Goal: Task Accomplishment & Management: Manage account settings

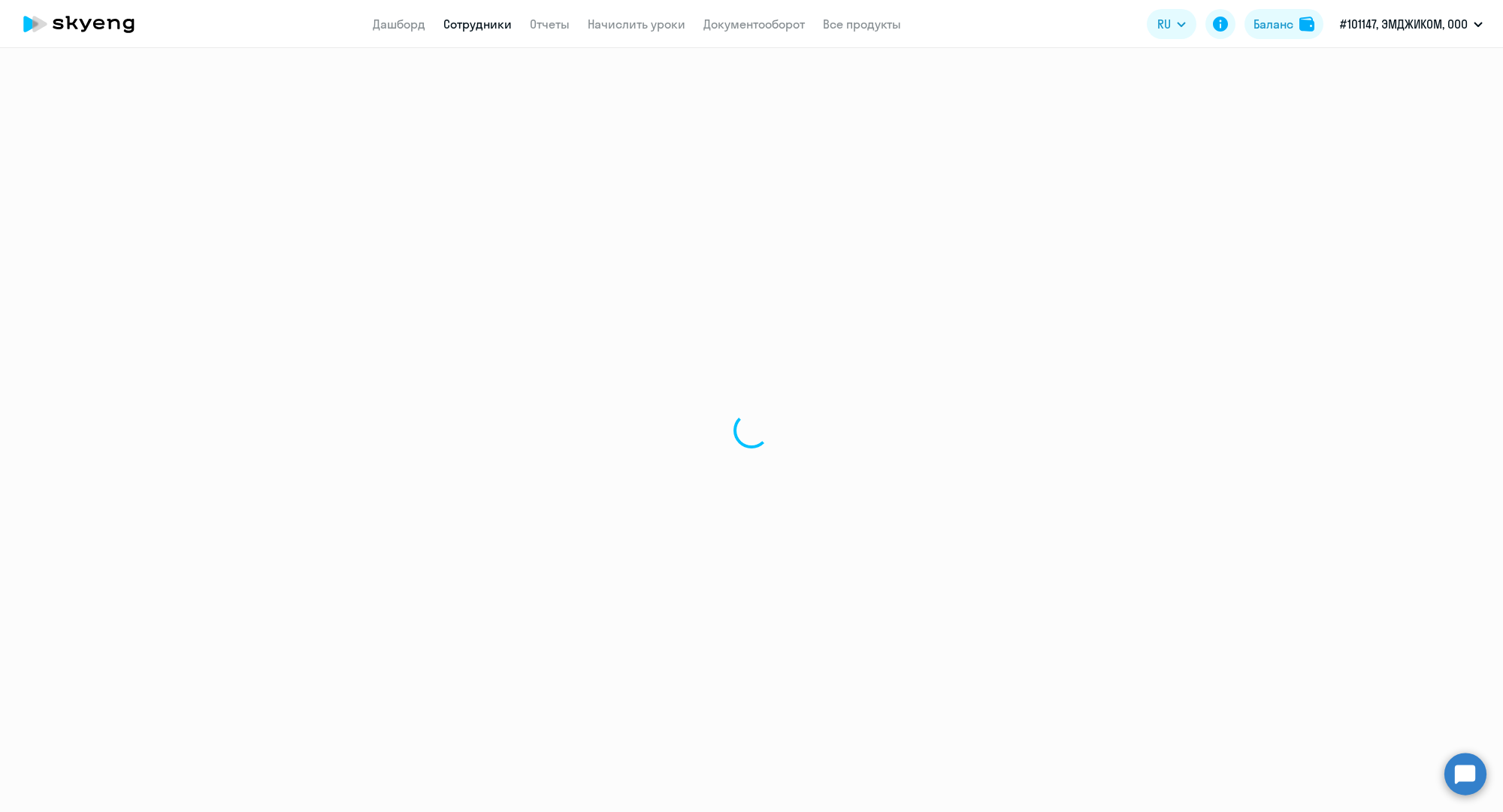
select select "30"
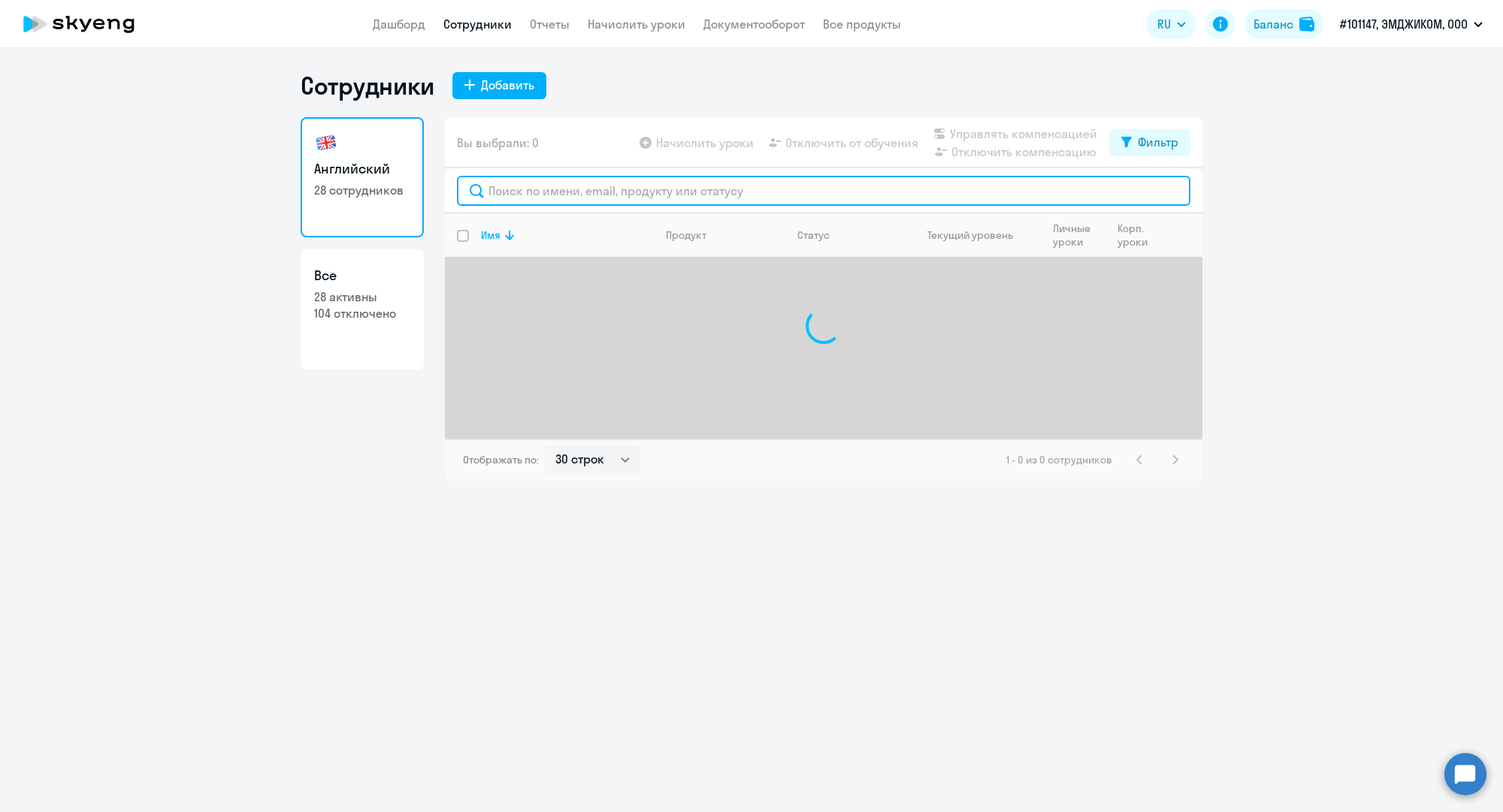
click at [538, 182] on input "text" at bounding box center [823, 191] width 734 height 30
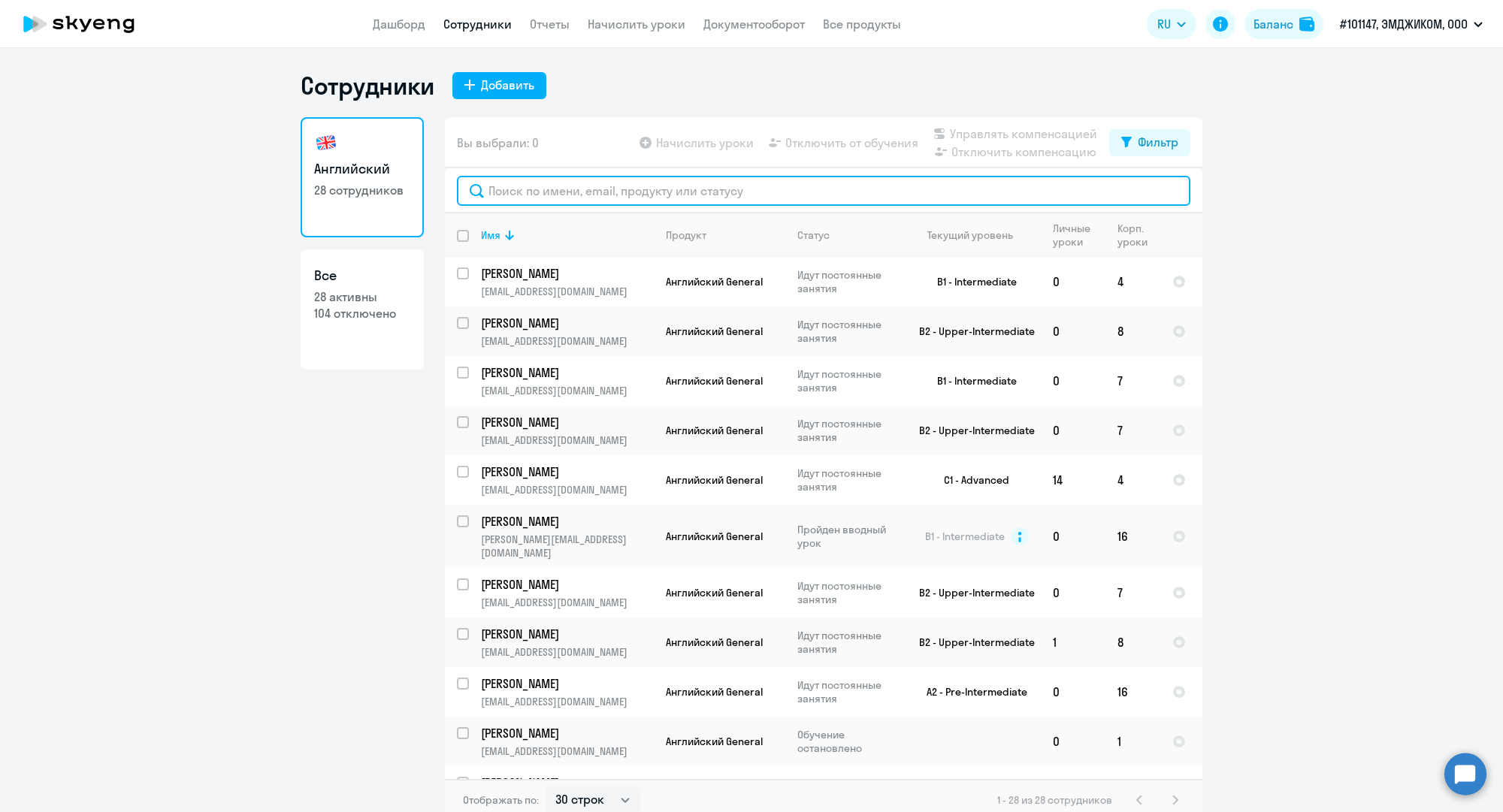
click at [538, 182] on input "text" at bounding box center [823, 191] width 734 height 30
paste input "[PERSON_NAME][EMAIL_ADDRESS][DOMAIN_NAME]"
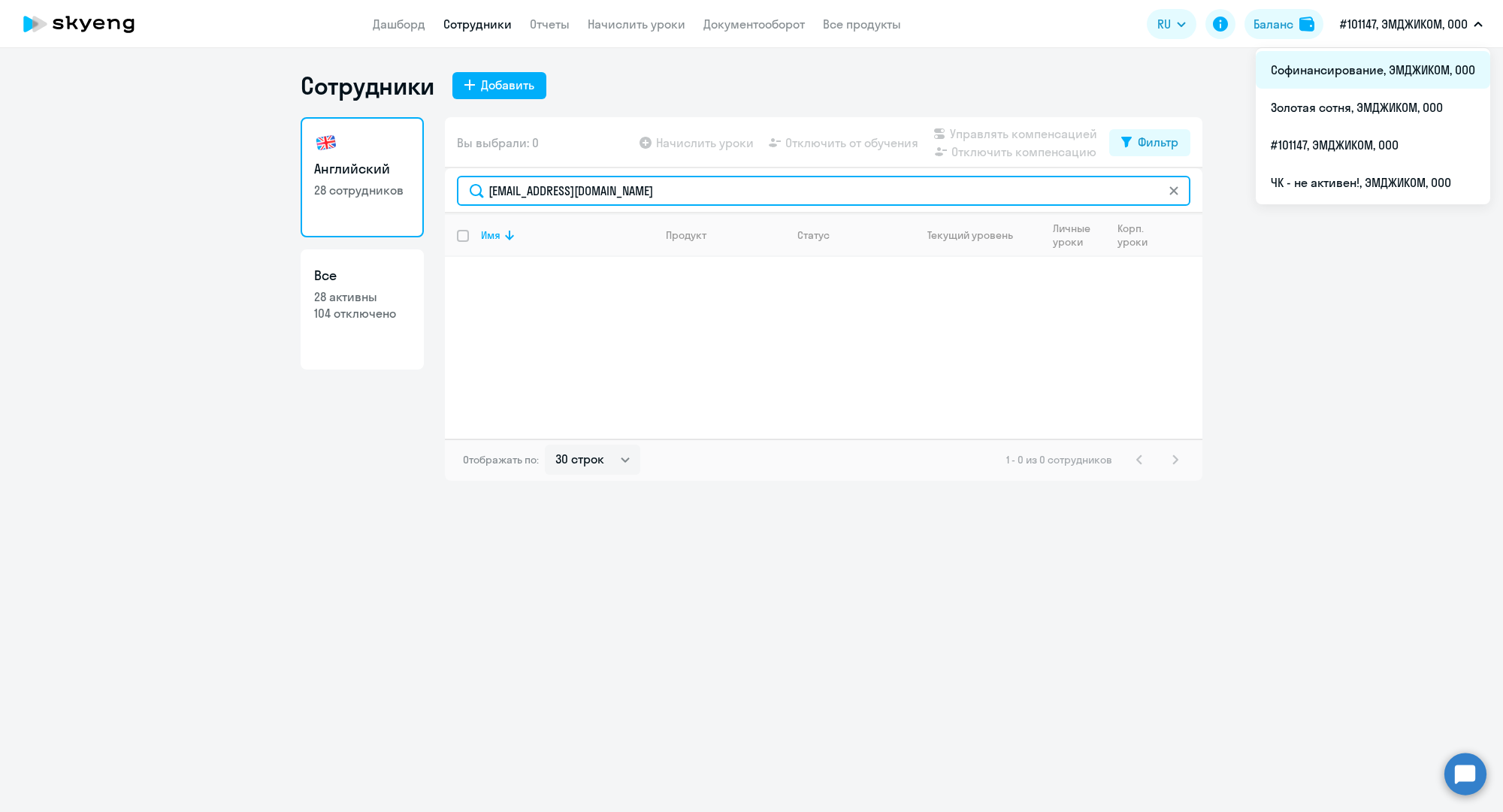
type input "[PERSON_NAME][EMAIL_ADDRESS][DOMAIN_NAME]"
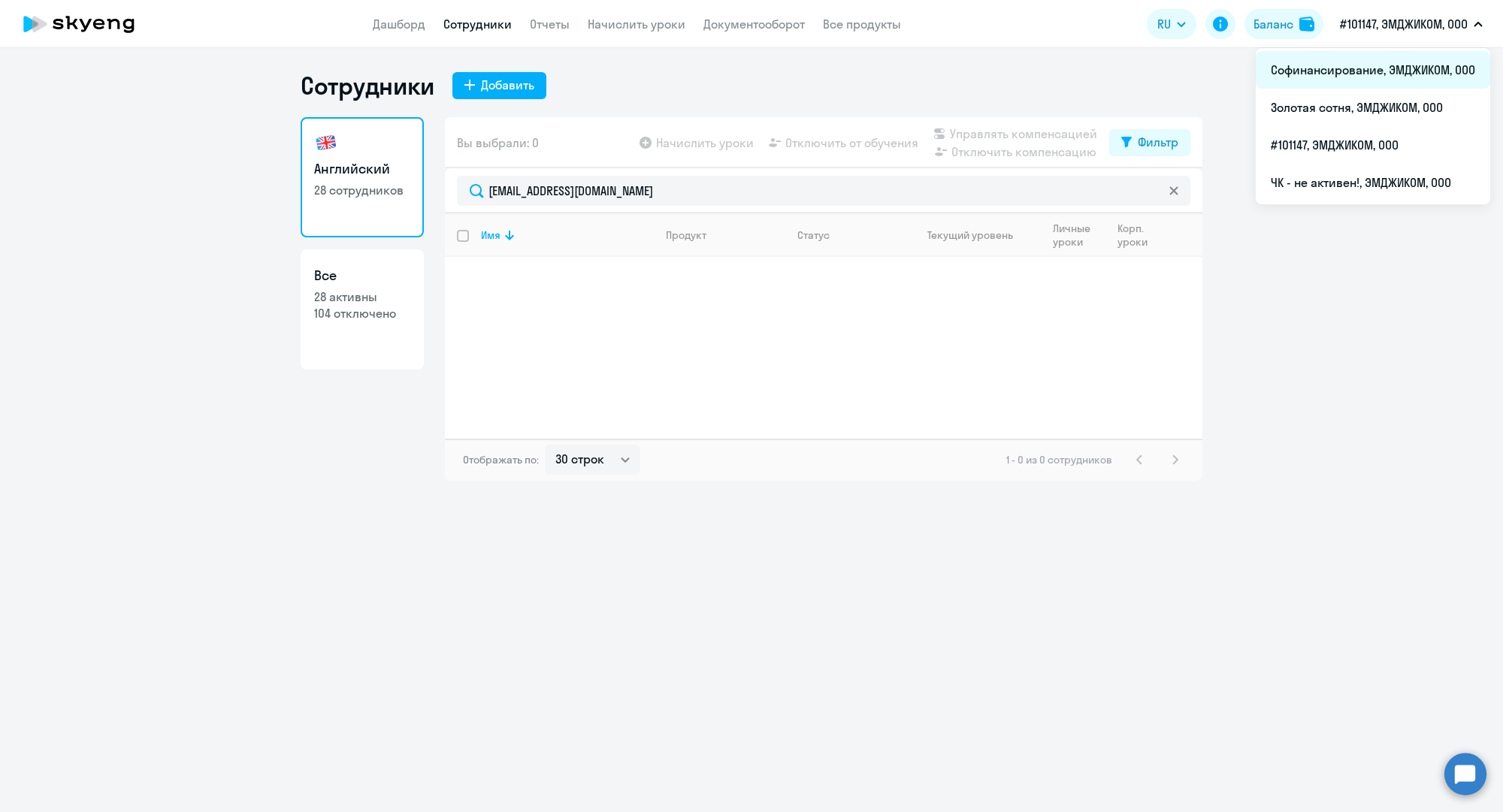
click at [1364, 60] on li "Софинансирование, ЭМДЖИКОМ, ООО" at bounding box center [1373, 70] width 235 height 38
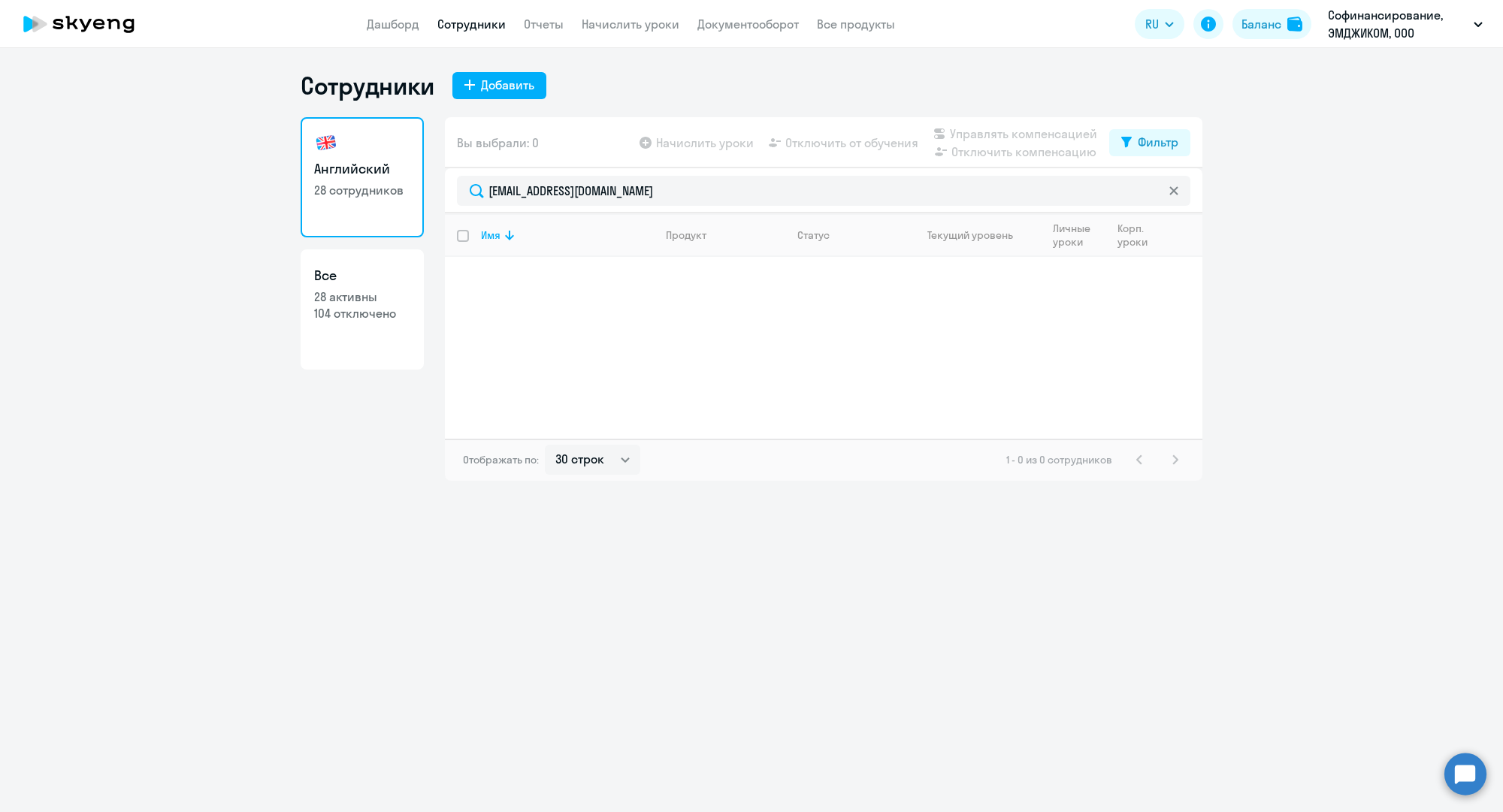
click at [479, 26] on link "Сотрудники" at bounding box center [471, 23] width 68 height 15
click at [486, 23] on link "Сотрудники" at bounding box center [471, 23] width 68 height 15
click at [715, 77] on div "Сотрудники Добавить" at bounding box center [752, 86] width 902 height 30
click at [753, 234] on div "Продукт" at bounding box center [725, 235] width 119 height 13
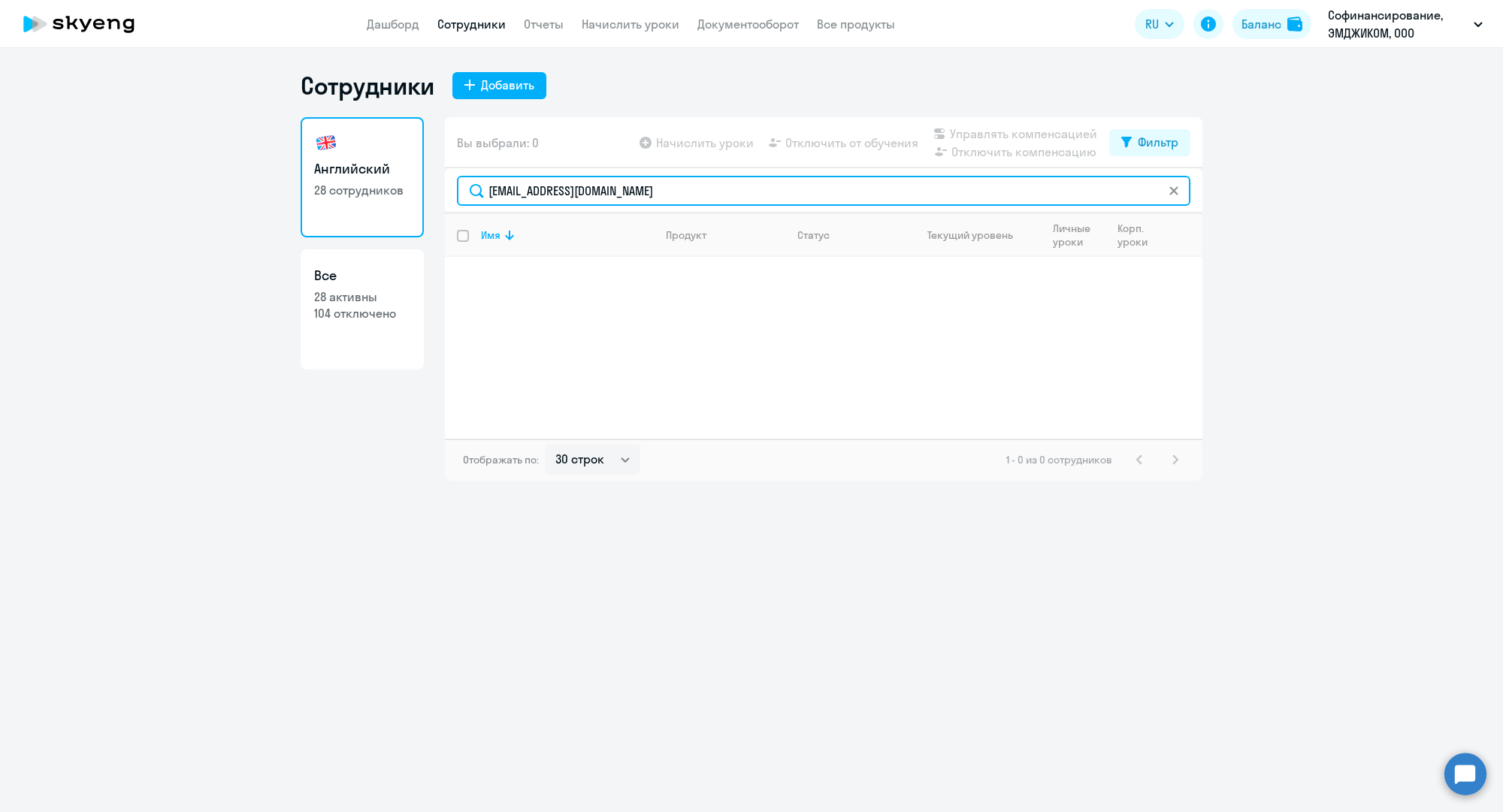
click at [752, 192] on input "[PERSON_NAME][EMAIL_ADDRESS][DOMAIN_NAME]" at bounding box center [823, 191] width 734 height 30
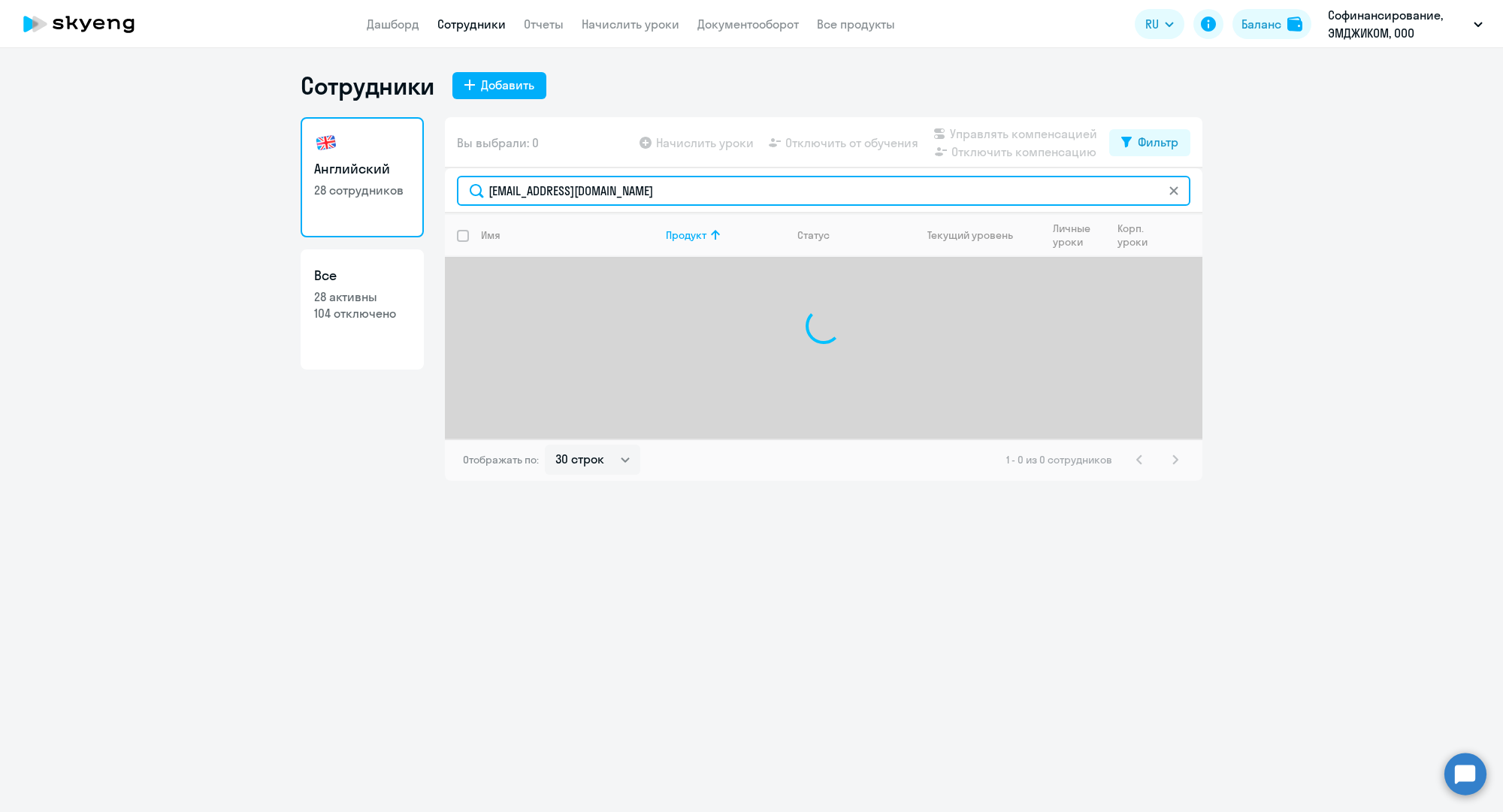
click at [752, 192] on input "[PERSON_NAME][EMAIL_ADDRESS][DOMAIN_NAME]" at bounding box center [823, 191] width 734 height 30
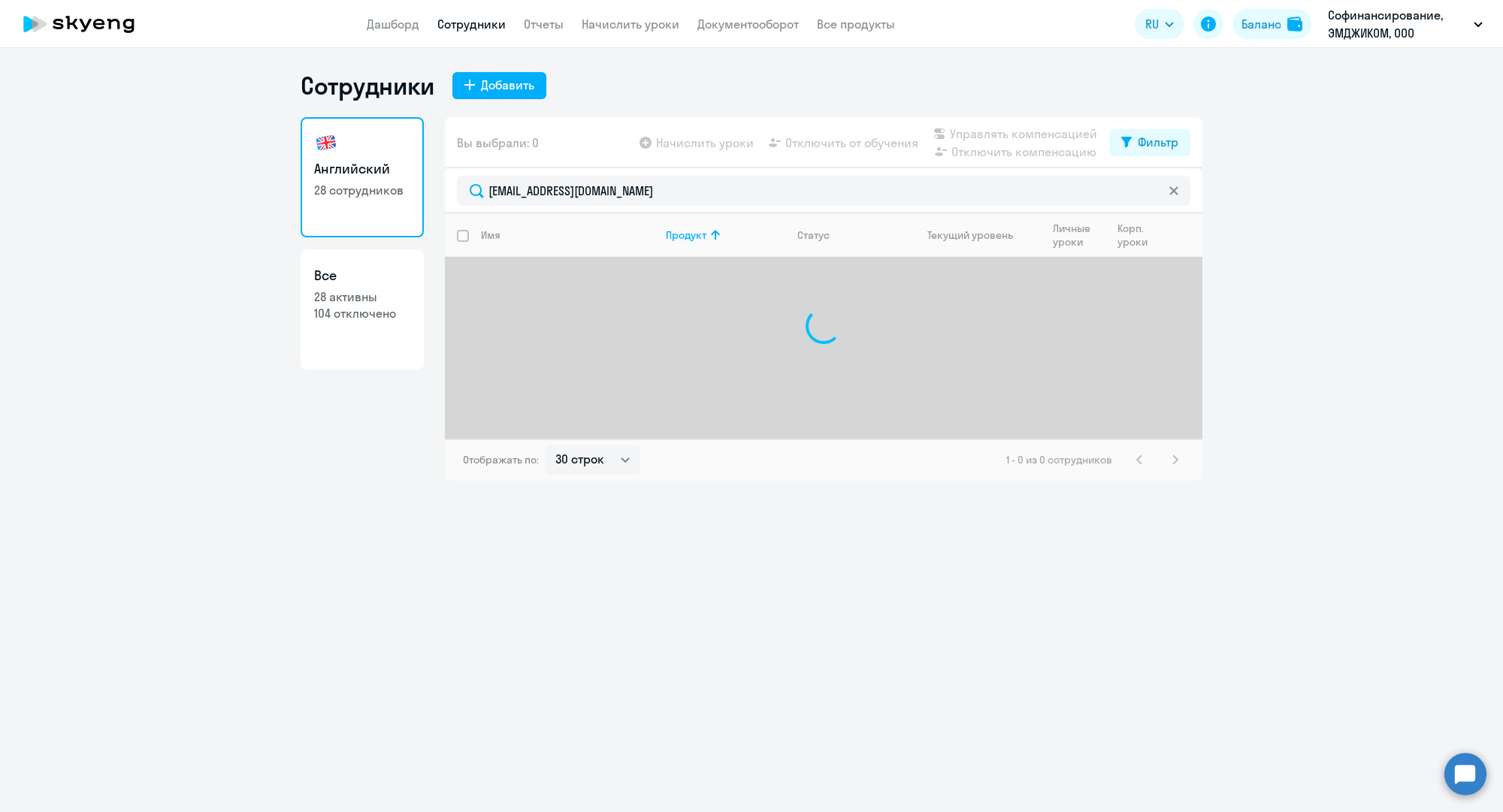
click at [479, 25] on link "Сотрудники" at bounding box center [471, 23] width 68 height 15
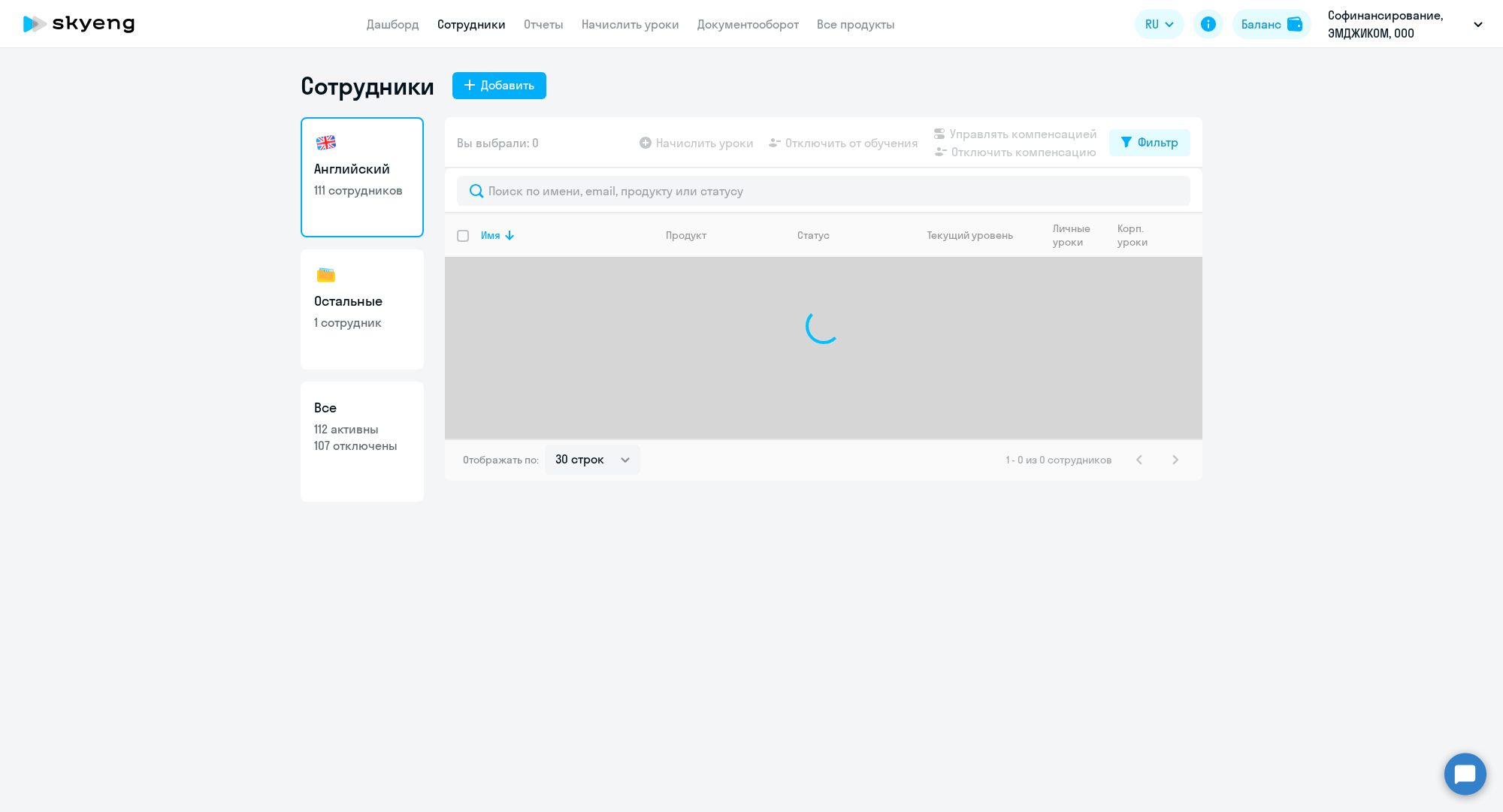
select select "30"
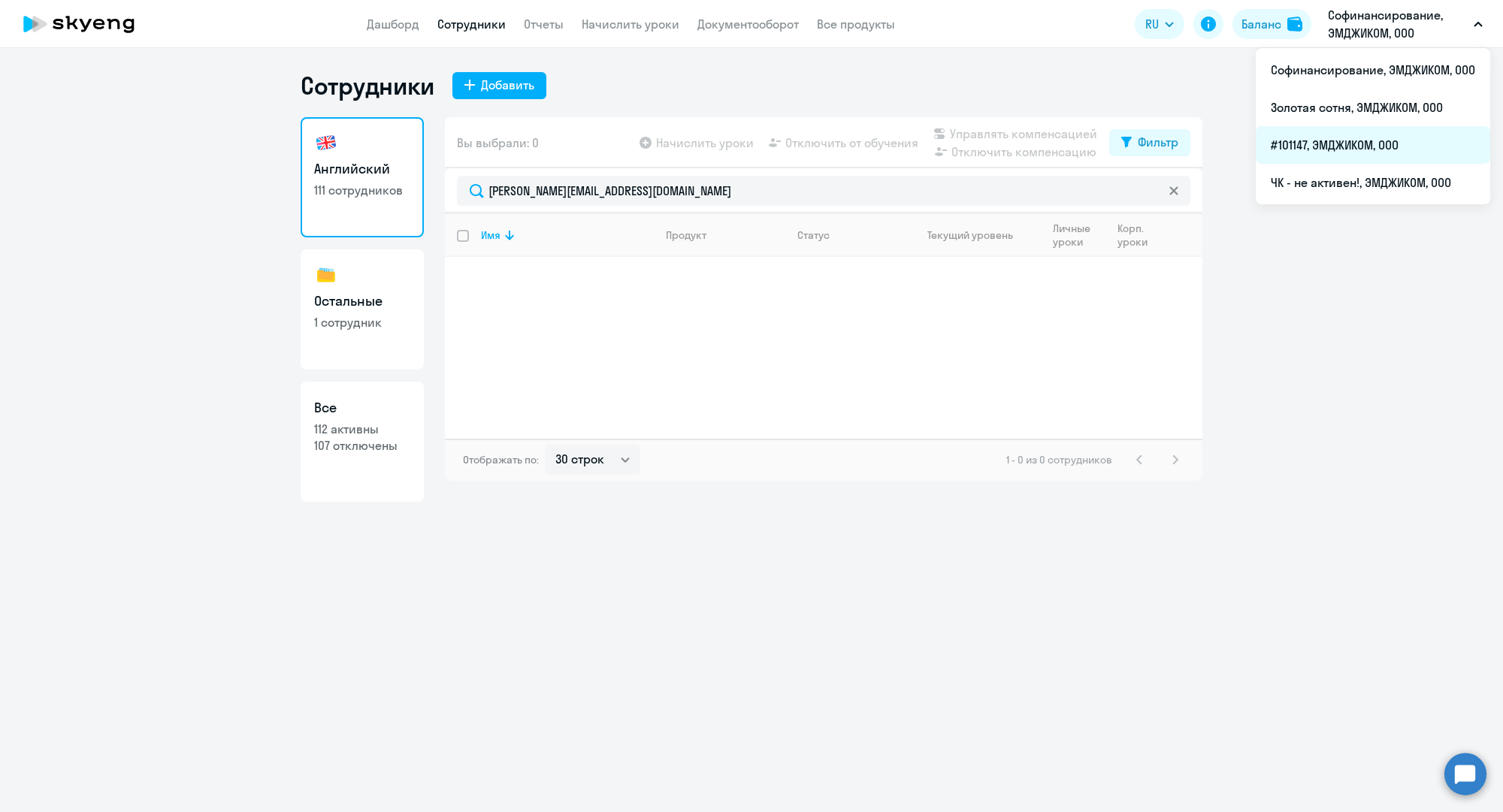
type input "[PERSON_NAME][EMAIL_ADDRESS][DOMAIN_NAME]"
click at [1353, 145] on li "#101147, ЭМДЖИКОМ, ООО" at bounding box center [1373, 145] width 235 height 38
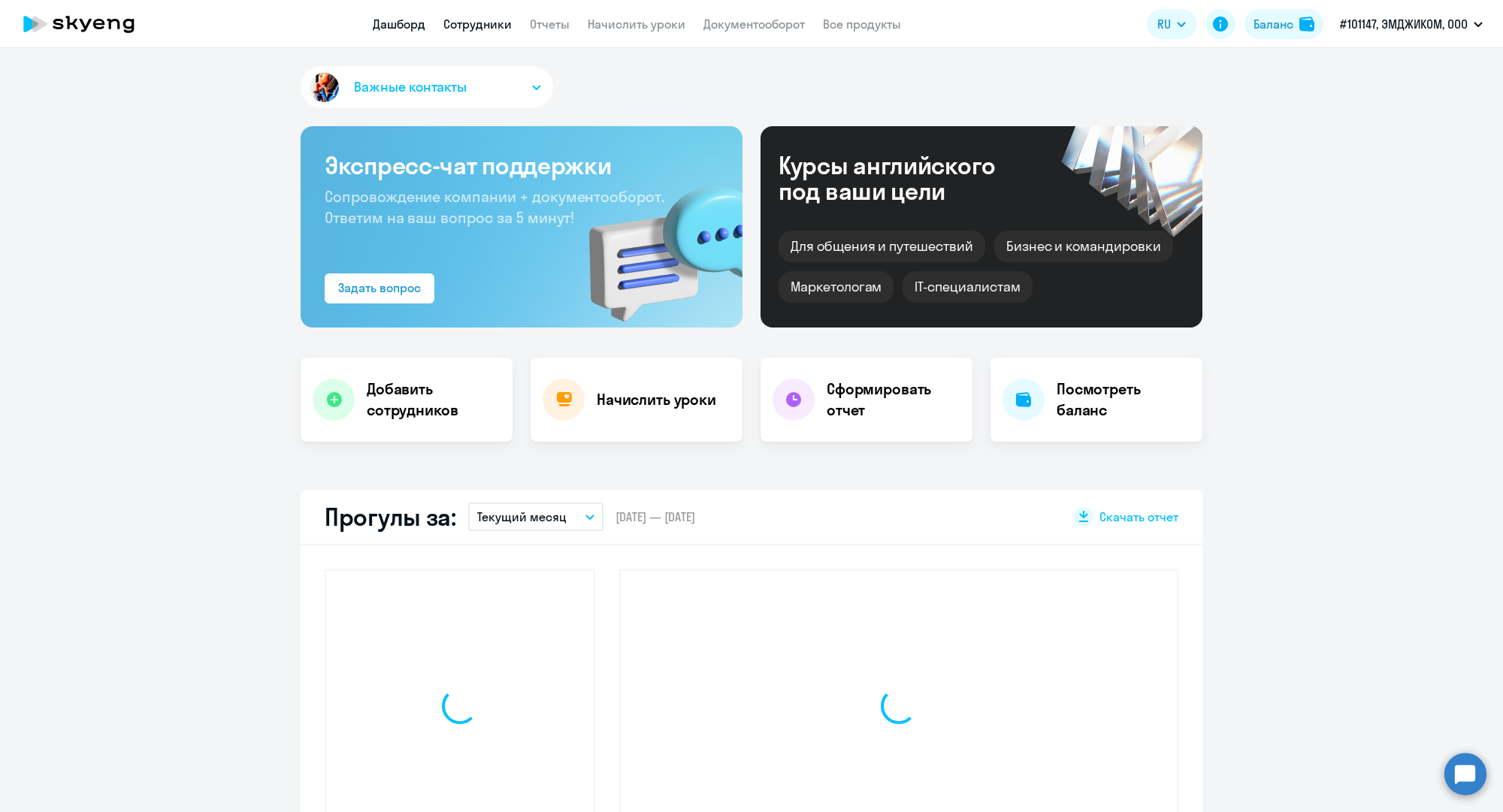
click at [478, 27] on link "Сотрудники" at bounding box center [477, 23] width 68 height 15
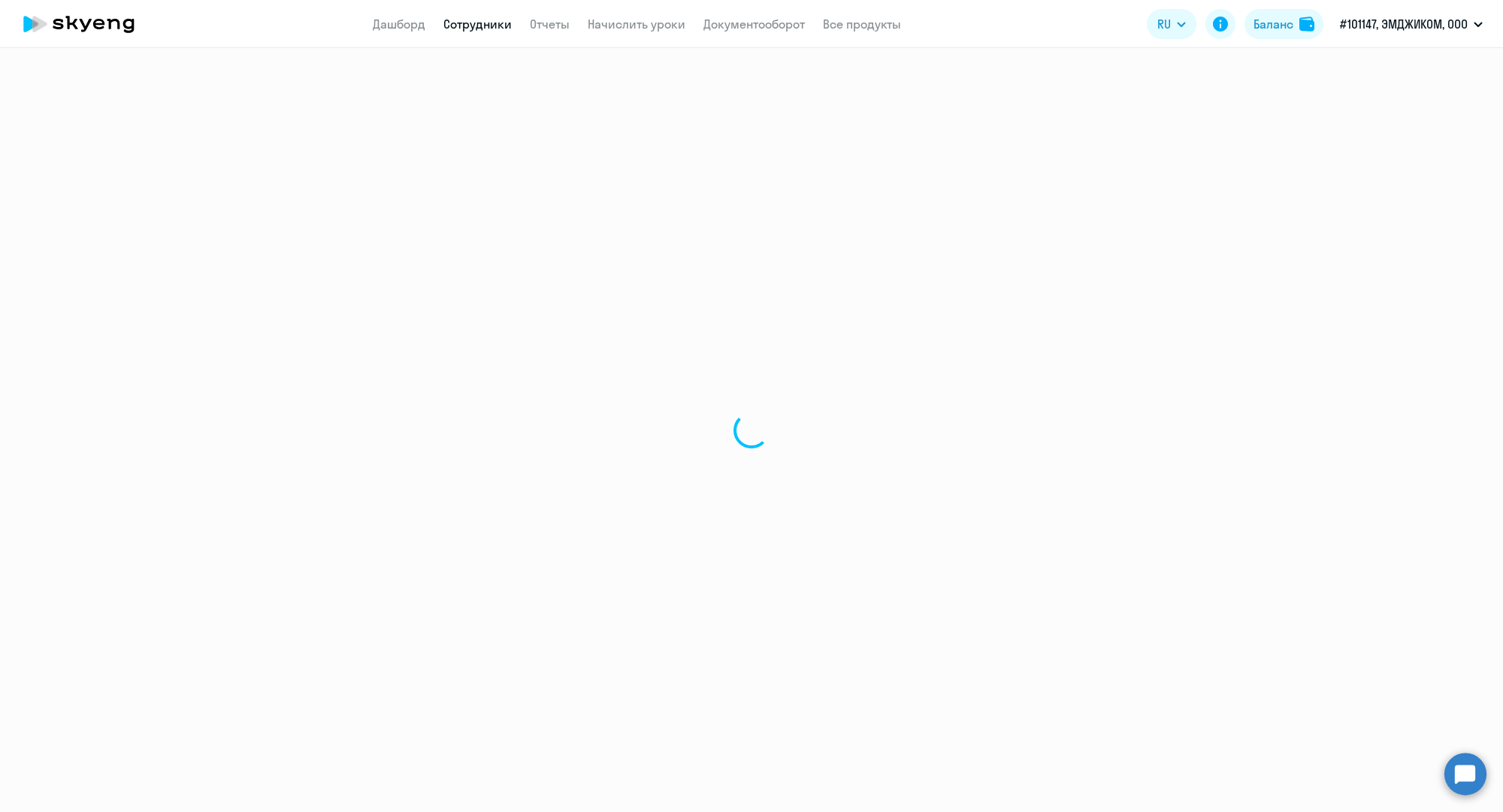
select select "30"
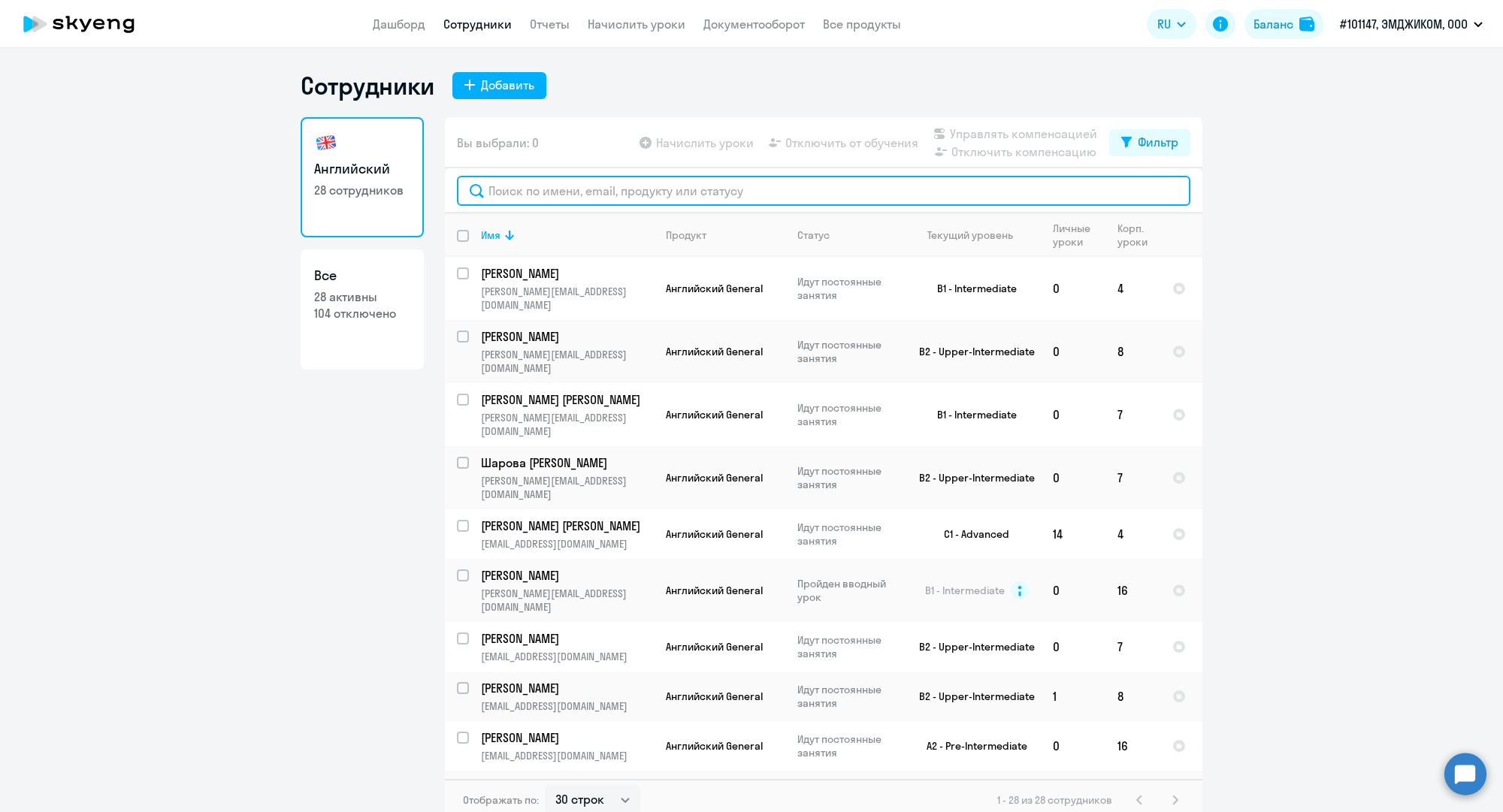
click at [588, 179] on input "text" at bounding box center [823, 191] width 734 height 30
paste input "[PERSON_NAME][EMAIL_ADDRESS][DOMAIN_NAME]"
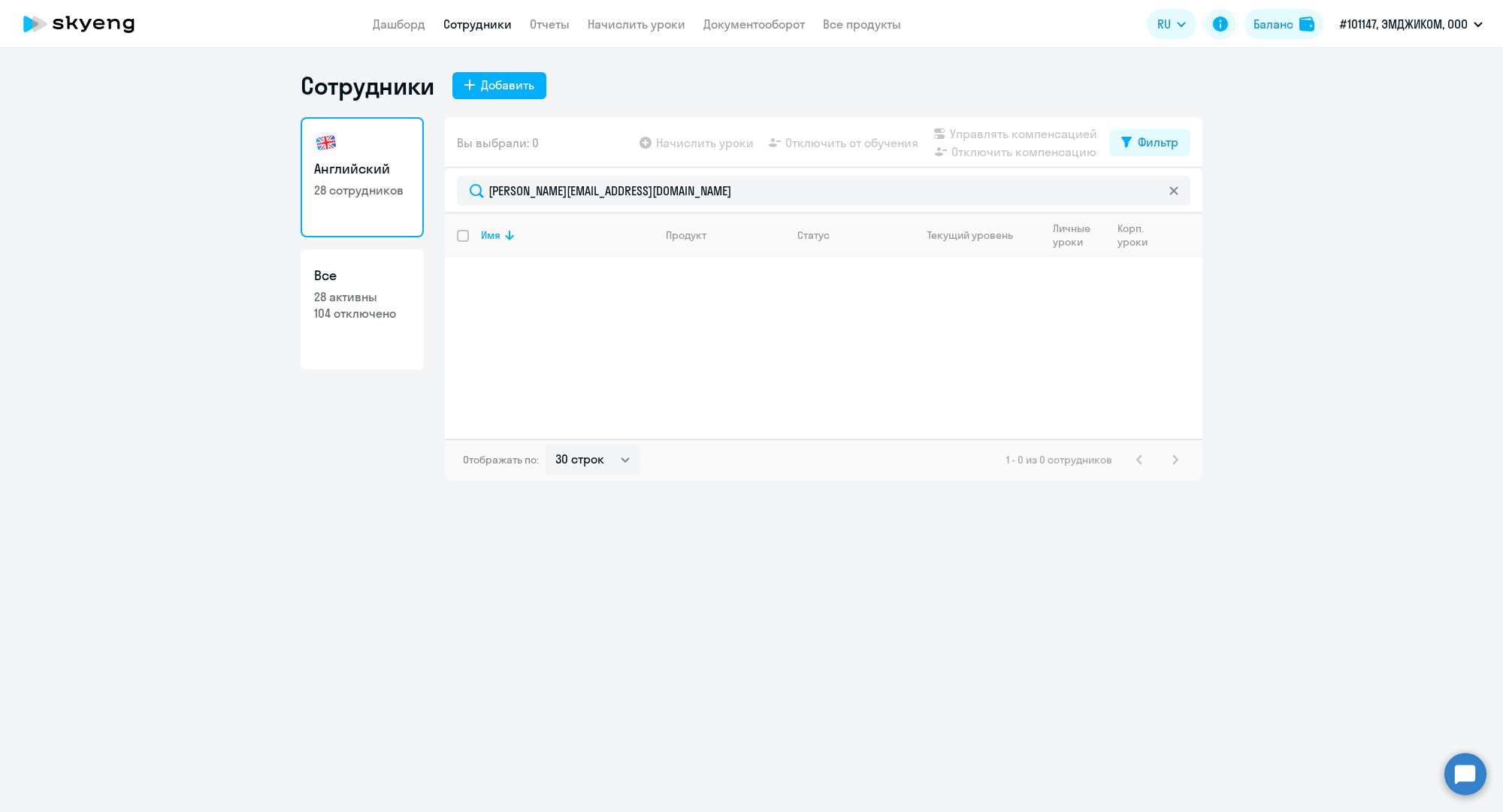
click at [482, 17] on link "Сотрудники" at bounding box center [477, 23] width 68 height 15
click at [479, 26] on link "Сотрудники" at bounding box center [477, 23] width 68 height 15
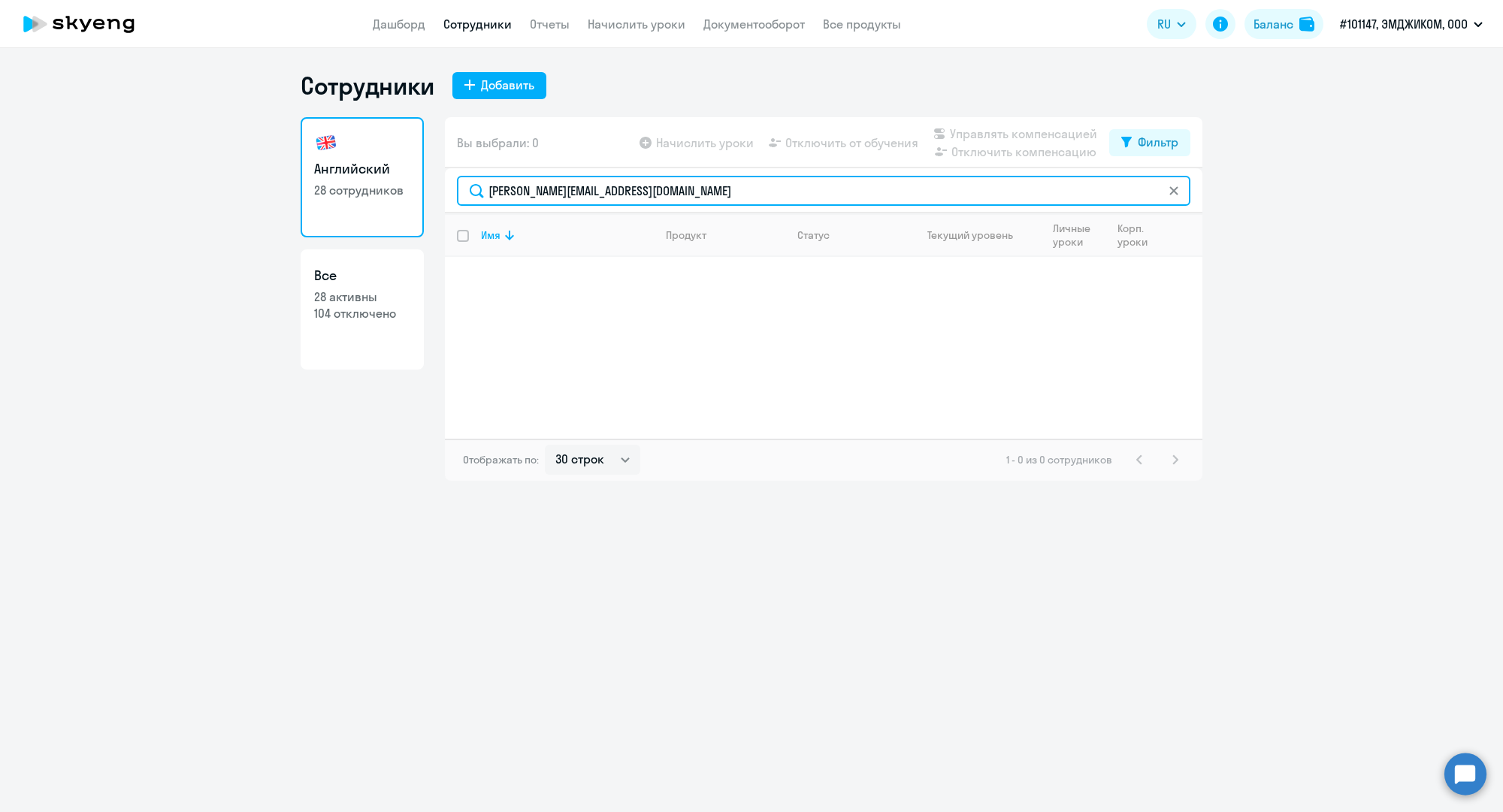
click at [517, 184] on input "[PERSON_NAME][EMAIL_ADDRESS][DOMAIN_NAME]" at bounding box center [823, 191] width 734 height 30
paste input "n.repi"
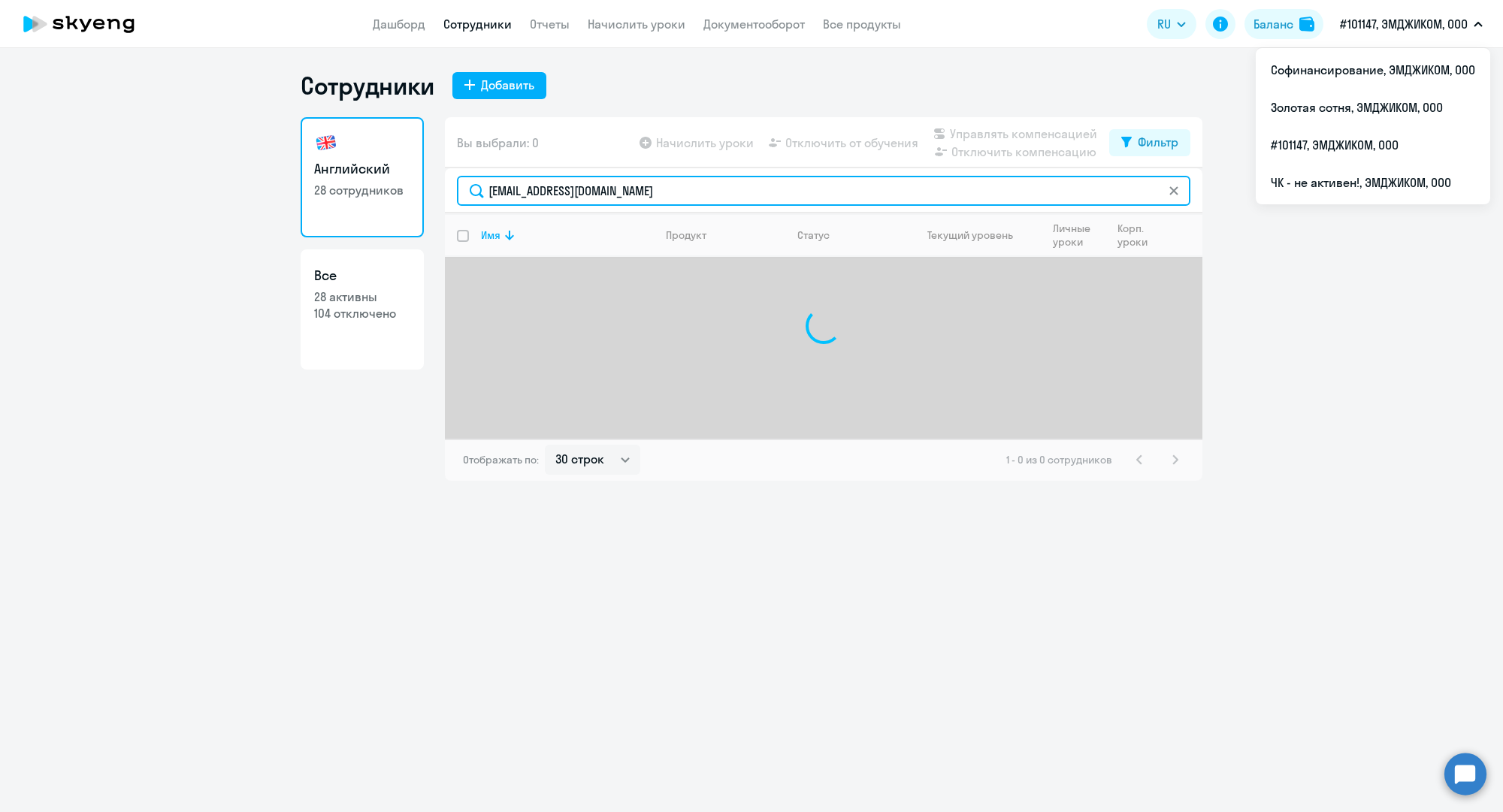
type input "[EMAIL_ADDRESS][DOMAIN_NAME]"
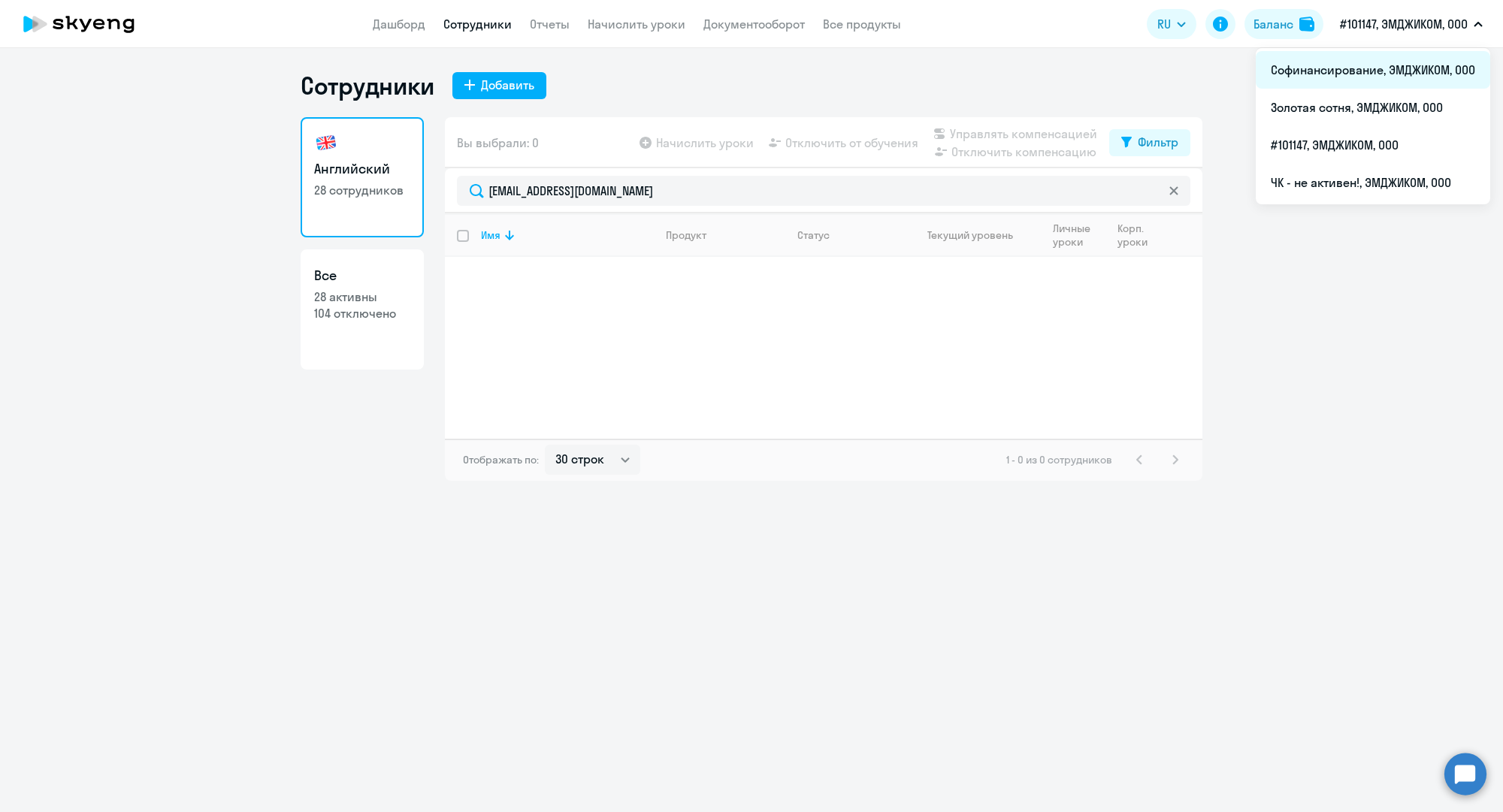
click at [1369, 68] on li "Софинансирование, ЭМДЖИКОМ, ООО" at bounding box center [1373, 70] width 235 height 38
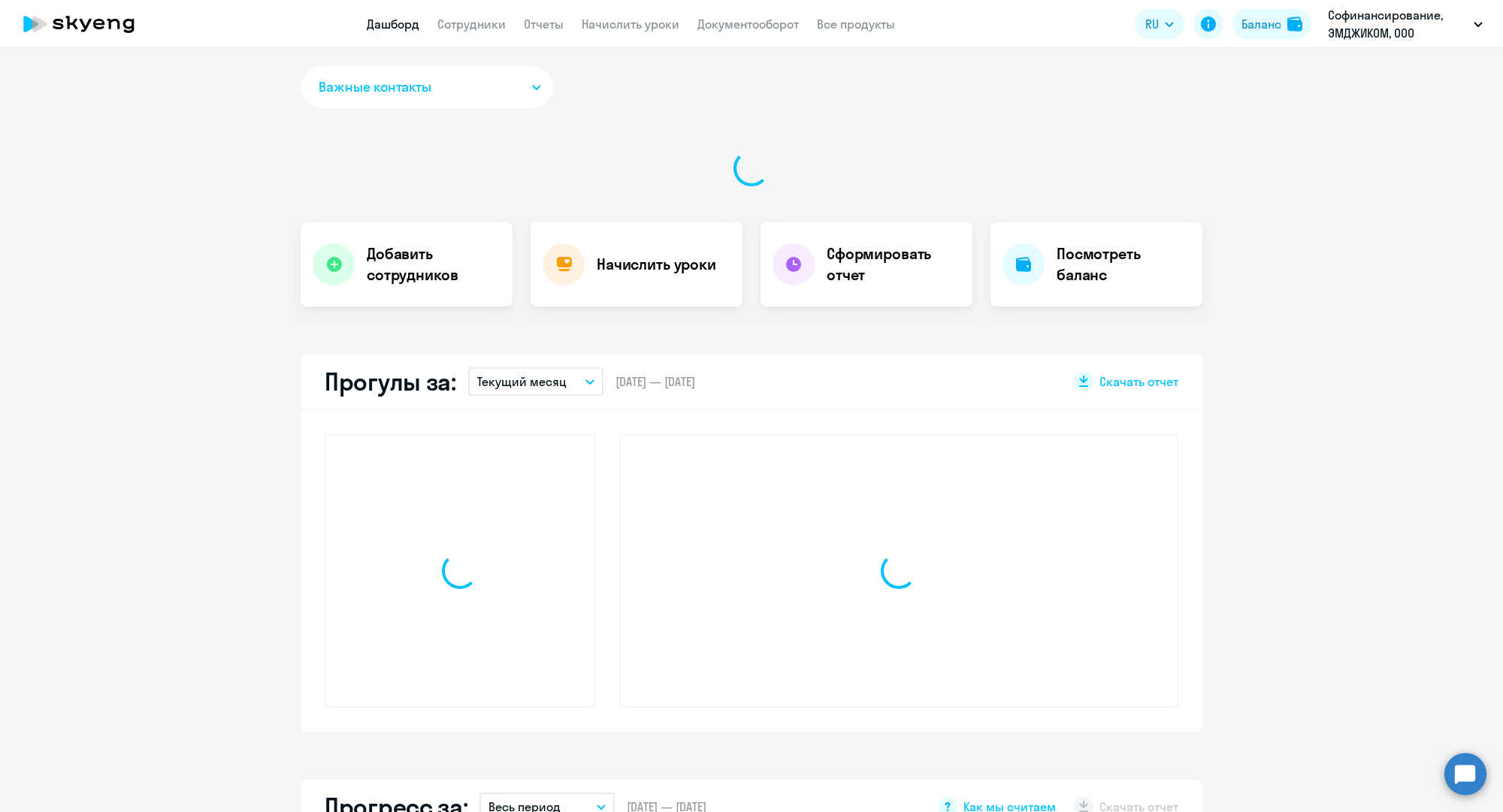
click at [463, 27] on link "Сотрудники" at bounding box center [471, 23] width 68 height 15
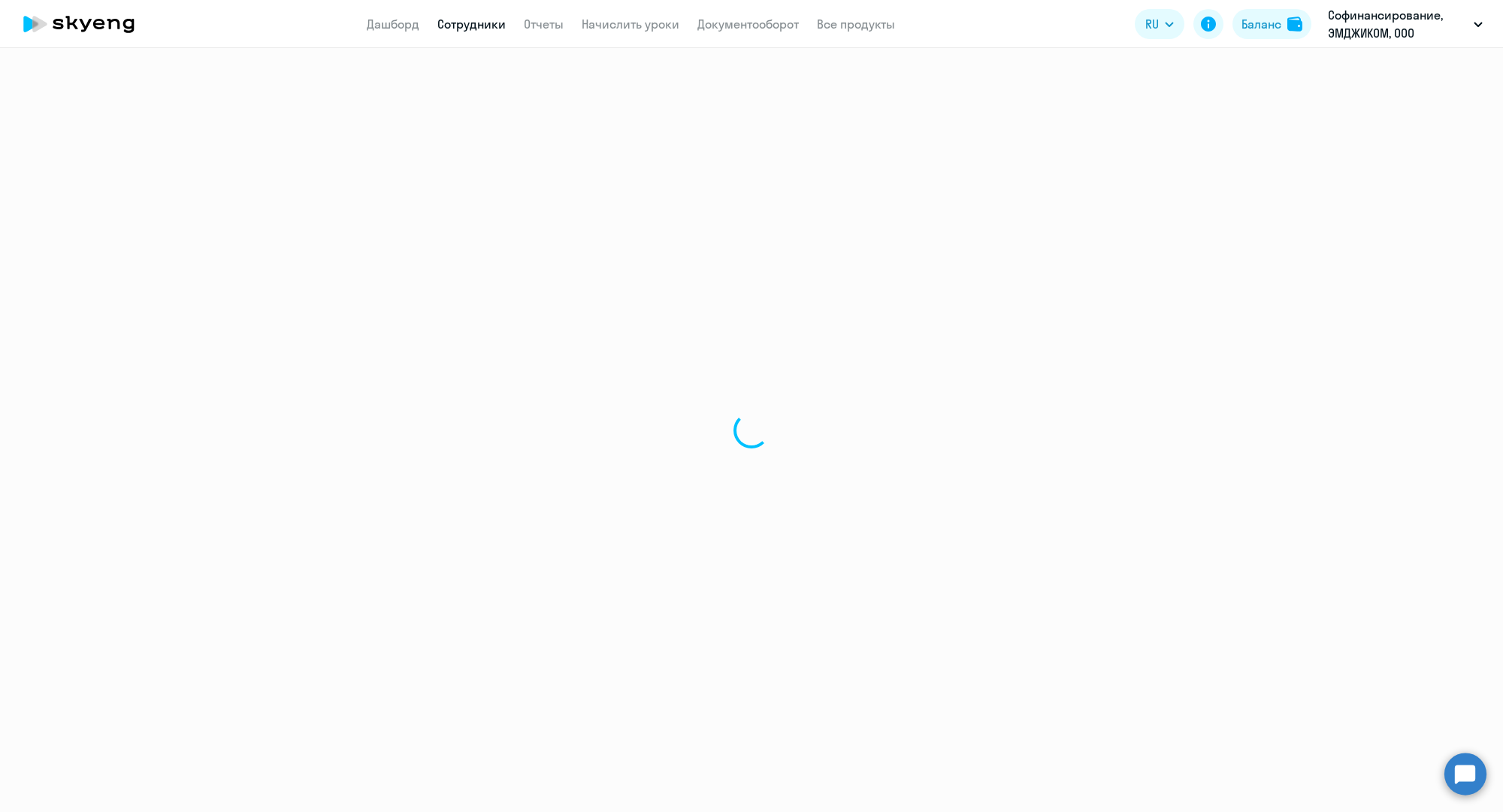
select select "30"
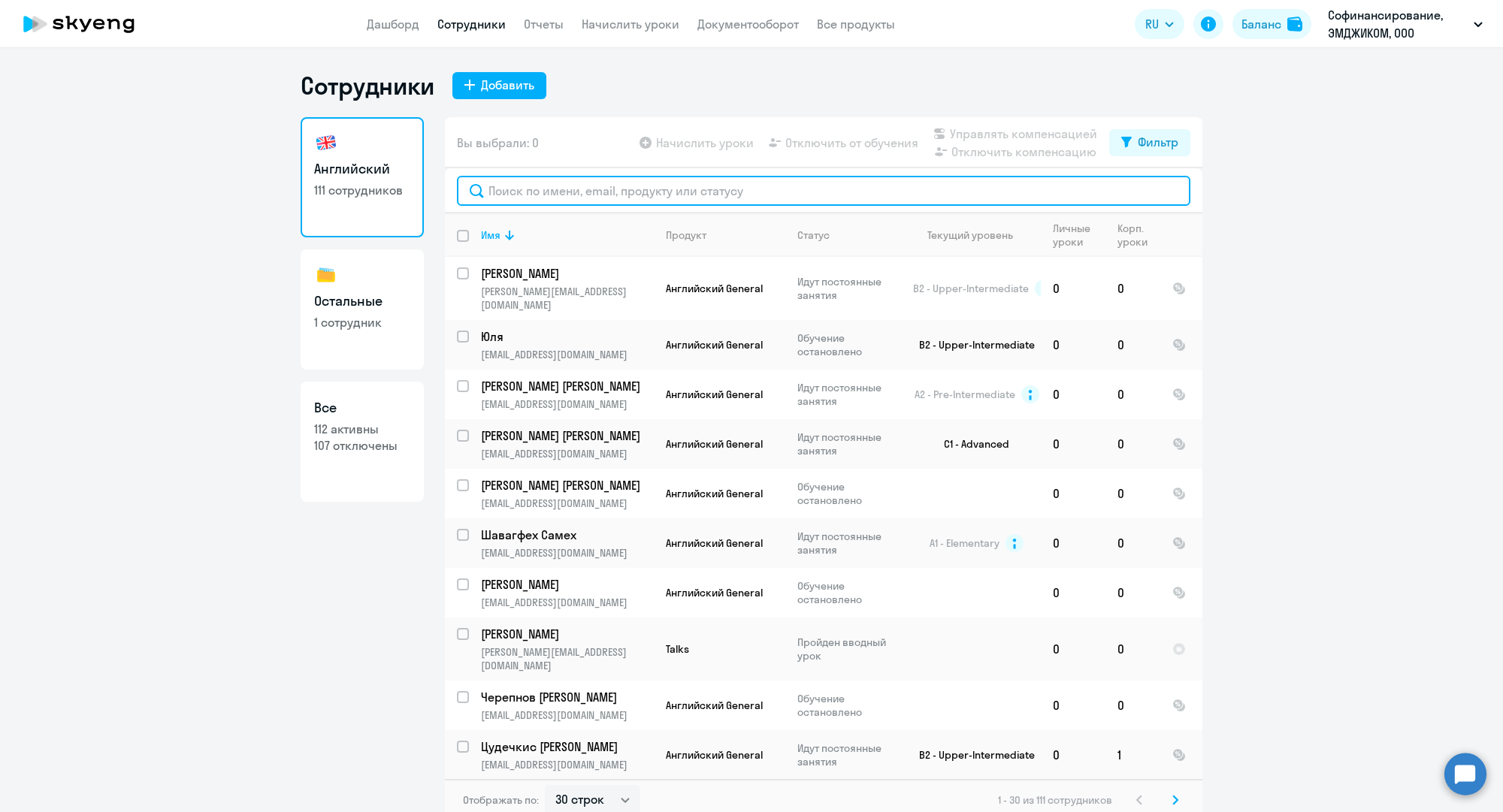
click at [568, 193] on input "text" at bounding box center [823, 191] width 734 height 30
paste input "n.repin@mgcom.ru"
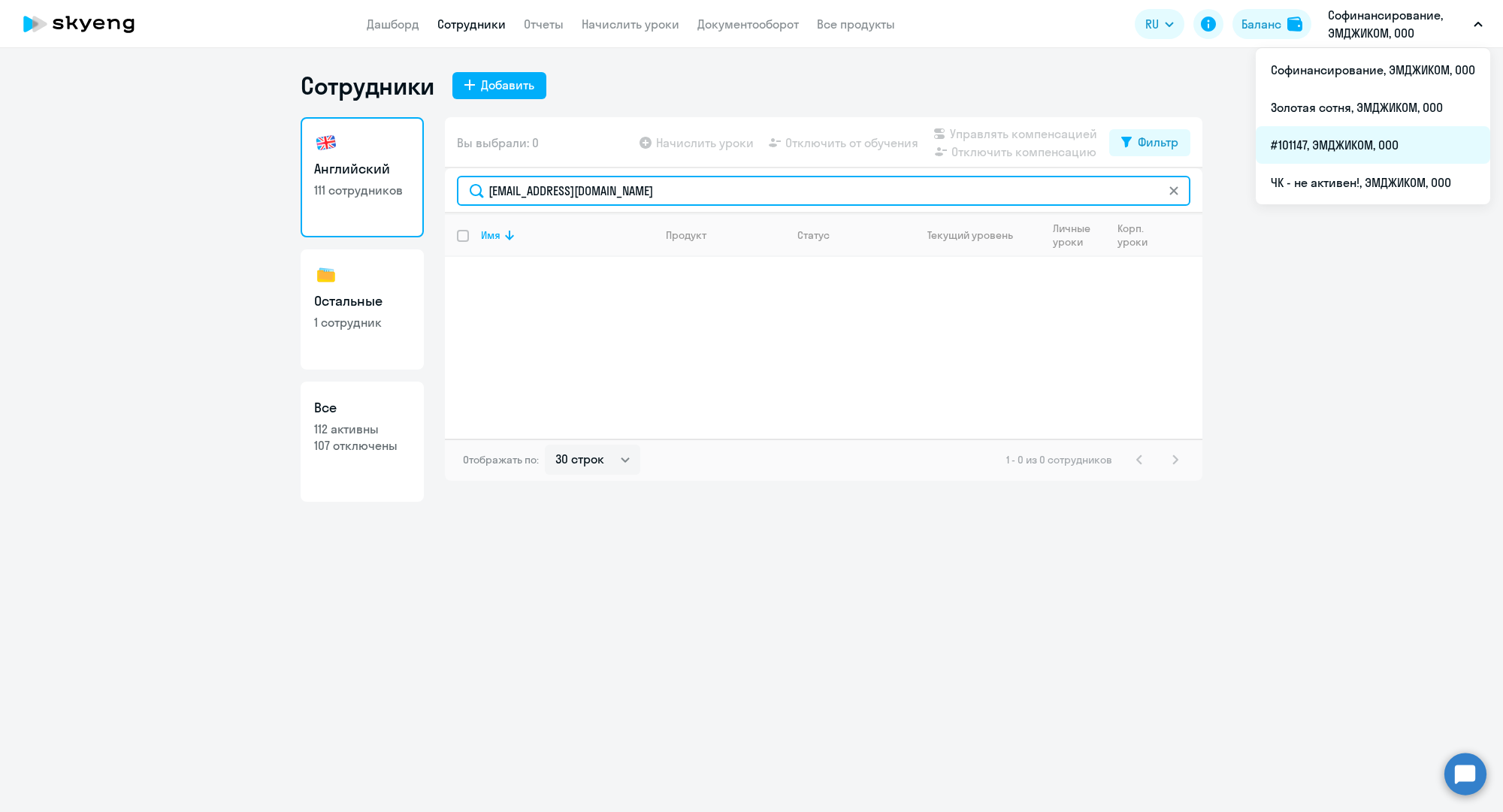
type input "n.repin@mgcom.ru"
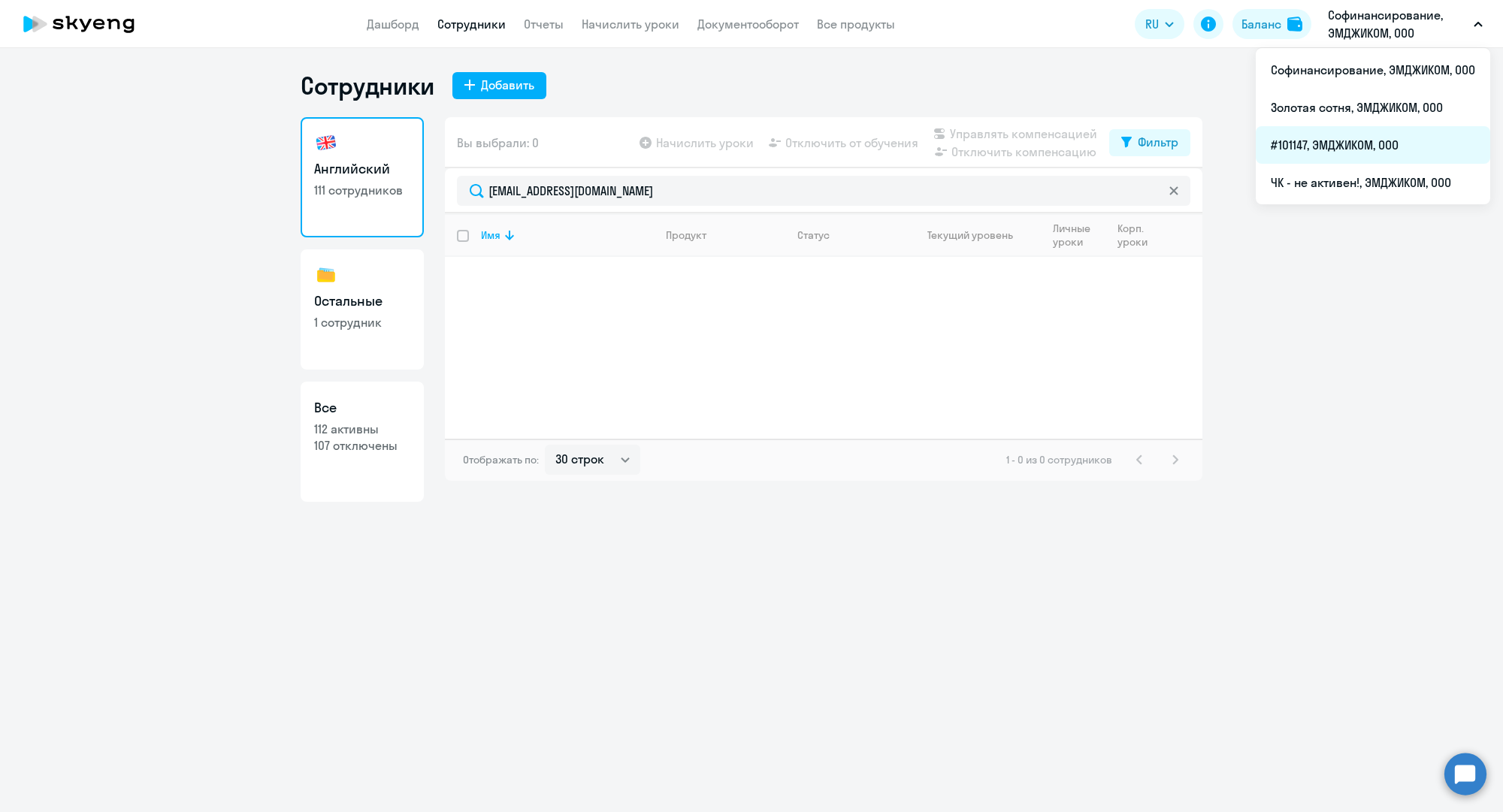
click at [1402, 142] on li "#101147, ЭМДЖИКОМ, ООО" at bounding box center [1373, 145] width 235 height 38
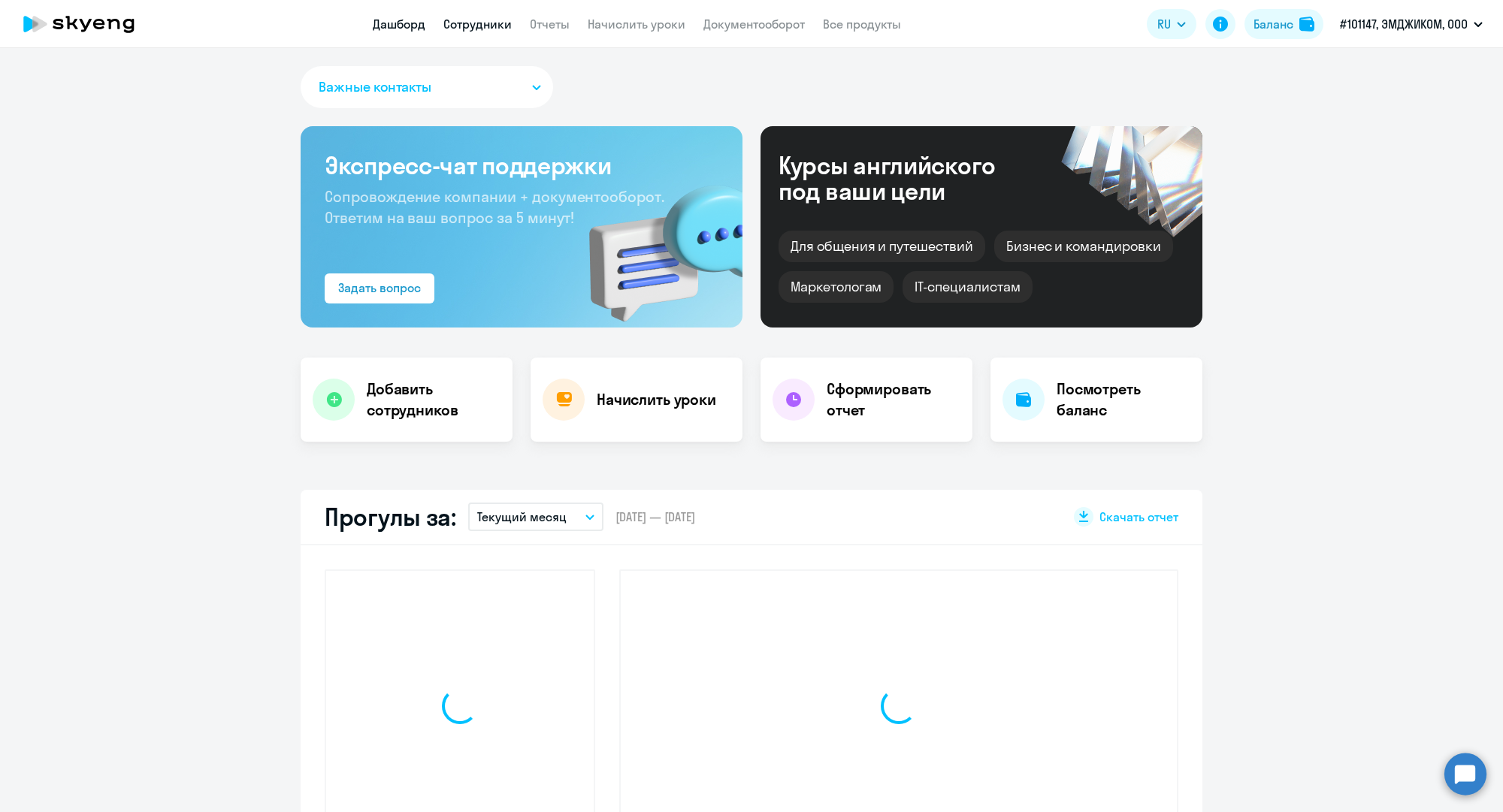
click at [482, 28] on link "Сотрудники" at bounding box center [477, 23] width 68 height 15
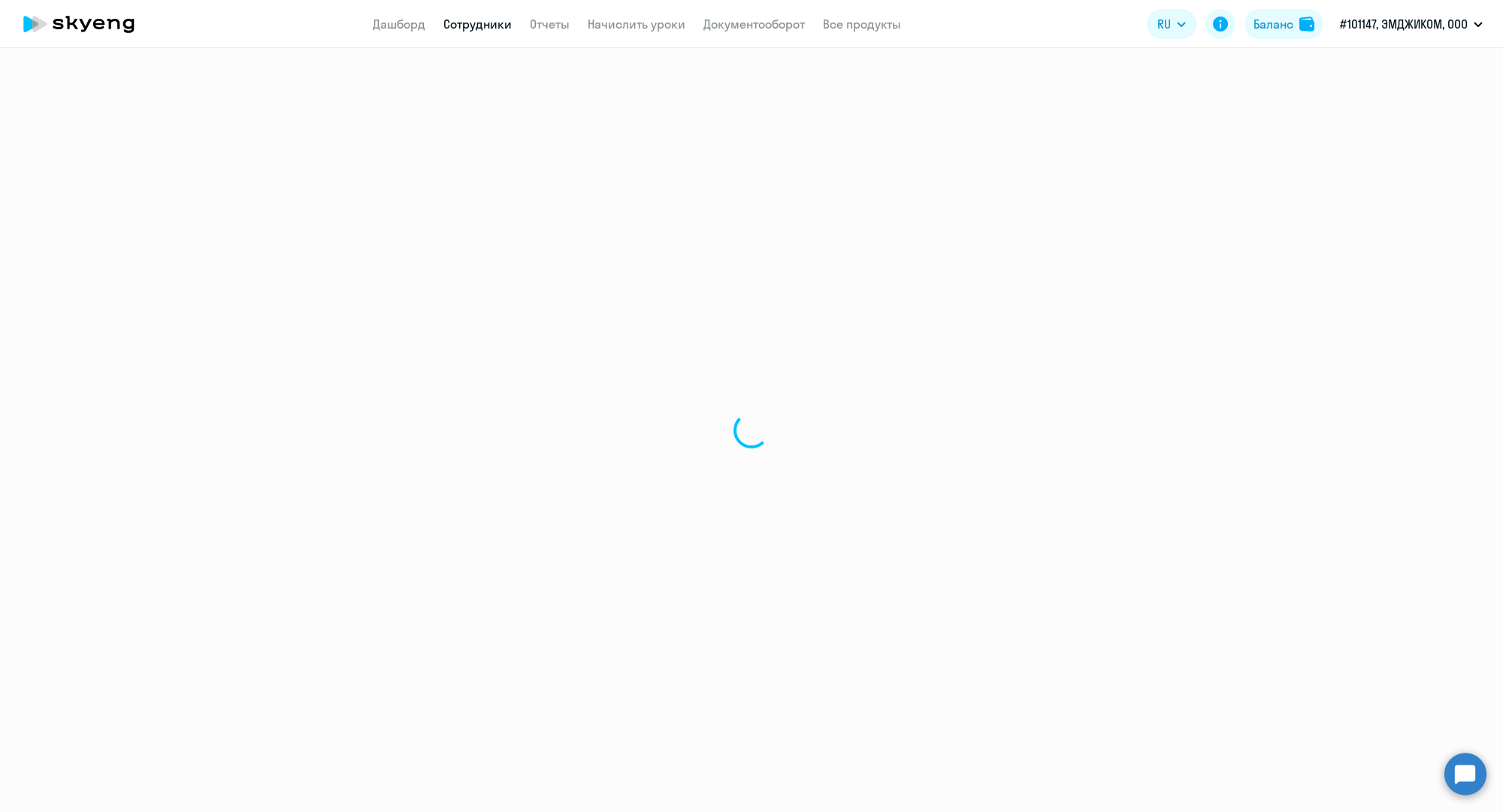
select select "30"
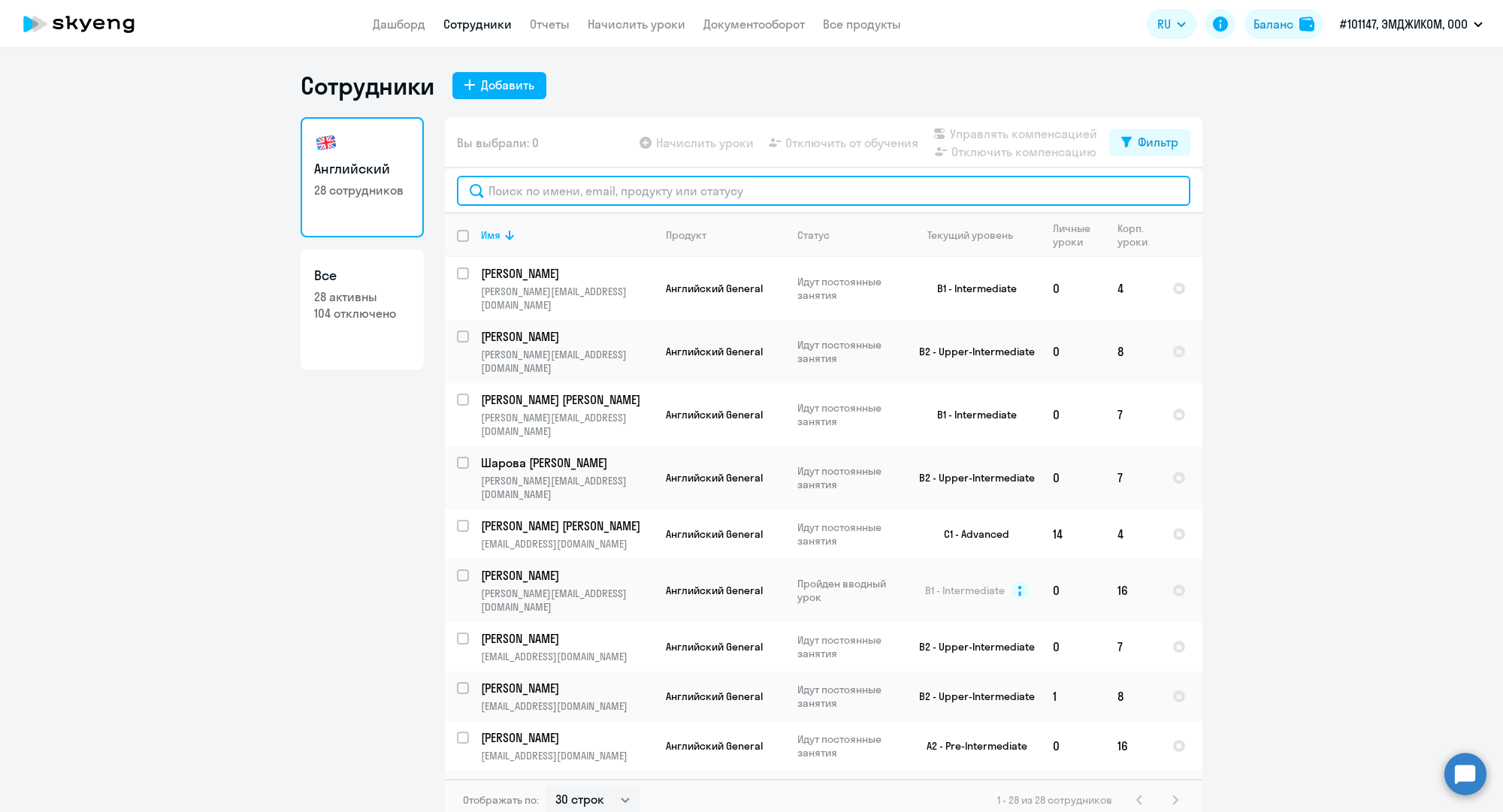
click at [537, 192] on input "text" at bounding box center [823, 191] width 734 height 30
paste input "n.repin@mgcom.ru"
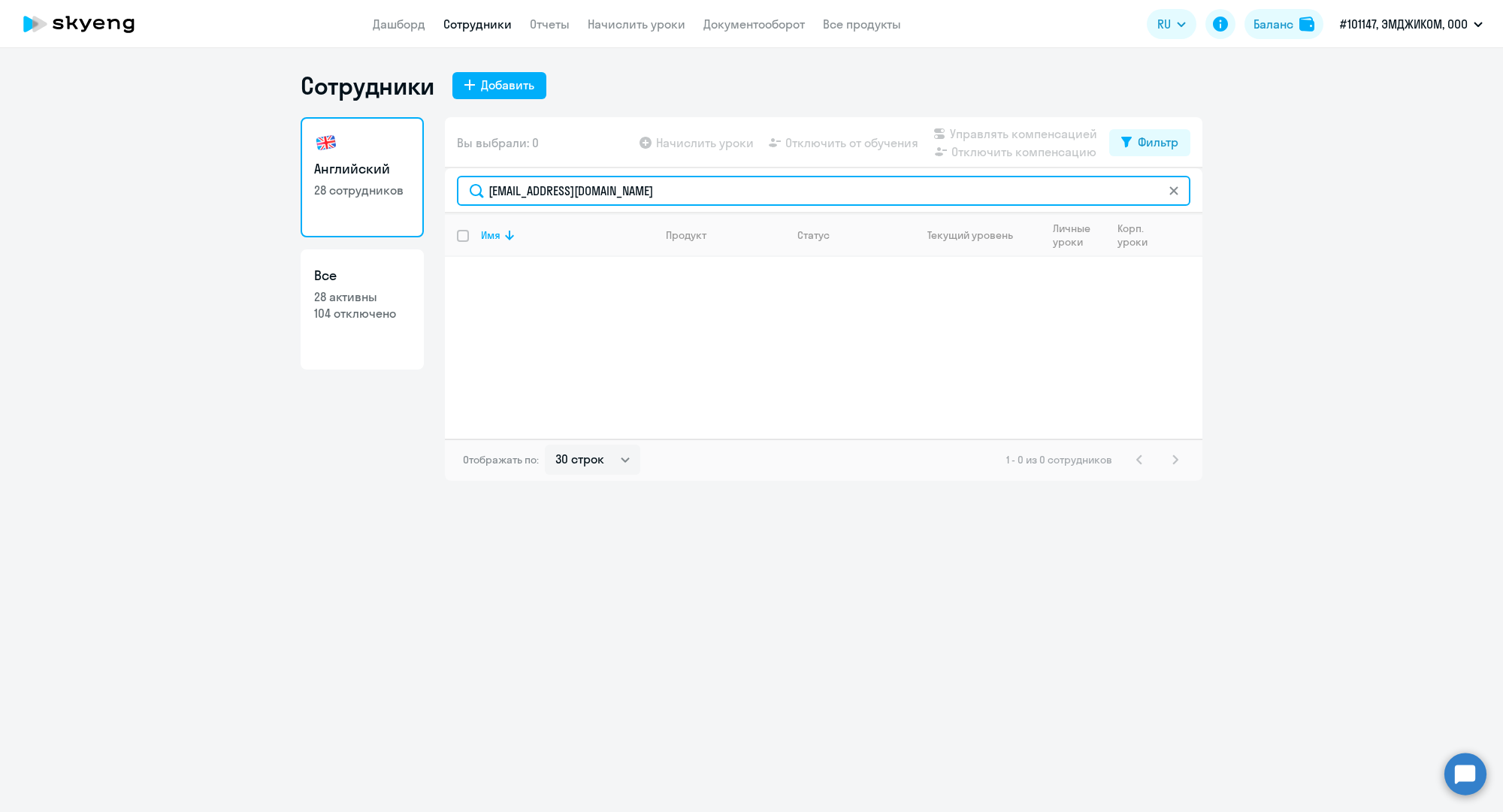
click at [576, 195] on input "n.repin@mgcom.ru" at bounding box center [823, 191] width 734 height 30
paste input "m.zaharov"
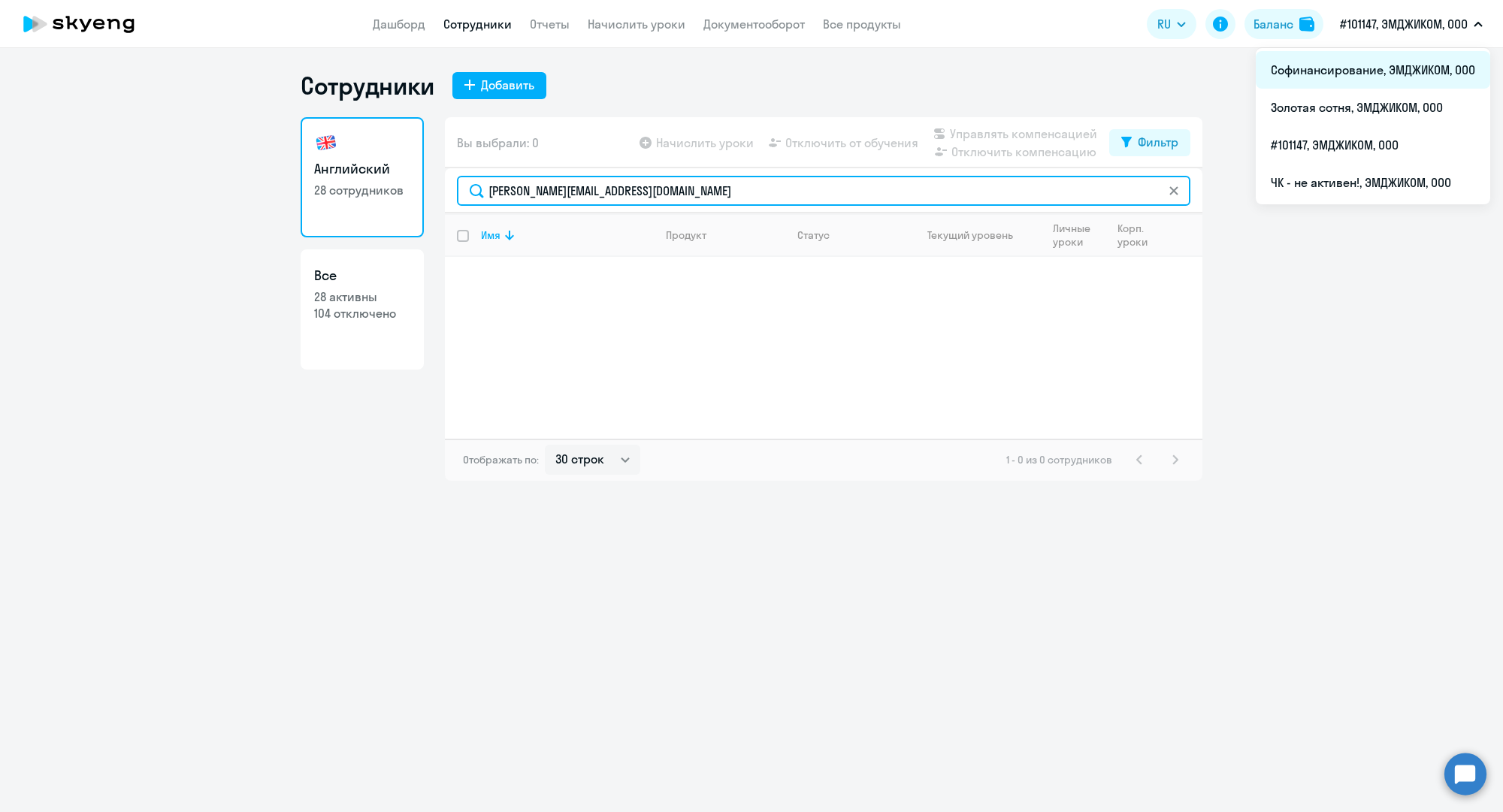
type input "m.zaharov@mgcom.ru"
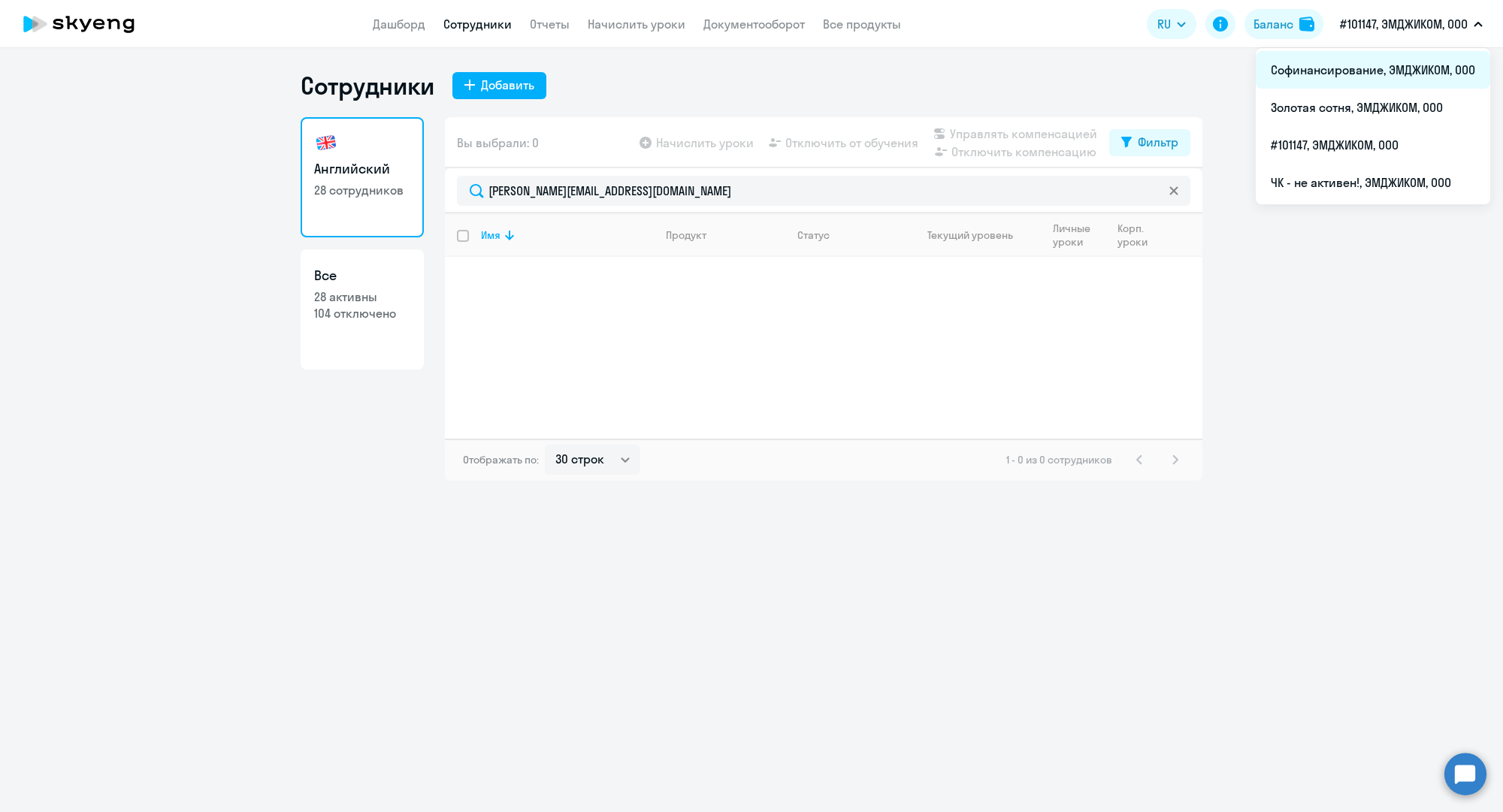
click at [1359, 64] on li "Софинансирование, ЭМДЖИКОМ, ООО" at bounding box center [1373, 70] width 235 height 38
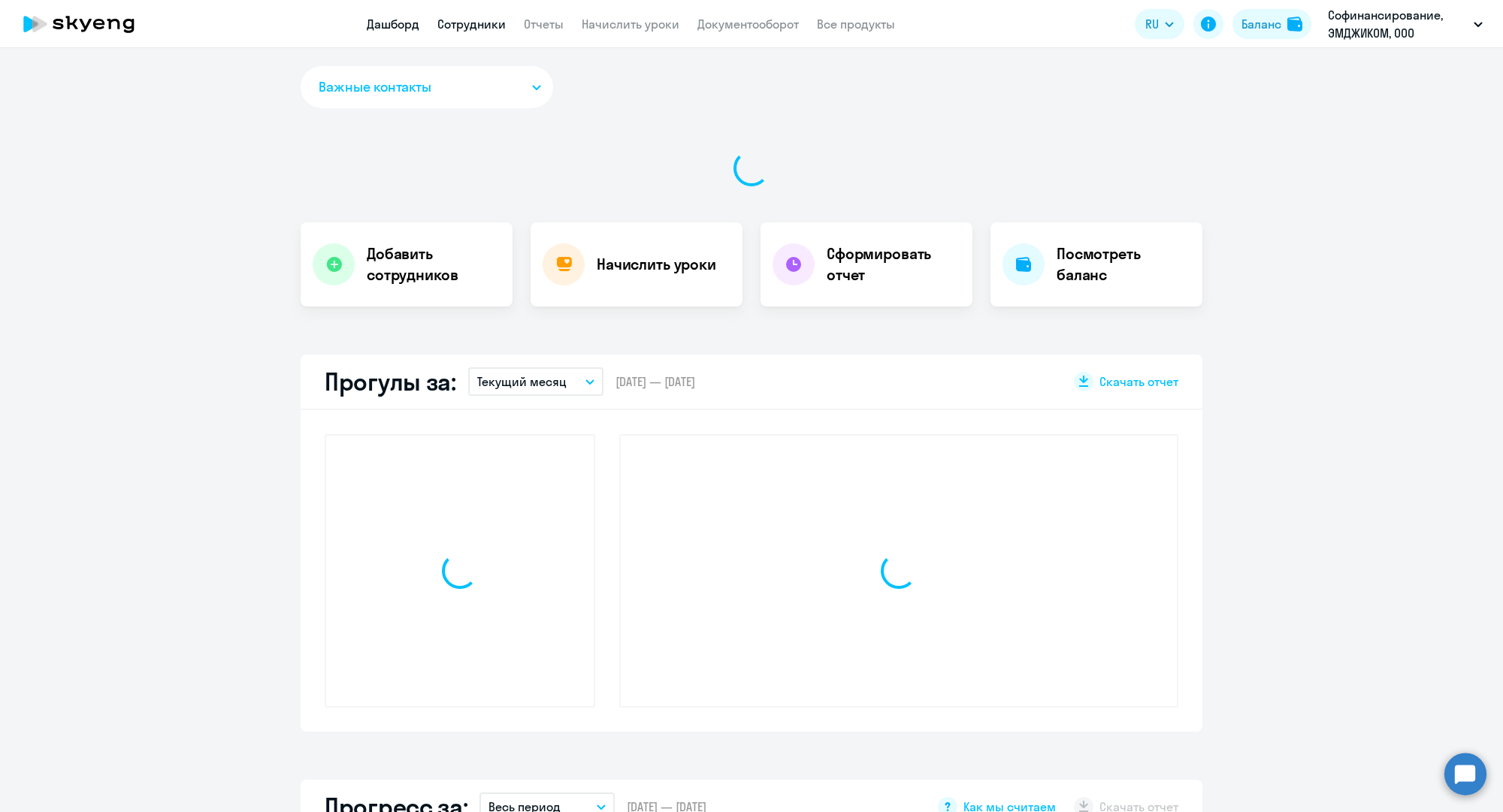
click at [481, 26] on link "Сотрудники" at bounding box center [471, 23] width 68 height 15
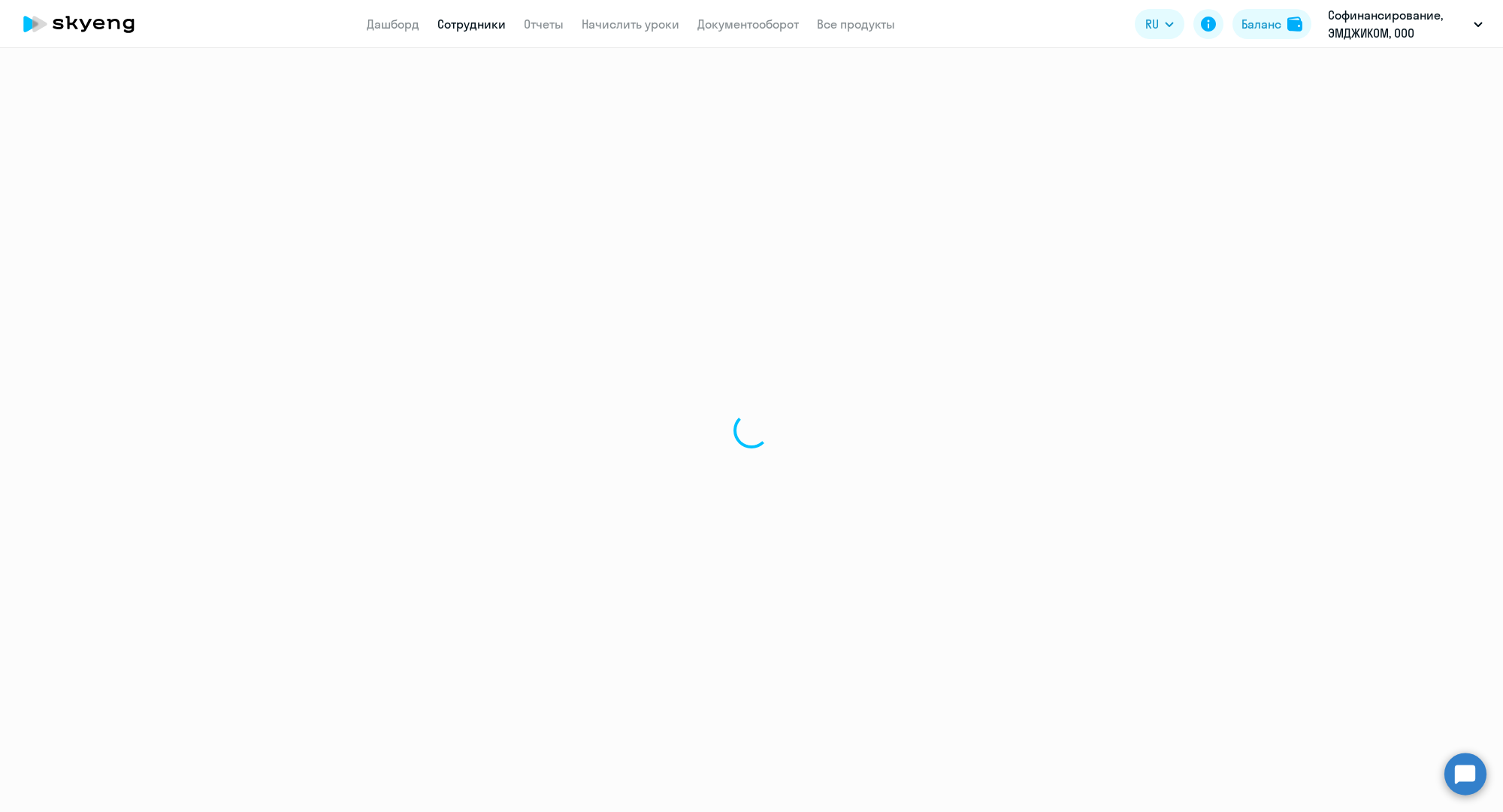
select select "30"
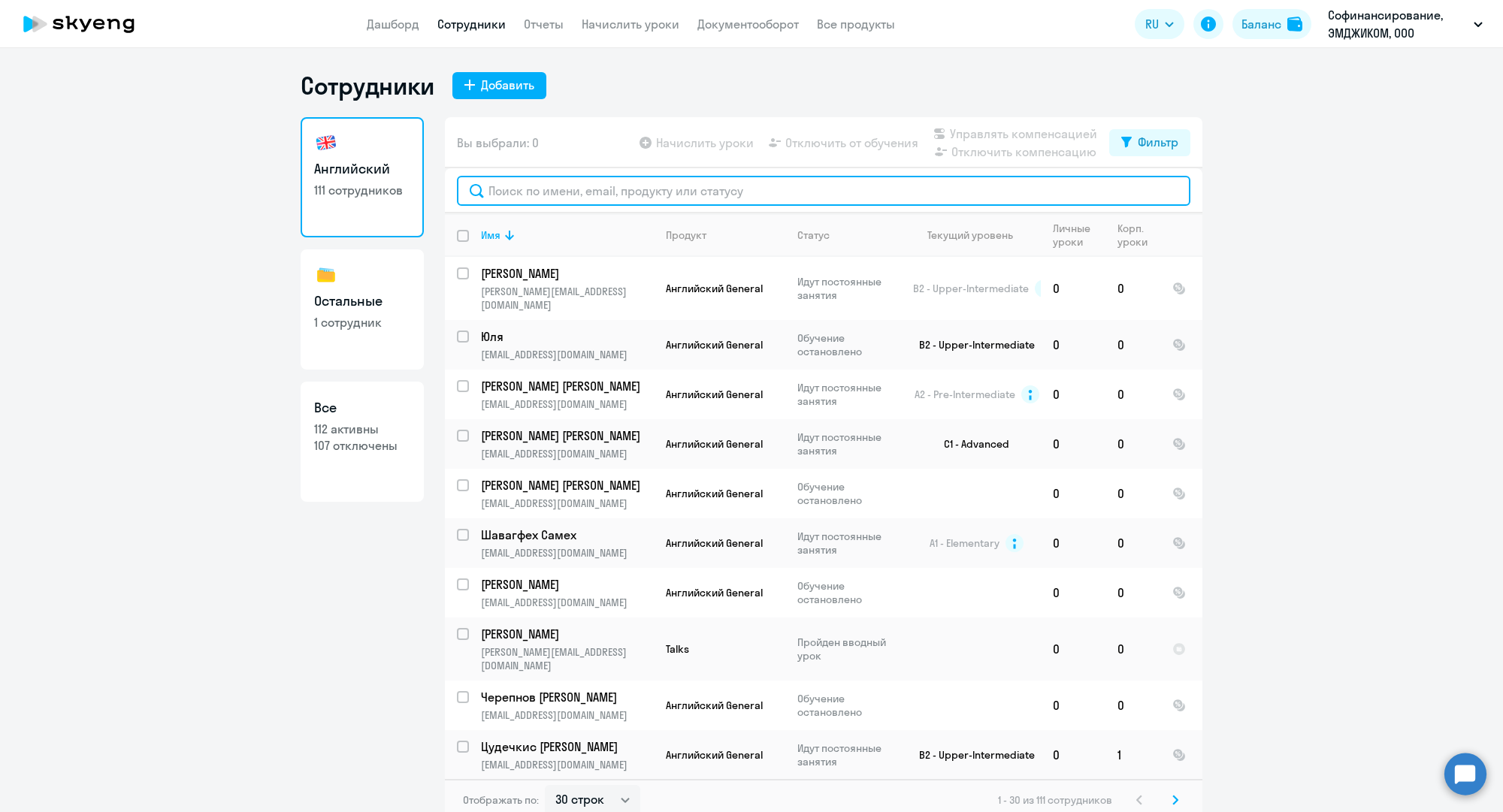
click at [536, 192] on input "text" at bounding box center [823, 191] width 734 height 30
paste input "m.zaharov@mgcom.ru"
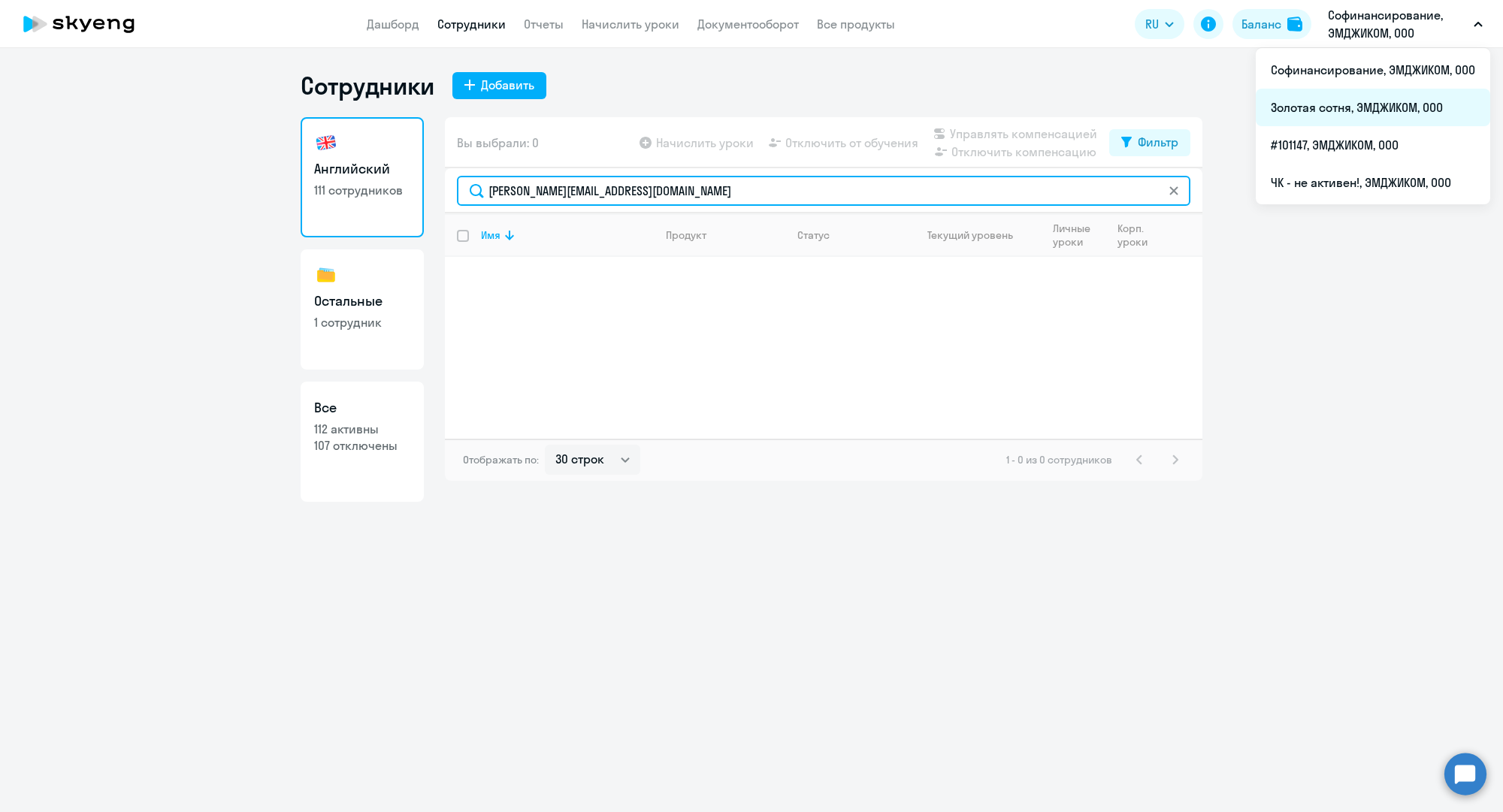
type input "m.zaharov@mgcom.ru"
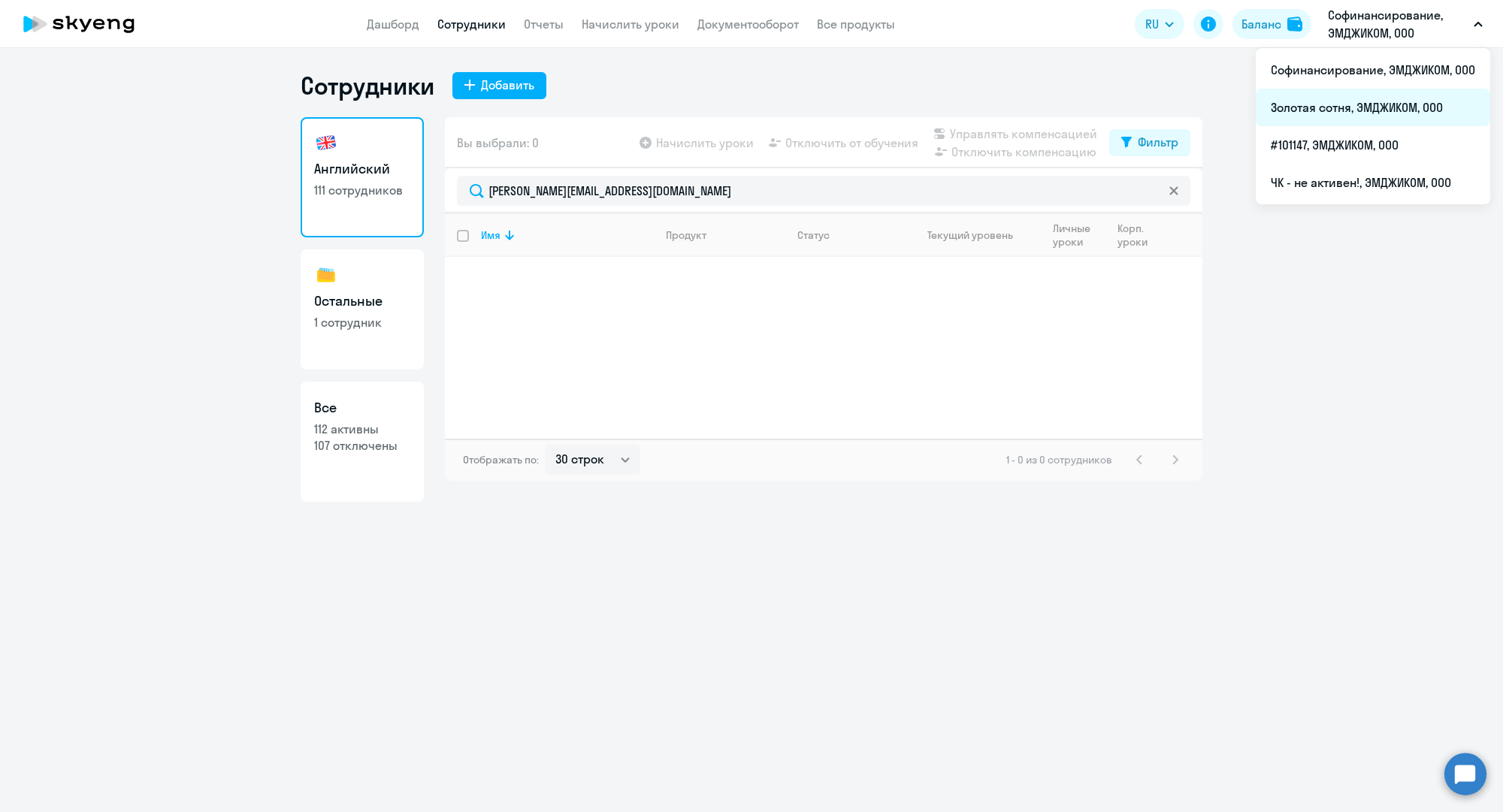
click at [1331, 119] on li "Золотая сотня, ЭМДЖИКОМ, ООО" at bounding box center [1373, 107] width 235 height 38
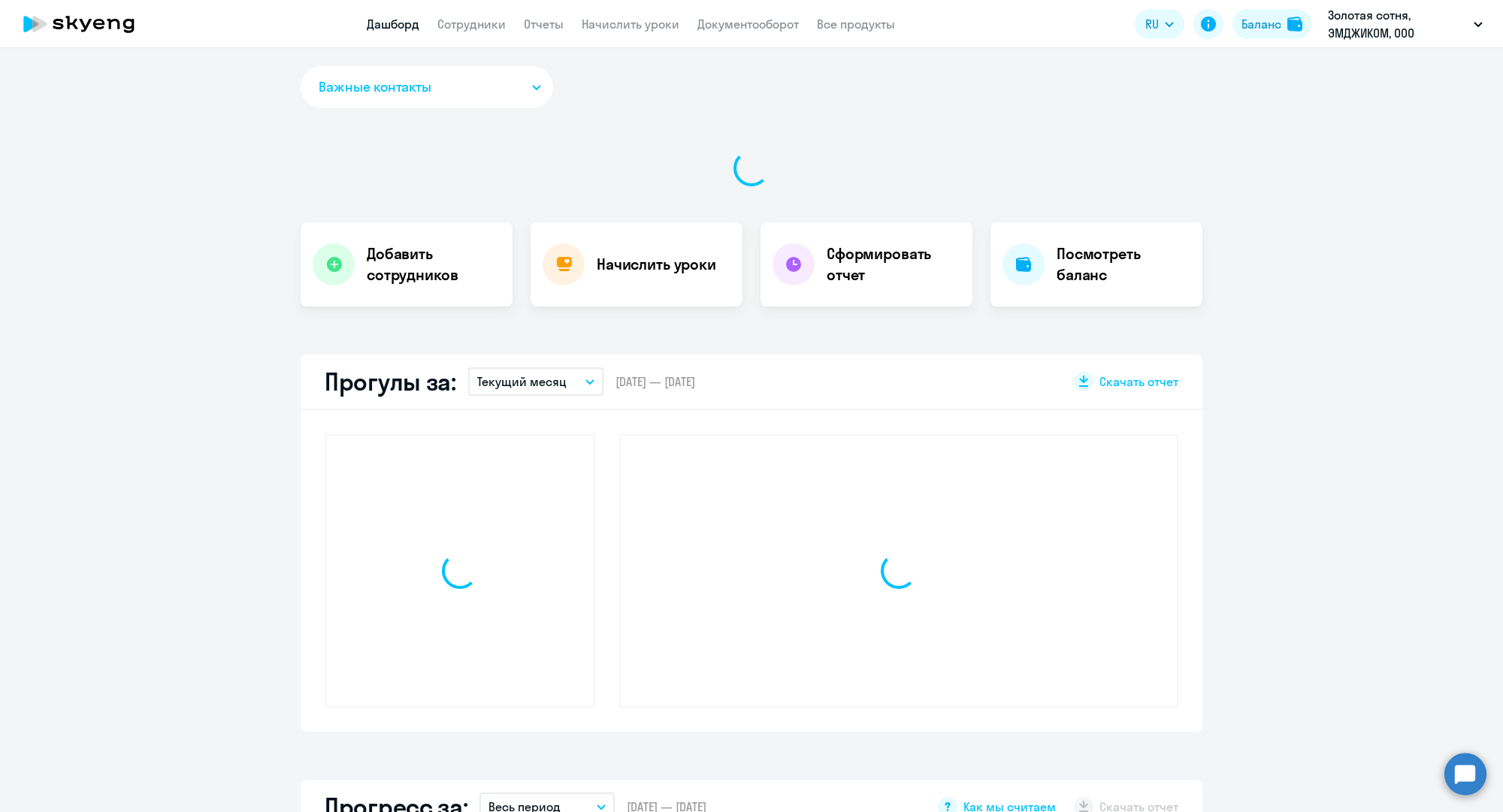
click at [457, 25] on link "Сотрудники" at bounding box center [471, 23] width 68 height 15
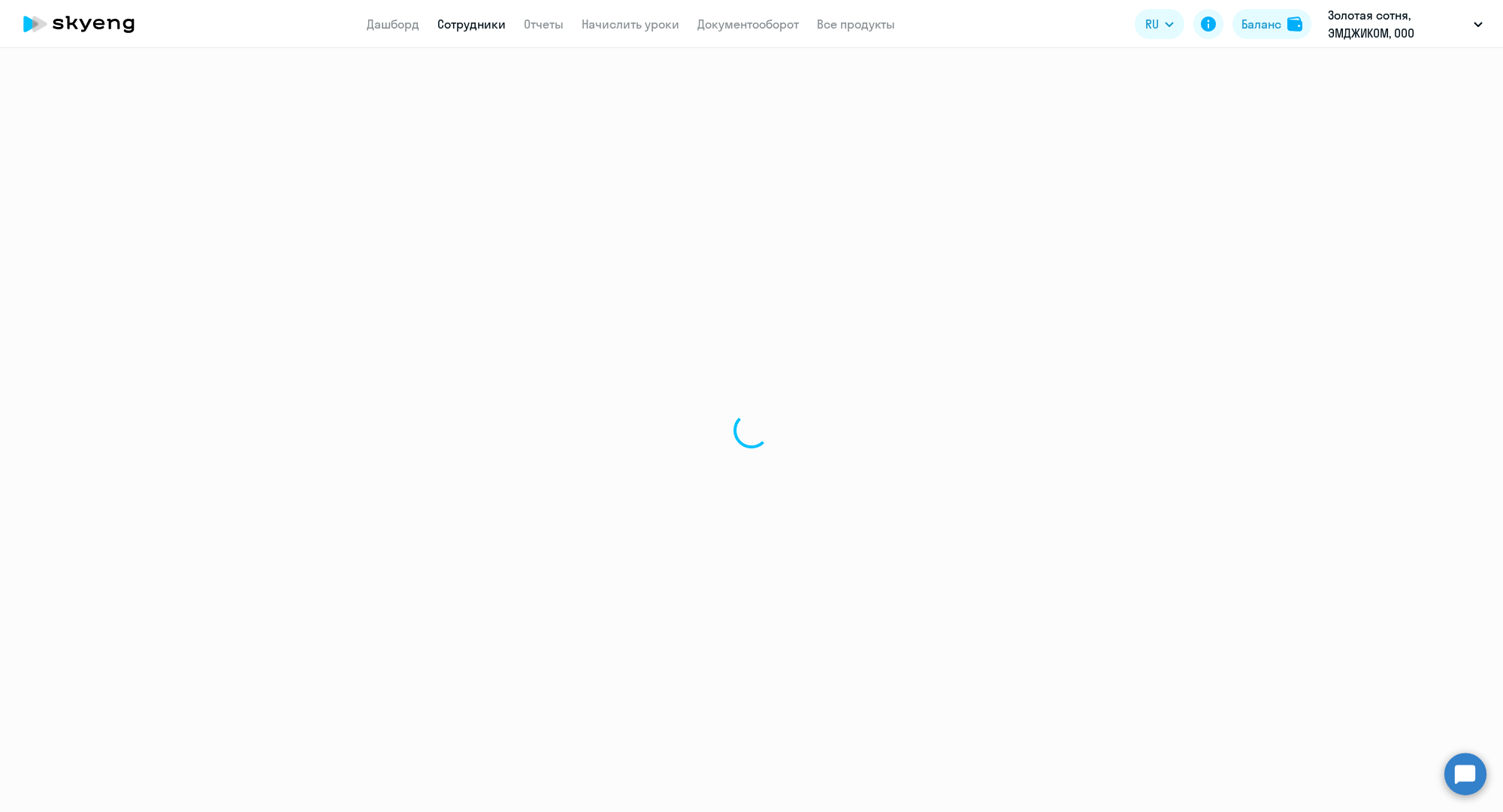
select select "30"
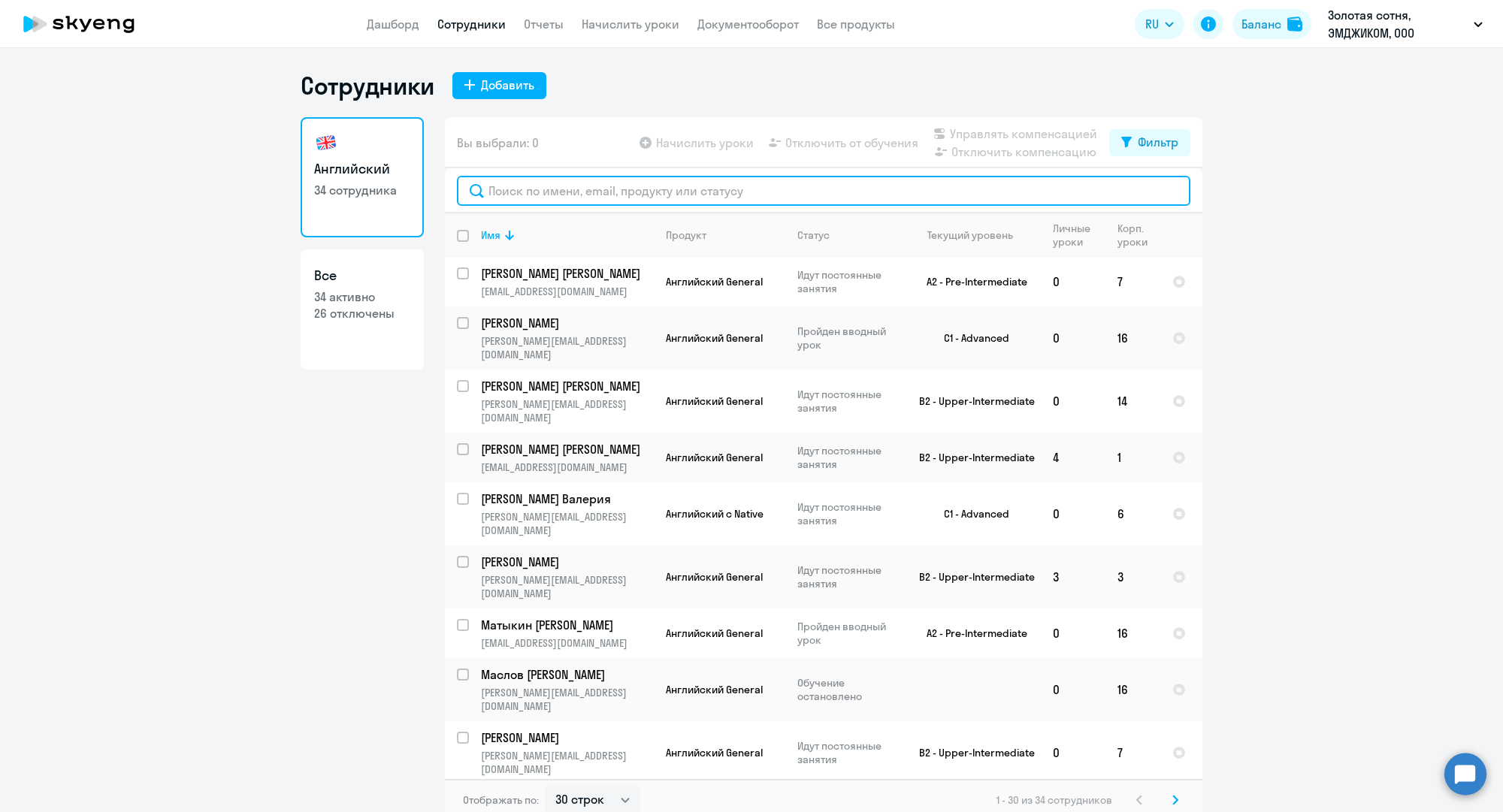
click at [531, 192] on input "text" at bounding box center [823, 191] width 734 height 30
paste input "m.zaharov@mgcom.ru"
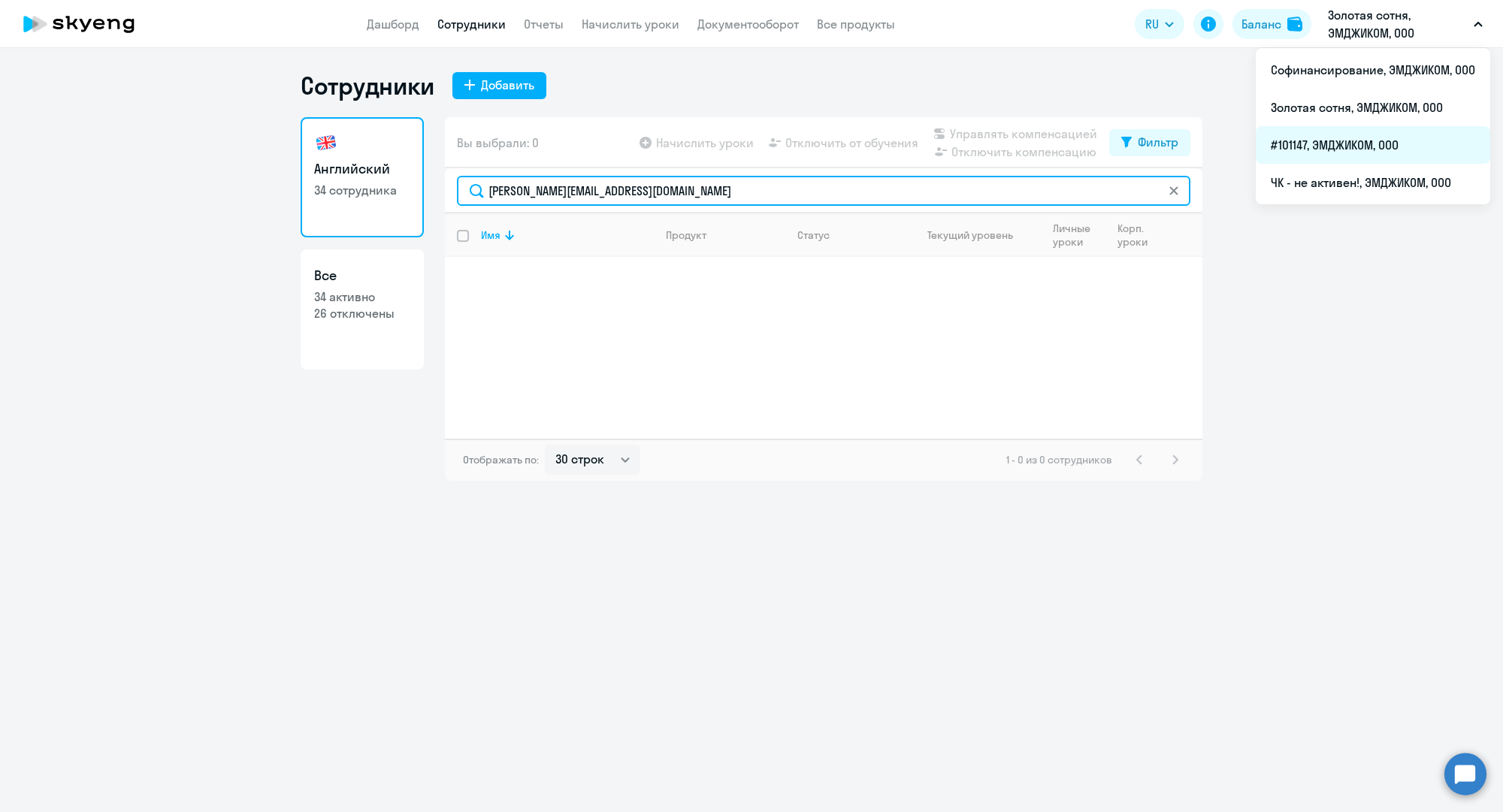
type input "m.zaharov@mgcom.ru"
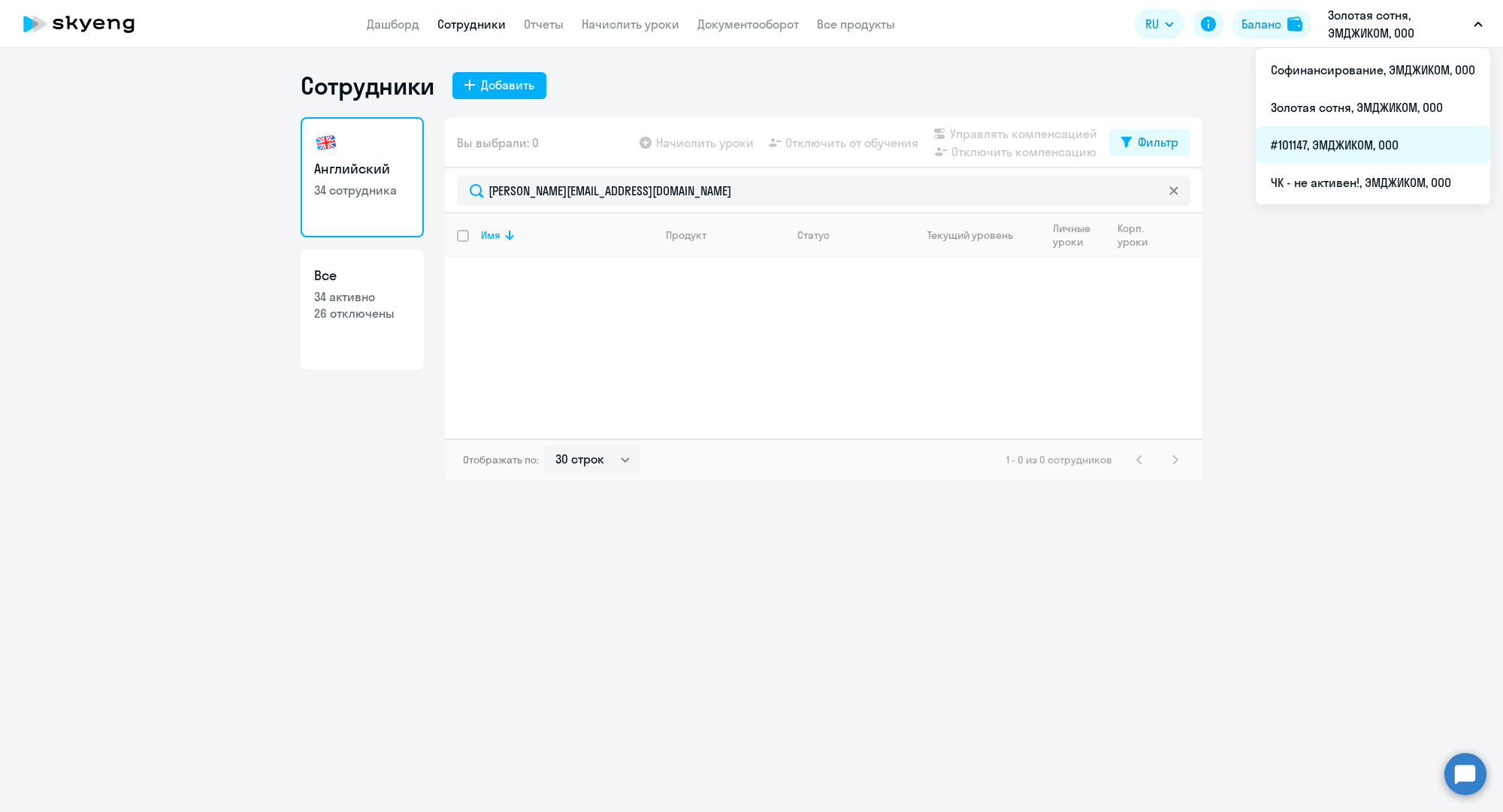
click at [1345, 126] on li "#101147, ЭМДЖИКОМ, ООО" at bounding box center [1373, 145] width 235 height 38
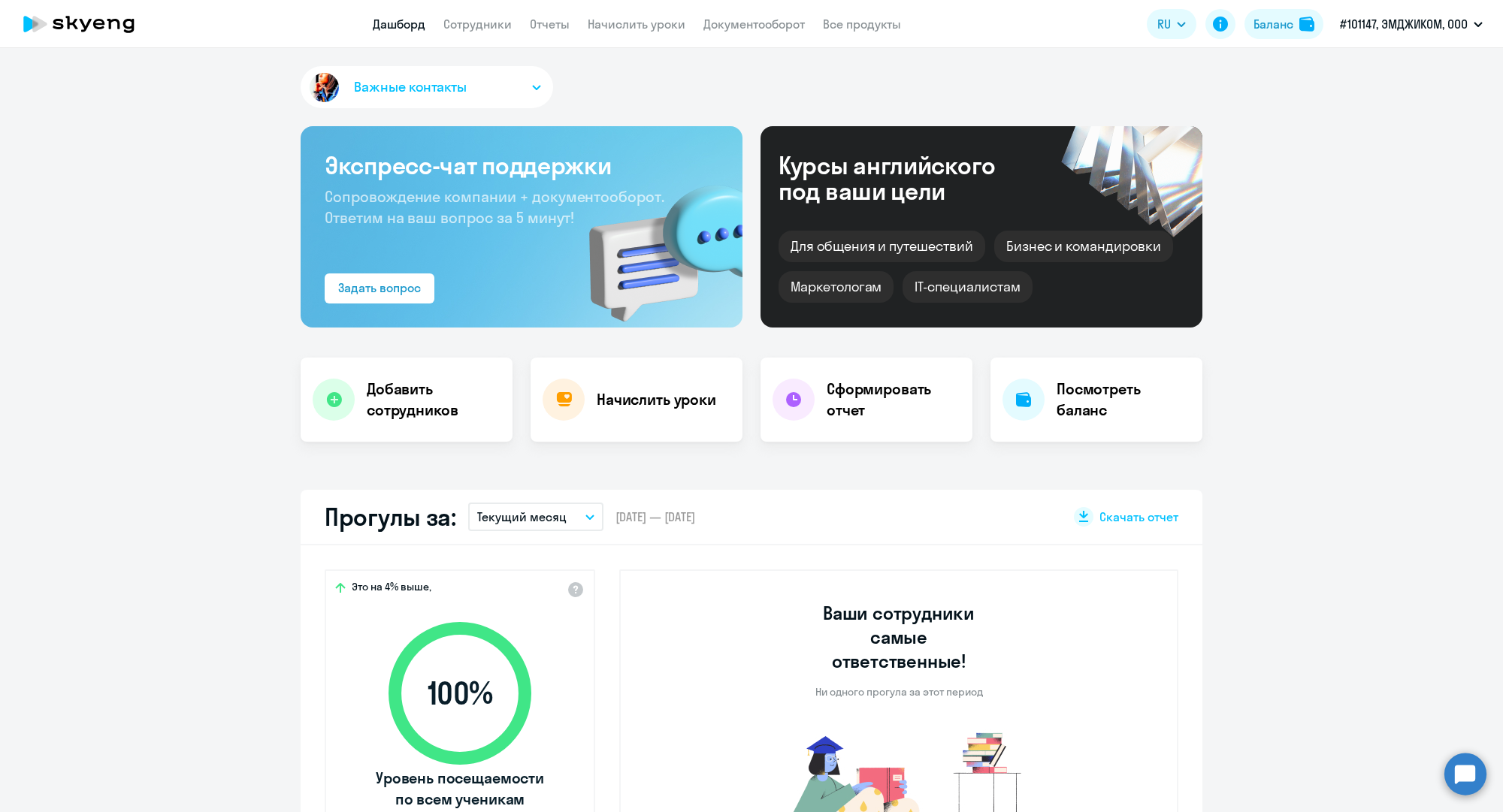
select select "30"
click at [466, 26] on link "Сотрудники" at bounding box center [477, 23] width 68 height 15
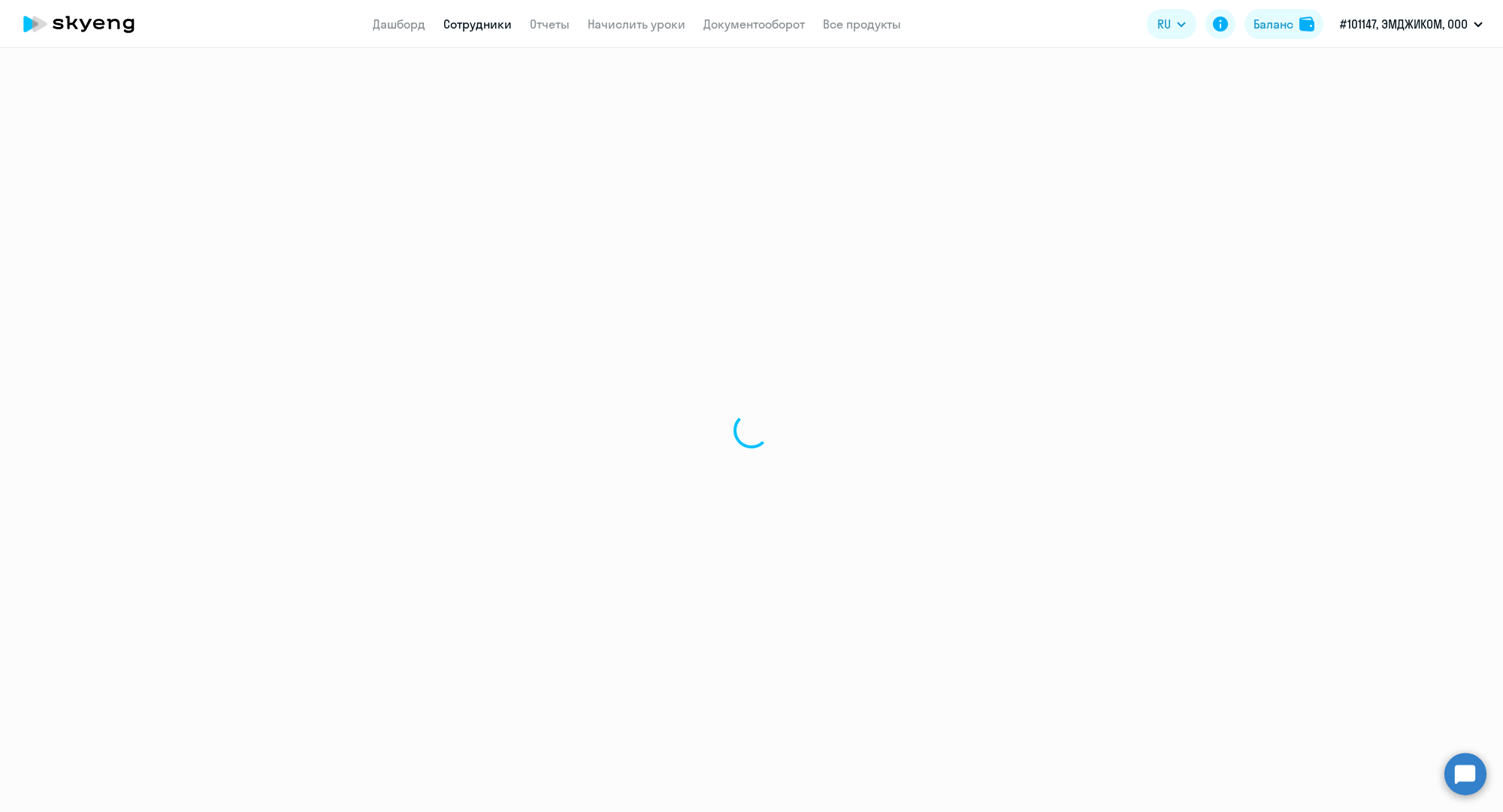
select select "30"
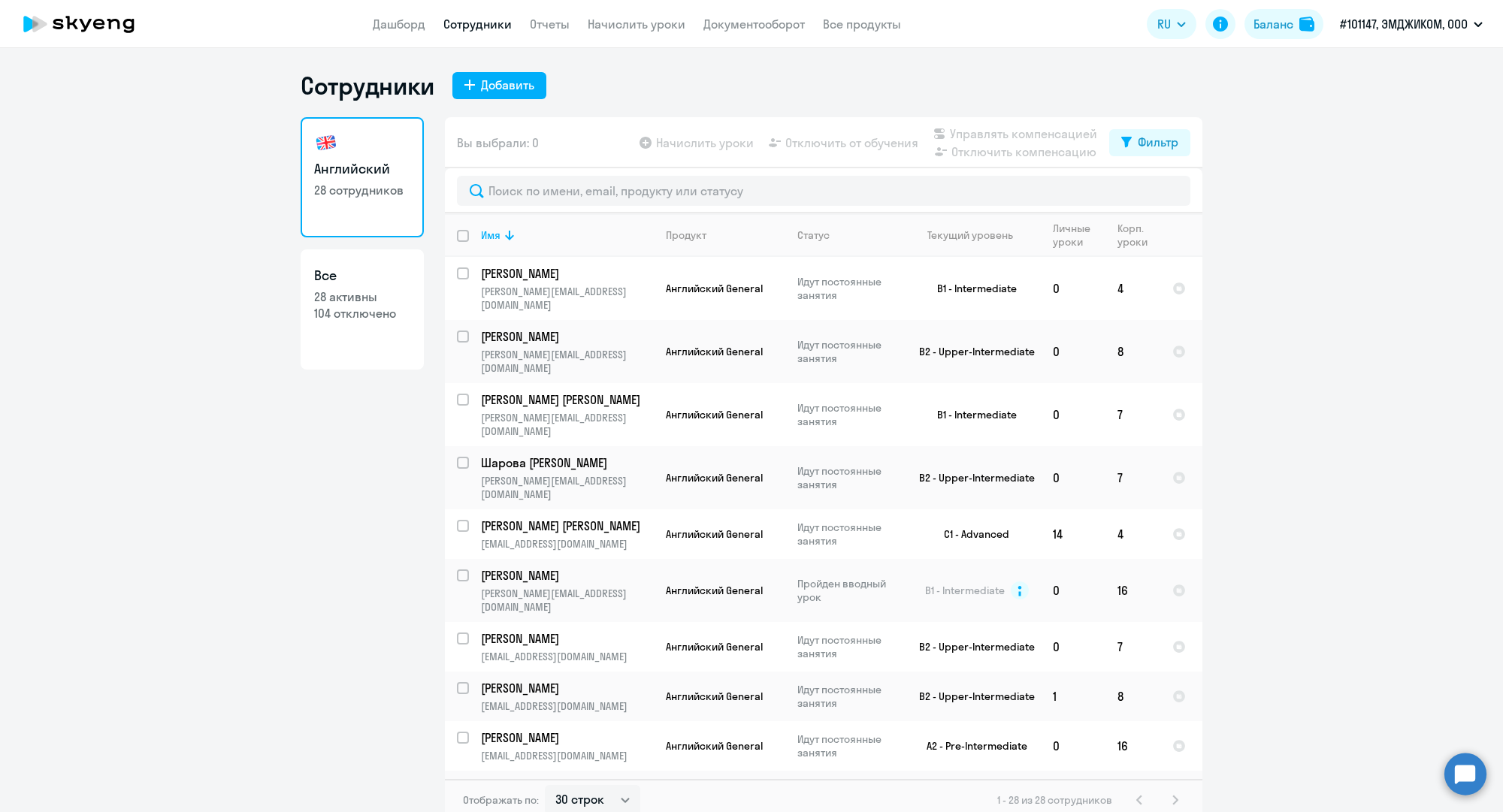
click at [511, 22] on link "Сотрудники" at bounding box center [477, 23] width 68 height 15
click at [939, 207] on div at bounding box center [824, 191] width 758 height 45
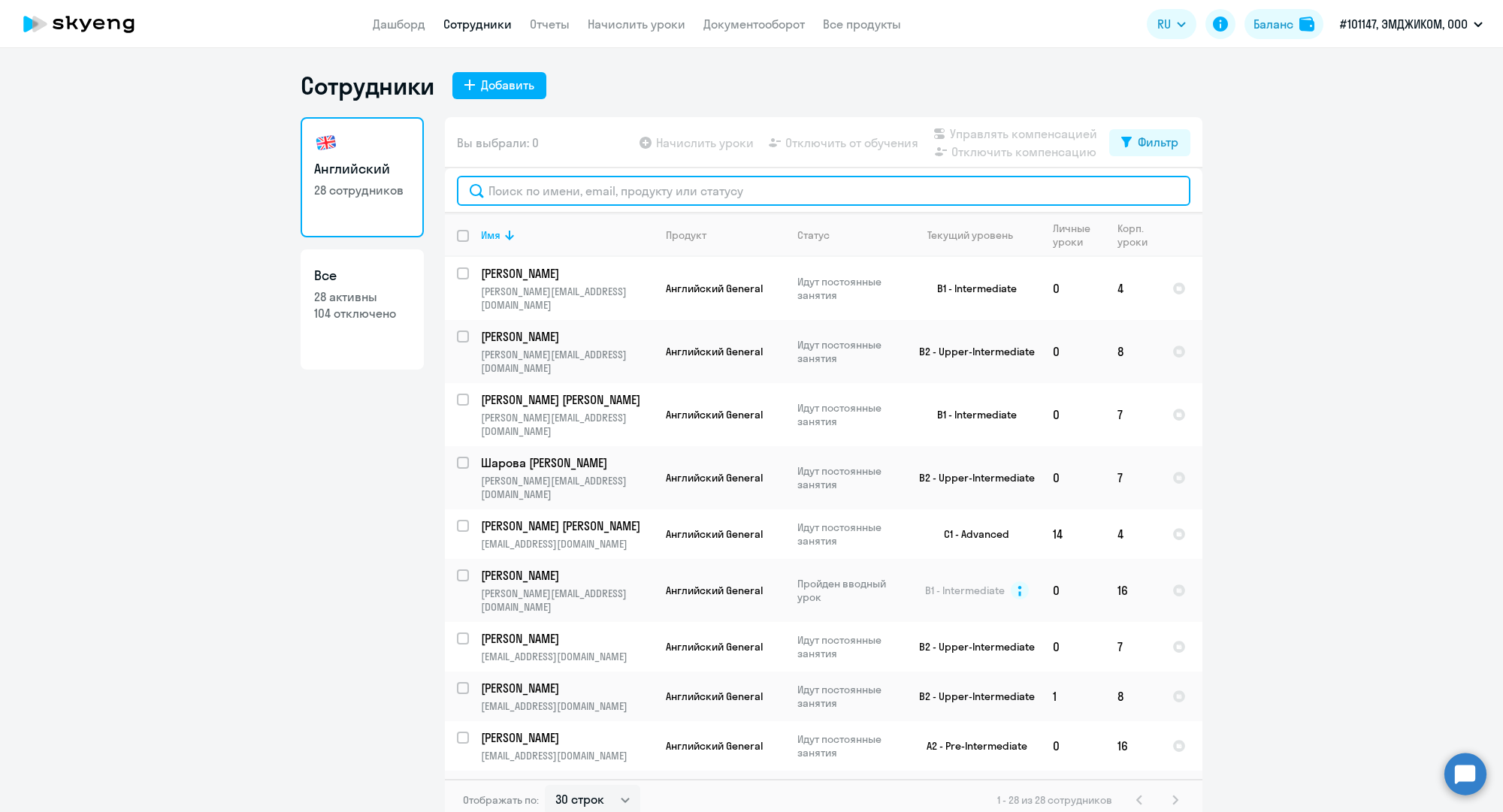
click at [936, 202] on input "text" at bounding box center [823, 191] width 734 height 30
paste input "m.zaharov@mgcom.ru"
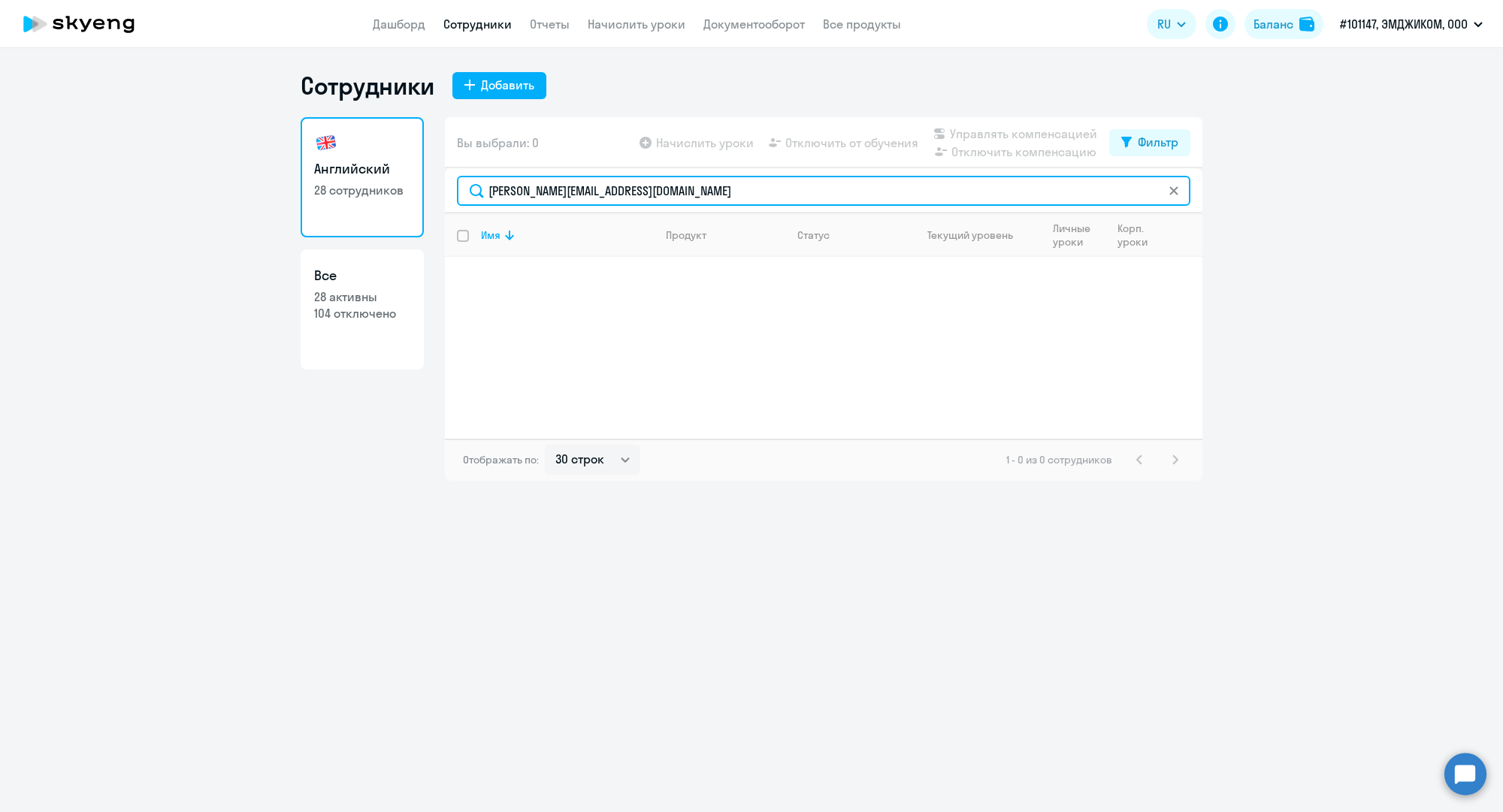
click at [559, 183] on input "m.zaharov@mgcom.ru" at bounding box center [823, 191] width 734 height 30
paste input "a.davydova"
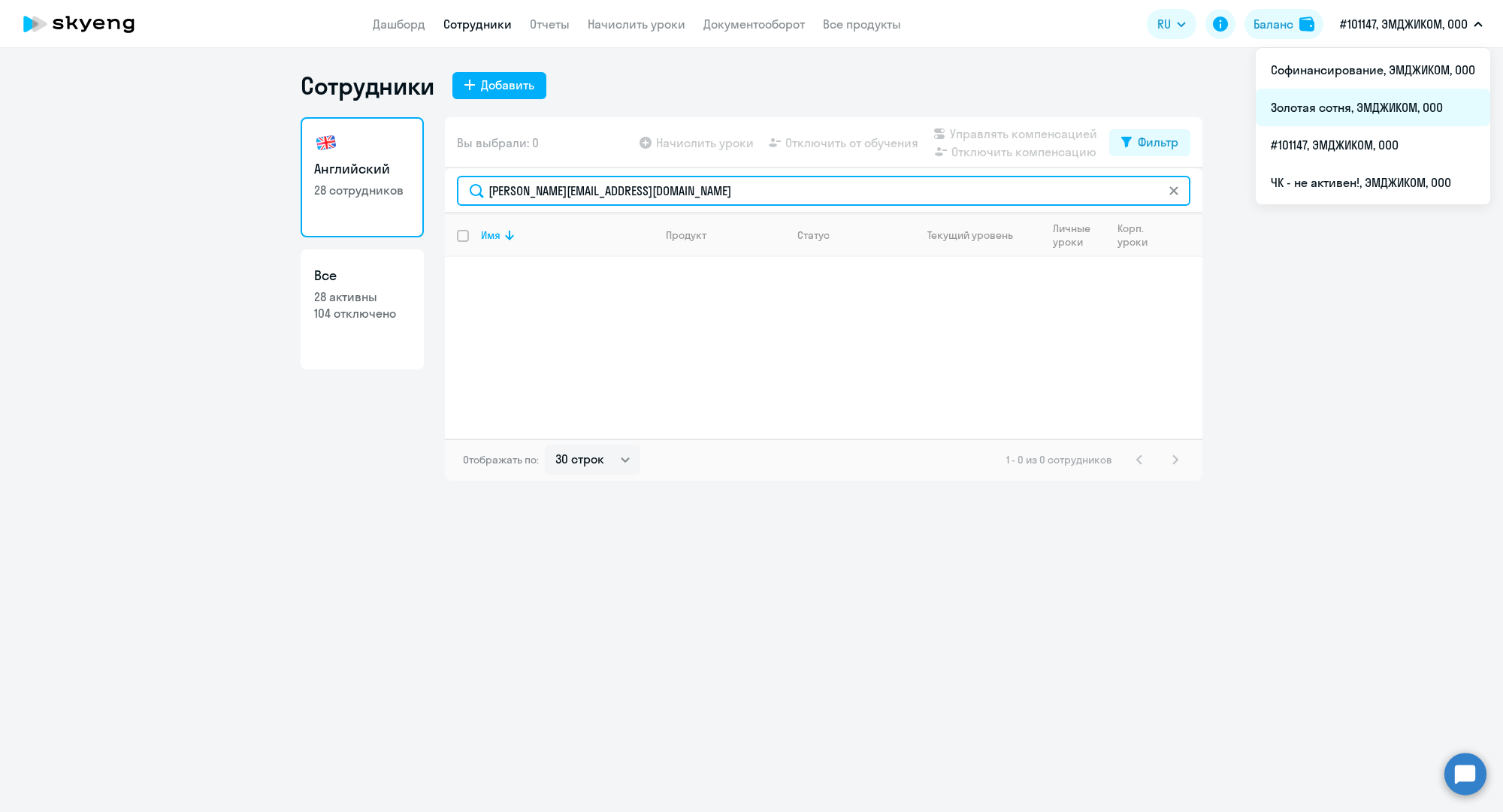
type input "a.davydova@mgcom.ru"
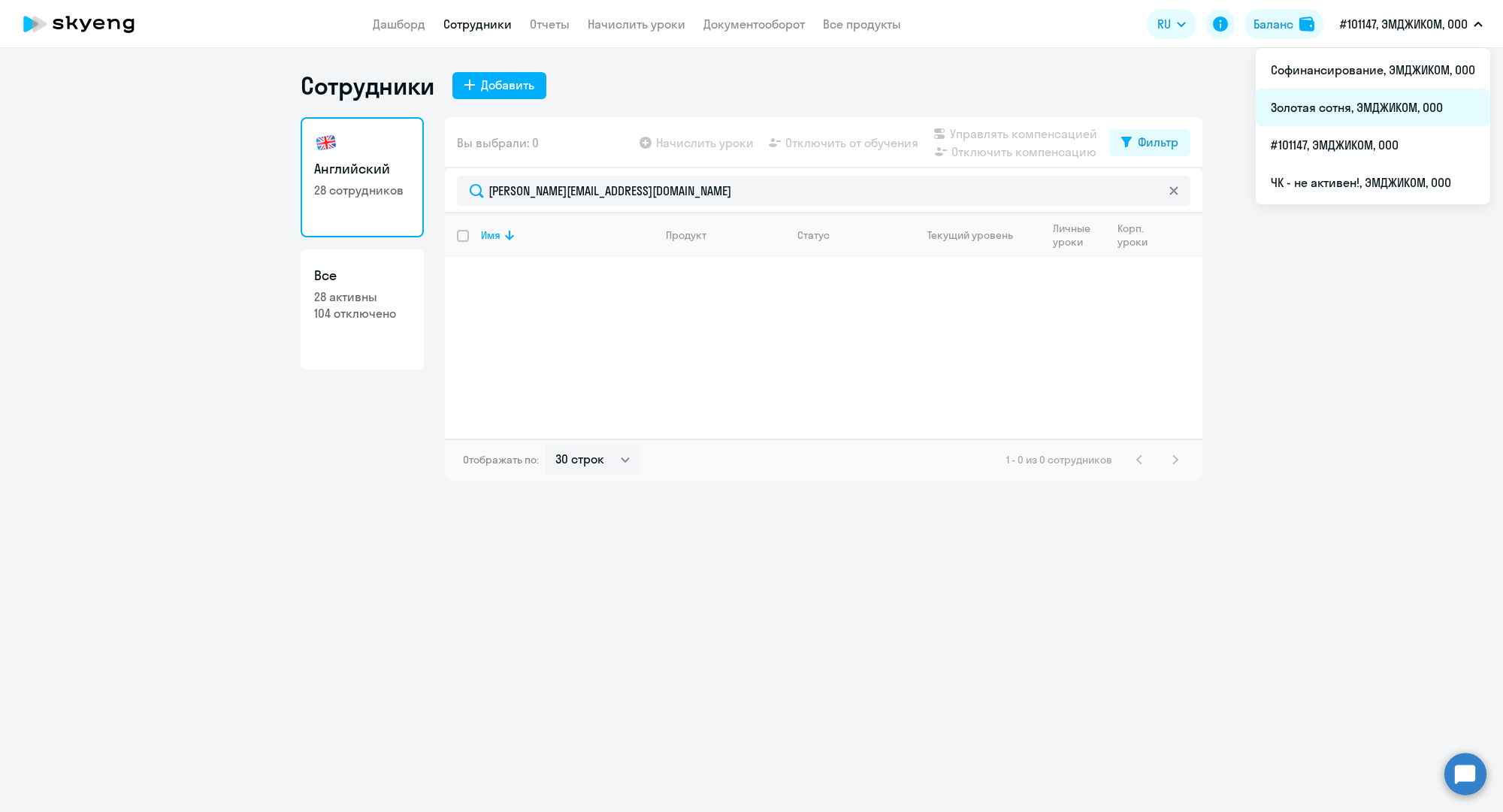
click at [1372, 106] on li "Золотая сотня, ЭМДЖИКОМ, ООО" at bounding box center [1373, 107] width 235 height 38
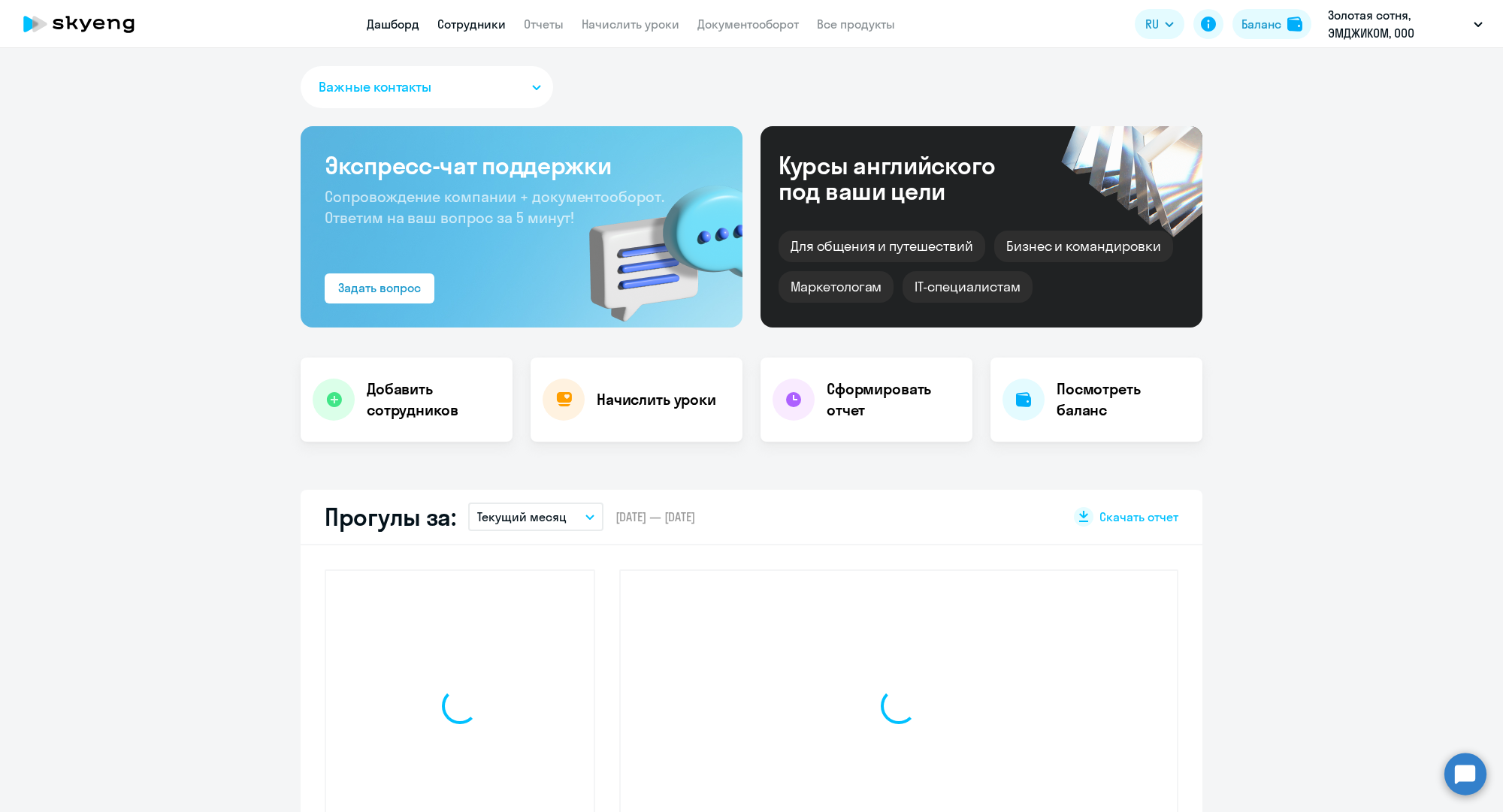
click at [459, 23] on link "Сотрудники" at bounding box center [471, 23] width 68 height 15
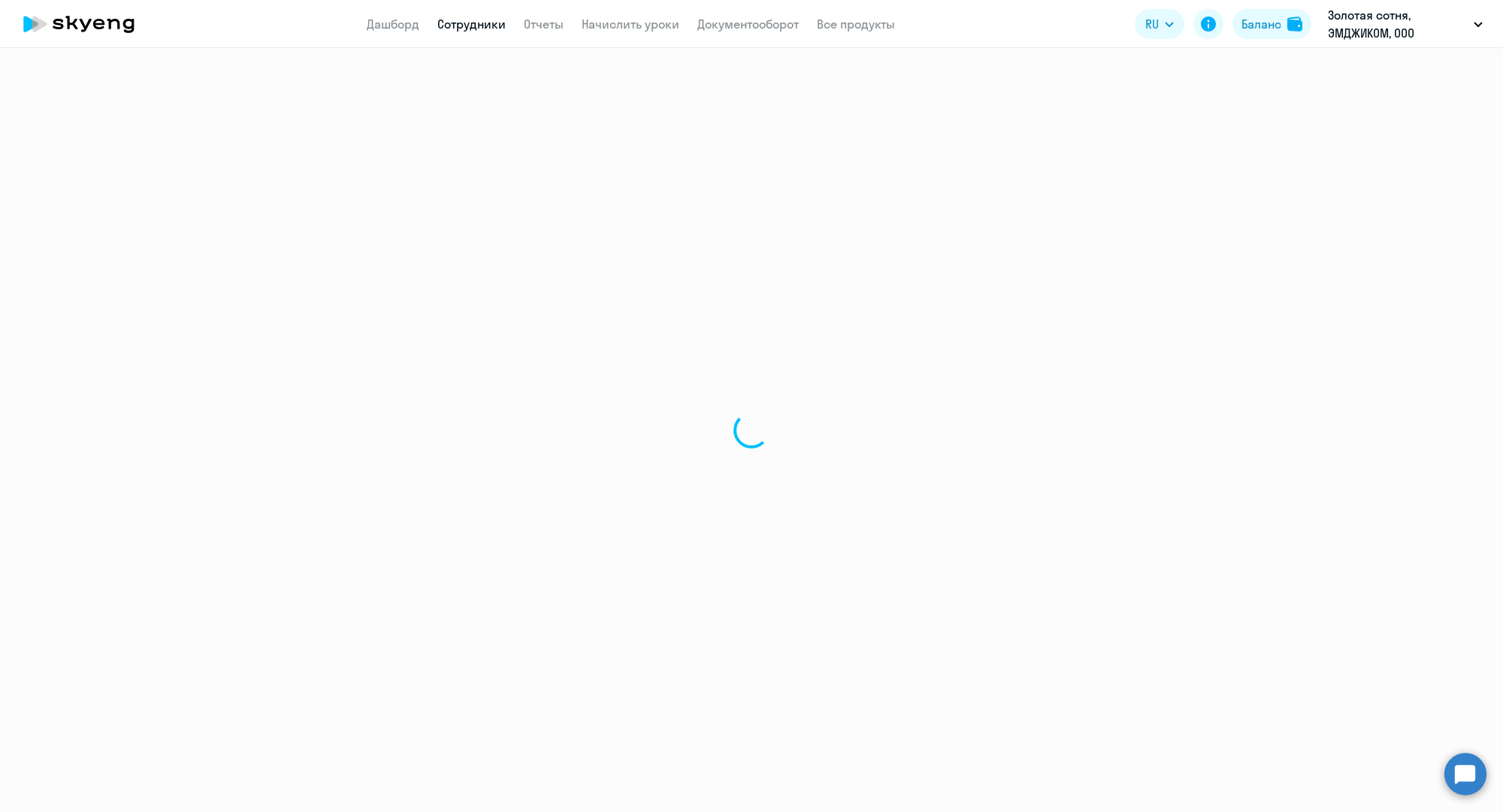
select select "30"
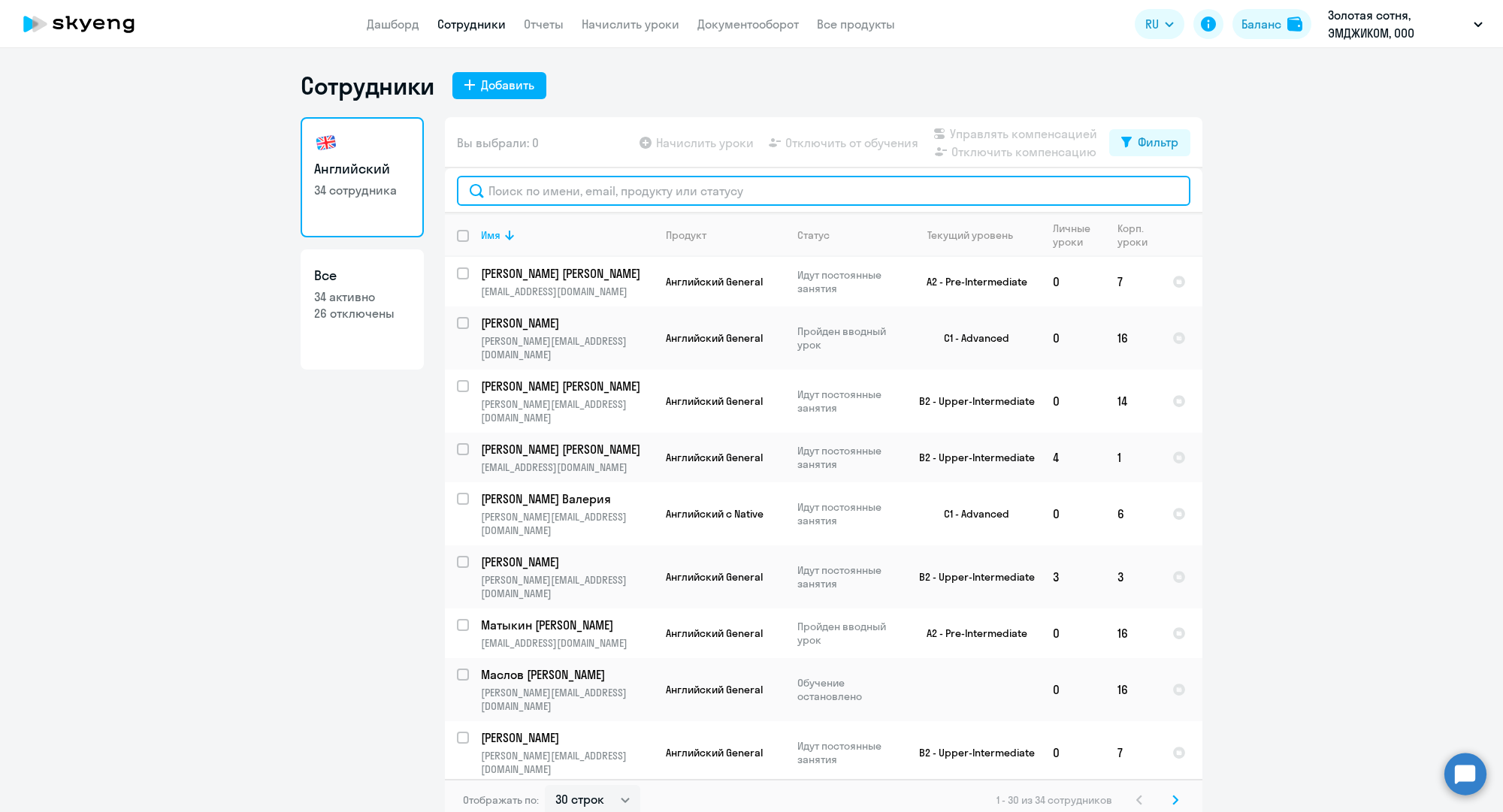
click at [618, 198] on input "text" at bounding box center [823, 191] width 734 height 30
paste input "a.davydova@mgcom.ru"
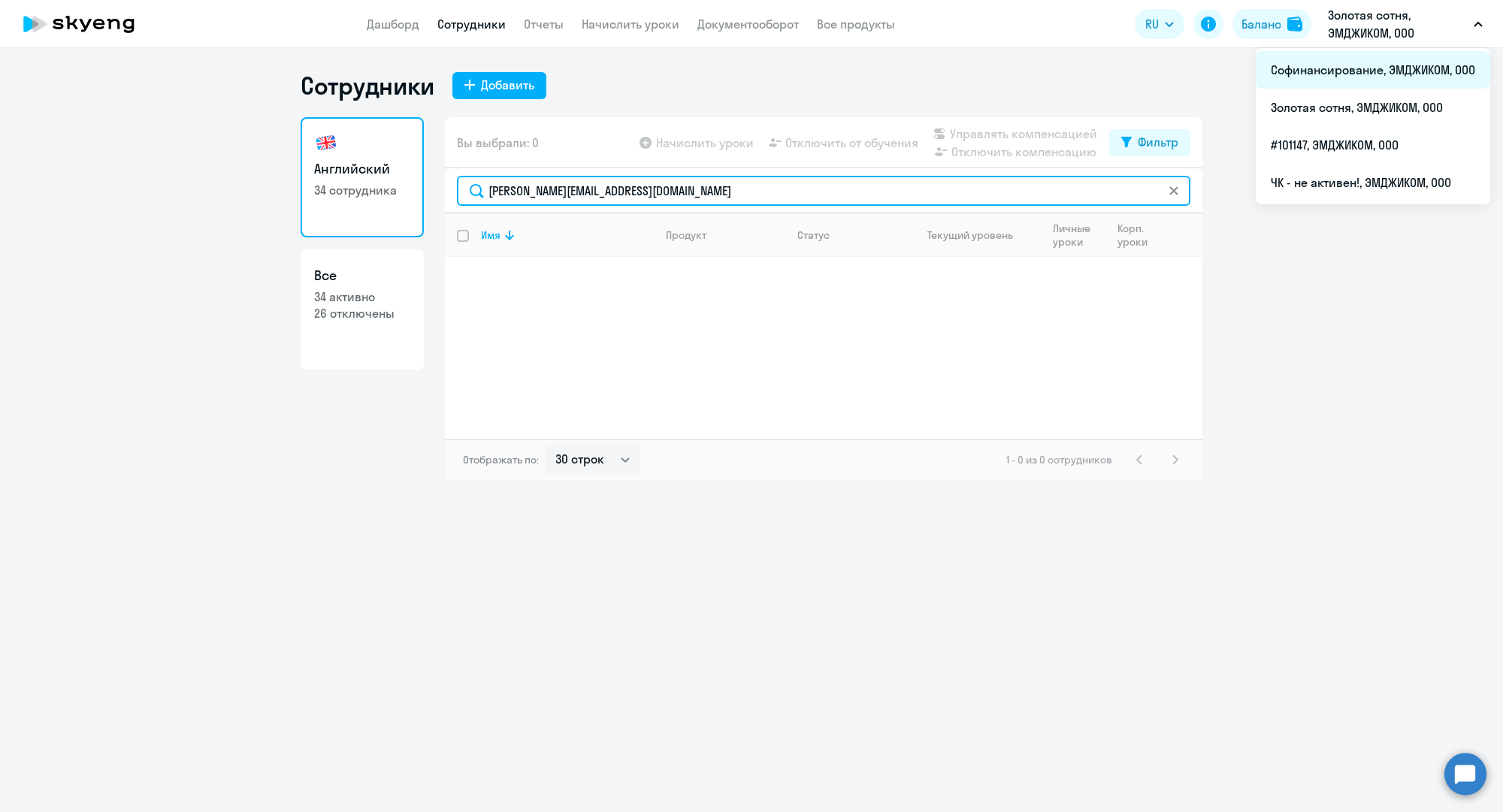
type input "a.davydova@mgcom.ru"
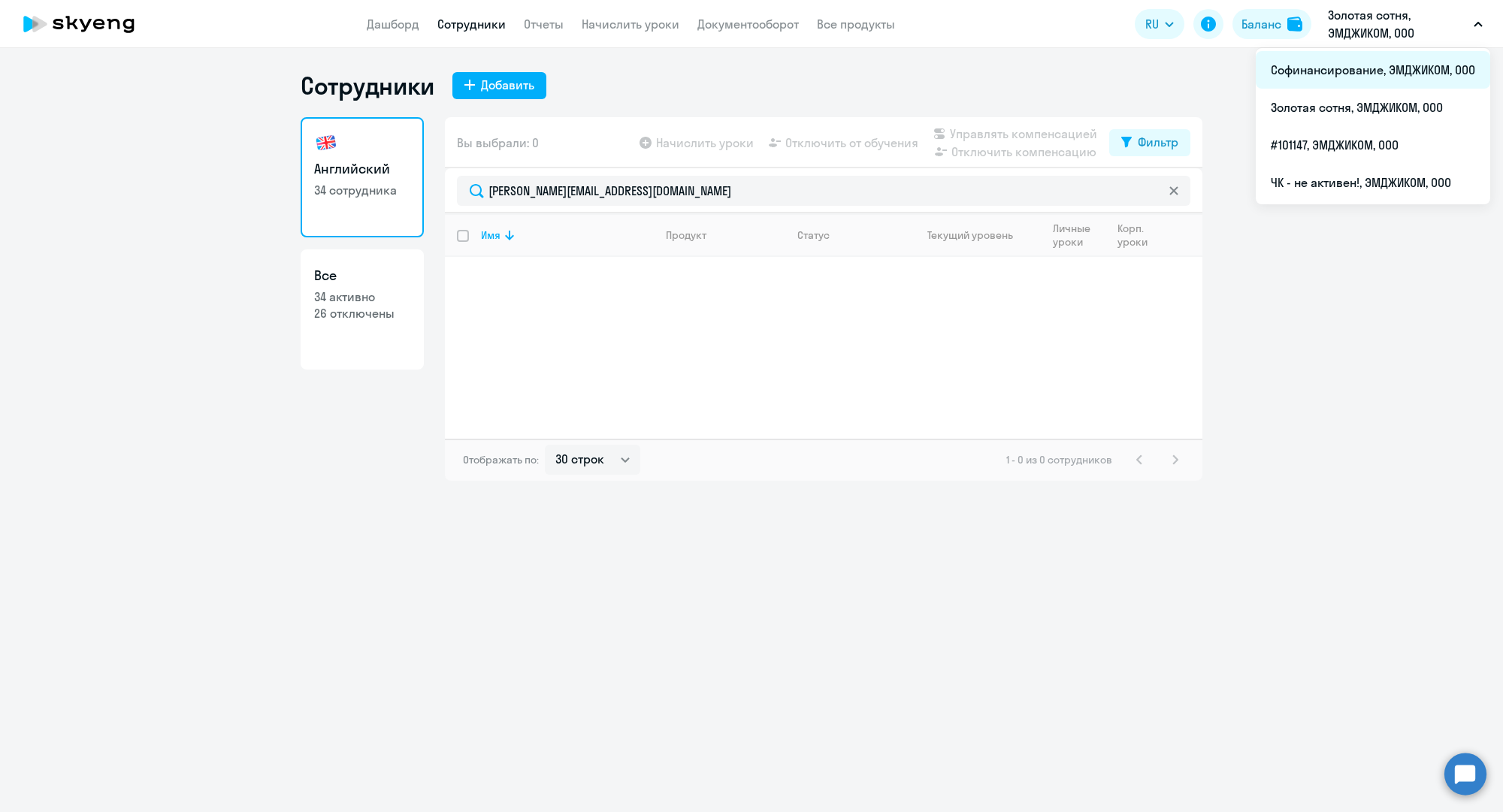
click at [1328, 62] on li "Софинансирование, ЭМДЖИКОМ, ООО" at bounding box center [1373, 70] width 235 height 38
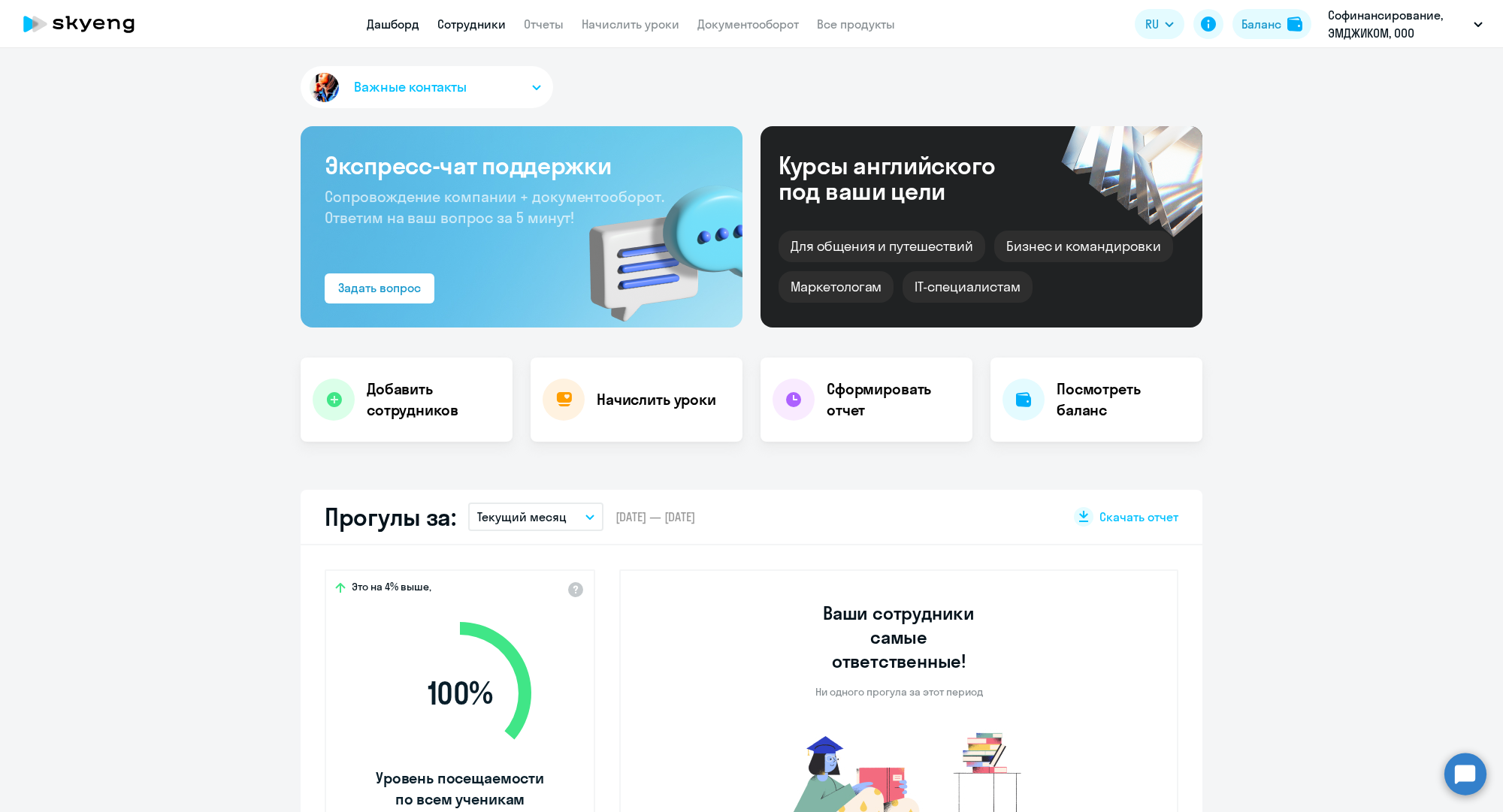
click at [478, 22] on link "Сотрудники" at bounding box center [471, 23] width 68 height 15
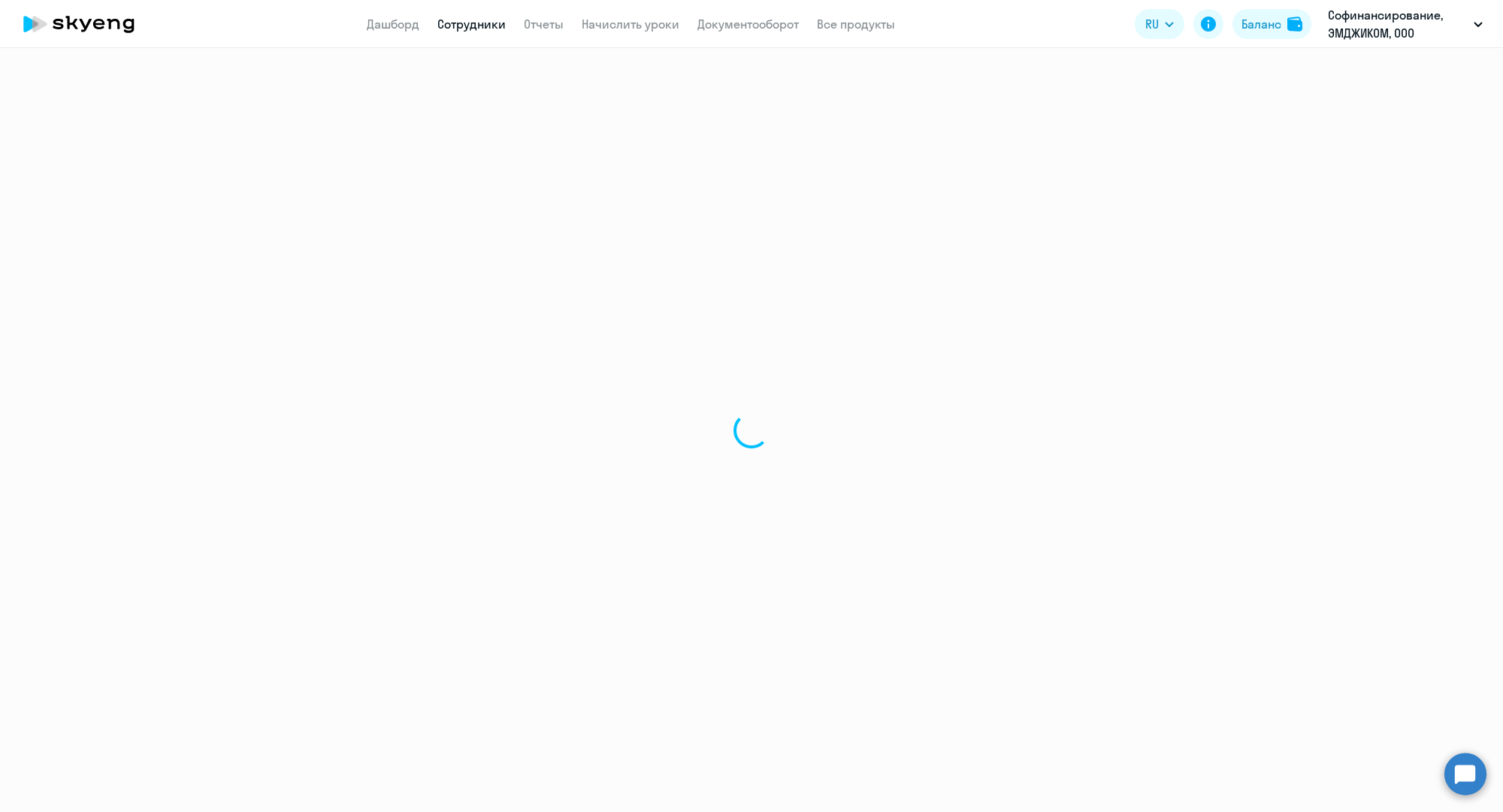
select select "30"
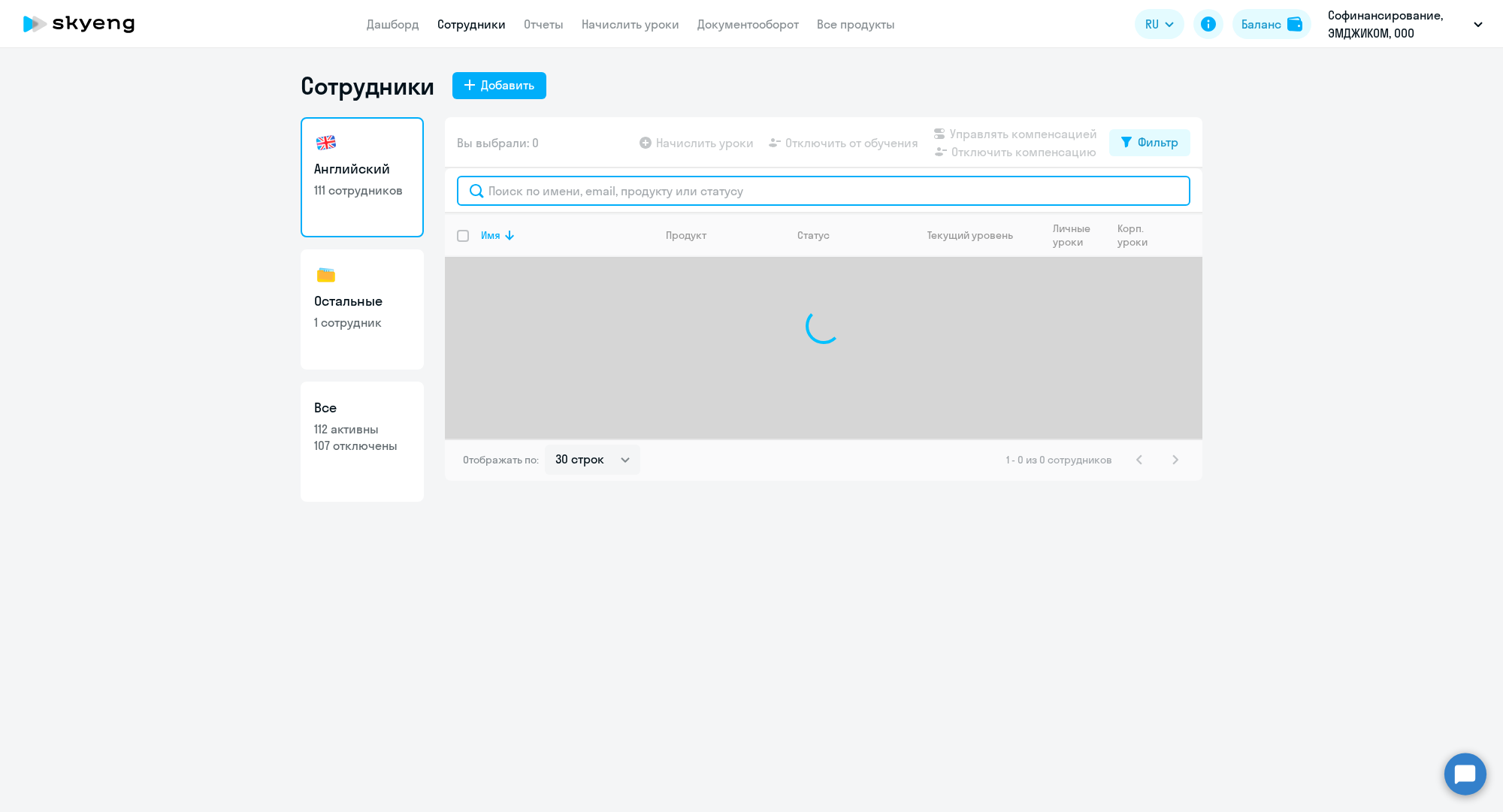
click at [510, 190] on input "text" at bounding box center [823, 191] width 734 height 30
paste input "a.davydova@mgcom.ru"
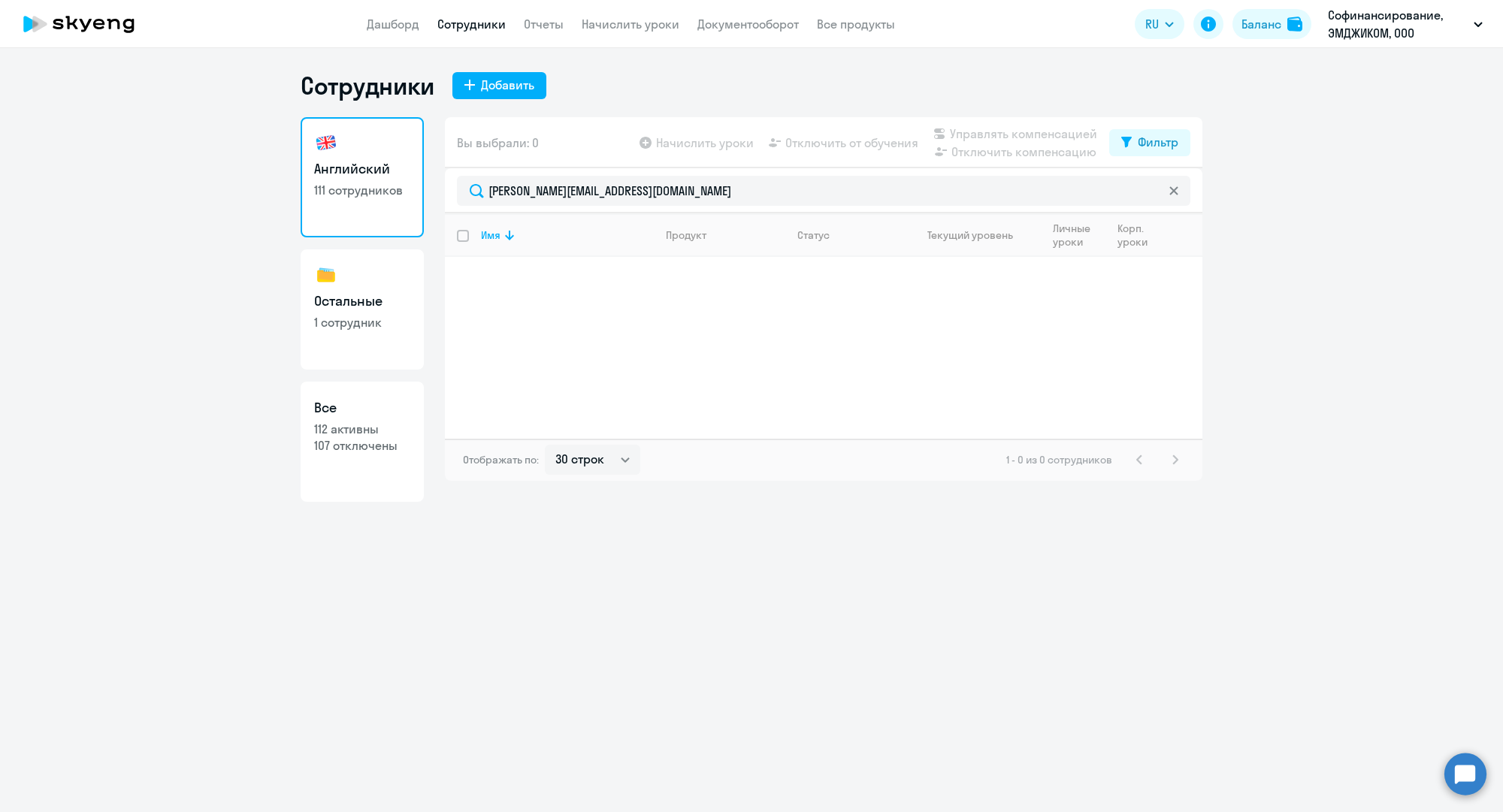
click at [485, 31] on app-menu-item-link "Сотрудники" at bounding box center [471, 24] width 68 height 19
click at [483, 24] on link "Сотрудники" at bounding box center [471, 23] width 68 height 15
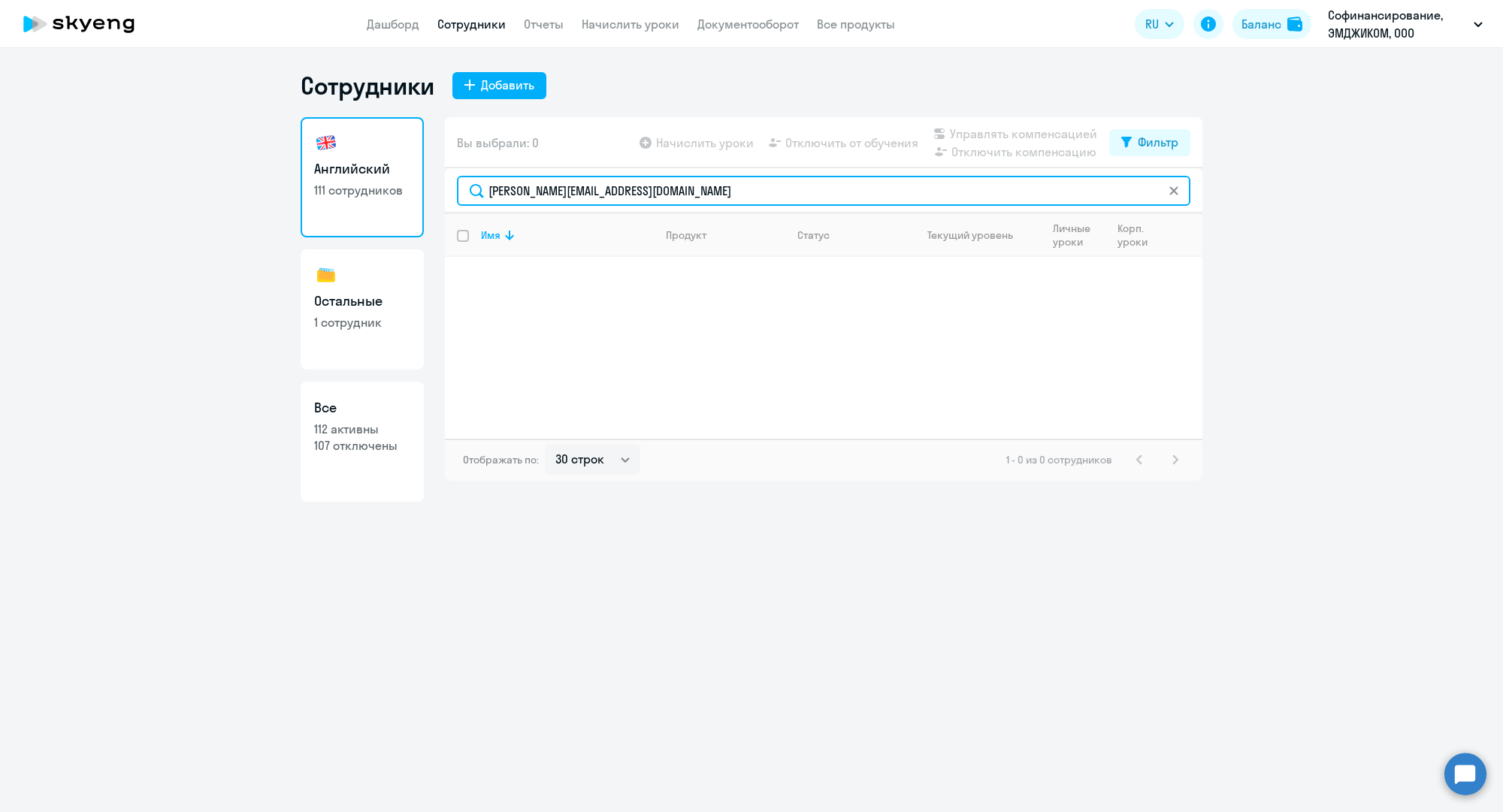
click at [645, 195] on input "a.davydova@mgcom.ru" at bounding box center [823, 191] width 734 height 30
click at [575, 184] on input "a.davydova@mgcom.ru" at bounding box center [823, 191] width 734 height 30
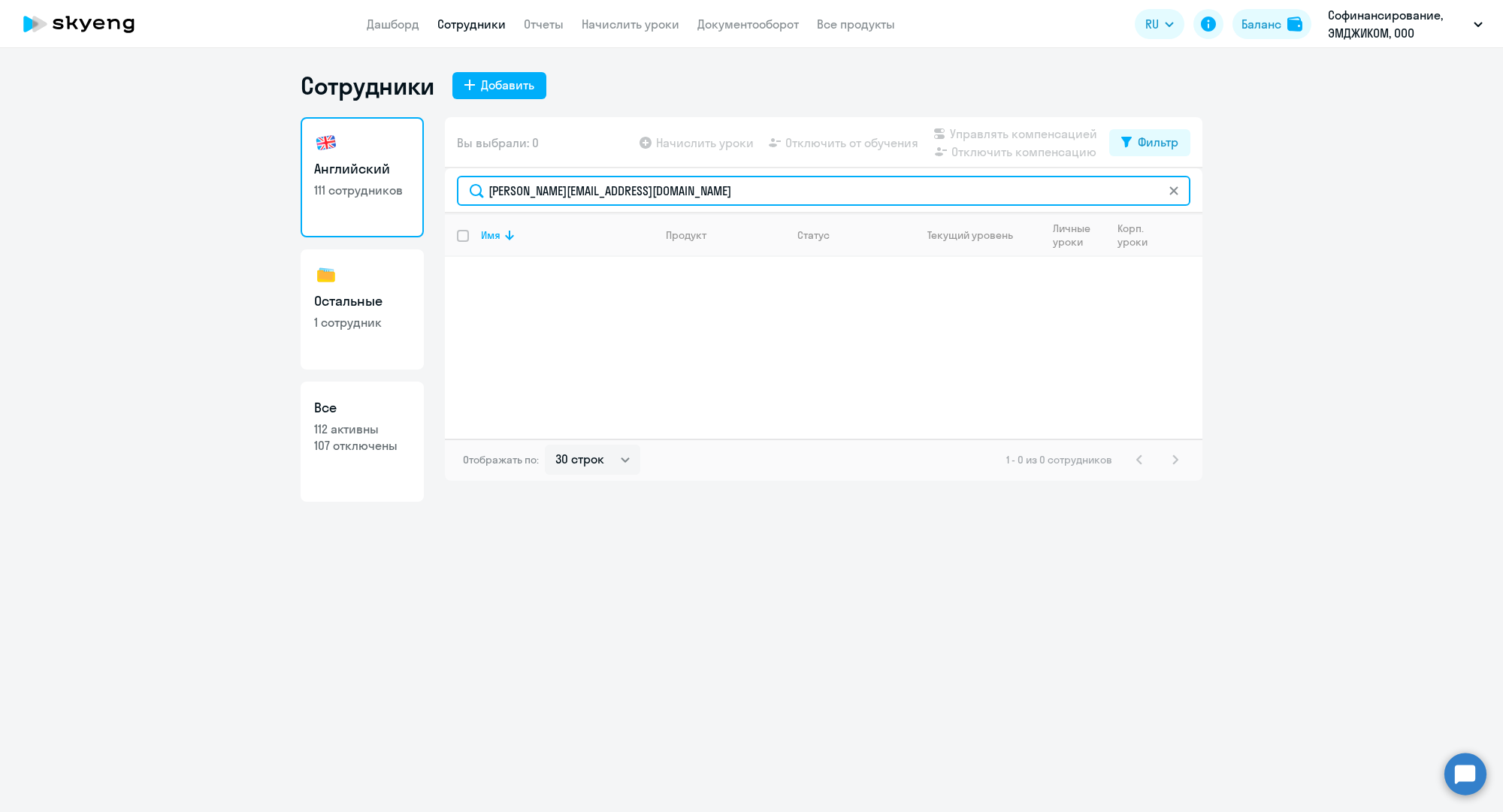
click at [575, 184] on input "a.davydova@mgcom.ru" at bounding box center [823, 191] width 734 height 30
paste input "y.papenov"
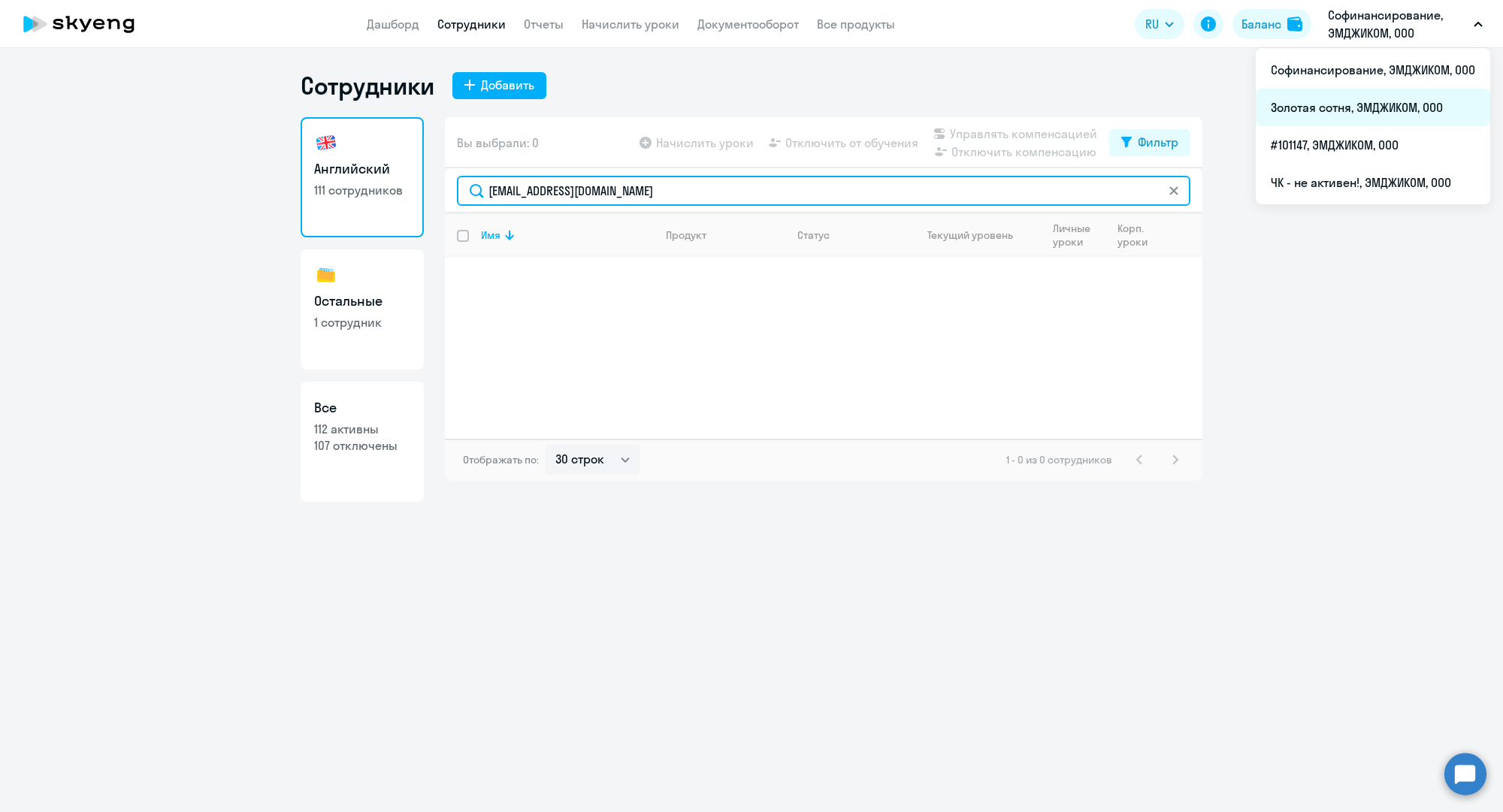
type input "y.papenov@mgcom.ru"
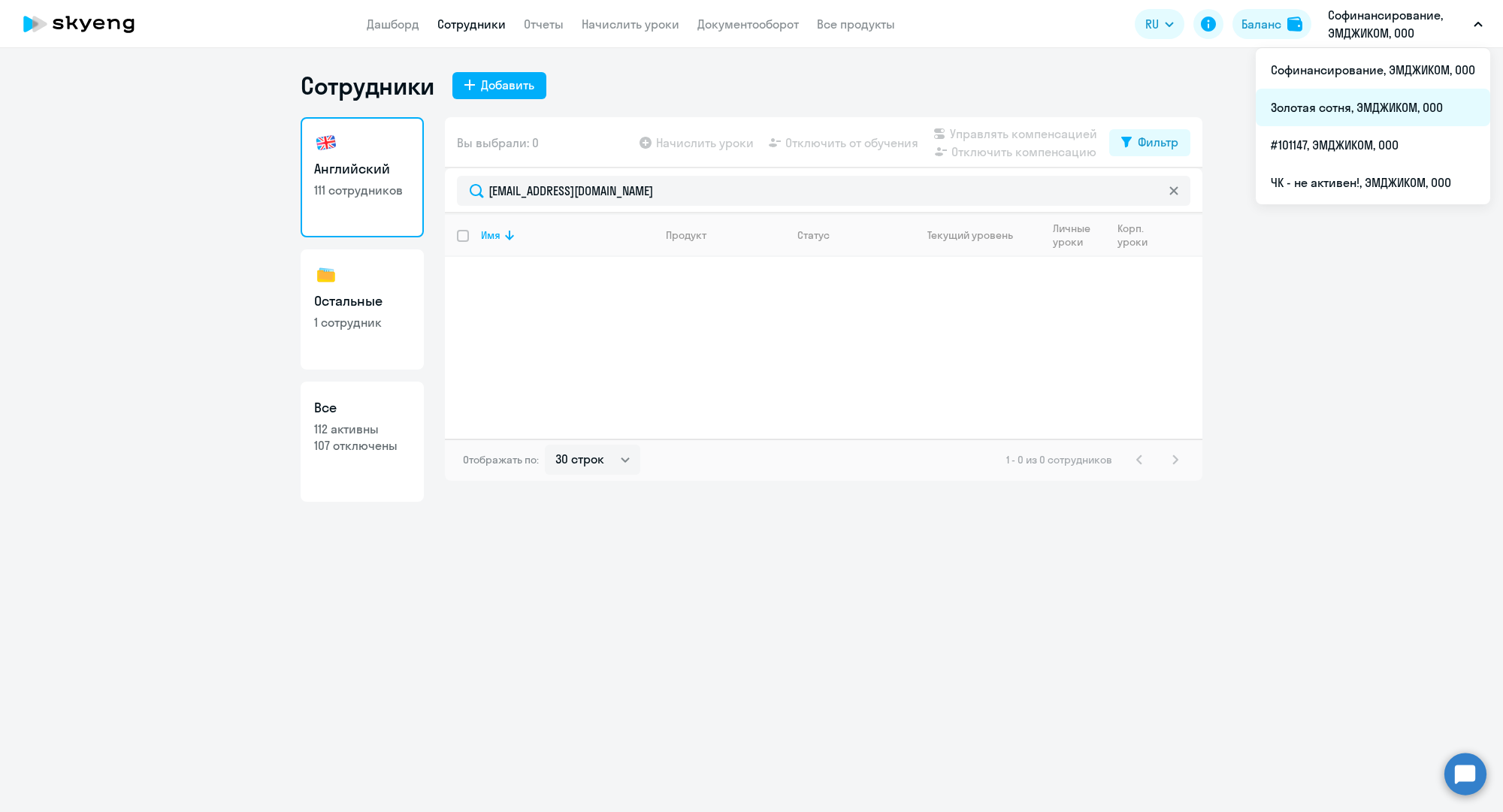
click at [1350, 106] on li "Золотая сотня, ЭМДЖИКОМ, ООО" at bounding box center [1373, 107] width 235 height 38
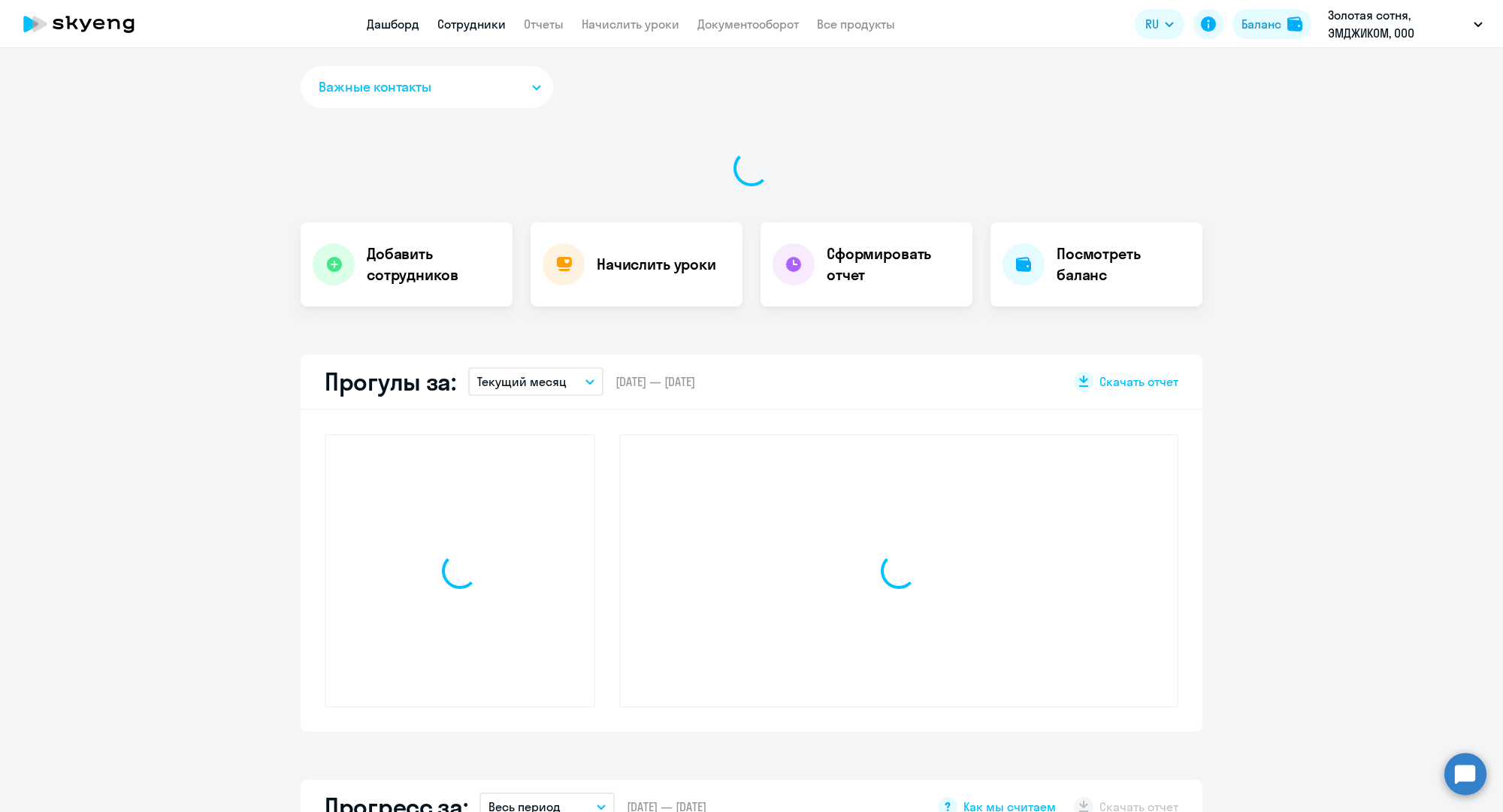
click at [453, 23] on link "Сотрудники" at bounding box center [471, 23] width 68 height 15
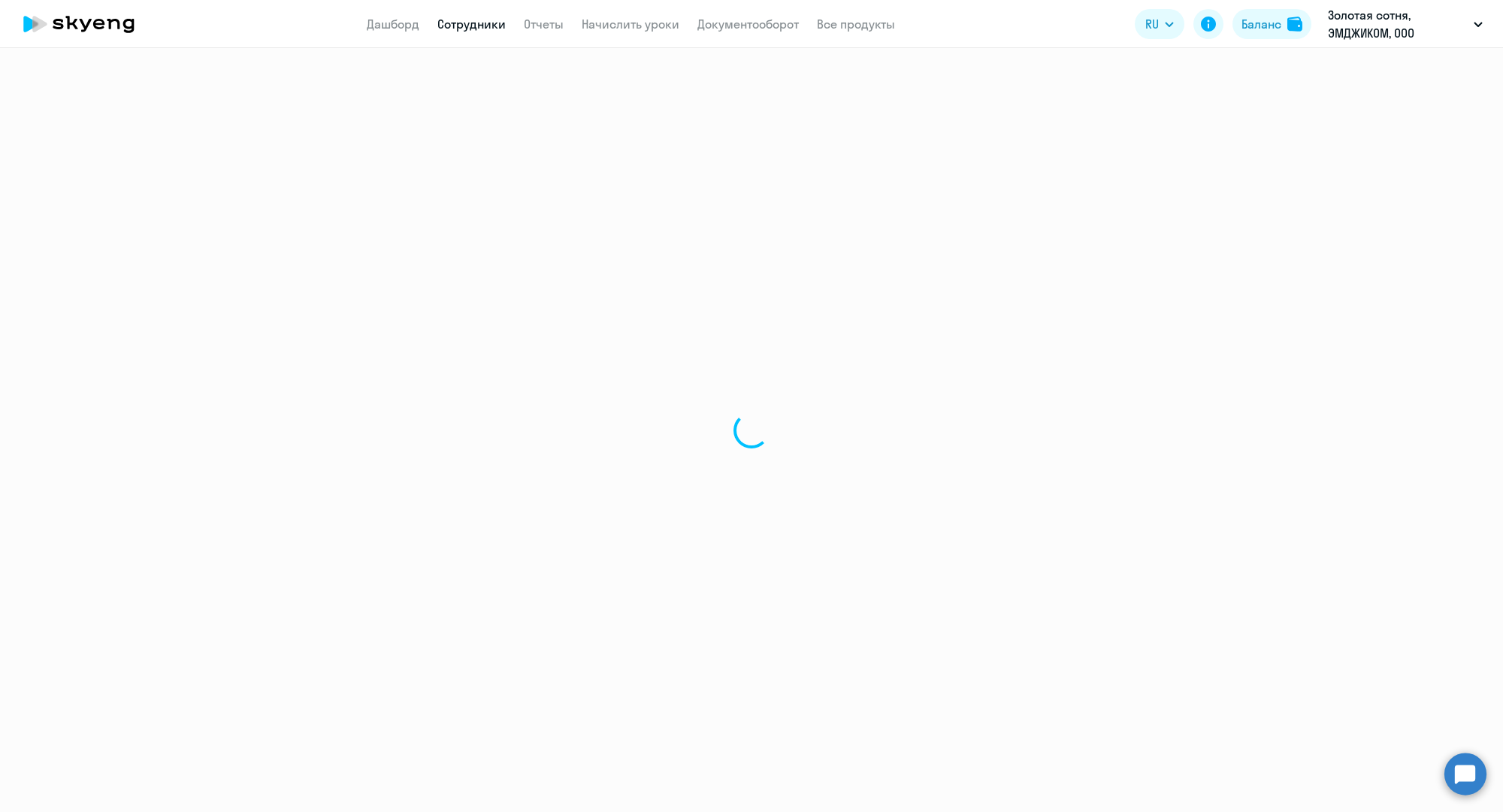
select select "30"
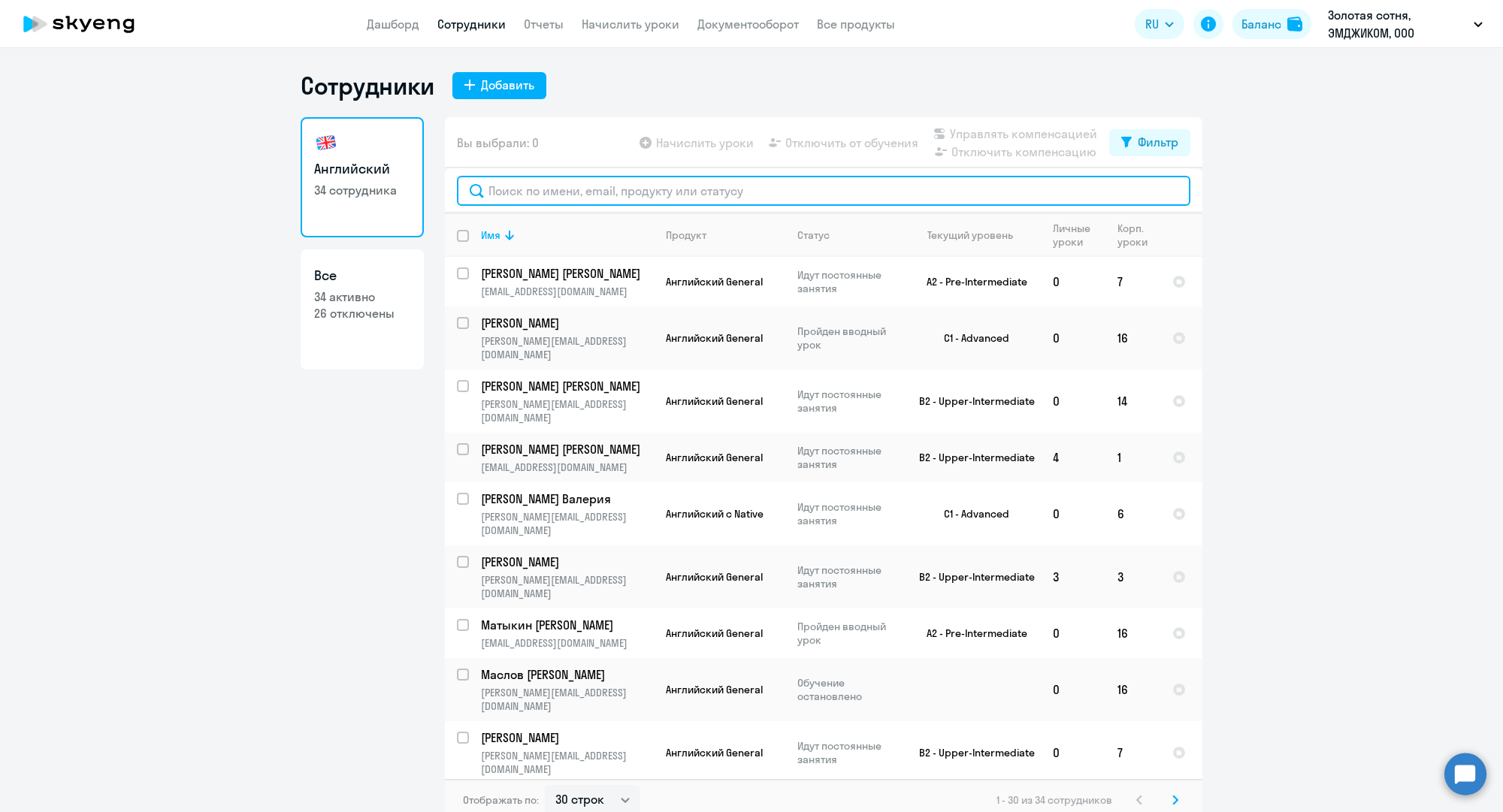
click at [594, 190] on input "text" at bounding box center [823, 191] width 734 height 30
paste input "y.papenov@mgcom.ru"
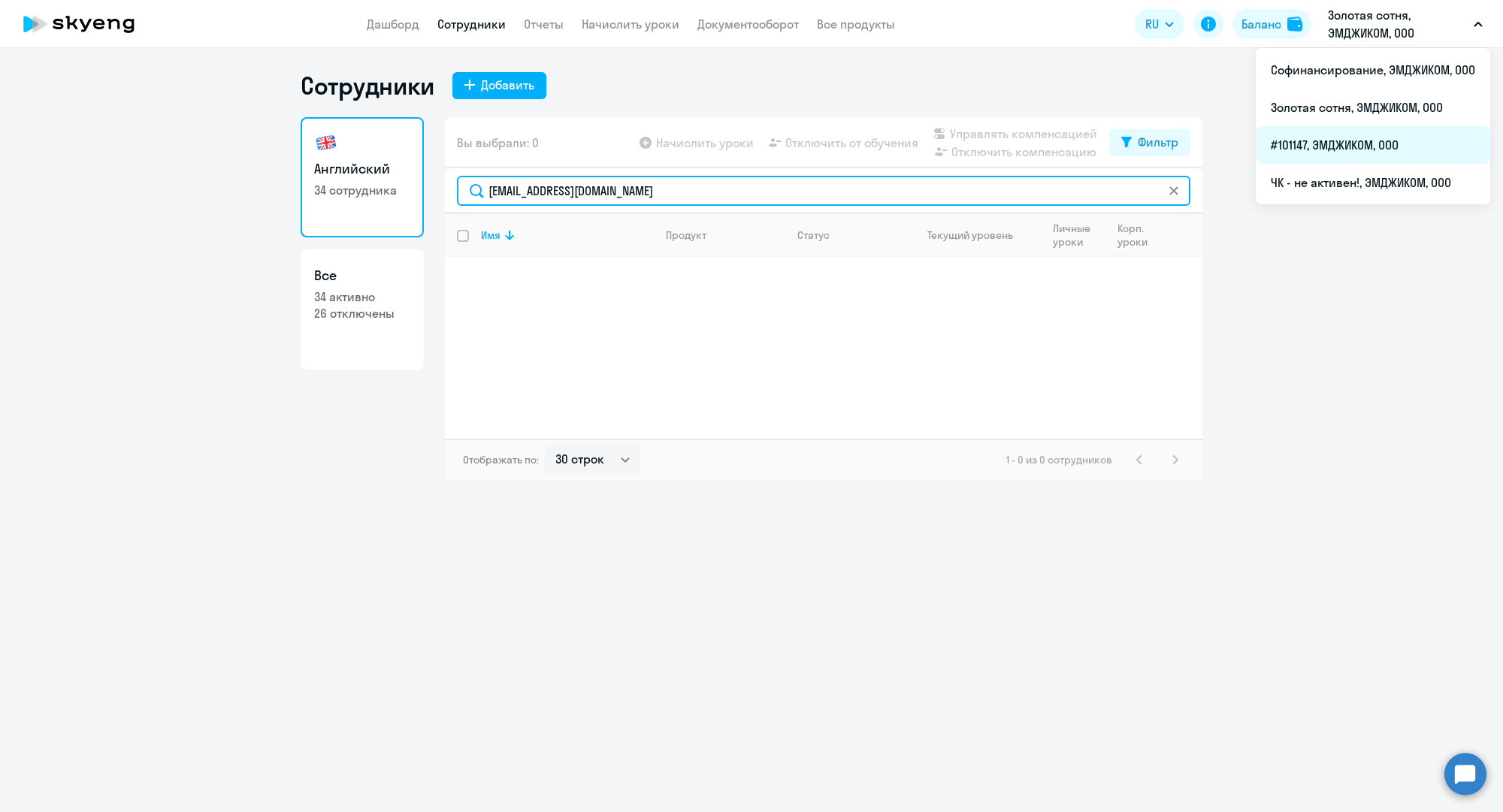
type input "y.papenov@mgcom.ru"
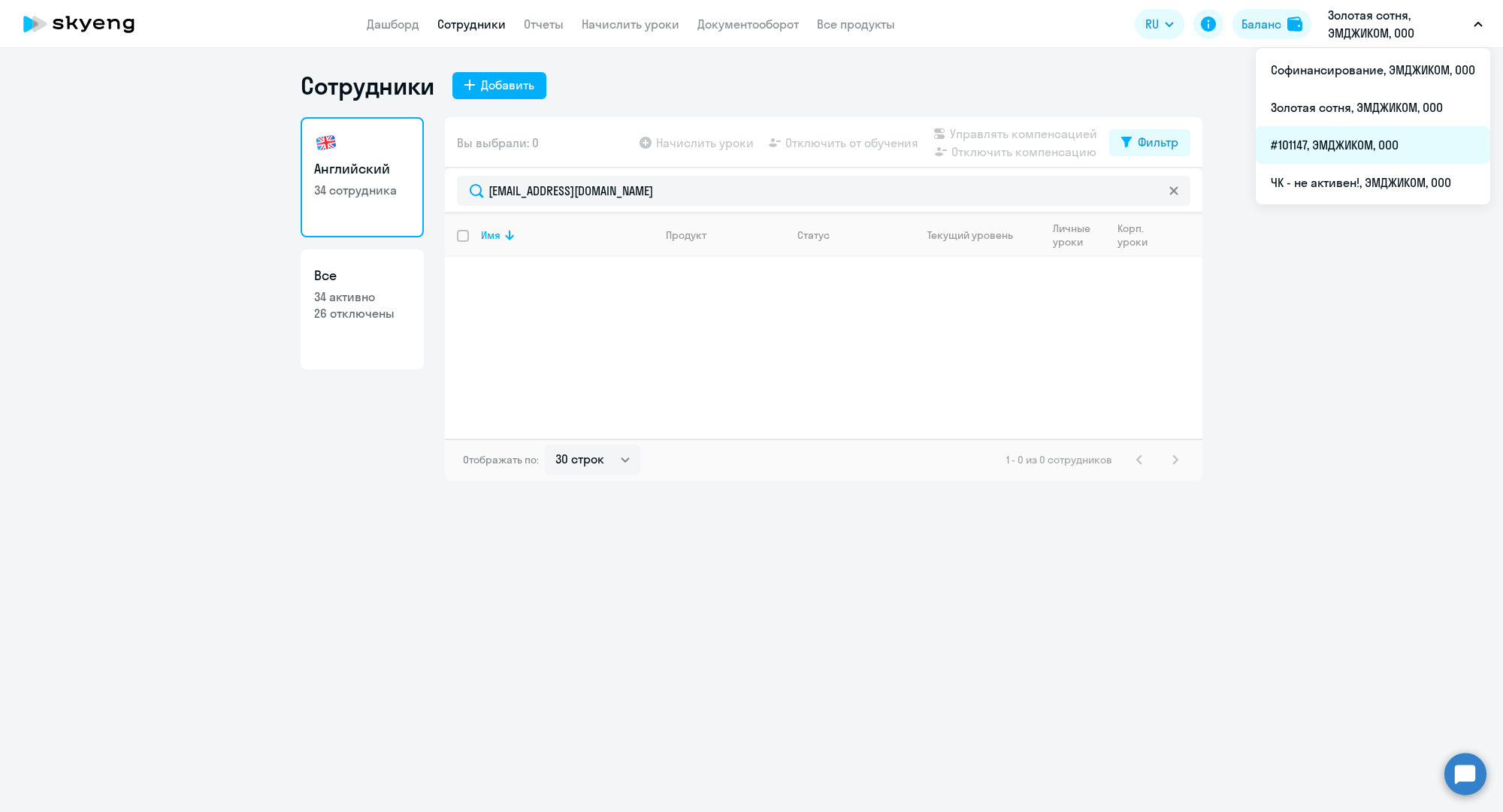
click at [1308, 135] on li "#101147, ЭМДЖИКОМ, ООО" at bounding box center [1373, 145] width 235 height 38
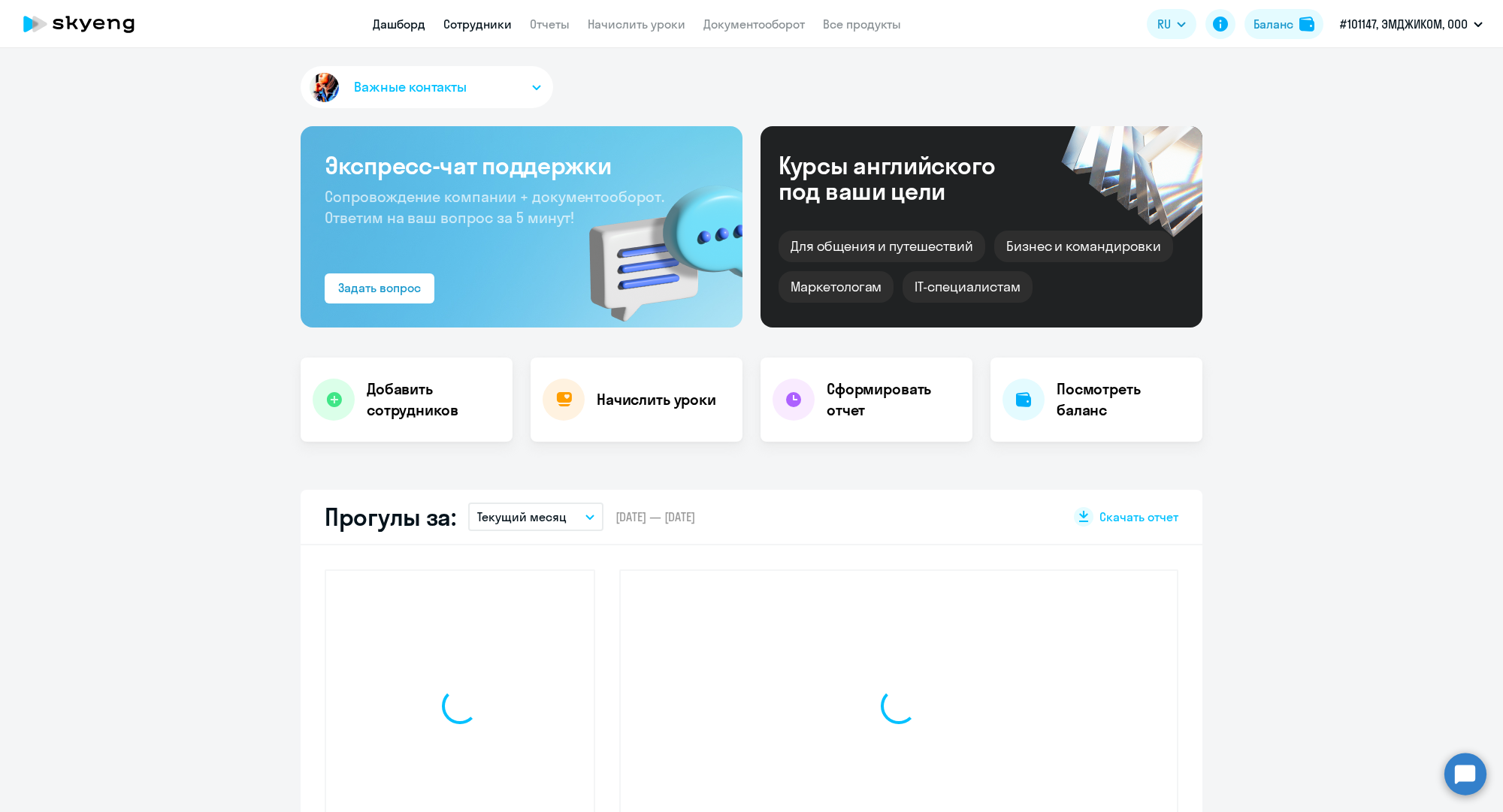
click at [494, 29] on link "Сотрудники" at bounding box center [477, 23] width 68 height 15
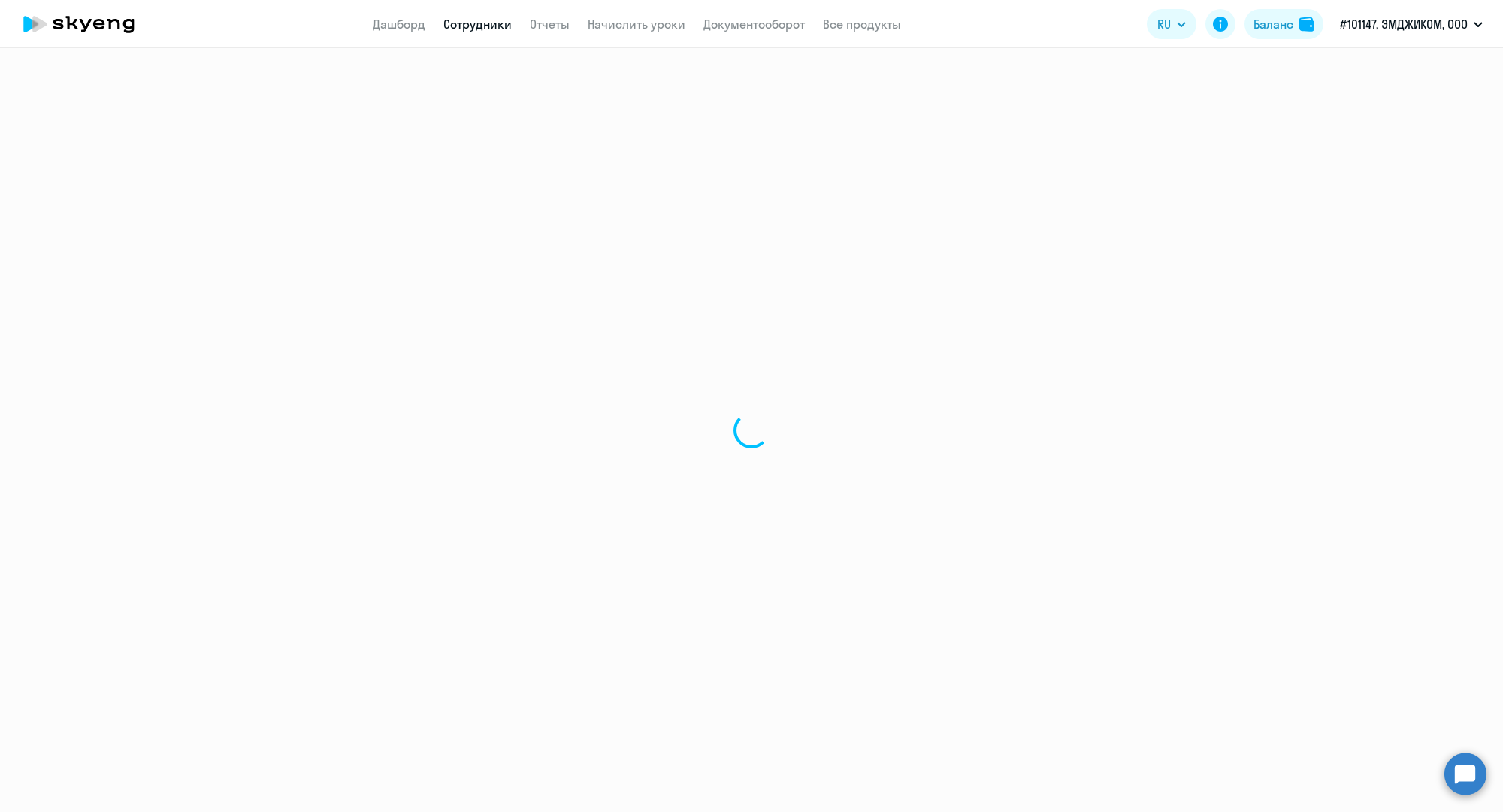
select select "30"
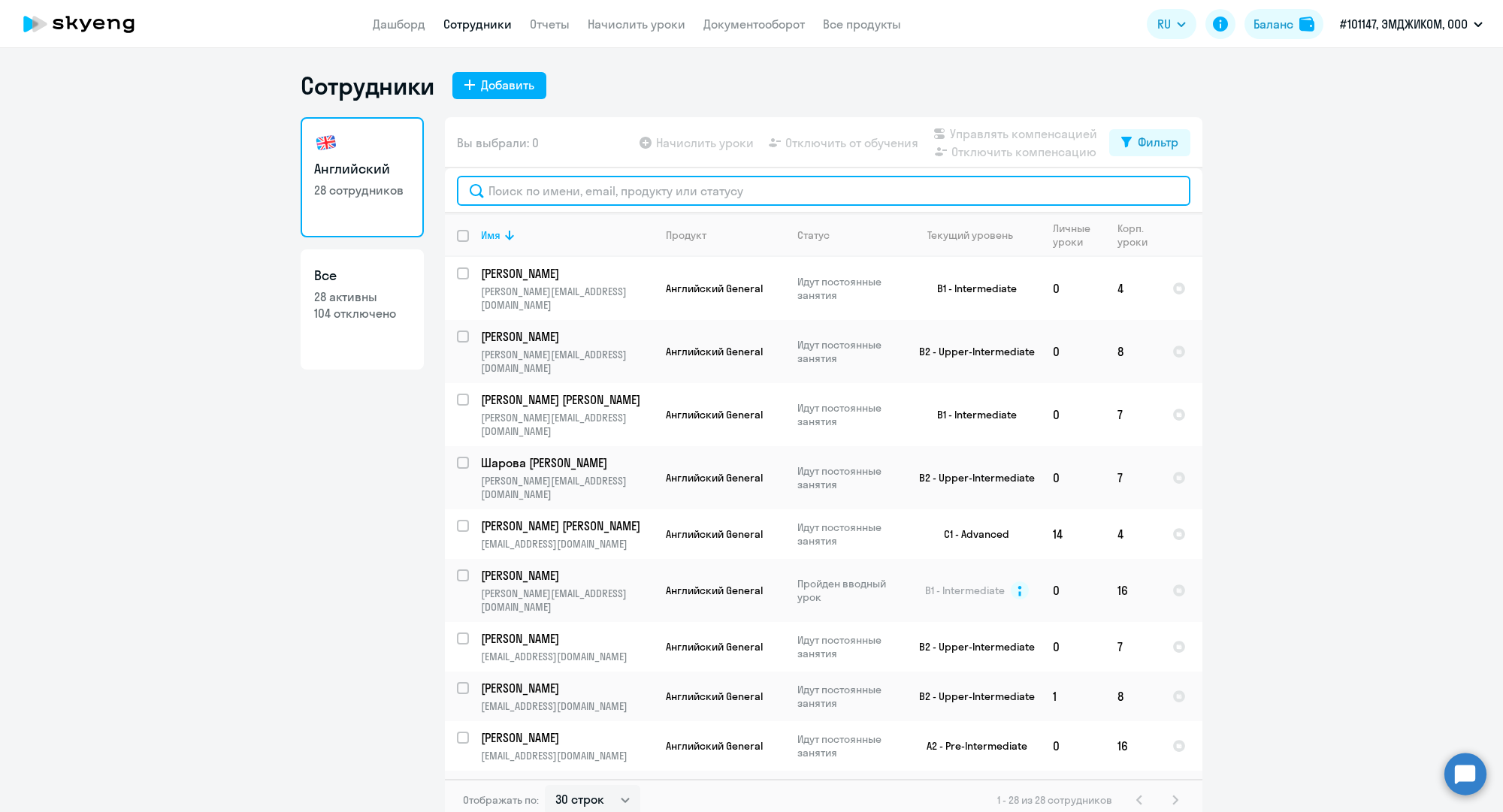
click at [592, 201] on input "text" at bounding box center [823, 191] width 734 height 30
paste input "y.papenov@mgcom.ru"
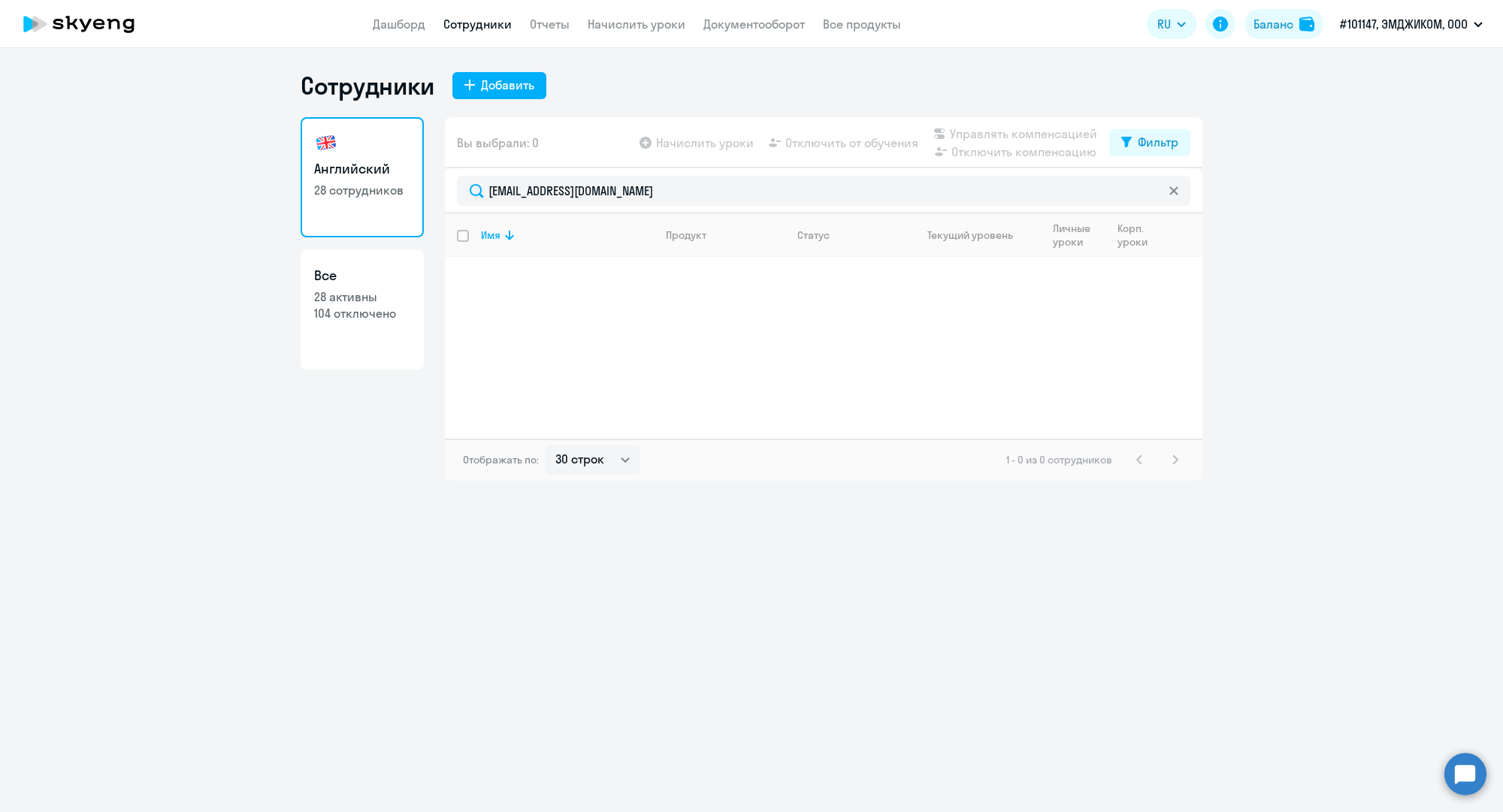
click at [494, 22] on link "Сотрудники" at bounding box center [477, 23] width 68 height 15
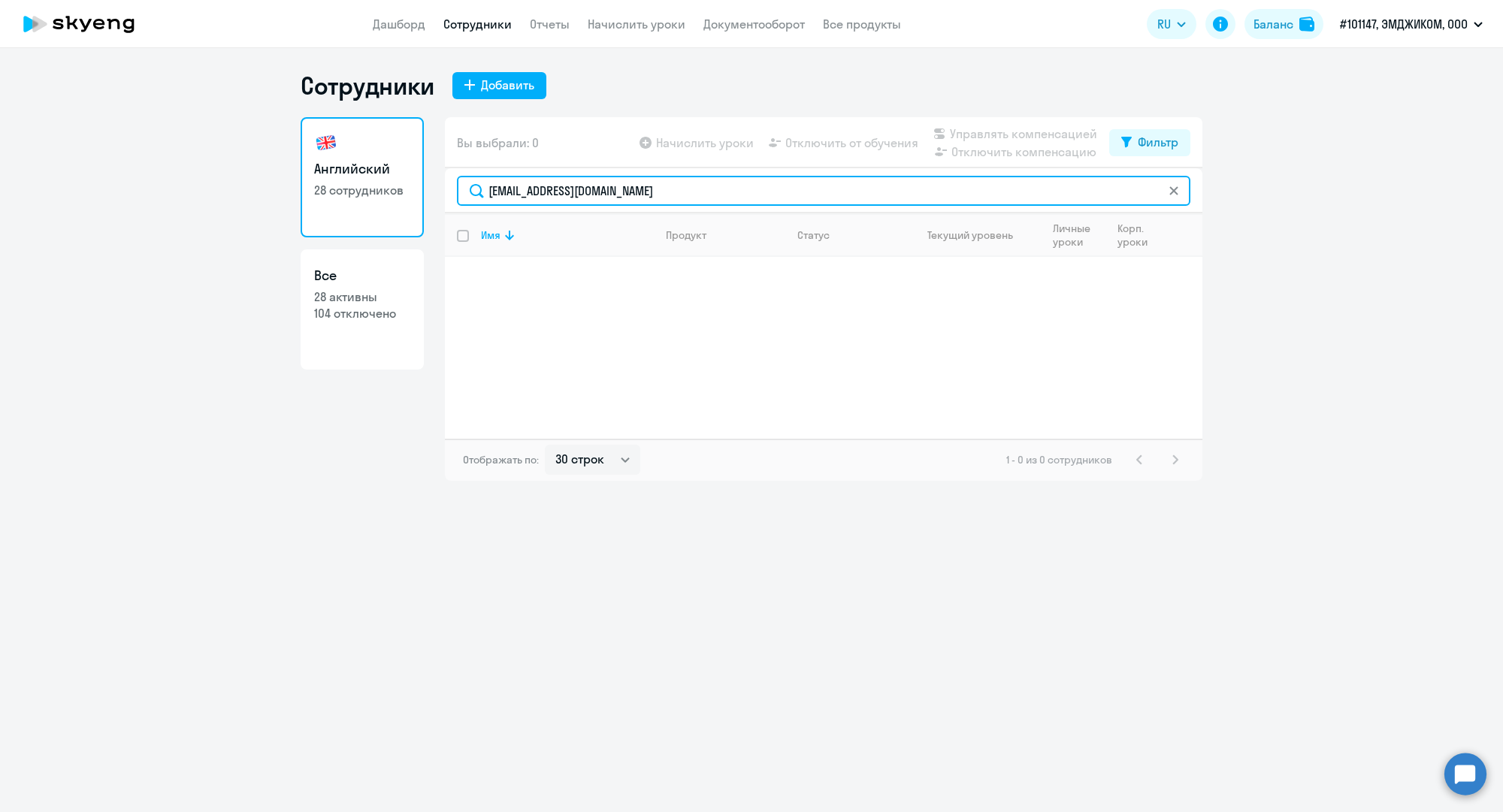
click at [520, 181] on input "y.papenov@mgcom.ru" at bounding box center [823, 191] width 734 height 30
paste input "victoriya.semina"
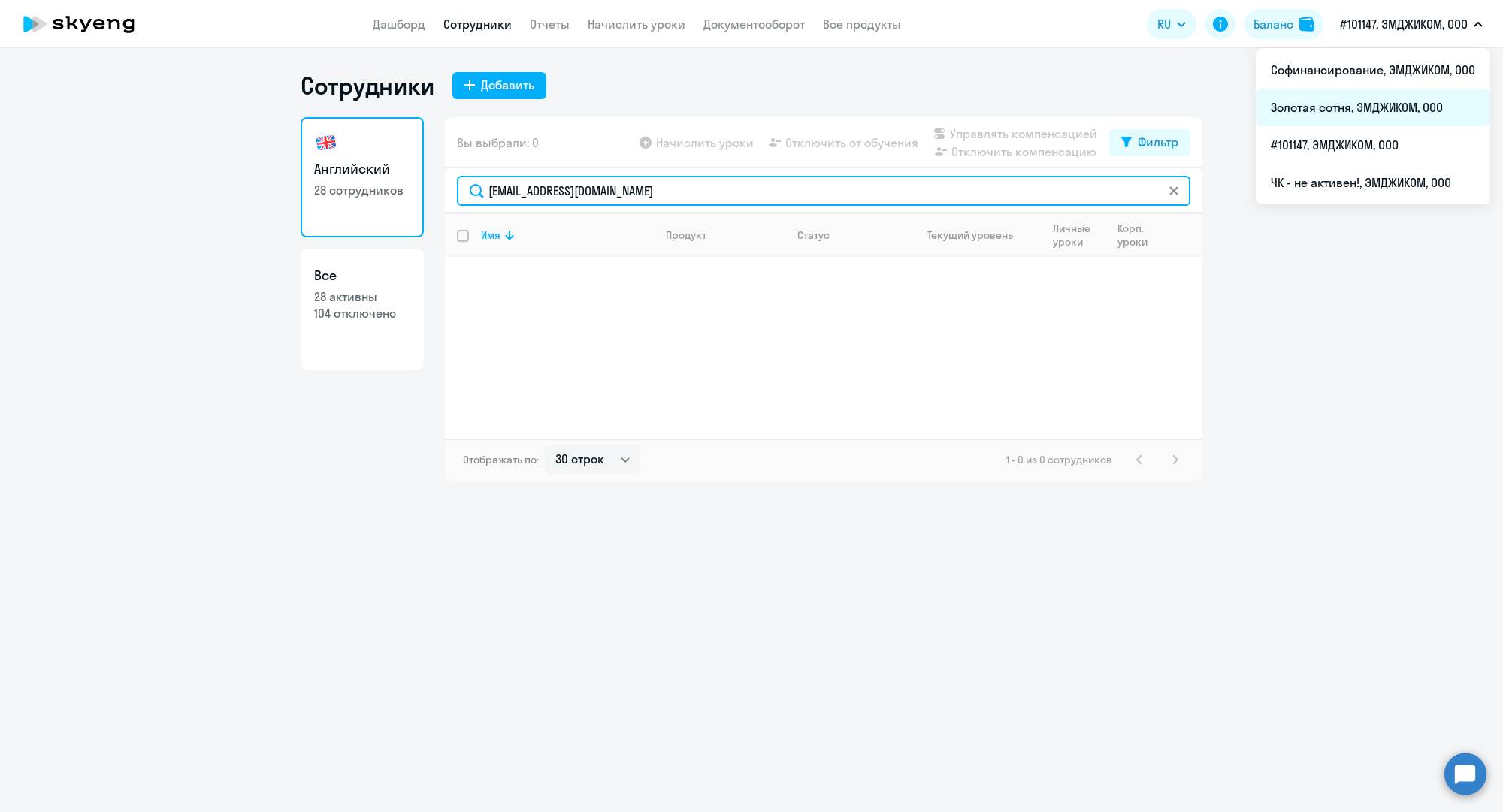
type input "victoriya.semina@mgcom.ru"
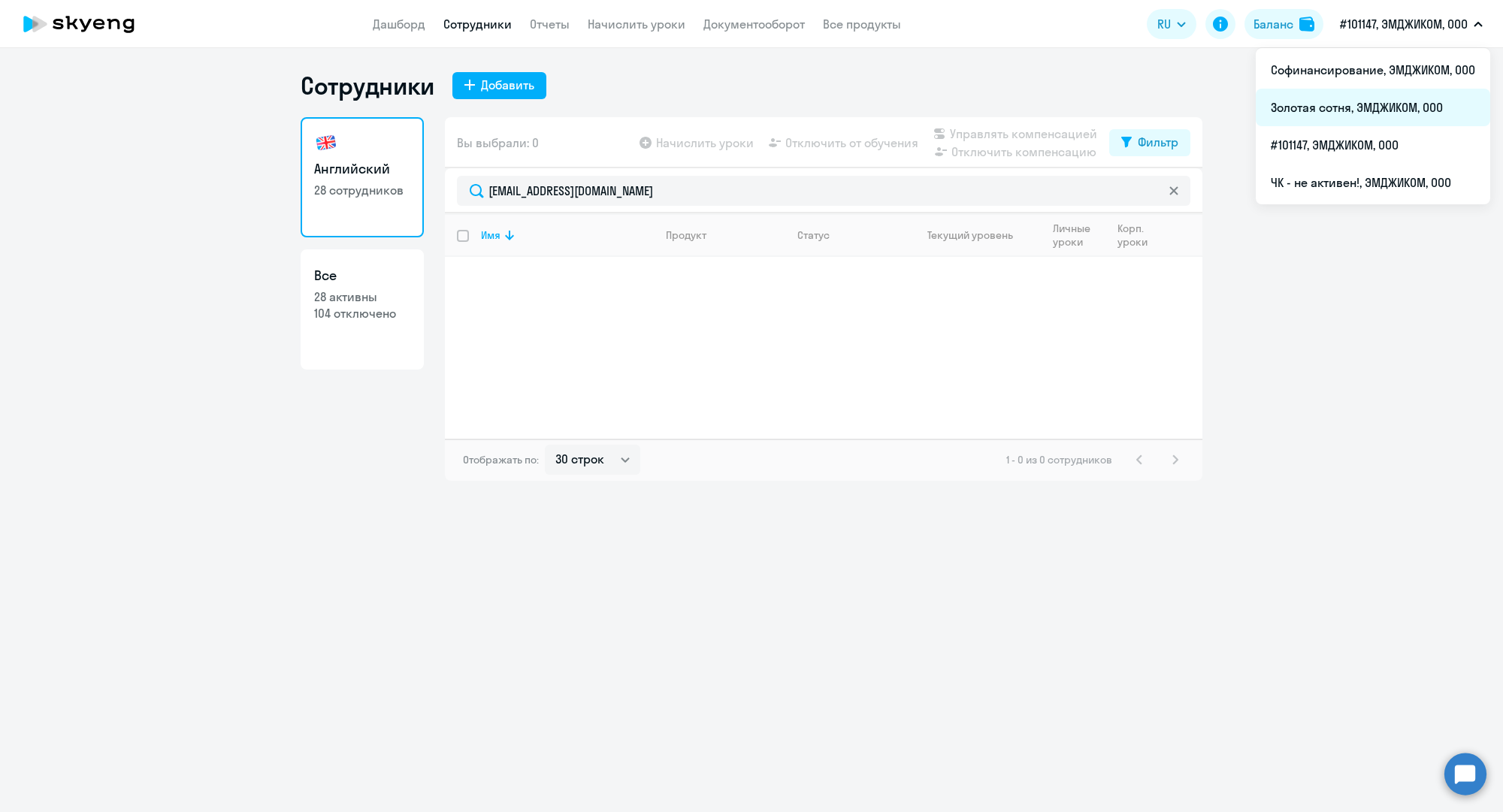
click at [1351, 101] on li "Золотая сотня, ЭМДЖИКОМ, ООО" at bounding box center [1373, 107] width 235 height 38
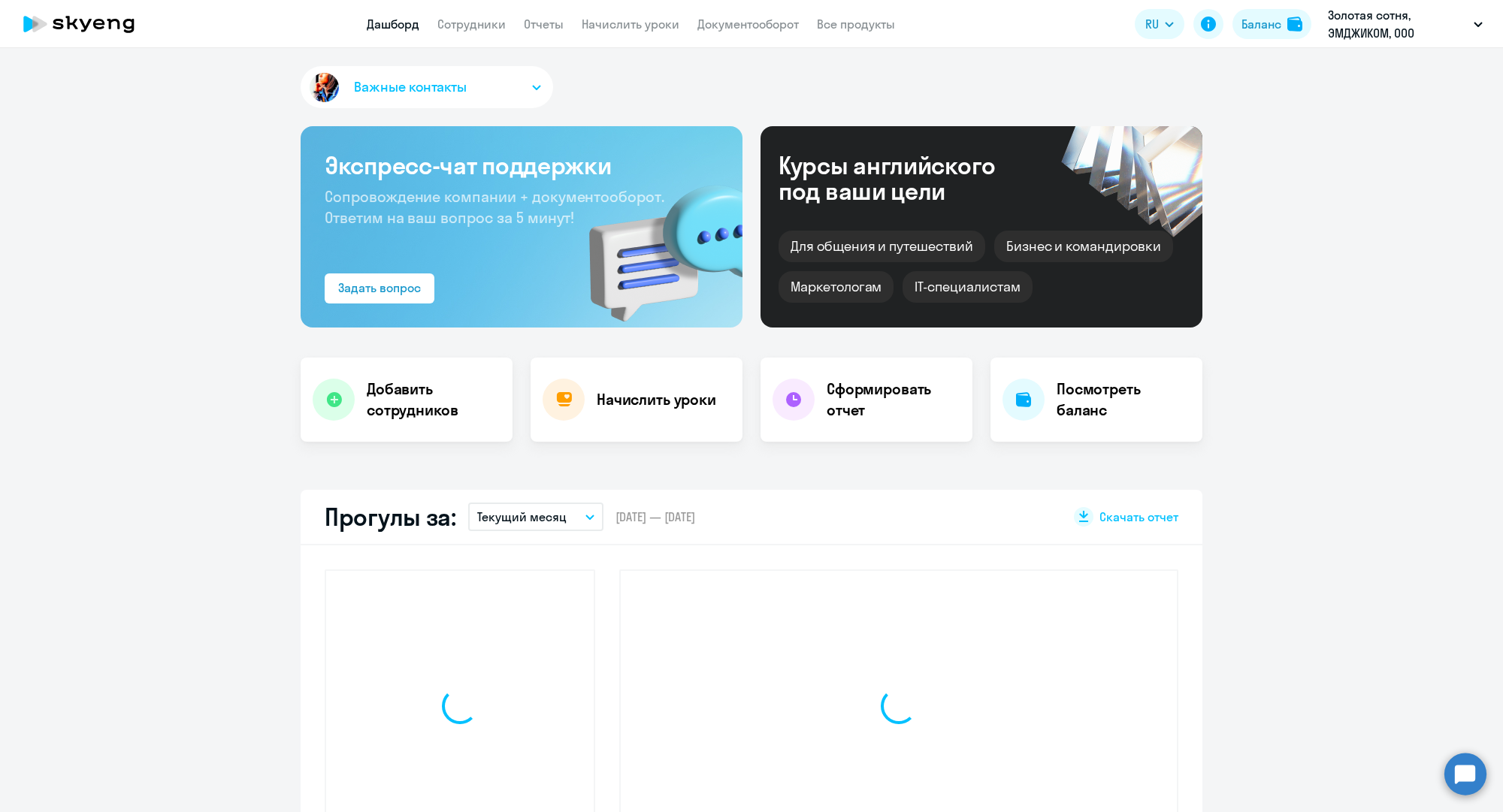
click at [463, 32] on app-menu-item-link "Сотрудники" at bounding box center [471, 24] width 68 height 19
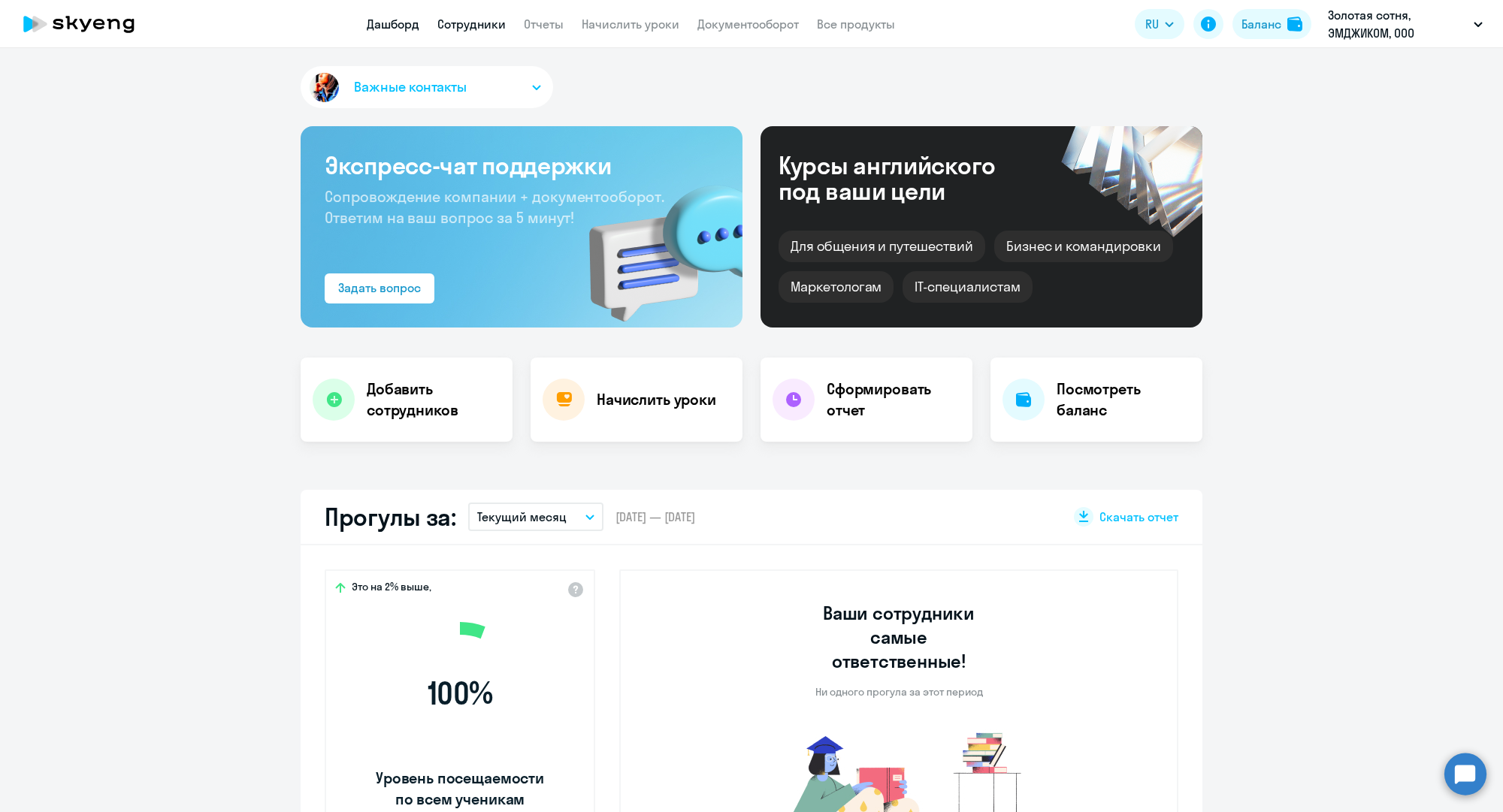
click at [463, 26] on link "Сотрудники" at bounding box center [471, 23] width 68 height 15
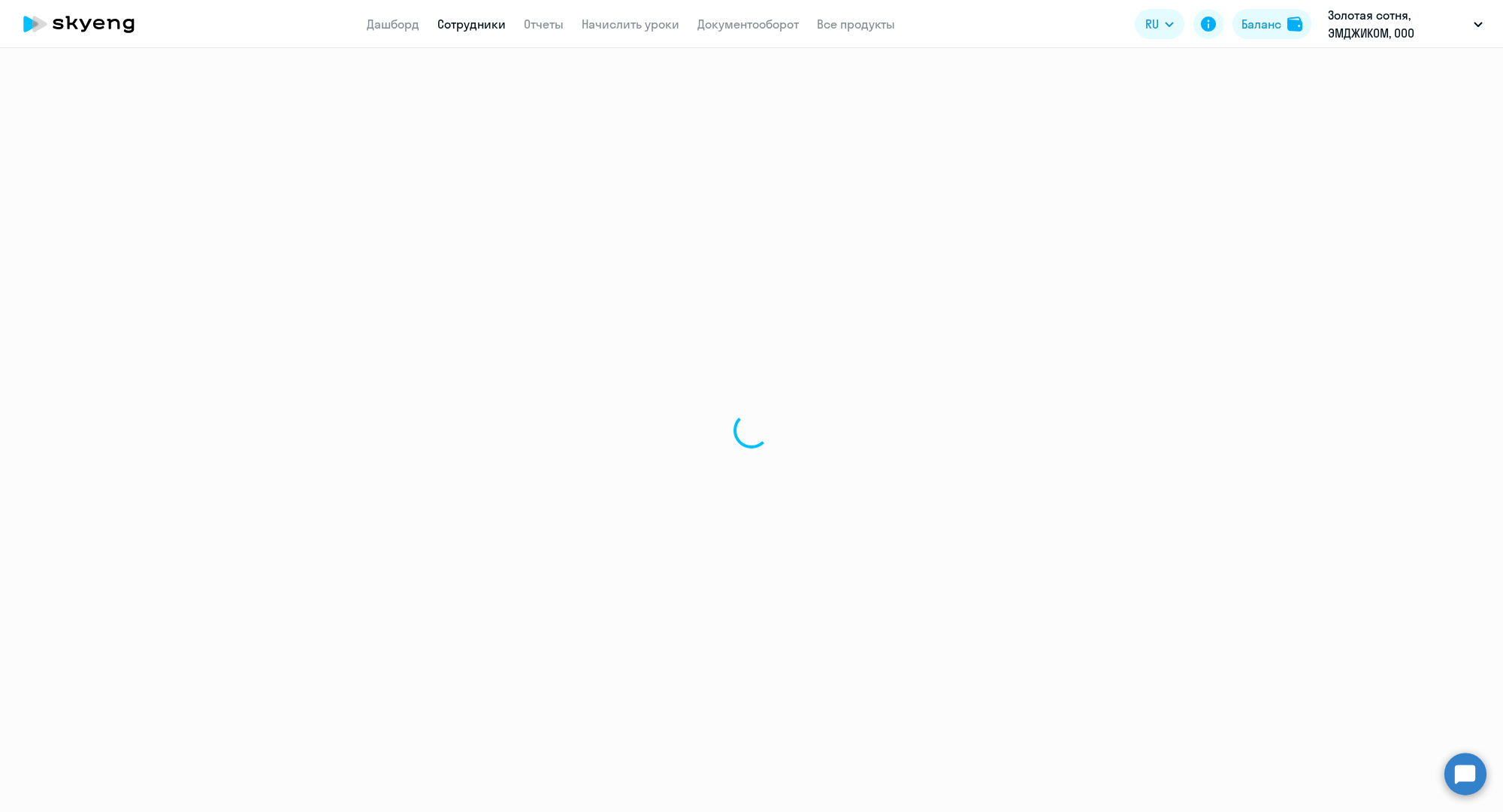
select select "30"
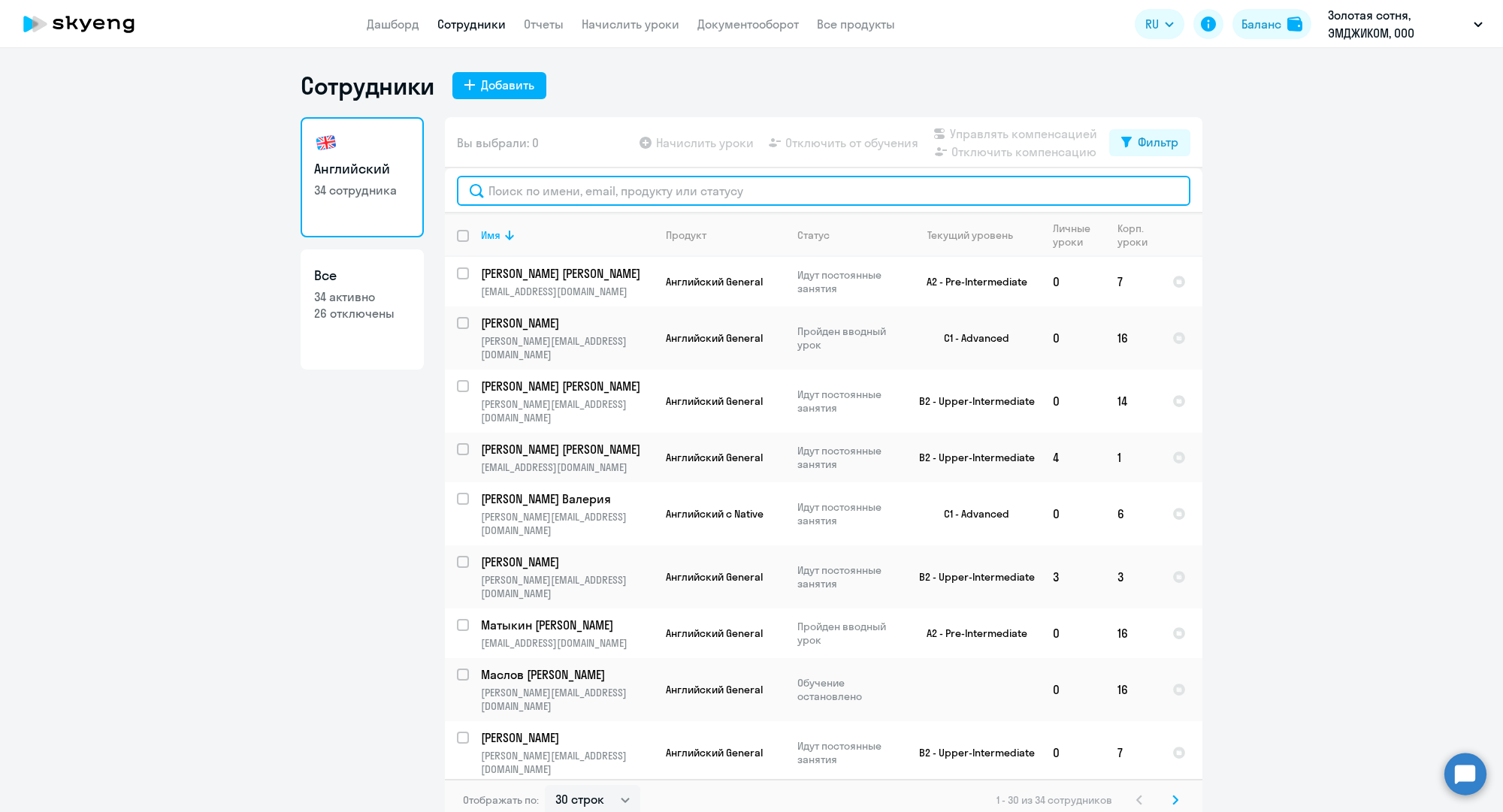
click at [553, 190] on input "text" at bounding box center [823, 191] width 734 height 30
paste input "victoriya.semina@mgcom.ru"
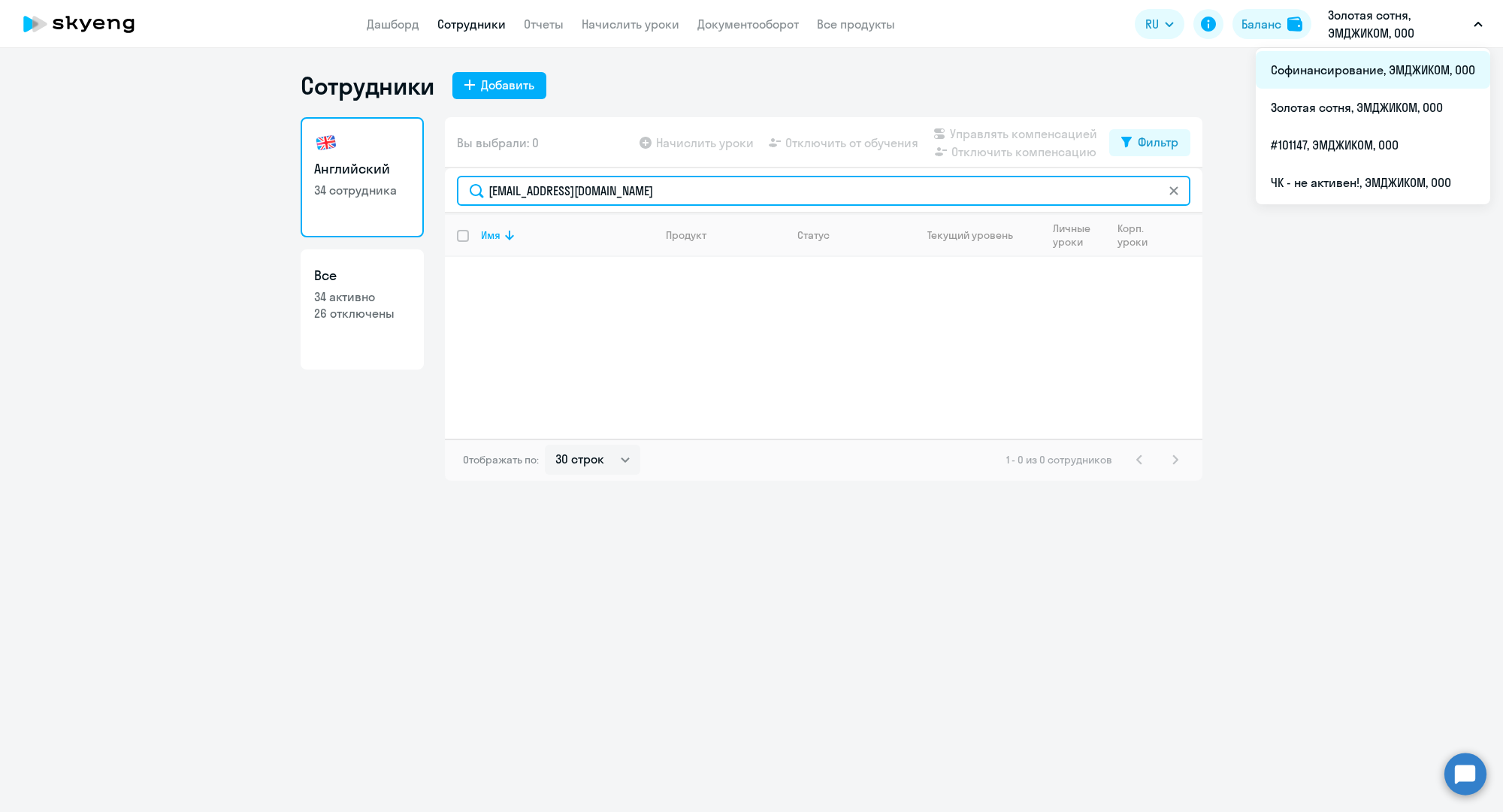
type input "victoriya.semina@mgcom.ru"
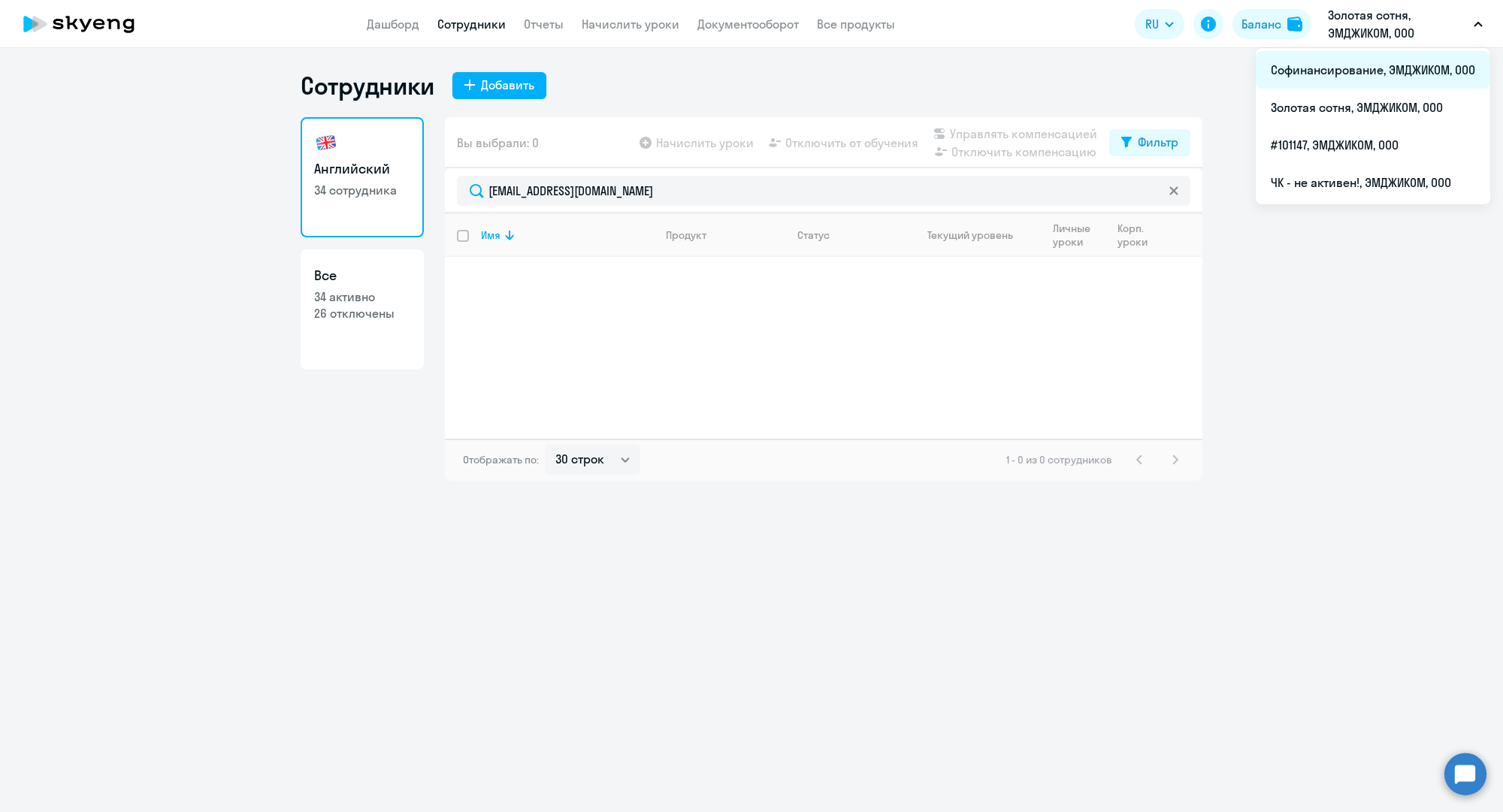
click at [1377, 63] on li "Софинансирование, ЭМДЖИКОМ, ООО" at bounding box center [1373, 70] width 235 height 38
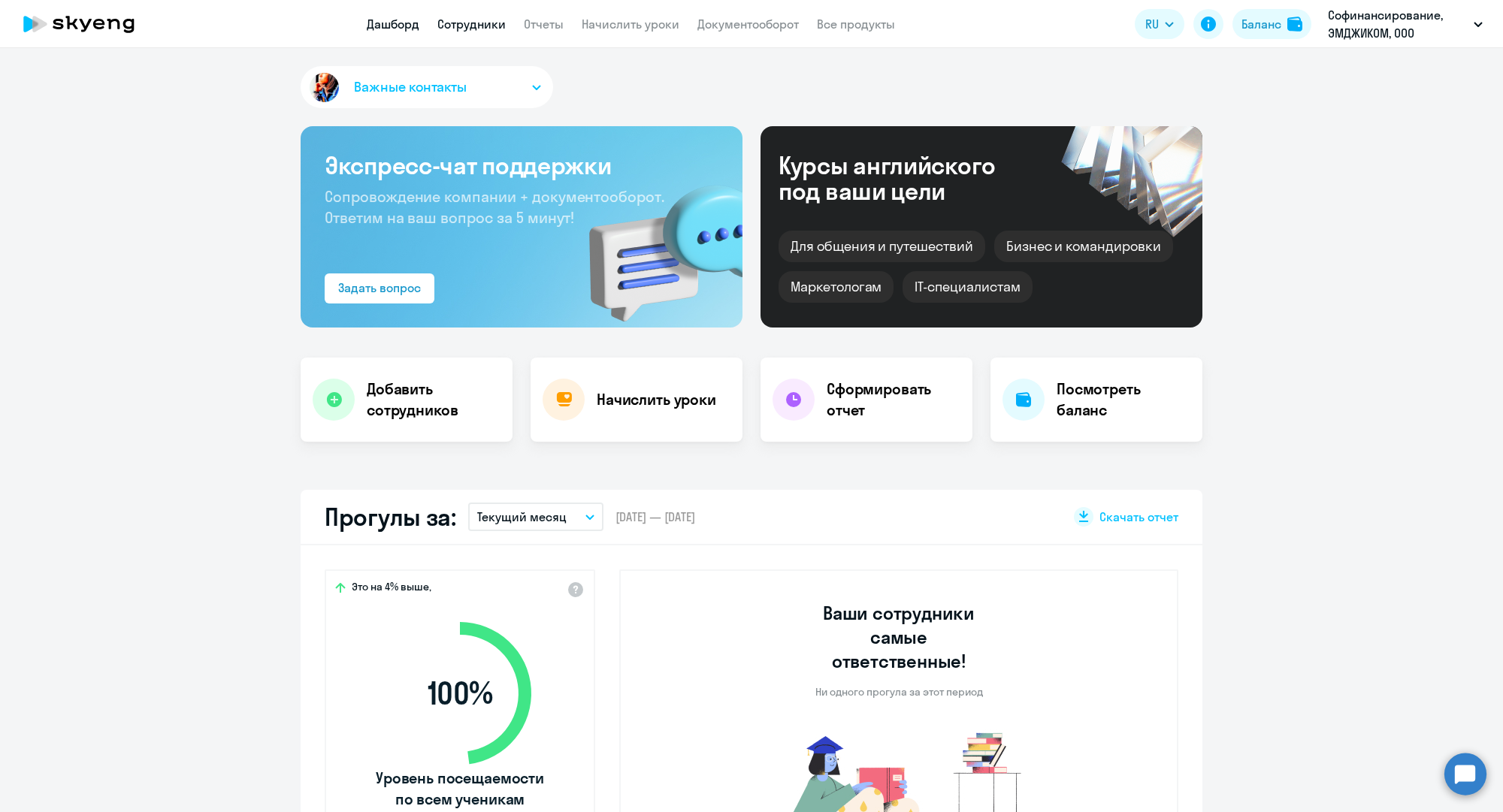
click at [464, 20] on link "Сотрудники" at bounding box center [471, 23] width 68 height 15
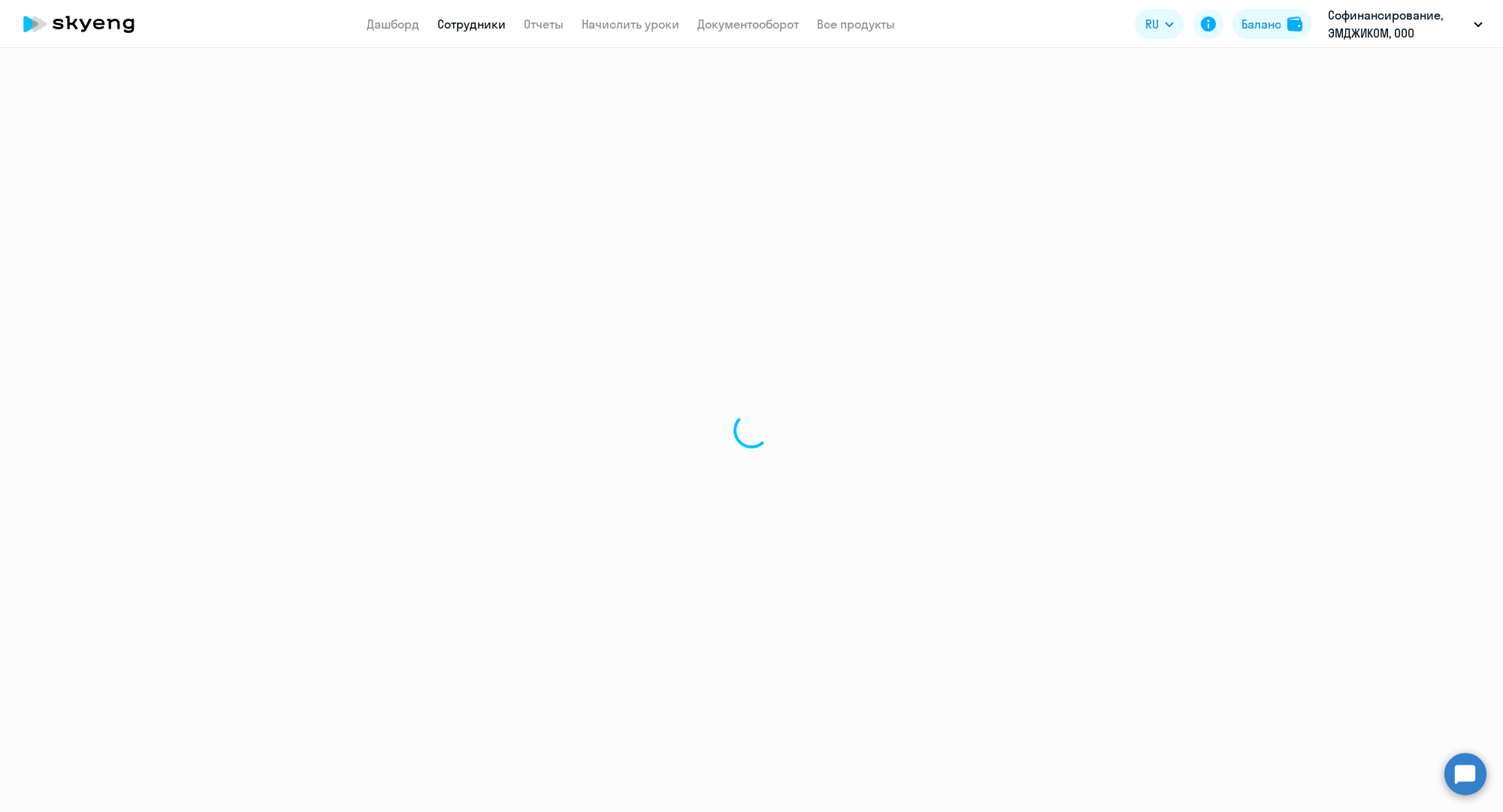
select select "30"
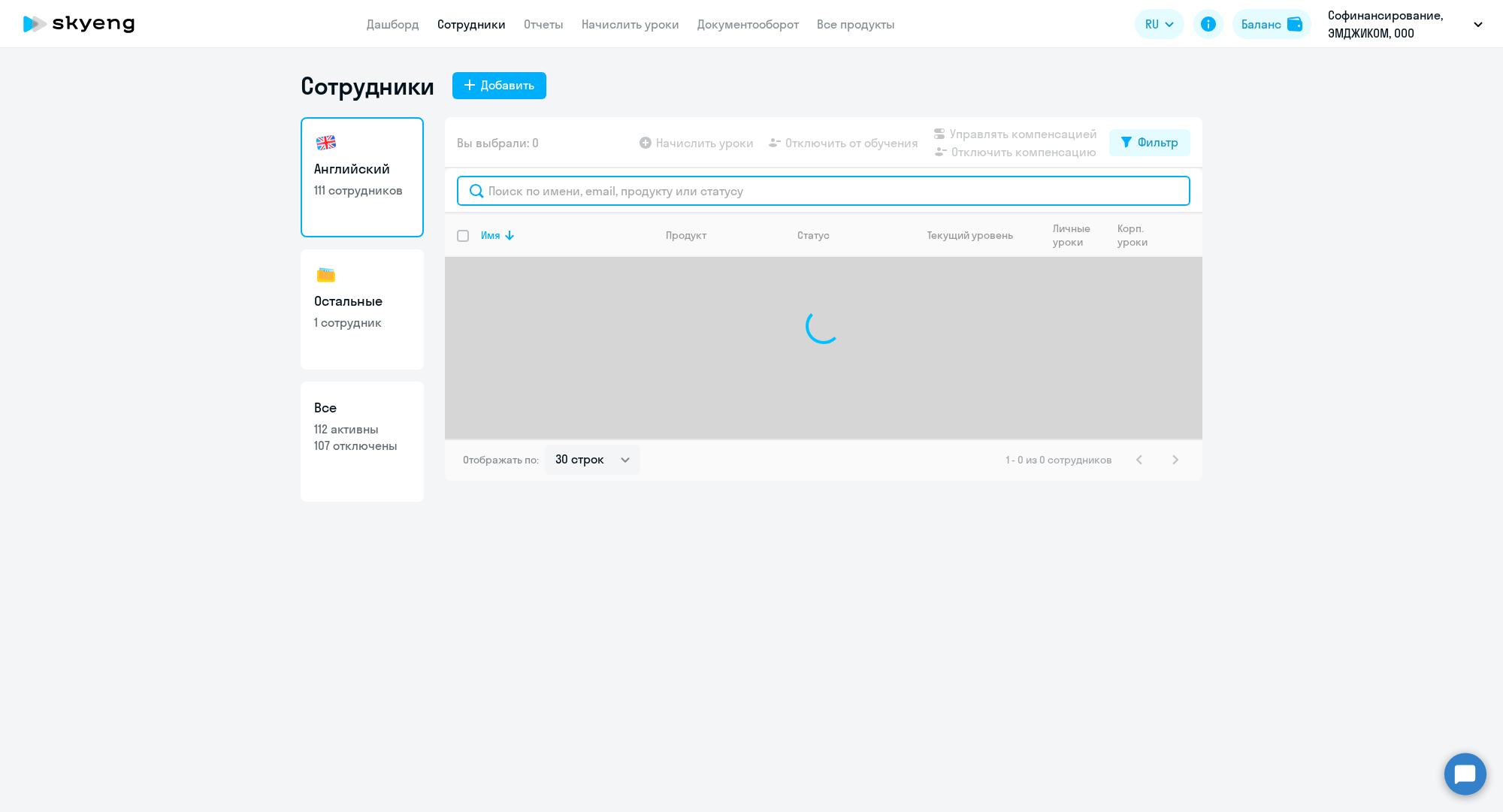
click at [519, 184] on input "text" at bounding box center [823, 191] width 734 height 30
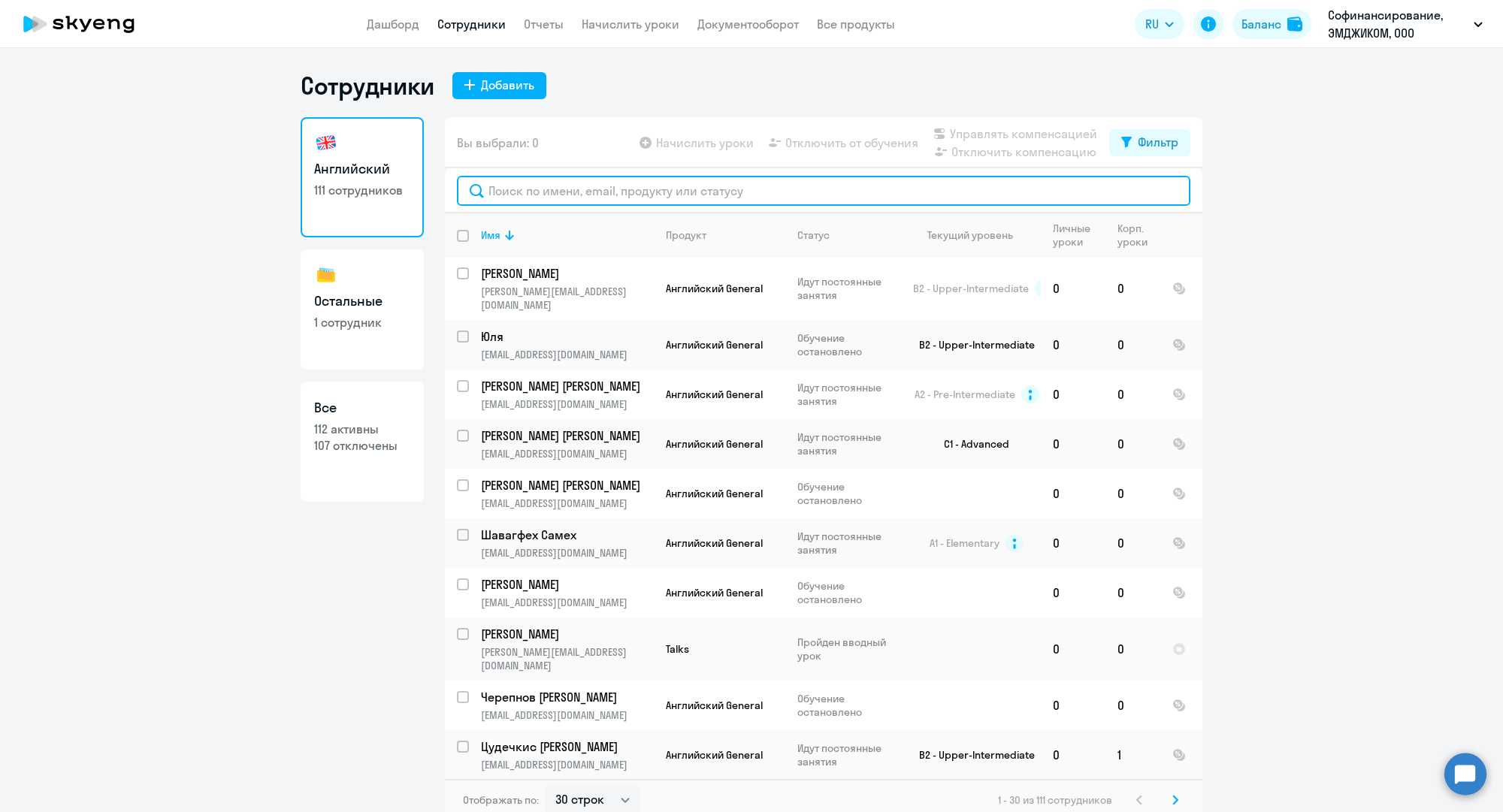
paste input "victoriya.semina@mgcom.ru"
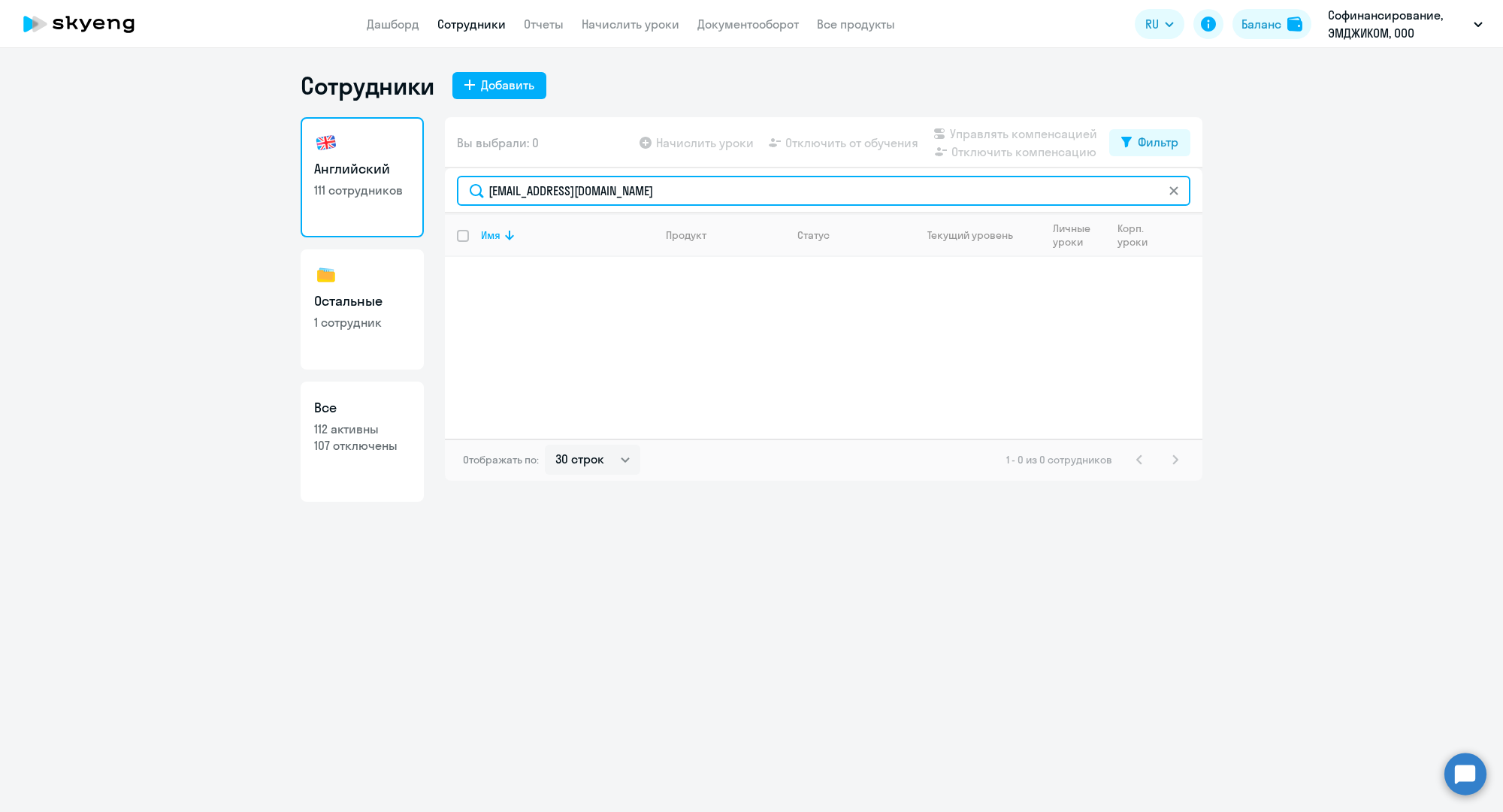
click at [542, 184] on input "victoriya.semina@mgcom.ru" at bounding box center [823, 191] width 734 height 30
paste input "a.serov"
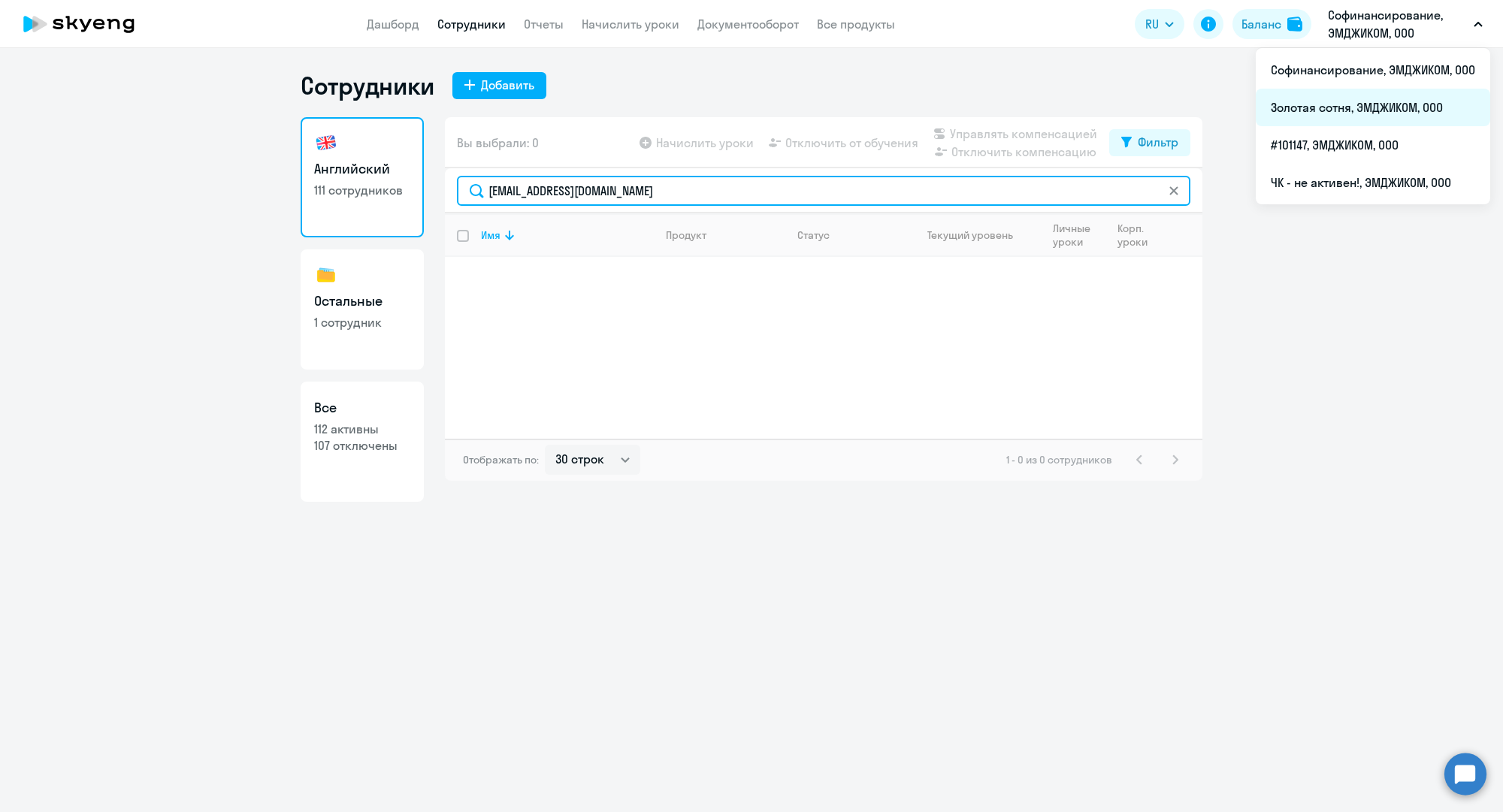
type input "a.serova@mgcom.ru"
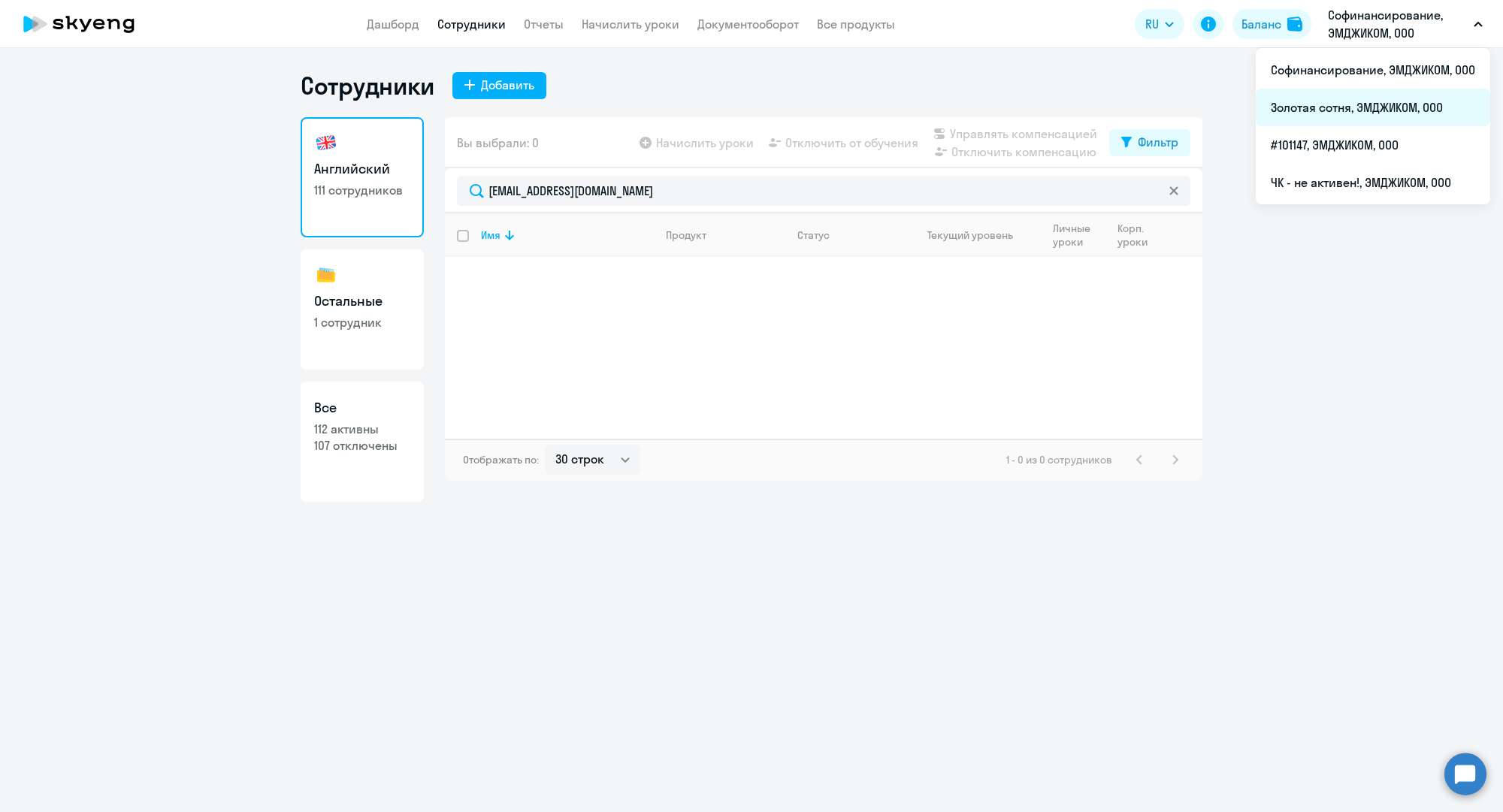
click at [1381, 112] on li "Золотая сотня, ЭМДЖИКОМ, ООО" at bounding box center [1373, 107] width 235 height 38
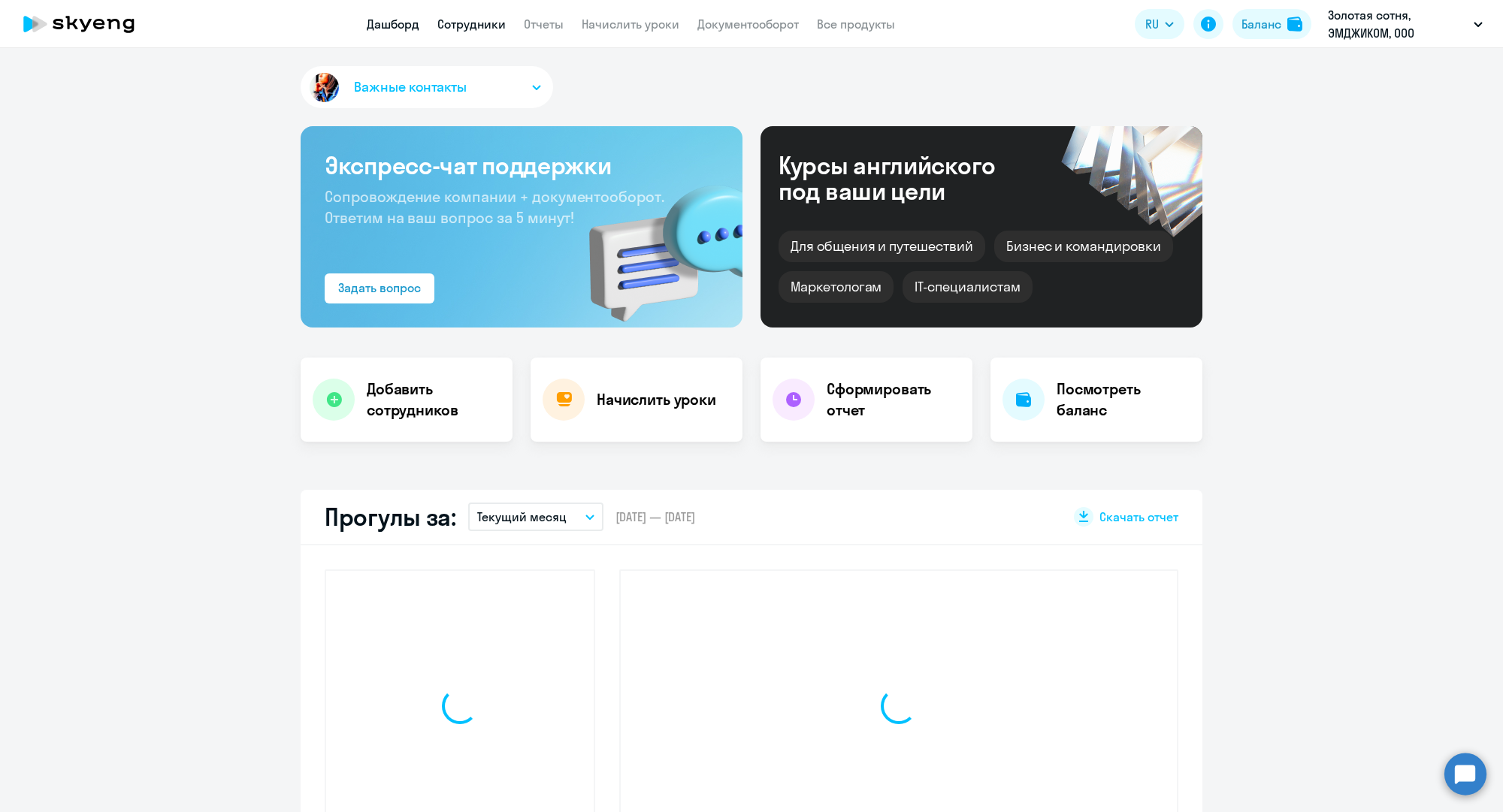
click at [476, 23] on link "Сотрудники" at bounding box center [471, 23] width 68 height 15
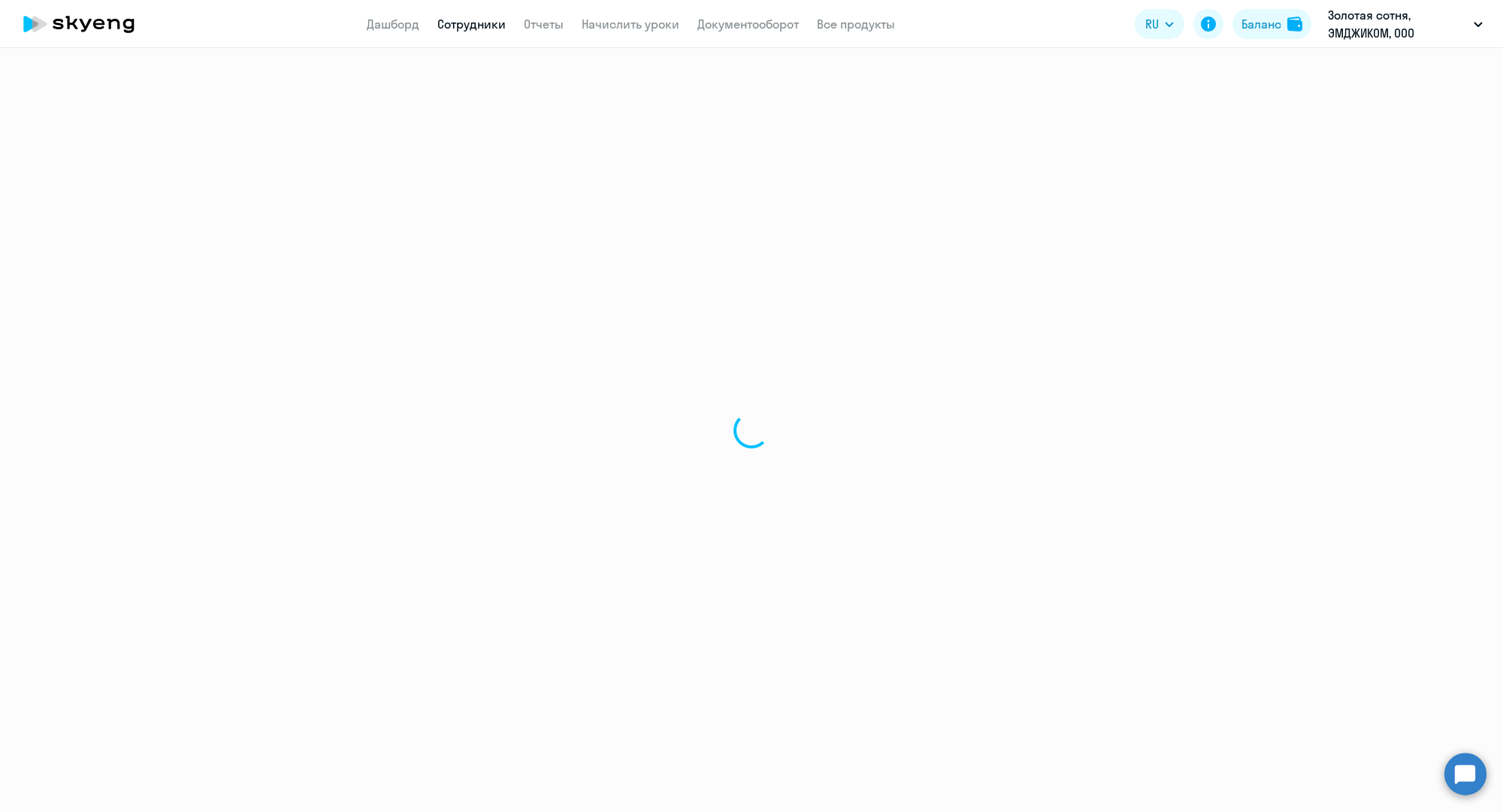
select select "30"
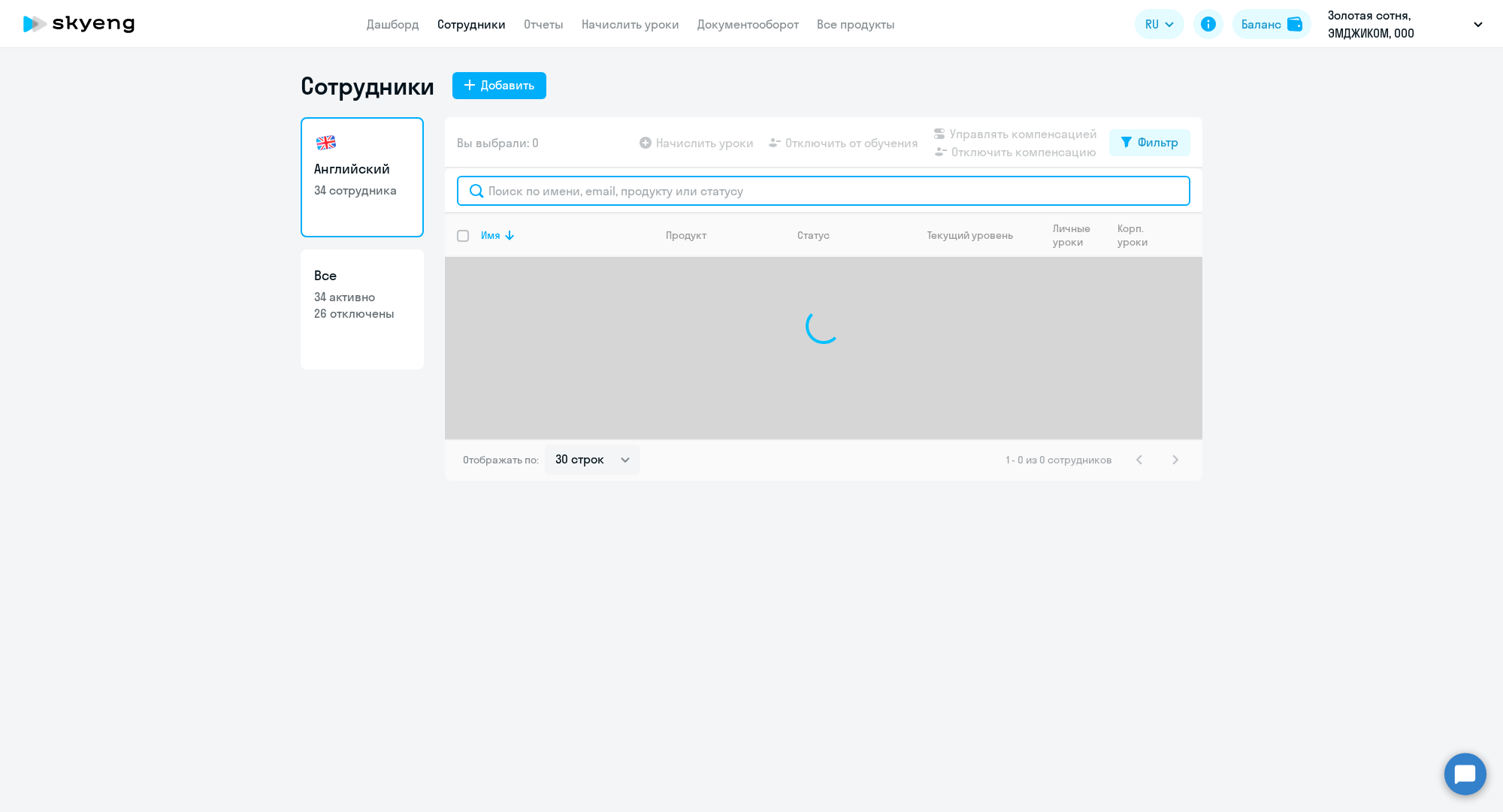
click at [584, 185] on input "text" at bounding box center [823, 191] width 734 height 30
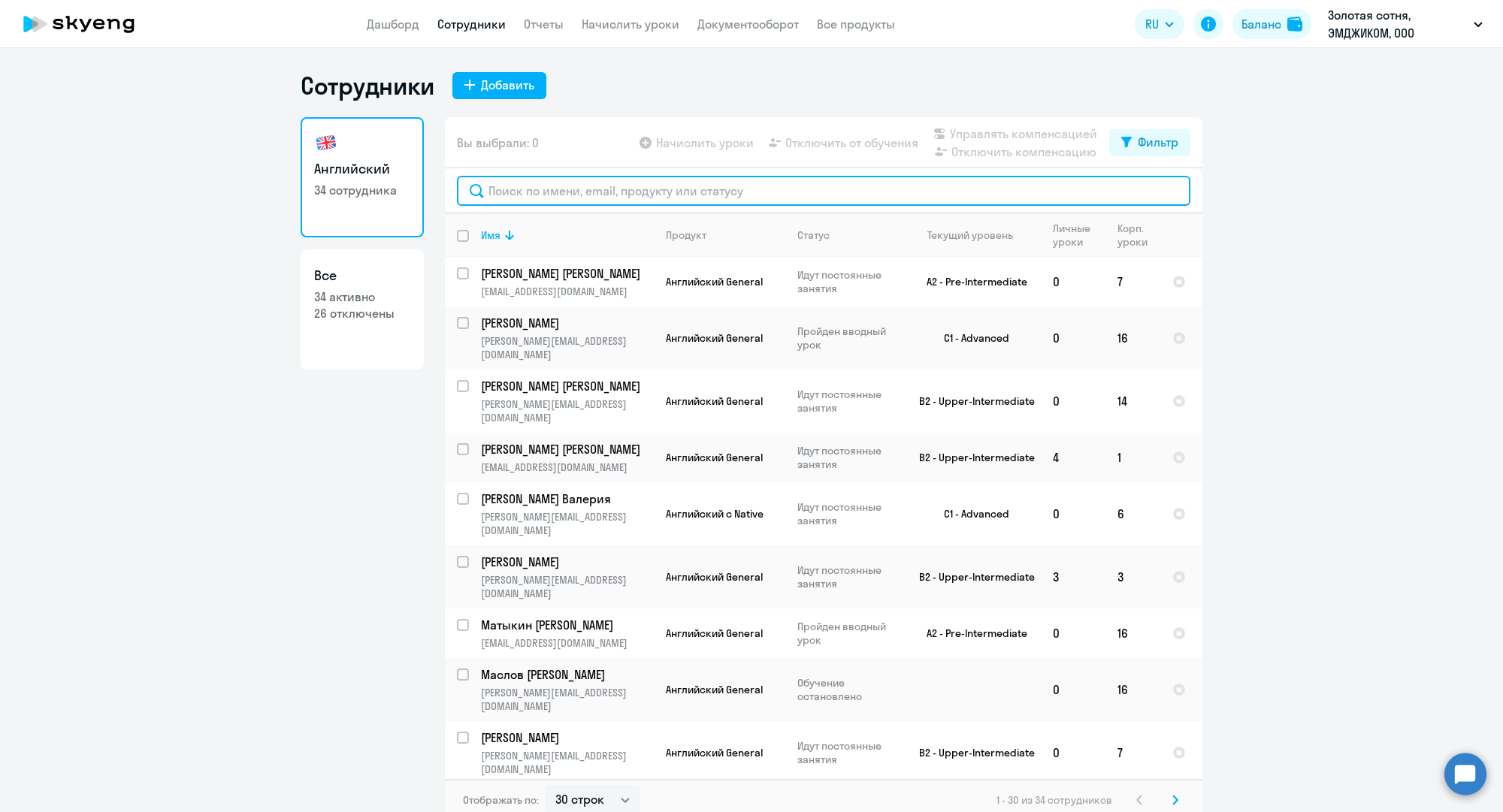
paste input "a.serova@mgcom.ru"
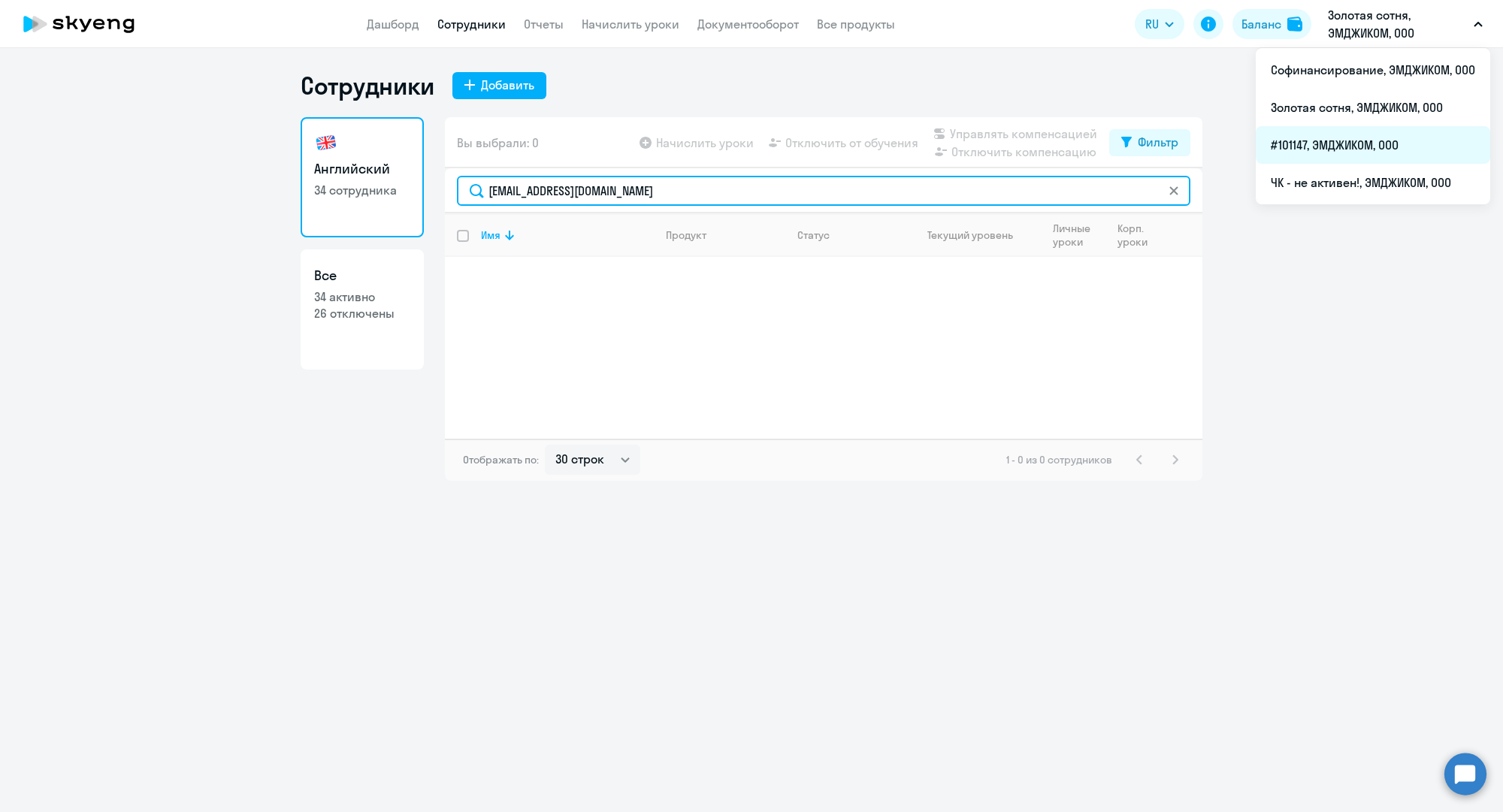
type input "a.serova@mgcom.ru"
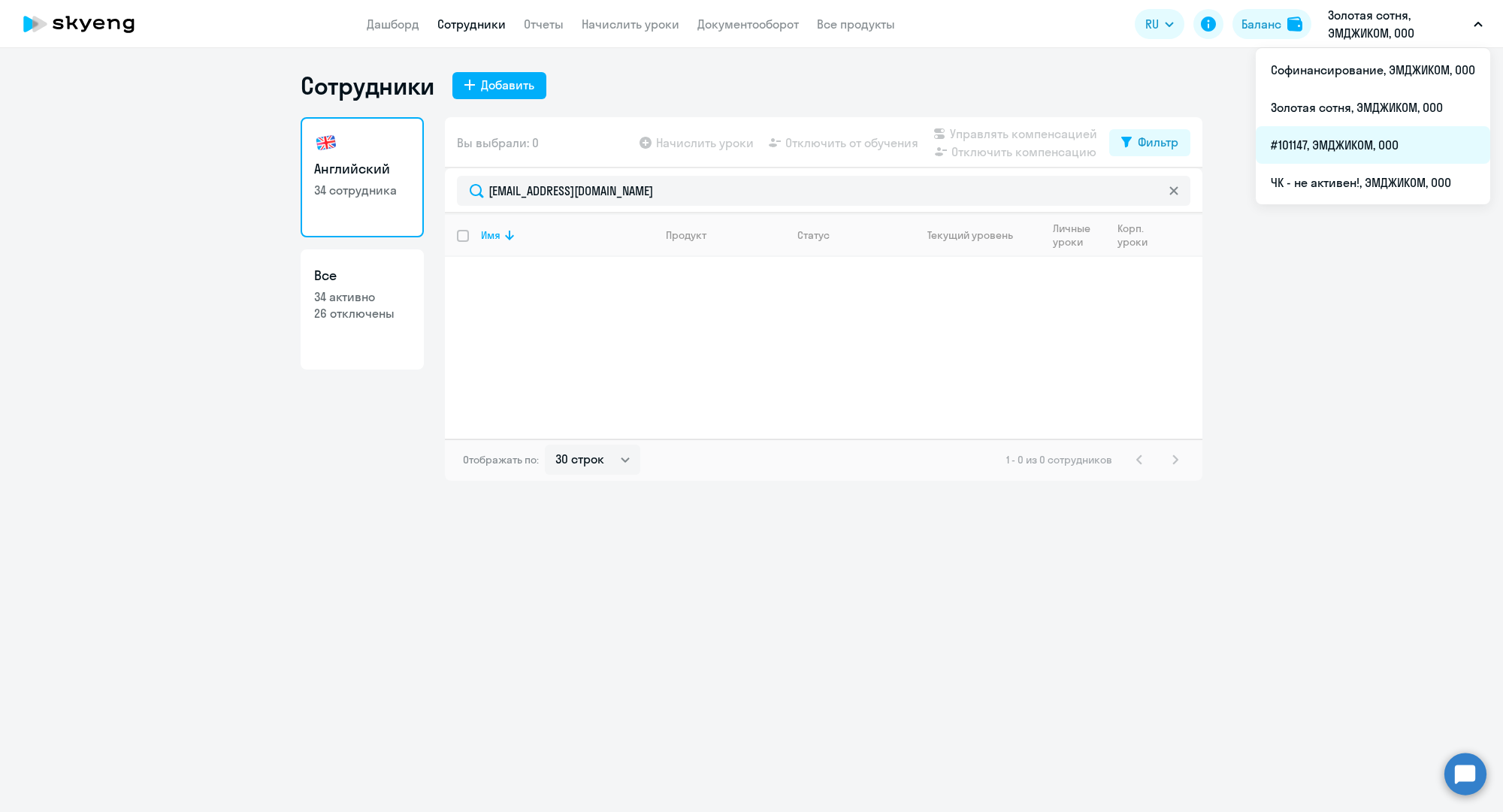
click at [1313, 140] on li "#101147, ЭМДЖИКОМ, ООО" at bounding box center [1373, 145] width 235 height 38
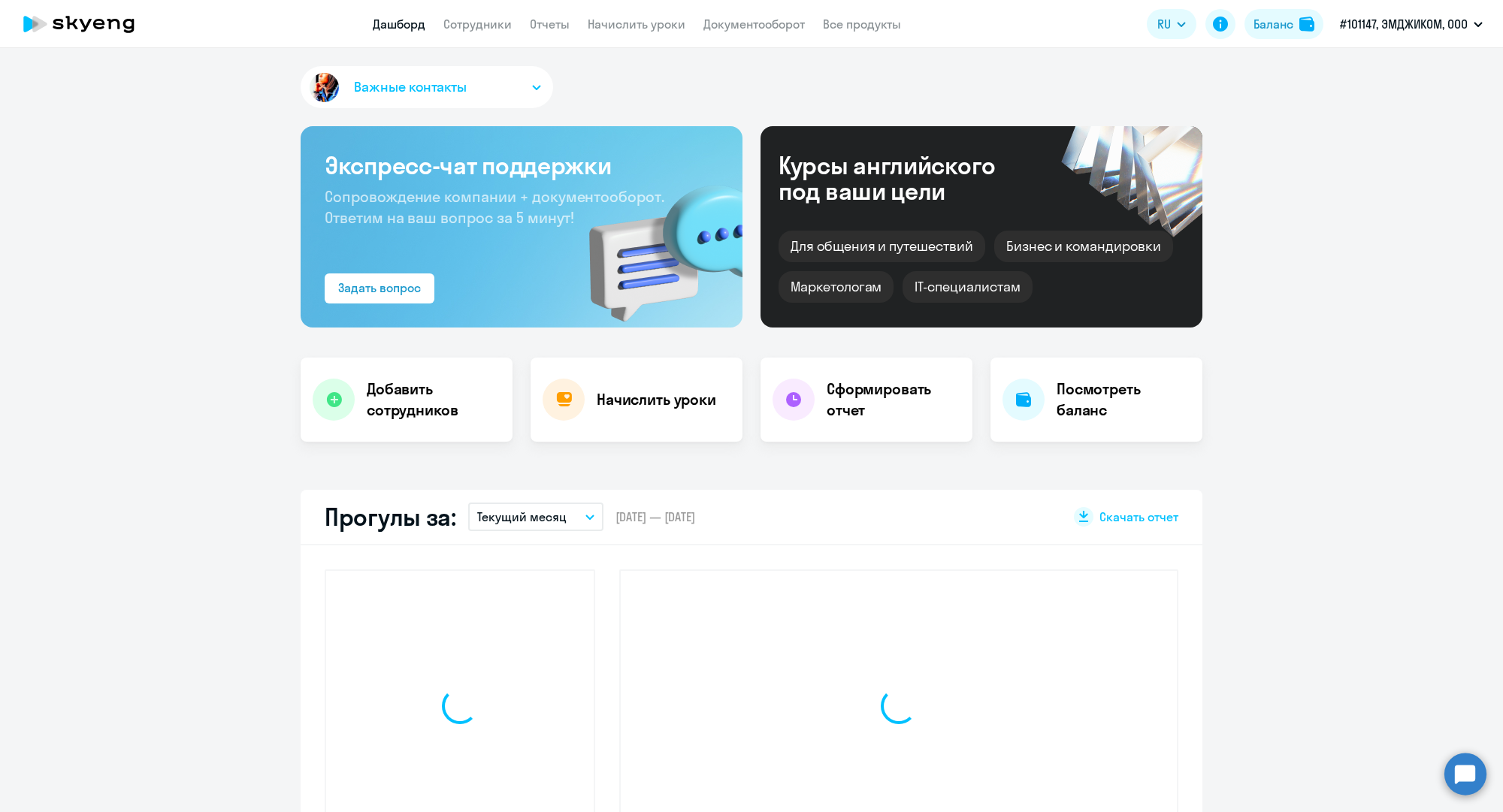
click at [474, 13] on app-header "Дашборд Сотрудники Отчеты Начислить уроки Документооборот Все продукты Дашборд …" at bounding box center [752, 24] width 1503 height 48
click at [485, 25] on link "Сотрудники" at bounding box center [477, 23] width 68 height 15
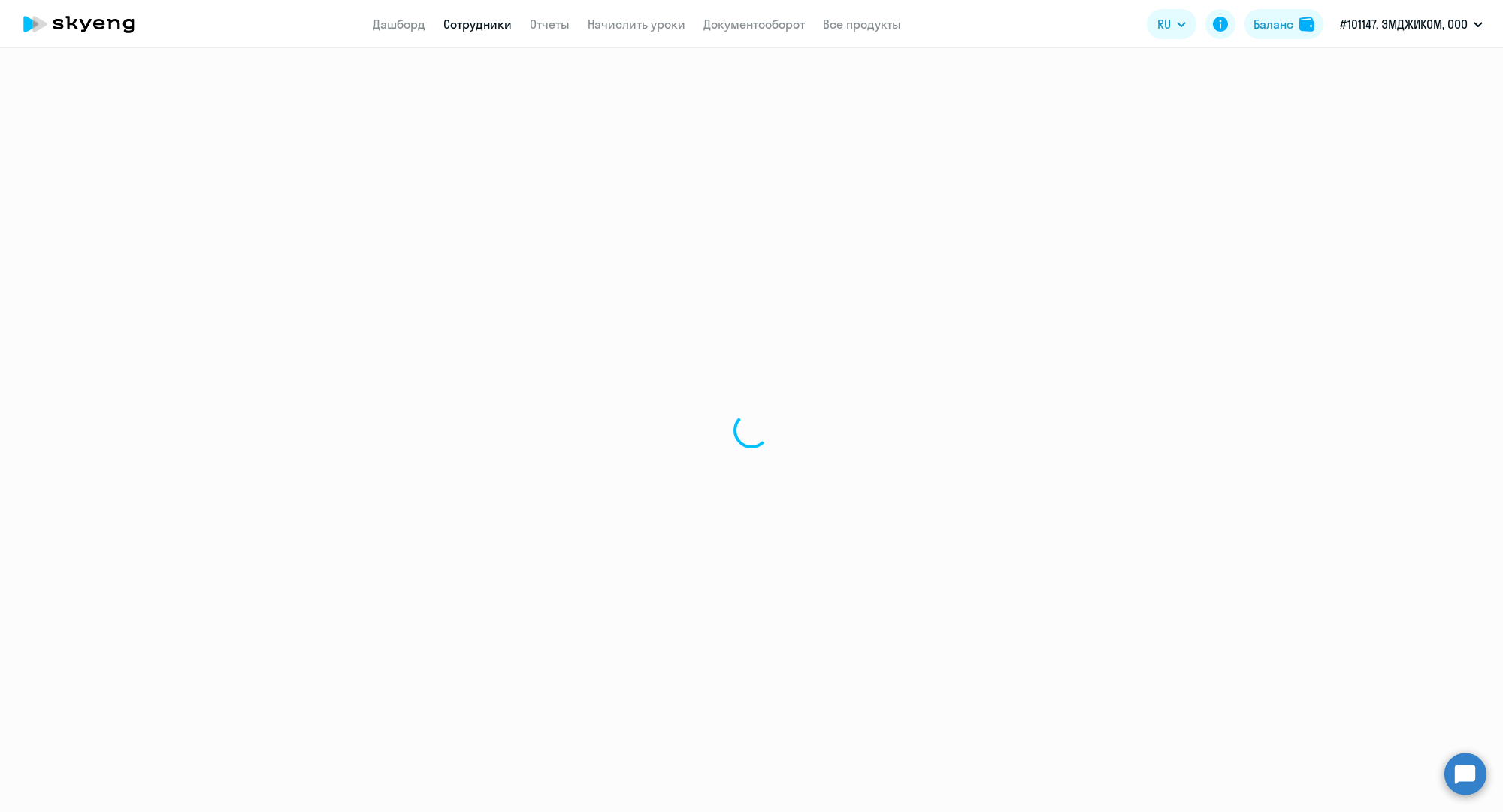
select select "30"
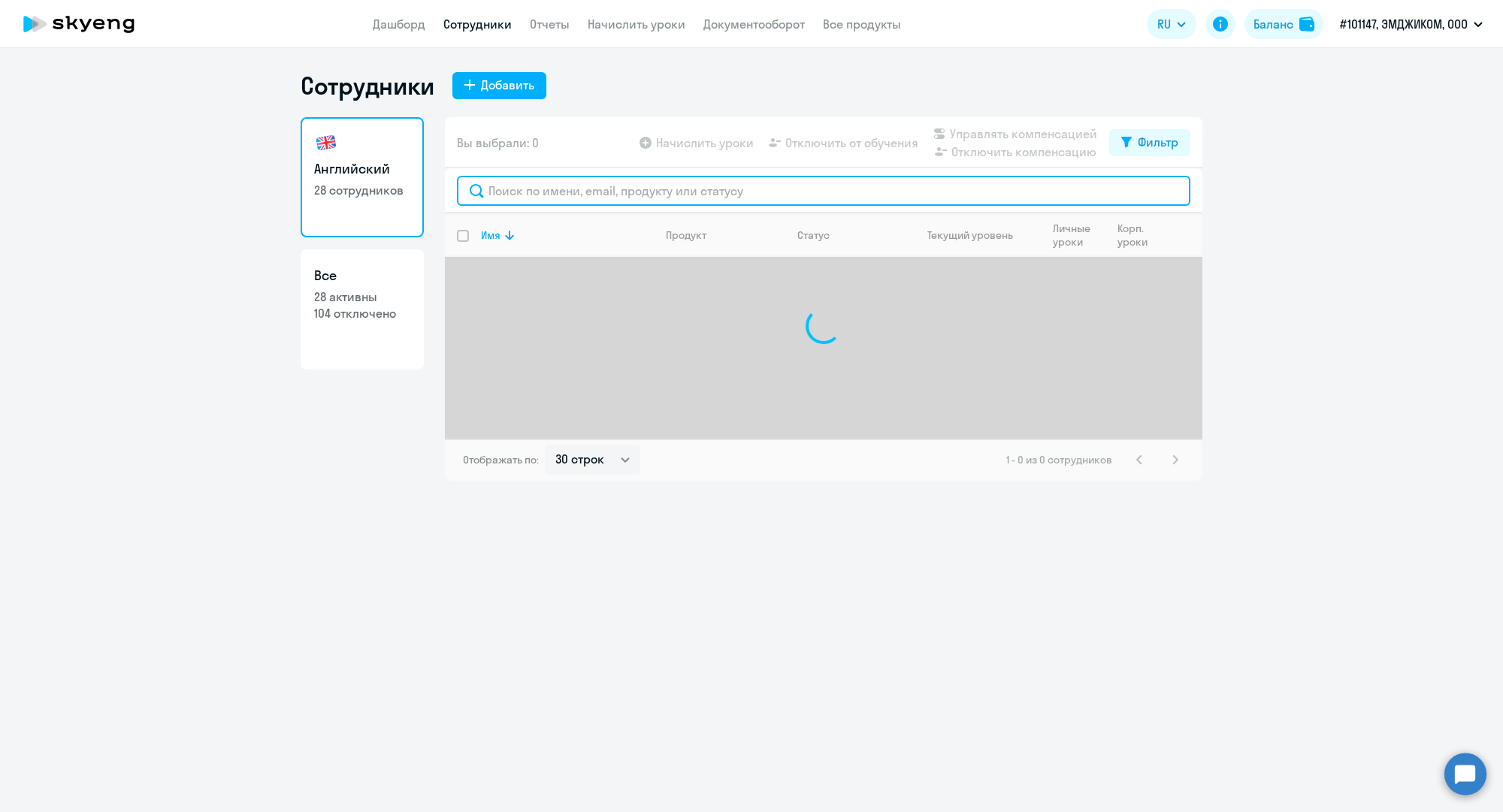
drag, startPoint x: 590, startPoint y: 177, endPoint x: 599, endPoint y: 187, distance: 13.5
click at [599, 187] on input "text" at bounding box center [823, 191] width 734 height 30
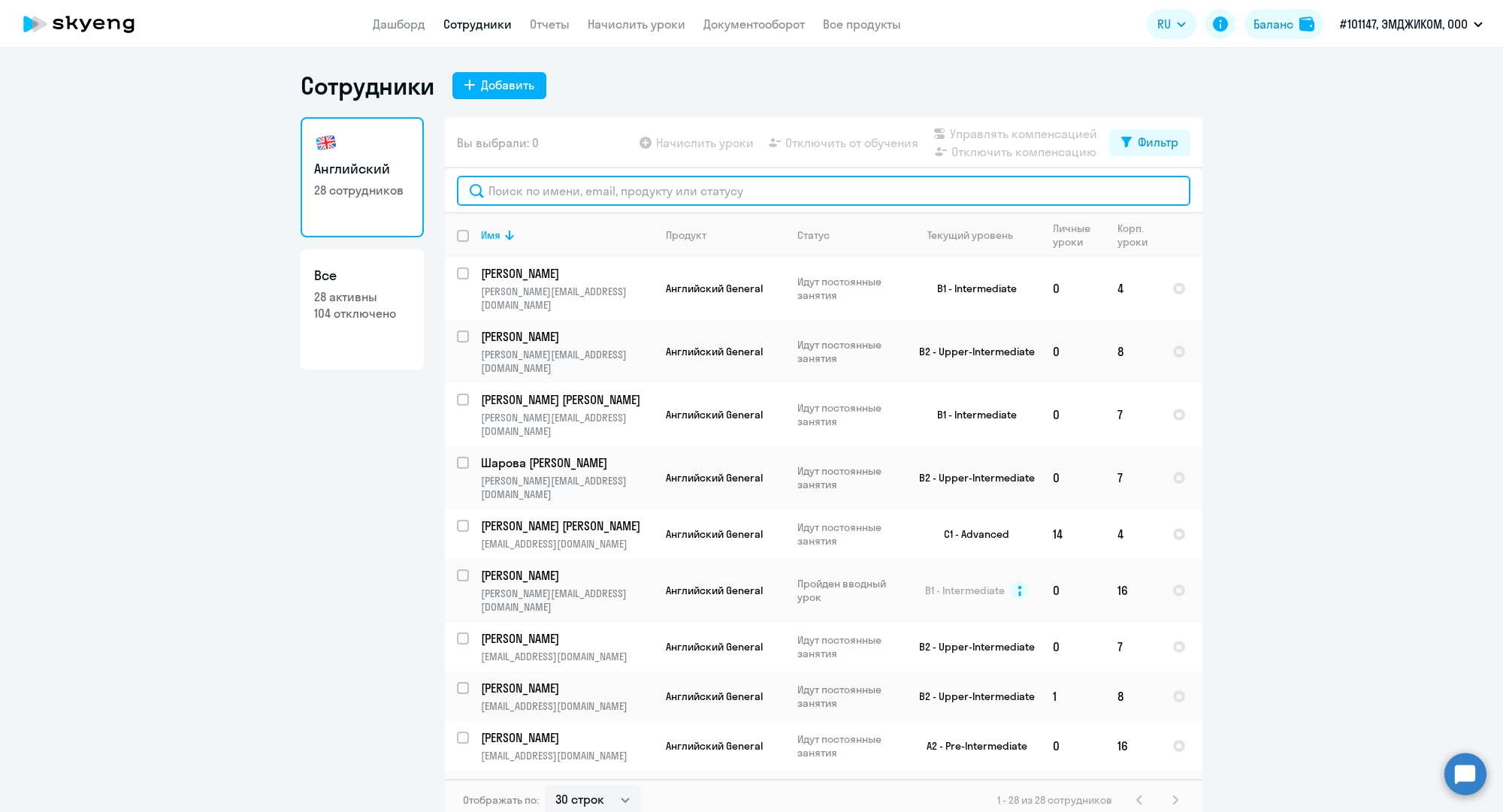
paste input "a.serova@mgcom.ru"
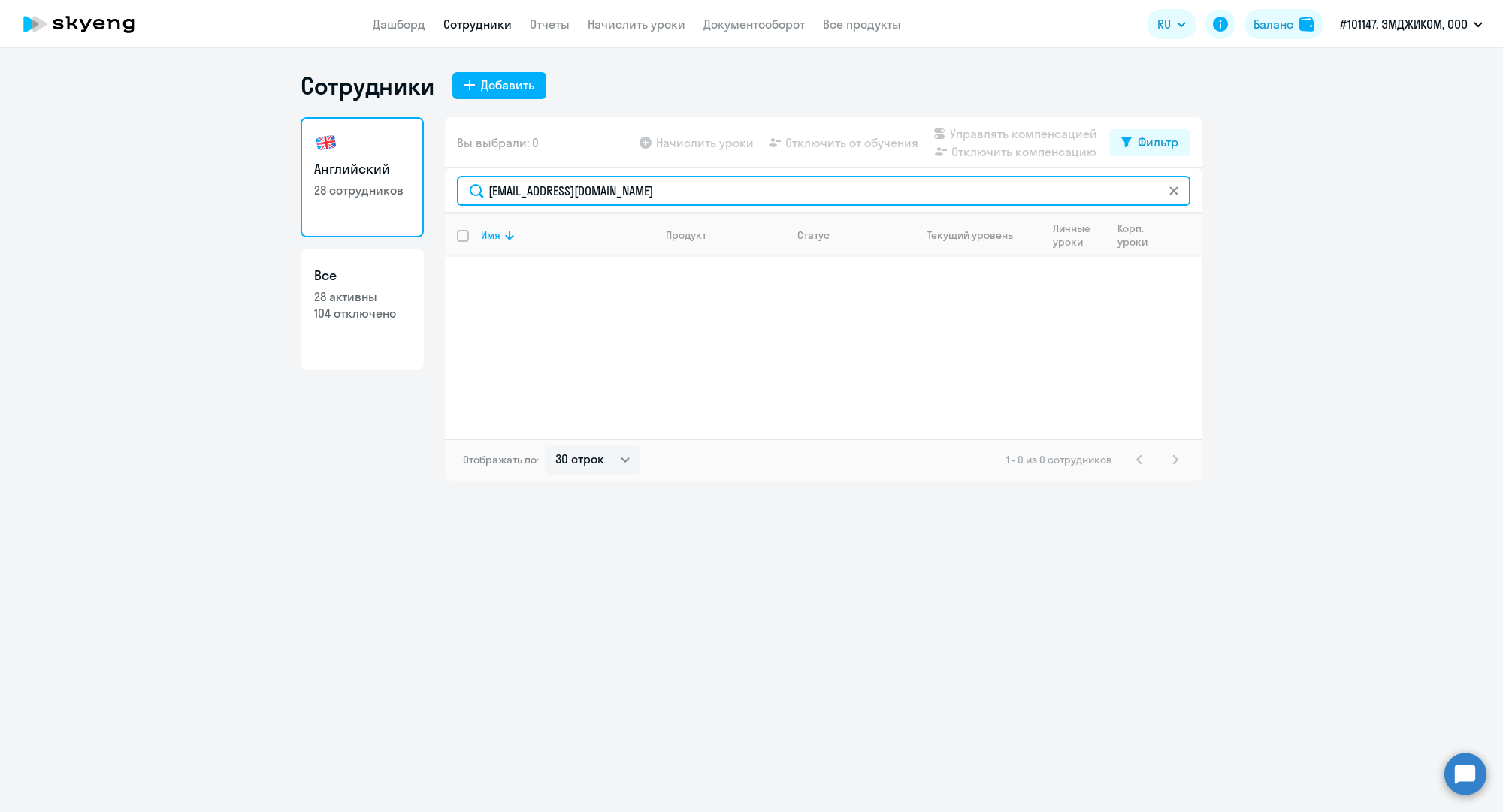
click at [520, 186] on input "a.serova@mgcom.ru" at bounding box center [823, 191] width 734 height 30
paste input "tigle"
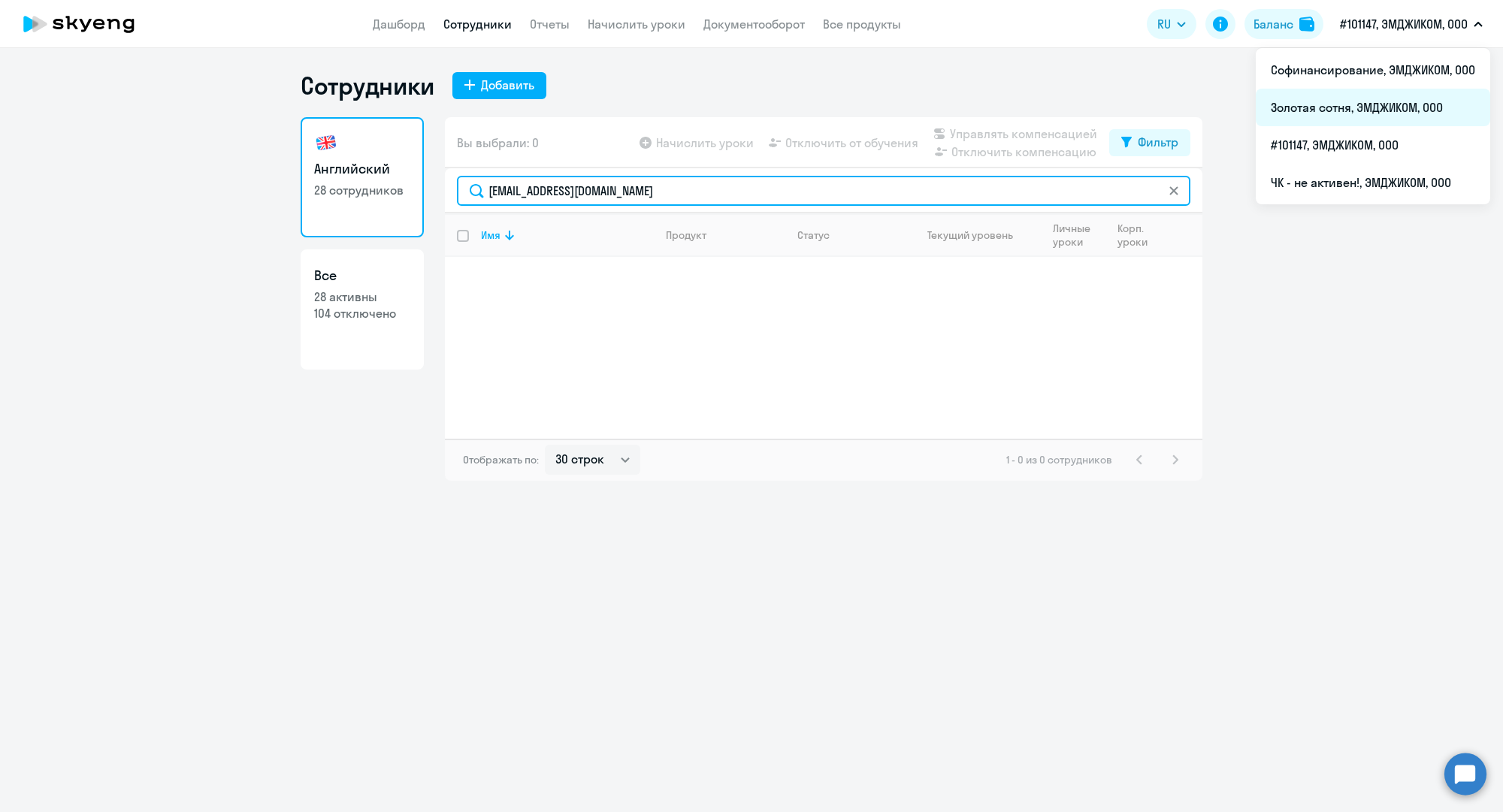
type input "a.tigleva@mgcom.ru"
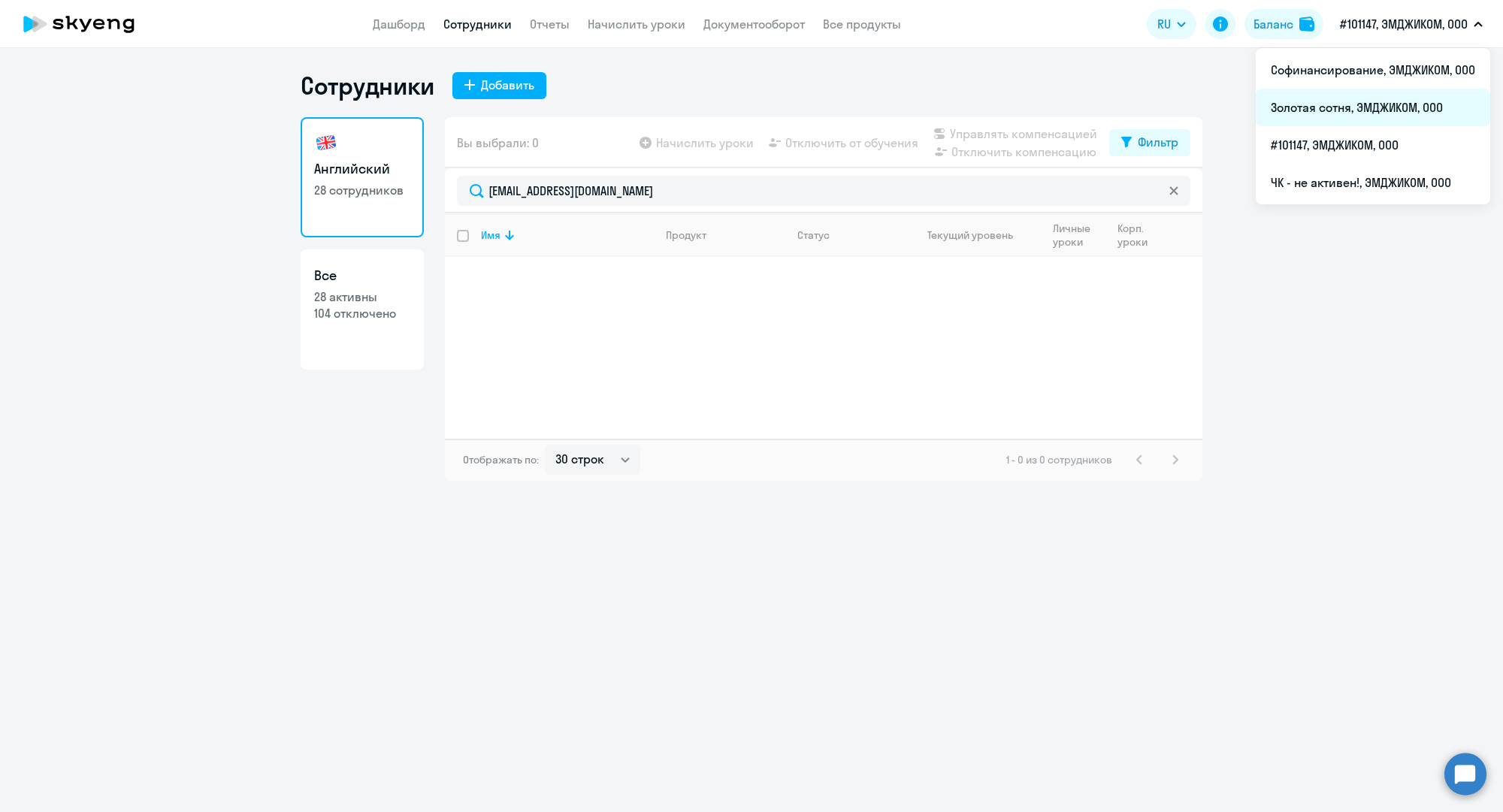
click at [1374, 112] on li "Золотая сотня, ЭМДЖИКОМ, ООО" at bounding box center [1373, 107] width 235 height 38
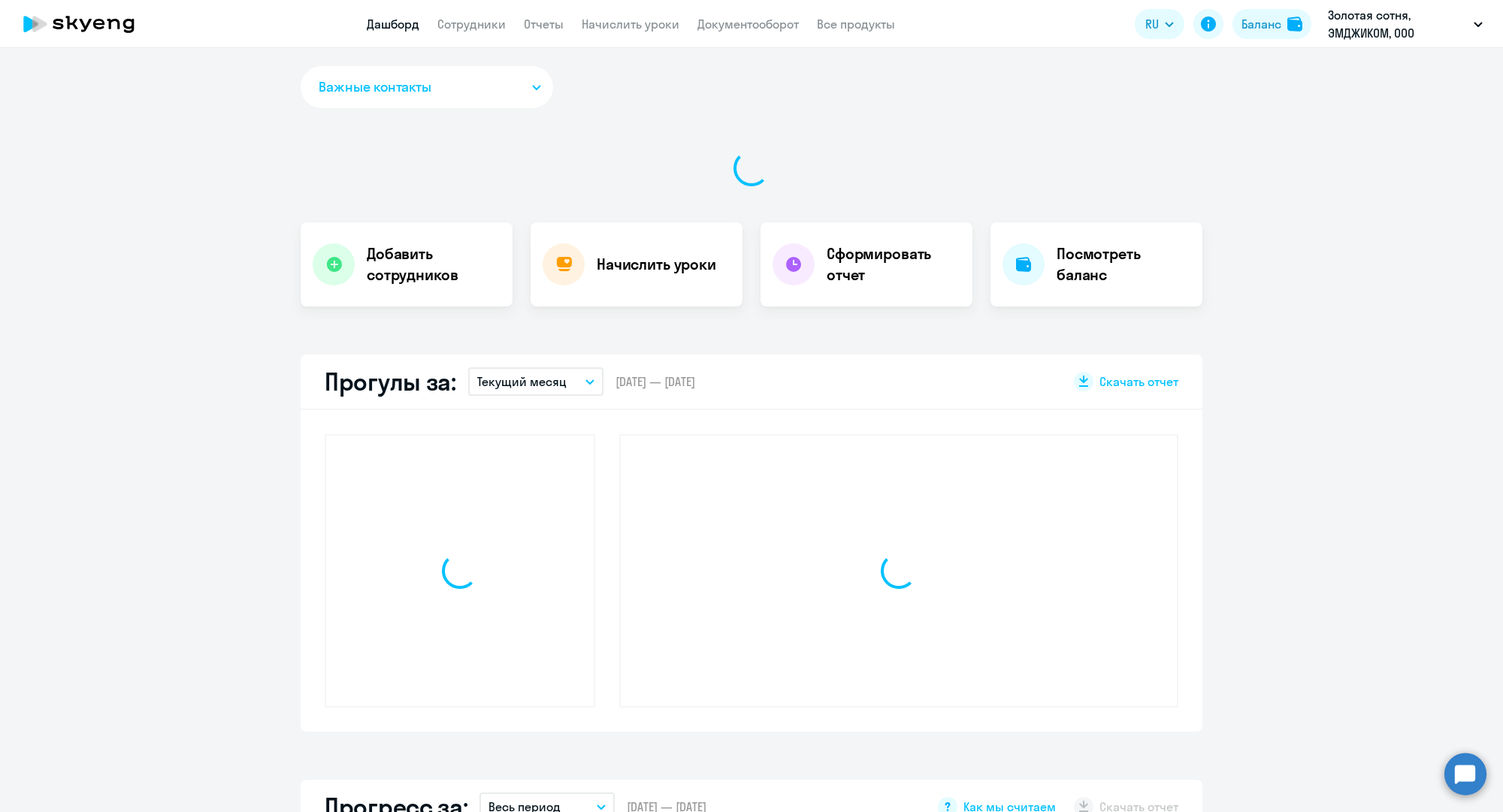
click at [460, 23] on link "Сотрудники" at bounding box center [471, 23] width 68 height 15
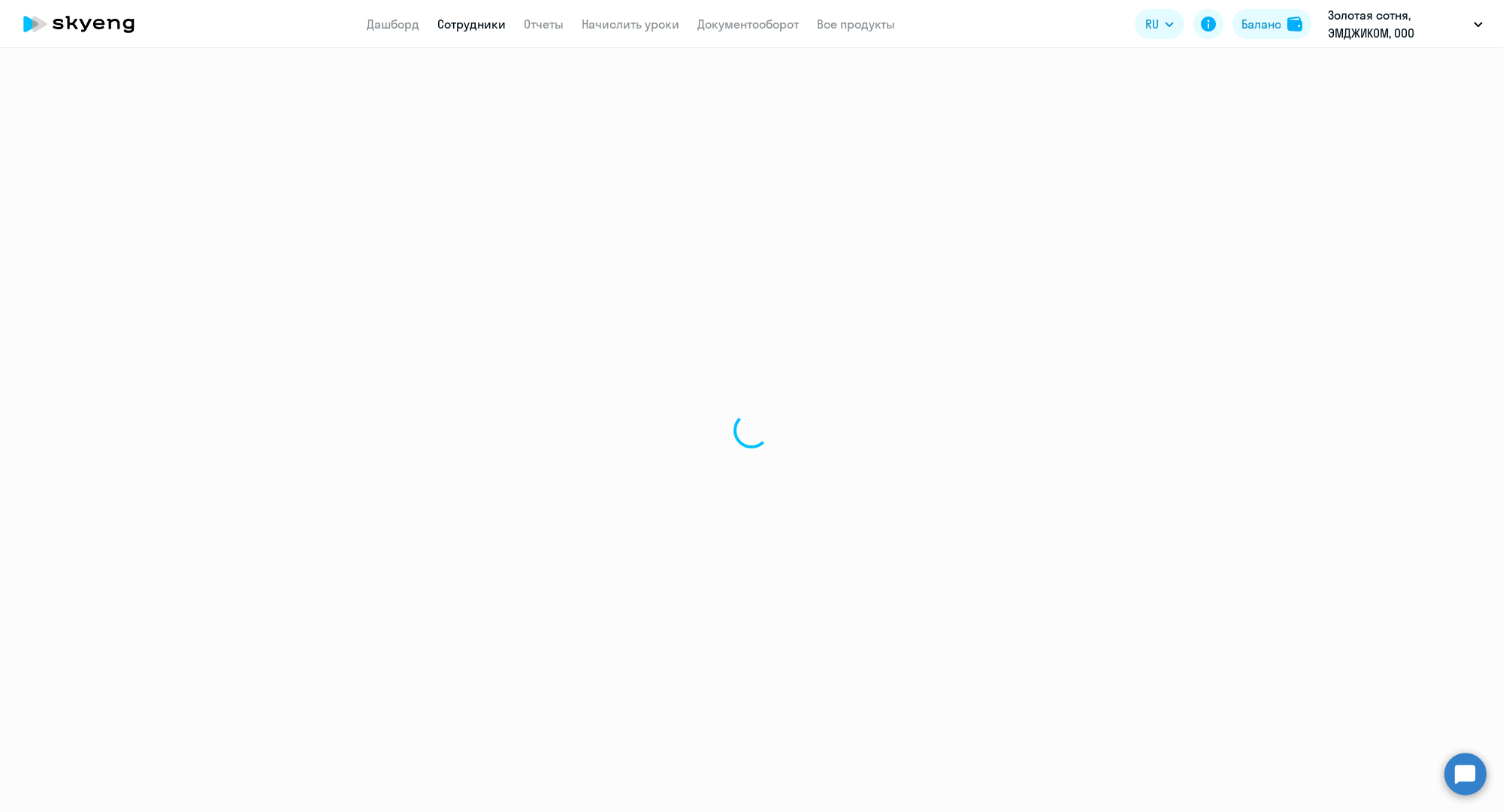
select select "30"
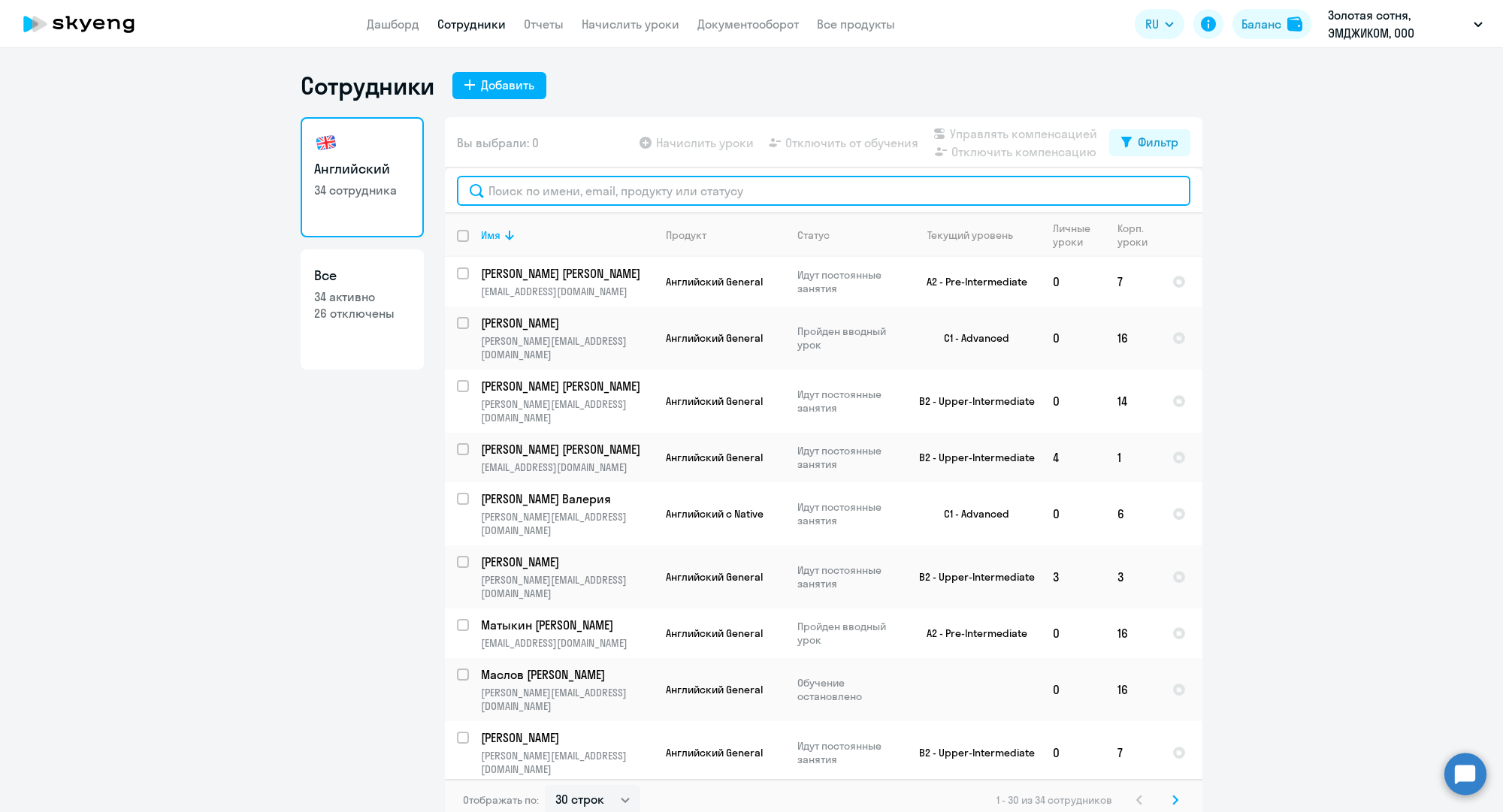
click at [599, 184] on input "text" at bounding box center [823, 191] width 734 height 30
paste input "a.tigleva@mgcom.ru"
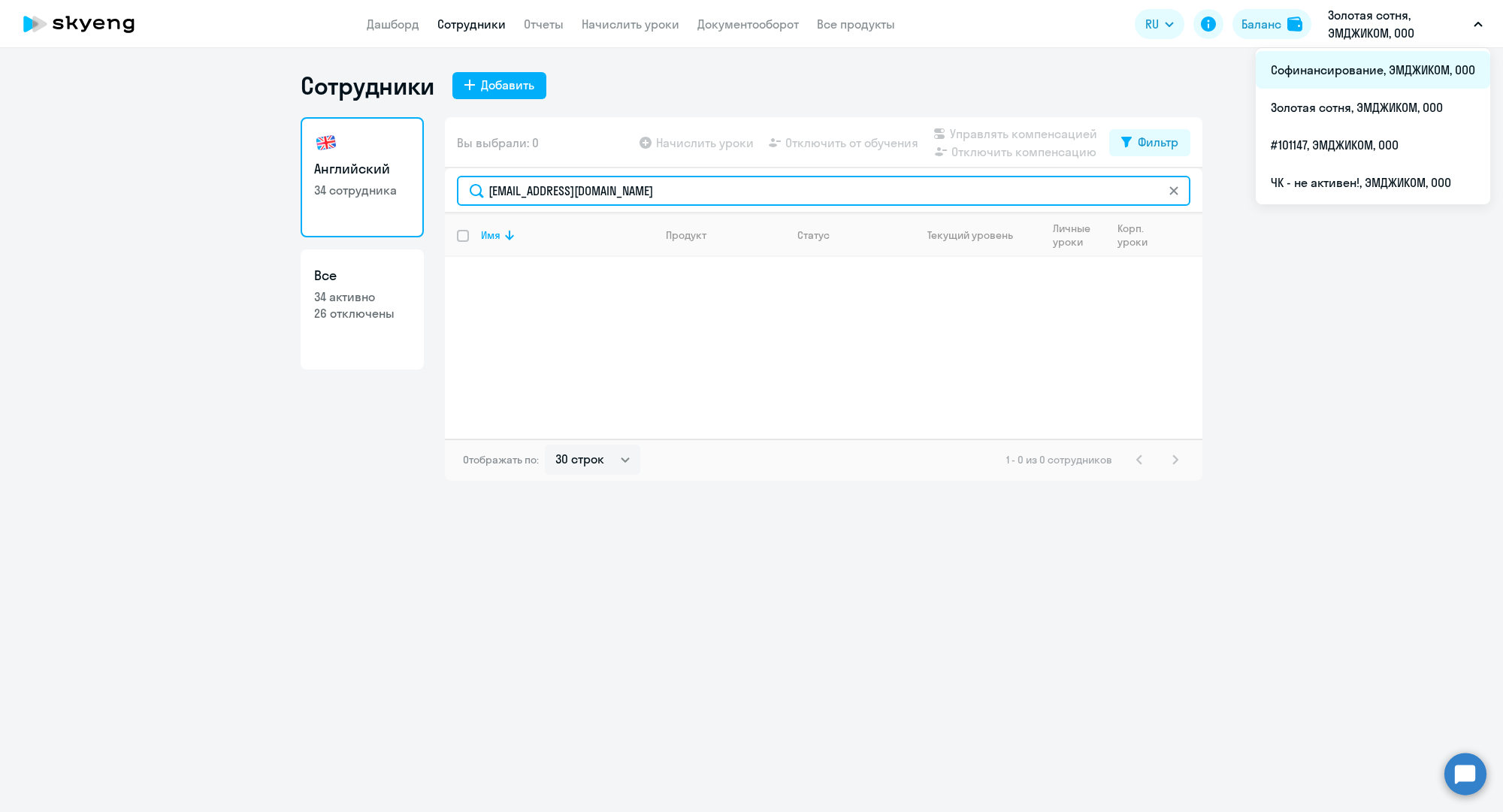
type input "a.tigleva@mgcom.ru"
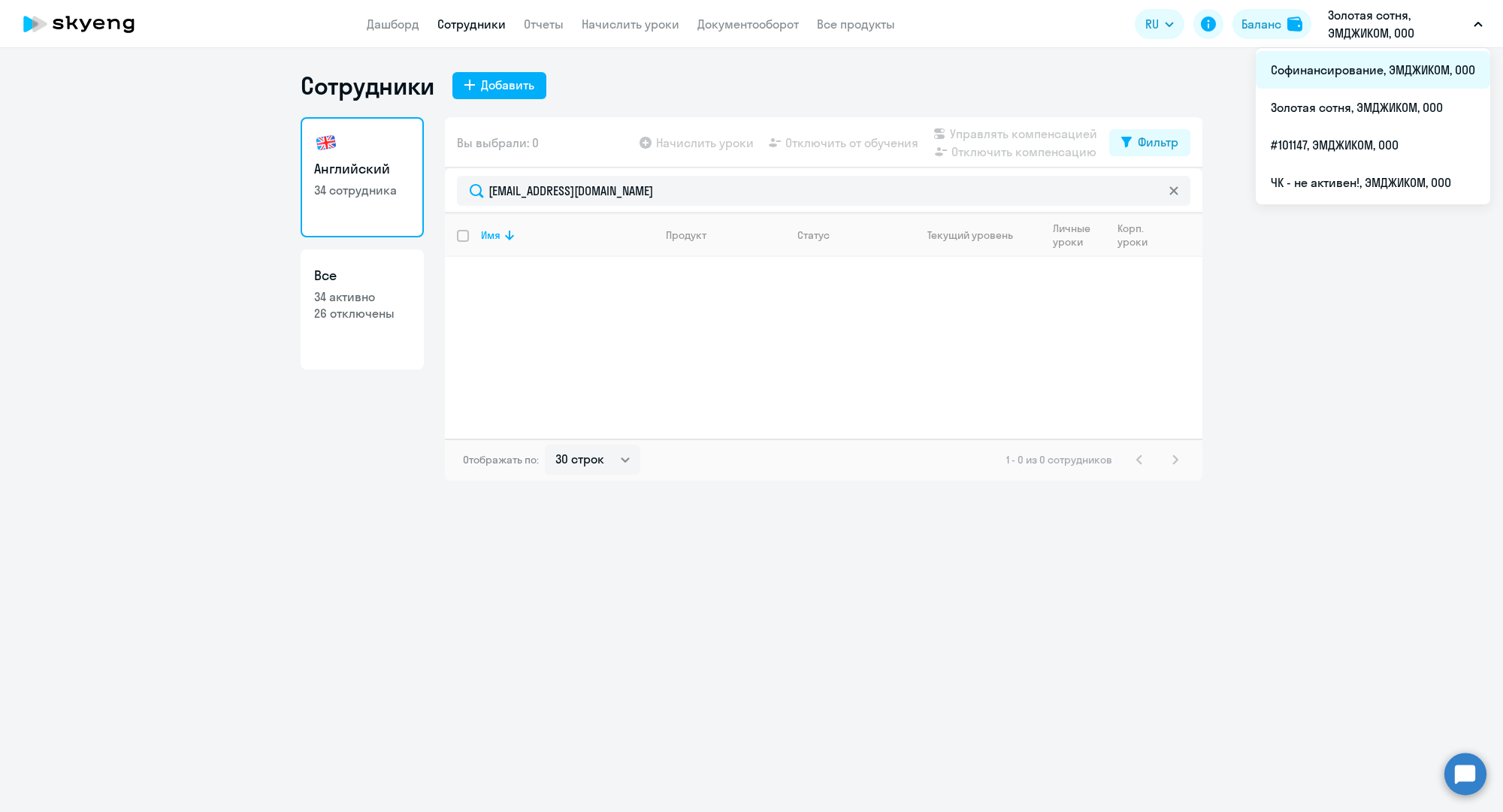
click at [1355, 73] on li "Софинансирование, ЭМДЖИКОМ, ООО" at bounding box center [1373, 70] width 235 height 38
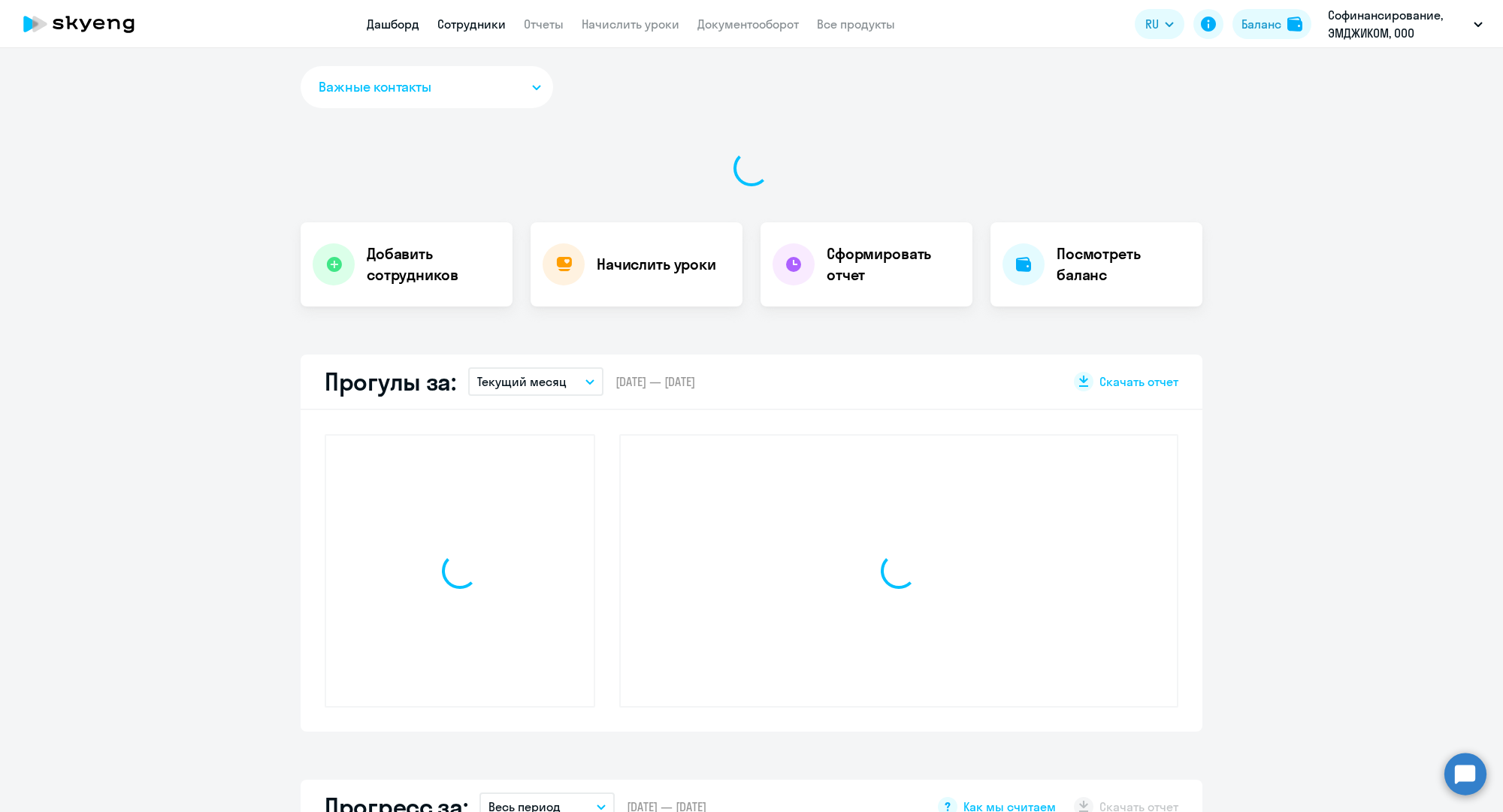
click at [487, 30] on link "Сотрудники" at bounding box center [471, 23] width 68 height 15
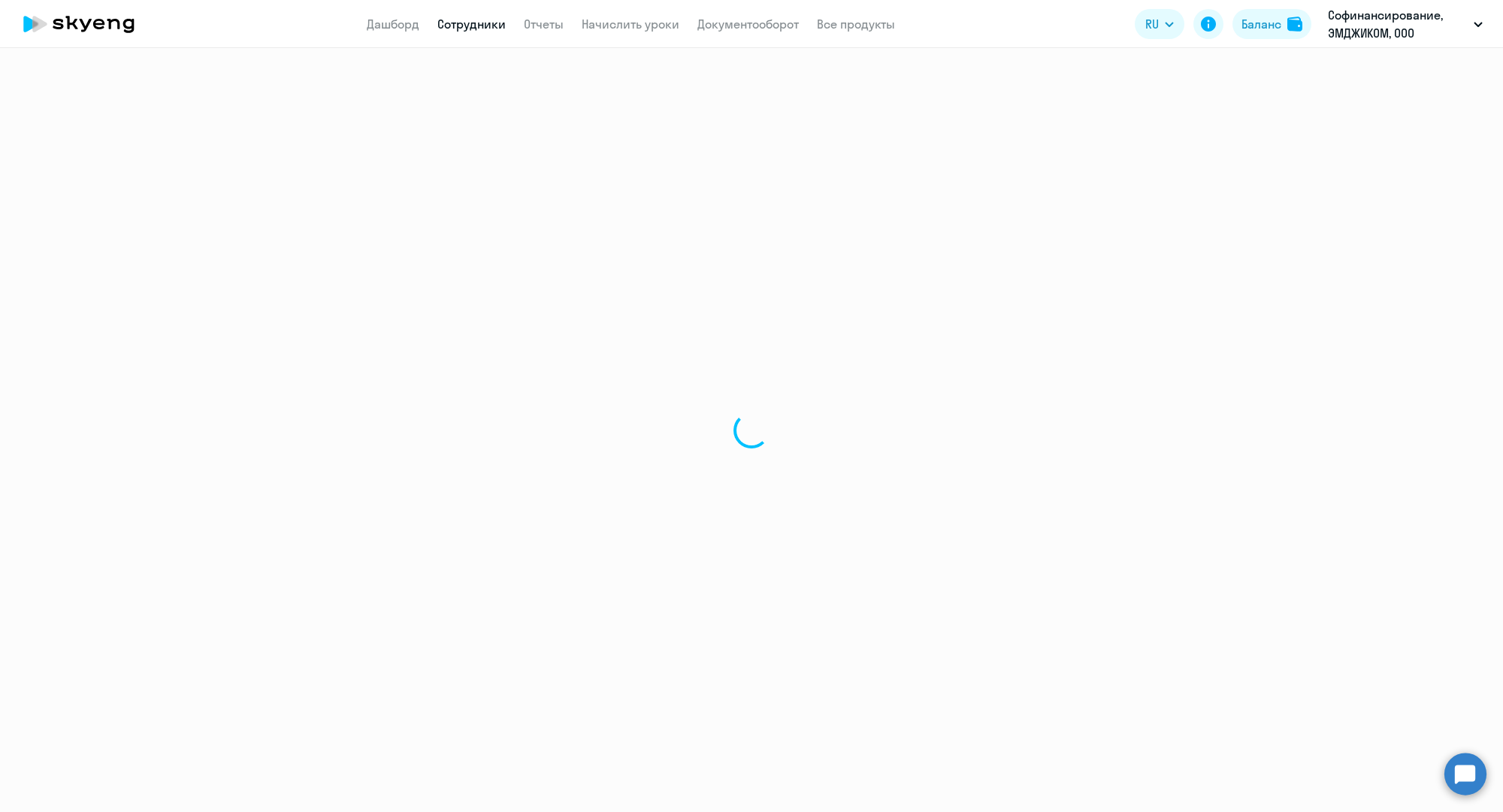
select select "30"
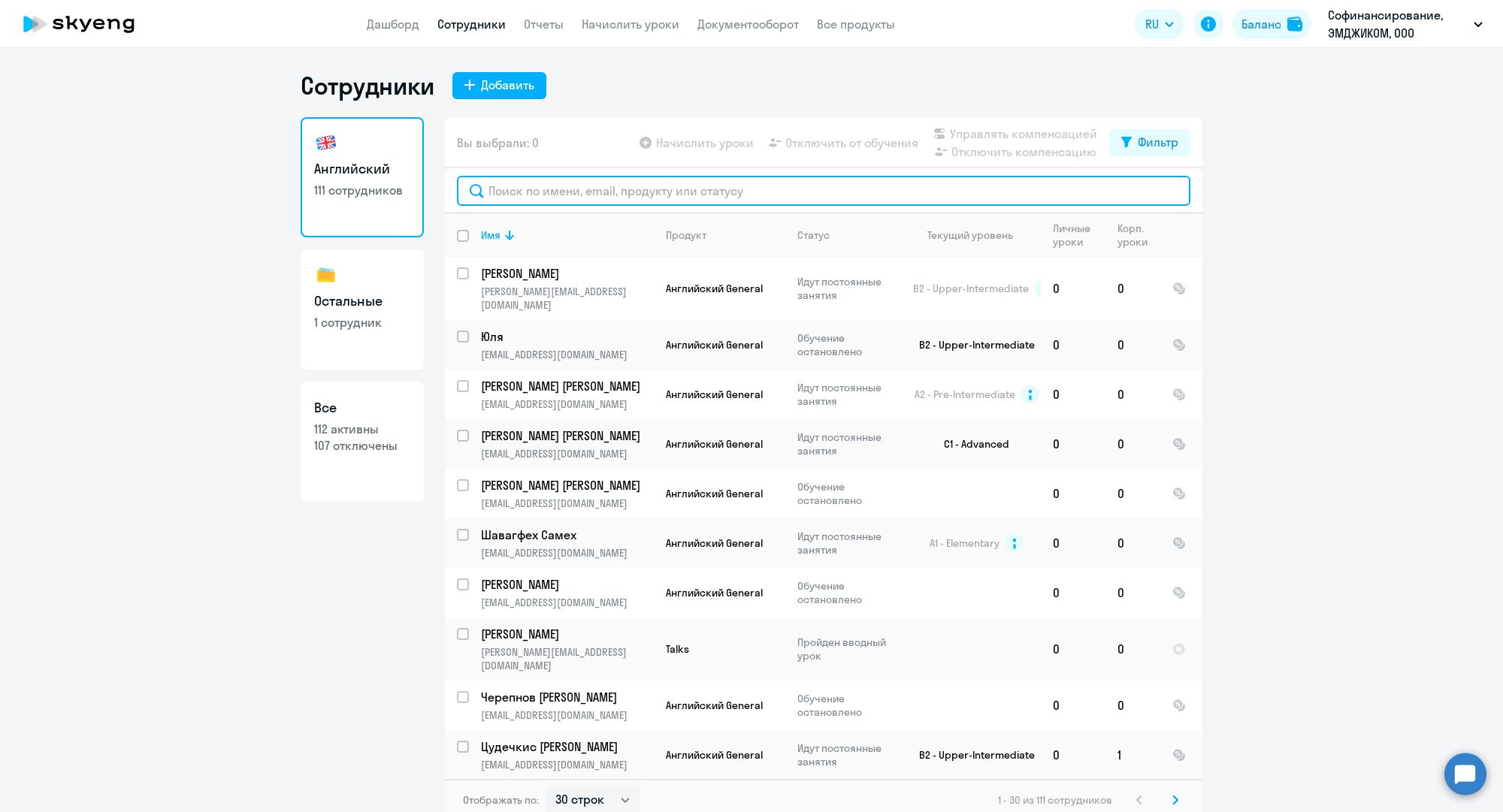
click at [608, 186] on input "text" at bounding box center [823, 191] width 734 height 30
paste input "a.tigleva@mgcom.ru"
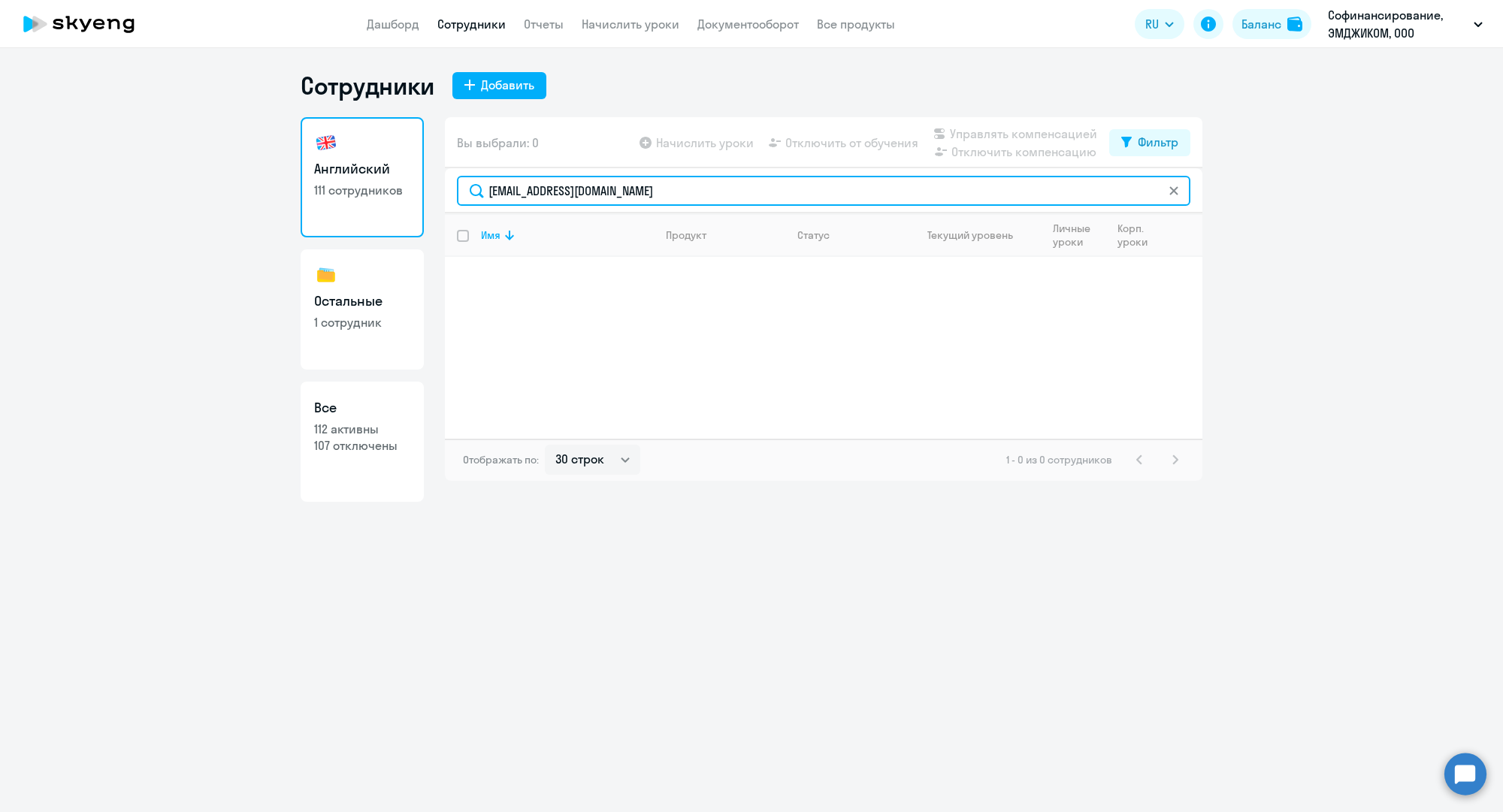
click at [573, 183] on input "a.tigleva@mgcom.ru" at bounding box center [823, 191] width 734 height 30
paste input "t.blizno"
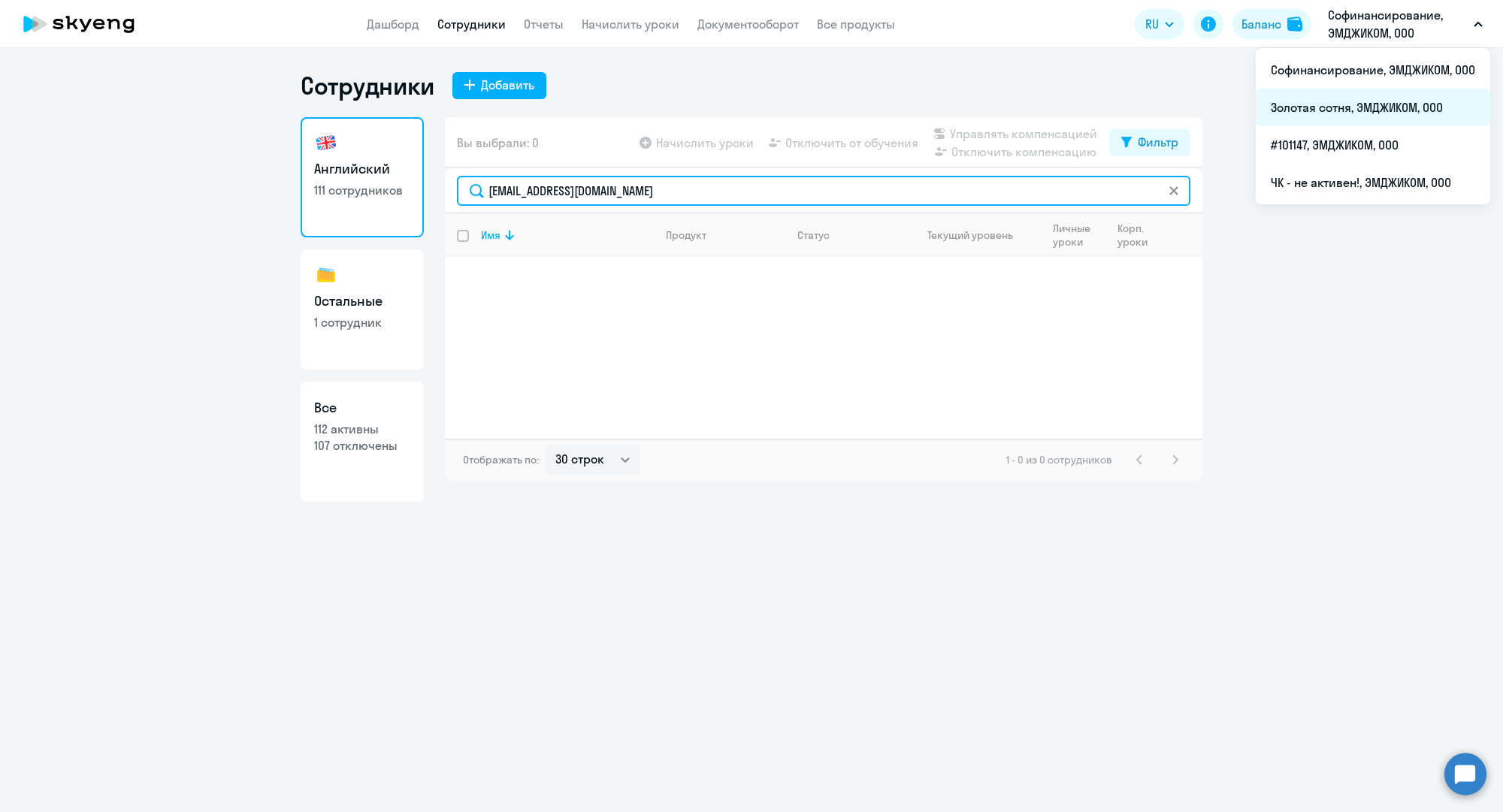
type input "t.bliznova@mgcom.ru"
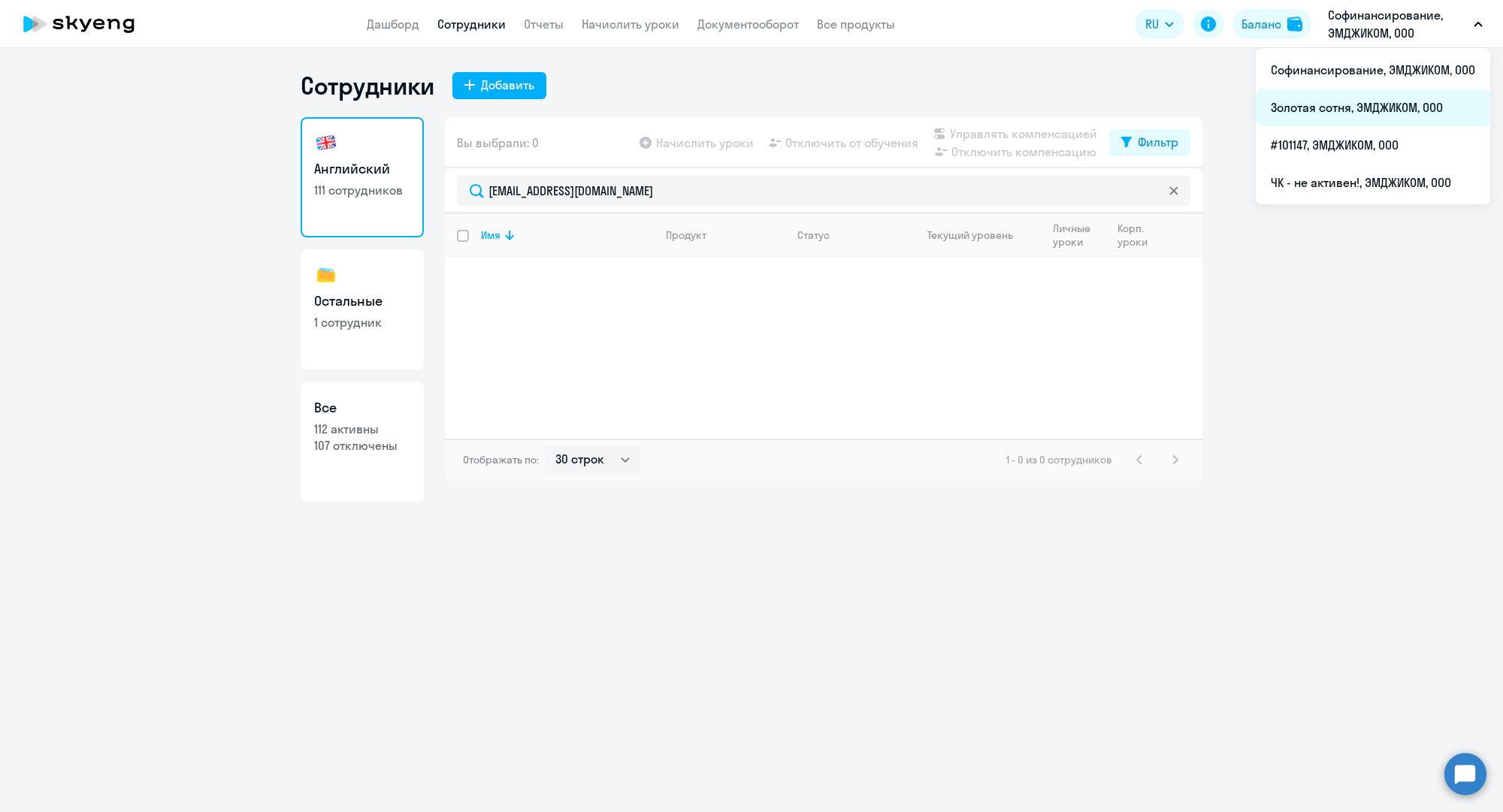
click at [1337, 101] on li "Золотая сотня, ЭМДЖИКОМ, ООО" at bounding box center [1373, 107] width 235 height 38
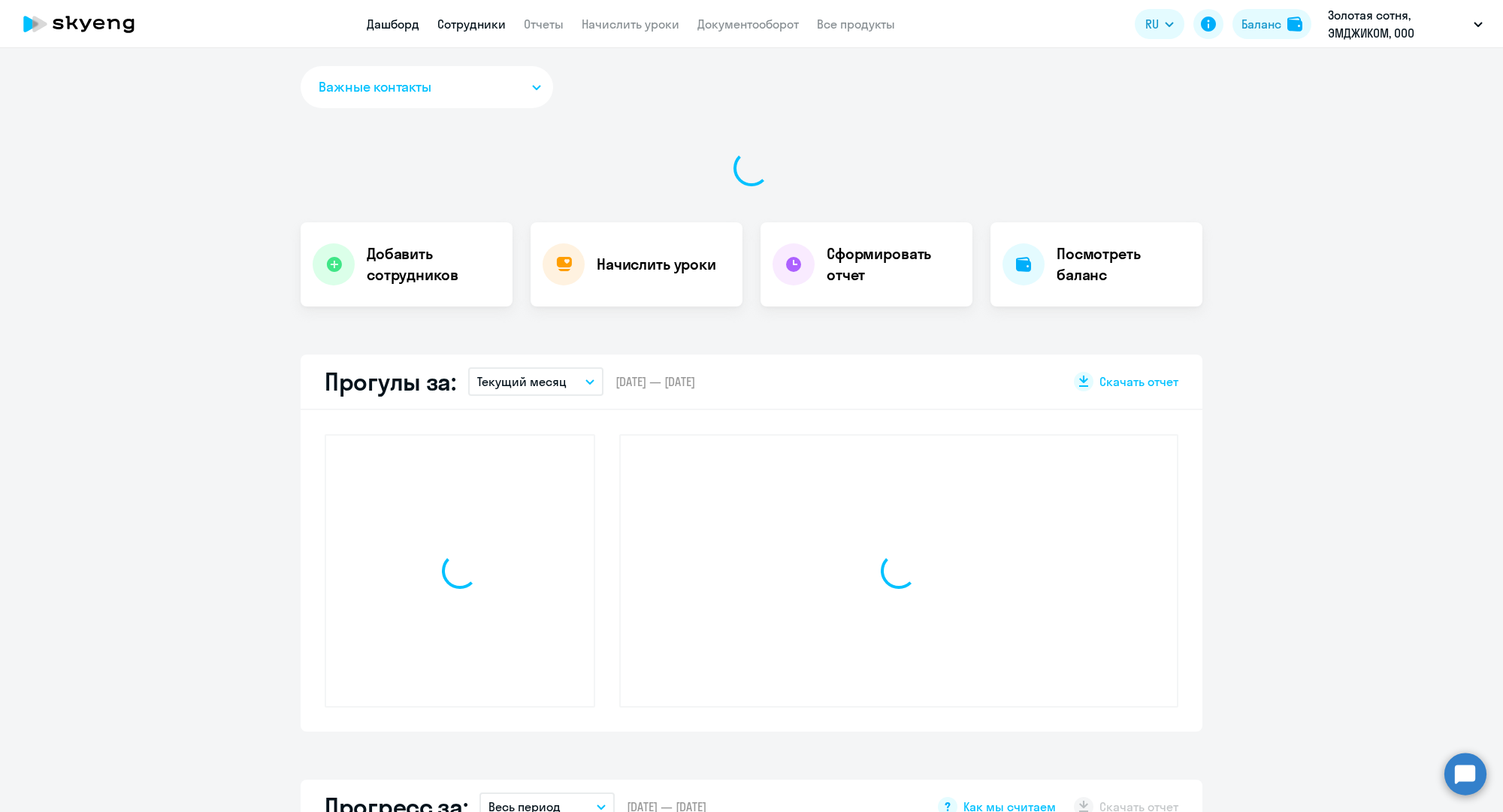
click at [487, 26] on link "Сотрудники" at bounding box center [471, 23] width 68 height 15
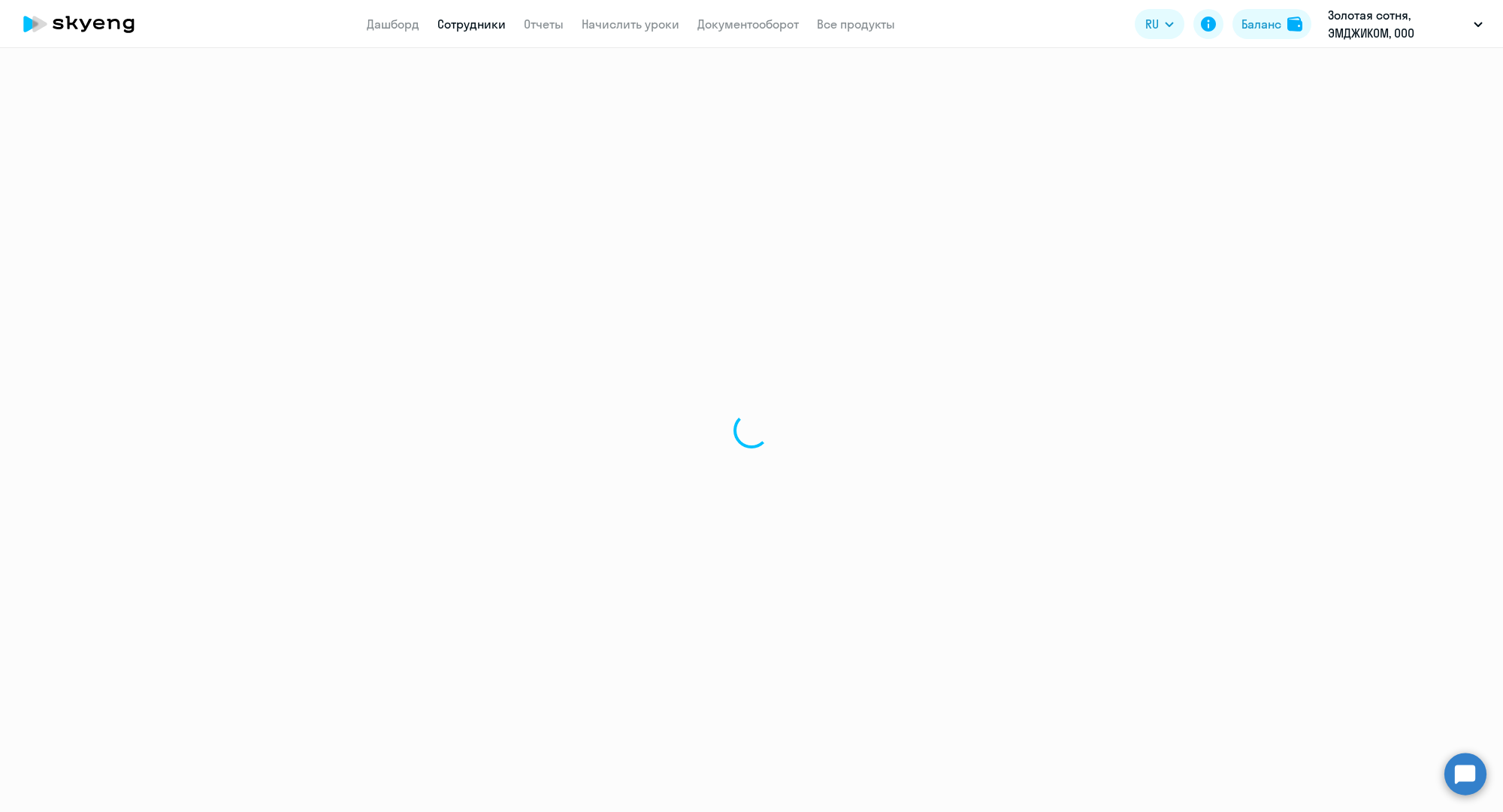
select select "30"
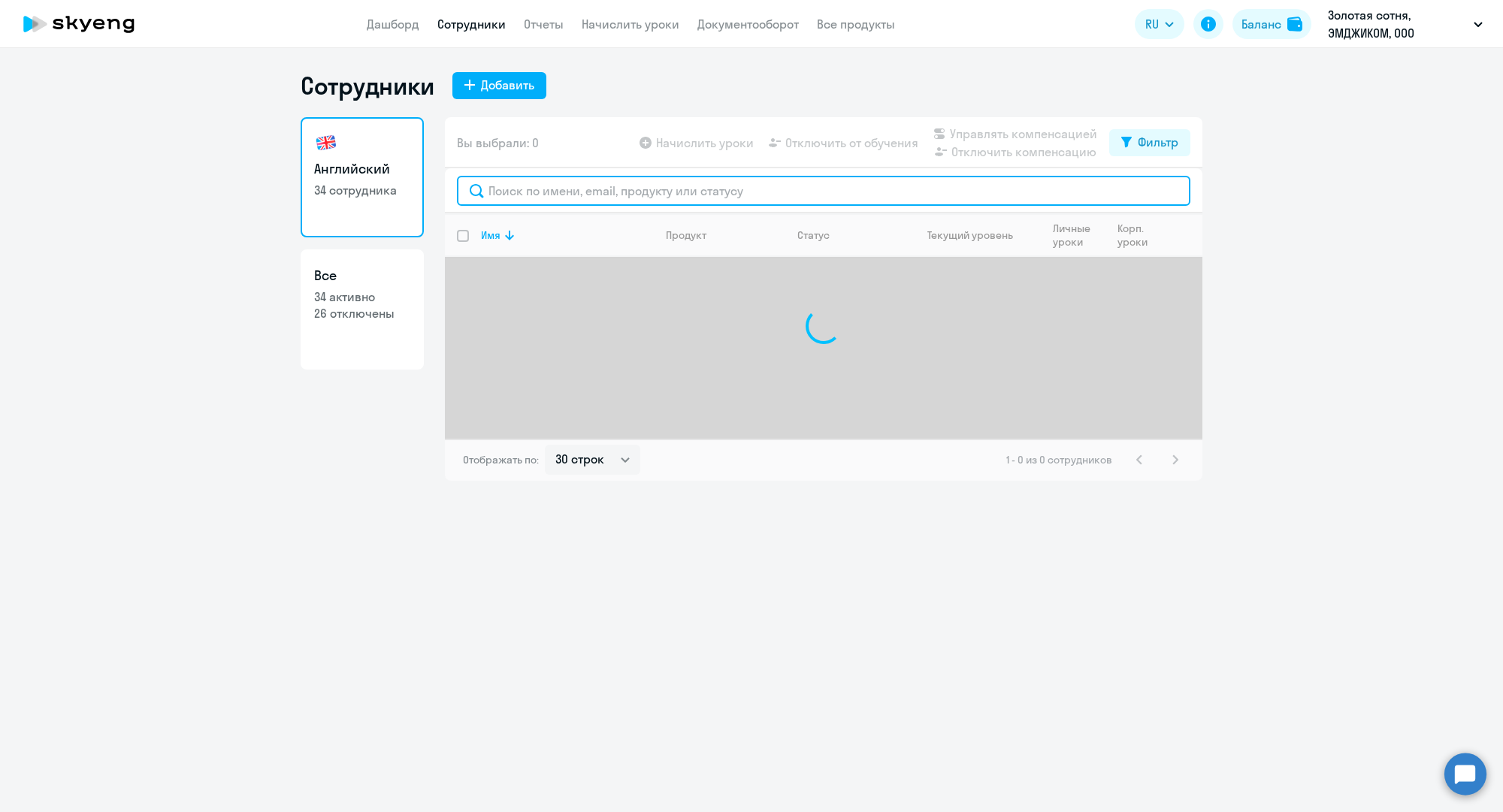
click at [590, 196] on input "text" at bounding box center [823, 191] width 734 height 30
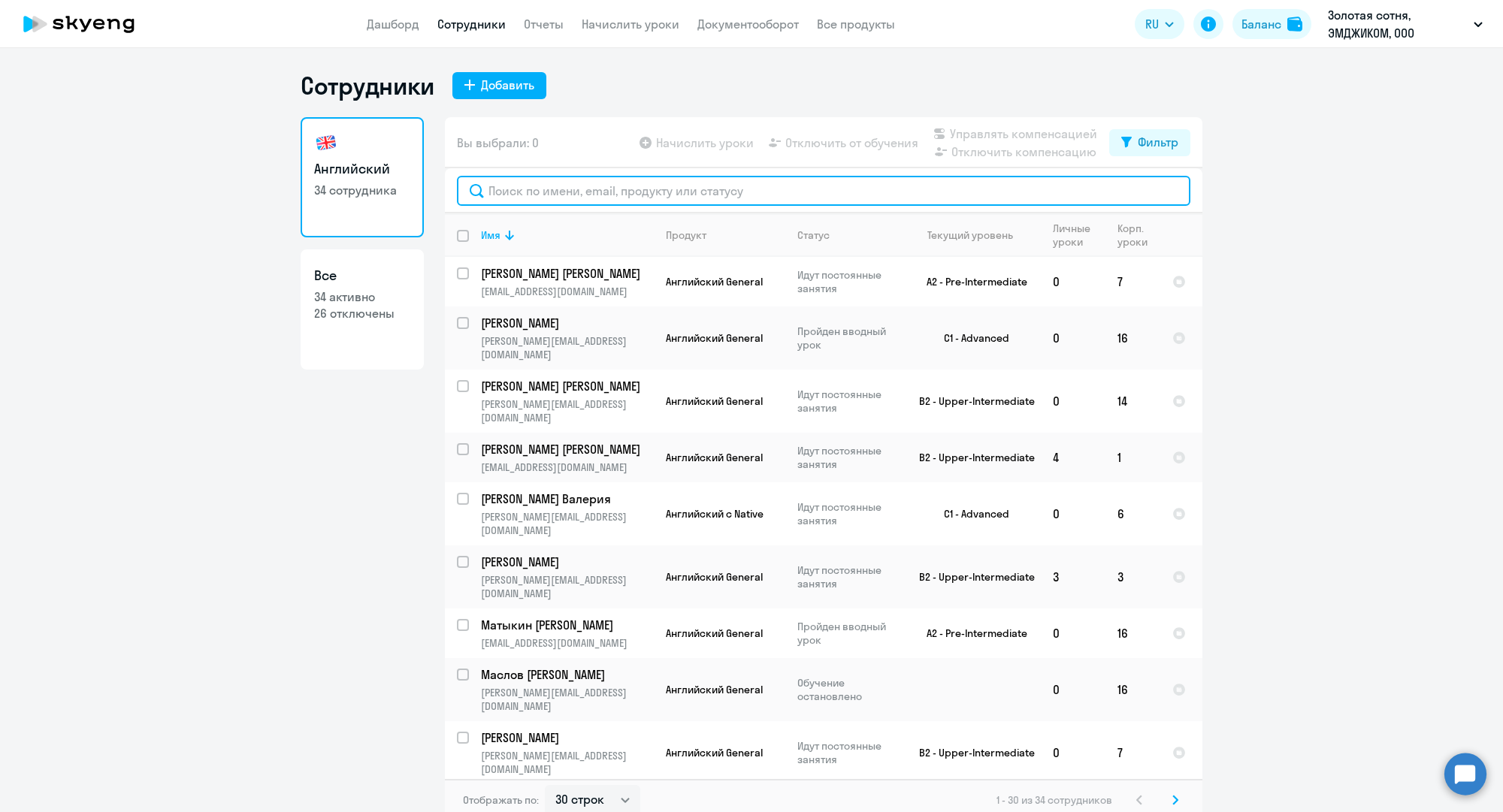
paste input "t.bliznova@mgcom.ru"
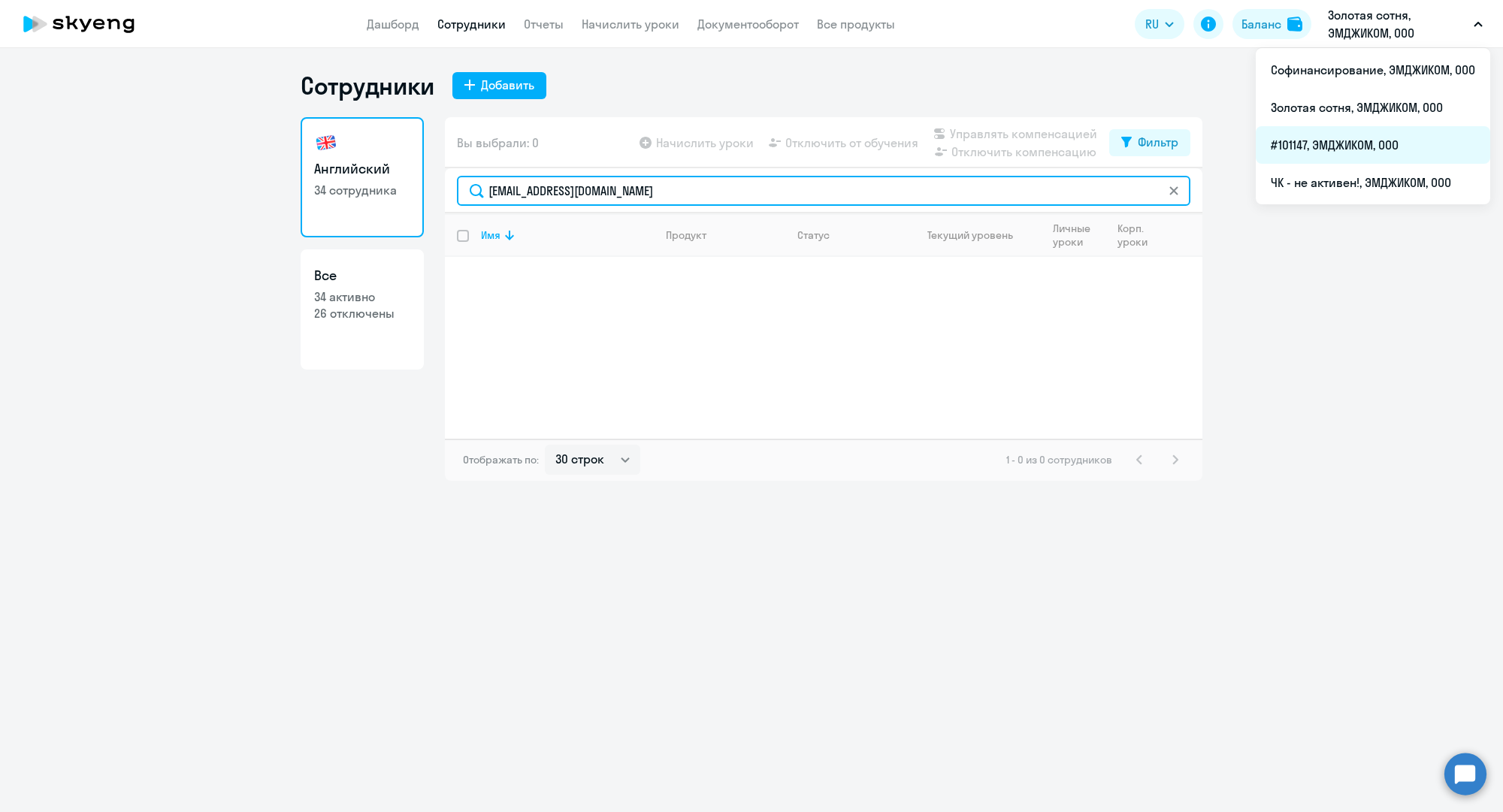
type input "t.bliznova@mgcom.ru"
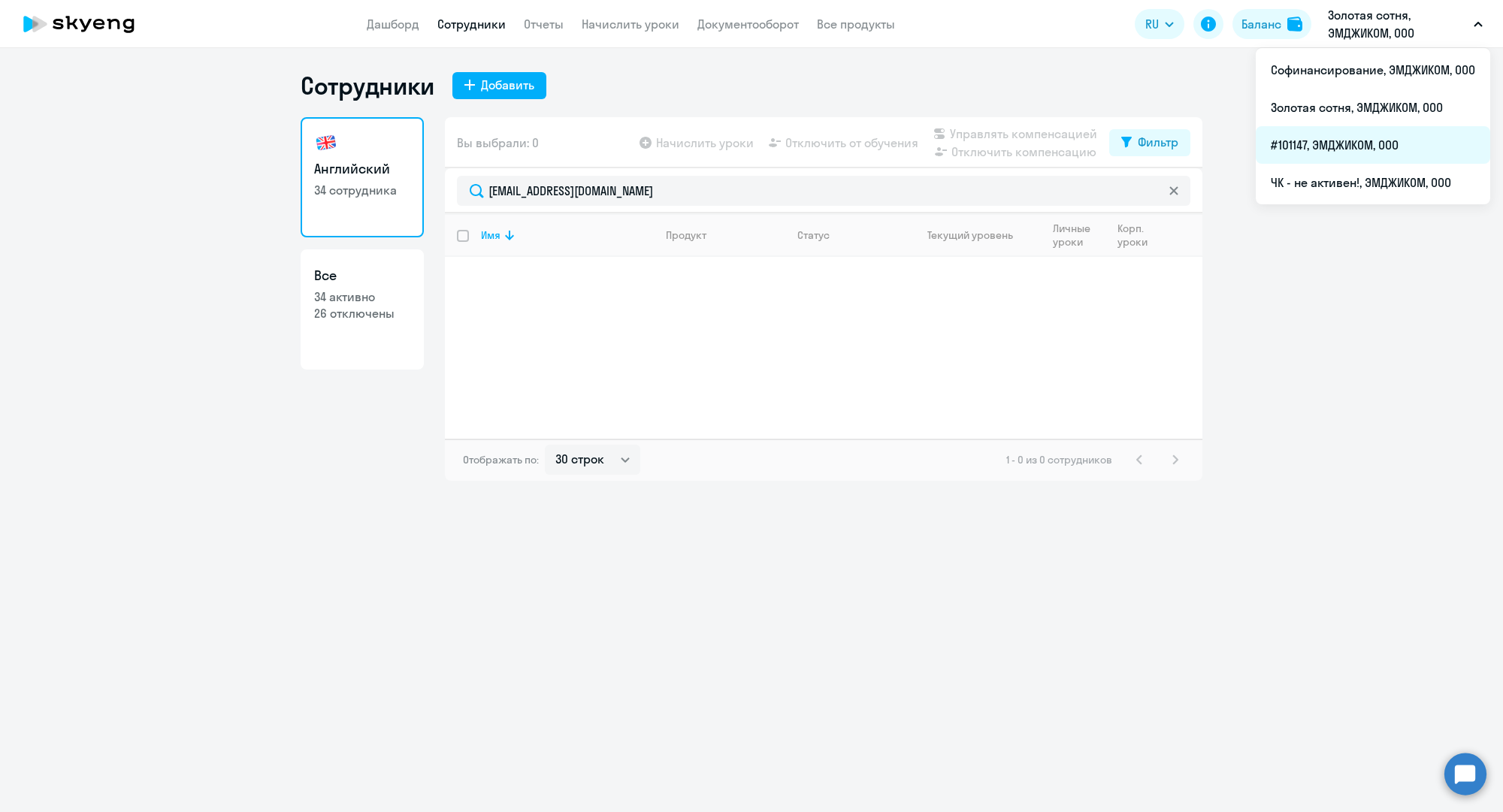
click at [1328, 141] on li "#101147, ЭМДЖИКОМ, ООО" at bounding box center [1373, 145] width 235 height 38
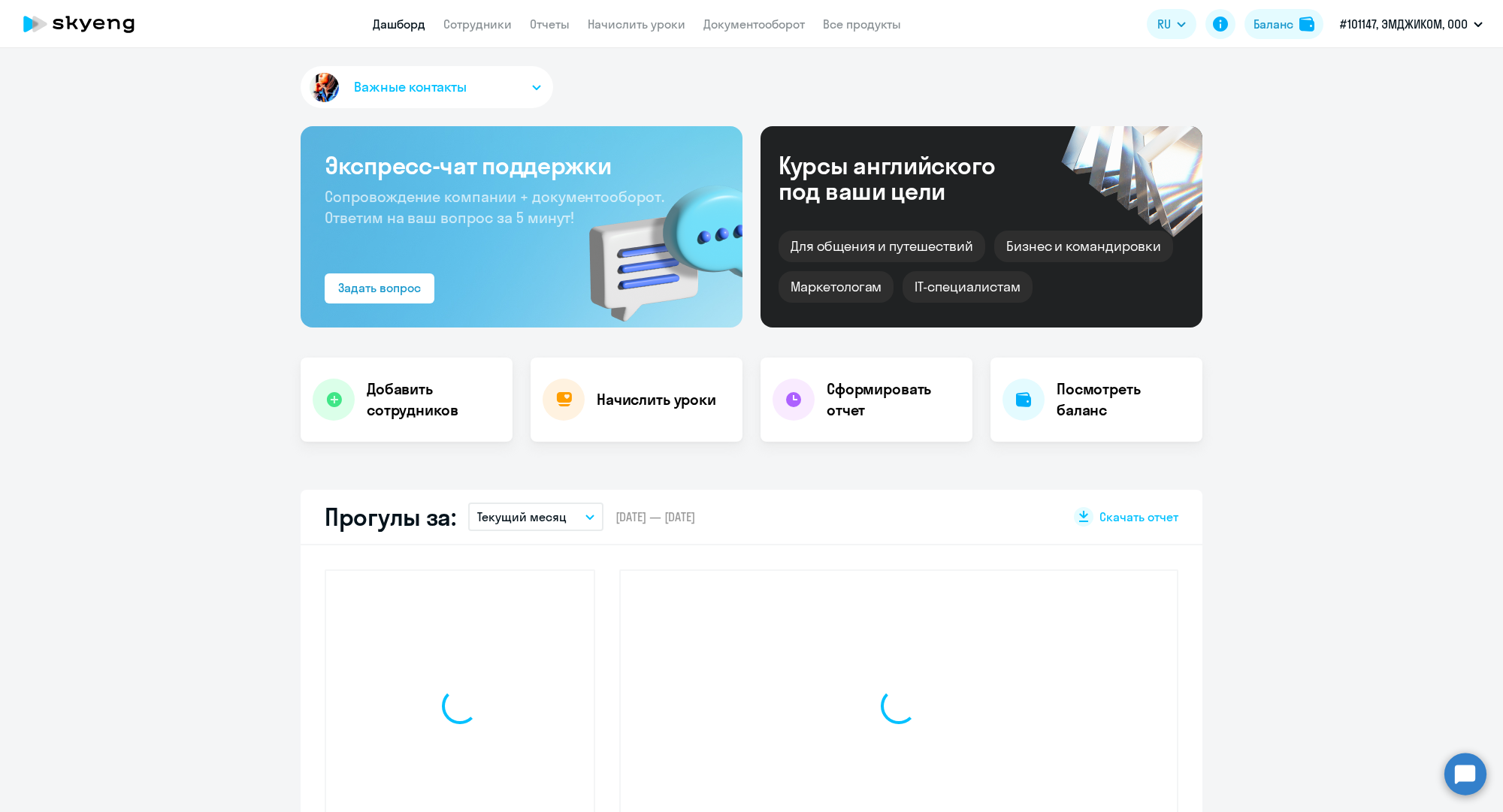
click at [496, 13] on app-header "Дашборд Сотрудники Отчеты Начислить уроки Документооборот Все продукты Дашборд …" at bounding box center [752, 24] width 1503 height 48
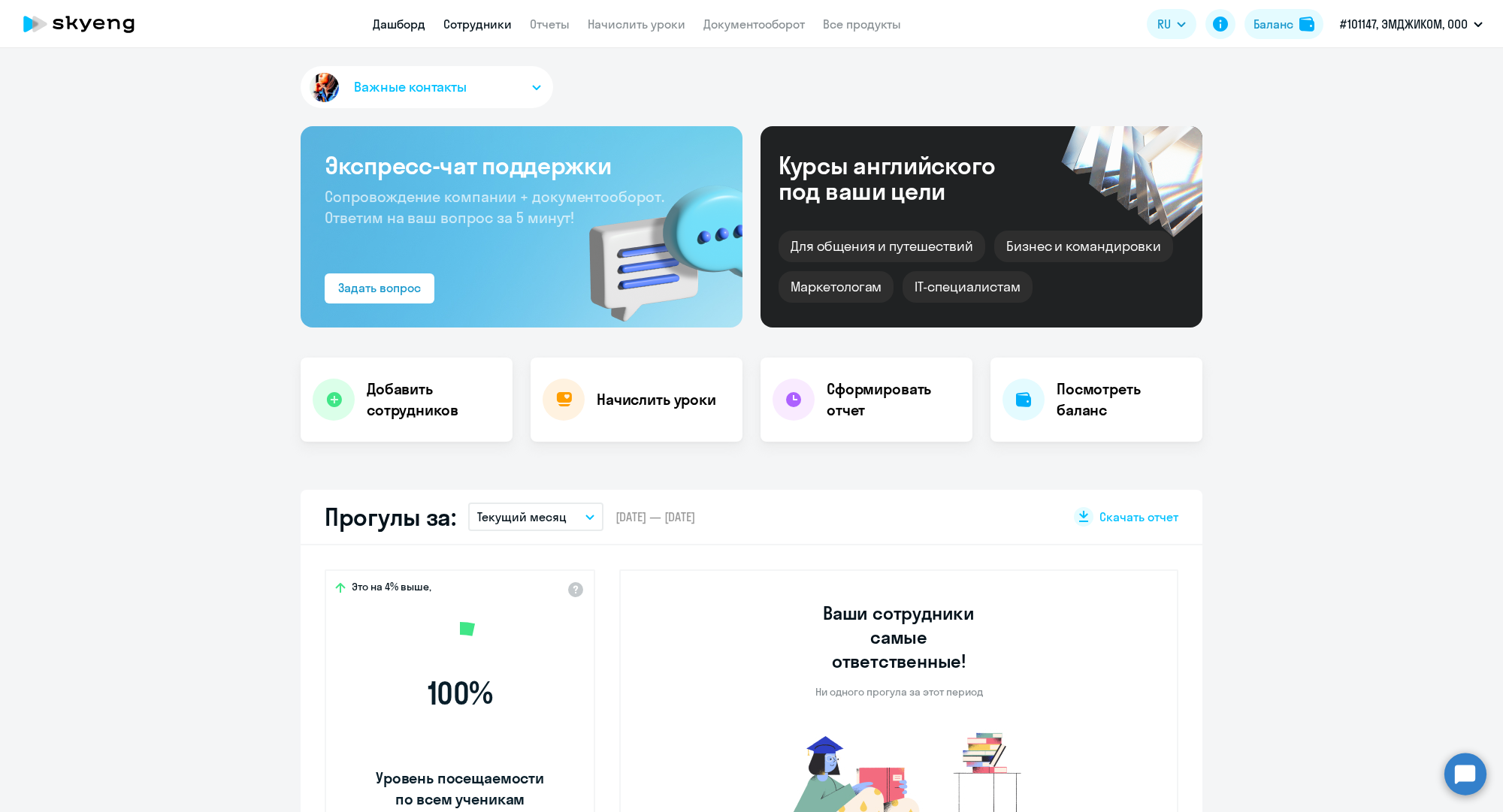
click at [496, 25] on link "Сотрудники" at bounding box center [477, 23] width 68 height 15
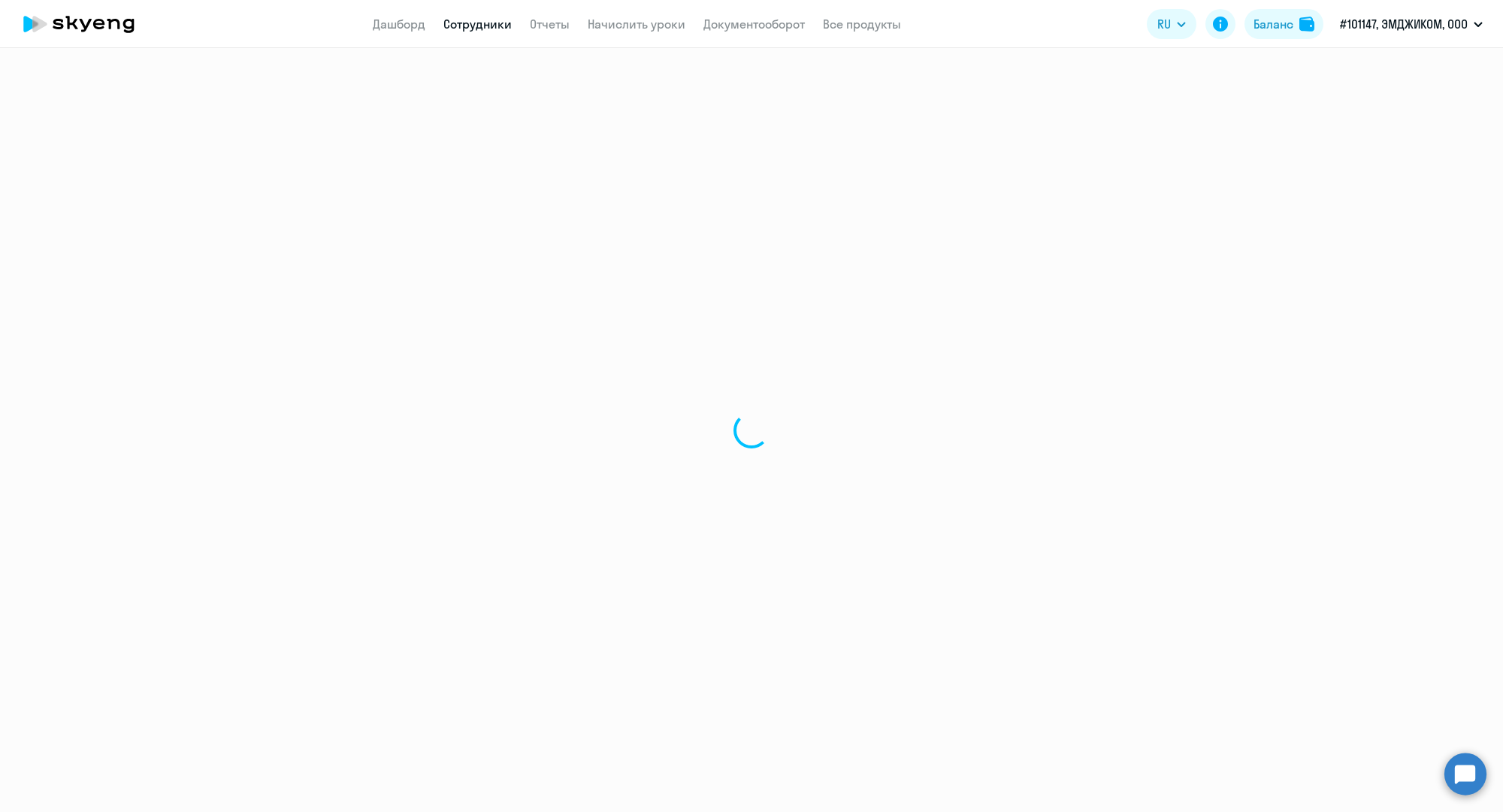
select select "30"
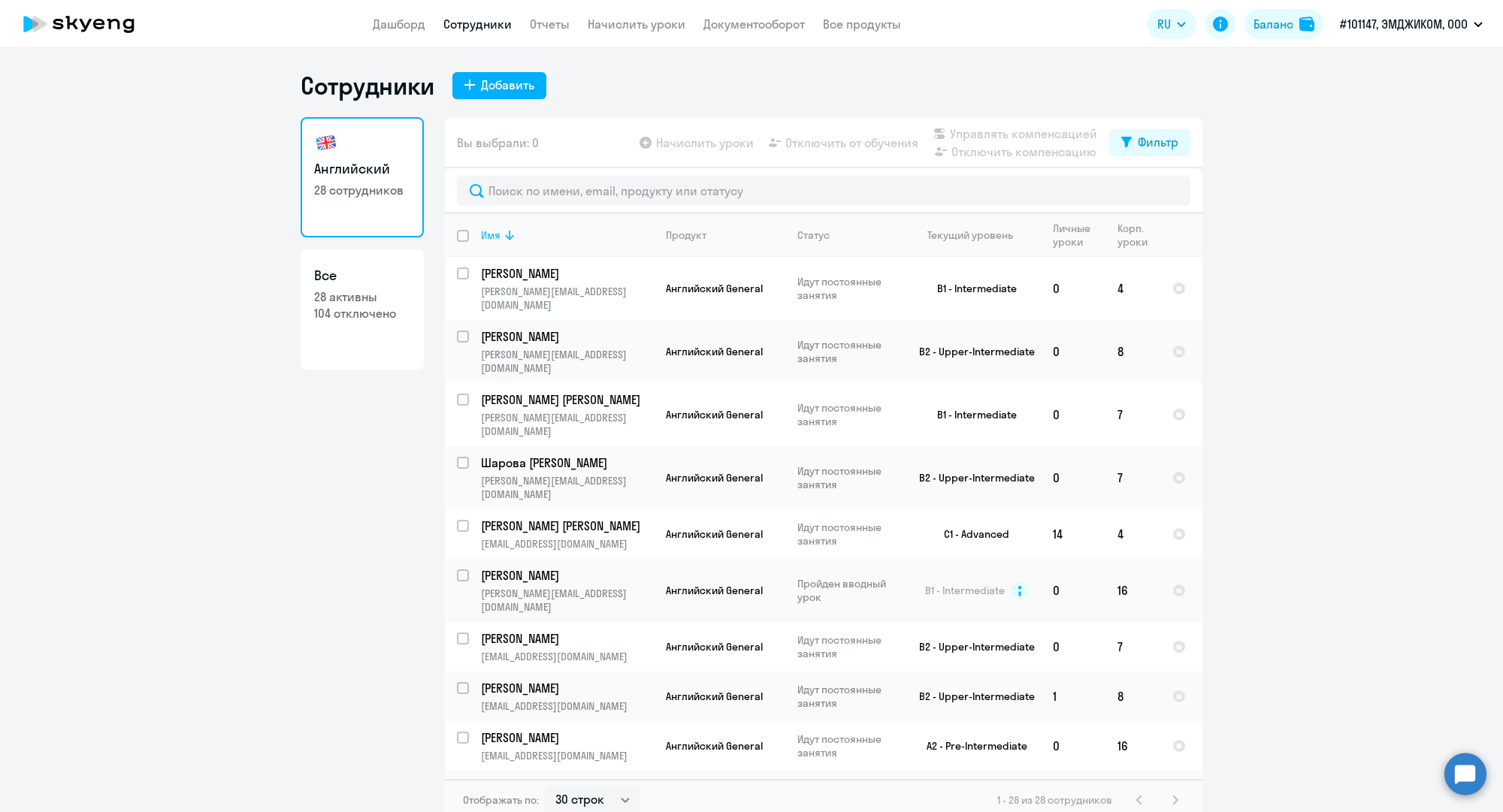
click at [513, 213] on th "Имя" at bounding box center [561, 235] width 185 height 44
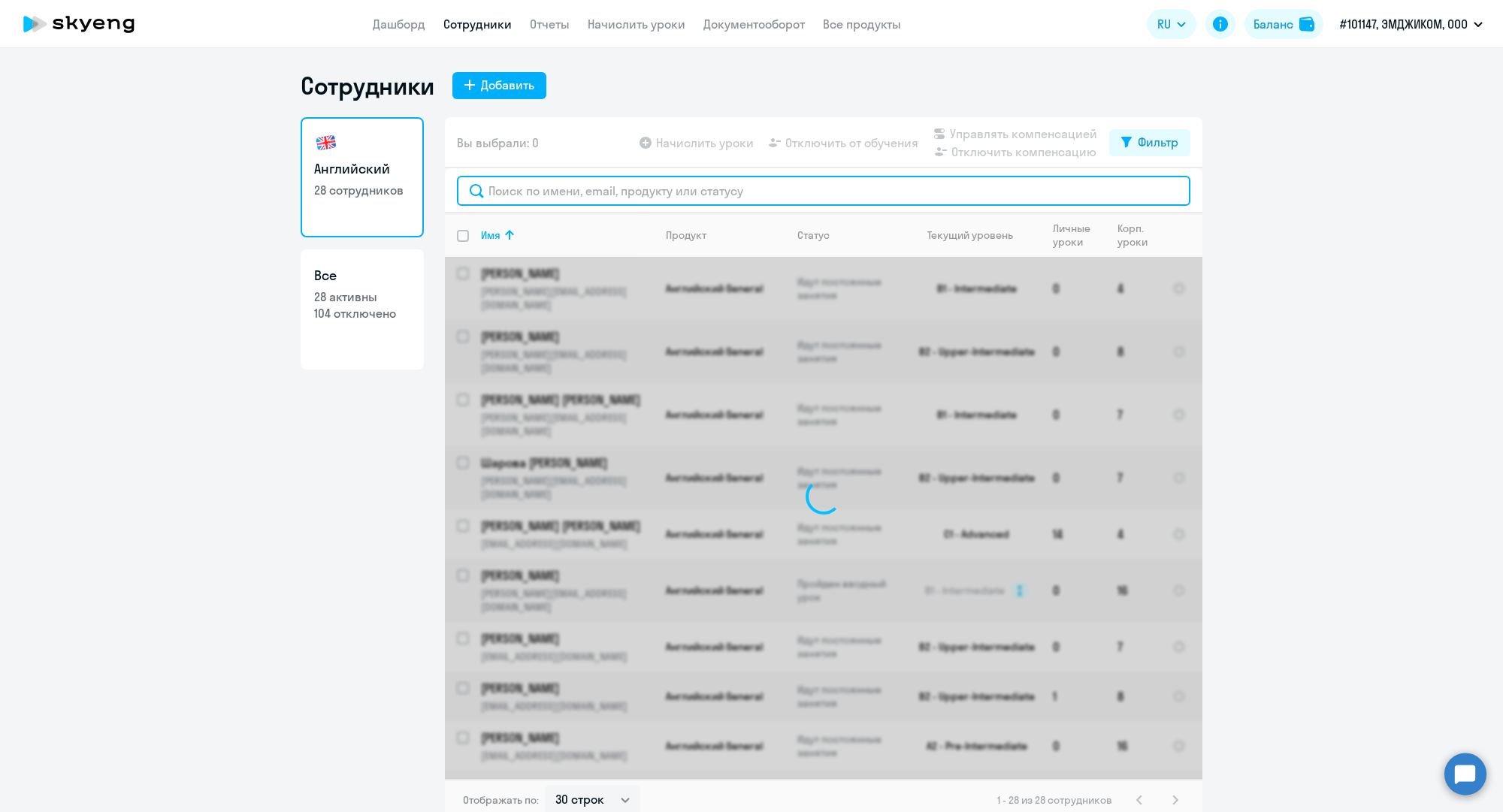
click at [511, 196] on input "text" at bounding box center [823, 191] width 734 height 30
paste input "t.bliznova@mgcom.ru"
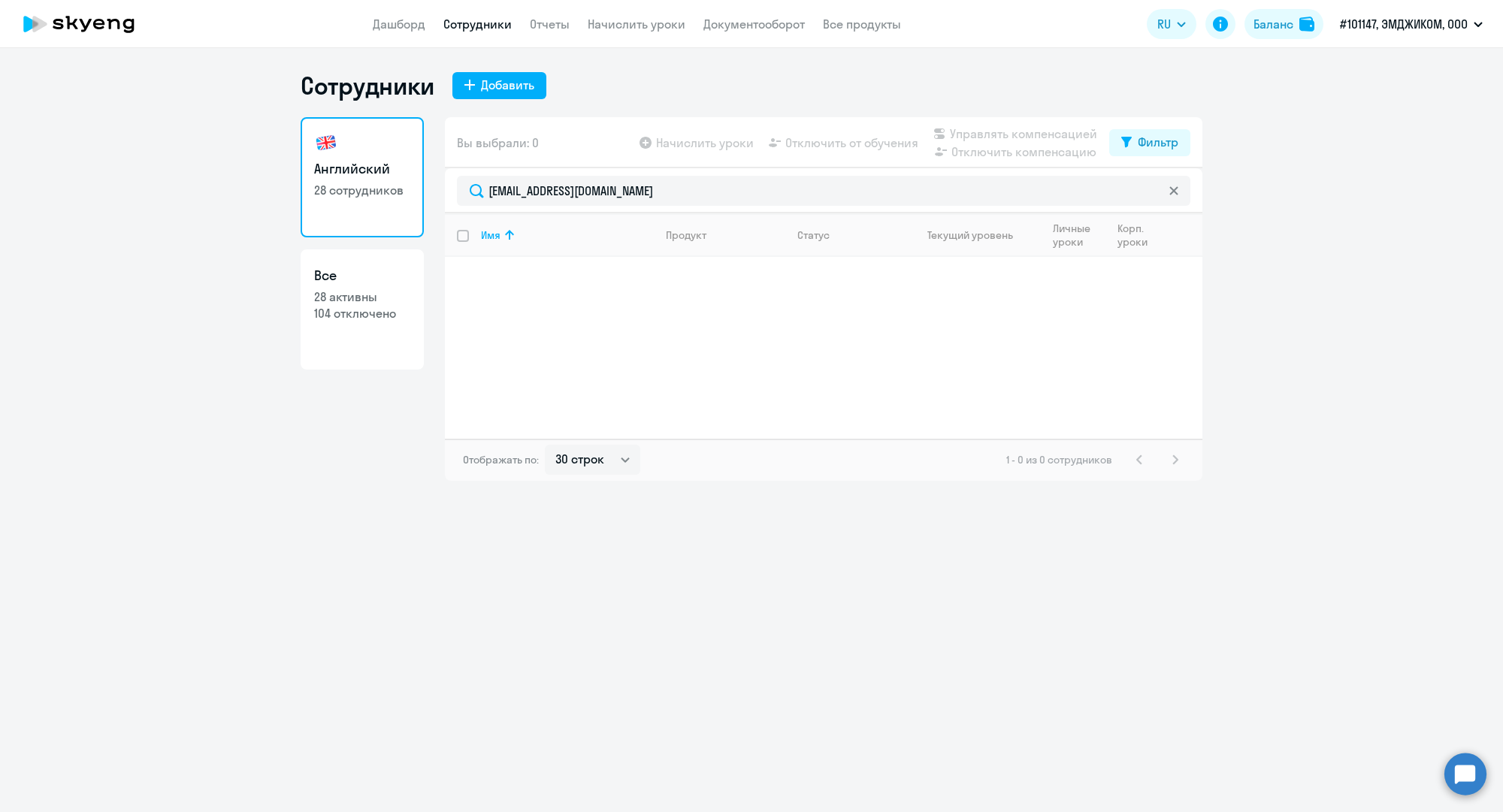
click at [491, 26] on link "Сотрудники" at bounding box center [477, 23] width 68 height 15
click at [459, 24] on link "Сотрудники" at bounding box center [477, 23] width 68 height 15
click at [489, 26] on link "Сотрудники" at bounding box center [477, 23] width 68 height 15
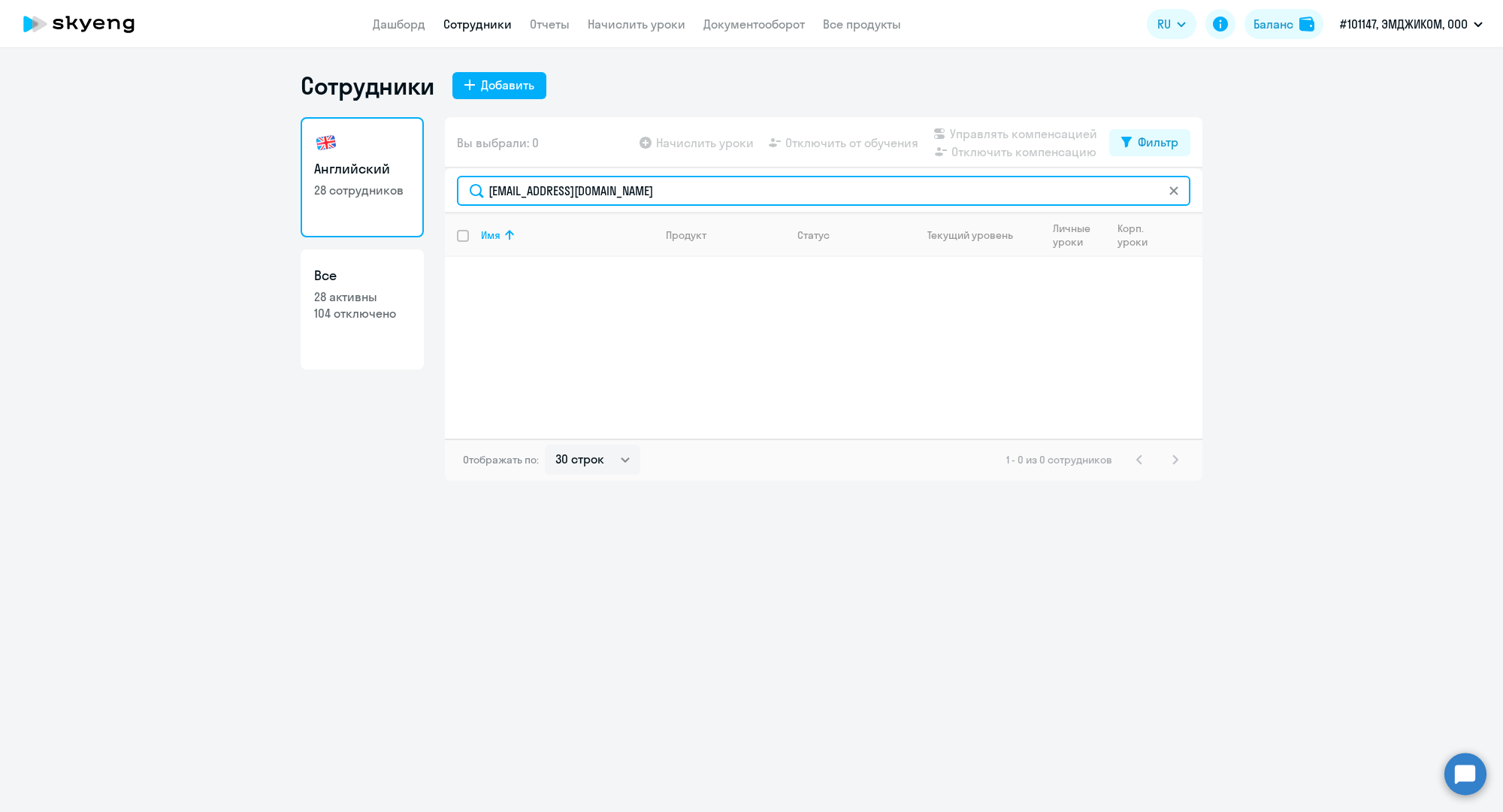
click at [494, 181] on input "t.bliznova@mgcom.ru" at bounding box center [823, 191] width 734 height 30
paste input "a.komkov"
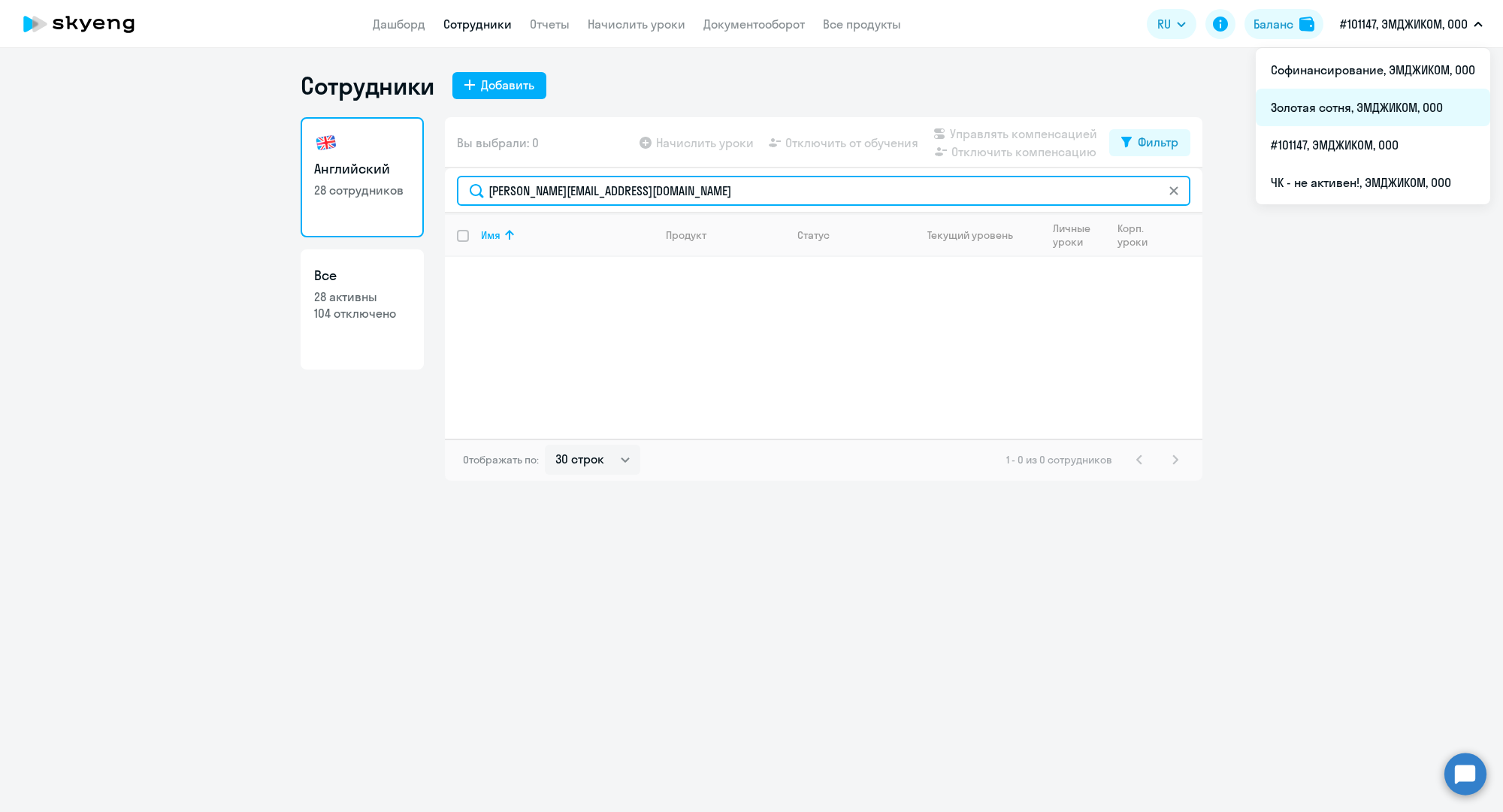
type input "a.komkov@mgcom.ru"
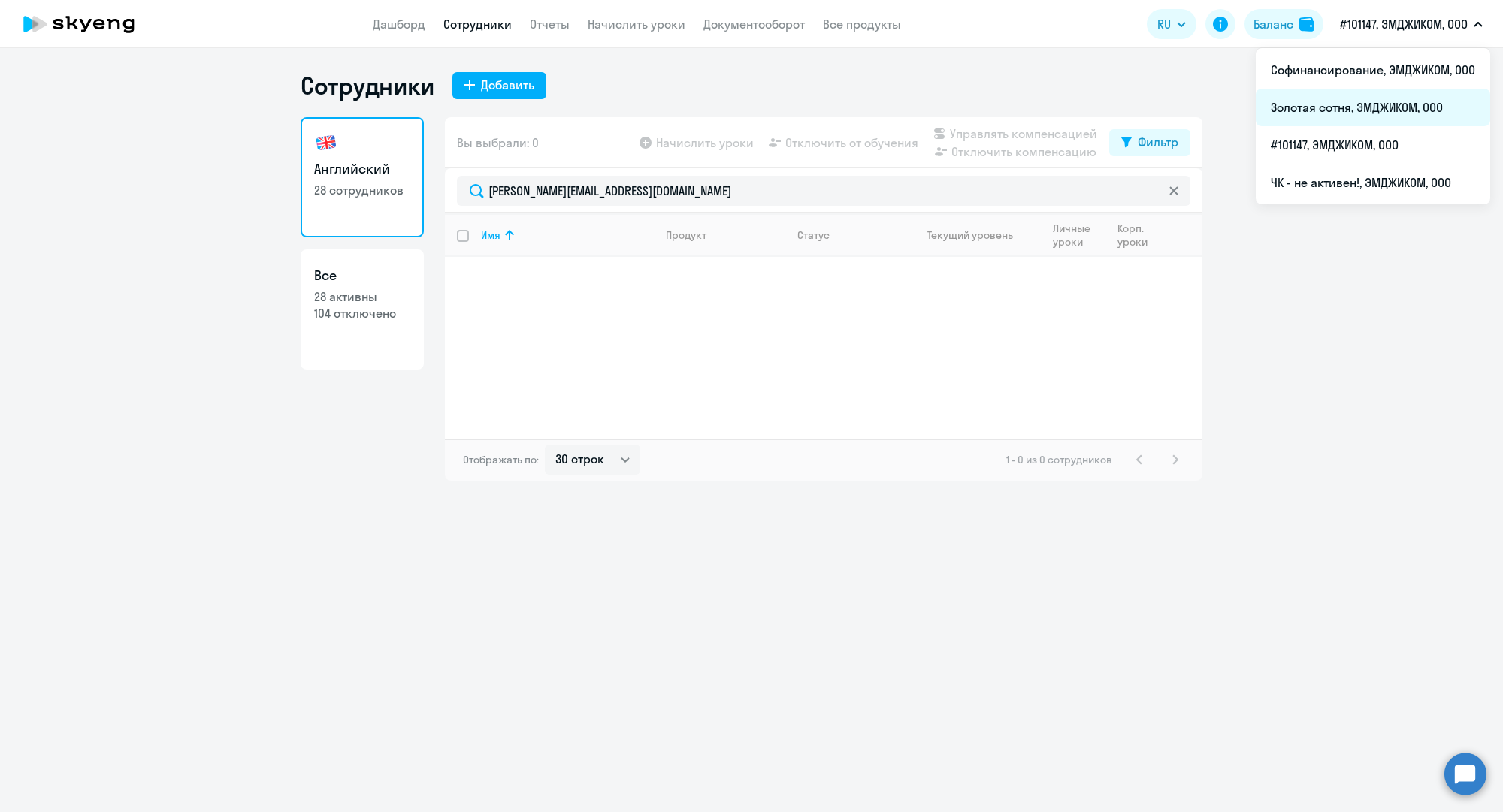
click at [1336, 110] on li "Золотая сотня, ЭМДЖИКОМ, ООО" at bounding box center [1373, 107] width 235 height 38
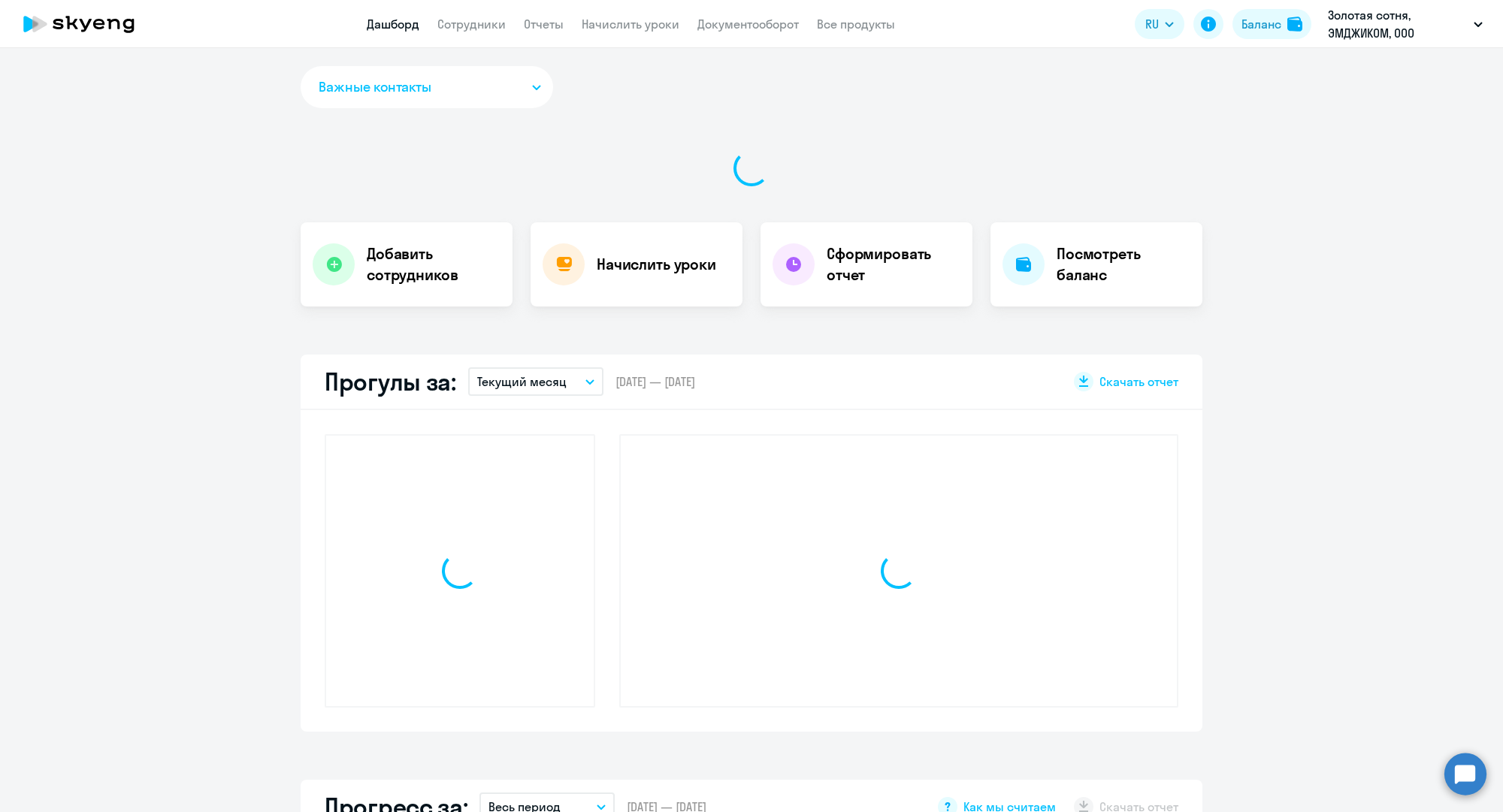
click at [478, 35] on app-header "Дашборд Сотрудники Отчеты Начислить уроки Документооборот Все продукты Дашборд …" at bounding box center [752, 24] width 1503 height 48
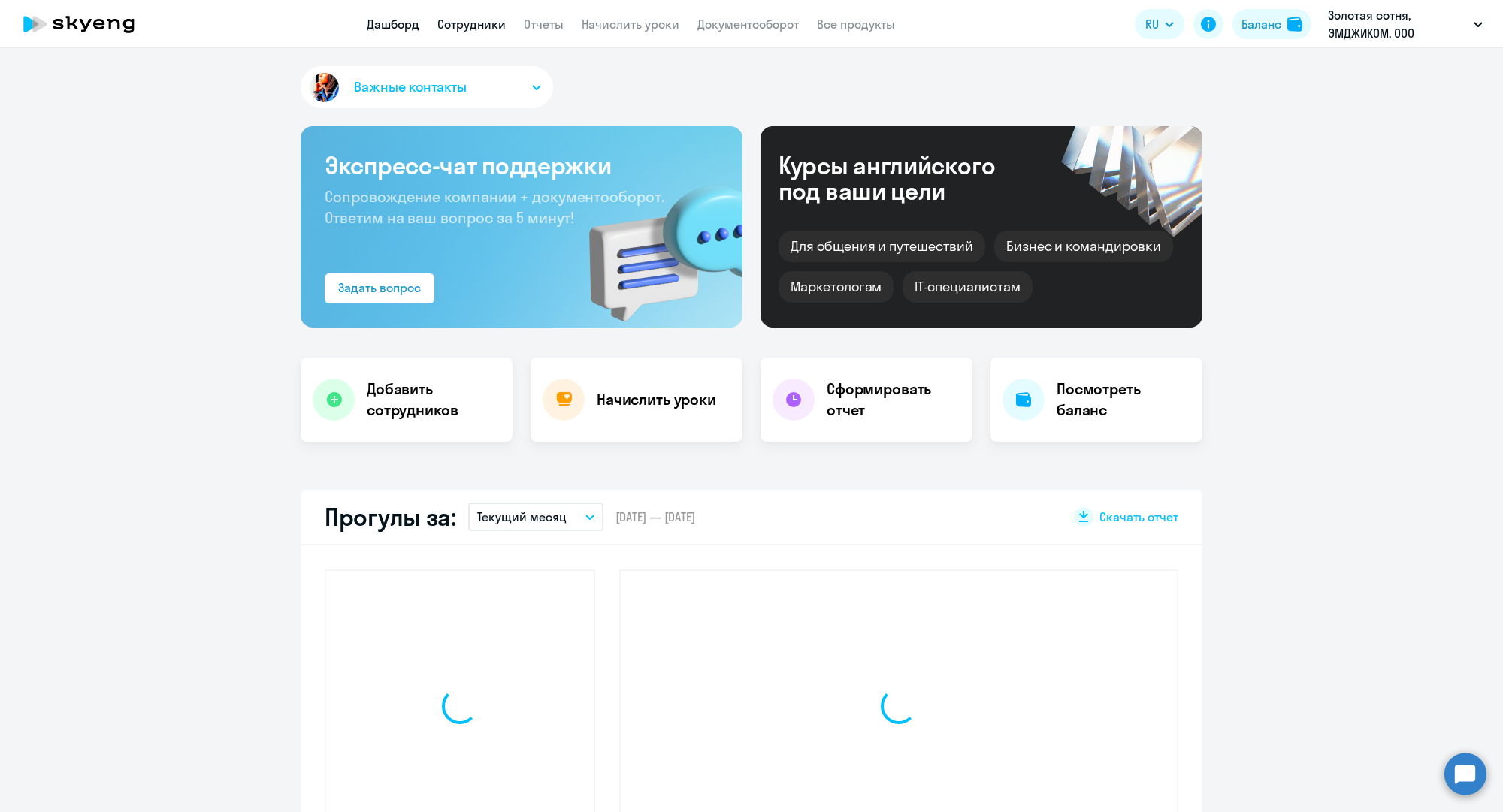
click at [478, 27] on link "Сотрудники" at bounding box center [471, 23] width 68 height 15
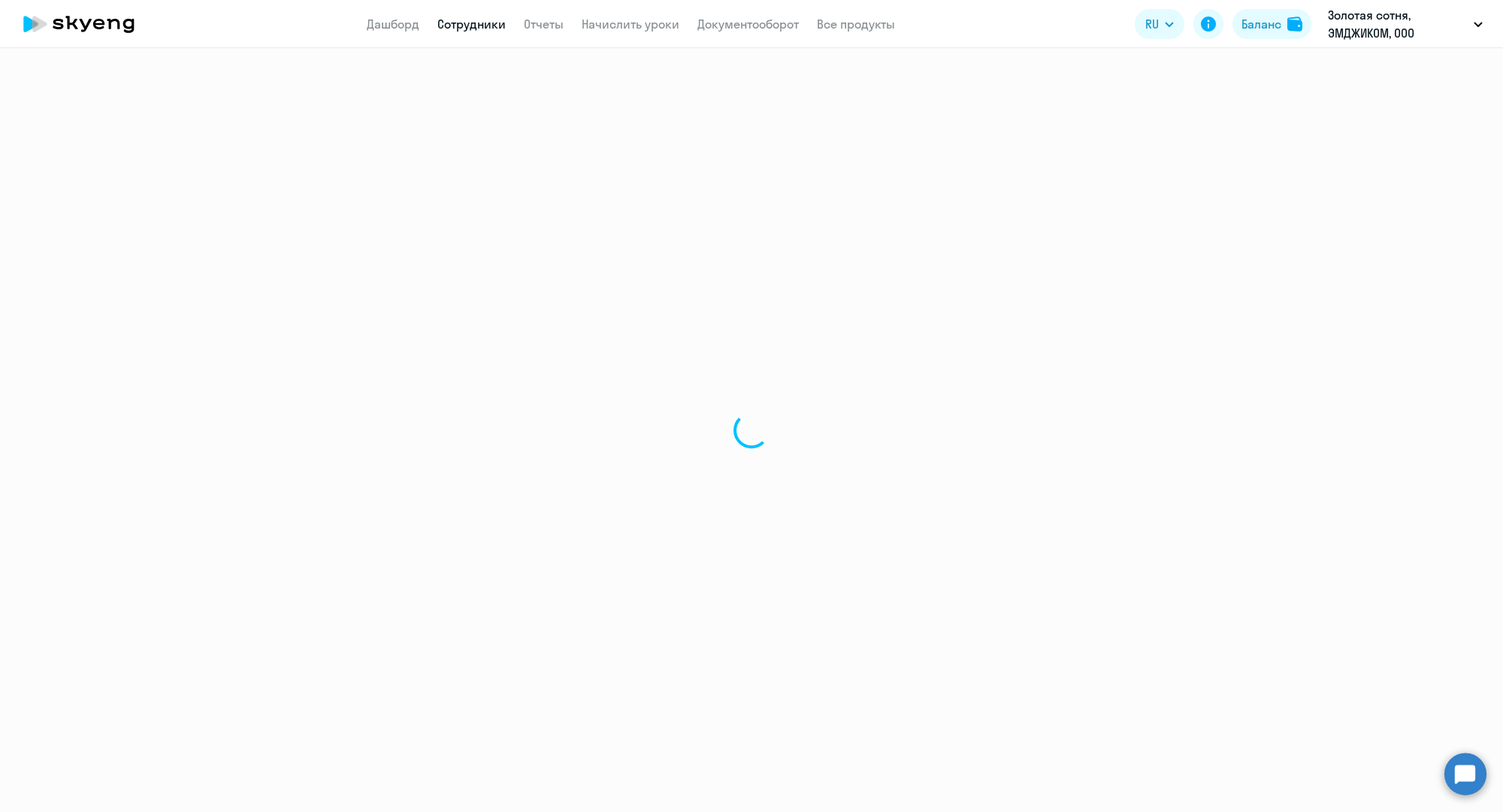
select select "30"
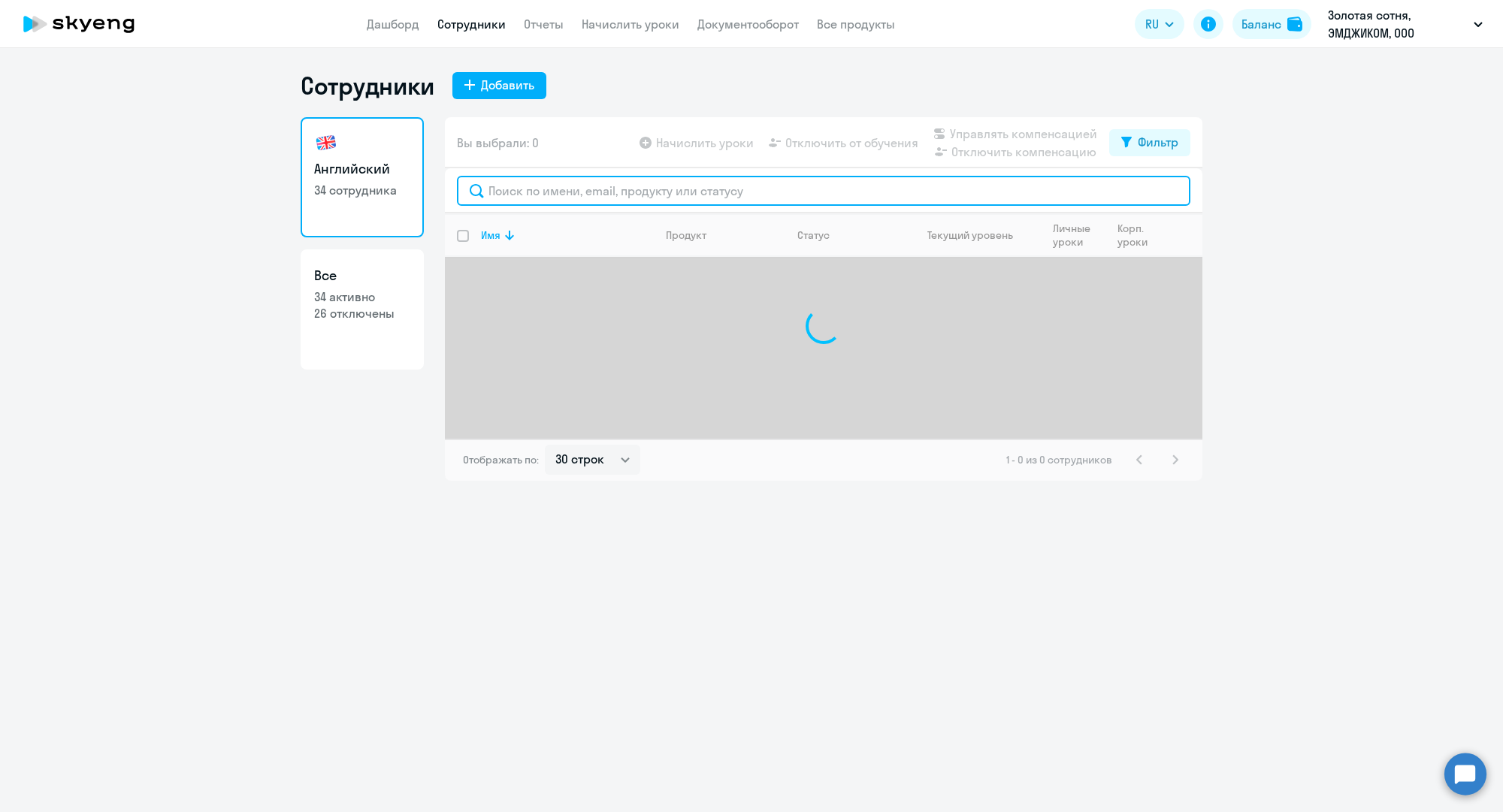
click at [698, 188] on input "text" at bounding box center [823, 191] width 734 height 30
paste input "a.komkov@mgcom.ru"
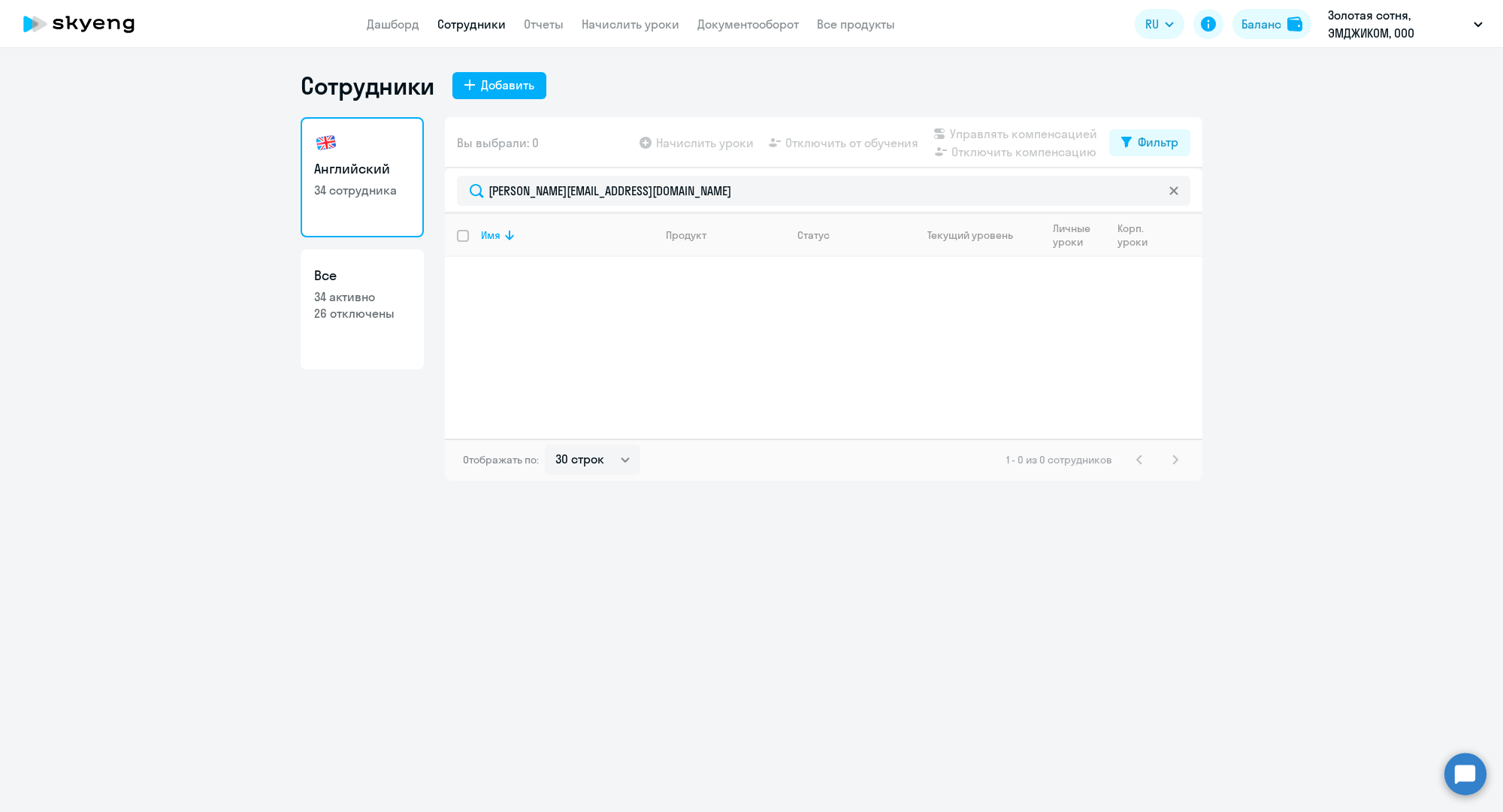
click at [629, 294] on div "Имя Продукт Статус Текущий уровень Личные уроки Корп. уроки" at bounding box center [824, 326] width 758 height 226
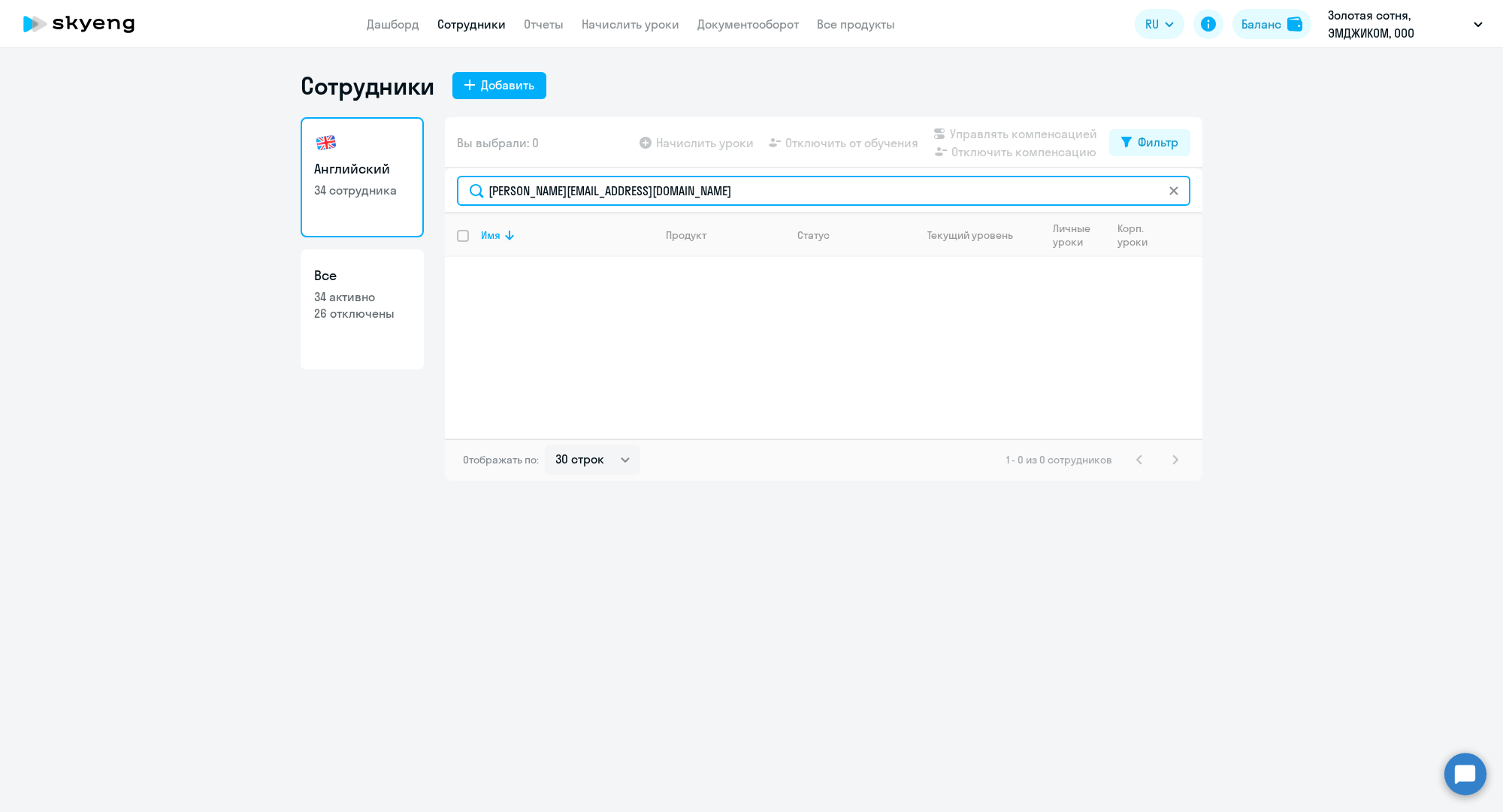
click at [803, 194] on input "a.komkov@mgcom.ru" at bounding box center [823, 191] width 734 height 30
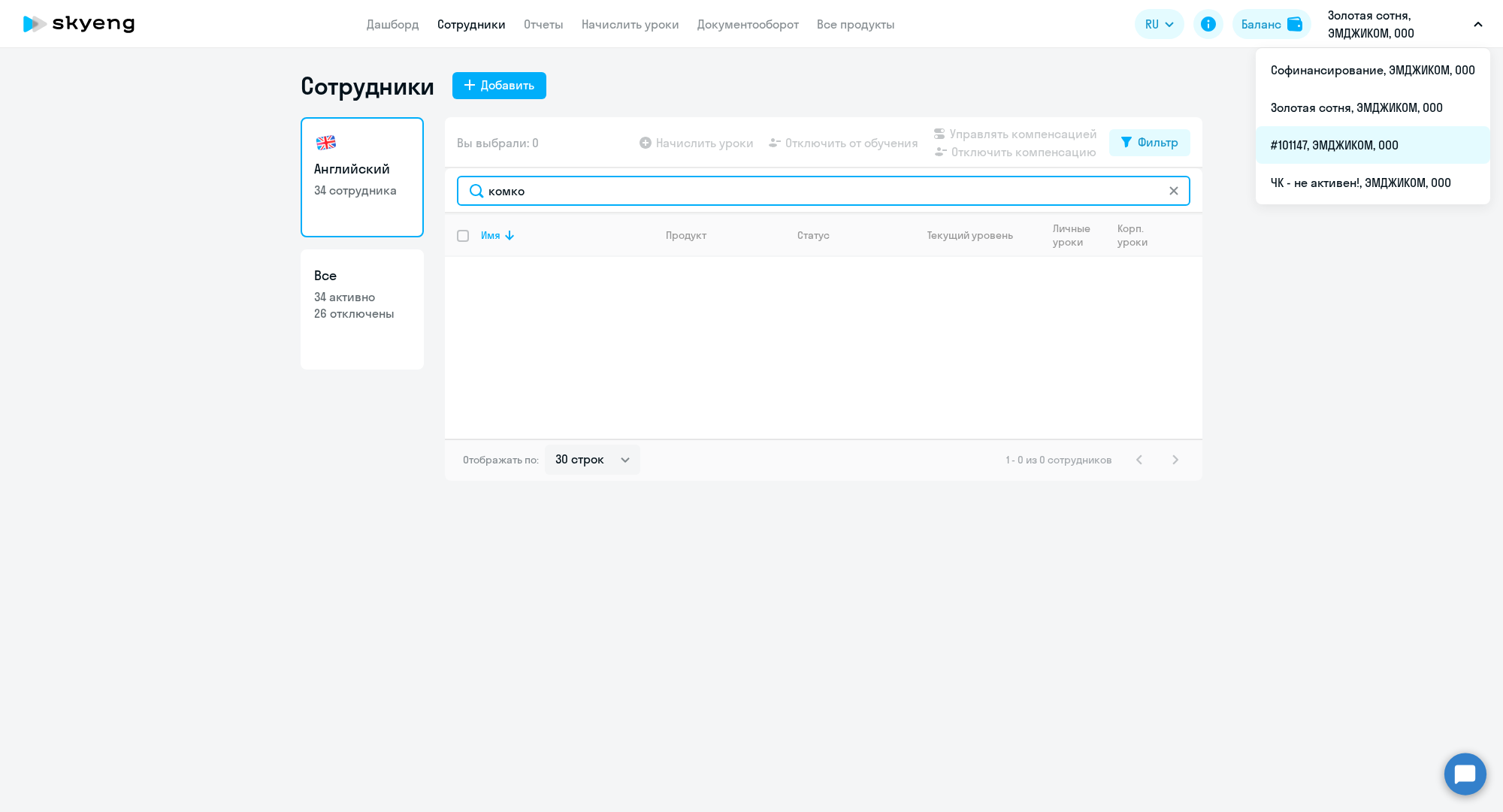
type input "комко"
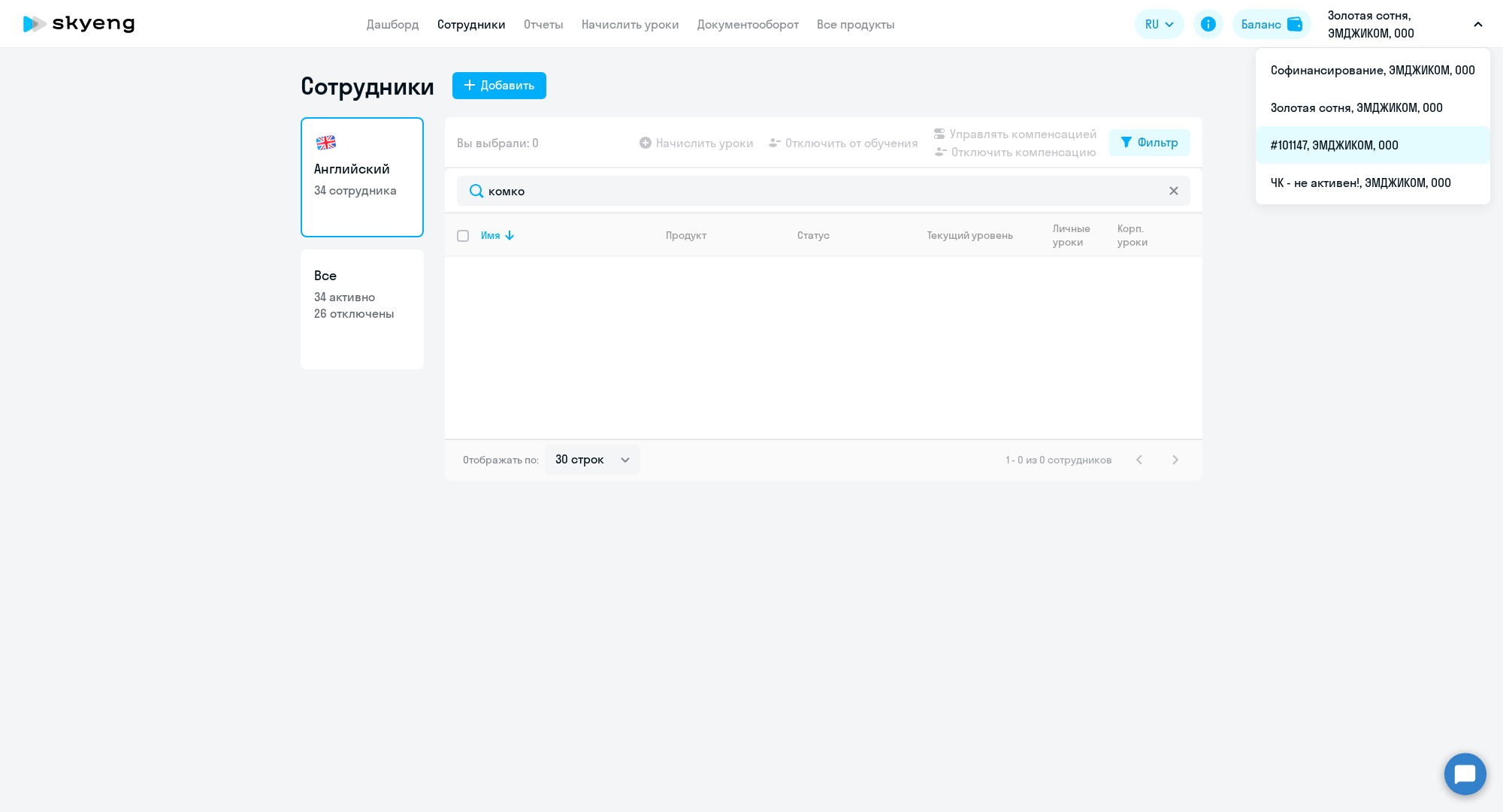
click at [1319, 132] on li "#101147, ЭМДЖИКОМ, ООО" at bounding box center [1373, 145] width 235 height 38
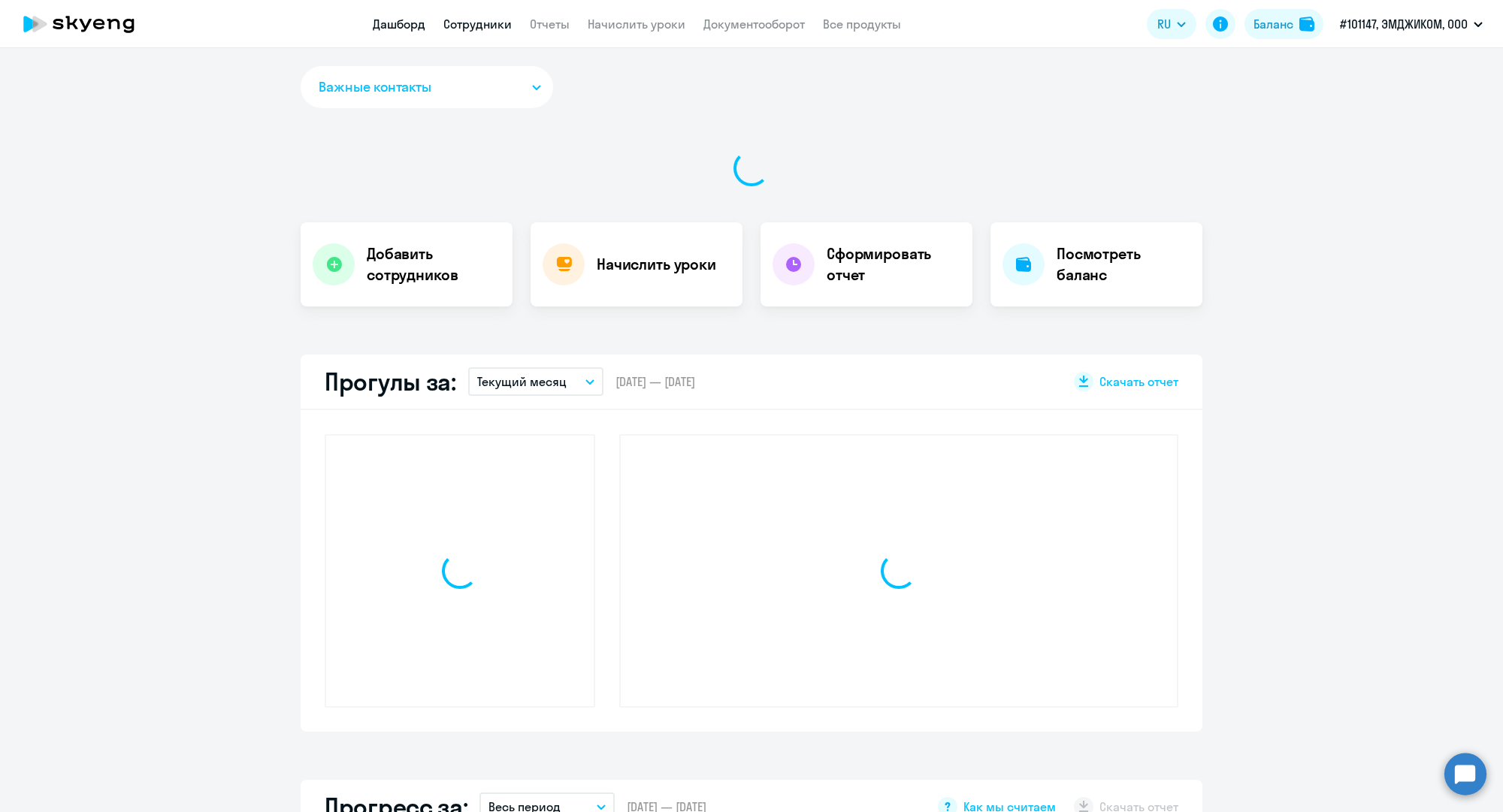
click at [459, 25] on link "Сотрудники" at bounding box center [477, 23] width 68 height 15
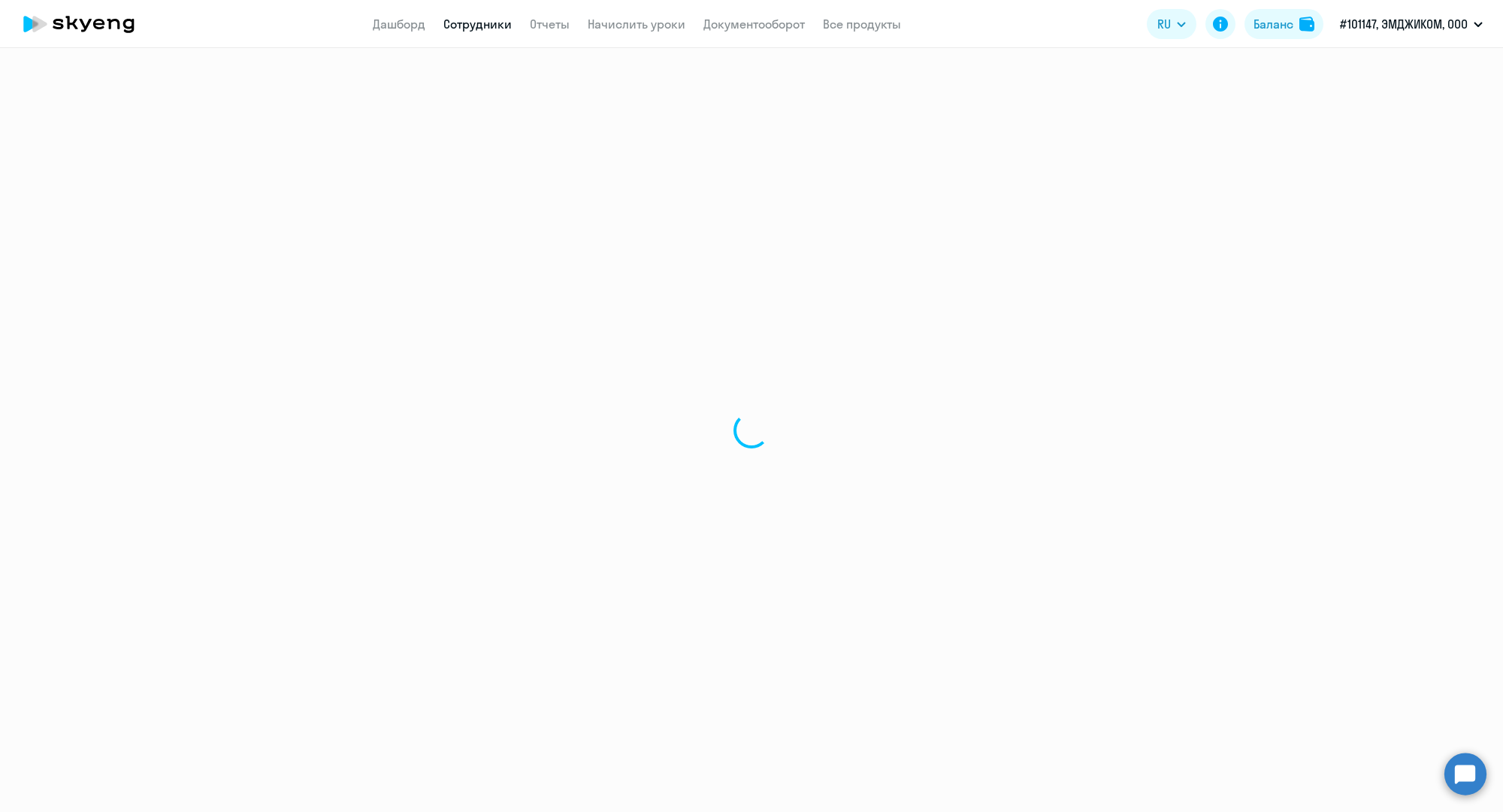
select select "30"
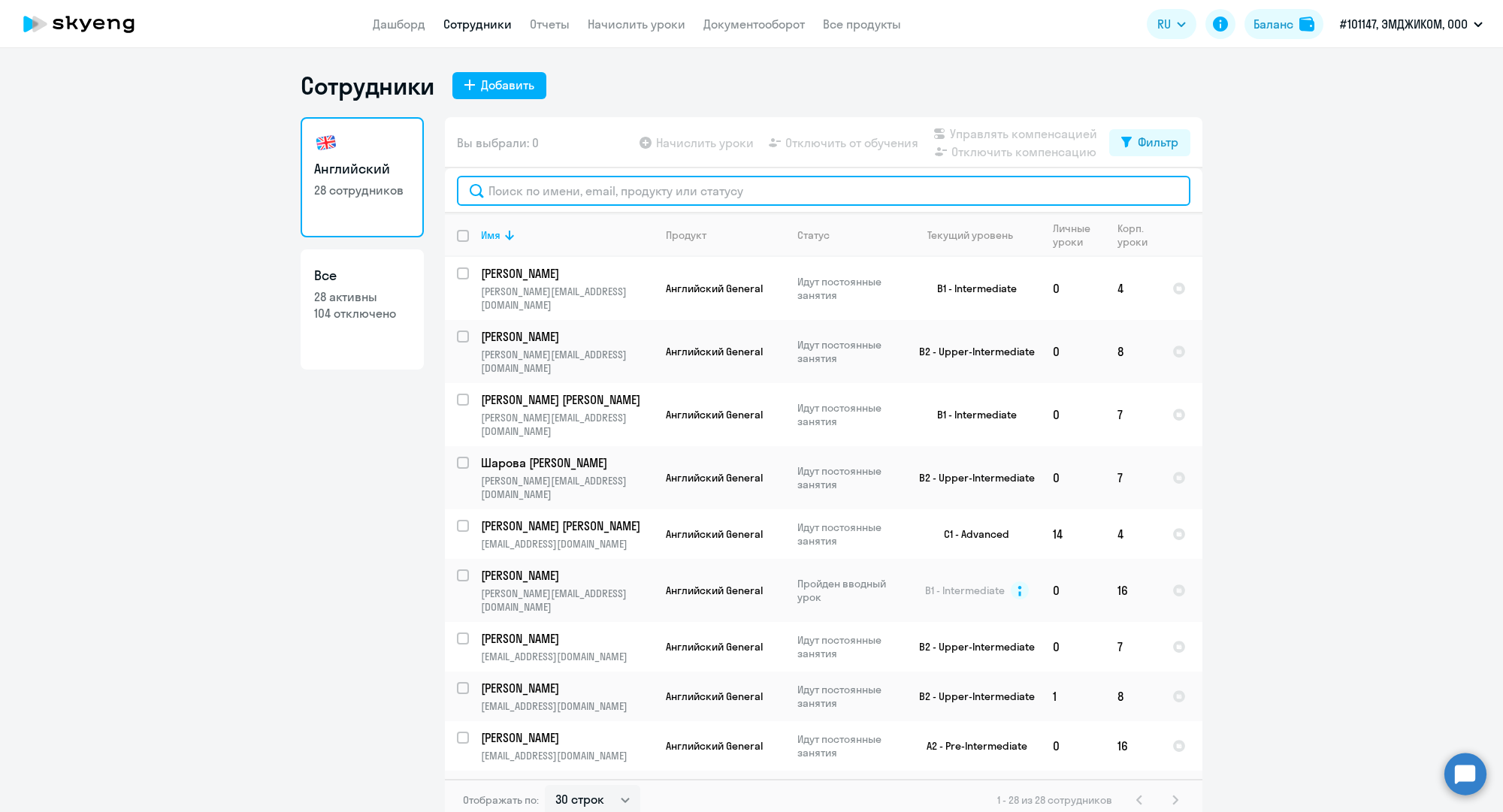
click at [567, 186] on input "text" at bounding box center [823, 191] width 734 height 30
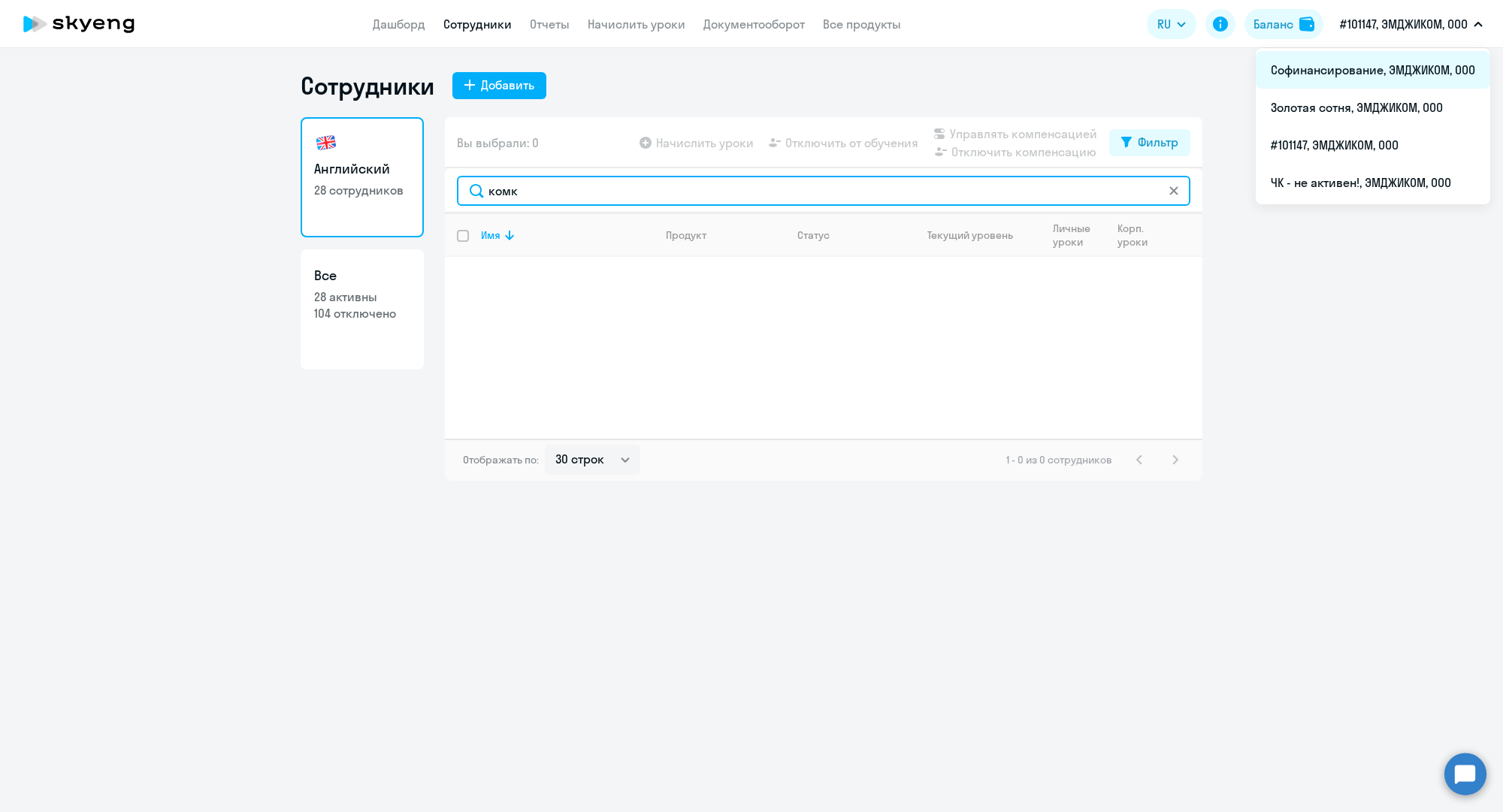
type input "комк"
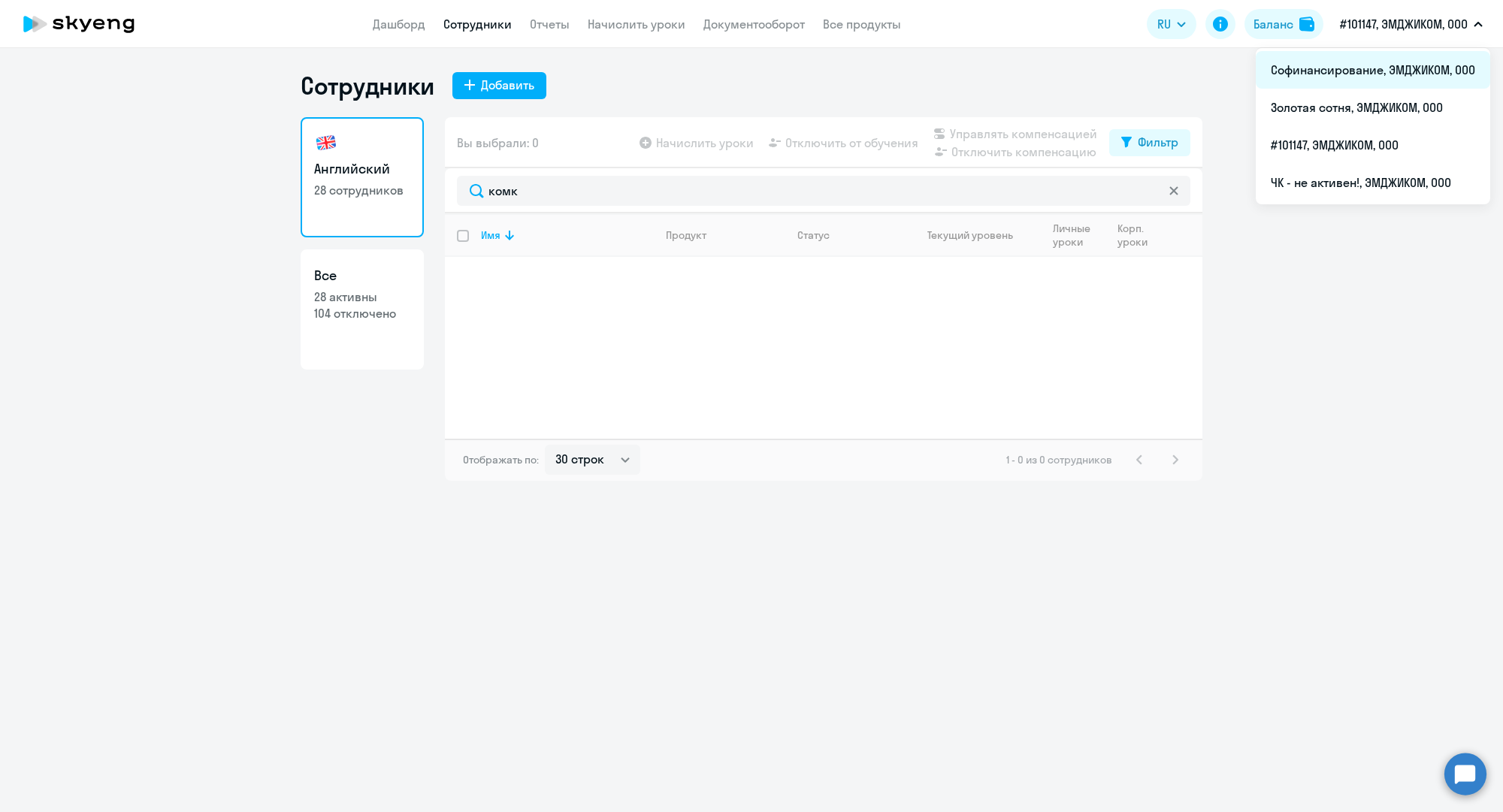
click at [1388, 64] on li "Софинансирование, ЭМДЖИКОМ, ООО" at bounding box center [1373, 70] width 235 height 38
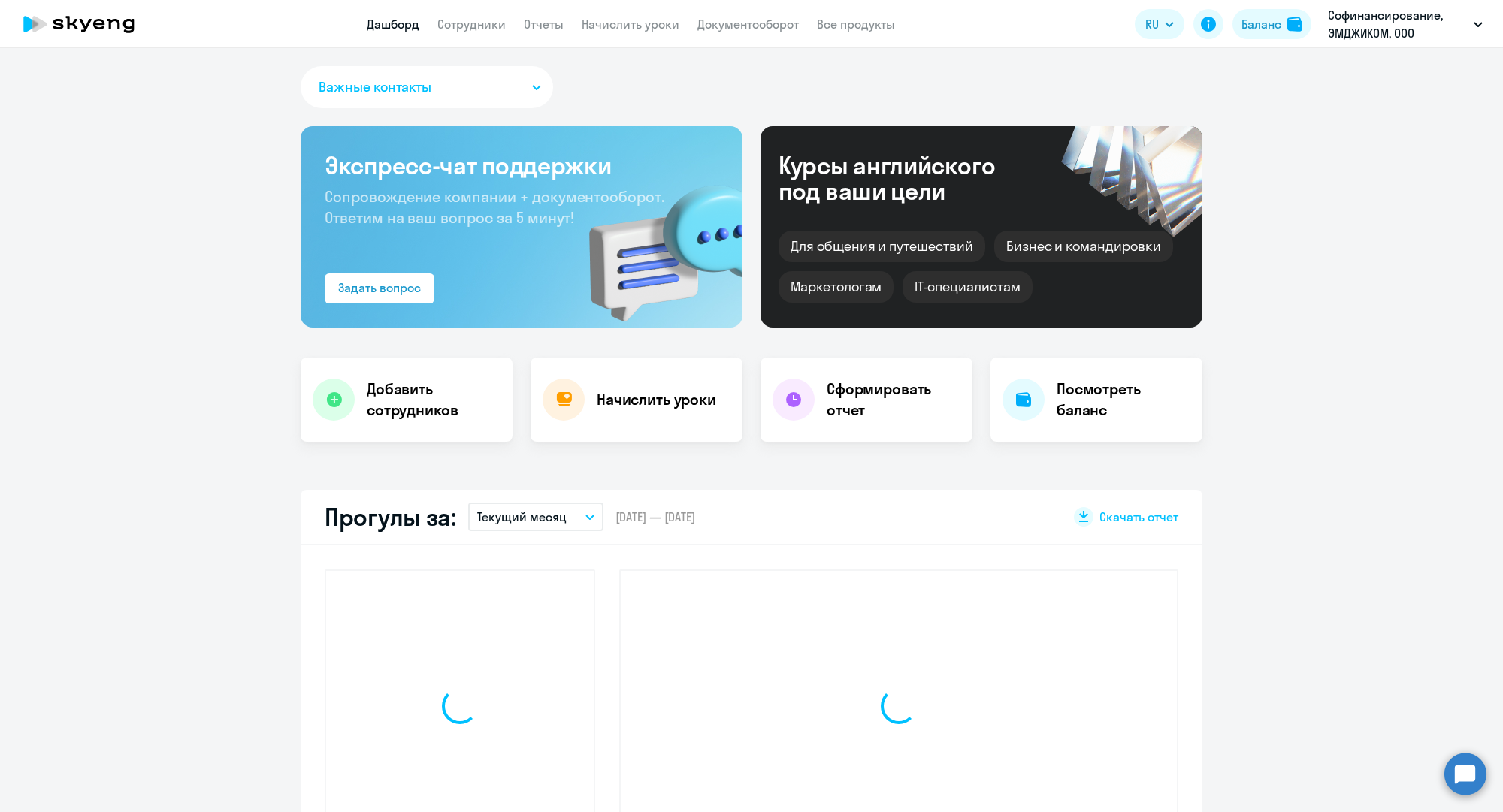
click at [459, 25] on link "Сотрудники" at bounding box center [471, 23] width 68 height 15
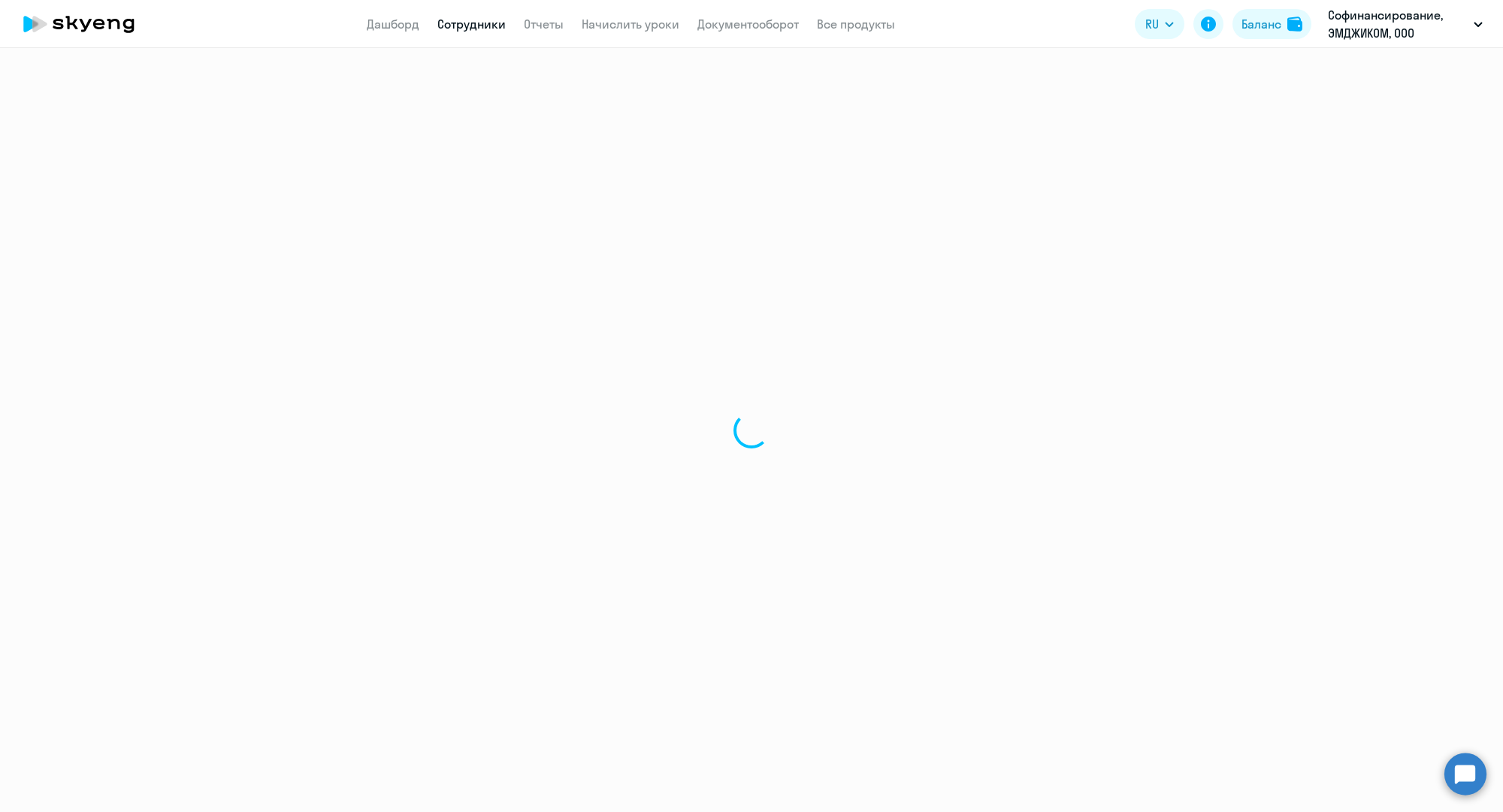
select select "30"
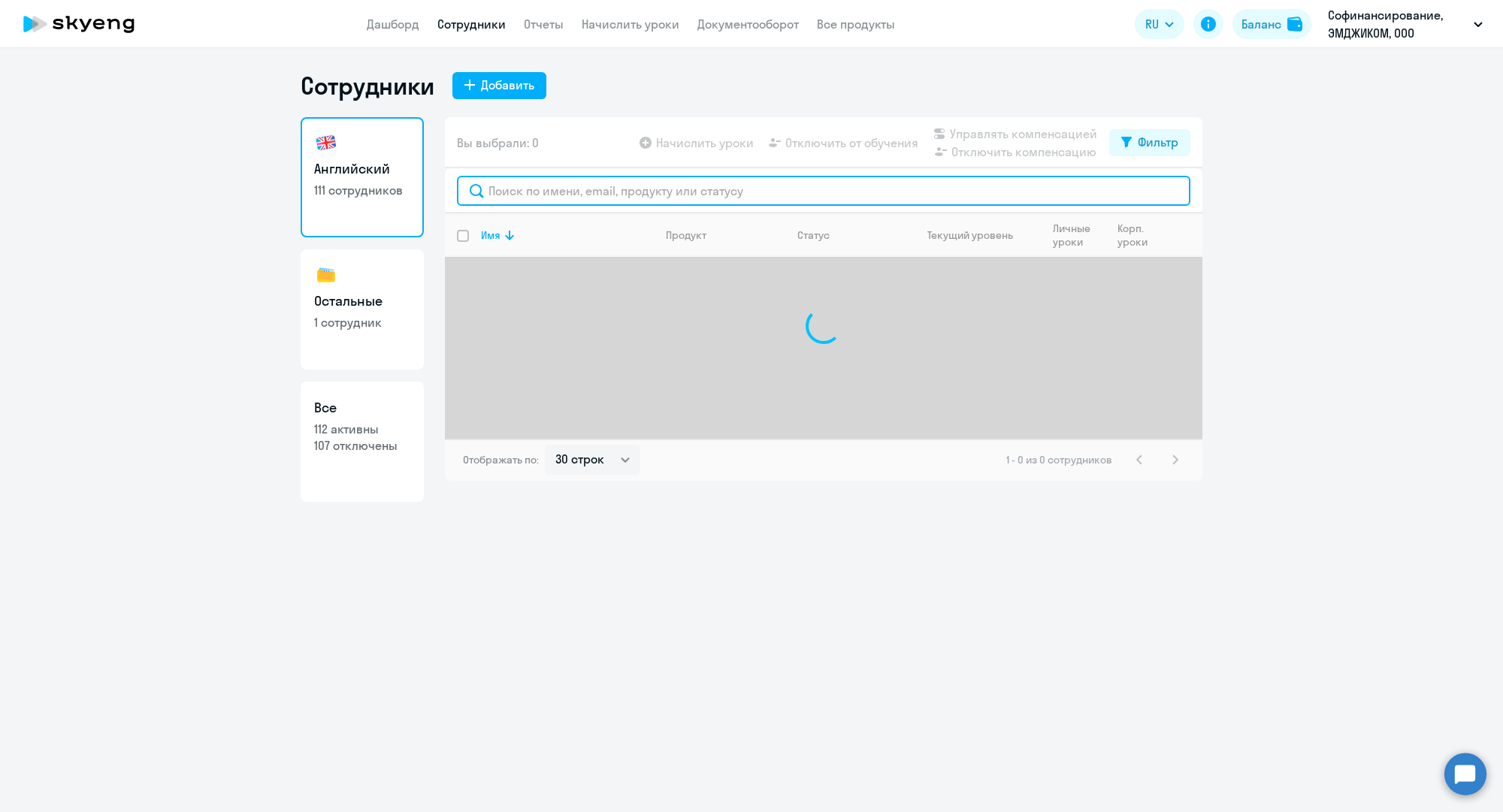
click at [529, 193] on input "text" at bounding box center [823, 191] width 734 height 30
paste input "a.komkov@mgcom.ru"
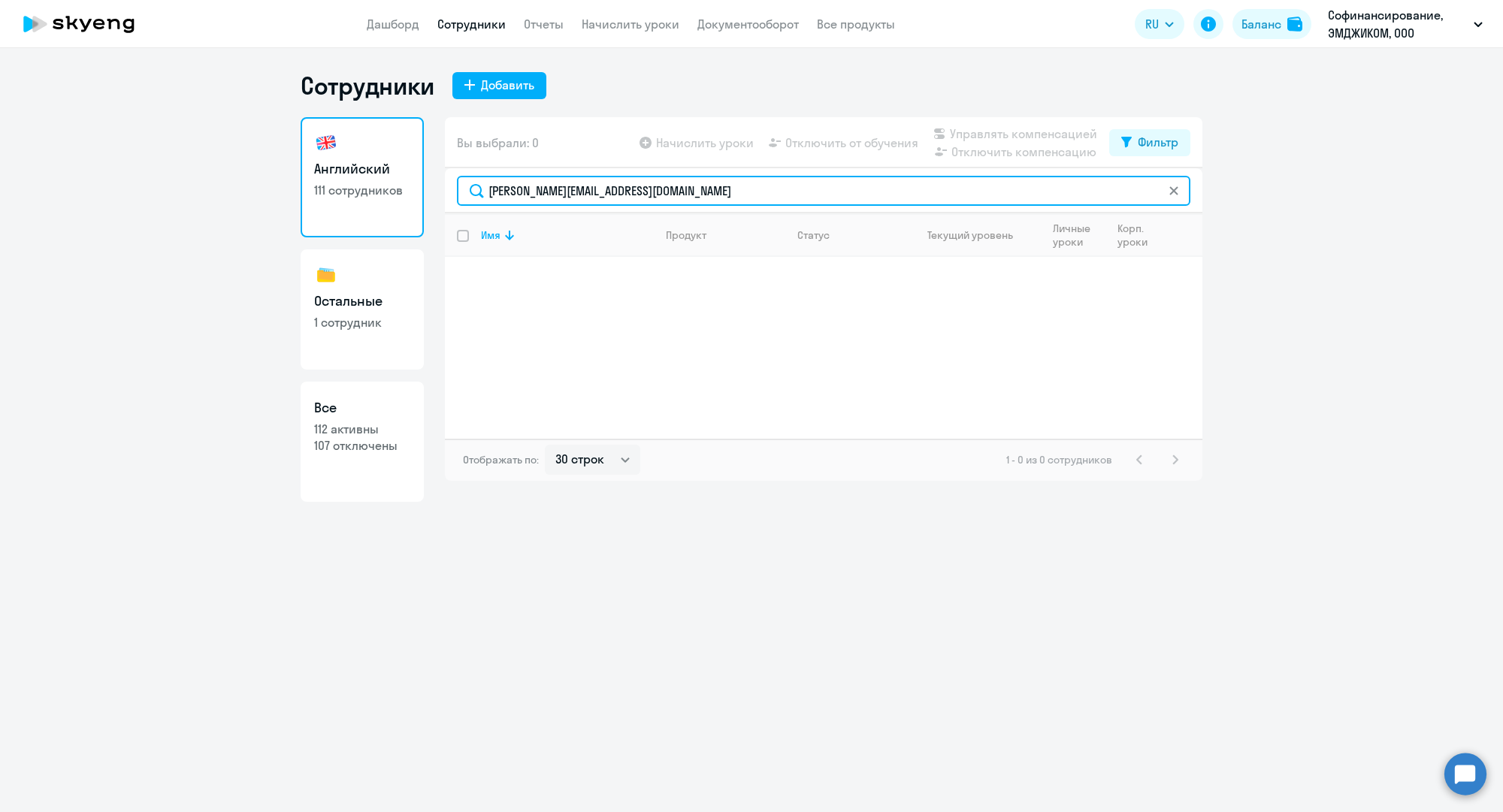
click at [685, 194] on input "a.komkov@mgcom.ru" at bounding box center [823, 191] width 734 height 30
click at [529, 189] on input "комко" at bounding box center [823, 191] width 734 height 30
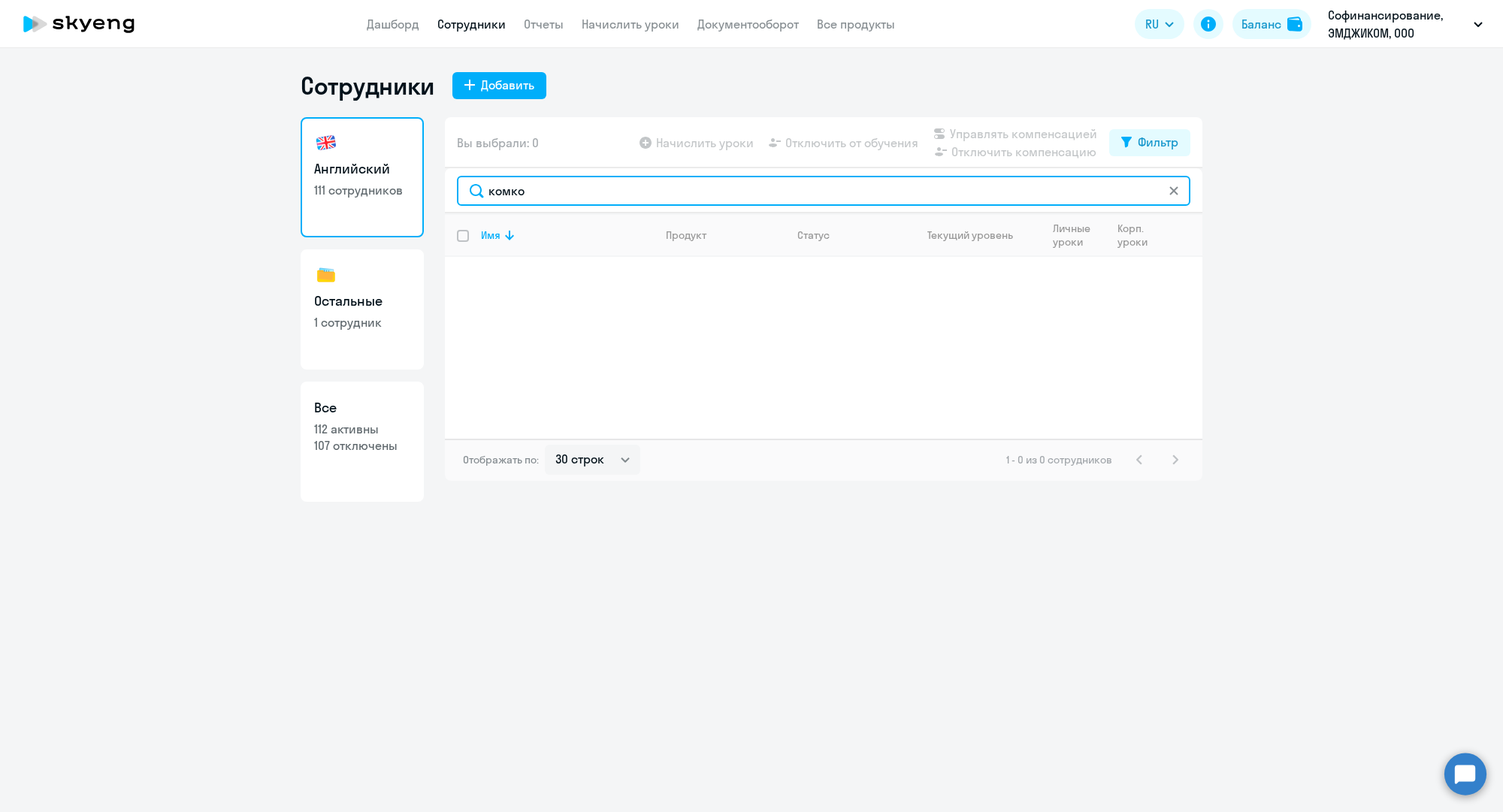
click at [529, 189] on input "комко" at bounding box center [823, 191] width 734 height 30
paste input "e.kulikova@mgcom.ru"
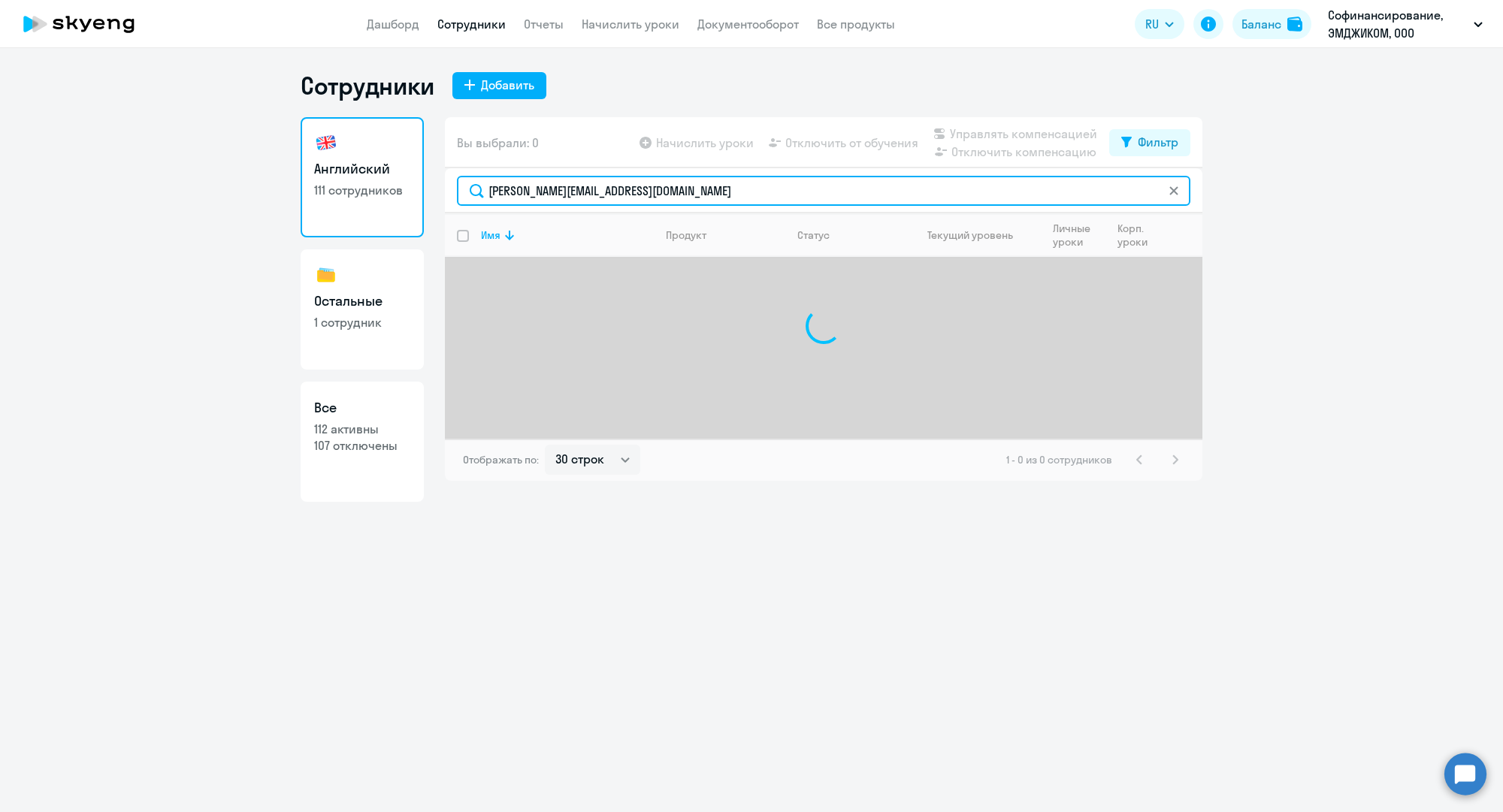
type input "e.kulikova@mgcom.ru"
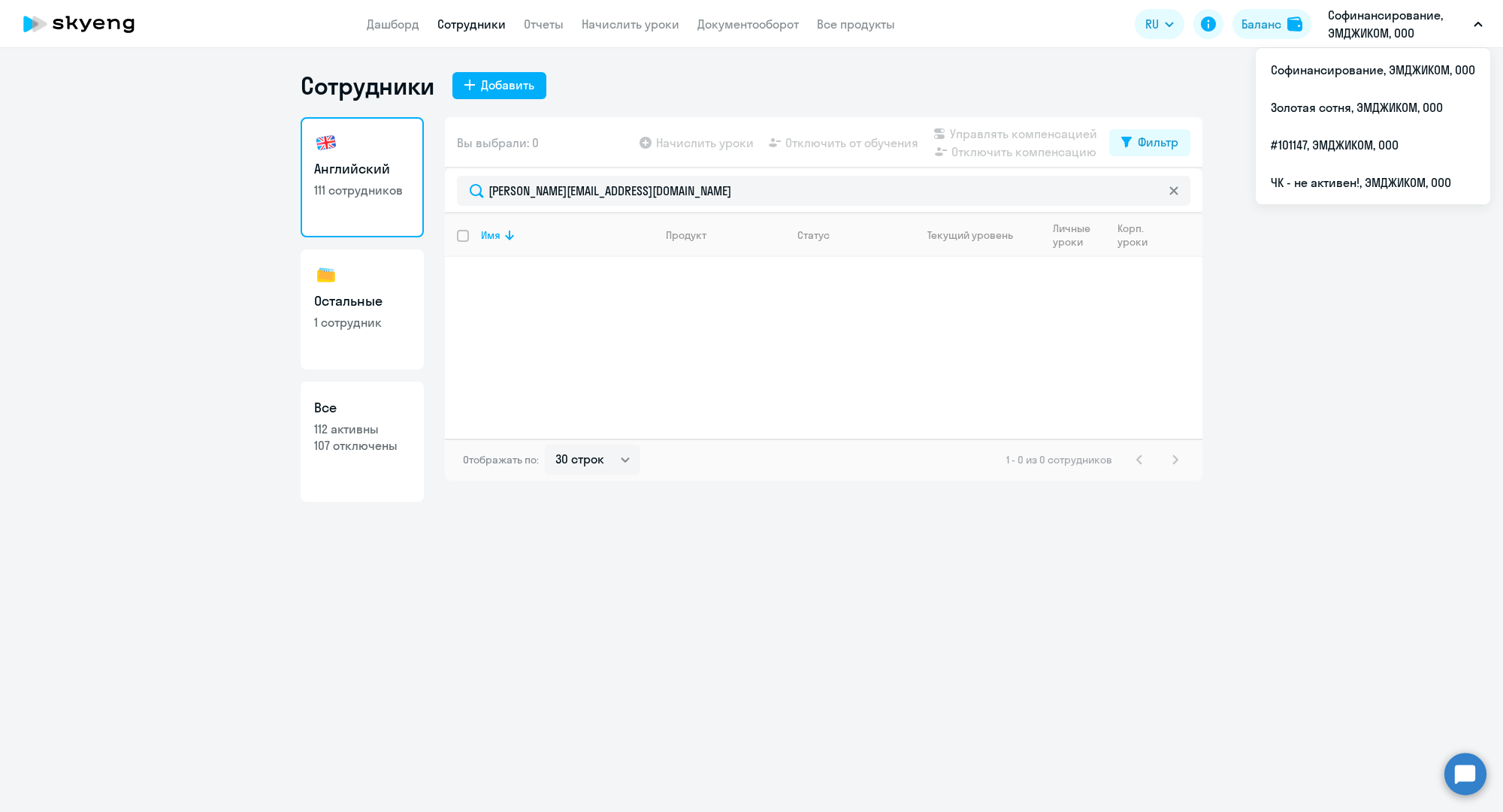
click at [1387, 23] on p "Софинансирование, ЭМДЖИКОМ, ООО" at bounding box center [1397, 24] width 140 height 36
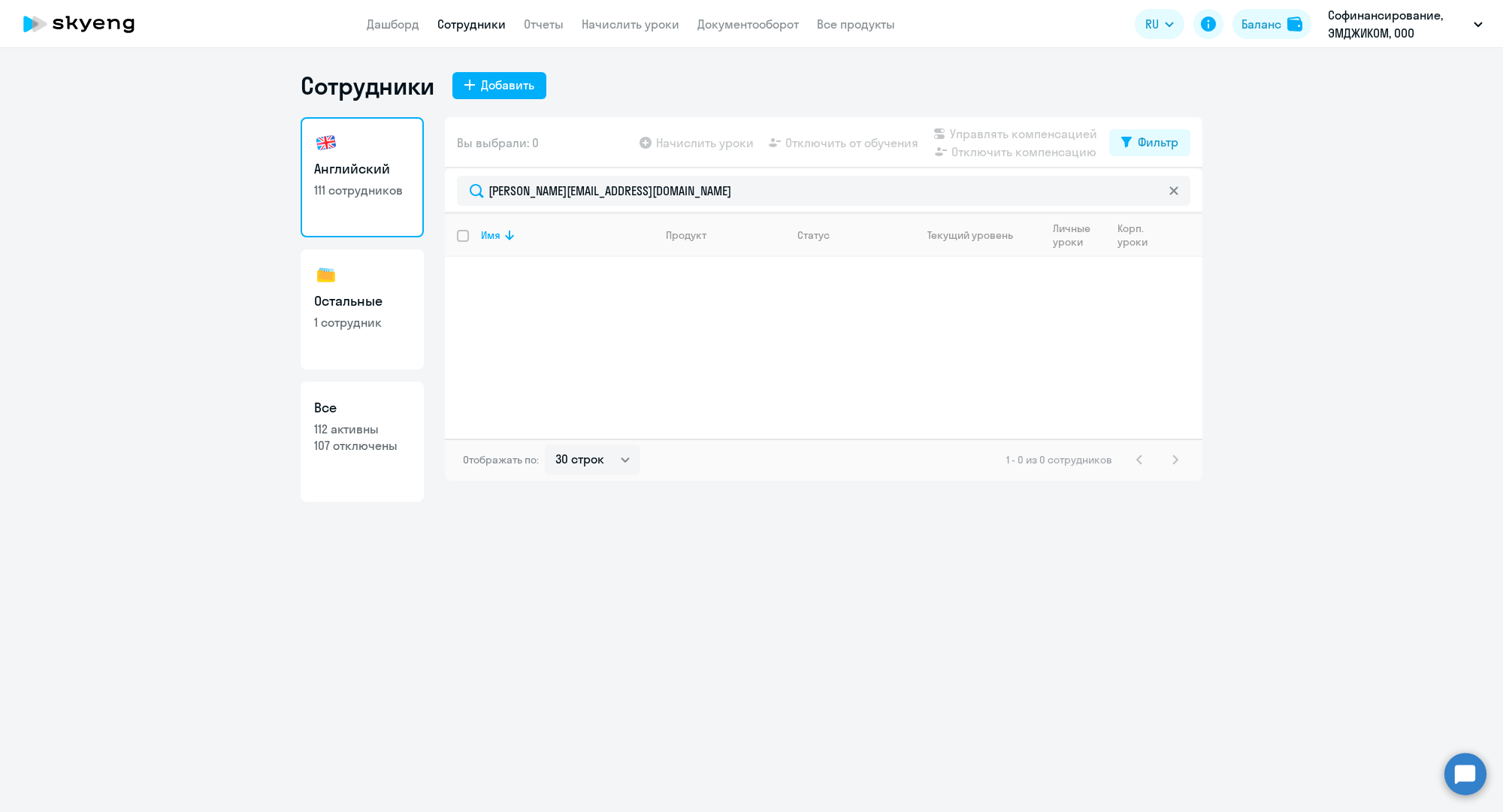
click at [1373, 44] on app-header "Дашборд Сотрудники Отчеты Начислить уроки Документооборот Все продукты Дашборд …" at bounding box center [752, 24] width 1503 height 48
click at [1364, 35] on p "Софинансирование, ЭМДЖИКОМ, ООО" at bounding box center [1397, 24] width 140 height 36
click at [1353, 26] on p "Софинансирование, ЭМДЖИКОМ, ООО" at bounding box center [1397, 24] width 140 height 36
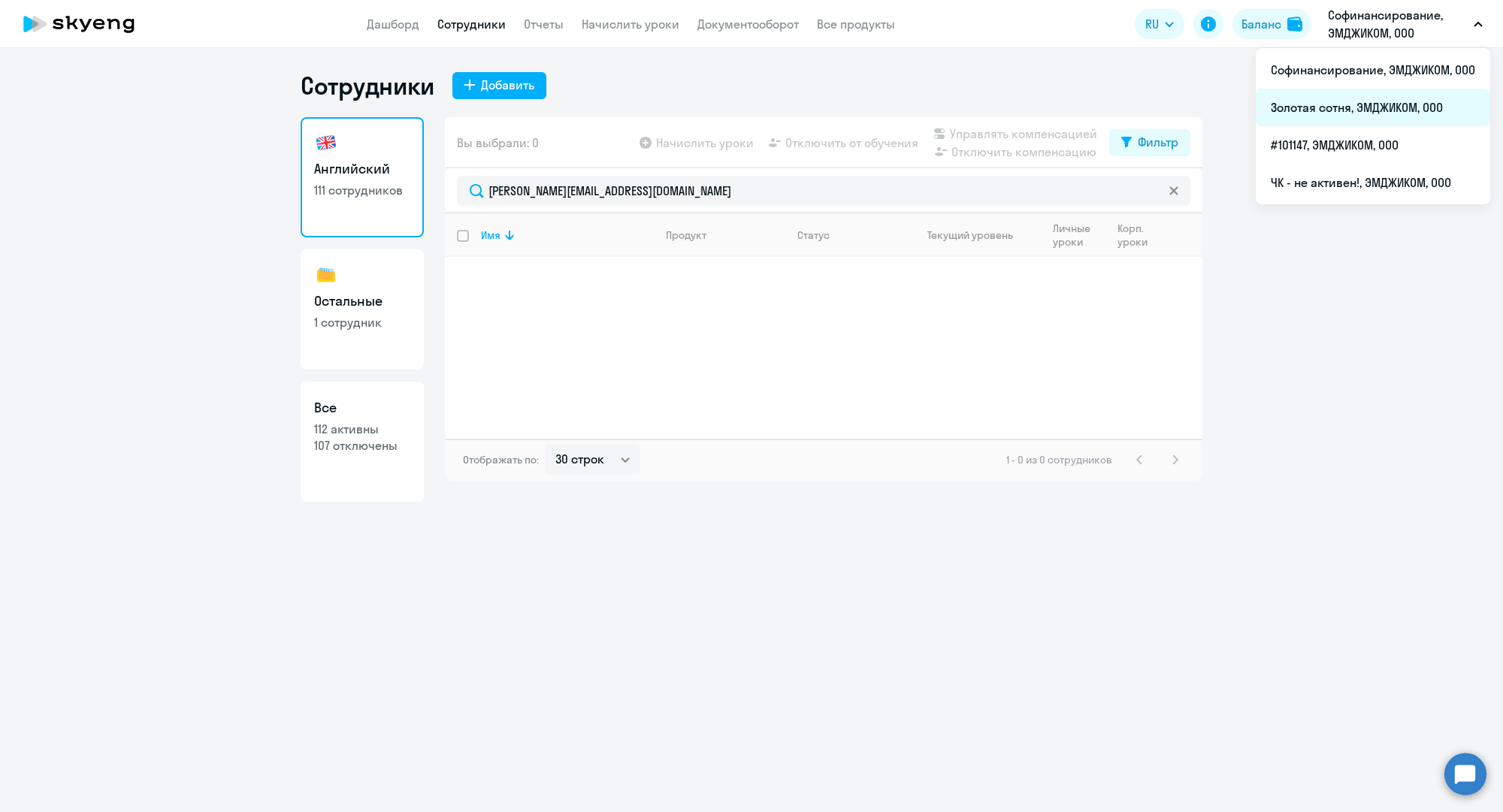
click at [1344, 104] on li "Золотая сотня, ЭМДЖИКОМ, ООО" at bounding box center [1373, 107] width 235 height 38
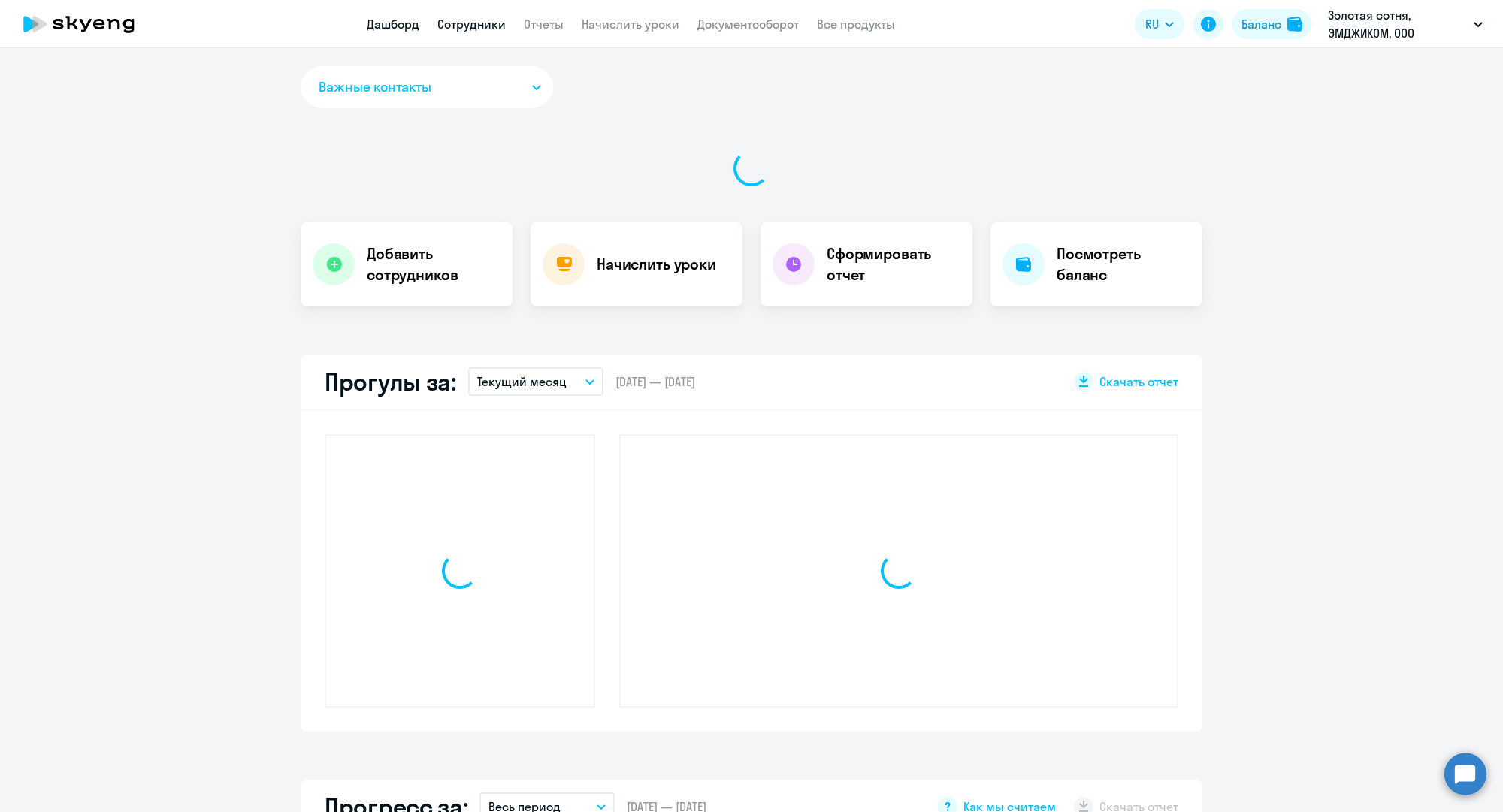
click at [460, 27] on link "Сотрудники" at bounding box center [471, 23] width 68 height 15
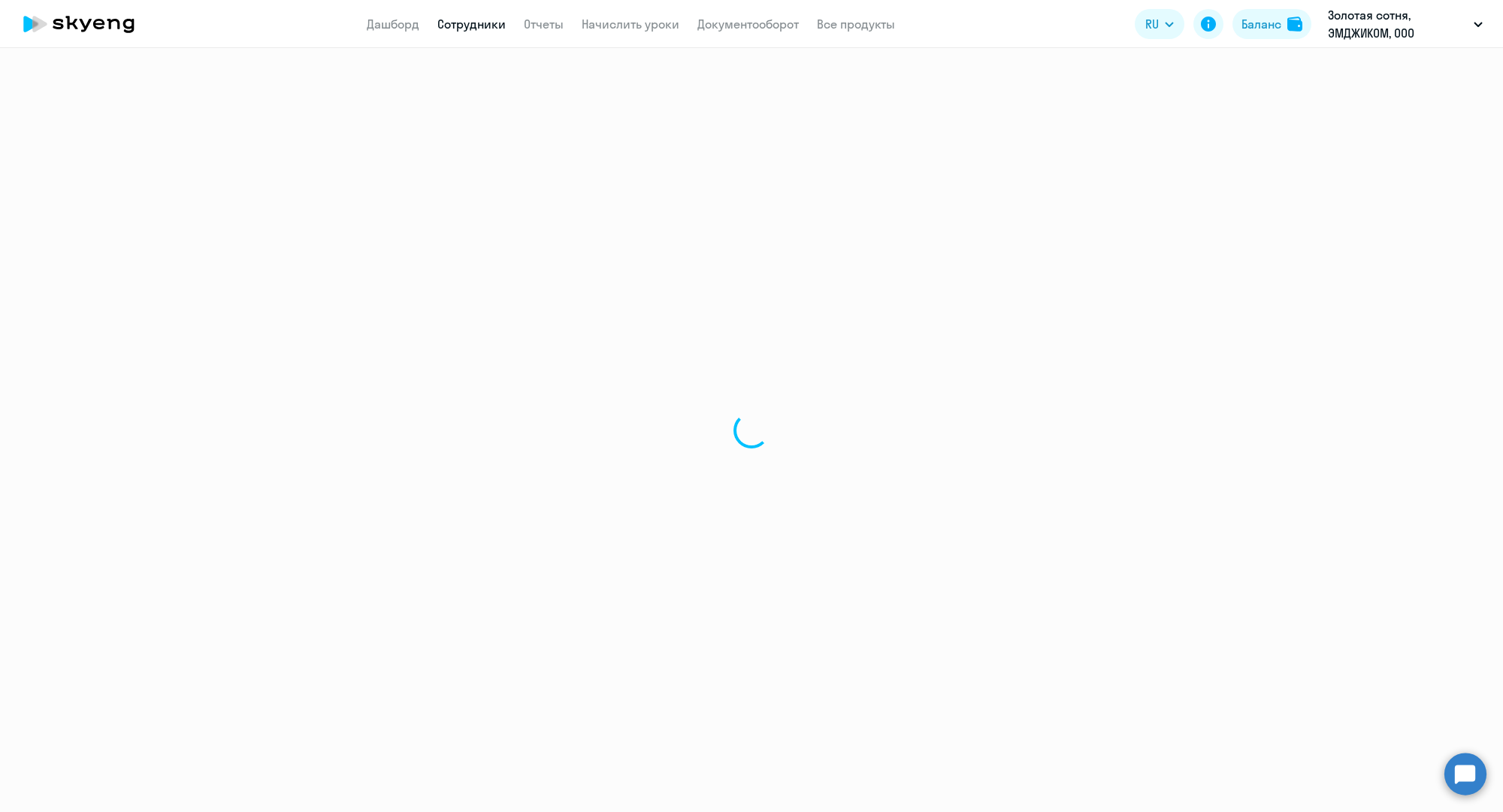
select select "30"
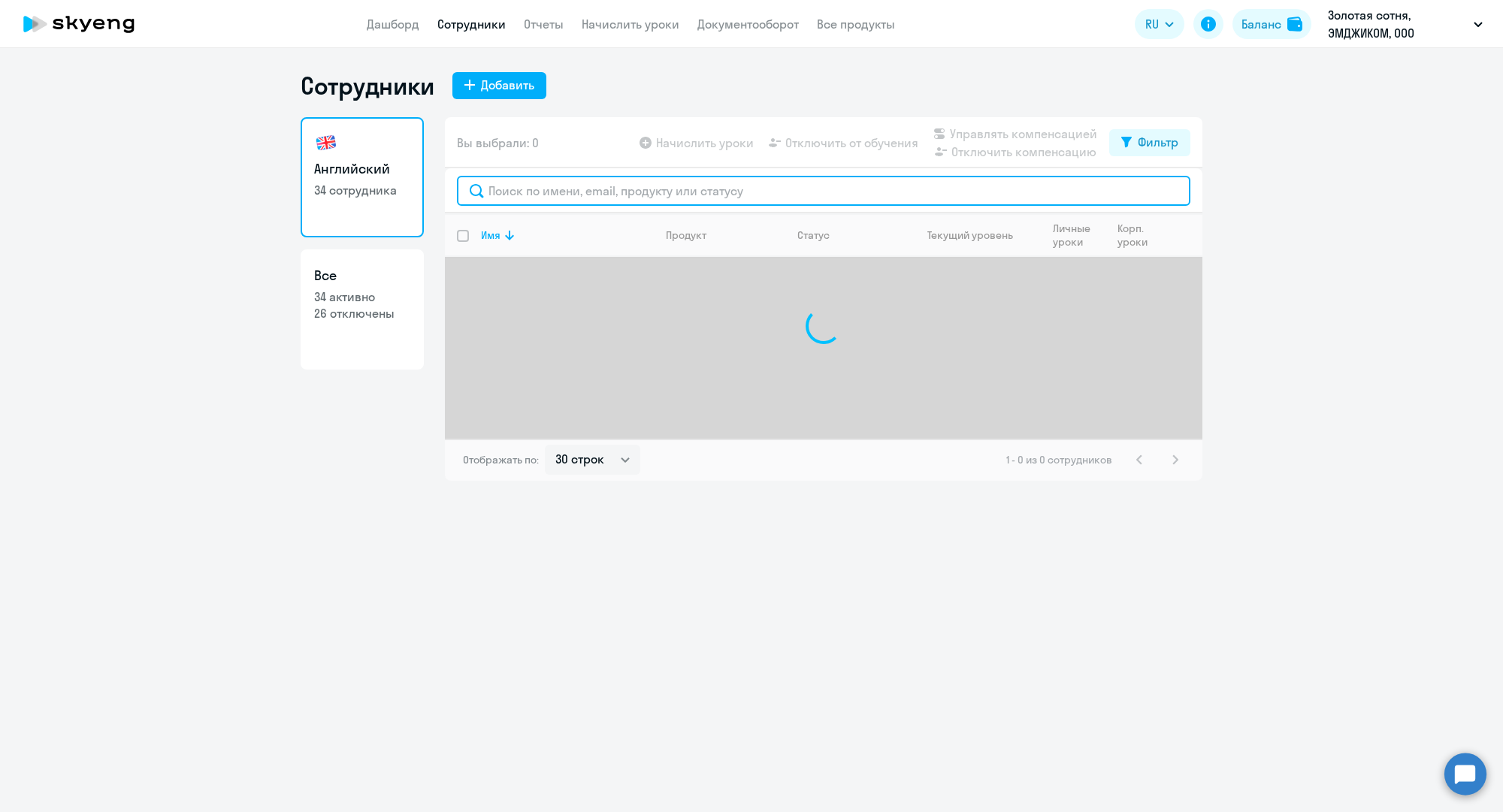
click at [530, 193] on input "text" at bounding box center [823, 191] width 734 height 30
paste input "e.kulikova@mgcom.ru"
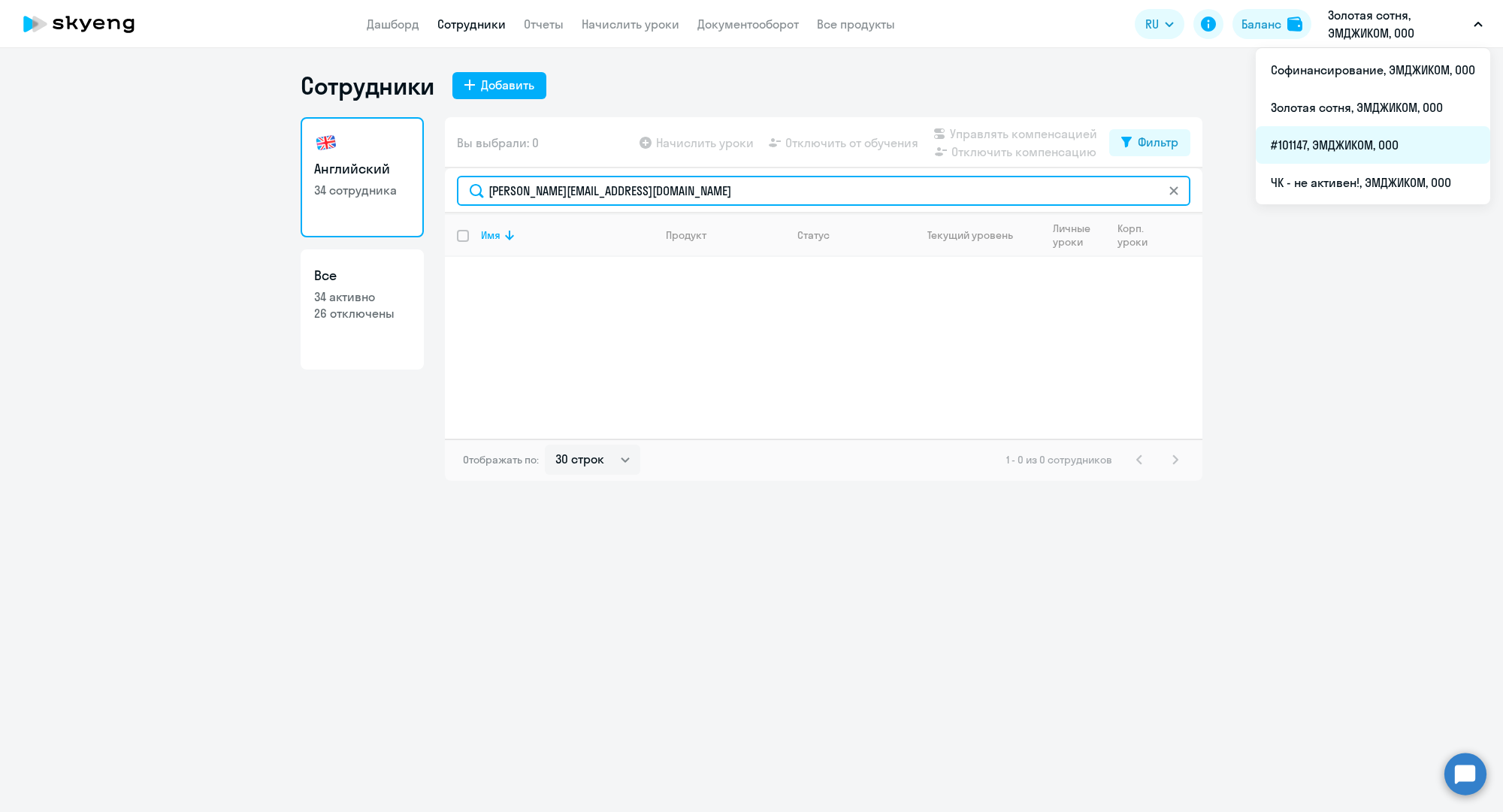
type input "e.kulikova@mgcom.ru"
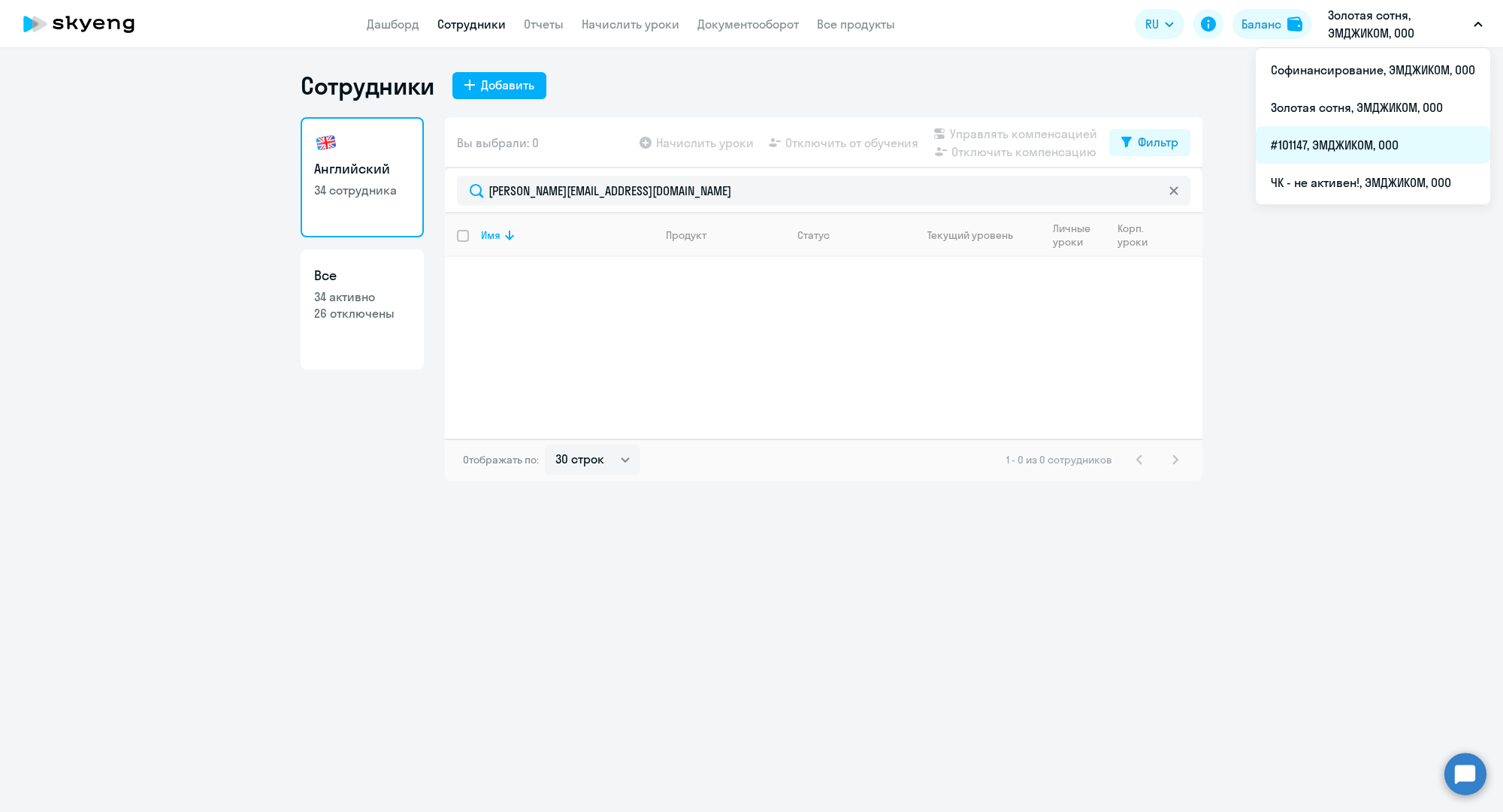
click at [1329, 141] on li "#101147, ЭМДЖИКОМ, ООО" at bounding box center [1373, 145] width 235 height 38
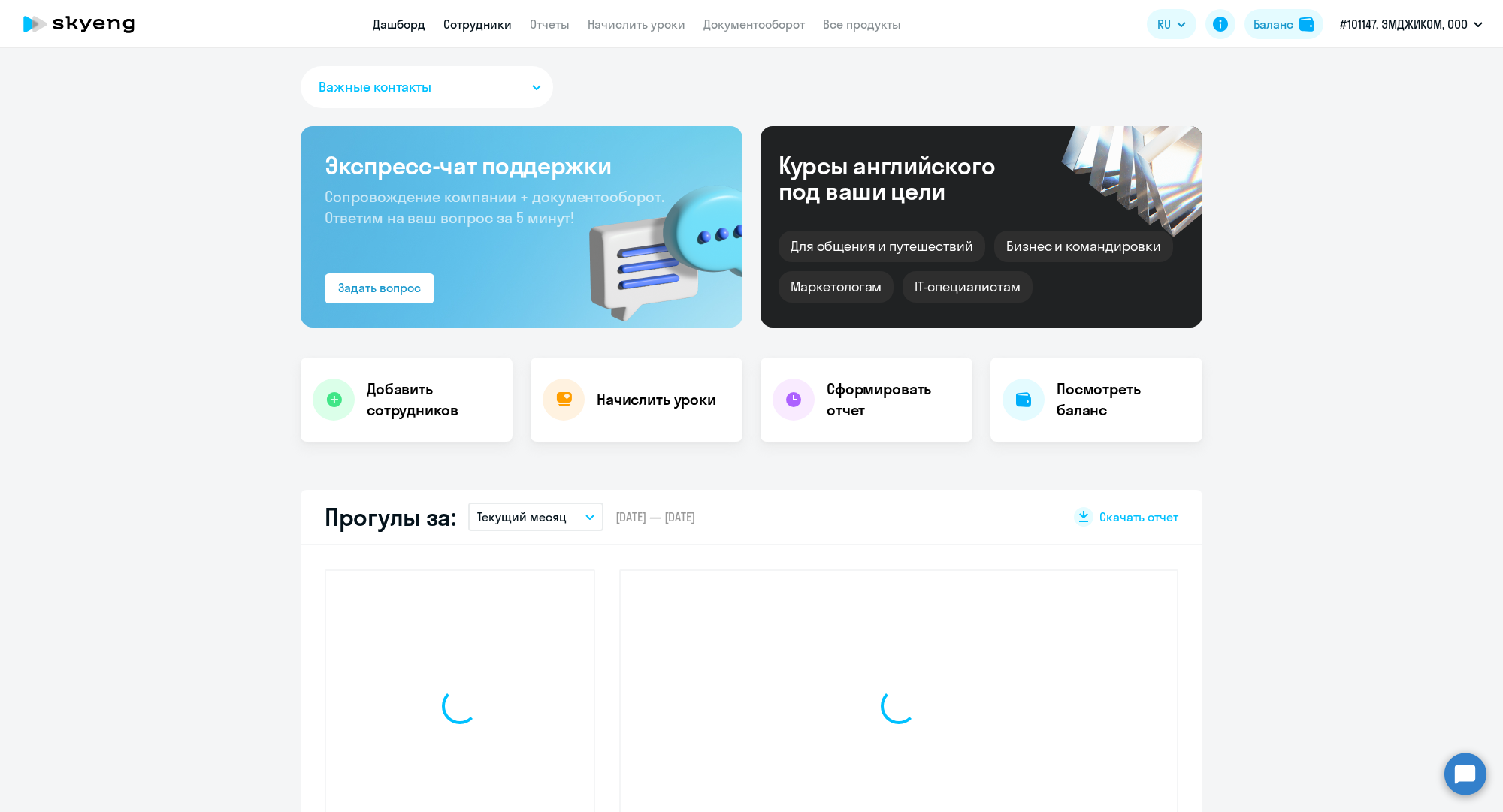
click at [451, 20] on link "Сотрудники" at bounding box center [477, 23] width 68 height 15
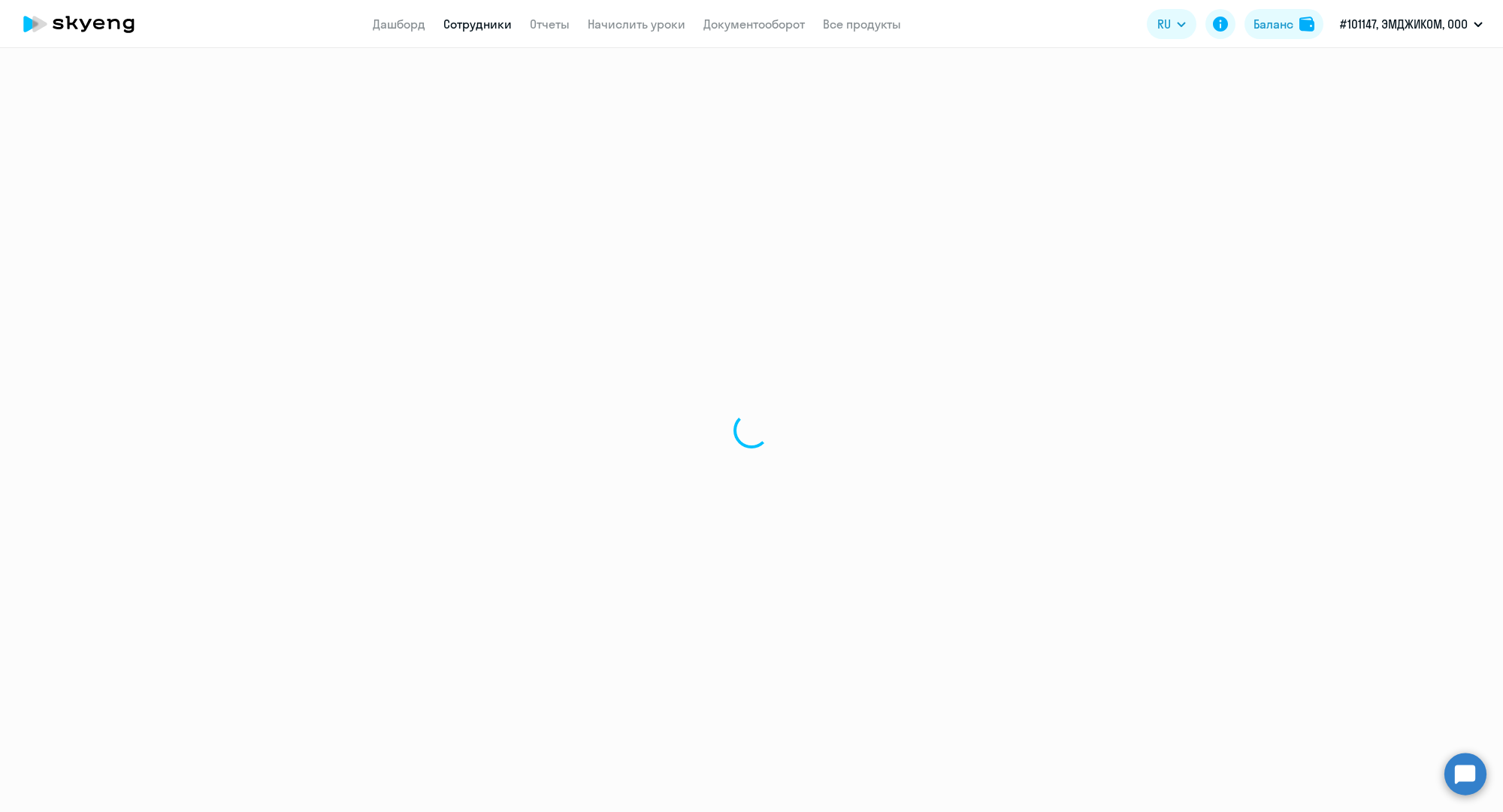
select select "30"
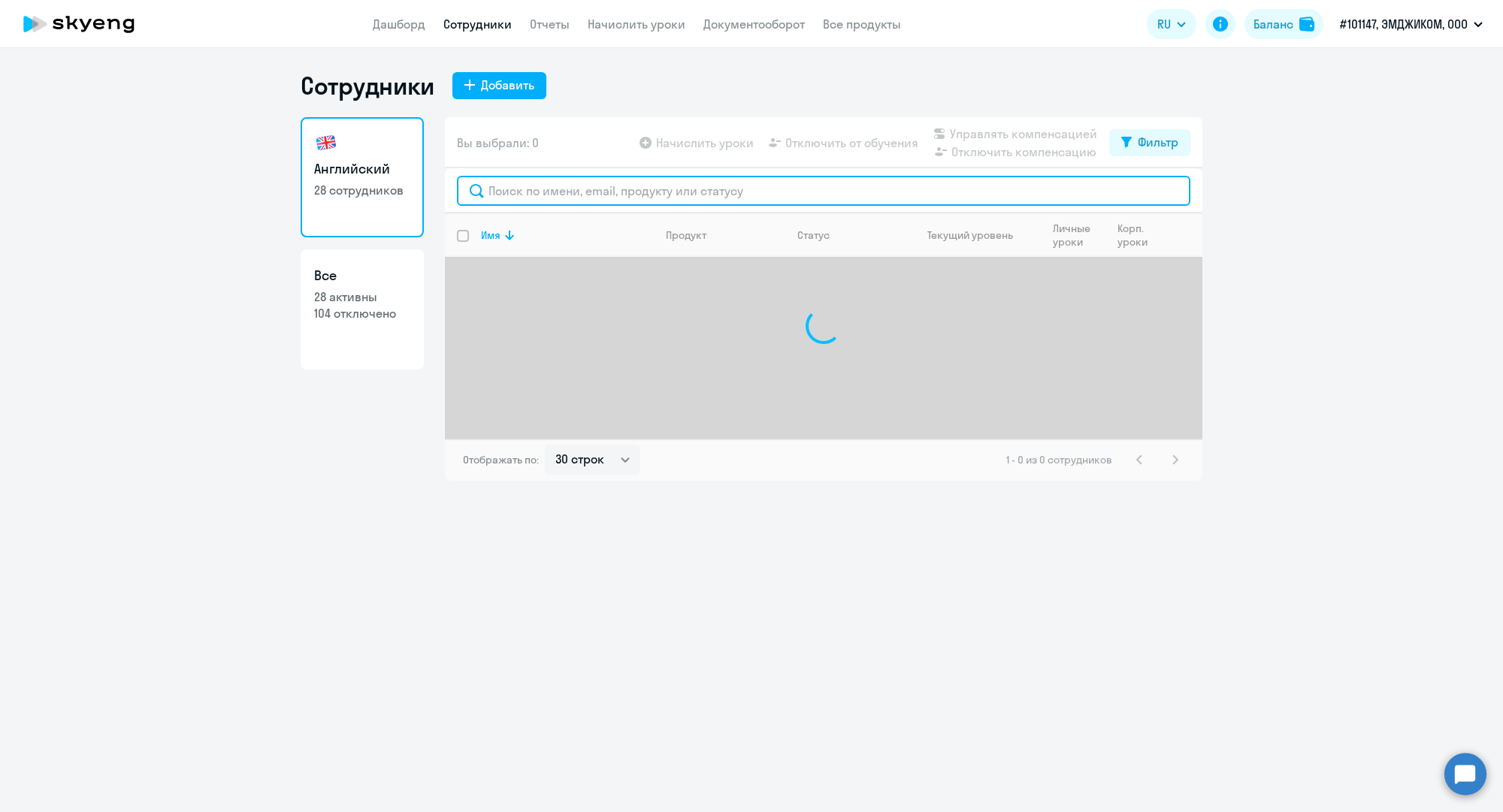
click at [574, 192] on input "text" at bounding box center [823, 191] width 734 height 30
paste input "e.kulikova@mgcom.ru"
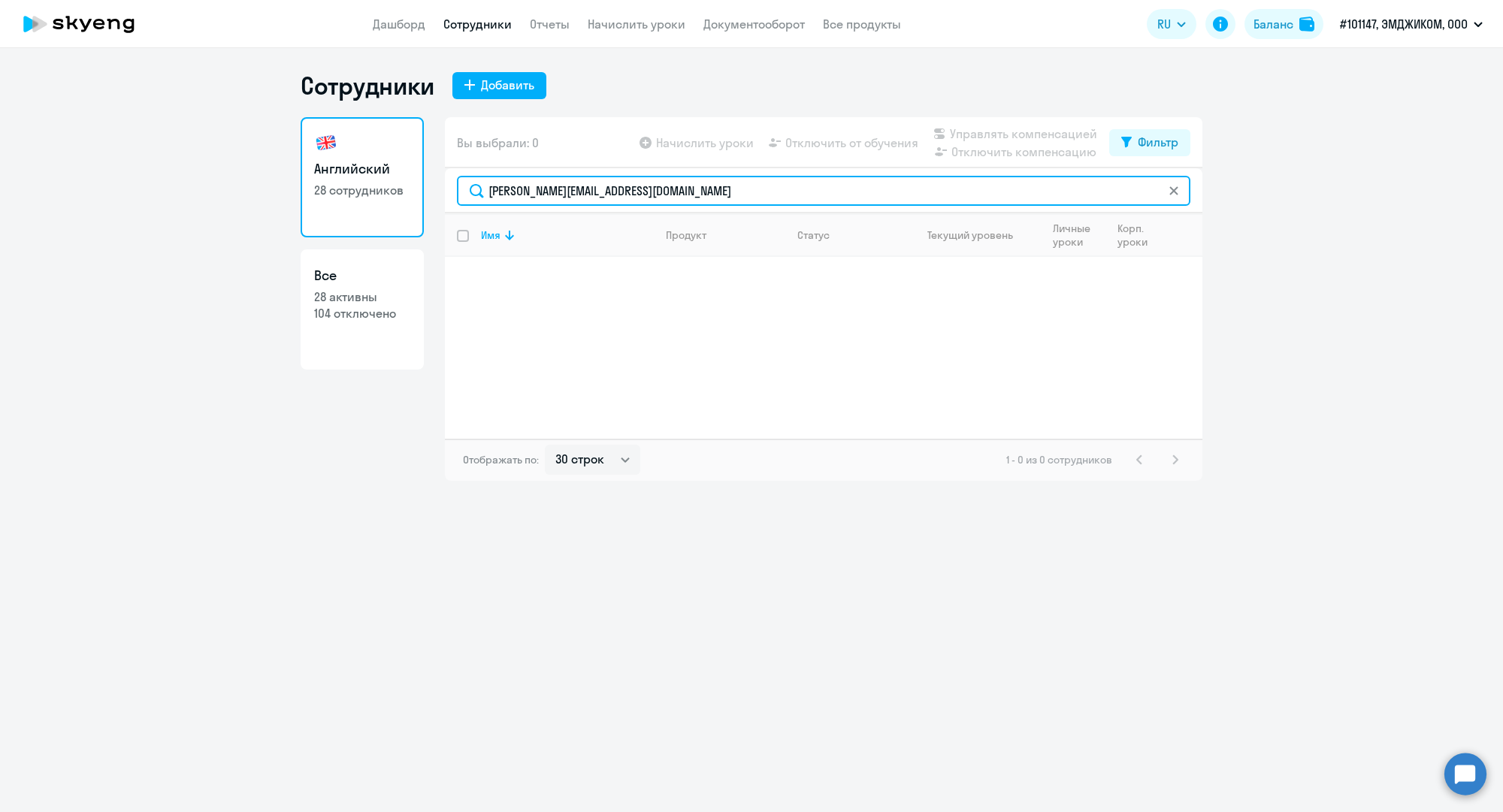
click at [562, 197] on input "e.kulikova@mgcom.ru" at bounding box center [823, 191] width 734 height 30
paste input "k.tsep"
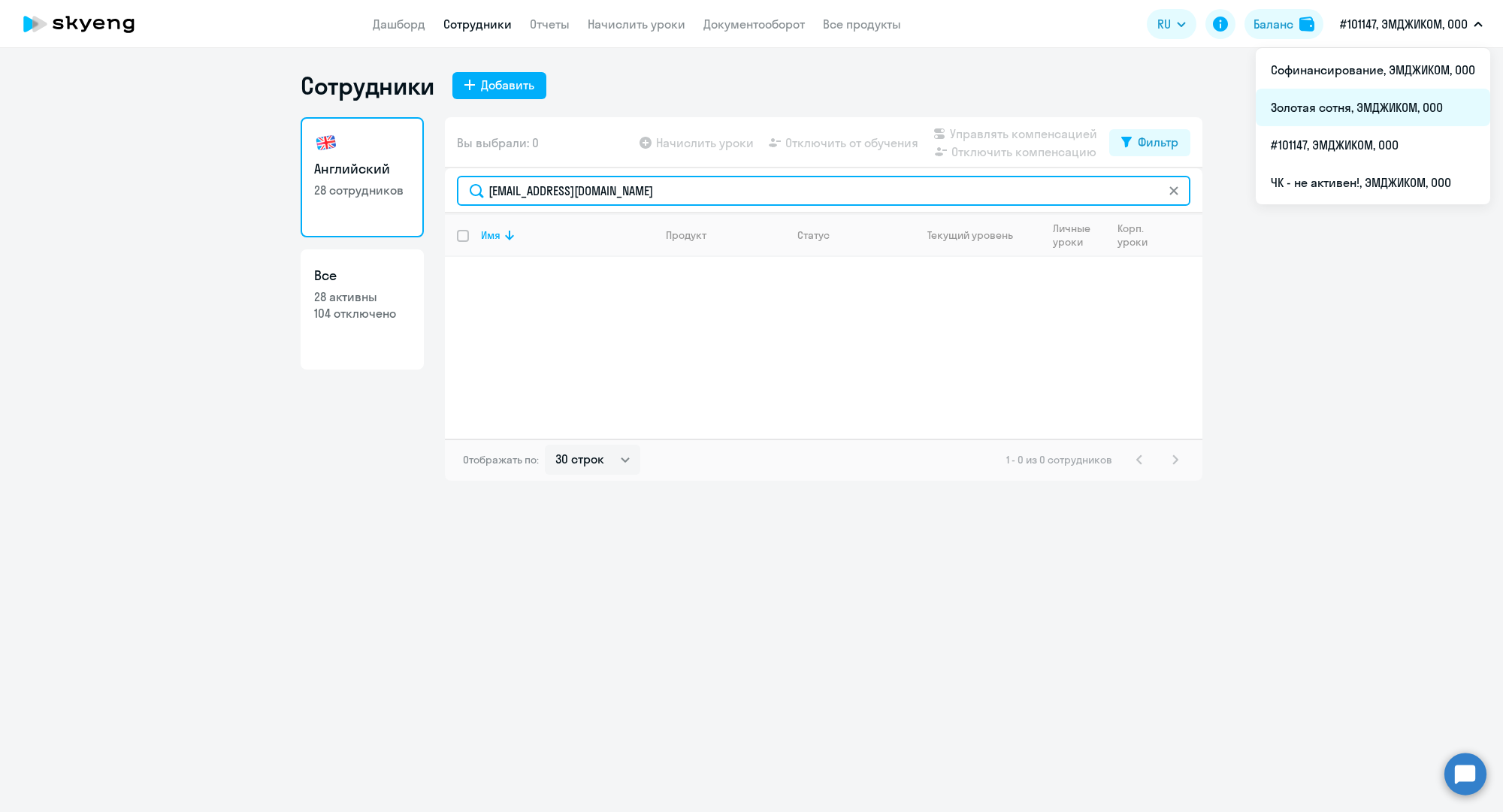
type input "k.tsepkova@mgcom.ru"
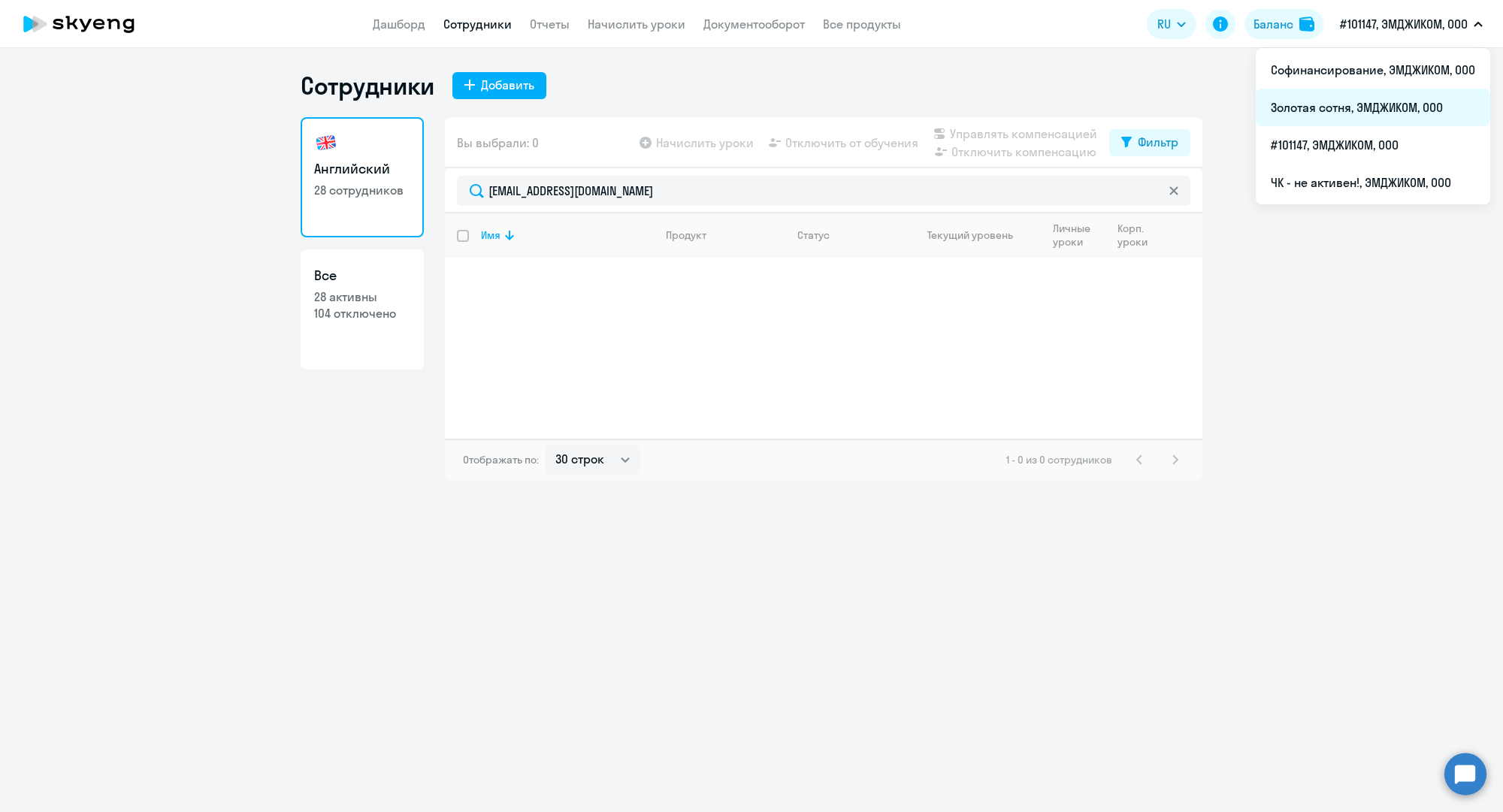
click at [1360, 107] on li "Золотая сотня, ЭМДЖИКОМ, ООО" at bounding box center [1373, 107] width 235 height 38
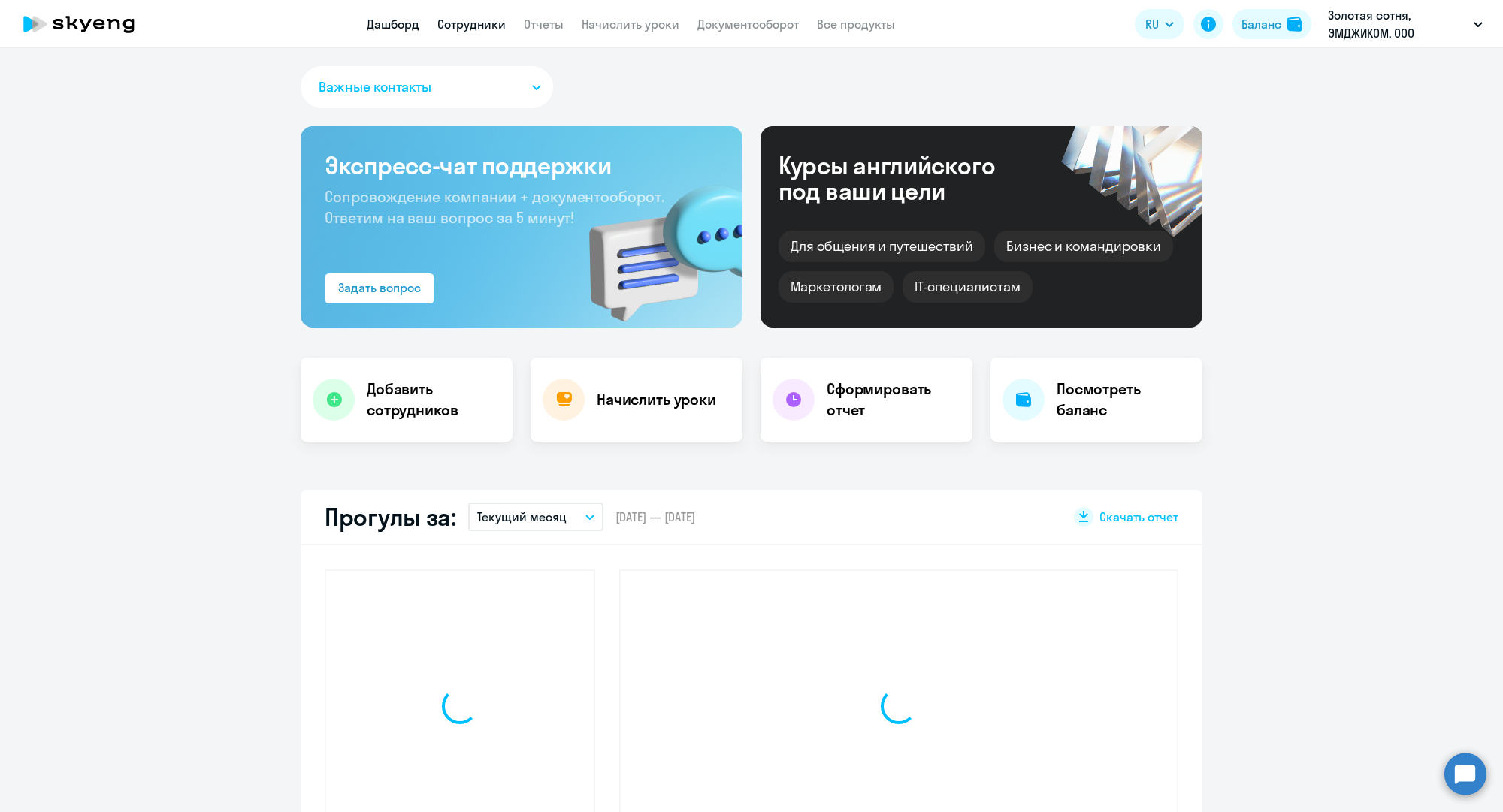
click at [481, 19] on link "Сотрудники" at bounding box center [471, 23] width 68 height 15
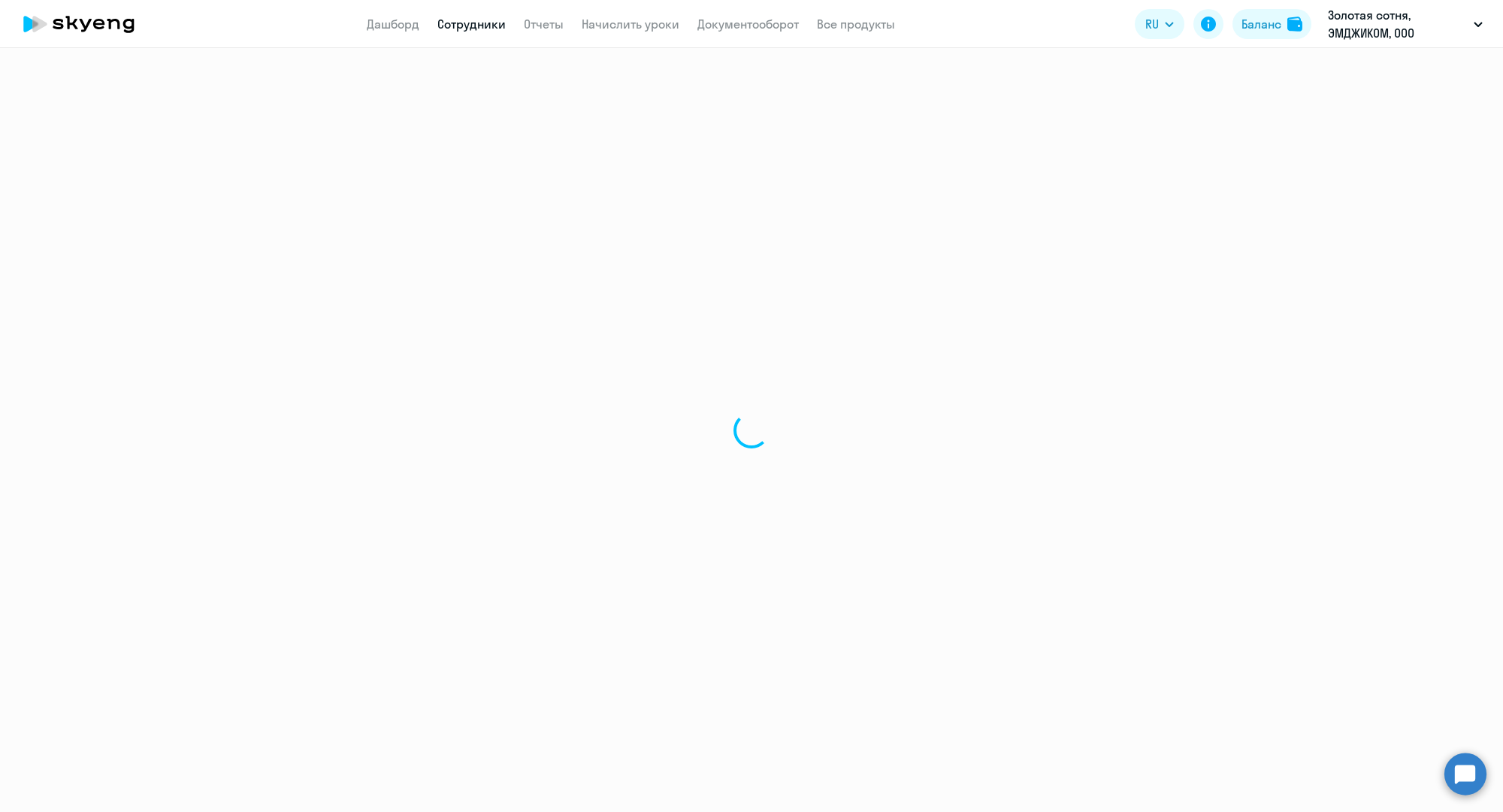
select select "30"
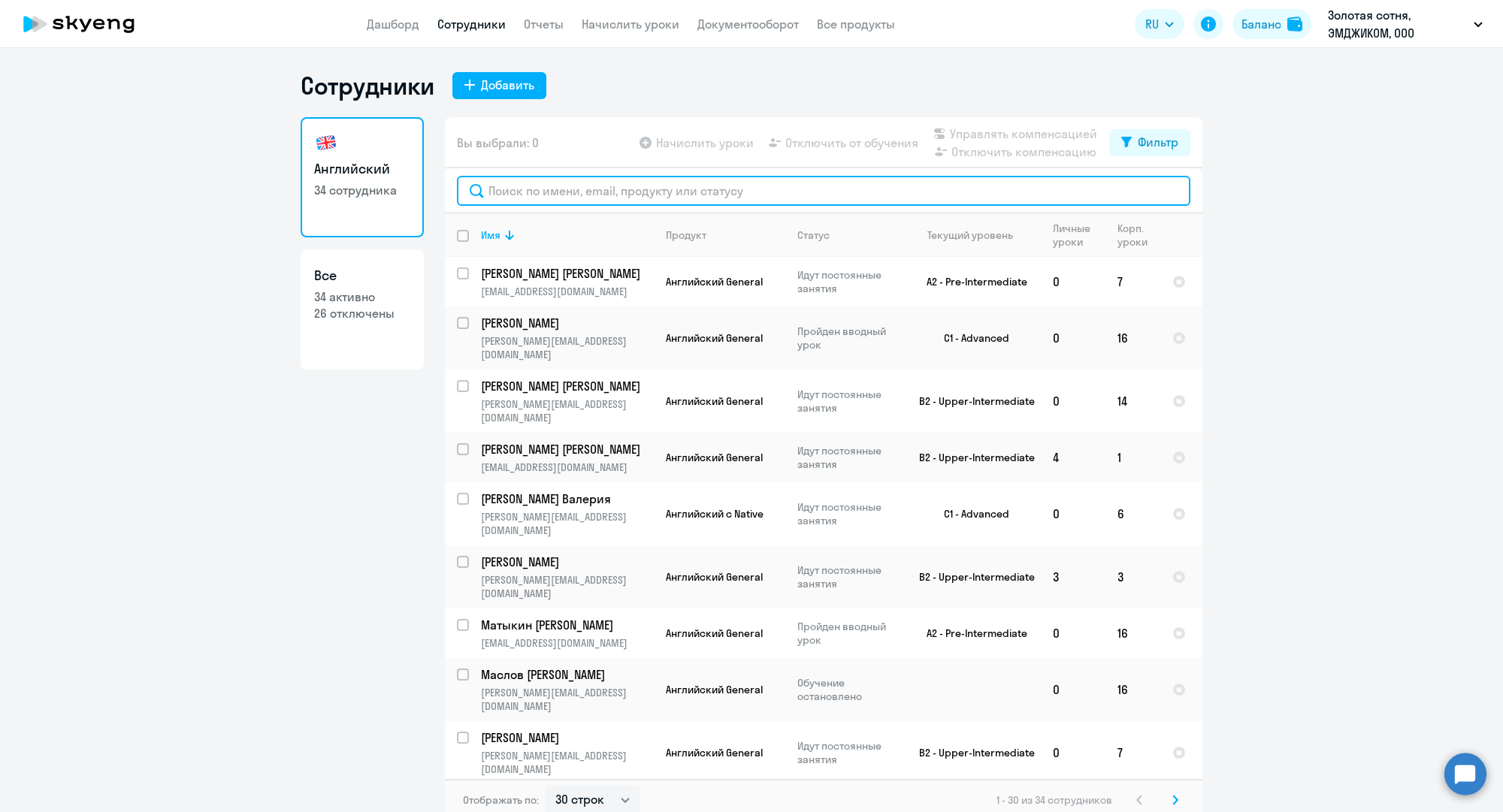
click at [692, 195] on input "text" at bounding box center [823, 191] width 734 height 30
paste input "k.tsepkova@mgcom.ru"
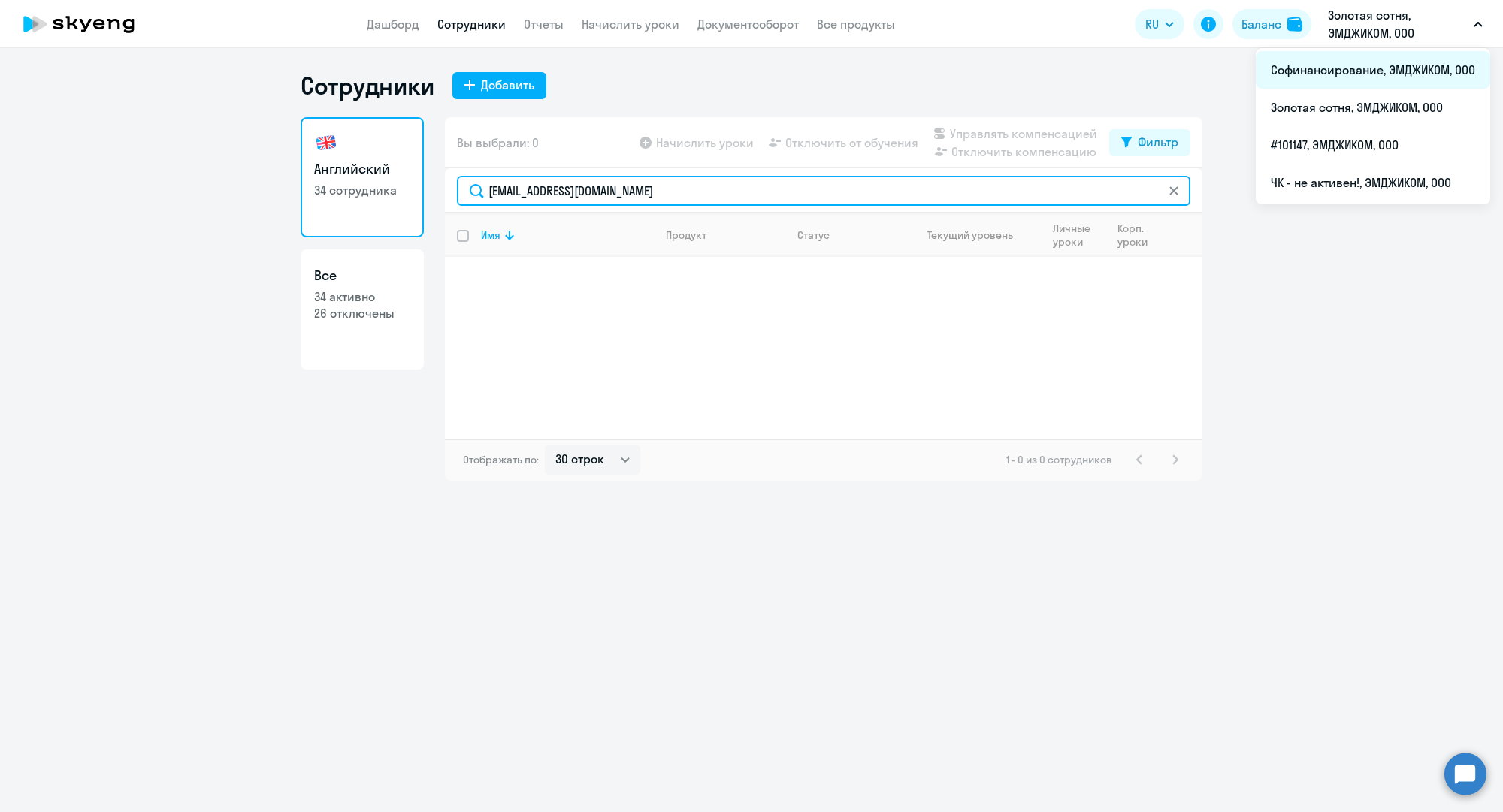
type input "k.tsepkova@mgcom.ru"
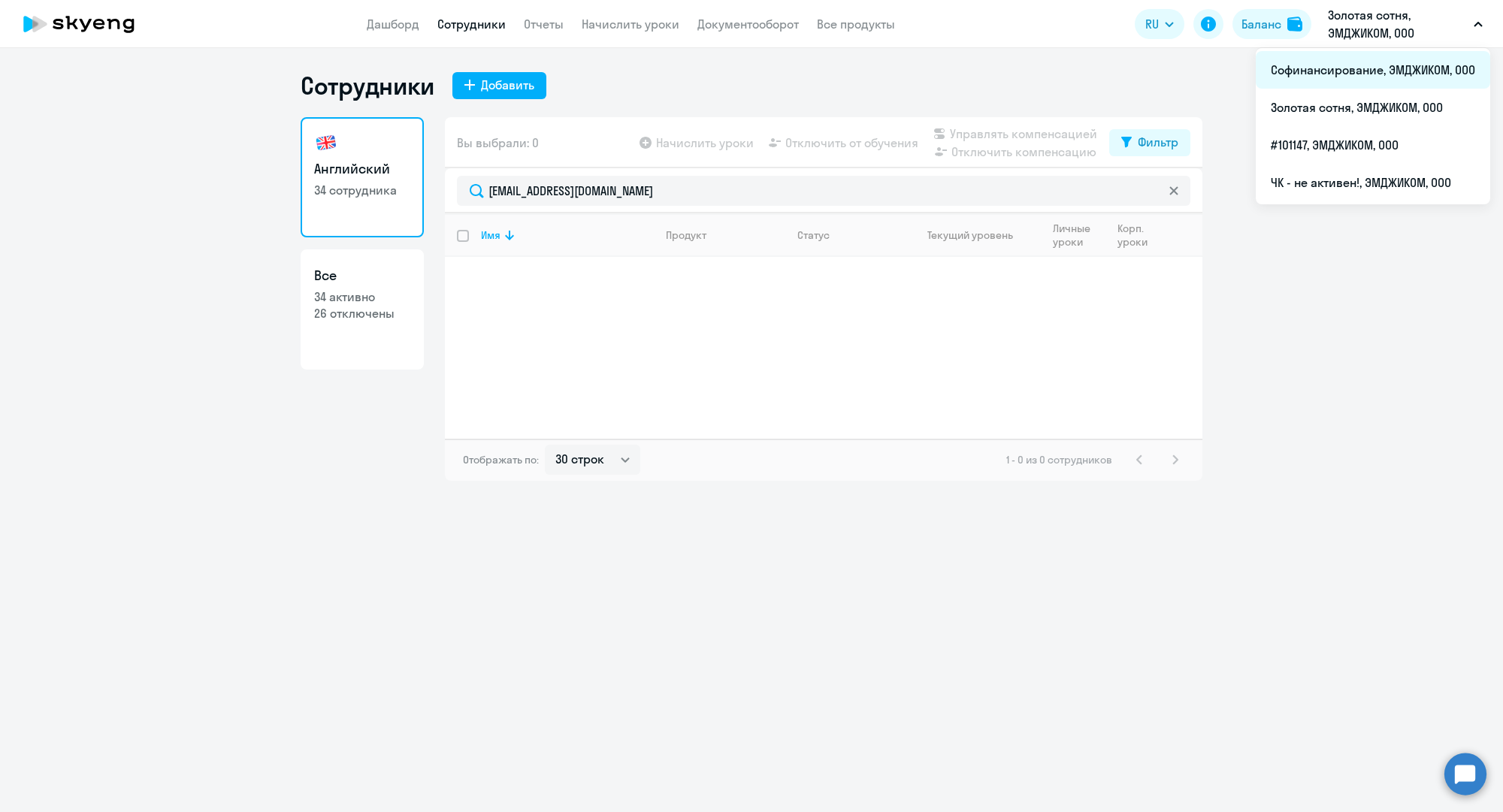
click at [1344, 76] on li "Софинансирование, ЭМДЖИКОМ, ООО" at bounding box center [1373, 70] width 235 height 38
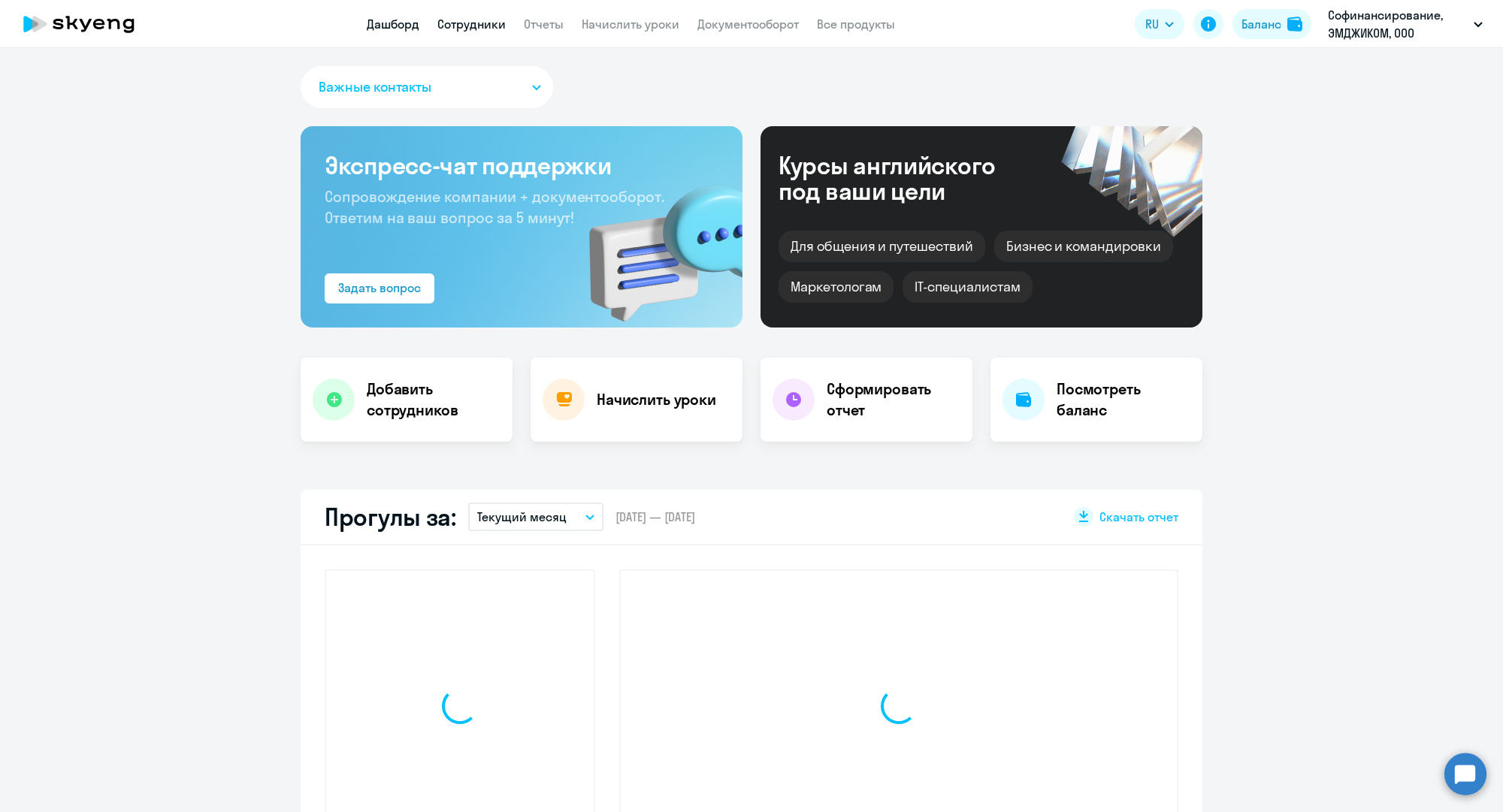
click at [463, 29] on link "Сотрудники" at bounding box center [471, 23] width 68 height 15
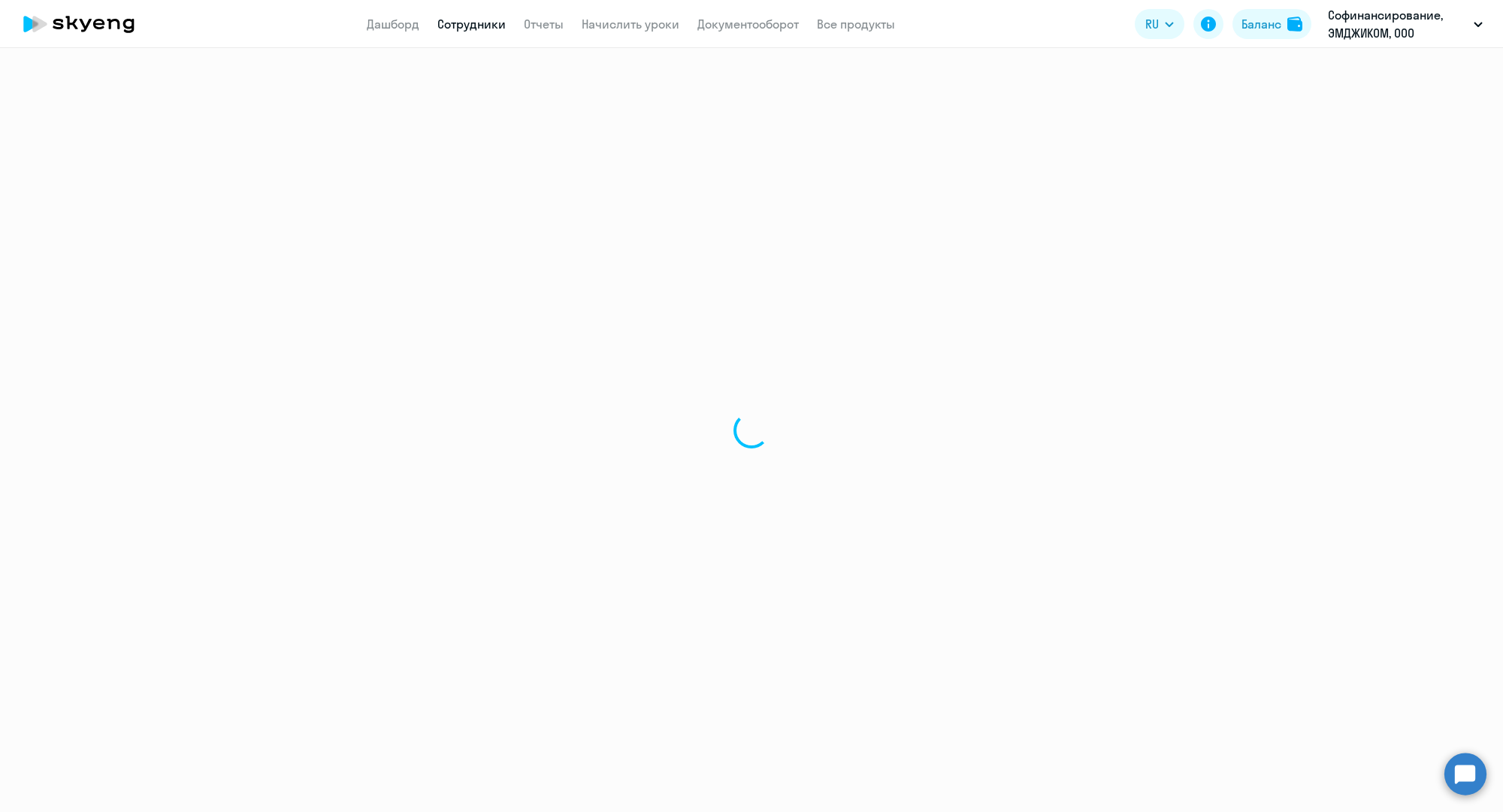
select select "30"
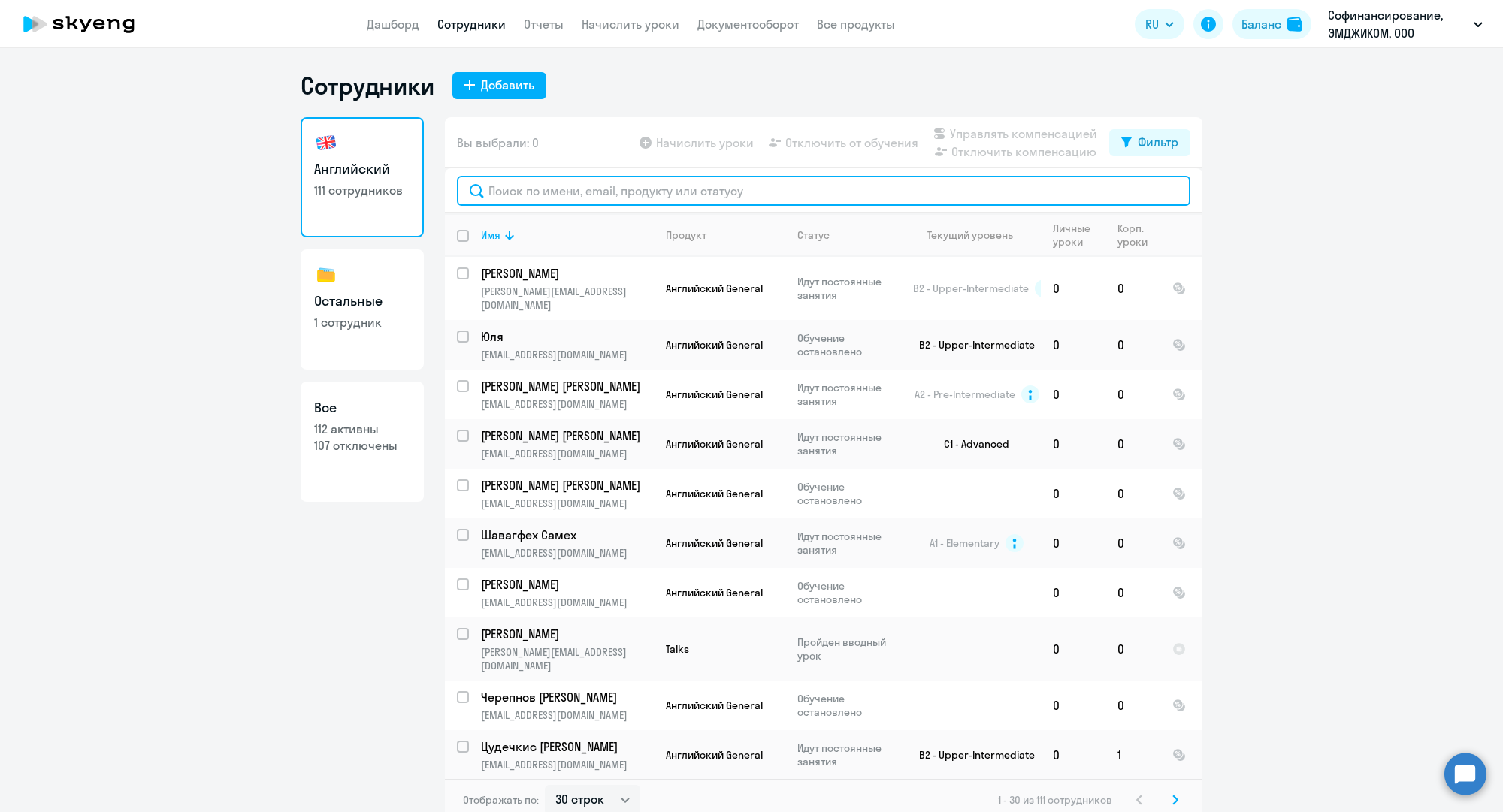
click at [626, 191] on input "text" at bounding box center [823, 191] width 734 height 30
paste input "k.tsepkova@mgcom.ru"
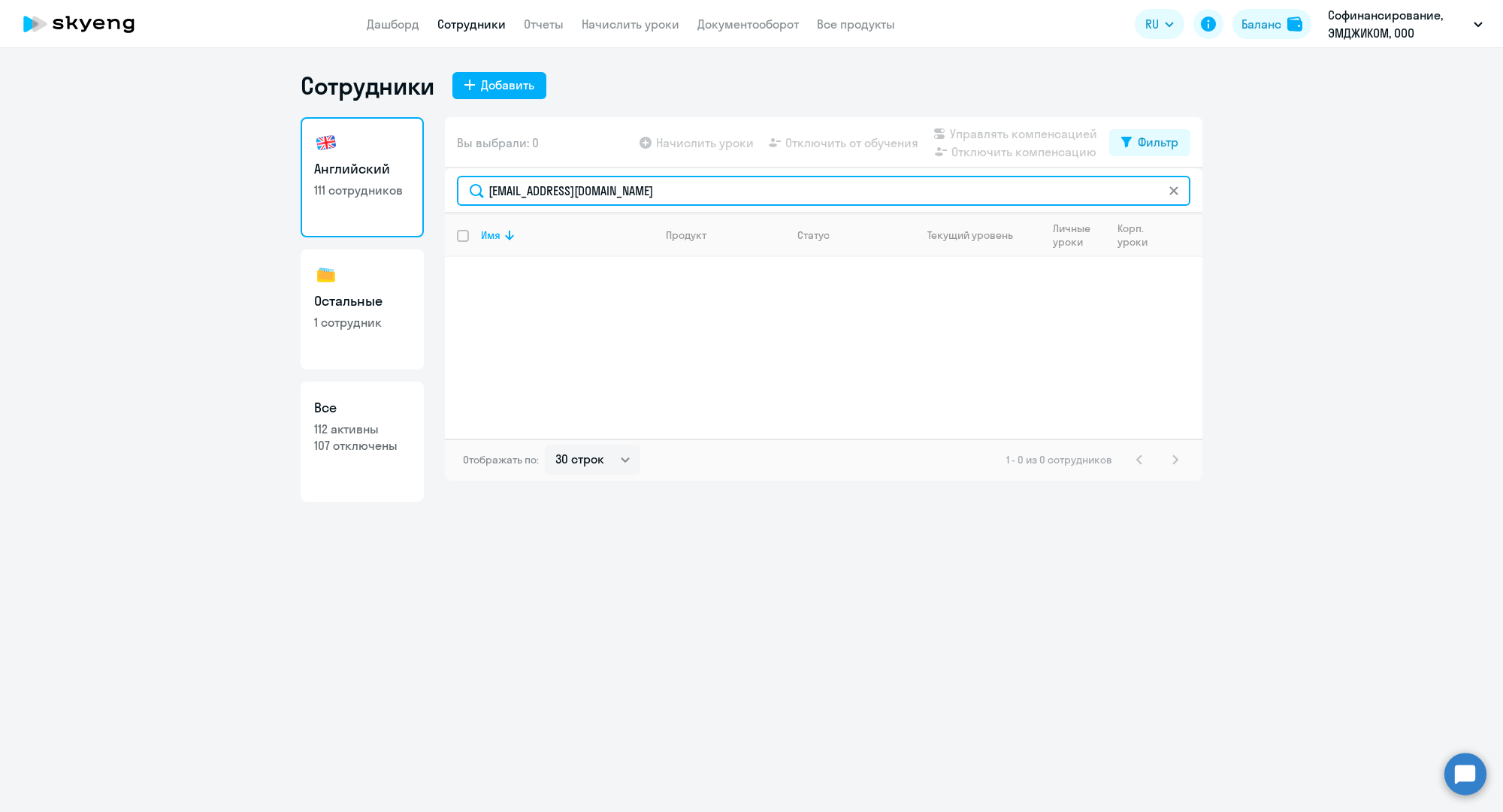
type input "k.tsepkova@mgcom.ru"
click at [570, 187] on input "k.tsepkova@mgcom.ru" at bounding box center [823, 191] width 734 height 30
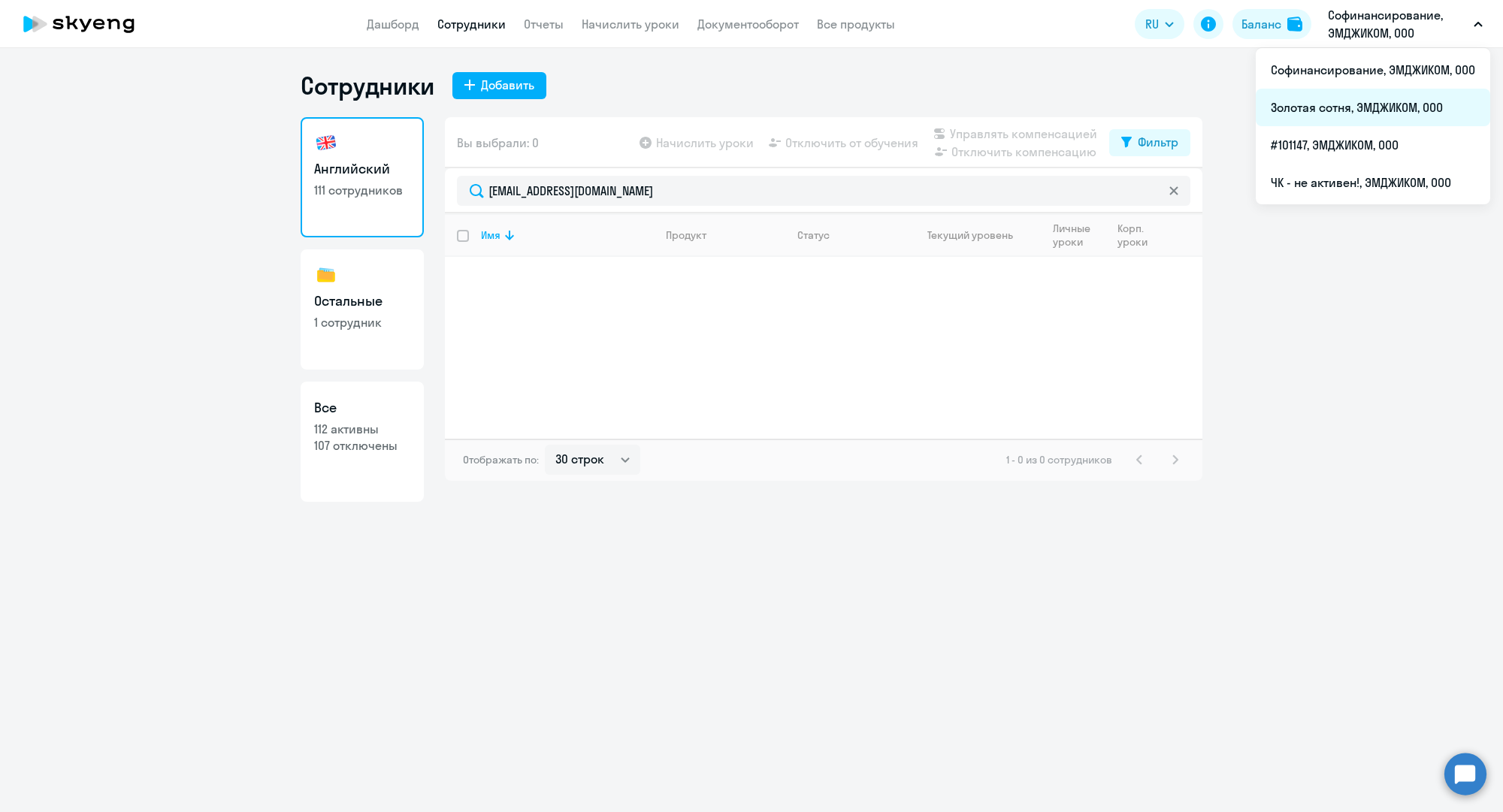
click at [1341, 109] on li "Золотая сотня, ЭМДЖИКОМ, ООО" at bounding box center [1373, 107] width 235 height 38
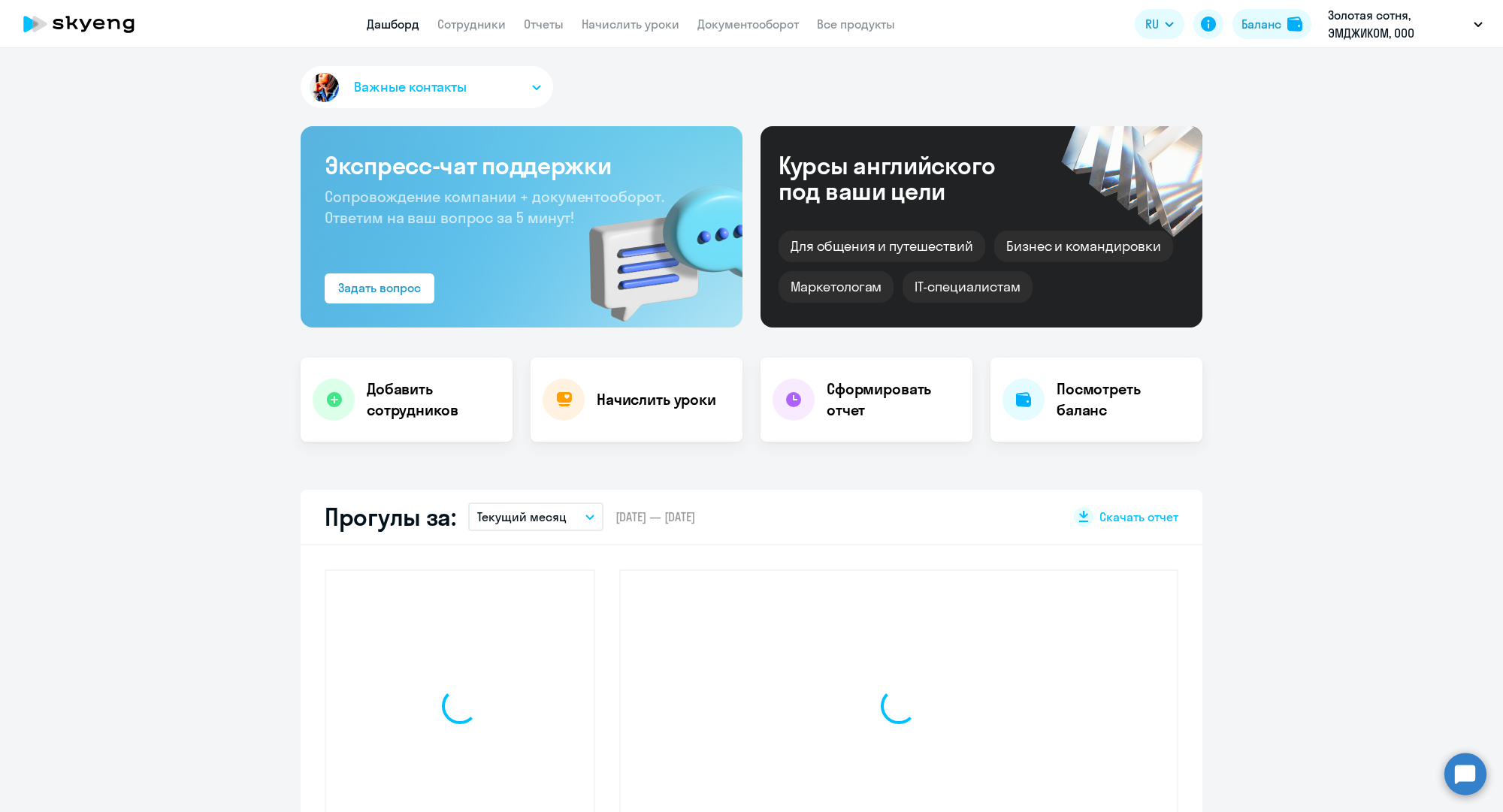
click at [492, 26] on link "Сотрудники" at bounding box center [471, 23] width 68 height 15
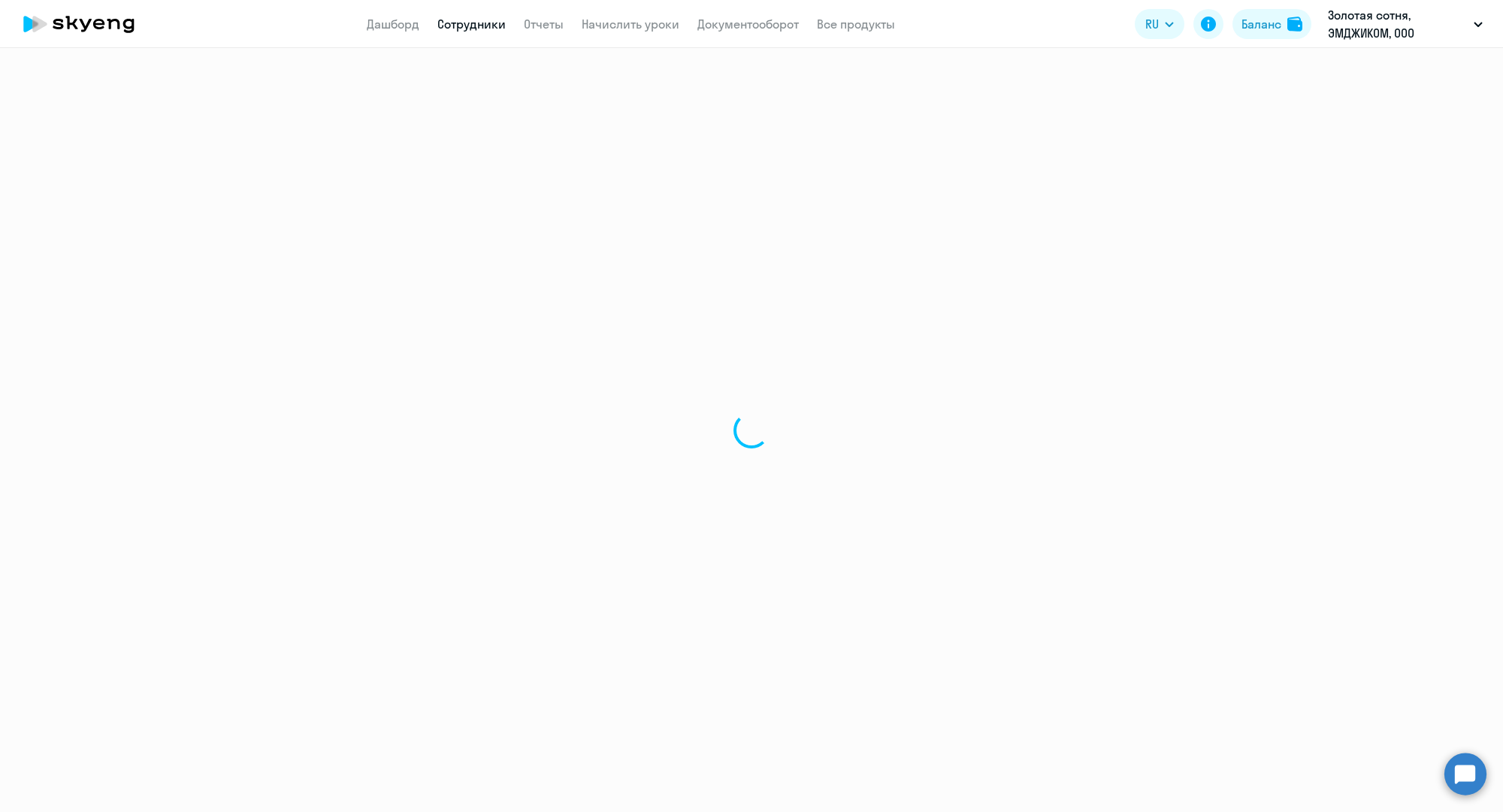
select select "30"
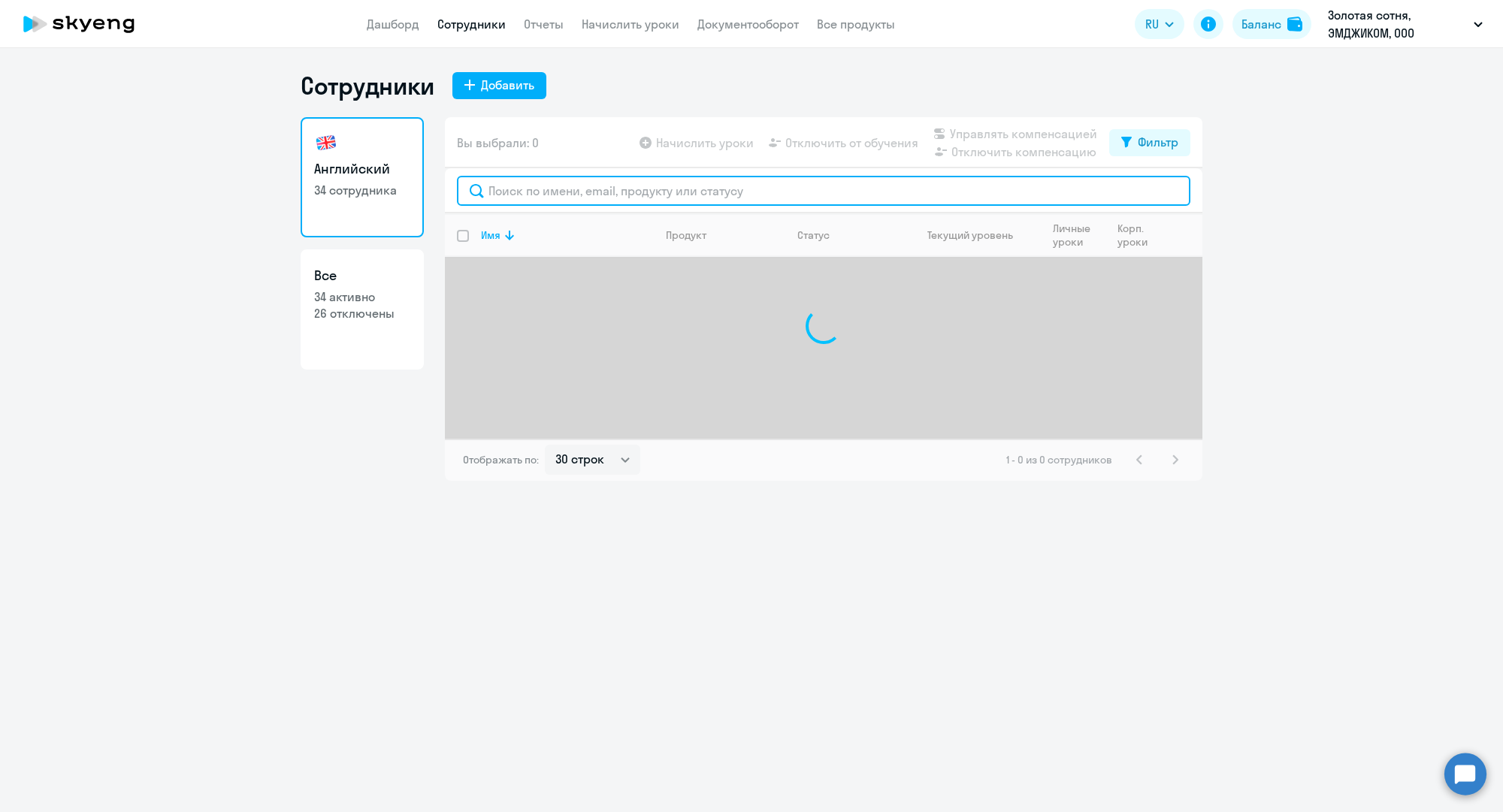
click at [520, 194] on input "text" at bounding box center [823, 191] width 734 height 30
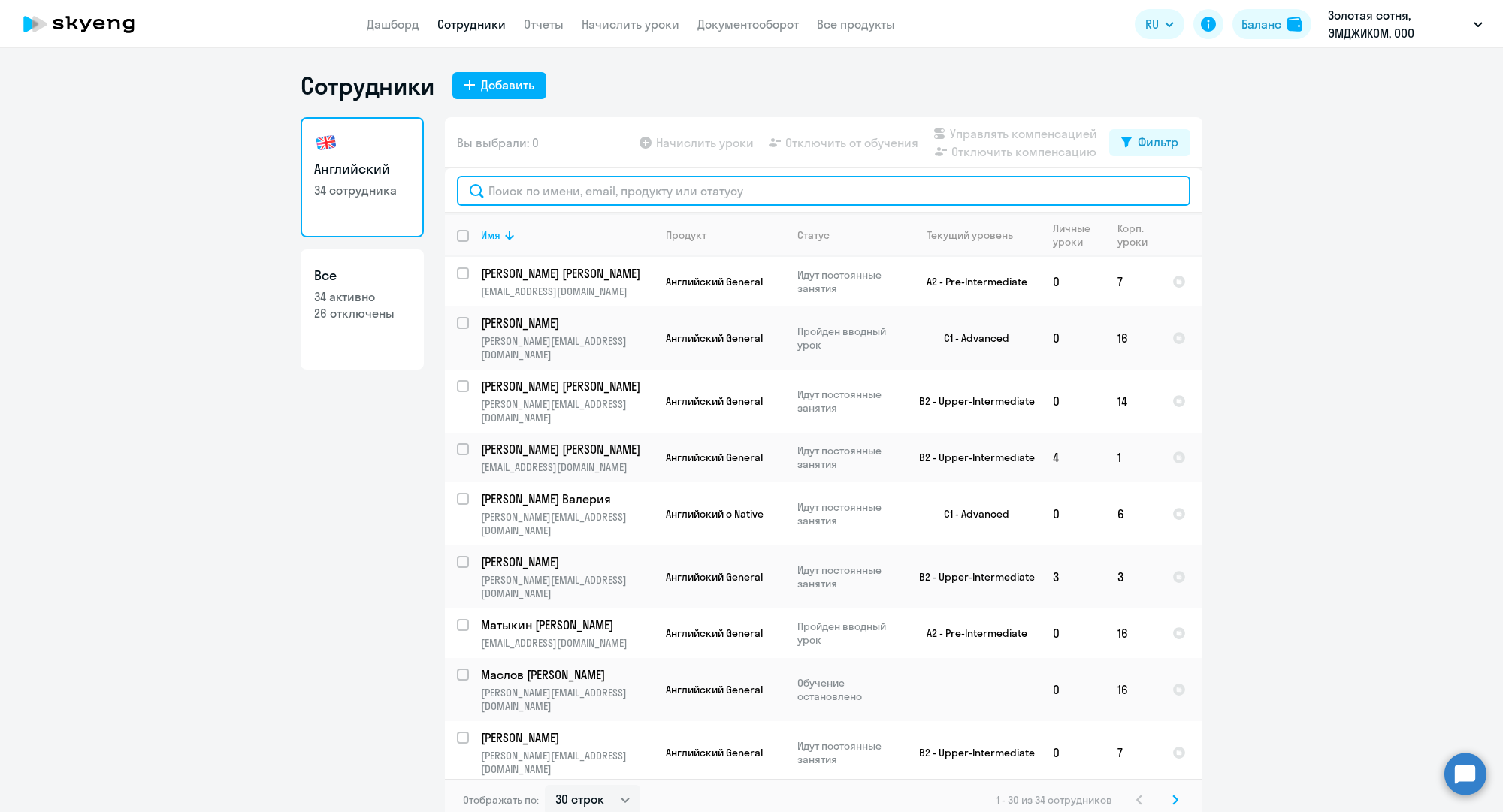
paste input "k.tsepkova@mgcom.ru"
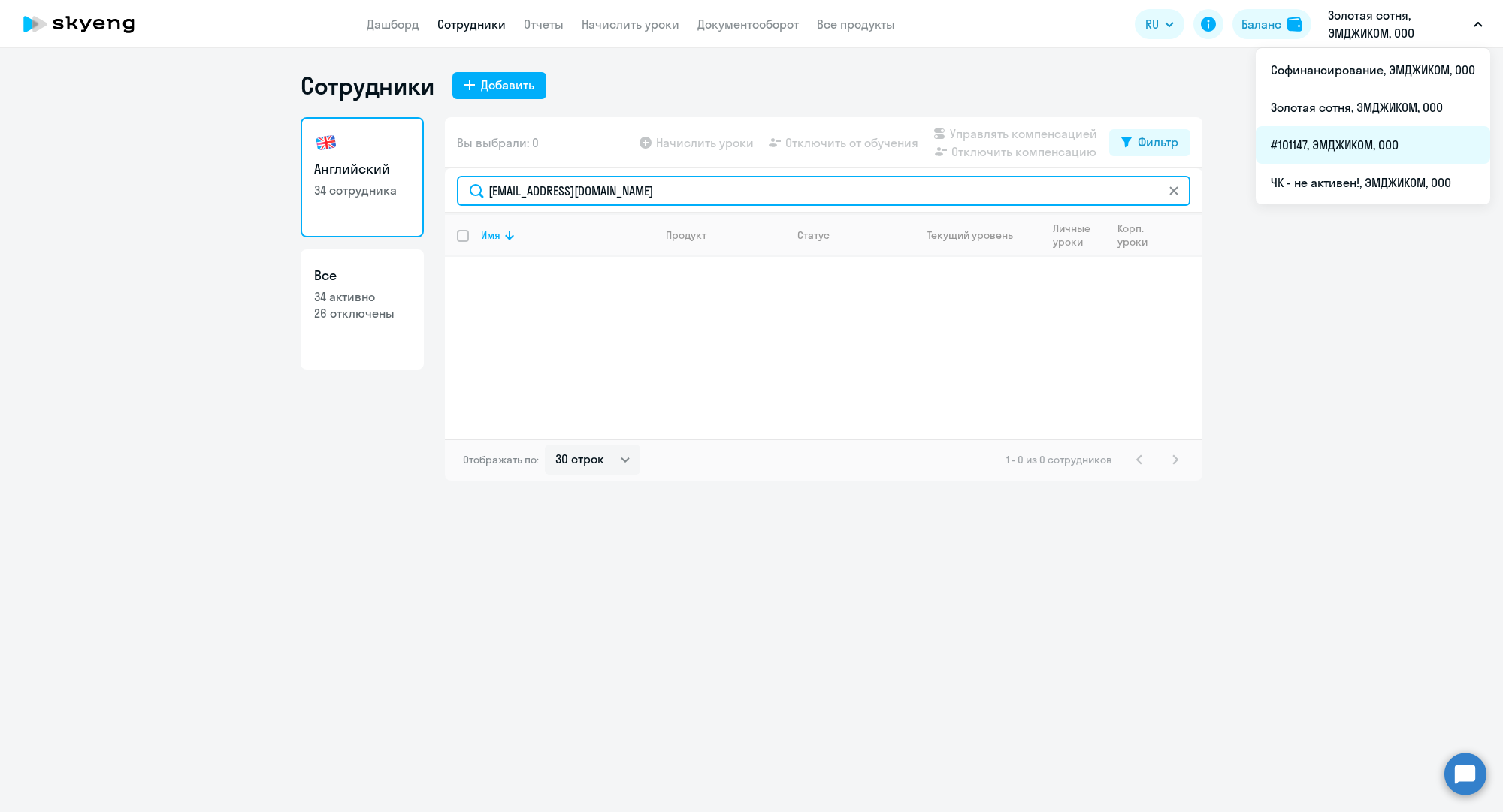
type input "k.tsepkova@mgcom.ru"
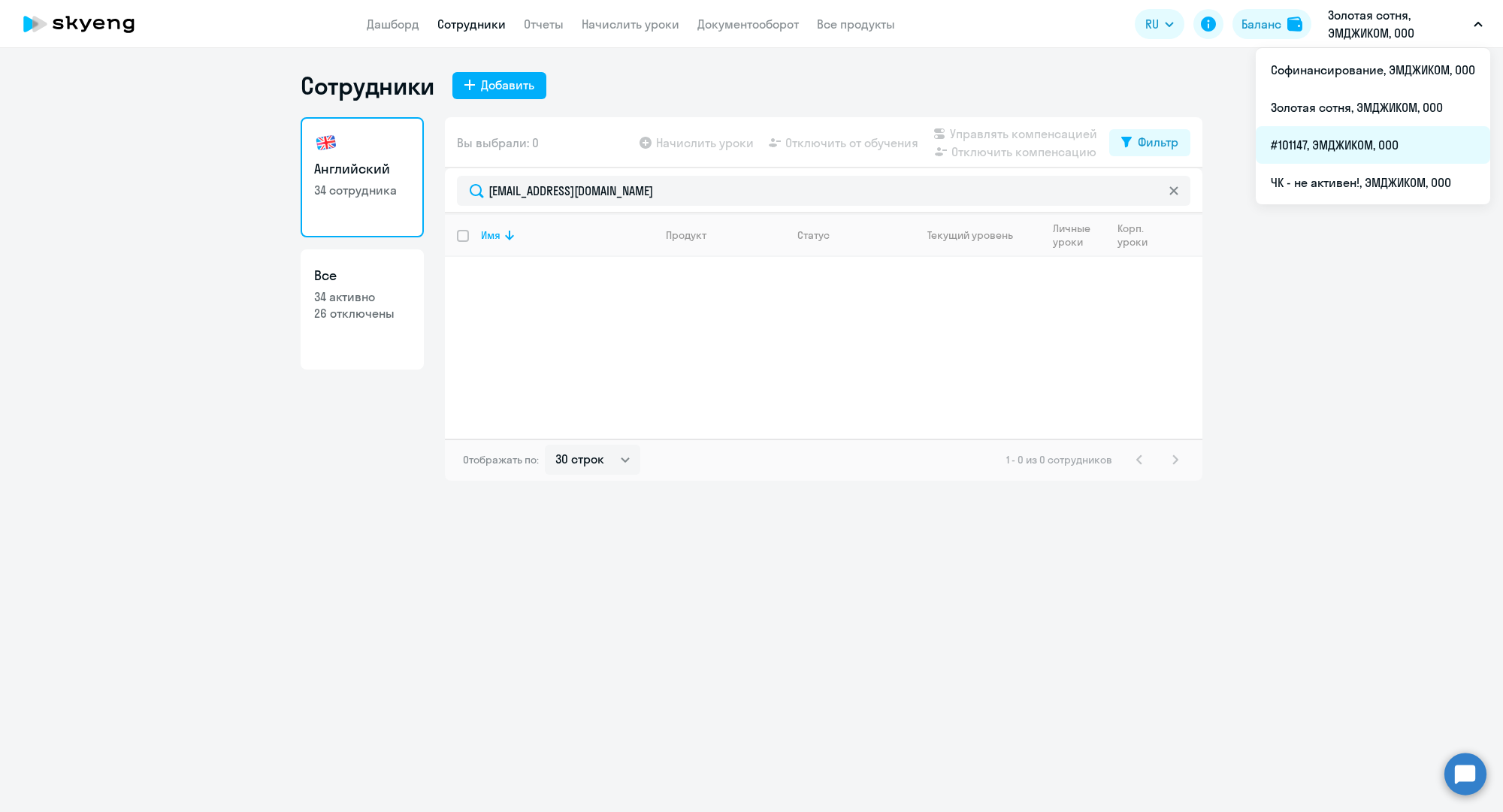
click at [1347, 147] on li "#101147, ЭМДЖИКОМ, ООО" at bounding box center [1373, 145] width 235 height 38
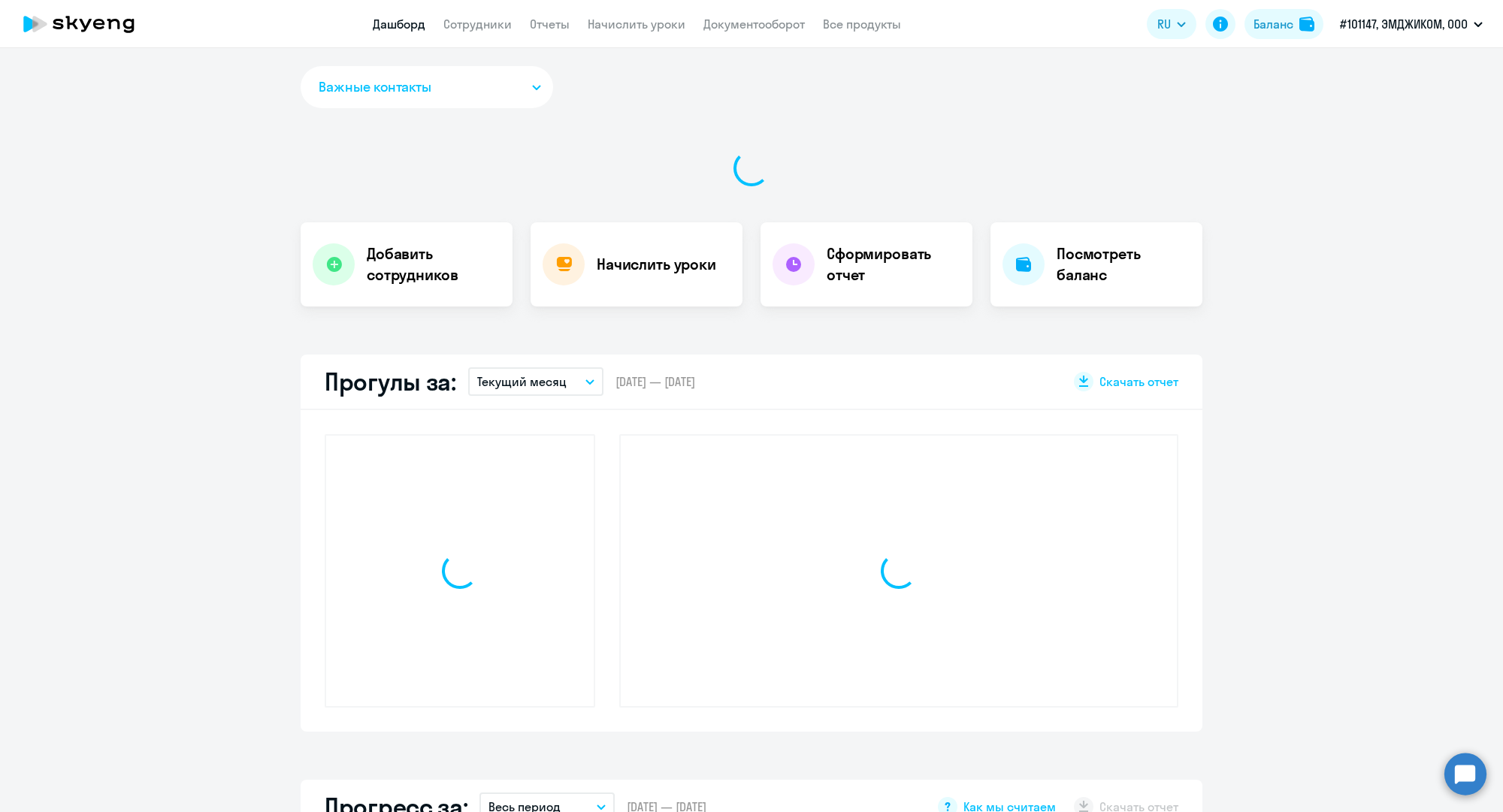
click at [474, 27] on link "Сотрудники" at bounding box center [477, 23] width 68 height 15
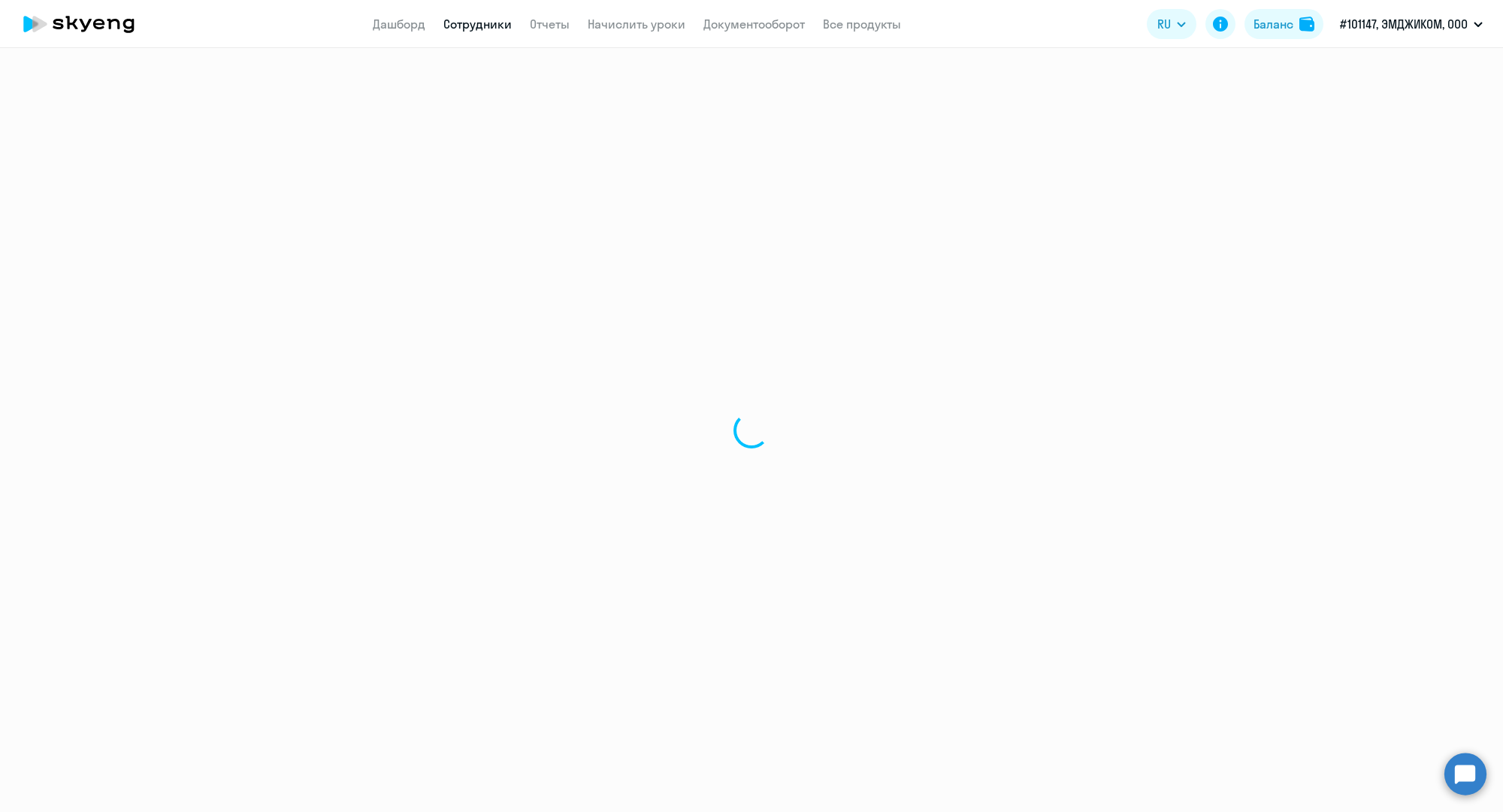
select select "30"
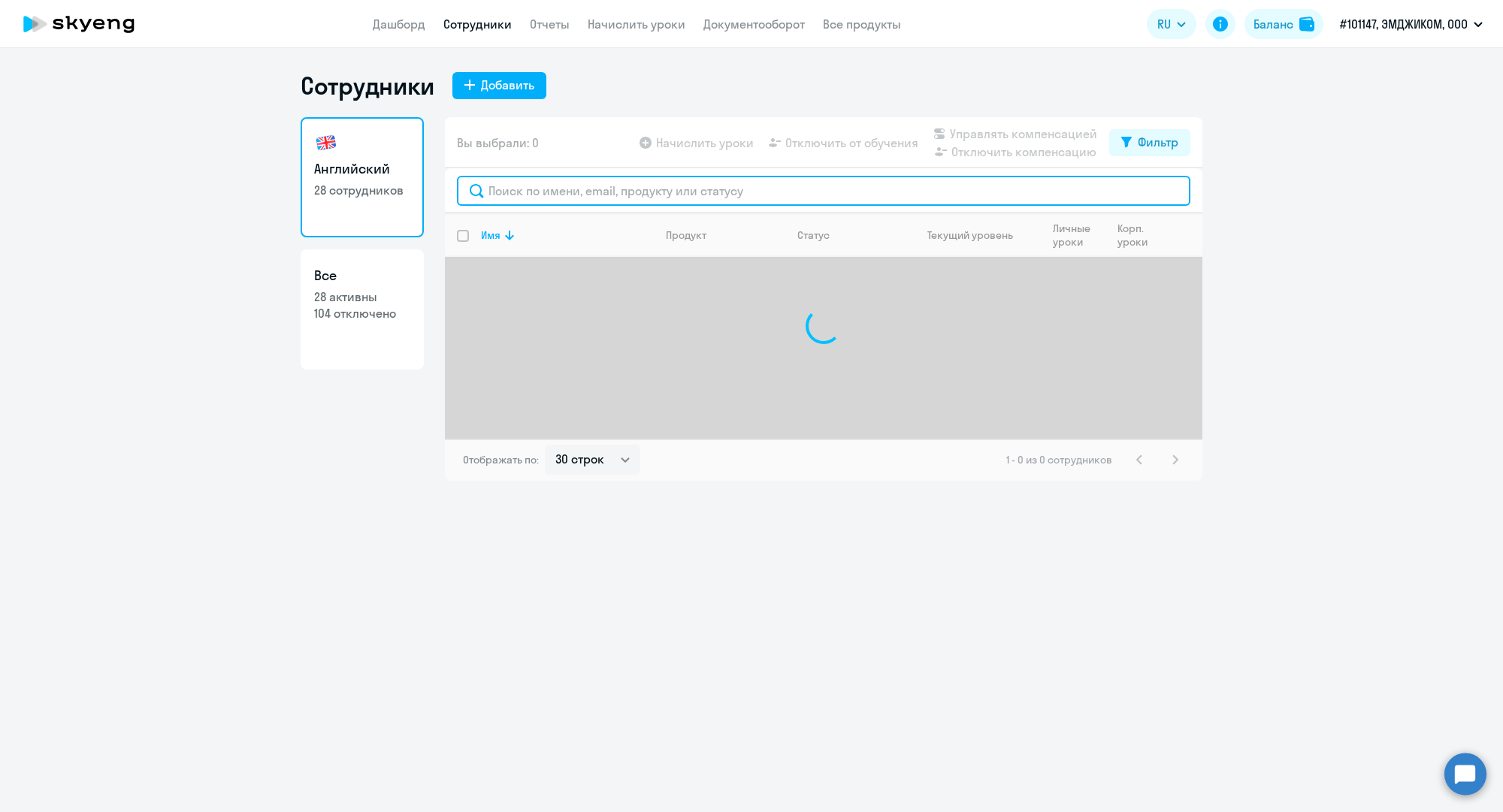
click at [547, 190] on input "text" at bounding box center [823, 191] width 734 height 30
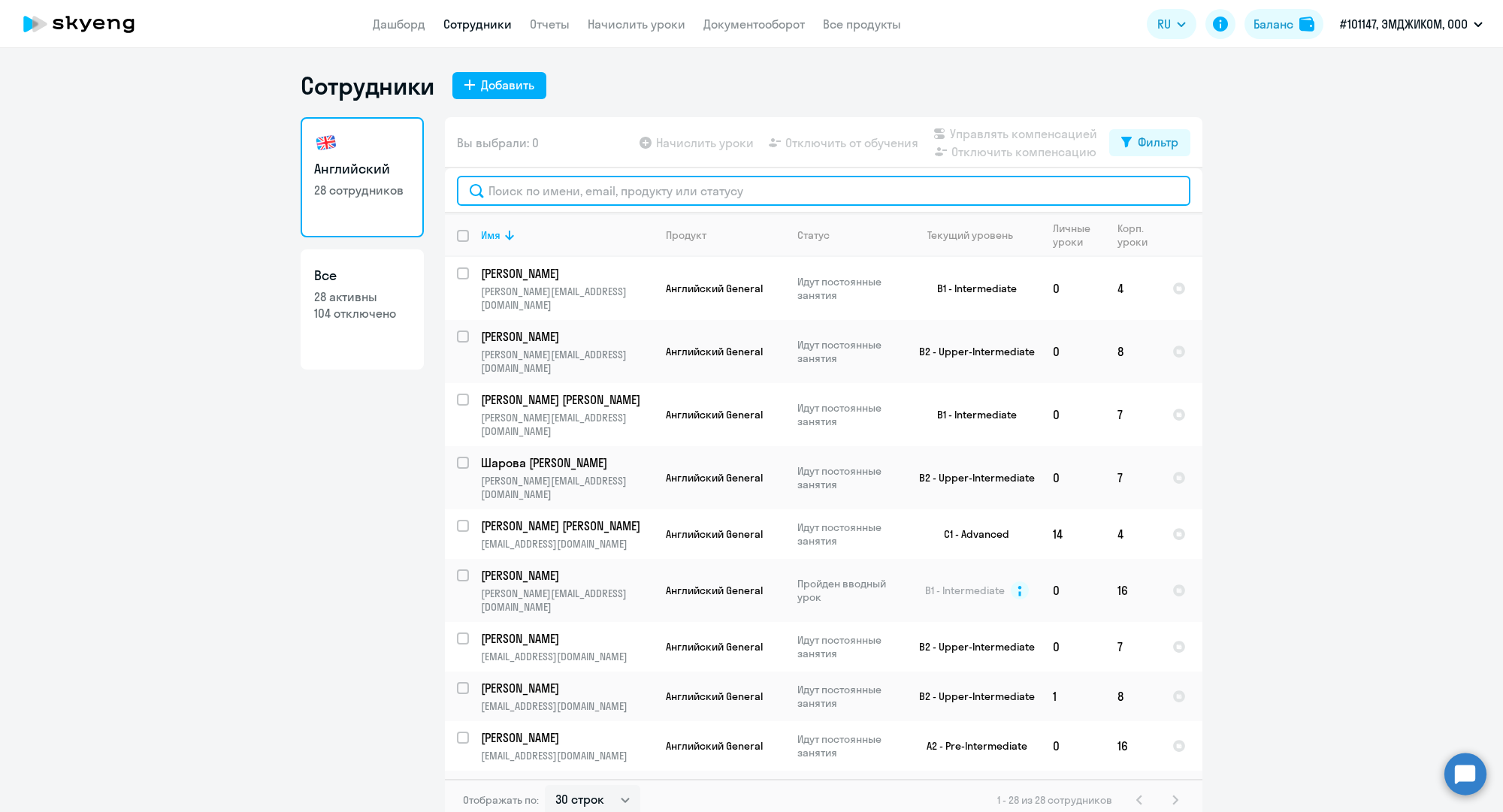
paste input "k.tsepkova@mgcom.ru"
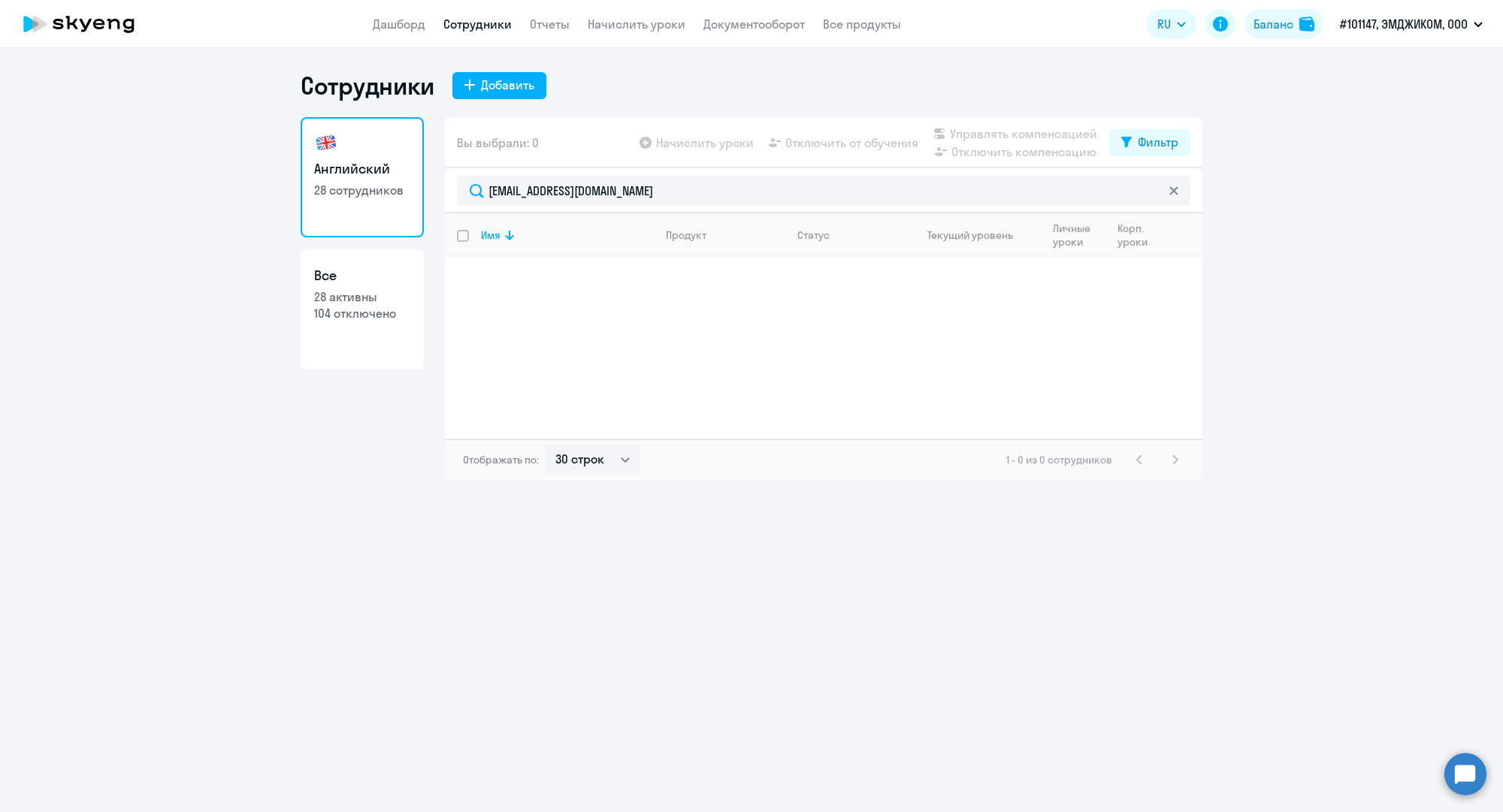
click at [487, 27] on link "Сотрудники" at bounding box center [477, 23] width 68 height 15
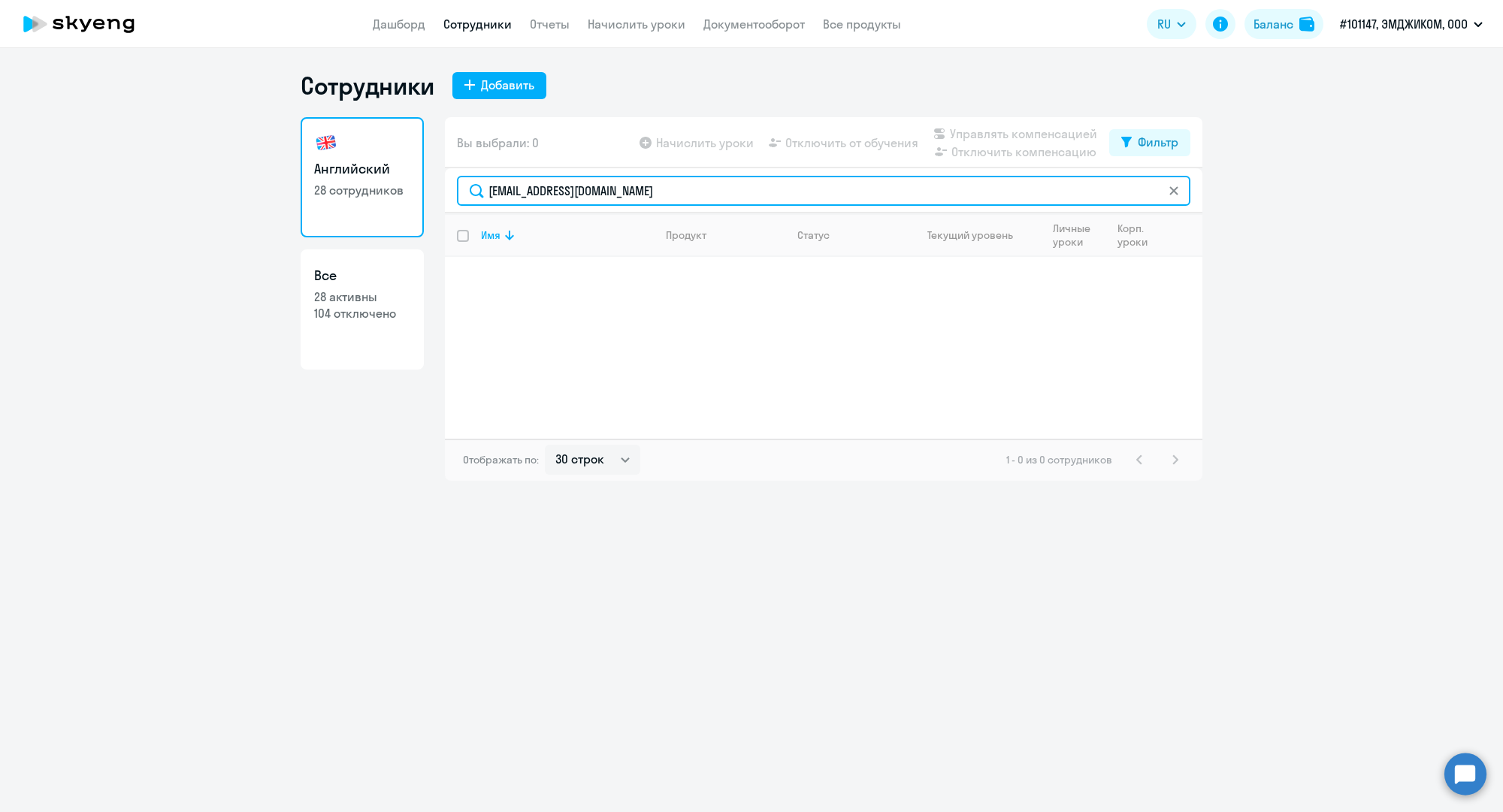
click at [571, 201] on input "k.tsepkova@mgcom.ru" at bounding box center [823, 191] width 734 height 30
click at [571, 196] on input "k.tsepkova@mgcom.ru" at bounding box center [823, 191] width 734 height 30
click at [571, 195] on input "k.tsepkova@mgcom.ru" at bounding box center [823, 191] width 734 height 30
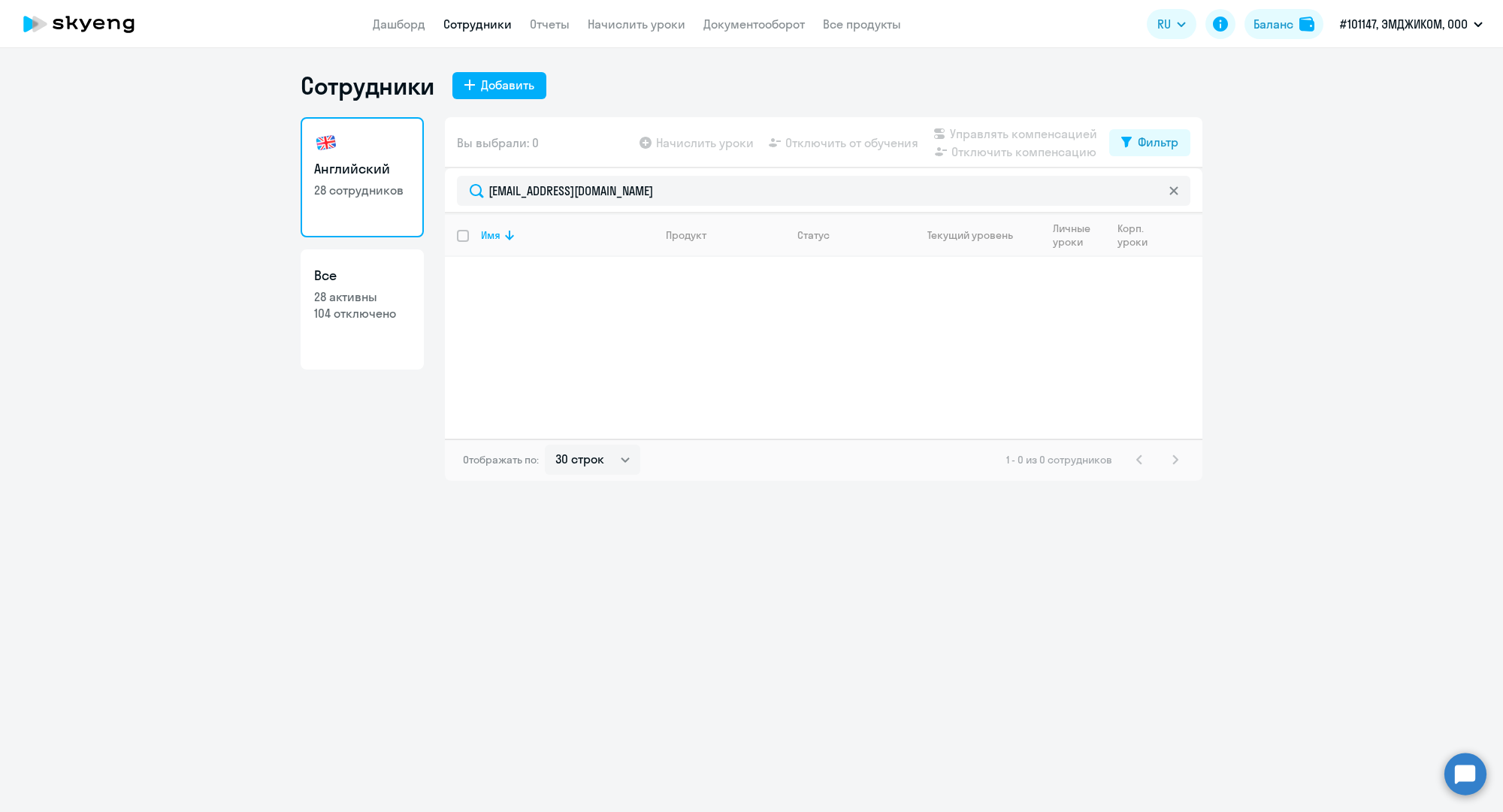
click at [502, 30] on link "Сотрудники" at bounding box center [477, 23] width 68 height 15
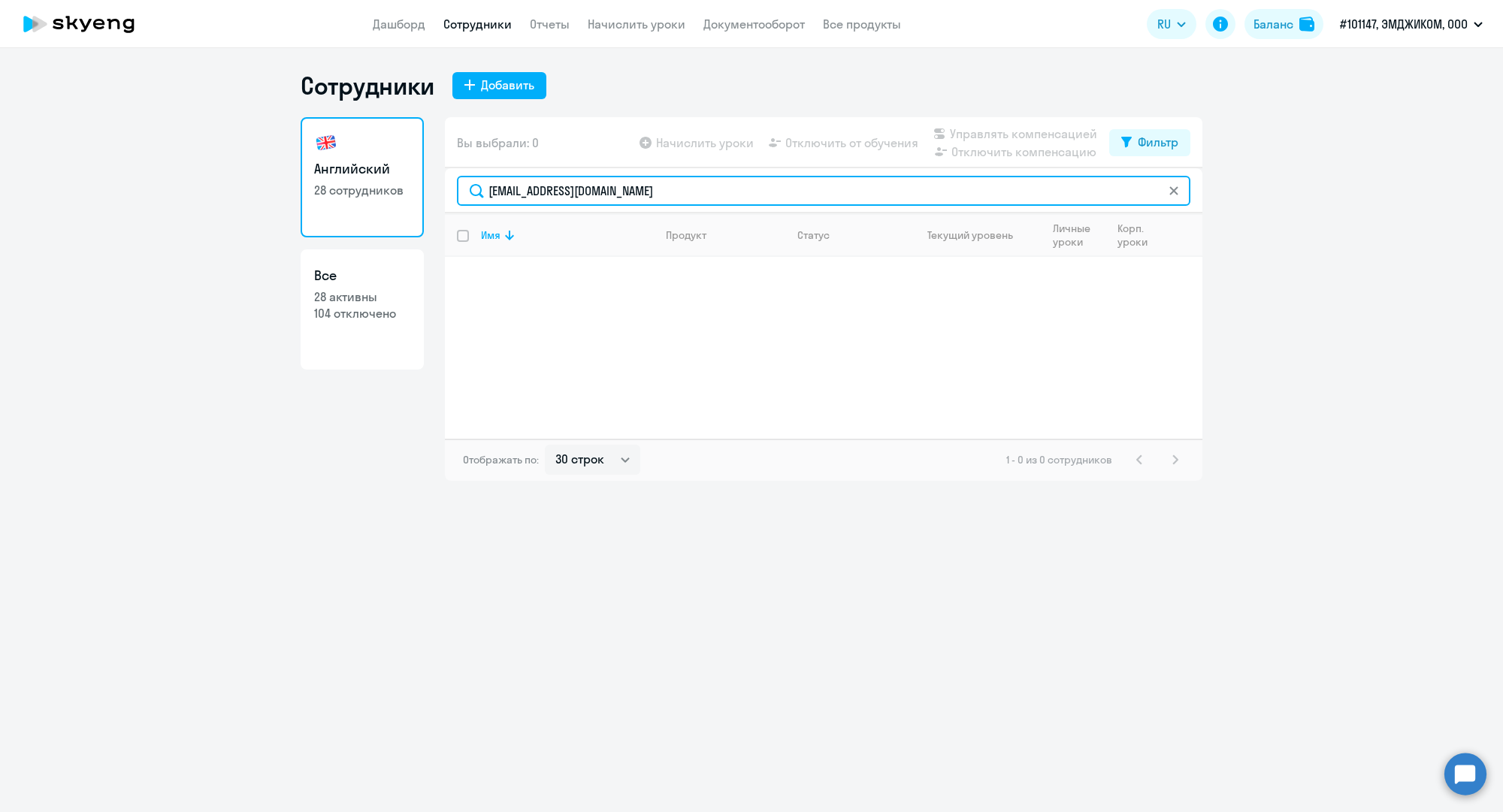
click at [553, 191] on input "k.tsepkova@mgcom.ru" at bounding box center [823, 191] width 734 height 30
paste input "p.kriulin"
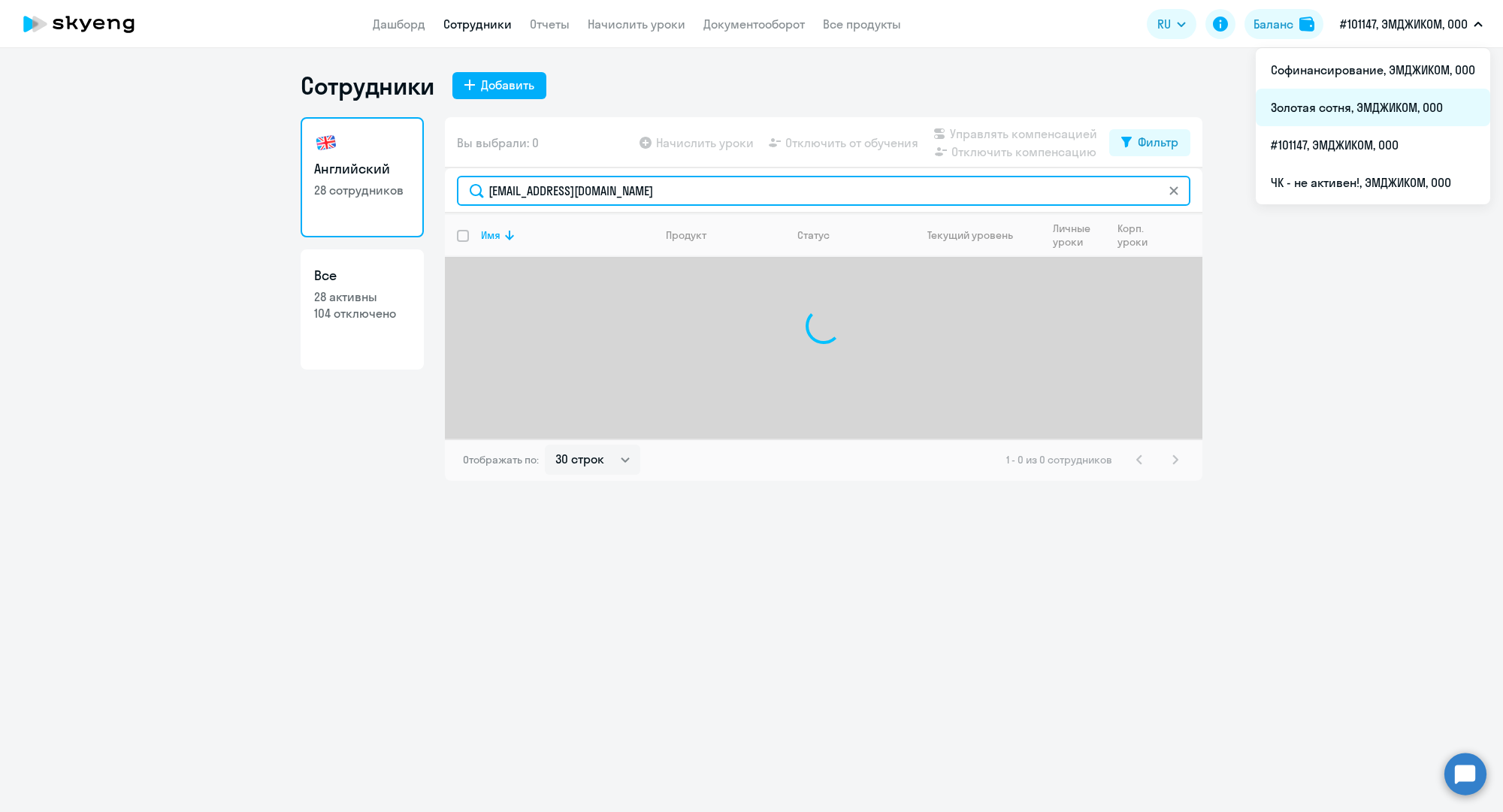
type input "p.kriulina@mgcom.ru"
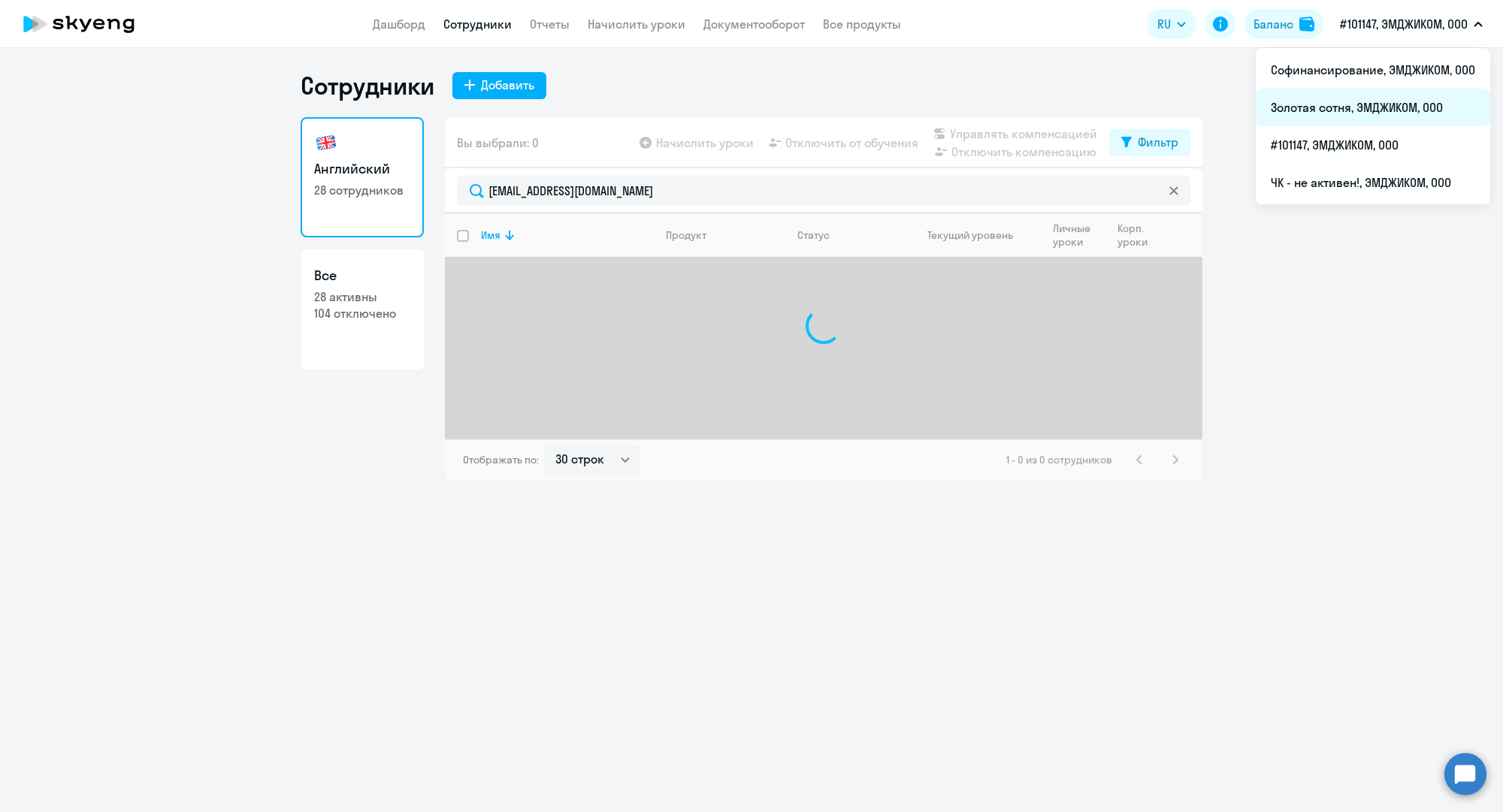
click at [1357, 106] on li "Золотая сотня, ЭМДЖИКОМ, ООО" at bounding box center [1373, 107] width 235 height 38
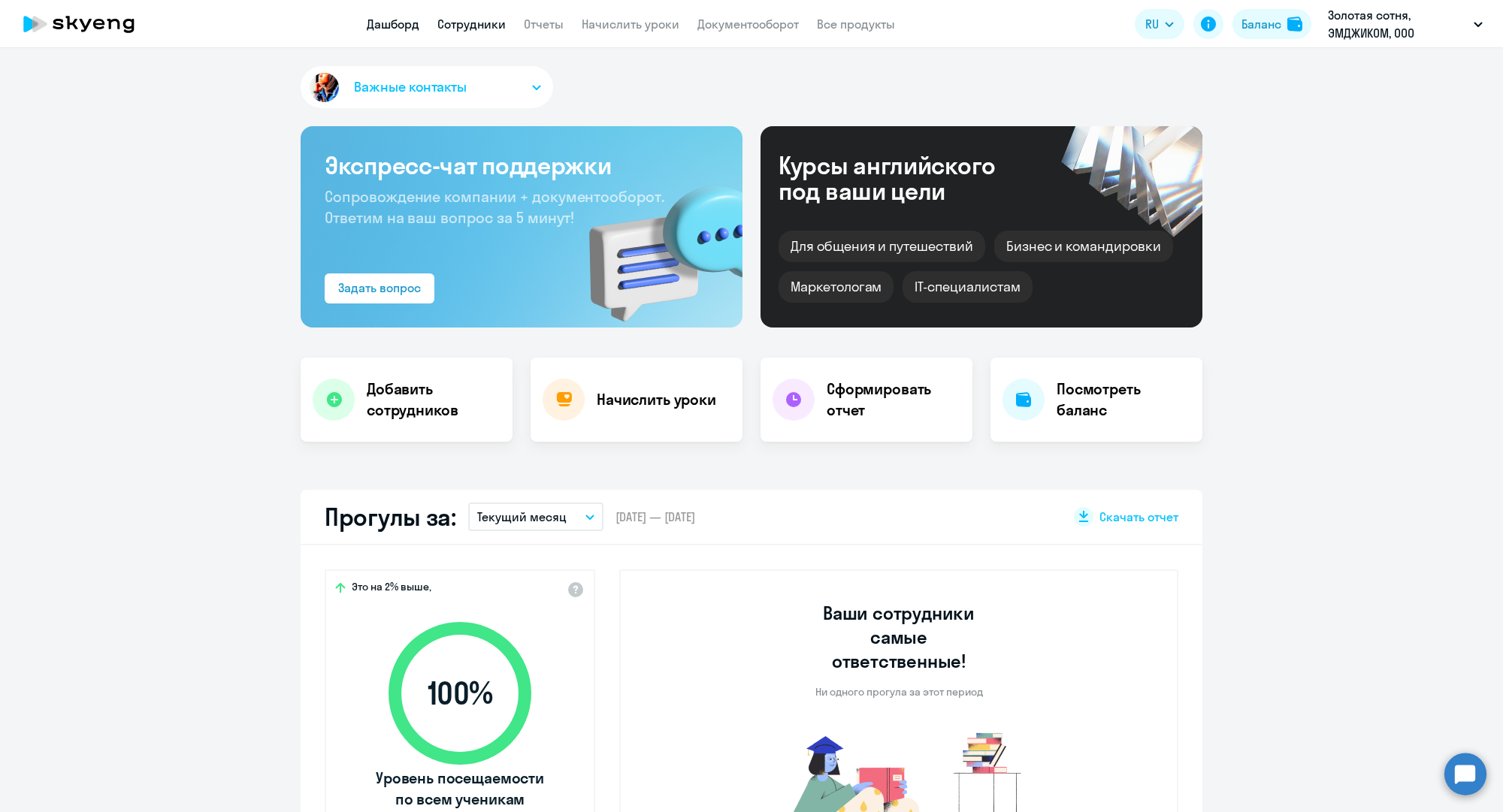
click at [495, 16] on link "Сотрудники" at bounding box center [471, 23] width 68 height 15
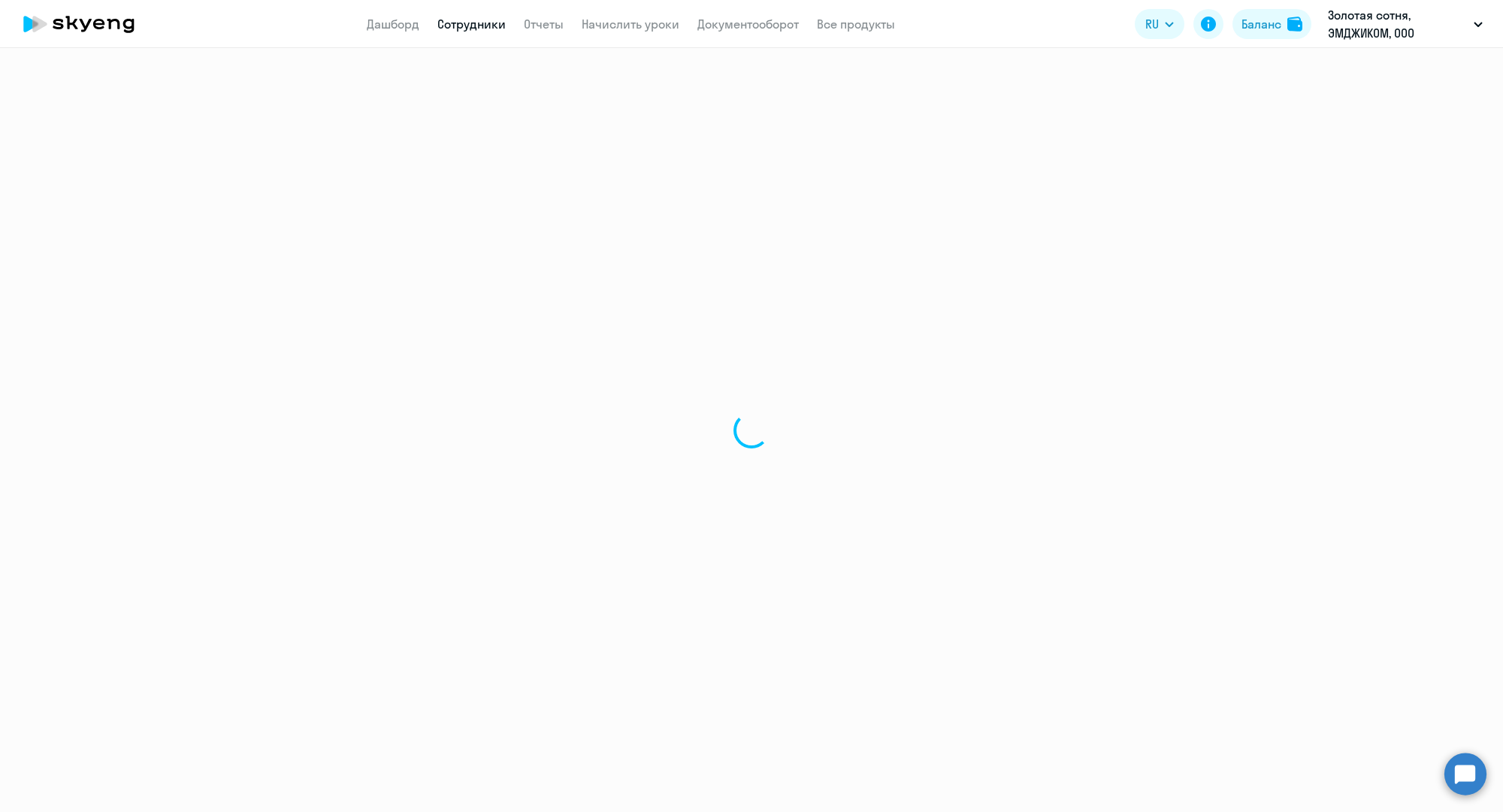
select select "30"
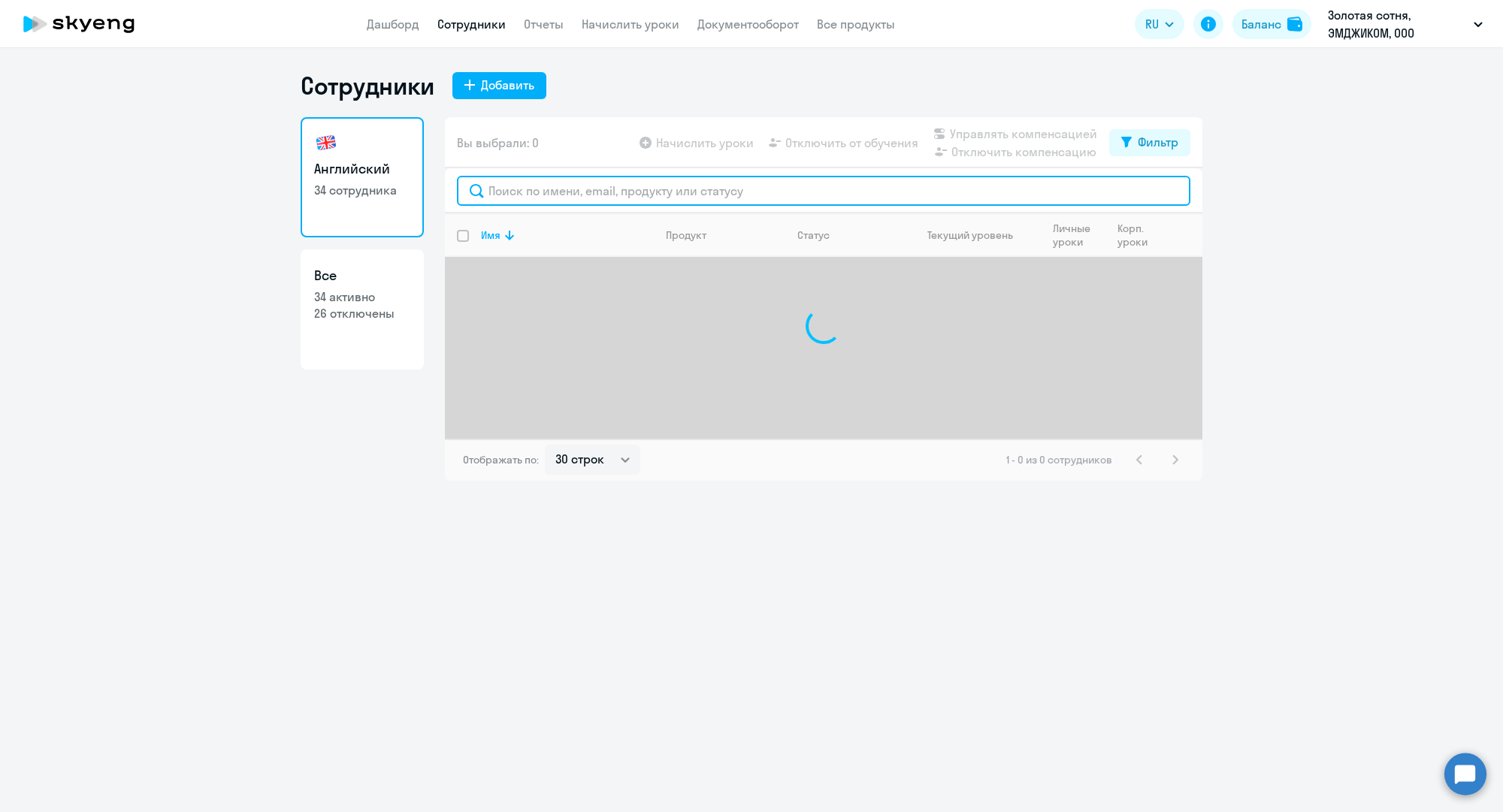
click at [559, 198] on input "text" at bounding box center [823, 191] width 734 height 30
paste input "p.kriulina@mgcom.ru"
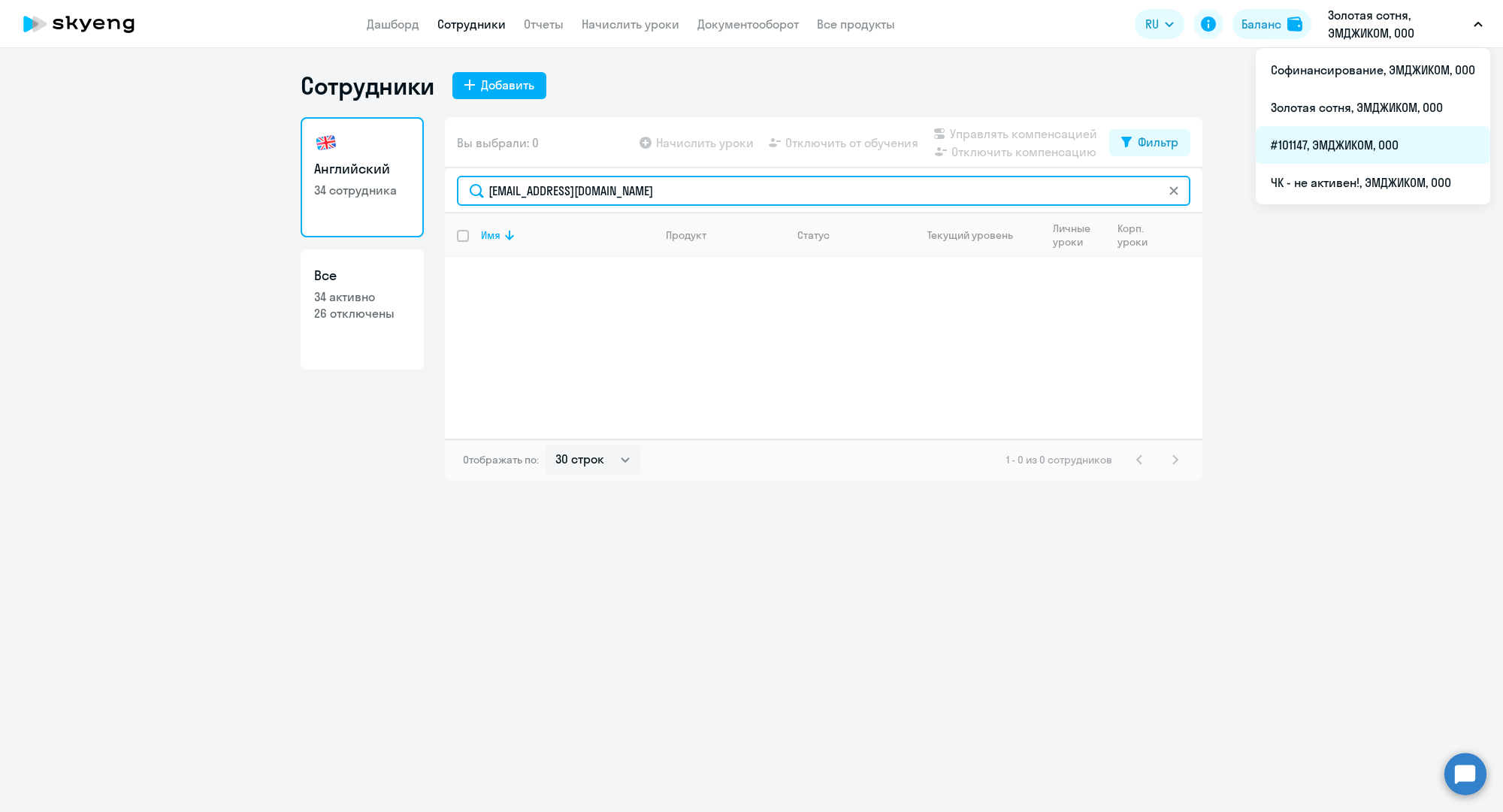
type input "p.kriulina@mgcom.ru"
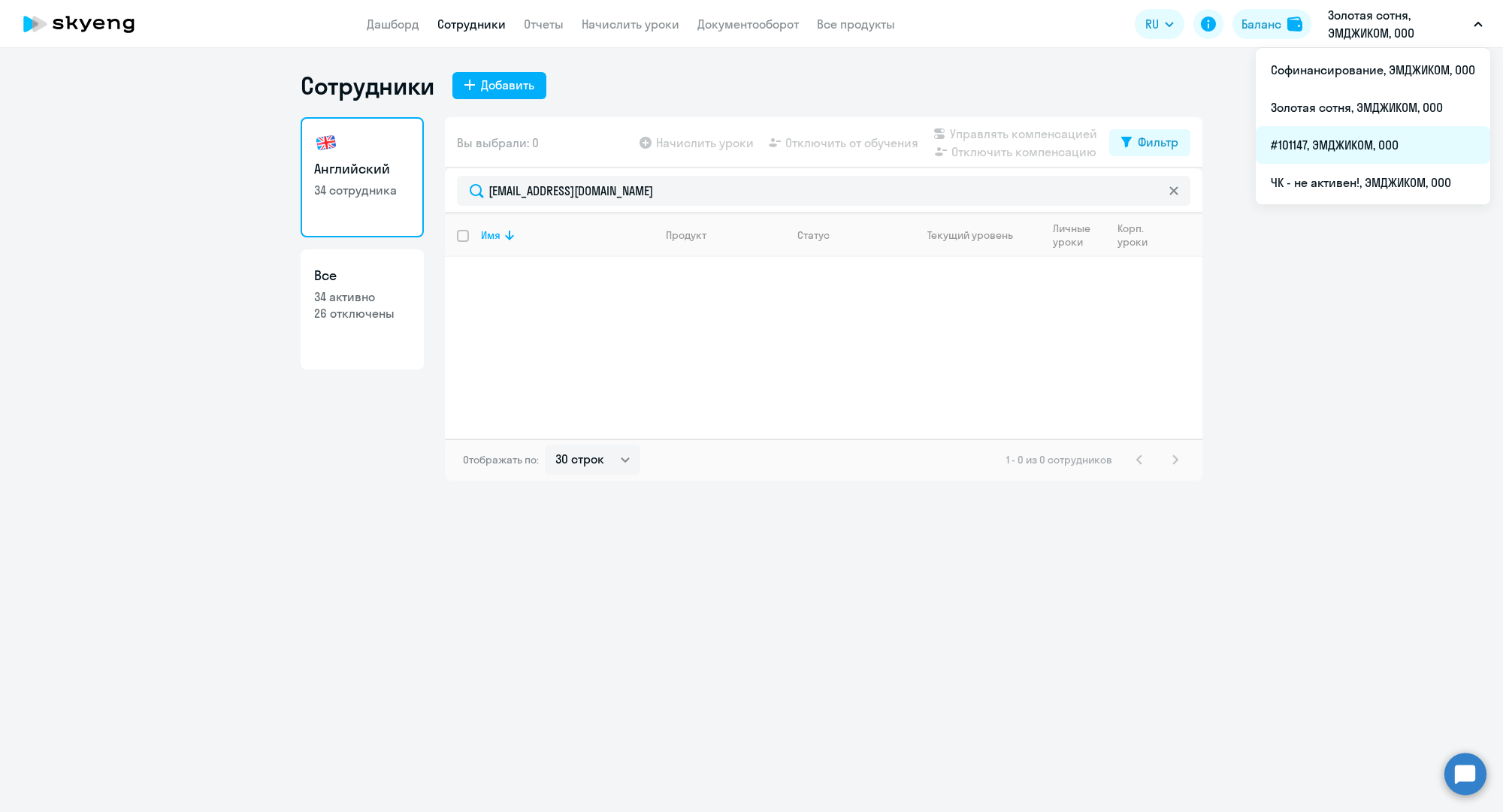
click at [1334, 141] on li "#101147, ЭМДЖИКОМ, ООО" at bounding box center [1373, 145] width 235 height 38
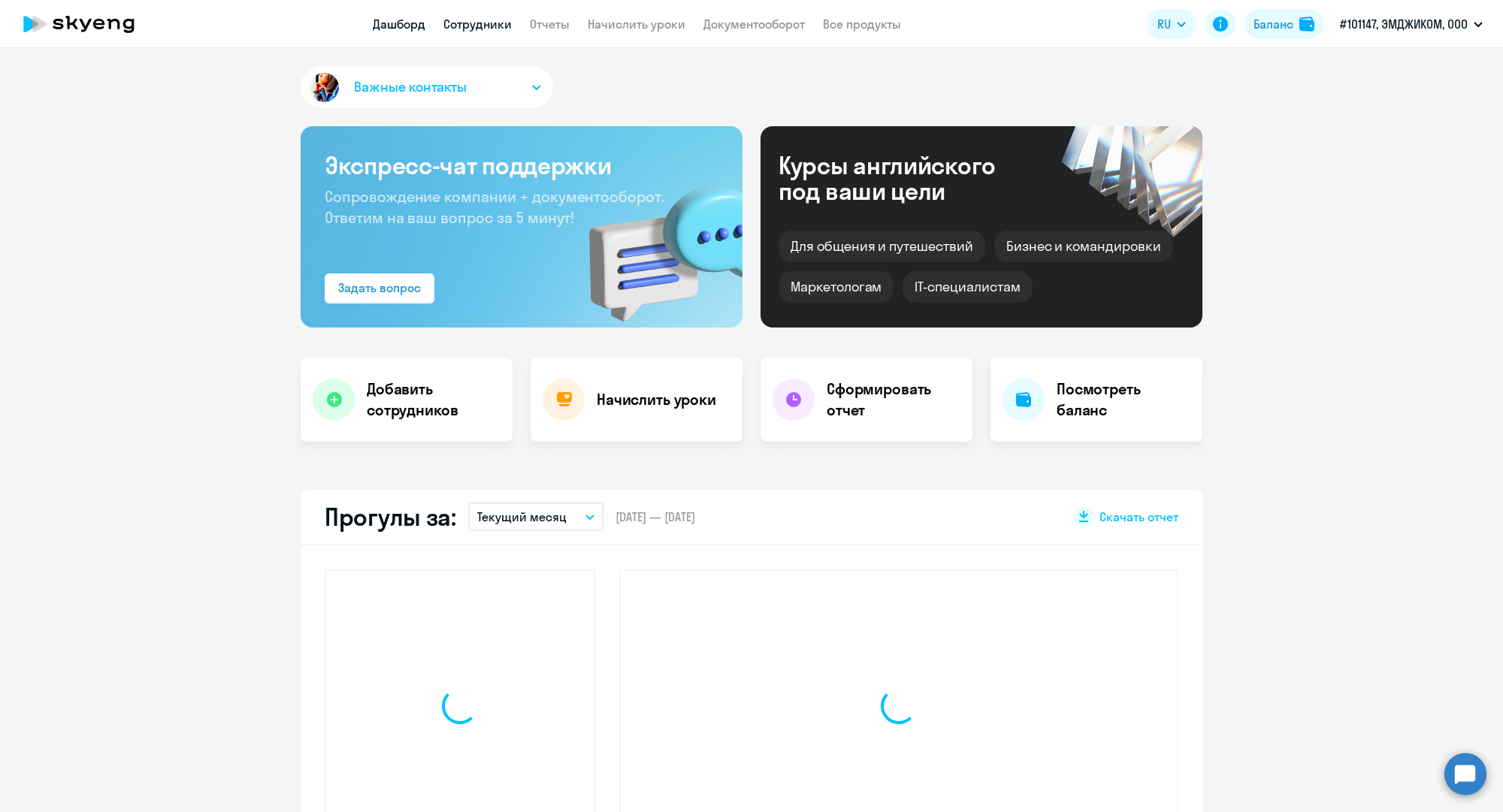
click at [483, 20] on link "Сотрудники" at bounding box center [477, 23] width 68 height 15
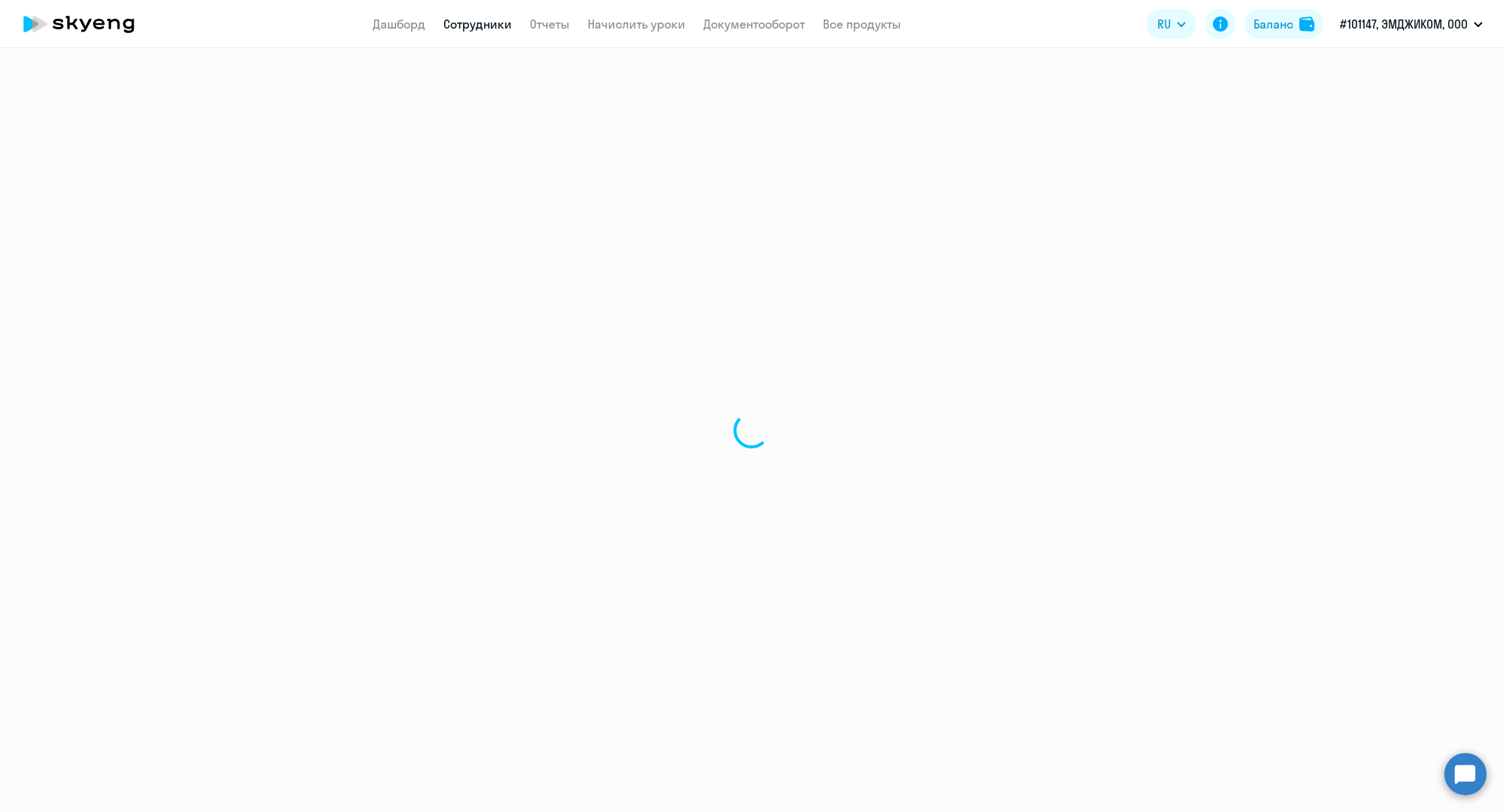
select select "30"
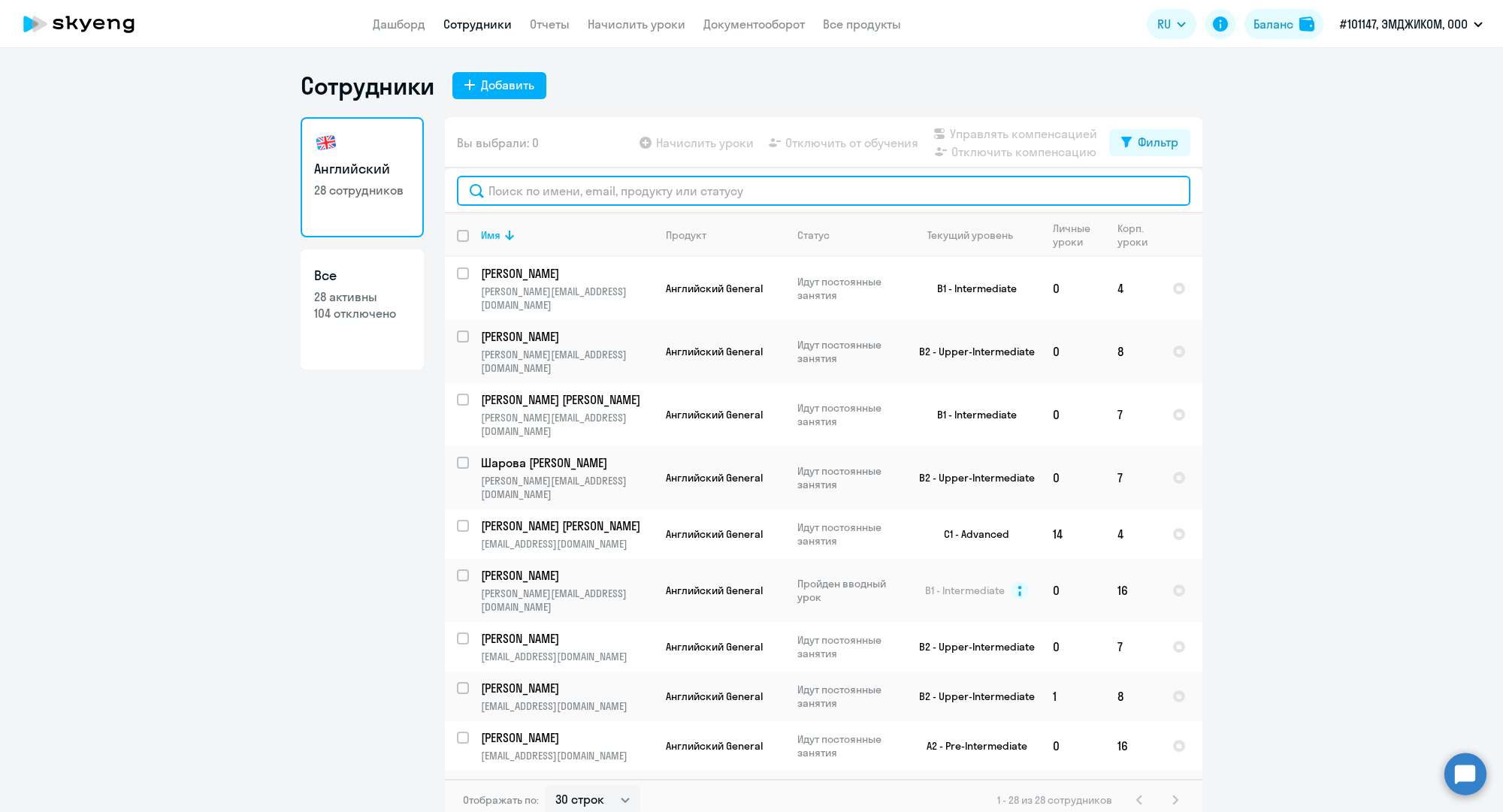
click at [587, 190] on input "text" at bounding box center [823, 191] width 734 height 30
paste input "p.kriulina@mgcom.ru"
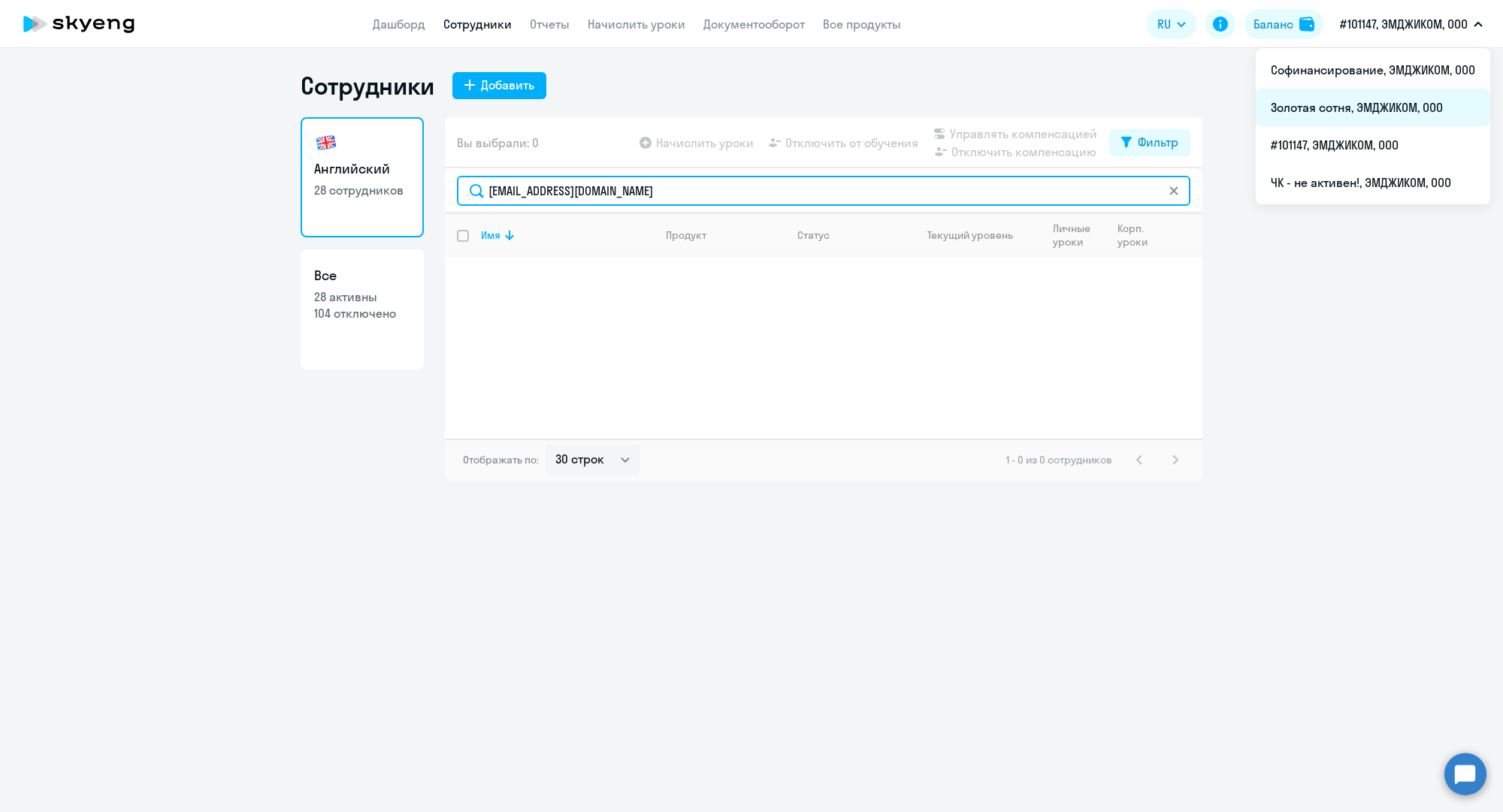
type input "p.kriulina@mgcom.ru"
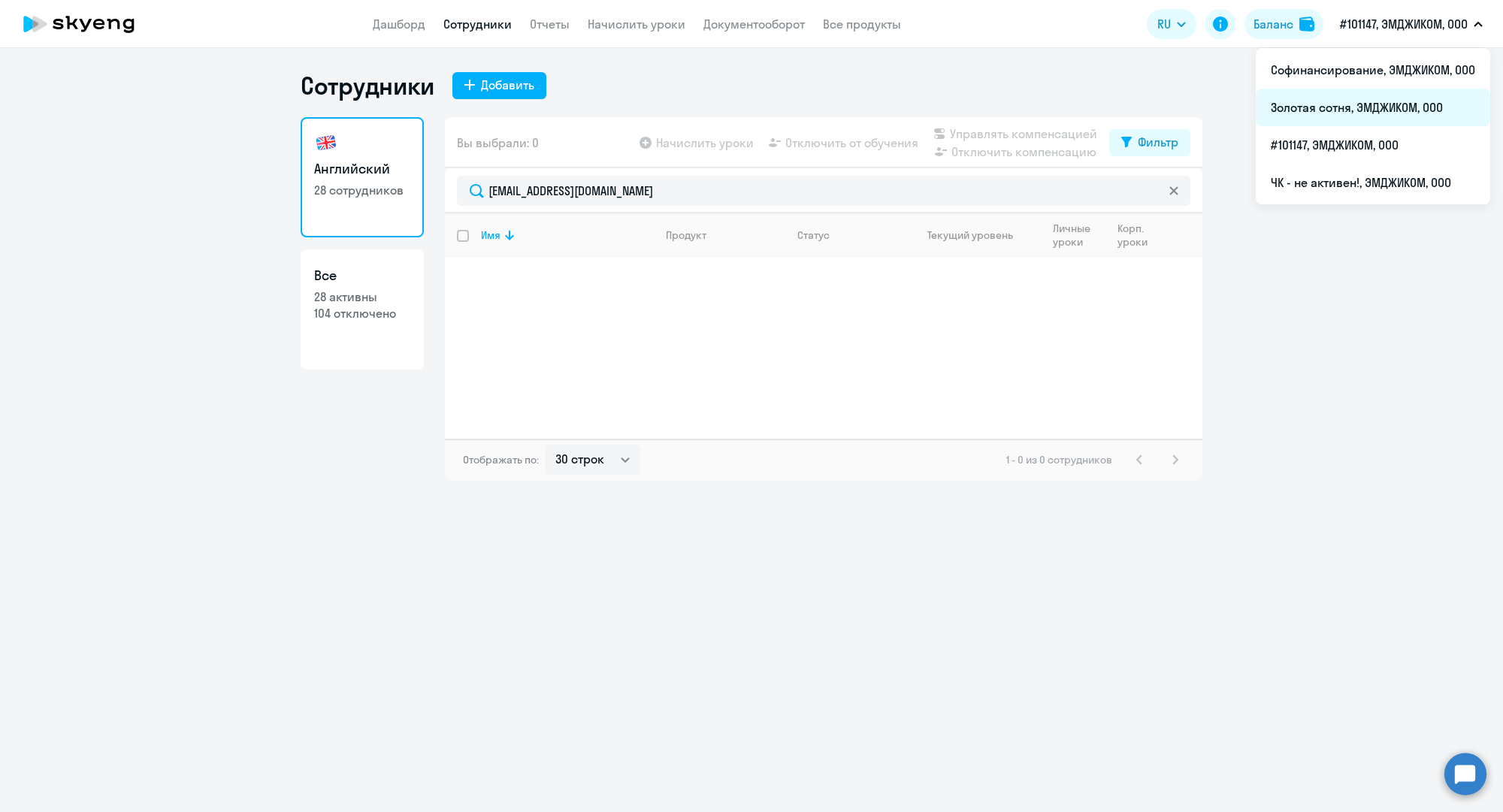
click at [1383, 100] on li "Золотая сотня, ЭМДЖИКОМ, ООО" at bounding box center [1373, 107] width 235 height 38
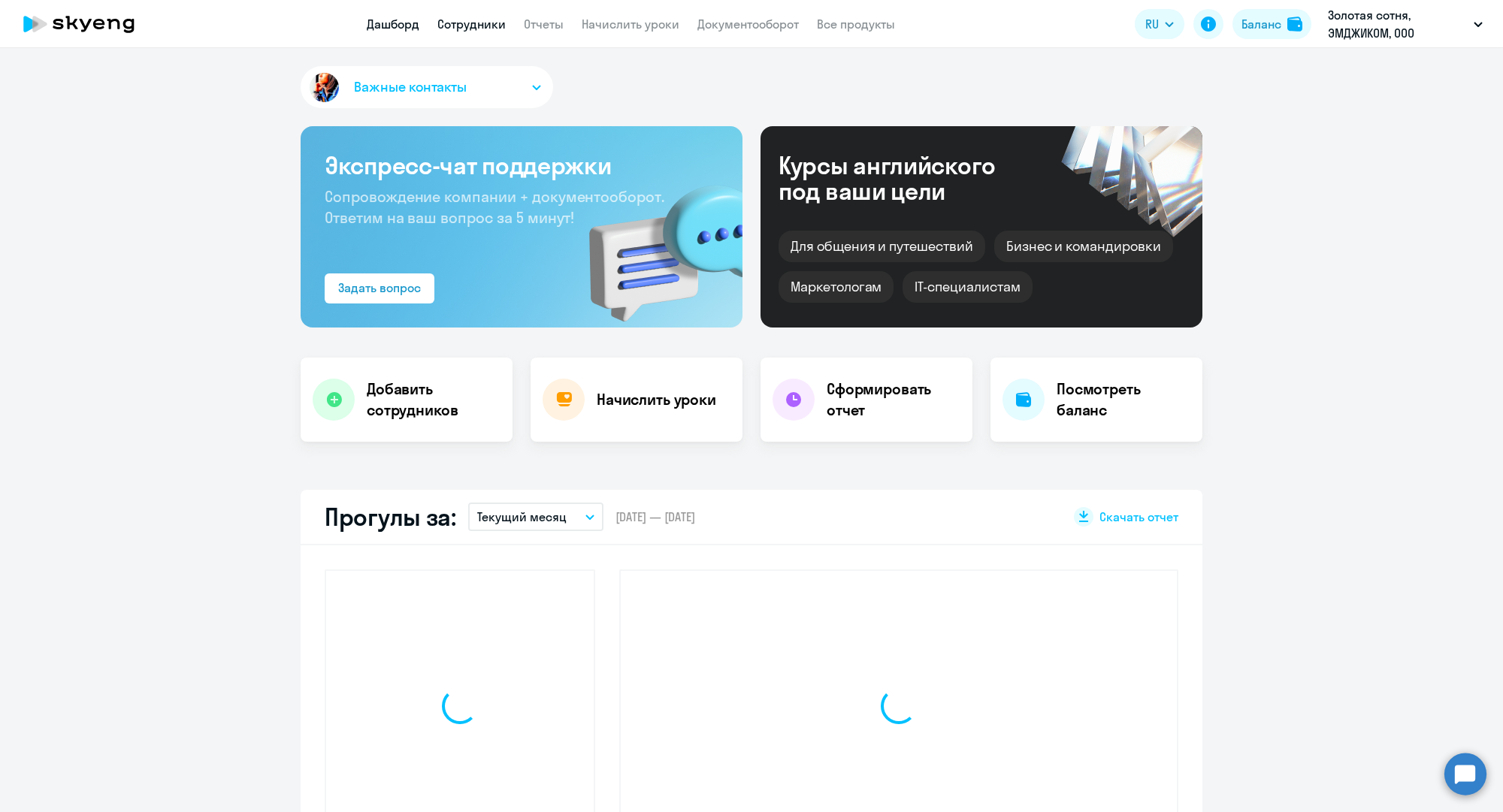
click at [482, 21] on link "Сотрудники" at bounding box center [471, 23] width 68 height 15
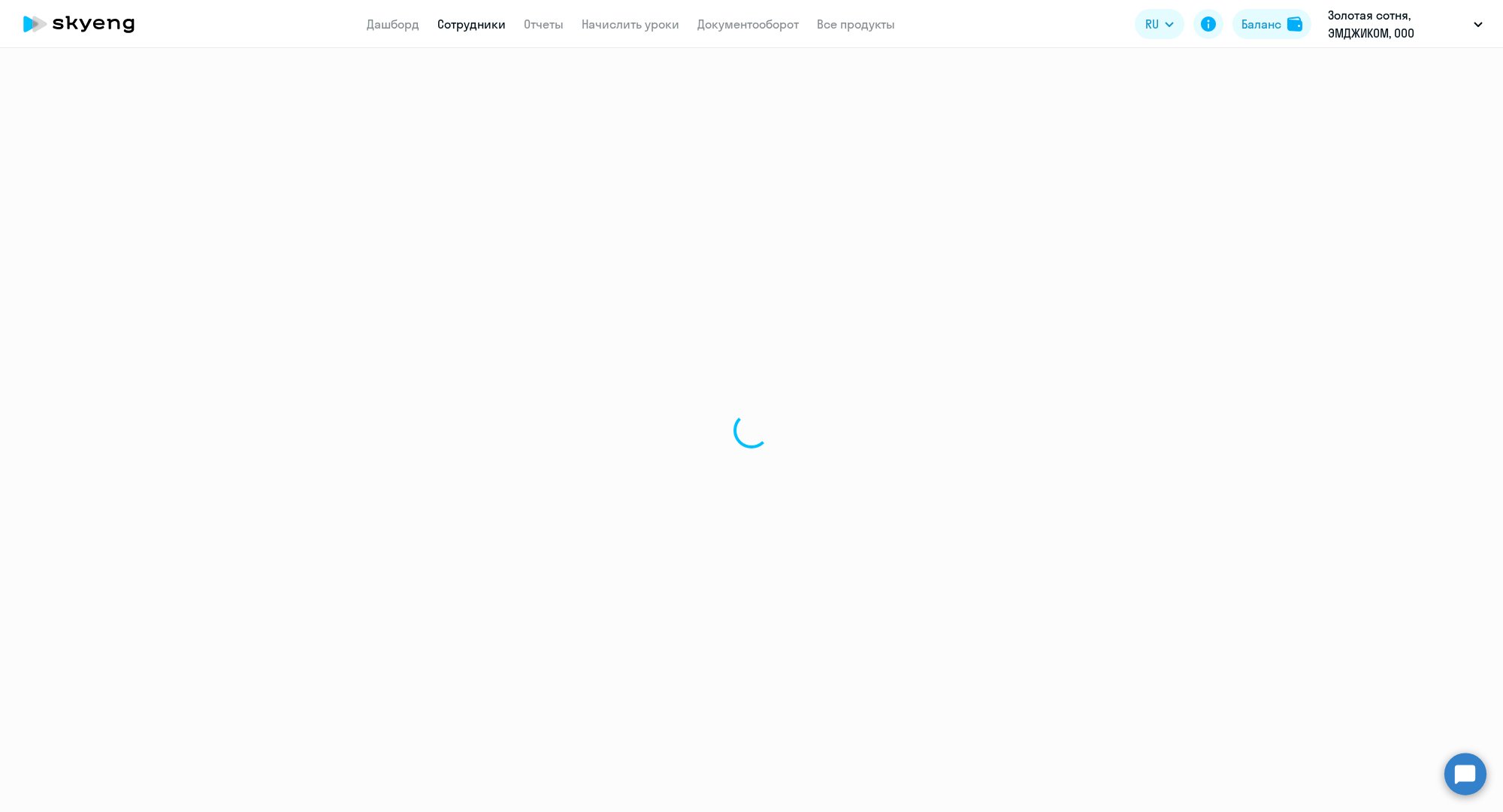
select select "30"
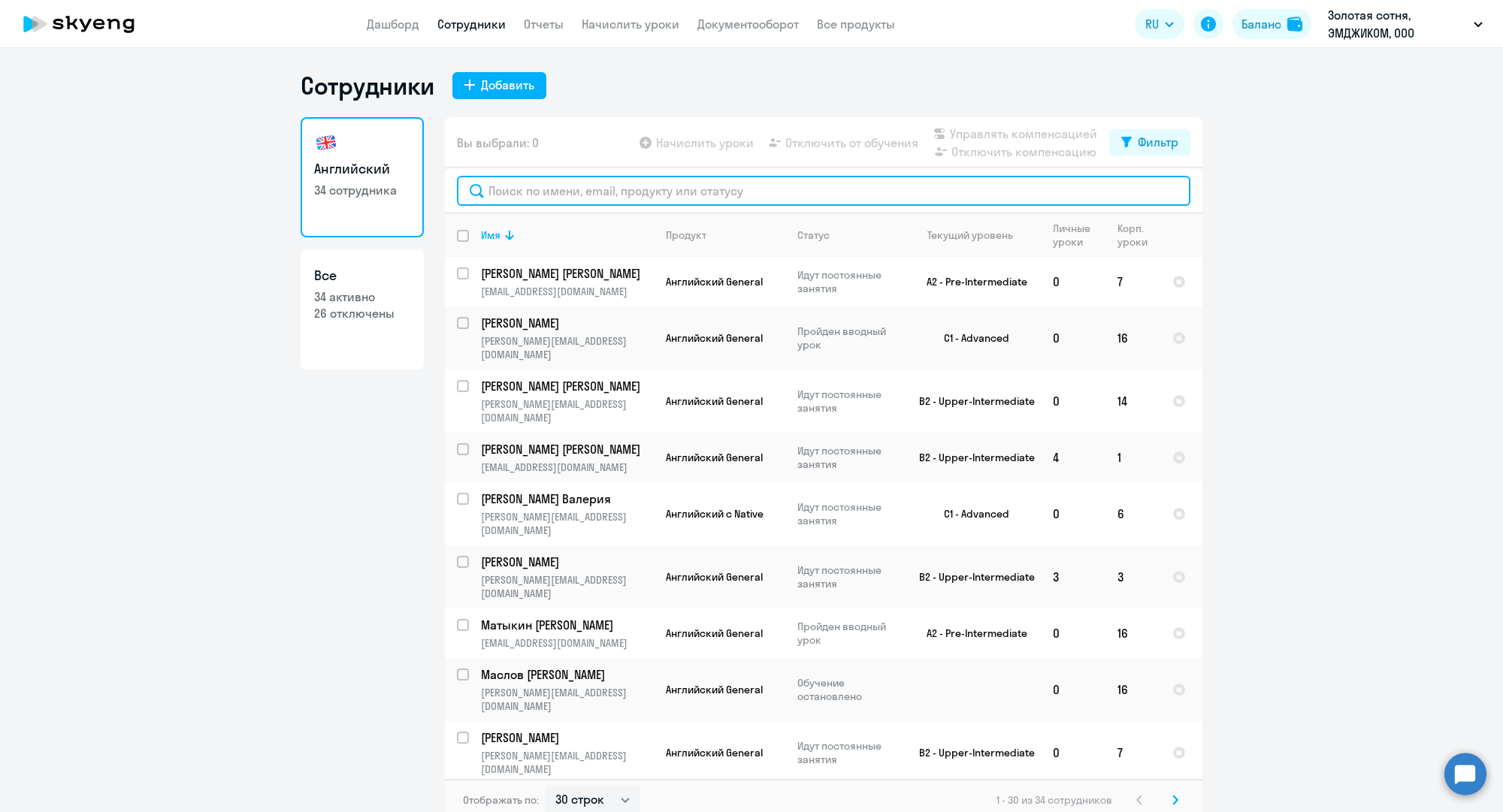
click at [525, 185] on input "text" at bounding box center [823, 191] width 734 height 30
paste input "p.kriulina@mgcom.ru"
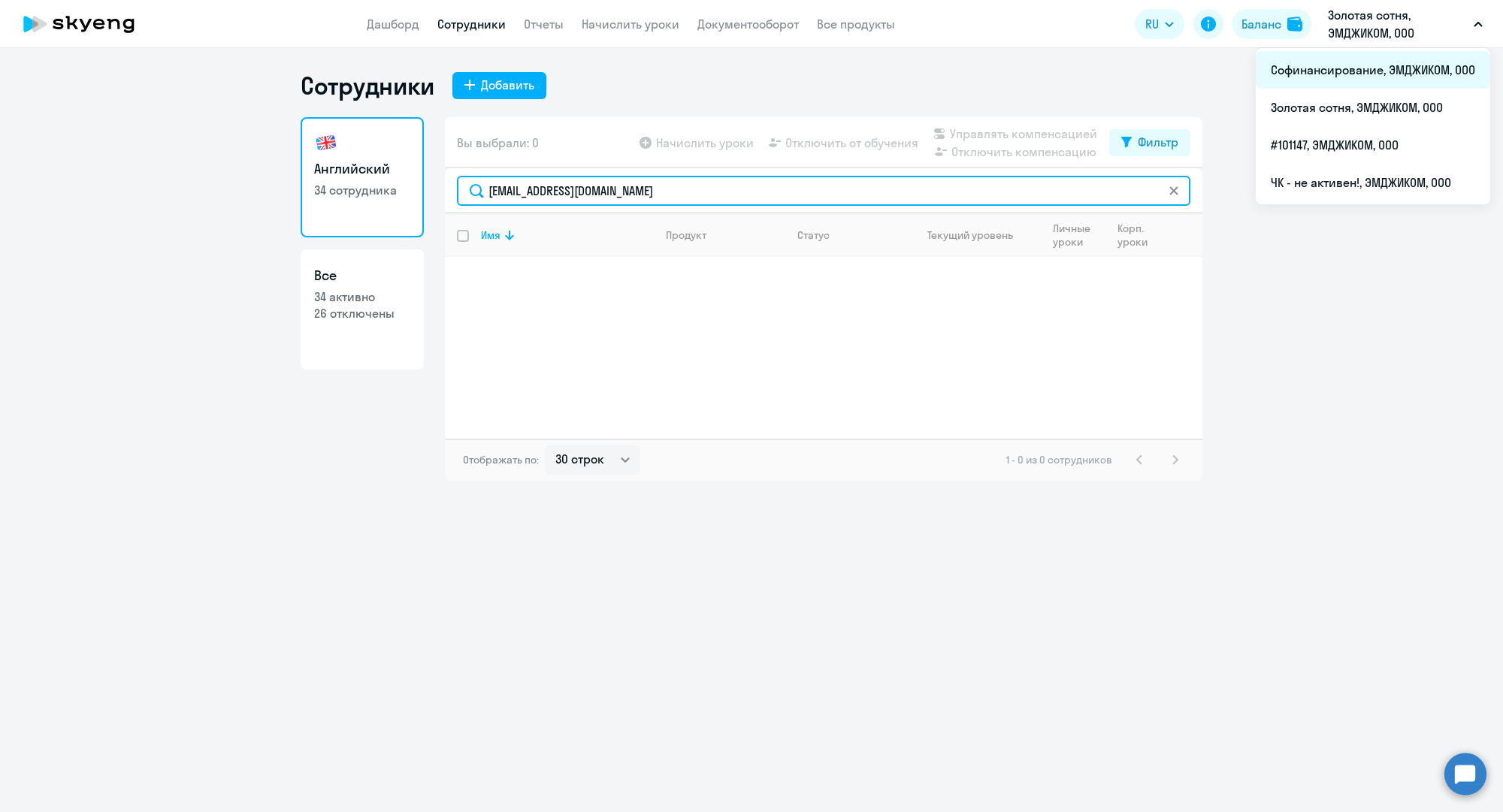
type input "p.kriulina@mgcom.ru"
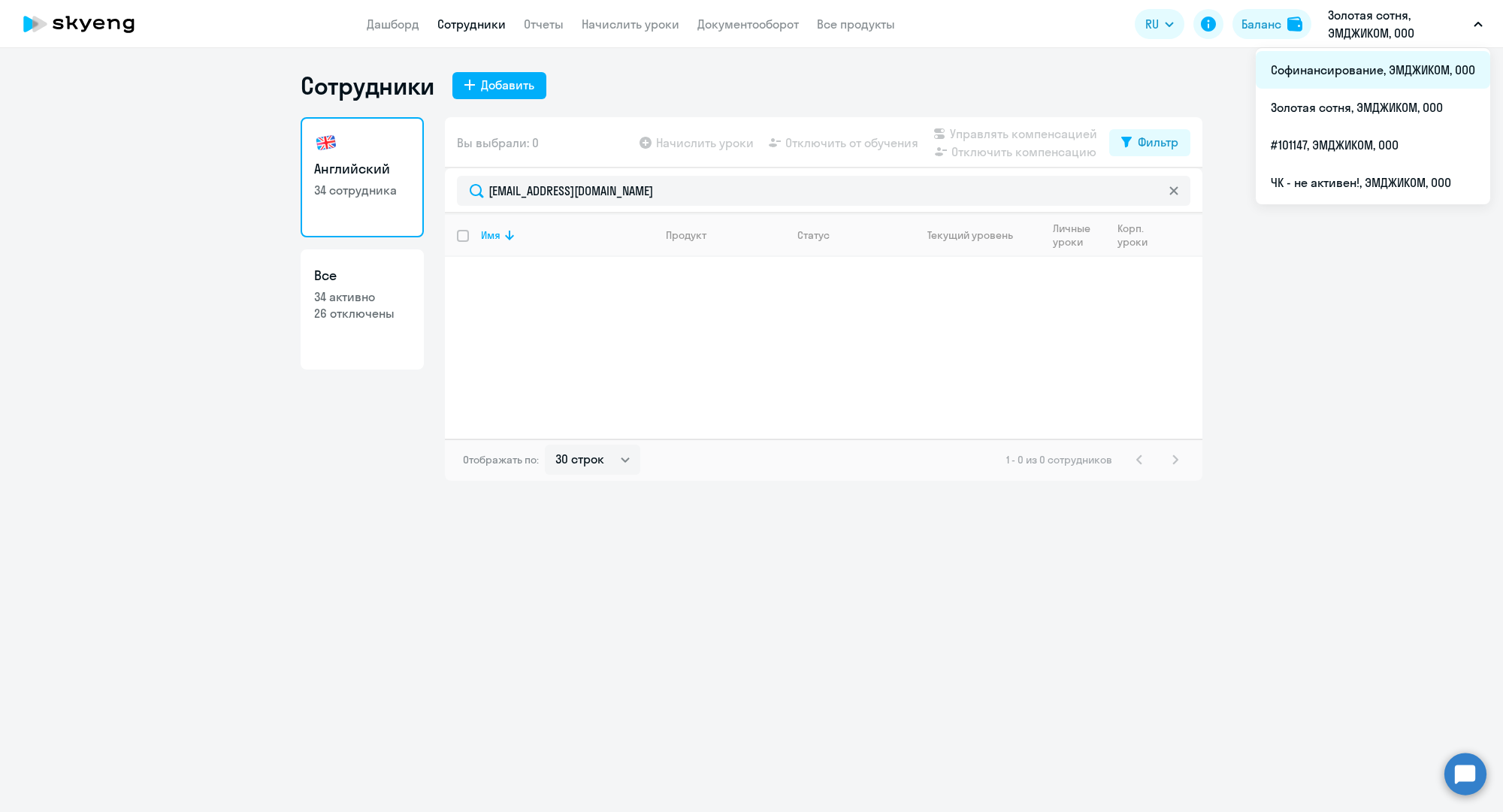
click at [1350, 63] on li "Софинансирование, ЭМДЖИКОМ, ООО" at bounding box center [1373, 70] width 235 height 38
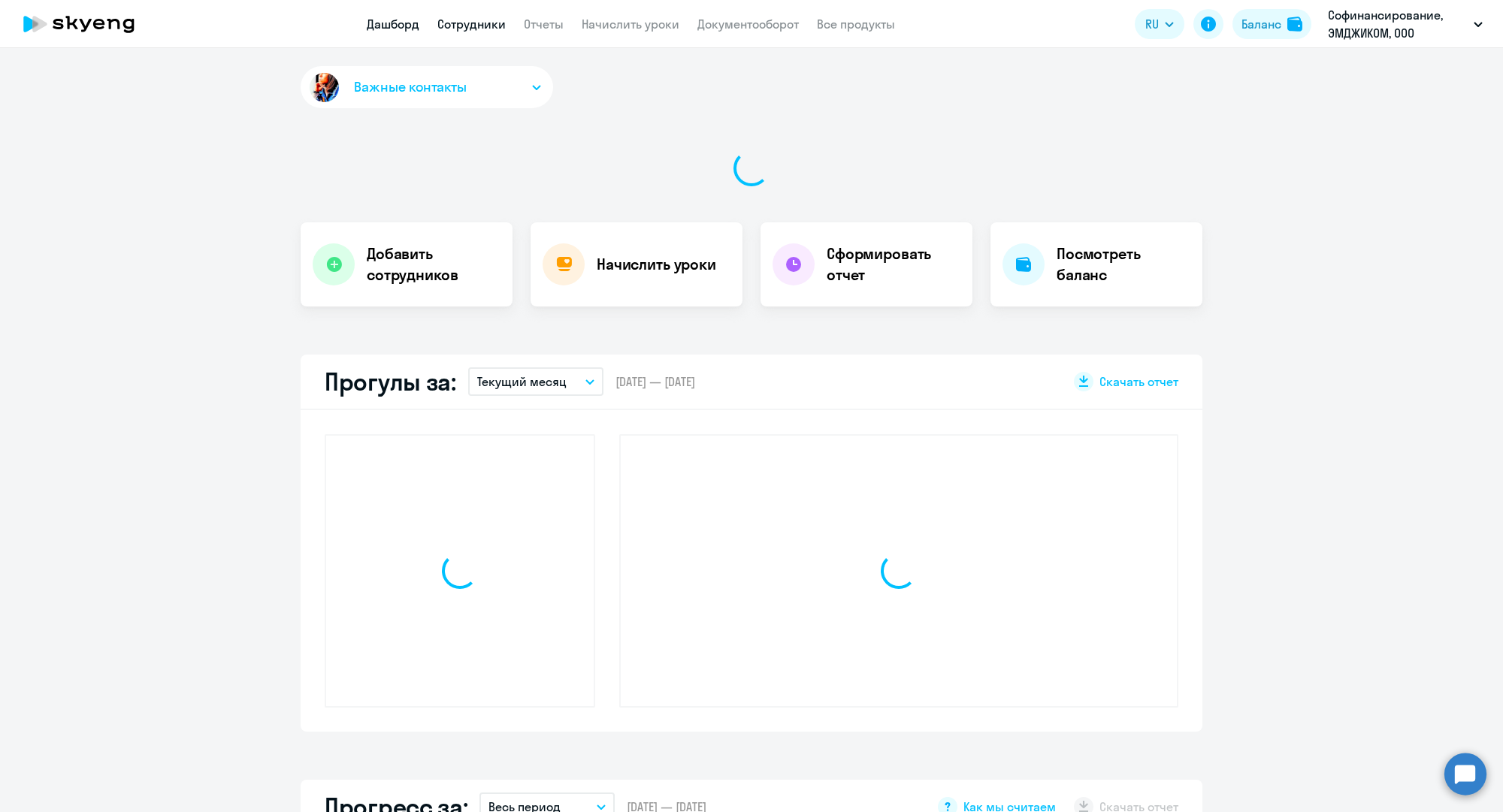
click at [492, 26] on link "Сотрудники" at bounding box center [471, 23] width 68 height 15
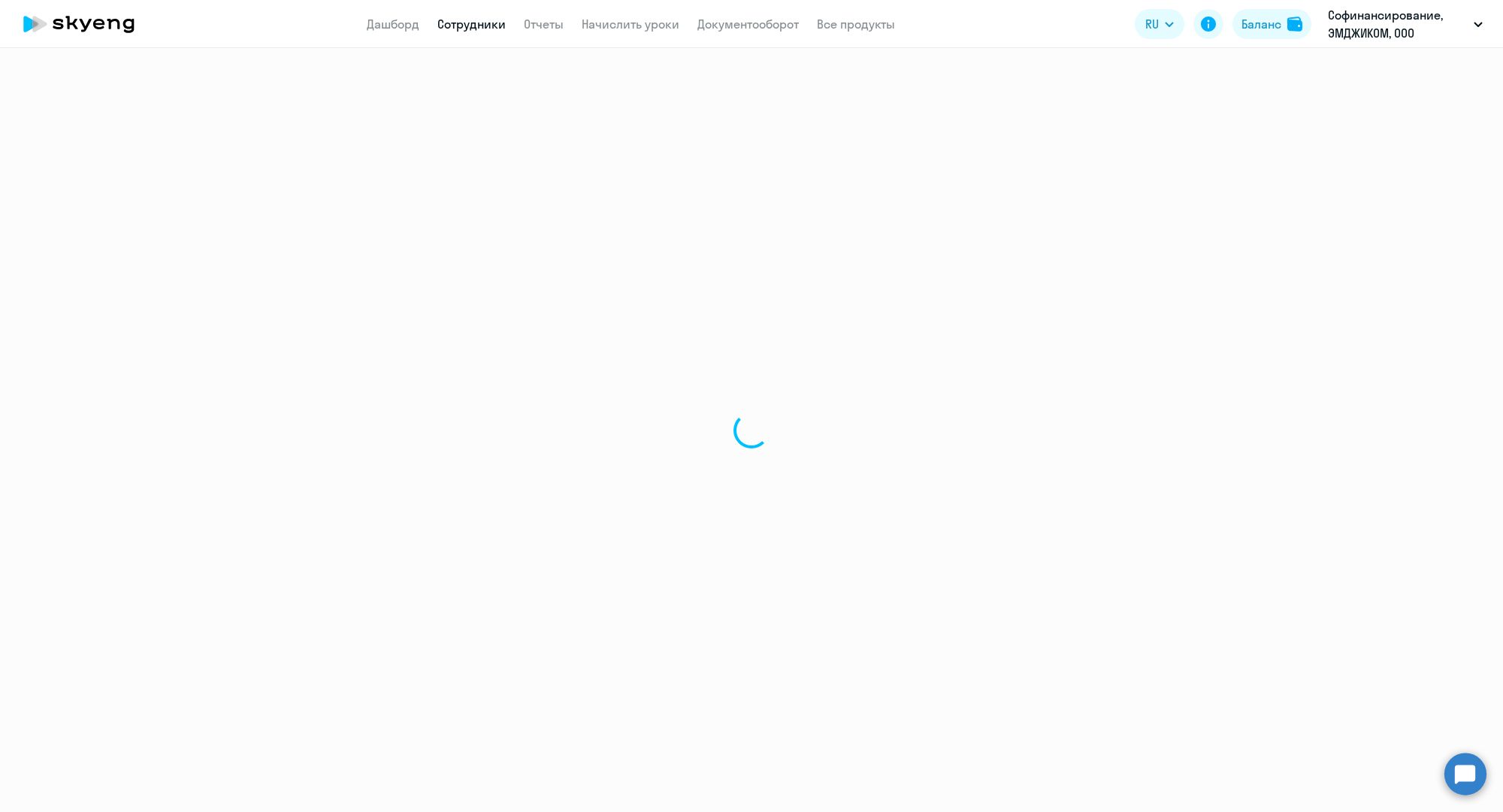
select select "30"
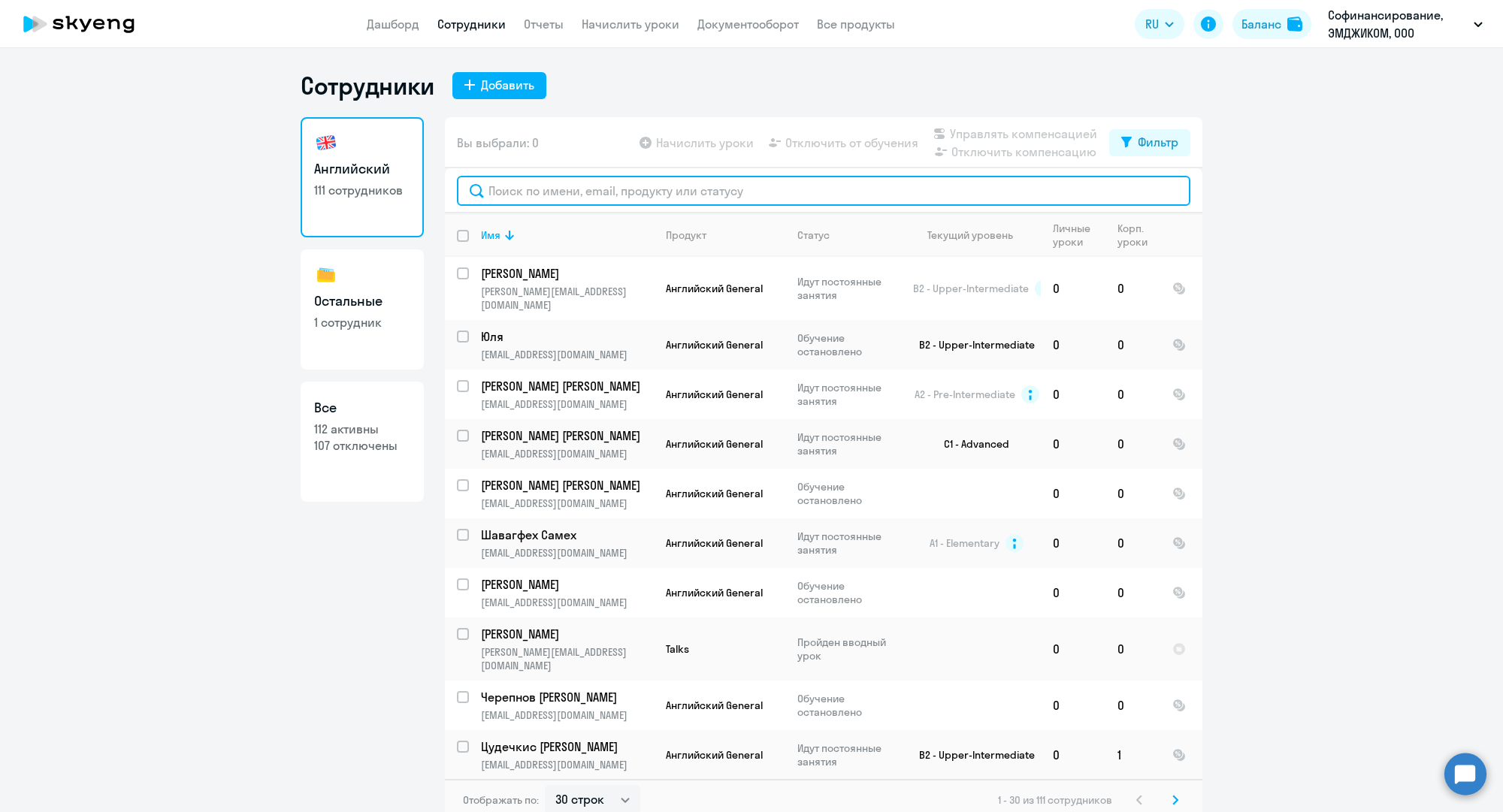
click at [586, 192] on input "text" at bounding box center [823, 191] width 734 height 30
paste input "p.kriulina@mgcom.ru"
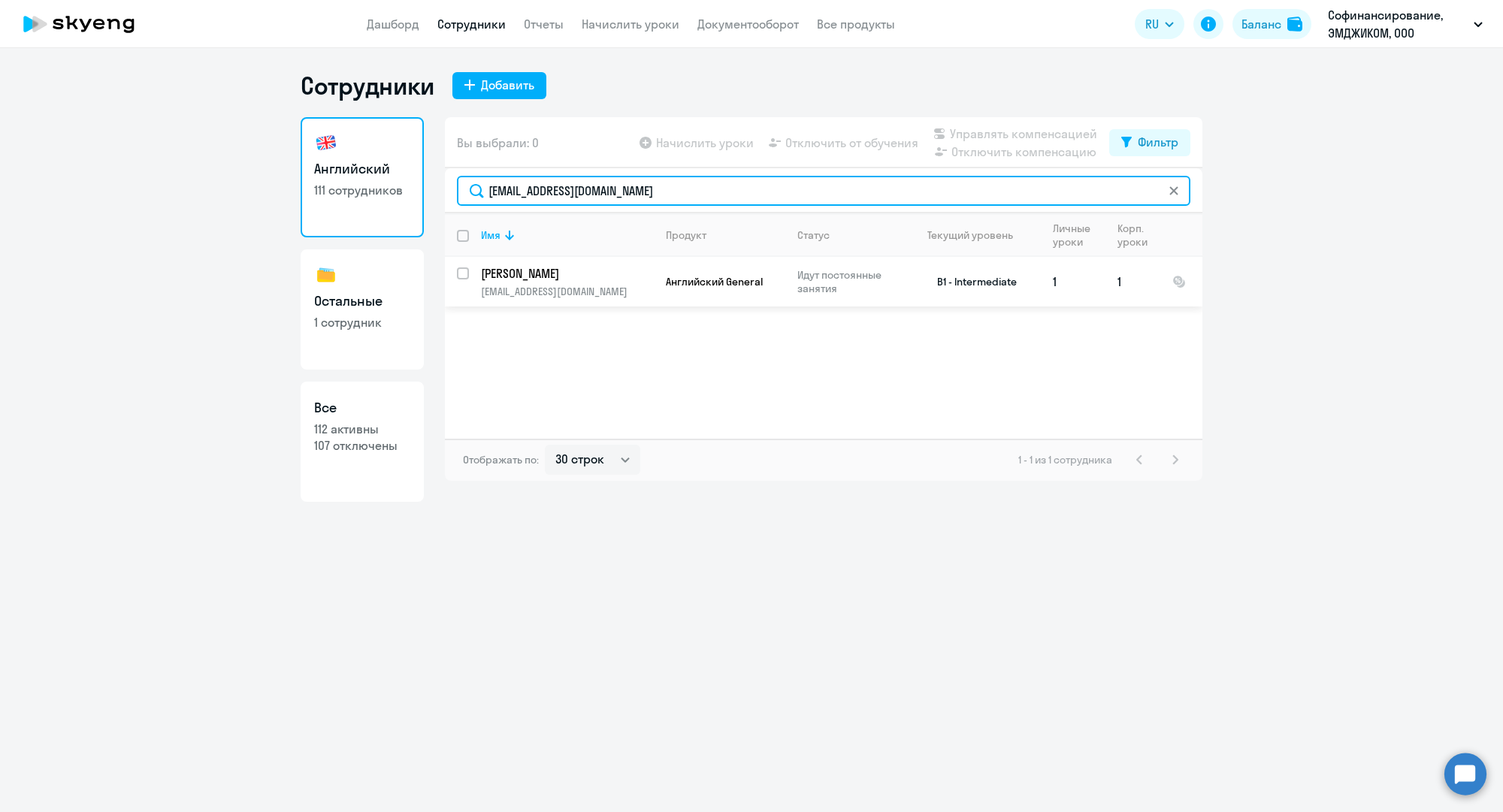
type input "p.kriulina@mgcom.ru"
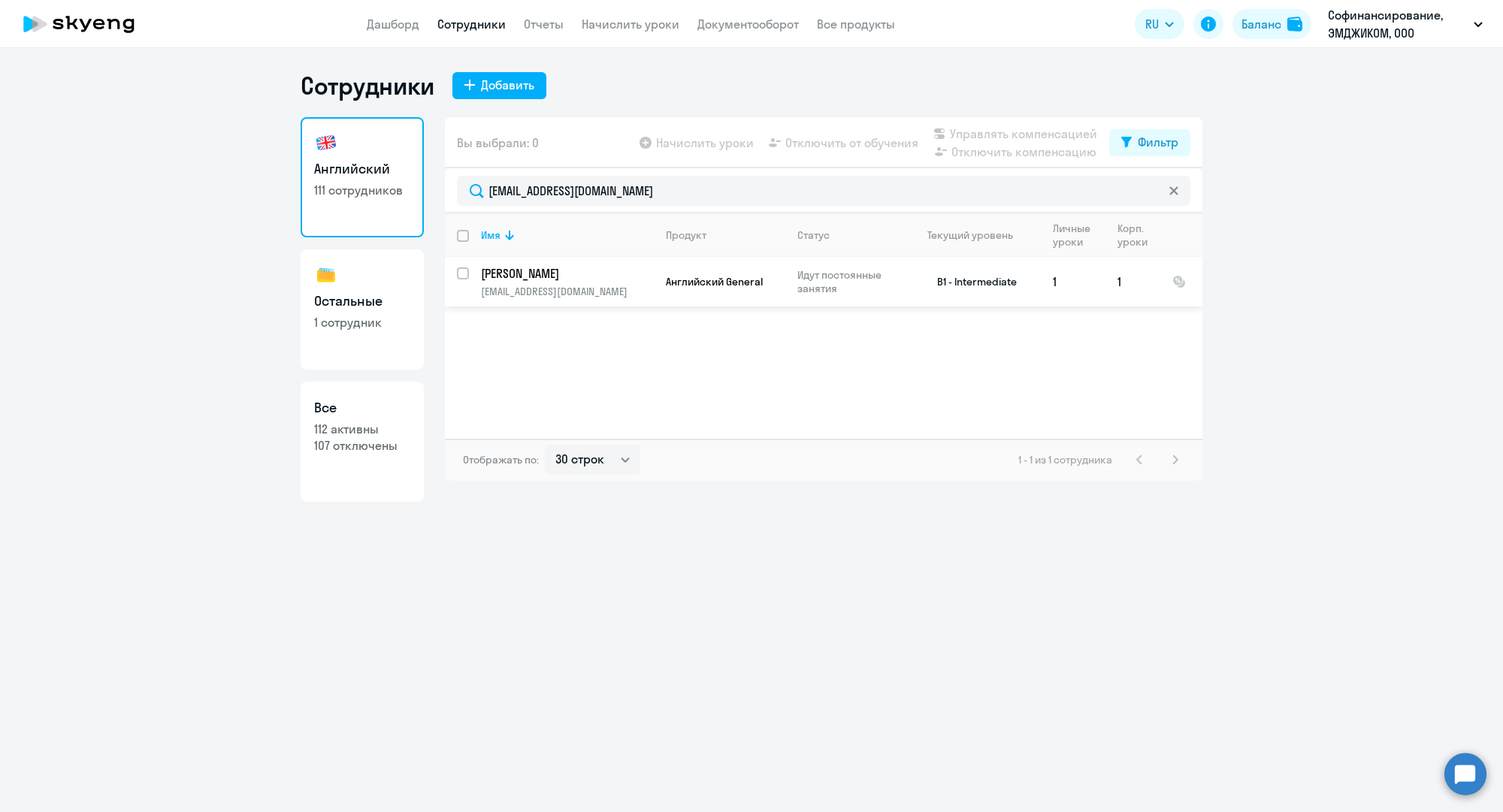
click at [464, 275] on input "select row 19755281" at bounding box center [472, 283] width 30 height 30
checkbox input "true"
click at [841, 142] on span "Отключить от обучения" at bounding box center [852, 142] width 133 height 18
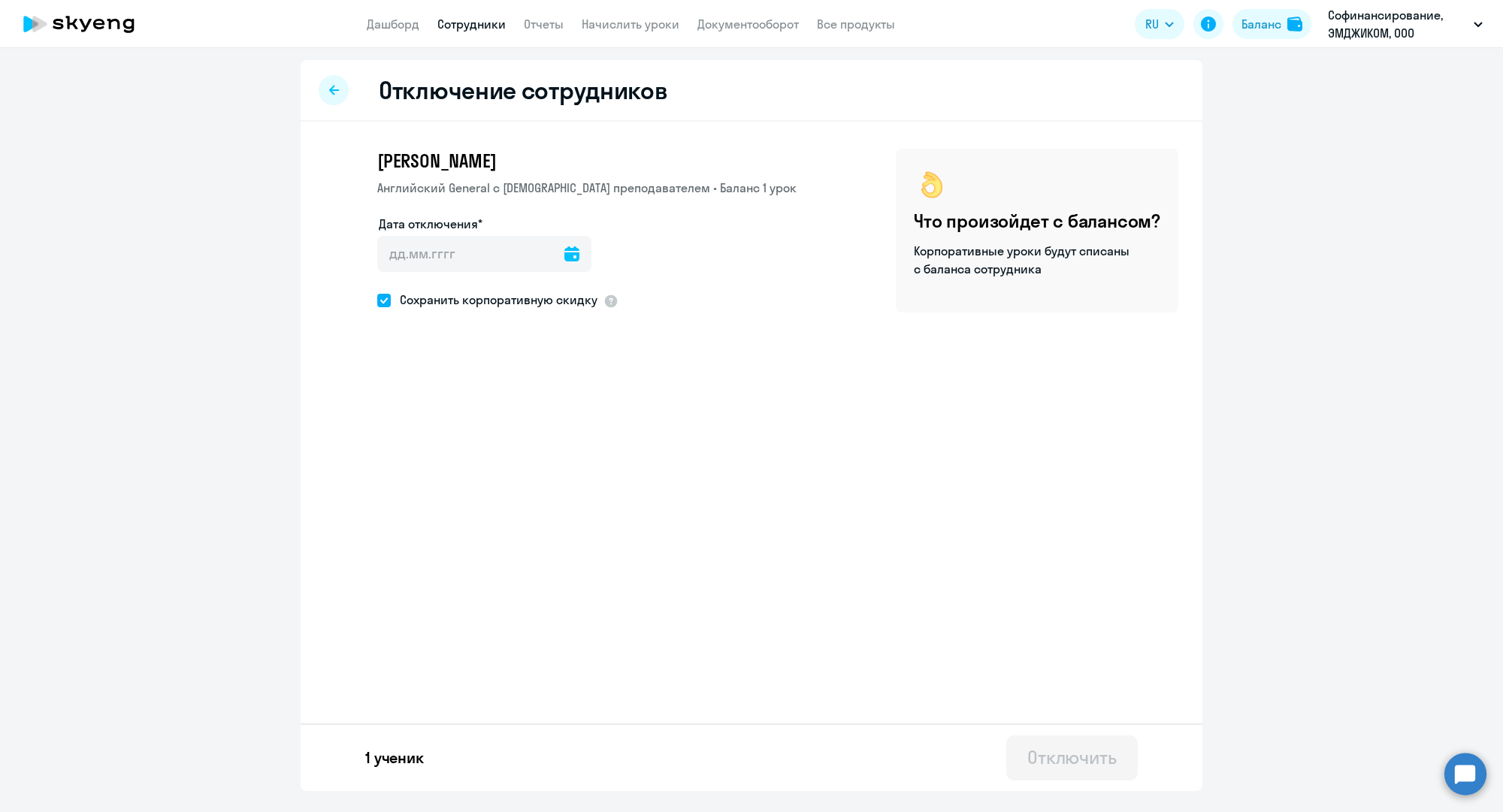
click at [564, 252] on icon at bounding box center [571, 253] width 15 height 15
click at [461, 426] on span "8" at bounding box center [459, 425] width 27 height 27
type input "08.10.2025"
type input "8.10.2025"
click at [524, 291] on span "Сохранить корпоративную скидку" at bounding box center [494, 300] width 207 height 18
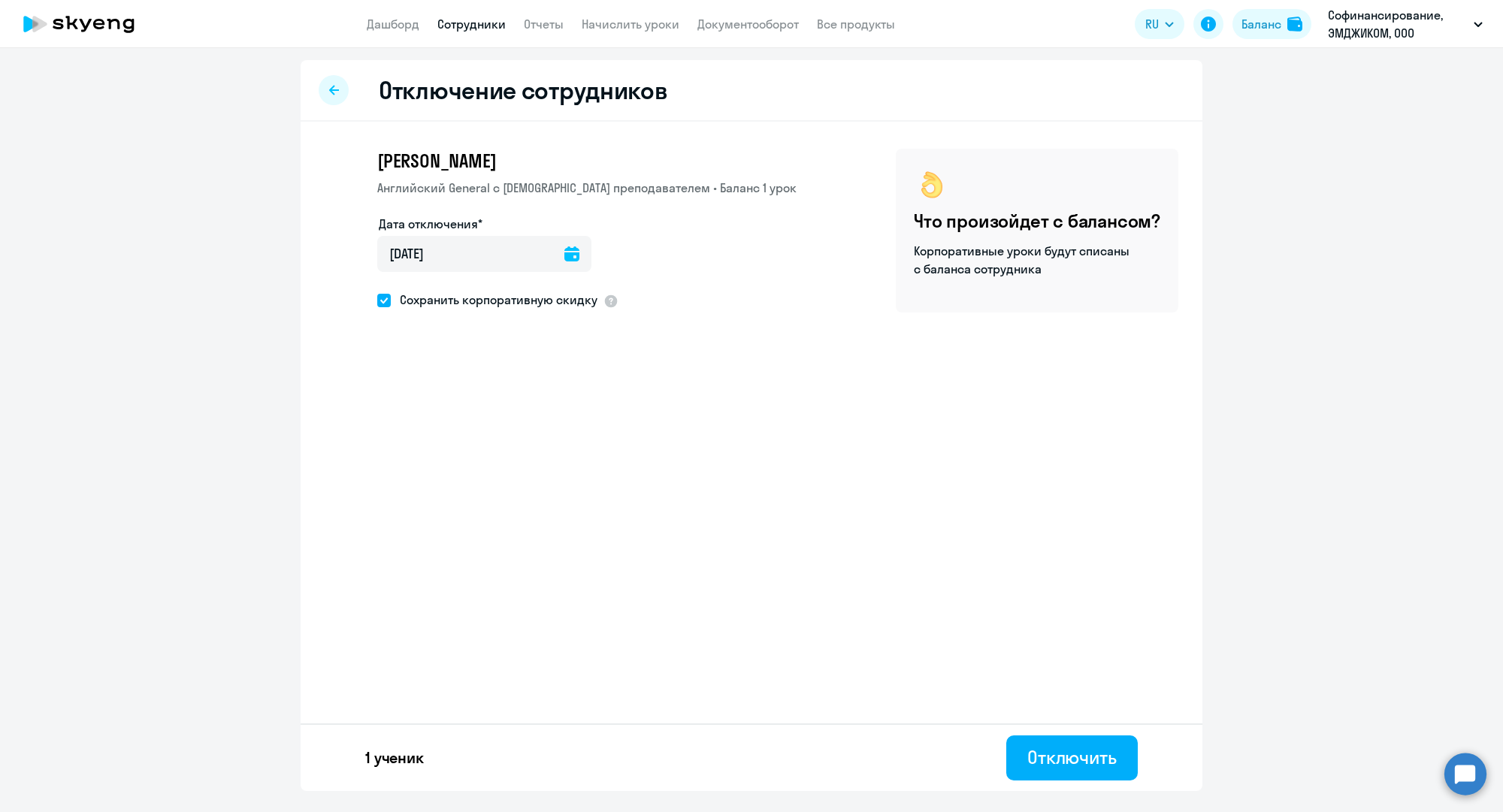
click at [377, 300] on input "Сохранить корпоративную скидку" at bounding box center [376, 300] width 1 height 1
checkbox input "false"
click at [1121, 763] on button "Отключить" at bounding box center [1071, 757] width 132 height 45
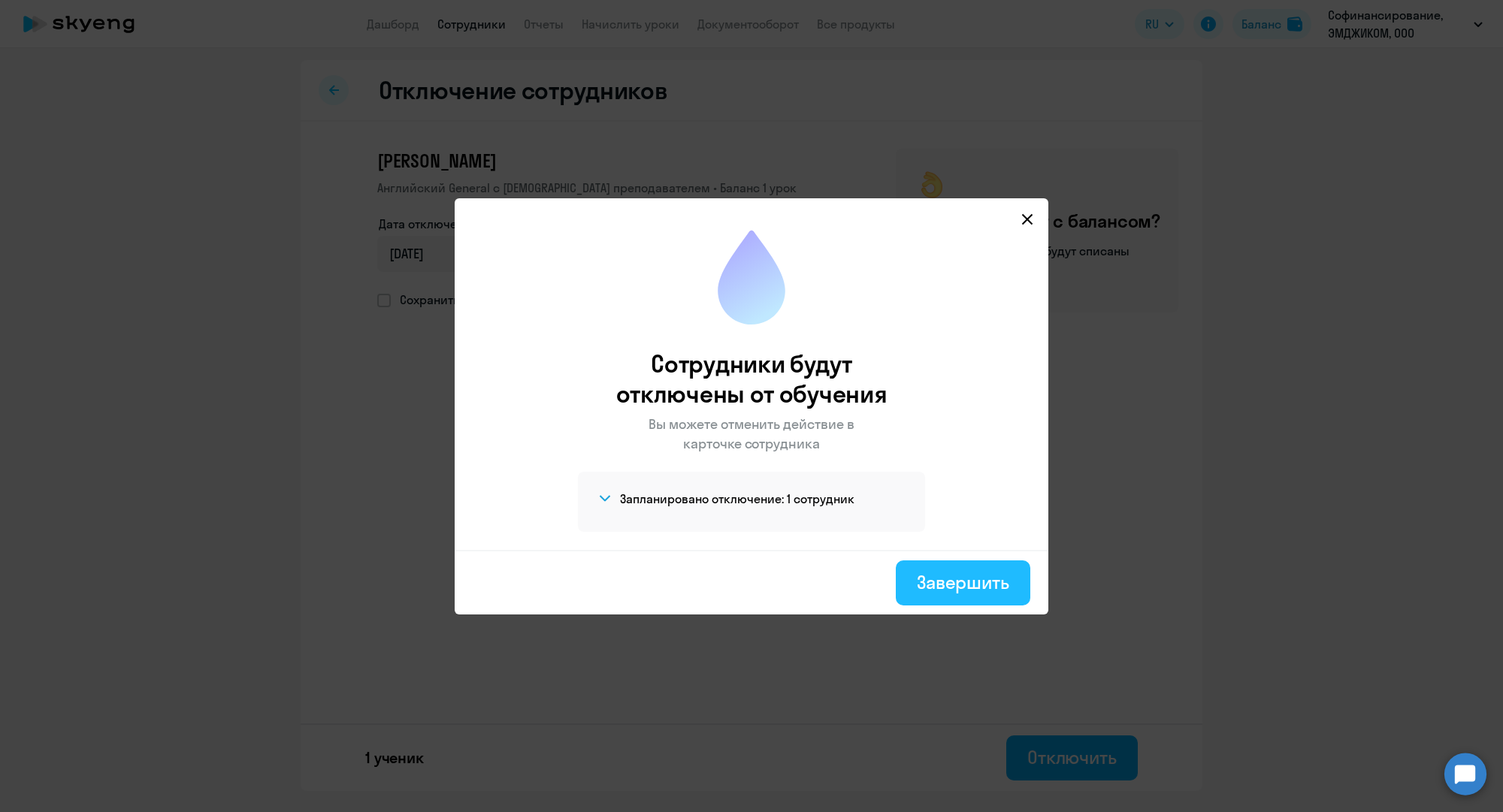
click at [938, 585] on div "Завершить" at bounding box center [962, 582] width 92 height 24
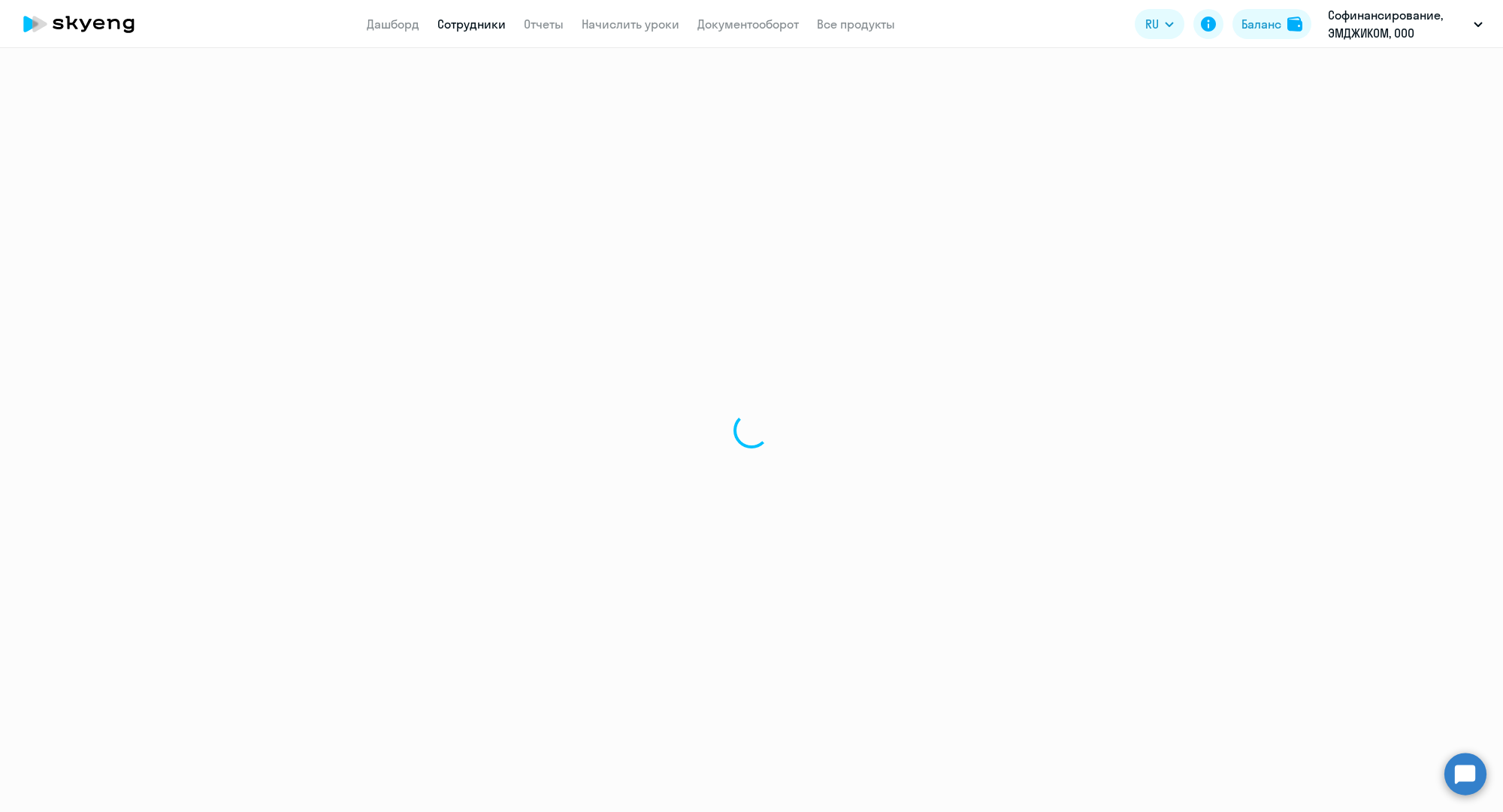
select select "30"
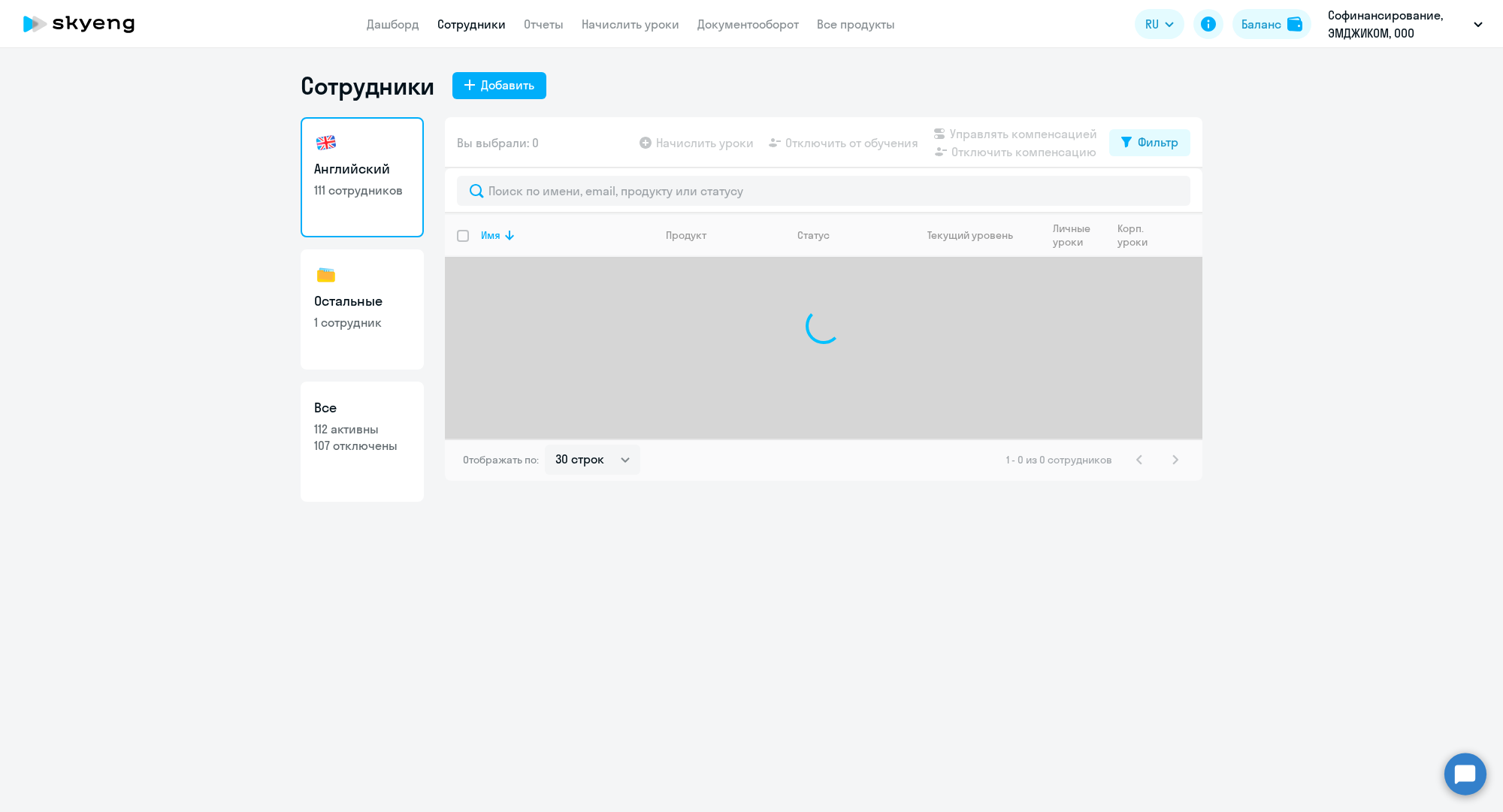
click at [475, 18] on link "Сотрудники" at bounding box center [471, 23] width 68 height 15
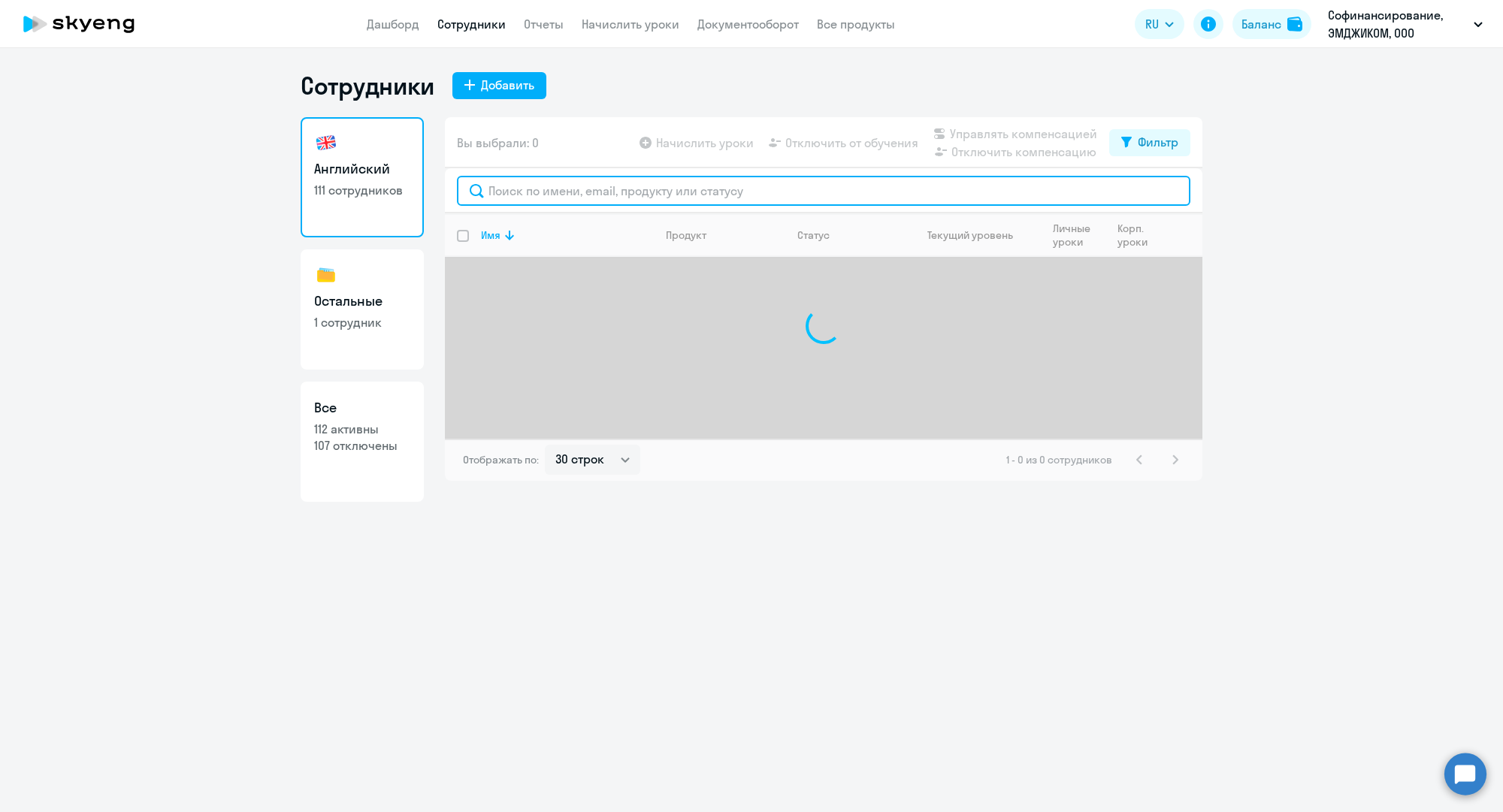
click at [585, 198] on input "text" at bounding box center [823, 191] width 734 height 30
paste input "i.seitova@mgcom.ru"
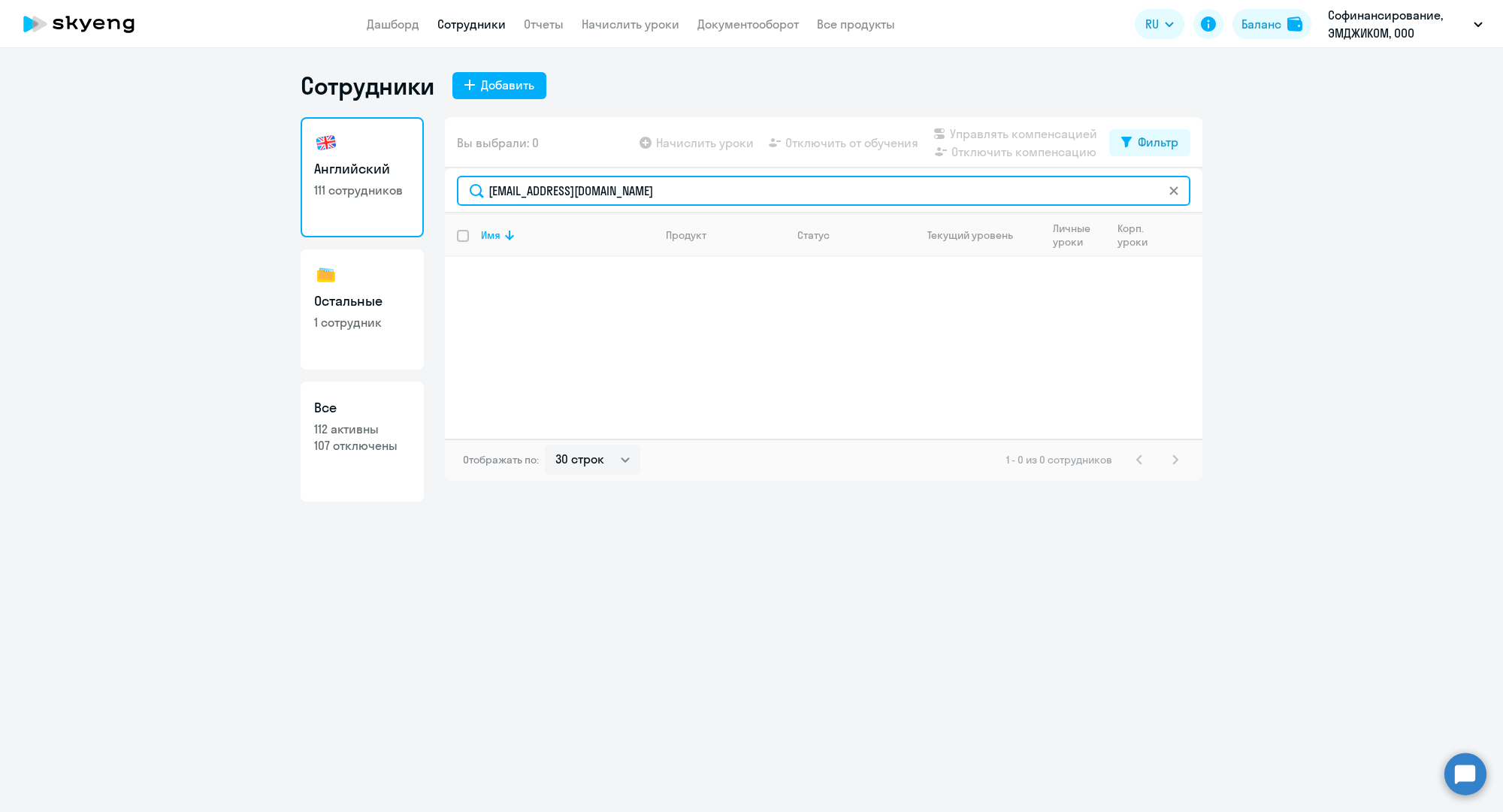
type input "i.seitova@mgcom.ru"
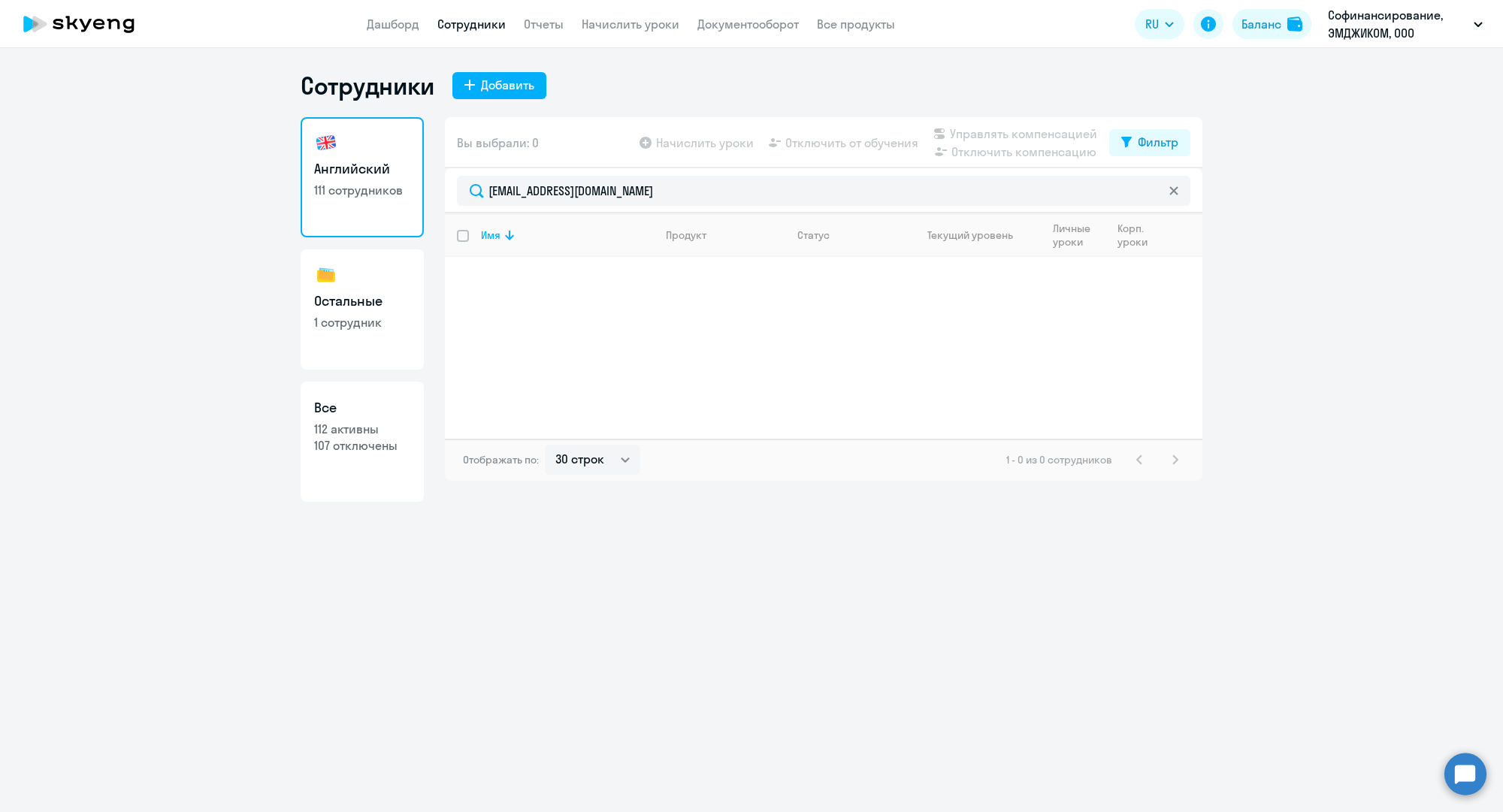
click at [488, 27] on link "Сотрудники" at bounding box center [471, 23] width 68 height 15
click at [487, 23] on link "Сотрудники" at bounding box center [471, 23] width 68 height 15
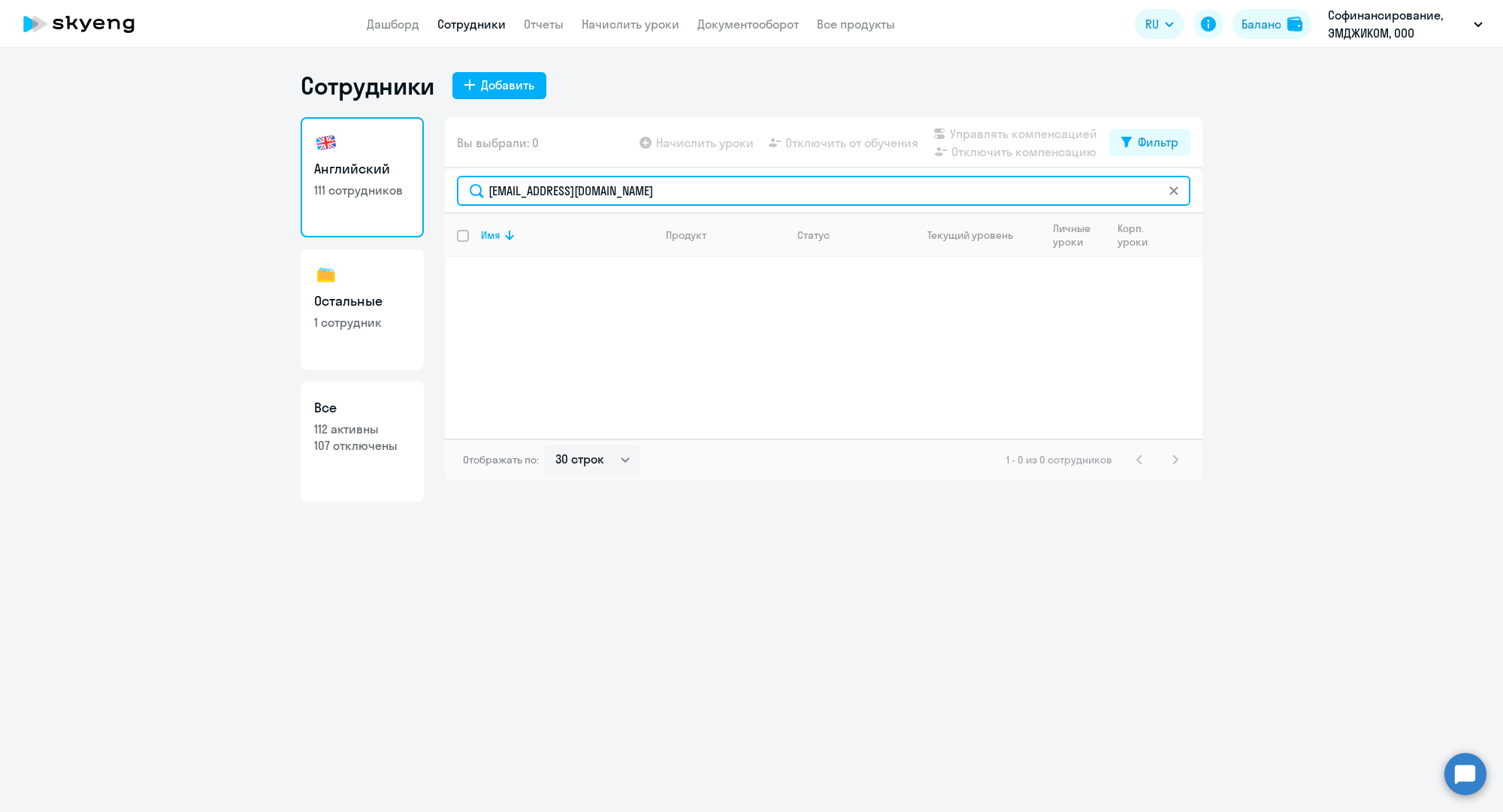
click at [549, 192] on input "i.seitova@mgcom.ru" at bounding box center [823, 191] width 734 height 30
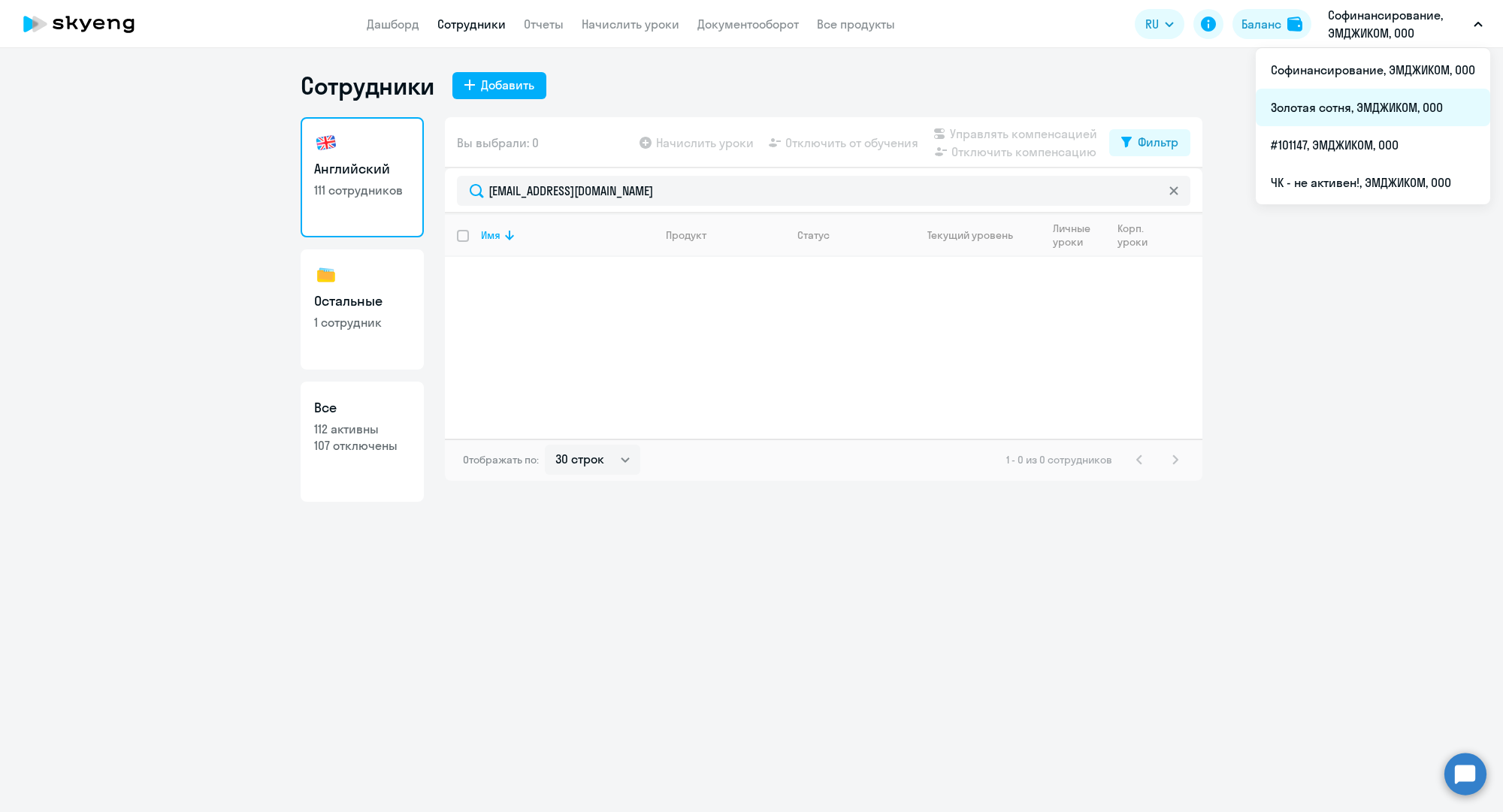
click at [1336, 96] on li "Золотая сотня, ЭМДЖИКОМ, ООО" at bounding box center [1373, 107] width 235 height 38
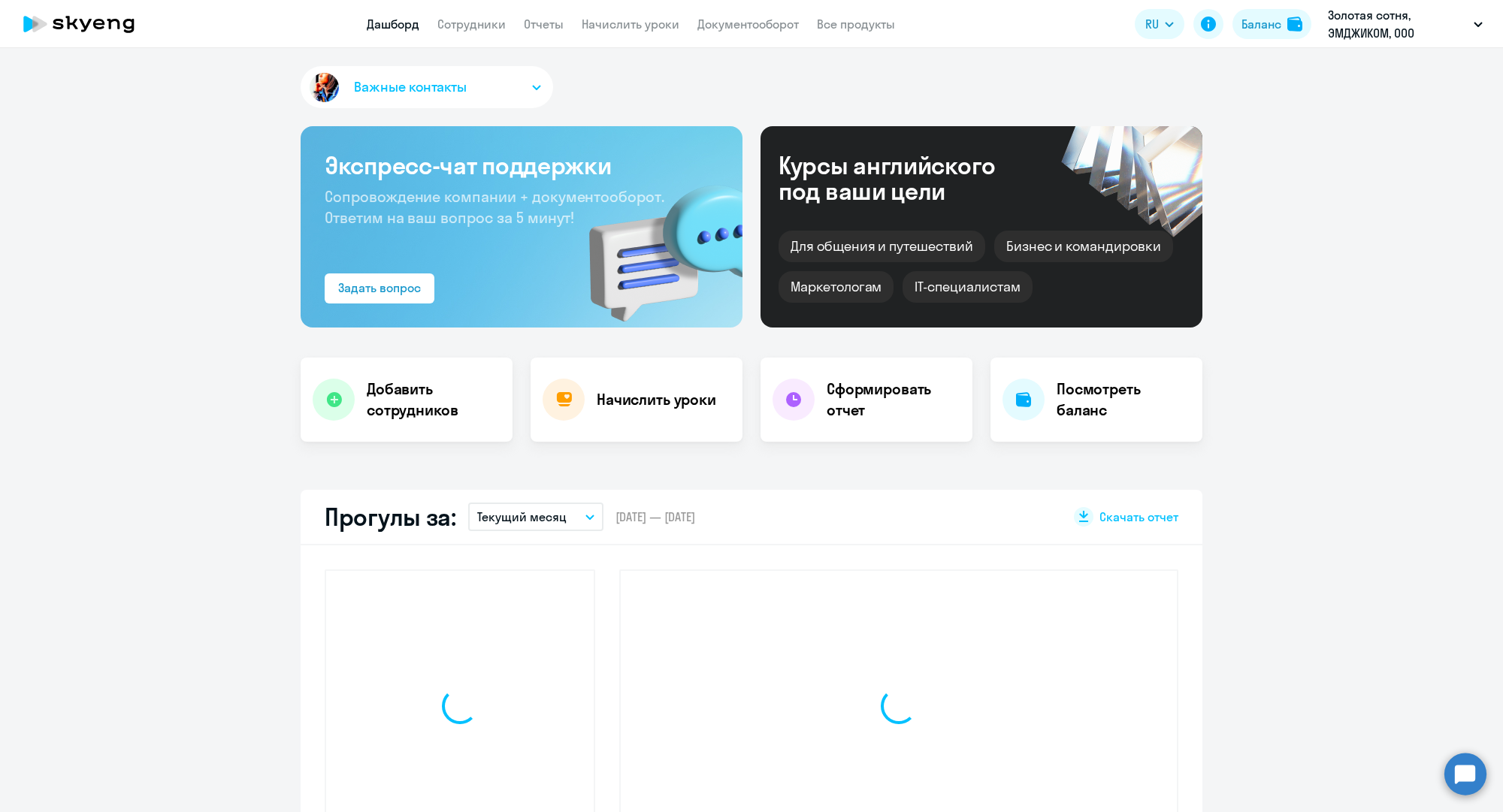
drag, startPoint x: 486, startPoint y: 21, endPoint x: 487, endPoint y: 34, distance: 13.0
click at [486, 21] on link "Сотрудники" at bounding box center [471, 23] width 68 height 15
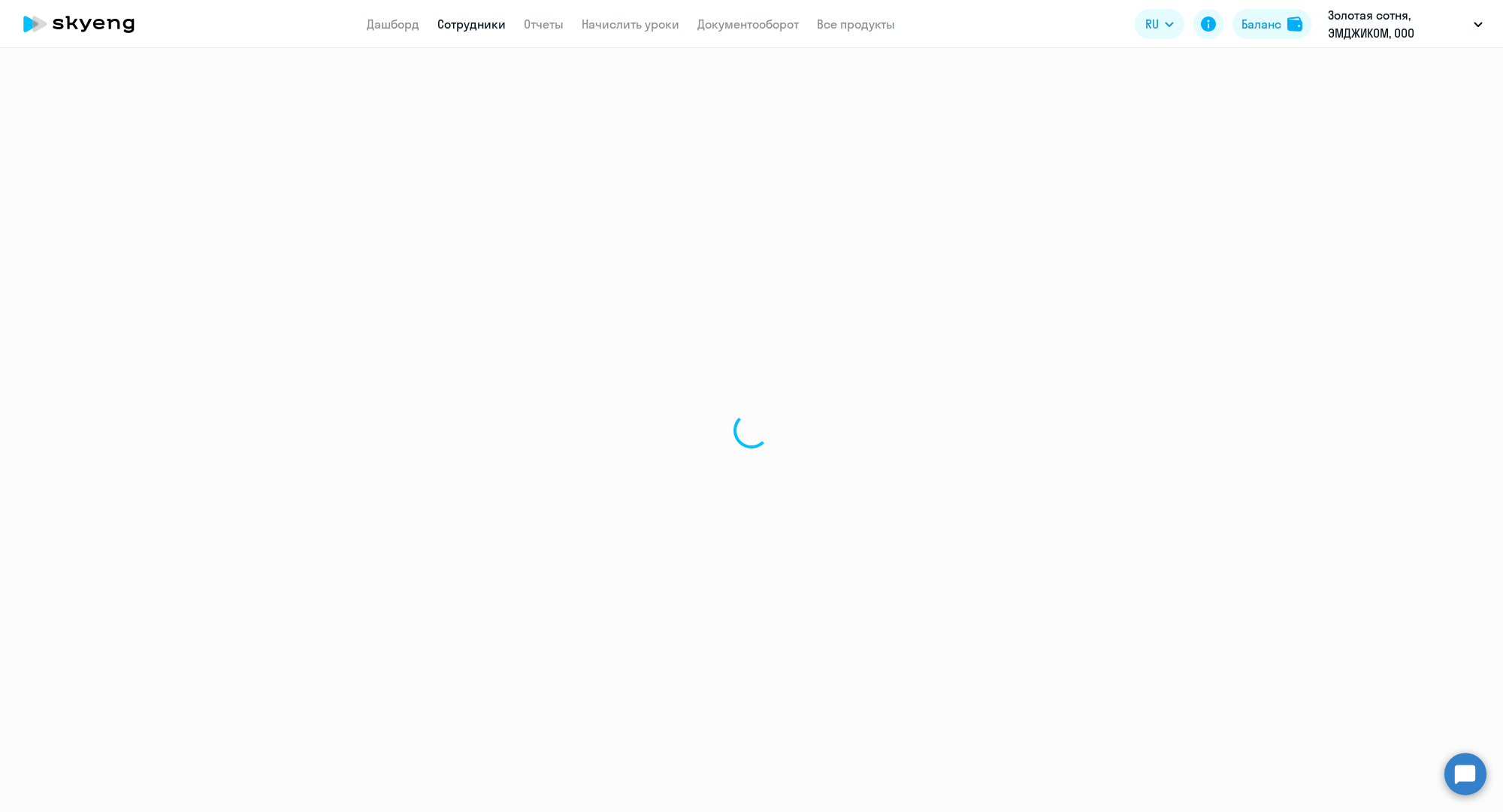
select select "30"
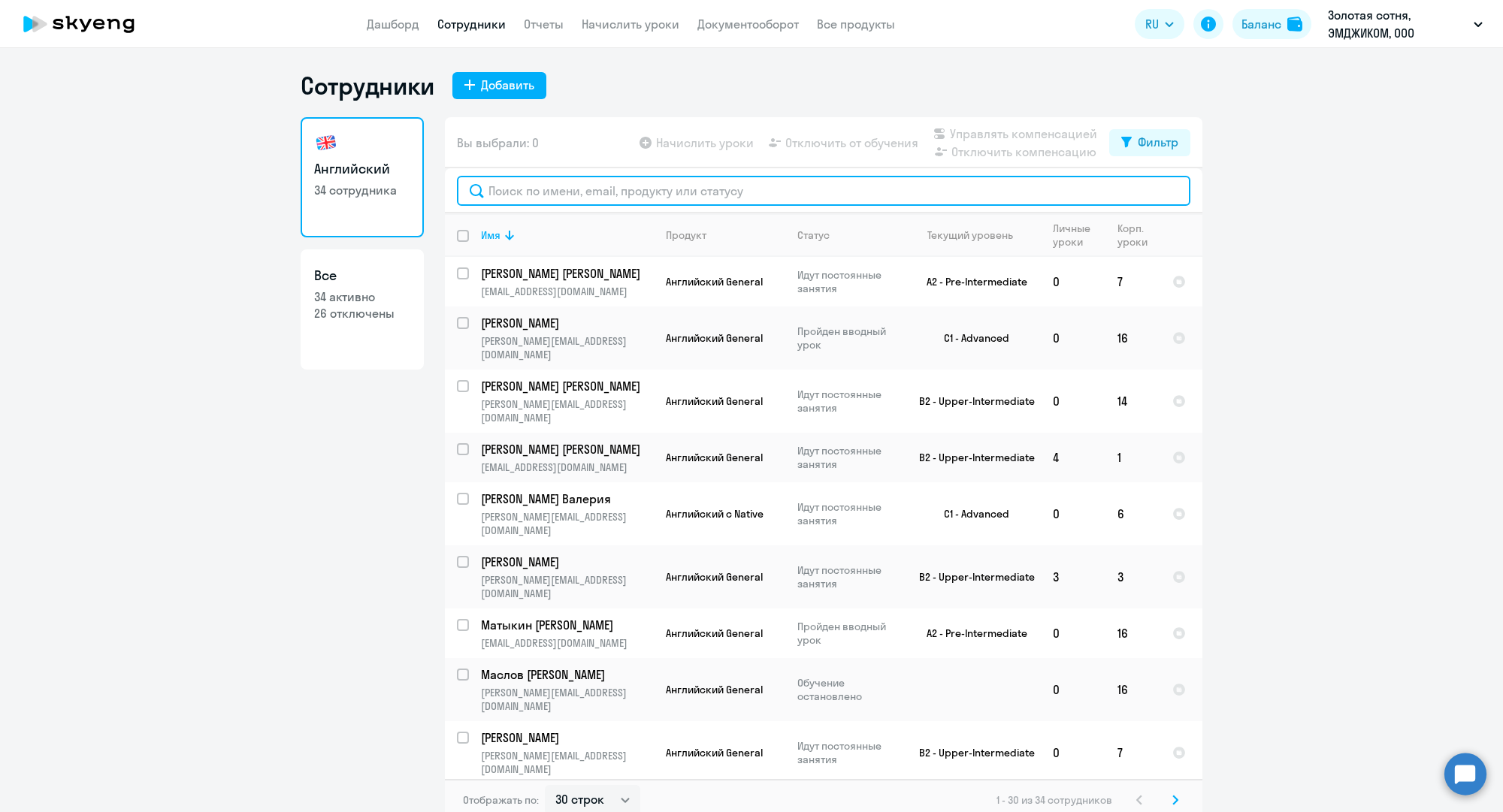
click at [583, 194] on input "text" at bounding box center [823, 191] width 734 height 30
paste input "i.seitova@mgcom.ru"
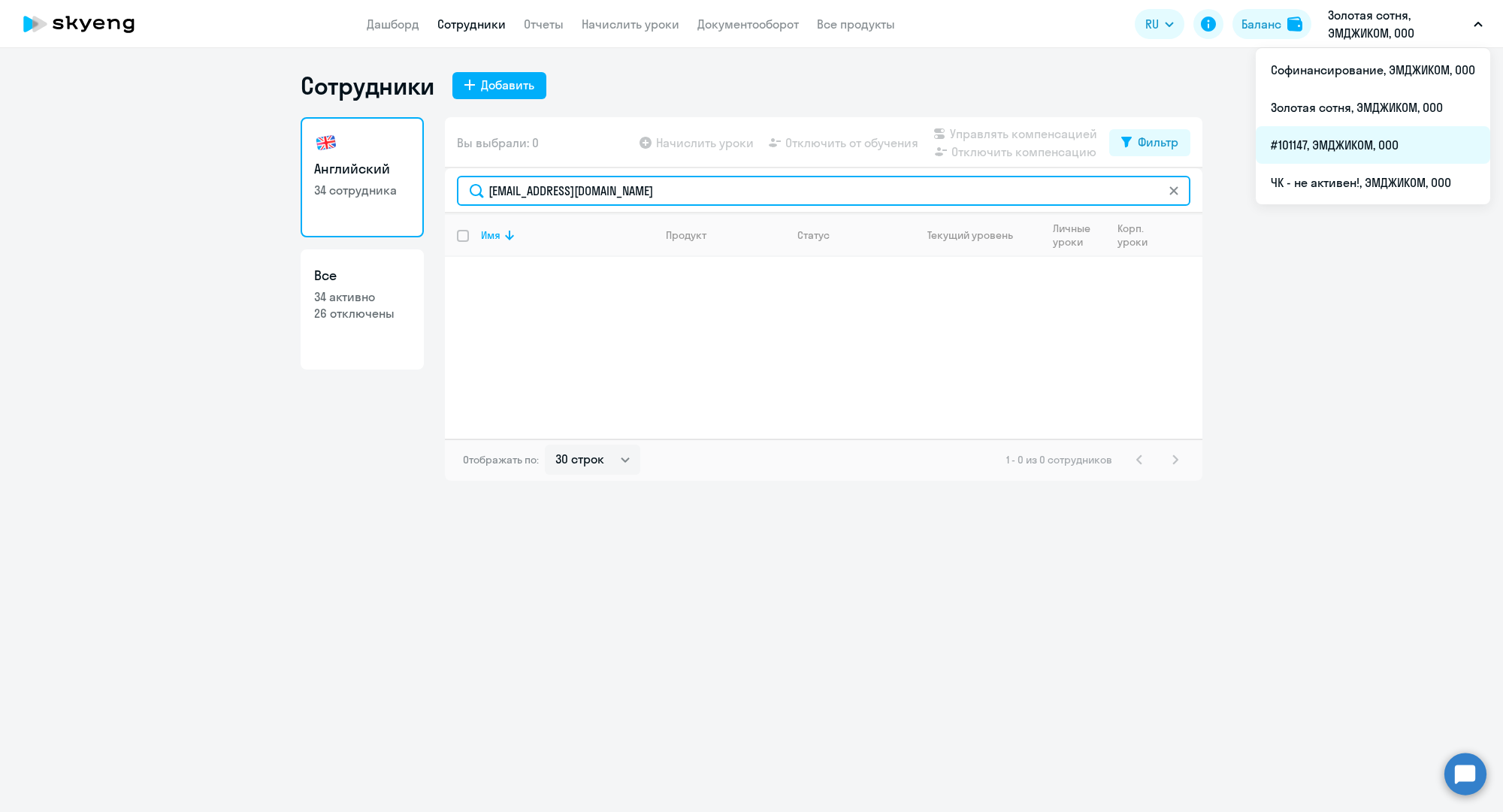
type input "i.seitova@mgcom.ru"
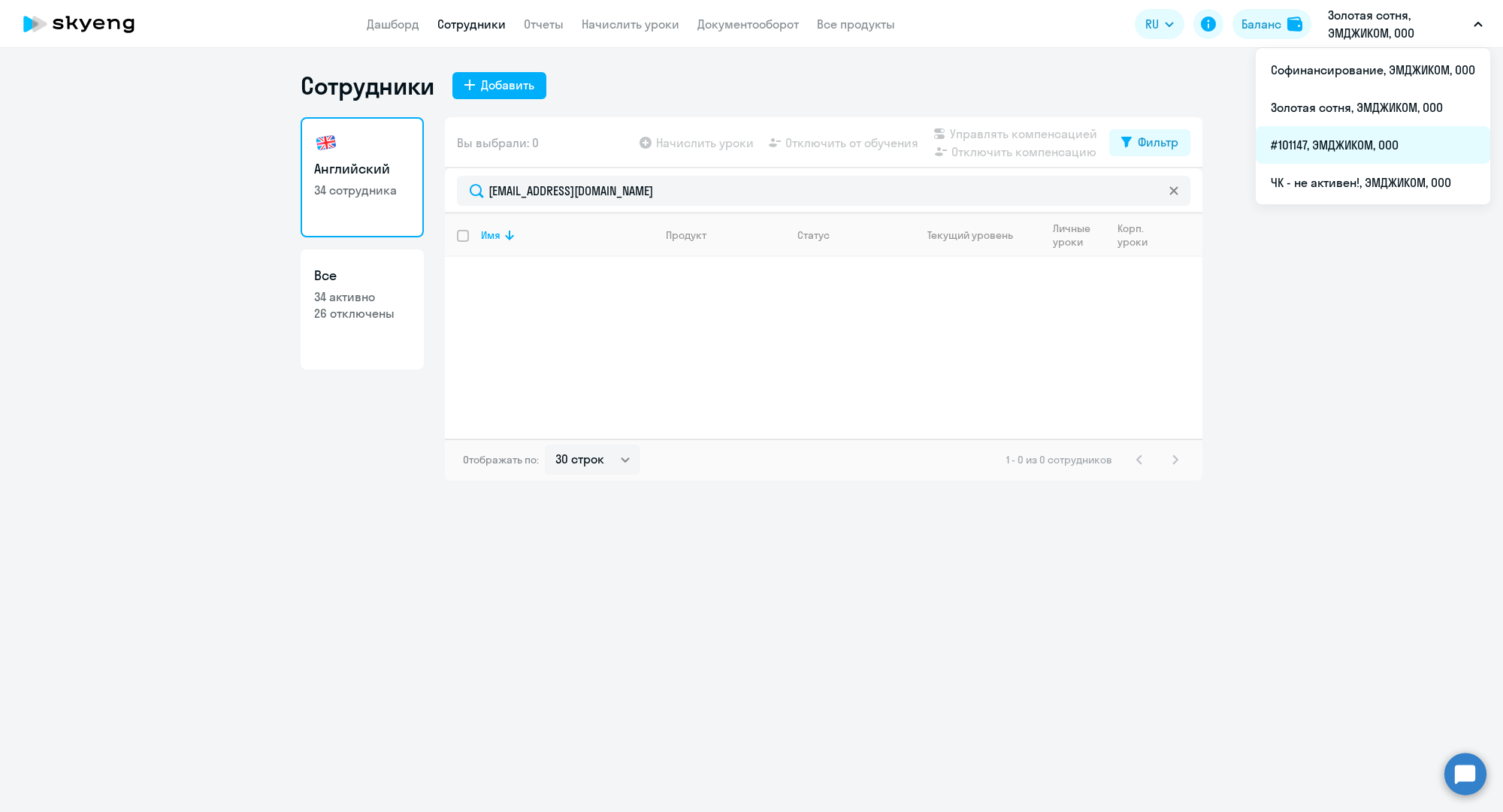
click at [1313, 132] on li "#101147, ЭМДЖИКОМ, ООО" at bounding box center [1373, 145] width 235 height 38
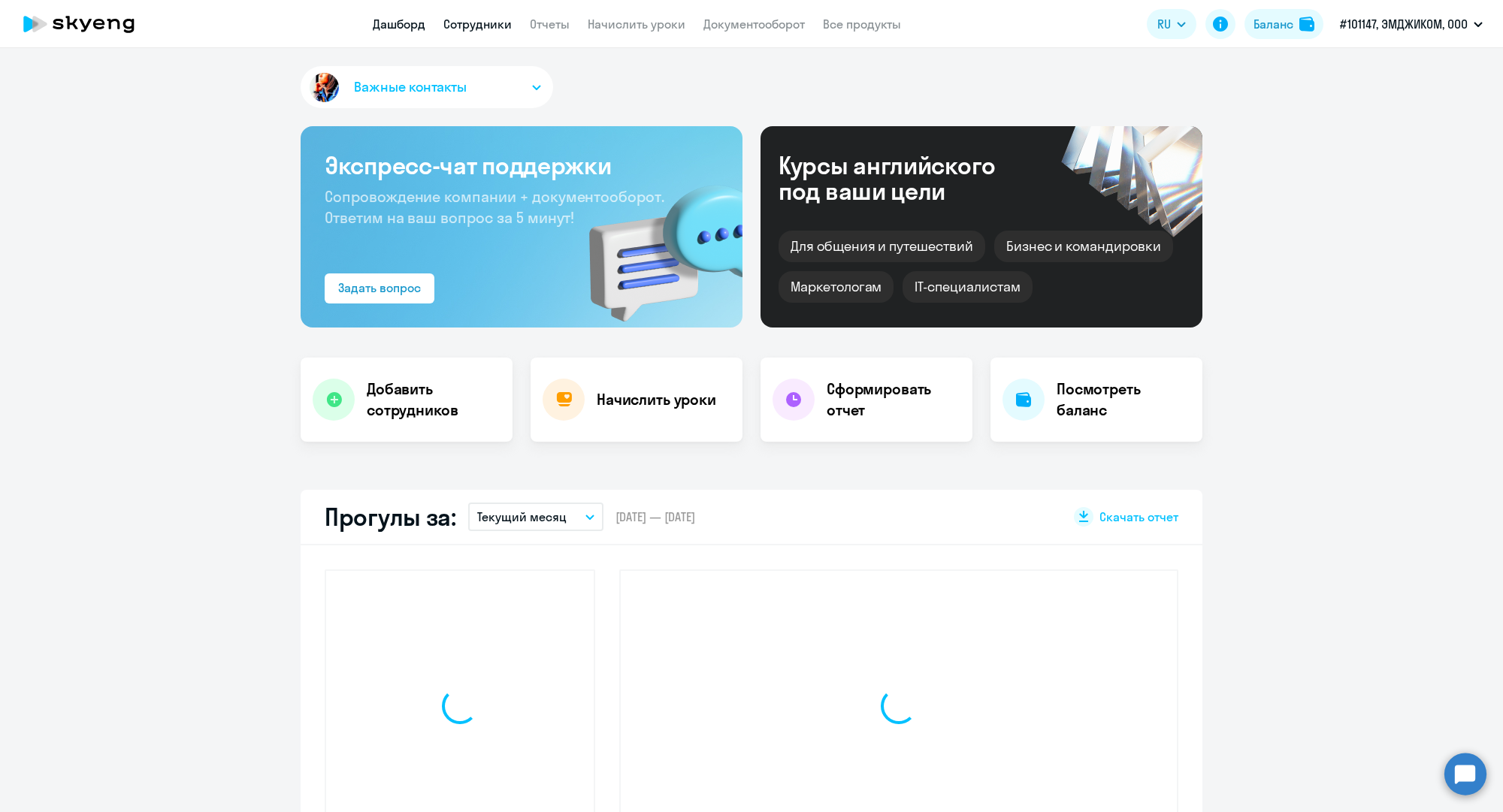
click at [490, 17] on link "Сотрудники" at bounding box center [477, 23] width 68 height 15
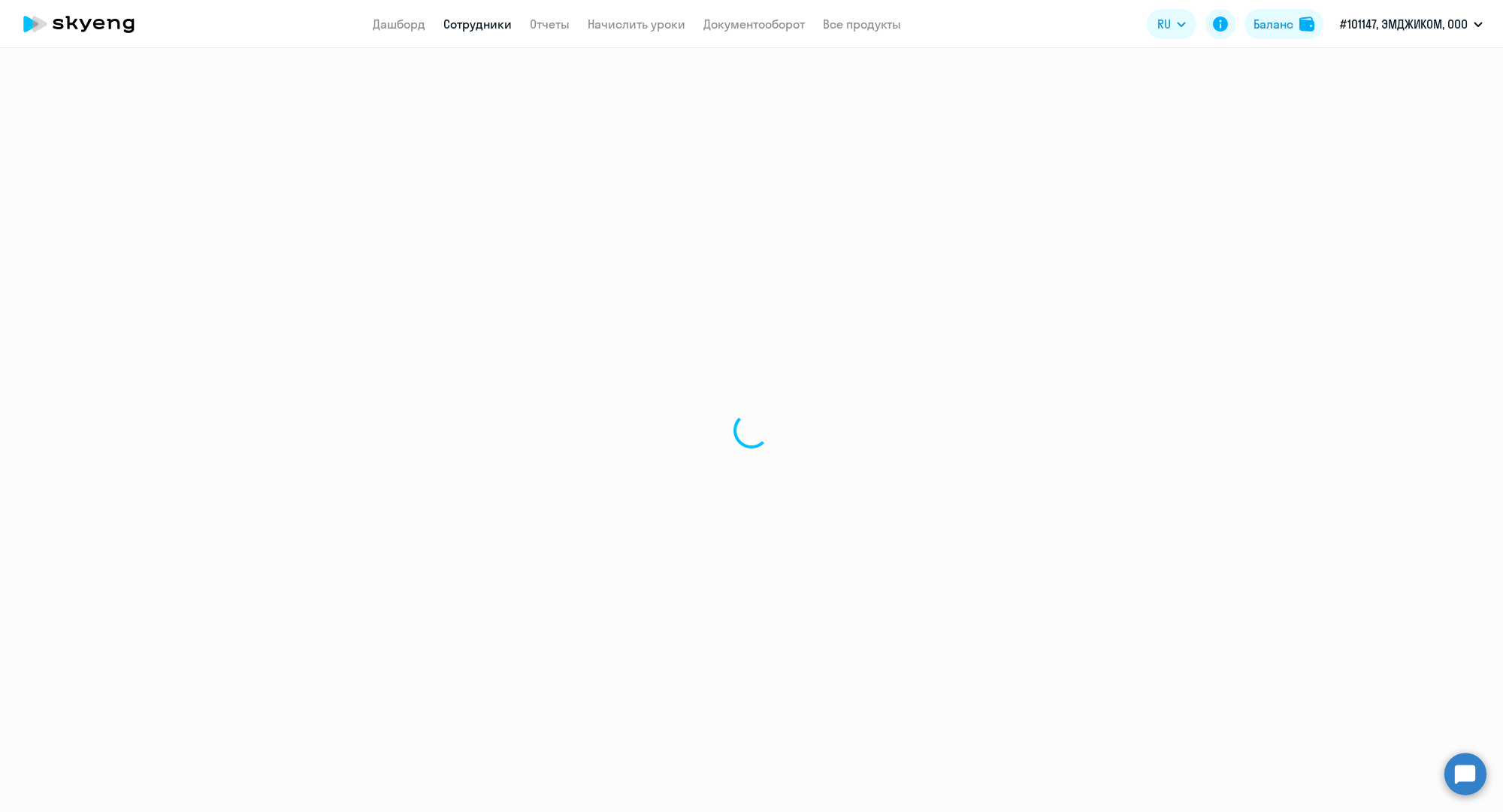
select select "30"
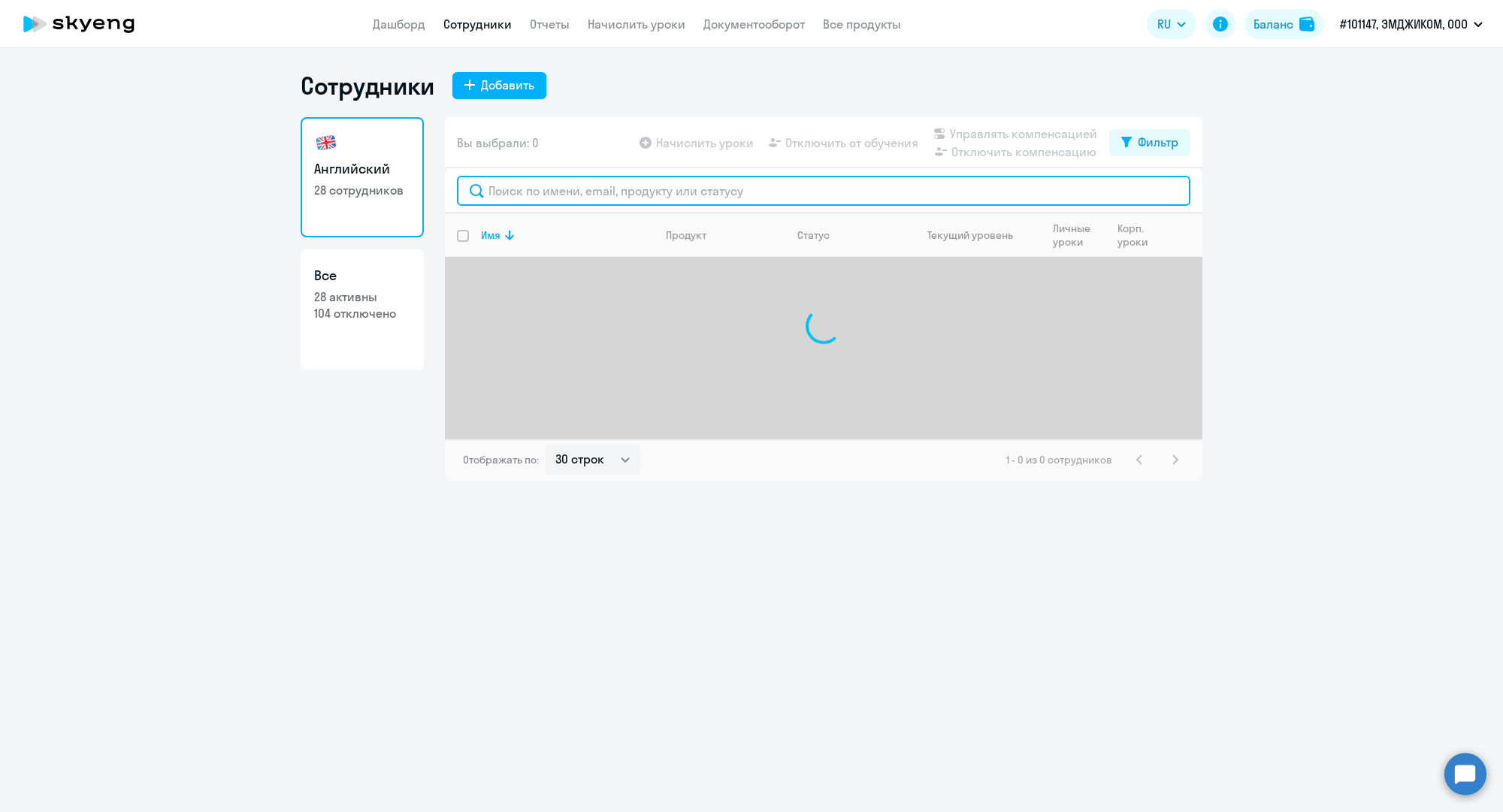
click at [511, 189] on input "text" at bounding box center [823, 191] width 734 height 30
paste input "i.seitova@mgcom.ru"
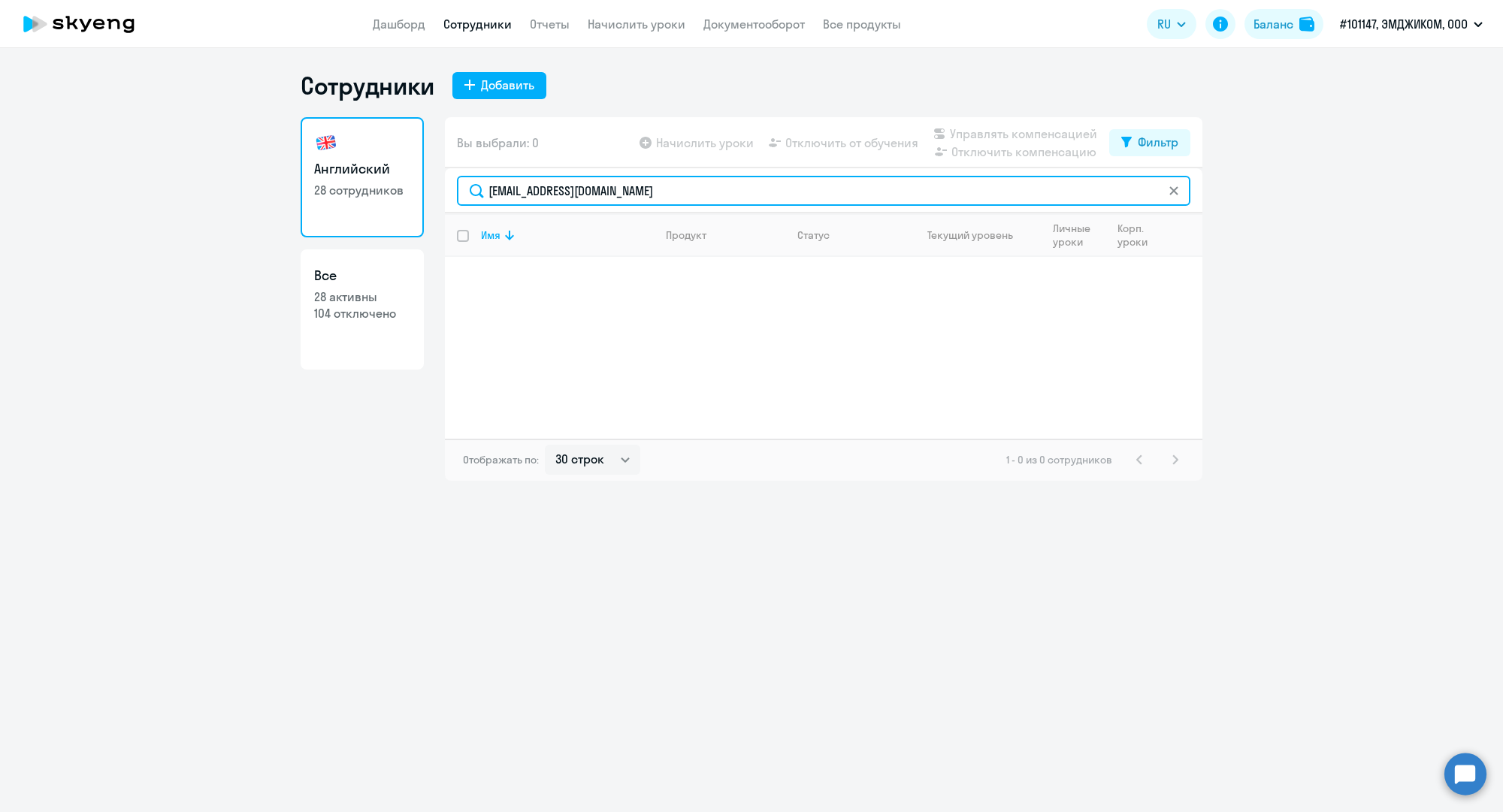
click at [538, 185] on input "i.seitova@mgcom.ru" at bounding box center [823, 191] width 734 height 30
paste input "a.golubyatnikov@mgcom.ru"
click at [538, 185] on input "i.seitovaa.golubyatnikov@mgcom.rumgcom.ru" at bounding box center [823, 191] width 734 height 30
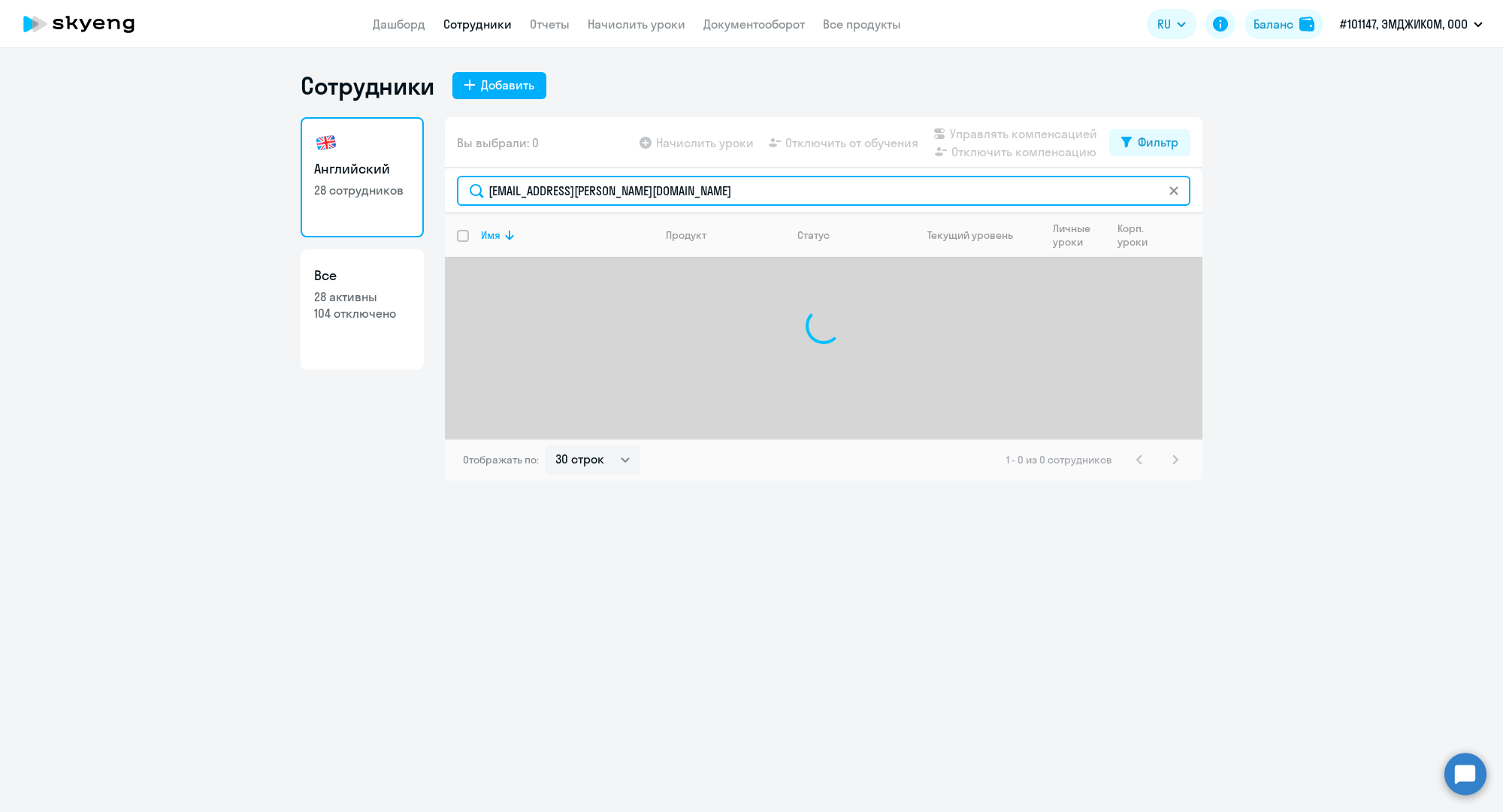
click at [538, 185] on input "i.seitovaa.golubyatnikov@mgcom.rumgcom.ru" at bounding box center [823, 191] width 734 height 30
paste input "a.golubyatnikov@"
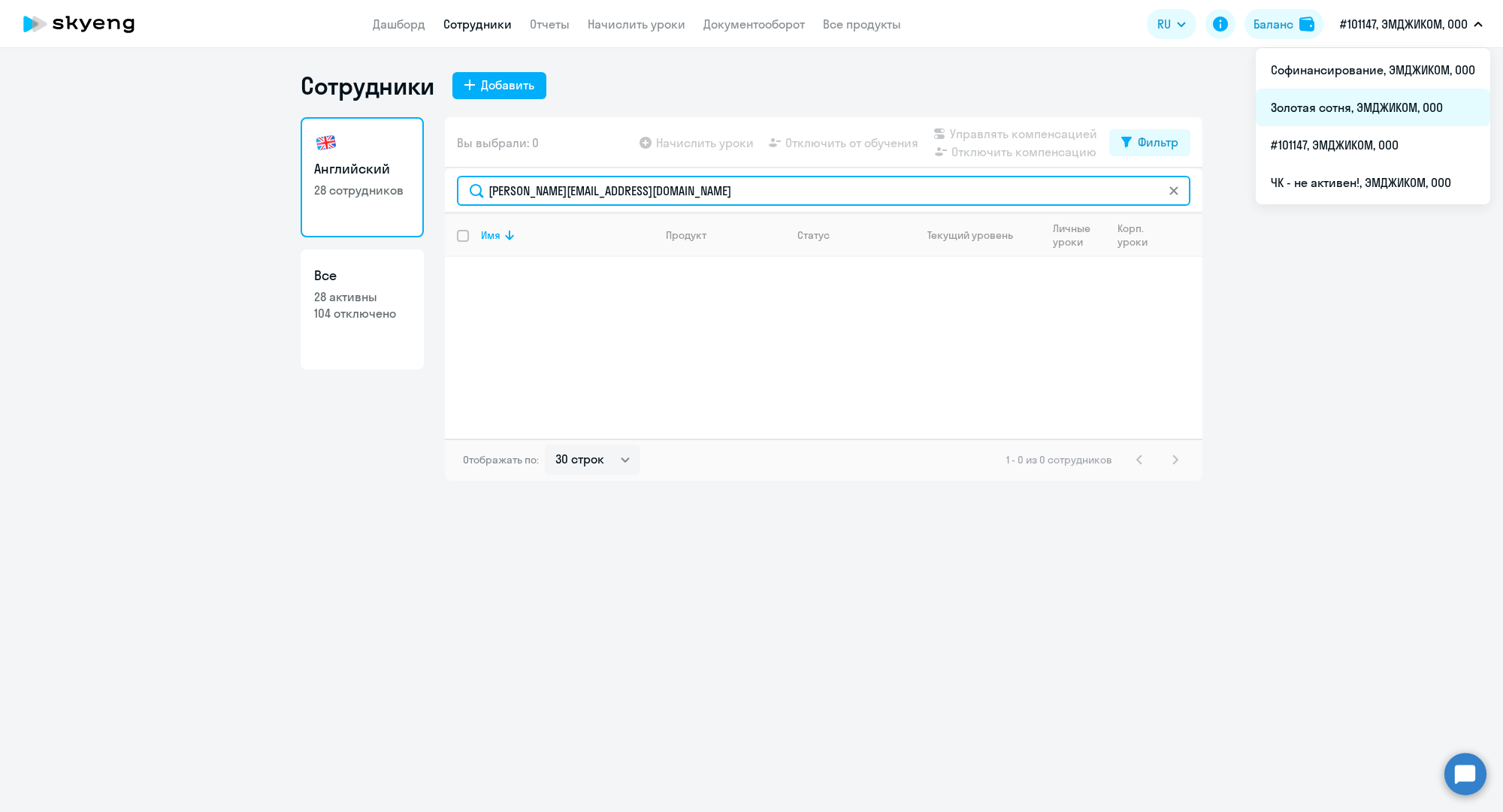
type input "a.golubyatnikov@mgcom.ru"
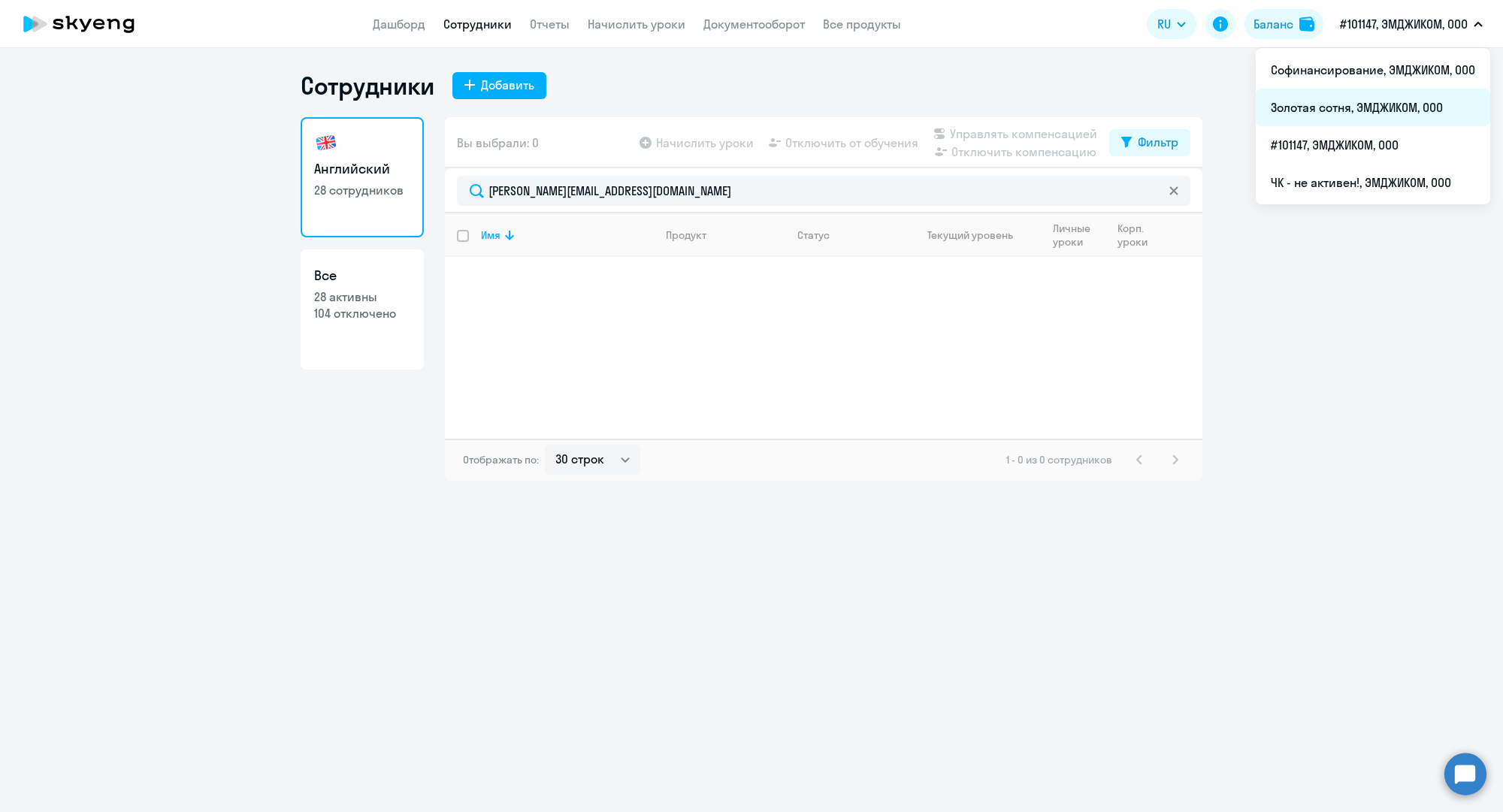
click at [1360, 106] on li "Золотая сотня, ЭМДЖИКОМ, ООО" at bounding box center [1373, 107] width 235 height 38
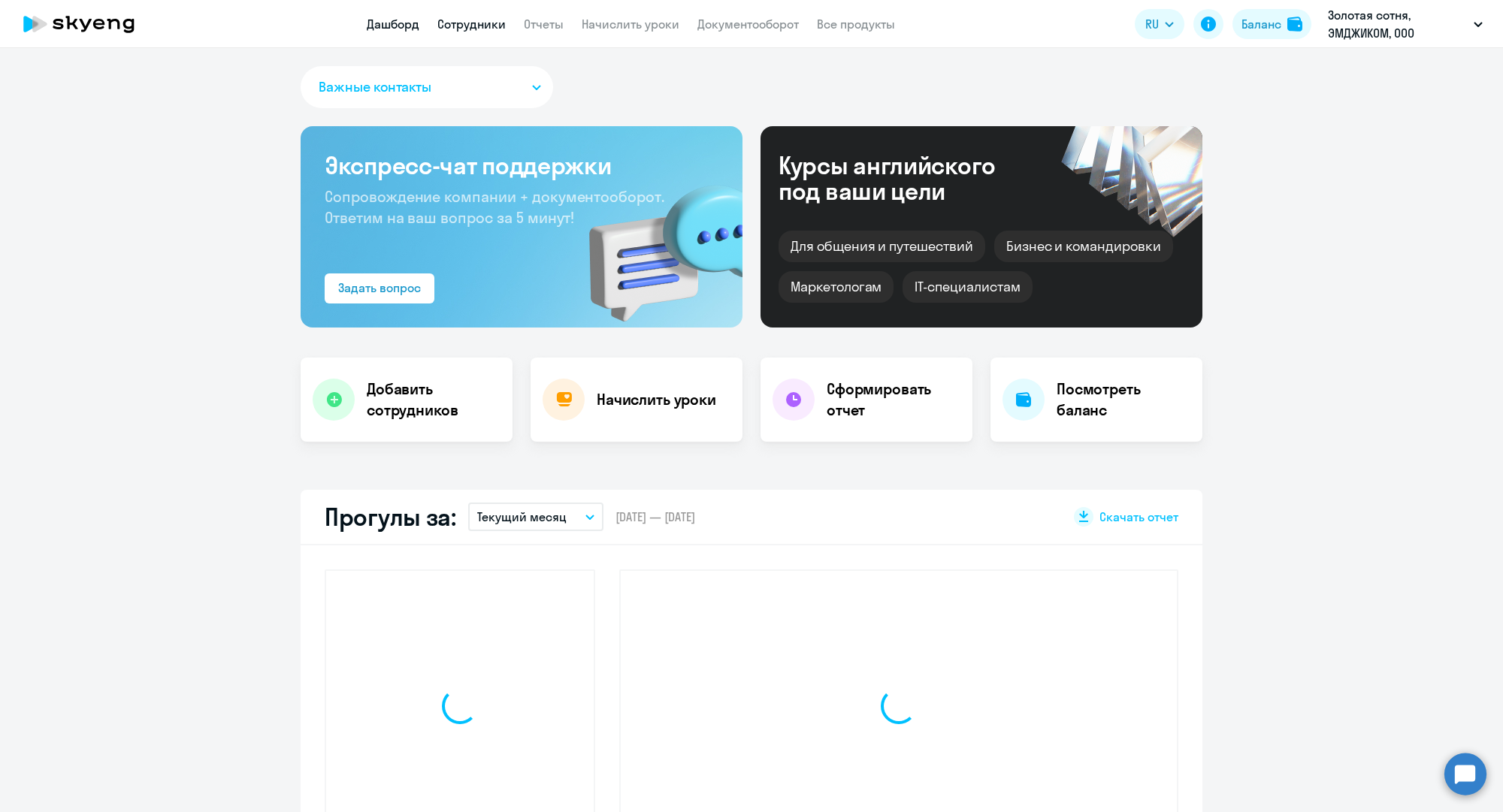
click at [497, 27] on link "Сотрудники" at bounding box center [471, 23] width 68 height 15
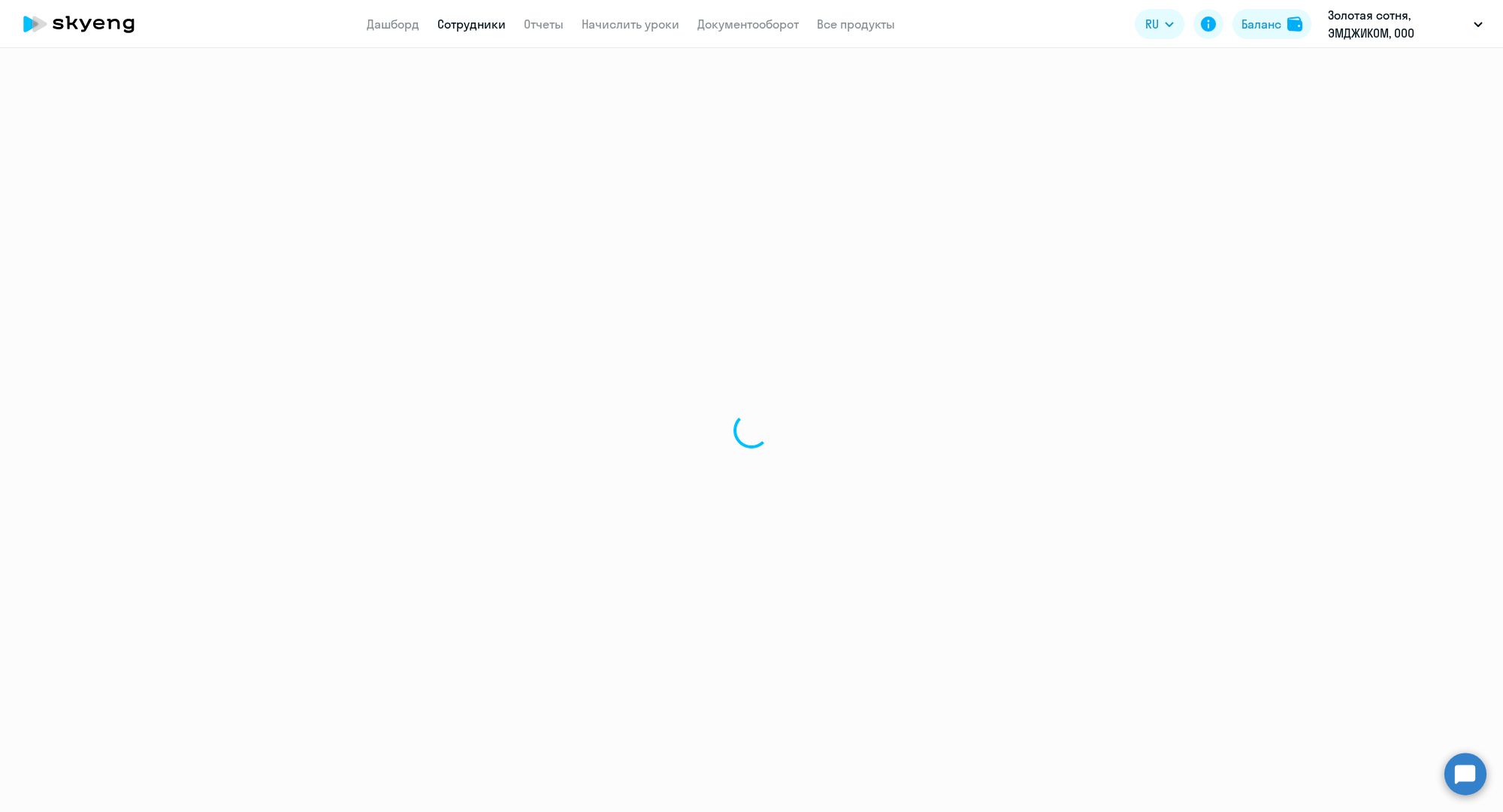
select select "30"
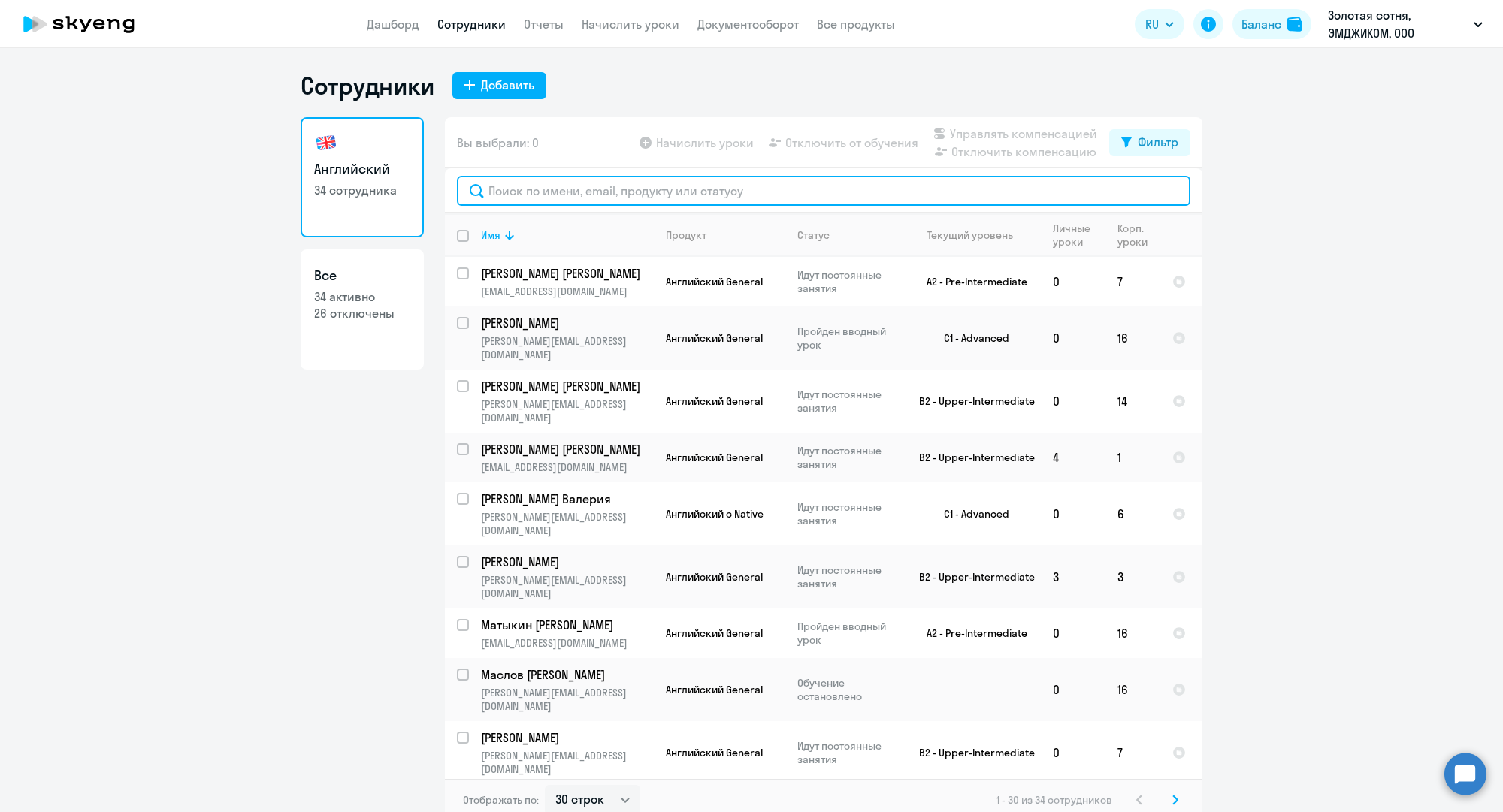
click at [571, 183] on input "text" at bounding box center [823, 191] width 734 height 30
paste input "a.golubyatnikov@mgcom.ru"
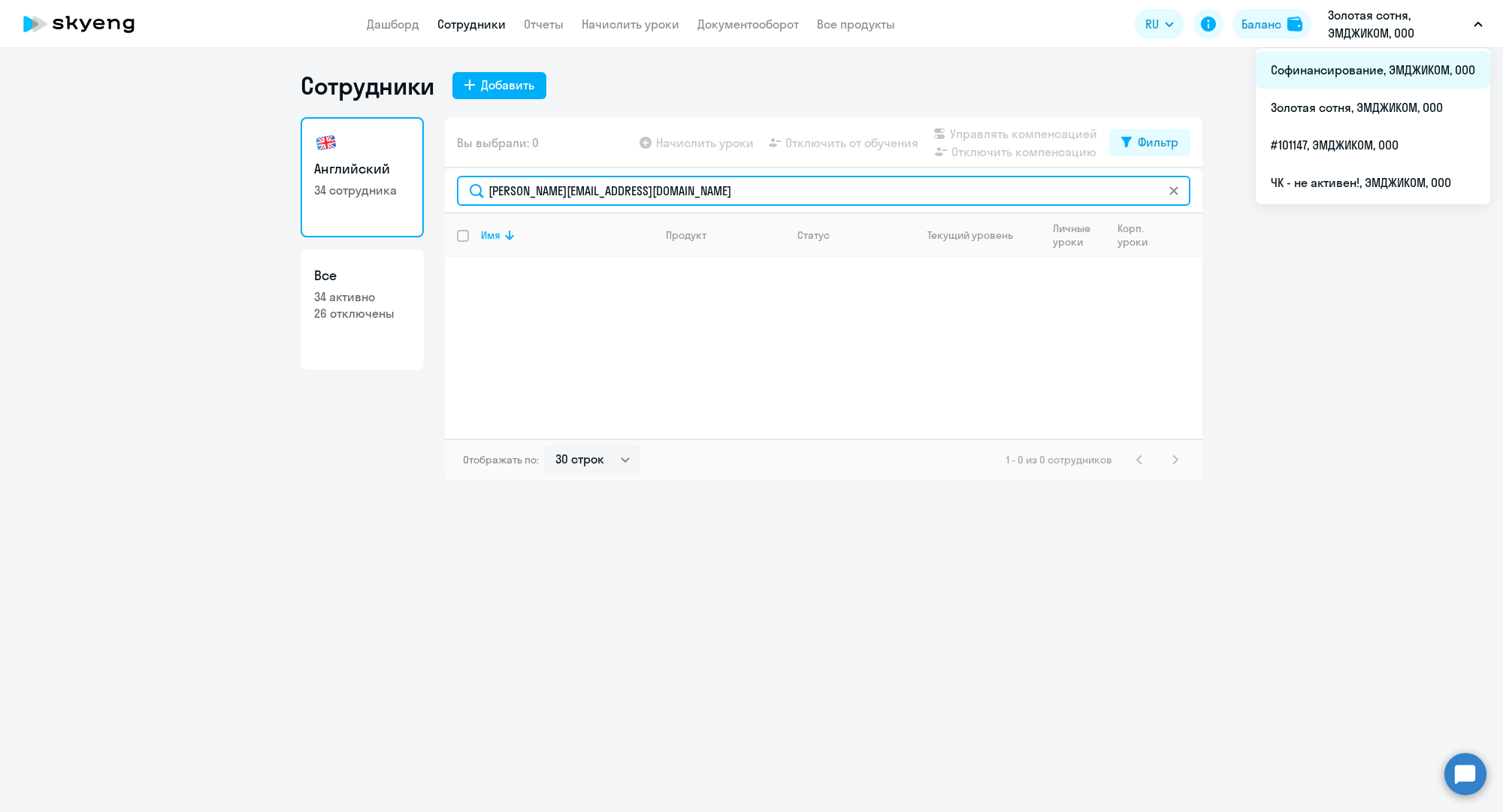
type input "a.golubyatnikov@mgcom.ru"
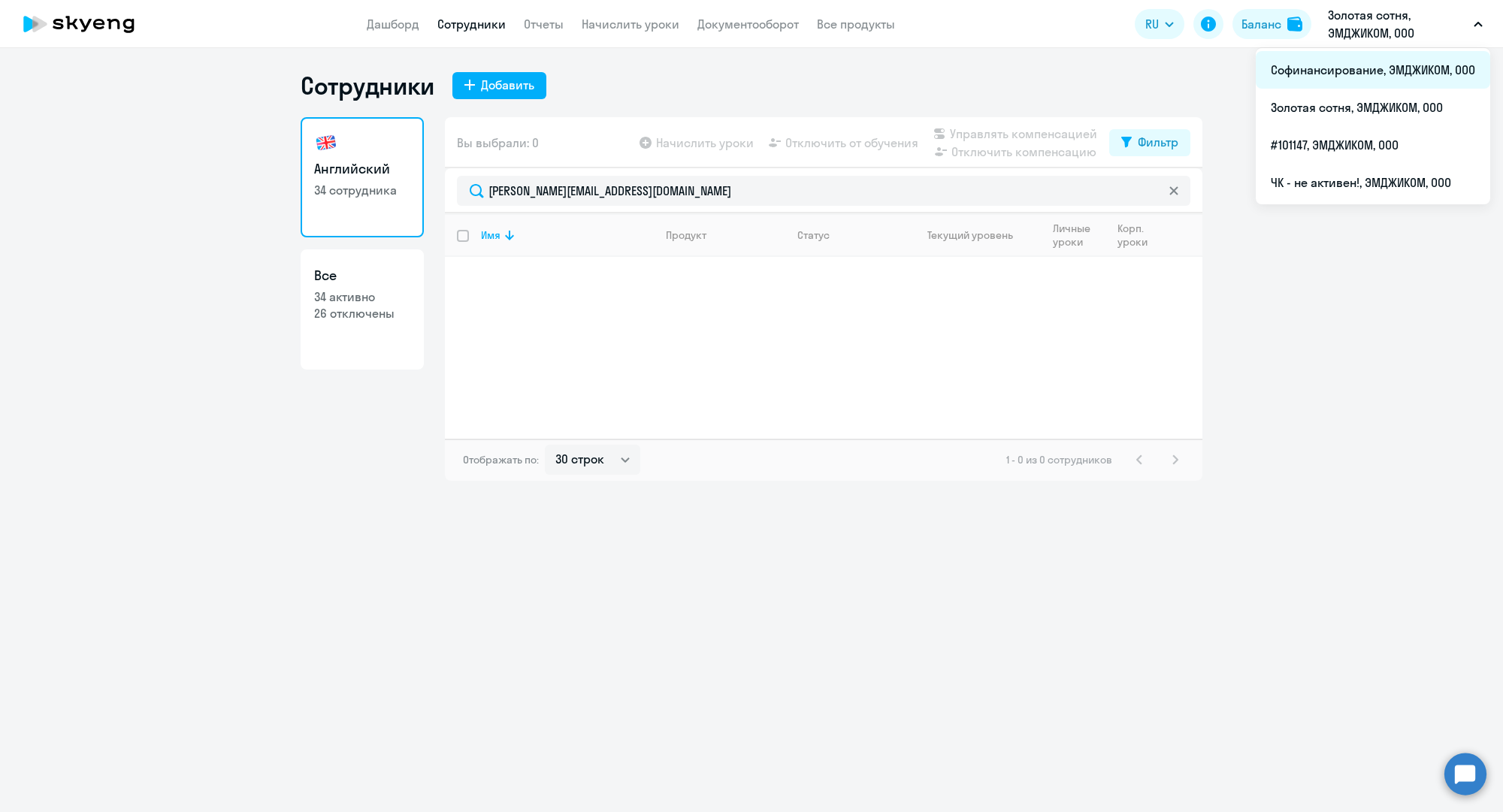
click at [1351, 73] on li "Софинансирование, ЭМДЖИКОМ, ООО" at bounding box center [1373, 70] width 235 height 38
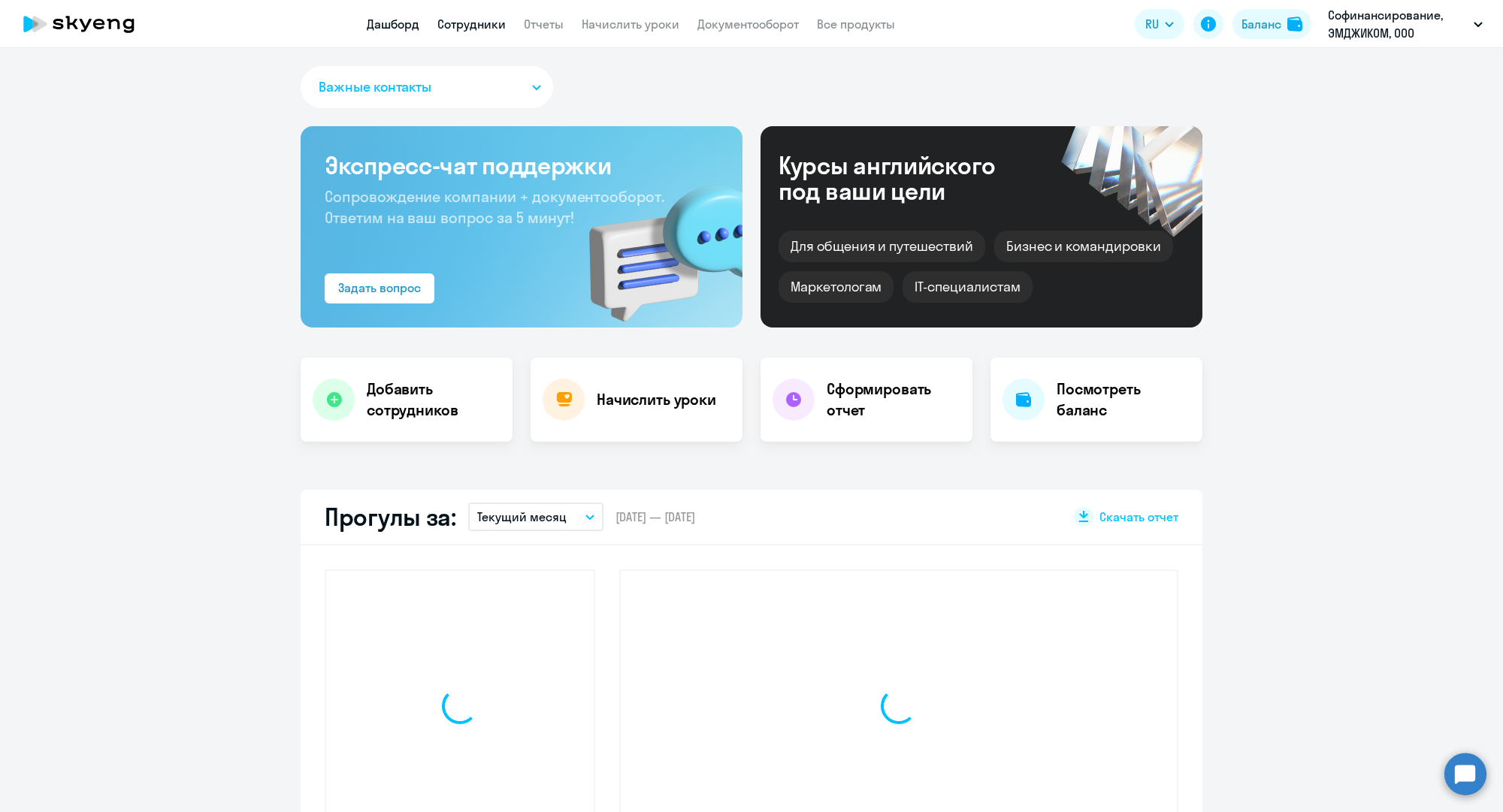
click at [459, 19] on link "Сотрудники" at bounding box center [471, 23] width 68 height 15
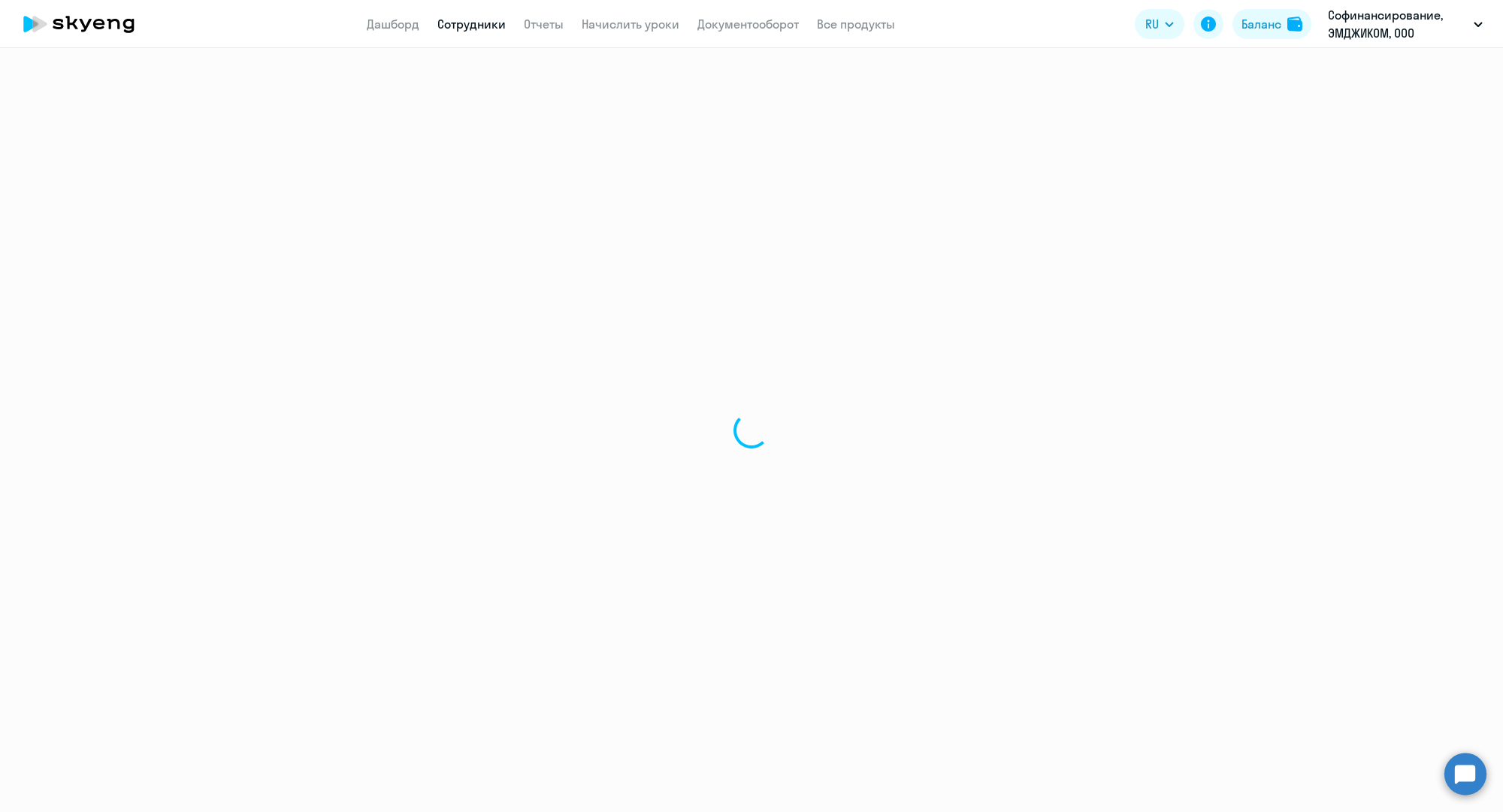
select select "30"
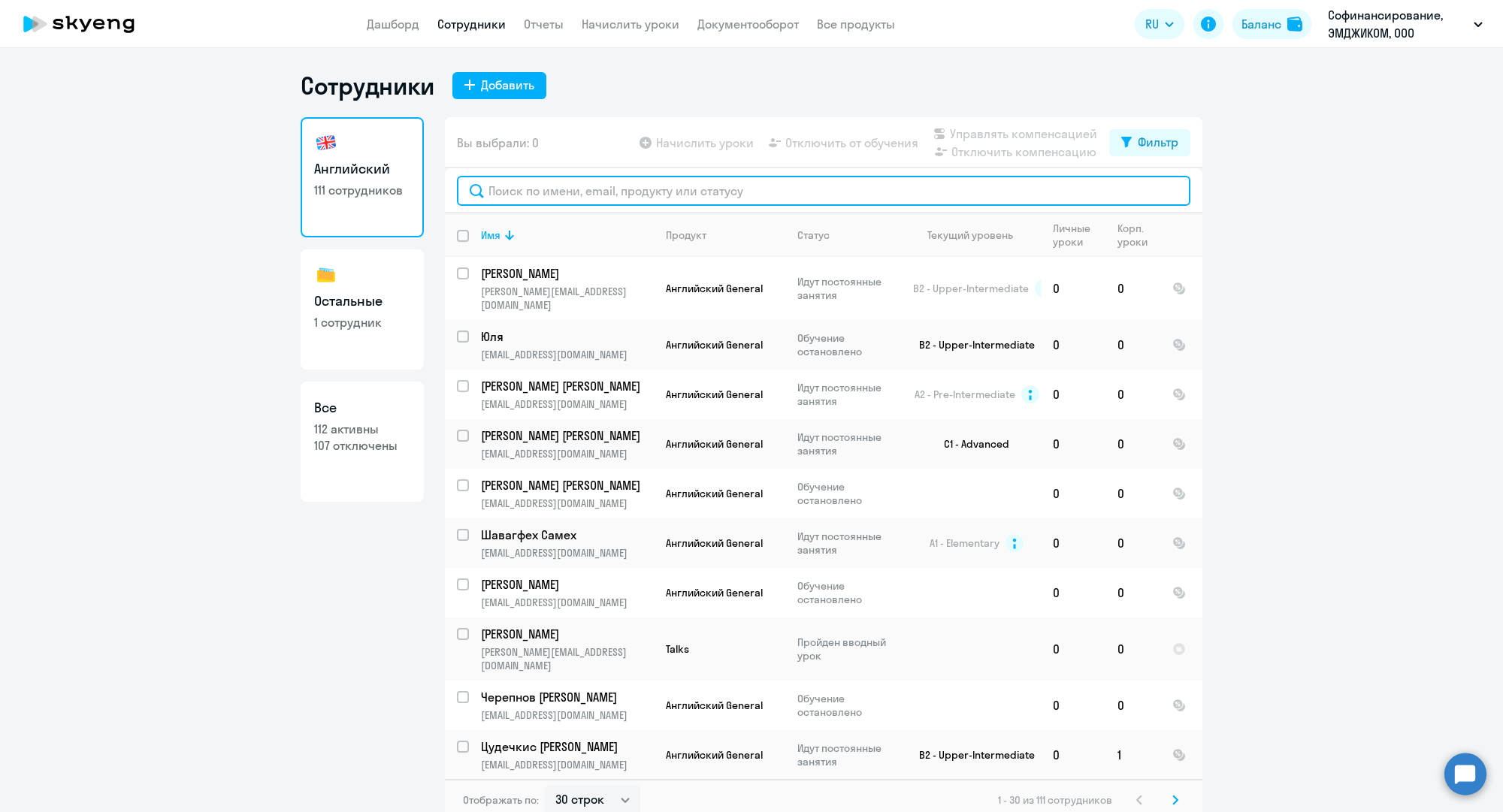
click at [583, 196] on input "text" at bounding box center [823, 191] width 734 height 30
paste input "a.golubyatnikov@mgcom.ru"
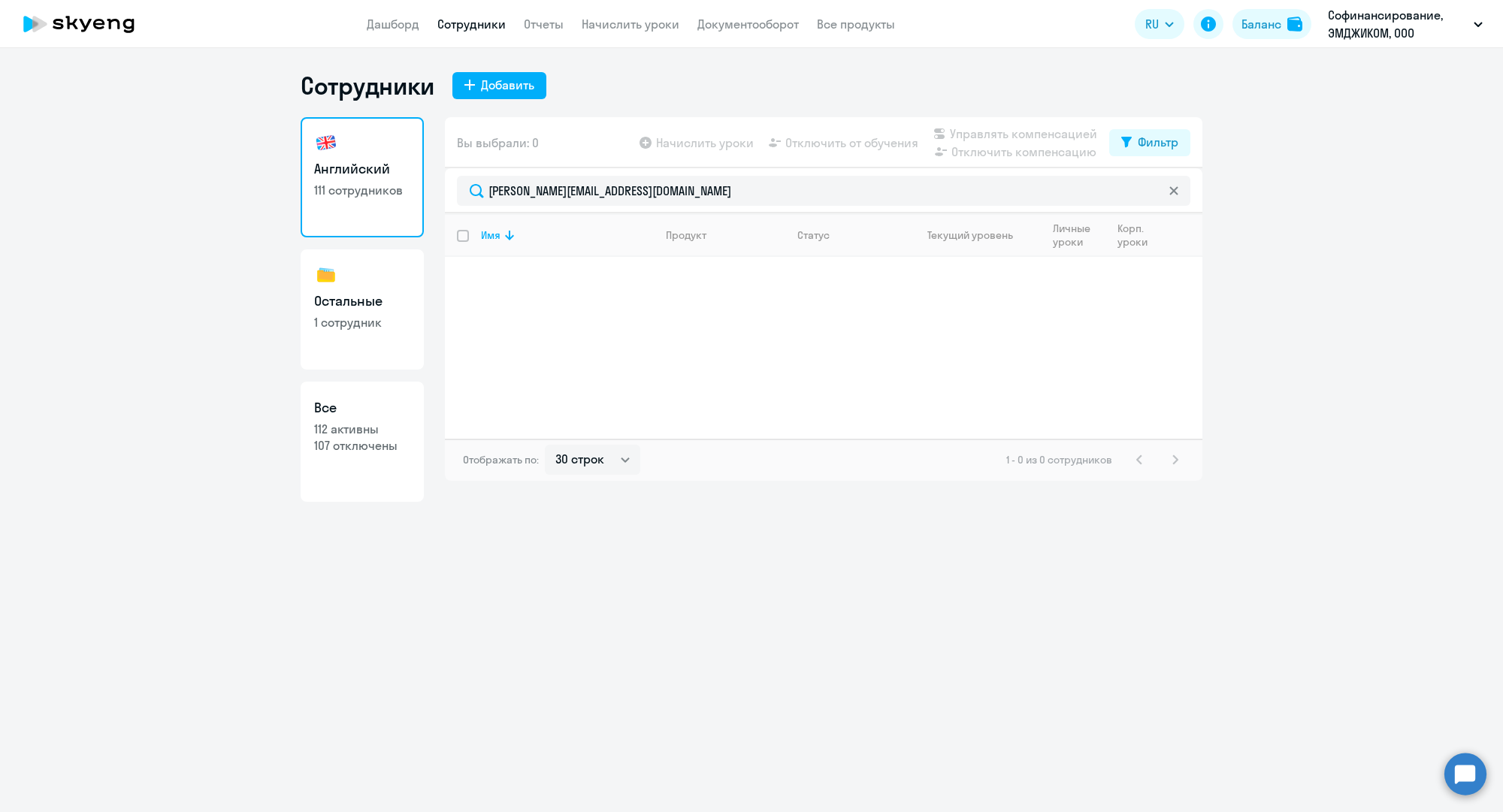
click at [476, 23] on link "Сотрудники" at bounding box center [471, 23] width 68 height 15
click at [483, 21] on link "Сотрудники" at bounding box center [471, 23] width 68 height 15
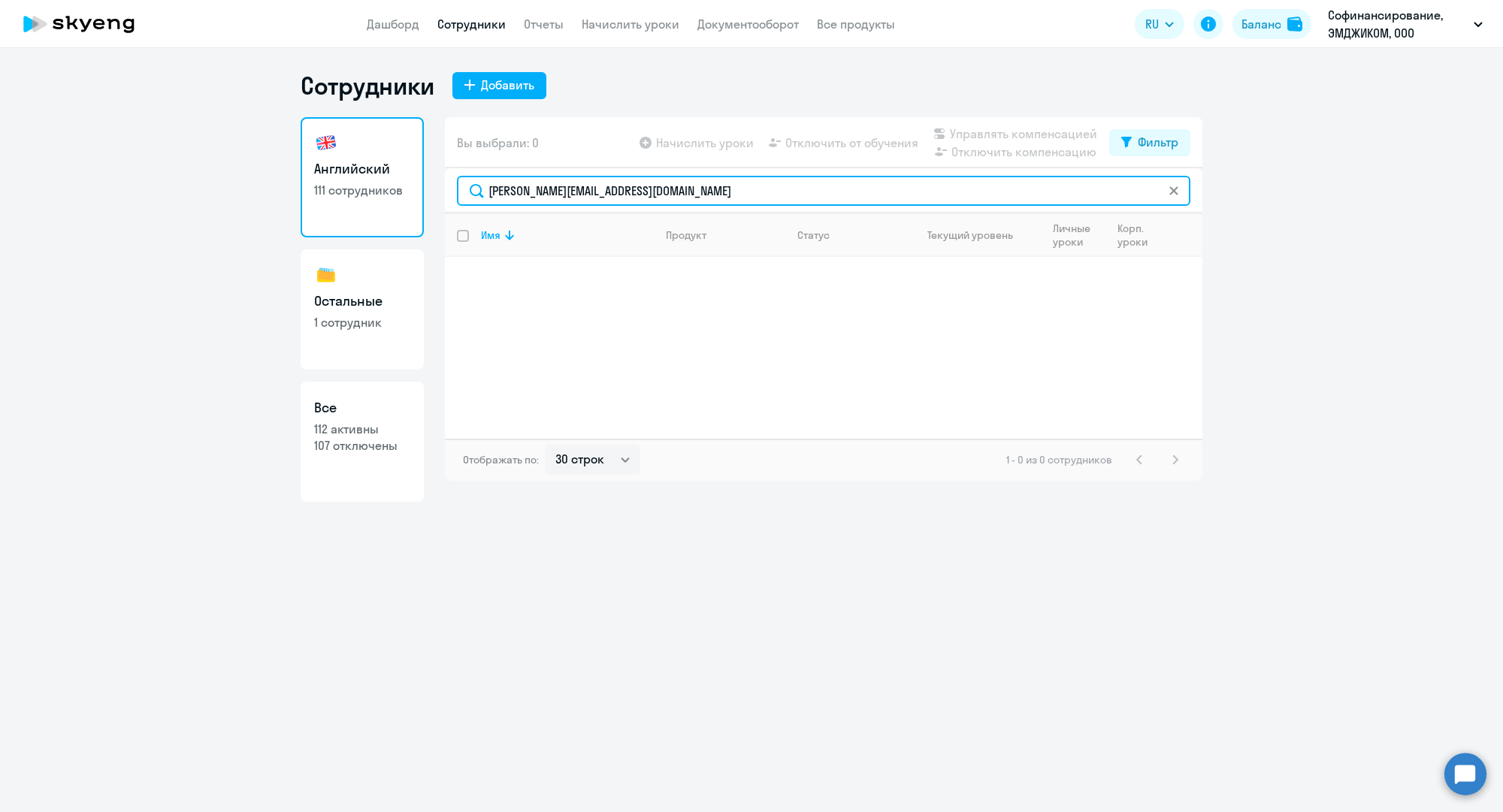
click at [544, 194] on input "a.golubyatnikov@mgcom.ru" at bounding box center [823, 191] width 734 height 30
click at [545, 194] on input "a.golubyatnikov@mgcom.ru" at bounding box center [823, 191] width 734 height 30
paste input "o.fomina"
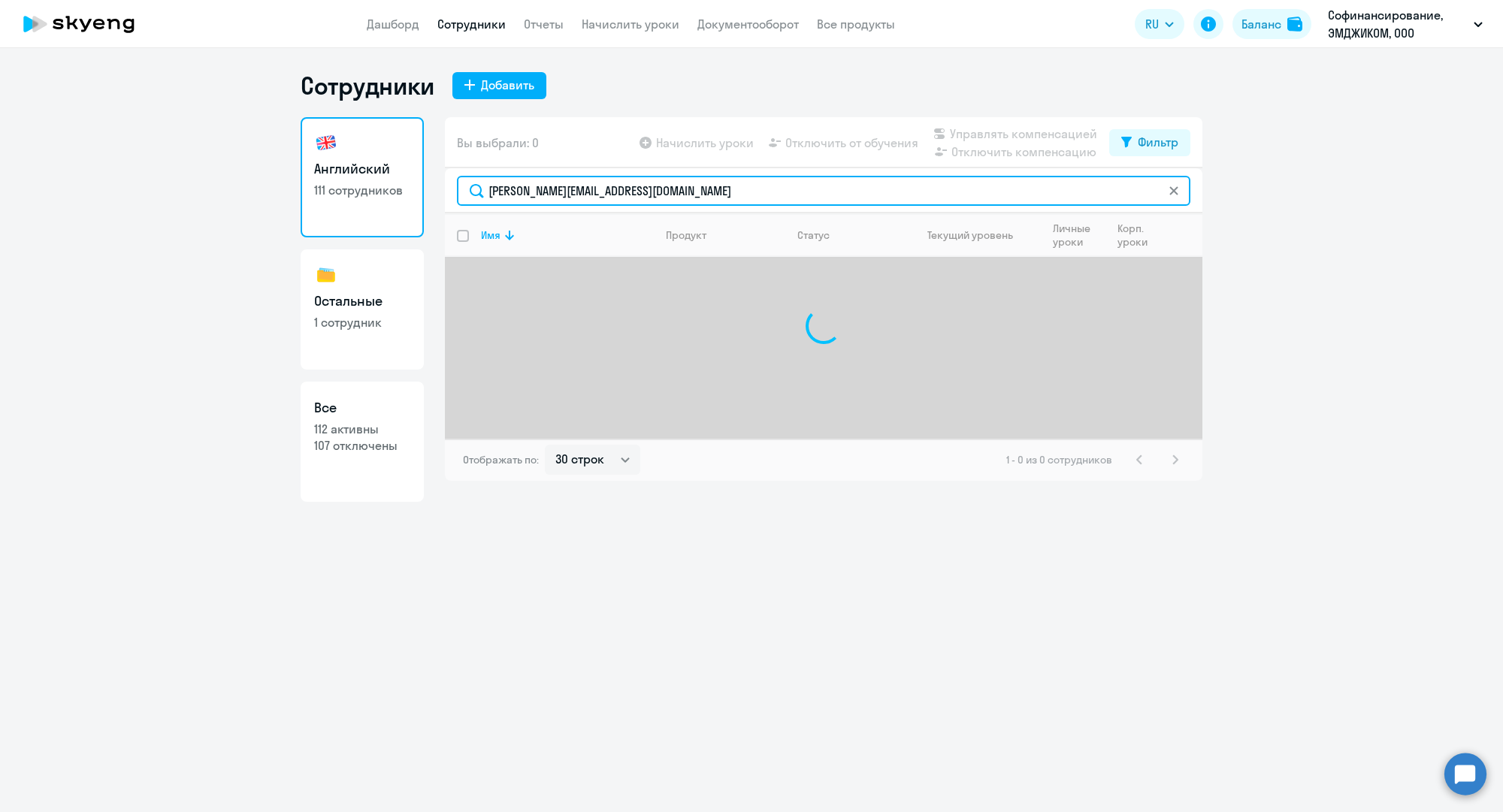
type input "o.fomina@mgcom.ru"
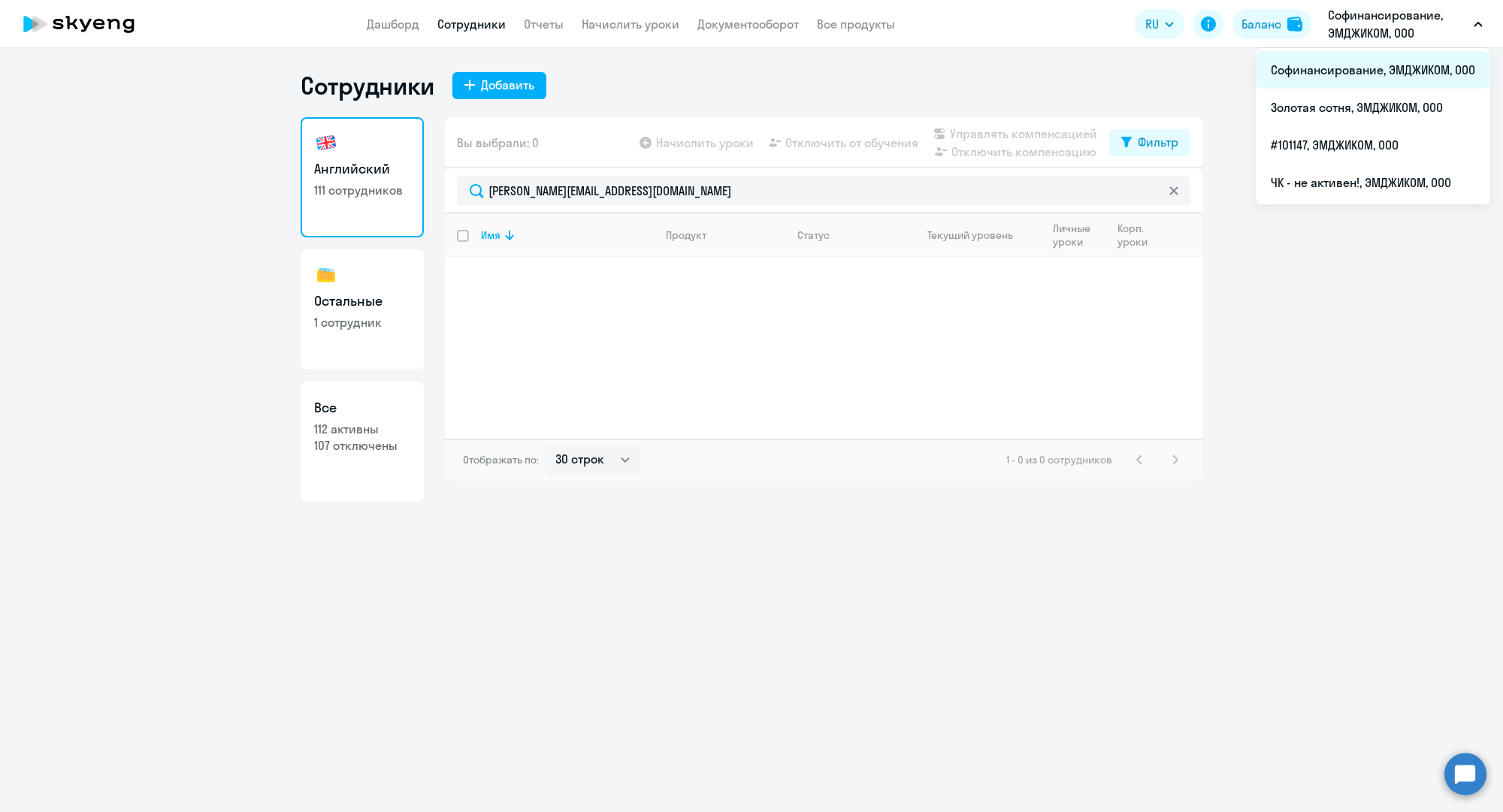
click at [1345, 61] on li "Софинансирование, ЭМДЖИКОМ, ООО" at bounding box center [1373, 70] width 235 height 38
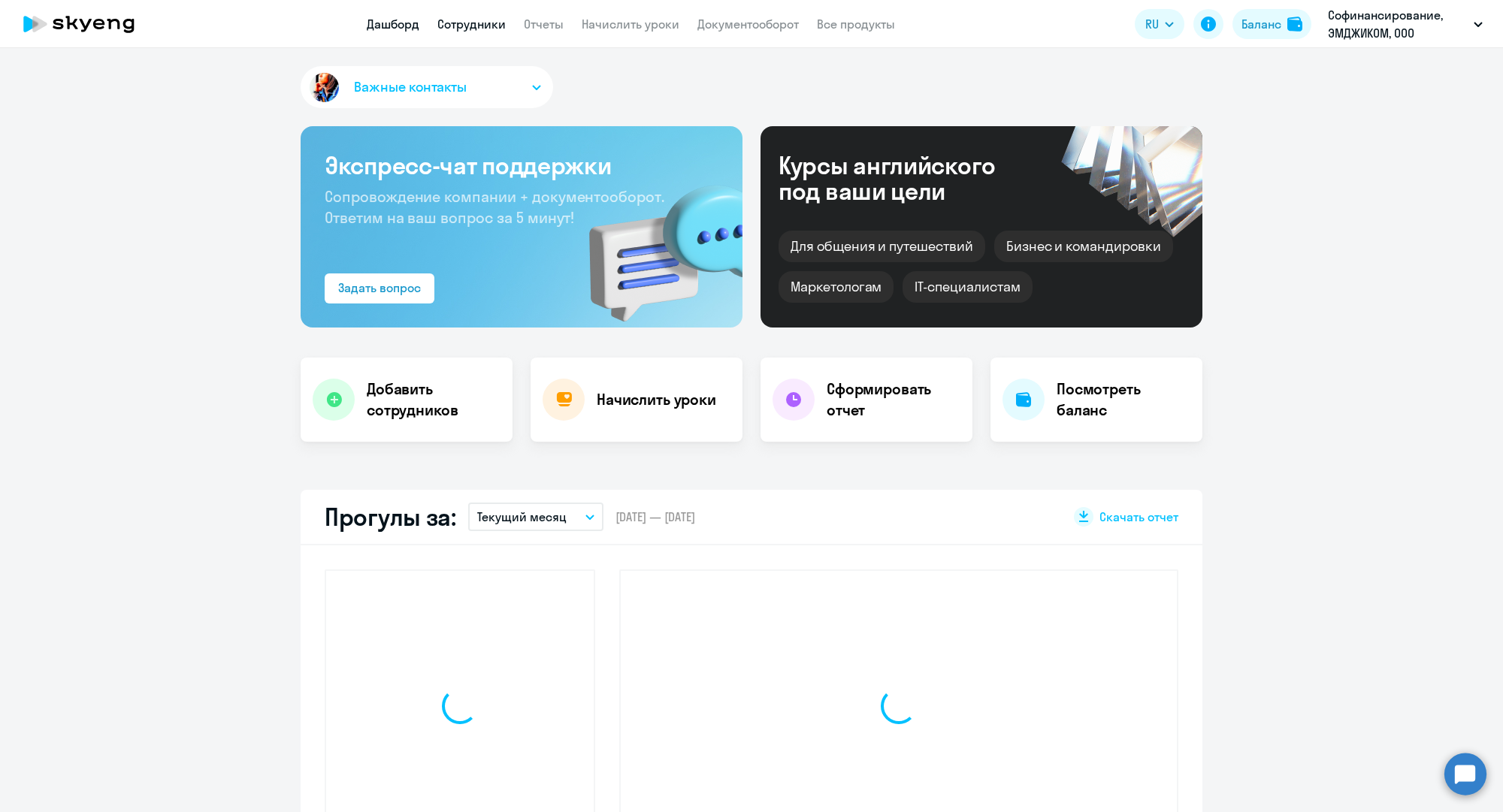
click at [469, 21] on link "Сотрудники" at bounding box center [471, 23] width 68 height 15
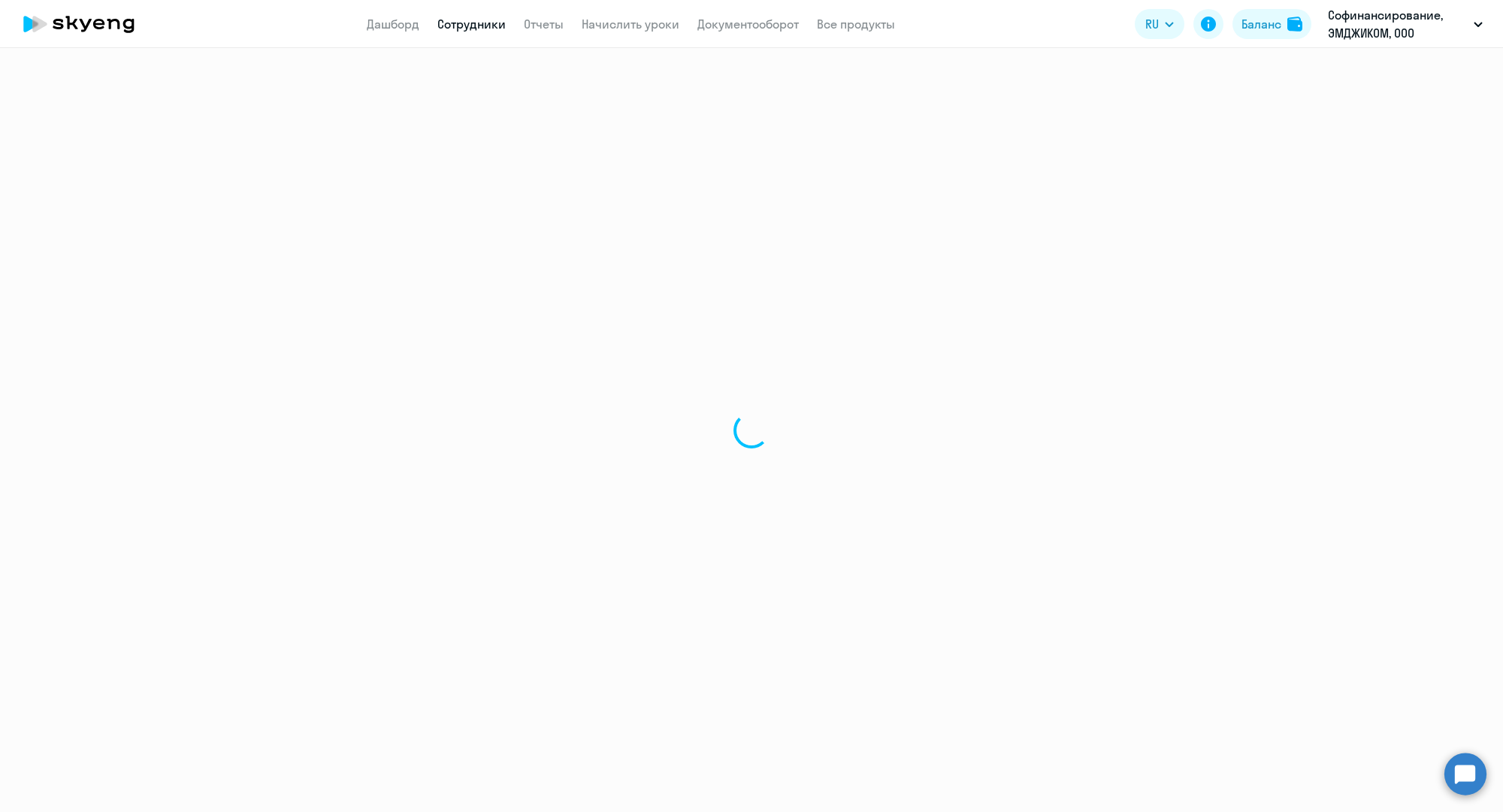
click at [469, 20] on link "Сотрудники" at bounding box center [471, 23] width 68 height 15
select select "30"
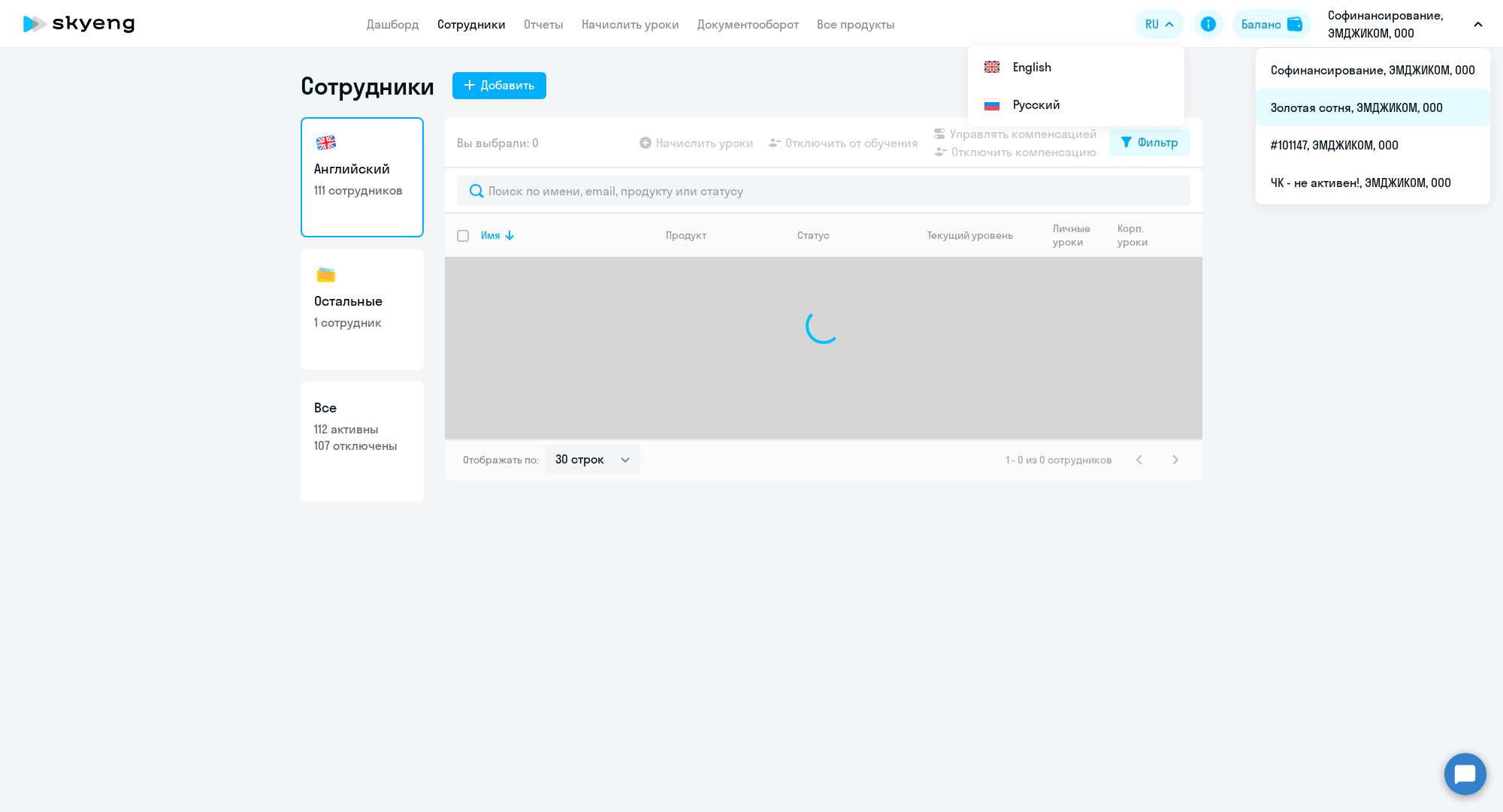
click at [1338, 107] on li "Золотая сотня, ЭМДЖИКОМ, ООО" at bounding box center [1373, 107] width 235 height 38
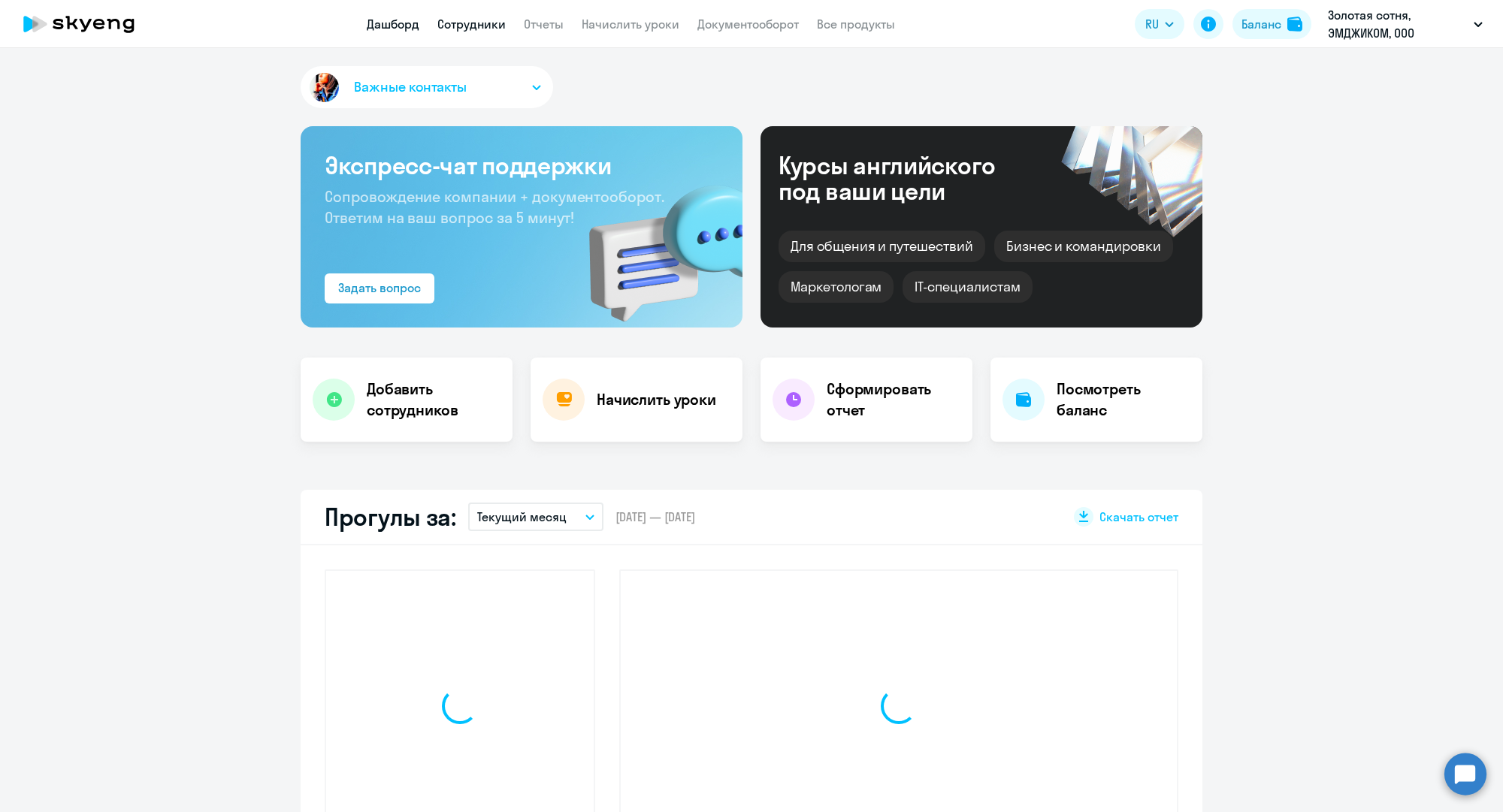
click at [496, 23] on link "Сотрудники" at bounding box center [471, 23] width 68 height 15
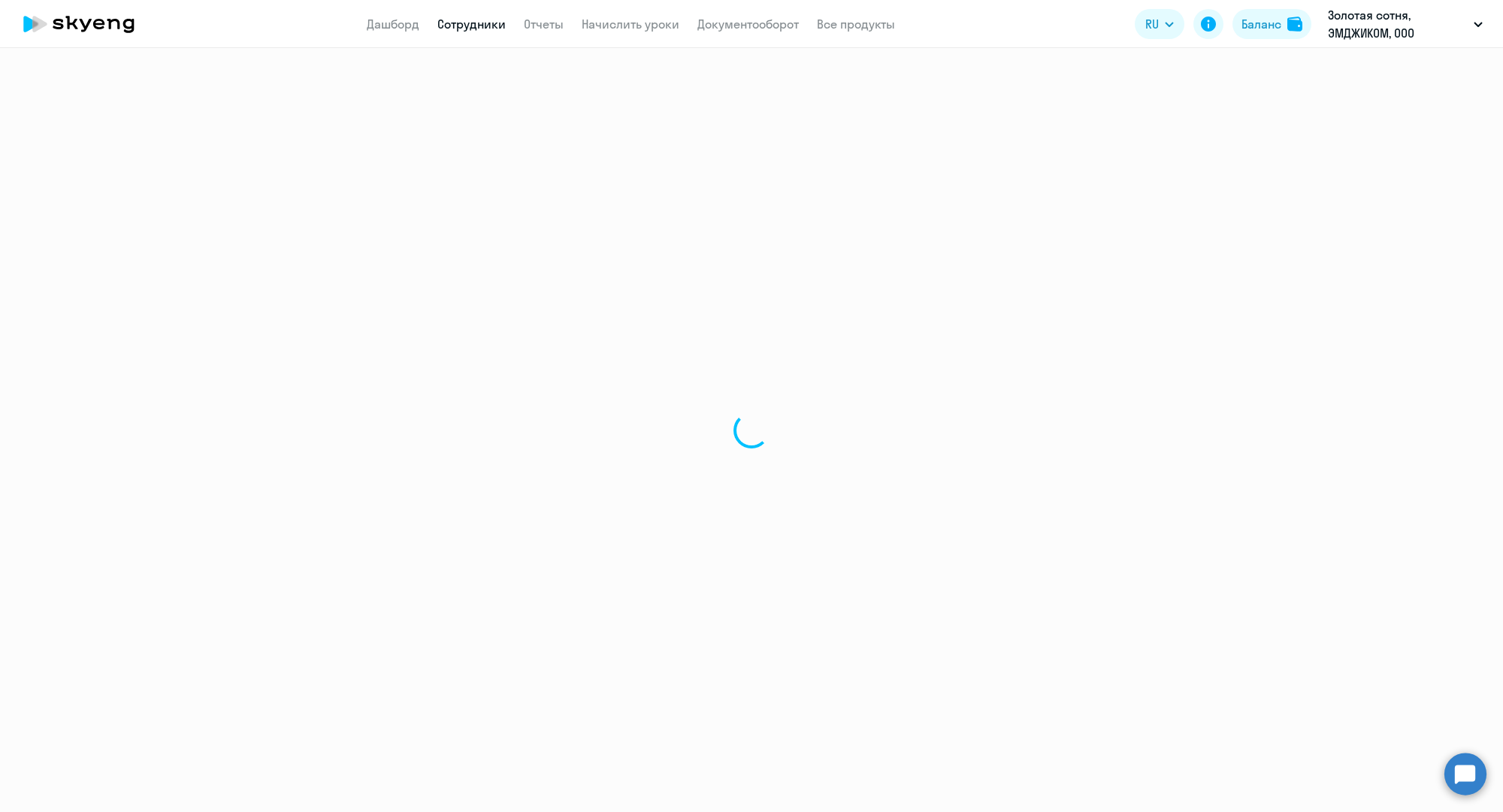
select select "30"
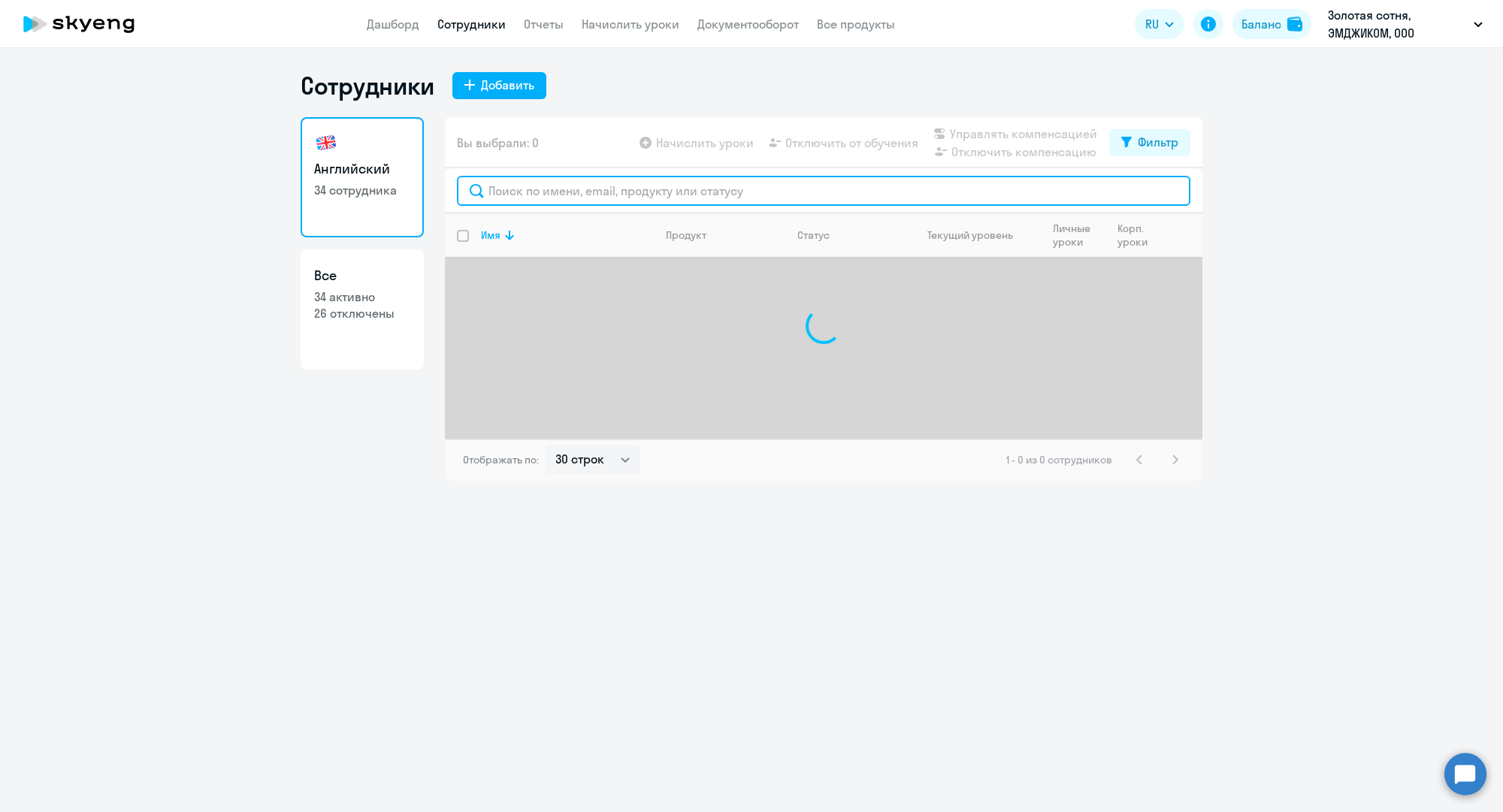
click at [568, 183] on input "text" at bounding box center [823, 191] width 734 height 30
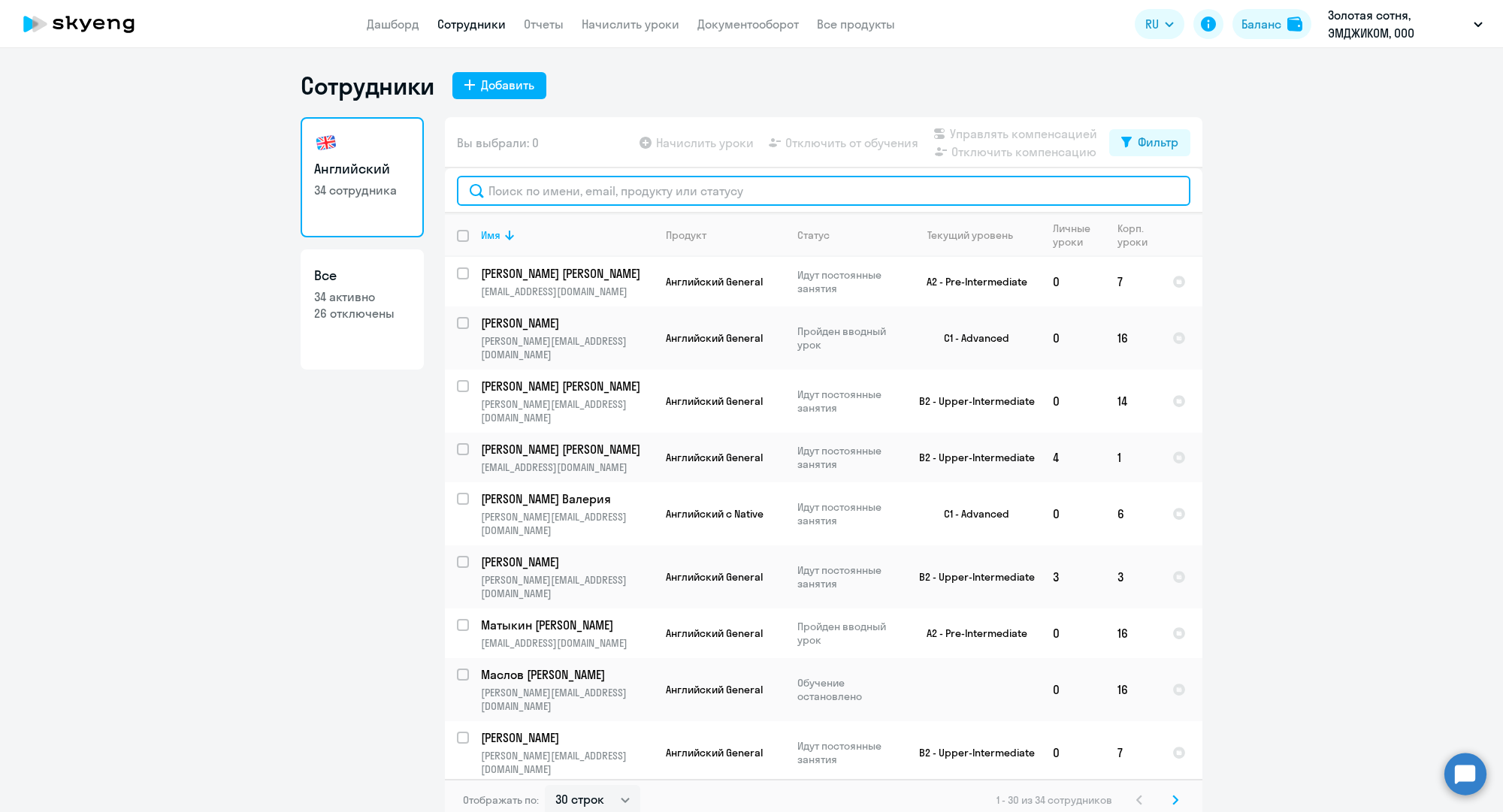
paste input "o.fomina@mgcom.ru"
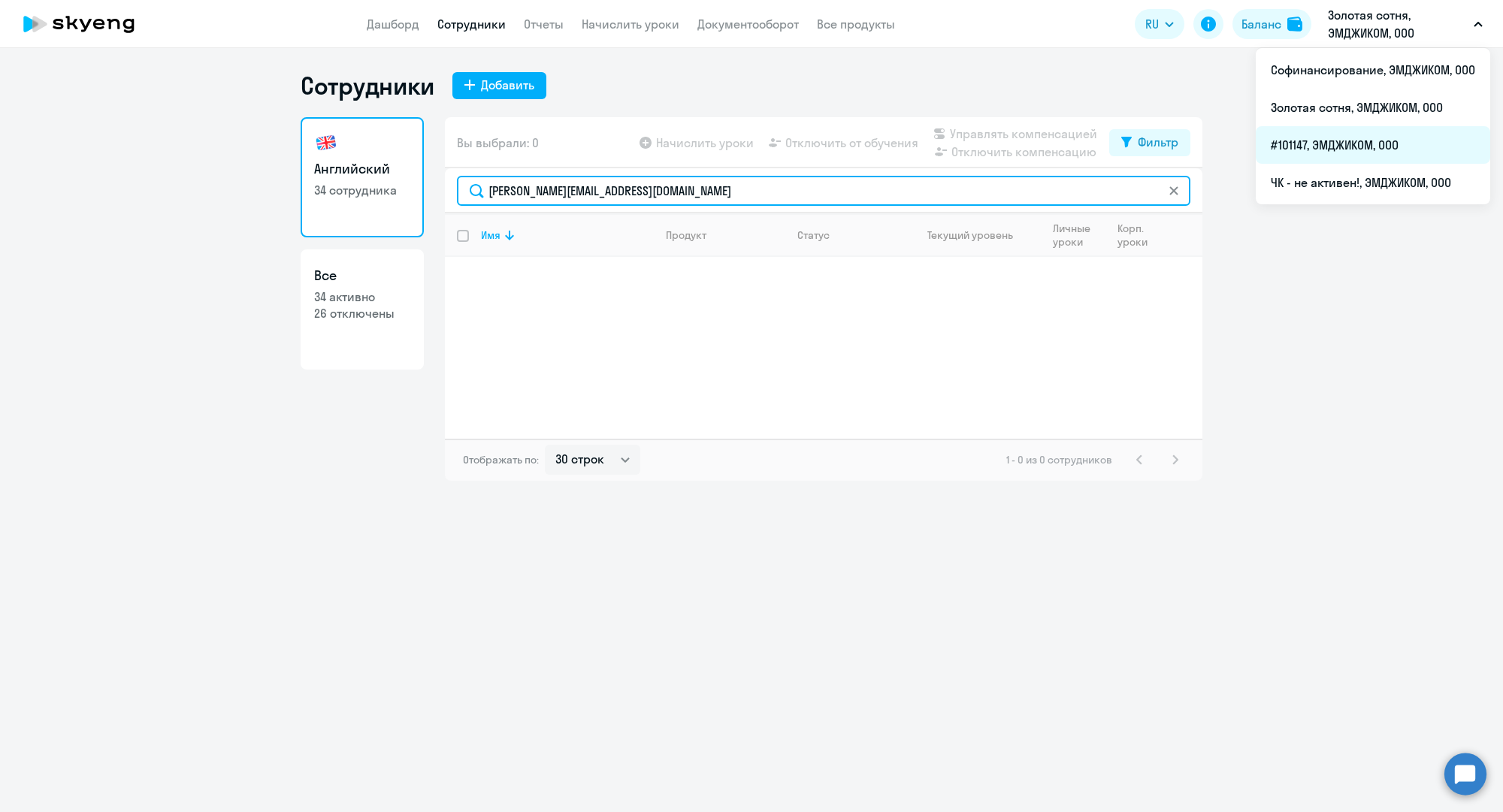
type input "o.fomina@mgcom.ru"
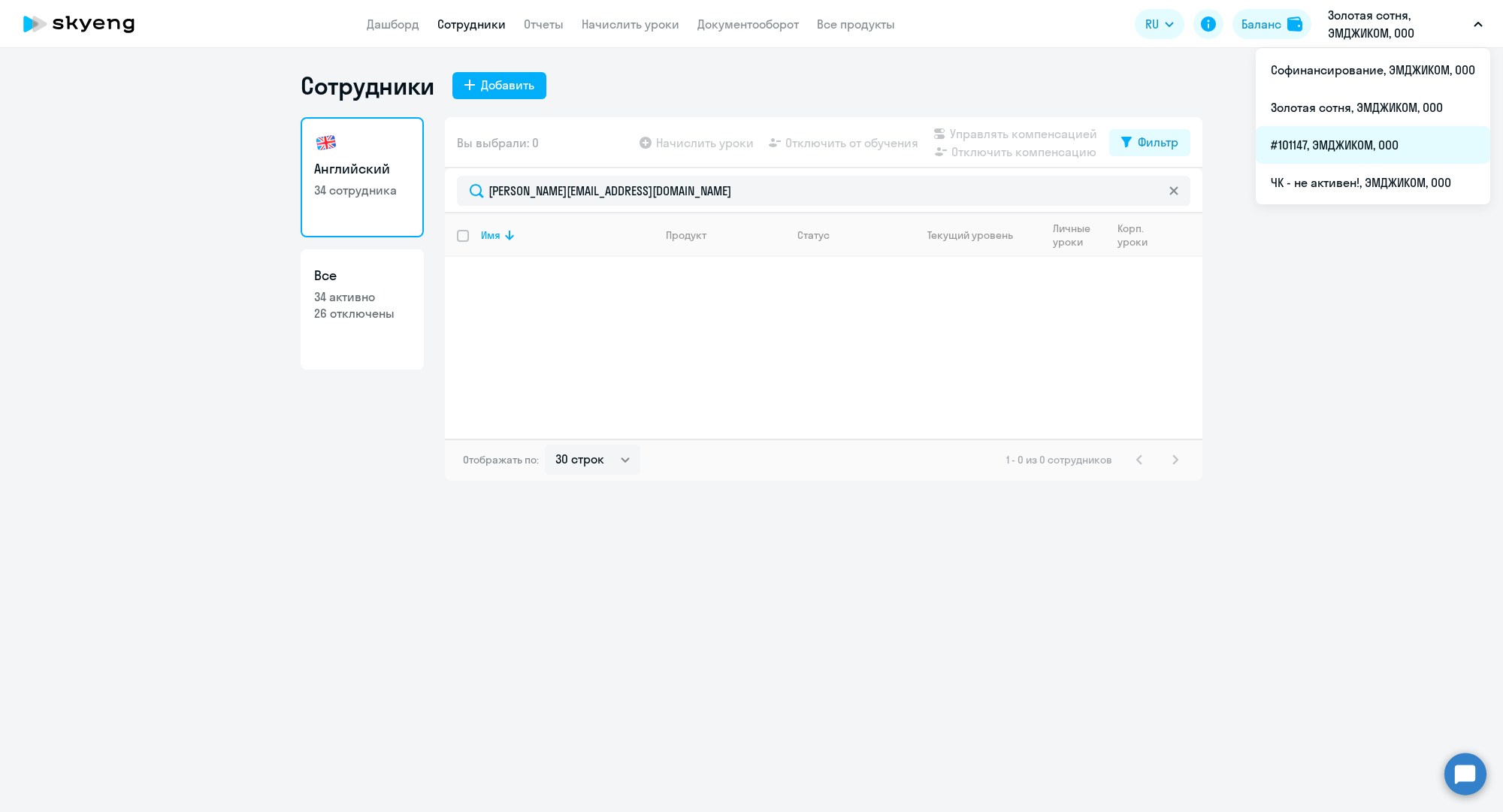
click at [1347, 153] on li "#101147, ЭМДЖИКОМ, ООО" at bounding box center [1373, 145] width 235 height 38
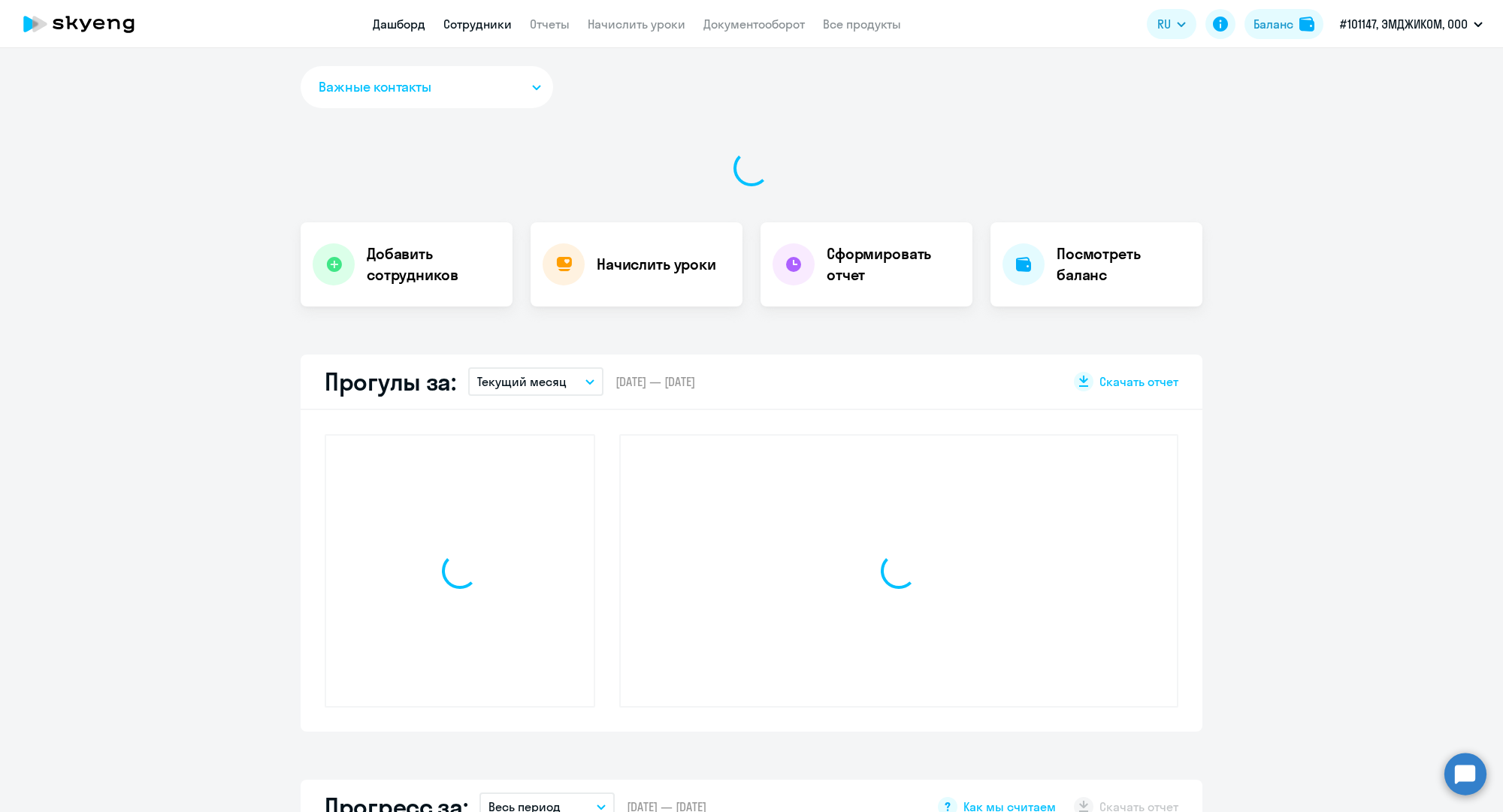
click at [492, 27] on link "Сотрудники" at bounding box center [477, 23] width 68 height 15
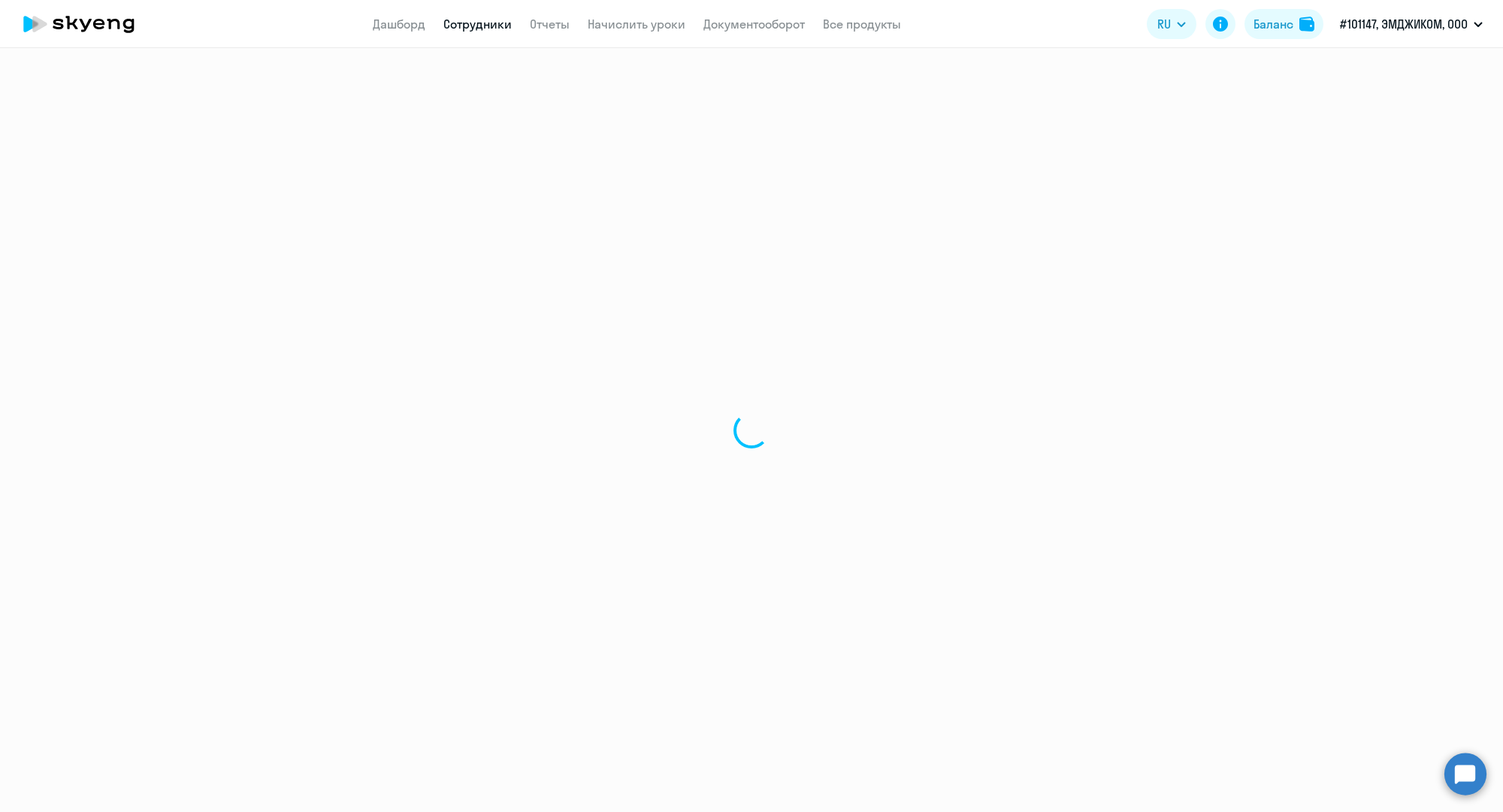
select select "30"
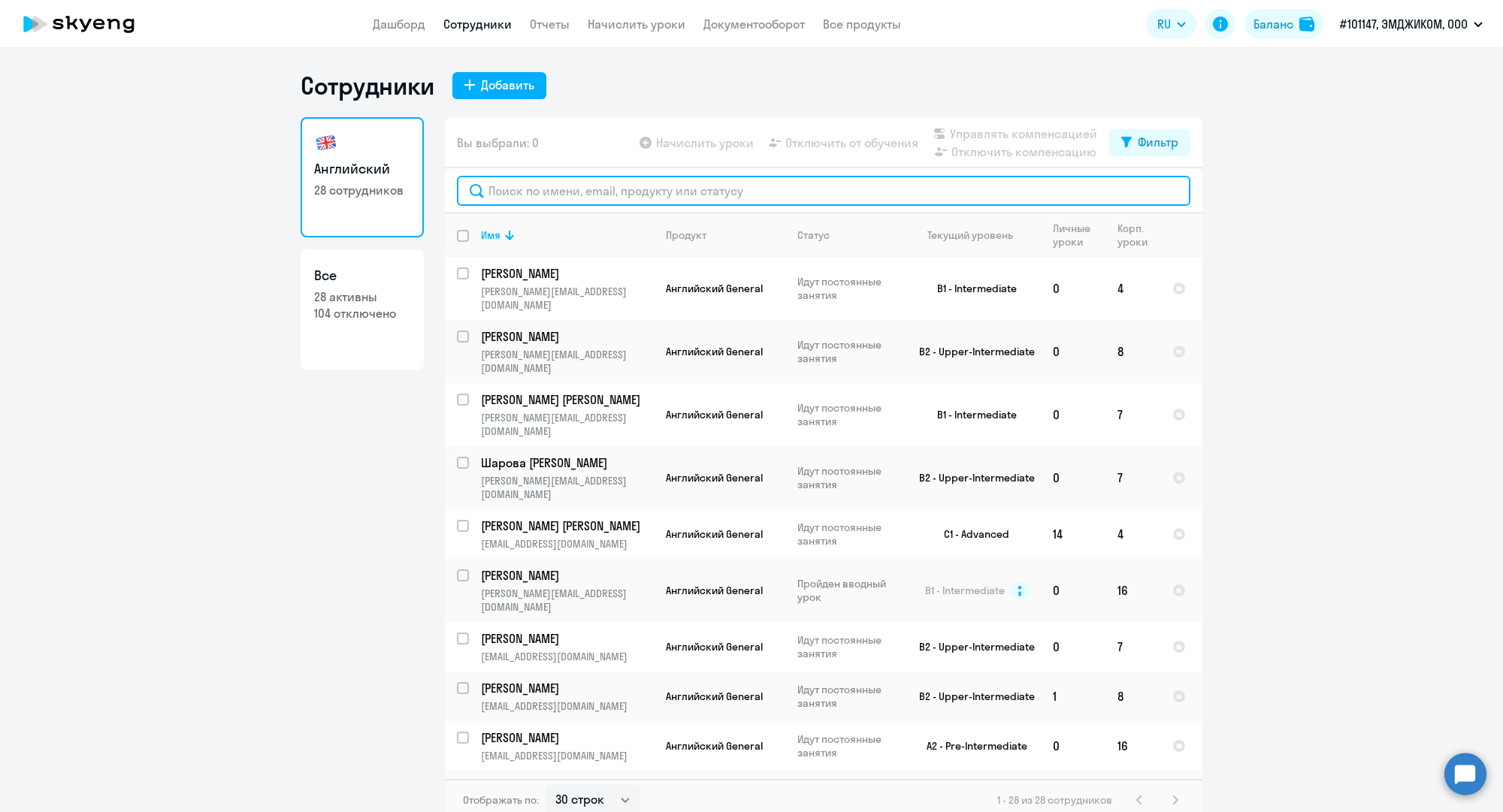
click at [595, 192] on input "text" at bounding box center [823, 191] width 734 height 30
paste input "o.fomina@mgcom.ru"
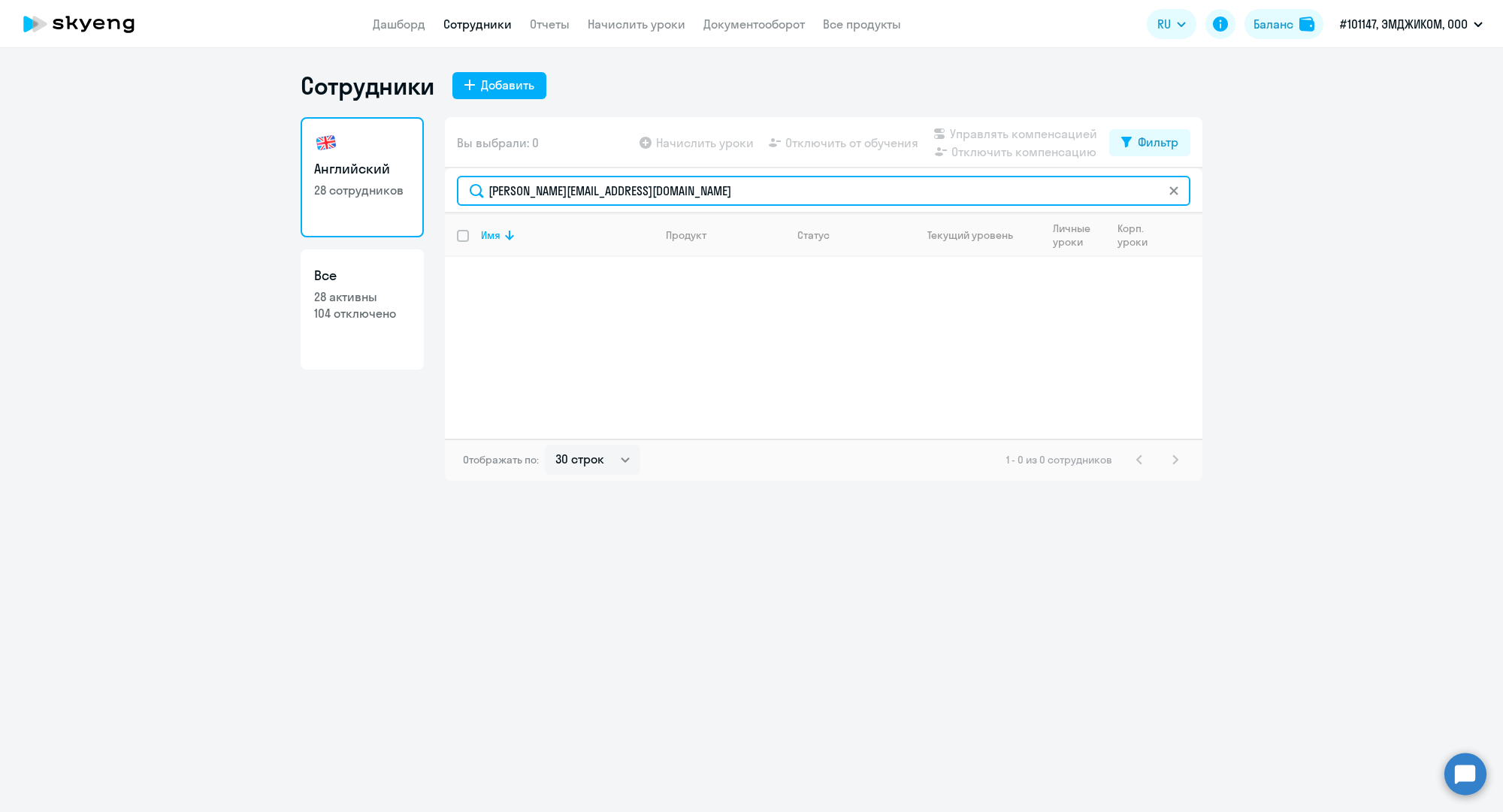
click at [607, 195] on input "o.fomina@mgcom.ru" at bounding box center [823, 191] width 734 height 30
paste input "v.kanshin@mgcom."
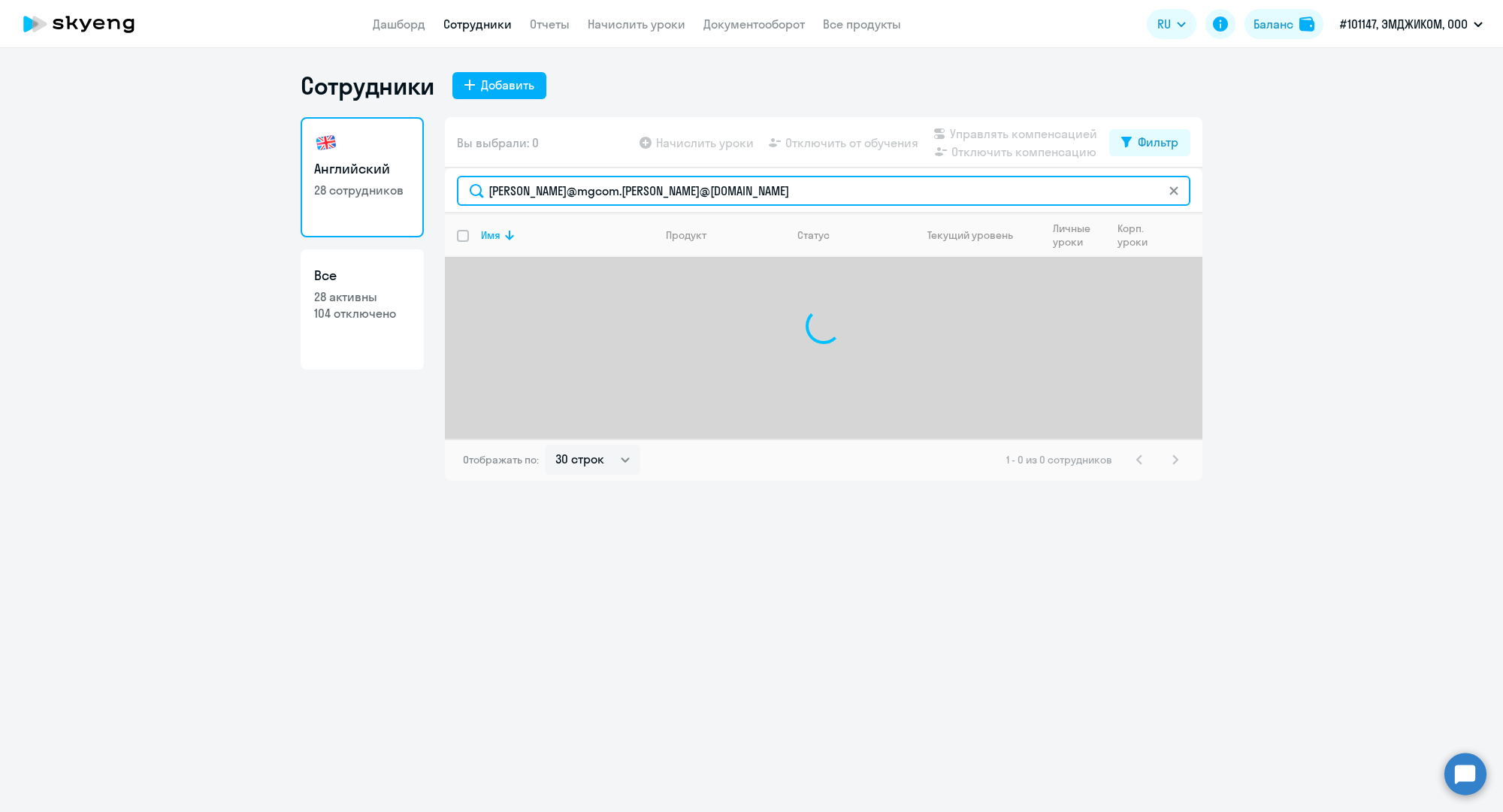
click at [613, 189] on input "o.fomina@mgcom.v.kanshin@mgcom.ru" at bounding box center [823, 191] width 734 height 30
click at [613, 188] on input "o.fomina@mgcom.v.kanshin@mgcom.ru" at bounding box center [823, 191] width 734 height 30
paste input "text"
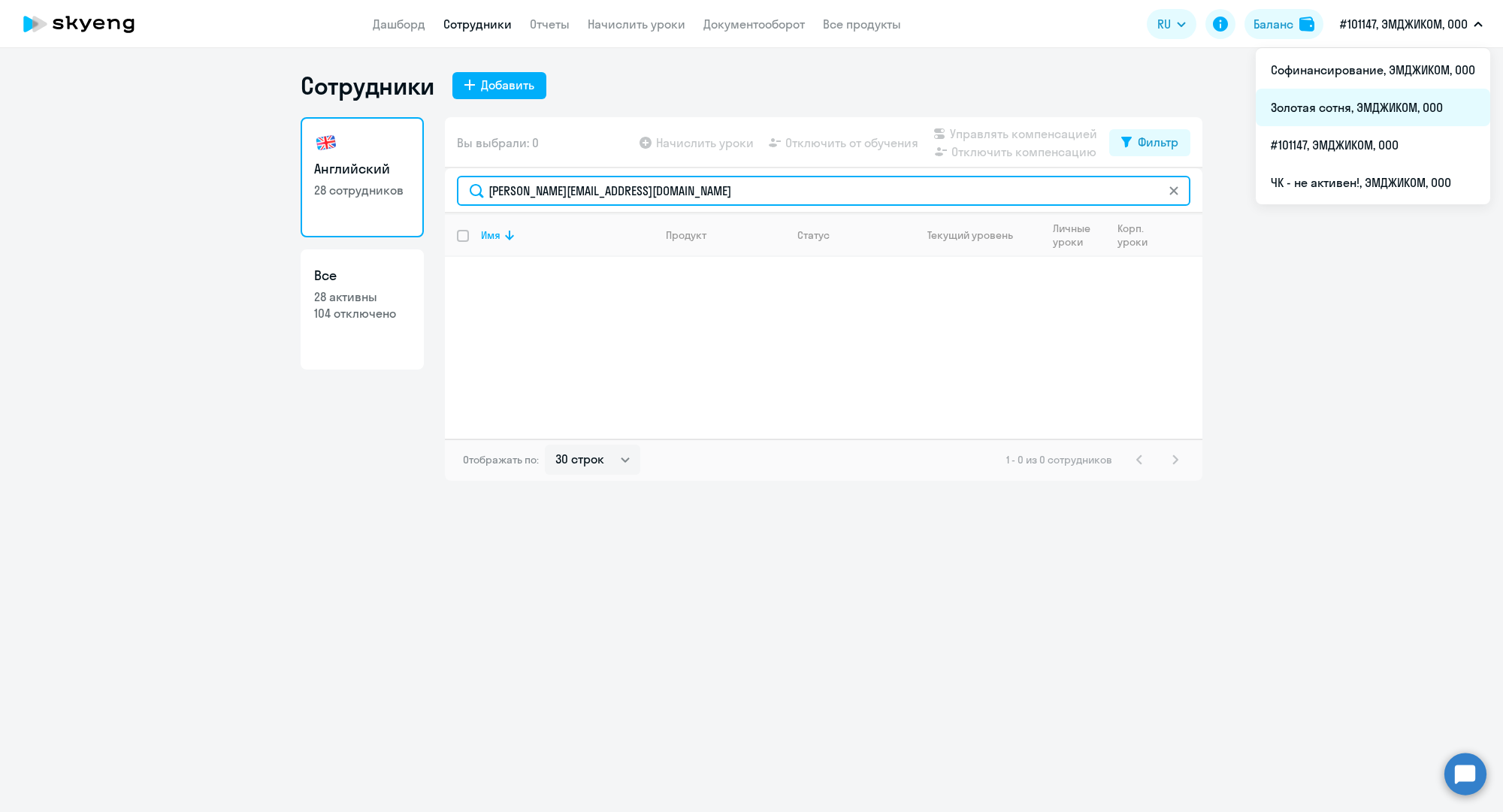
type input "v.kanshin@mgcom.ru"
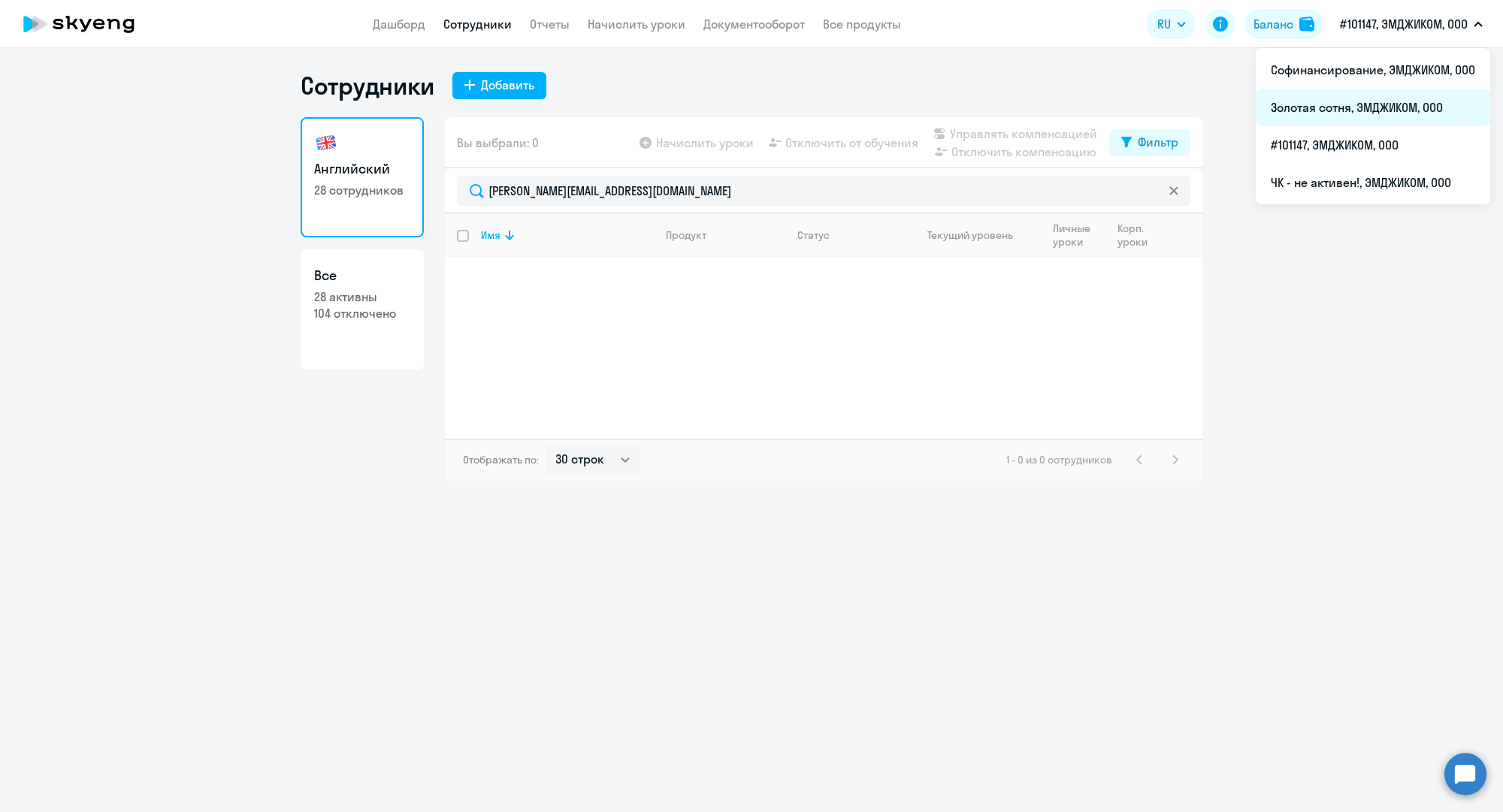
click at [1359, 97] on li "Золотая сотня, ЭМДЖИКОМ, ООО" at bounding box center [1373, 107] width 235 height 38
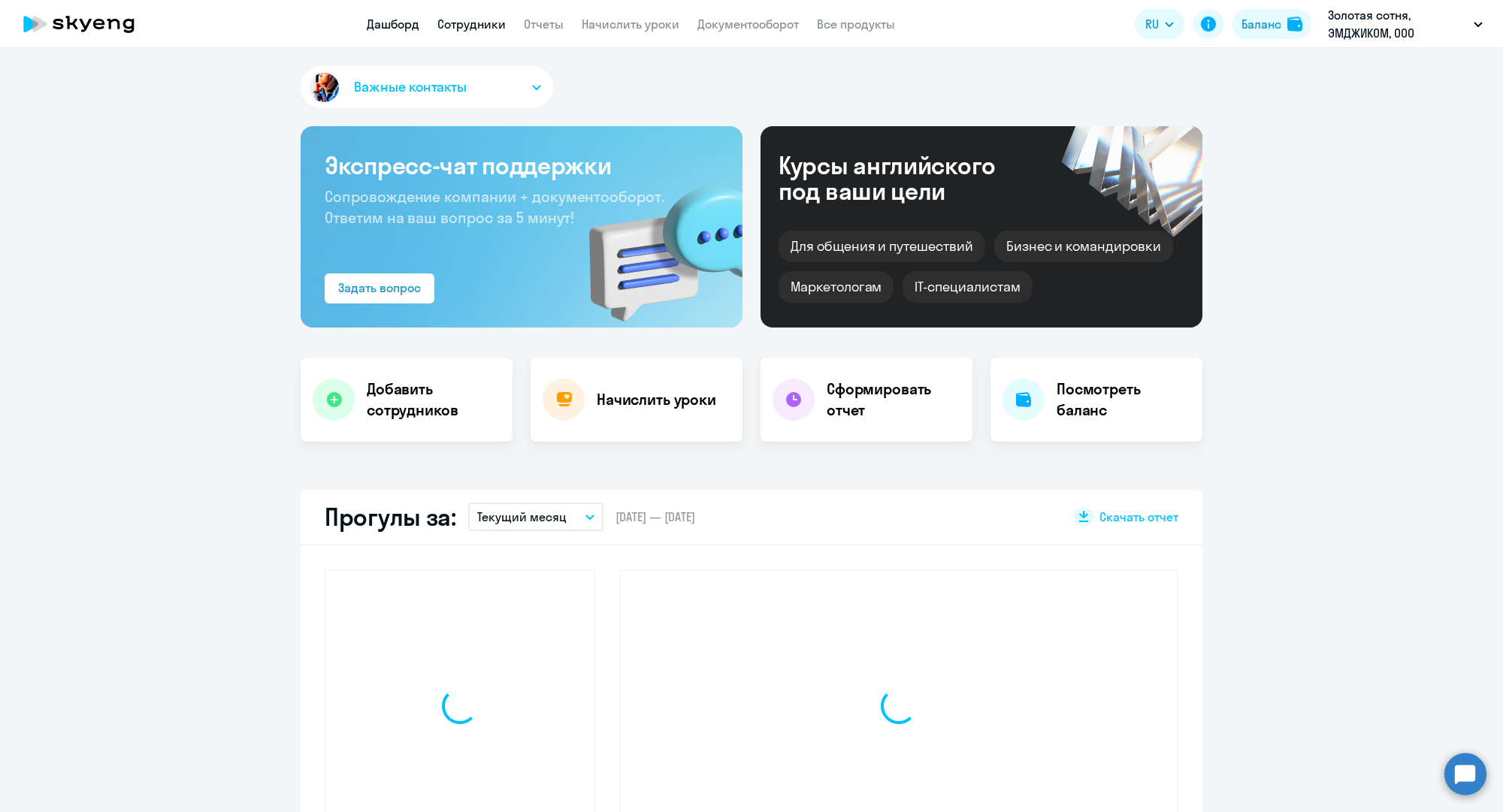
click at [485, 21] on link "Сотрудники" at bounding box center [471, 23] width 68 height 15
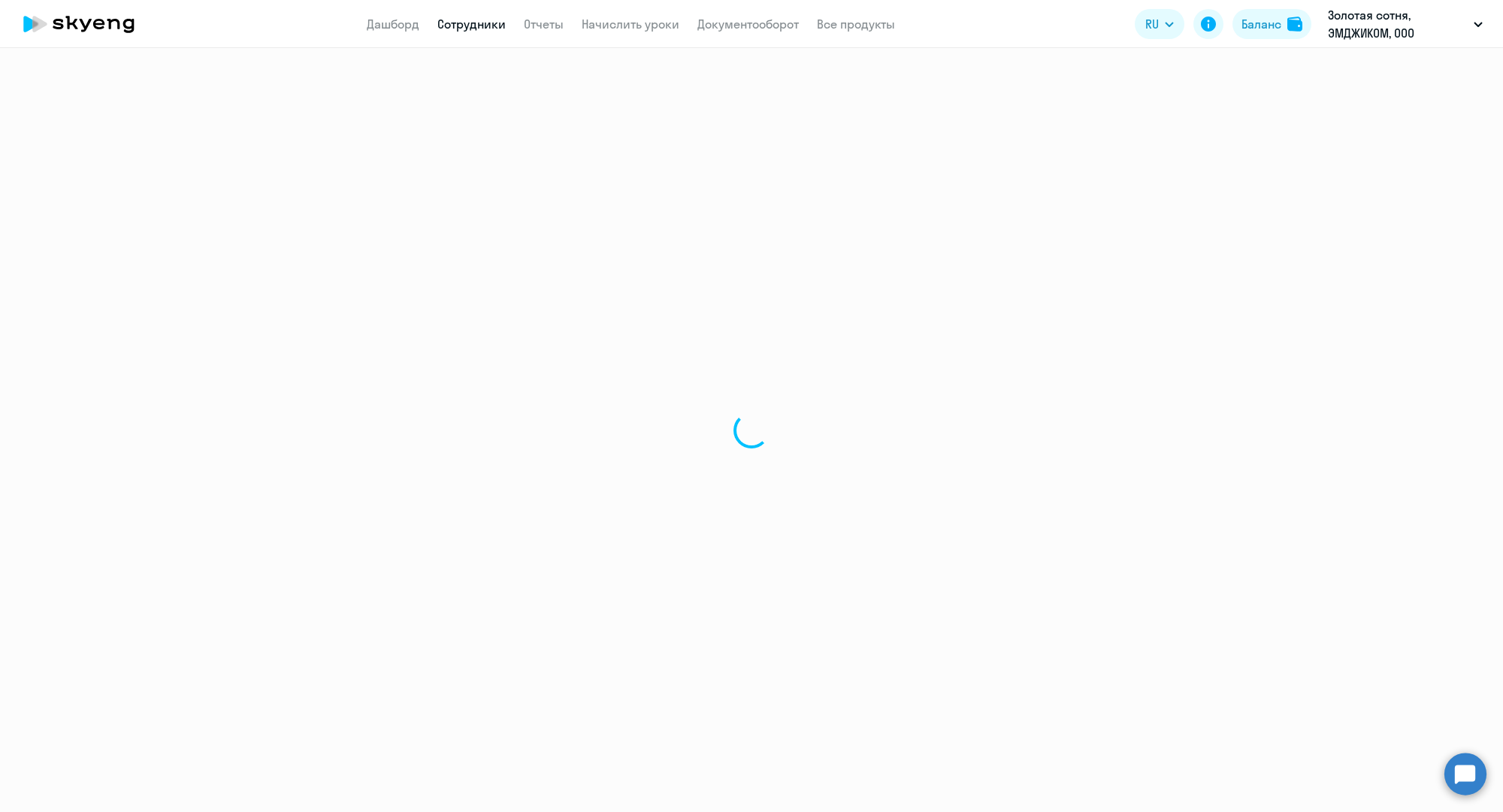
select select "30"
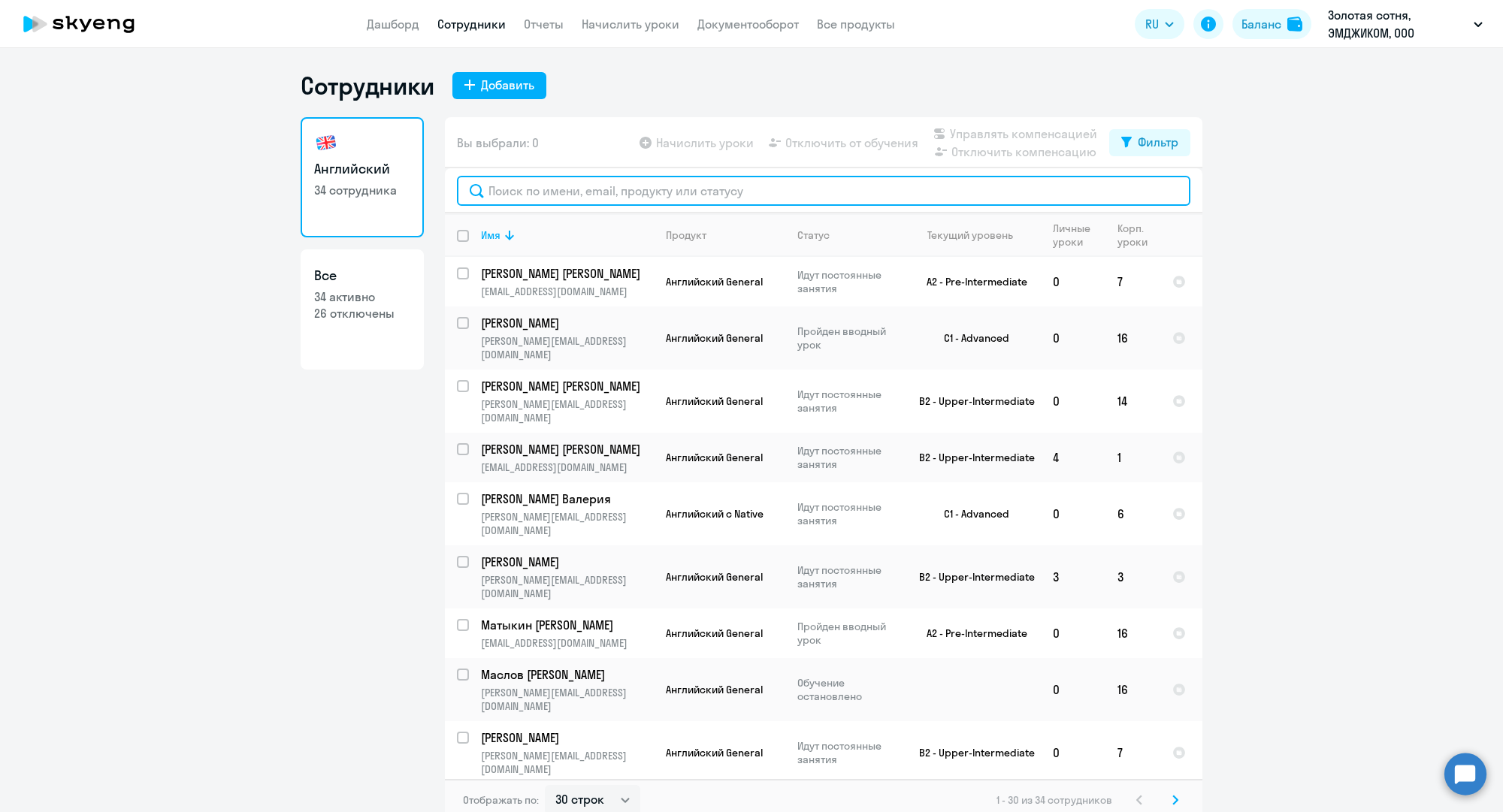
click at [592, 190] on input "text" at bounding box center [823, 191] width 734 height 30
paste input "v.kanshin@mgcom.ru"
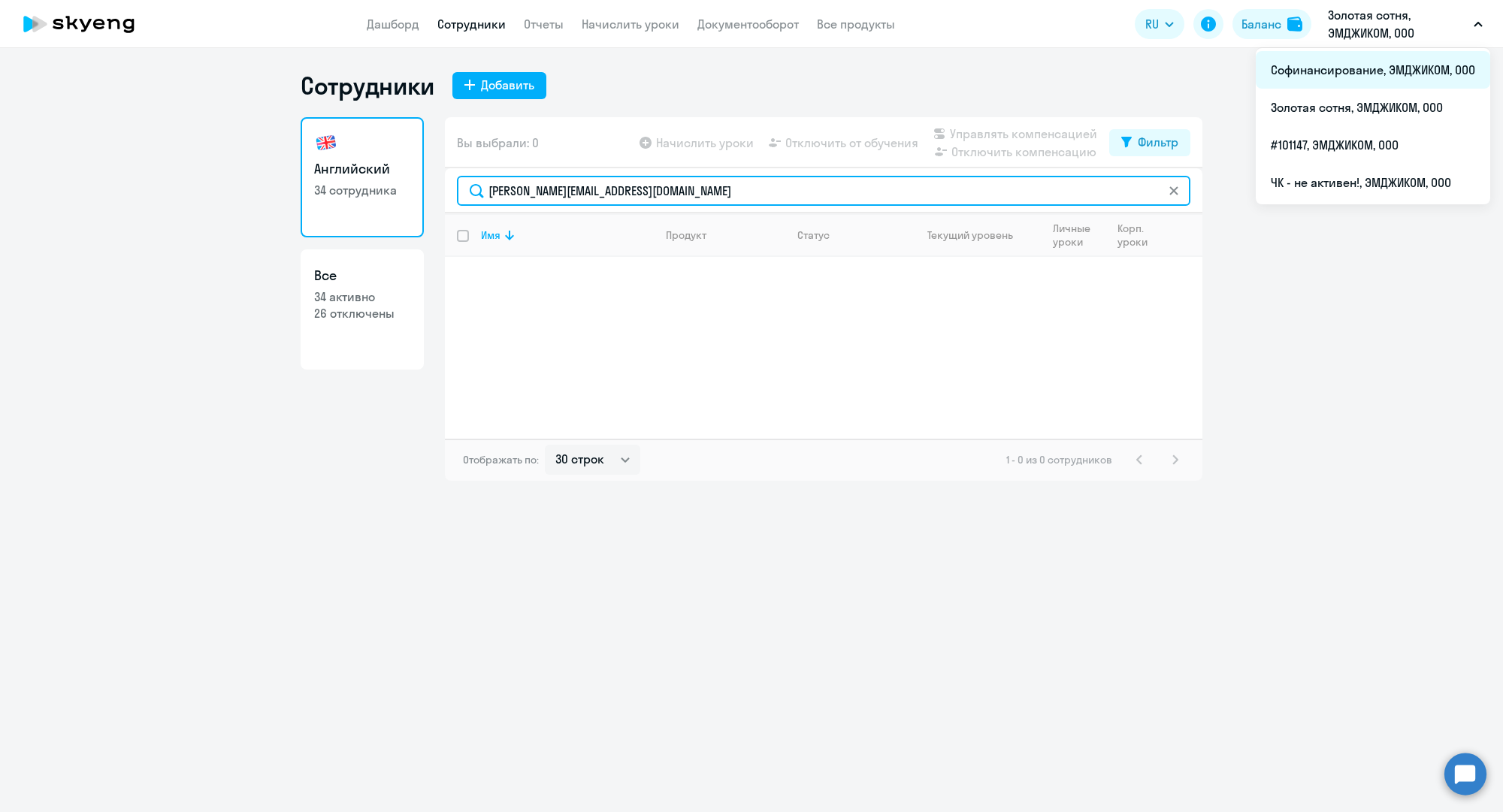
type input "v.kanshin@mgcom.ru"
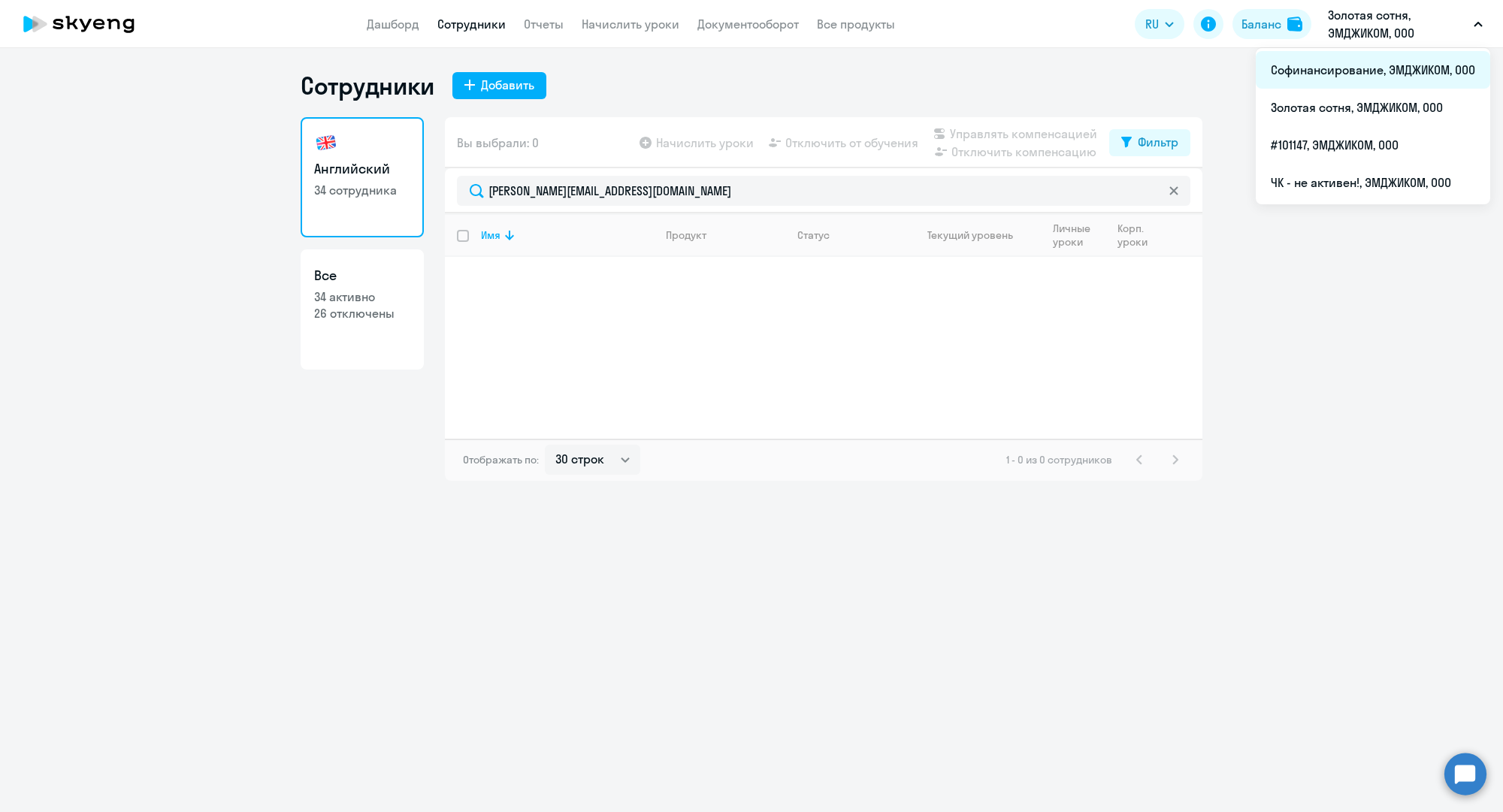
click at [1345, 73] on li "Софинансирование, ЭМДЖИКОМ, ООО" at bounding box center [1373, 70] width 235 height 38
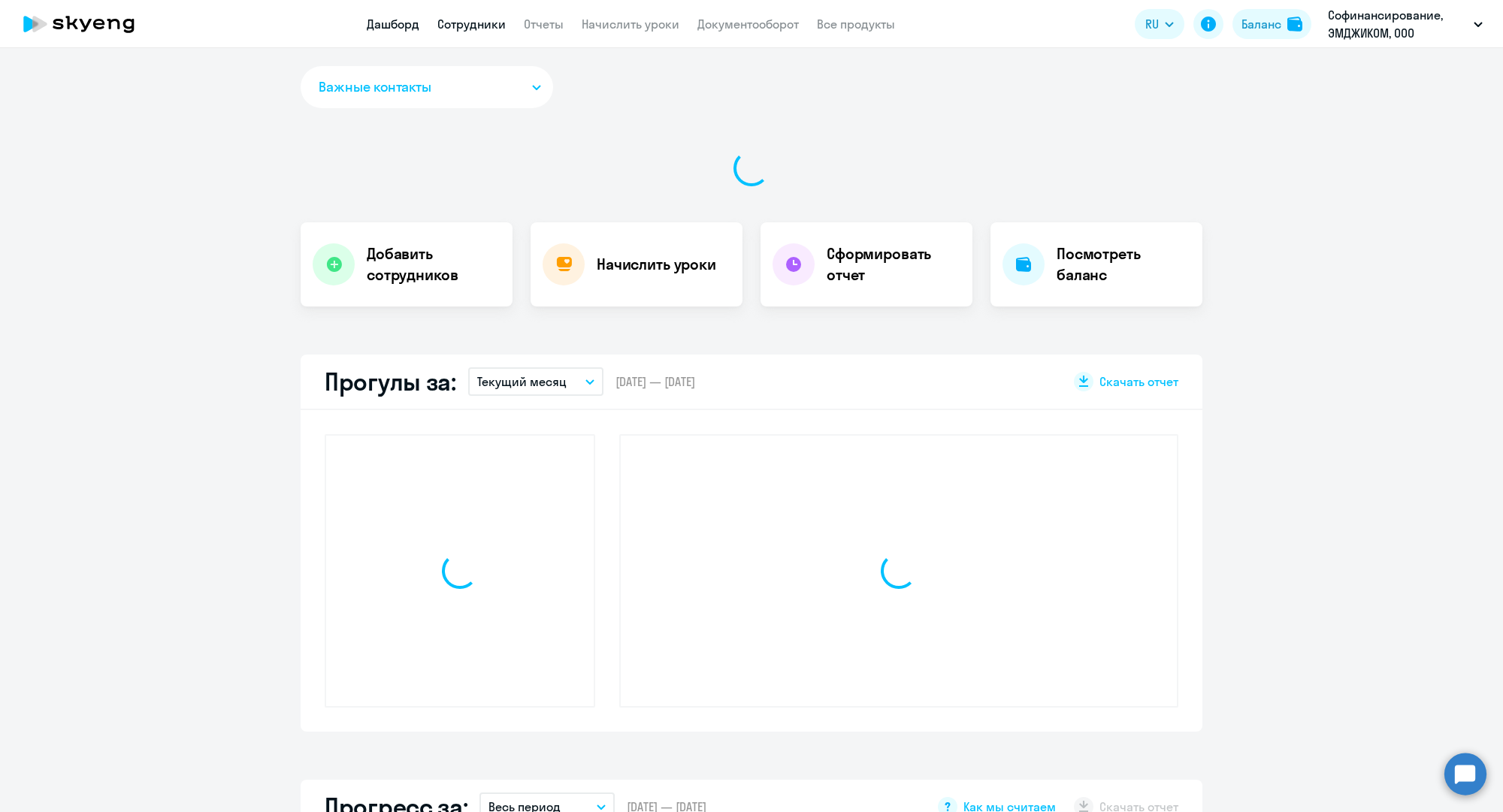
click at [459, 23] on link "Сотрудники" at bounding box center [471, 23] width 68 height 15
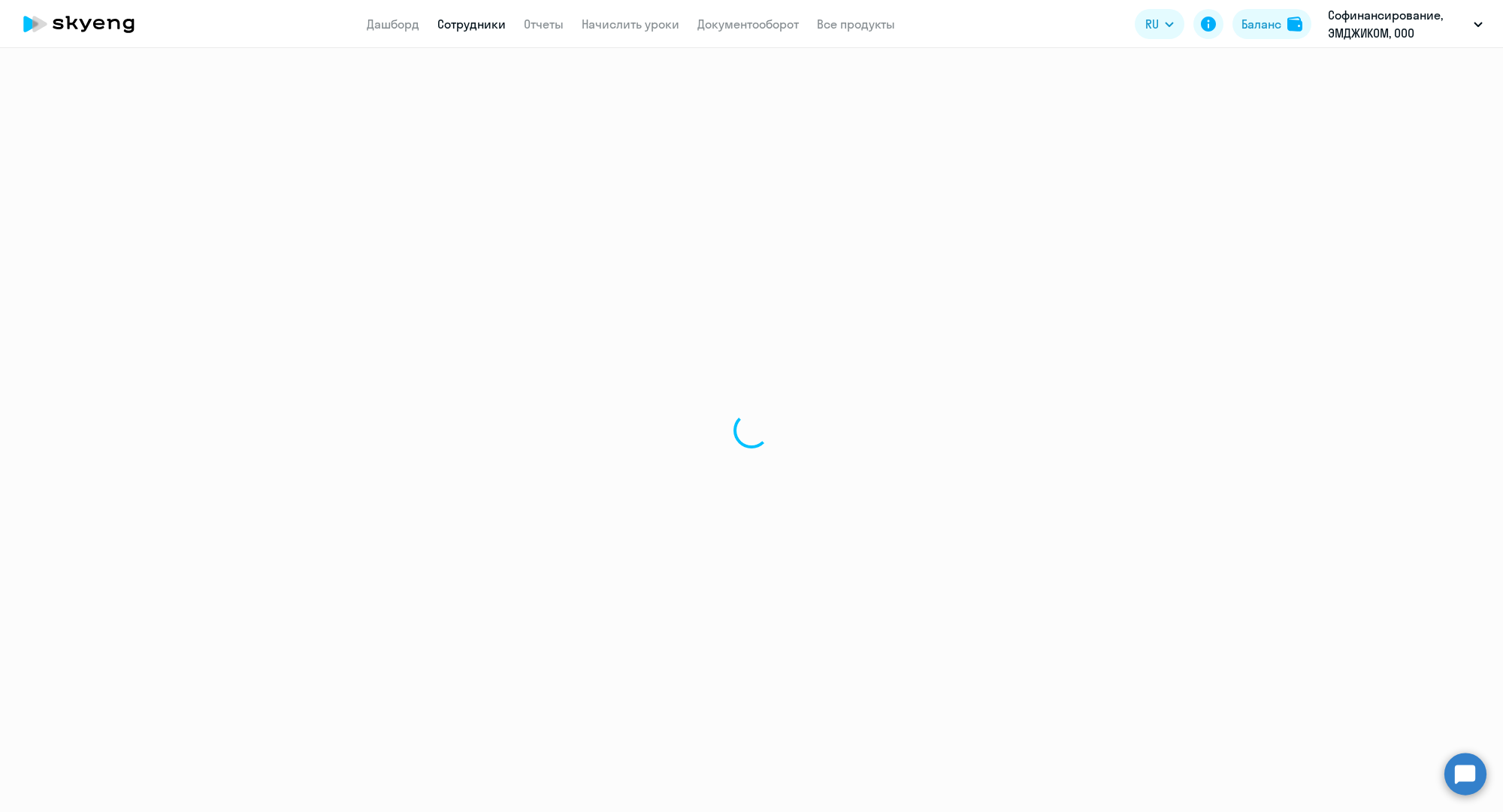
select select "30"
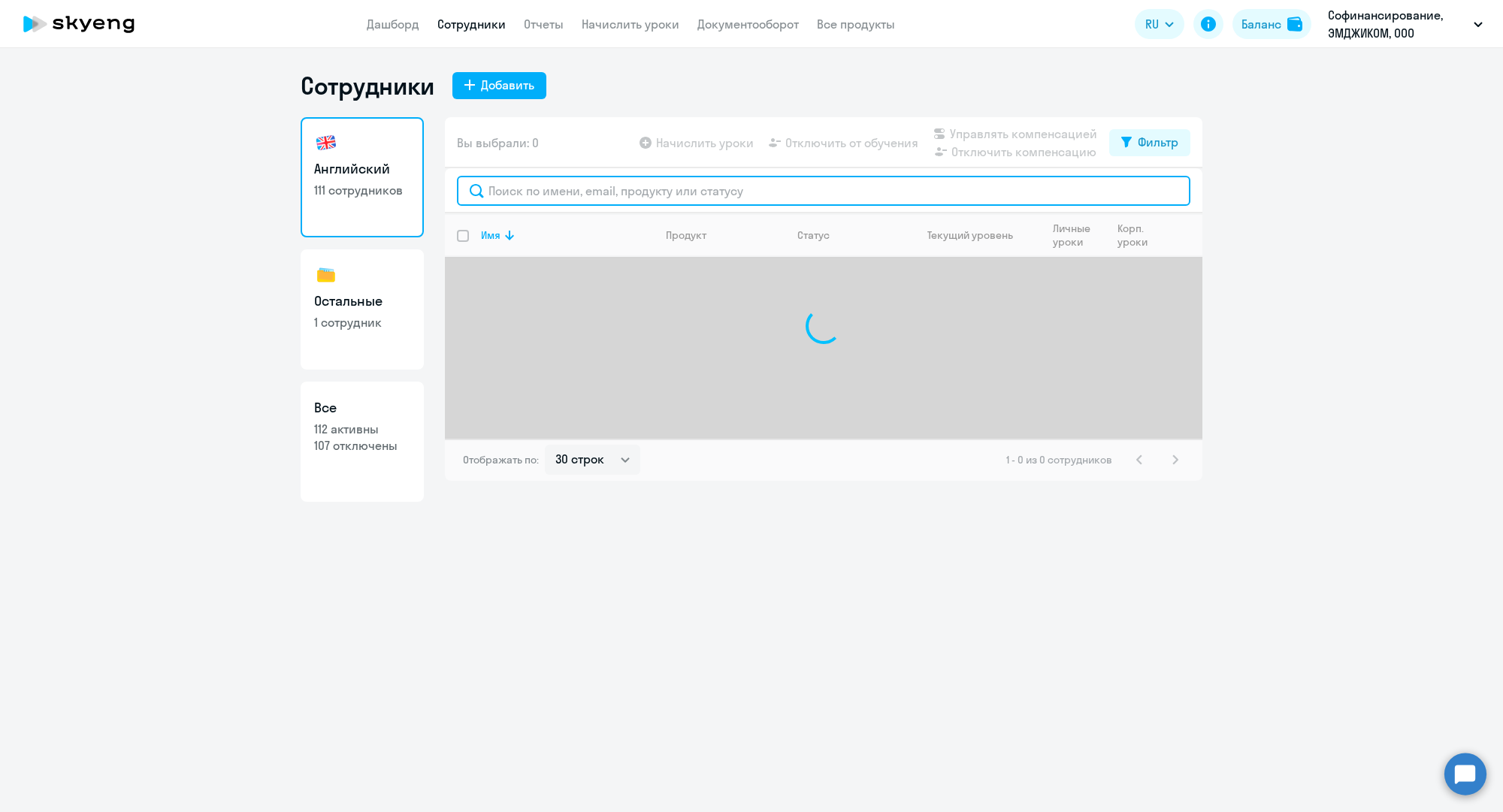
click at [585, 197] on input "text" at bounding box center [823, 191] width 734 height 30
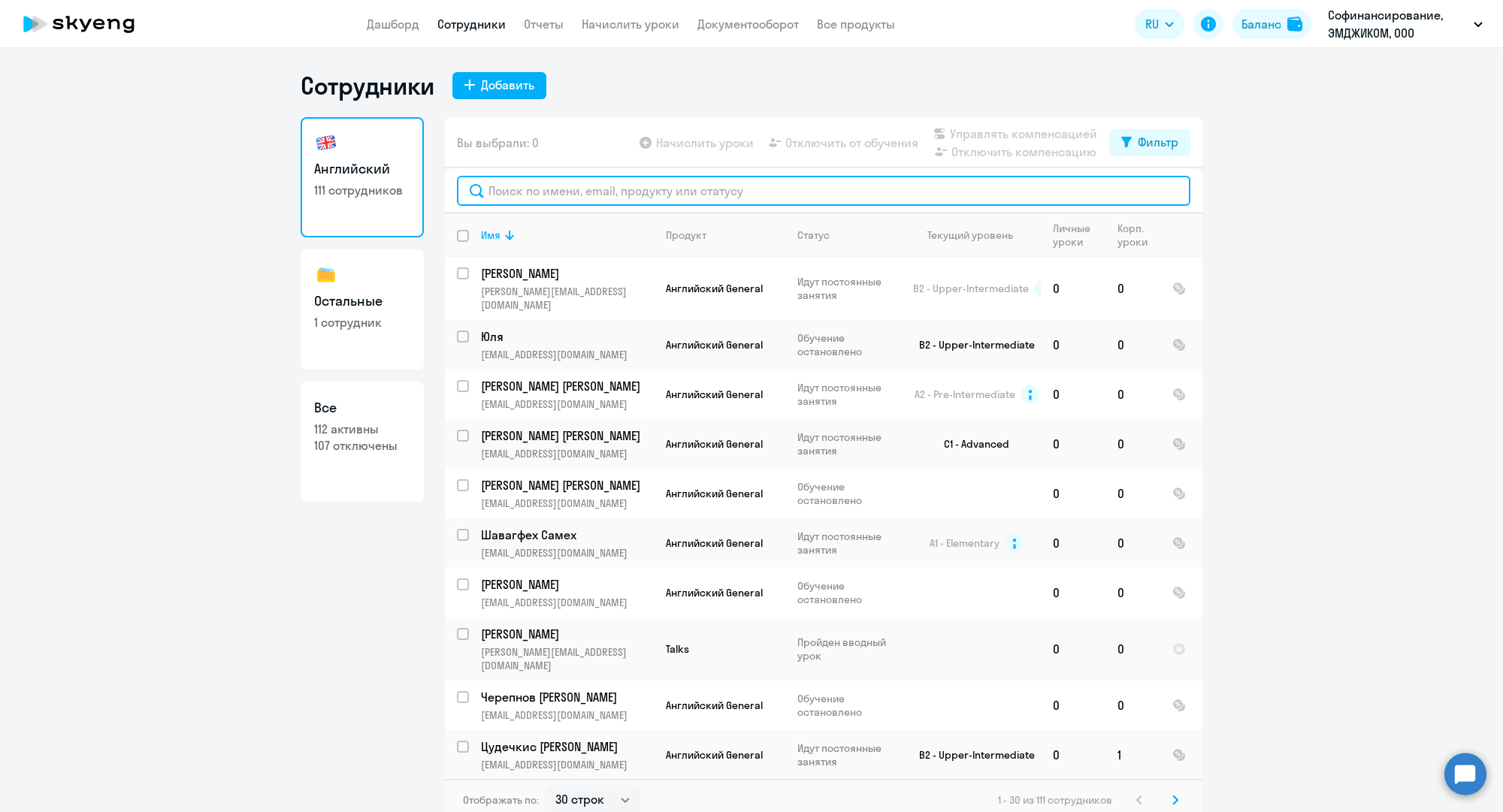
paste input "v.kanshin@mgcom.ru"
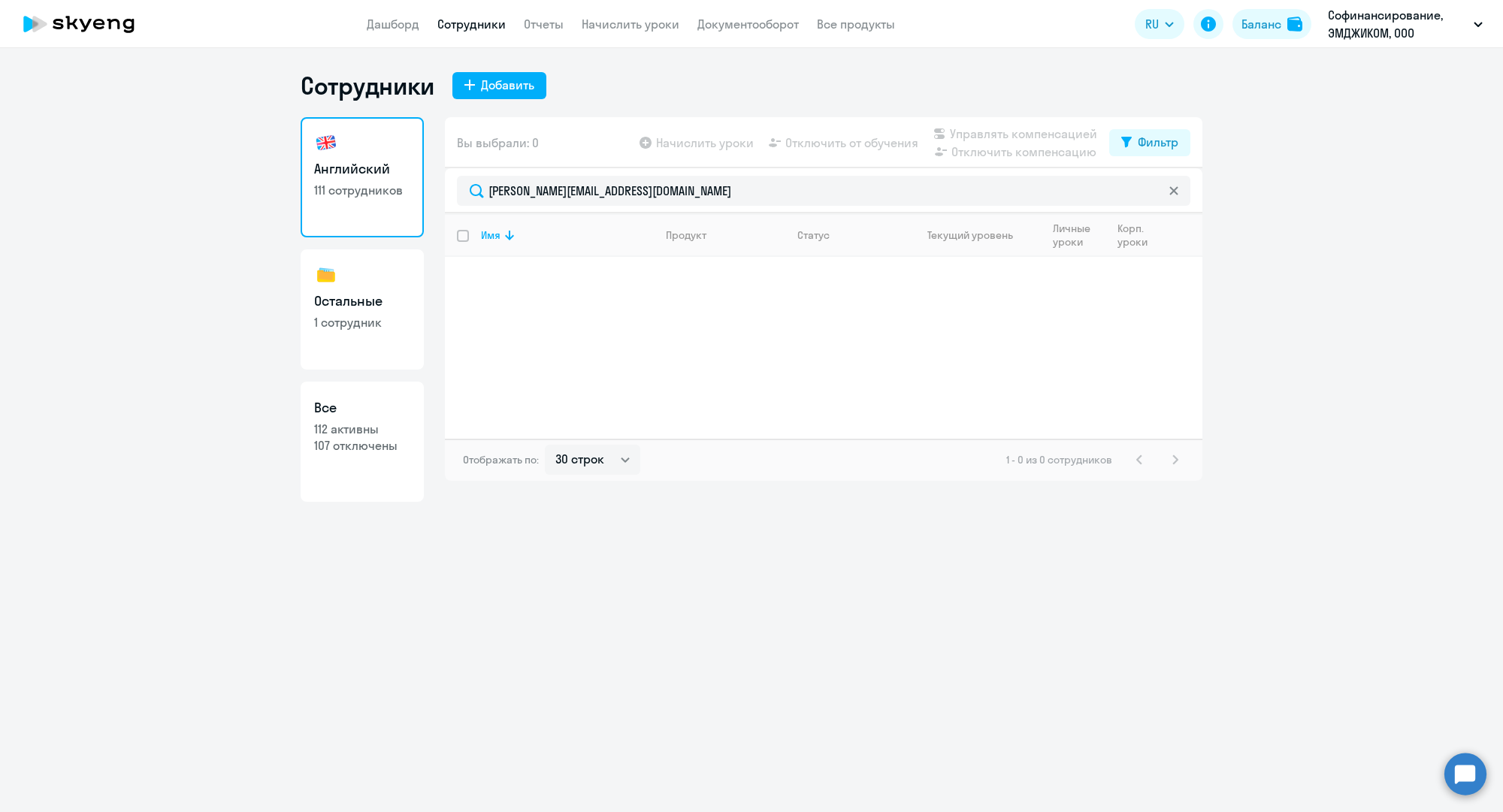
click at [700, 606] on div "Сотрудники Добавить Английский 111 сотрудников Остальные 1 сотрудник Все 112 ак…" at bounding box center [752, 430] width 1503 height 764
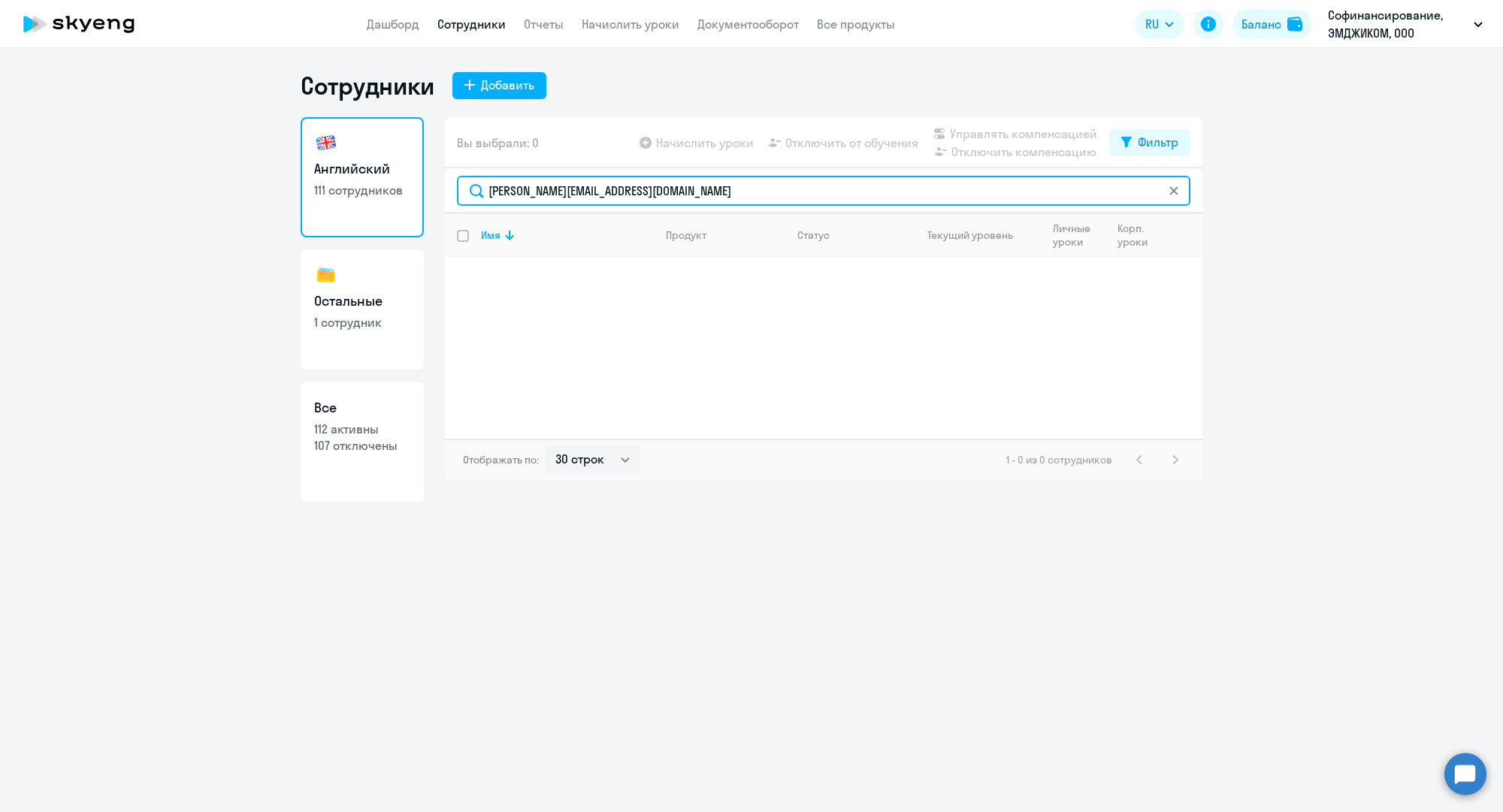
click at [517, 200] on input "v.kanshin@mgcom.ru" at bounding box center [823, 191] width 734 height 30
click at [517, 199] on input "v.kanshin@mgcom.ru" at bounding box center [823, 191] width 734 height 30
paste input "p.kashkarev@mgcom.ru"
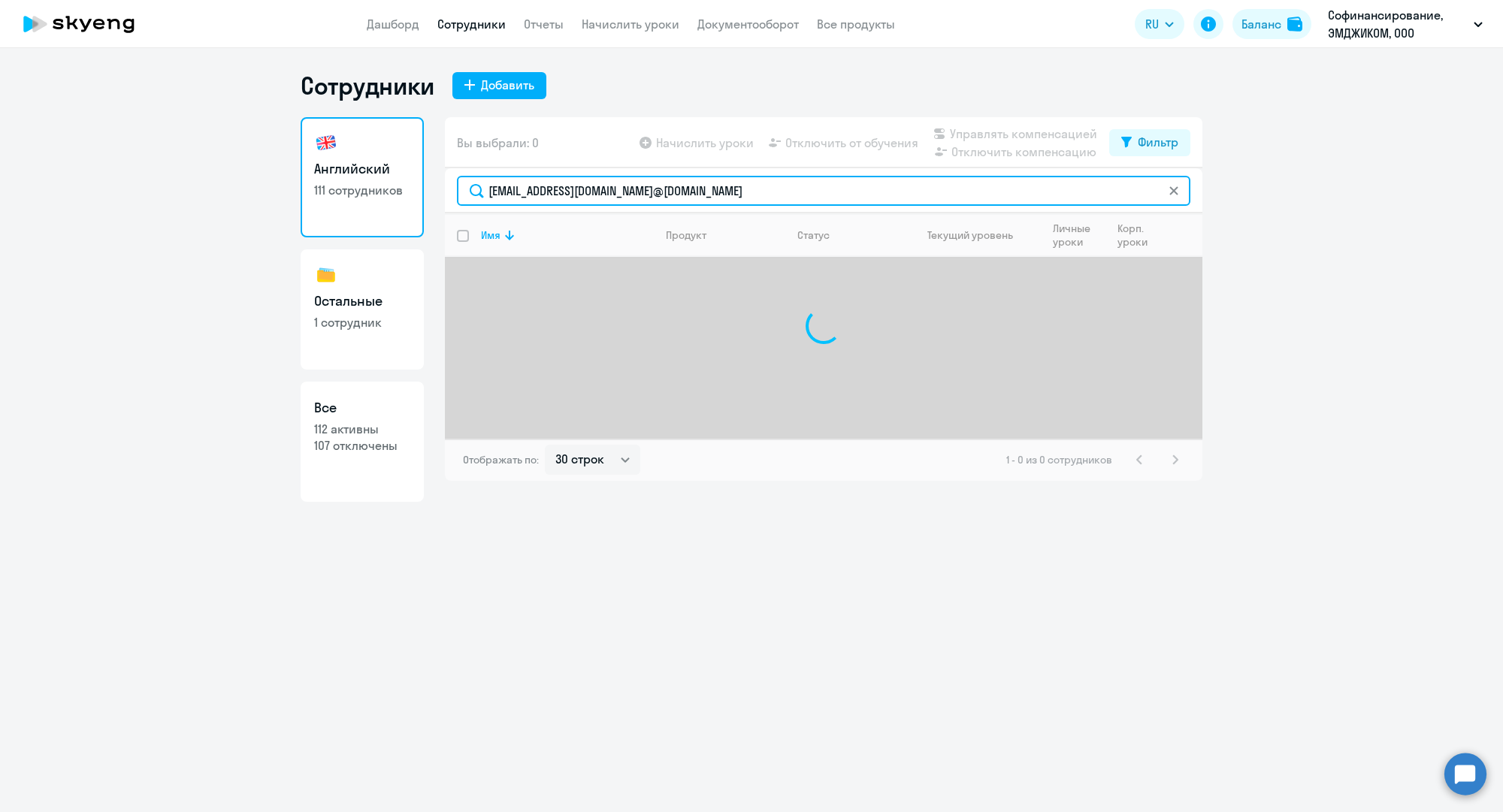
click at [827, 194] on input "v.p.kashkarev@mgcom.ru@mgcom.ru" at bounding box center [823, 191] width 734 height 30
click at [827, 193] on input "v.p.kashkarev@mgcom.ru@mgcom.ru" at bounding box center [823, 191] width 734 height 30
paste input "p.kashkarev"
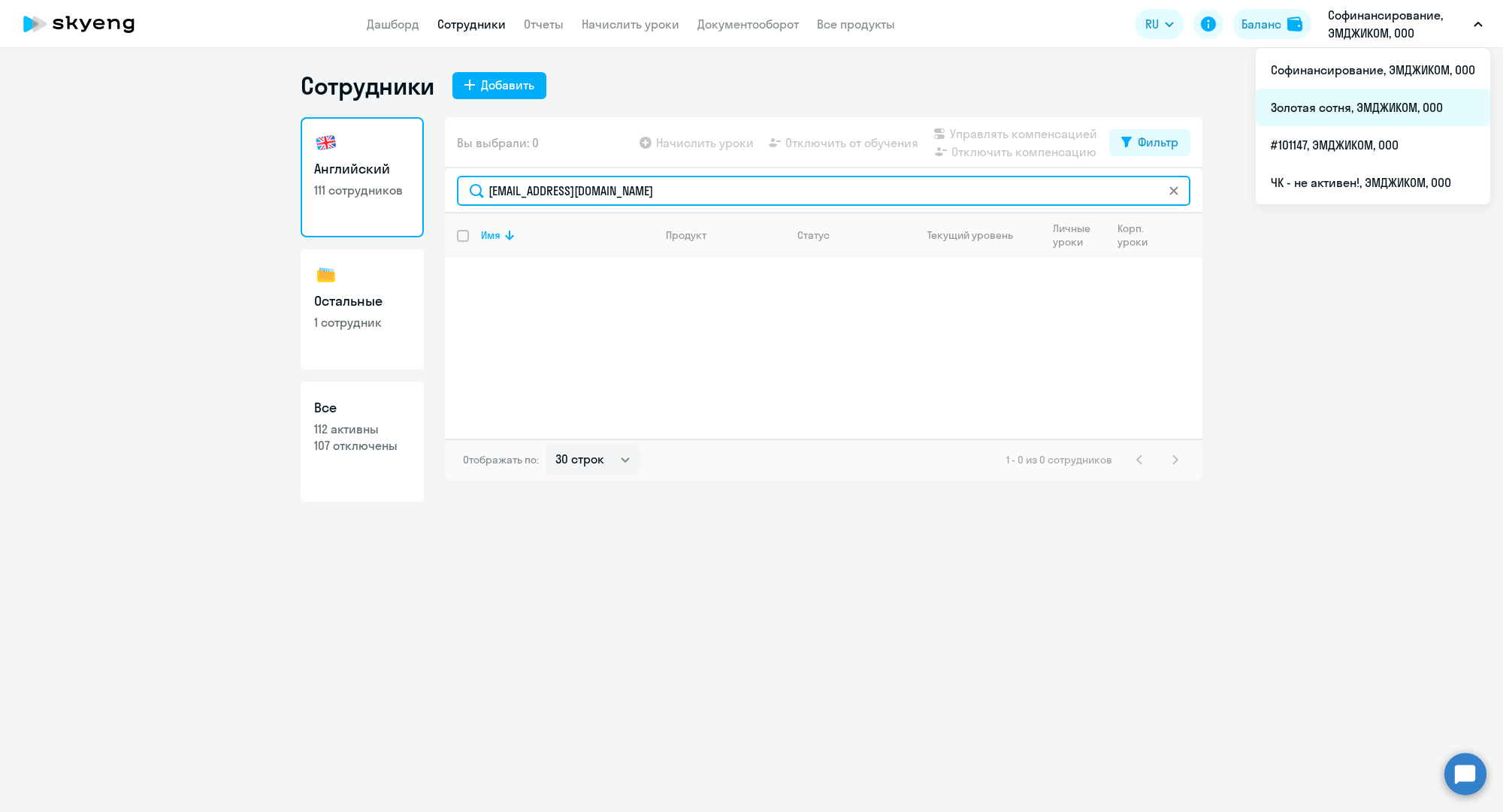
type input "p.kashkarev@mgcom.ru"
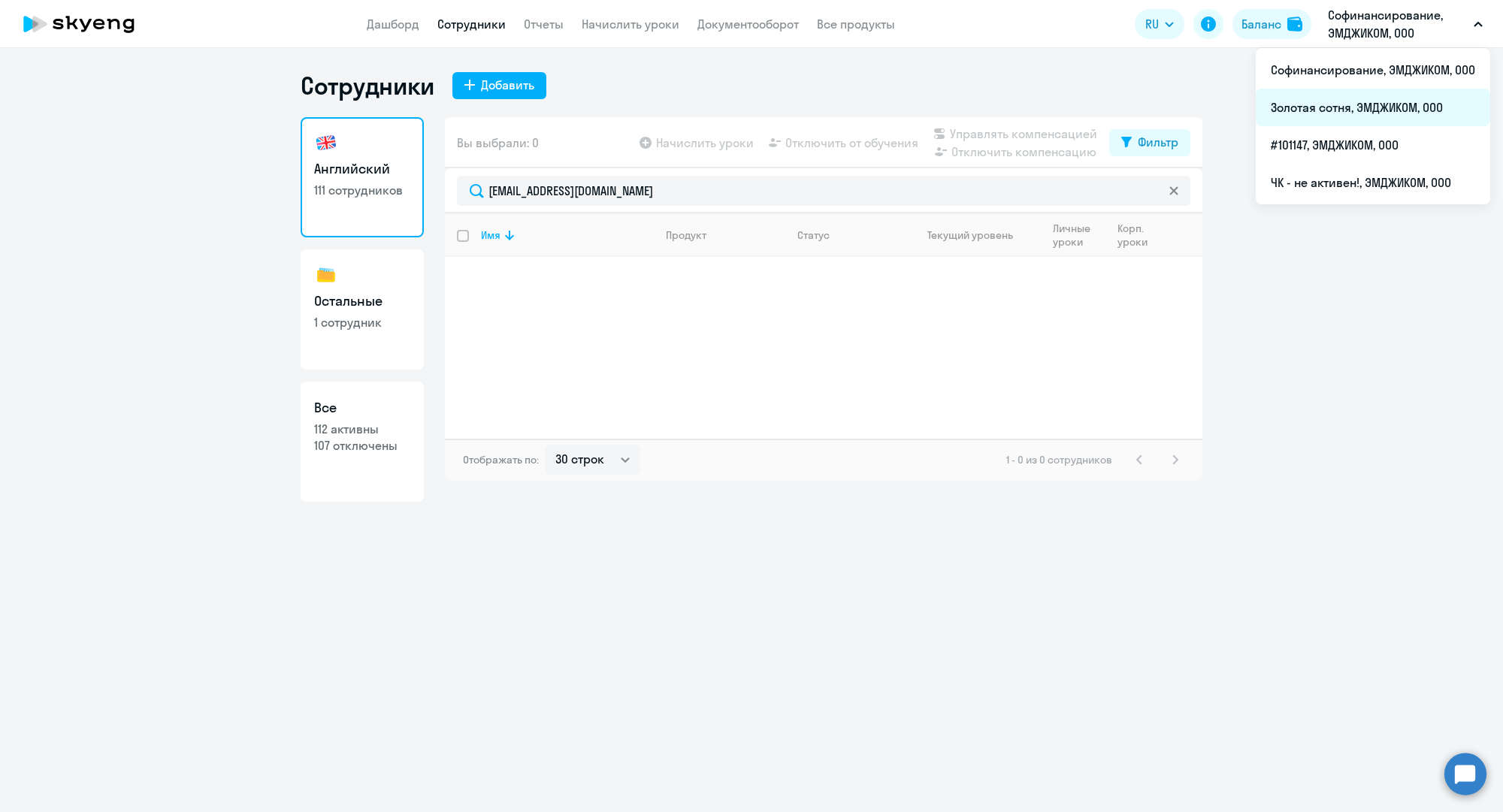
click at [1360, 102] on li "Золотая сотня, ЭМДЖИКОМ, ООО" at bounding box center [1373, 107] width 235 height 38
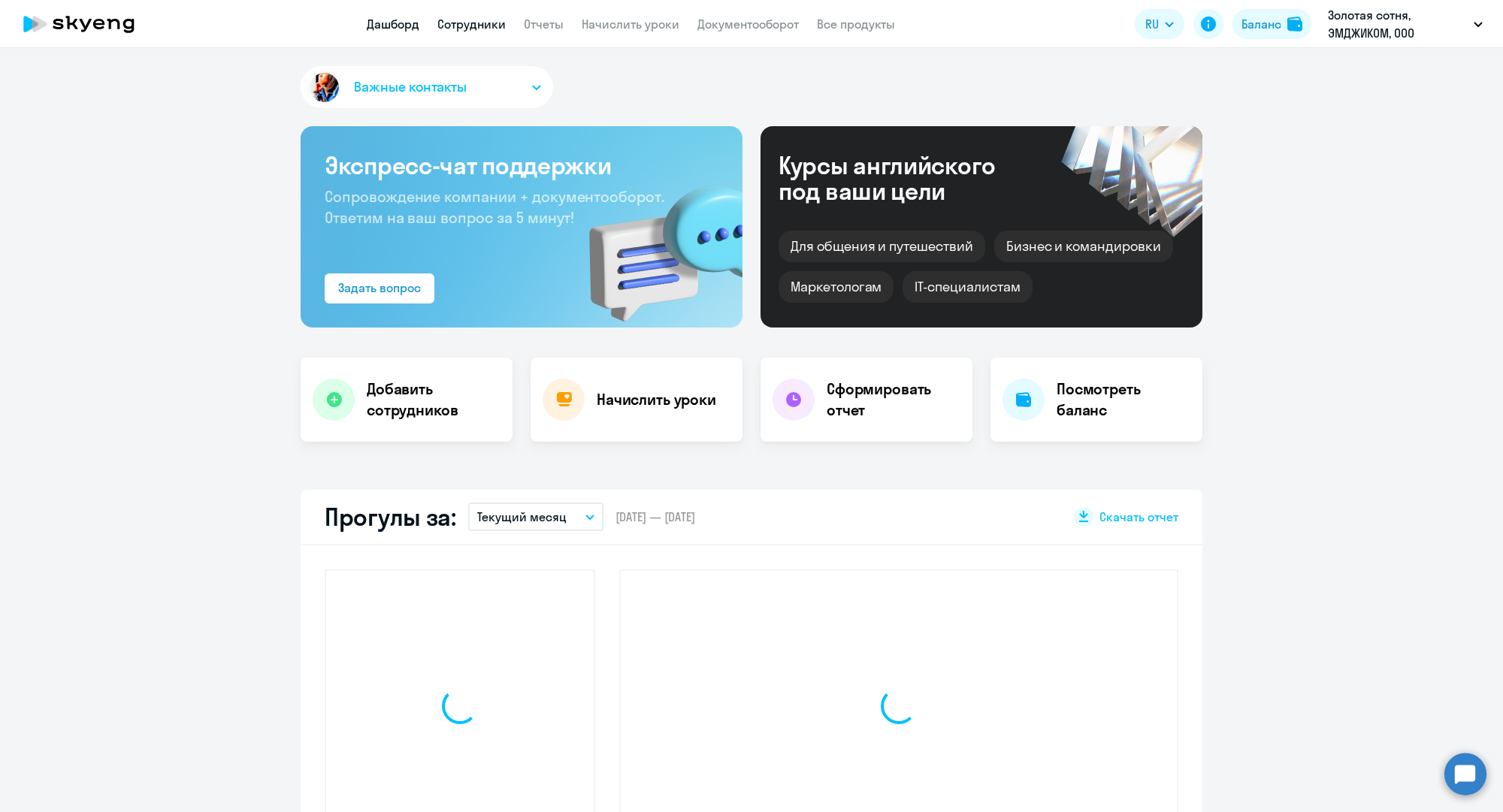
click at [470, 24] on link "Сотрудники" at bounding box center [471, 23] width 68 height 15
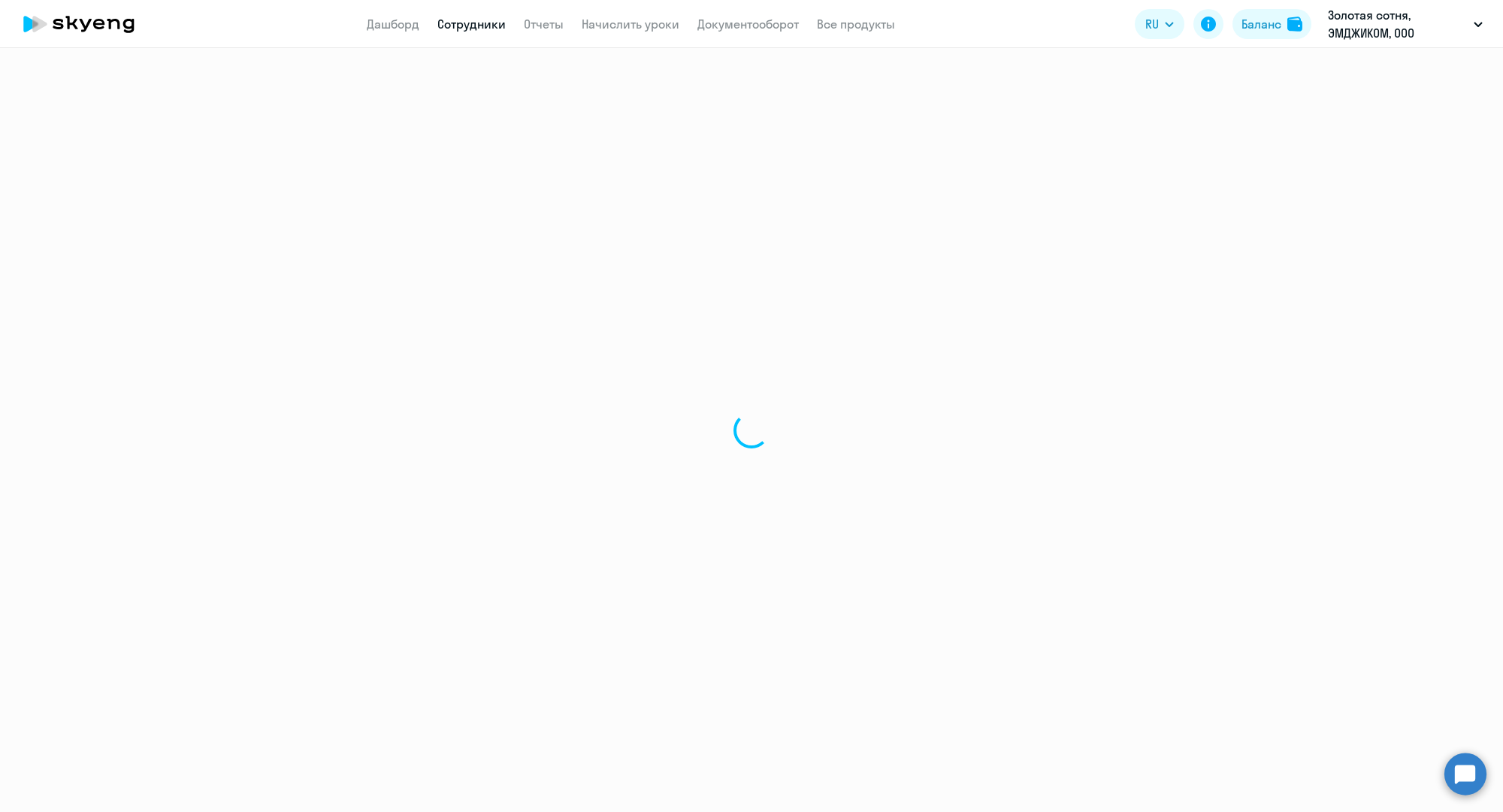
select select "30"
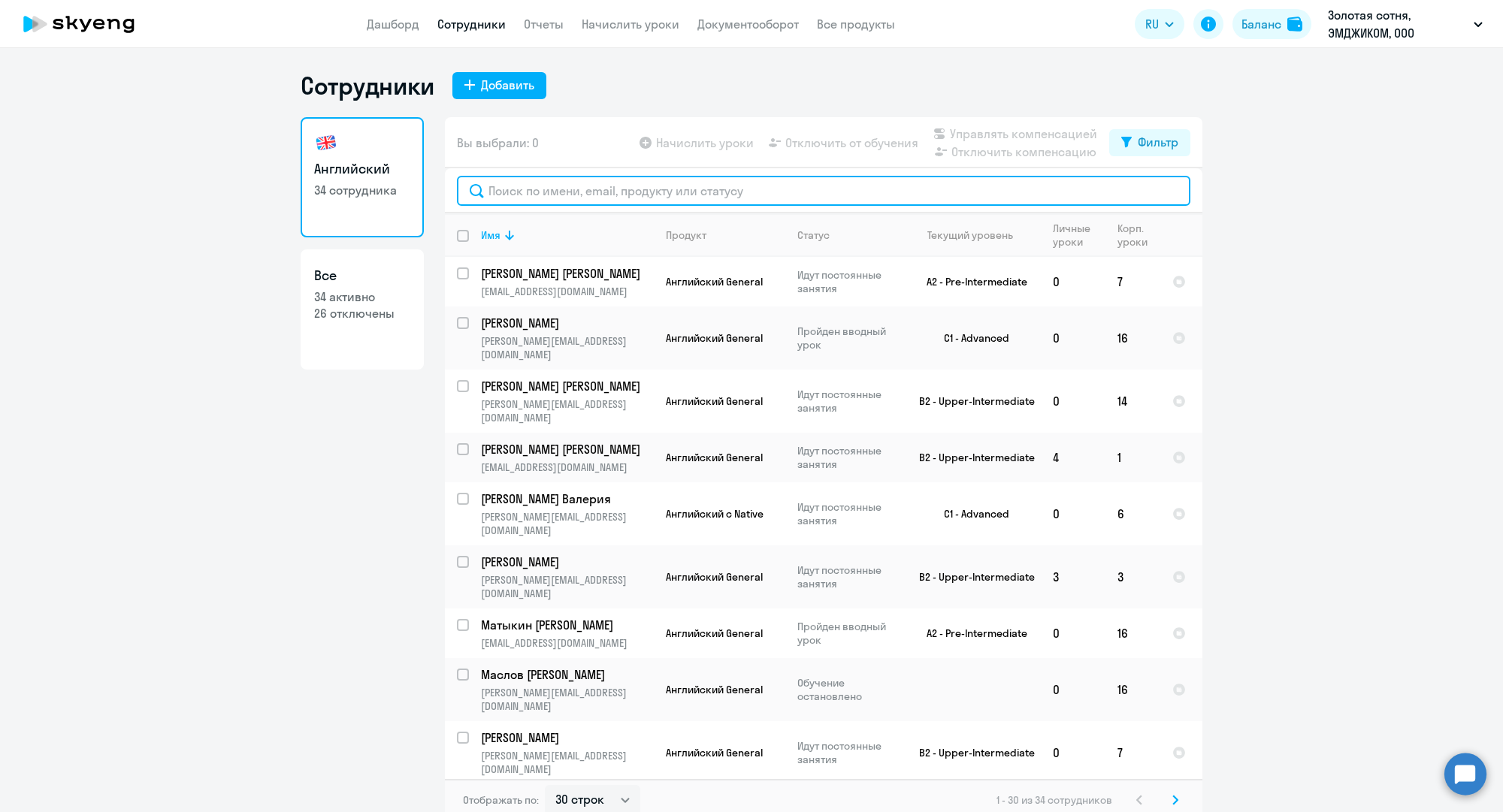
drag, startPoint x: 478, startPoint y: 60, endPoint x: 544, endPoint y: 200, distance: 154.8
click at [542, 200] on input "text" at bounding box center [823, 191] width 734 height 30
paste input "p.kashkarev@mgcom.ru"
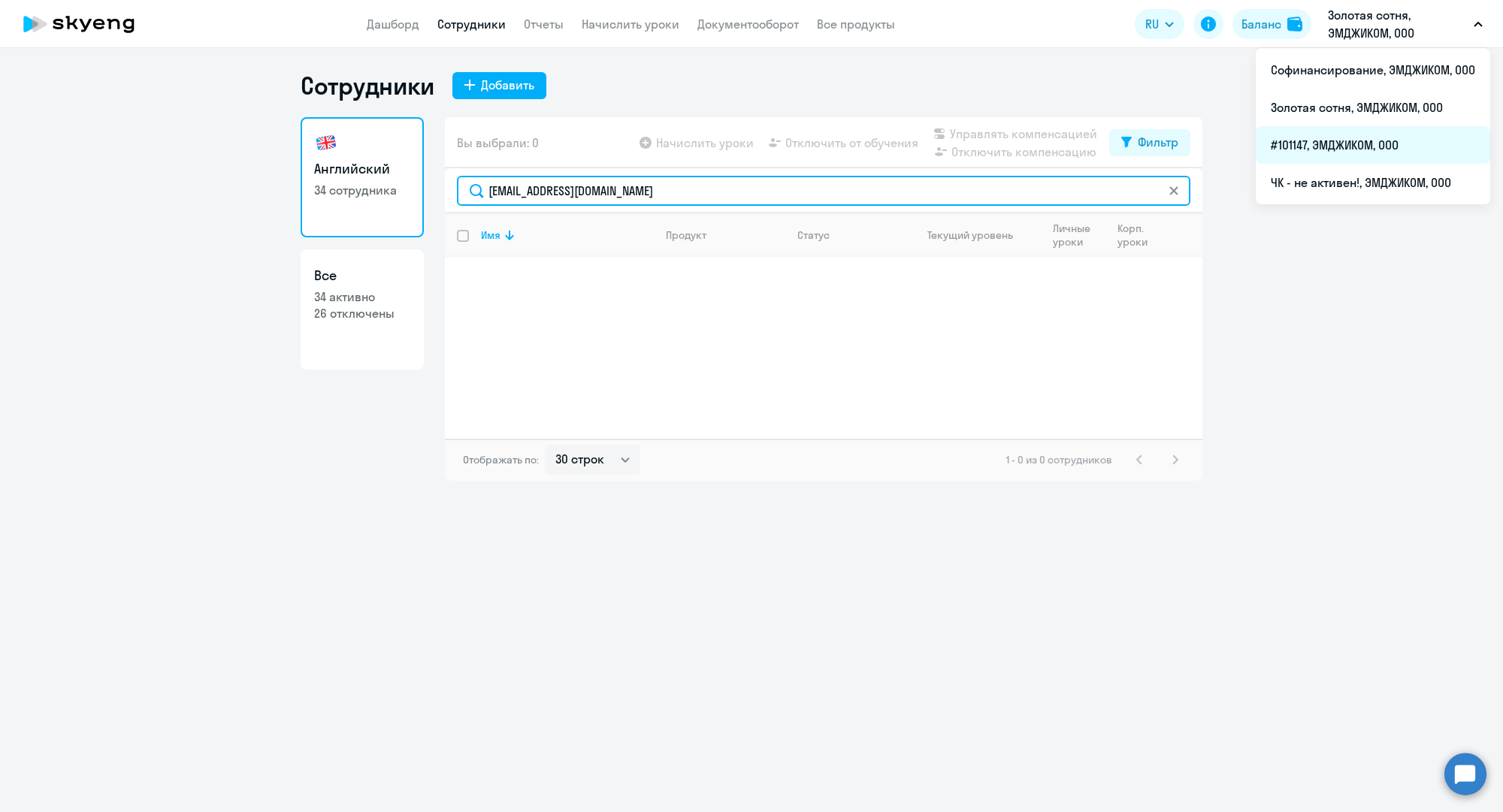
type input "p.kashkarev@mgcom.ru"
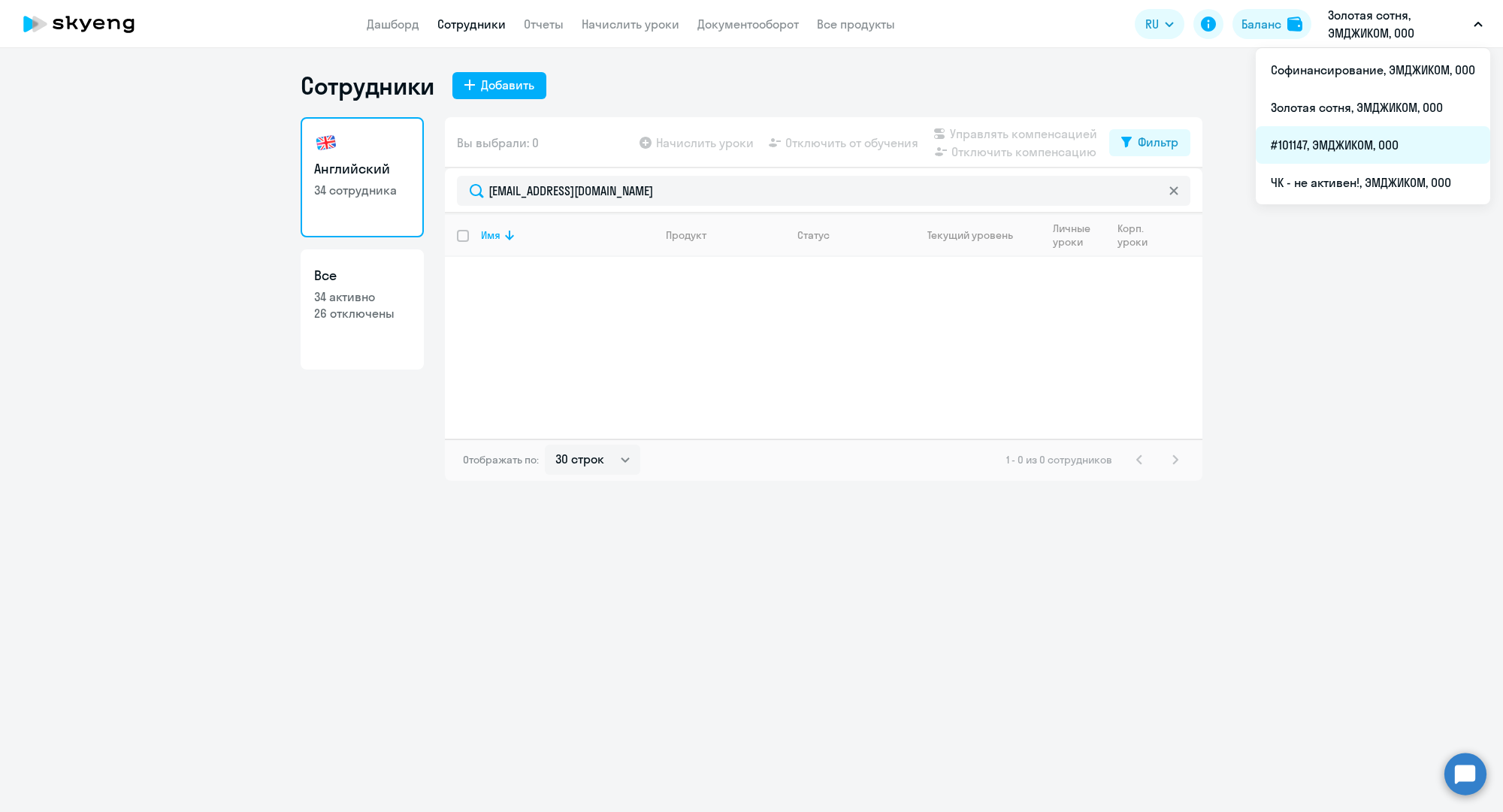
click at [1328, 142] on li "#101147, ЭМДЖИКОМ, ООО" at bounding box center [1373, 145] width 235 height 38
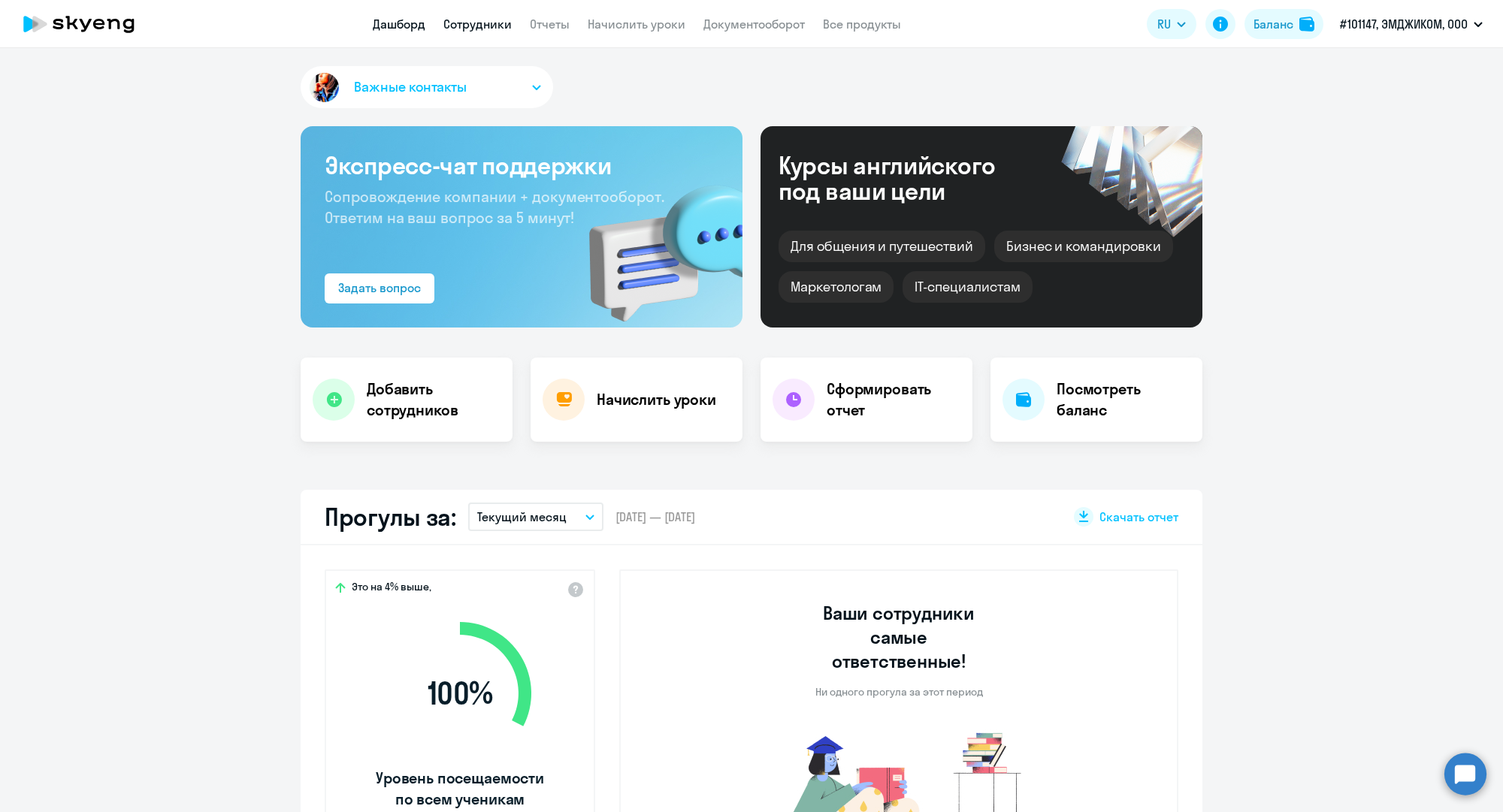
click at [497, 25] on link "Сотрудники" at bounding box center [477, 23] width 68 height 15
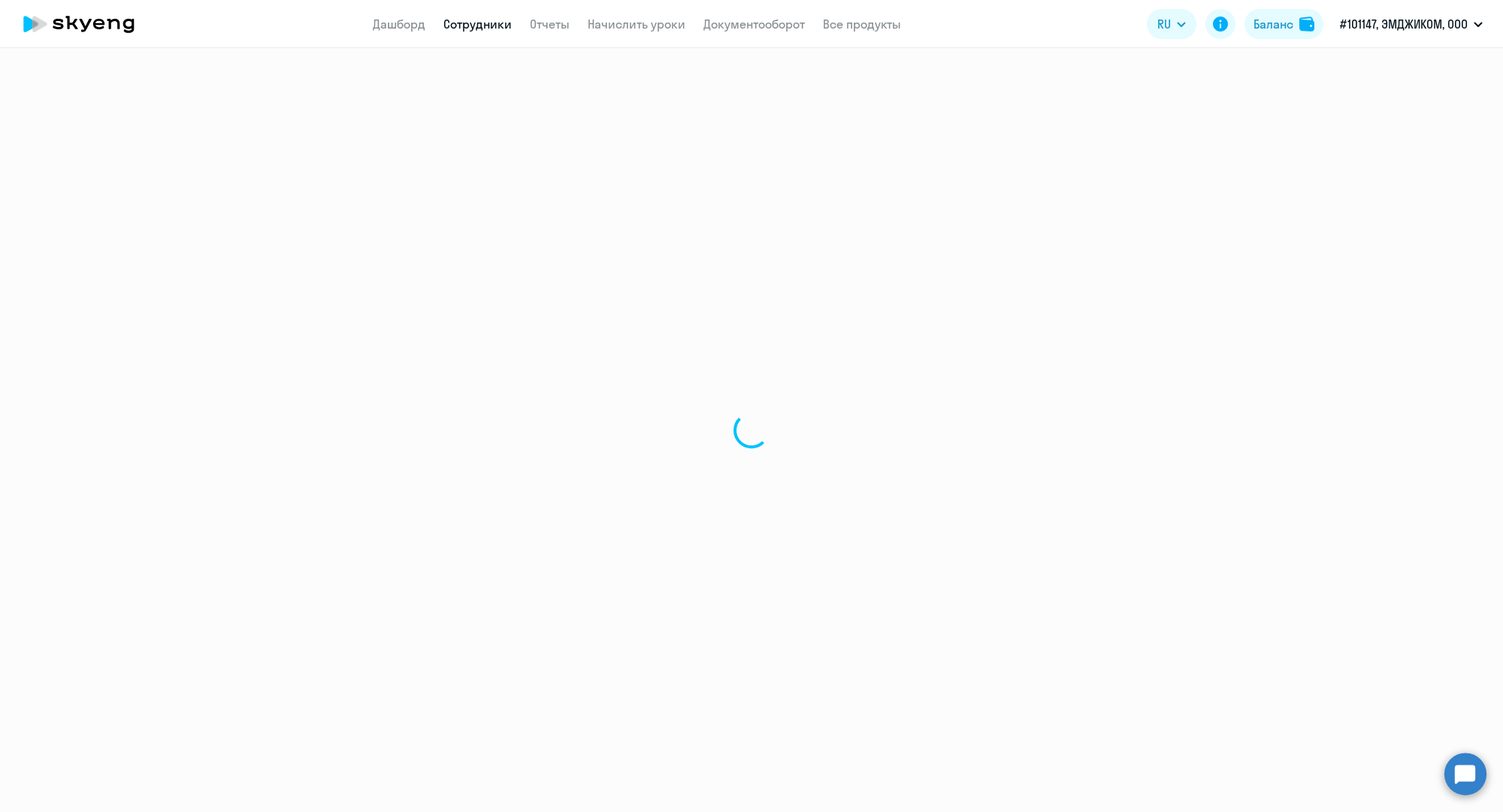
select select "30"
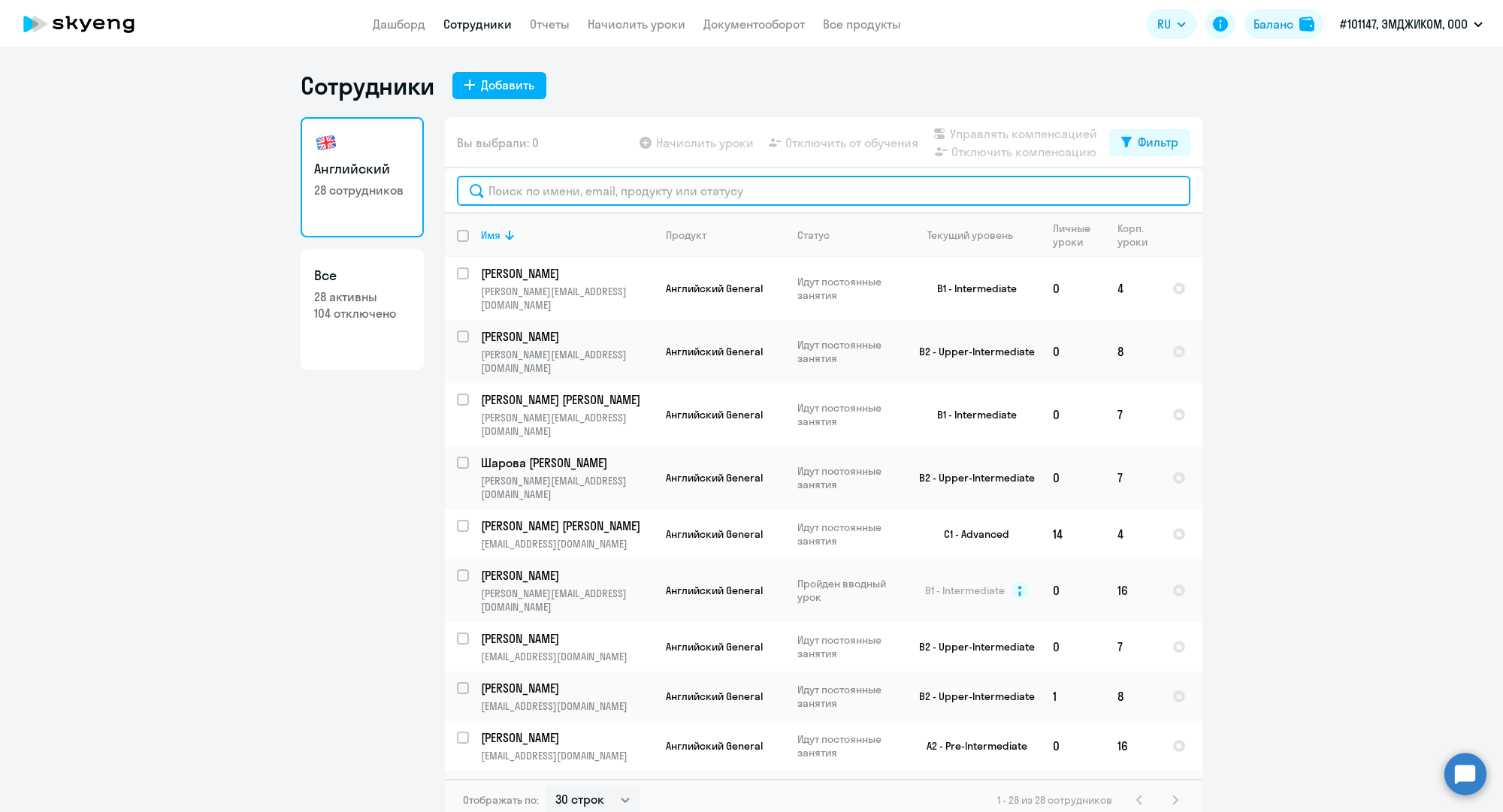
click at [567, 192] on input "text" at bounding box center [823, 191] width 734 height 30
paste input "p.kashkarev@mgcom.ru"
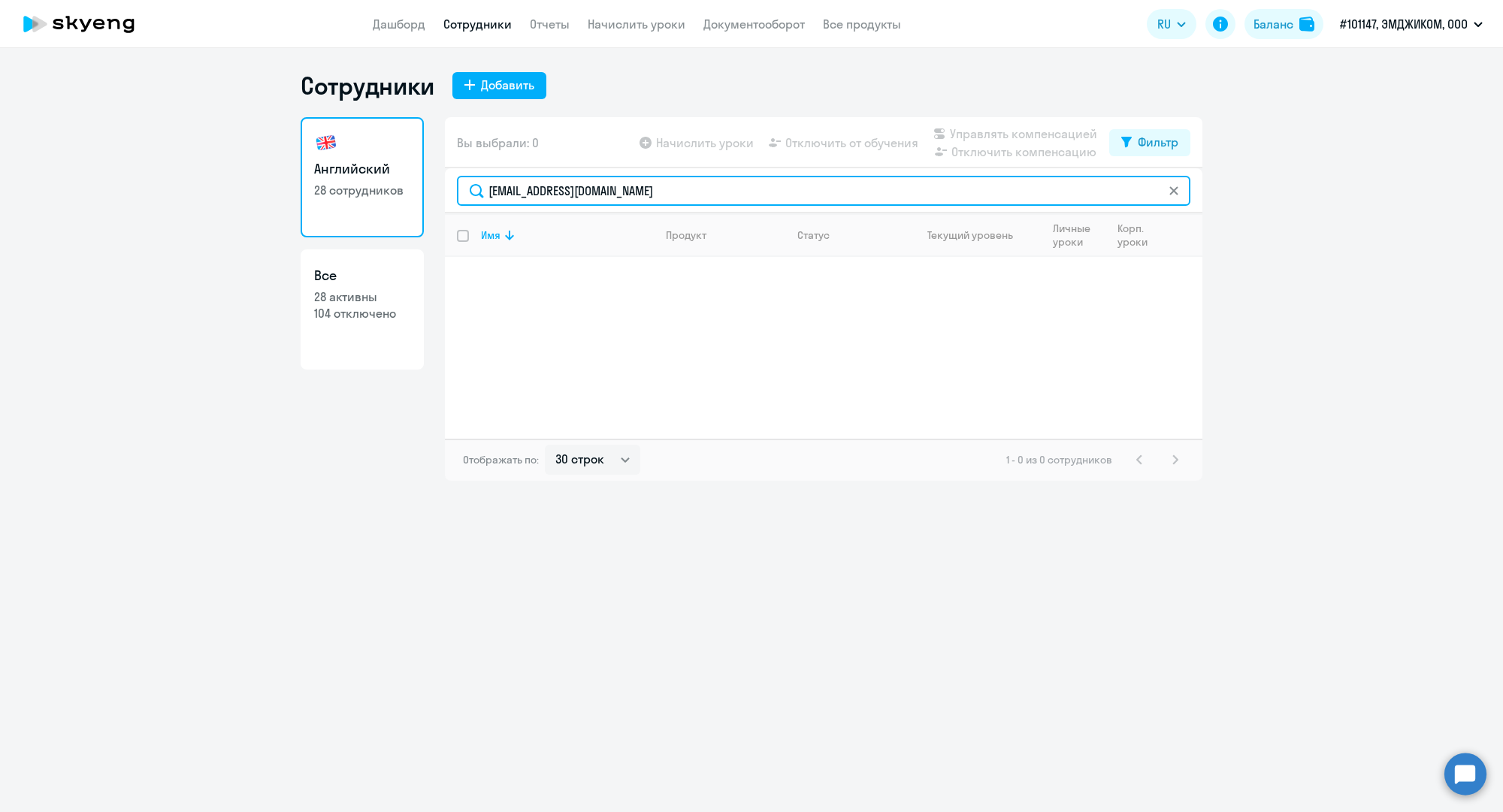
type input "p.kashkarev@mgcom.ru"
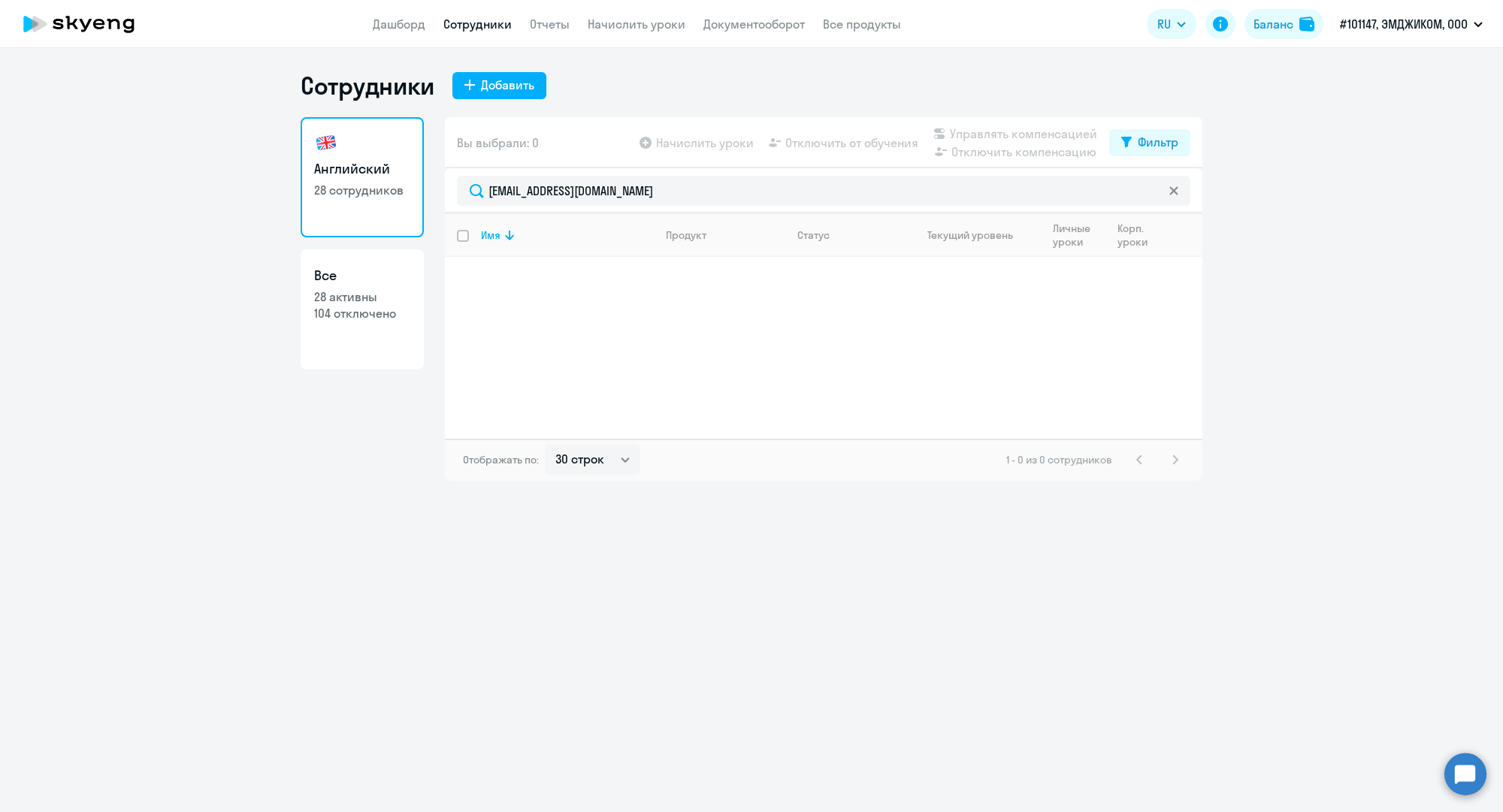
click at [493, 27] on link "Сотрудники" at bounding box center [477, 23] width 68 height 15
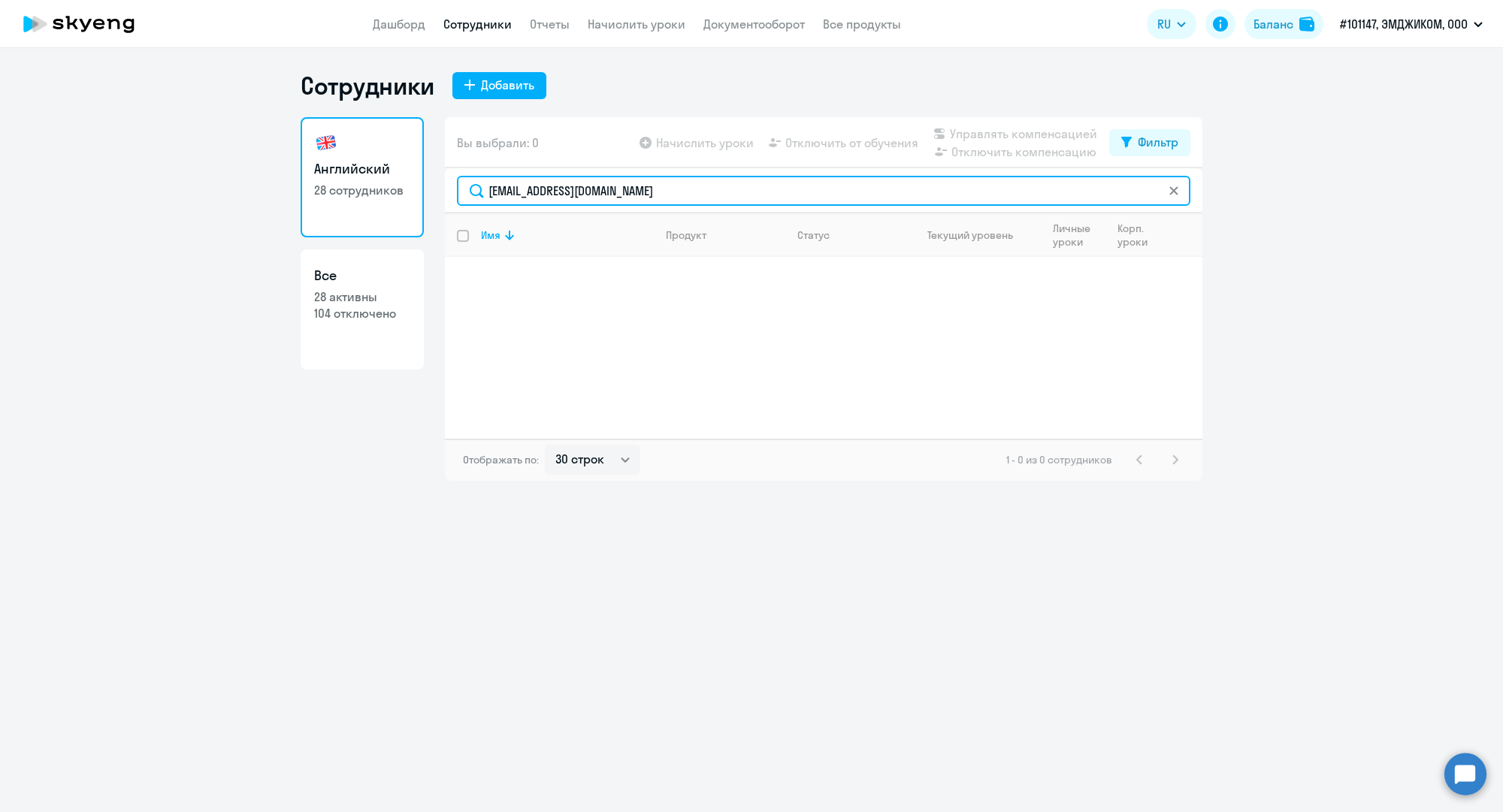
click at [558, 189] on input "p.kashkarev@mgcom.ru" at bounding box center [823, 191] width 734 height 30
click at [558, 188] on input "p.kashkarev@mgcom.ru" at bounding box center [823, 191] width 734 height 30
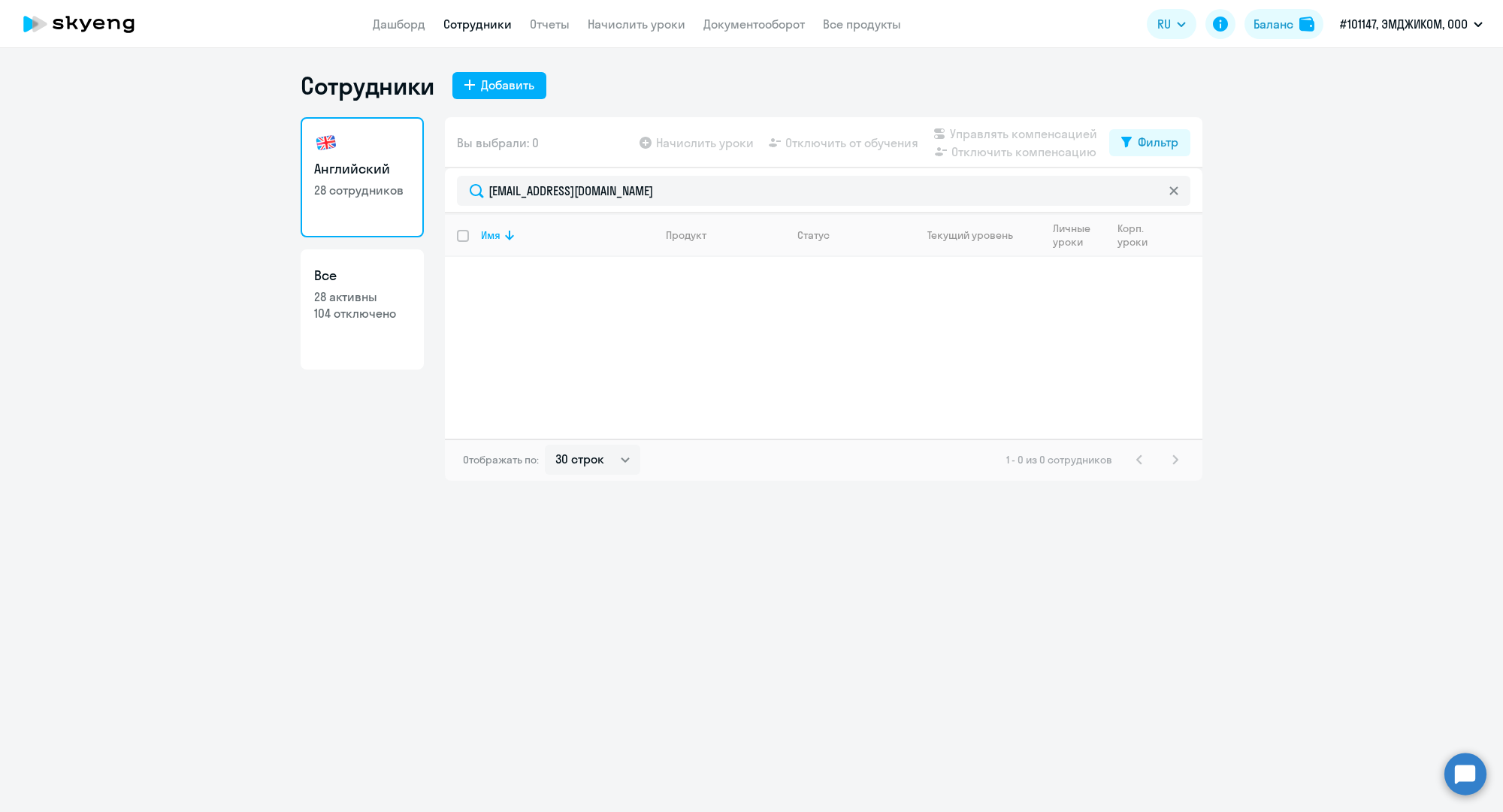
click at [459, 25] on link "Сотрудники" at bounding box center [477, 23] width 68 height 15
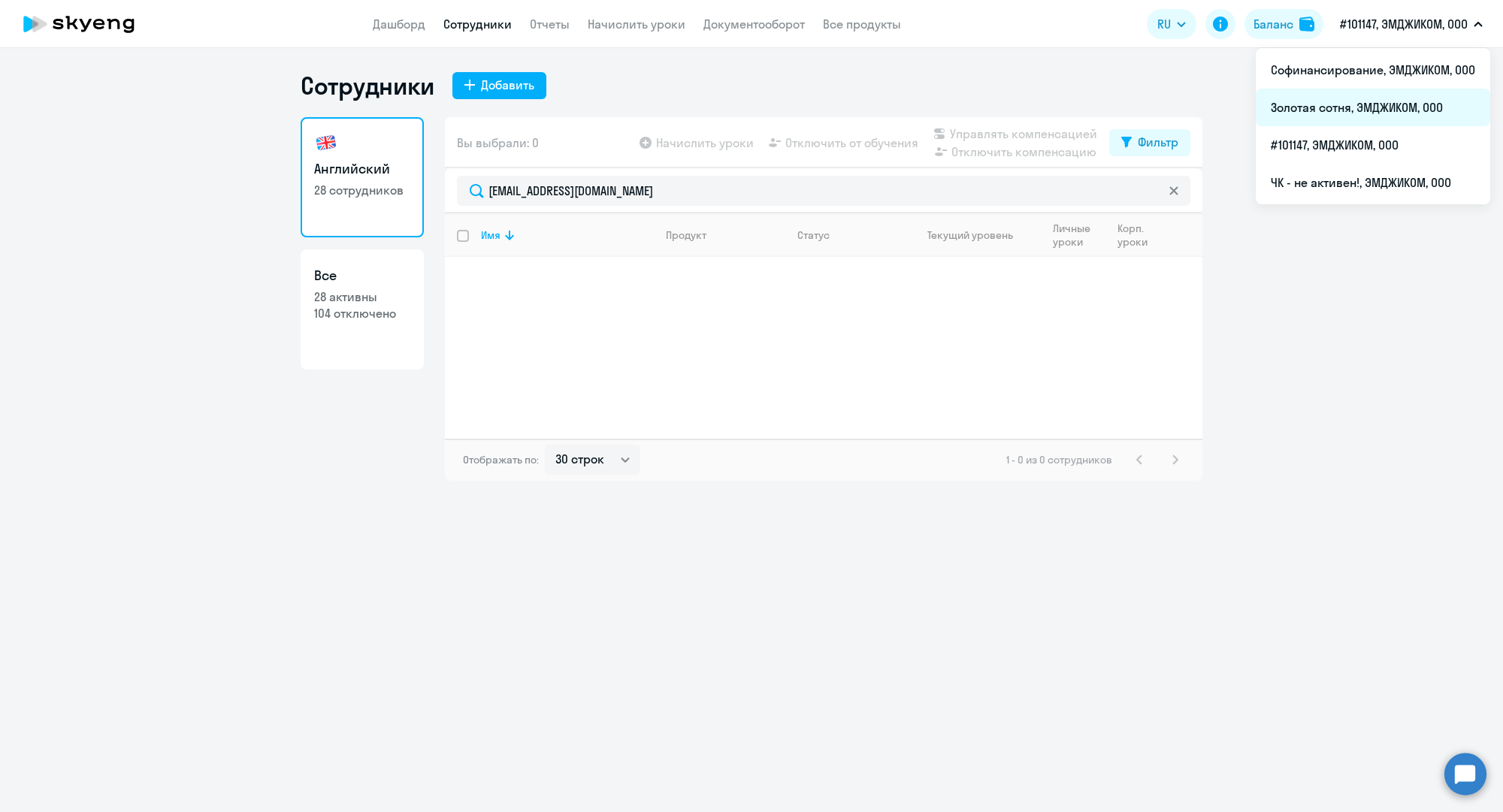
click at [1371, 110] on li "Золотая сотня, ЭМДЖИКОМ, ООО" at bounding box center [1373, 107] width 235 height 38
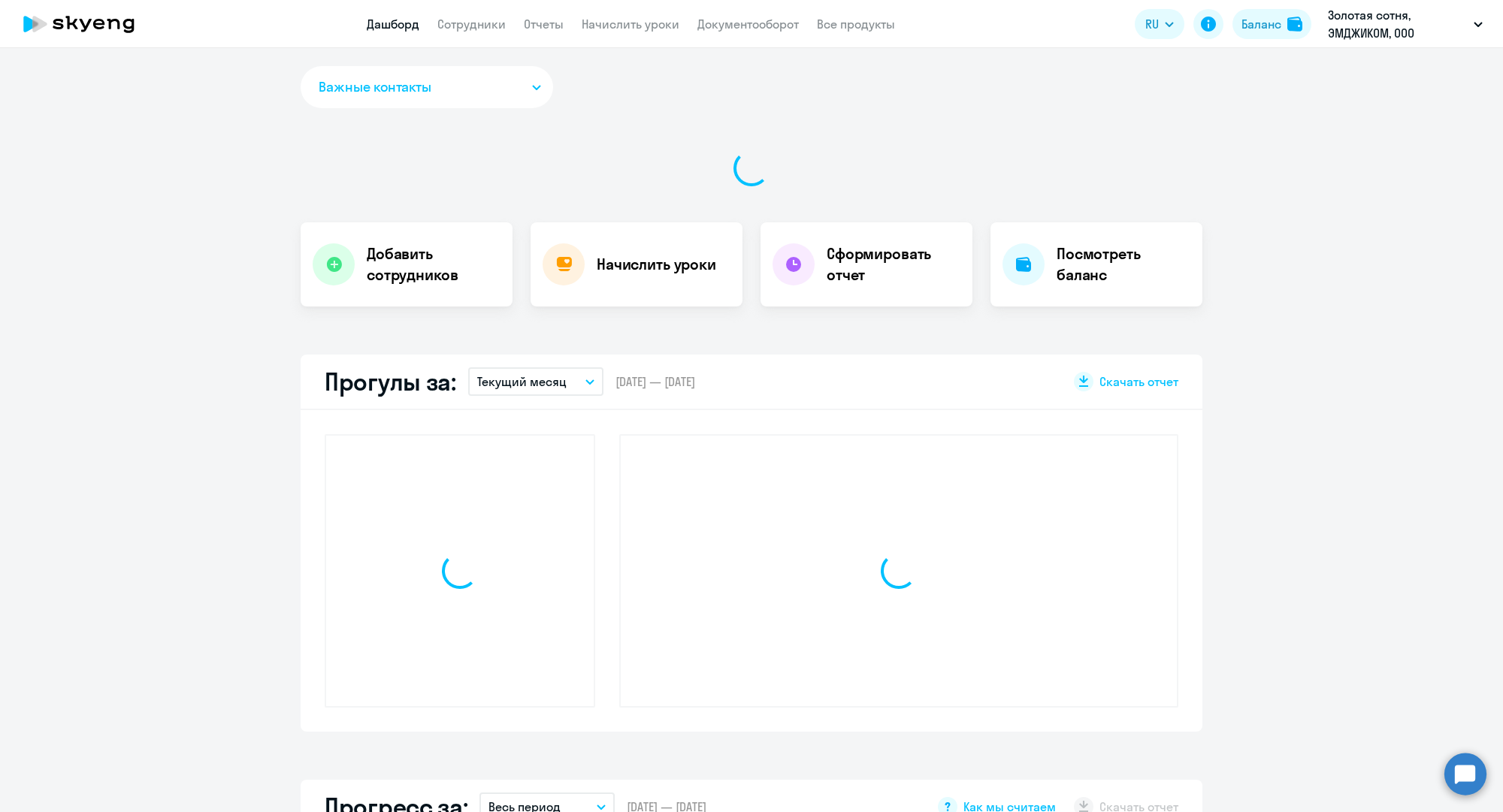
click at [505, 28] on nav "Дашборд Сотрудники Отчеты Начислить уроки Документооборот Все продукты" at bounding box center [631, 24] width 528 height 19
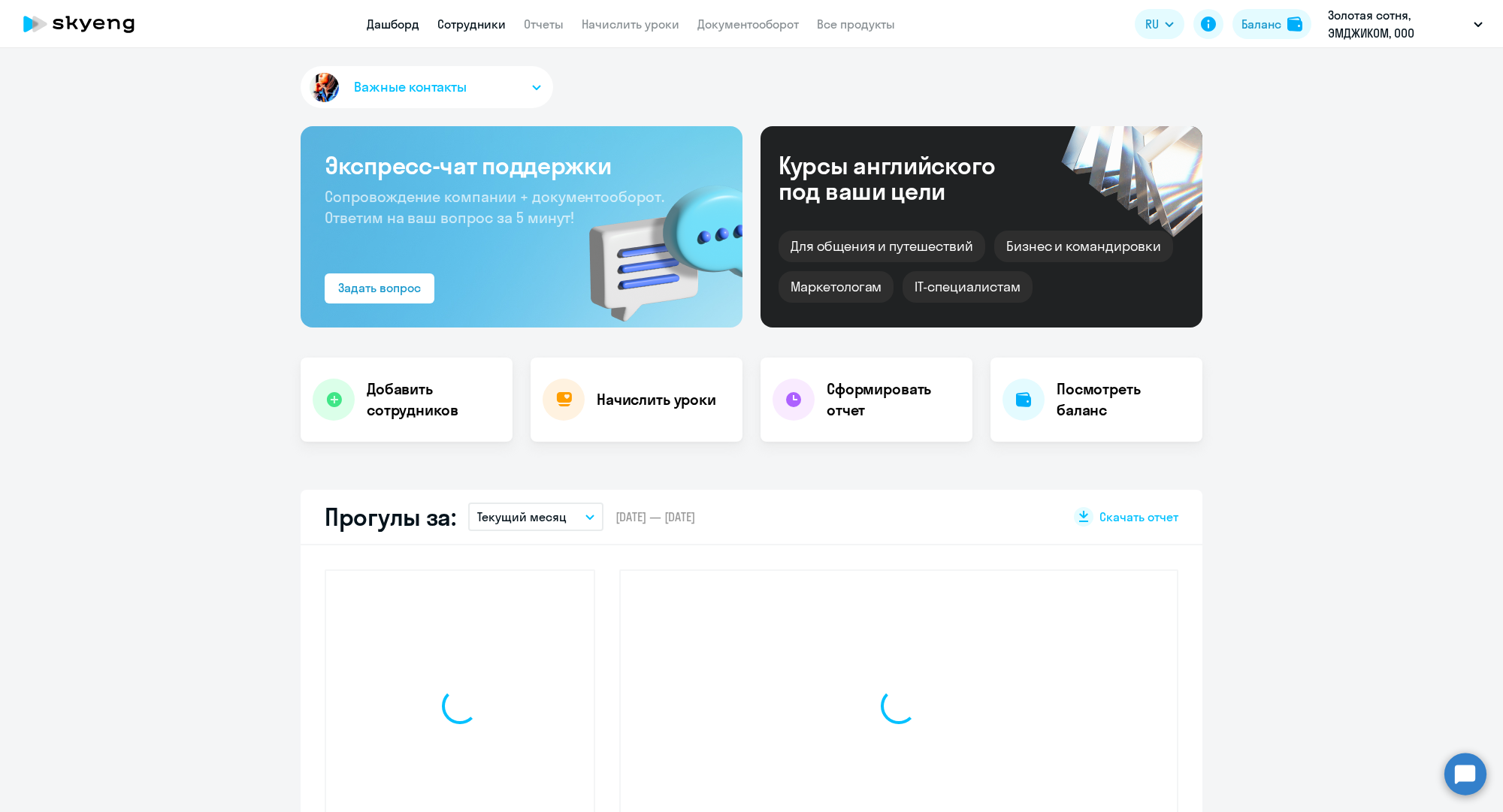
click at [497, 26] on link "Сотрудники" at bounding box center [471, 23] width 68 height 15
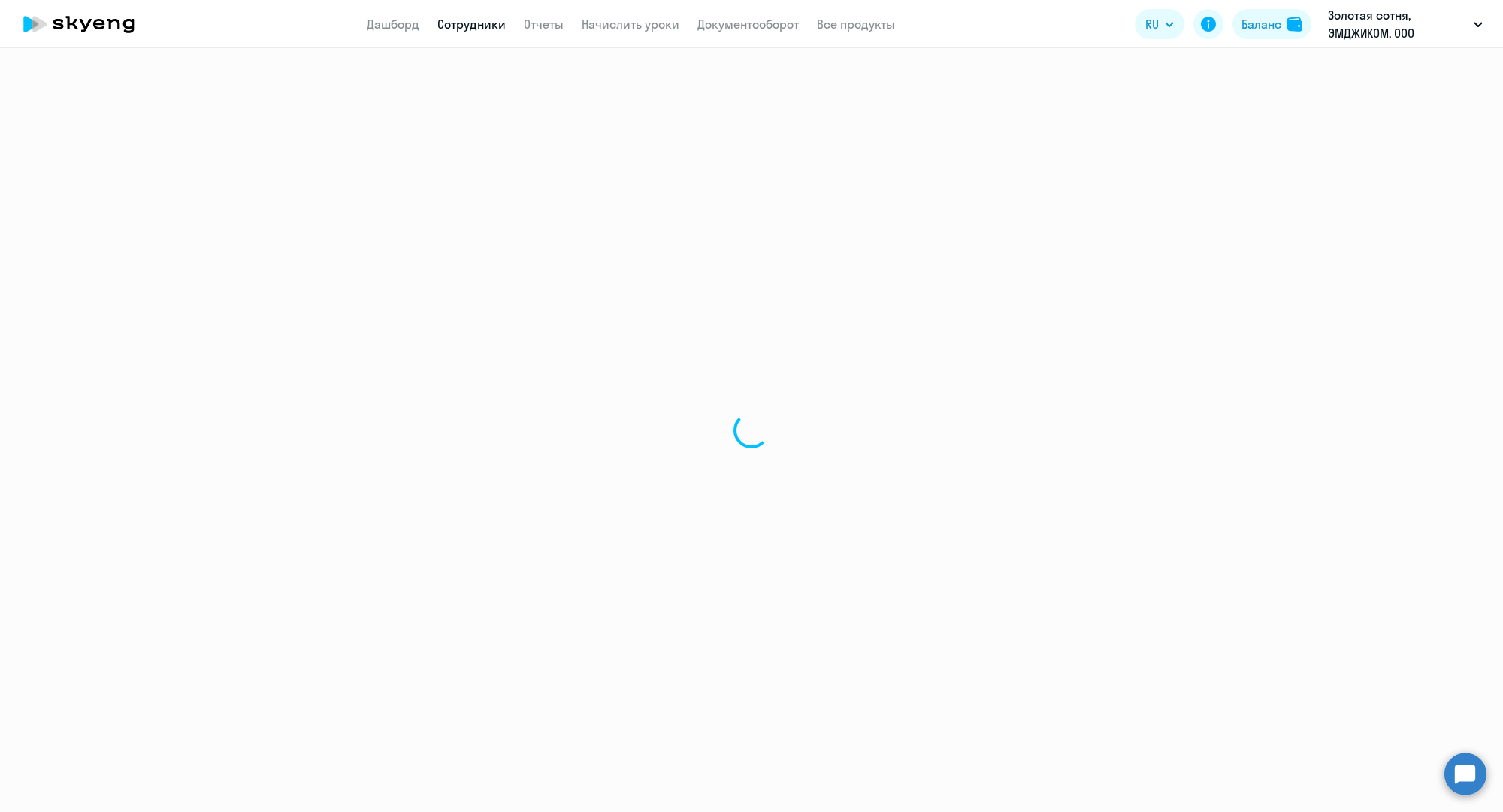
select select "30"
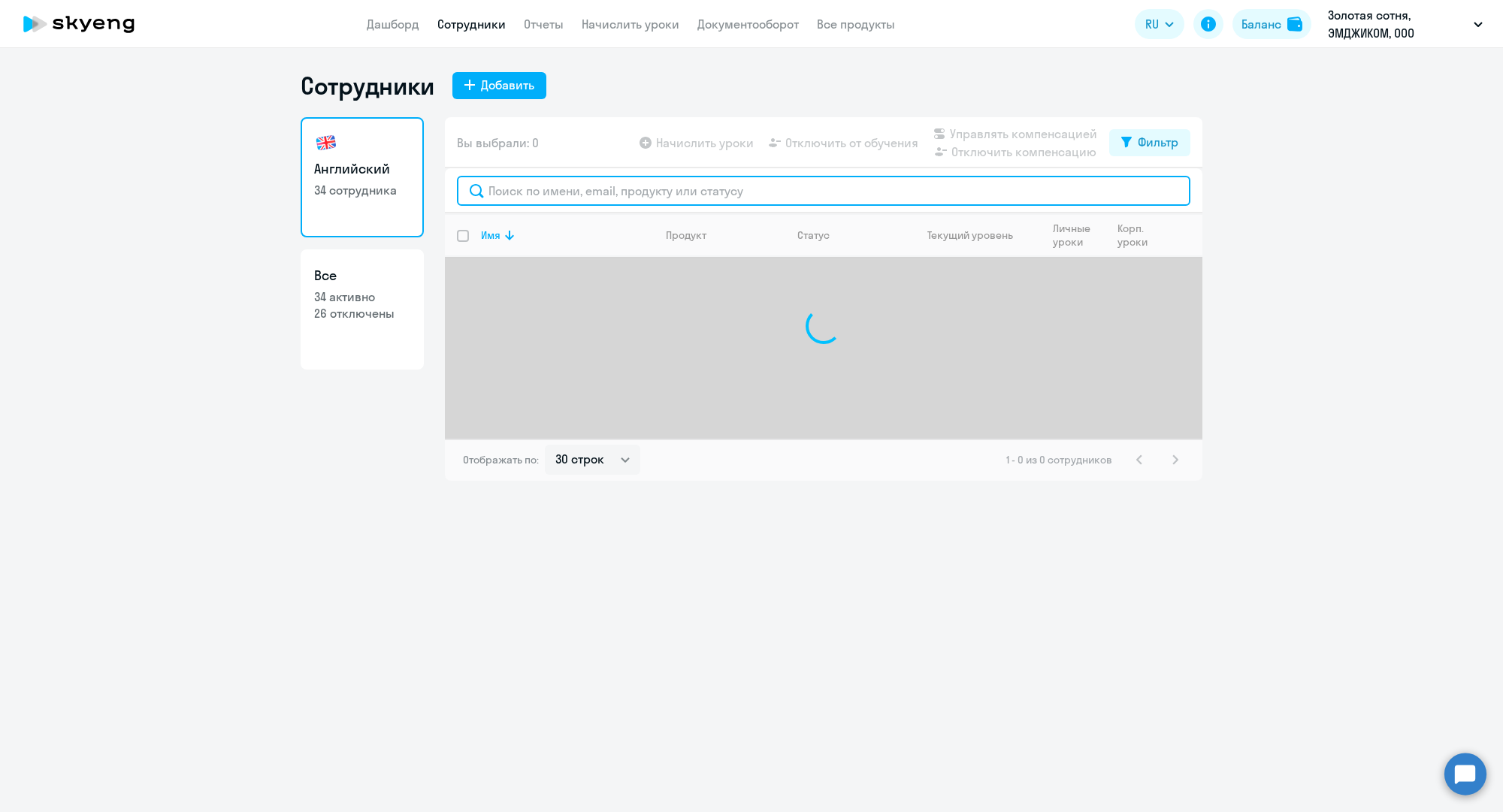
click at [544, 189] on input "text" at bounding box center [823, 191] width 734 height 30
paste input "p.kashkarev@mgcom.ru"
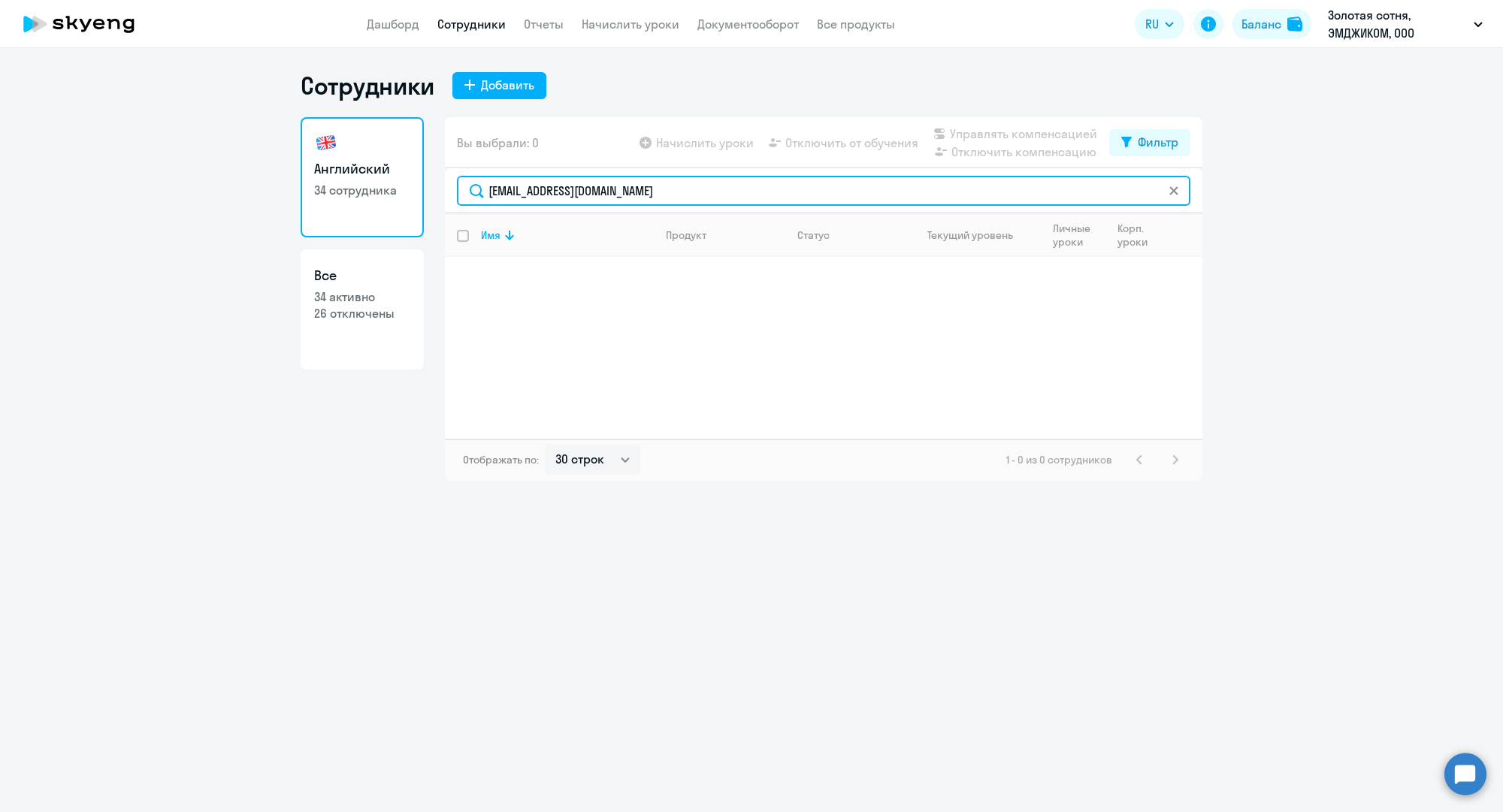
click at [574, 192] on input "p.kashkarev@mgcom.ru" at bounding box center [823, 191] width 734 height 30
paste input "a.nikolaev@mgcom.ru"
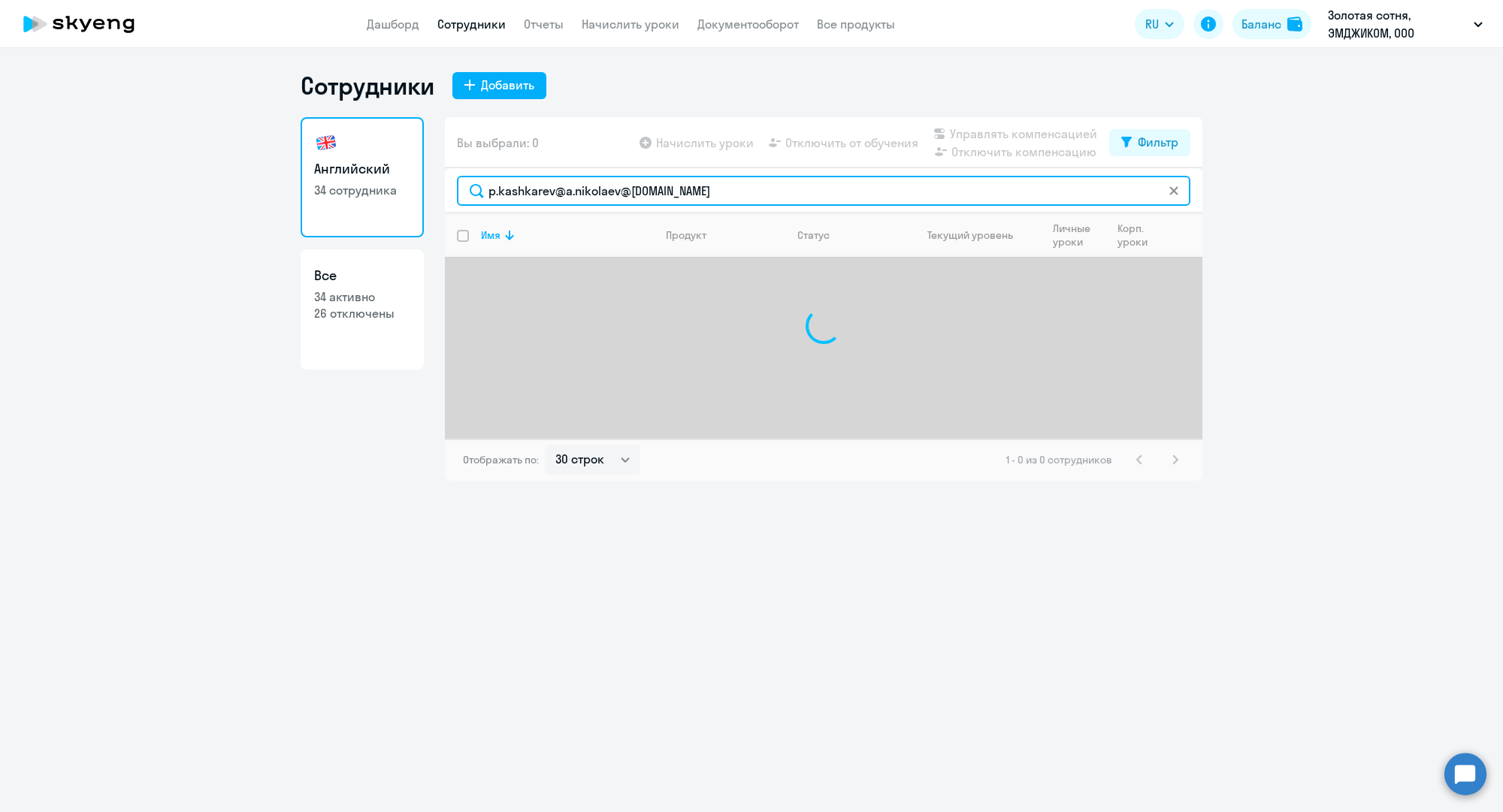
click at [570, 193] on input "p.kashkarev@a.nikolaev@mgcom.ru.ru" at bounding box center [823, 191] width 734 height 30
paste input "a.nikolaev@mgcom"
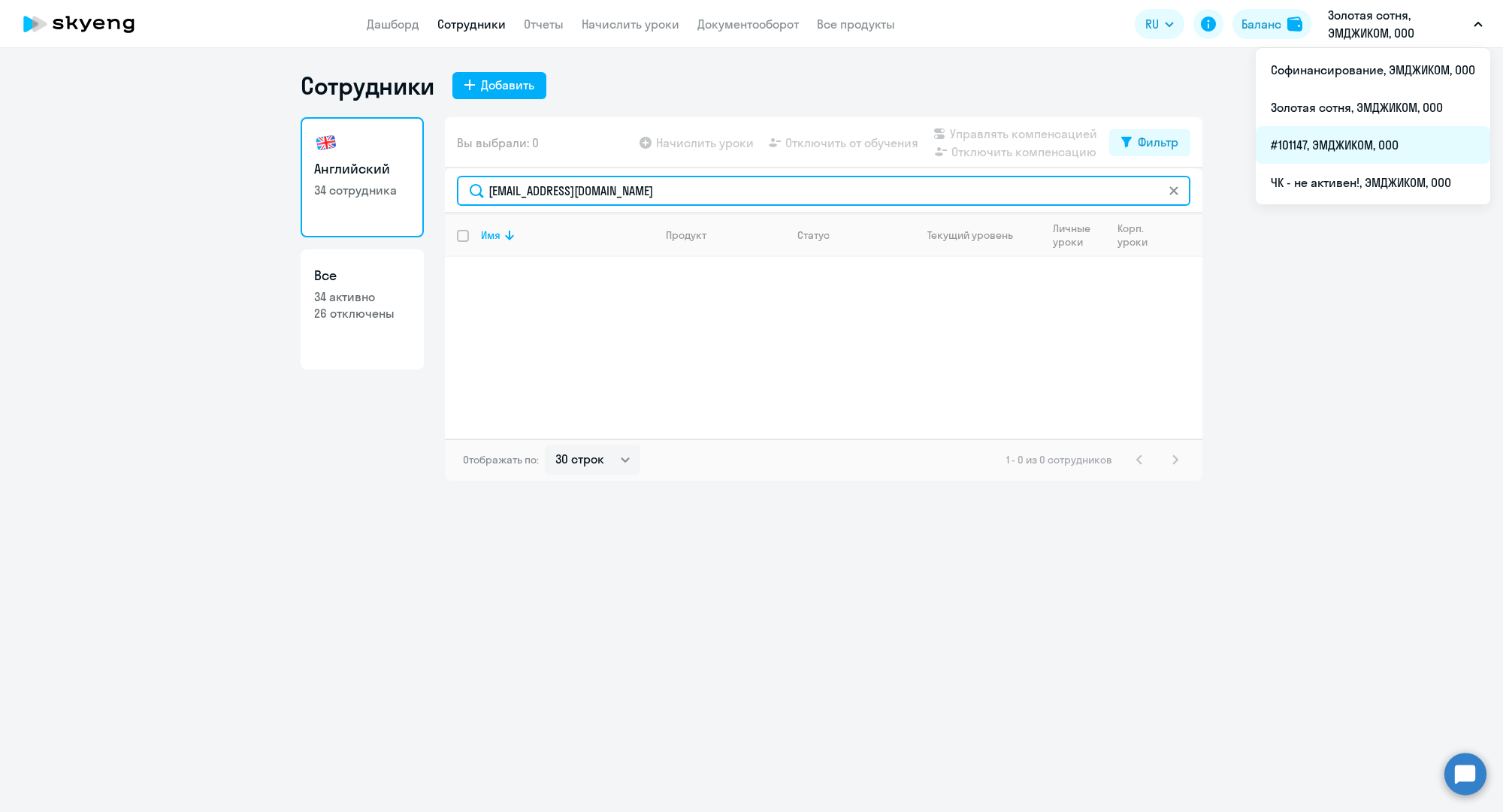
type input "a.nikolaev@mgcom.ru"
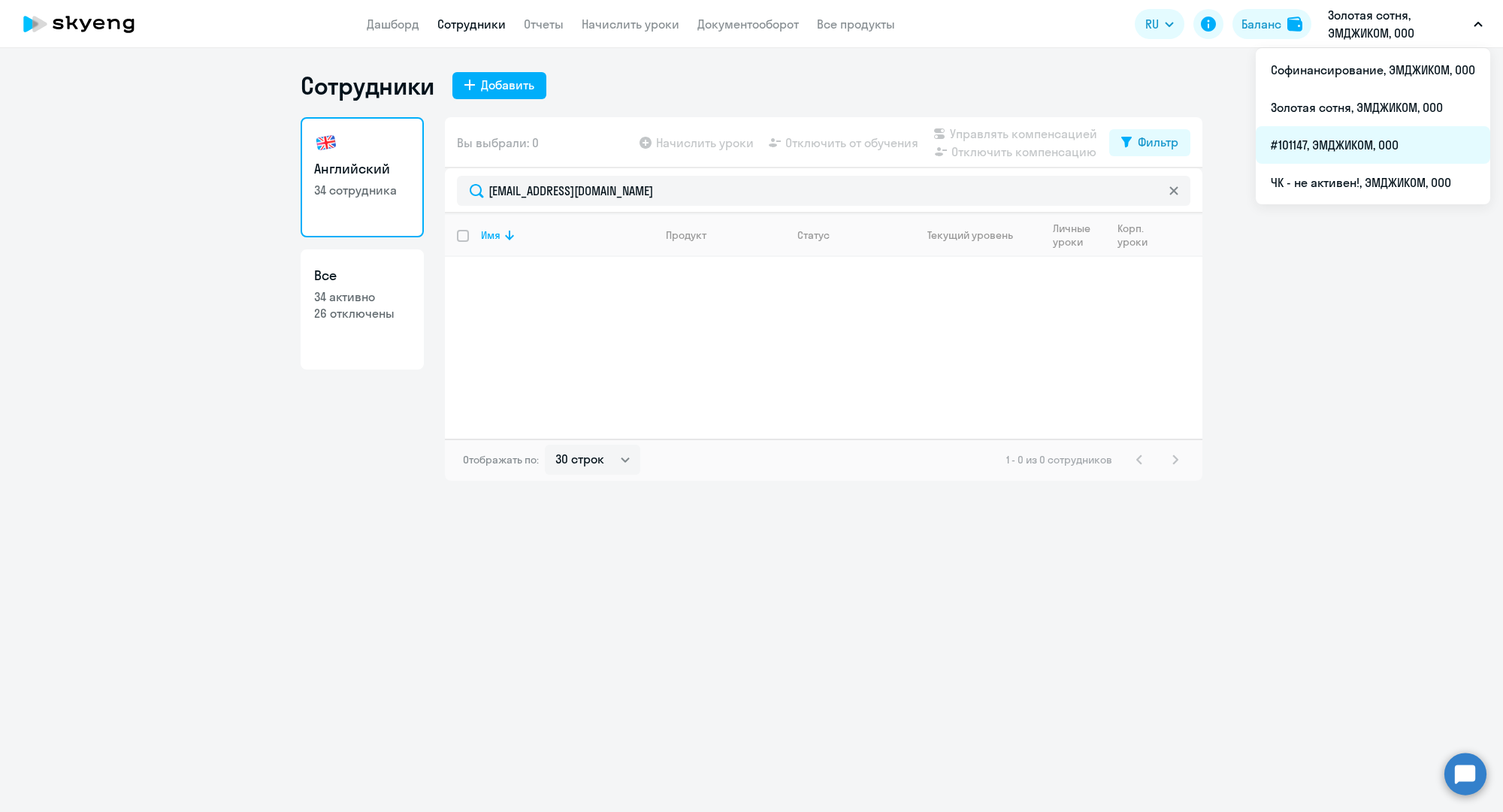
click at [1341, 128] on li "#101147, ЭМДЖИКОМ, ООО" at bounding box center [1373, 145] width 235 height 38
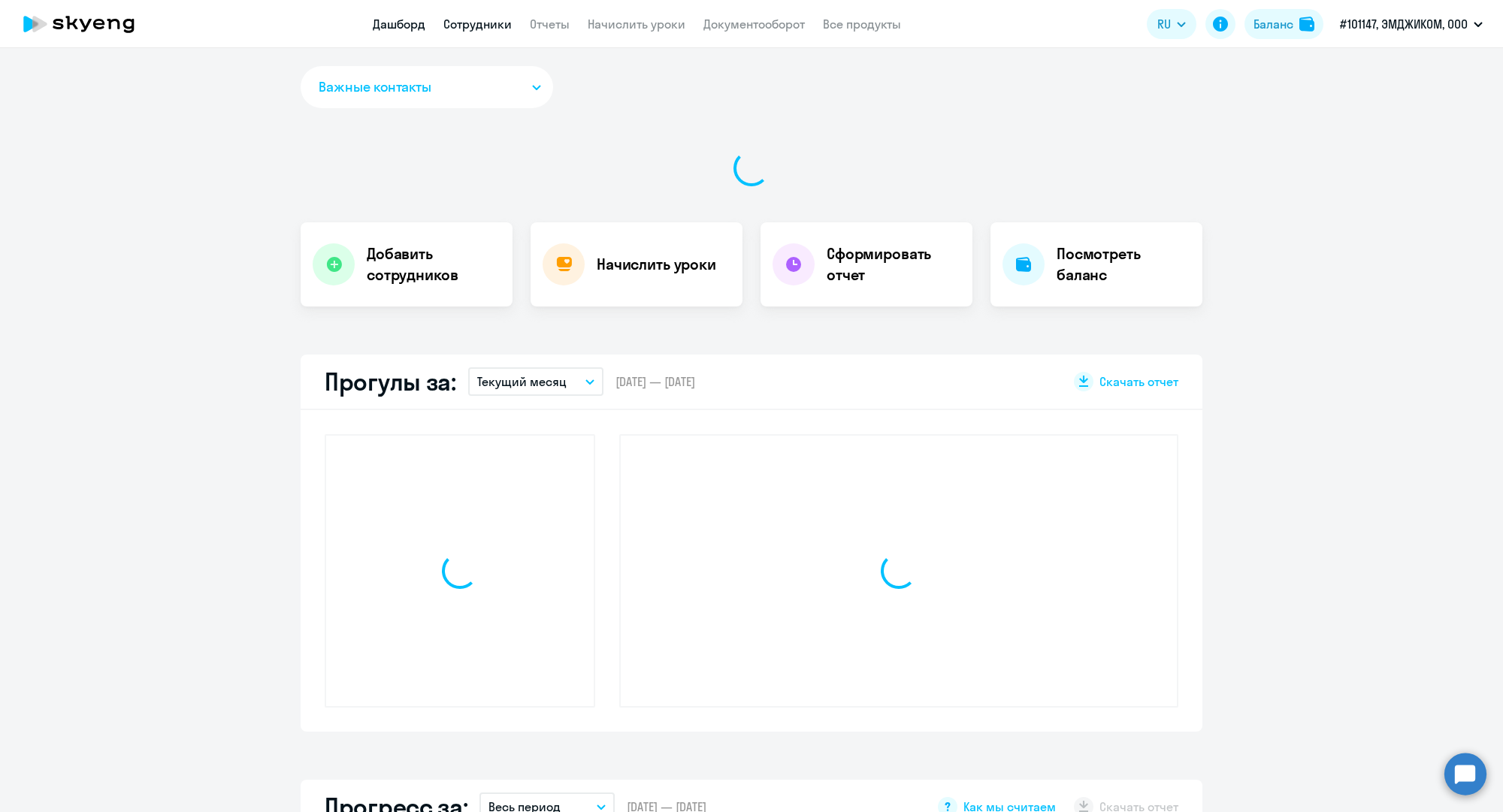
click at [476, 25] on link "Сотрудники" at bounding box center [477, 23] width 68 height 15
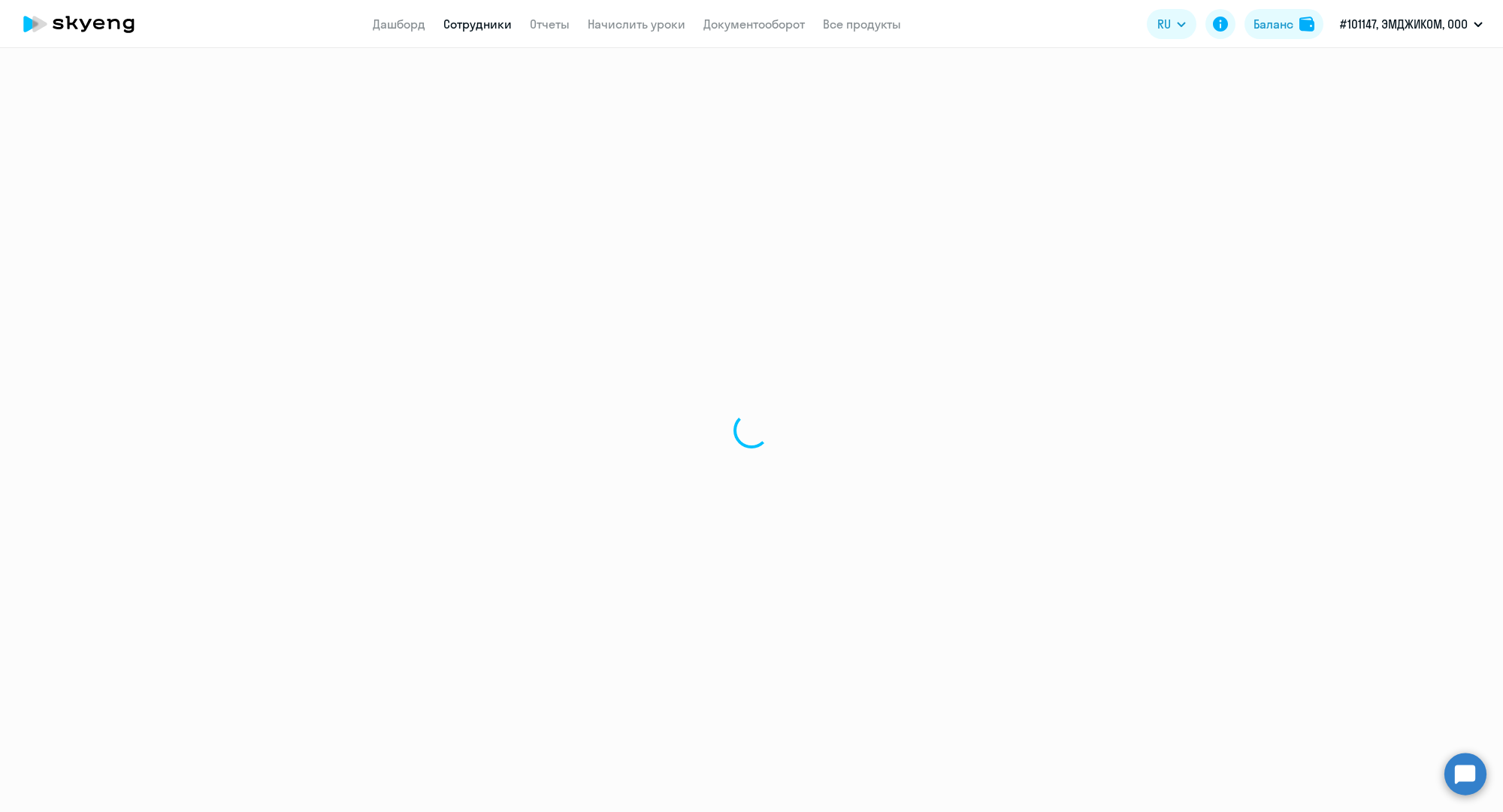
select select "30"
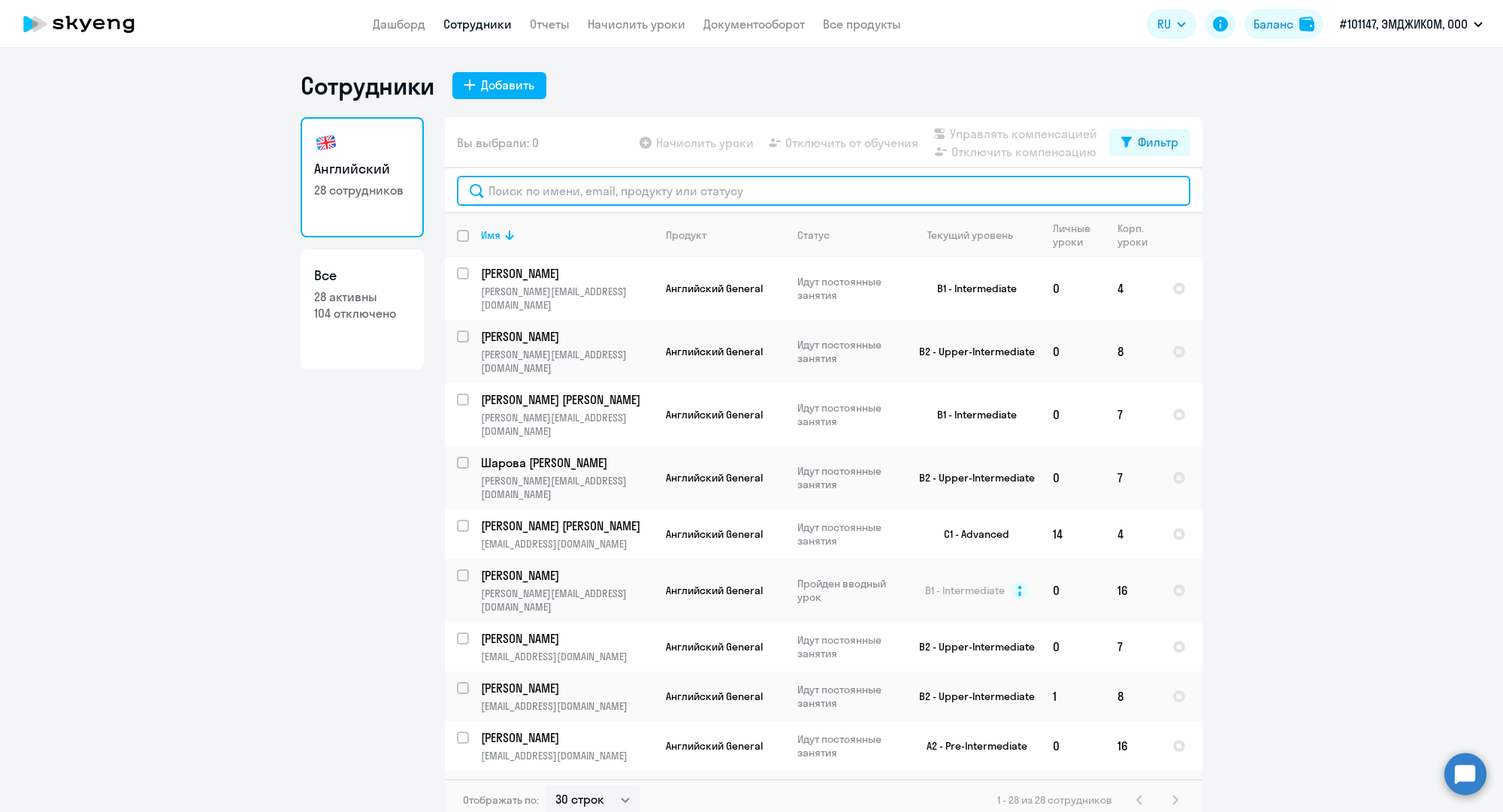
click at [605, 192] on input "text" at bounding box center [823, 191] width 734 height 30
paste input "a.nikolaev@mgcom.ru"
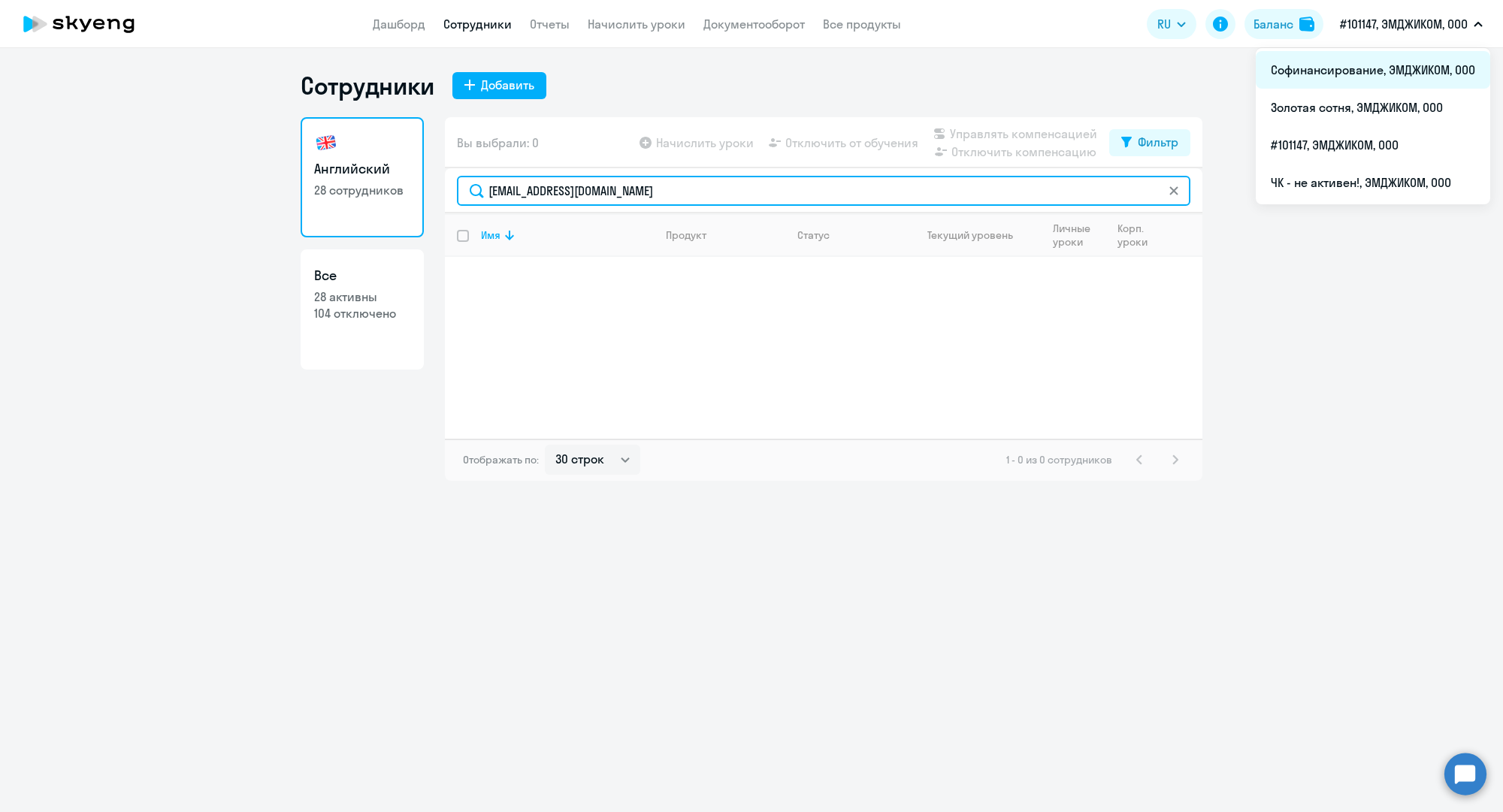
type input "a.nikolaev@mgcom.ru"
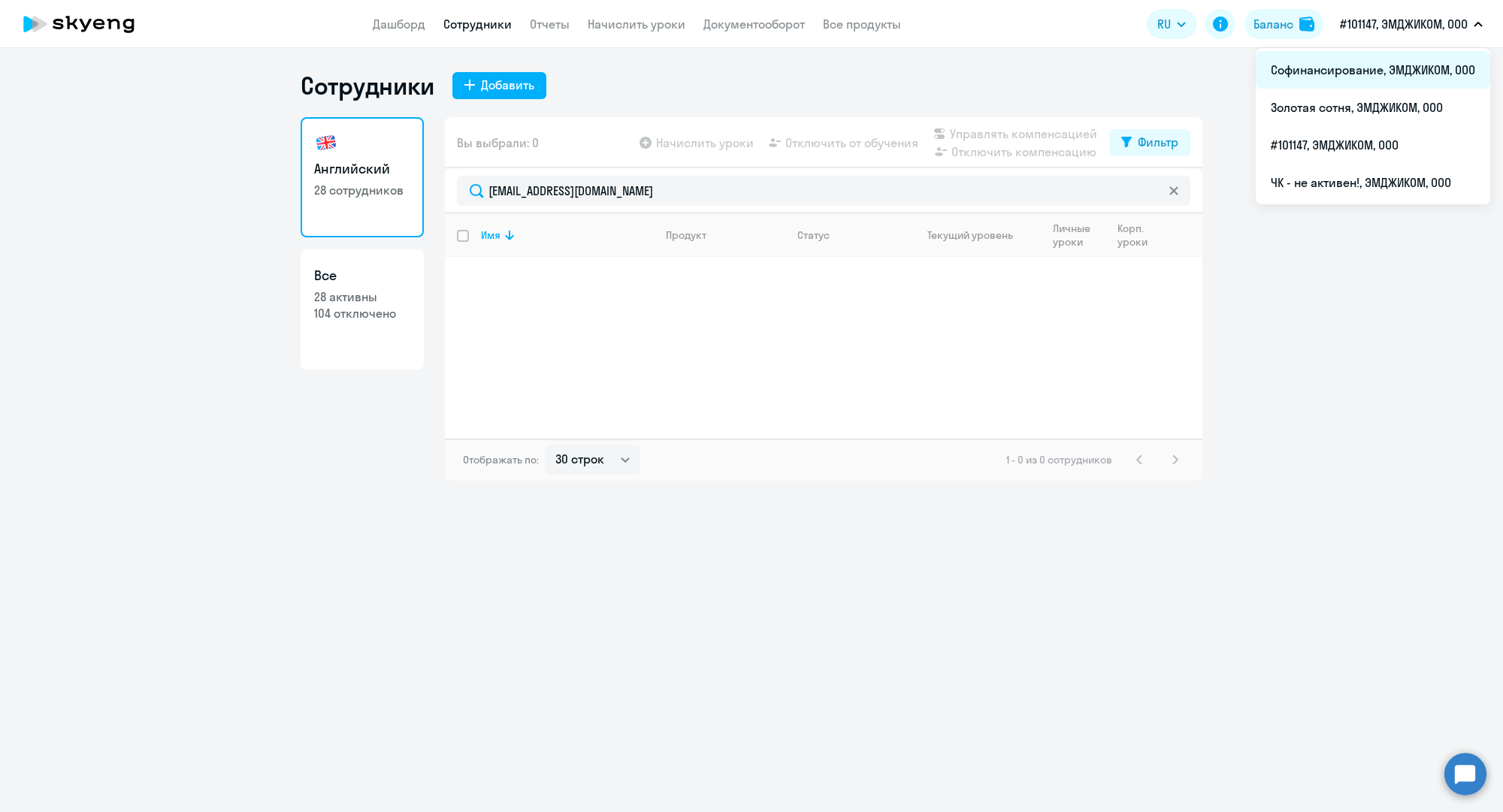
click at [1368, 71] on li "Софинансирование, ЭМДЖИКОМ, ООО" at bounding box center [1373, 70] width 235 height 38
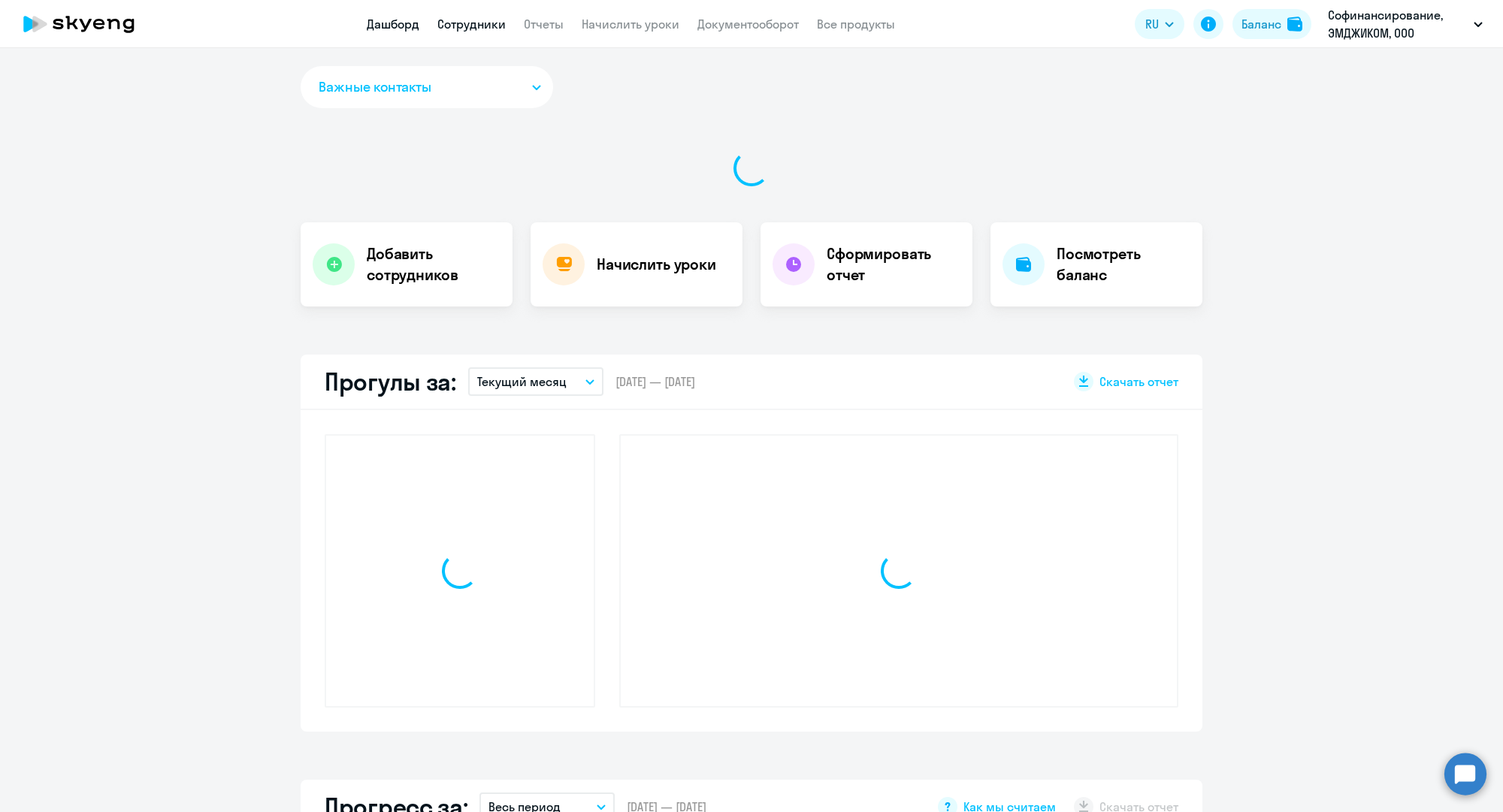
click at [472, 19] on link "Сотрудники" at bounding box center [471, 23] width 68 height 15
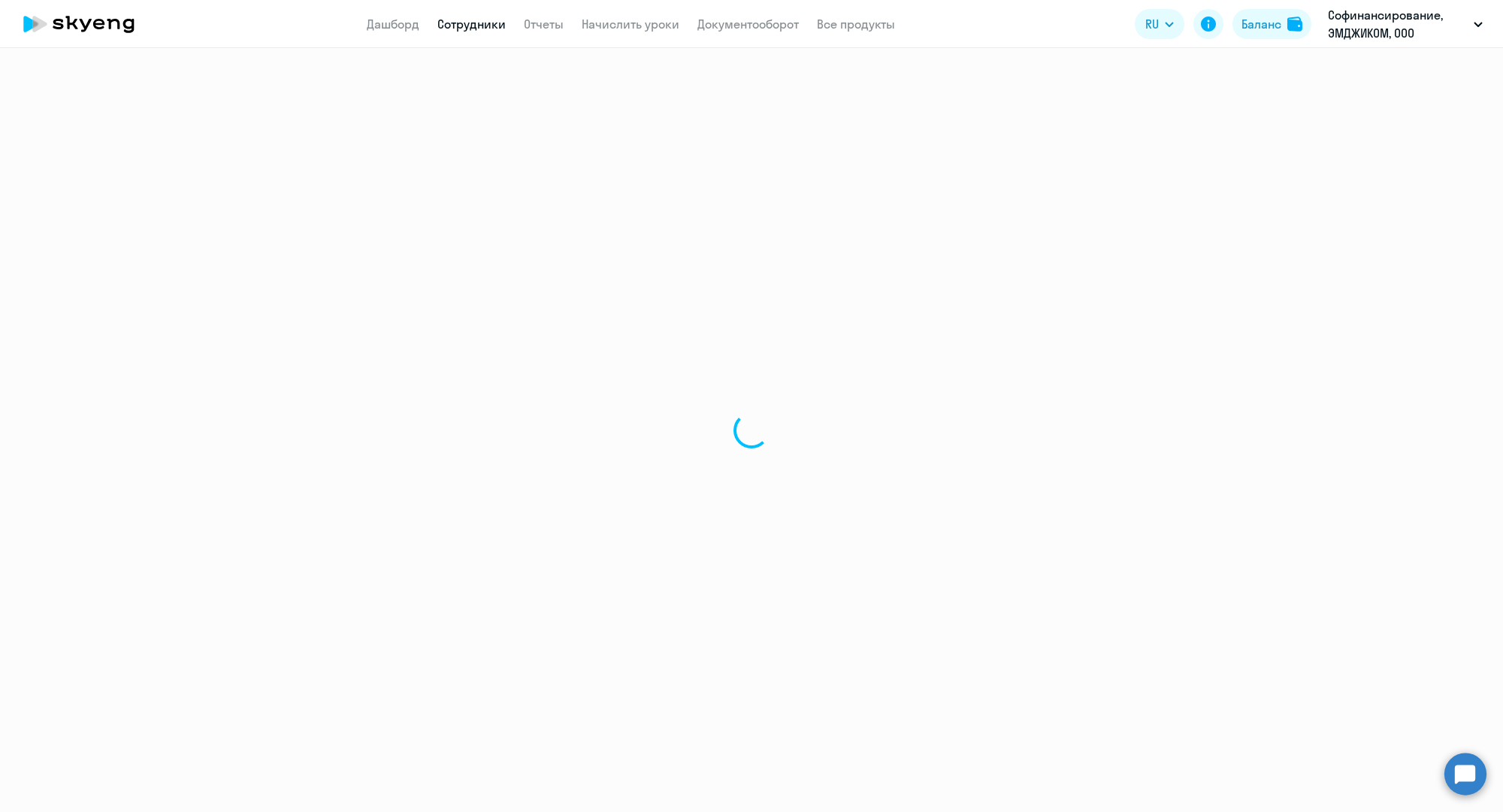
select select "30"
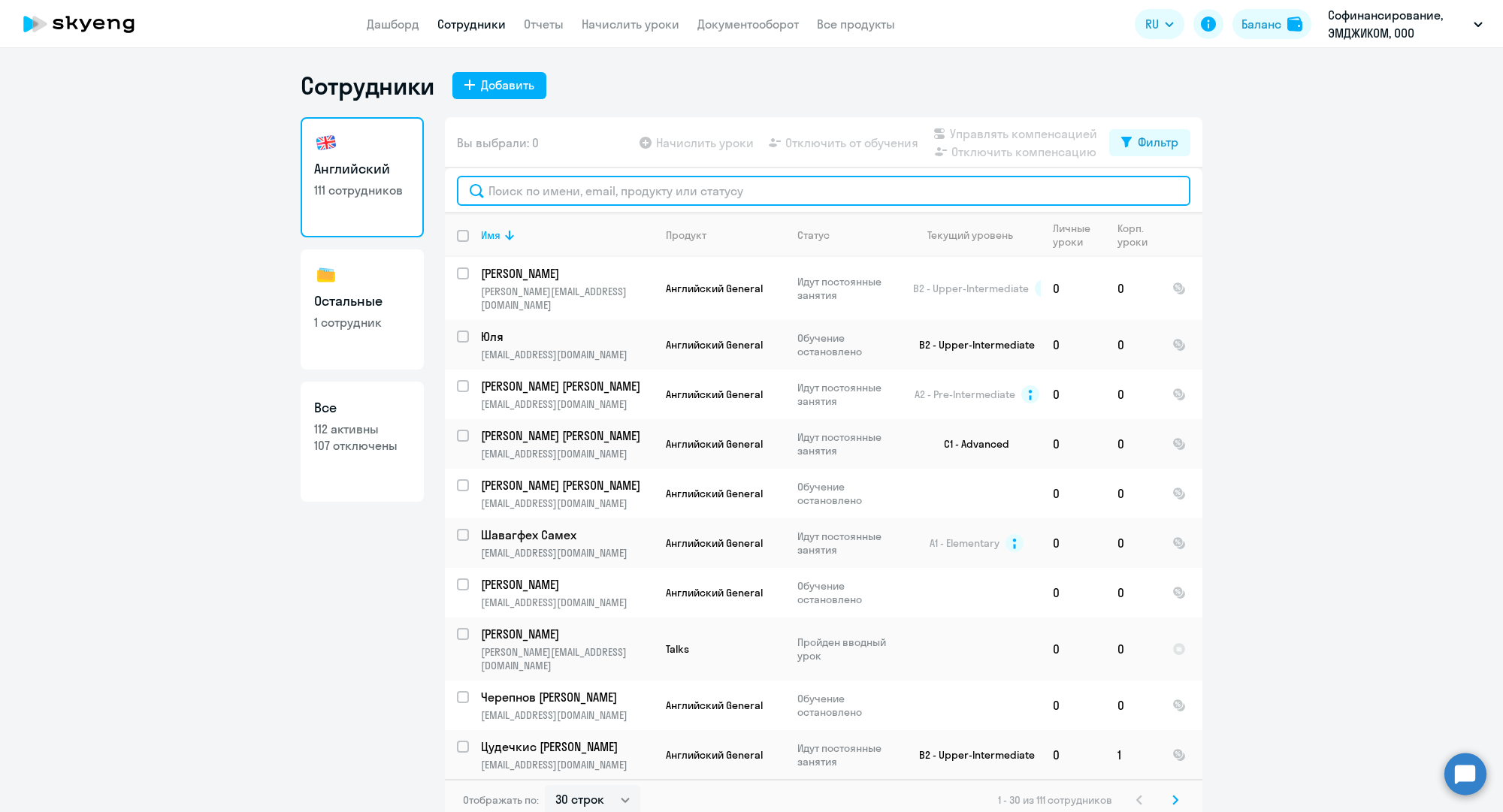
click at [520, 197] on input "text" at bounding box center [823, 191] width 734 height 30
paste input "a.nikolaev@mgcom.ru"
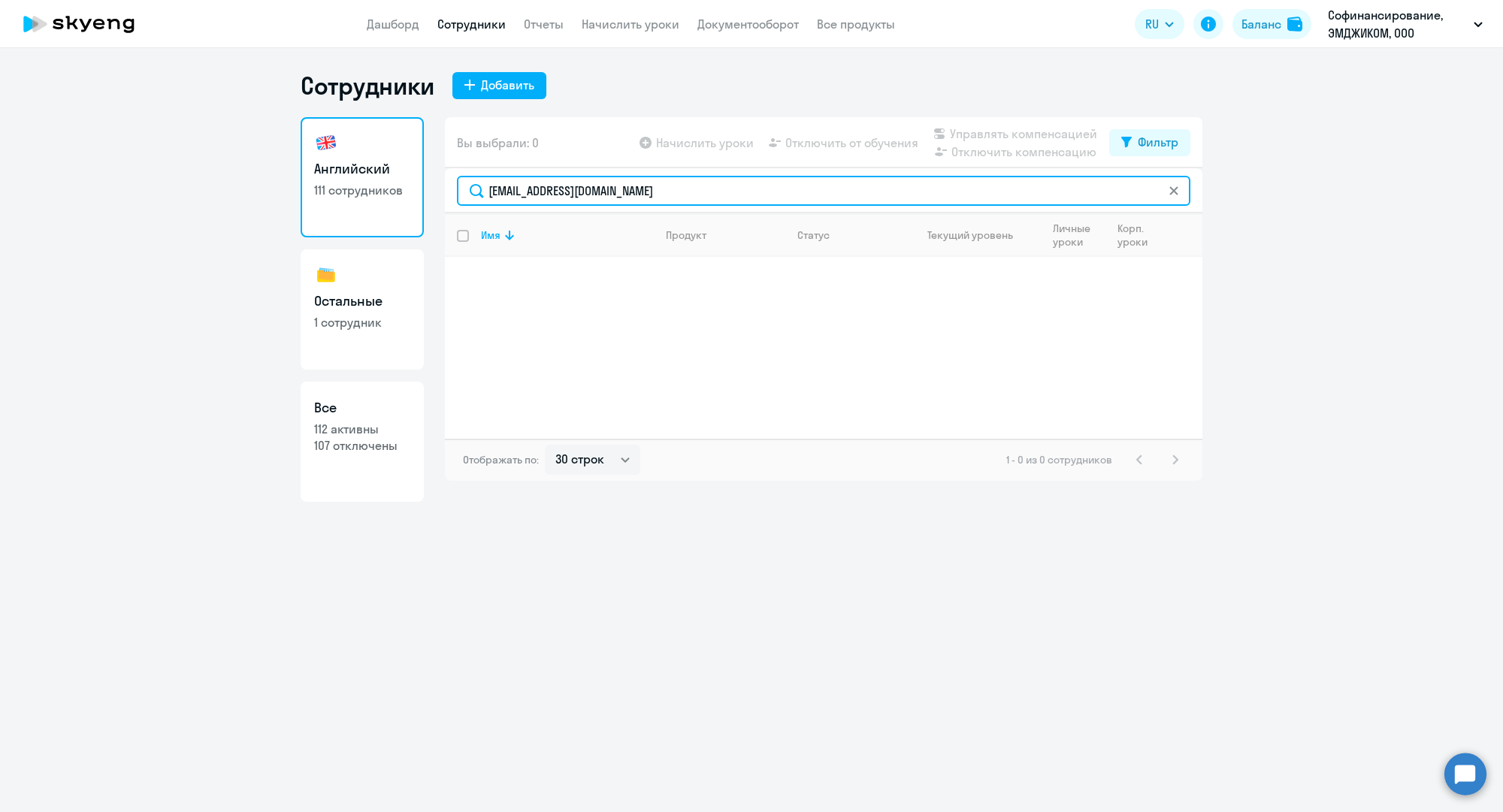
click at [541, 192] on input "a.nikolaev@mgcom.ru" at bounding box center [823, 191] width 734 height 30
paste input "m.morozo"
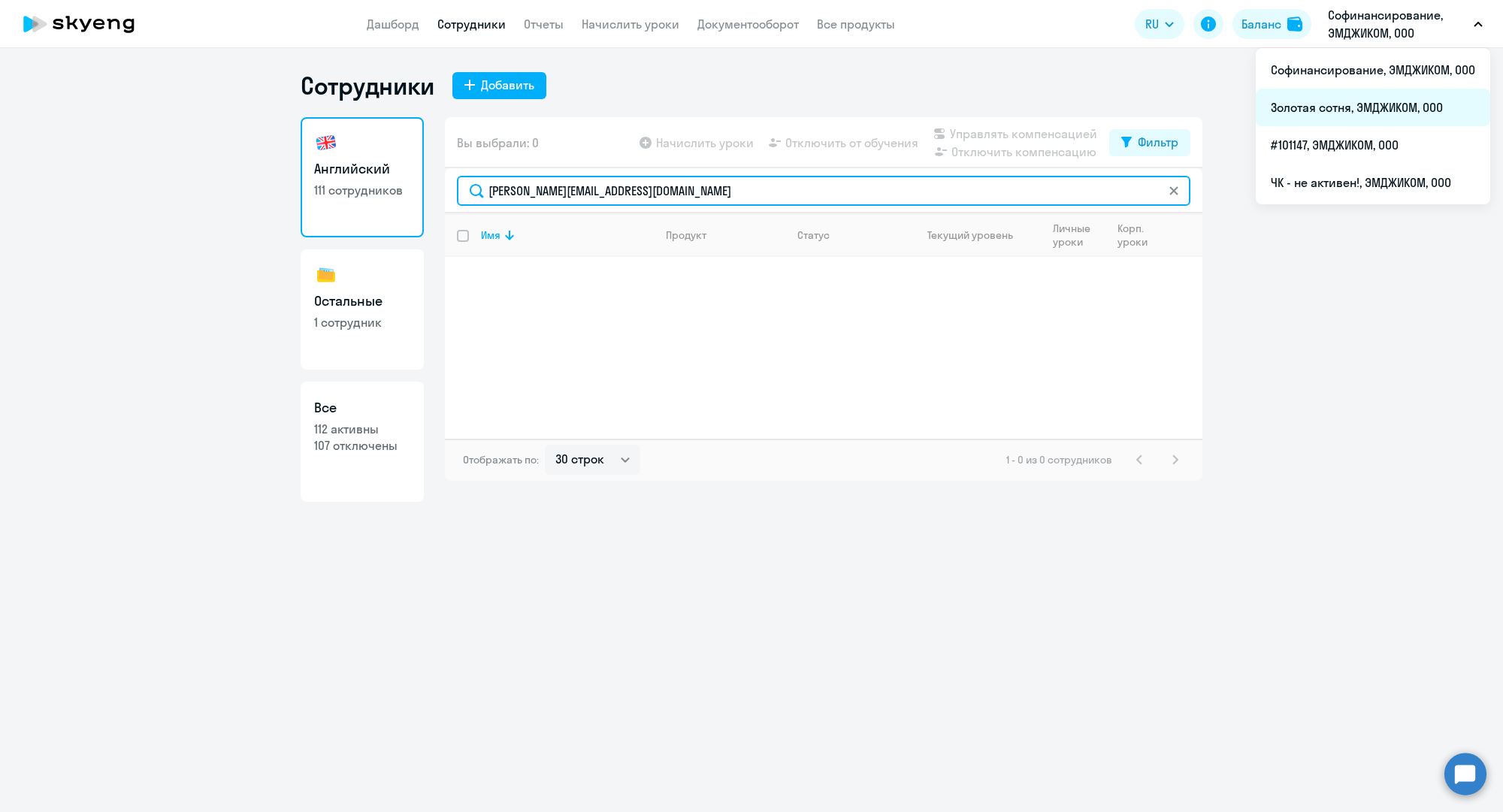
type input "m.morozov@mgcom.ru"
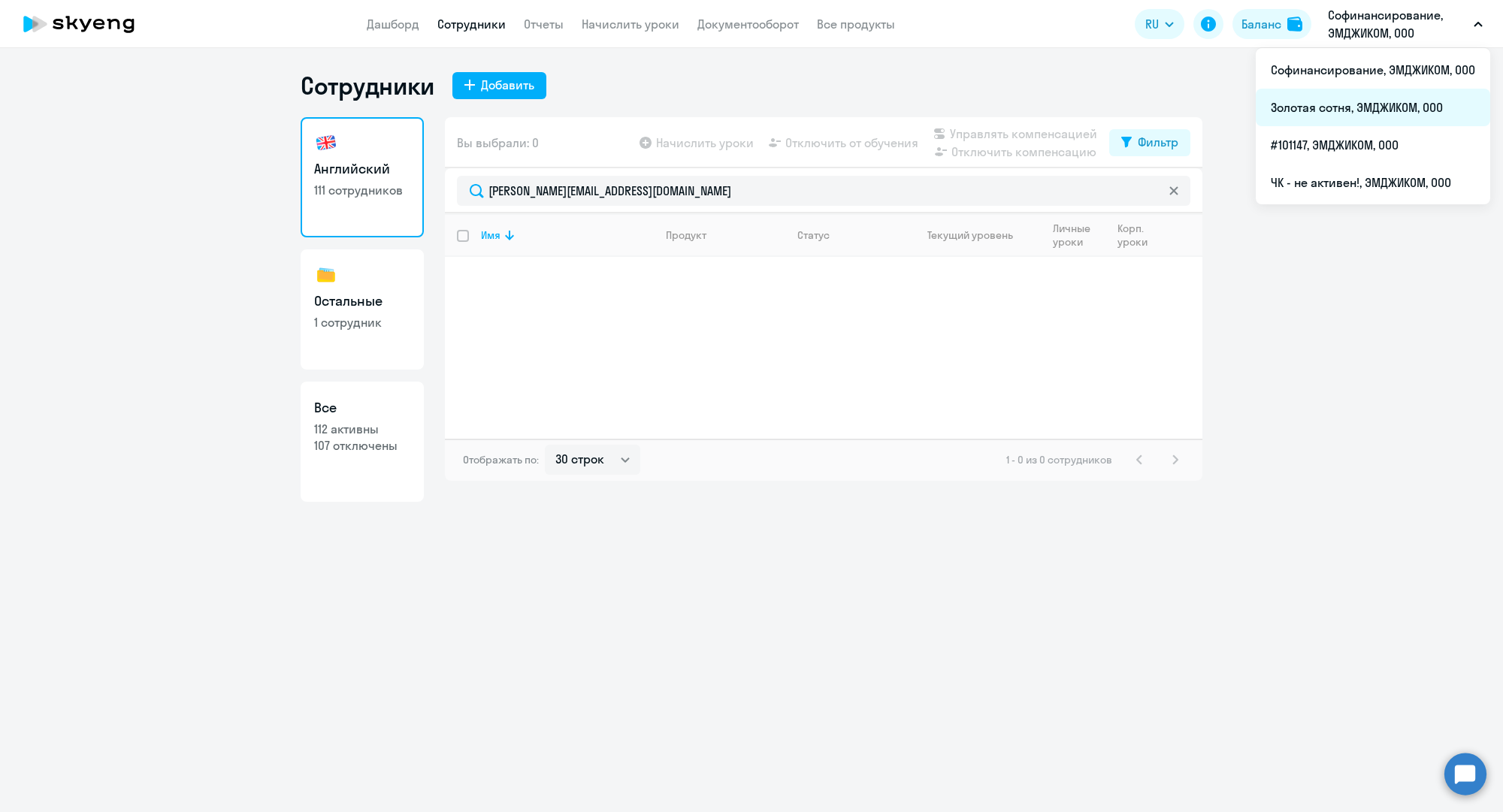
click at [1347, 100] on li "Золотая сотня, ЭМДЖИКОМ, ООО" at bounding box center [1373, 107] width 235 height 38
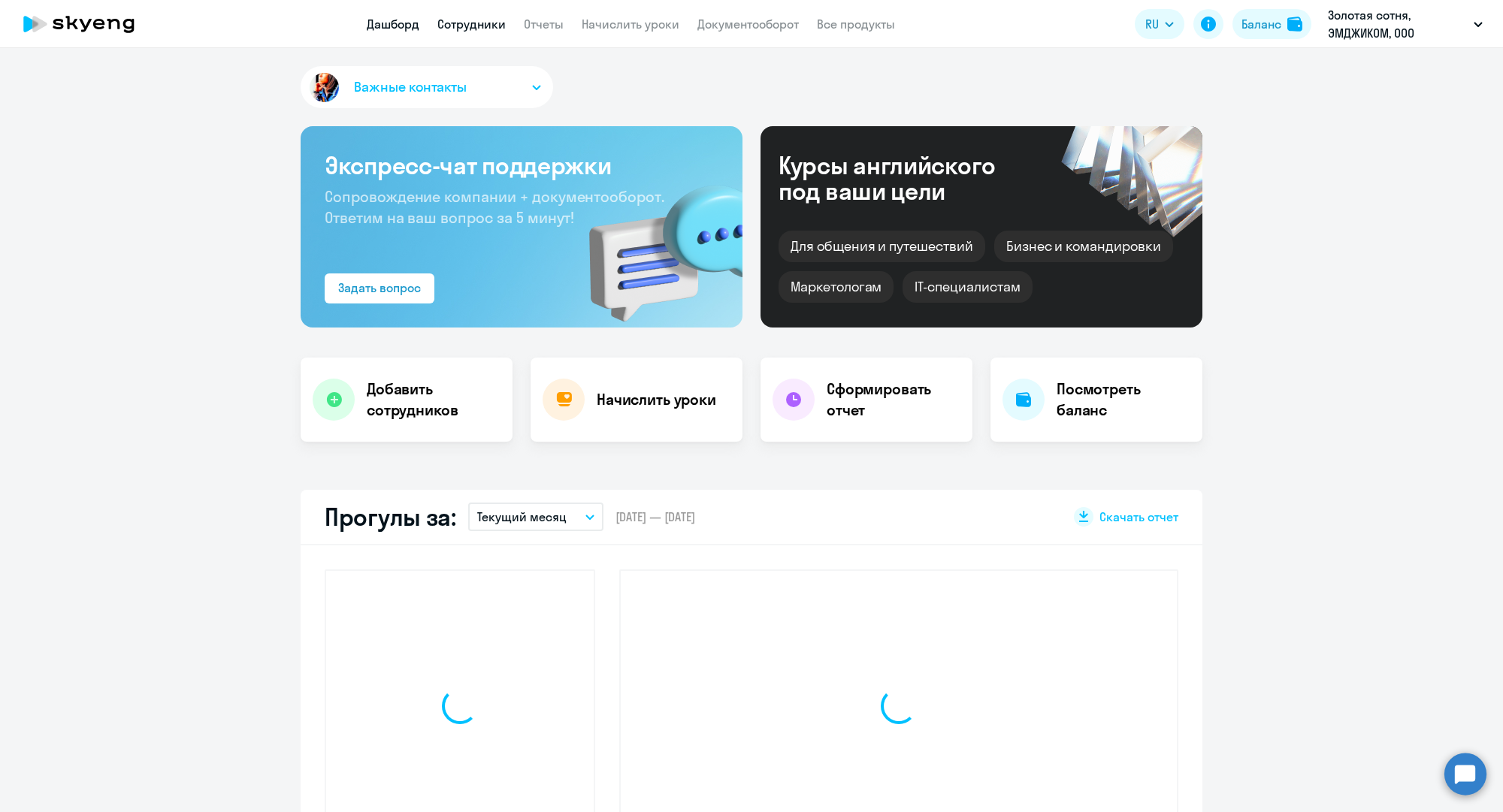
click at [479, 27] on link "Сотрудники" at bounding box center [471, 23] width 68 height 15
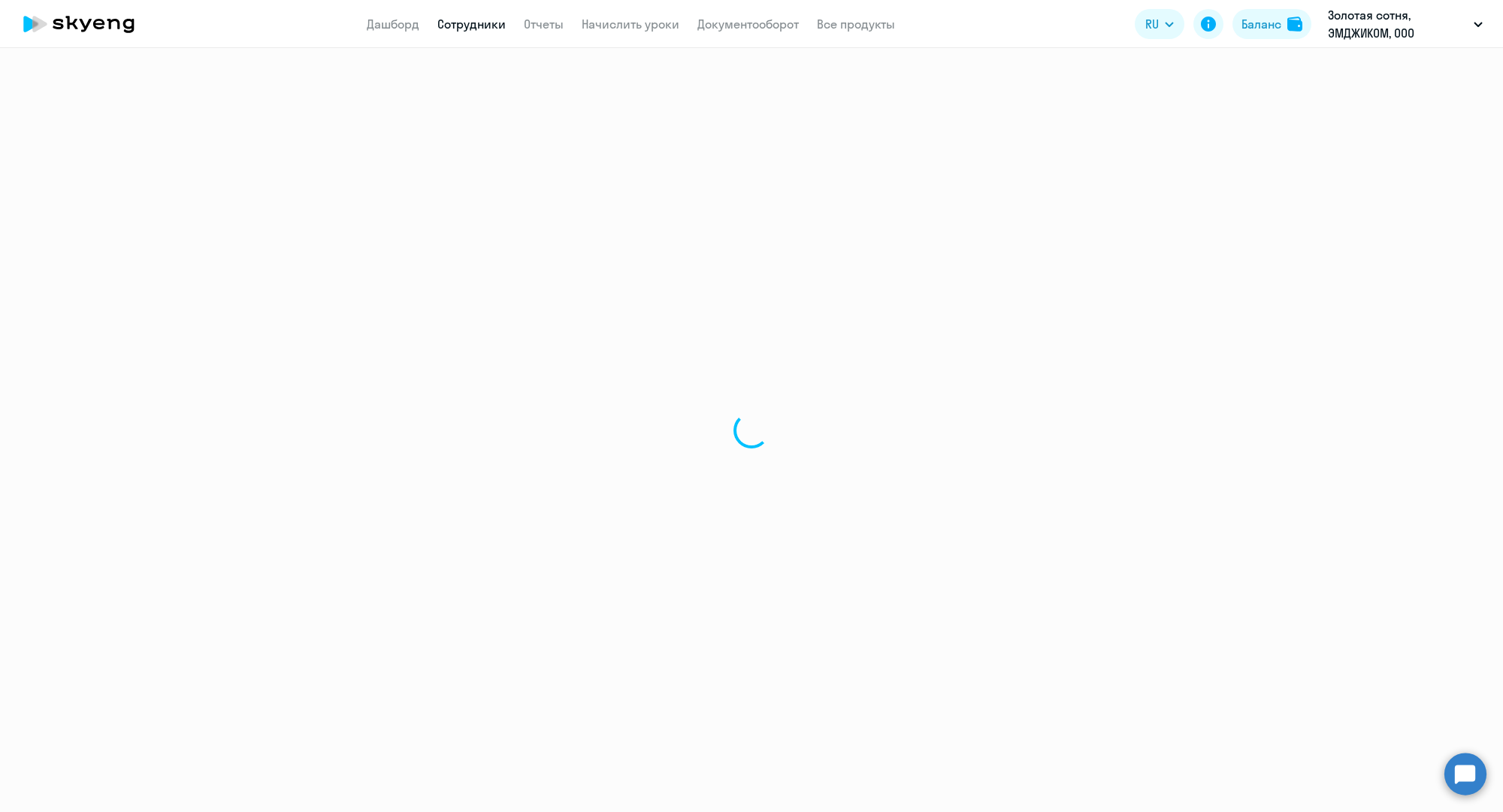
select select "30"
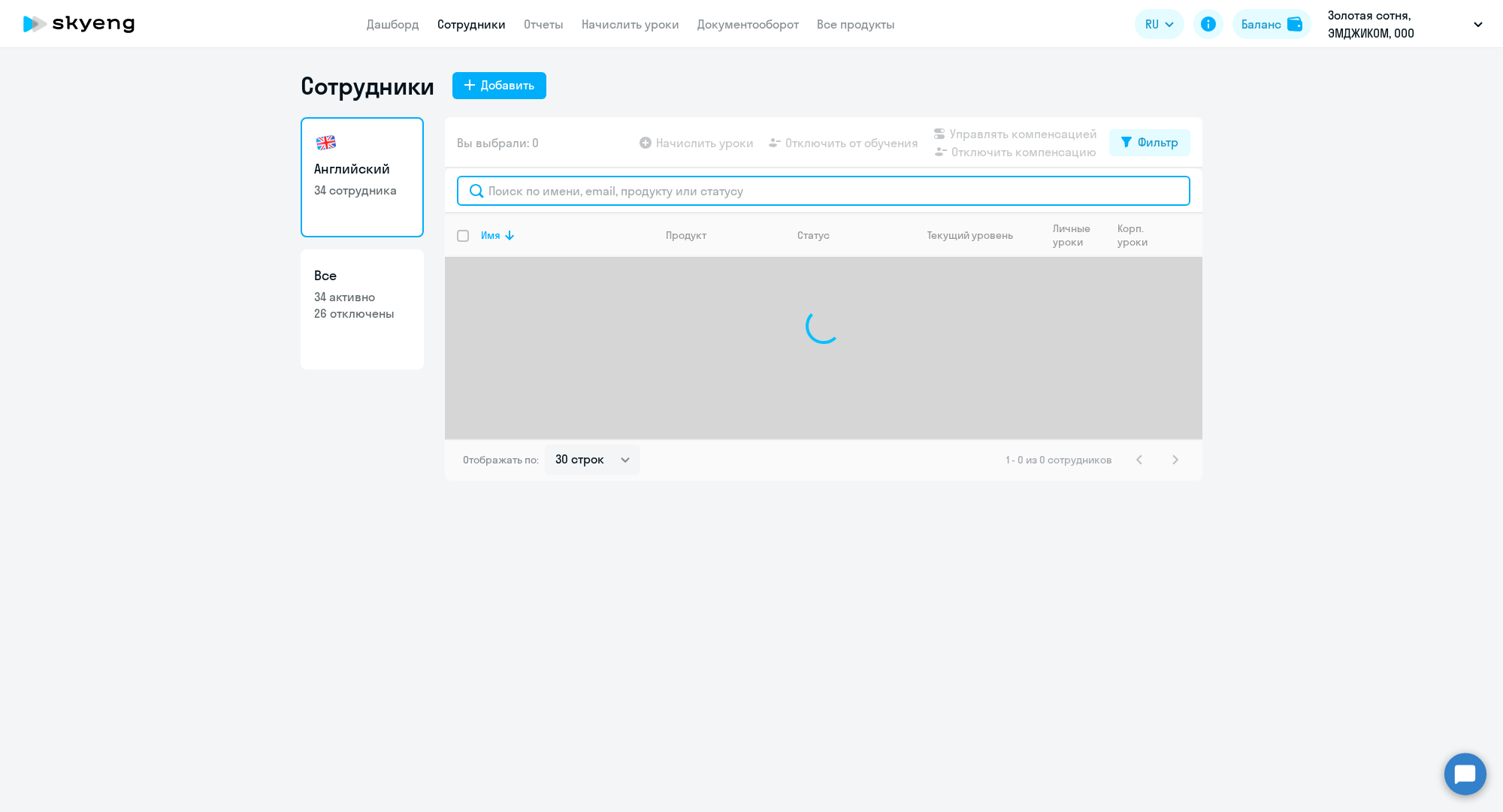
click at [571, 189] on input "text" at bounding box center [823, 191] width 734 height 30
paste input "m.morozov@mgcom.ru"
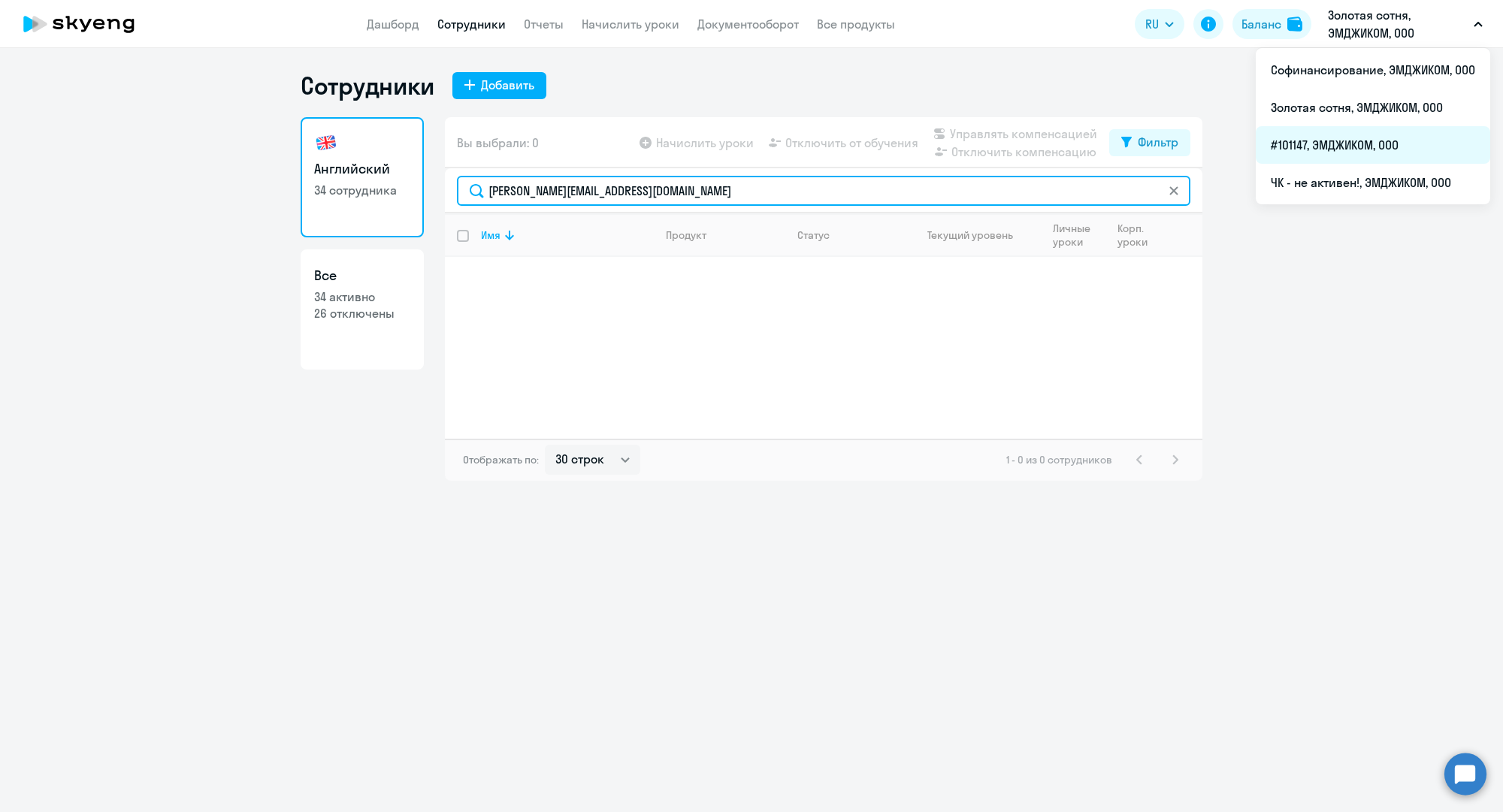
type input "m.morozov@mgcom.ru"
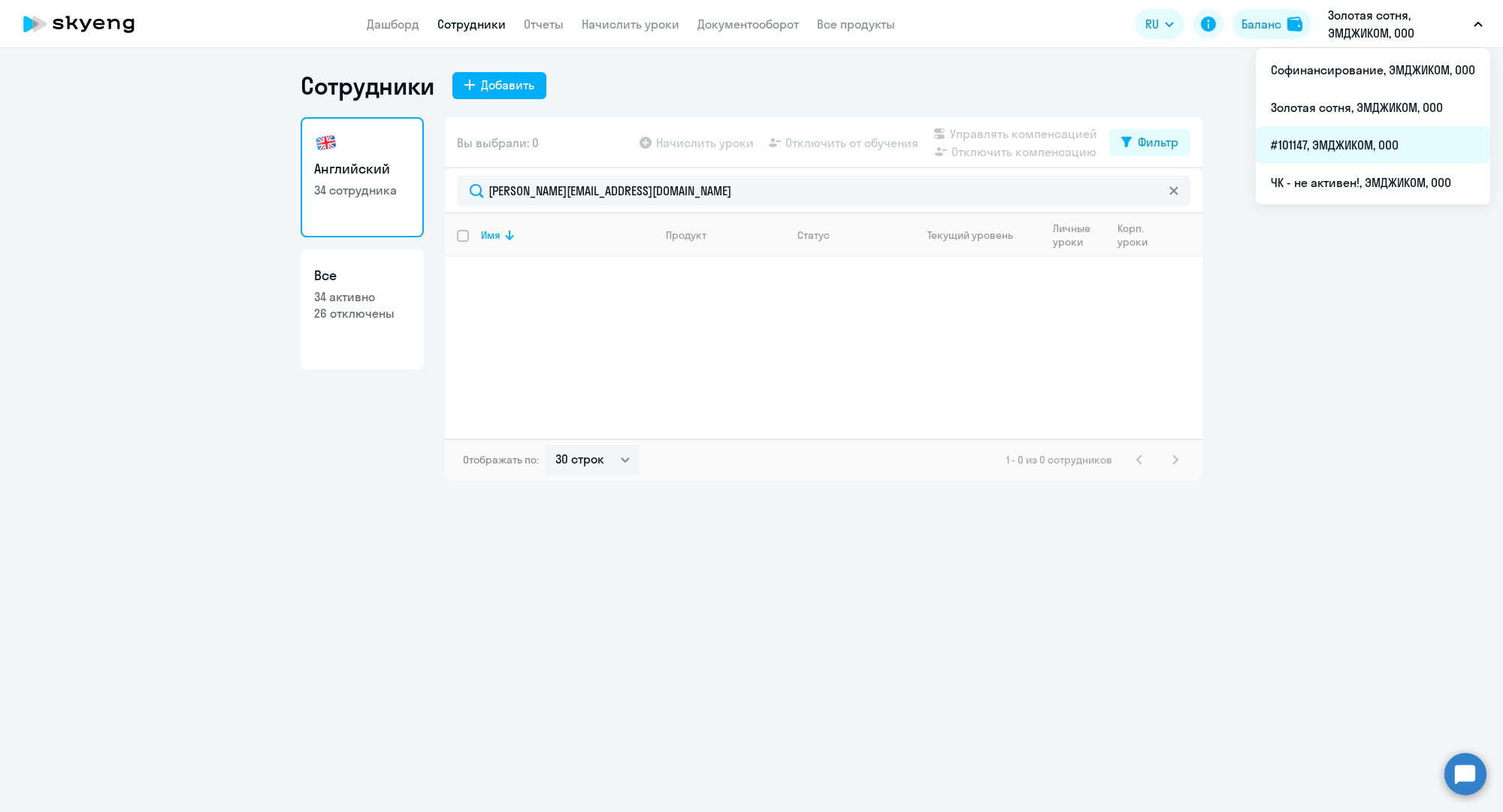
click at [1342, 142] on li "#101147, ЭМДЖИКОМ, ООО" at bounding box center [1373, 145] width 235 height 38
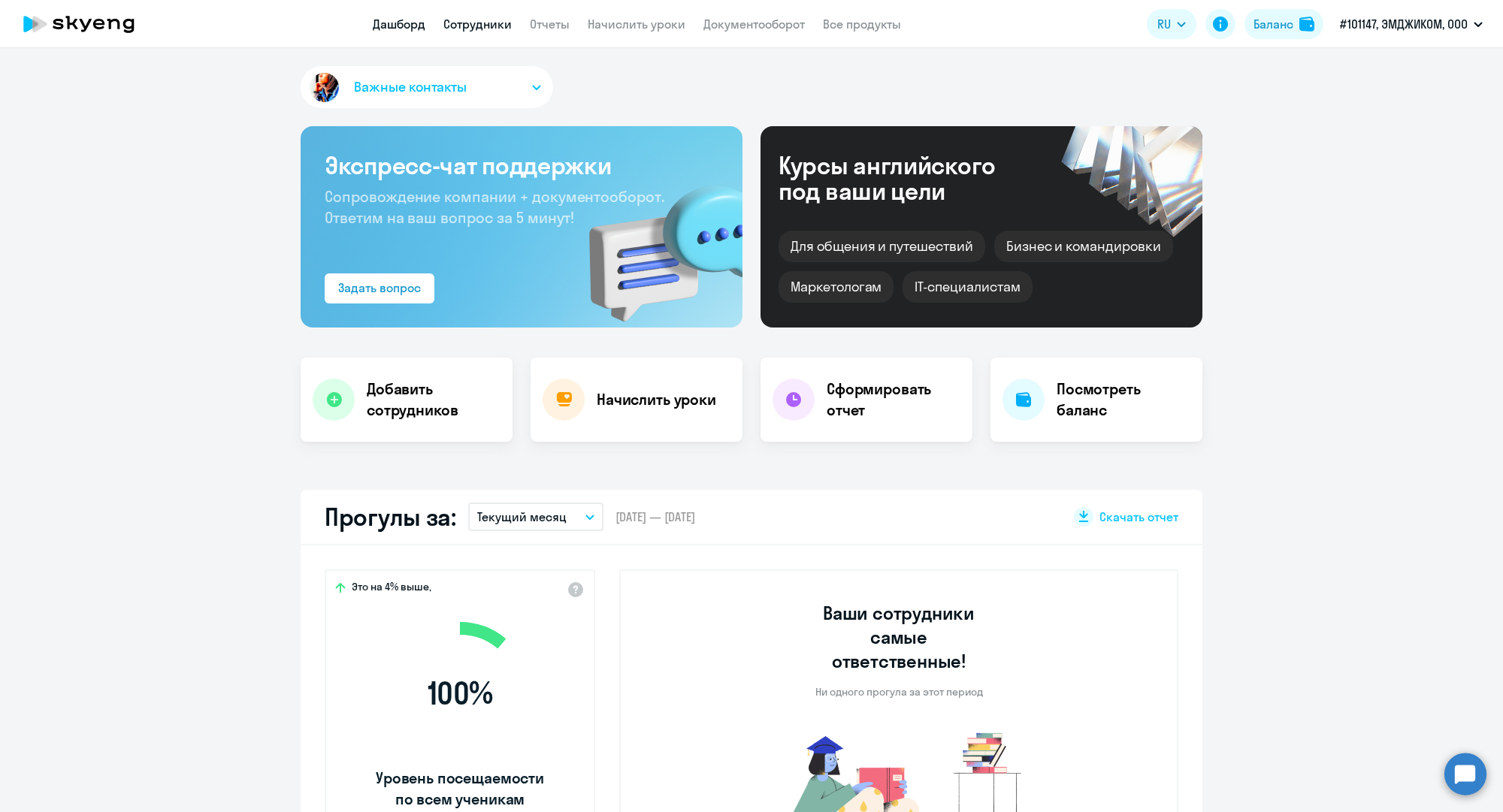
click at [453, 17] on link "Сотрудники" at bounding box center [477, 23] width 68 height 15
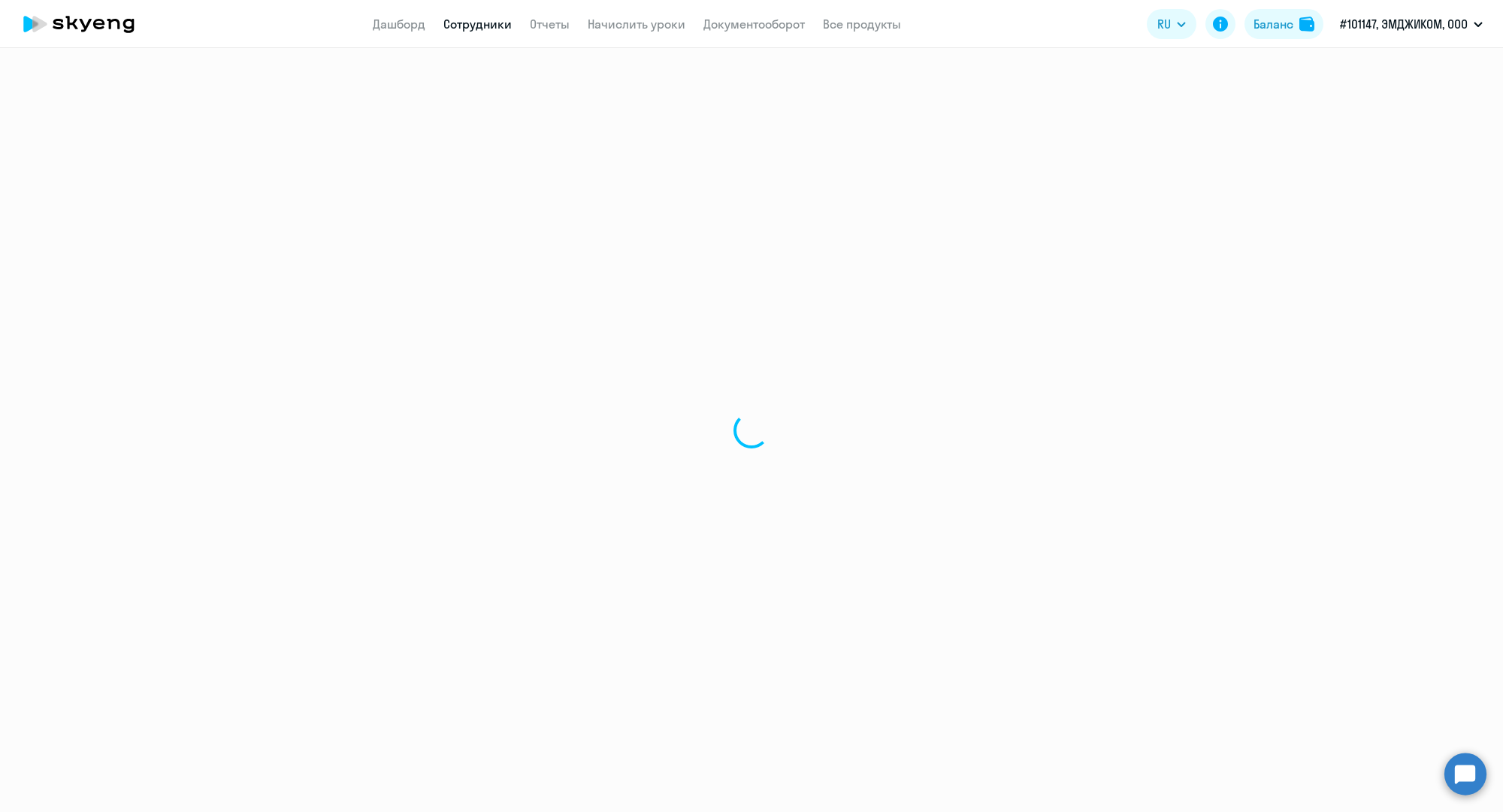
select select "30"
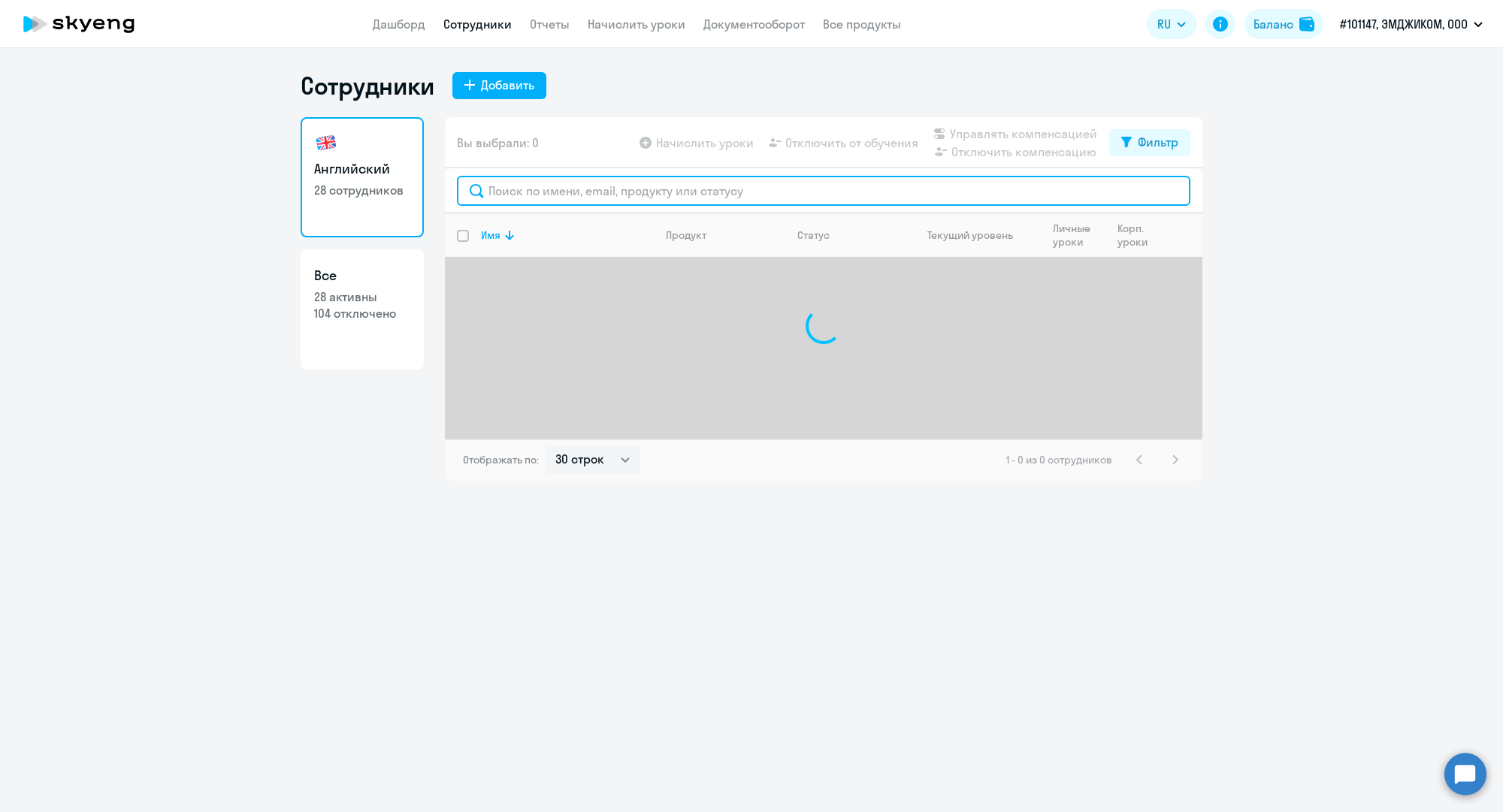
click at [661, 192] on input "text" at bounding box center [823, 191] width 734 height 30
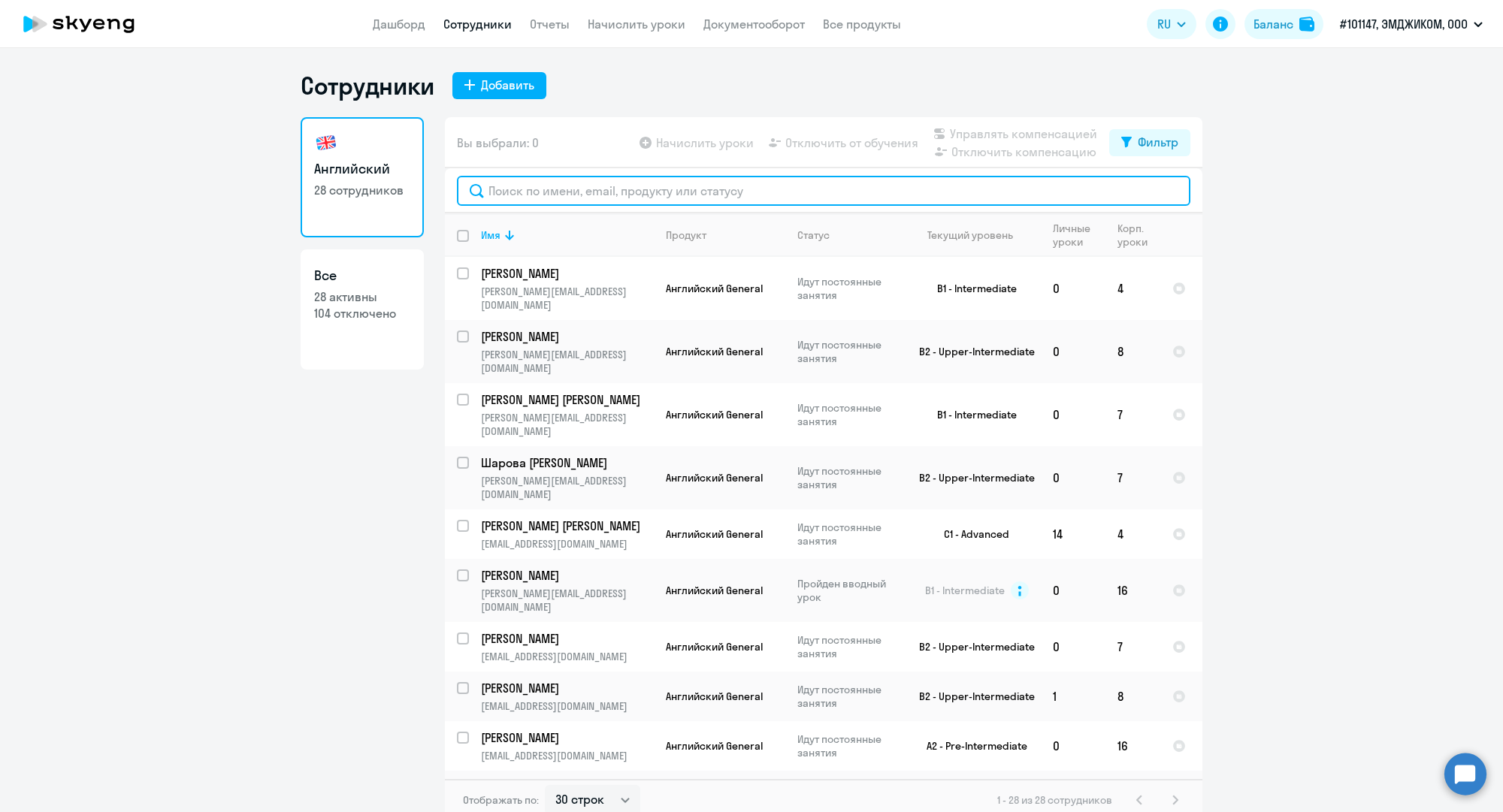
paste input "m.morozov@mgcom.ru"
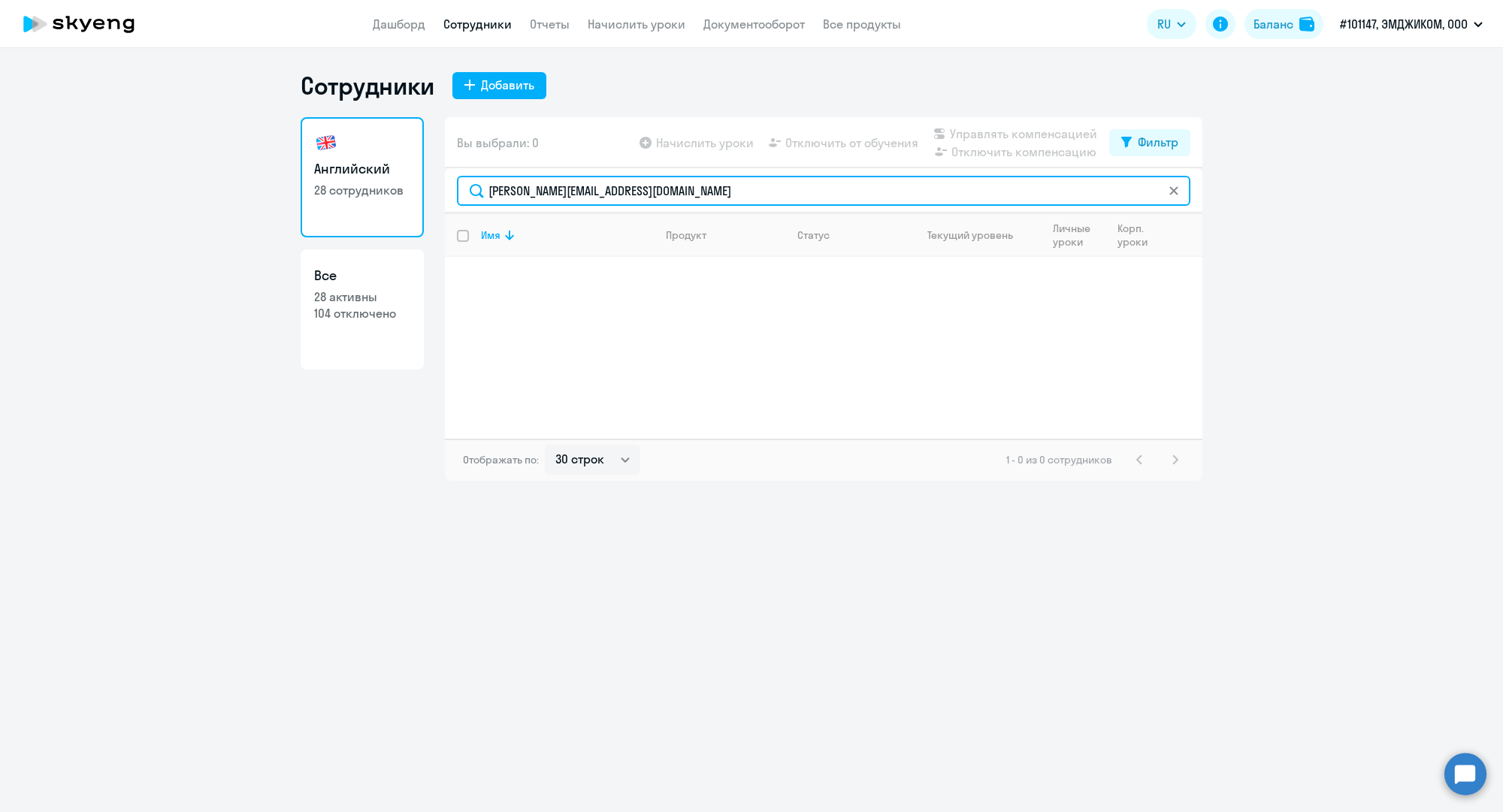
type input "m.morozov@mgcom.ru"
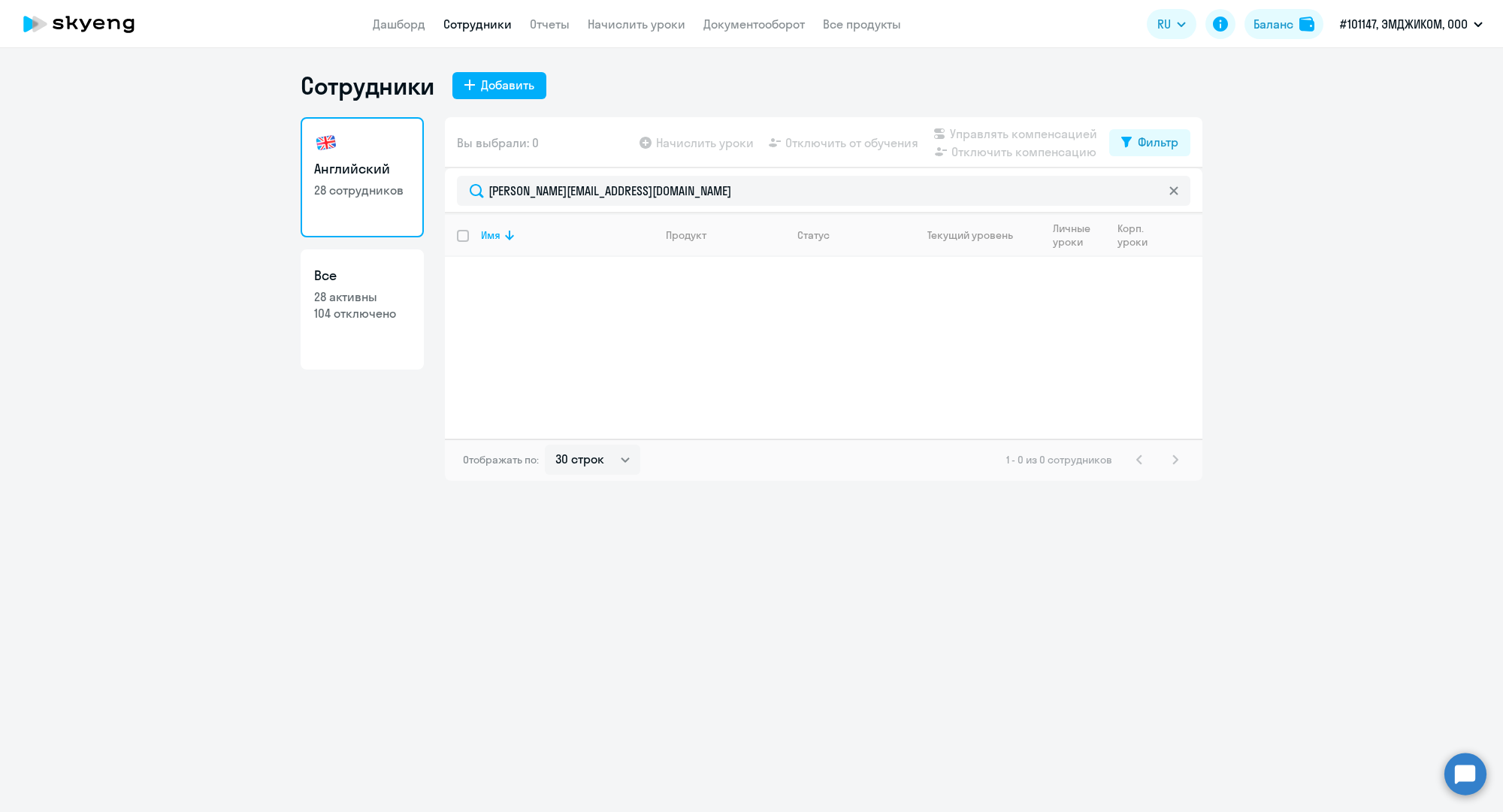
click at [469, 17] on link "Сотрудники" at bounding box center [477, 23] width 68 height 15
click at [484, 27] on link "Сотрудники" at bounding box center [477, 23] width 68 height 15
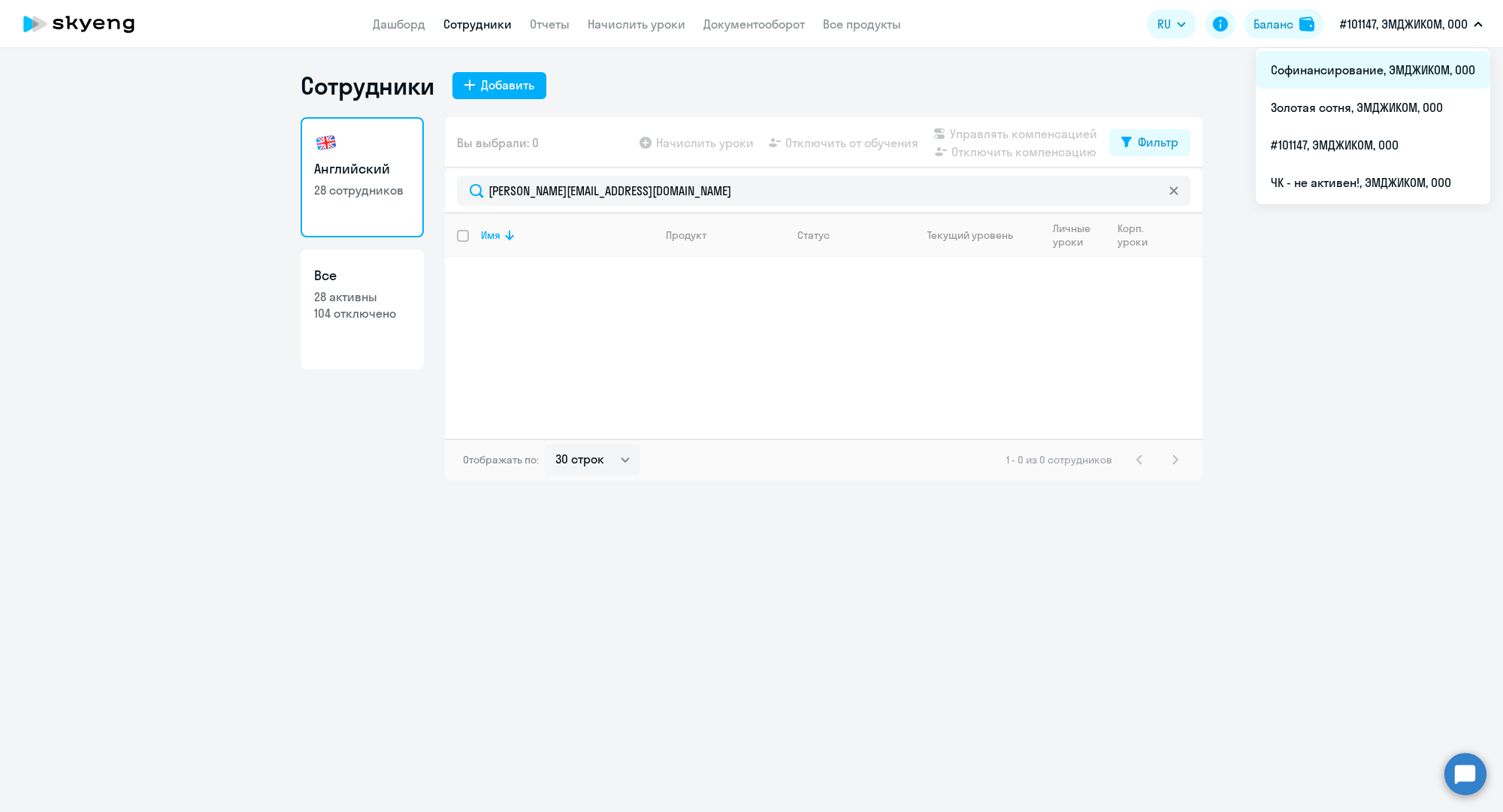
click at [1357, 73] on li "Софинансирование, ЭМДЖИКОМ, ООО" at bounding box center [1373, 70] width 235 height 38
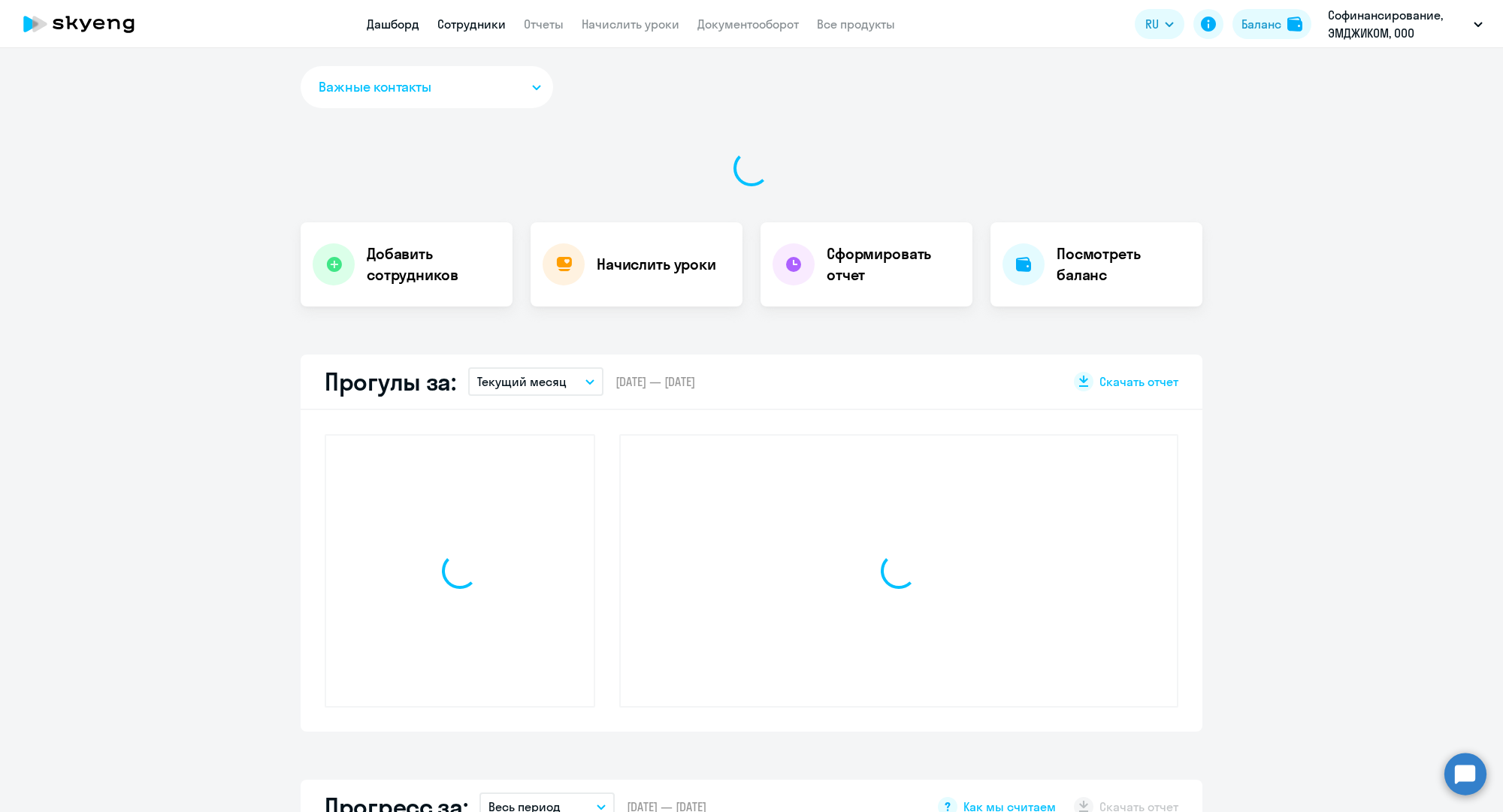
click at [464, 21] on link "Сотрудники" at bounding box center [471, 23] width 68 height 15
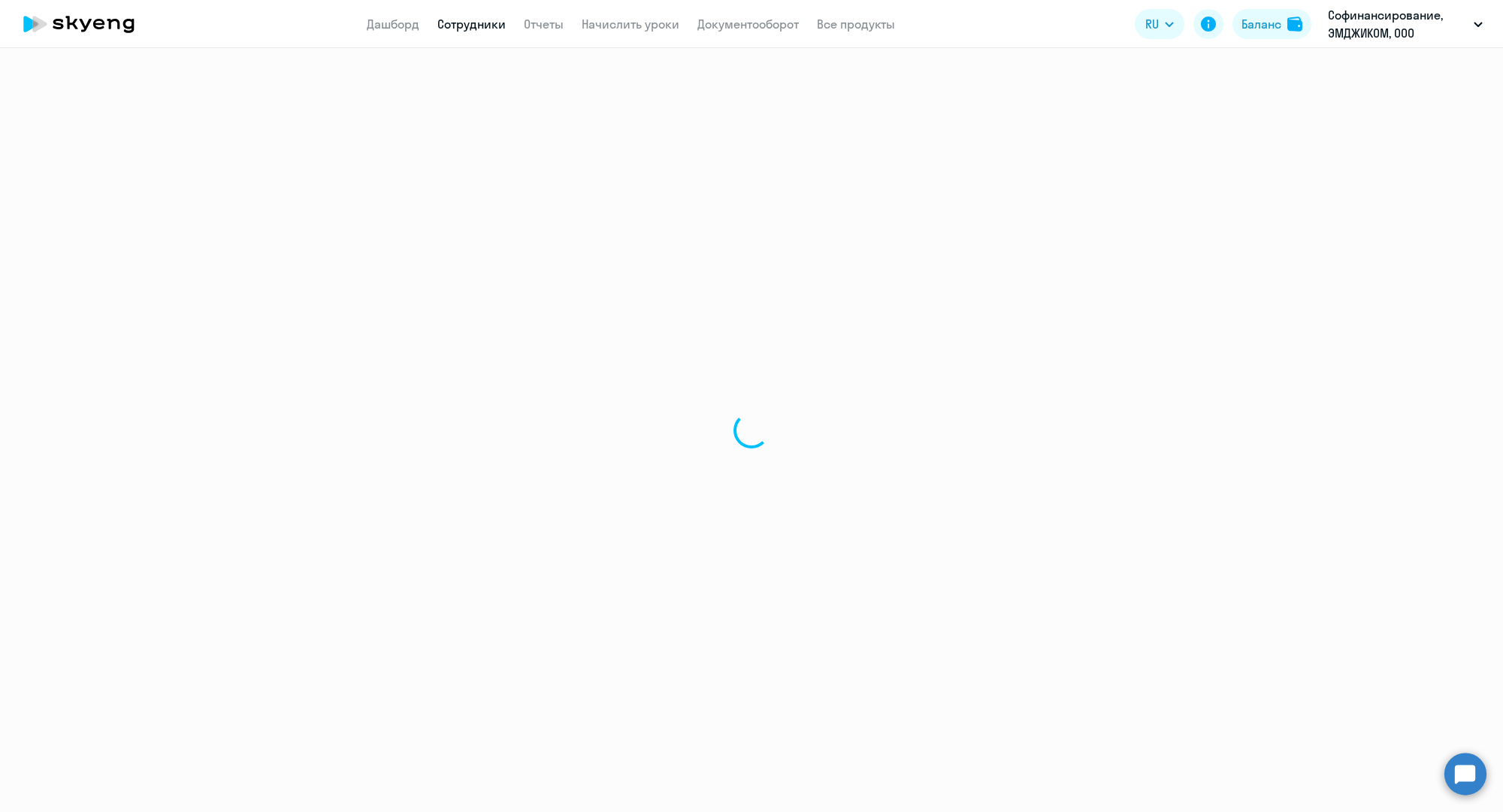
select select "30"
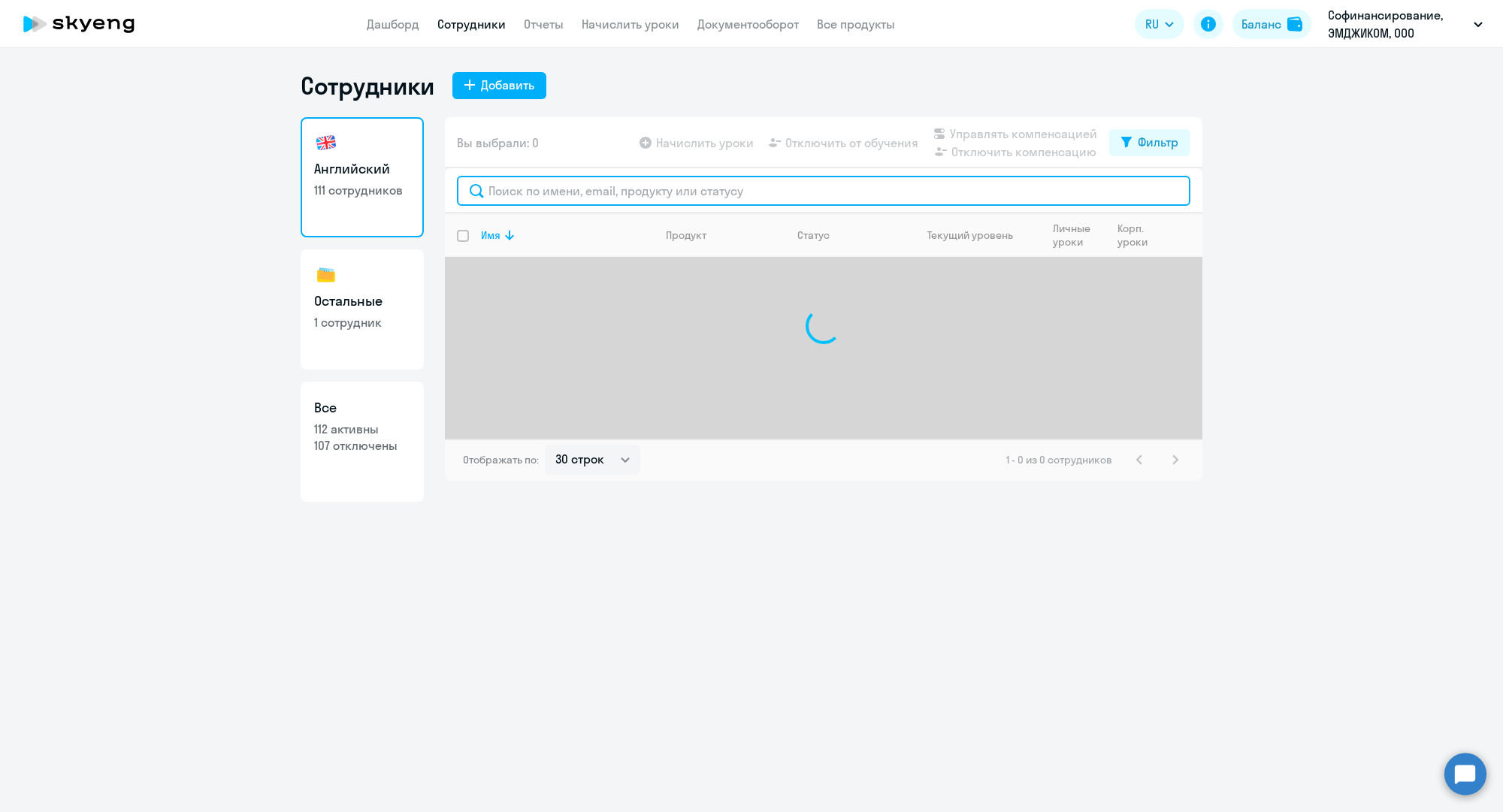
click at [623, 192] on input "text" at bounding box center [823, 191] width 734 height 30
paste input "m.morozov@mgcom.ru"
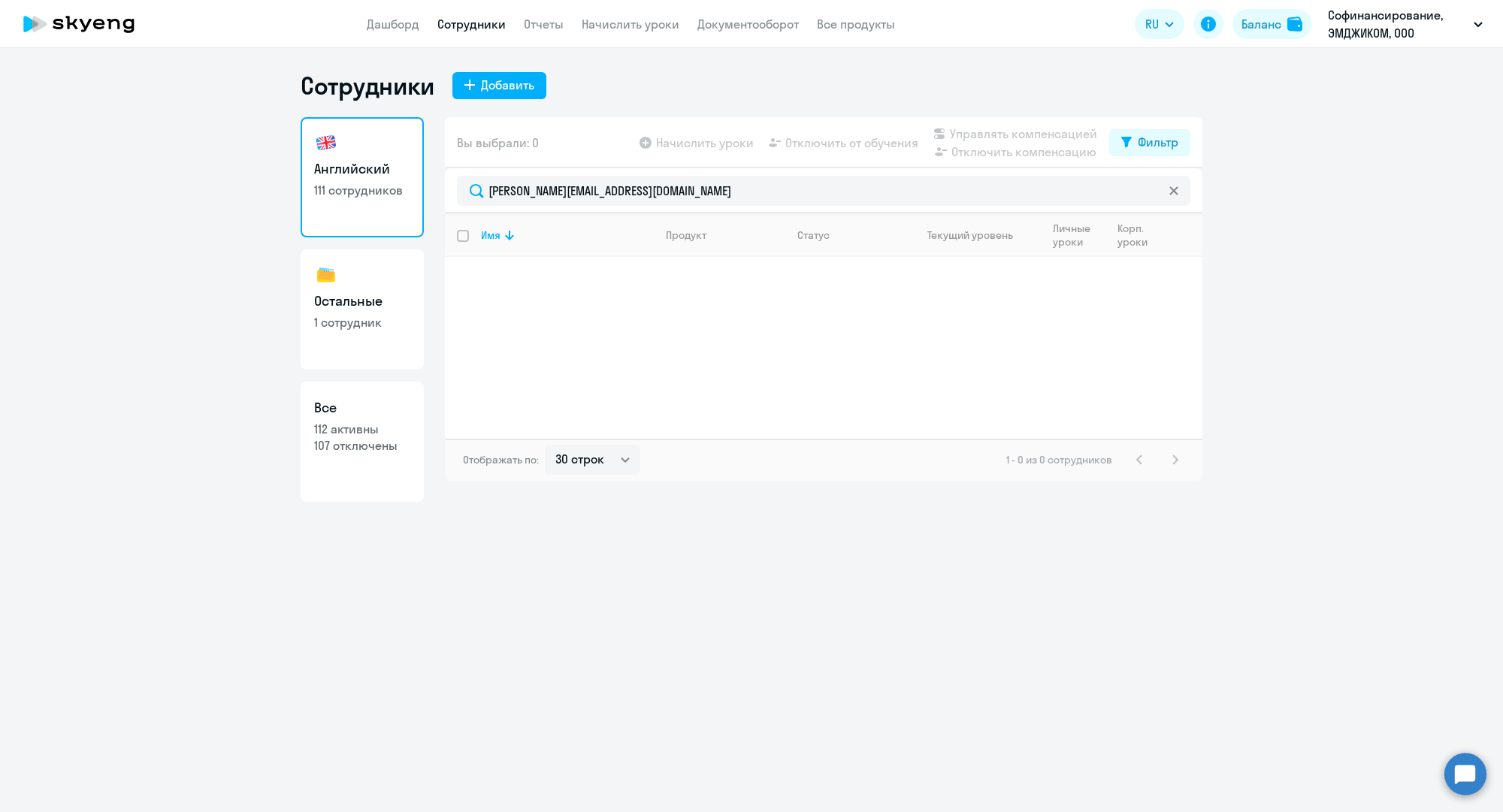
click at [481, 21] on link "Сотрудники" at bounding box center [471, 23] width 68 height 15
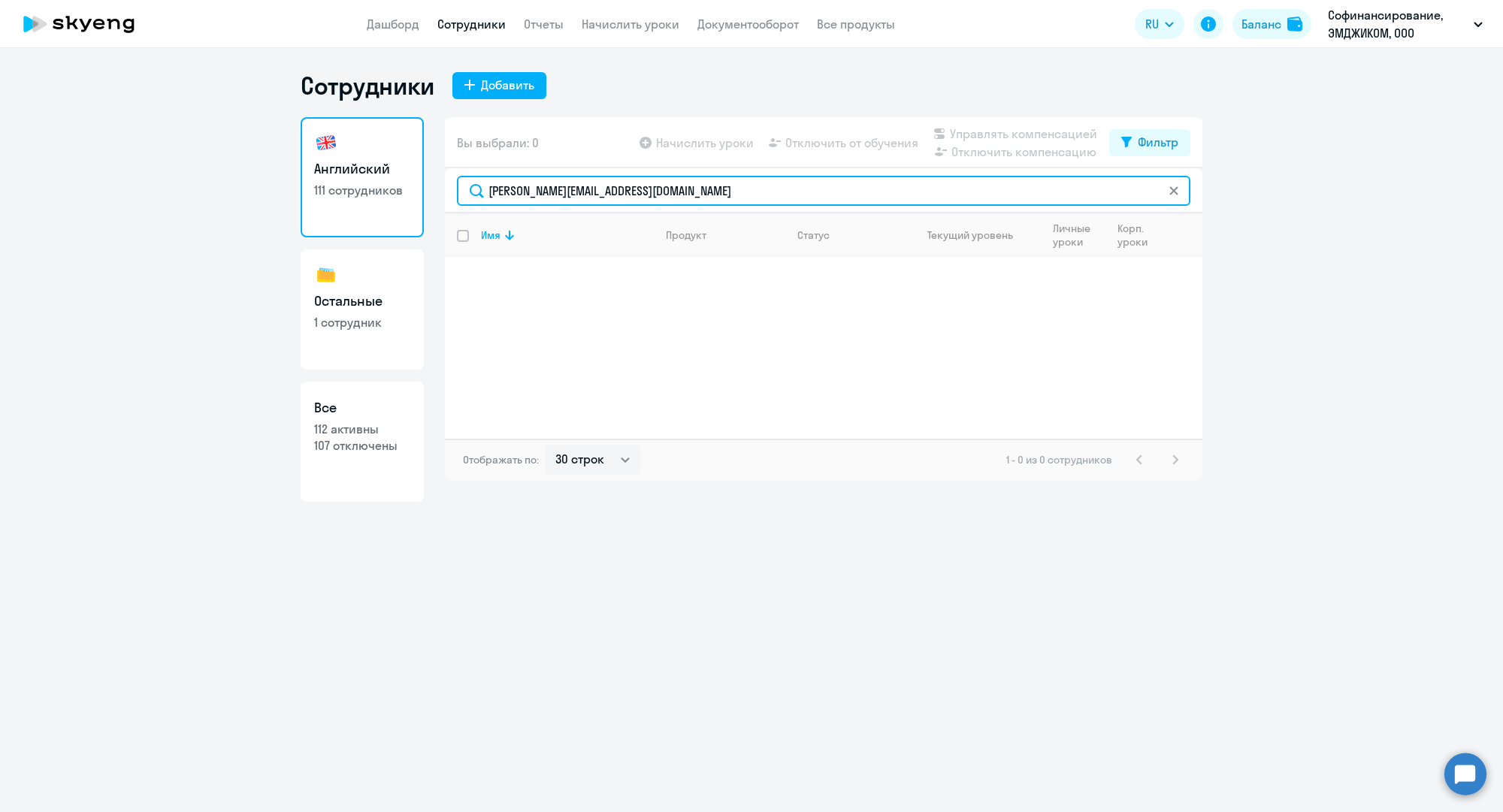
click at [557, 192] on input "m.morozov@mgcom.ru" at bounding box center [823, 191] width 734 height 30
paste input "a.khalko"
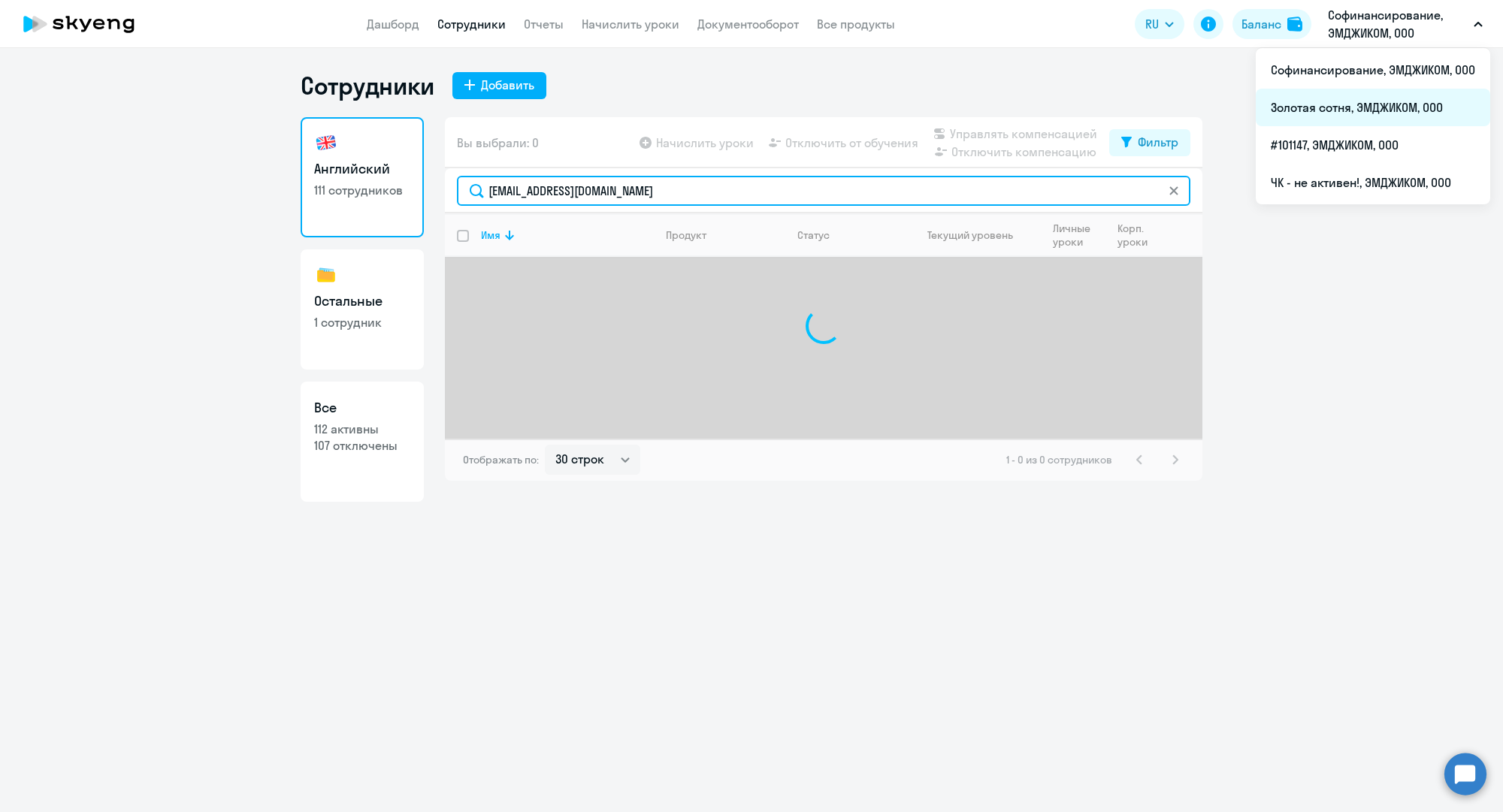
type input "a.khalko@mgcom.ru"
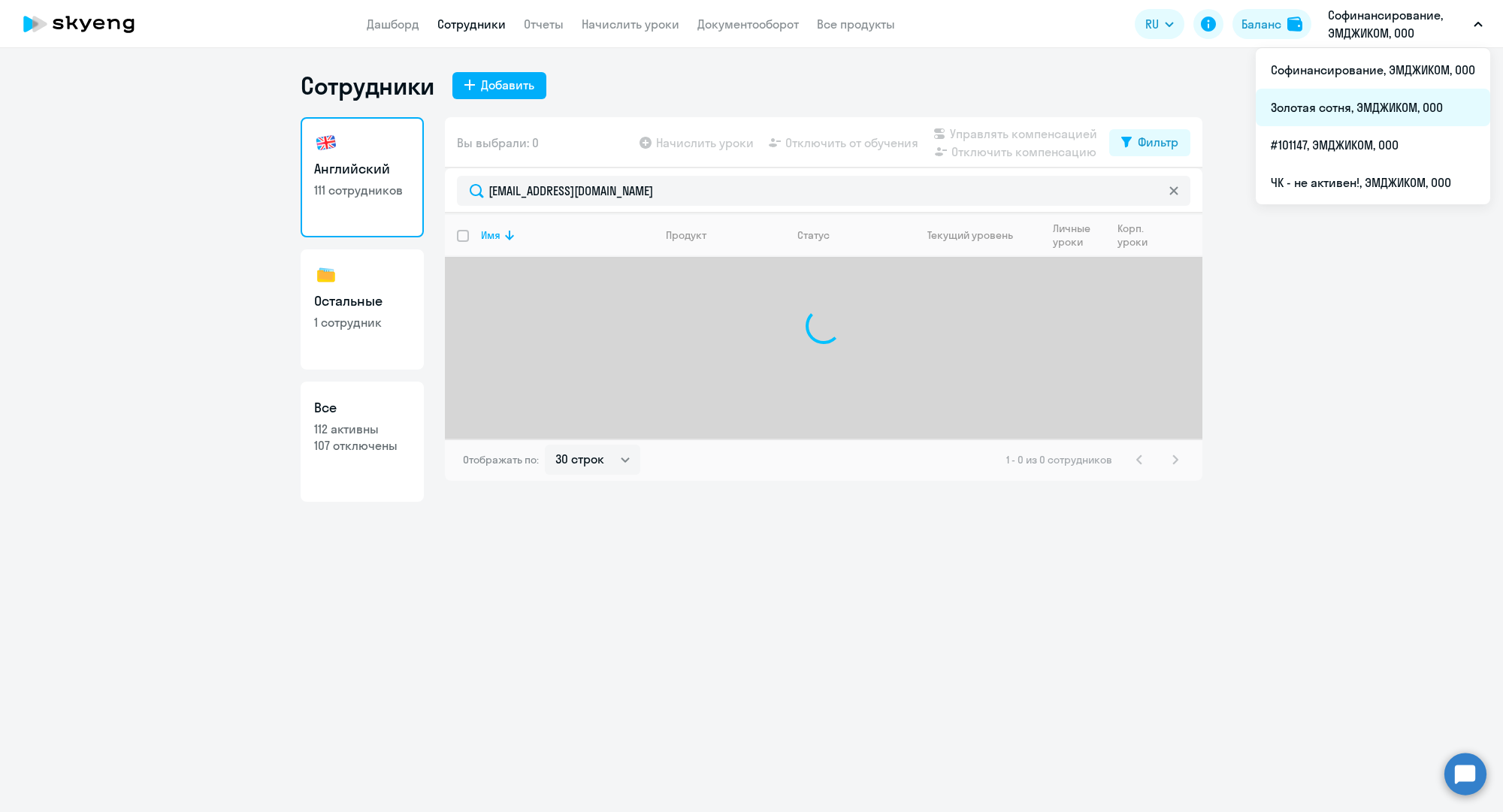
click at [1354, 102] on li "Золотая сотня, ЭМДЖИКОМ, ООО" at bounding box center [1373, 107] width 235 height 38
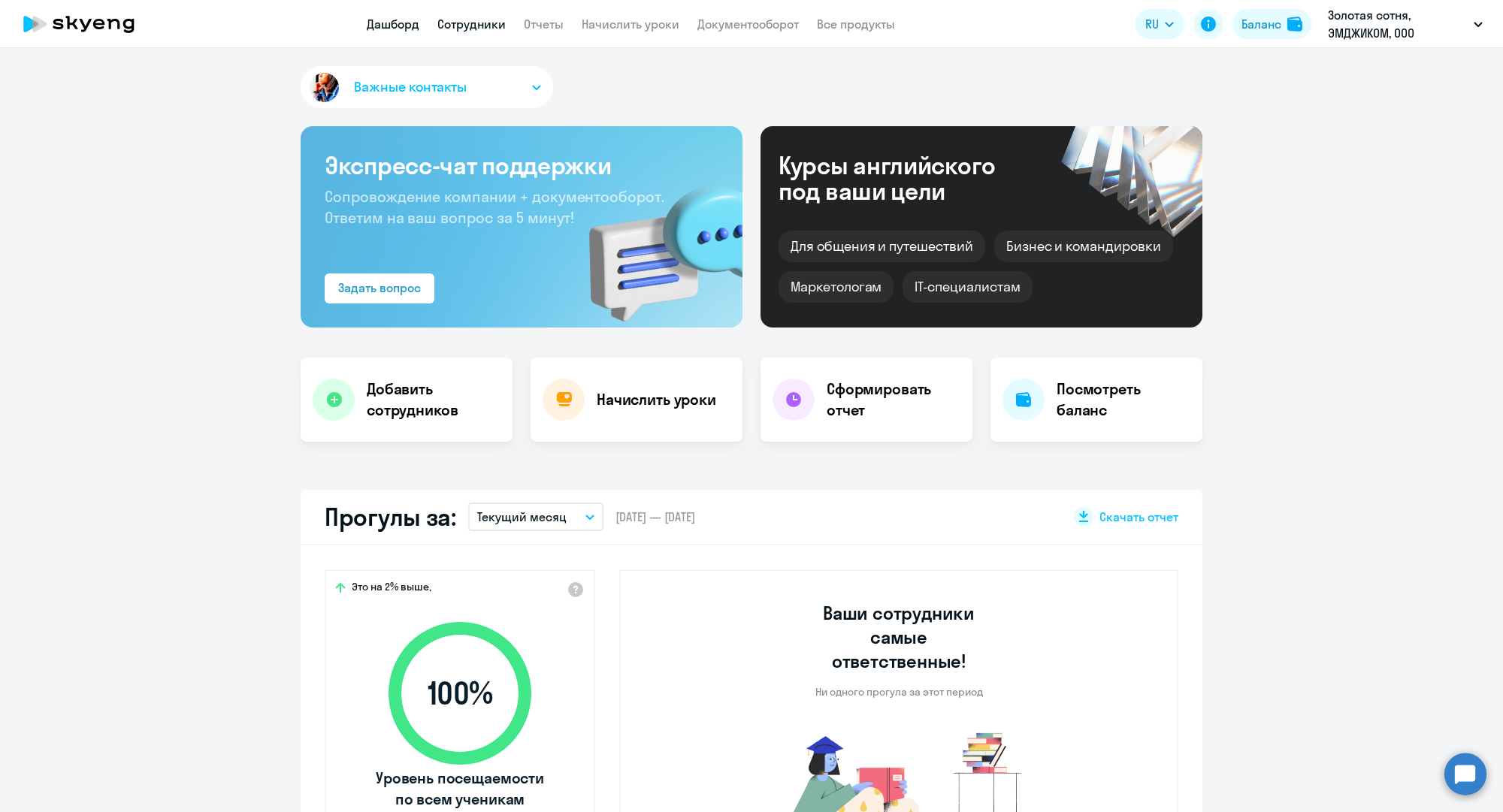
click at [492, 22] on link "Сотрудники" at bounding box center [471, 23] width 68 height 15
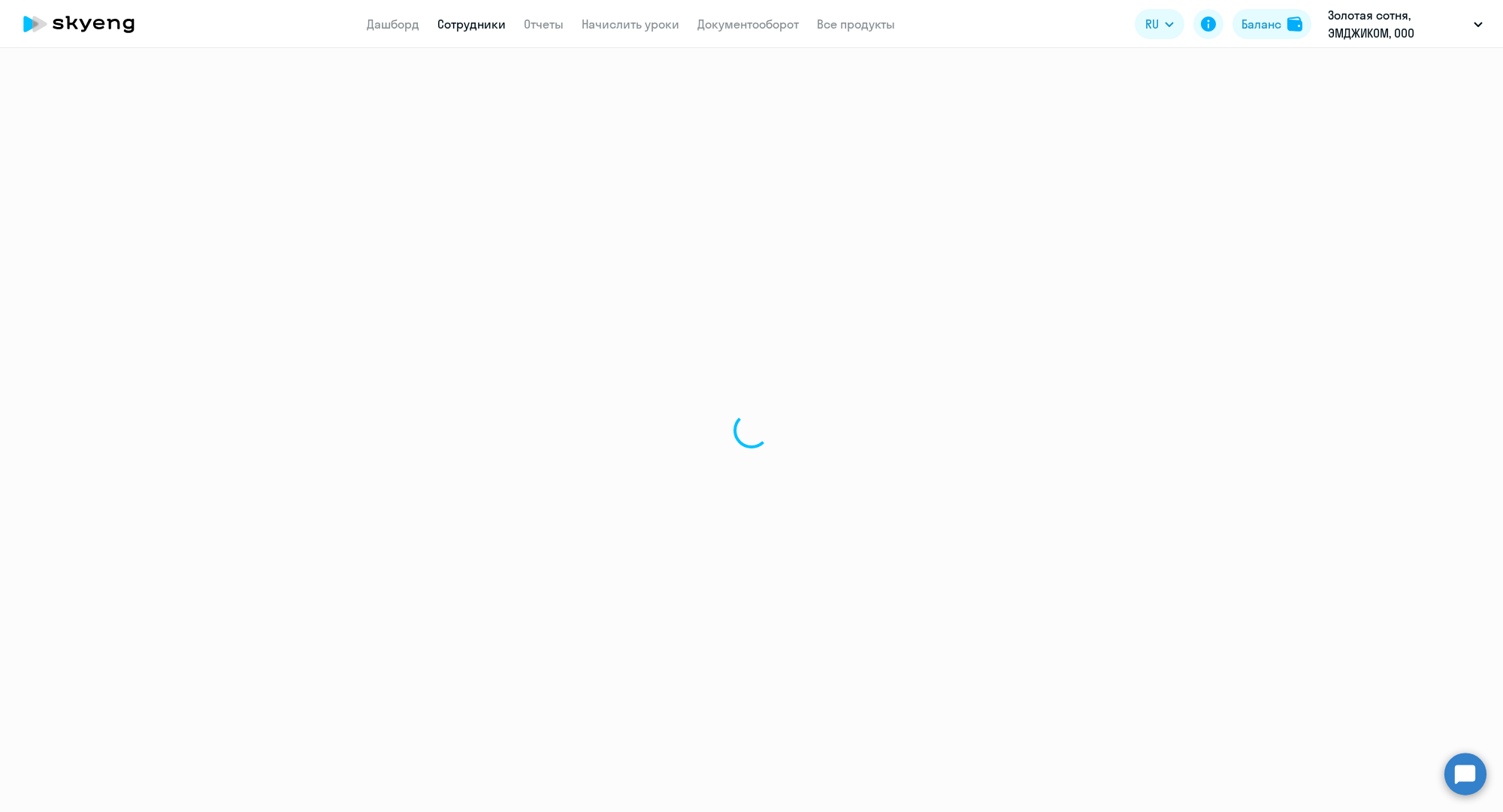
select select "30"
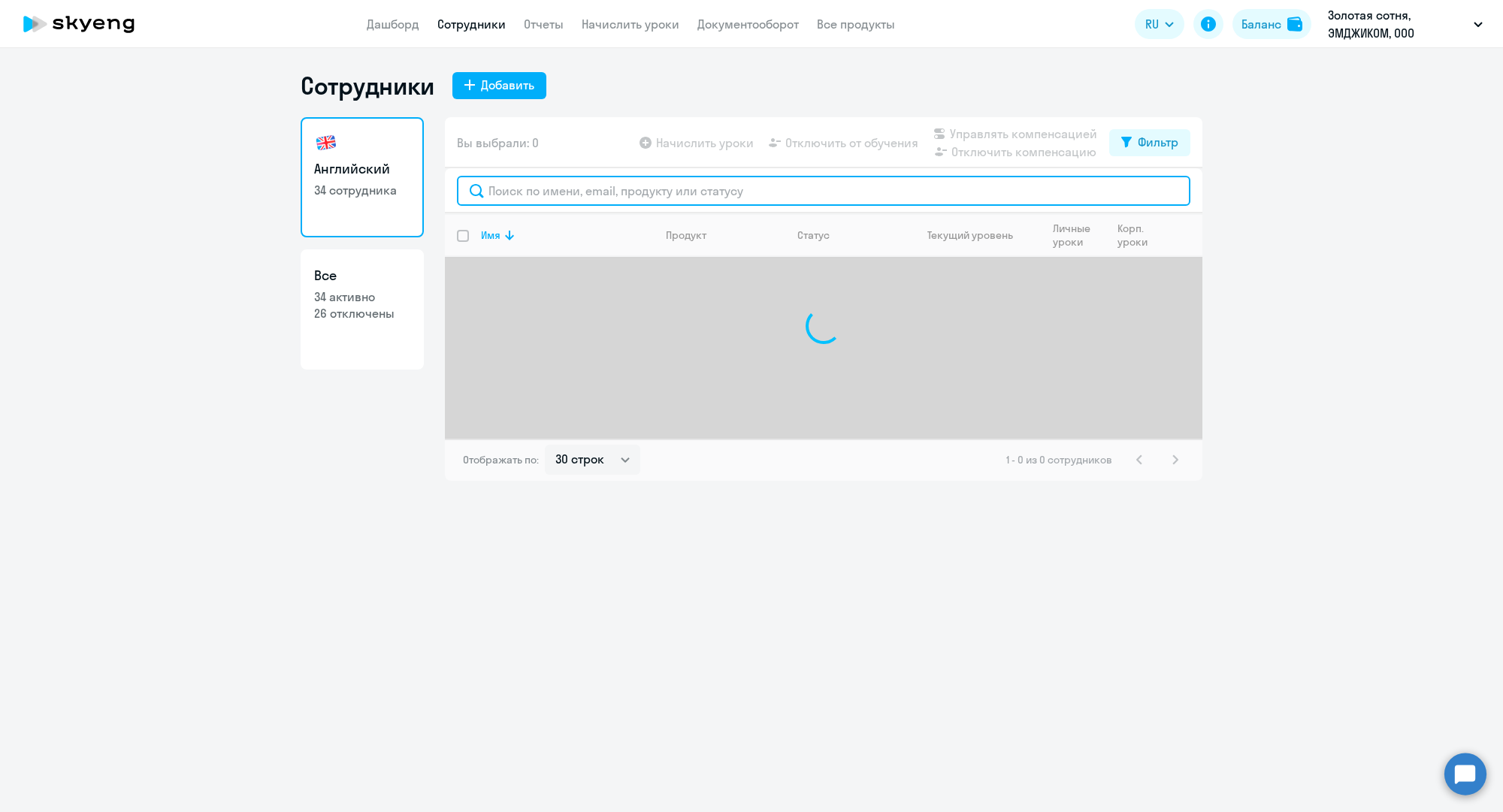
click at [601, 192] on input "text" at bounding box center [823, 191] width 734 height 30
paste input "a.khalko@mgcom.ru"
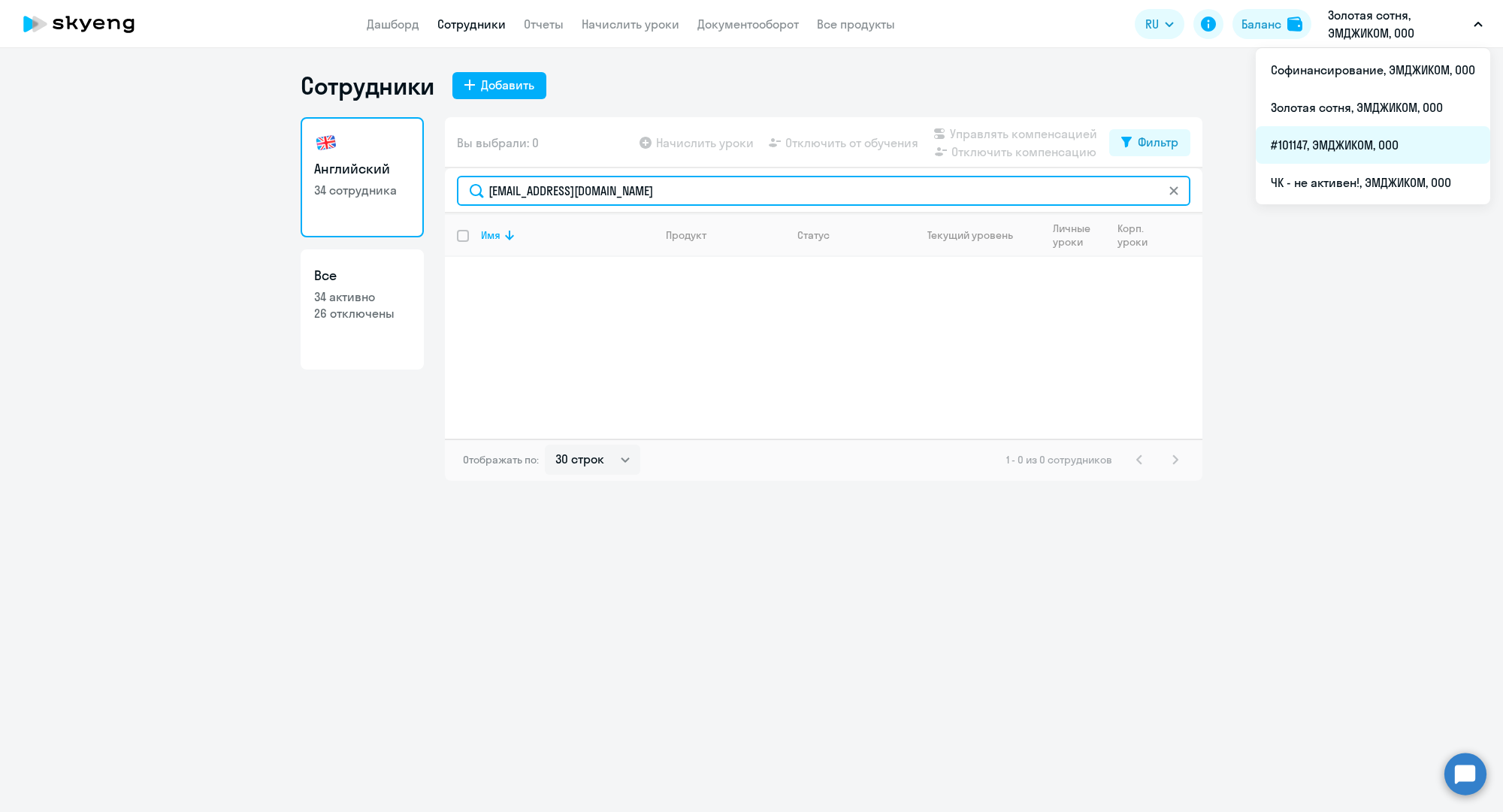
type input "a.khalko@mgcom.ru"
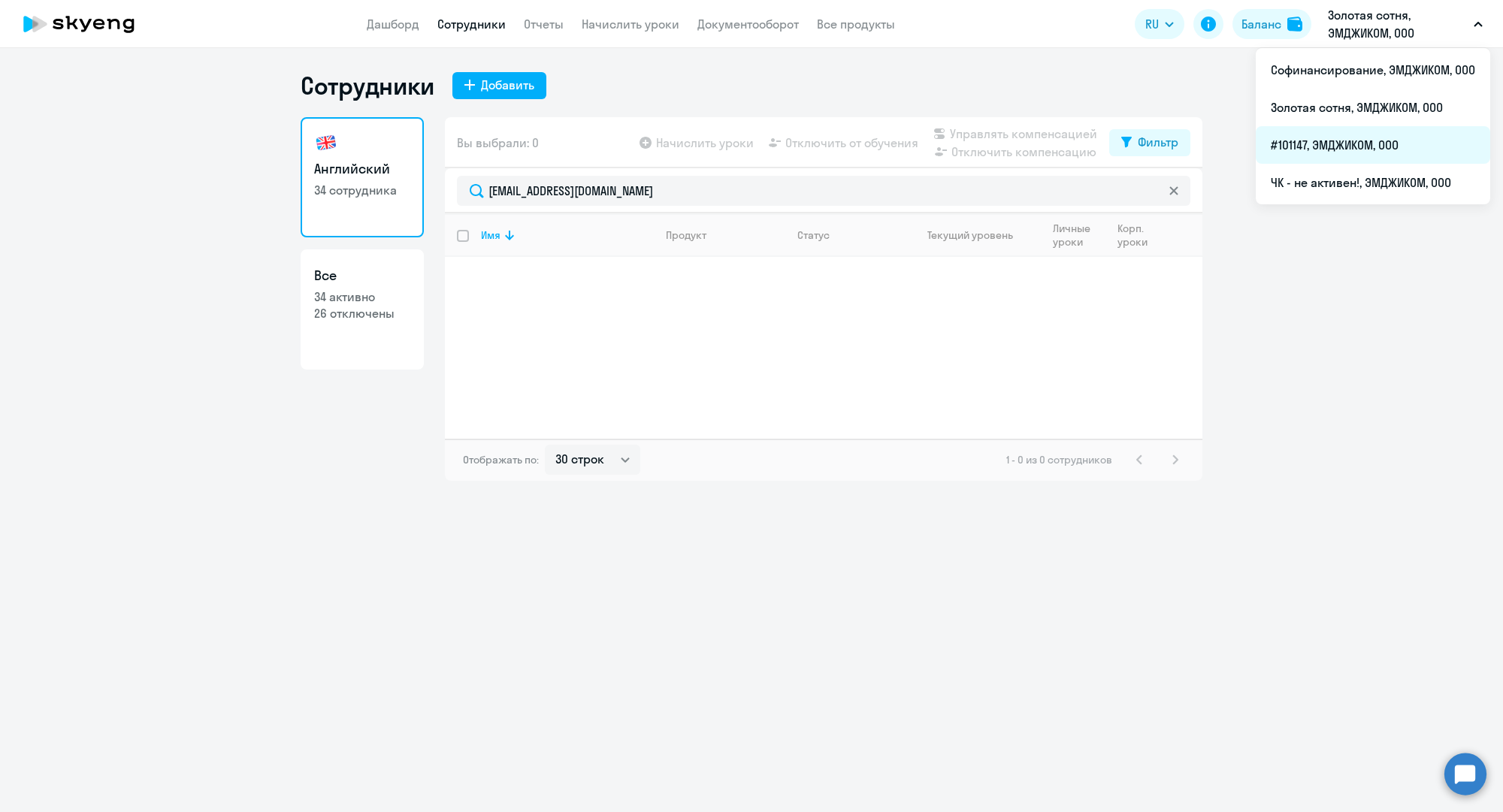
click at [1337, 139] on li "#101147, ЭМДЖИКОМ, ООО" at bounding box center [1373, 145] width 235 height 38
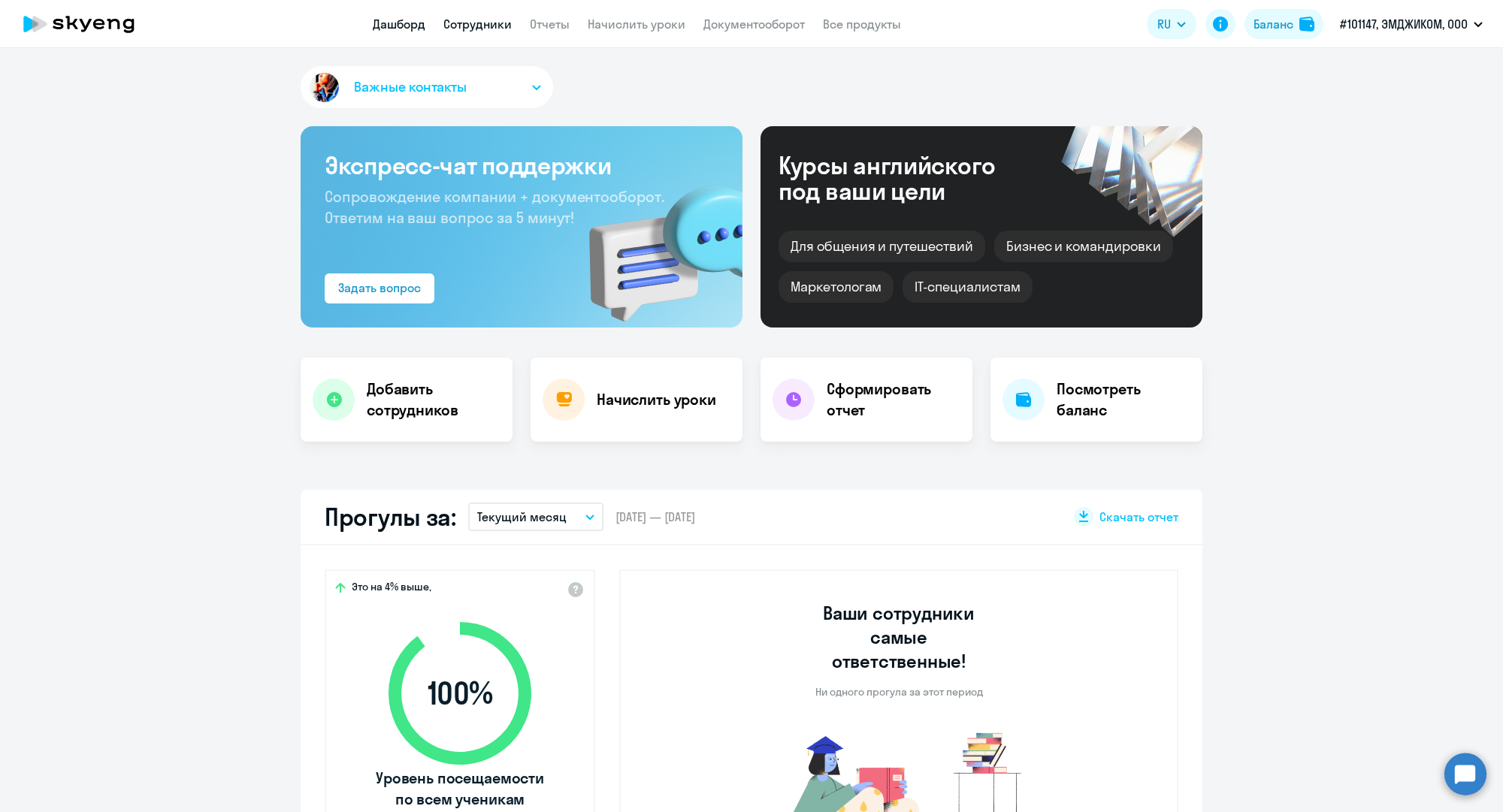
click at [485, 21] on link "Сотрудники" at bounding box center [477, 23] width 68 height 15
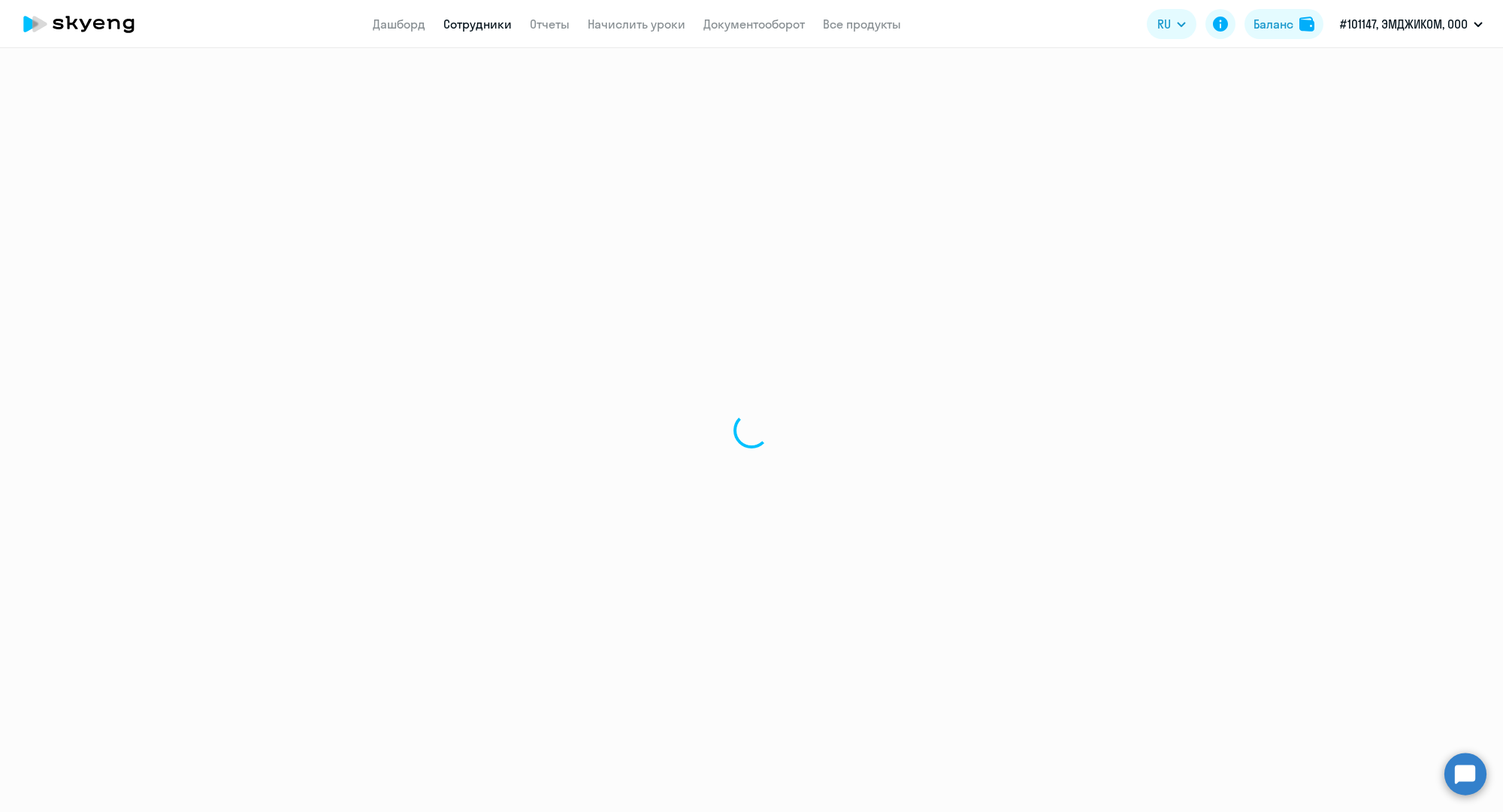
select select "30"
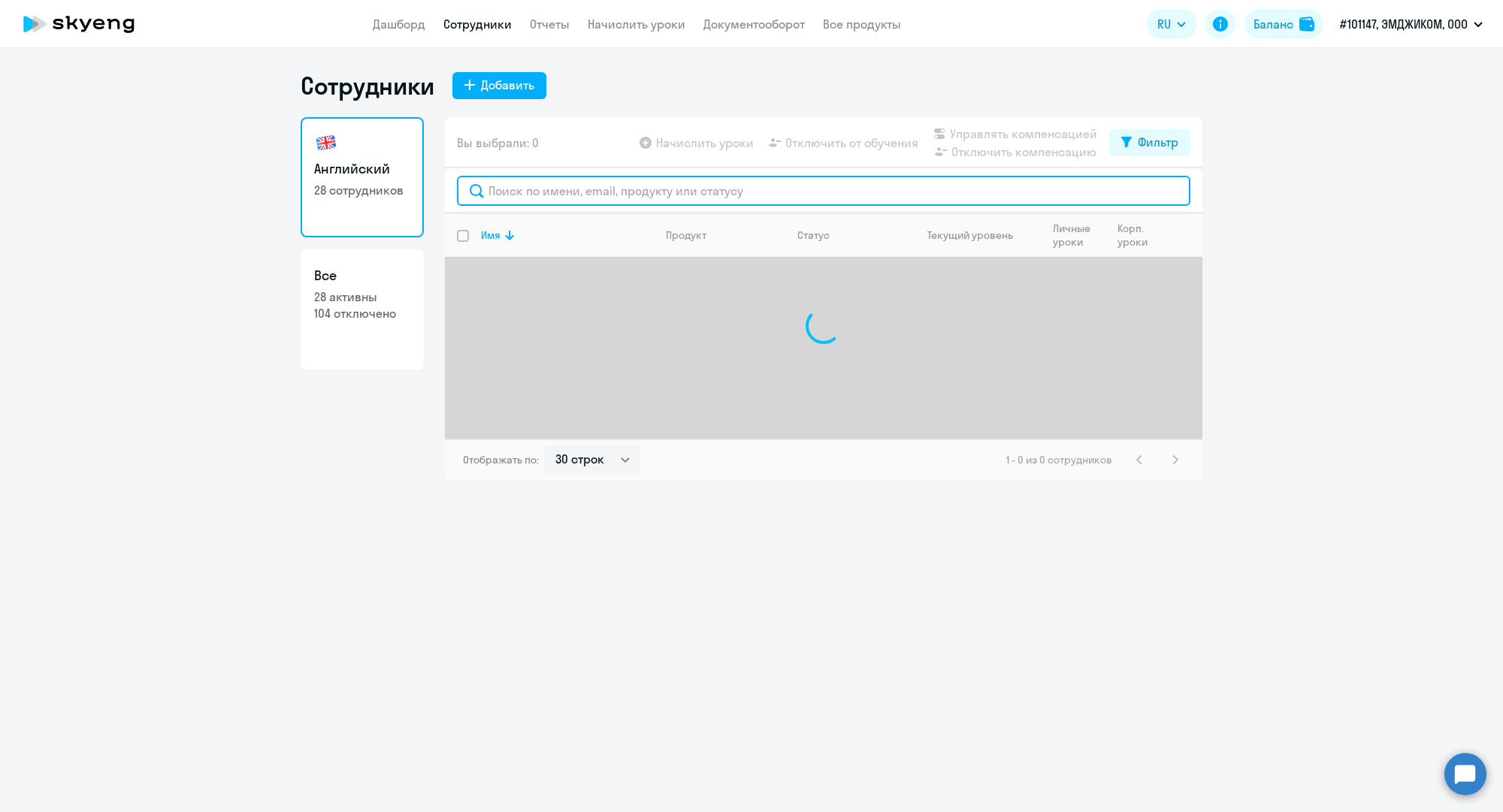
click at [527, 188] on input "text" at bounding box center [823, 191] width 734 height 30
paste input "a.khalko@mgcom.ru"
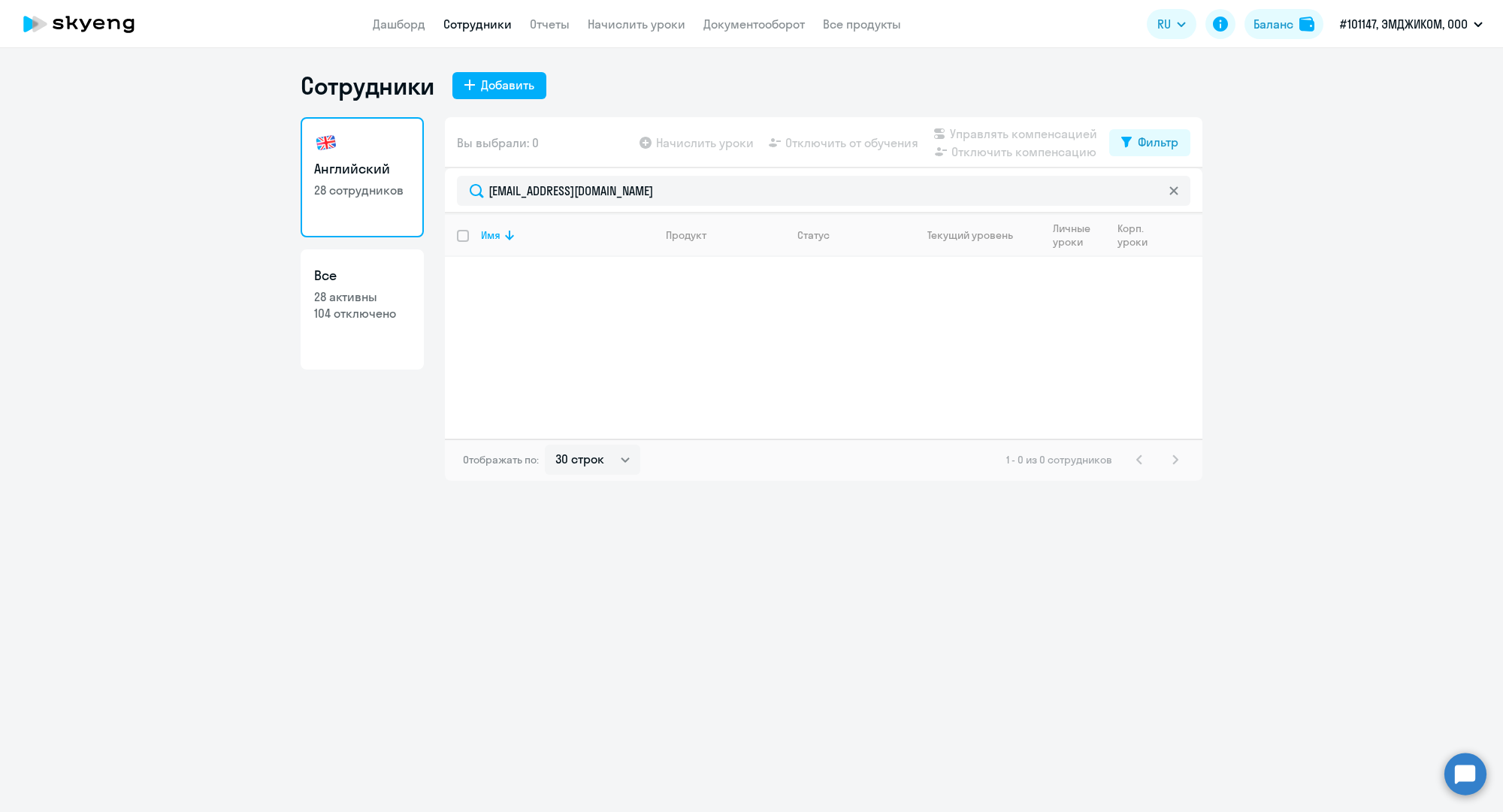
click at [465, 15] on app-menu-item-link "Сотрудники" at bounding box center [477, 24] width 68 height 19
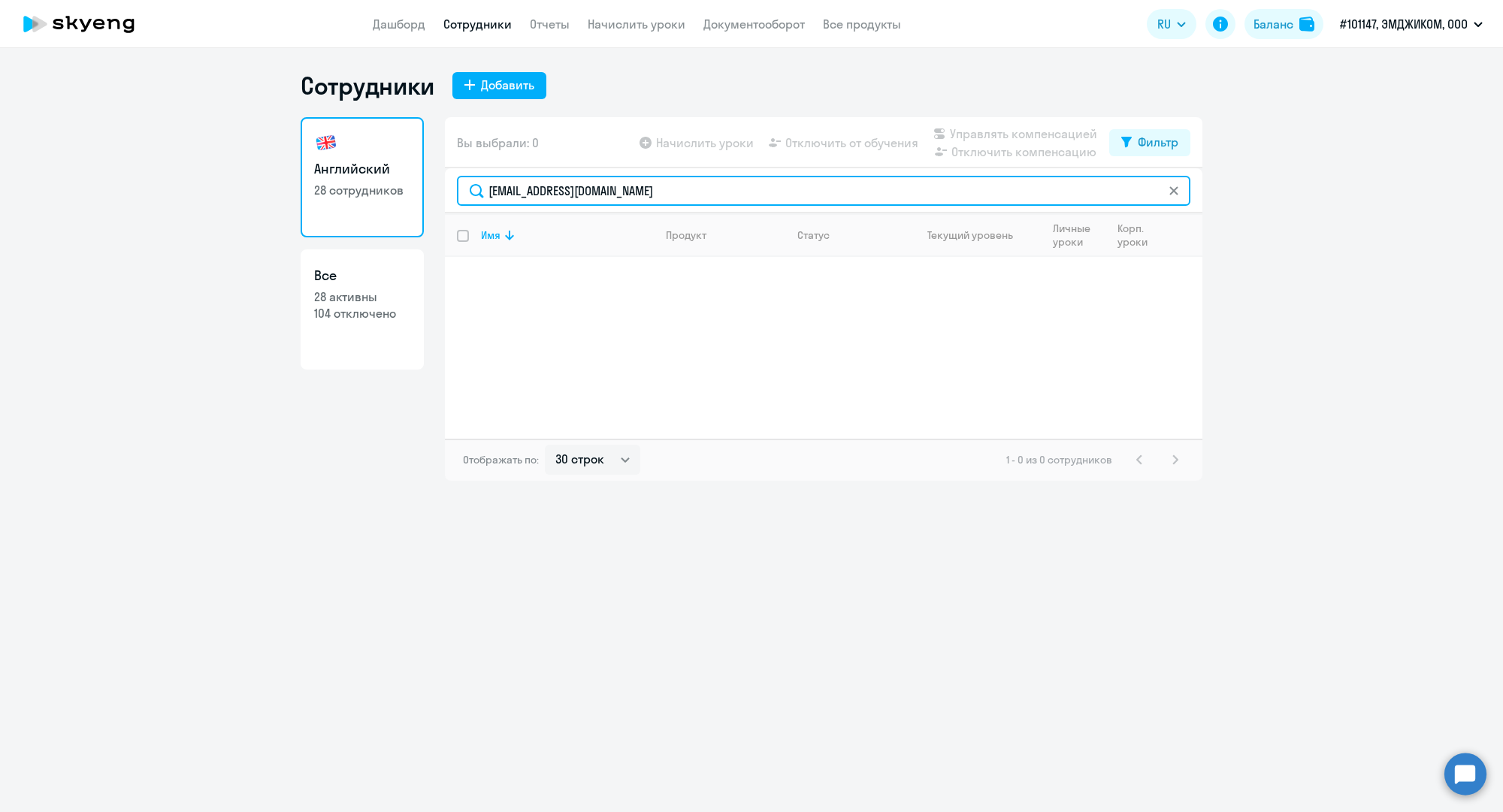
click at [547, 181] on input "a.khalko@mgcom.ru" at bounding box center [823, 191] width 734 height 30
paste input "sokolen"
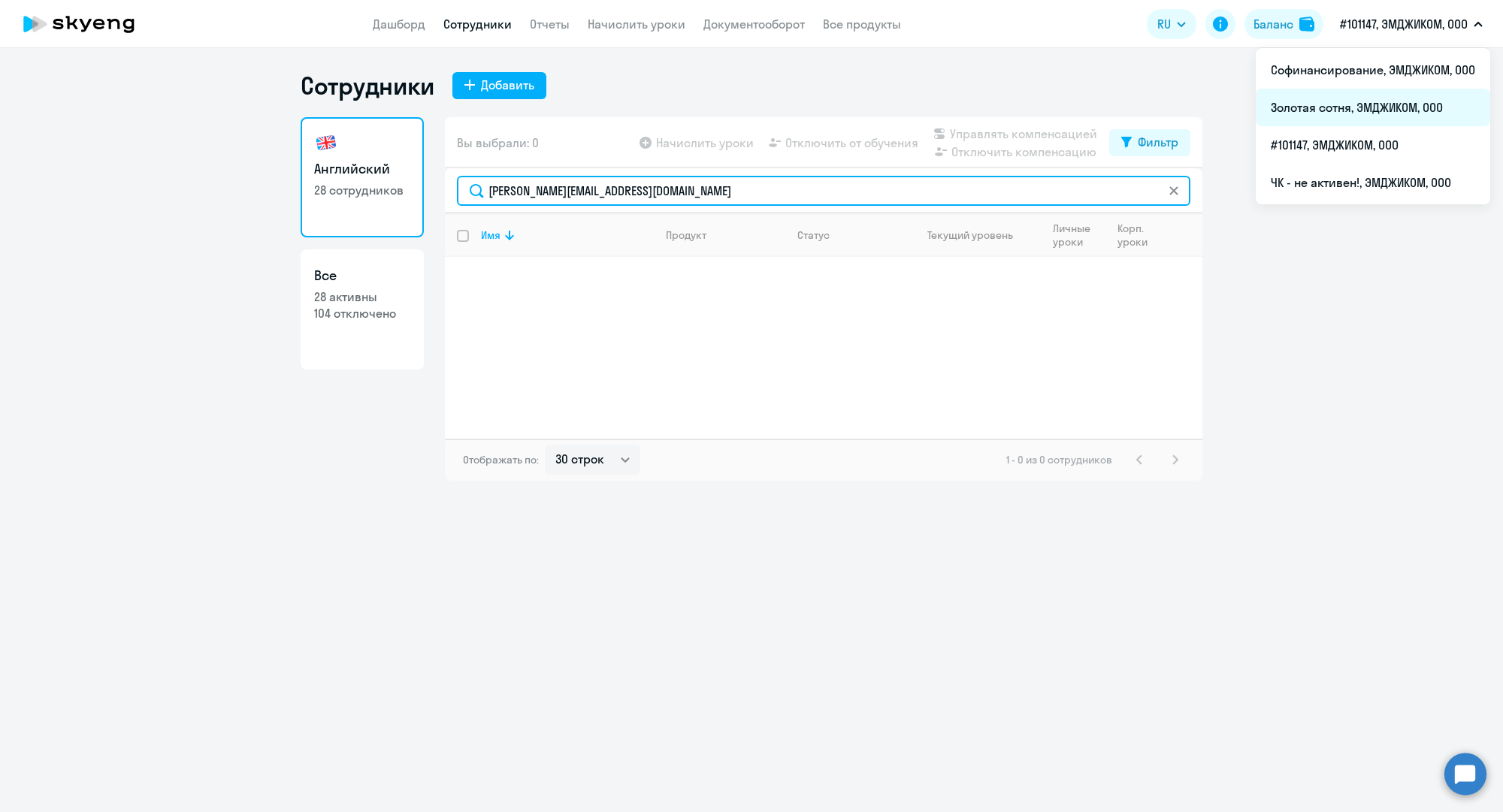
type input "a.sokolenko@mgcom.ru"
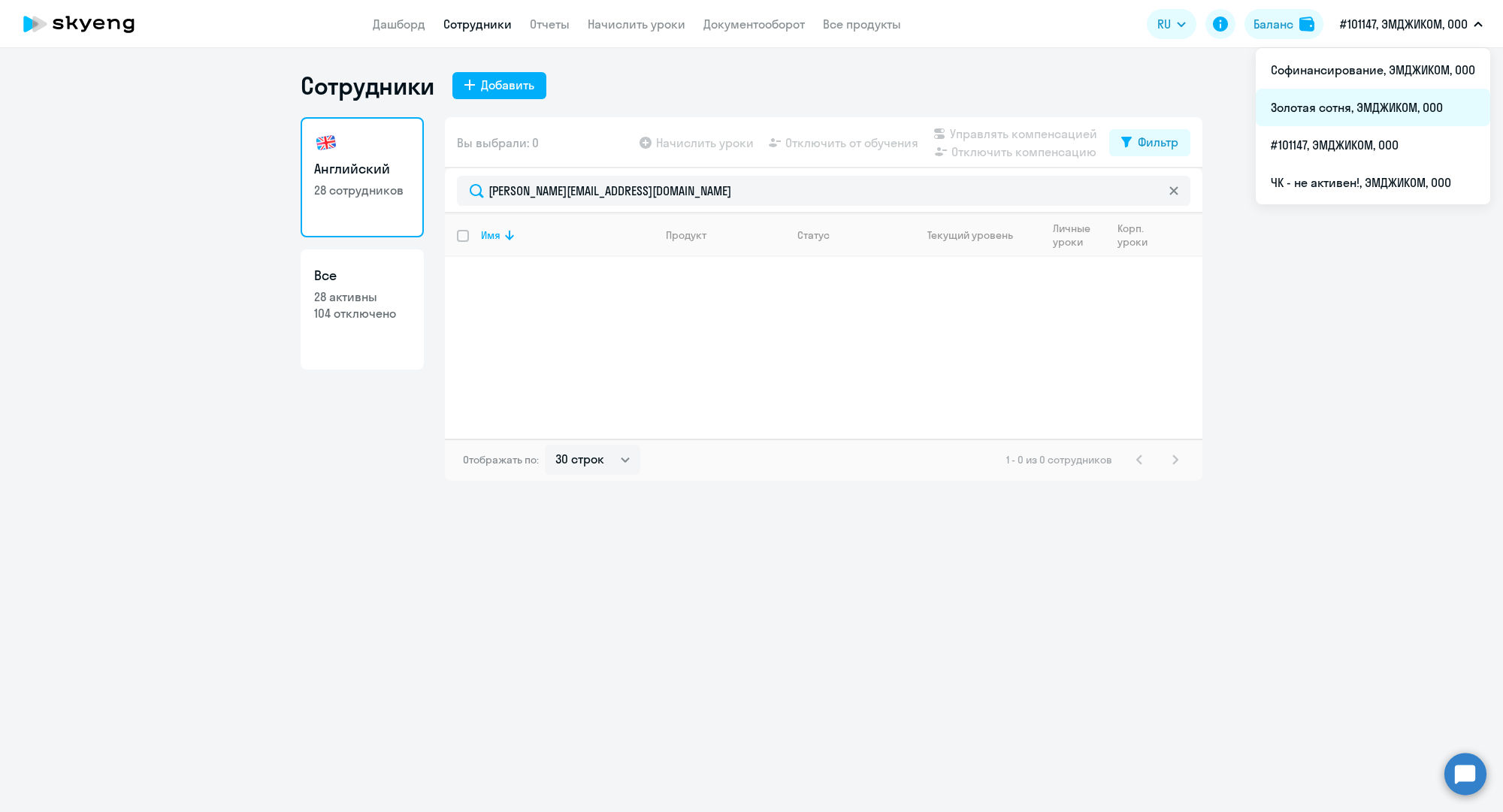
click at [1348, 107] on li "Золотая сотня, ЭМДЖИКОМ, ООО" at bounding box center [1373, 107] width 235 height 38
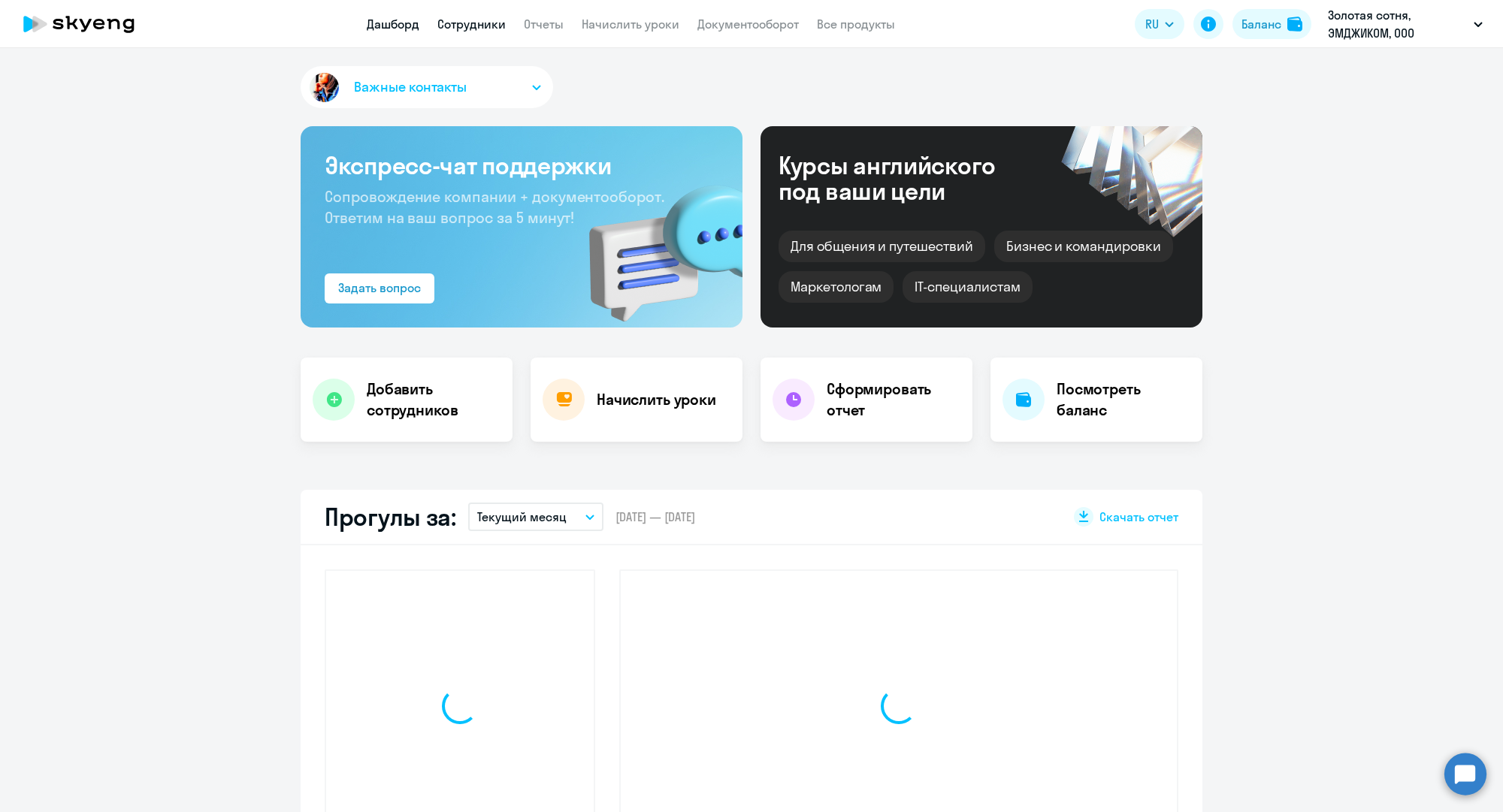
click at [494, 26] on link "Сотрудники" at bounding box center [471, 23] width 68 height 15
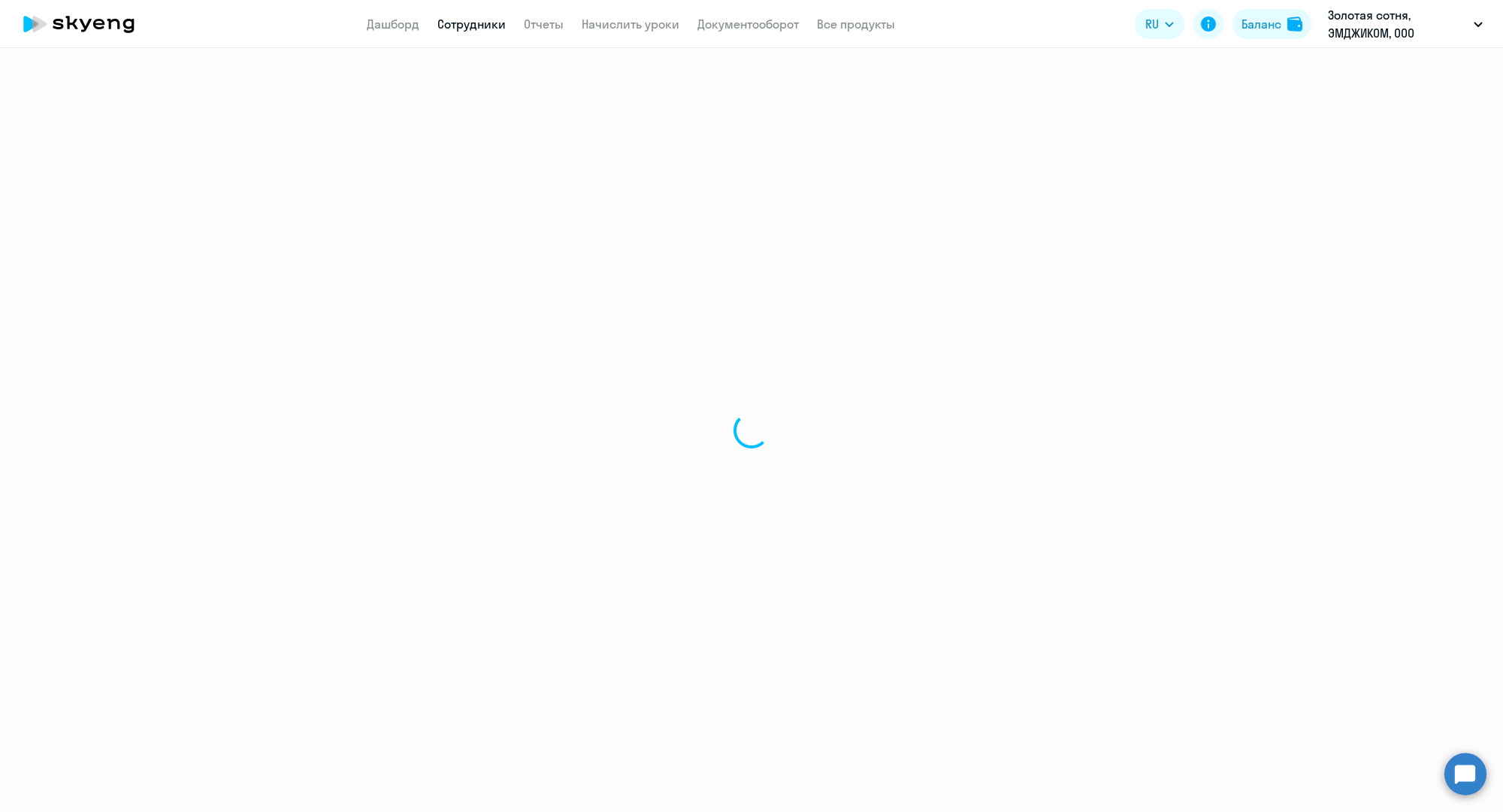
select select "30"
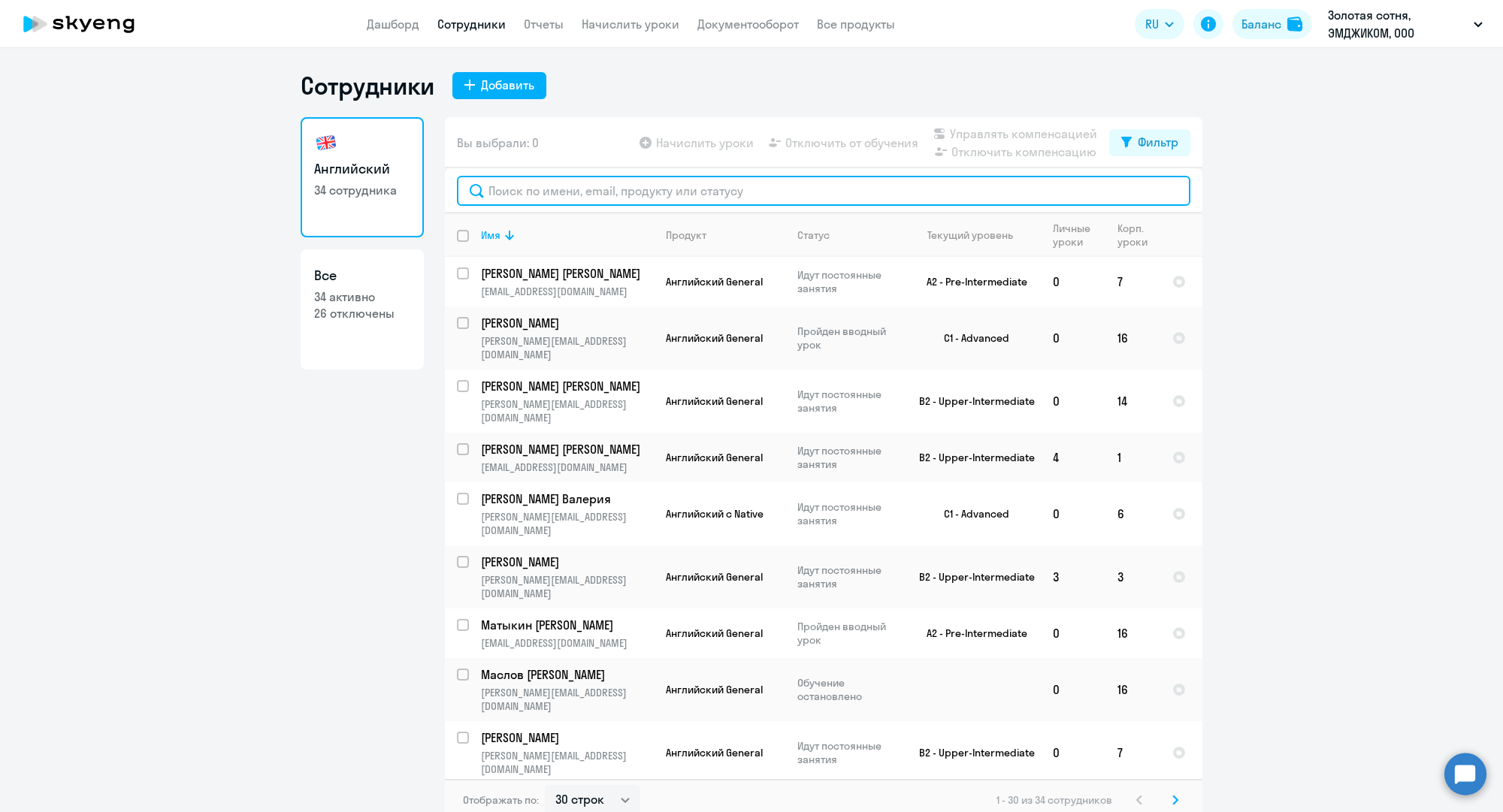
drag, startPoint x: 640, startPoint y: 187, endPoint x: 663, endPoint y: 192, distance: 23.5
click at [640, 187] on input "text" at bounding box center [823, 191] width 734 height 30
paste input "a.sokolenko@mgcom.ru"
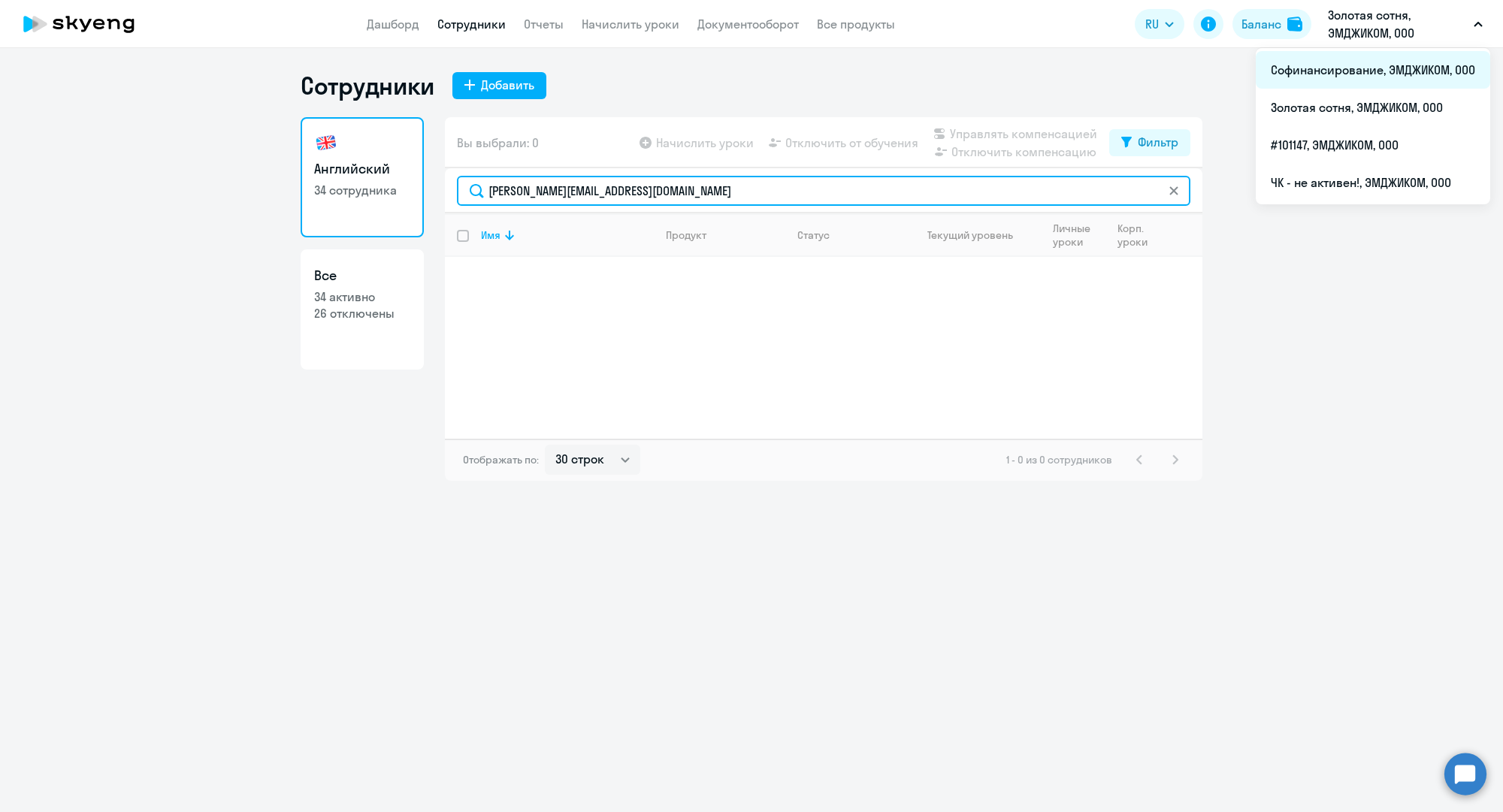
type input "a.sokolenko@mgcom.ru"
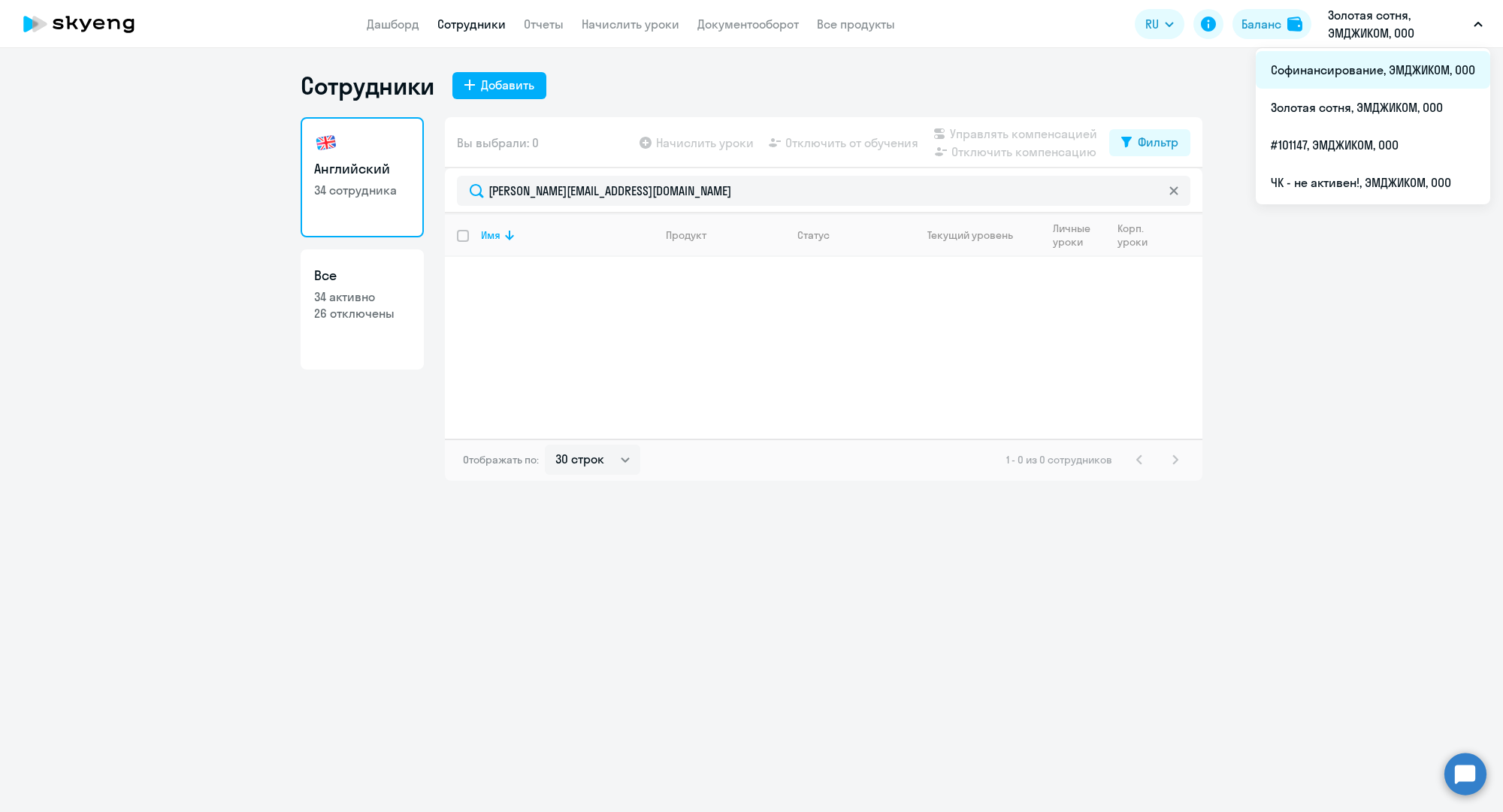
click at [1365, 69] on li "Софинансирование, ЭМДЖИКОМ, ООО" at bounding box center [1373, 70] width 235 height 38
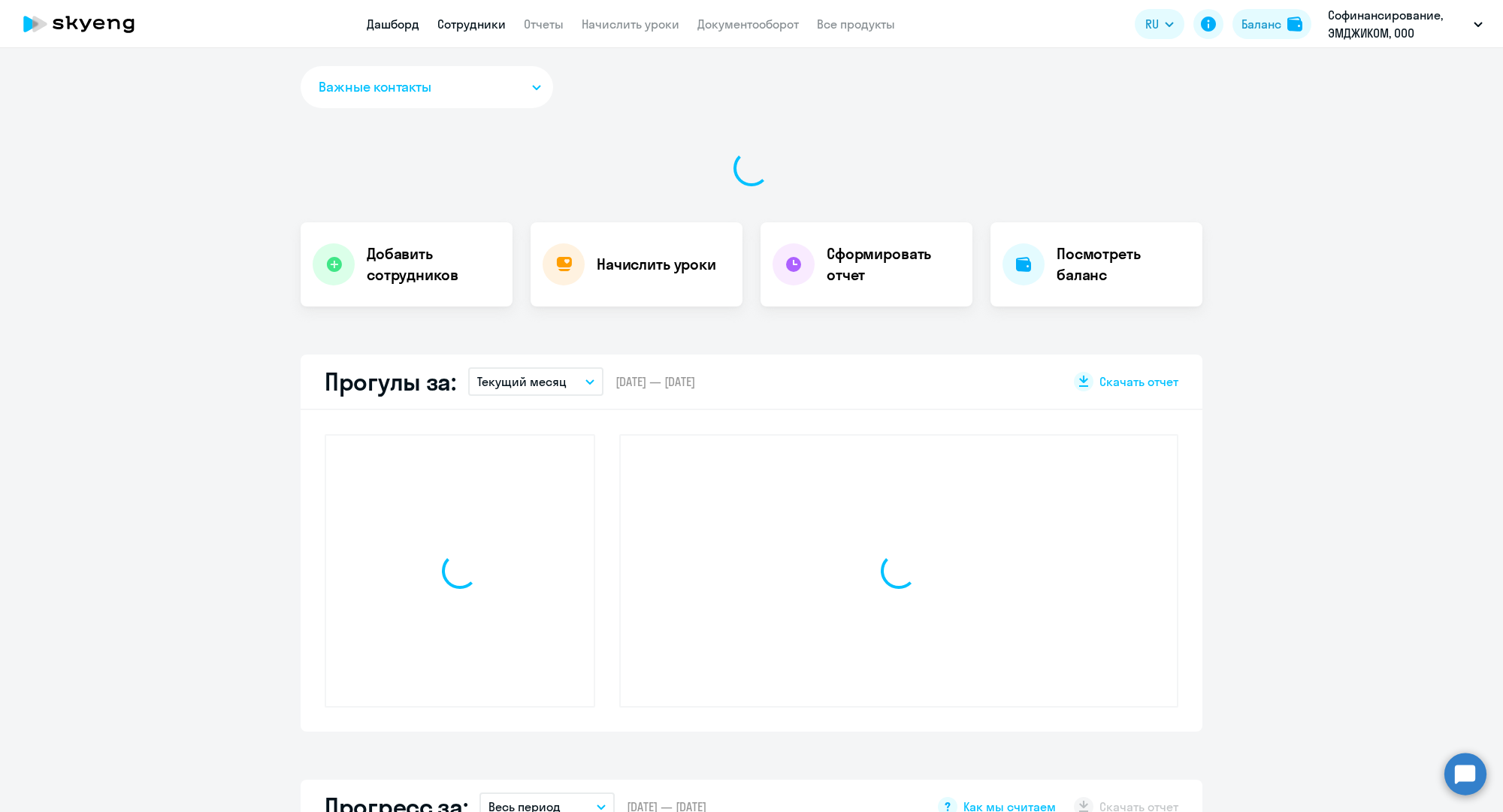
click at [484, 27] on link "Сотрудники" at bounding box center [471, 23] width 68 height 15
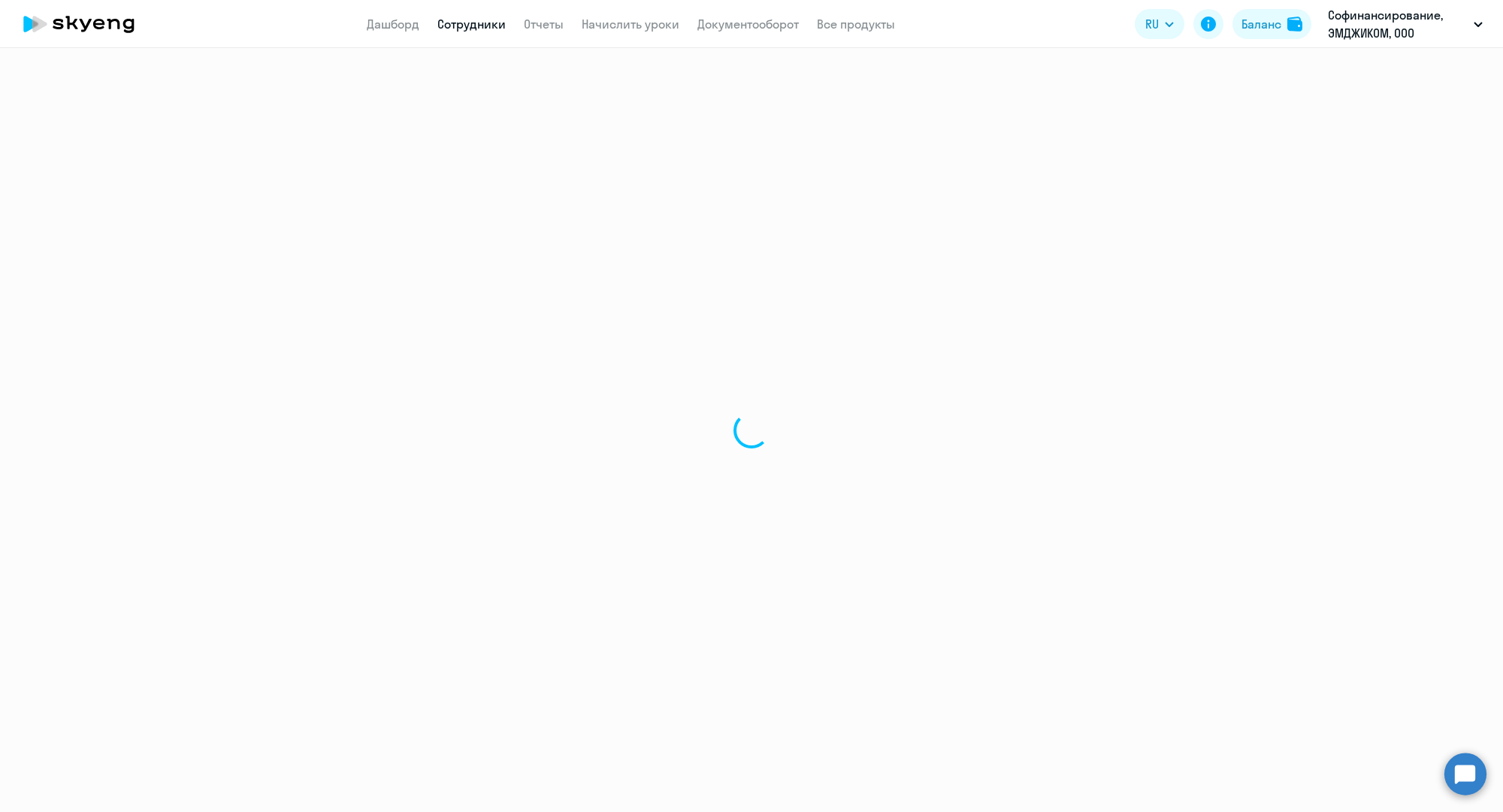
select select "30"
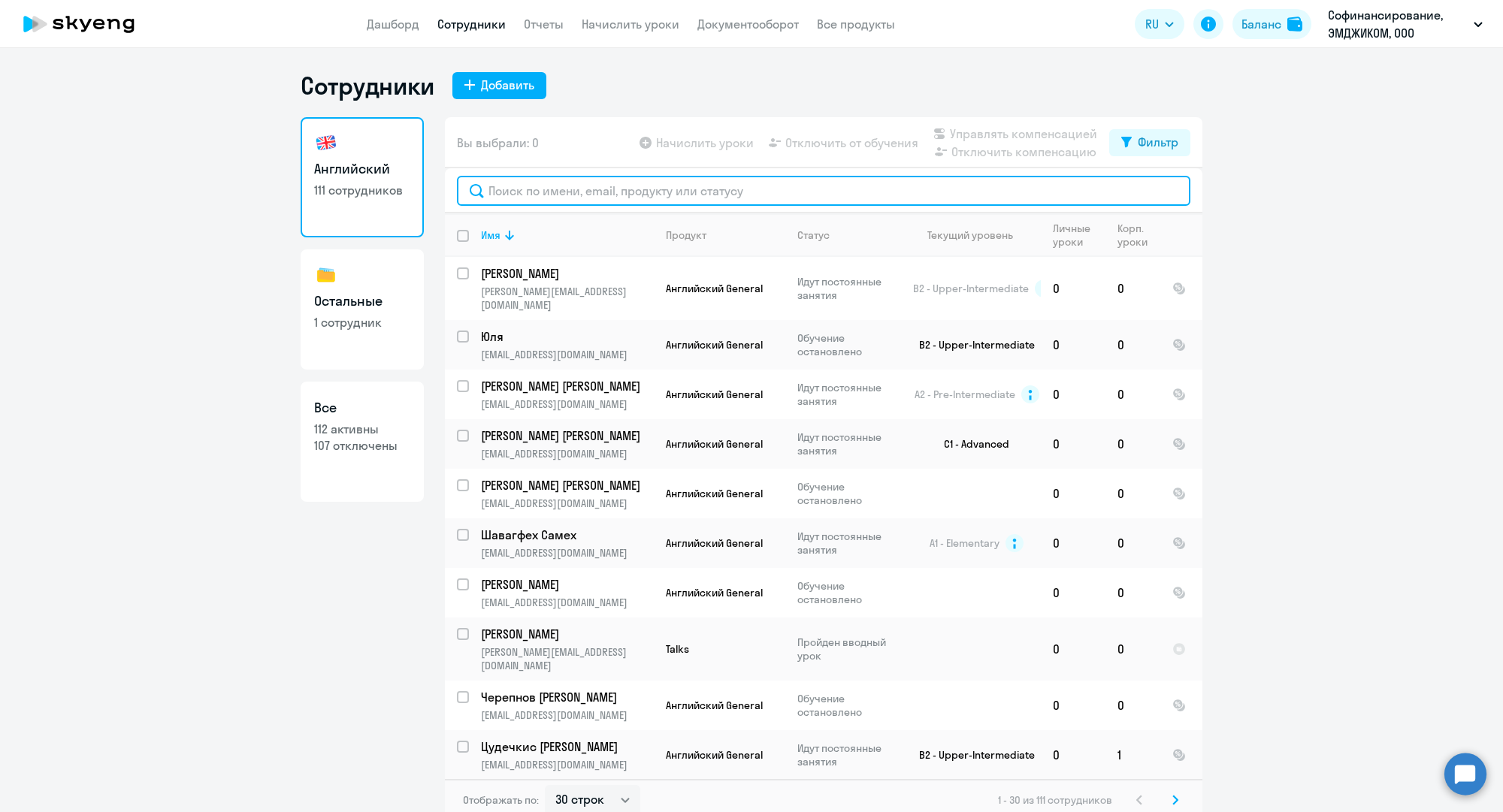
click at [564, 201] on input "text" at bounding box center [823, 191] width 734 height 30
paste input "a.sokolenko@mgcom.ru"
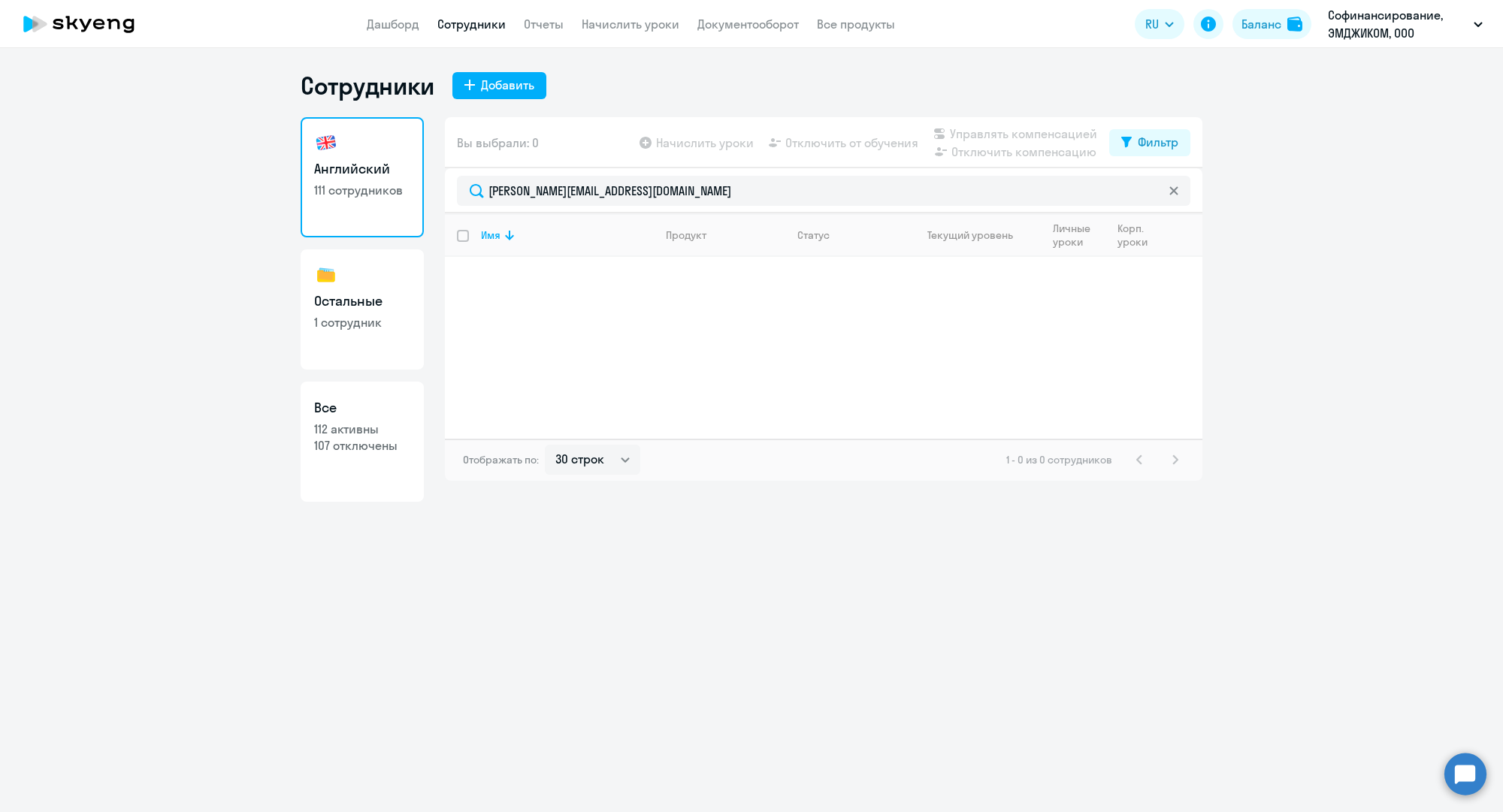
click at [492, 22] on link "Сотрудники" at bounding box center [471, 23] width 68 height 15
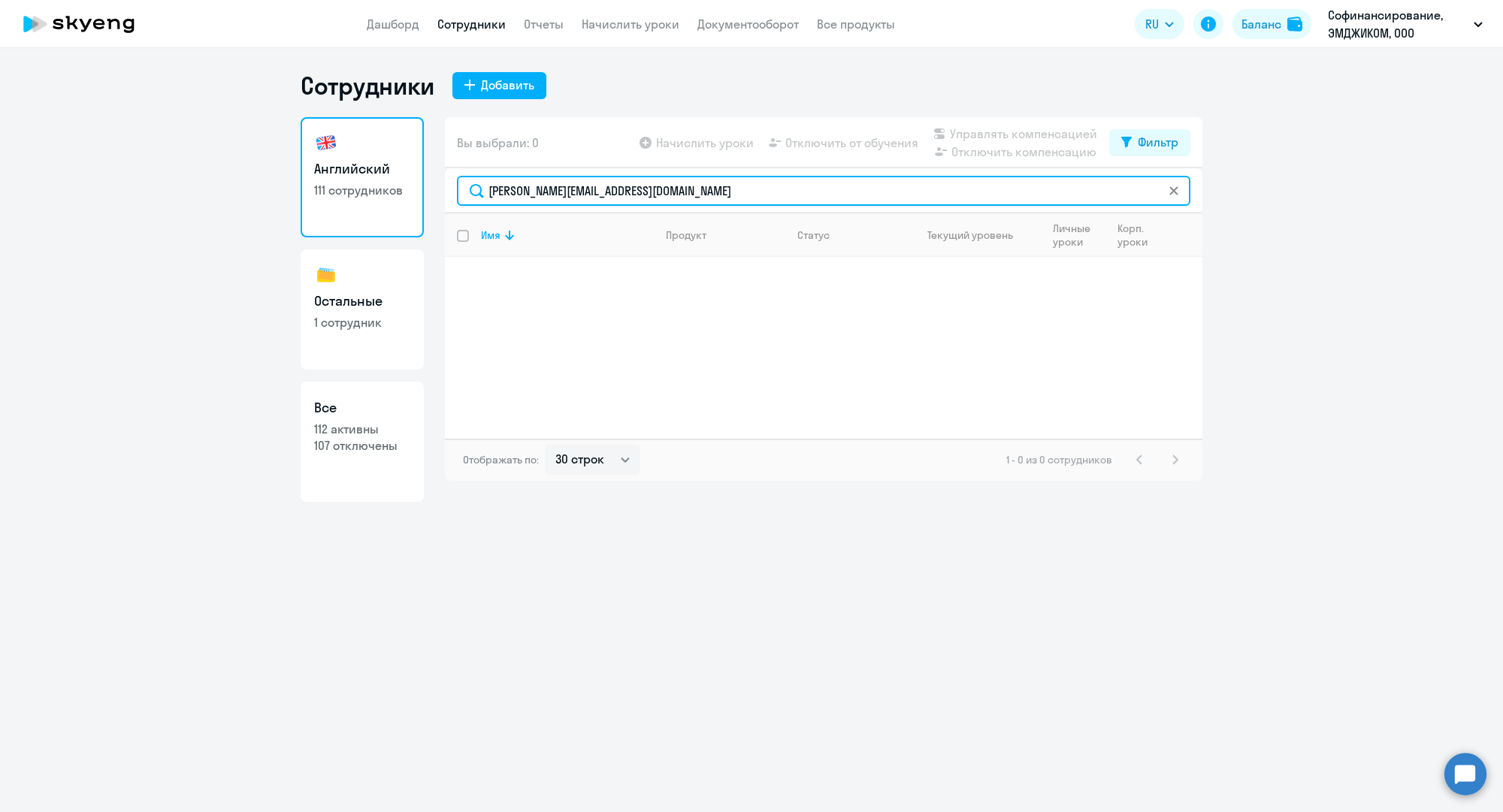
click at [710, 182] on input "a.sokolenko@mgcom.ru" at bounding box center [823, 191] width 734 height 30
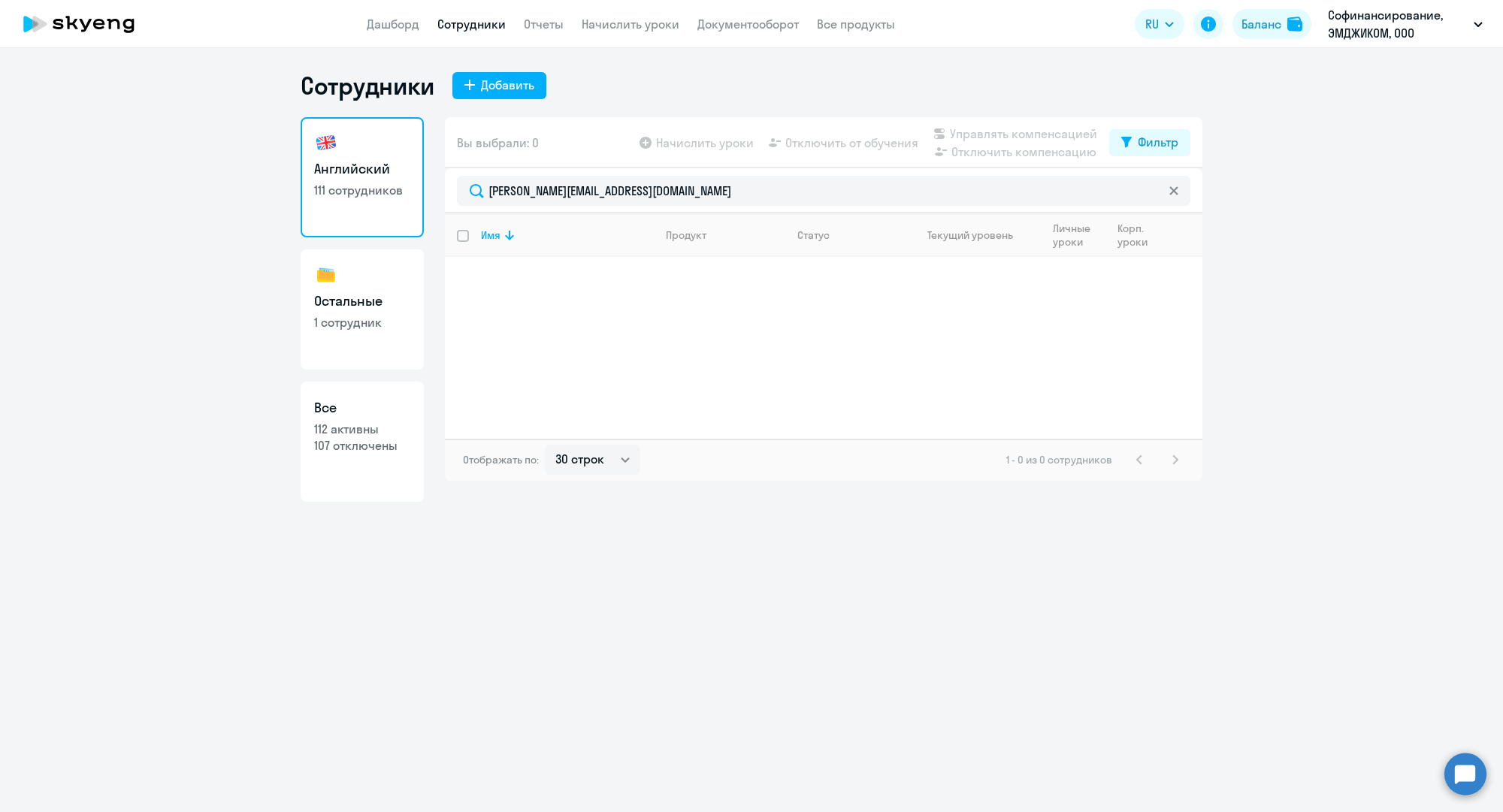
click at [473, 30] on link "Сотрудники" at bounding box center [471, 23] width 68 height 15
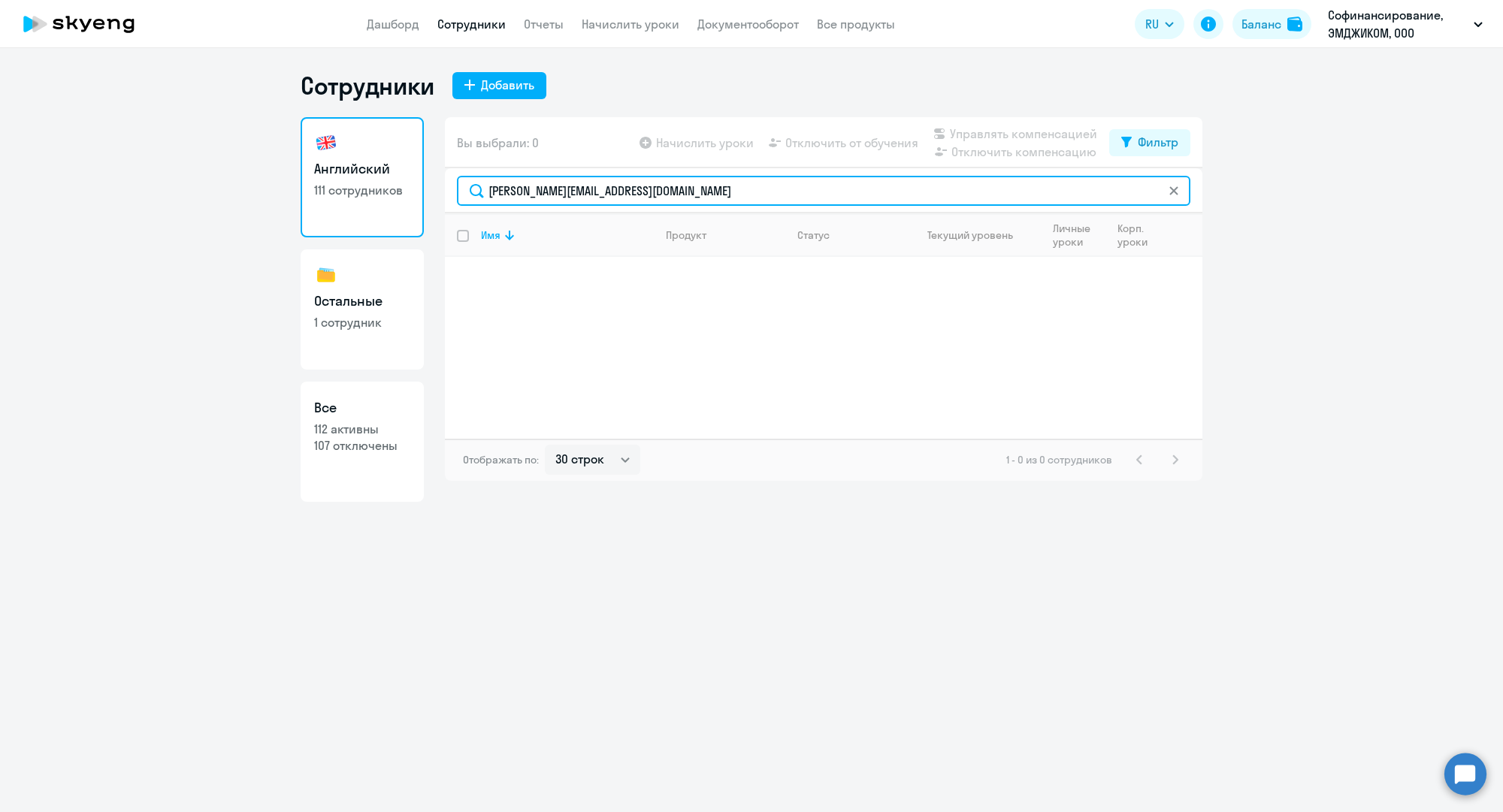
click at [548, 192] on input "a.sokolenko@mgcom.ru" at bounding box center [823, 191] width 734 height 30
paste input "n.ivanova"
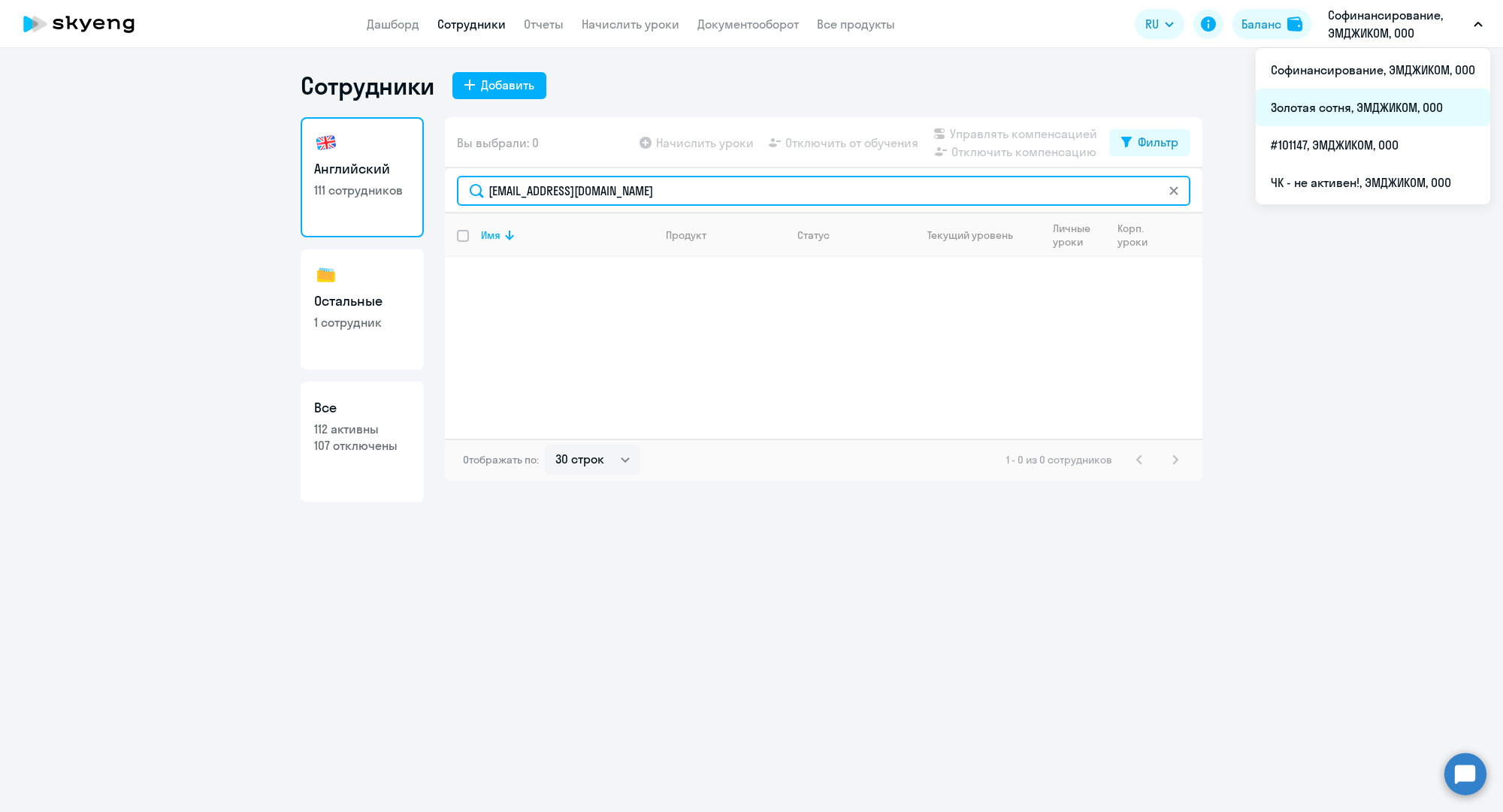
type input "an.ivanova@mgcom.ru"
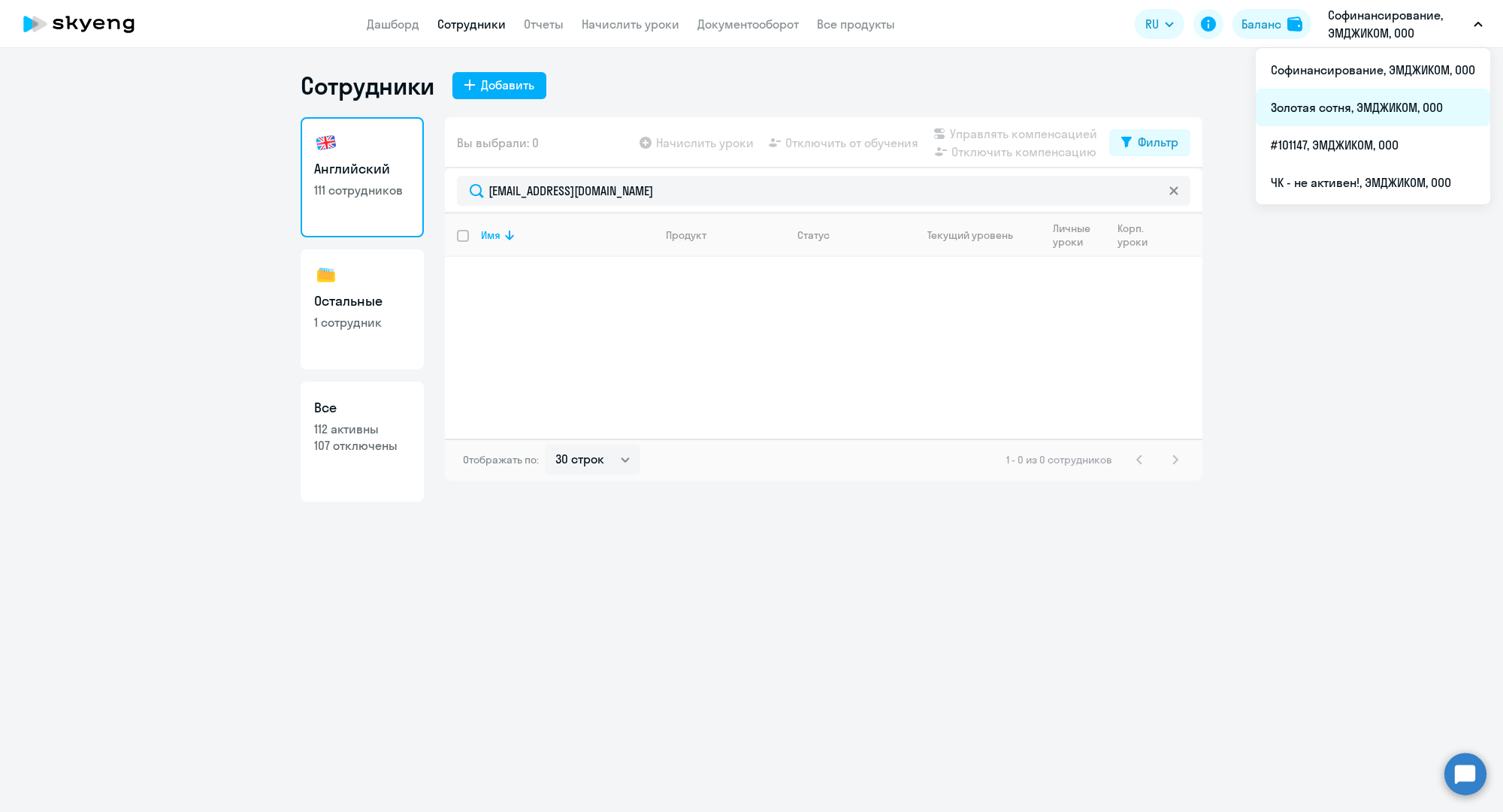
click at [1325, 101] on li "Золотая сотня, ЭМДЖИКОМ, ООО" at bounding box center [1373, 107] width 235 height 38
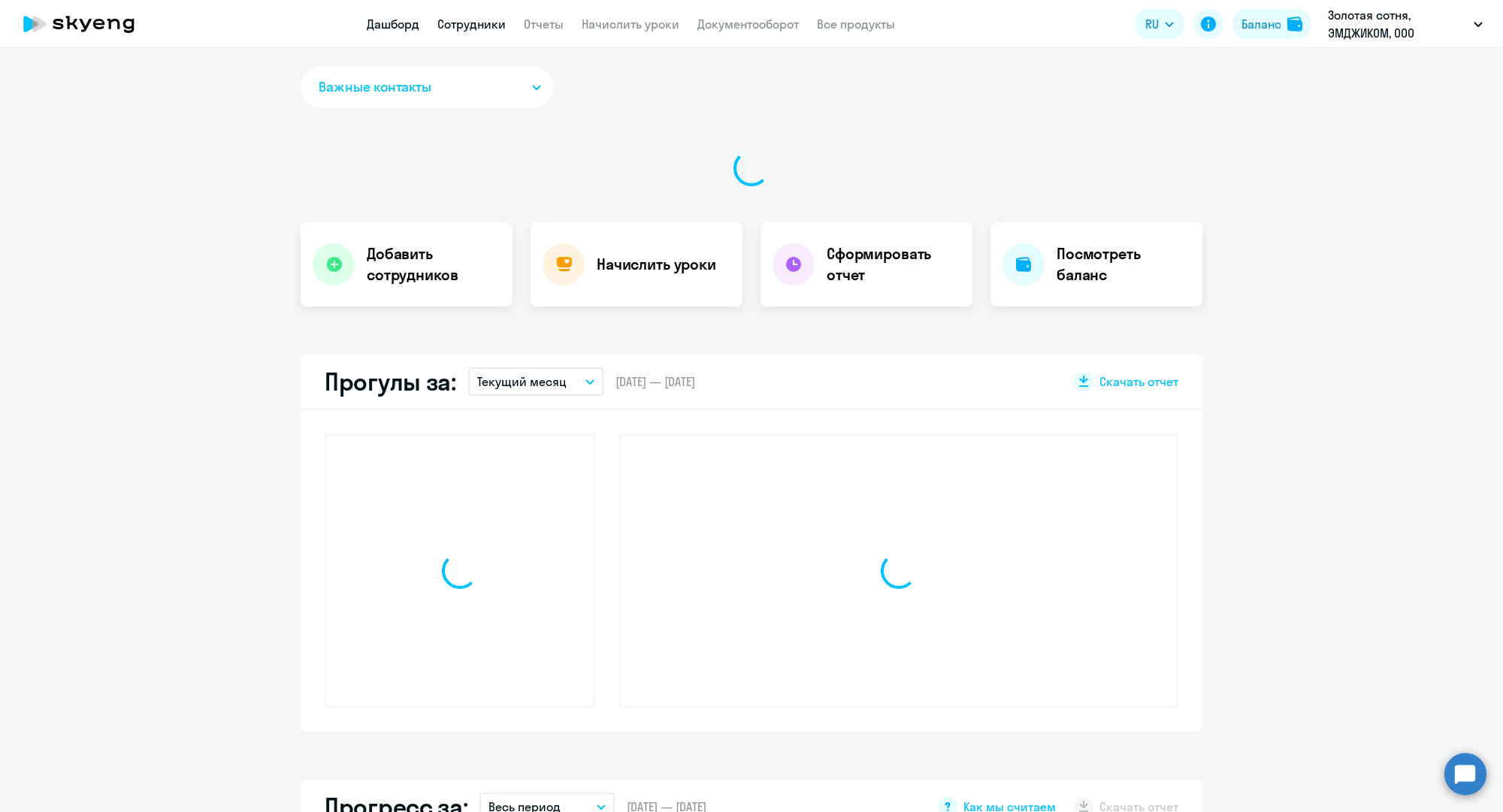
click at [482, 22] on link "Сотрудники" at bounding box center [471, 23] width 68 height 15
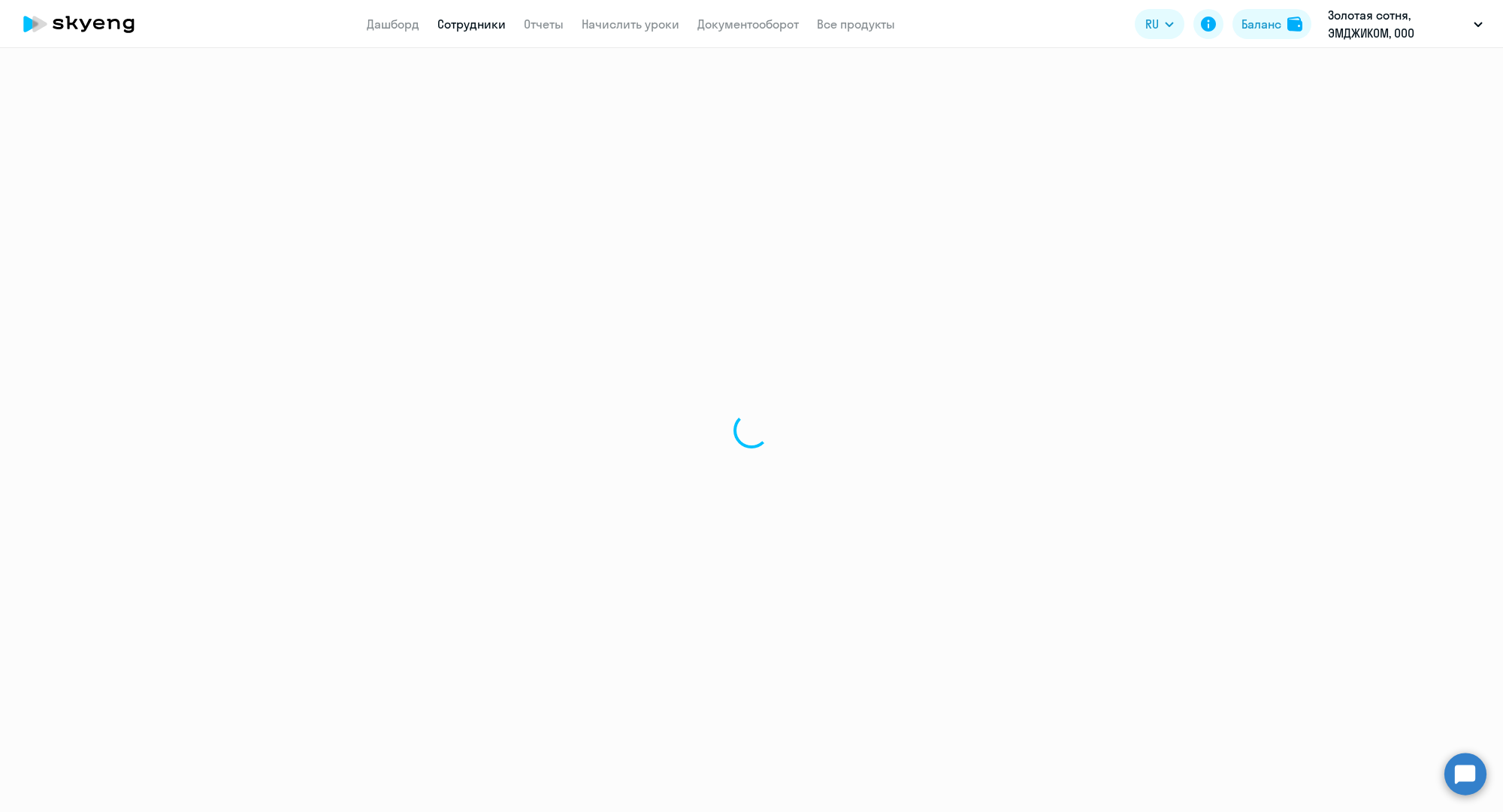
select select "30"
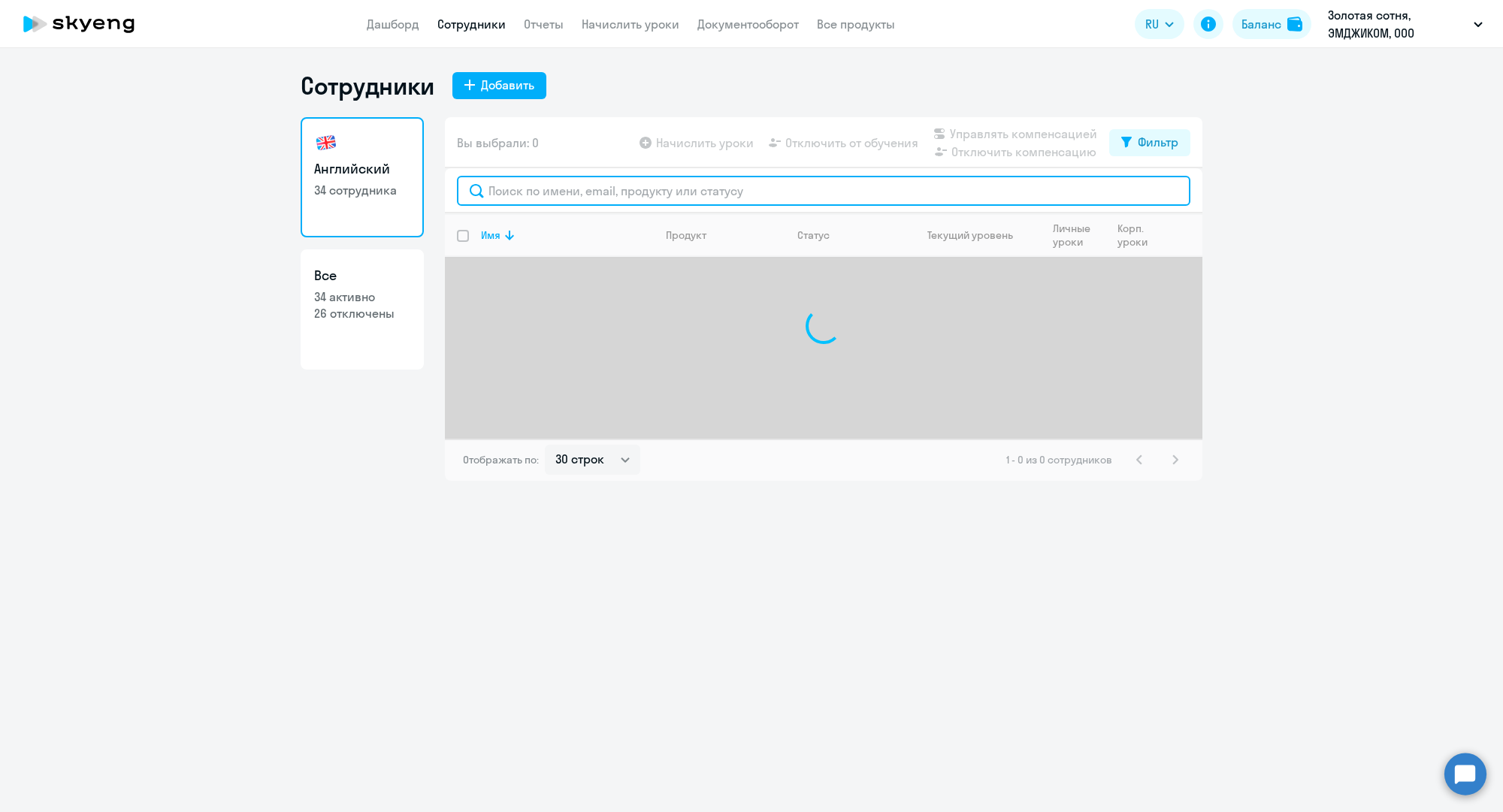
click at [577, 191] on input "text" at bounding box center [823, 191] width 734 height 30
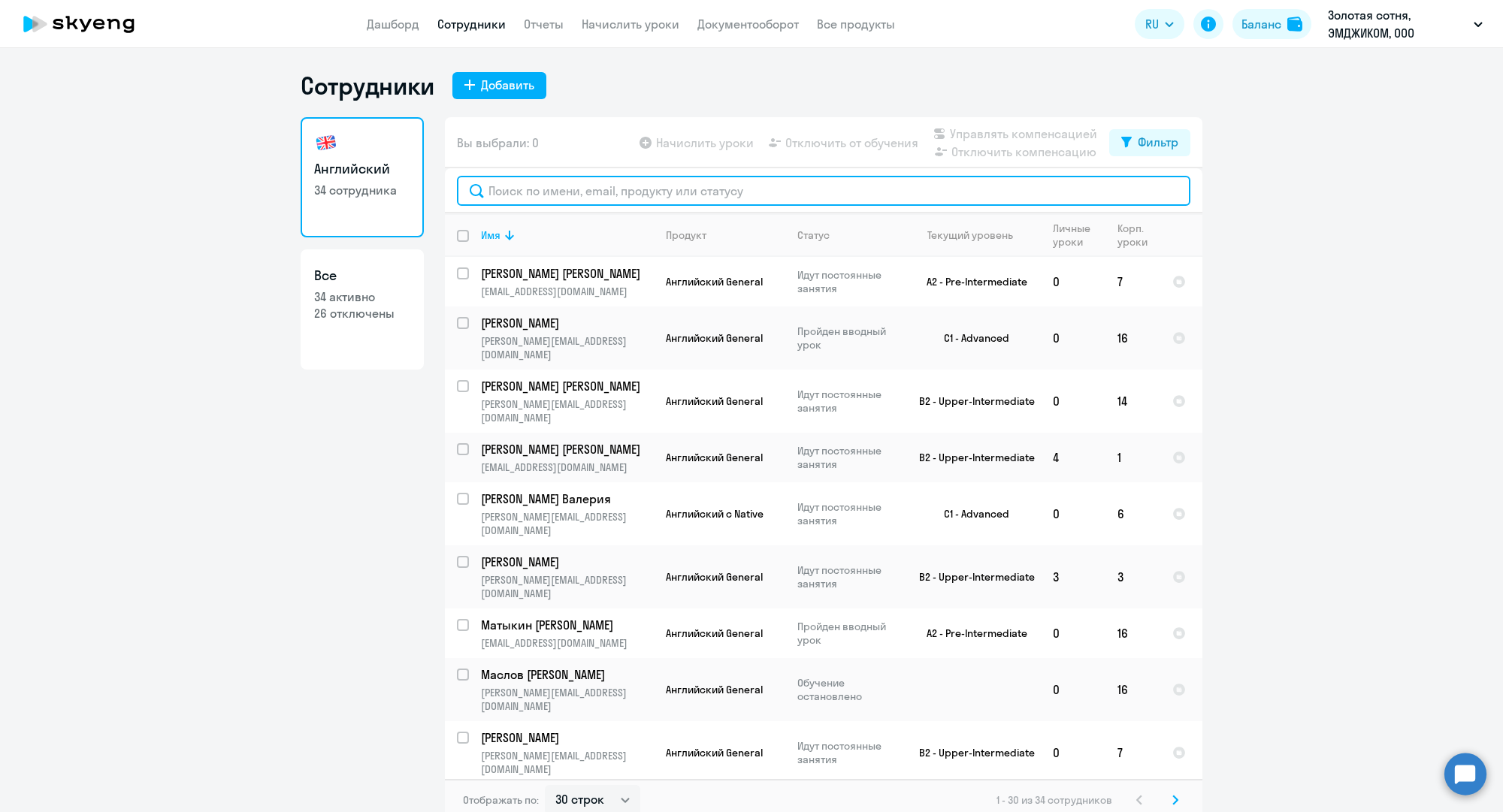
paste input "an.ivanova@mgcom.ru"
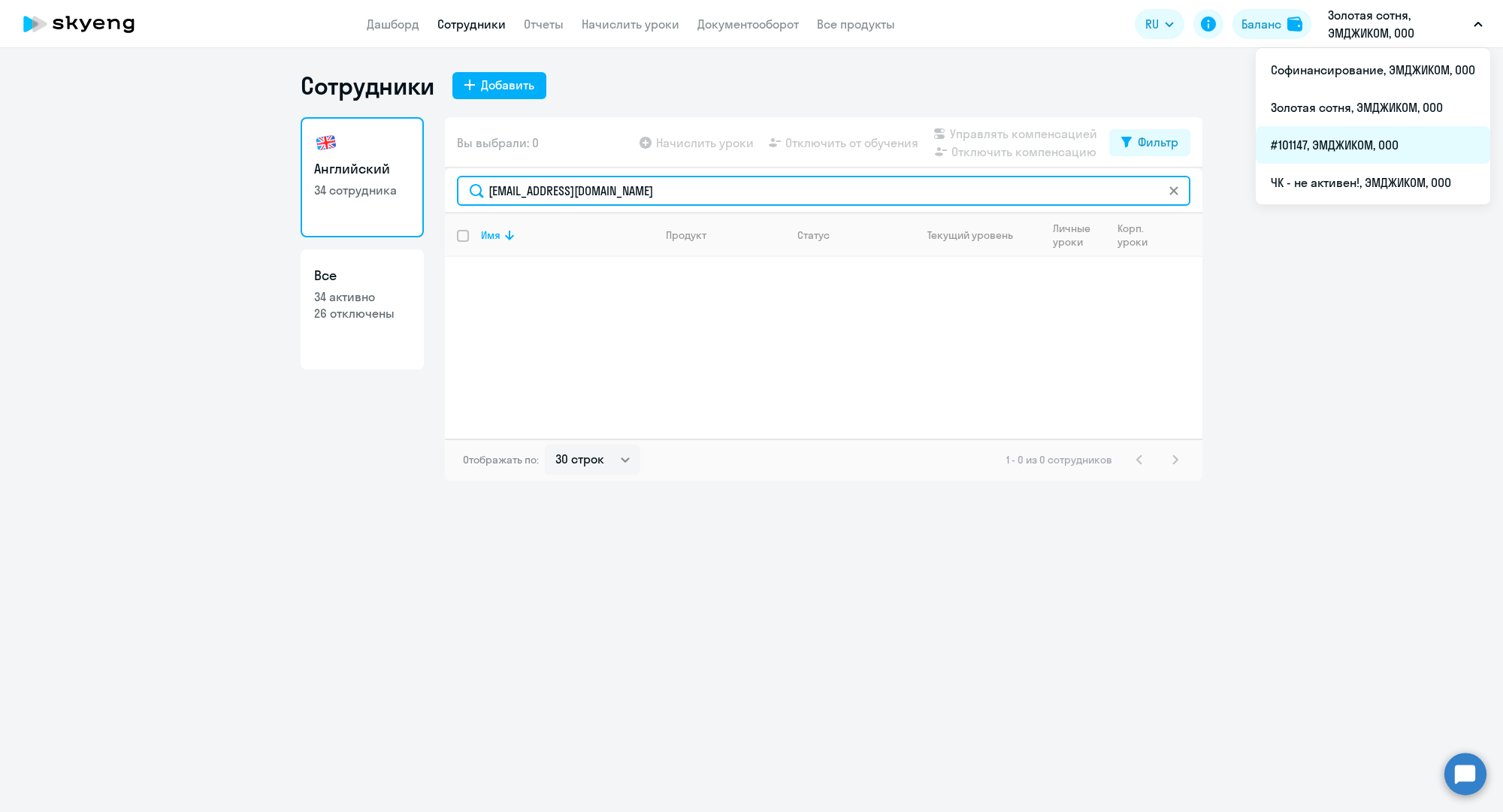
type input "an.ivanova@mgcom.ru"
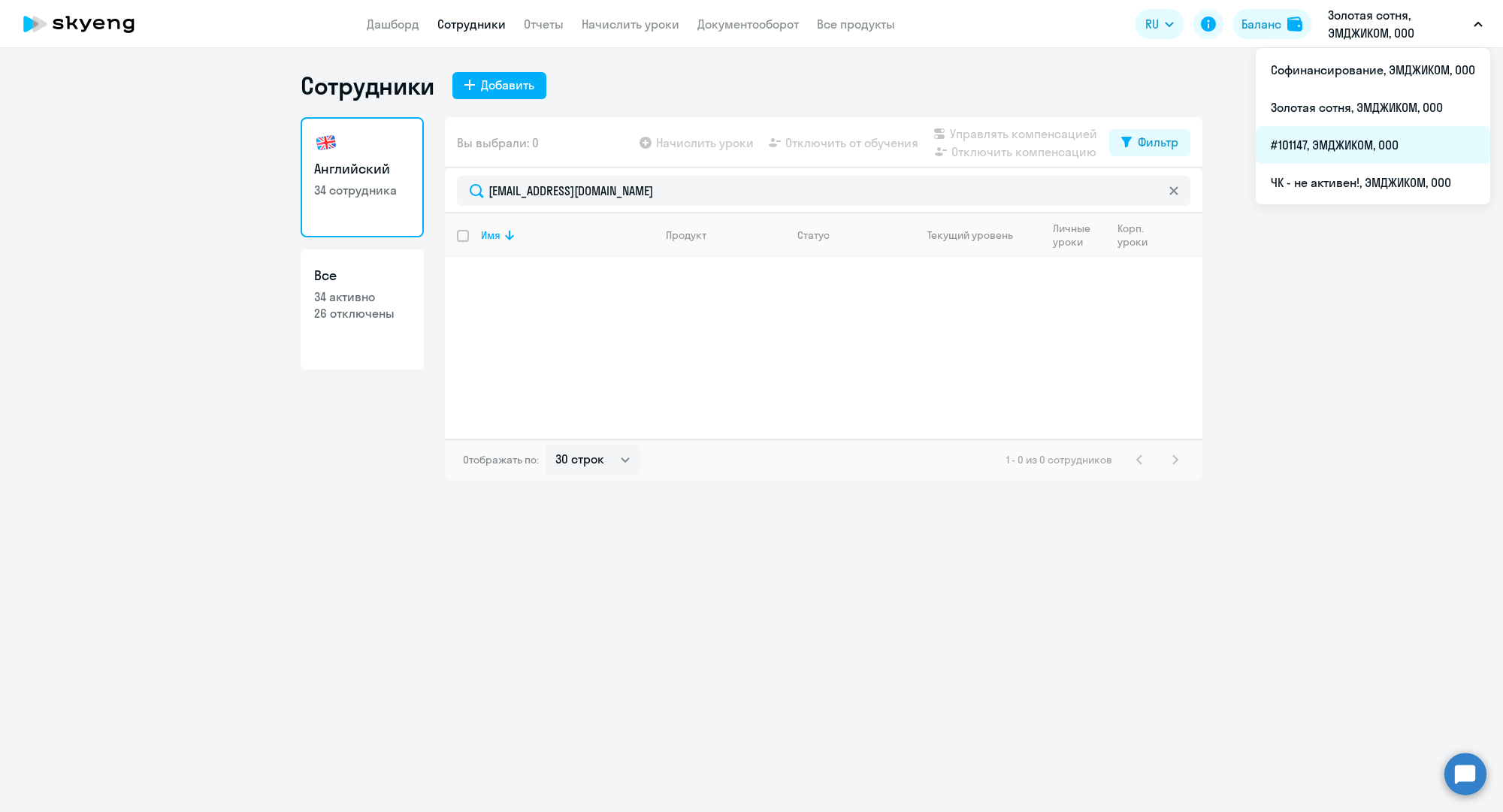
click at [1335, 140] on li "#101147, ЭМДЖИКОМ, ООО" at bounding box center [1373, 145] width 235 height 38
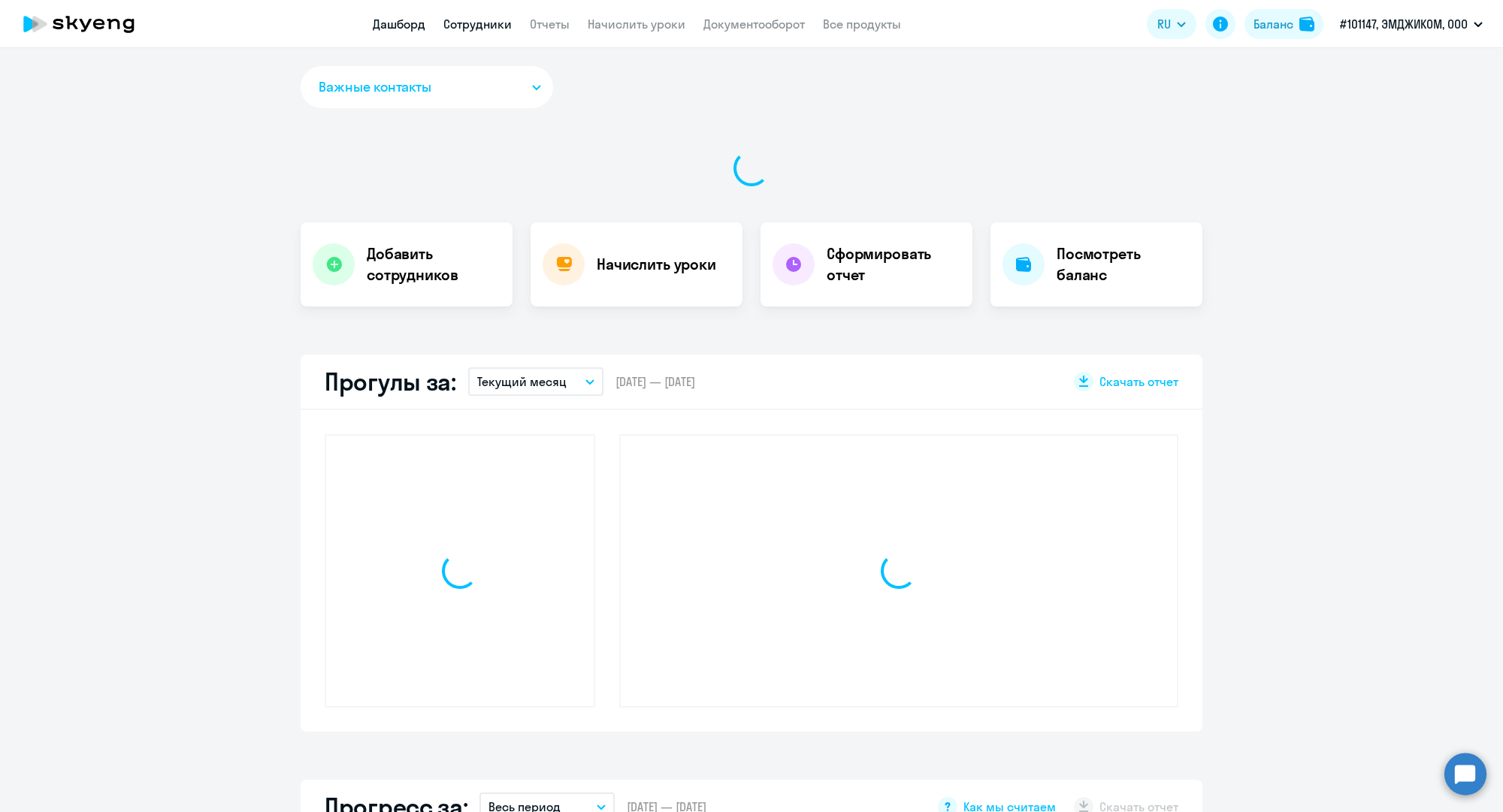
click at [502, 23] on link "Сотрудники" at bounding box center [477, 23] width 68 height 15
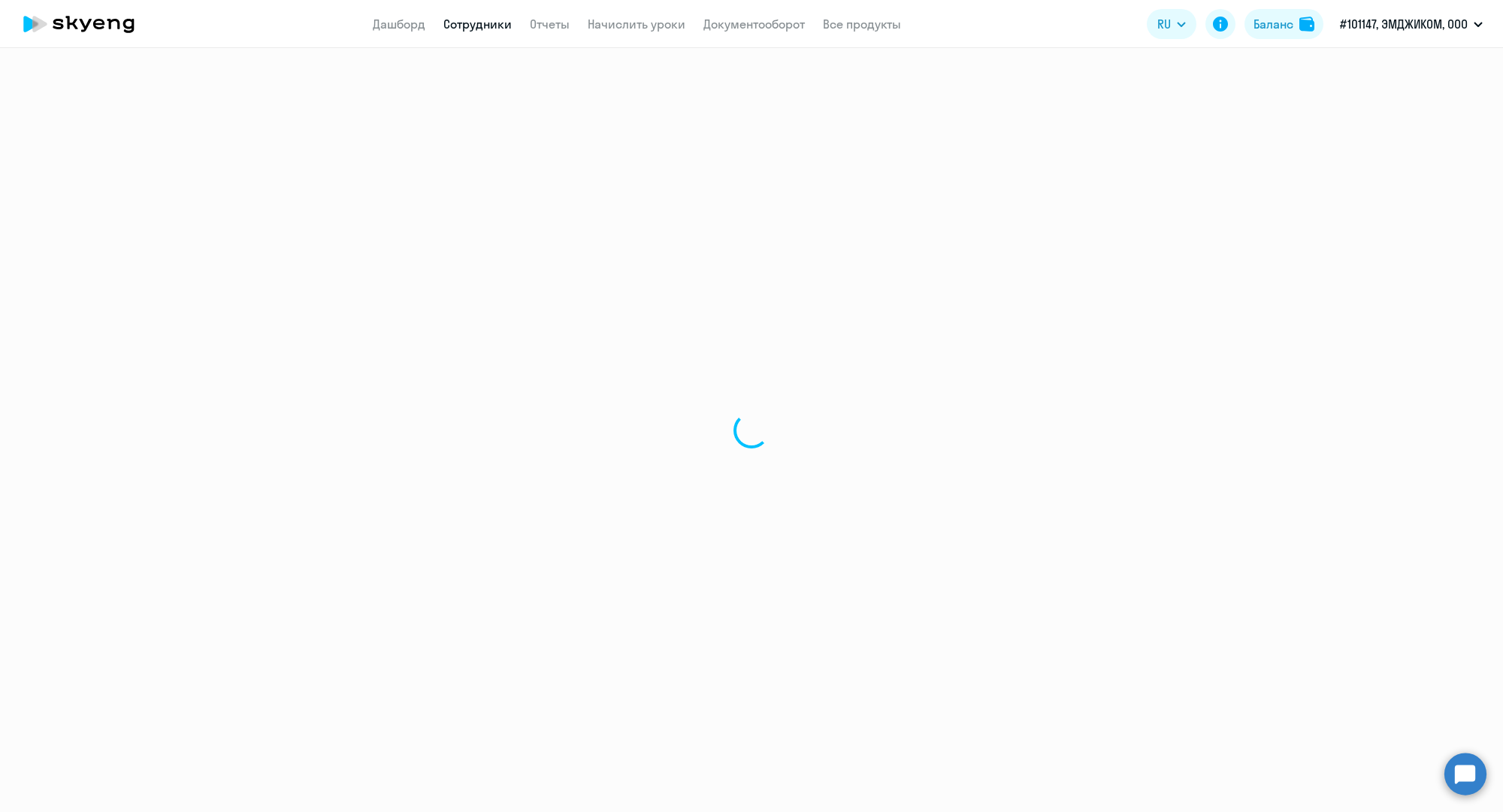
select select "30"
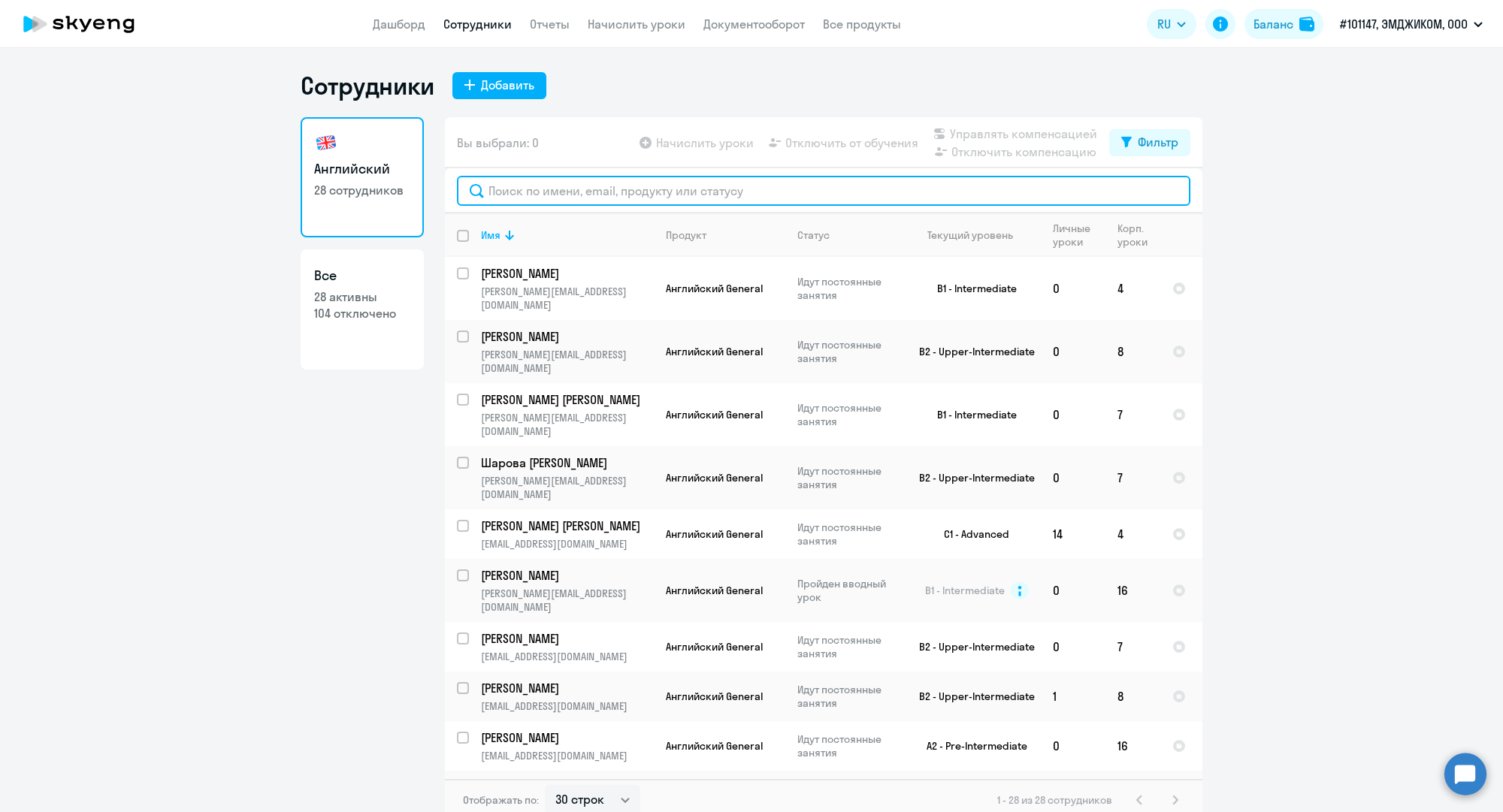
click at [565, 192] on input "text" at bounding box center [823, 191] width 734 height 30
paste input "an.ivanova@mgcom.ru"
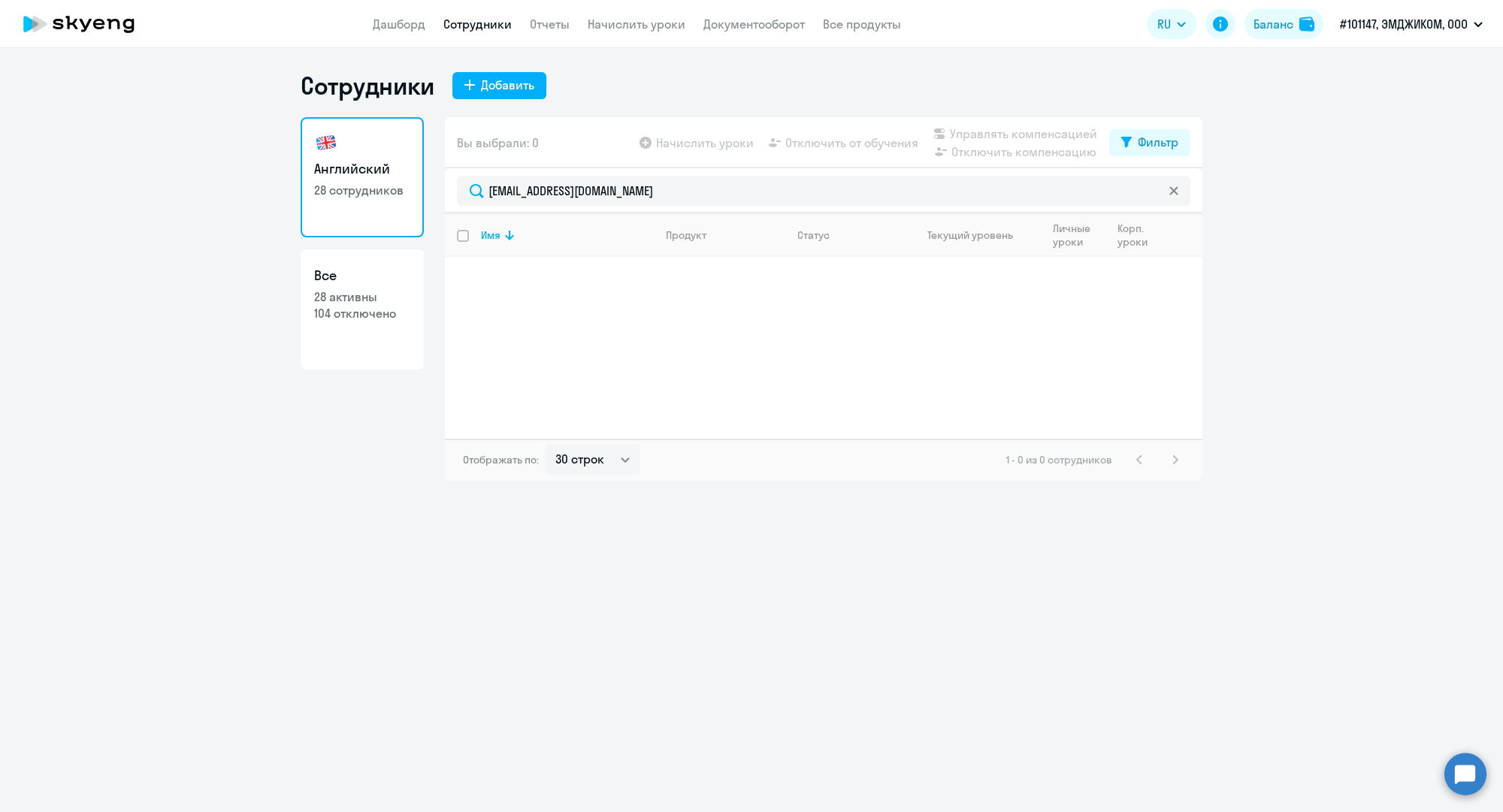
click at [491, 20] on link "Сотрудники" at bounding box center [477, 23] width 68 height 15
click at [465, 25] on link "Сотрудники" at bounding box center [477, 23] width 68 height 15
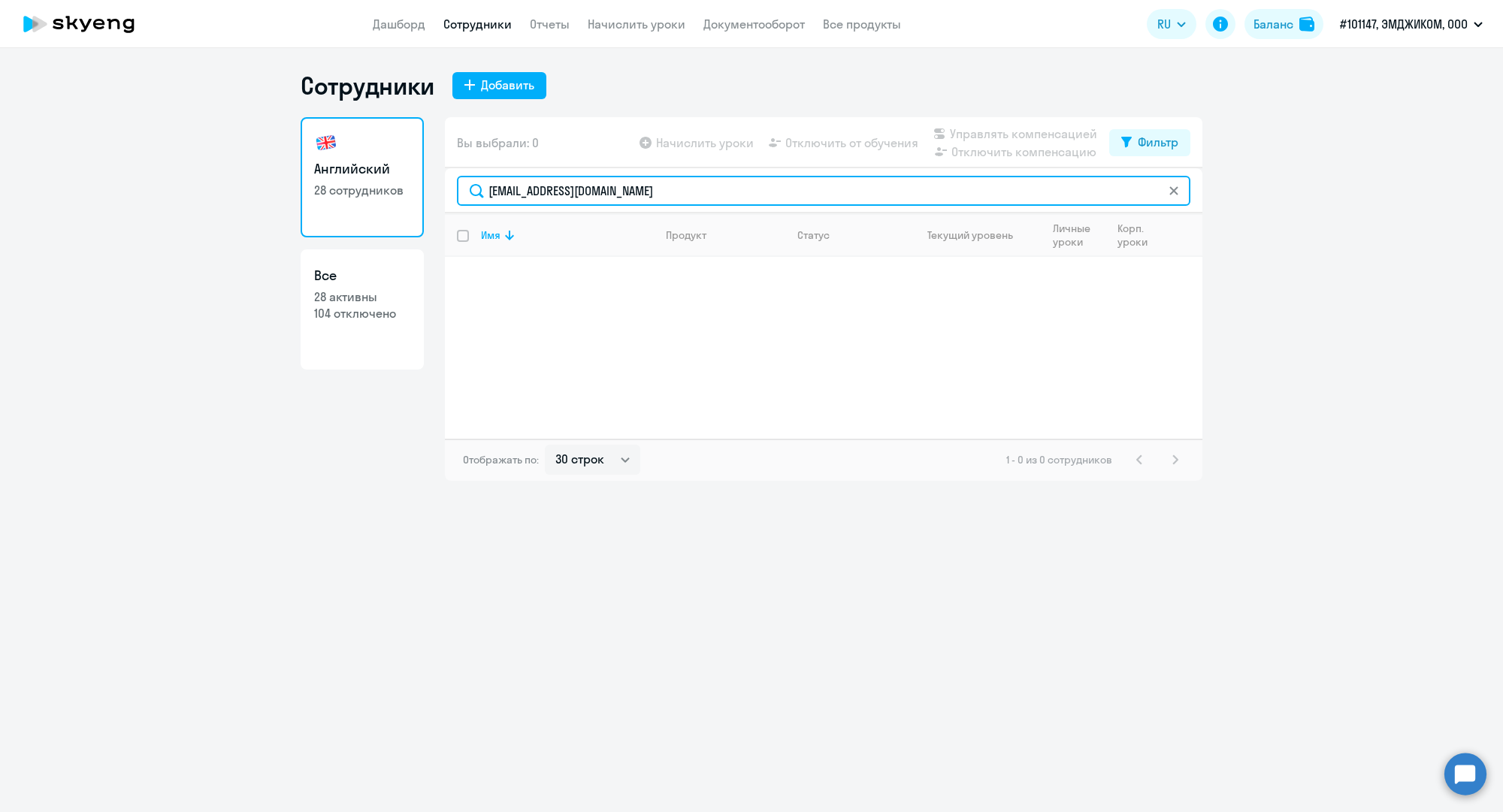
click at [513, 185] on input "an.ivanova@mgcom.ru" at bounding box center [823, 191] width 734 height 30
paste input ".moskalenko"
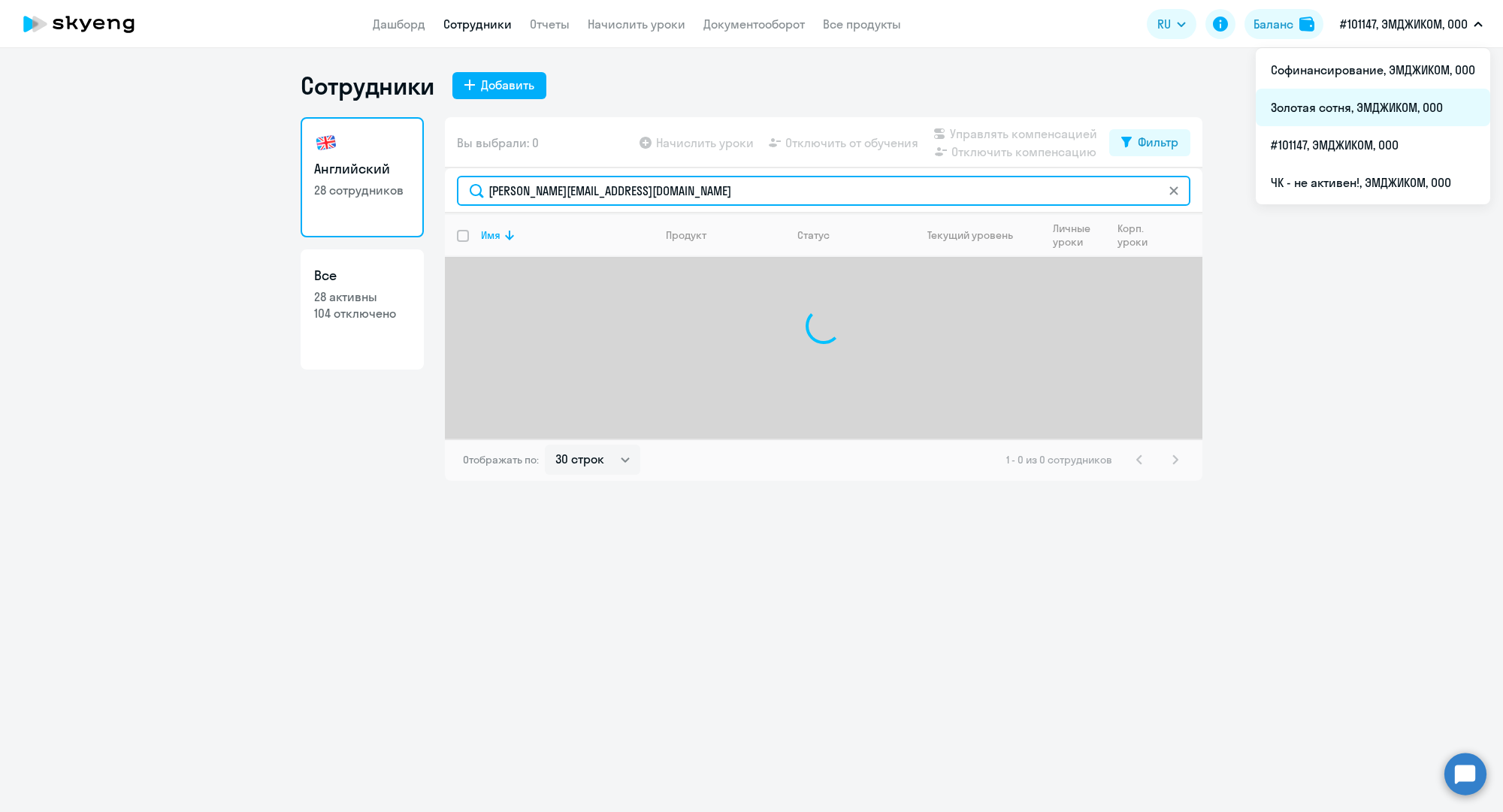
type input "a.moskalenko@mgcom.ru"
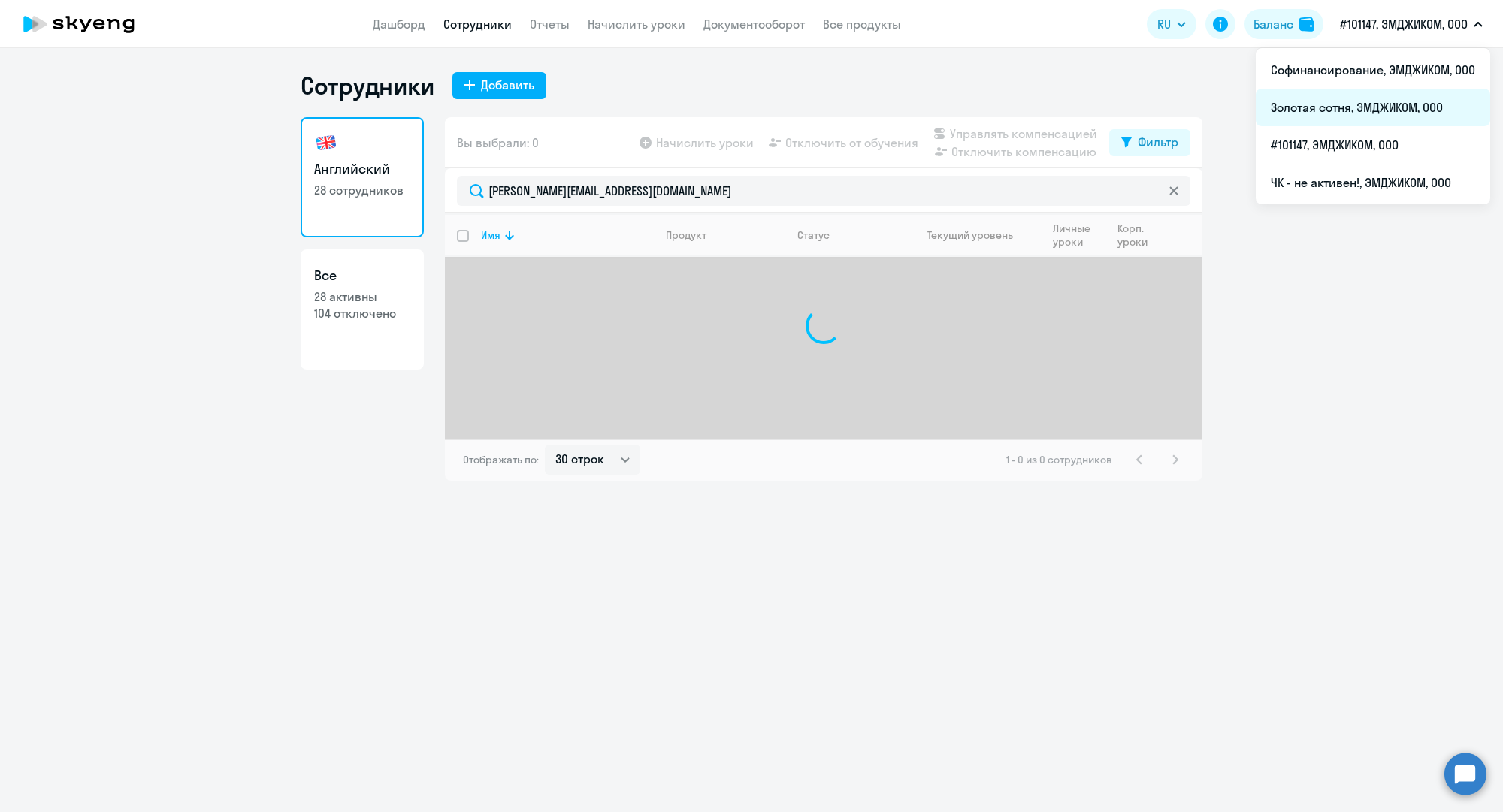
click at [1370, 105] on li "Золотая сотня, ЭМДЖИКОМ, ООО" at bounding box center [1373, 107] width 235 height 38
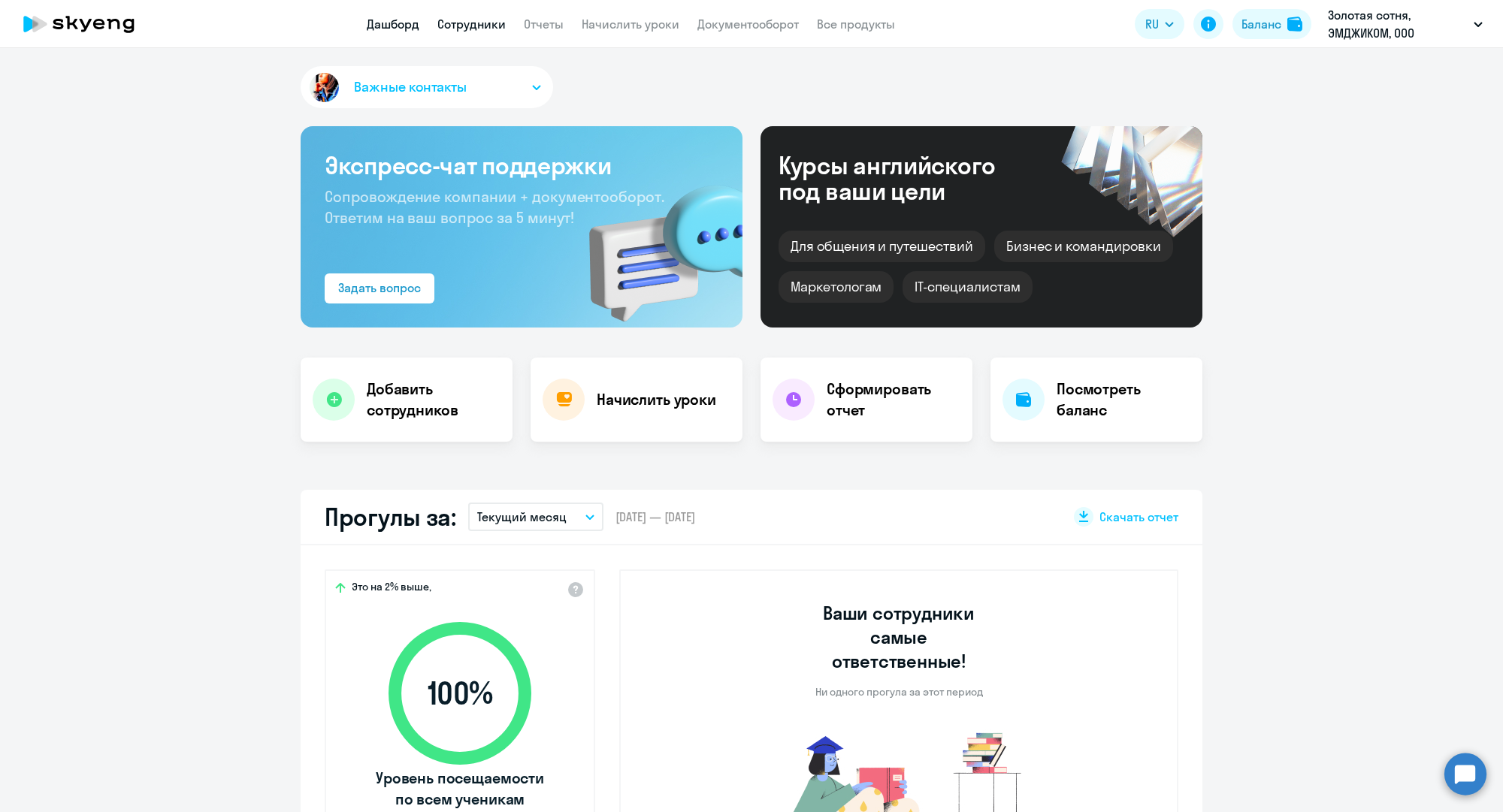
click at [488, 26] on link "Сотрудники" at bounding box center [471, 23] width 68 height 15
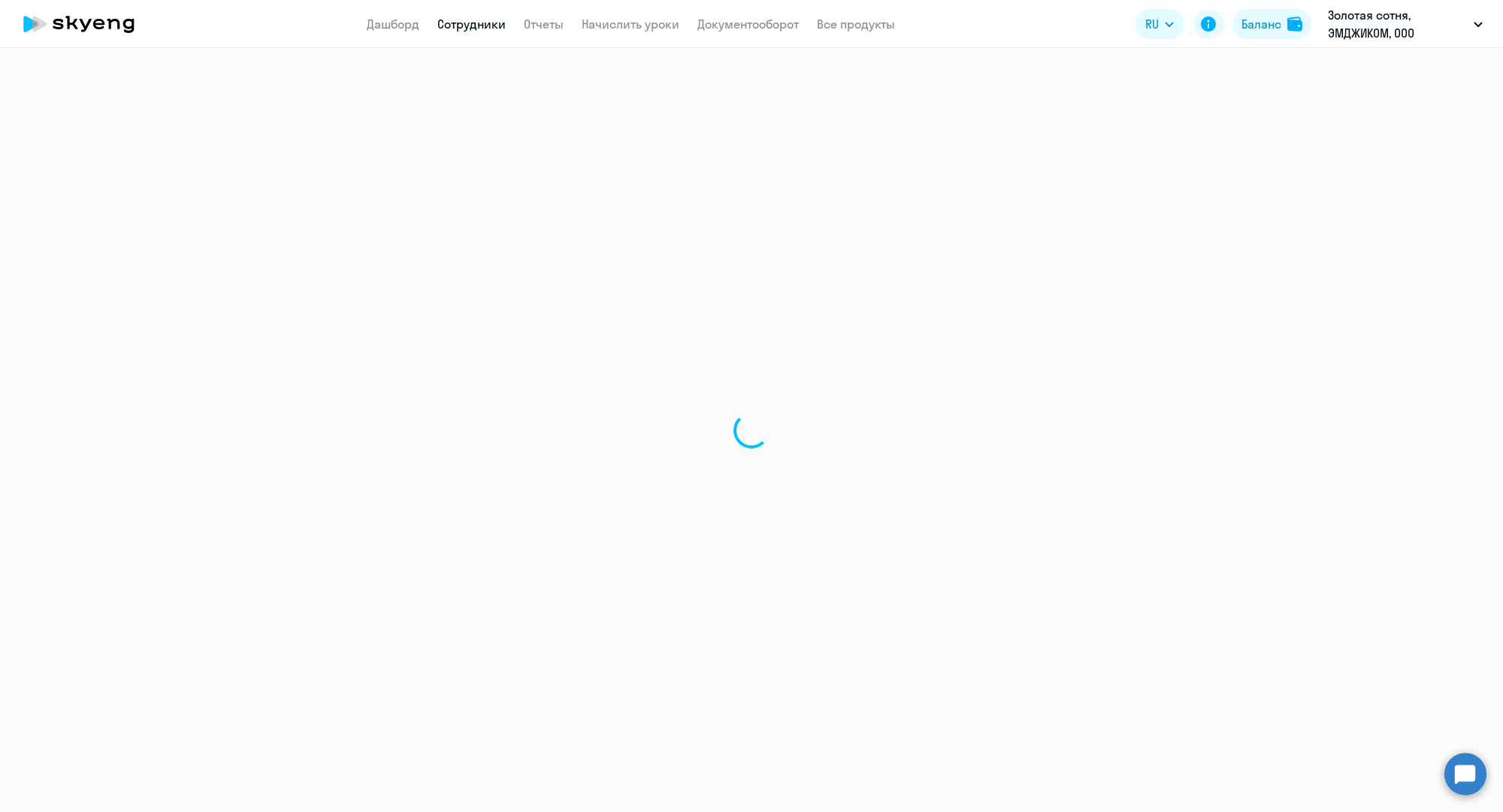
select select "30"
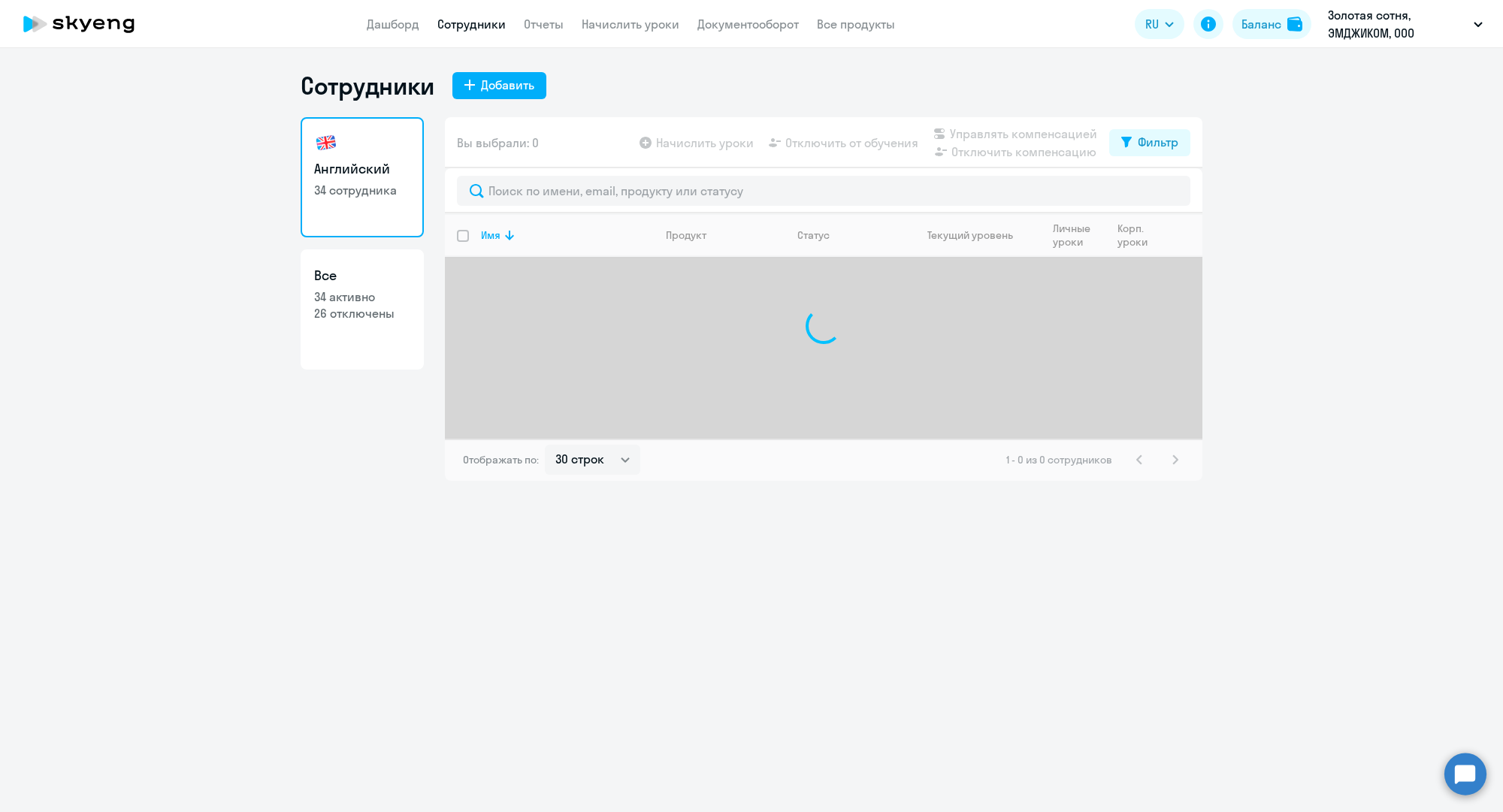
click at [588, 209] on div at bounding box center [824, 191] width 758 height 45
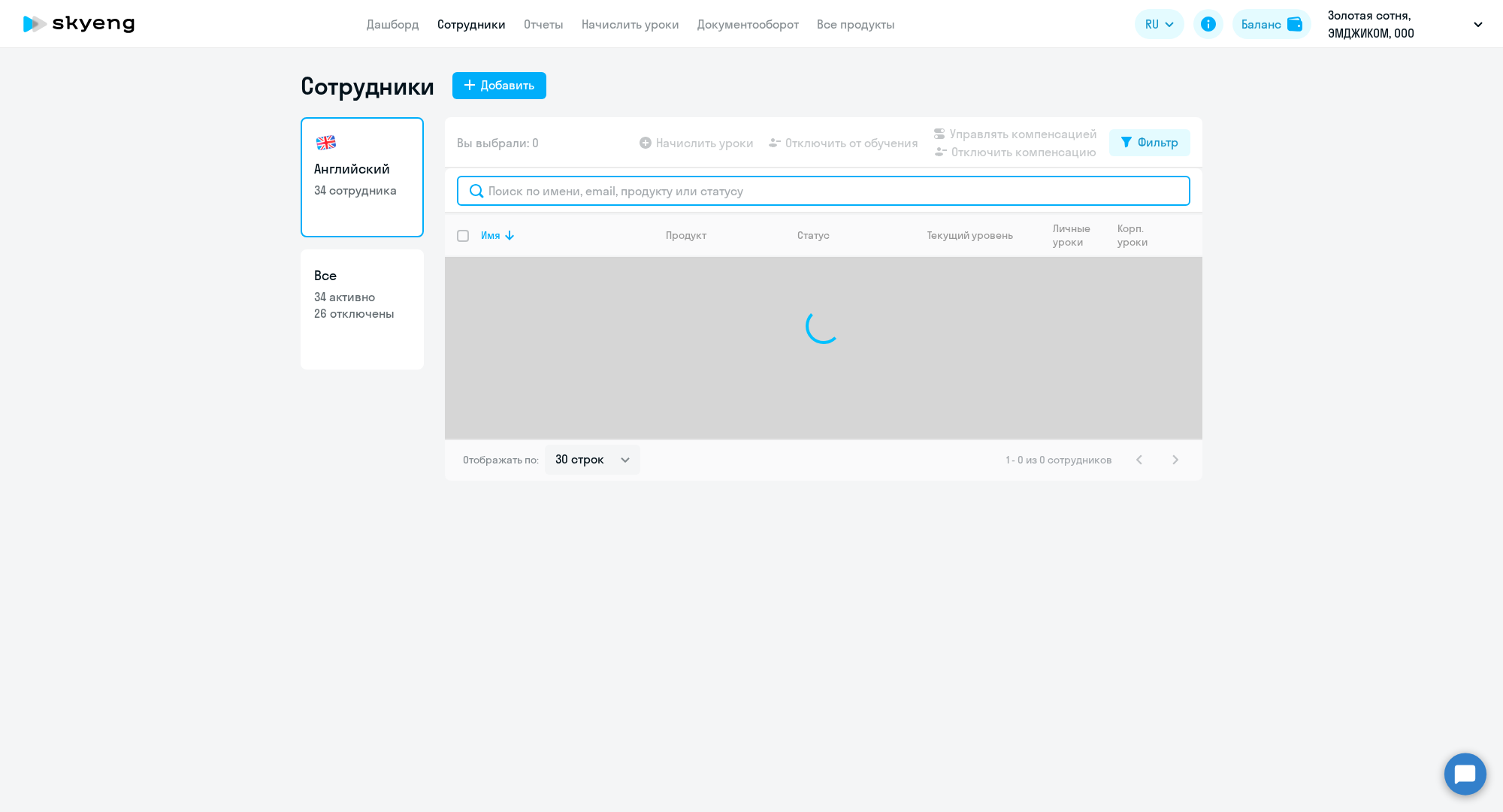
click at [597, 180] on input "text" at bounding box center [823, 191] width 734 height 30
paste input "a.moskalenko@mgcom.ru"
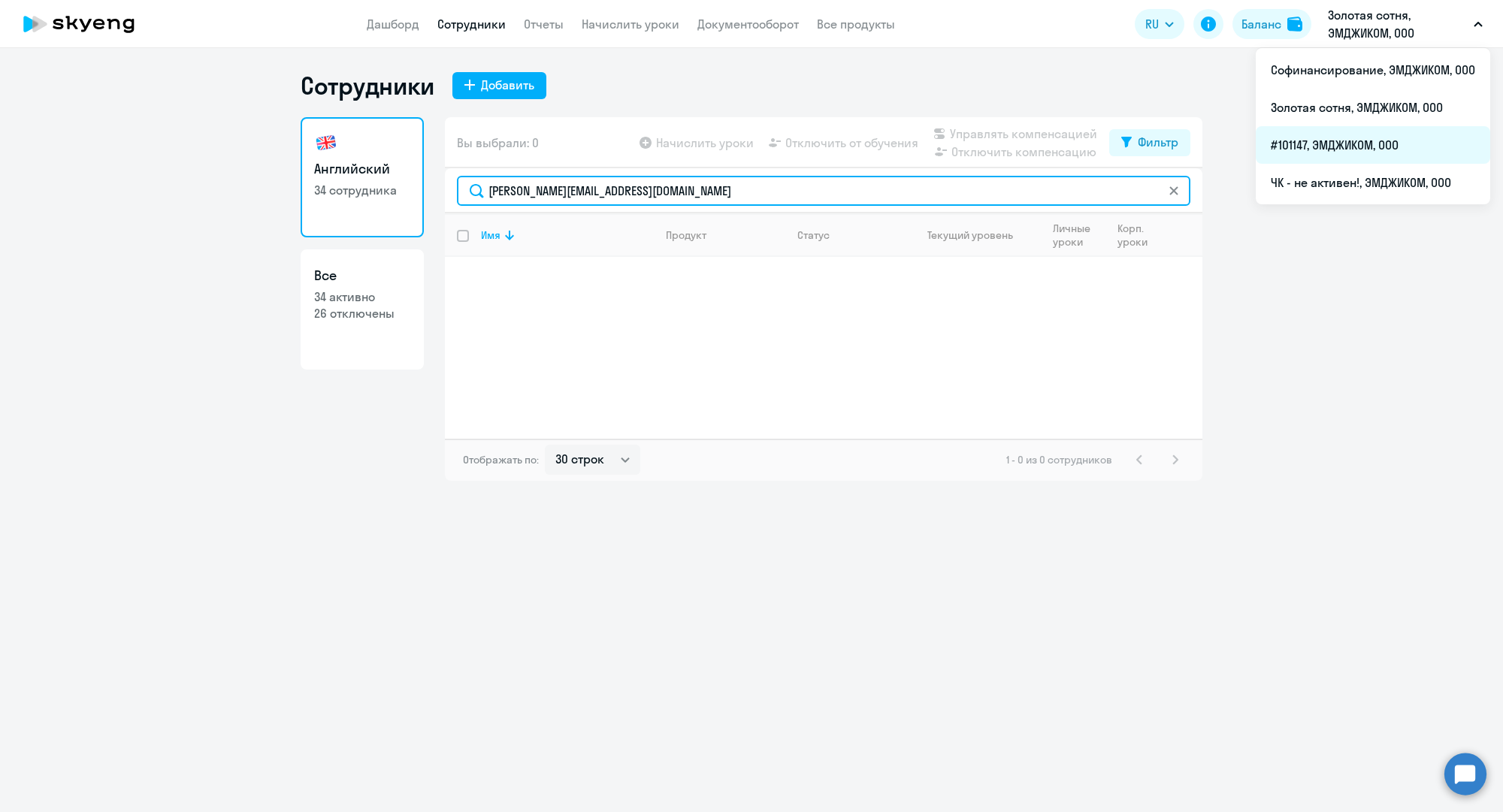
type input "a.moskalenko@mgcom.ru"
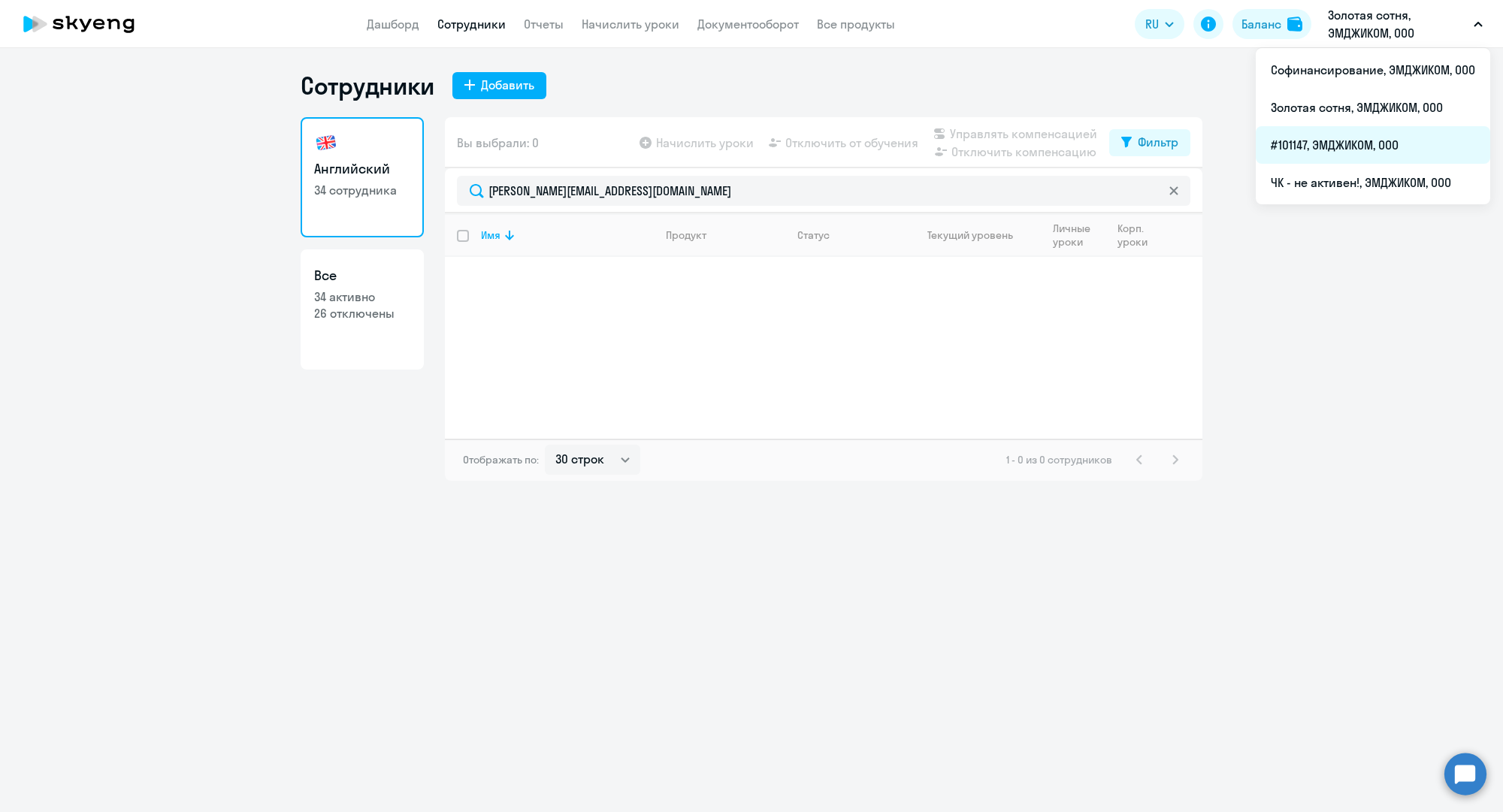
click at [1336, 151] on li "#101147, ЭМДЖИКОМ, ООО" at bounding box center [1373, 145] width 235 height 38
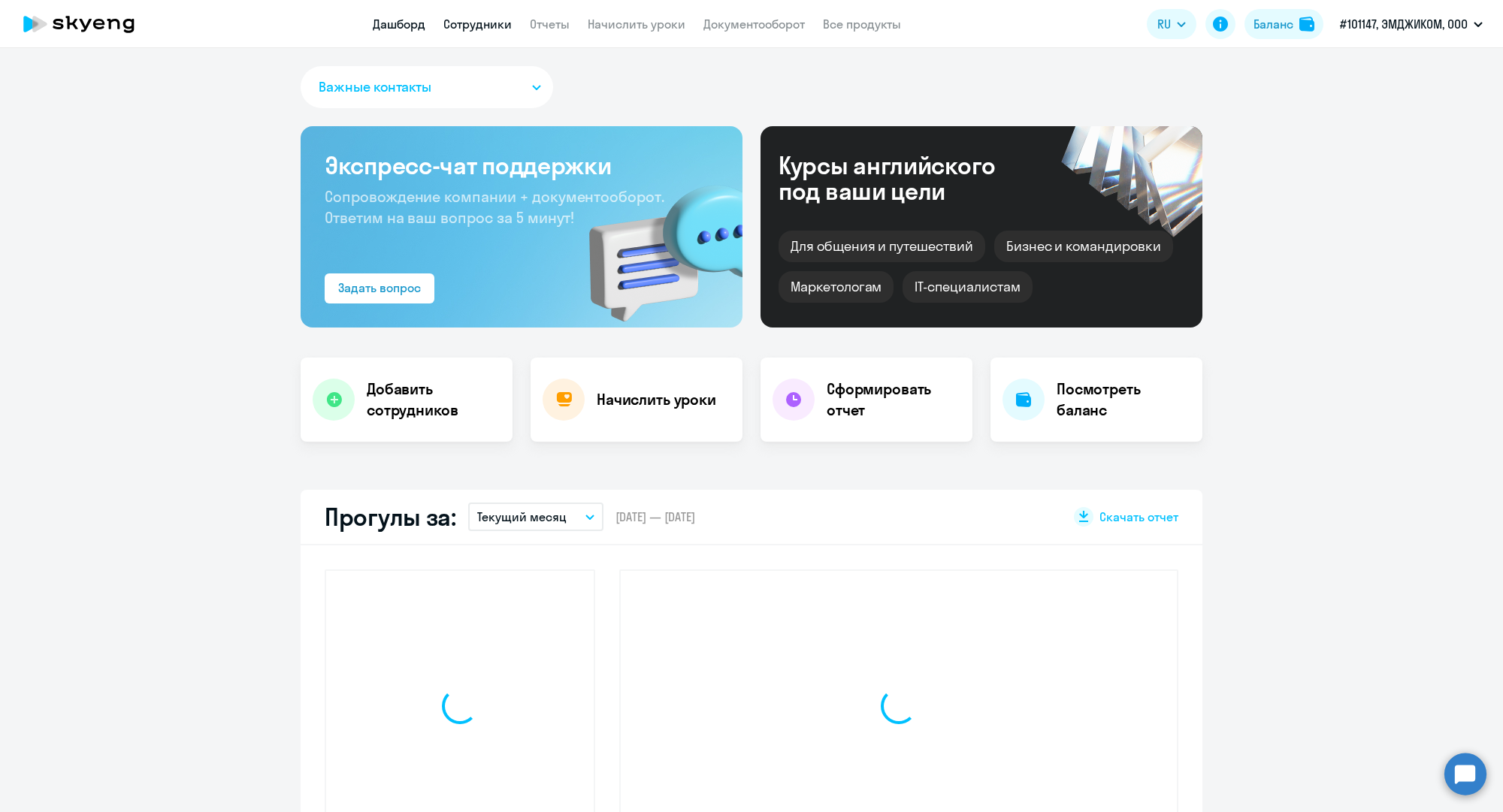
click at [485, 22] on link "Сотрудники" at bounding box center [477, 23] width 68 height 15
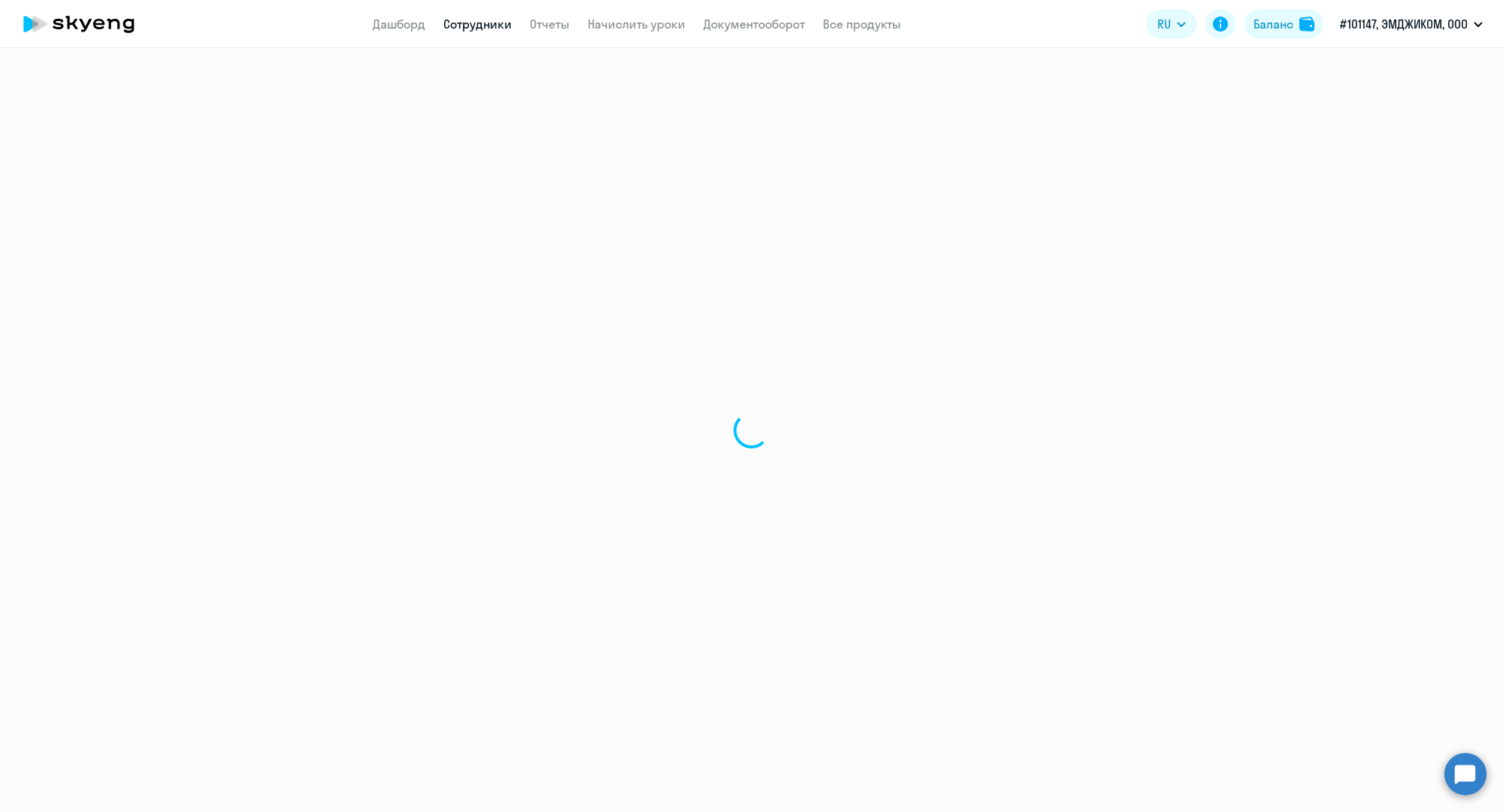
select select "30"
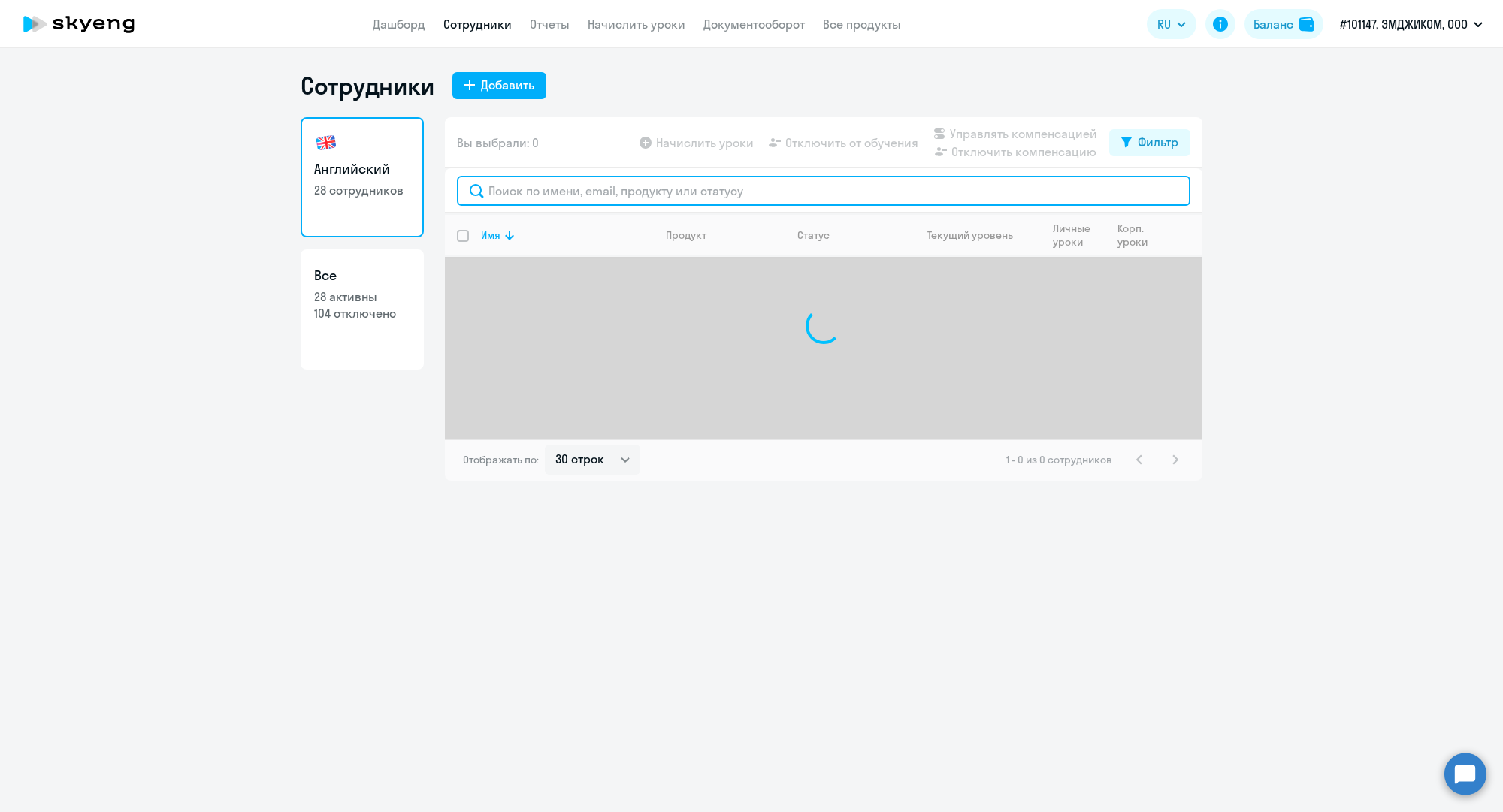
click at [568, 201] on input "text" at bounding box center [823, 191] width 734 height 30
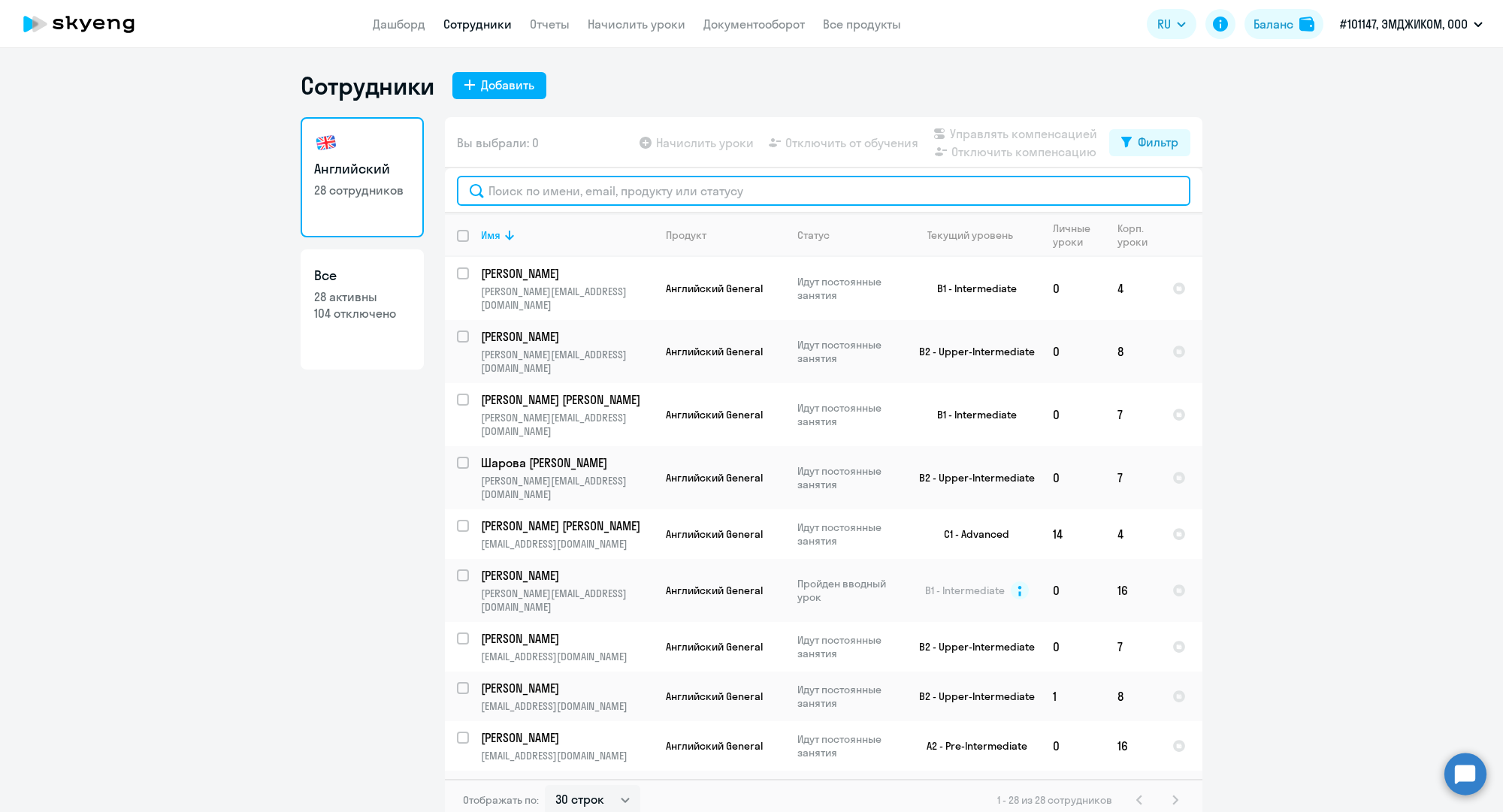
paste input "a.moskalenko@mgcom.ru"
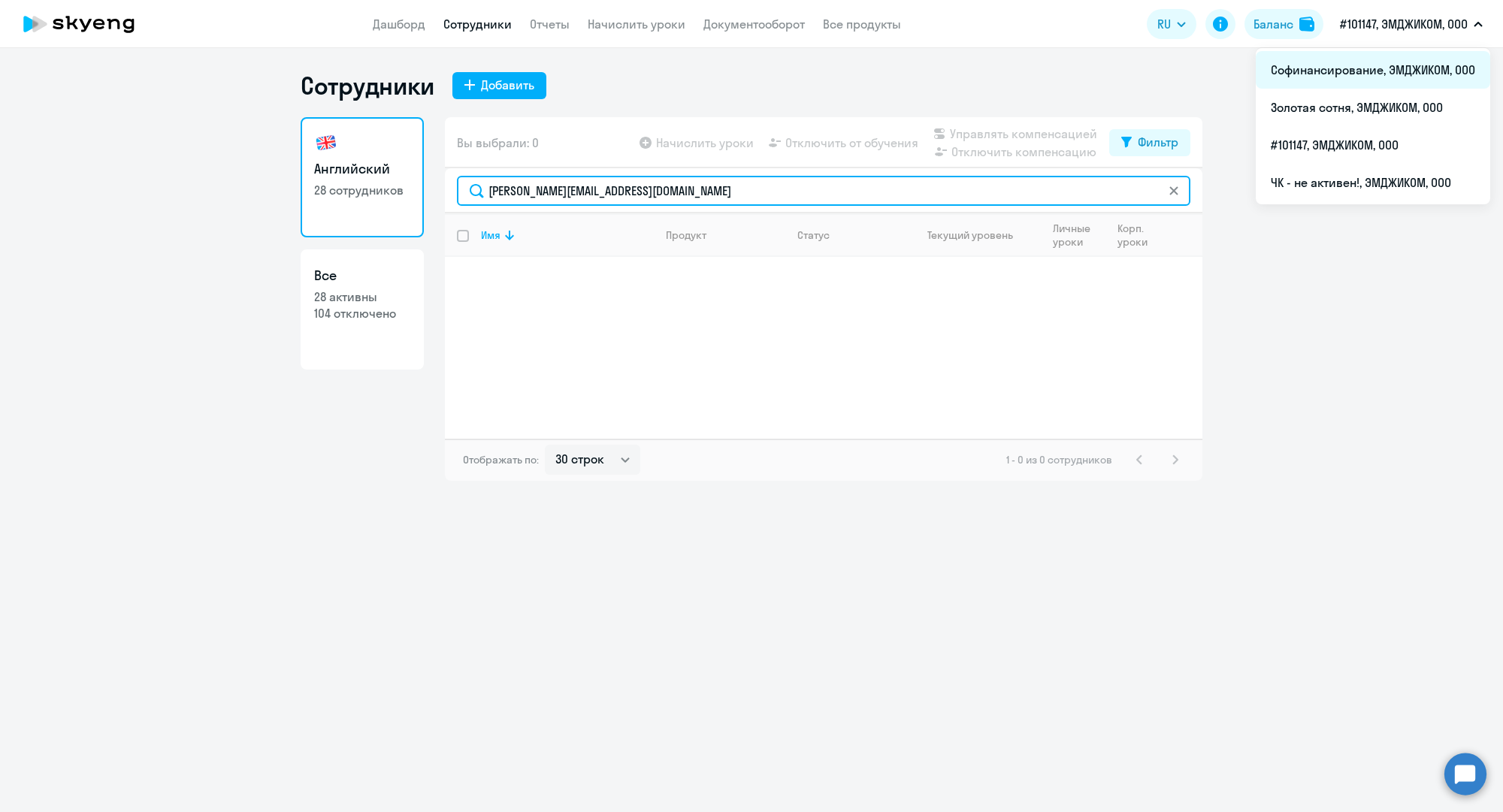
type input "a.moskalenko@mgcom.ru"
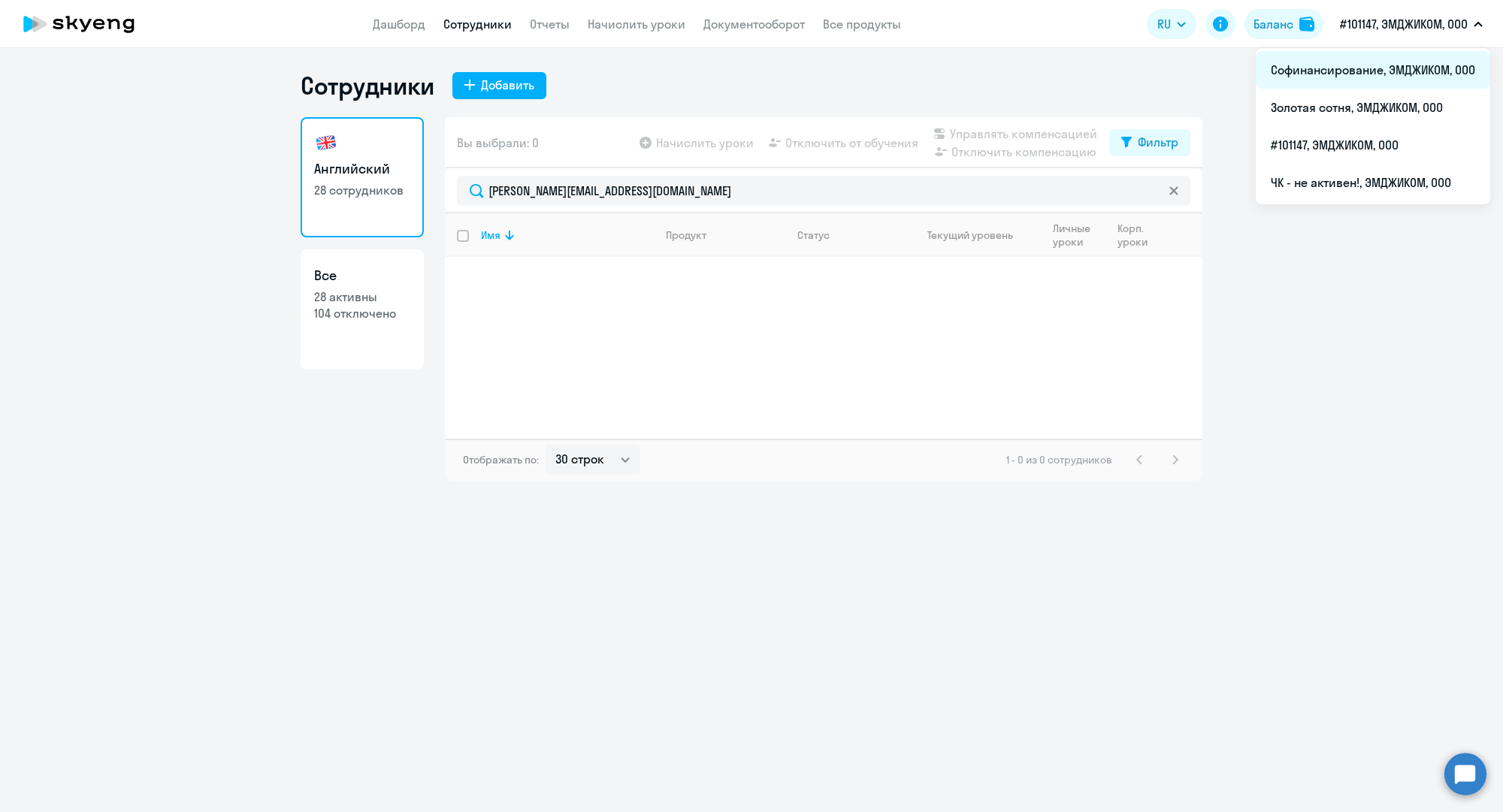
click at [1366, 58] on li "Софинансирование, ЭМДЖИКОМ, ООО" at bounding box center [1373, 70] width 235 height 38
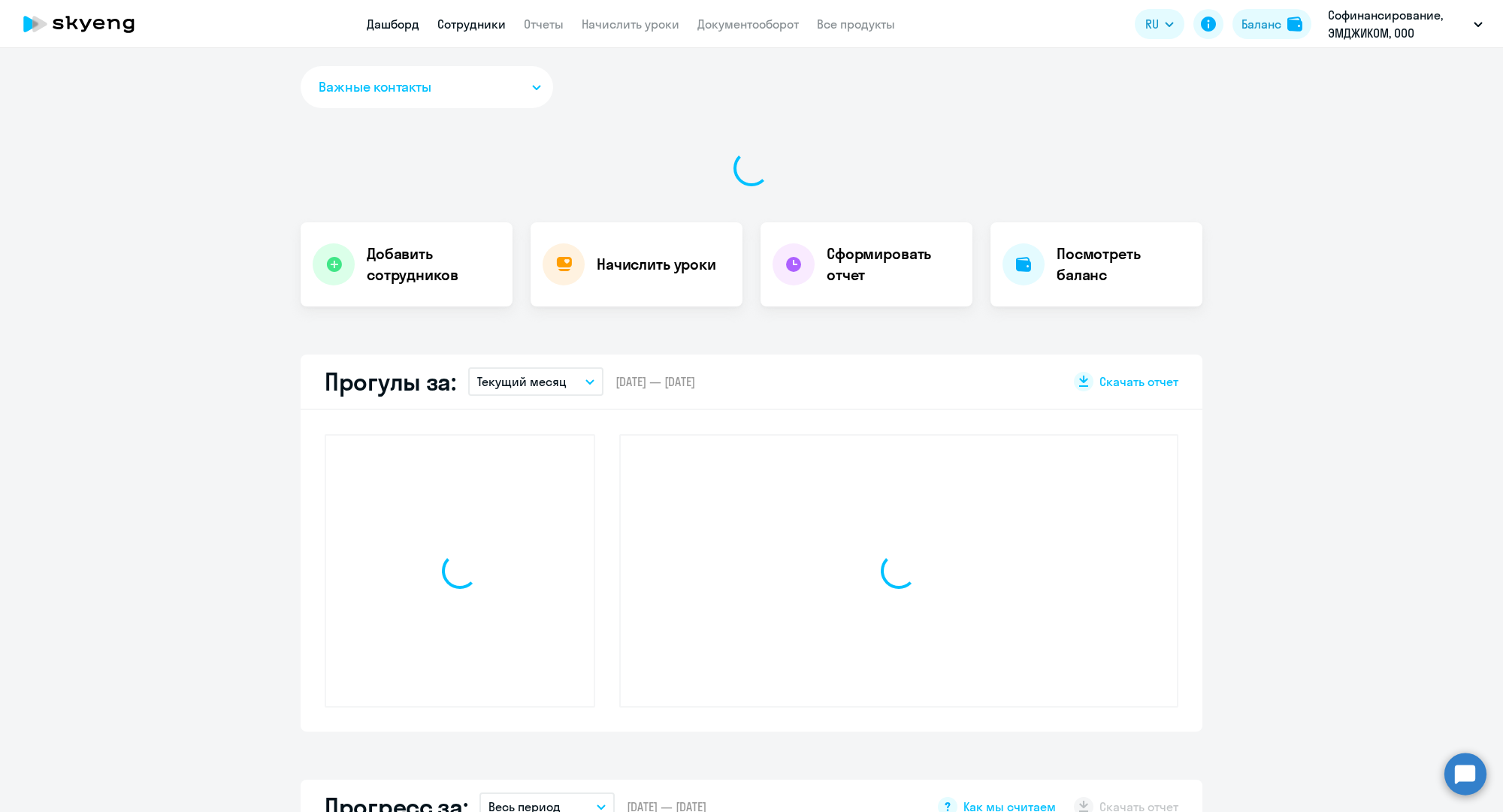
click at [479, 30] on app-menu-item-link "Сотрудники" at bounding box center [471, 24] width 68 height 19
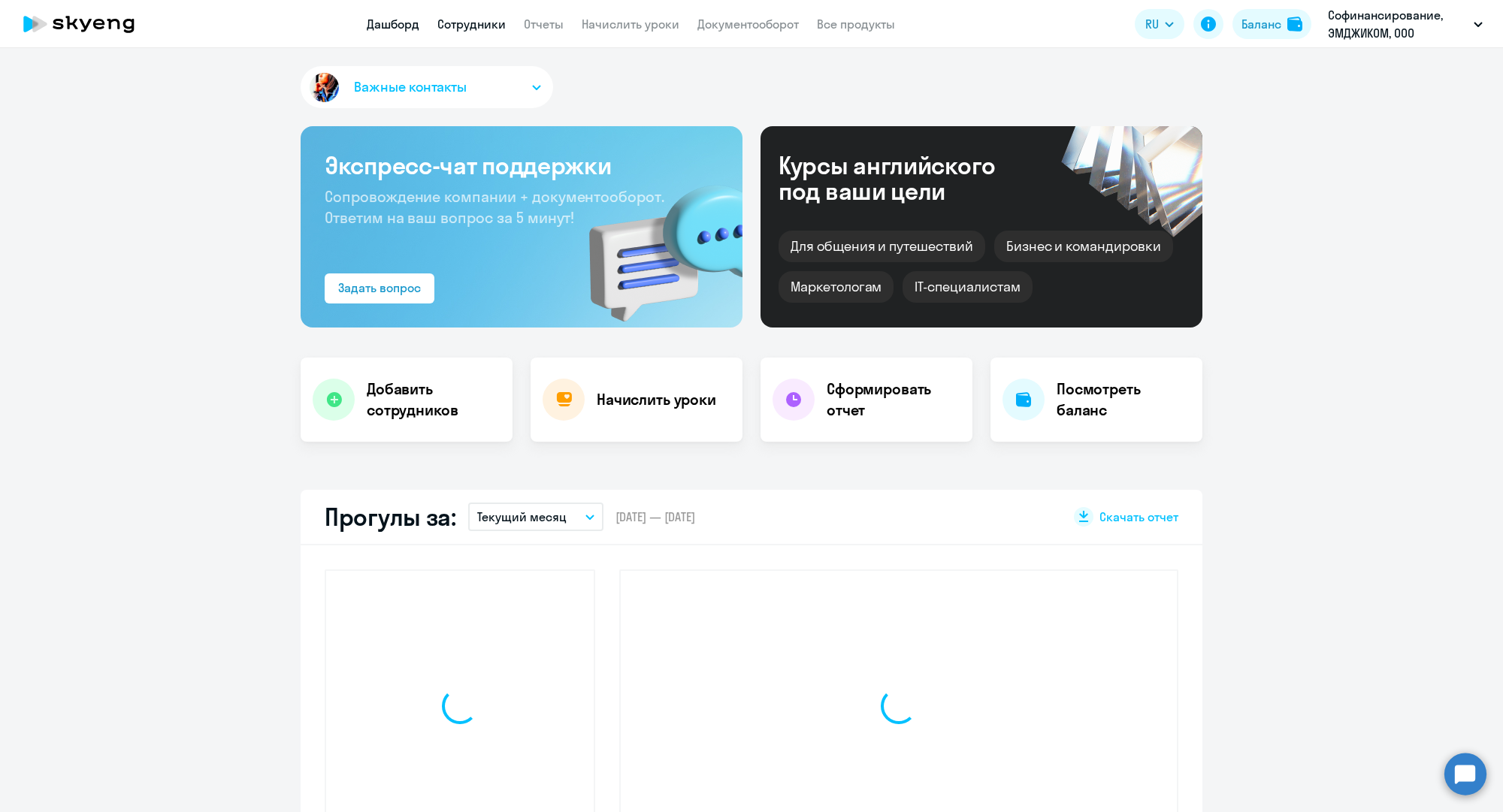
click at [479, 30] on link "Сотрудники" at bounding box center [471, 23] width 68 height 15
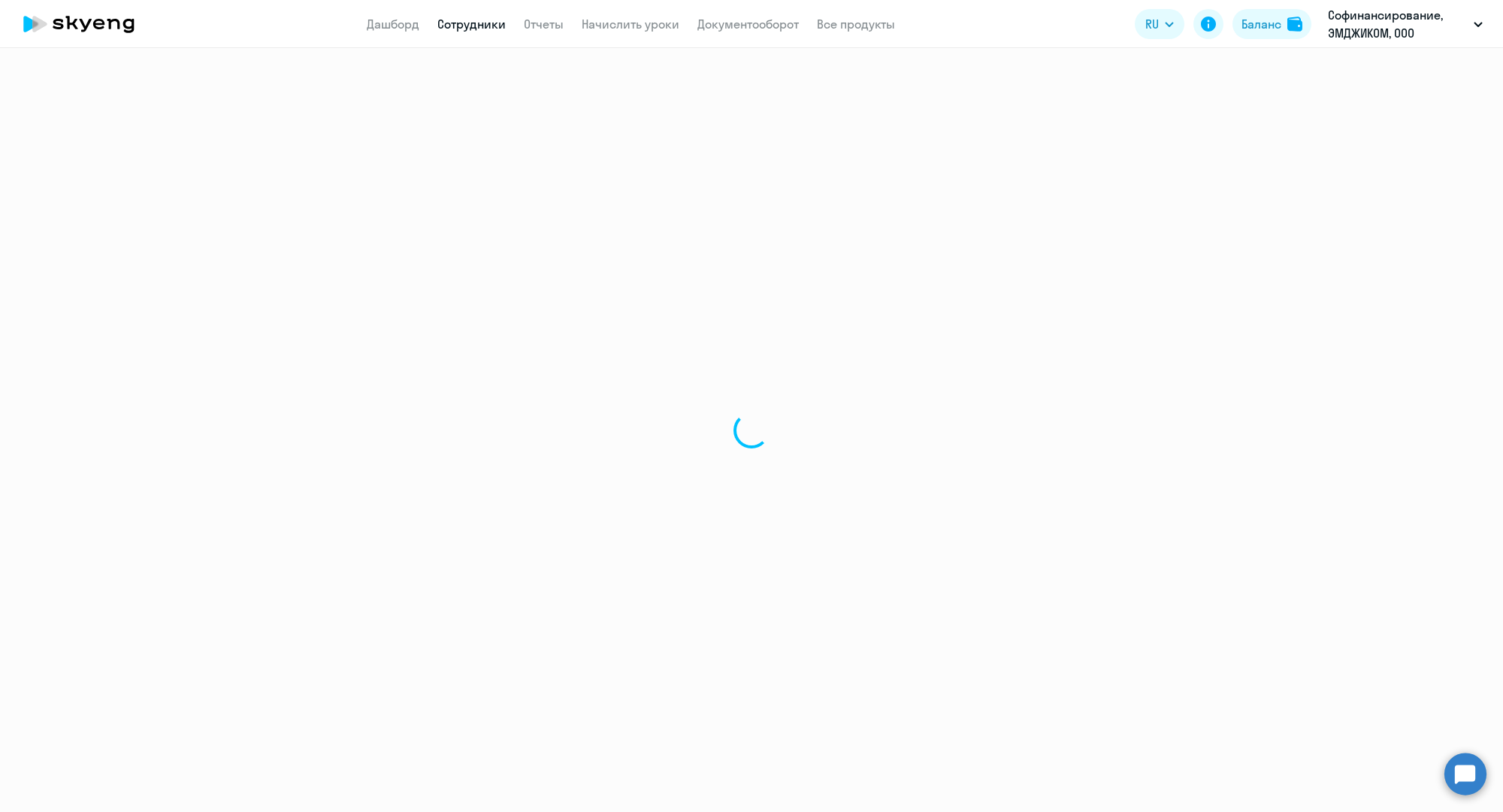
select select "30"
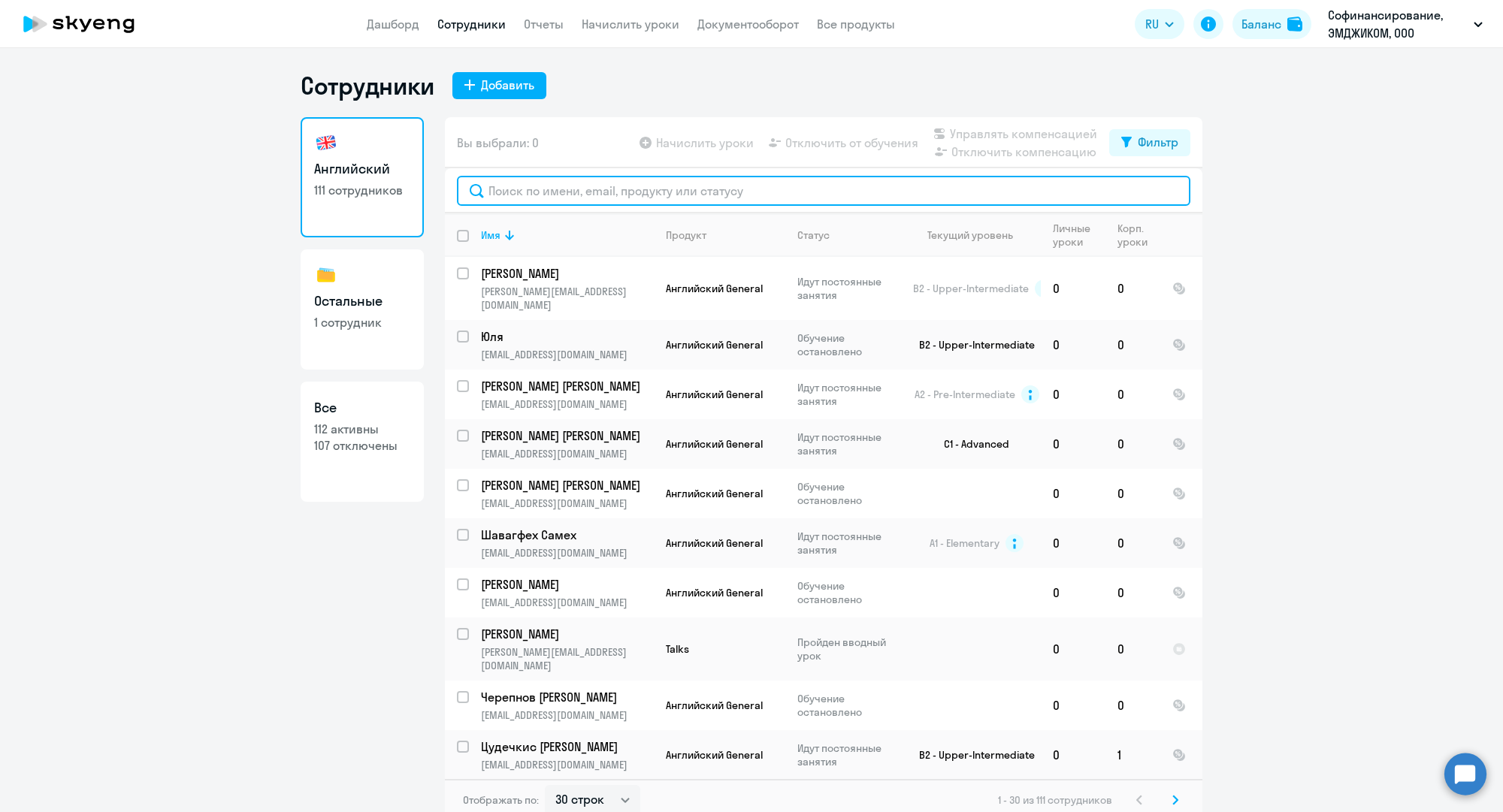
click at [543, 193] on input "text" at bounding box center [823, 191] width 734 height 30
paste input "a.moskalenko@mgcom.ru"
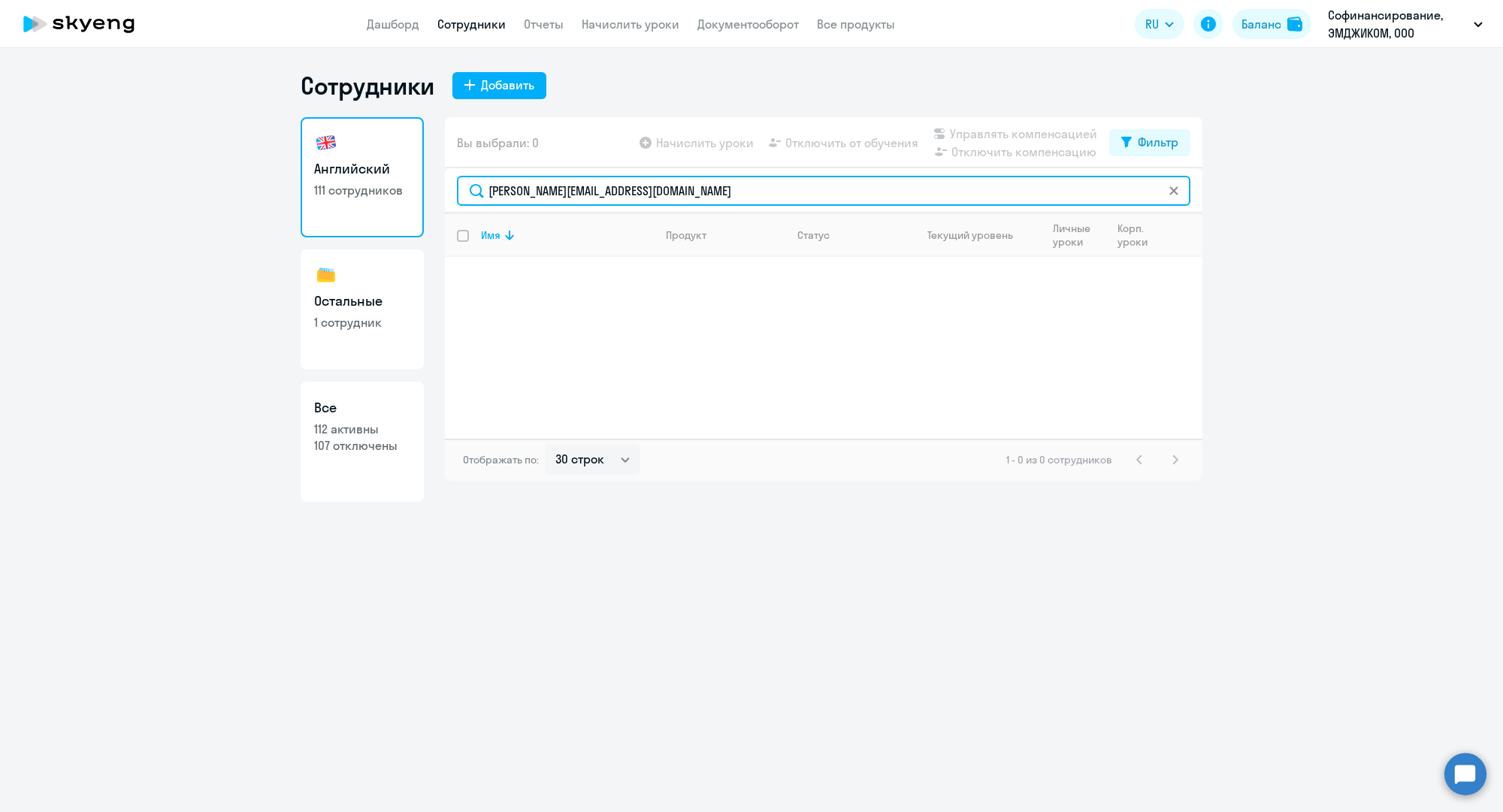
click at [661, 199] on input "a.moskalenko@mgcom.ru" at bounding box center [823, 191] width 734 height 30
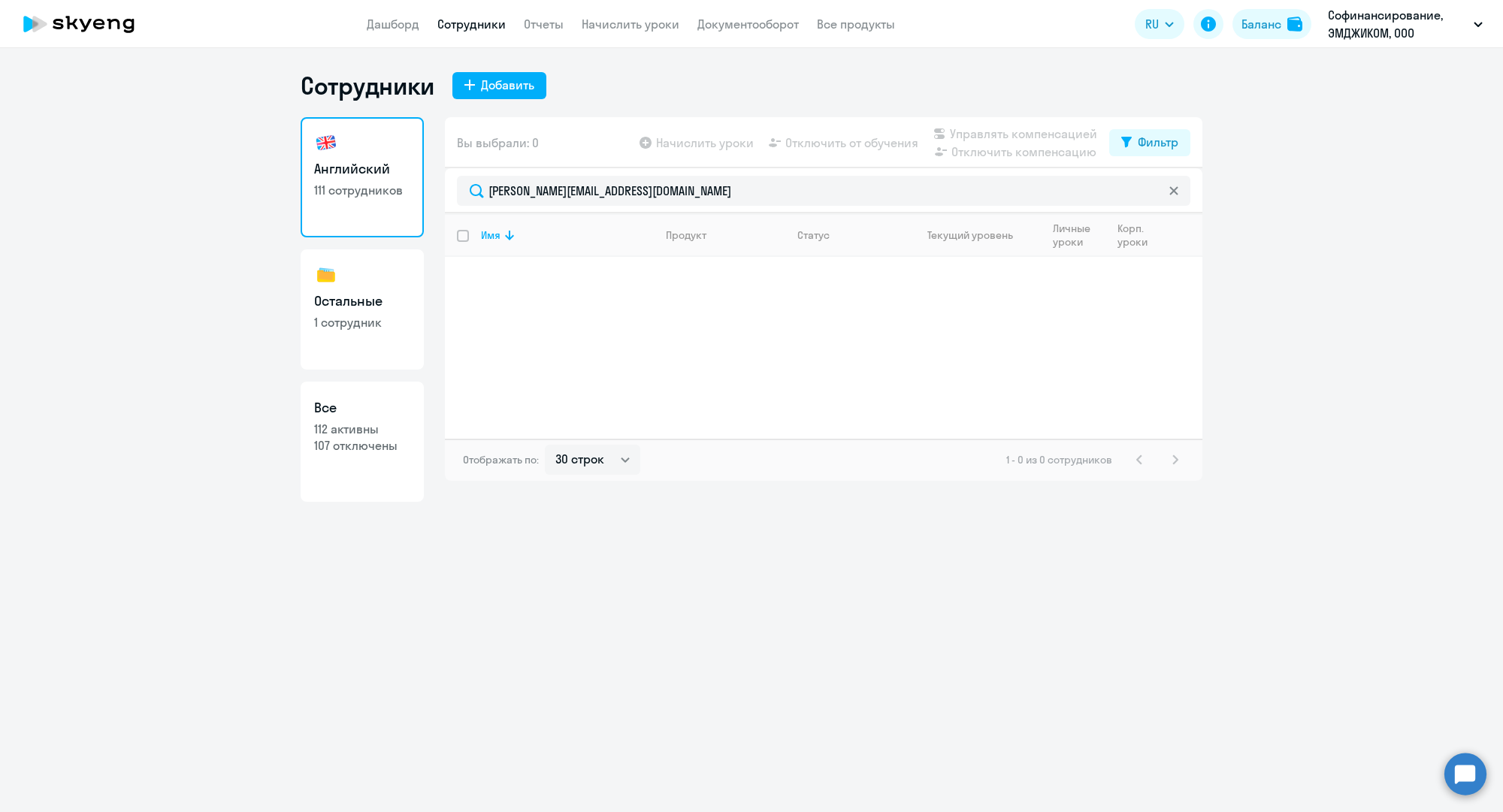
click at [476, 18] on link "Сотрудники" at bounding box center [471, 23] width 68 height 15
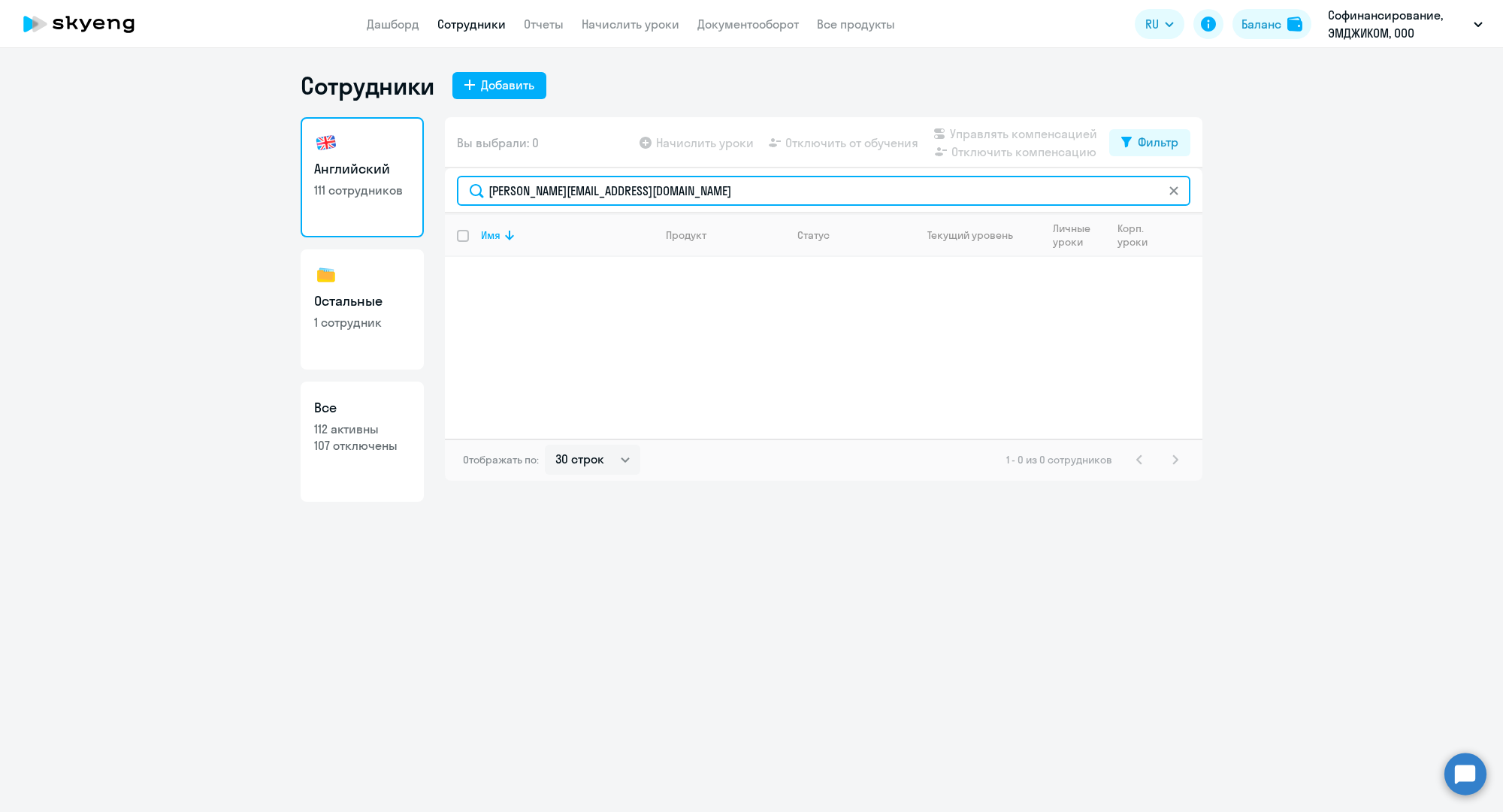
drag, startPoint x: 614, startPoint y: 176, endPoint x: 612, endPoint y: 184, distance: 8.2
click at [614, 176] on input "a.moskalenko@mgcom.ru" at bounding box center [823, 191] width 734 height 30
click at [612, 184] on input "a.moskalenko@mgcom.ru" at bounding box center [823, 191] width 734 height 30
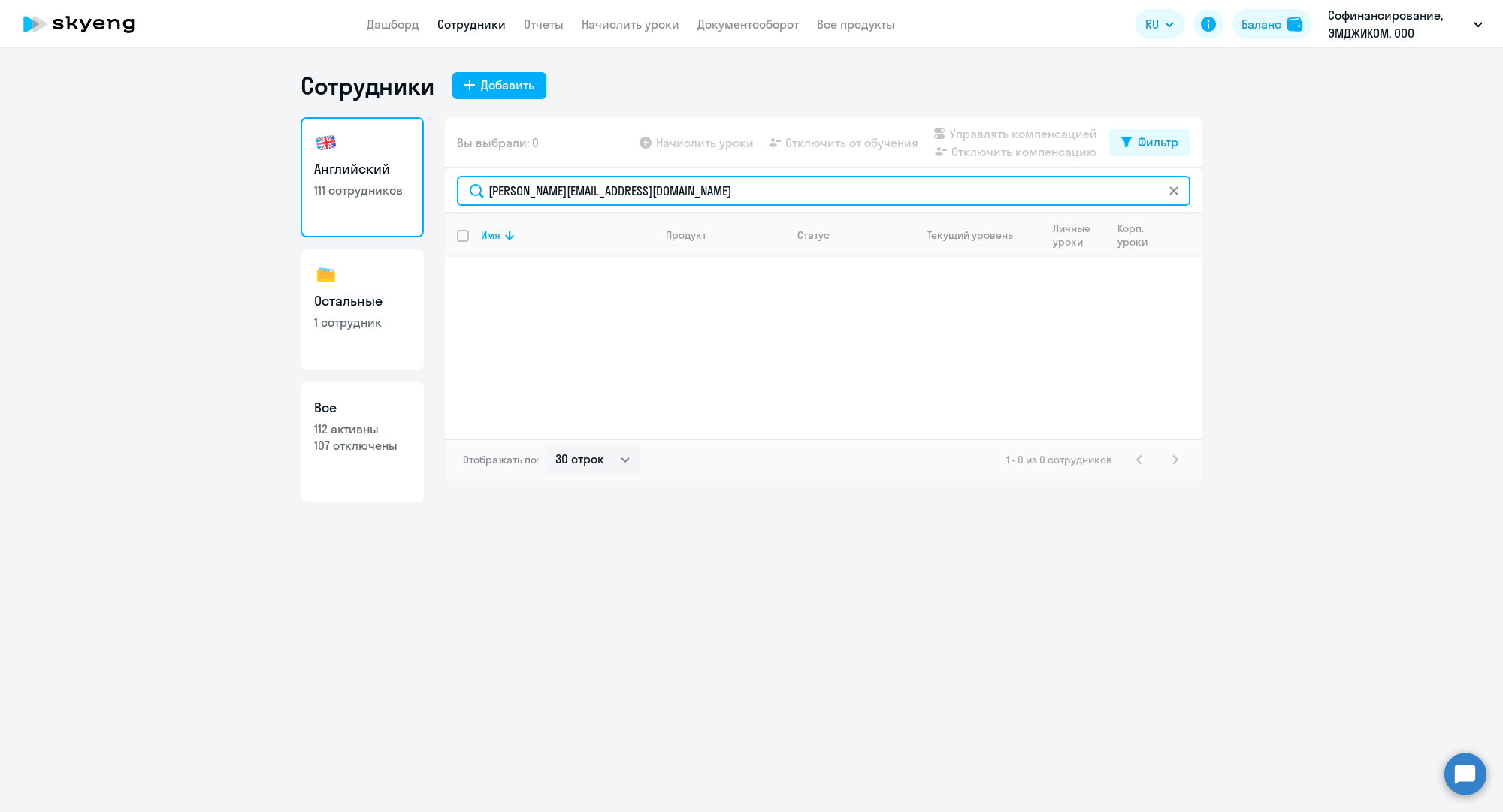
click at [612, 184] on input "a.moskalenko@mgcom.ru" at bounding box center [823, 191] width 734 height 30
paste input "m.lavygina"
type input "m.lavygina@mgcom.ru"
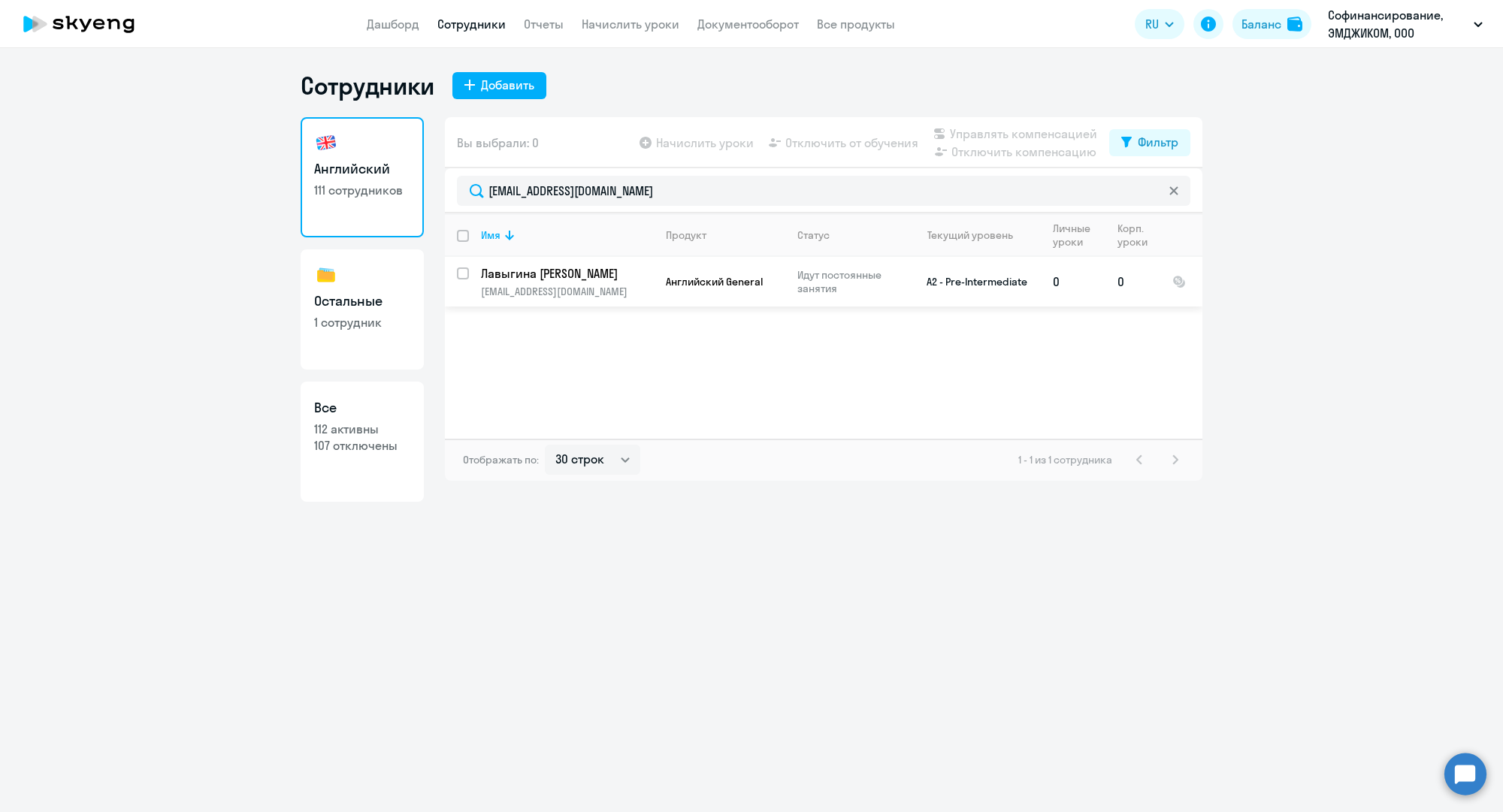
click at [459, 277] on input "select row 18853468" at bounding box center [472, 283] width 30 height 30
checkbox input "true"
click at [822, 130] on div "Начислить уроки Отключить от обучения Управлять компенсацией Отключить компенса…" at bounding box center [873, 142] width 473 height 36
click at [823, 136] on span "Отключить от обучения" at bounding box center [852, 142] width 133 height 18
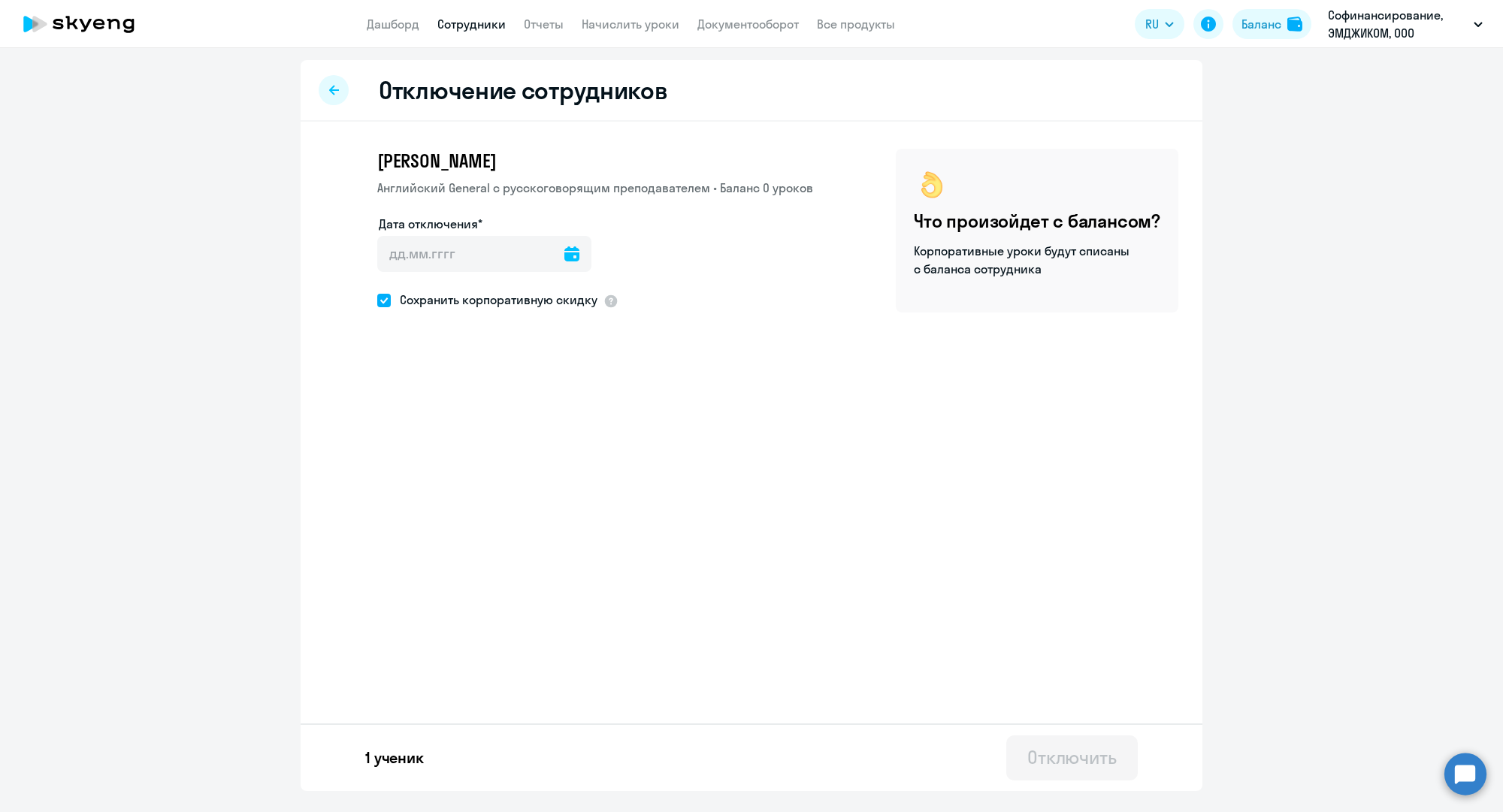
click at [558, 298] on span "Сохранить корпоративную скидку" at bounding box center [494, 300] width 207 height 18
click at [377, 300] on input "Сохранить корпоративную скидку" at bounding box center [376, 300] width 1 height 1
checkbox input "false"
click at [564, 254] on icon at bounding box center [571, 253] width 15 height 15
click at [465, 428] on span "8" at bounding box center [459, 425] width 27 height 27
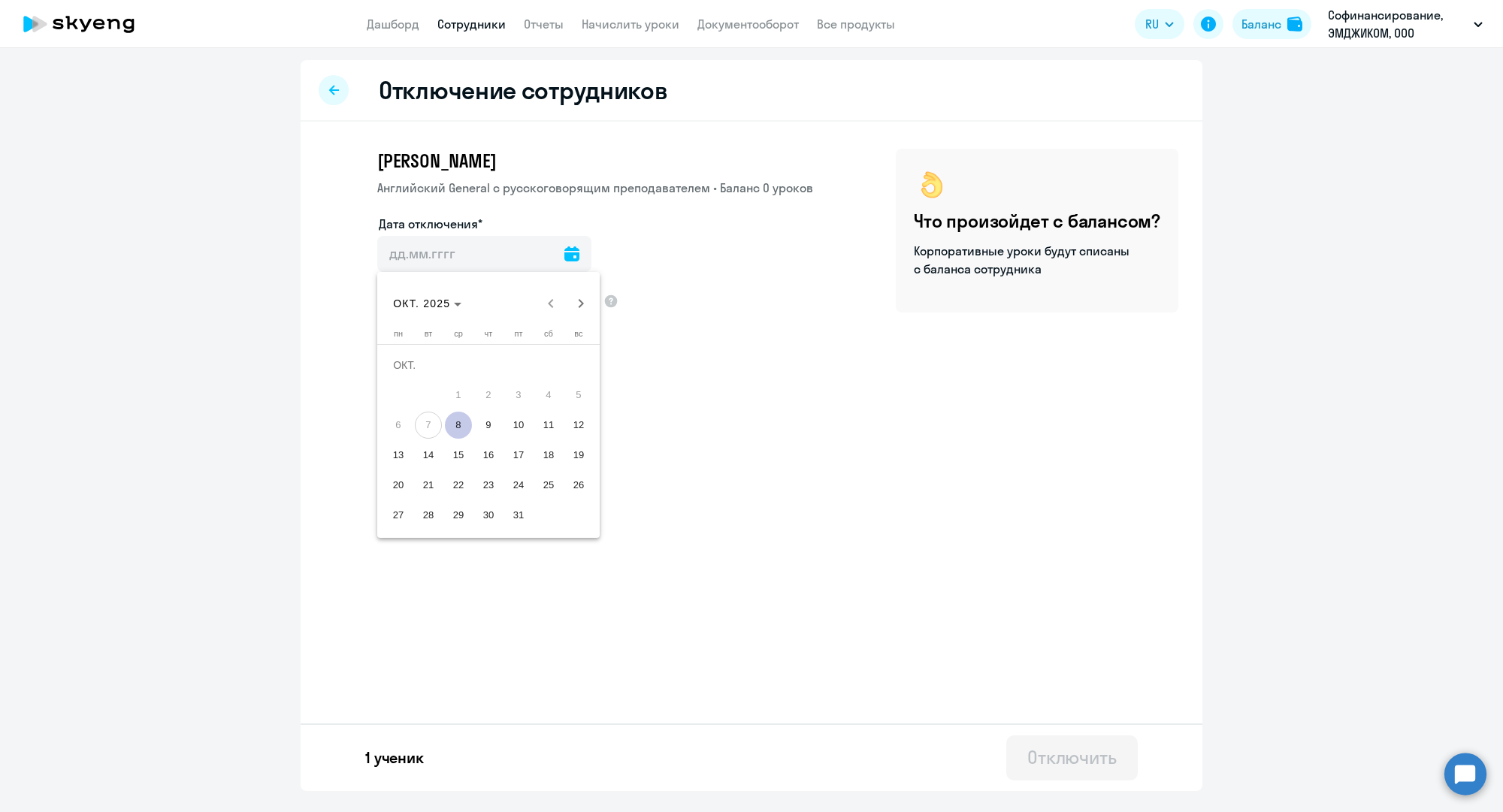
type input "08.10.2025"
type input "8.10.2025"
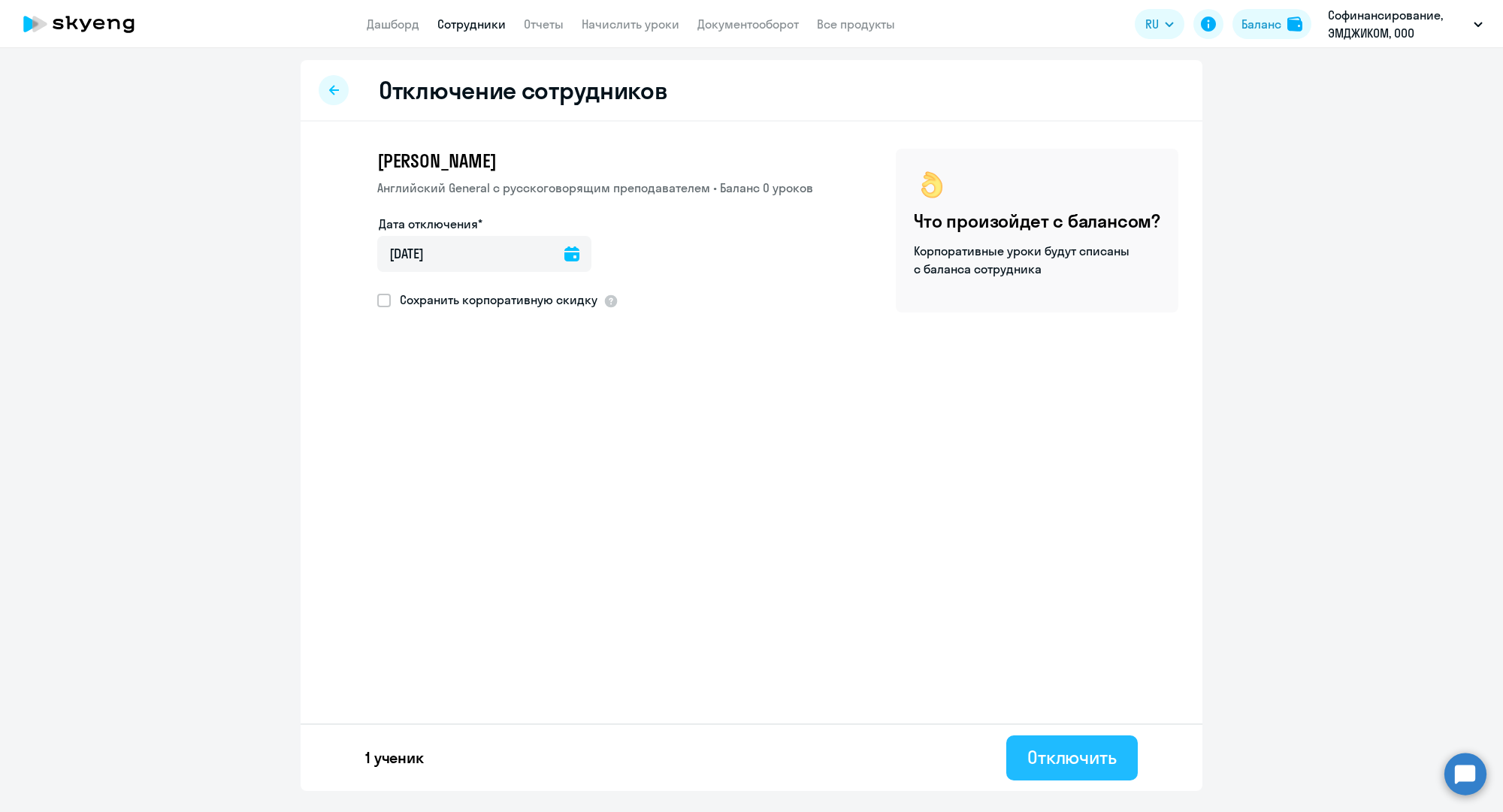
click at [1103, 757] on div "Отключить" at bounding box center [1072, 756] width 90 height 24
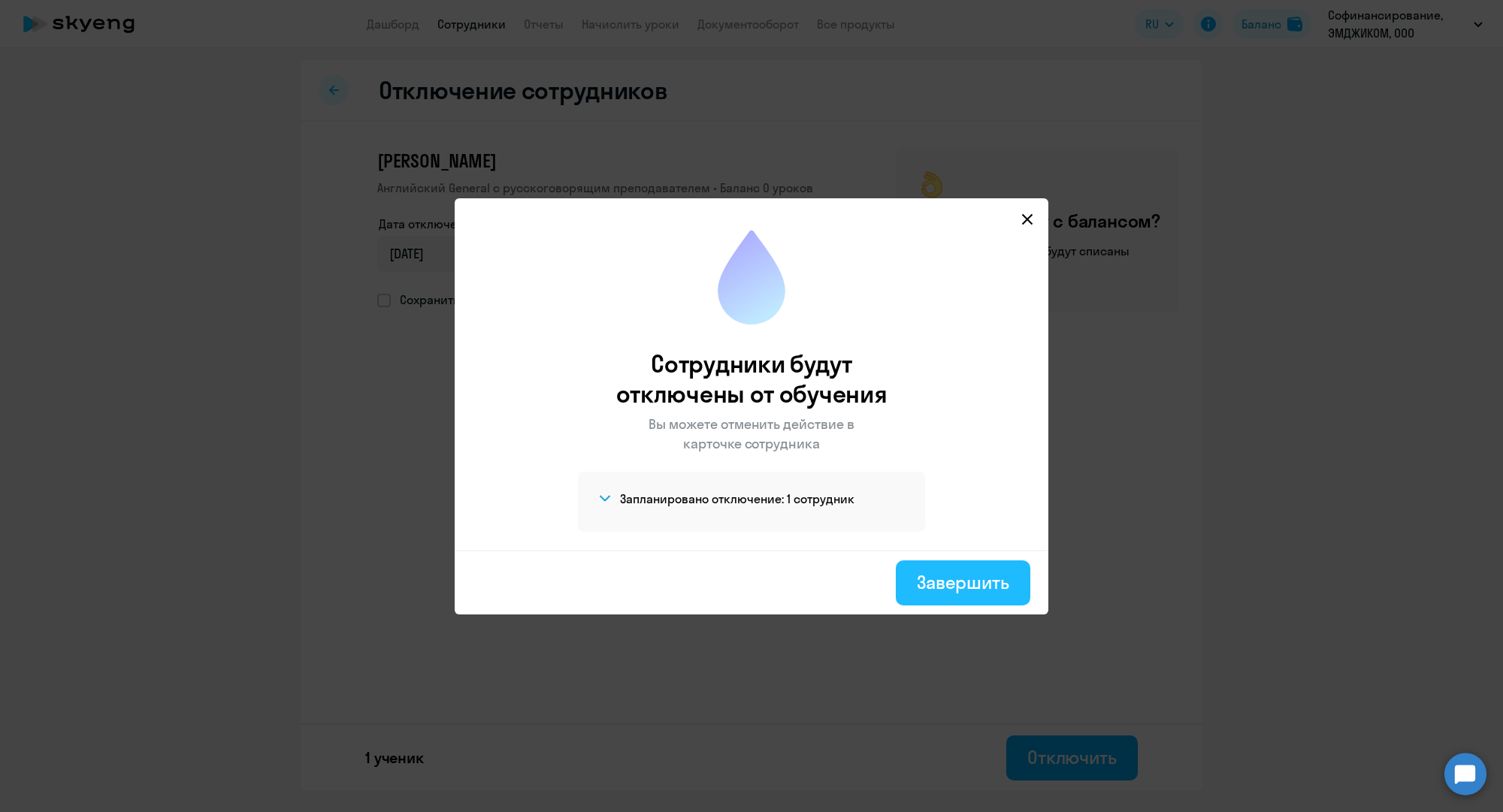
click at [952, 585] on div "Завершить" at bounding box center [962, 582] width 92 height 24
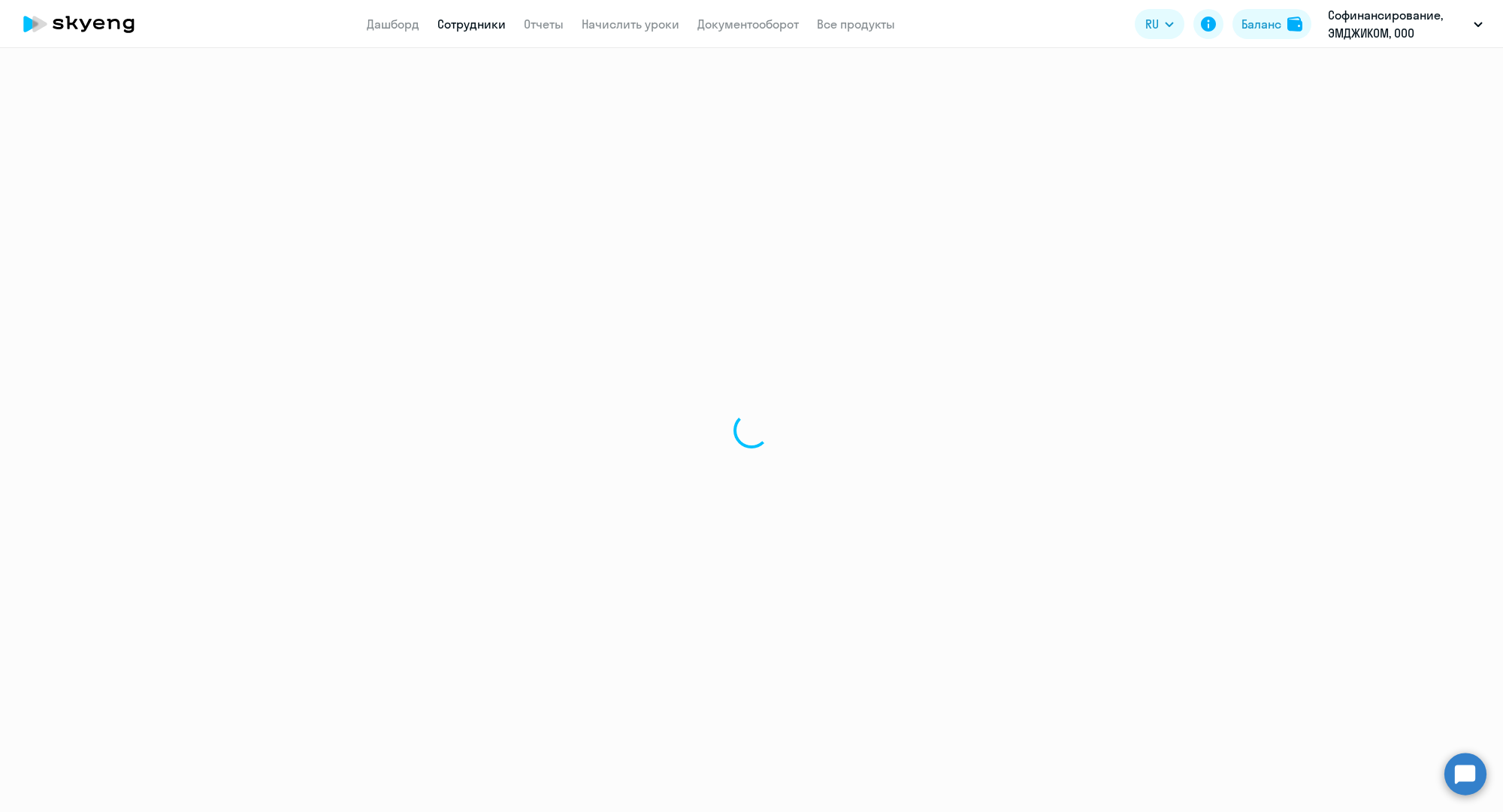
select select "30"
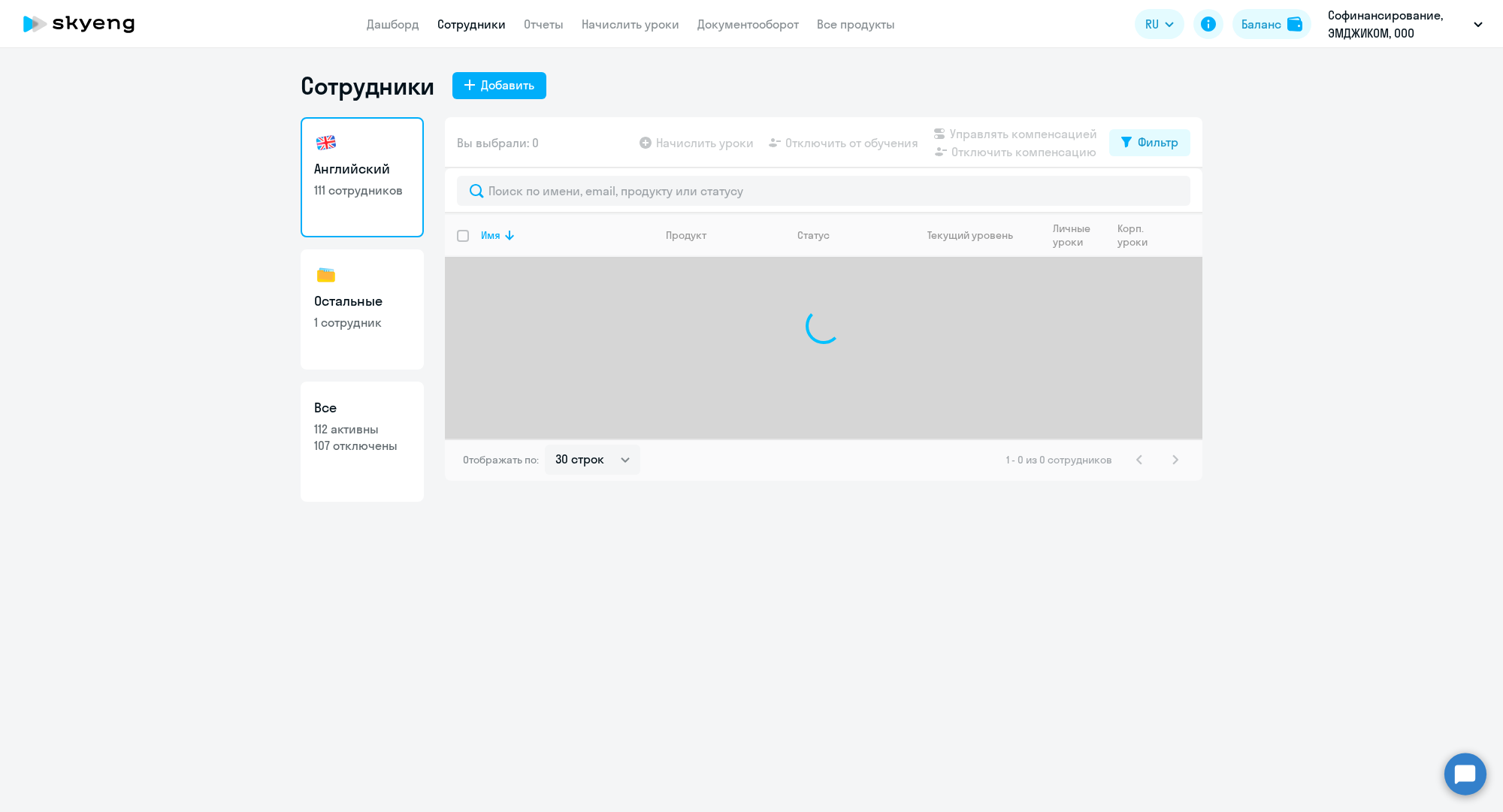
click at [473, 39] on app-header "Дашборд Сотрудники Отчеты Начислить уроки Документооборот Все продукты Дашборд …" at bounding box center [752, 24] width 1503 height 48
click at [474, 30] on link "Сотрудники" at bounding box center [471, 23] width 68 height 15
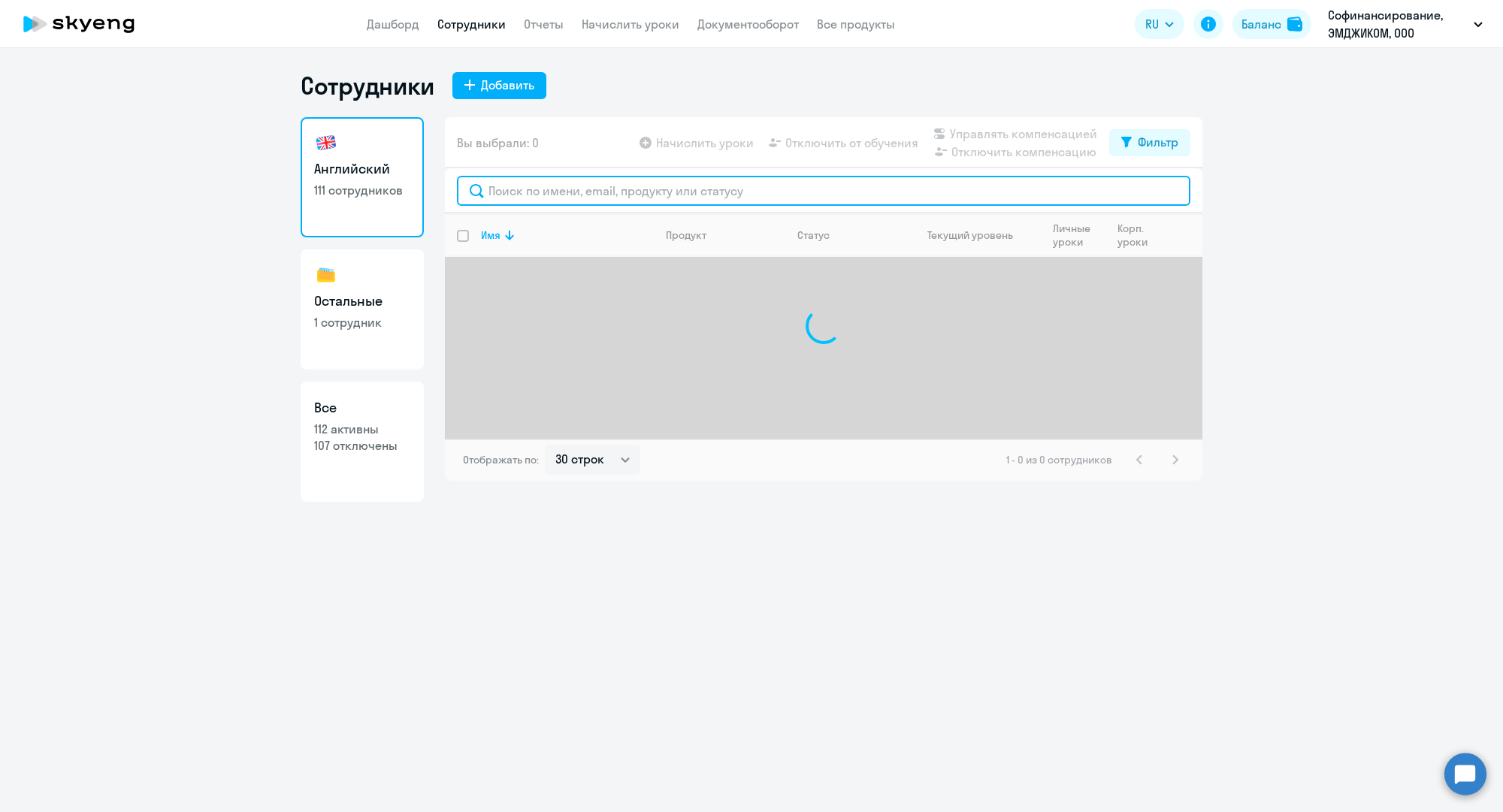
click at [516, 188] on input "text" at bounding box center [823, 191] width 734 height 30
paste input "m.lavygina@mgcom.ru"
type input "m.lavygina@mgcom.ru"
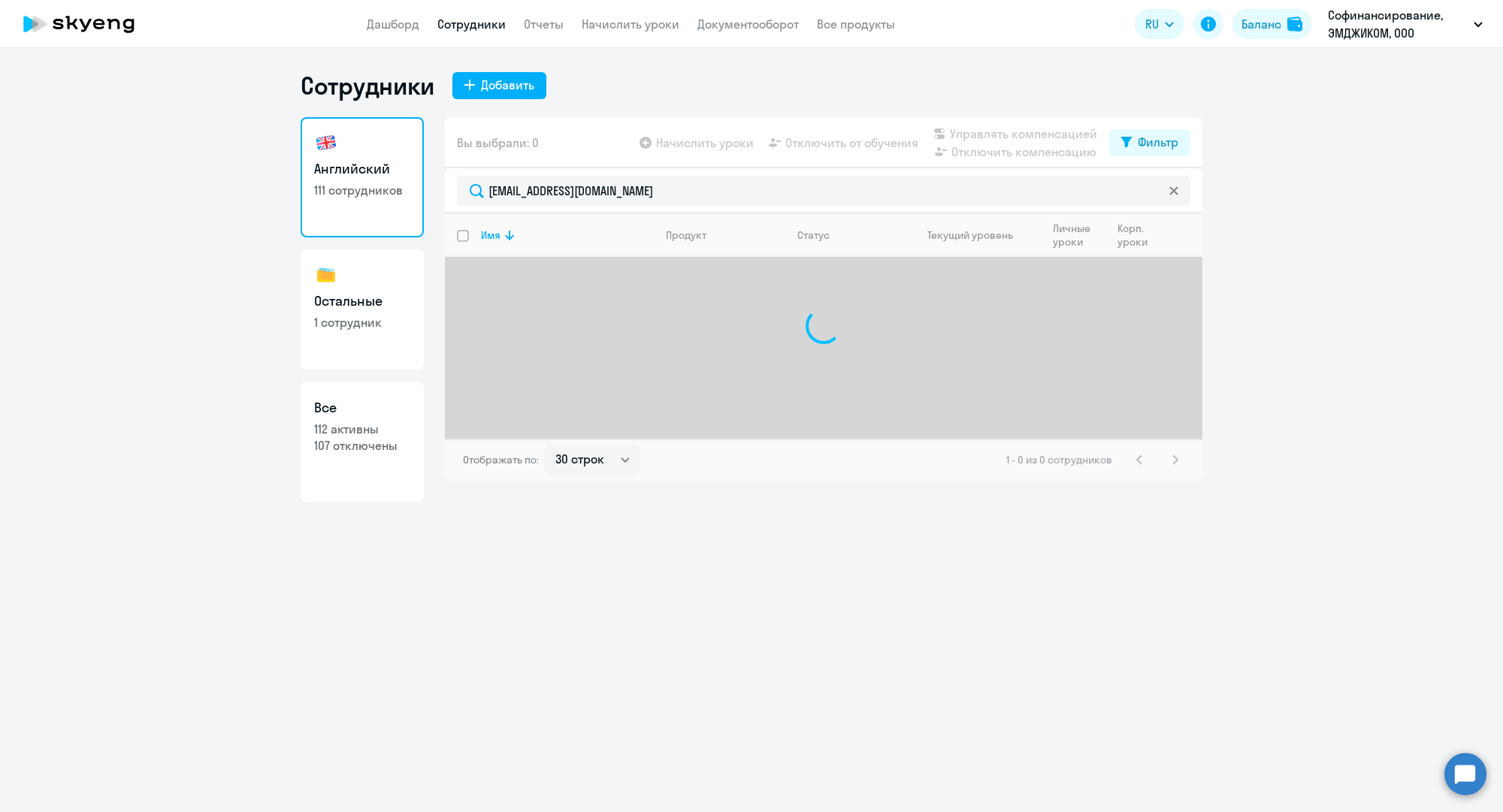
click at [494, 18] on link "Сотрудники" at bounding box center [471, 23] width 68 height 15
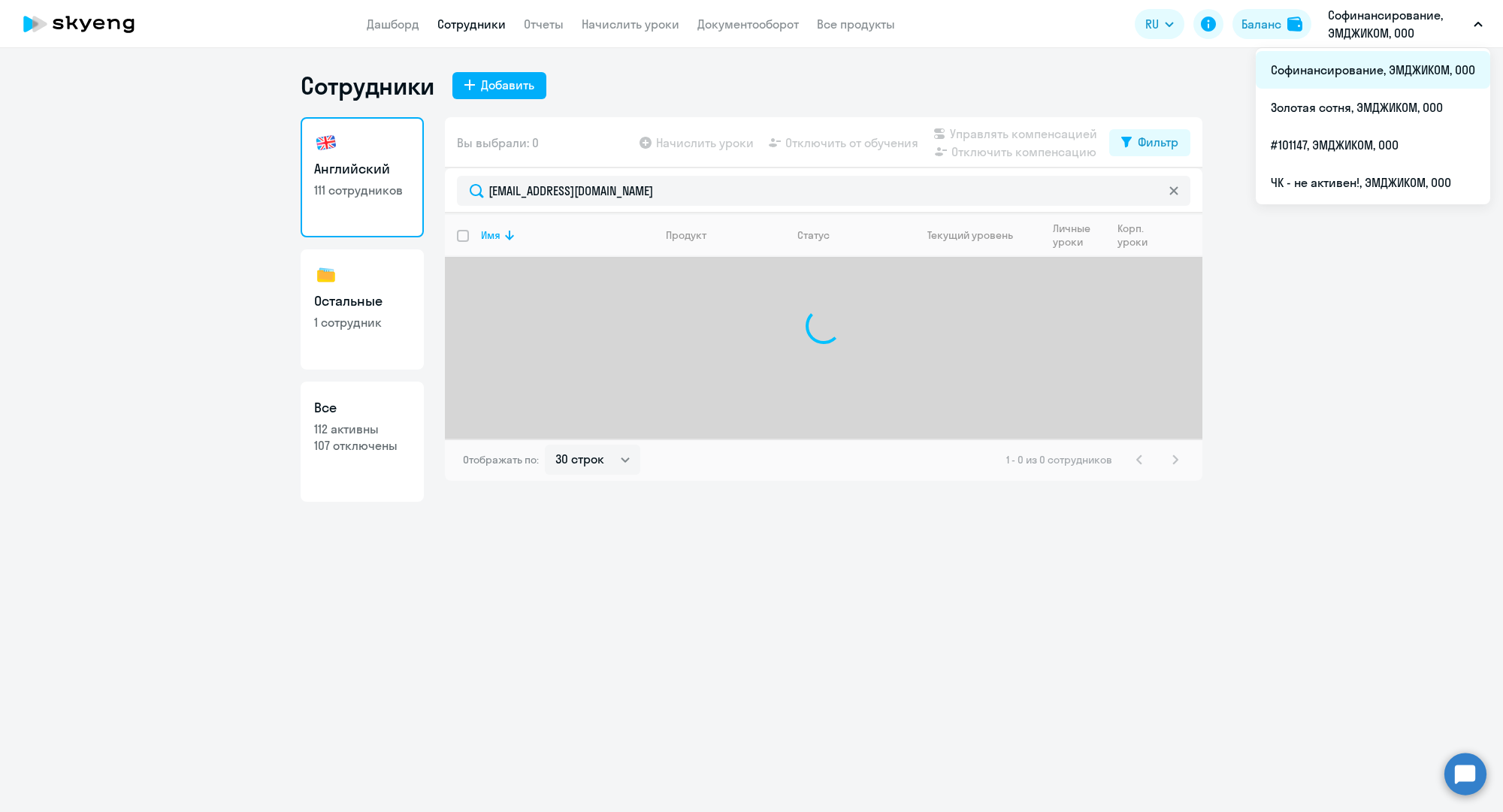
click at [1361, 73] on li "Софинансирование, ЭМДЖИКОМ, ООО" at bounding box center [1373, 70] width 235 height 38
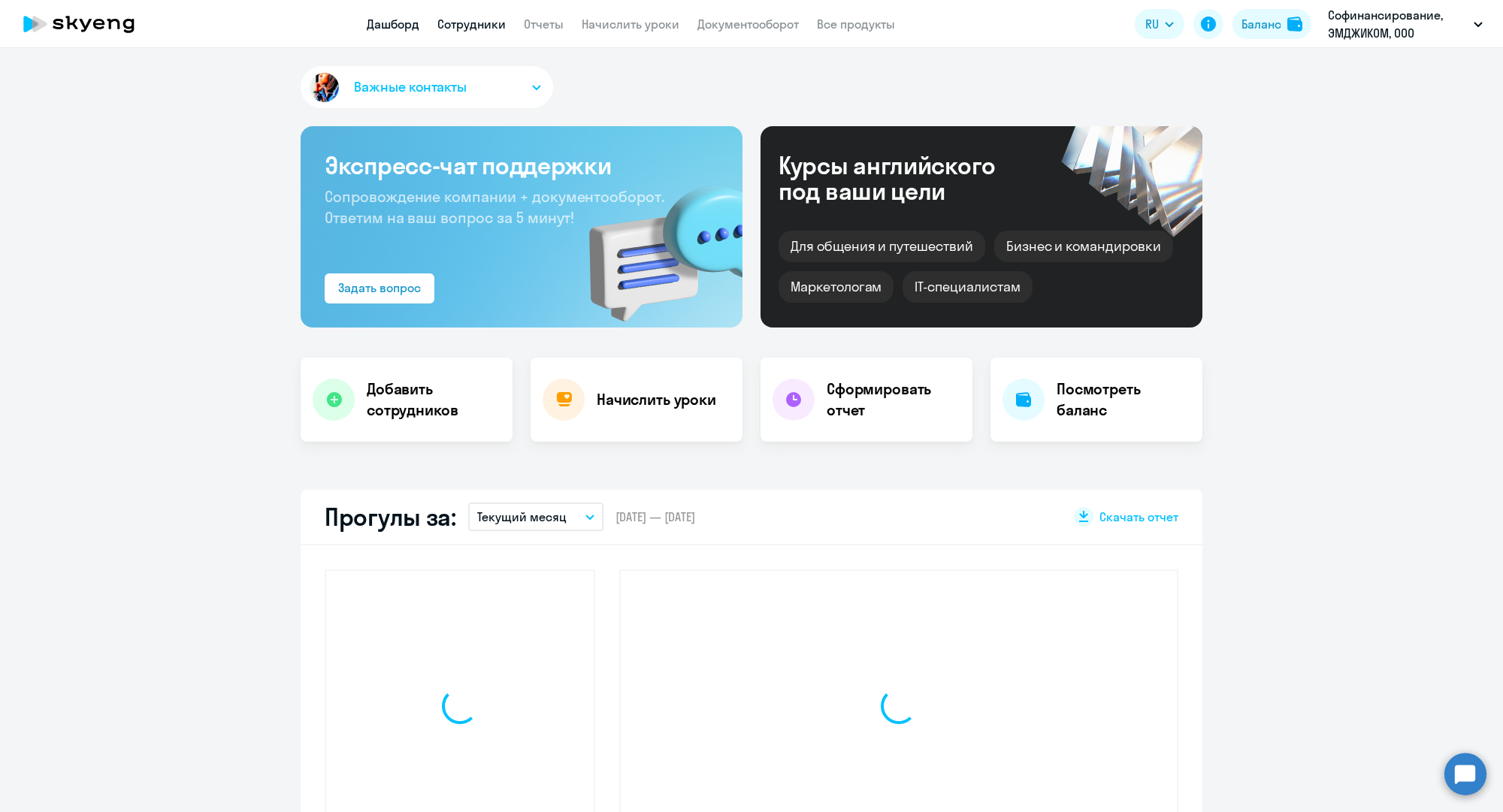
click at [474, 26] on link "Сотрудники" at bounding box center [471, 23] width 68 height 15
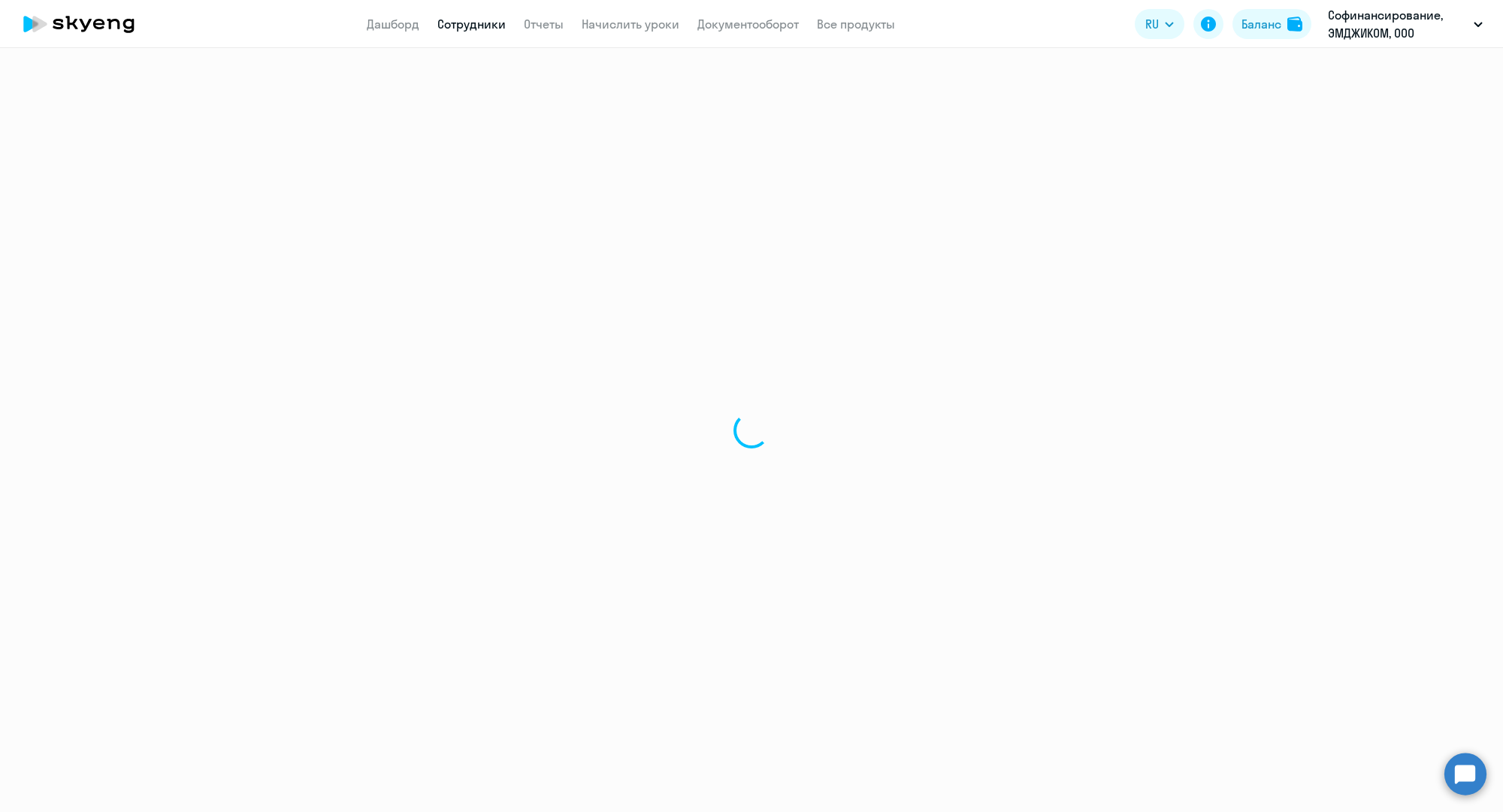
select select "30"
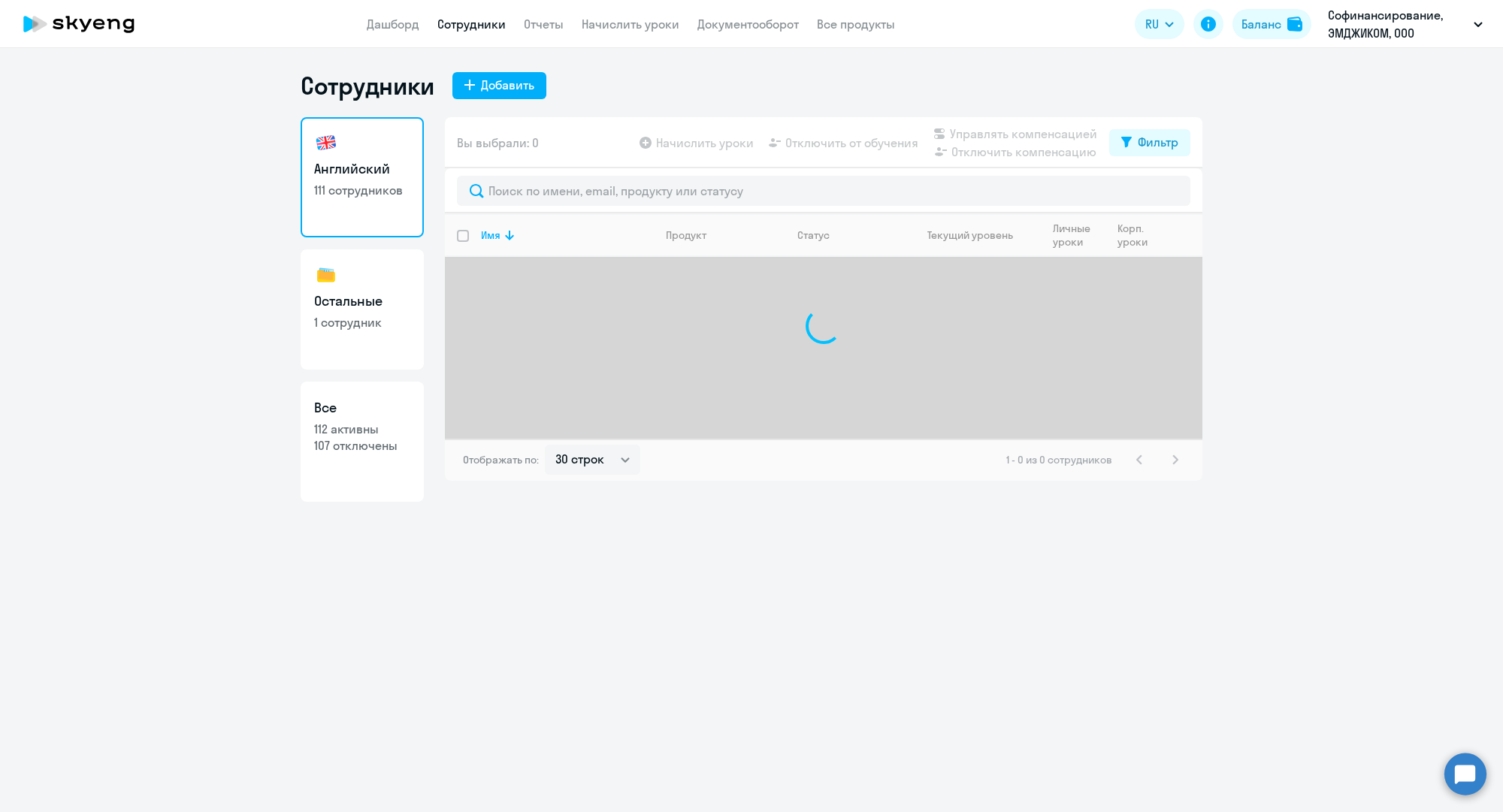
click at [474, 26] on link "Сотрудники" at bounding box center [471, 23] width 68 height 15
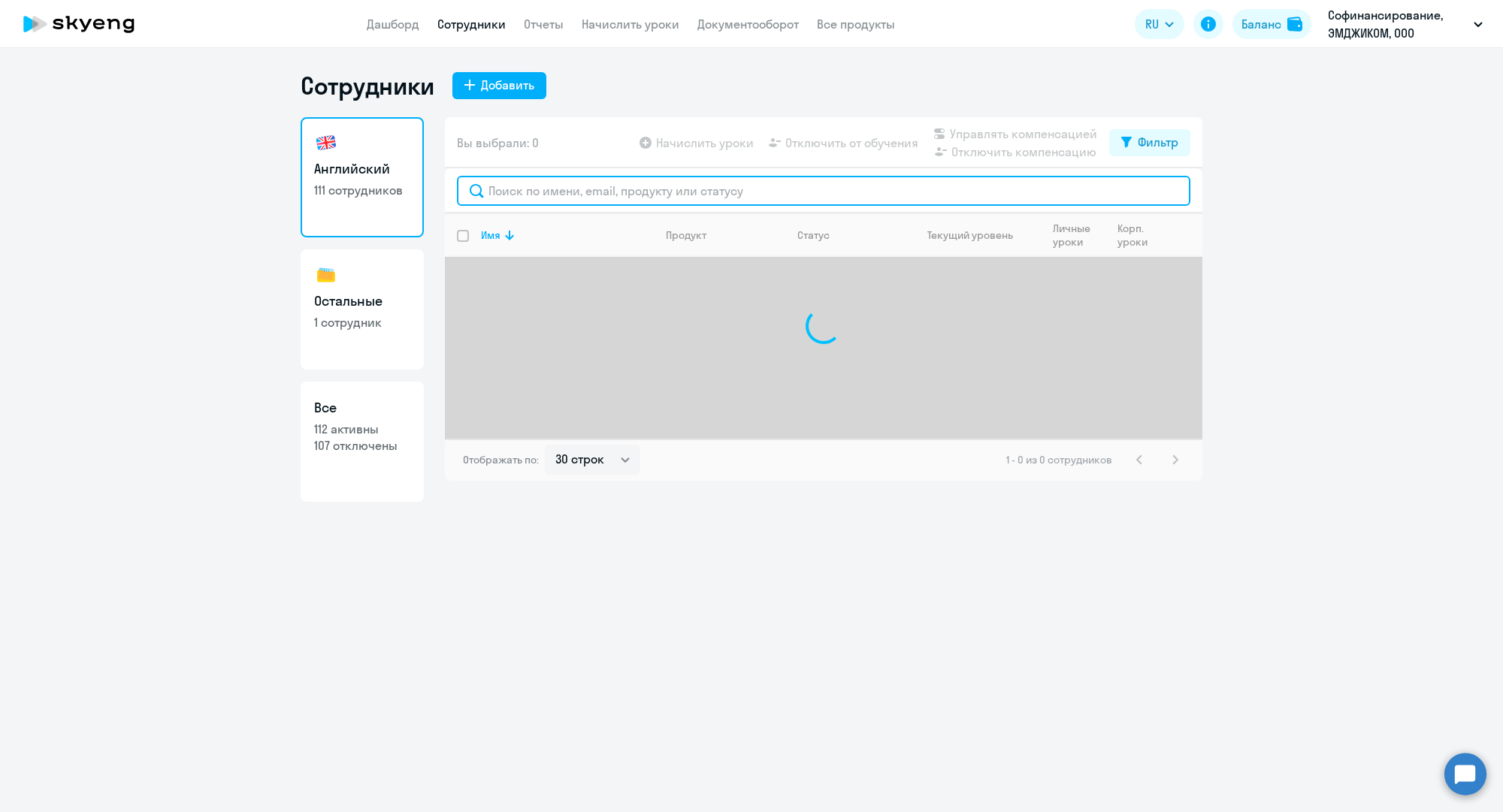
click at [582, 183] on input "text" at bounding box center [823, 191] width 734 height 30
paste input "m.lavygina@mgcom.ru"
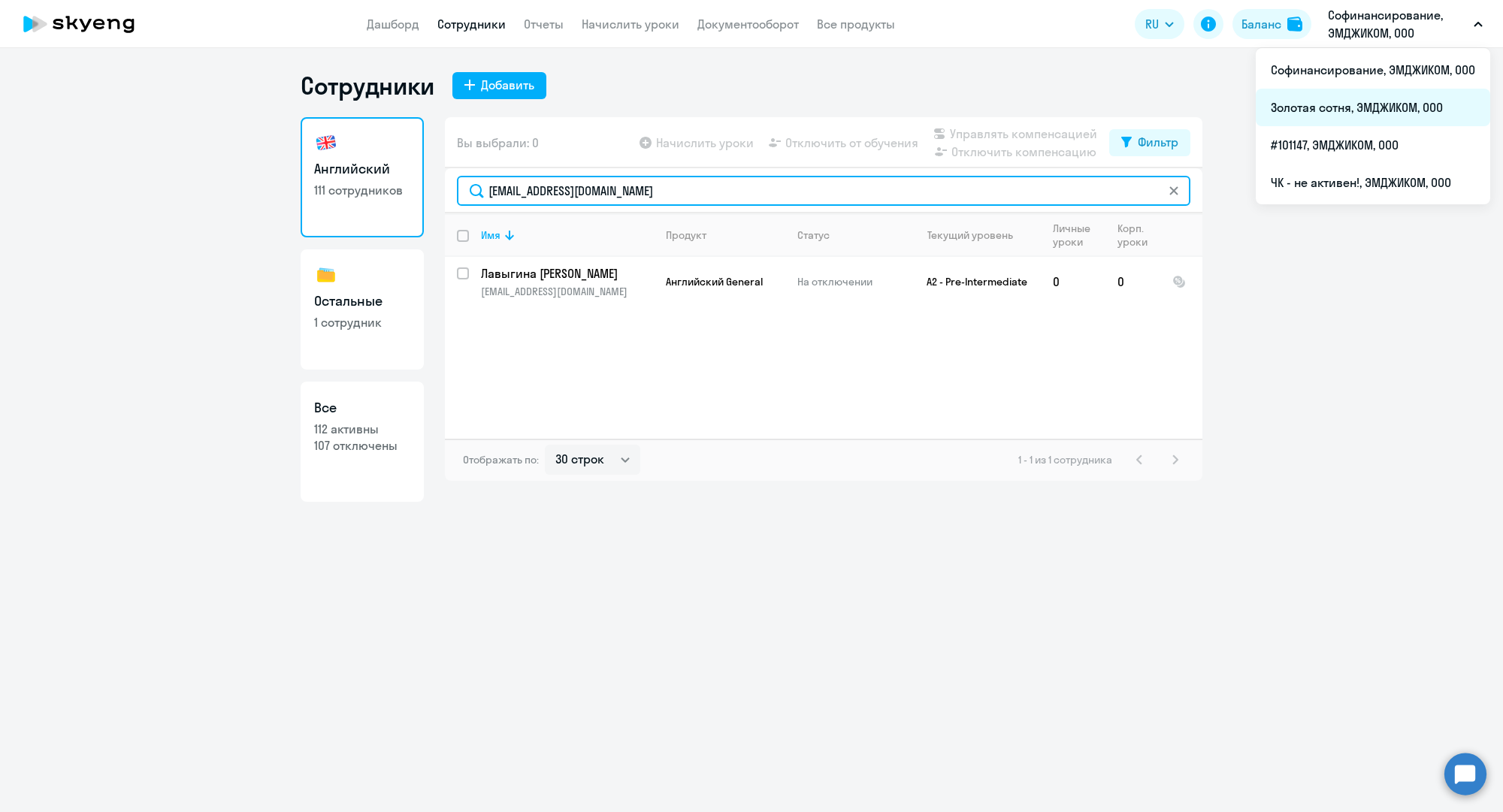
type input "m.lavygina@mgcom.ru"
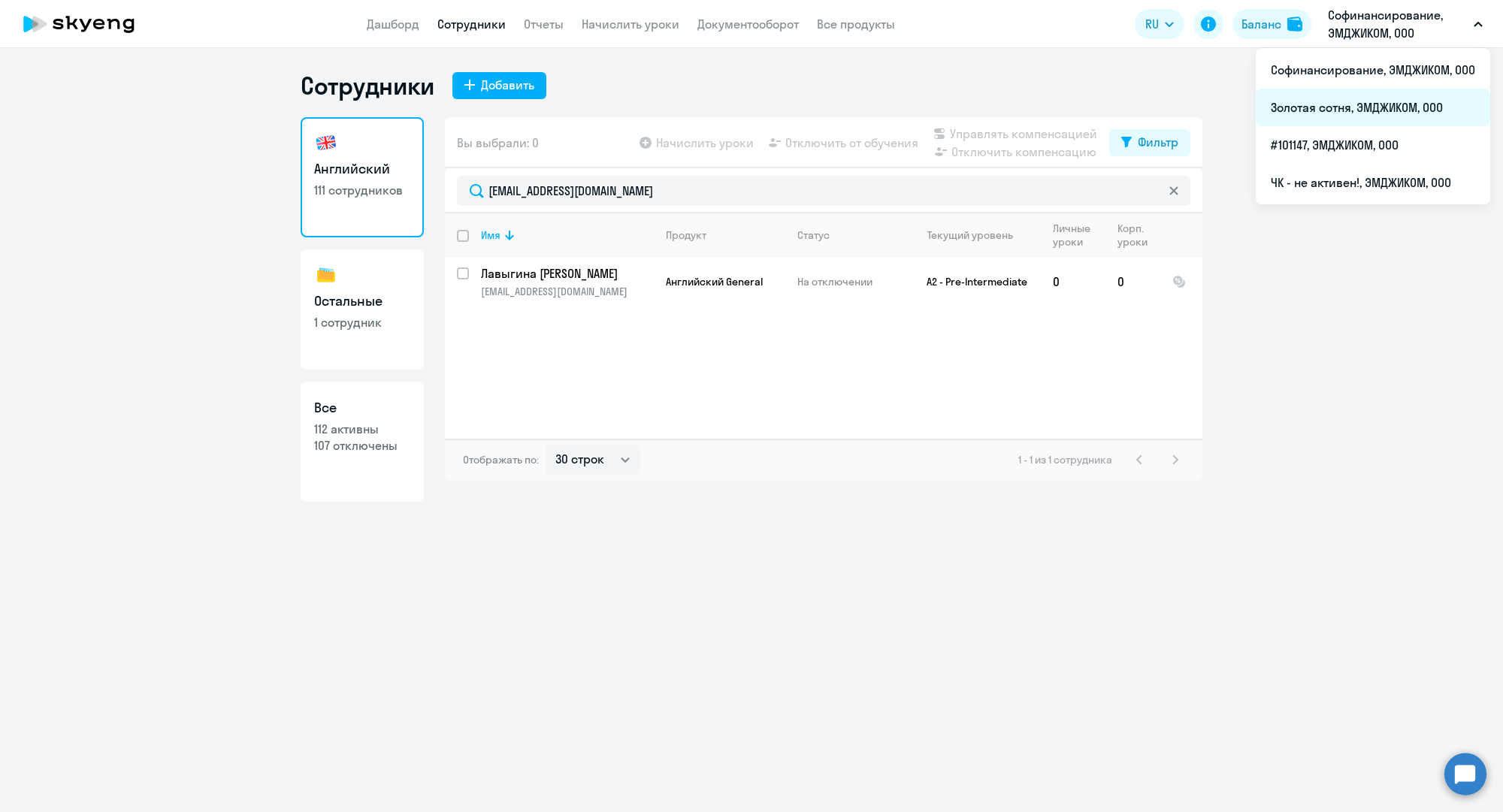
click at [1376, 104] on li "Золотая сотня, ЭМДЖИКОМ, ООО" at bounding box center [1373, 107] width 235 height 38
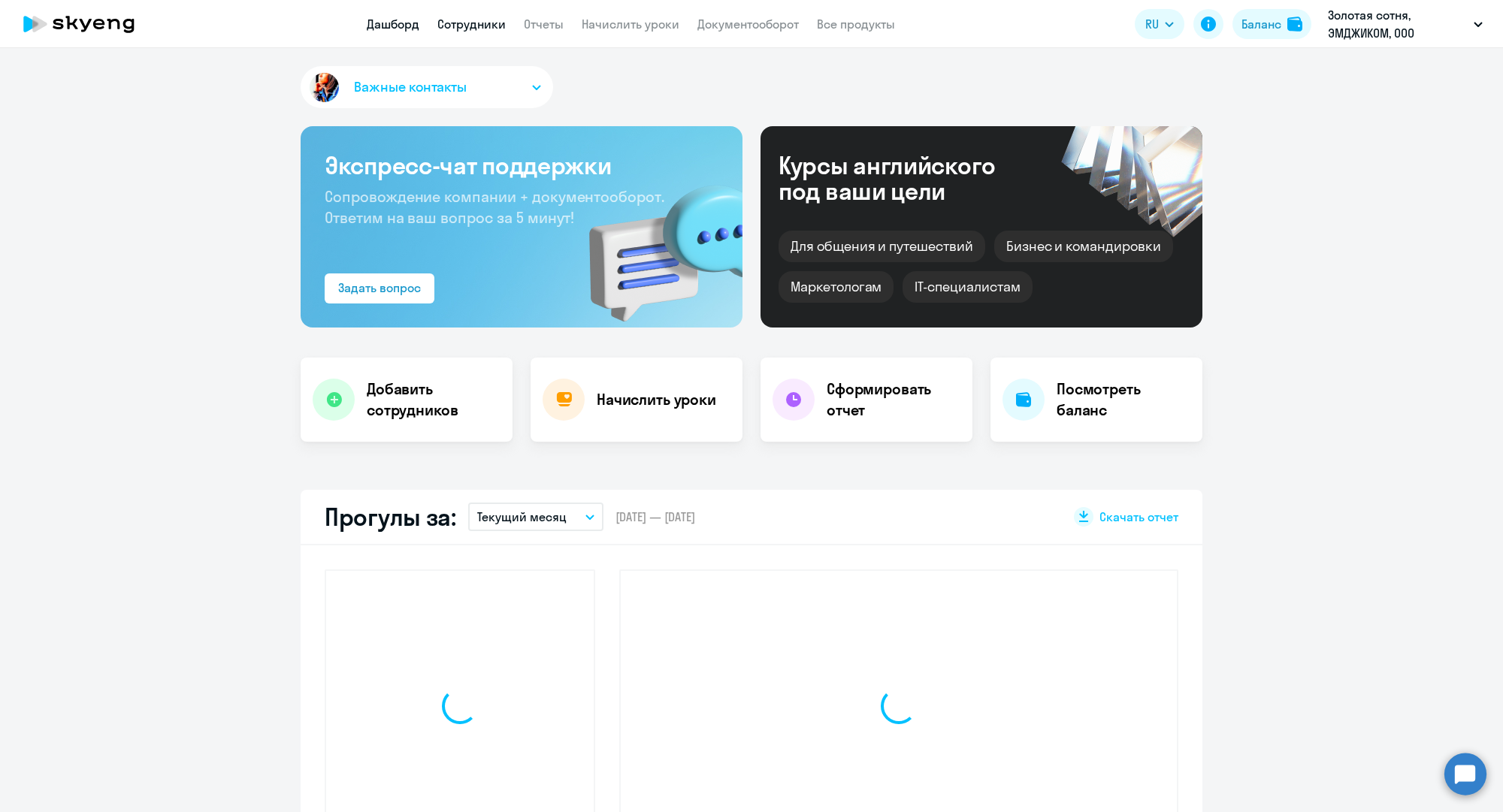
click at [485, 23] on link "Сотрудники" at bounding box center [471, 23] width 68 height 15
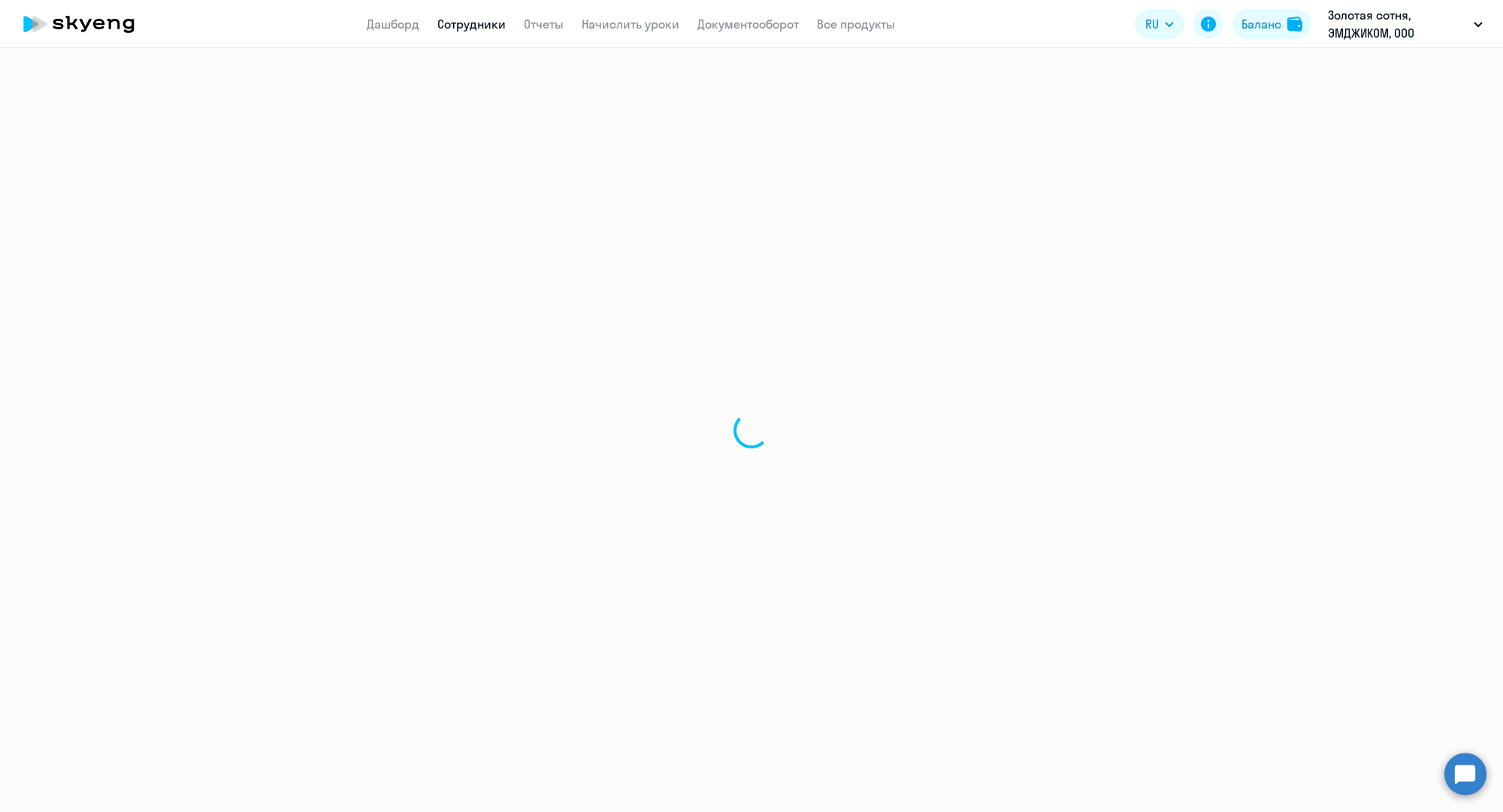
select select "30"
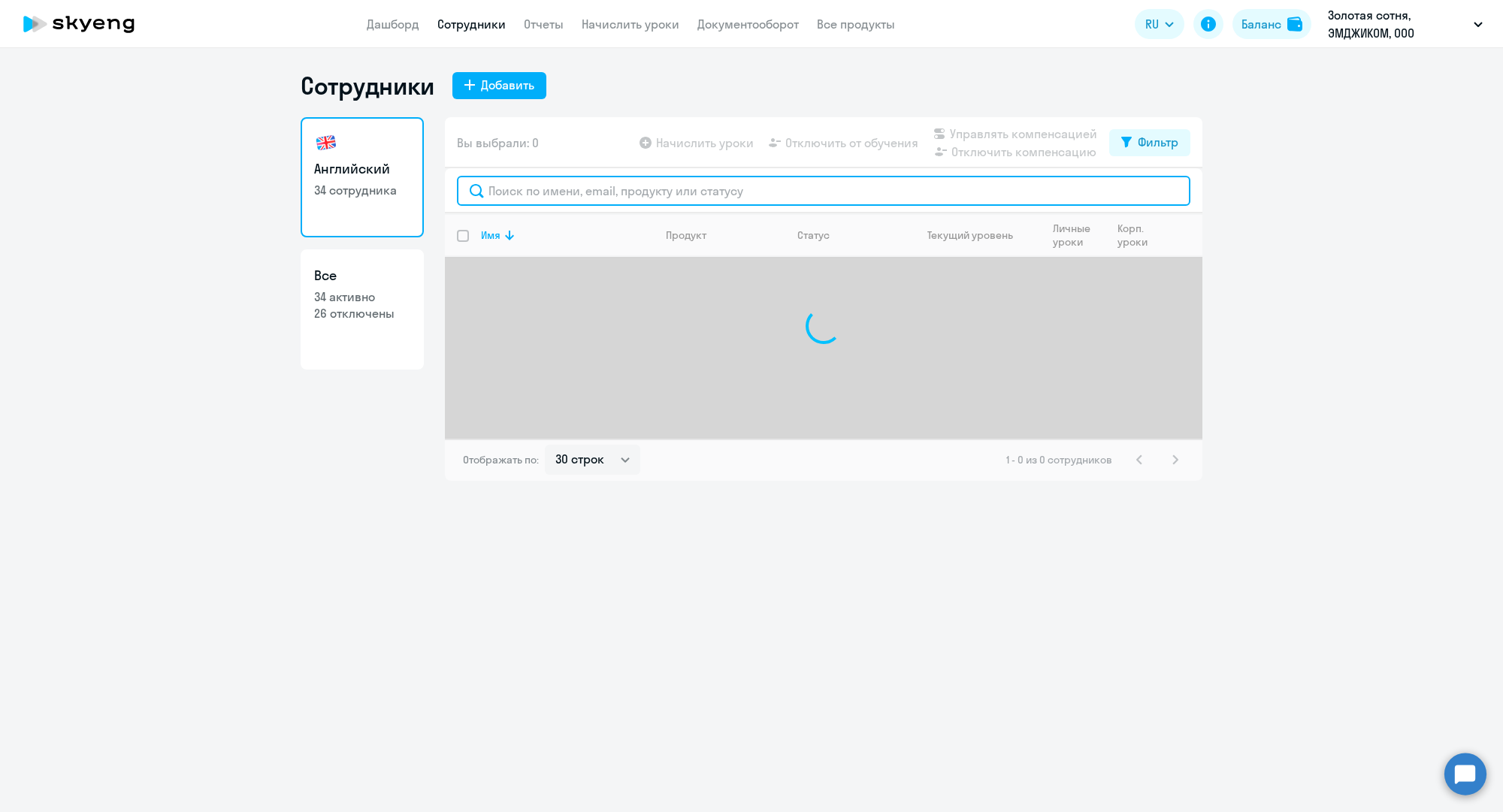
click at [607, 179] on input "text" at bounding box center [823, 191] width 734 height 30
paste input "m.lavygina@mgcom.ru"
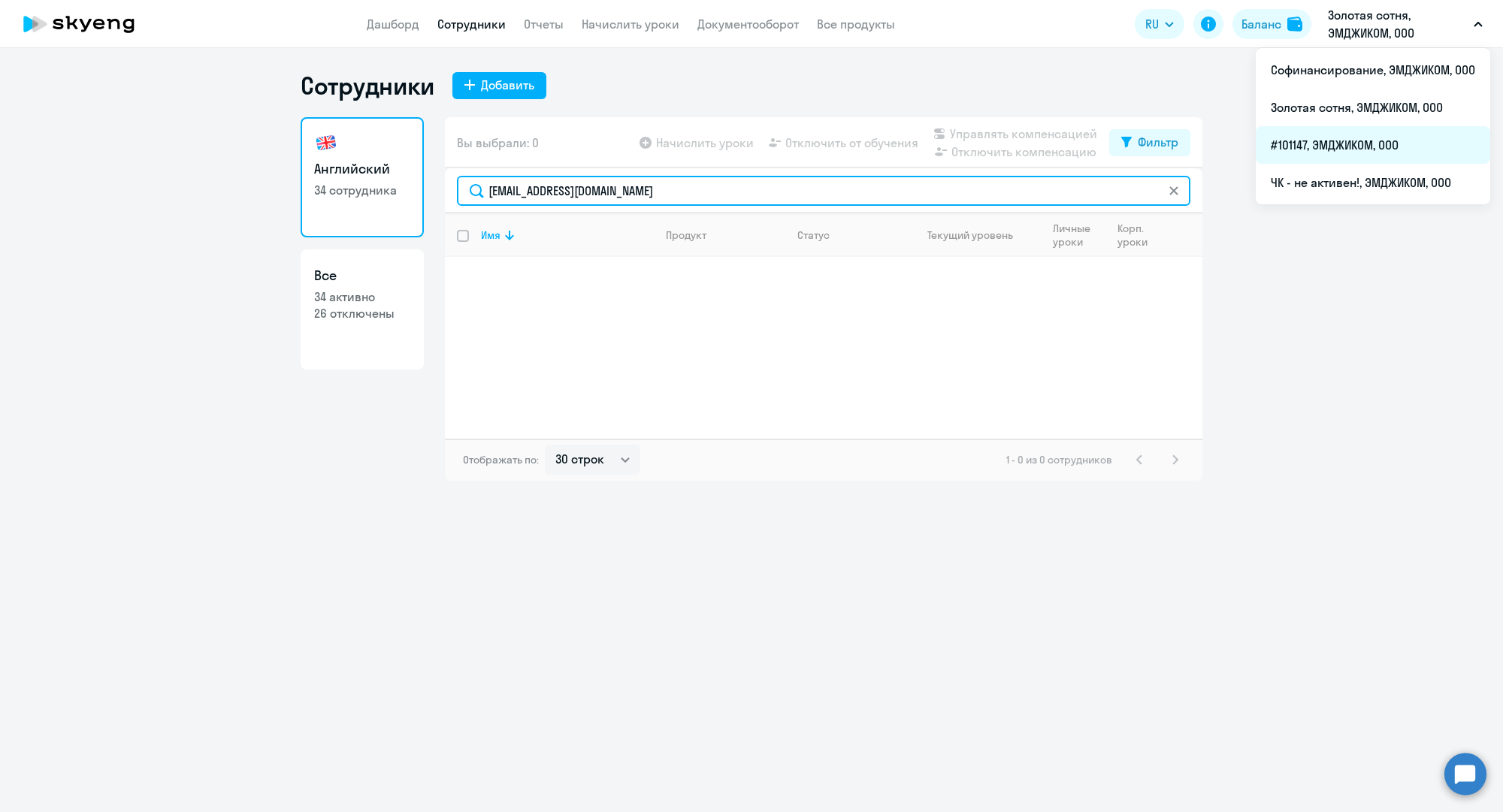
type input "m.lavygina@mgcom.ru"
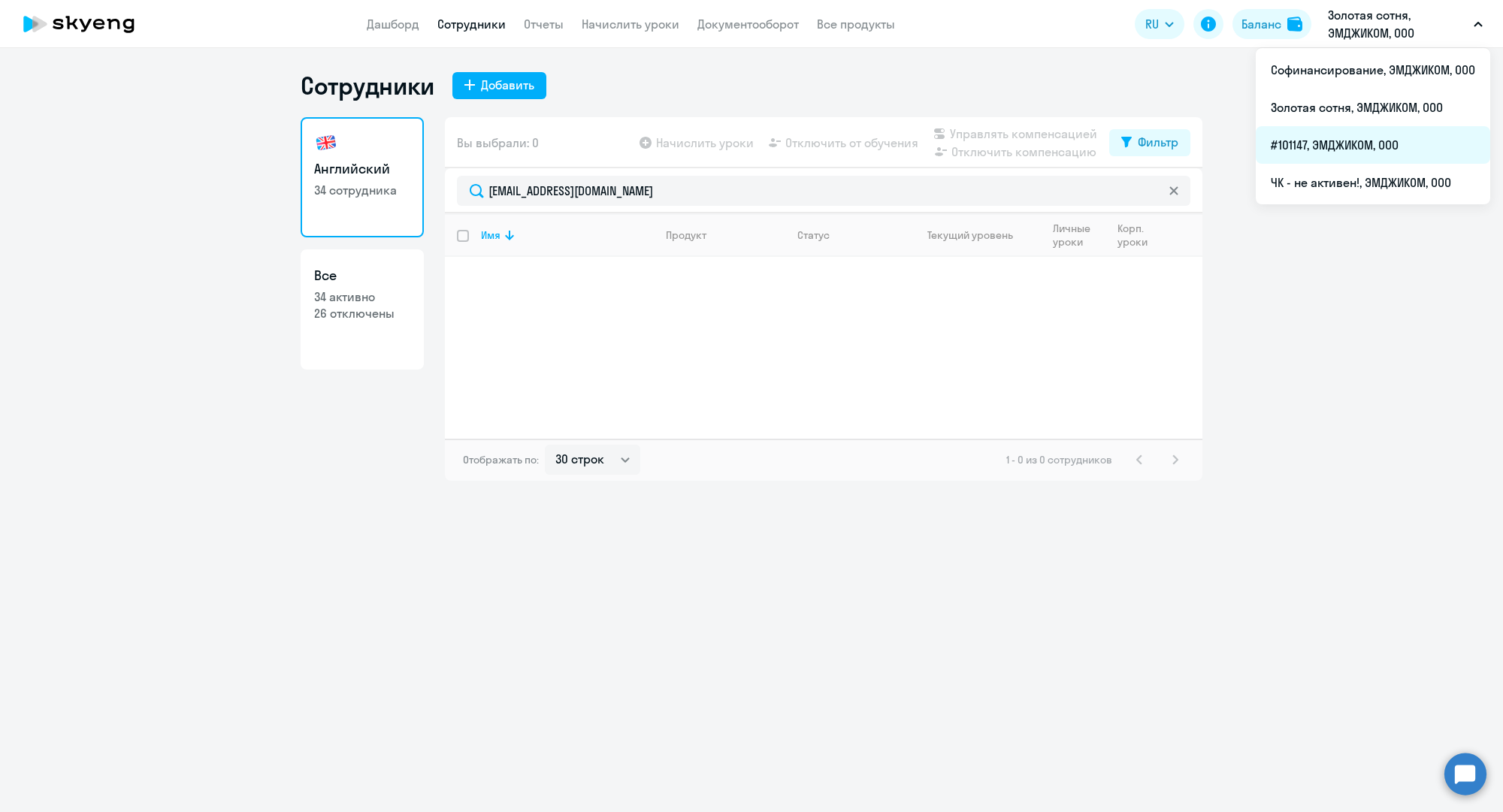
click at [1317, 141] on li "#101147, ЭМДЖИКОМ, ООО" at bounding box center [1373, 145] width 235 height 38
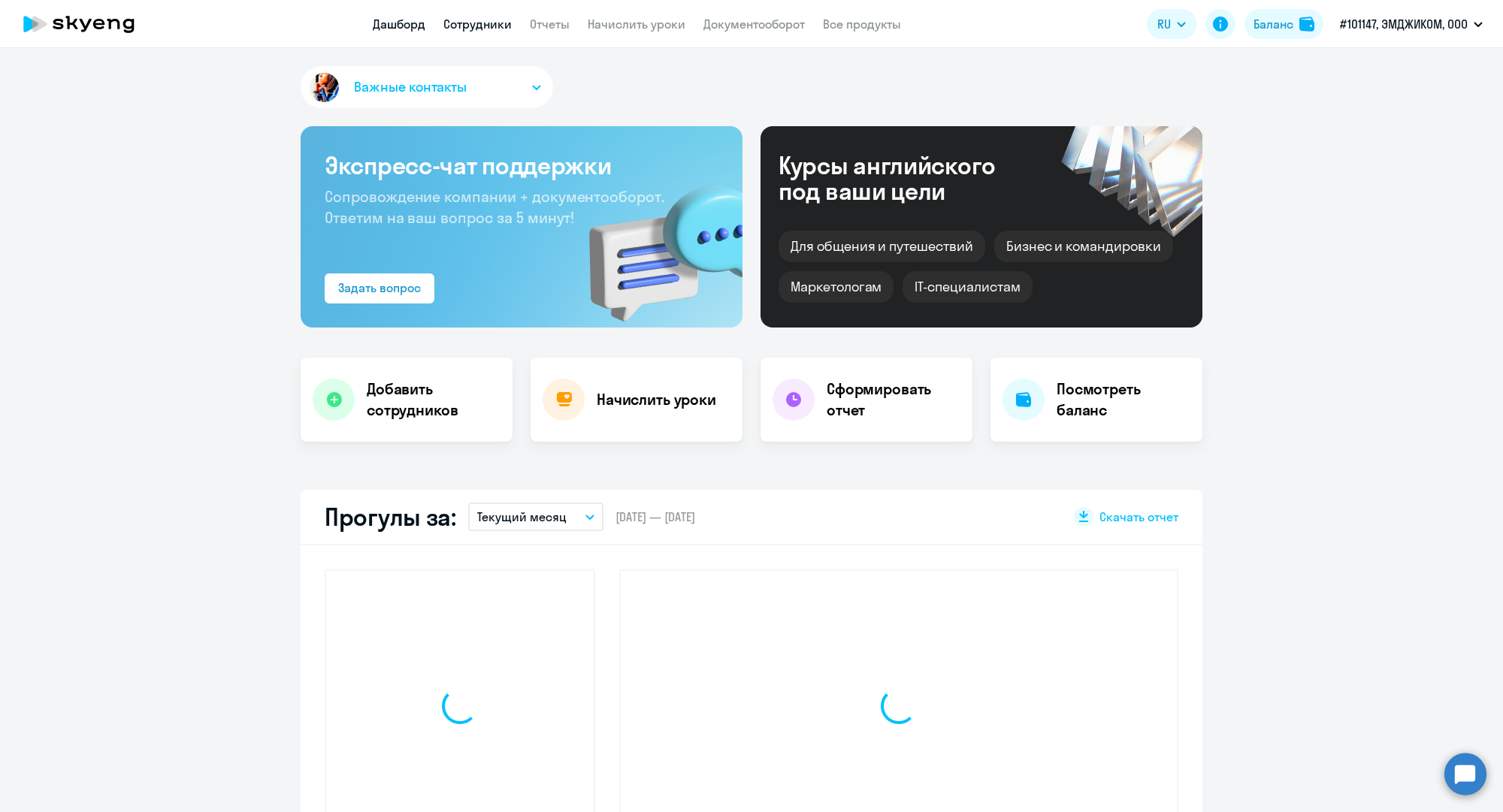
click at [496, 22] on link "Сотрудники" at bounding box center [477, 23] width 68 height 15
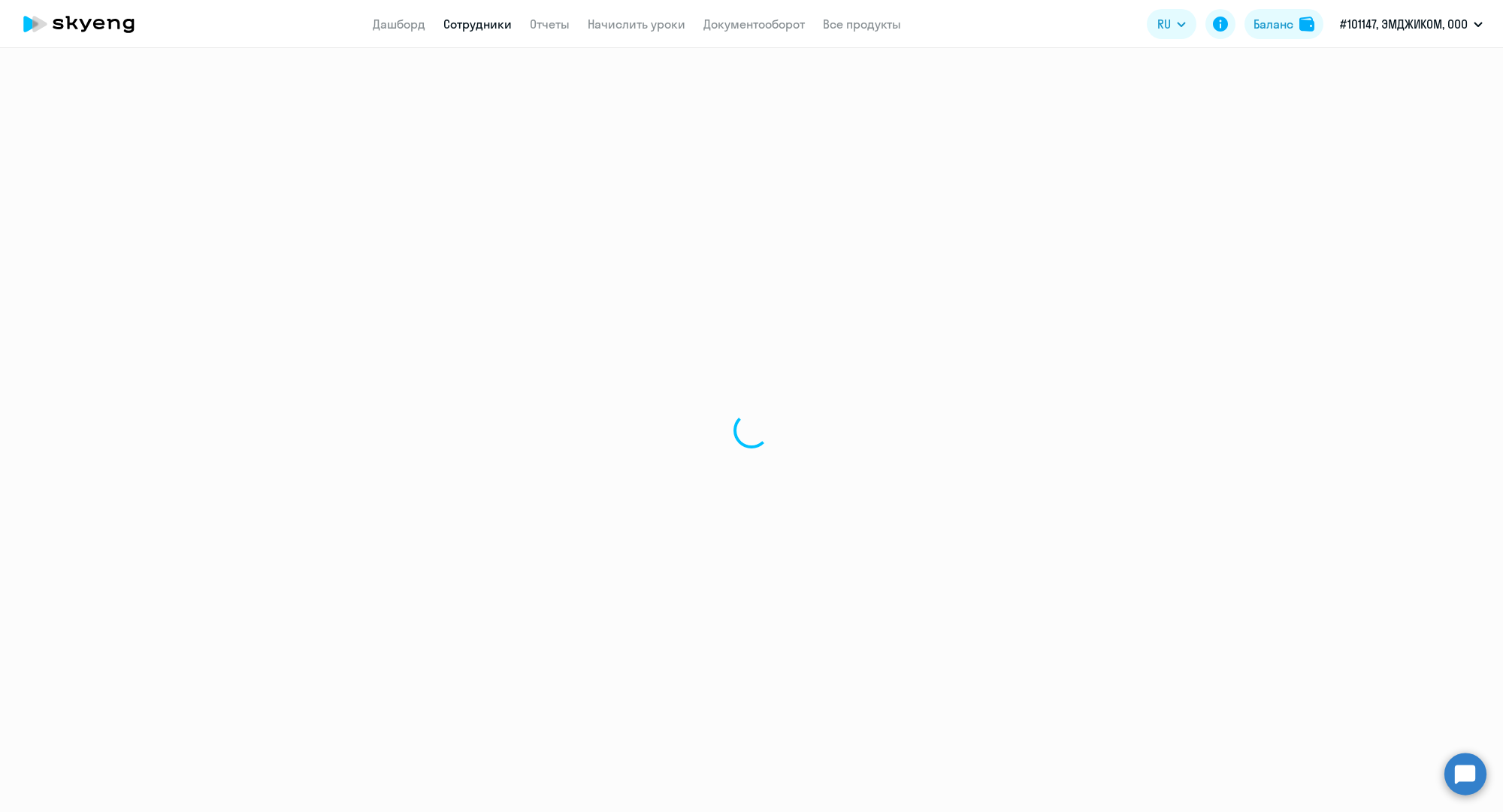
select select "30"
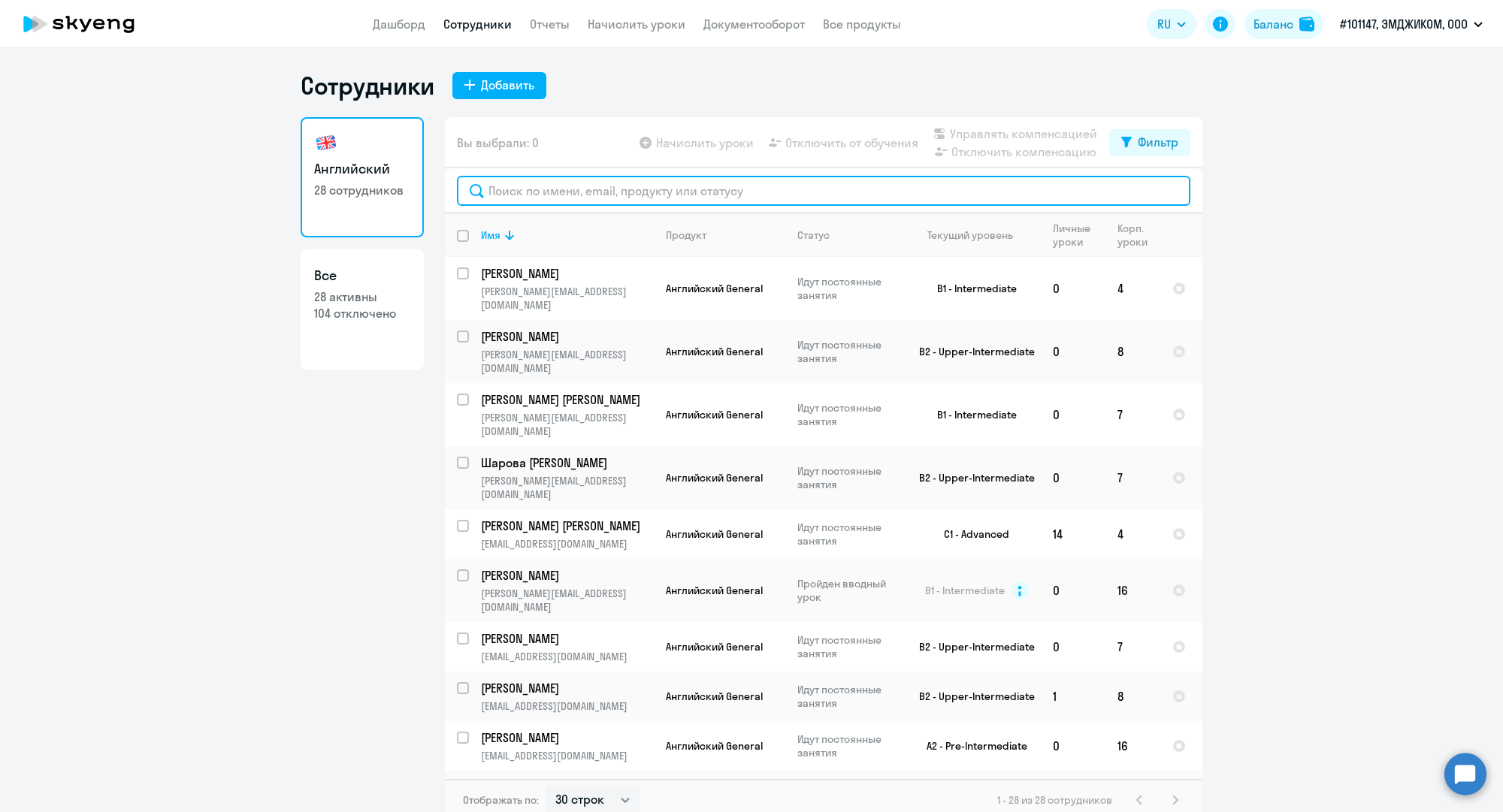
click at [626, 193] on input "text" at bounding box center [823, 191] width 734 height 30
paste input "m.lavygina@mgcom.ru"
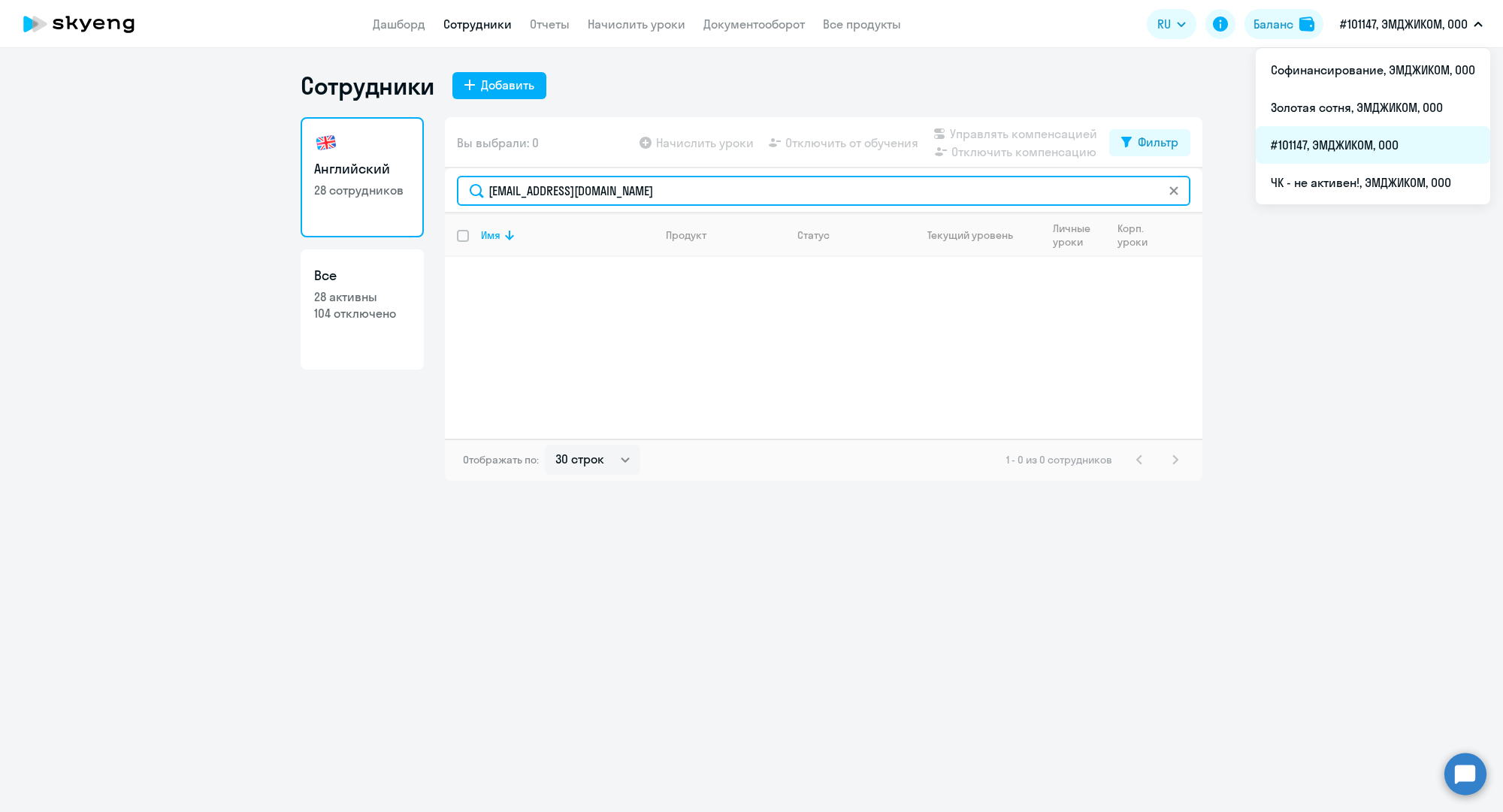
type input "m.lavygina@mgcom.ru"
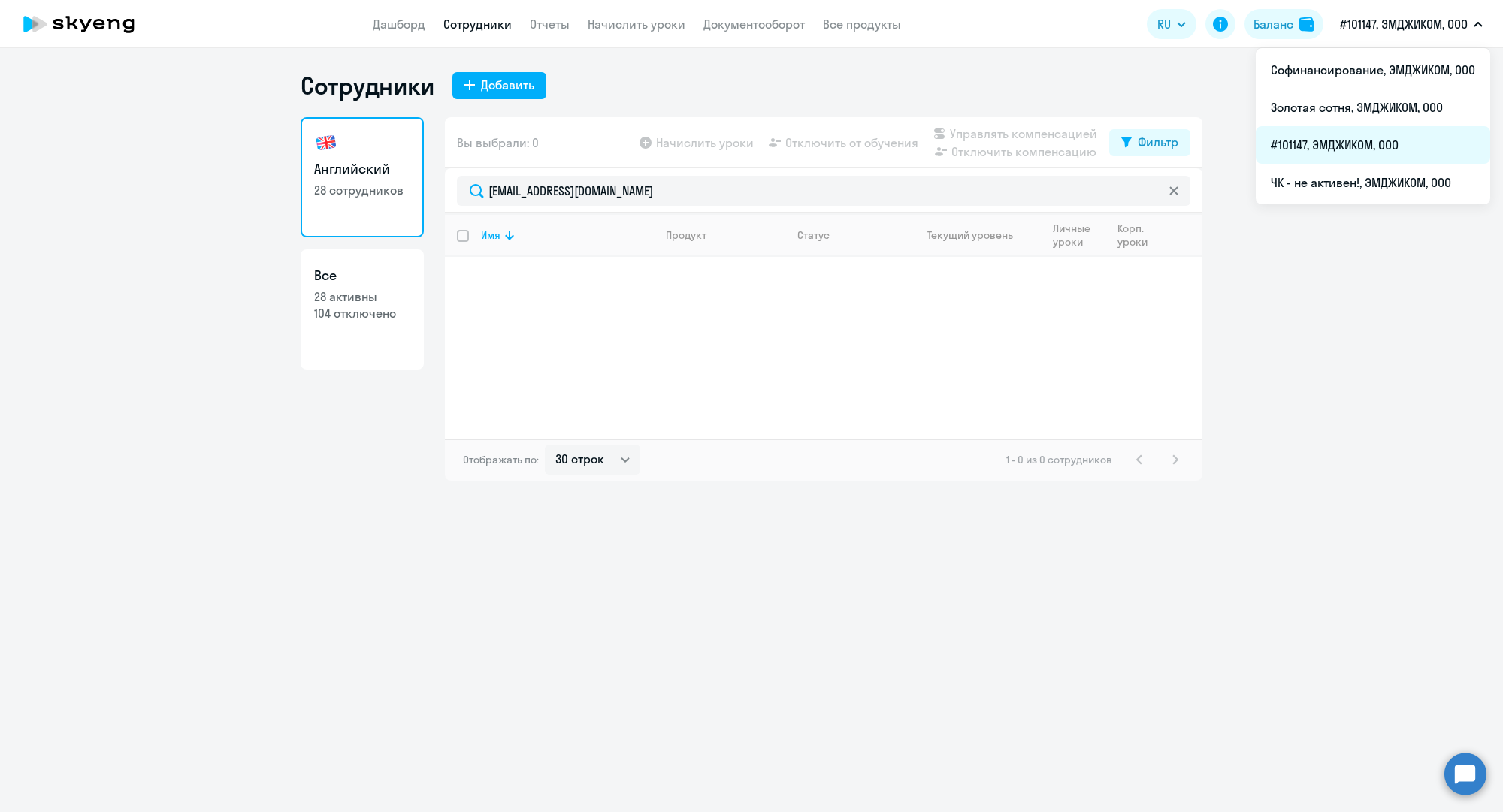
click at [1335, 135] on li "#101147, ЭМДЖИКОМ, ООО" at bounding box center [1373, 145] width 235 height 38
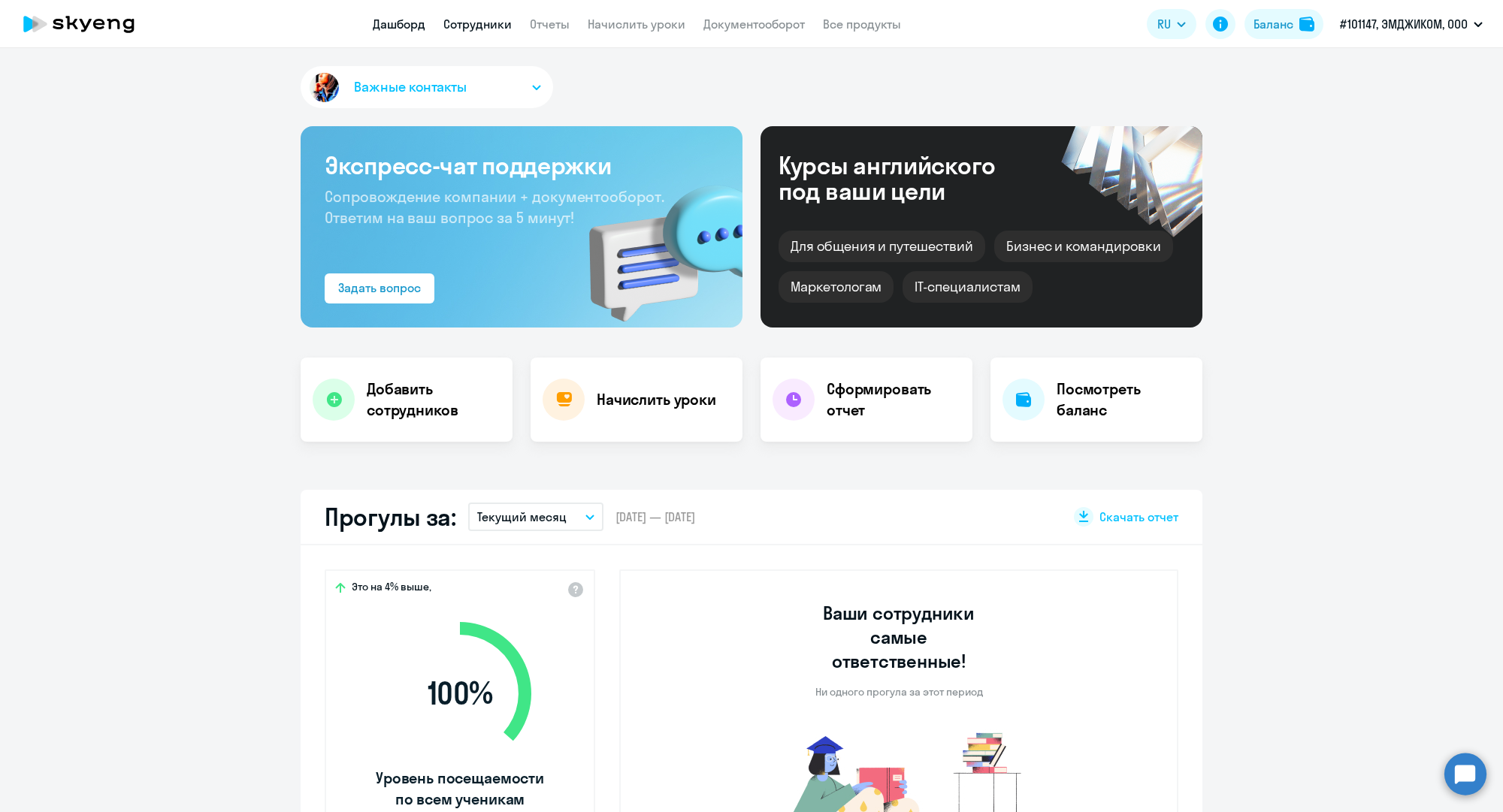
click at [494, 21] on link "Сотрудники" at bounding box center [477, 23] width 68 height 15
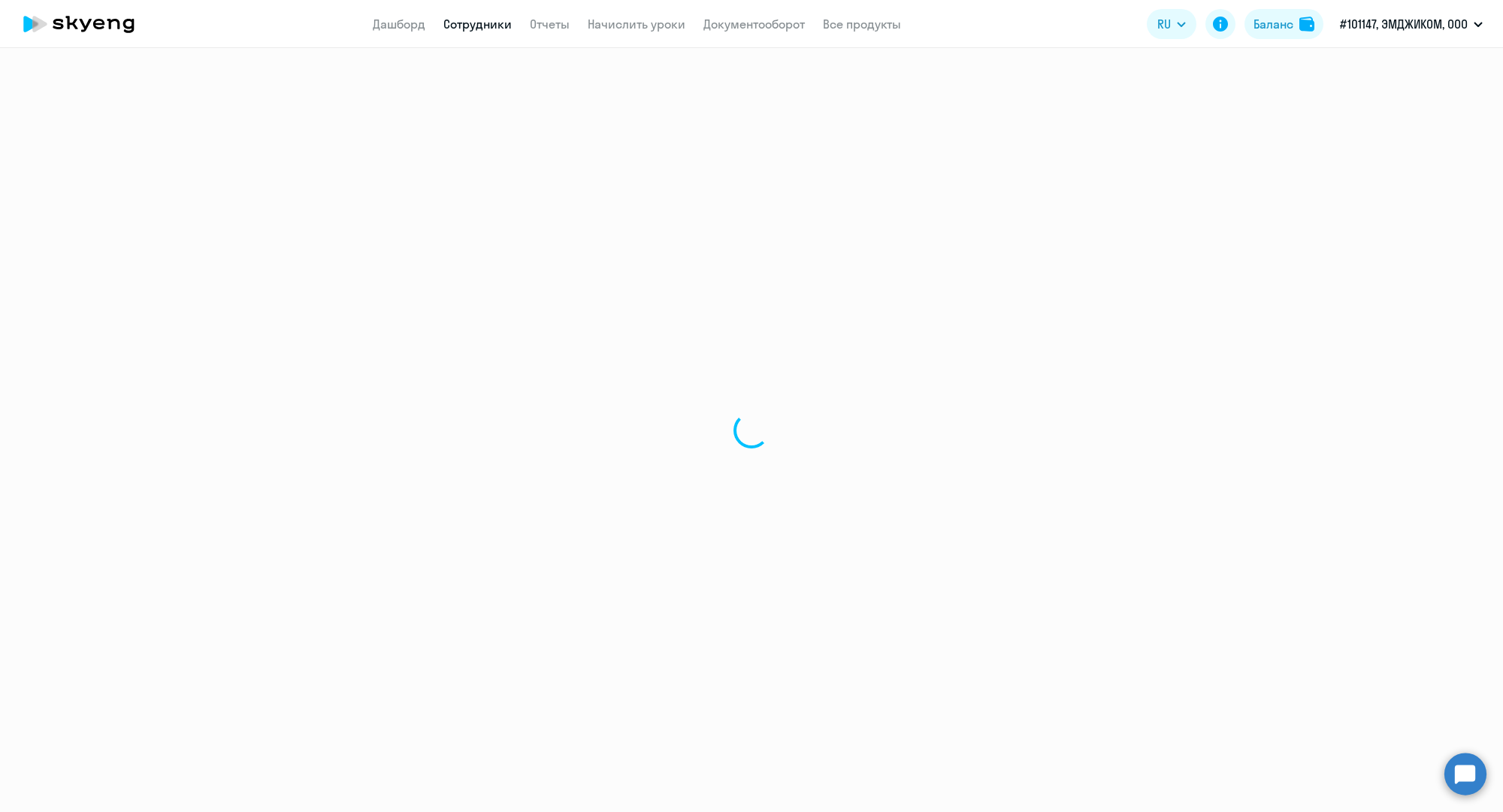
select select "30"
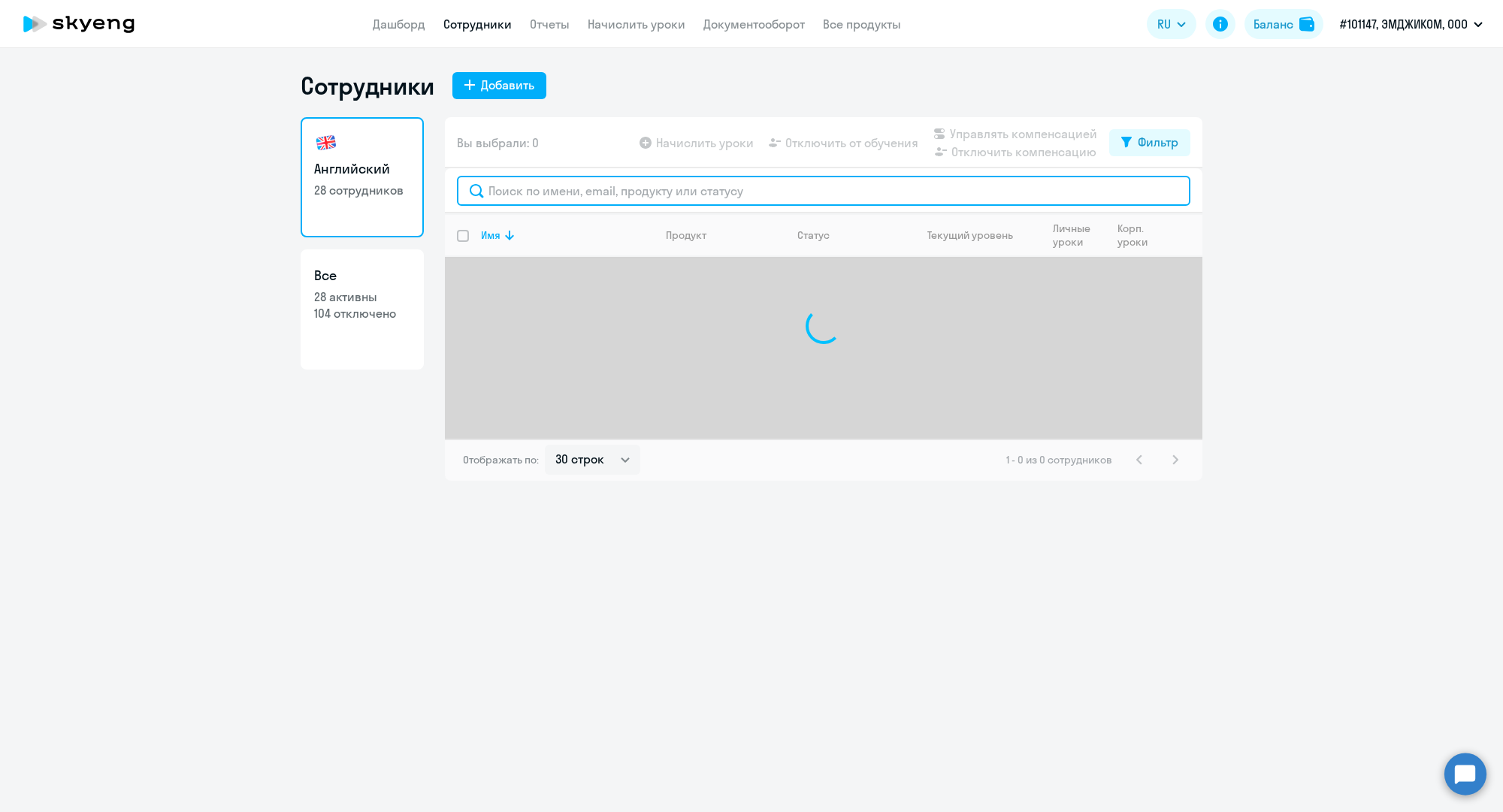
click at [536, 198] on input "text" at bounding box center [823, 191] width 734 height 30
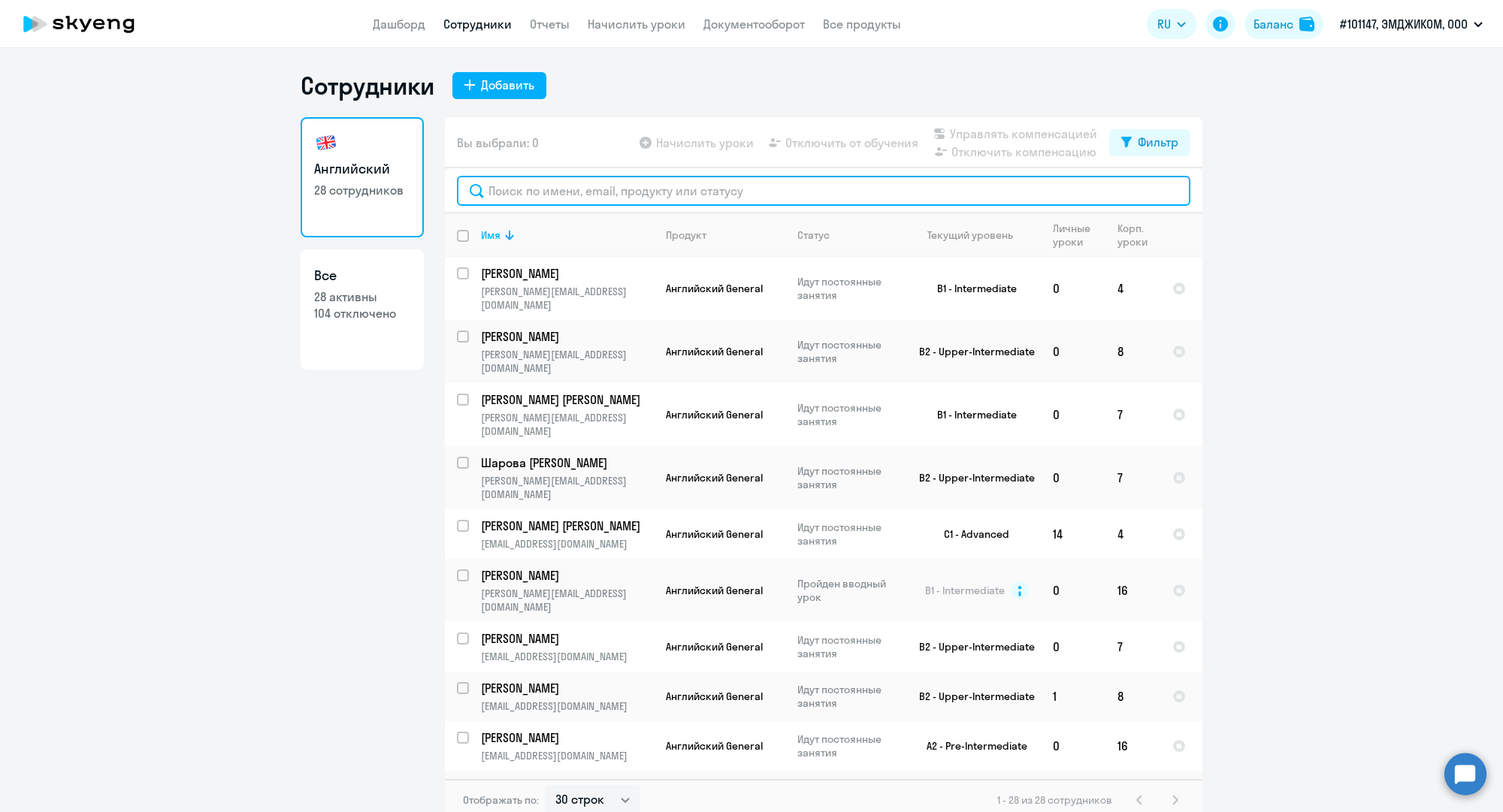
paste input "m.lavygina@mgcom.ru"
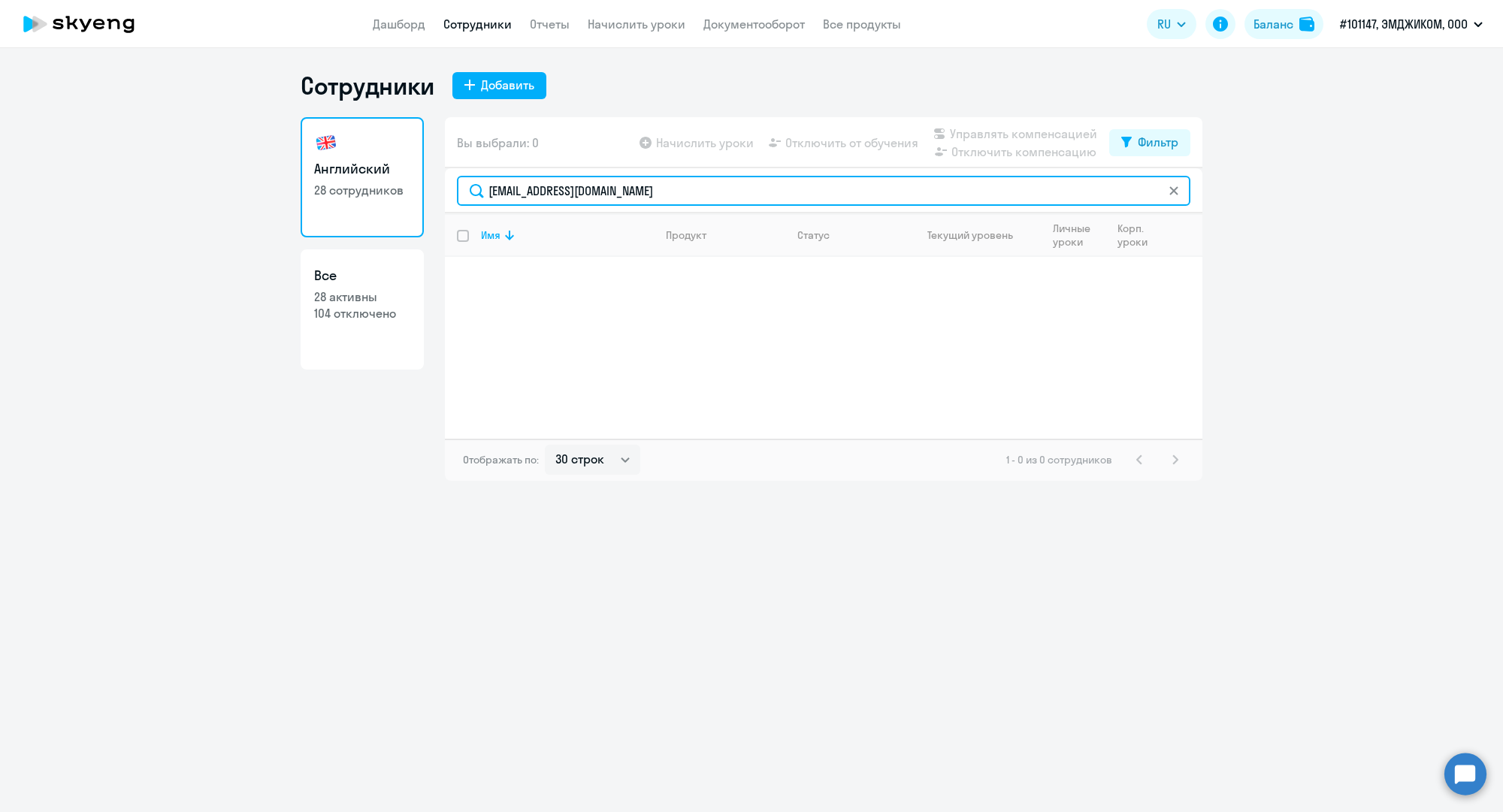
type input "m.lavygina@mgcom.ru"
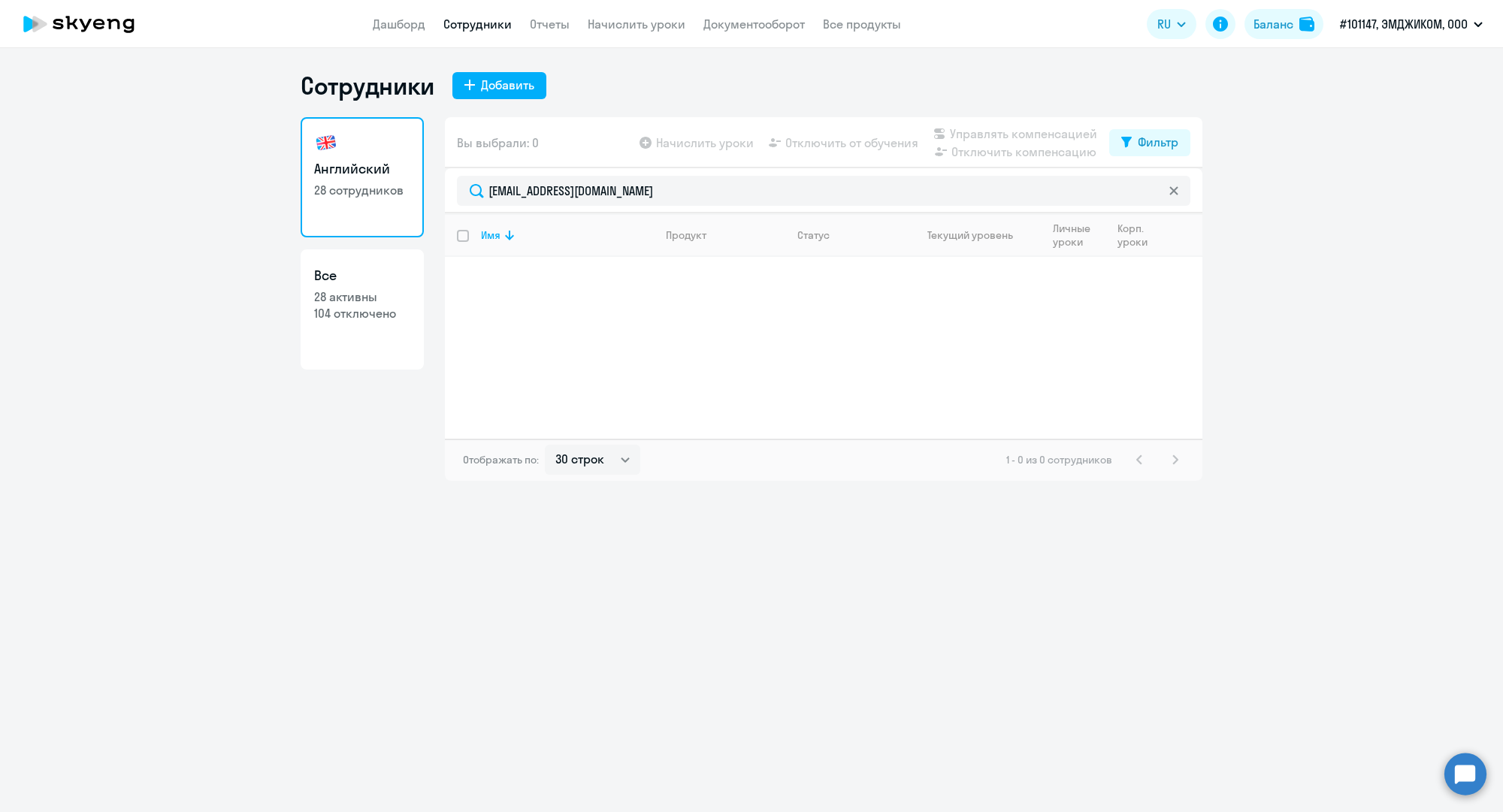
click at [496, 21] on link "Сотрудники" at bounding box center [477, 23] width 68 height 15
select select "30"
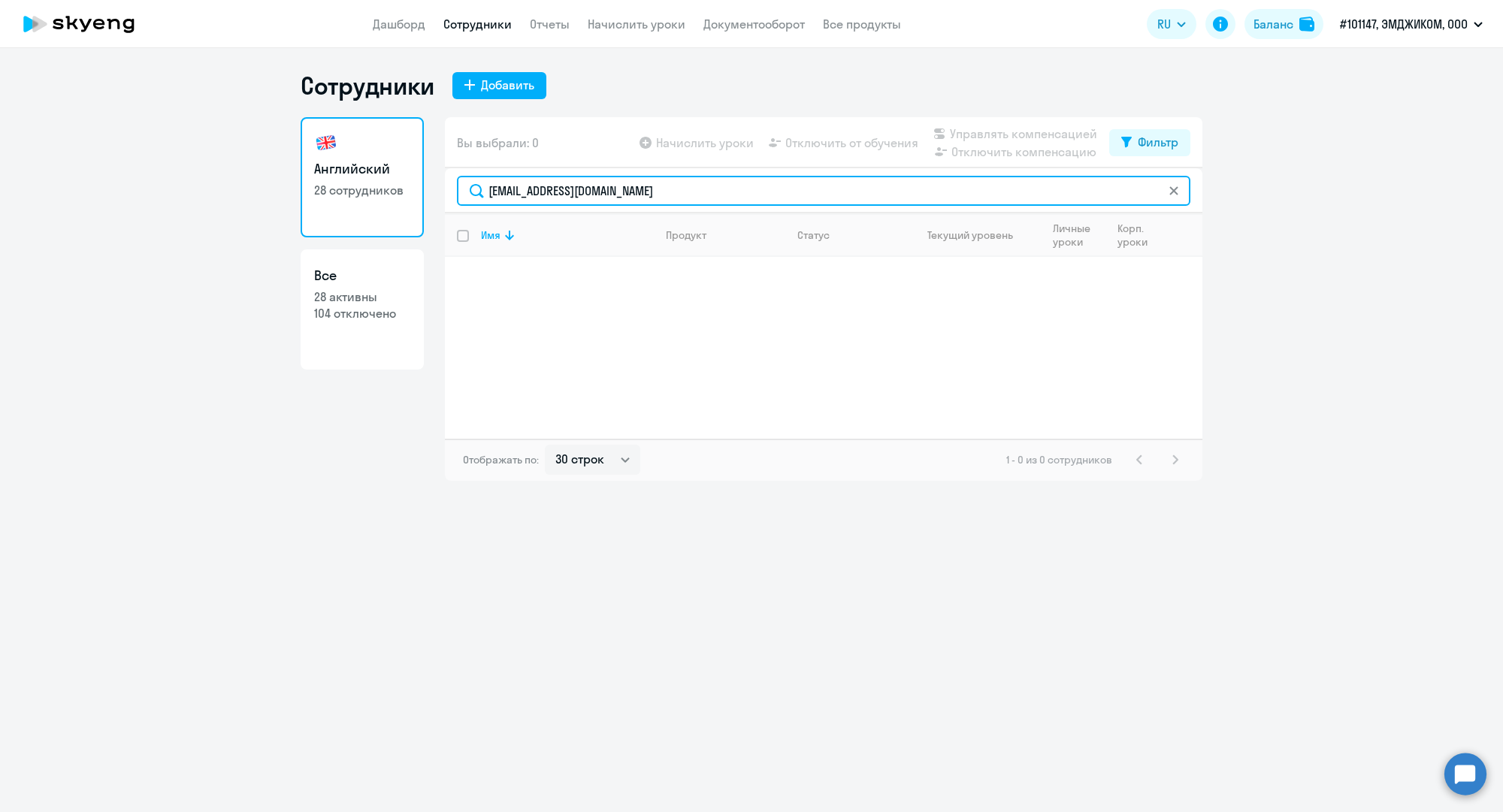
click at [552, 195] on input "[EMAIL_ADDRESS][DOMAIN_NAME]" at bounding box center [823, 191] width 734 height 30
click at [552, 194] on input "[EMAIL_ADDRESS][DOMAIN_NAME]" at bounding box center [823, 191] width 734 height 30
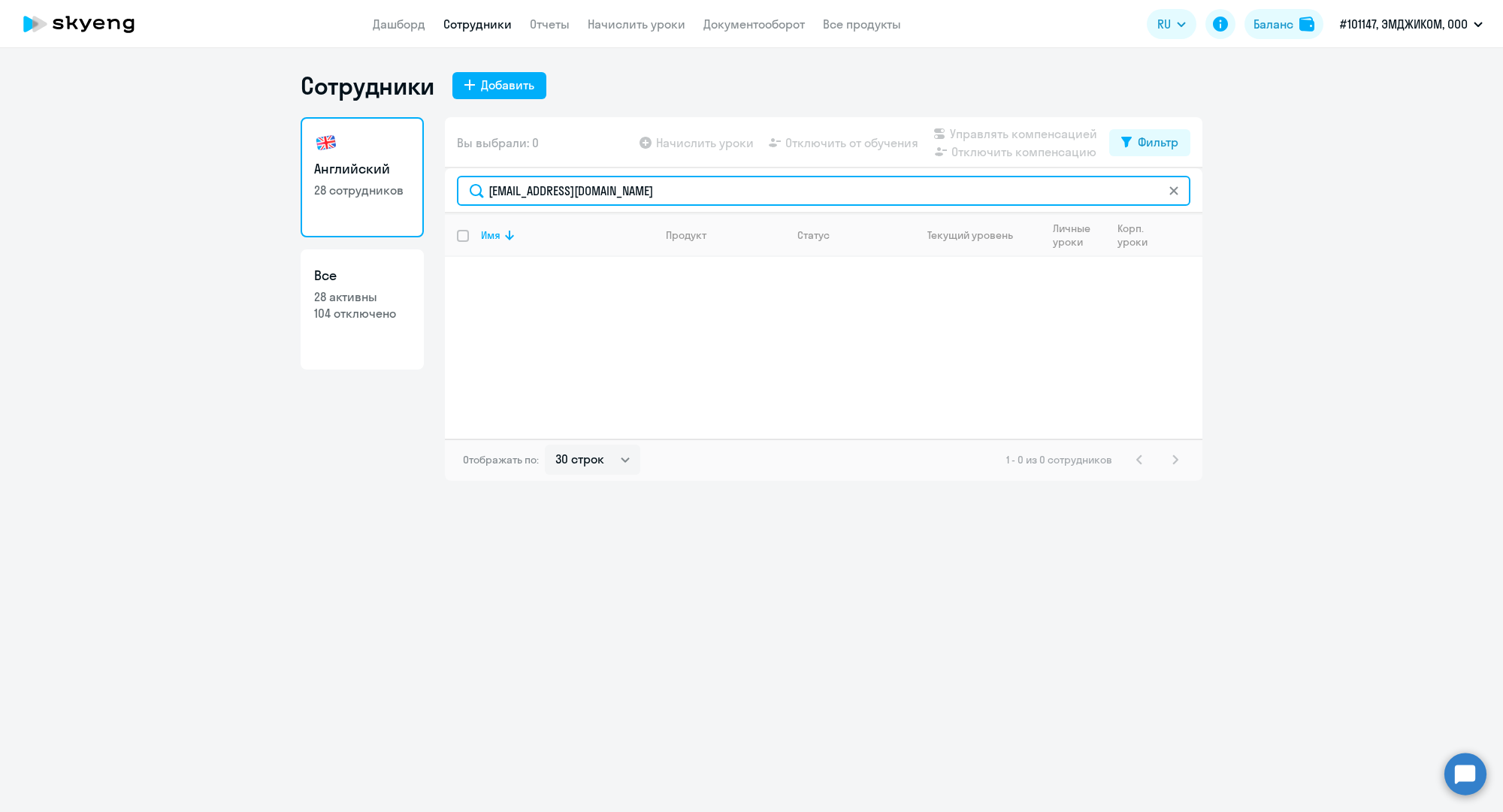
click at [552, 194] on input "[EMAIL_ADDRESS][DOMAIN_NAME]" at bounding box center [823, 191] width 734 height 30
paste input "k.kuznetsov"
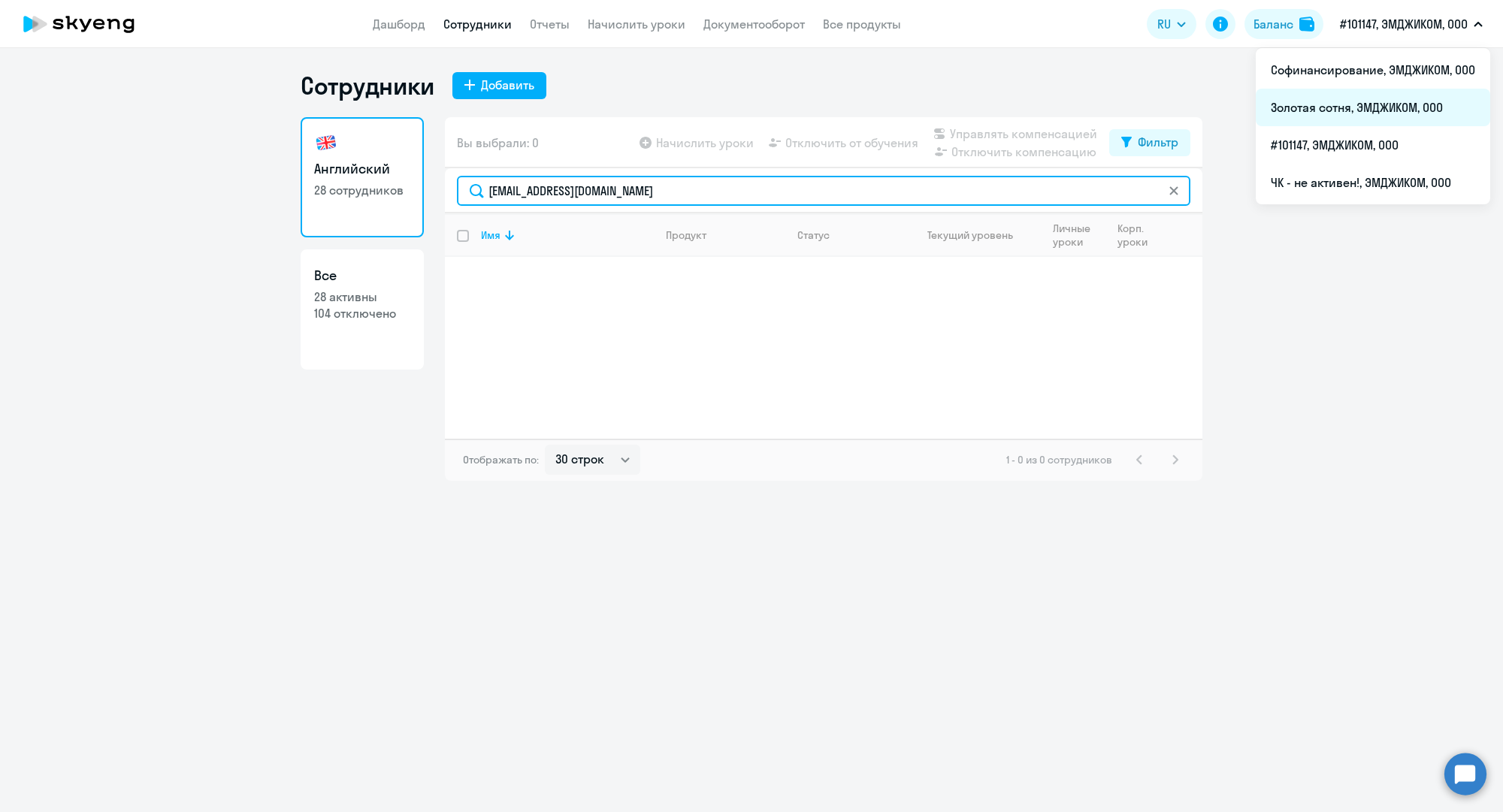
type input "k.kuznetsov@mgcom.ru"
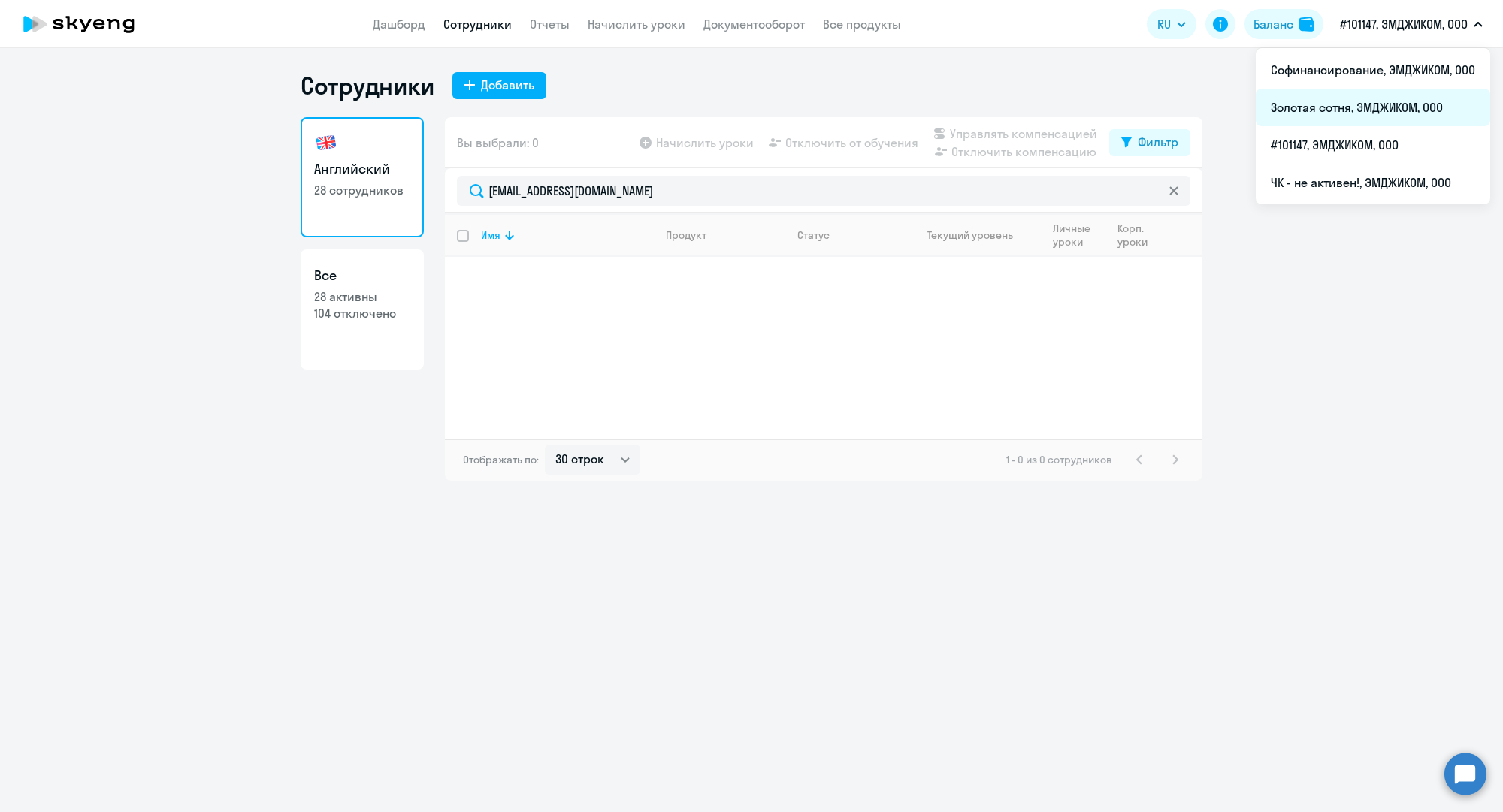
click at [1330, 102] on li "Золотая сотня, ЭМДЖИКОМ, ООО" at bounding box center [1373, 107] width 235 height 38
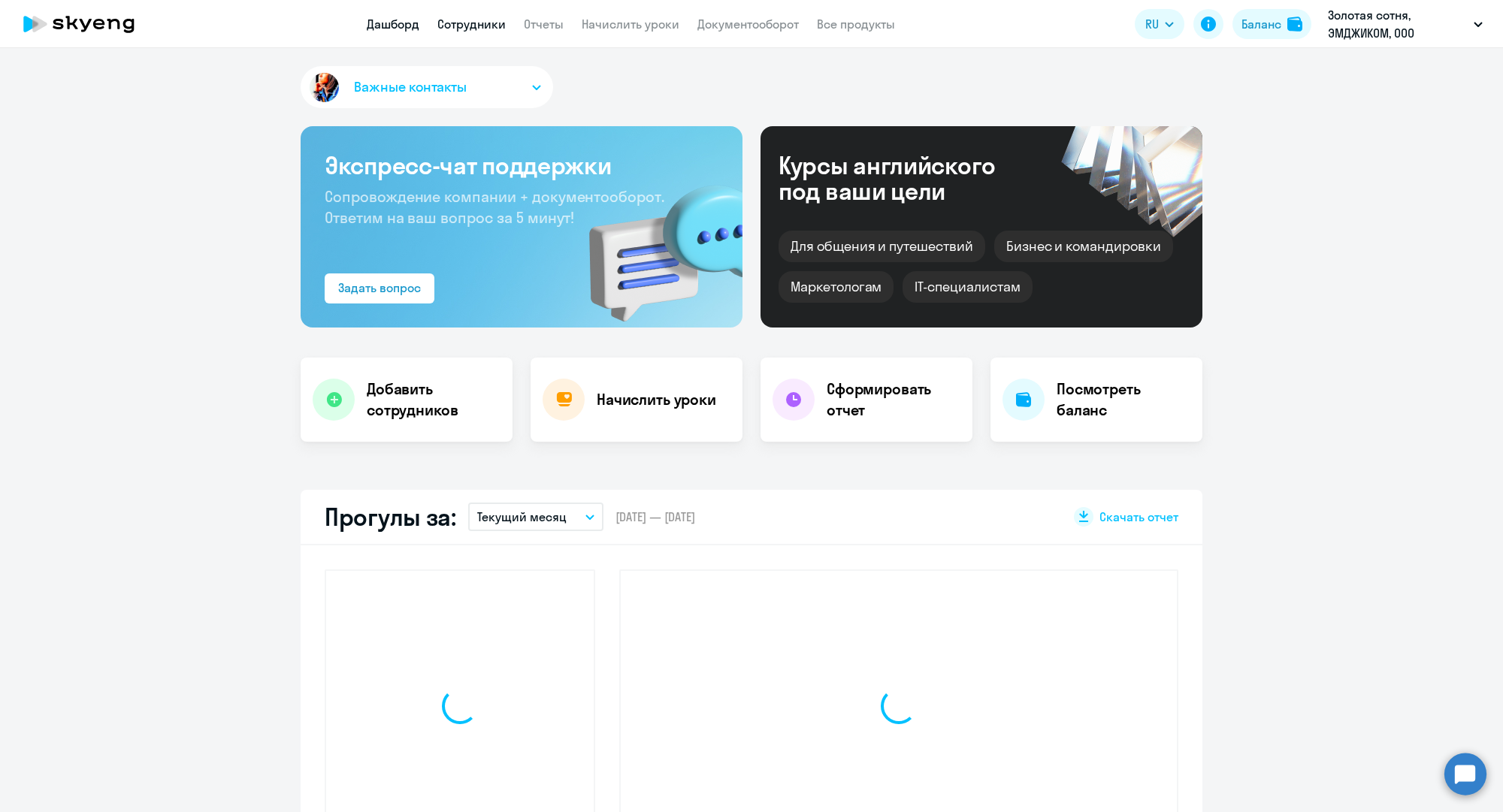
click at [489, 29] on link "Сотрудники" at bounding box center [471, 23] width 68 height 15
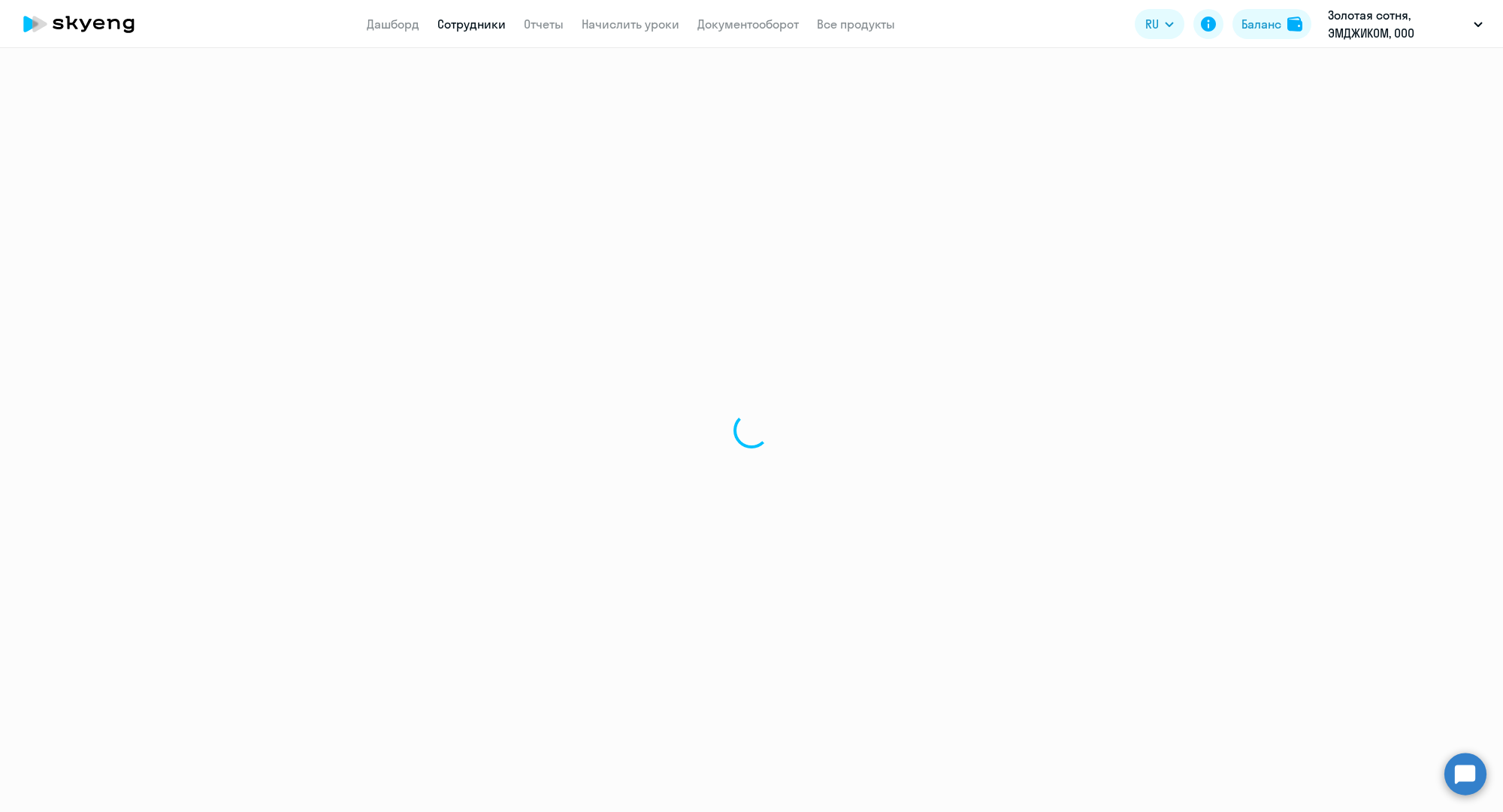
select select "30"
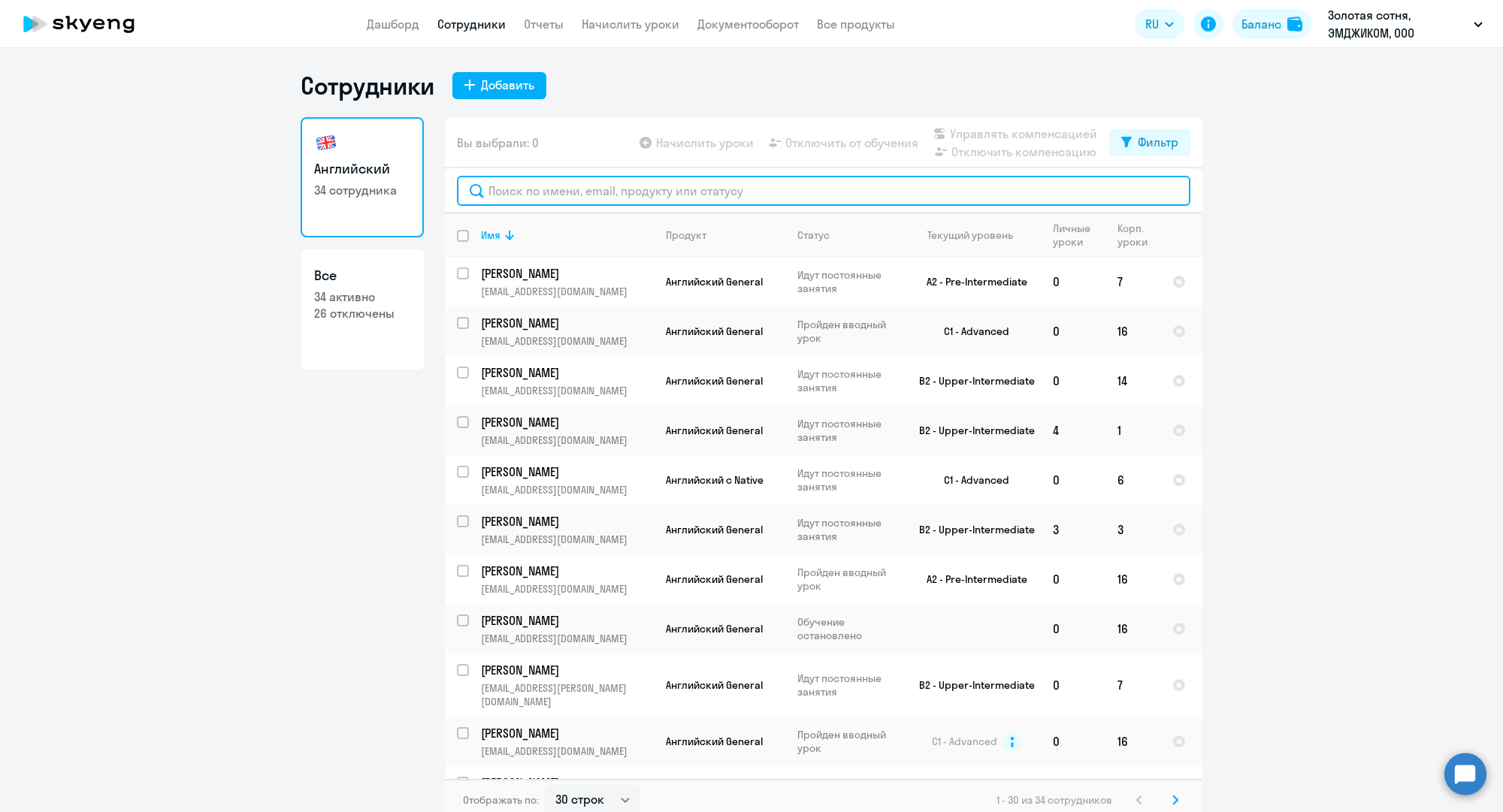
drag, startPoint x: 580, startPoint y: 194, endPoint x: 593, endPoint y: 198, distance: 13.6
click at [580, 194] on input "text" at bounding box center [823, 191] width 734 height 30
paste input "k.kuznetsov@mgcom.ru"
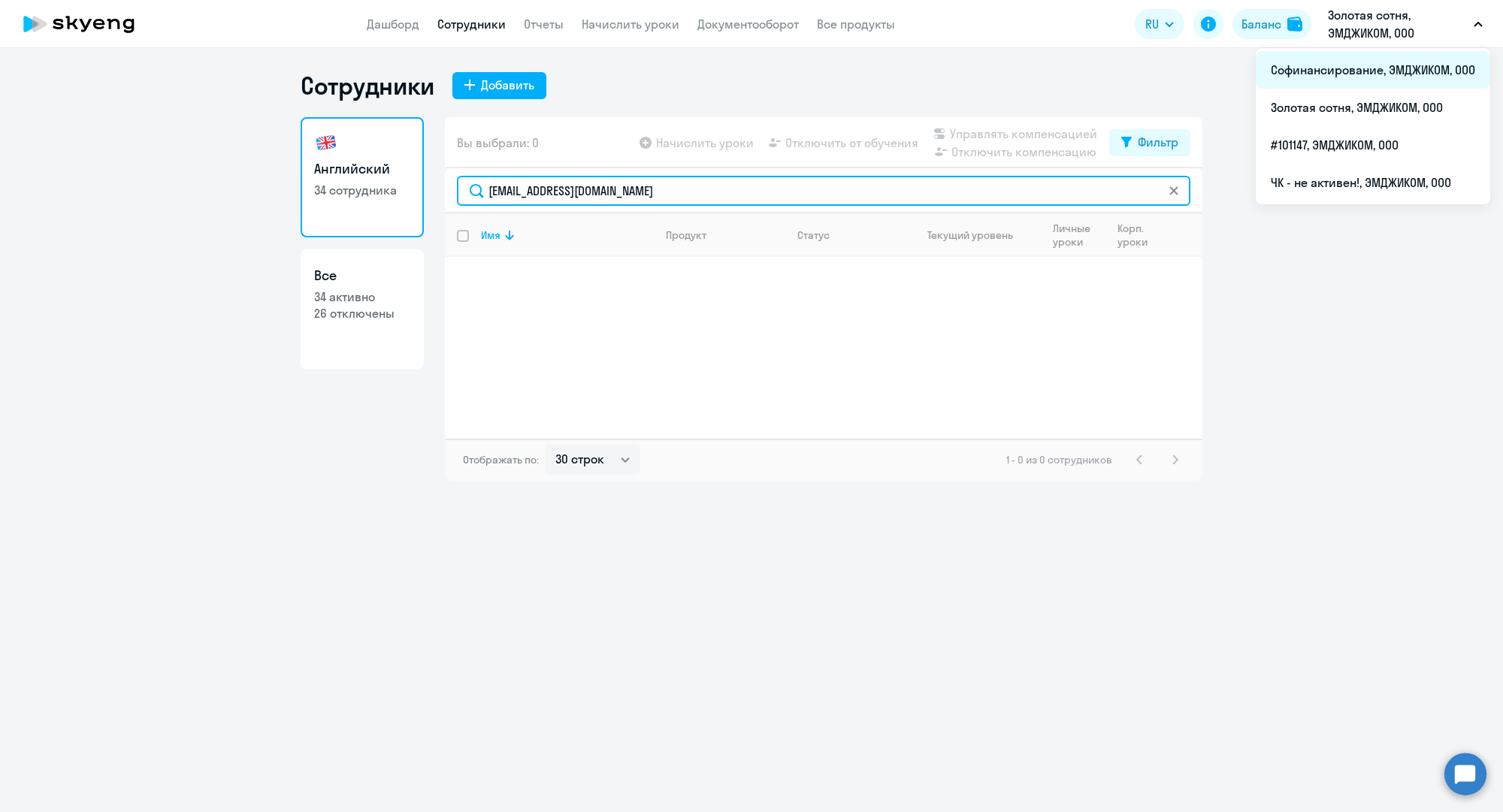
type input "k.kuznetsov@mgcom.ru"
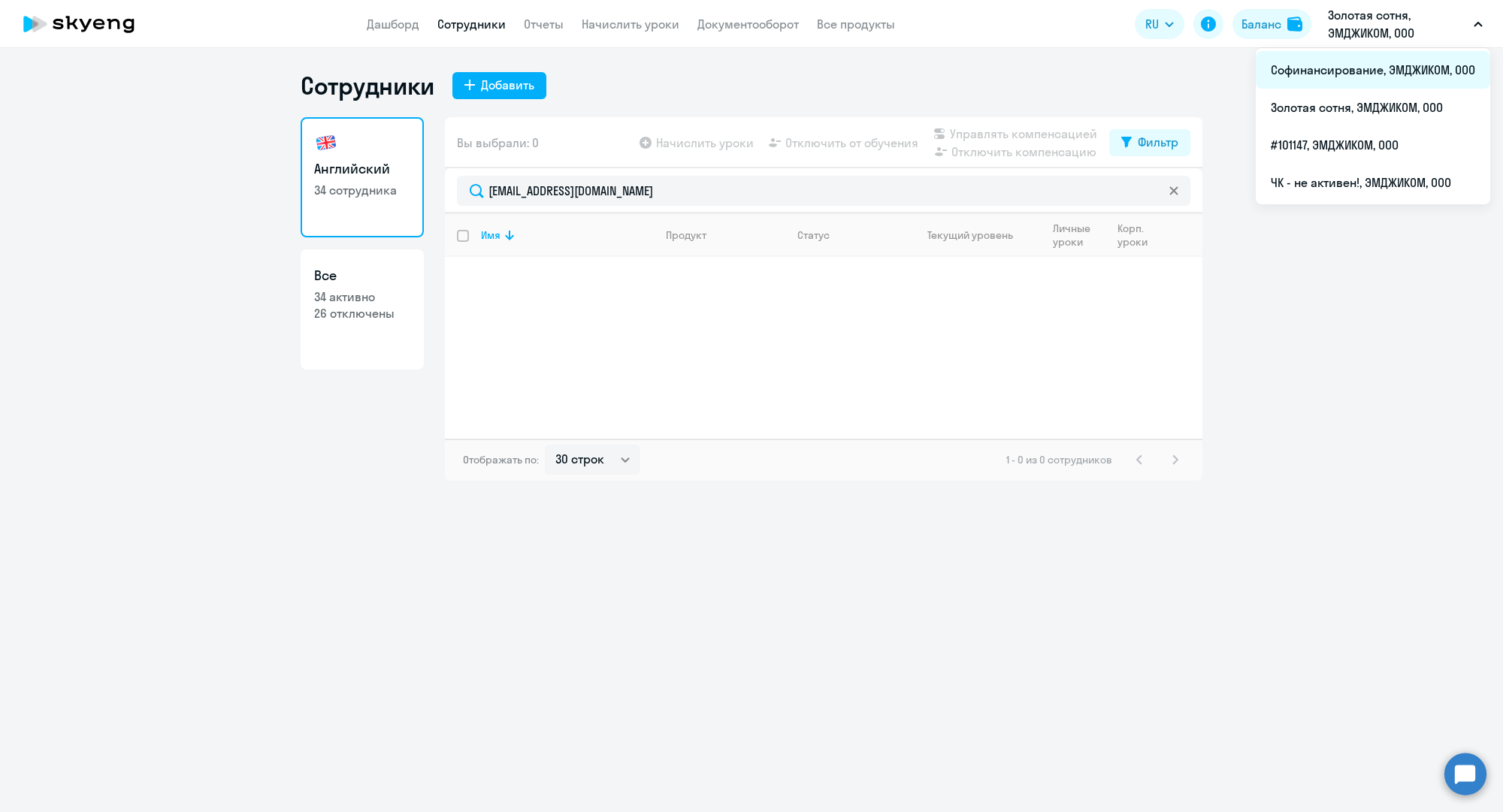
click at [1312, 77] on li "Софинансирование, ЭМДЖИКОМ, ООО" at bounding box center [1373, 70] width 235 height 38
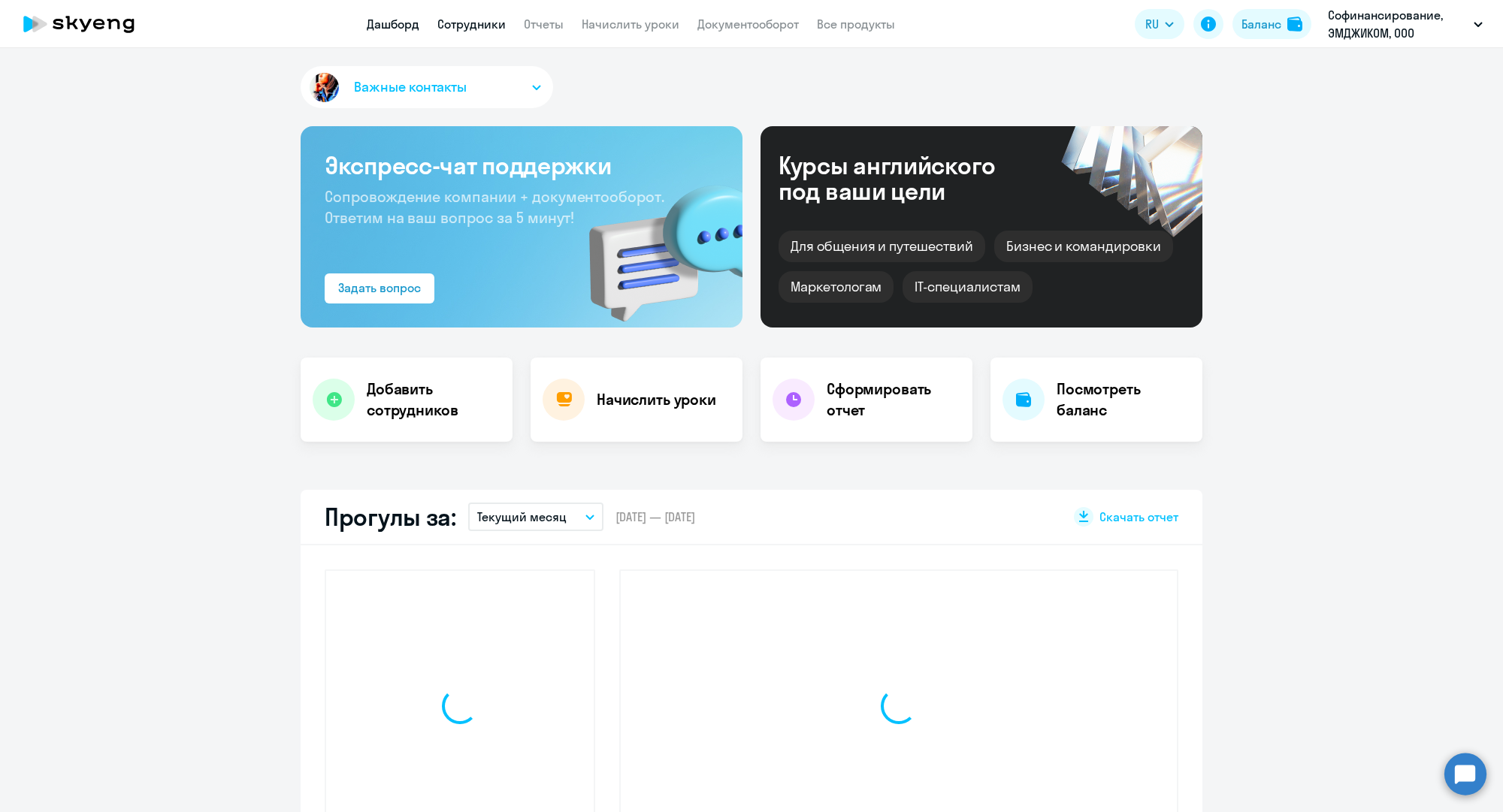
click at [485, 21] on link "Сотрудники" at bounding box center [471, 23] width 68 height 15
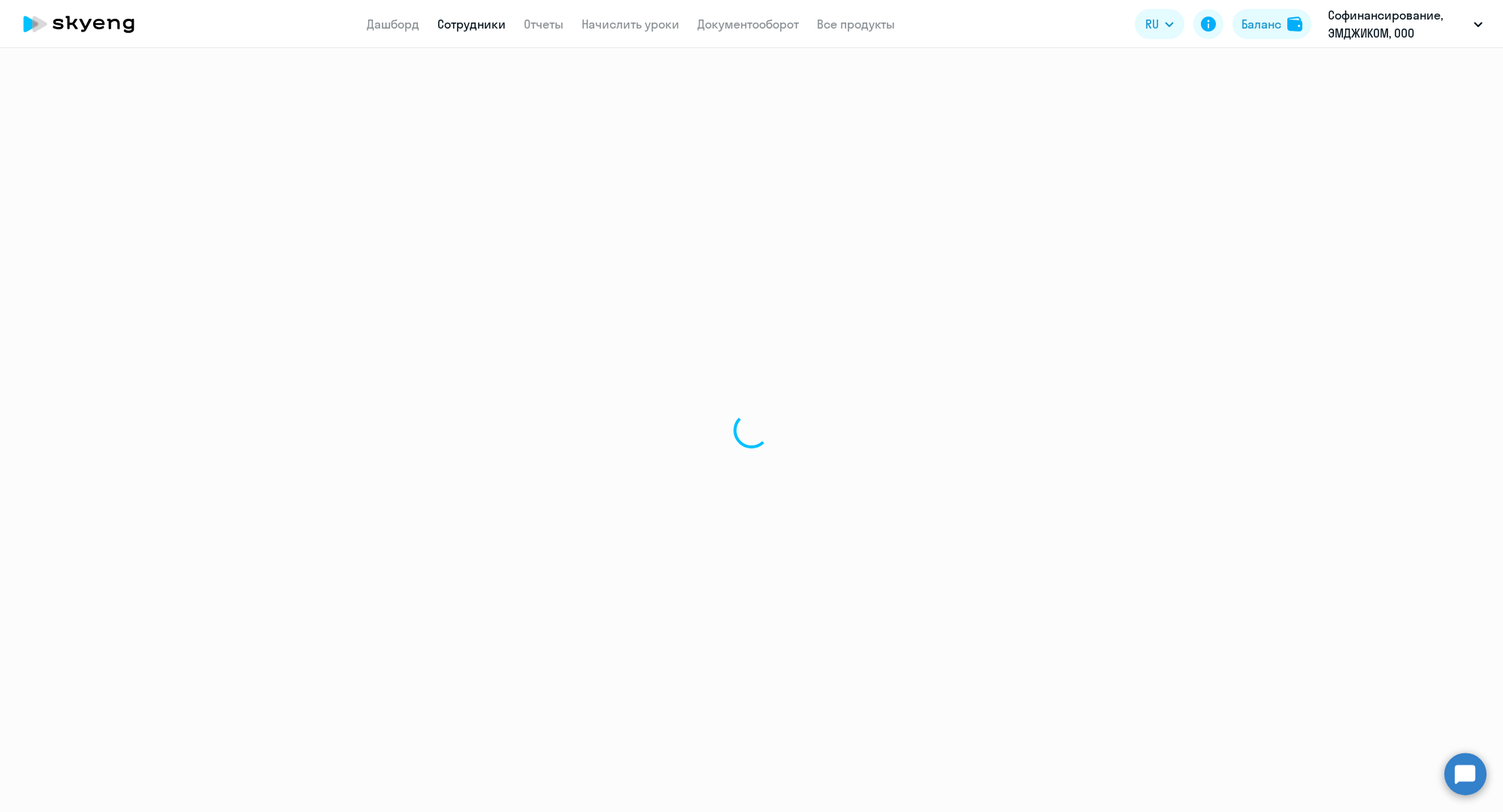
select select "30"
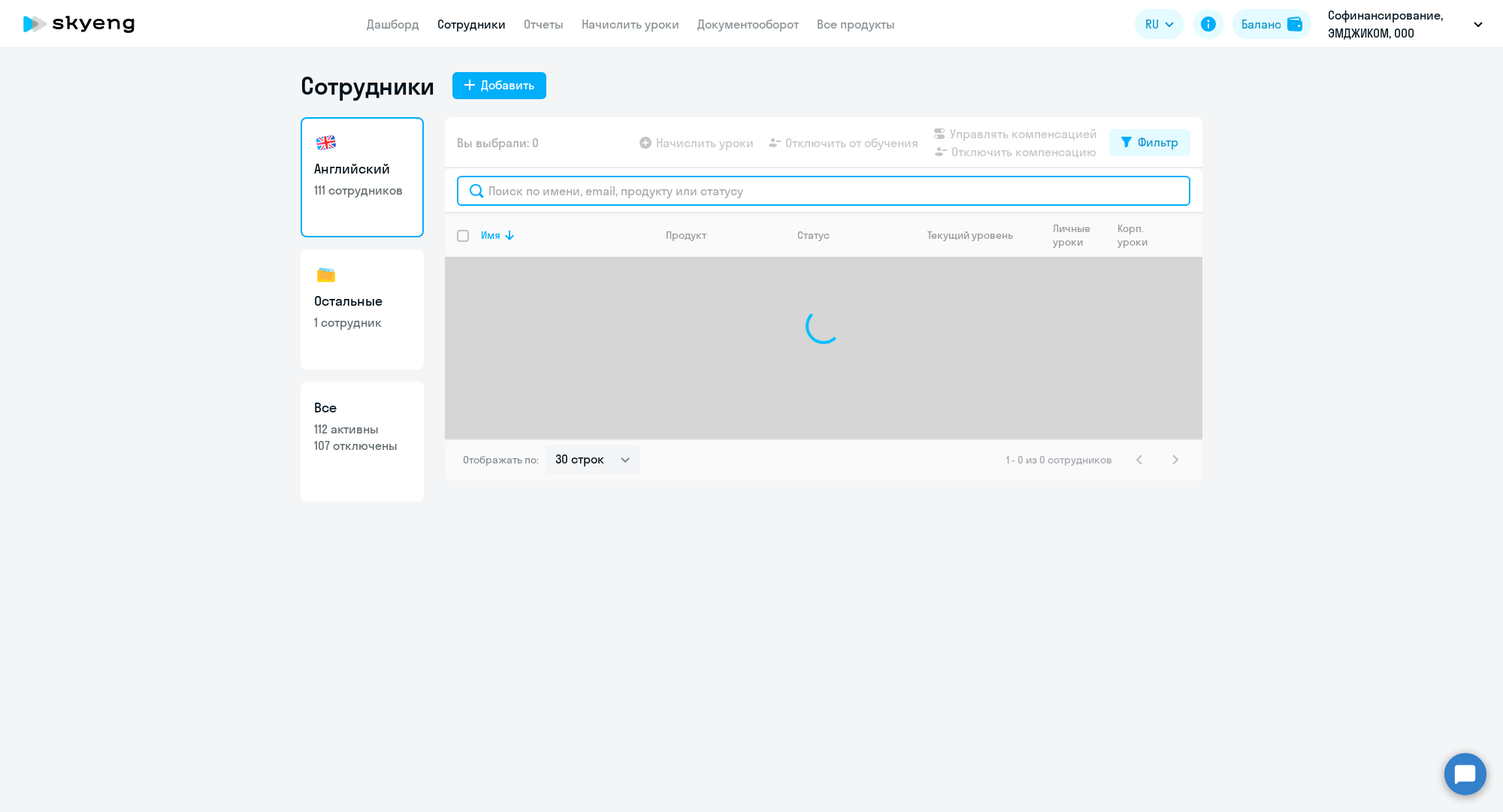
click at [616, 195] on input "text" at bounding box center [823, 191] width 734 height 30
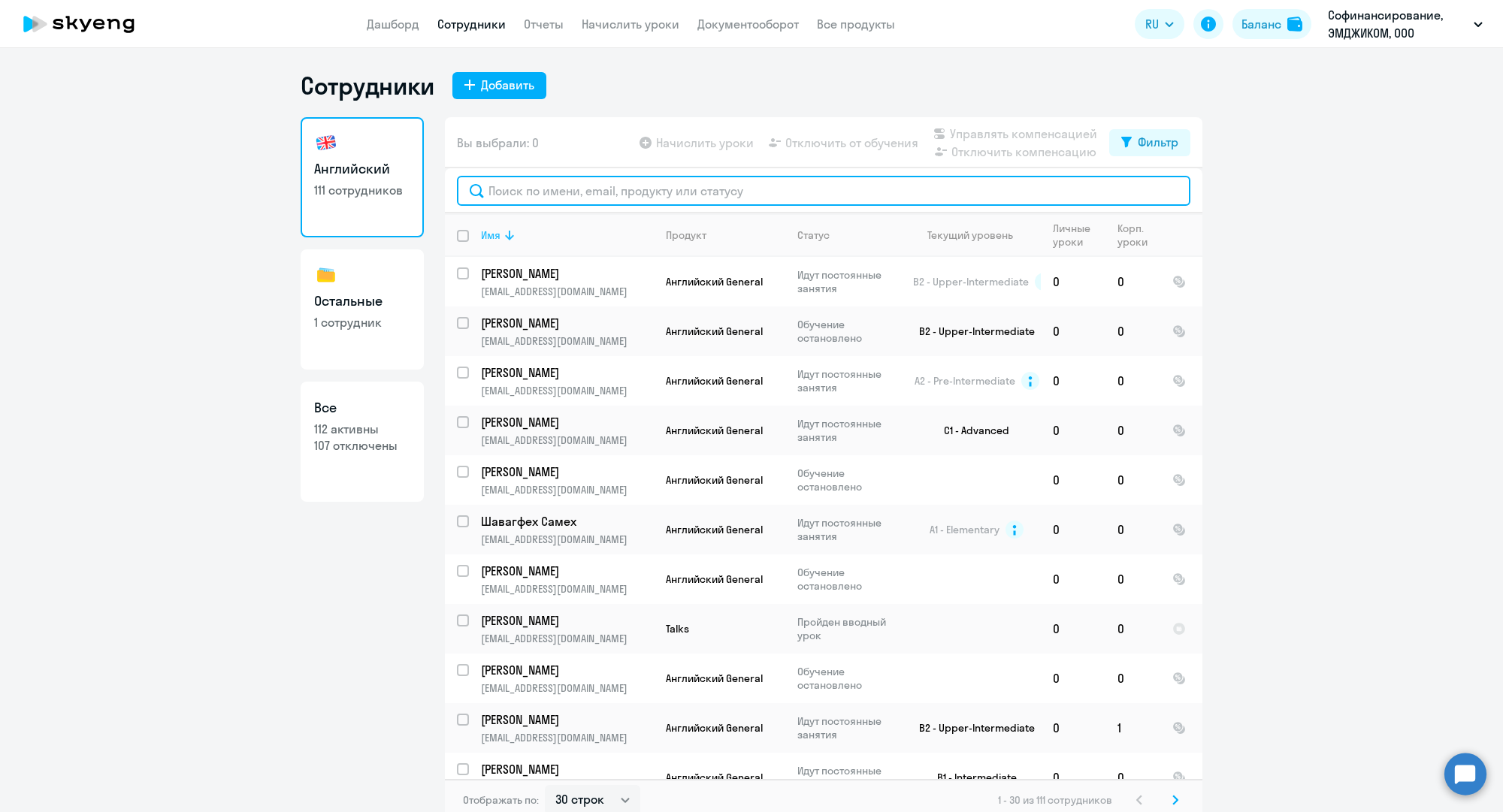
paste input "k.kuznetsov@mgcom.ru"
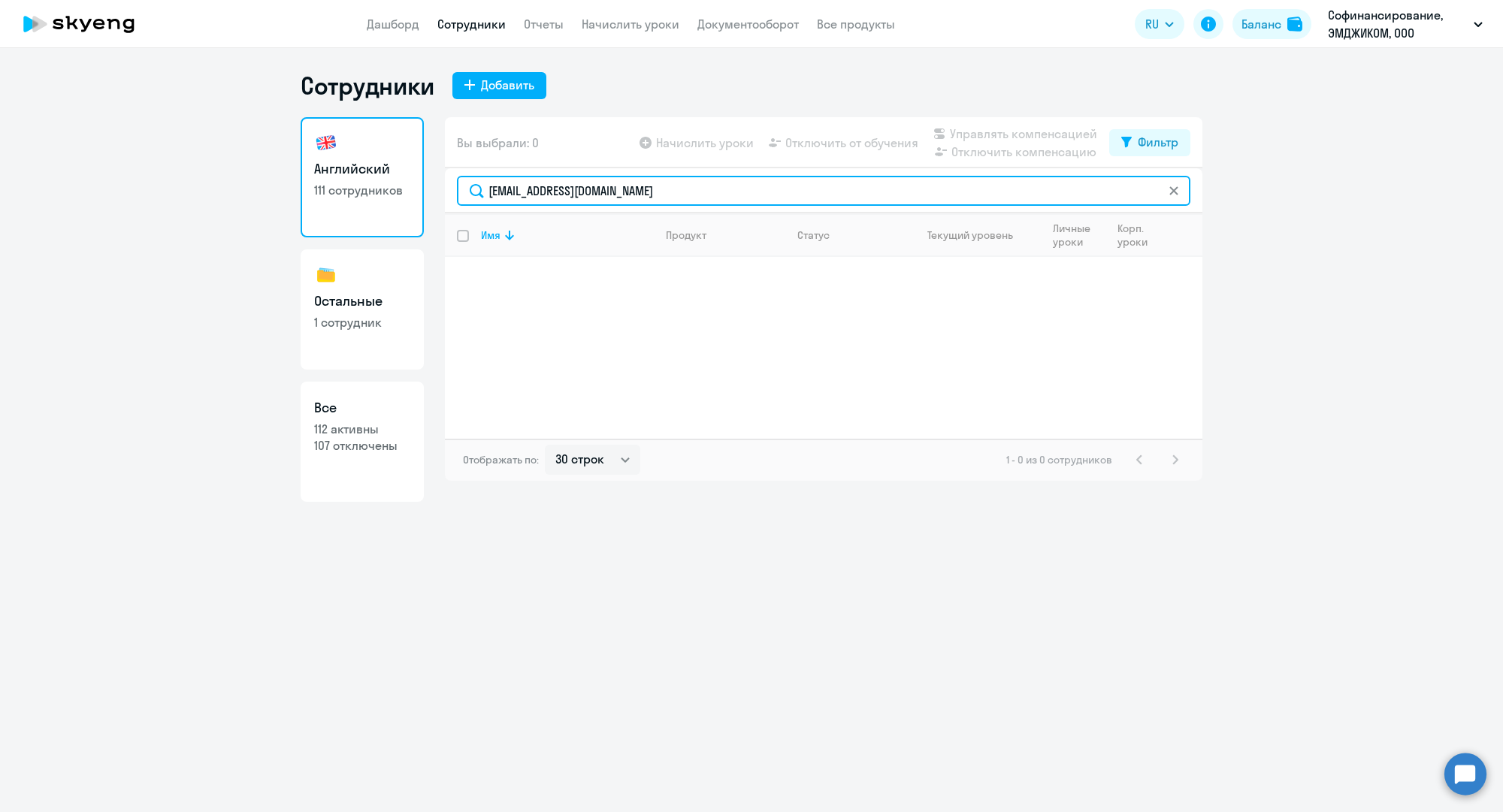
click at [605, 183] on input "k.kuznetsov@mgcom.ru" at bounding box center [823, 191] width 734 height 30
click at [657, 192] on input "k.kuznetsov@mgcom.ru" at bounding box center [823, 191] width 734 height 30
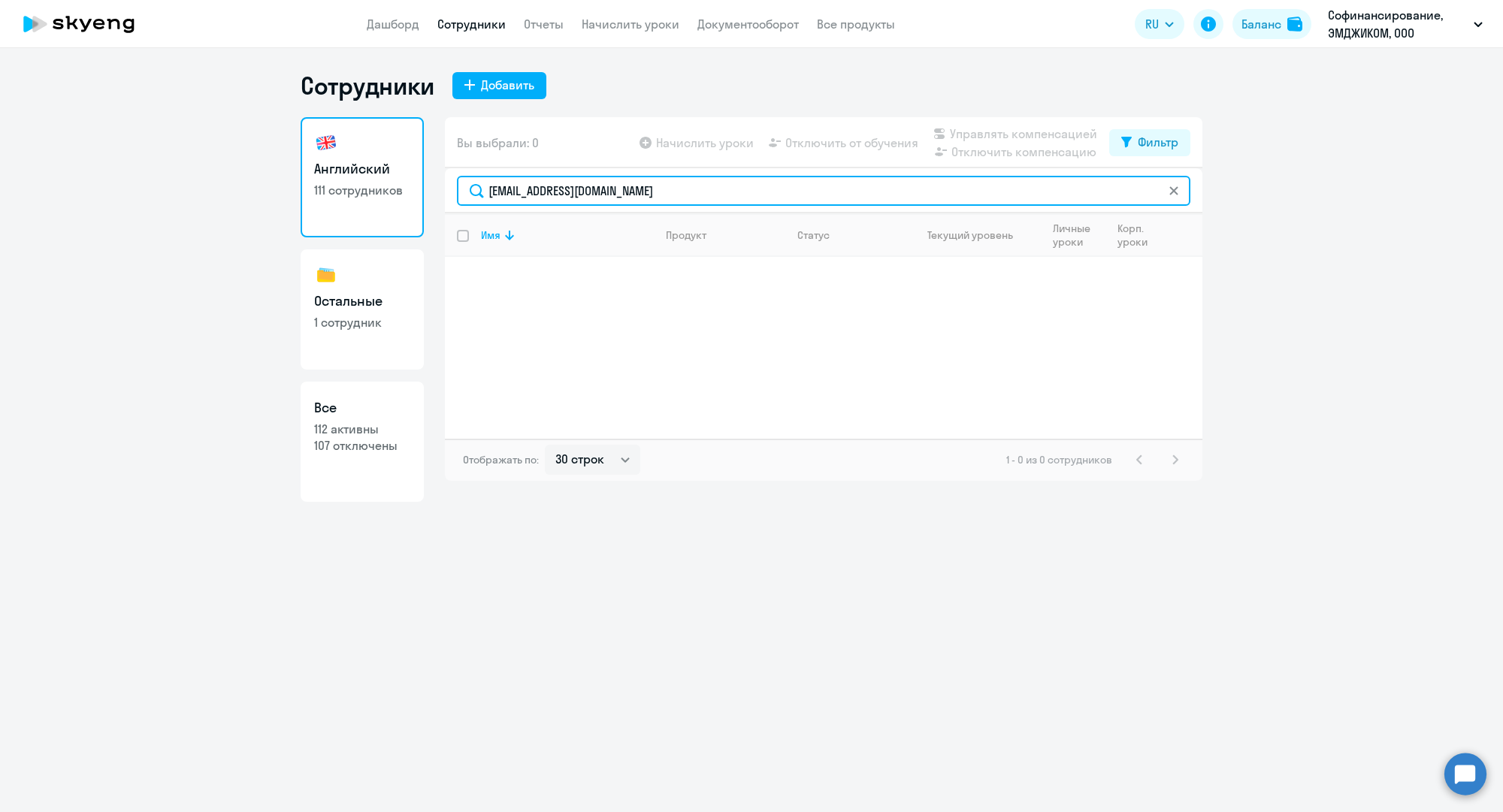
click at [657, 192] on input "k.kuznetsov@mgcom.ru" at bounding box center [823, 191] width 734 height 30
paste input "s.sablina"
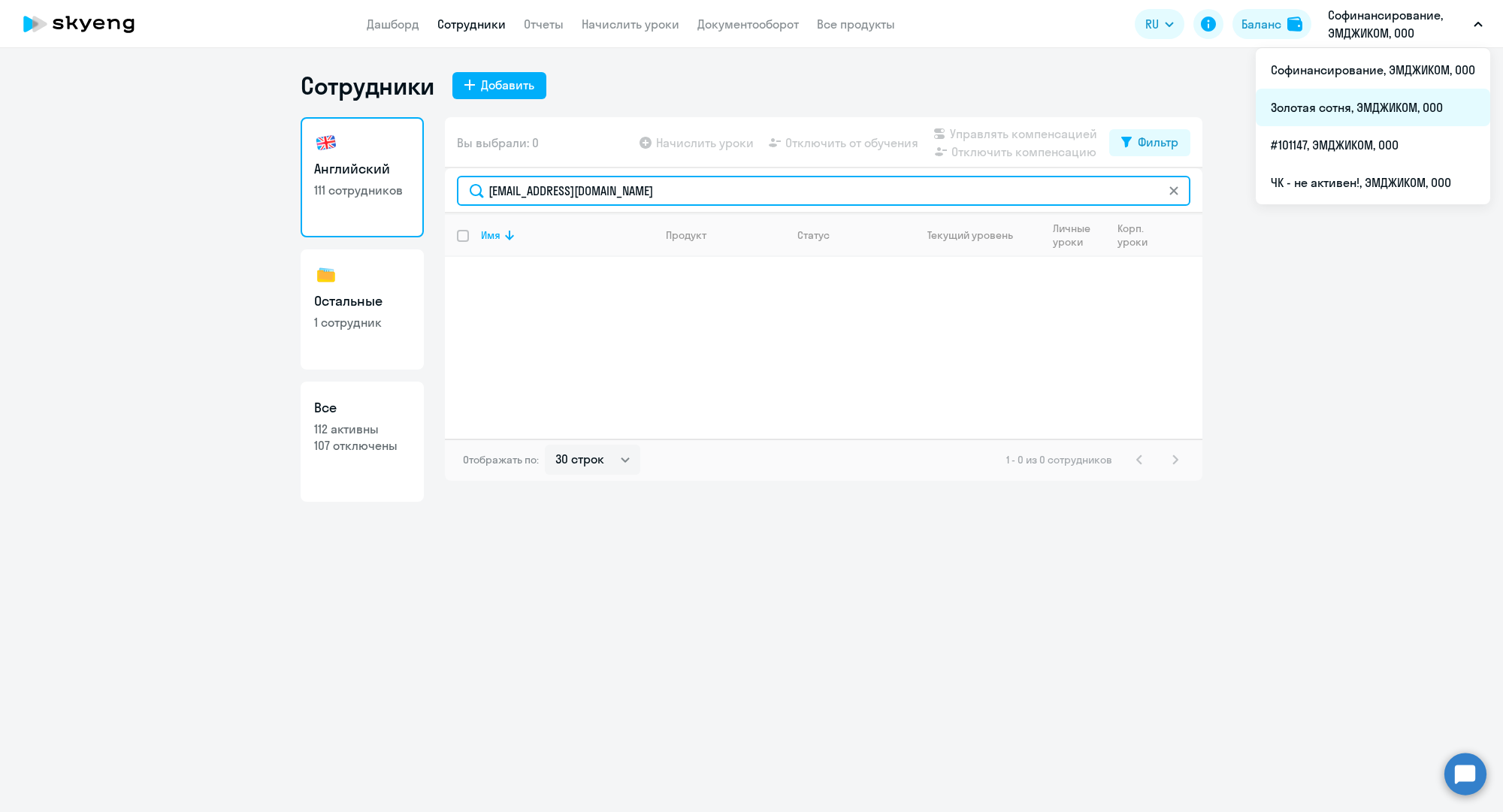
type input "s.sablina@mgcom.ru"
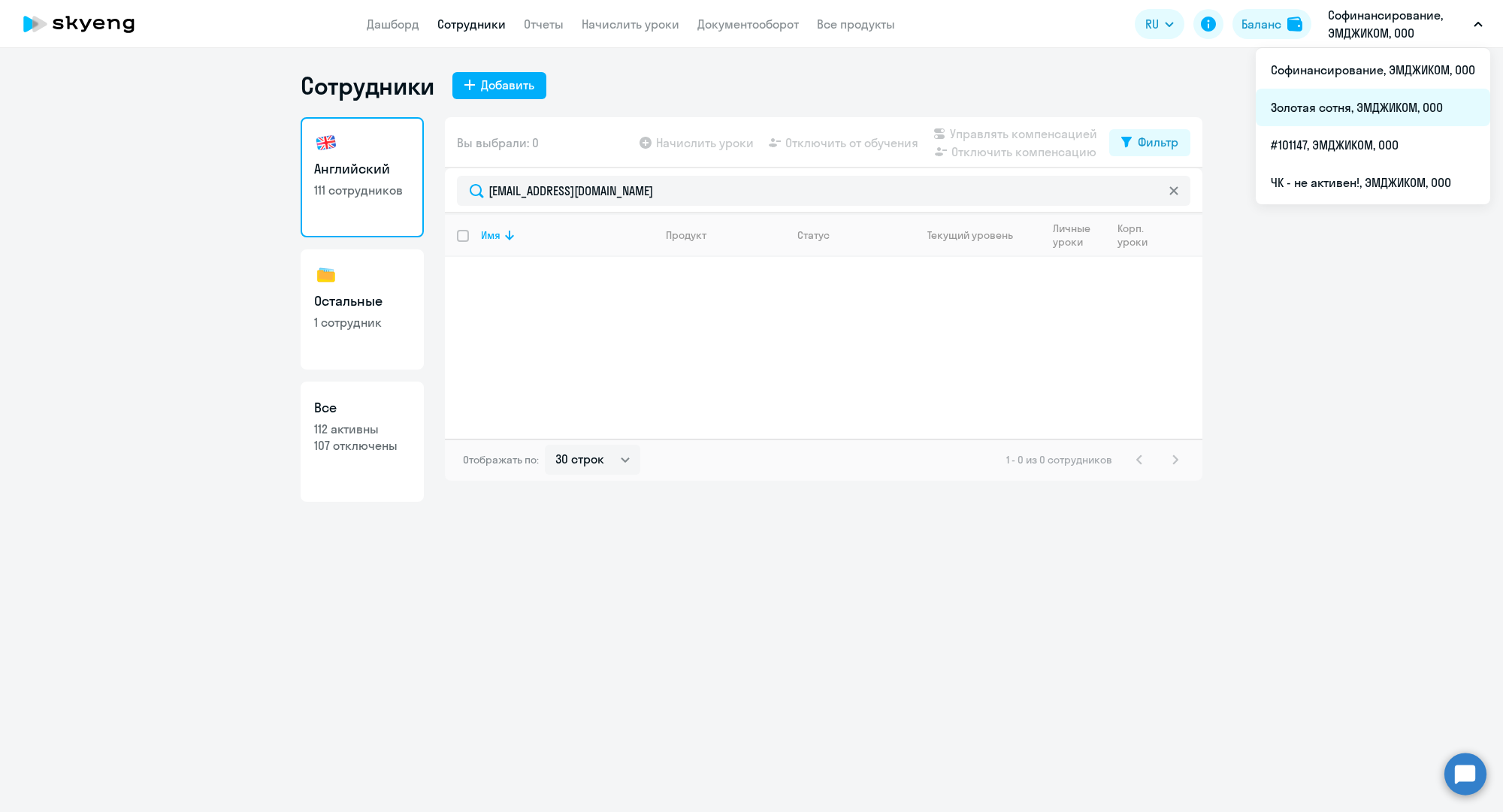
click at [1336, 109] on li "Золотая сотня, ЭМДЖИКОМ, ООО" at bounding box center [1373, 107] width 235 height 38
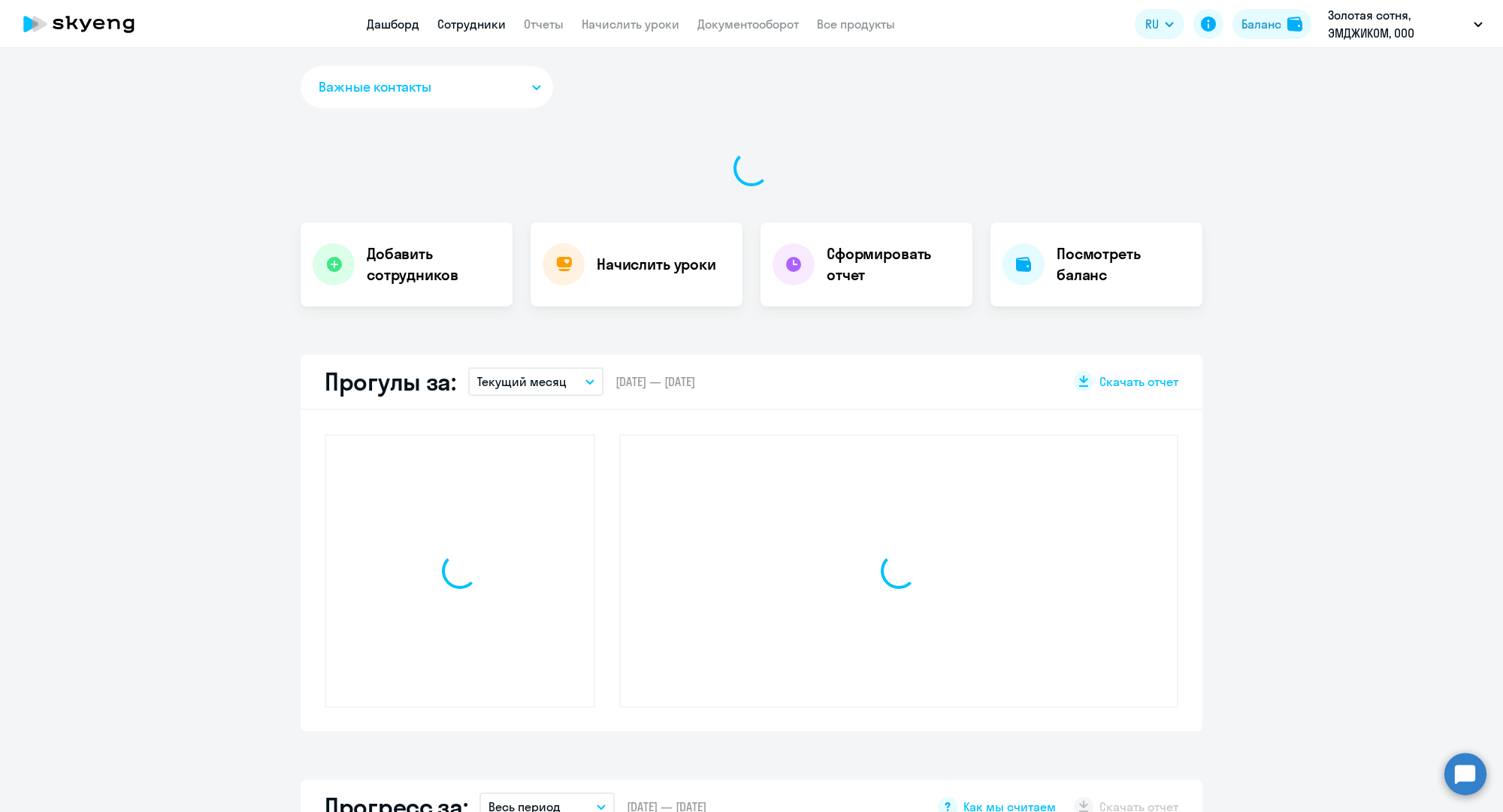
click at [493, 25] on link "Сотрудники" at bounding box center [471, 23] width 68 height 15
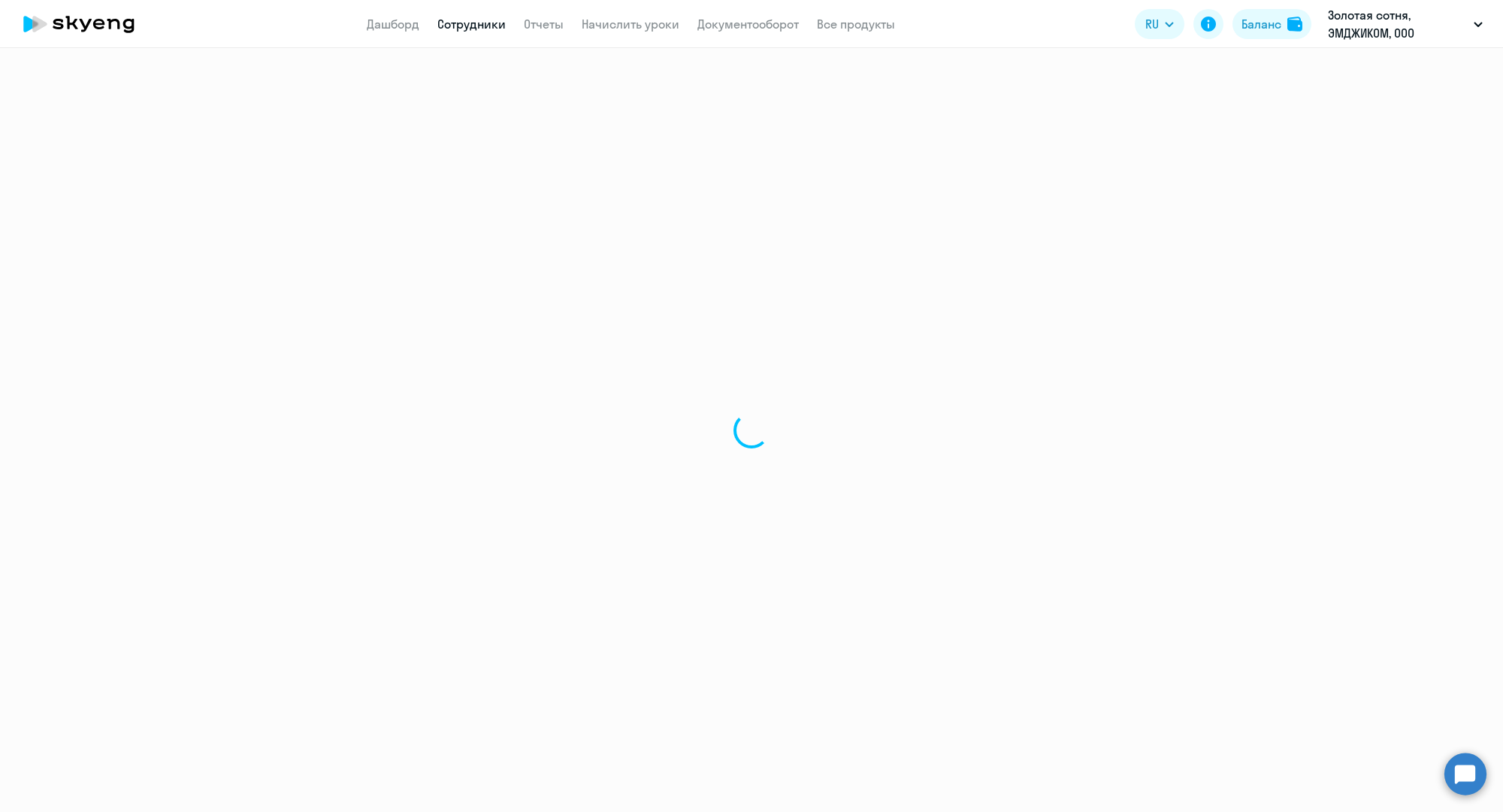
select select "30"
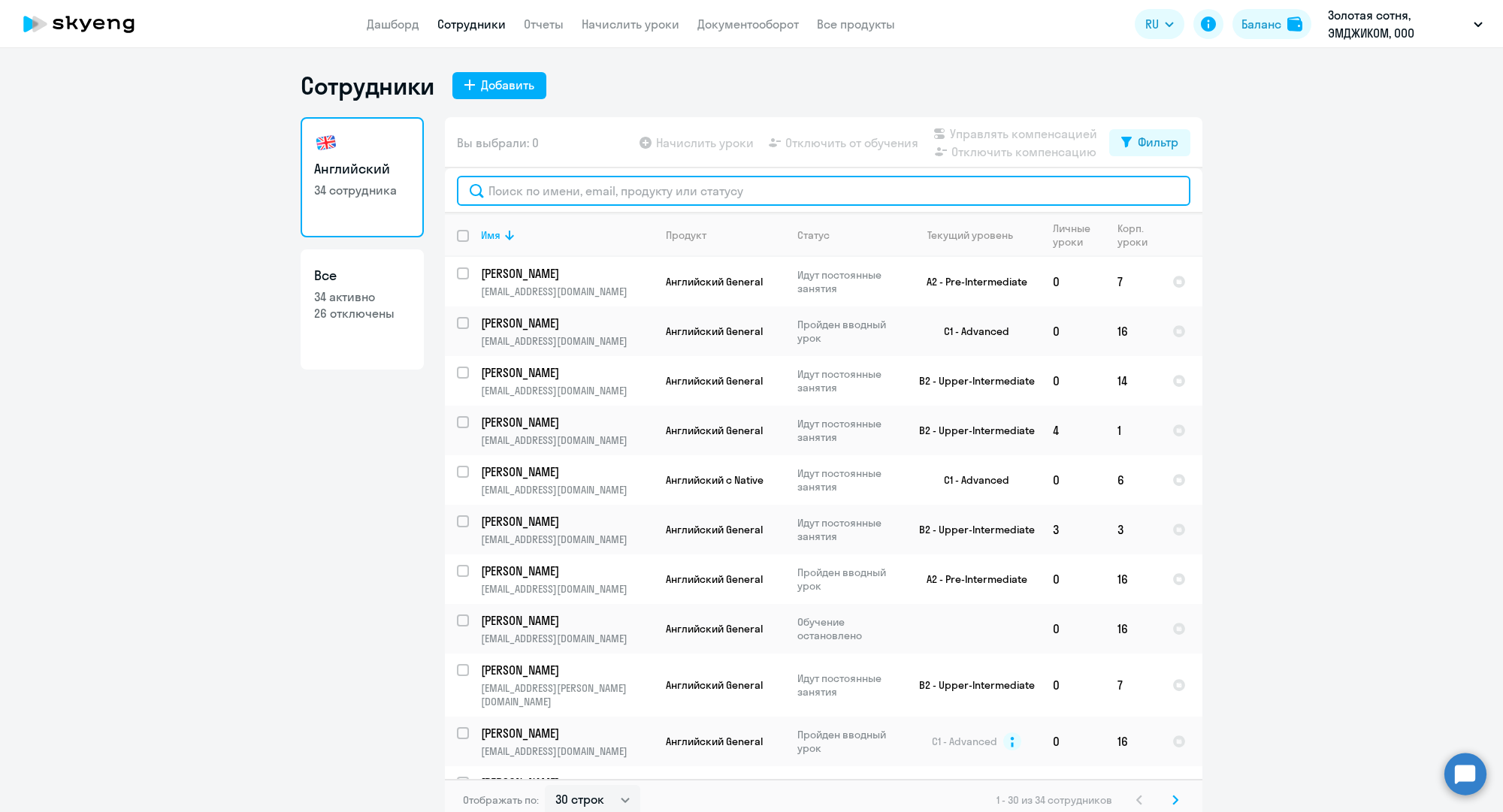
click at [543, 203] on input "text" at bounding box center [823, 191] width 734 height 30
paste input "s.sablina@mgcom.ru"
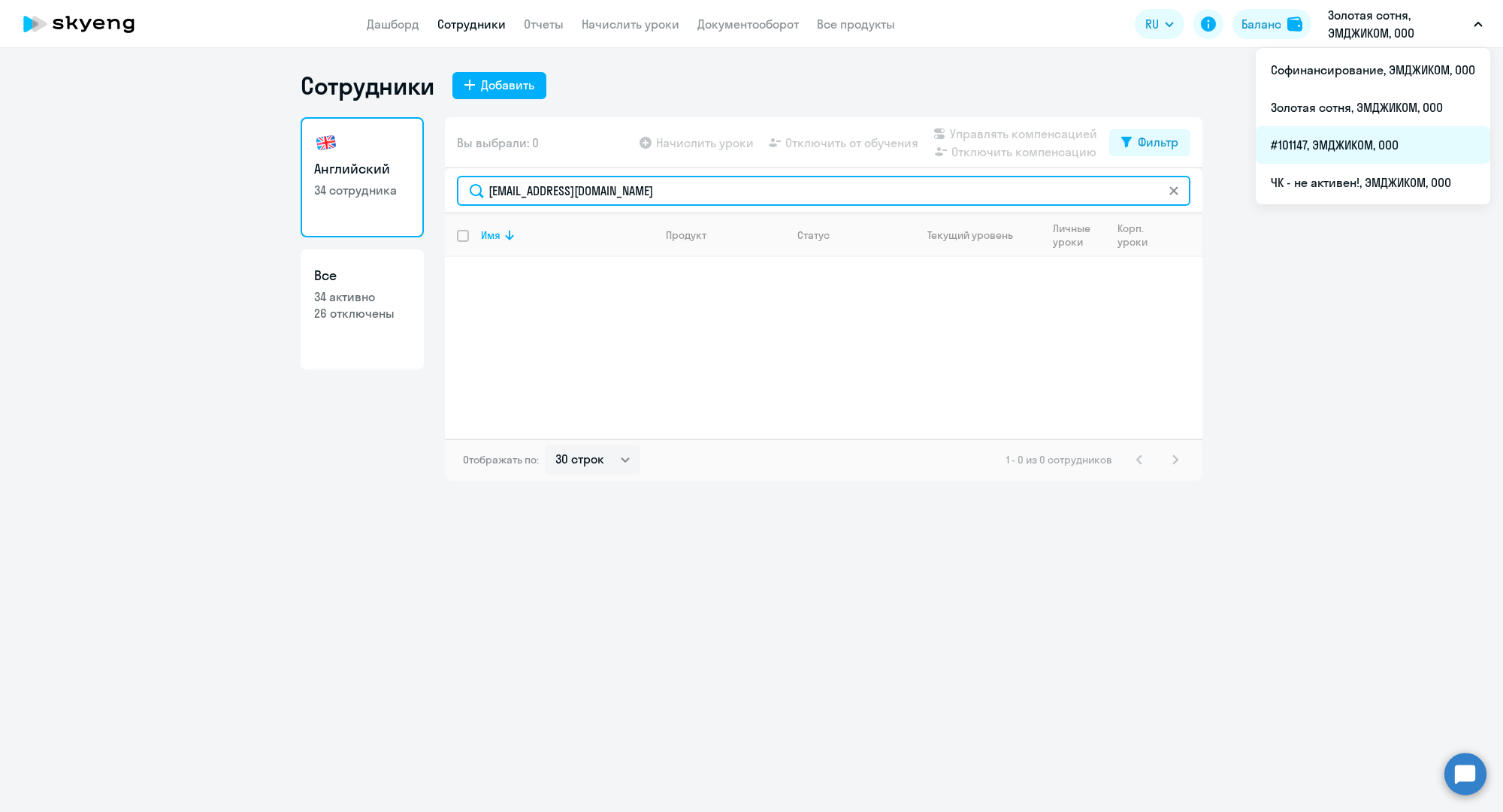
type input "s.sablina@mgcom.ru"
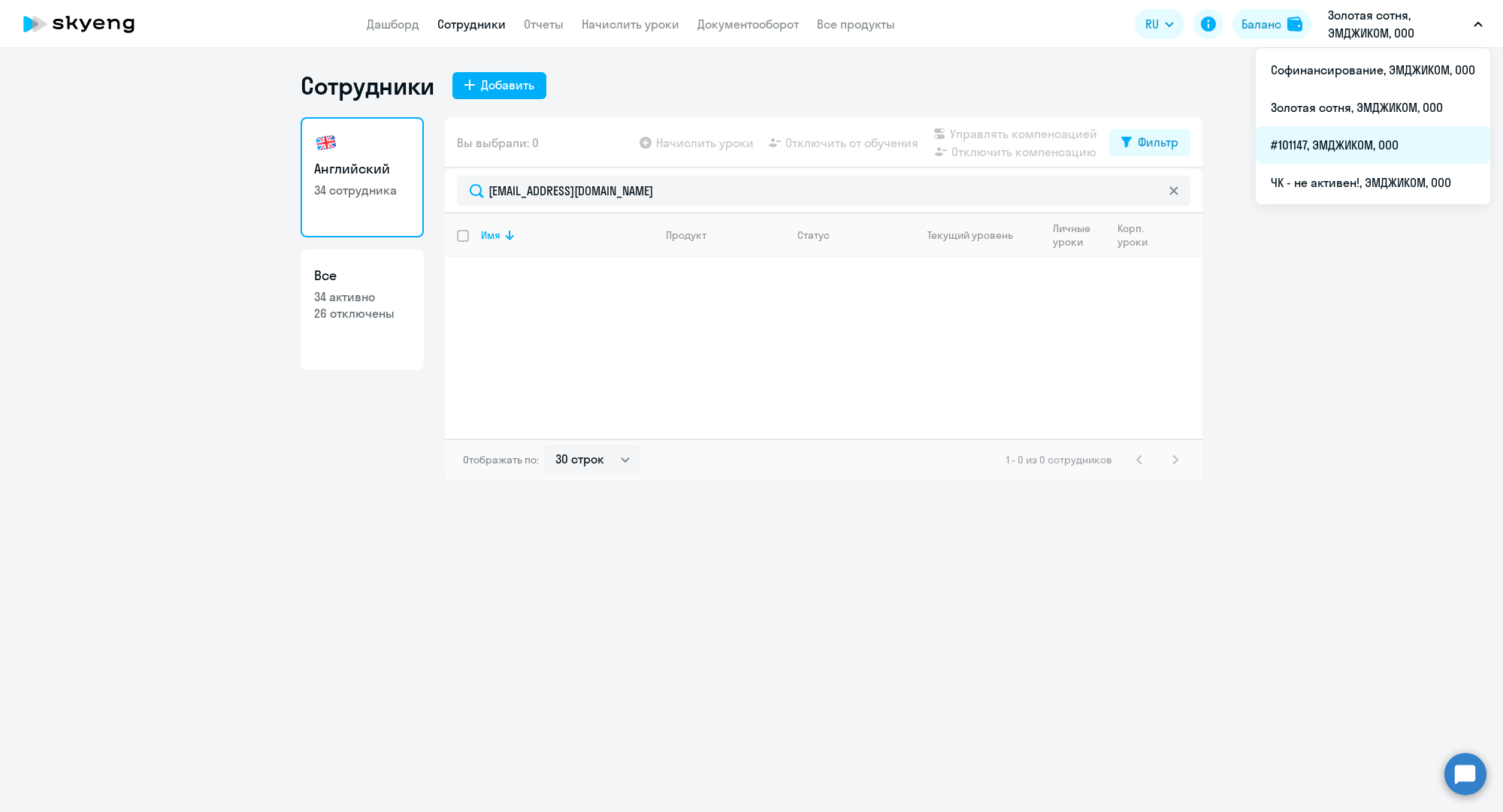
click at [1309, 154] on li "#101147, ЭМДЖИКОМ, ООО" at bounding box center [1373, 145] width 235 height 38
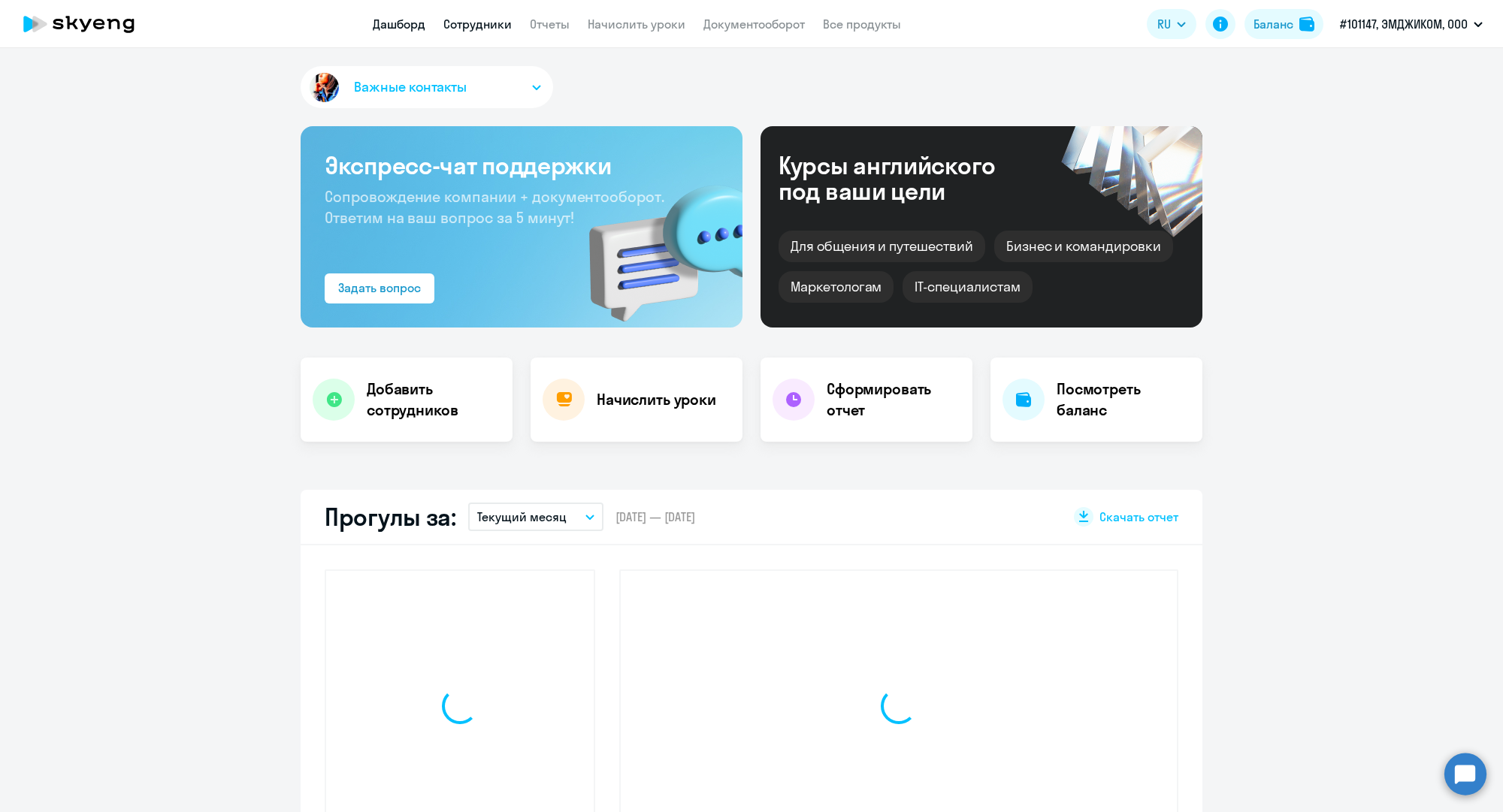
click at [499, 29] on link "Сотрудники" at bounding box center [477, 23] width 68 height 15
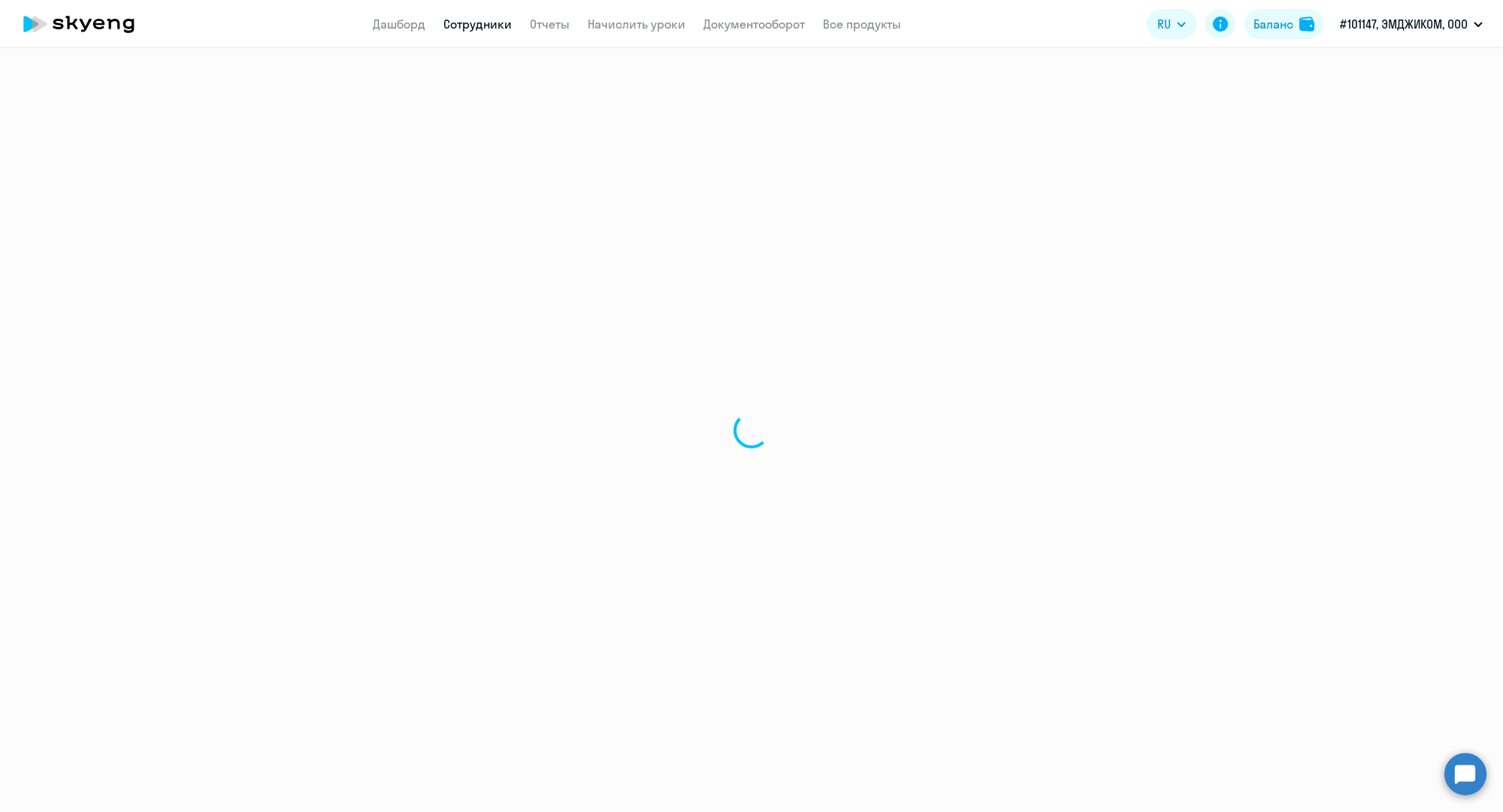
select select "30"
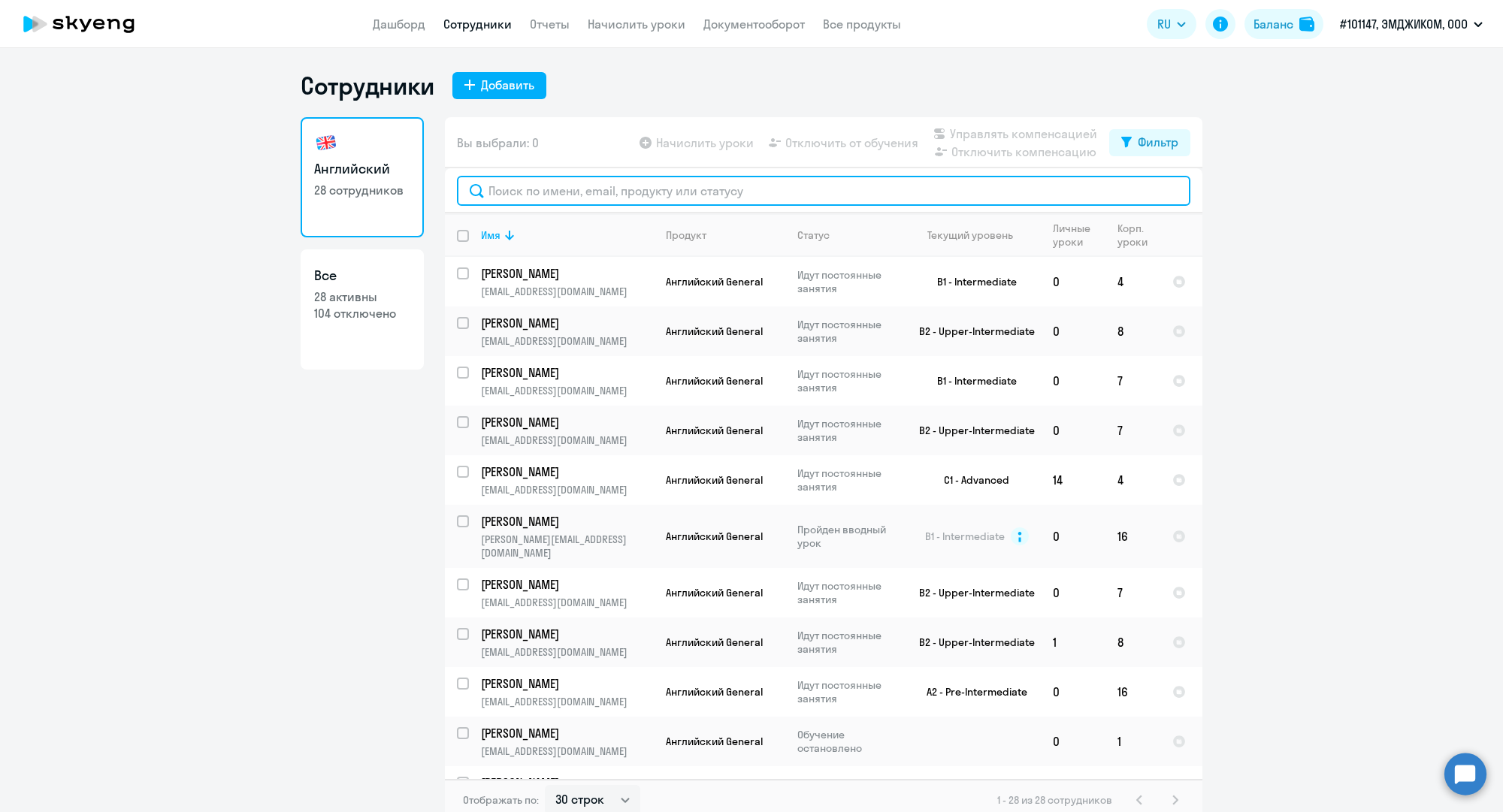
click at [544, 193] on input "text" at bounding box center [823, 191] width 734 height 30
paste input "s.sablina@mgcom.ru"
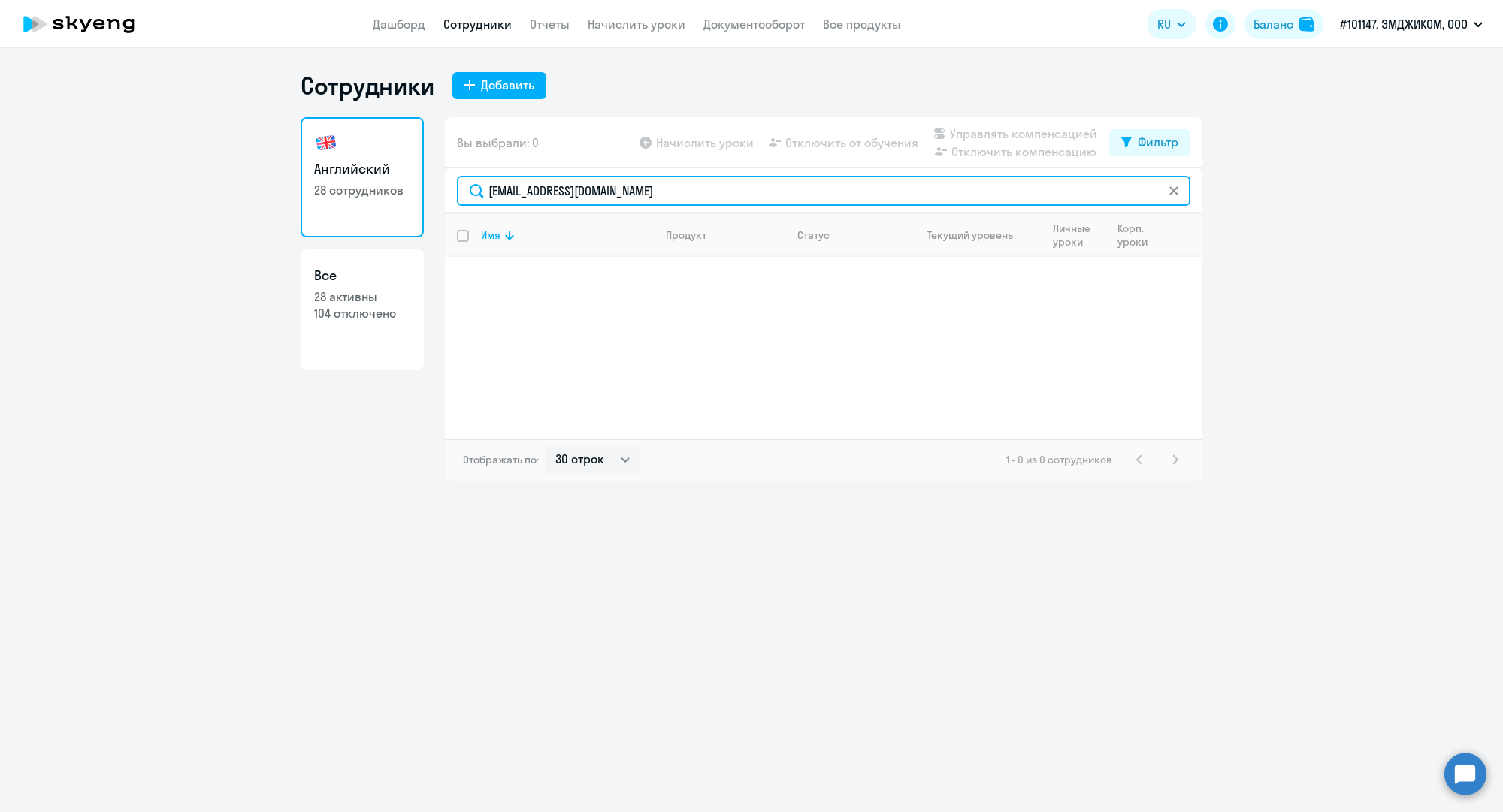
click at [545, 183] on input "s.sablina@mgcom.ru" at bounding box center [823, 191] width 734 height 30
click at [545, 182] on input "s.sablina@mgcom.ru" at bounding box center [823, 191] width 734 height 30
paste input "m.oganesyan"
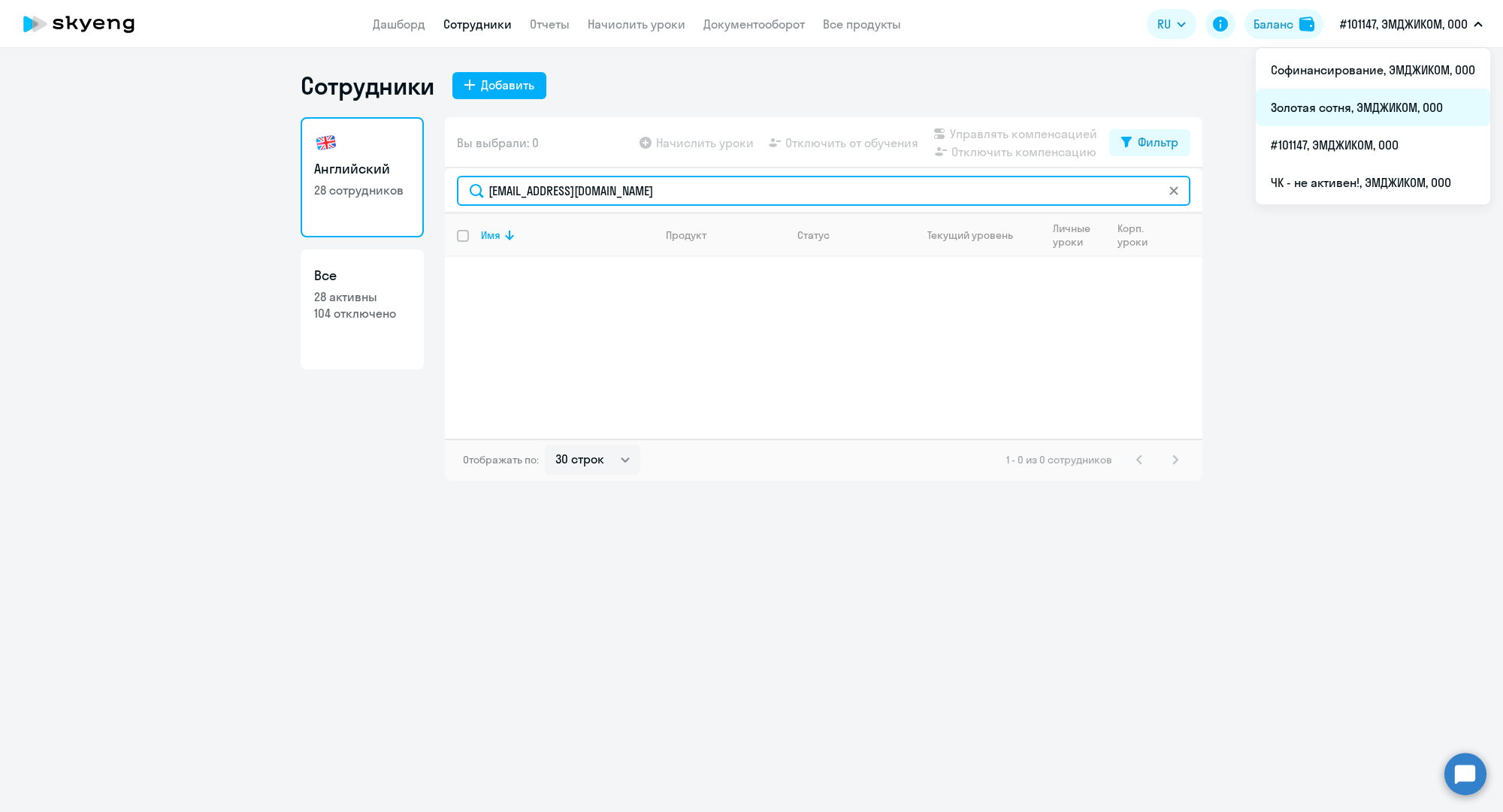
type input "m.oganesyan@mgcom.ru"
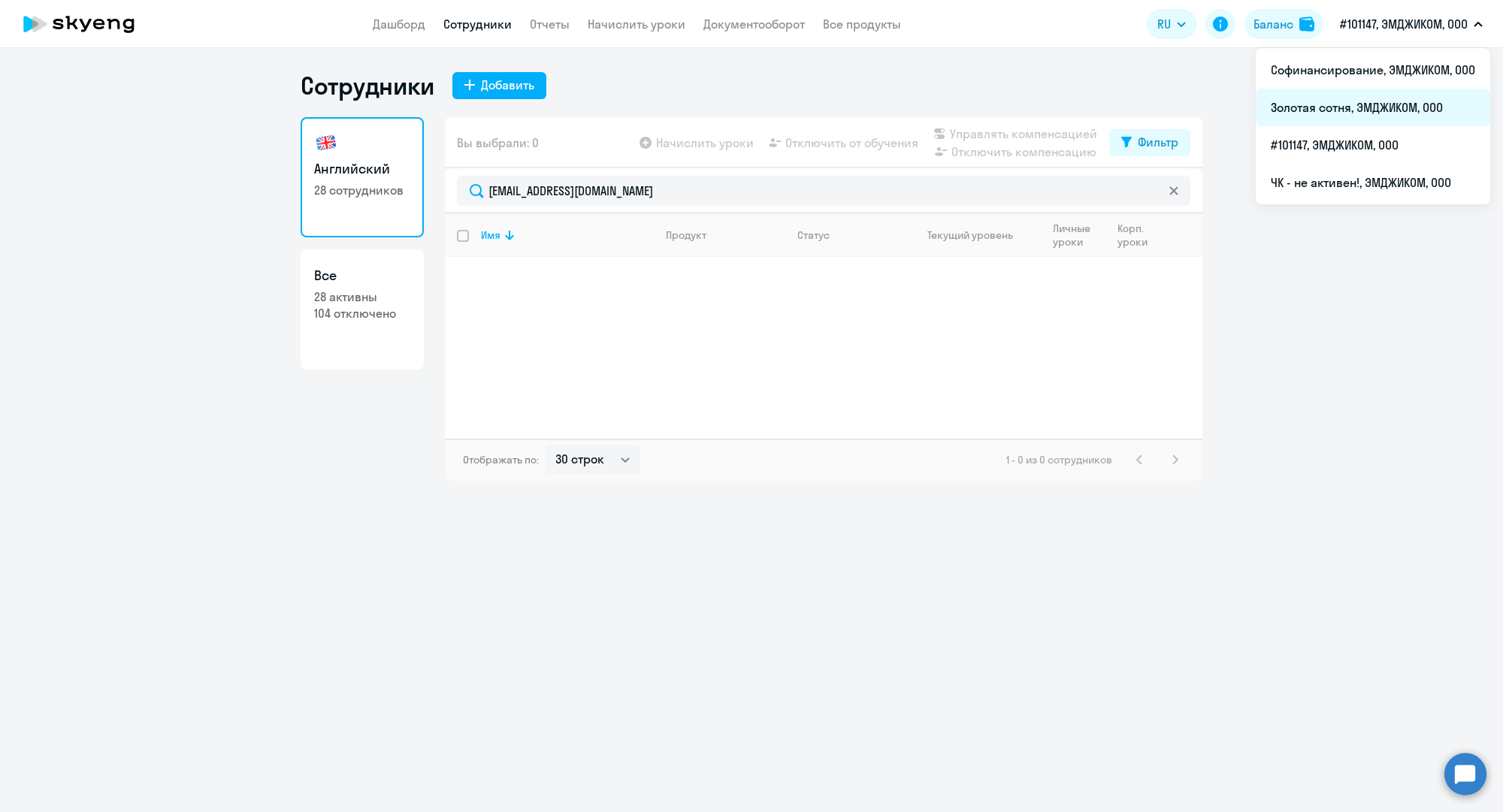
click at [1345, 110] on li "Золотая сотня, ЭМДЖИКОМ, ООО" at bounding box center [1373, 107] width 235 height 38
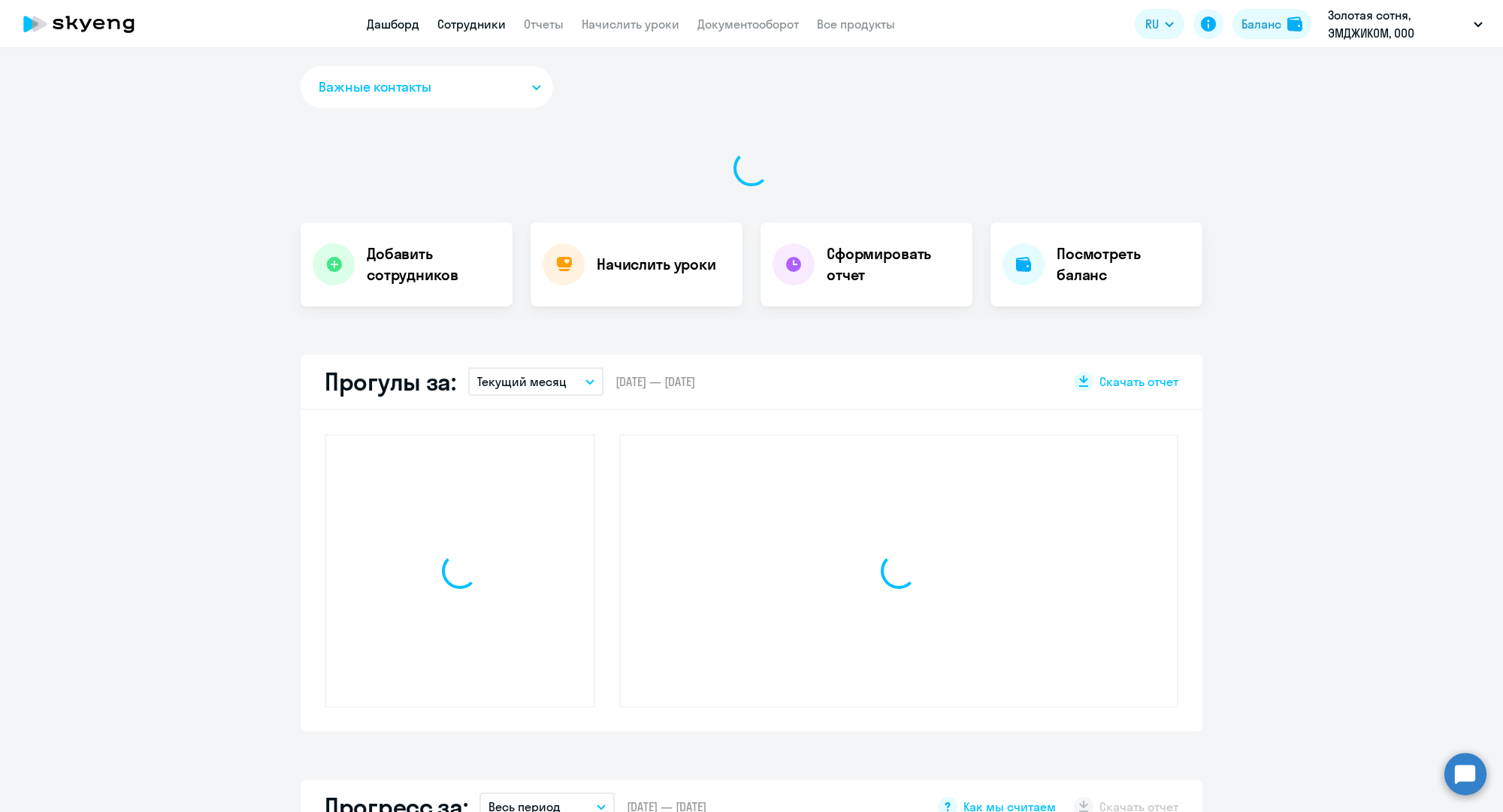
click at [481, 24] on link "Сотрудники" at bounding box center [471, 23] width 68 height 15
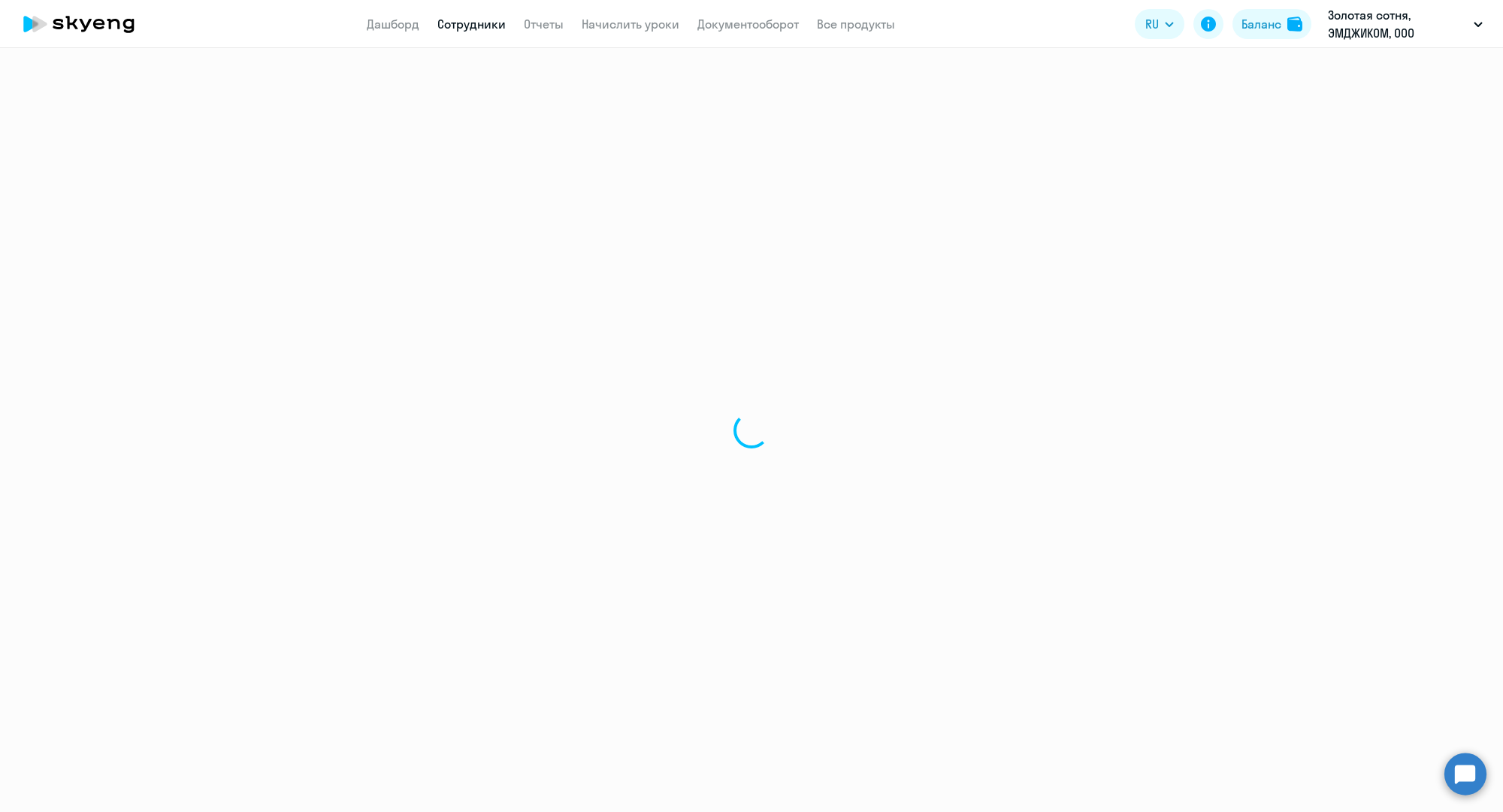
select select "30"
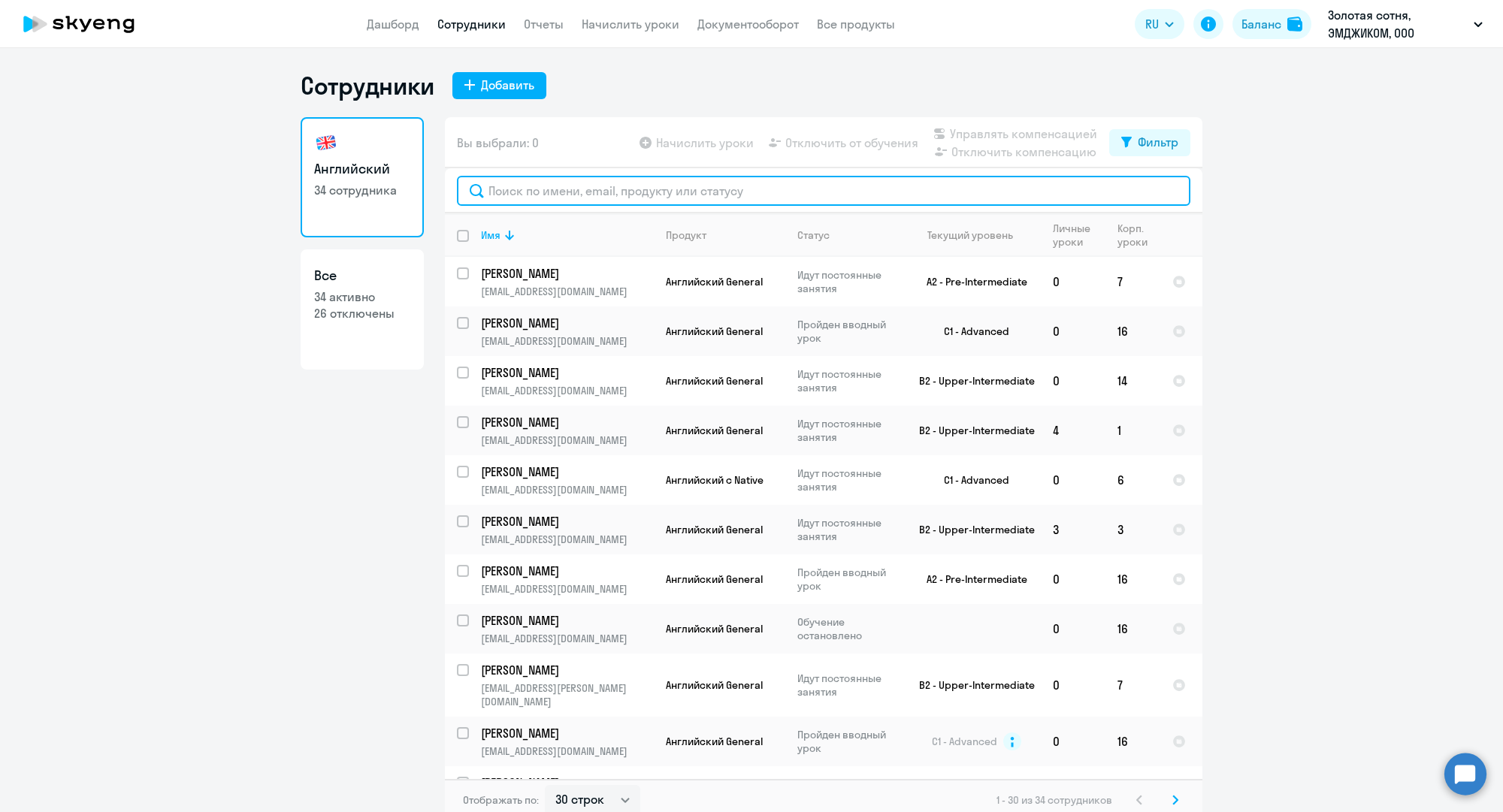
click at [632, 198] on input "text" at bounding box center [823, 191] width 734 height 30
paste input "m.oganesyan@mgcom.ru"
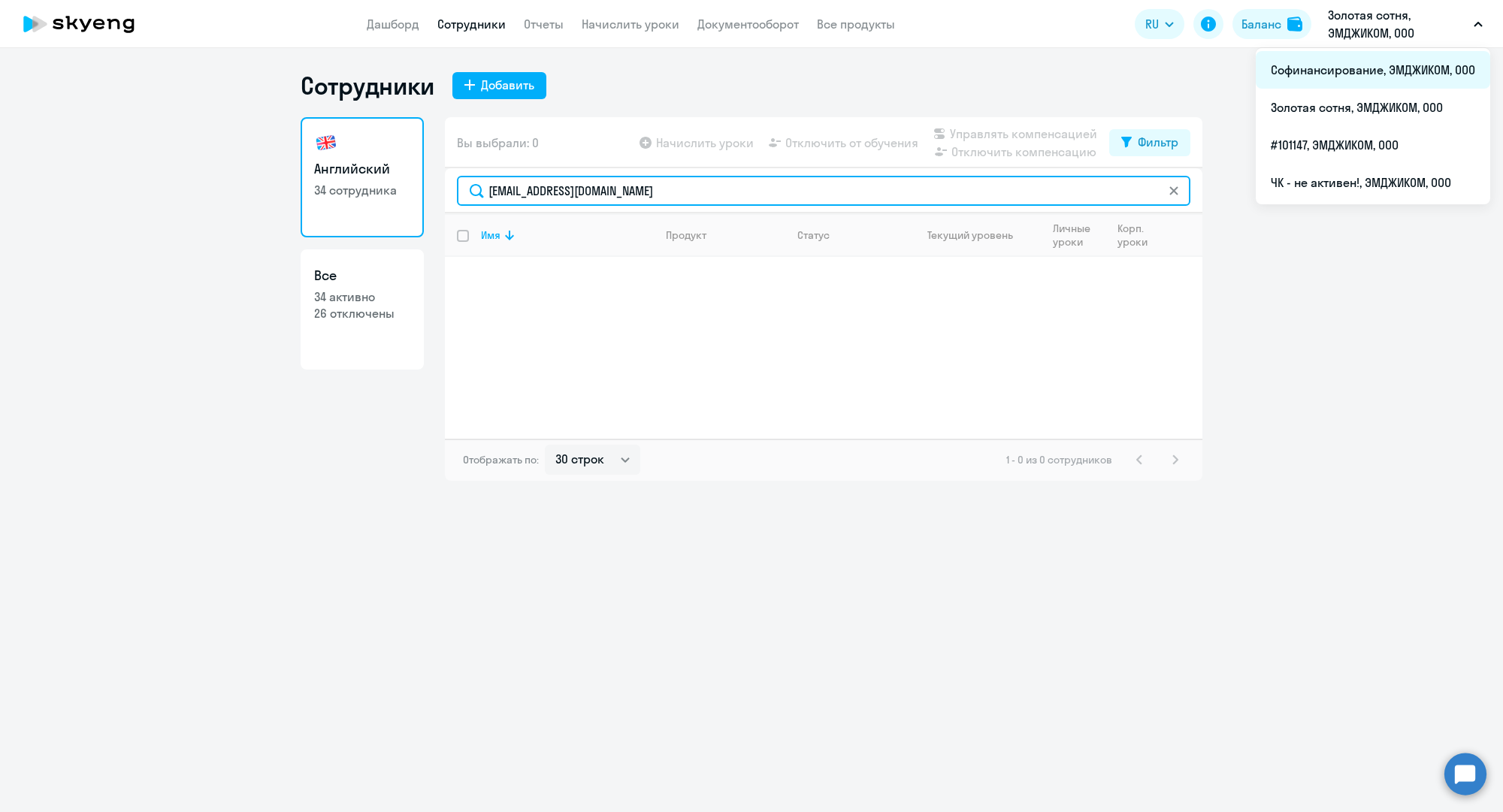
type input "m.oganesyan@mgcom.ru"
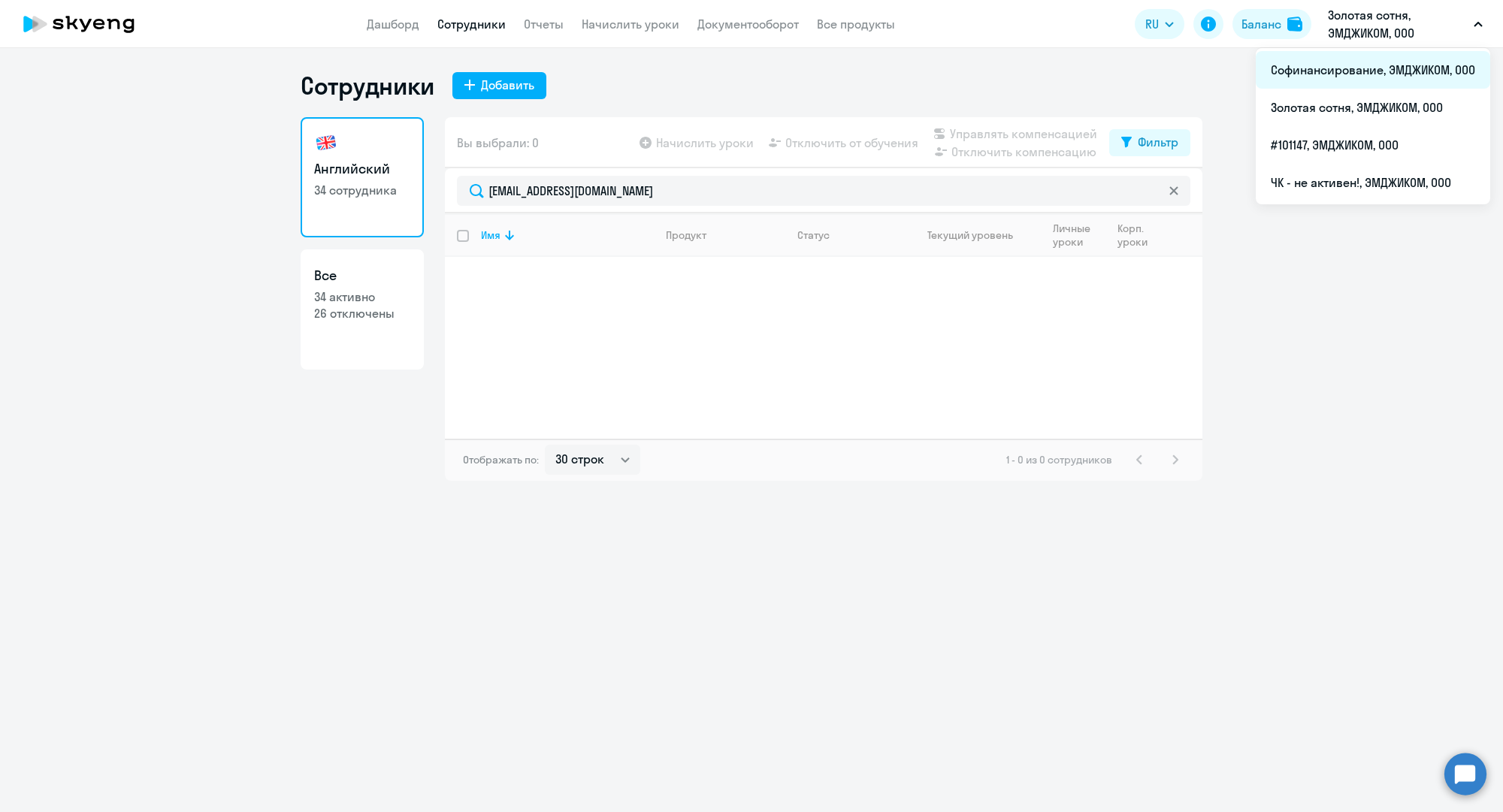
click at [1353, 73] on li "Софинансирование, ЭМДЖИКОМ, ООО" at bounding box center [1373, 70] width 235 height 38
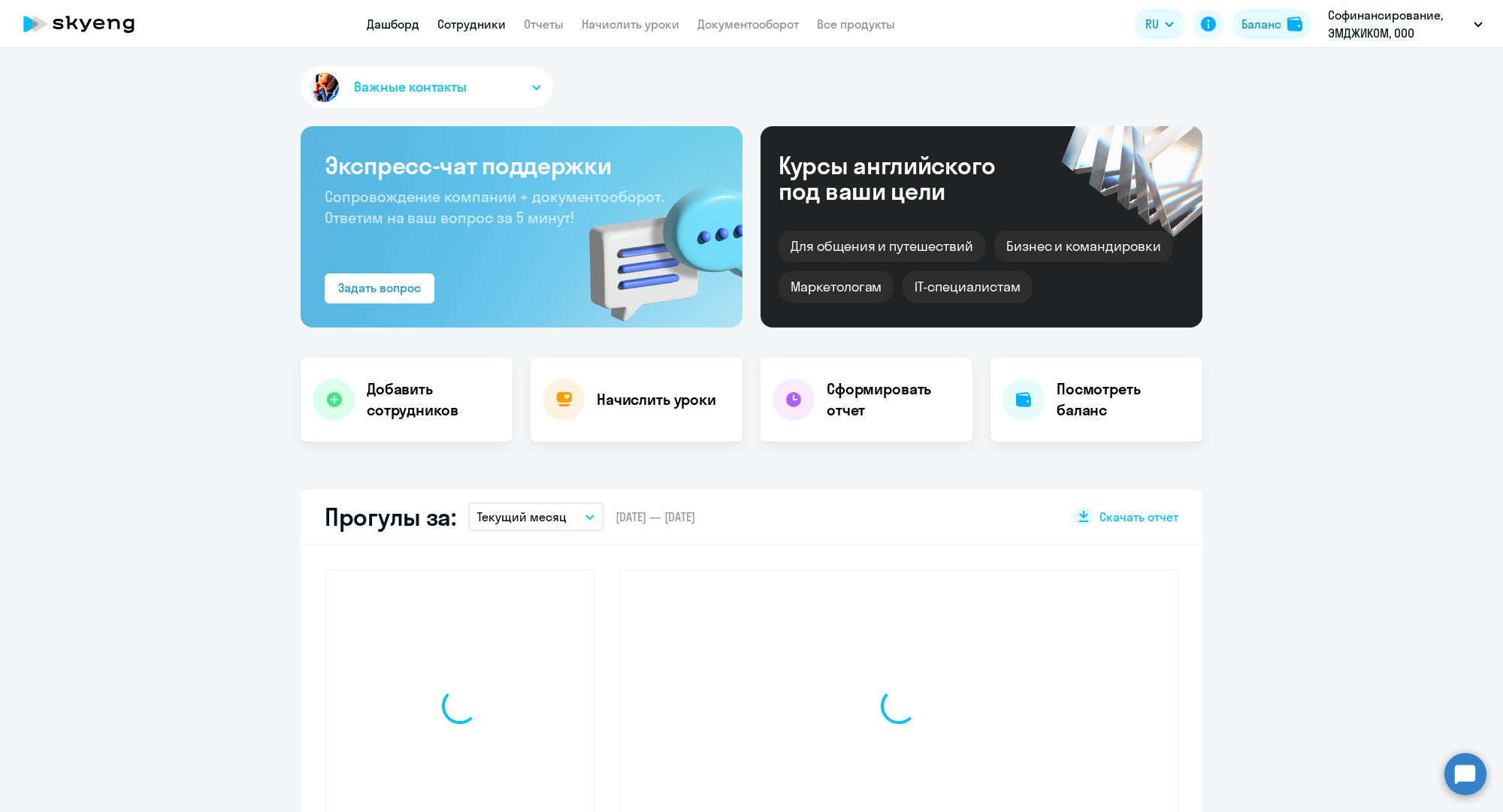
click at [467, 18] on link "Сотрудники" at bounding box center [471, 23] width 68 height 15
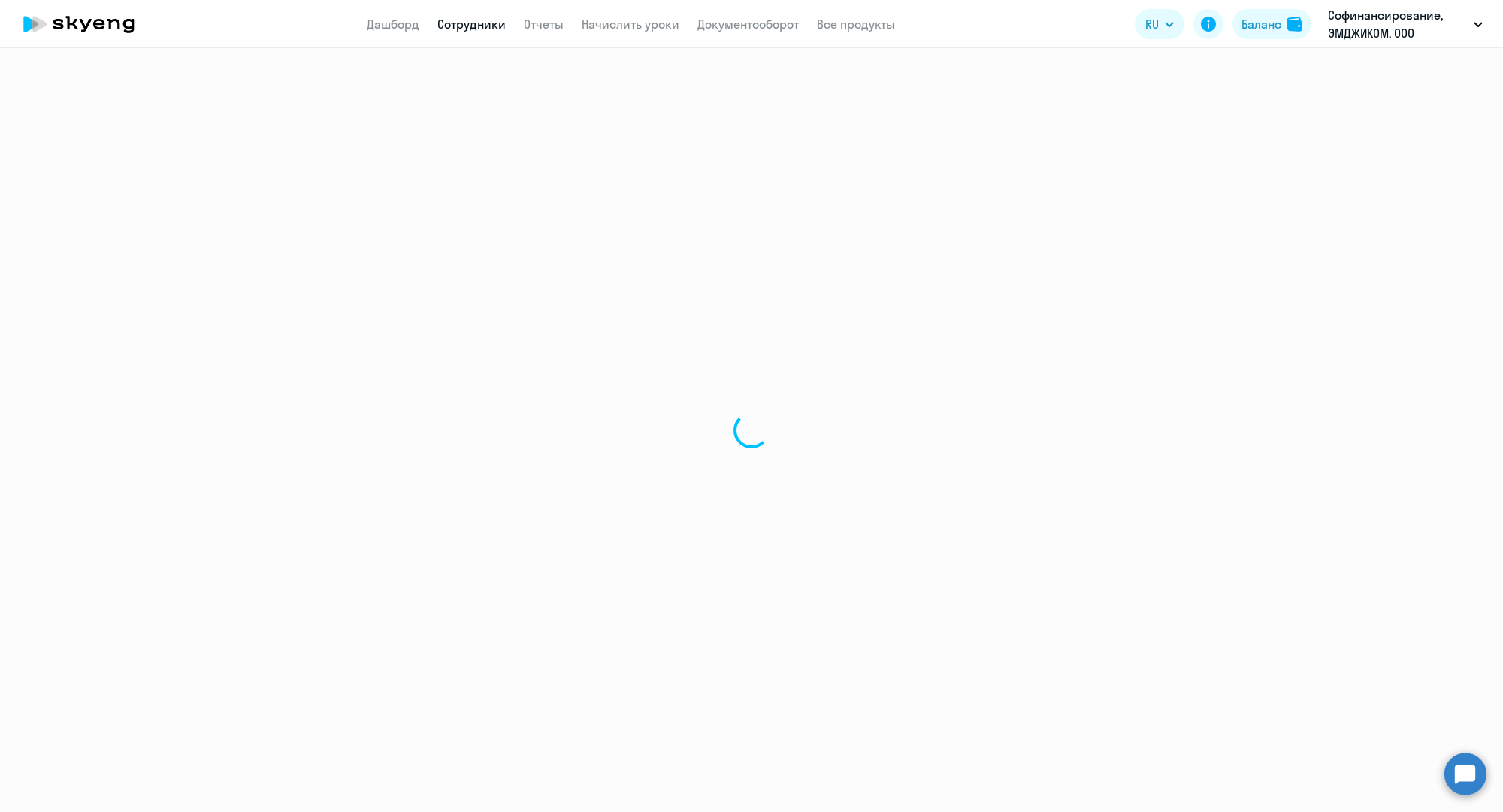
select select "30"
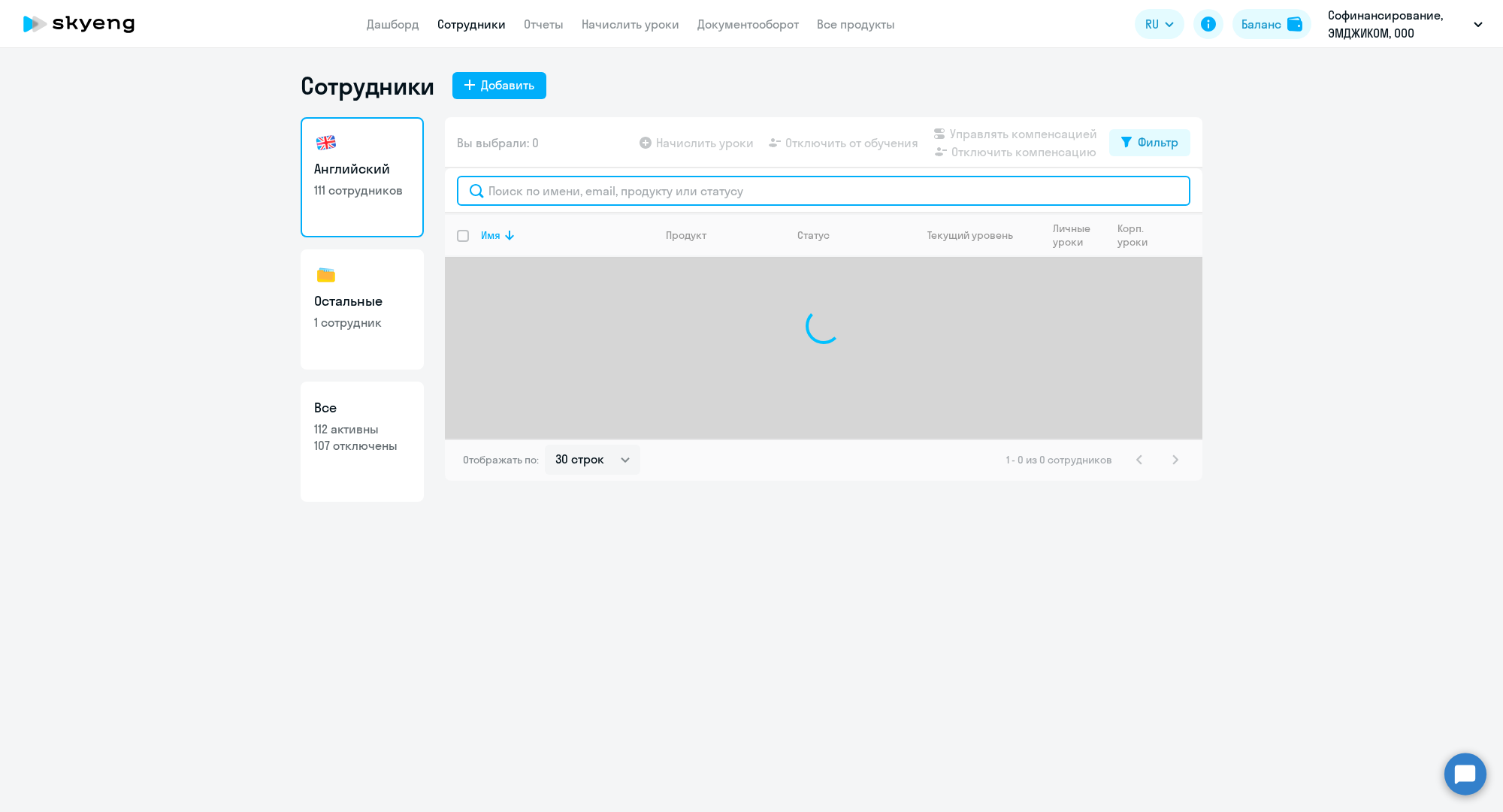
click at [550, 185] on input "text" at bounding box center [823, 191] width 734 height 30
paste input "m.oganesyan@mgcom.ru"
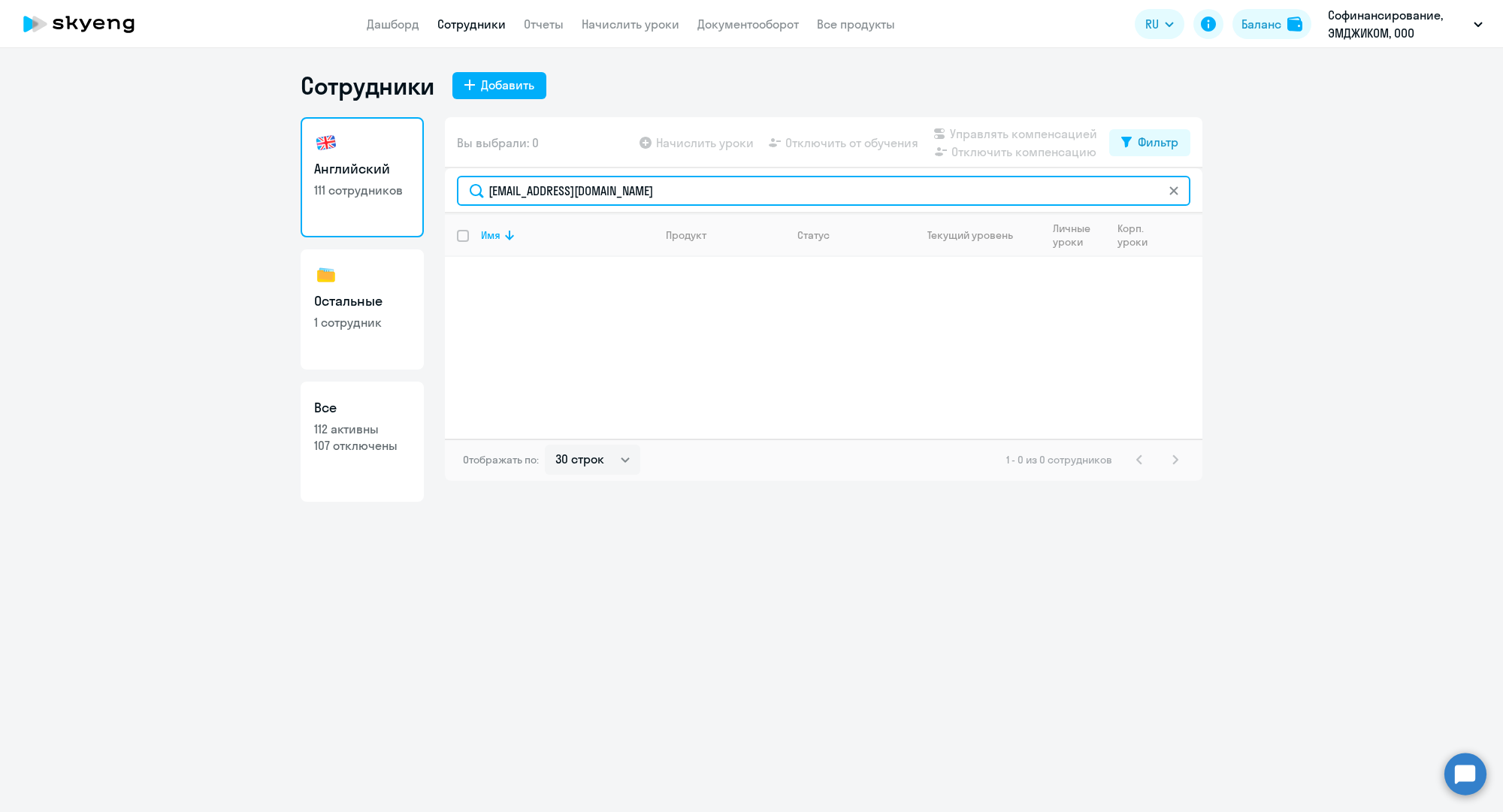
click at [496, 186] on input "m.oganesyan@mgcom.ru" at bounding box center [823, 191] width 734 height 30
drag, startPoint x: 496, startPoint y: 186, endPoint x: 517, endPoint y: 195, distance: 22.8
click at [496, 186] on input "m.oganesyan@mgcom.ru" at bounding box center [823, 191] width 734 height 30
paste input "ya.ivanovskaya"
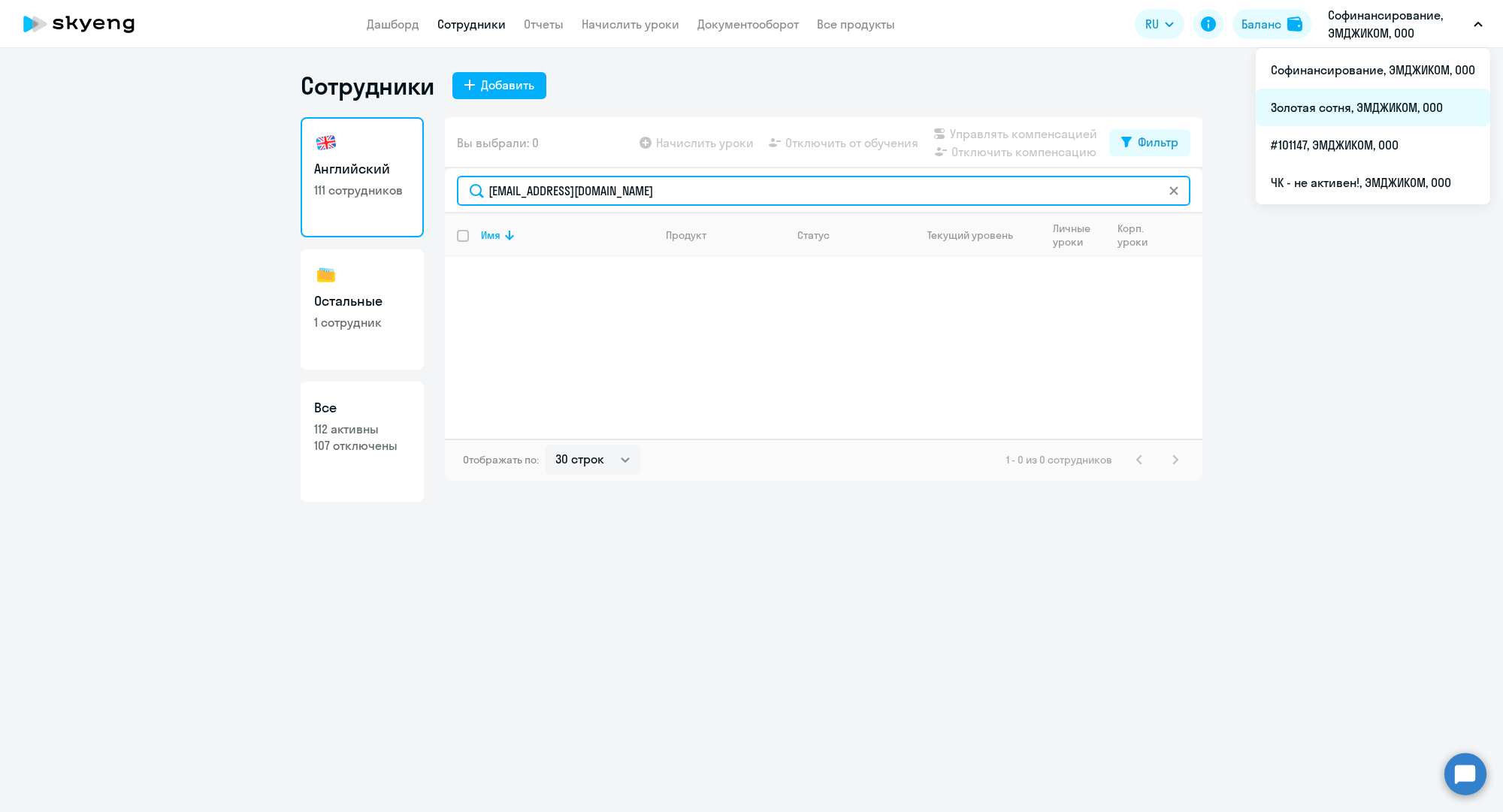
type input "ya.ivanovskaya@mgcom.ru"
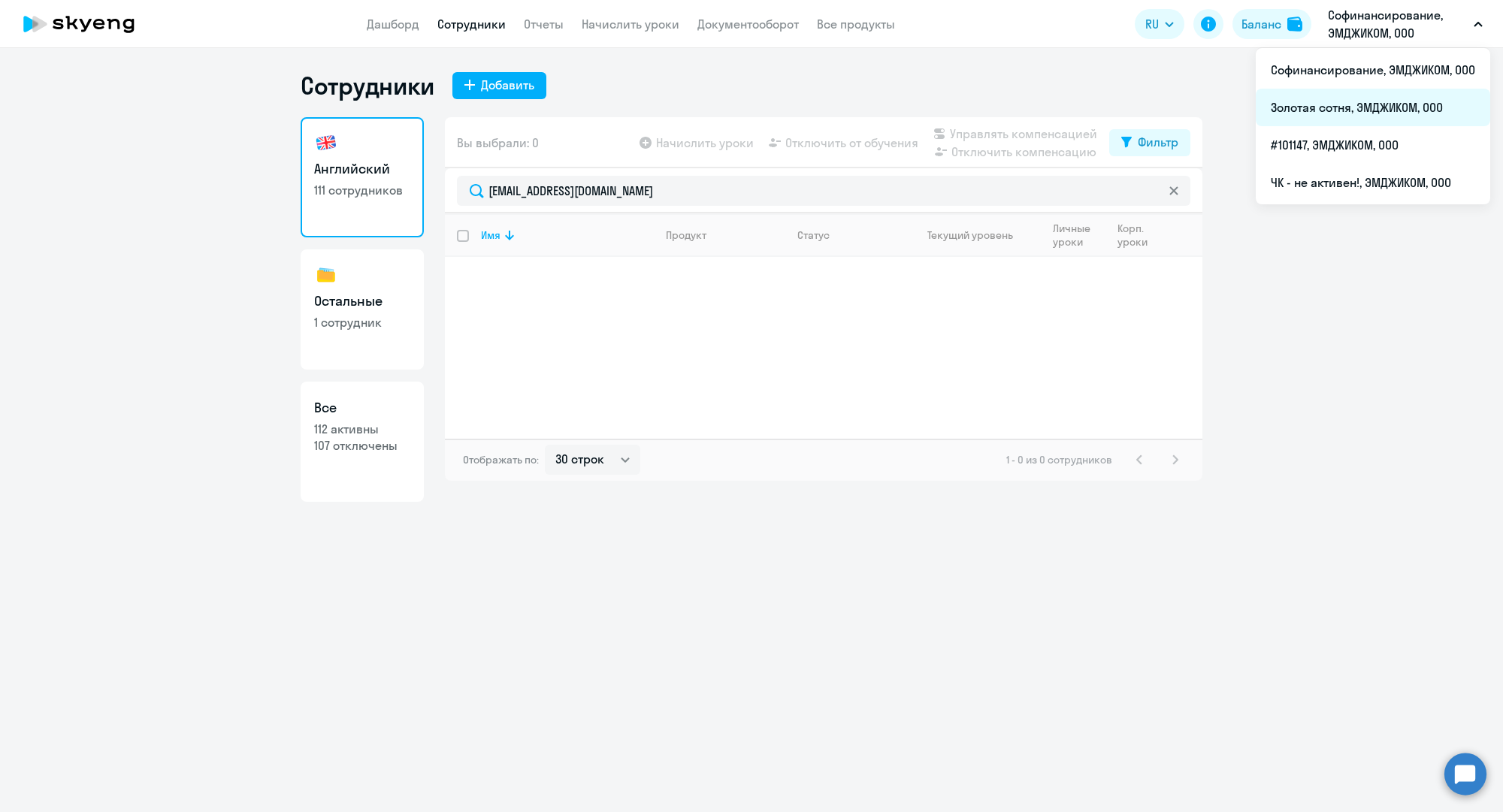
click at [1323, 100] on li "Золотая сотня, ЭМДЖИКОМ, ООО" at bounding box center [1373, 107] width 235 height 38
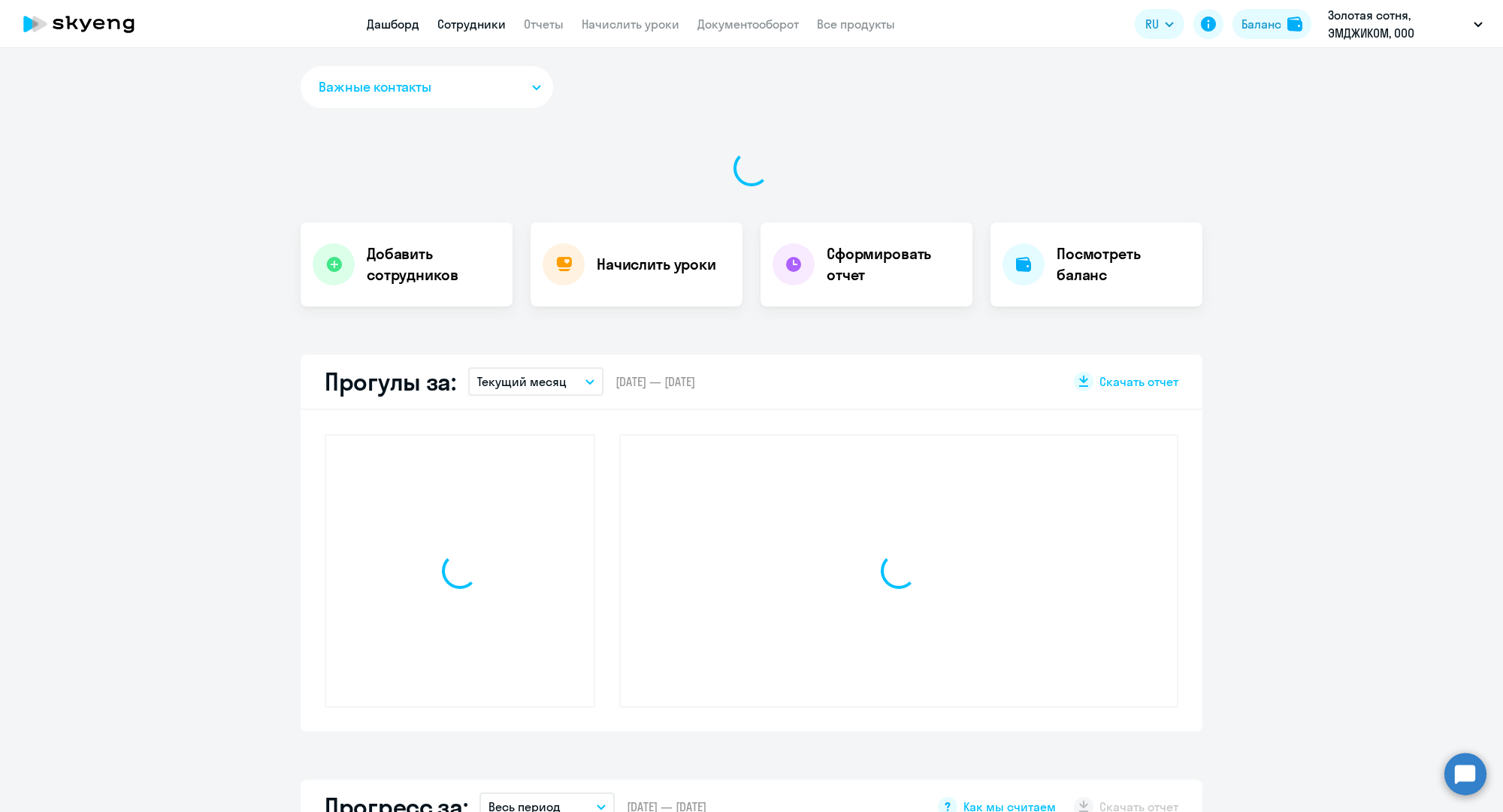
click at [491, 21] on link "Сотрудники" at bounding box center [471, 23] width 68 height 15
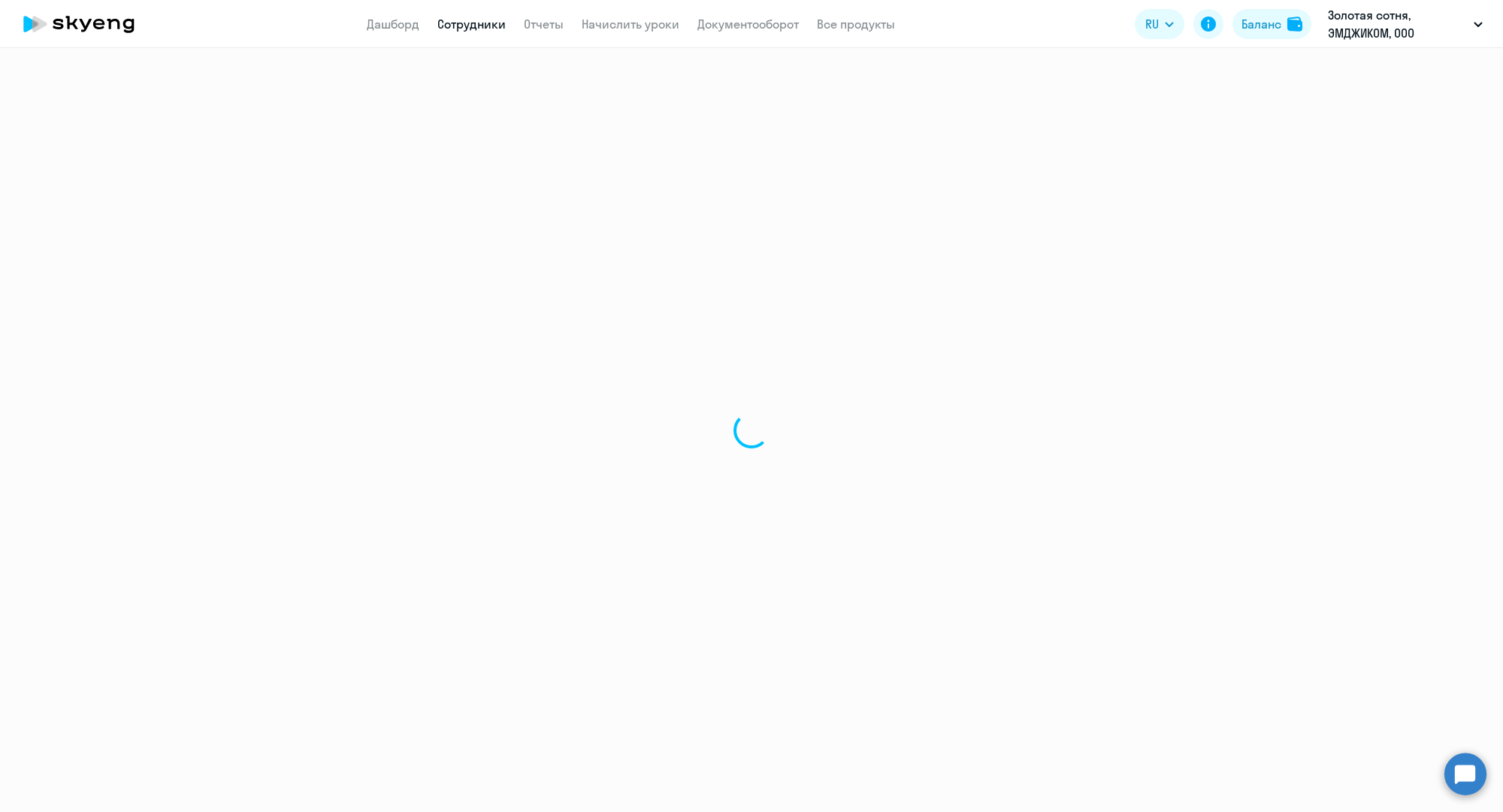
select select "30"
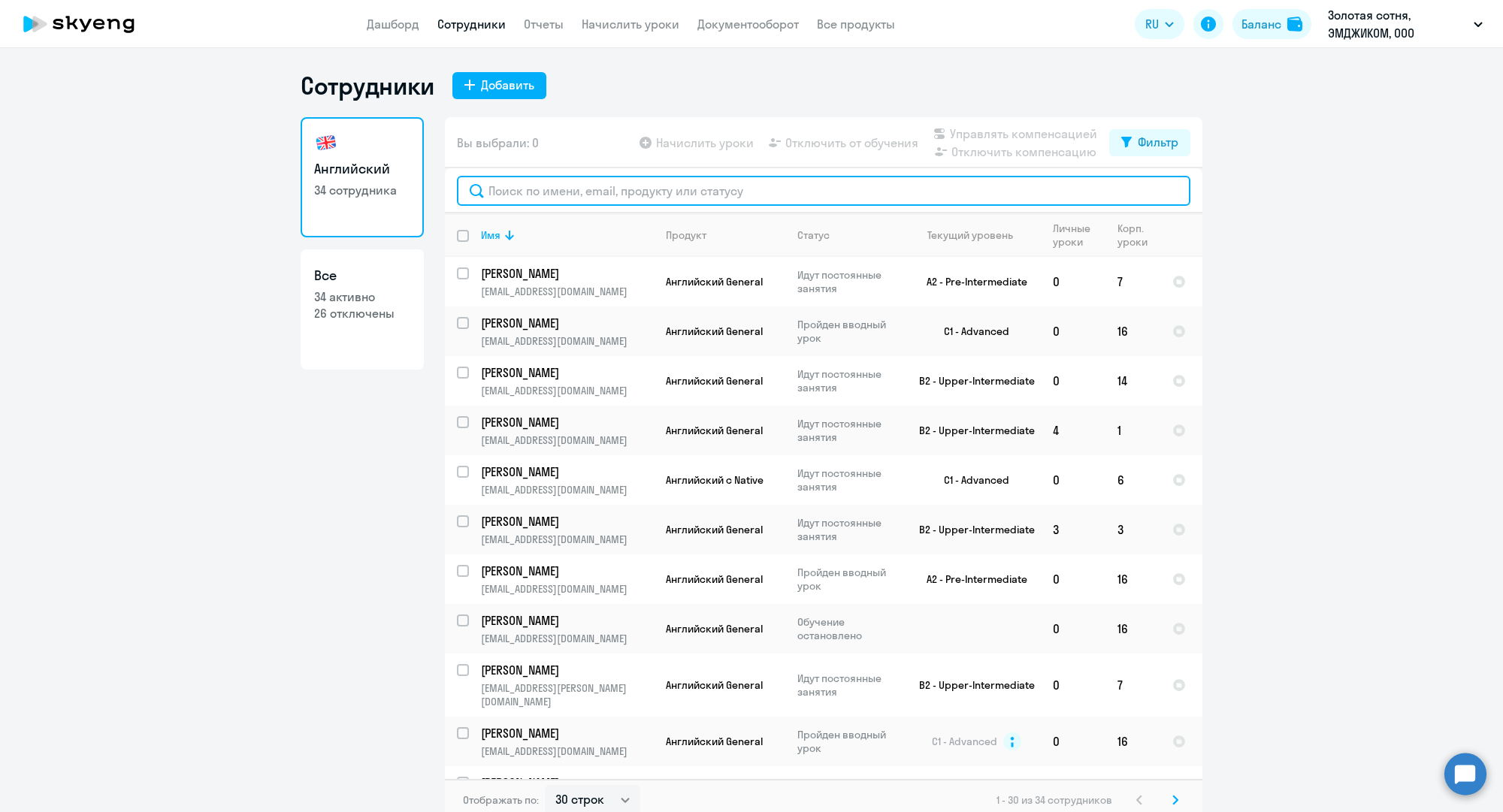
click at [513, 199] on input "text" at bounding box center [823, 191] width 734 height 30
paste input "ya.ivanovskaya@mgcom.ru"
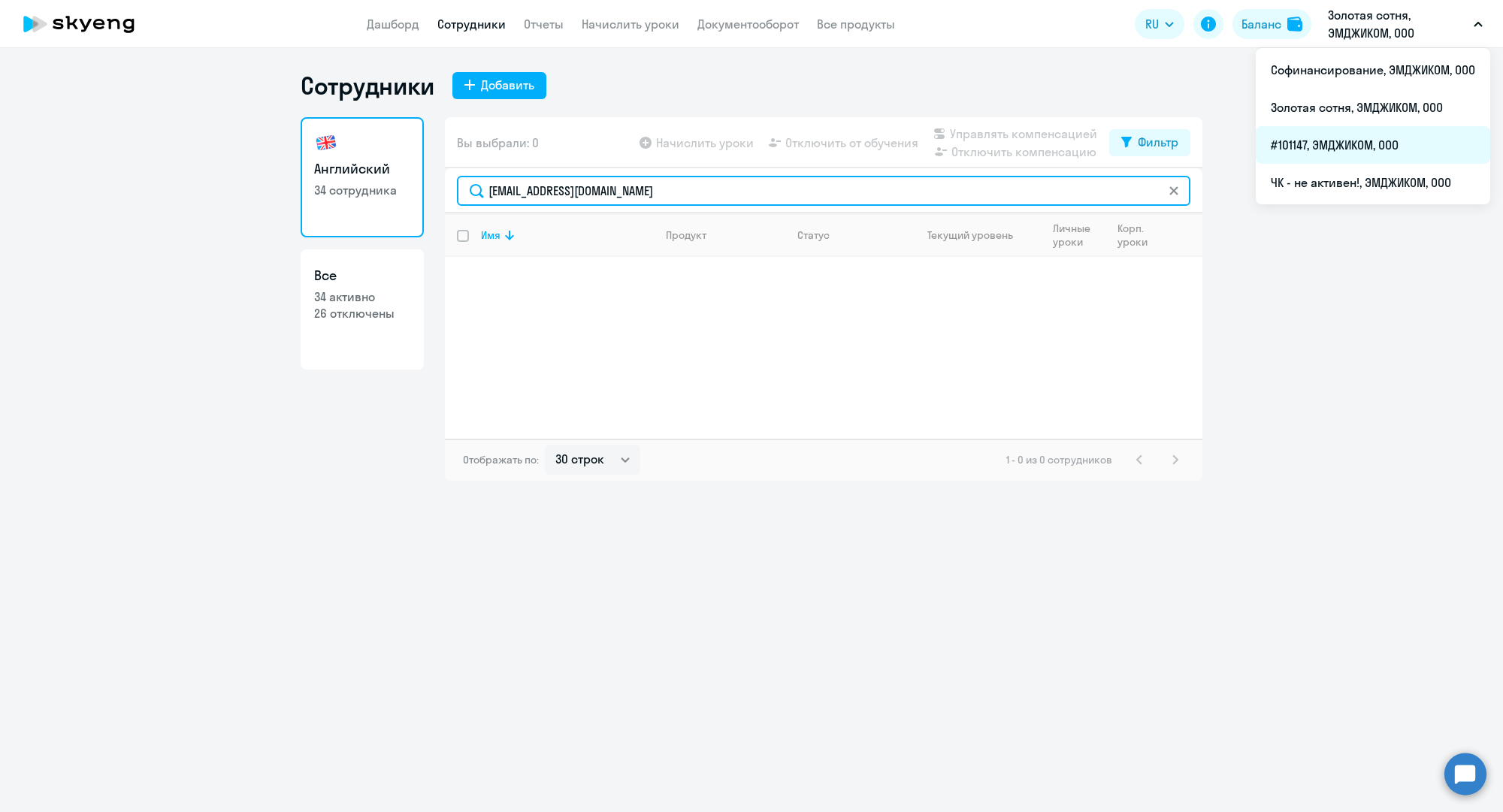
type input "ya.ivanovskaya@mgcom.ru"
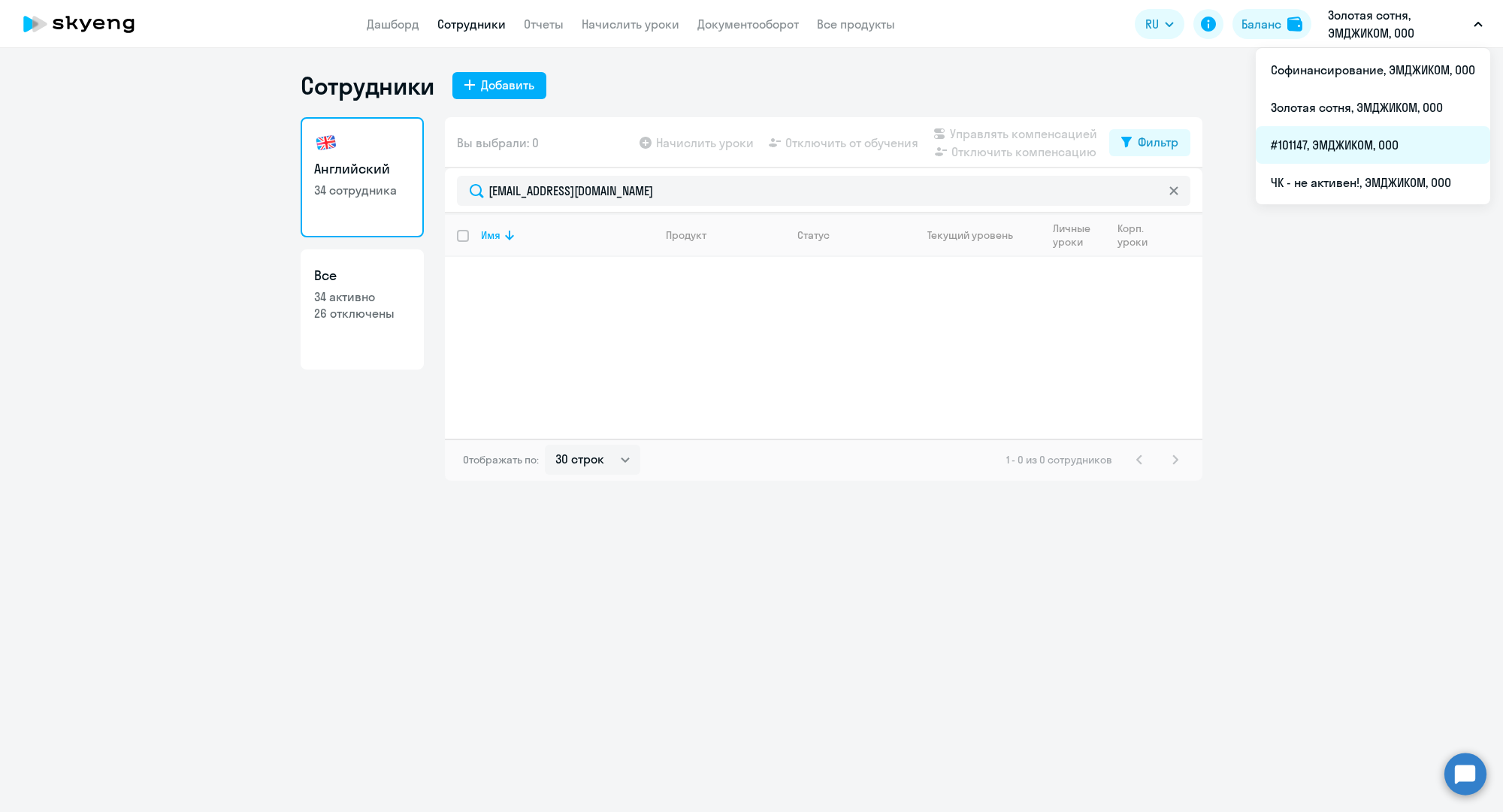
click at [1347, 136] on li "#101147, ЭМДЖИКОМ, ООО" at bounding box center [1373, 145] width 235 height 38
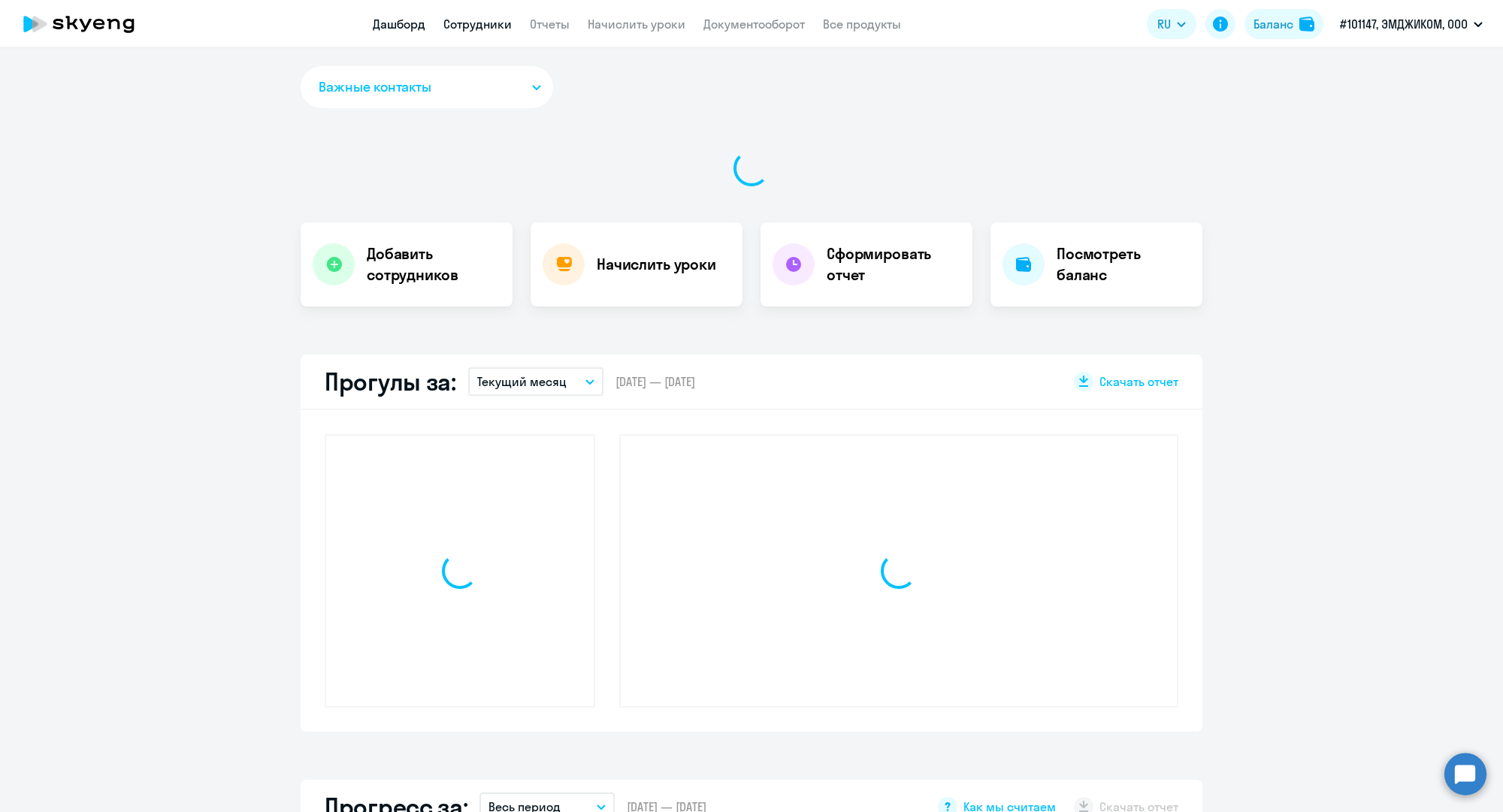
click at [480, 23] on link "Сотрудники" at bounding box center [477, 23] width 68 height 15
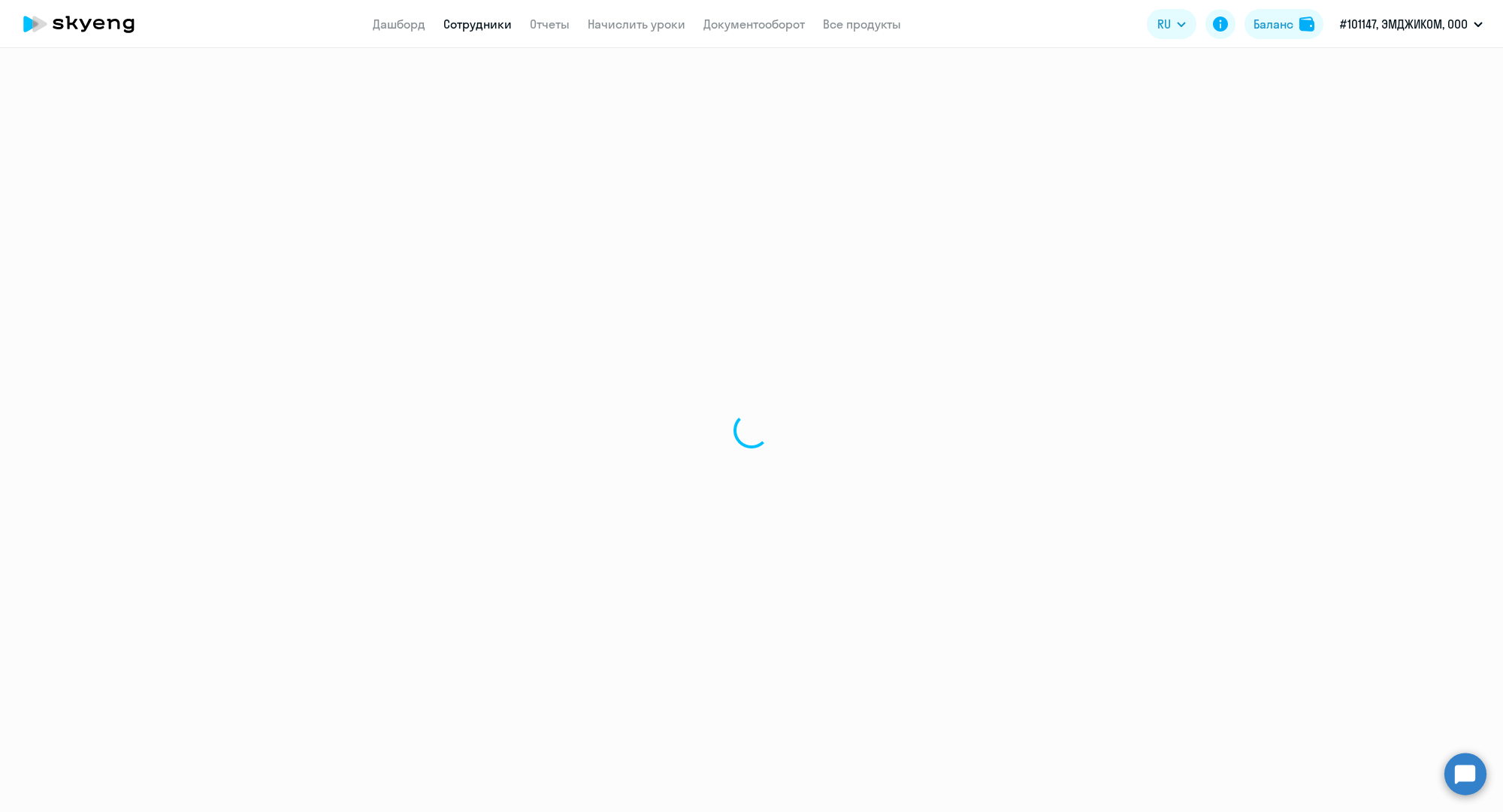
select select "30"
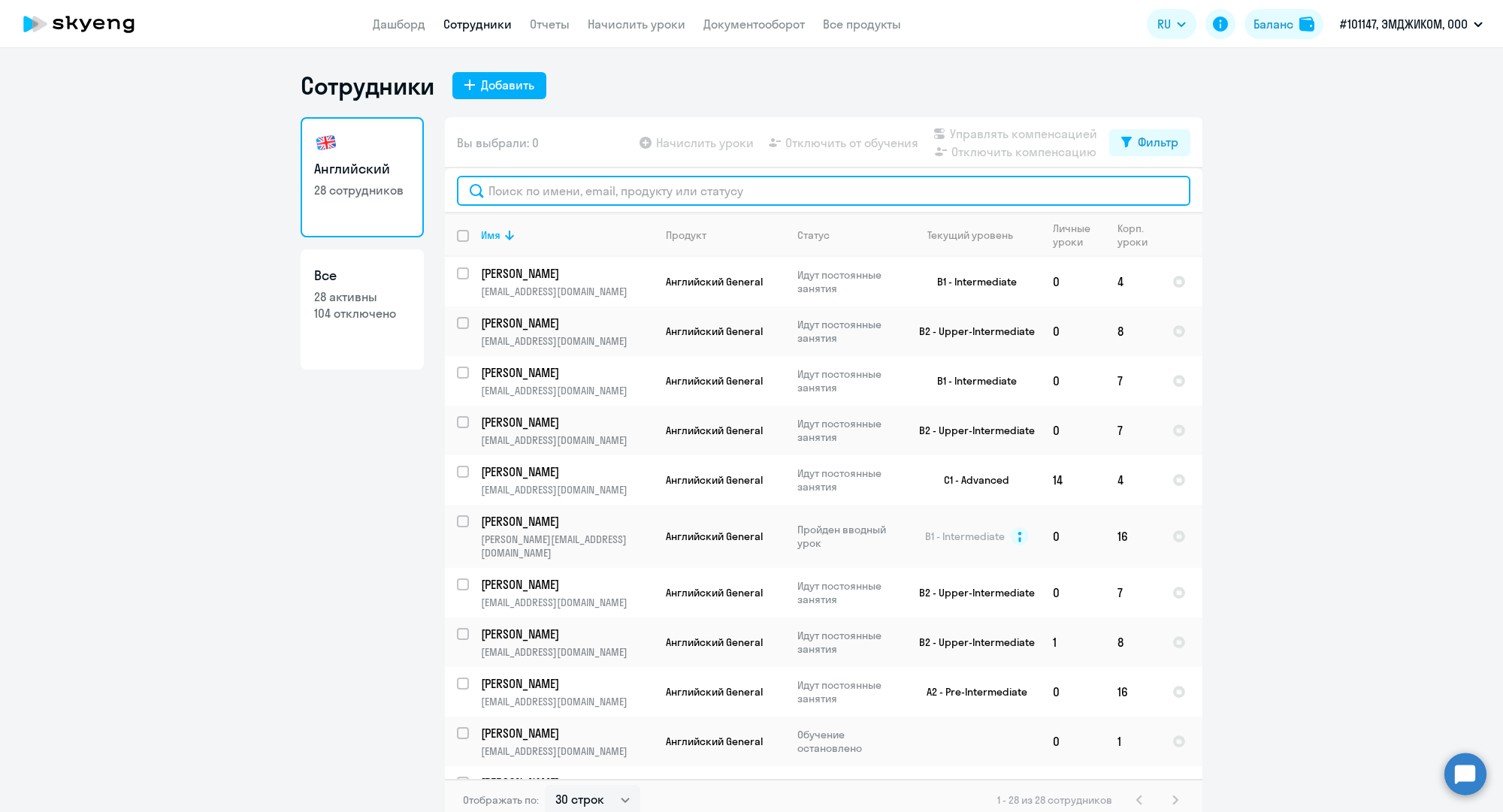
click at [522, 189] on input "text" at bounding box center [823, 191] width 734 height 30
paste input "ya.ivanovskaya@mgcom.ru"
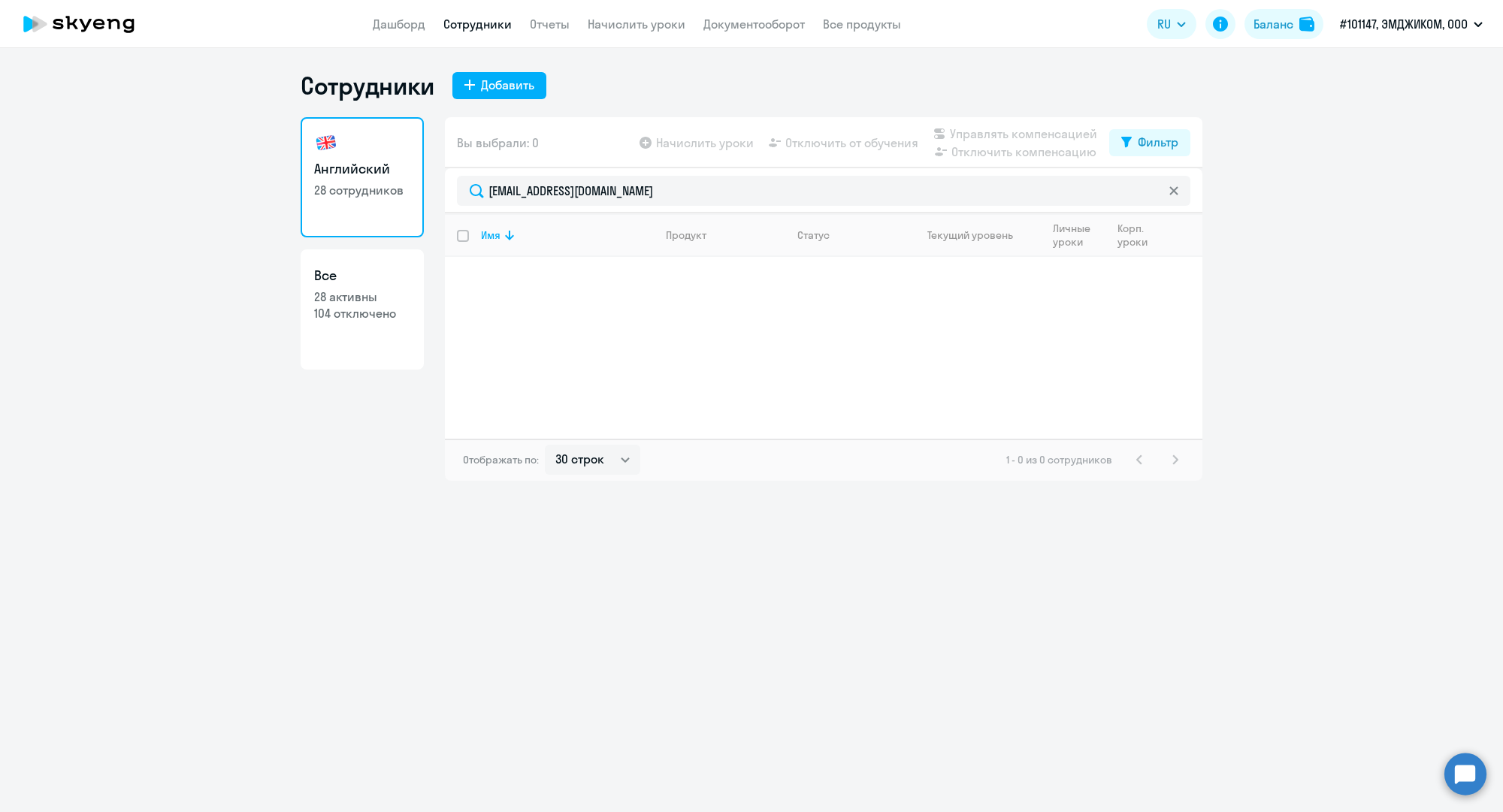
click at [483, 27] on link "Сотрудники" at bounding box center [477, 23] width 68 height 15
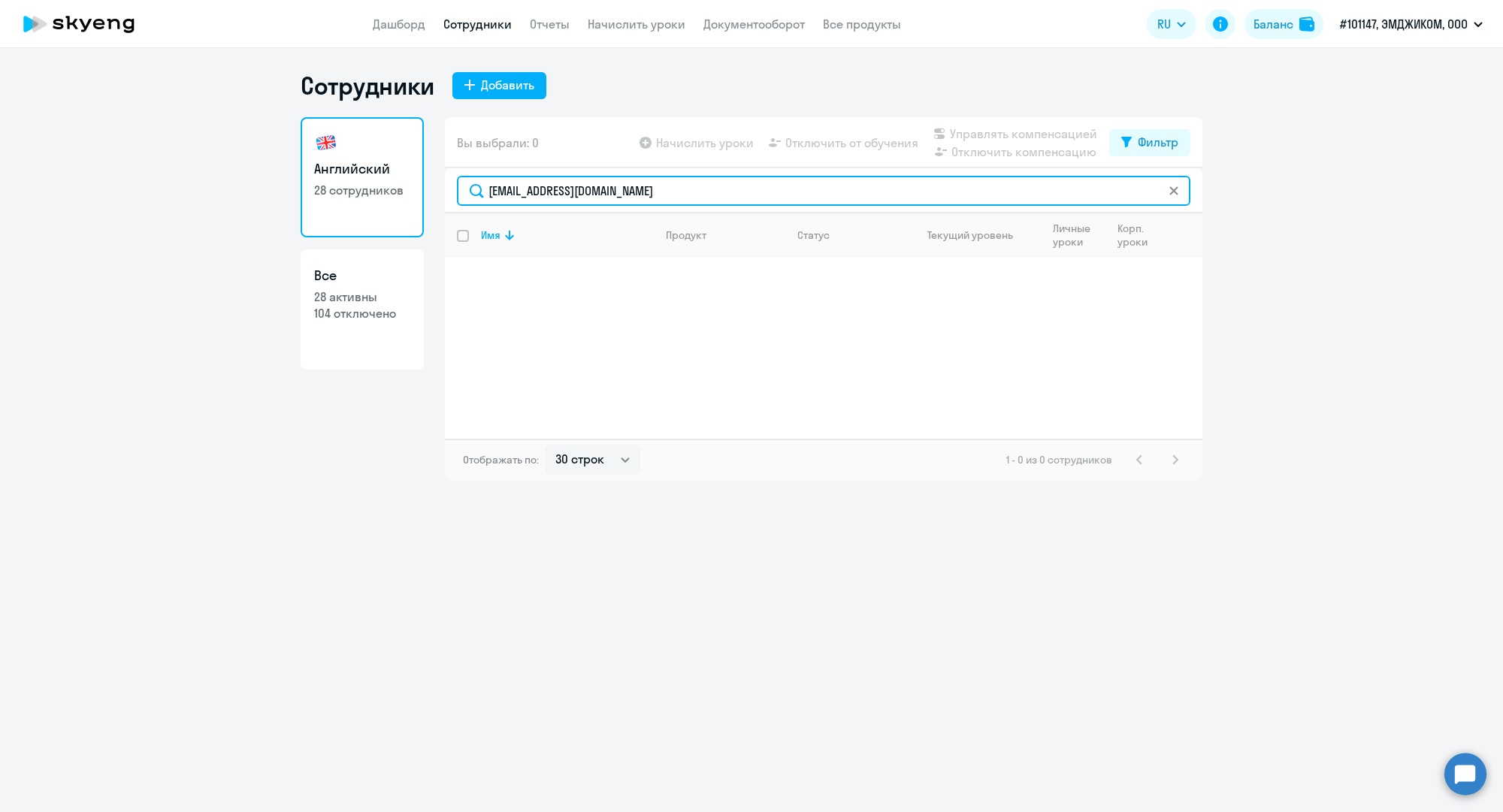
click at [595, 195] on input "ya.ivanovskaya@mgcom.ru" at bounding box center [823, 191] width 734 height 30
click at [595, 193] on input "ya.ivanovskaya@mgcom.ru" at bounding box center [823, 191] width 734 height 30
paste input "n.svyatov"
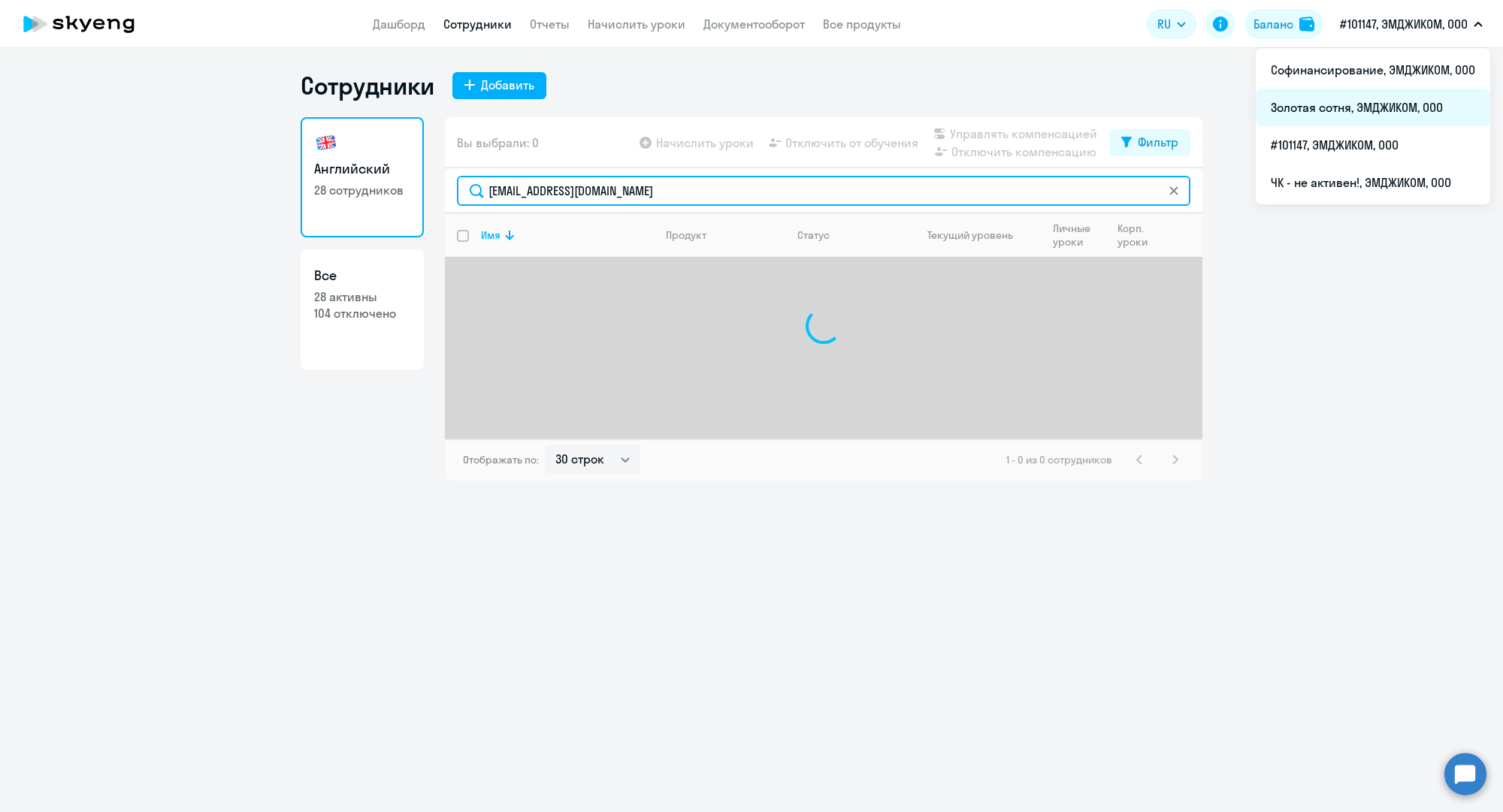
type input "n.svyatov@mgcom.ru"
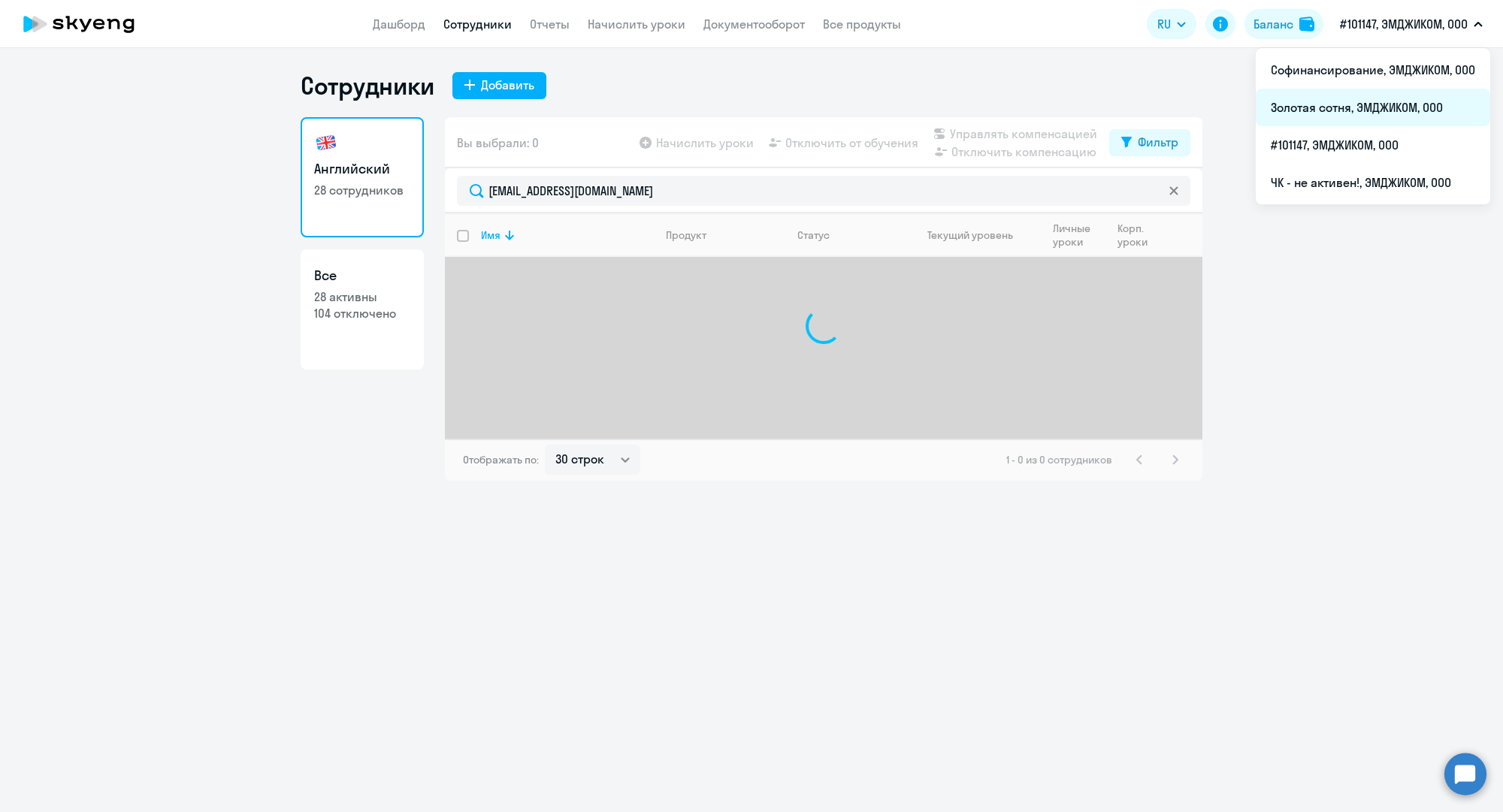
click at [1360, 109] on li "Золотая сотня, ЭМДЖИКОМ, ООО" at bounding box center [1373, 107] width 235 height 38
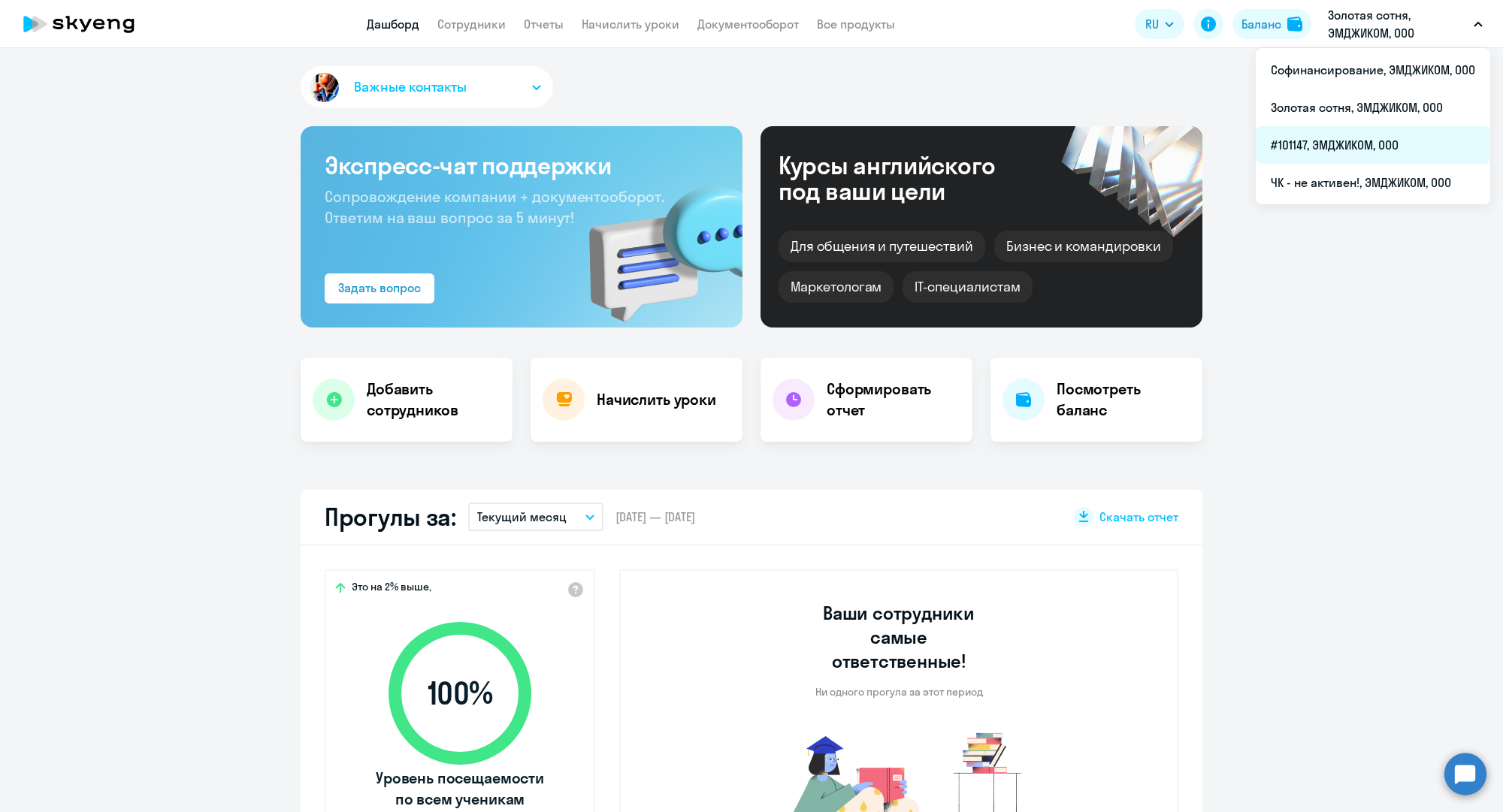
click at [1345, 149] on li "#101147, ЭМДЖИКОМ, ООО" at bounding box center [1373, 145] width 235 height 38
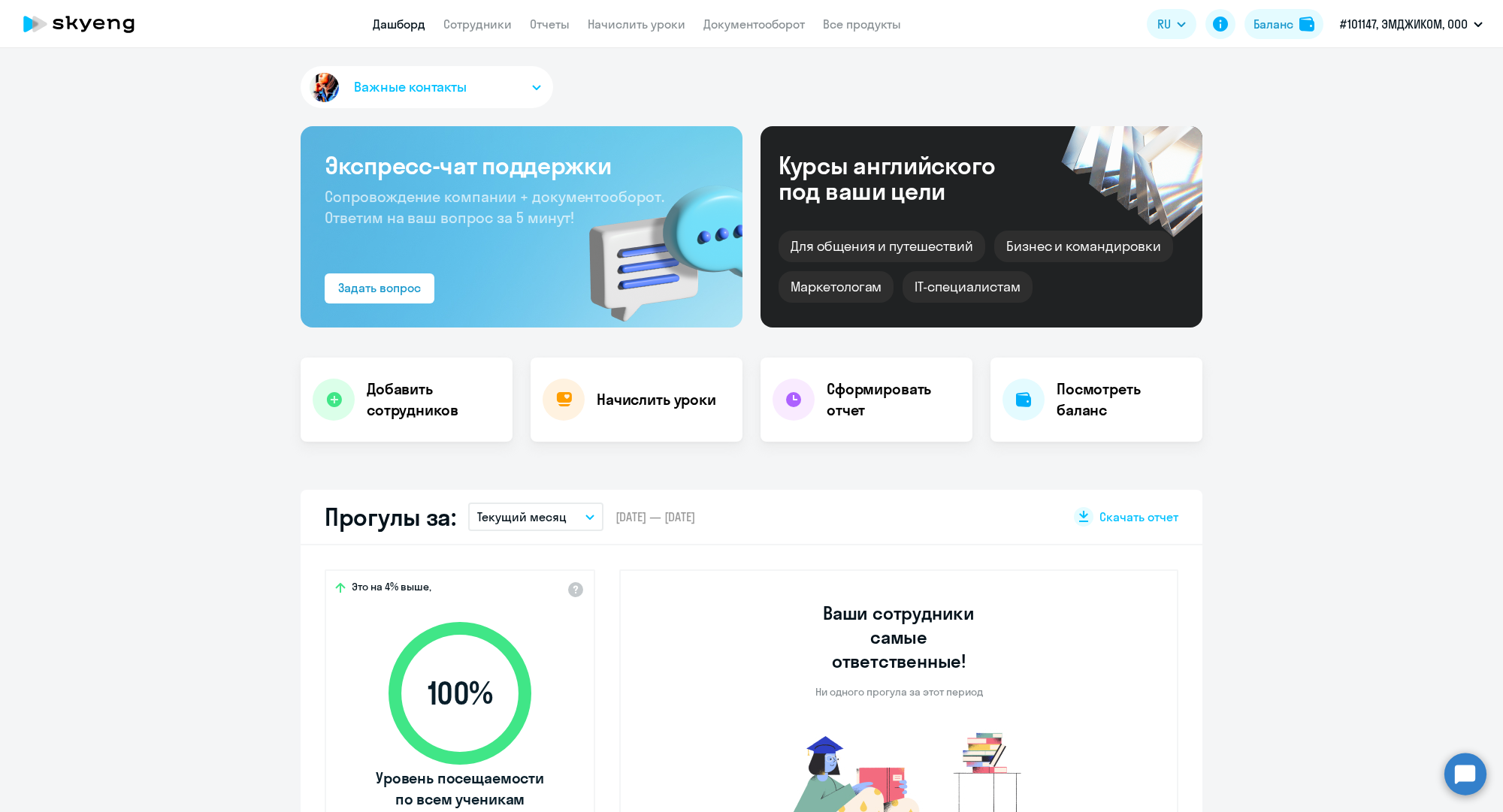
select select "30"
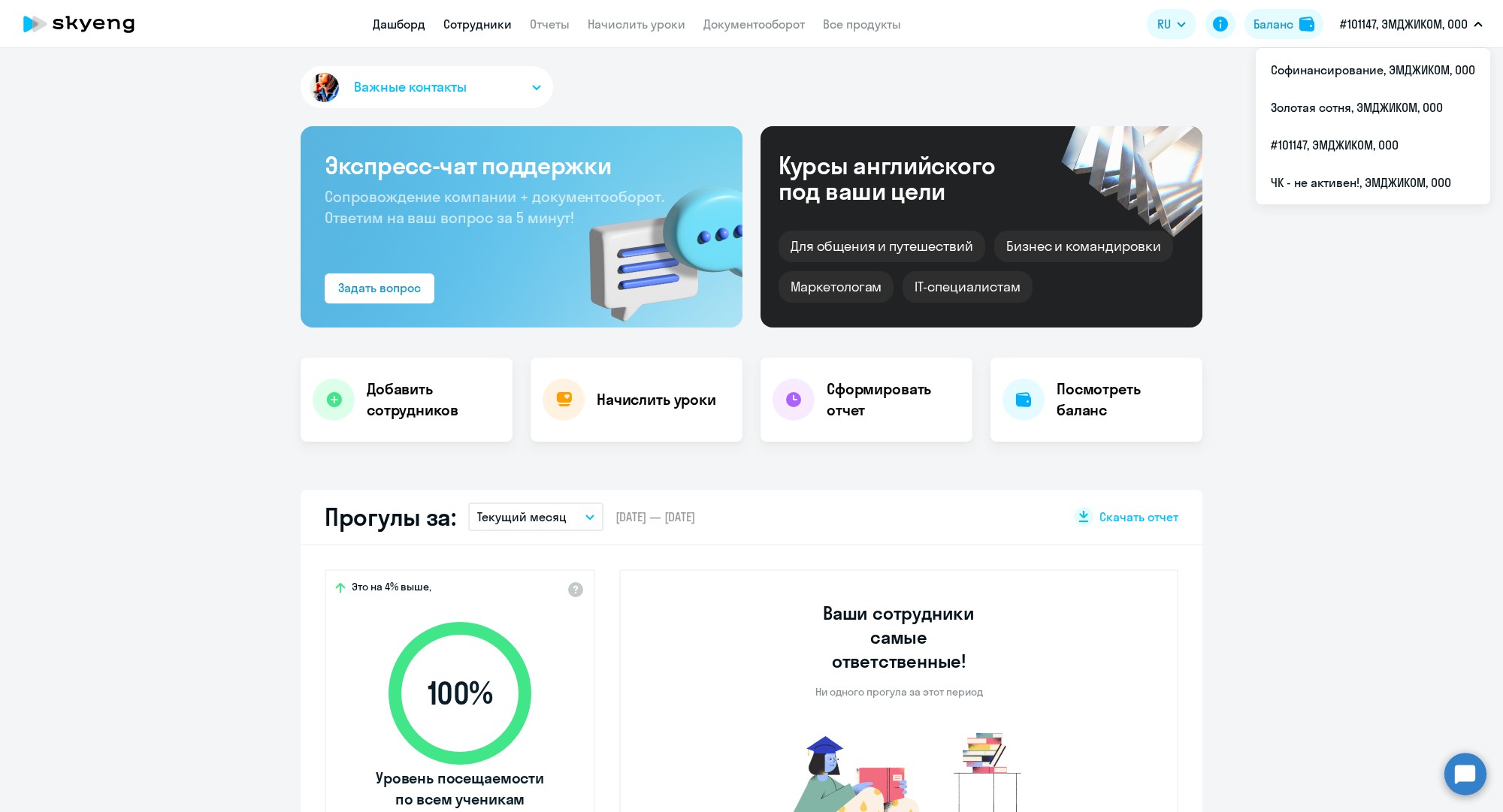
click at [500, 17] on link "Сотрудники" at bounding box center [477, 23] width 68 height 15
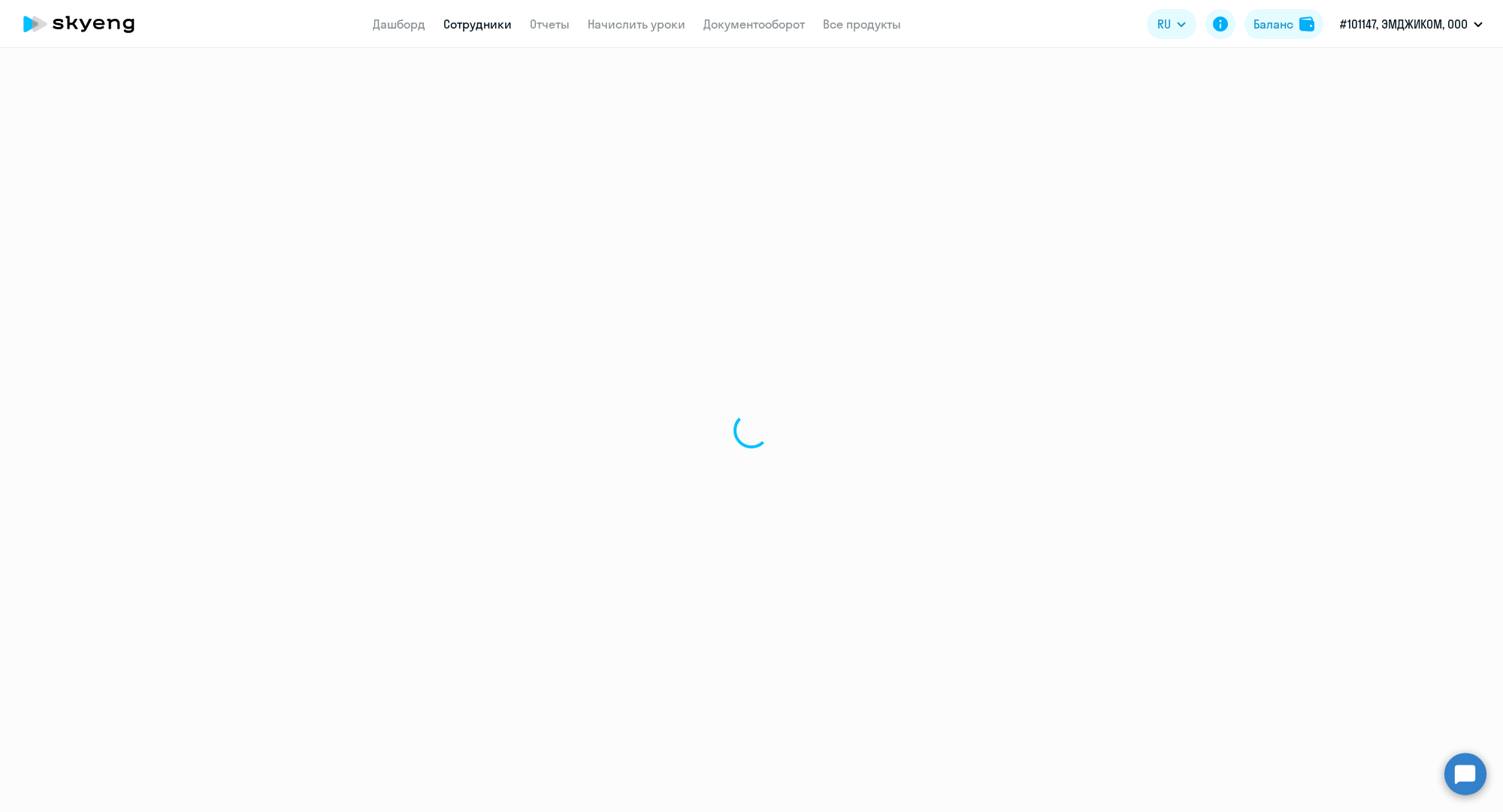
select select "30"
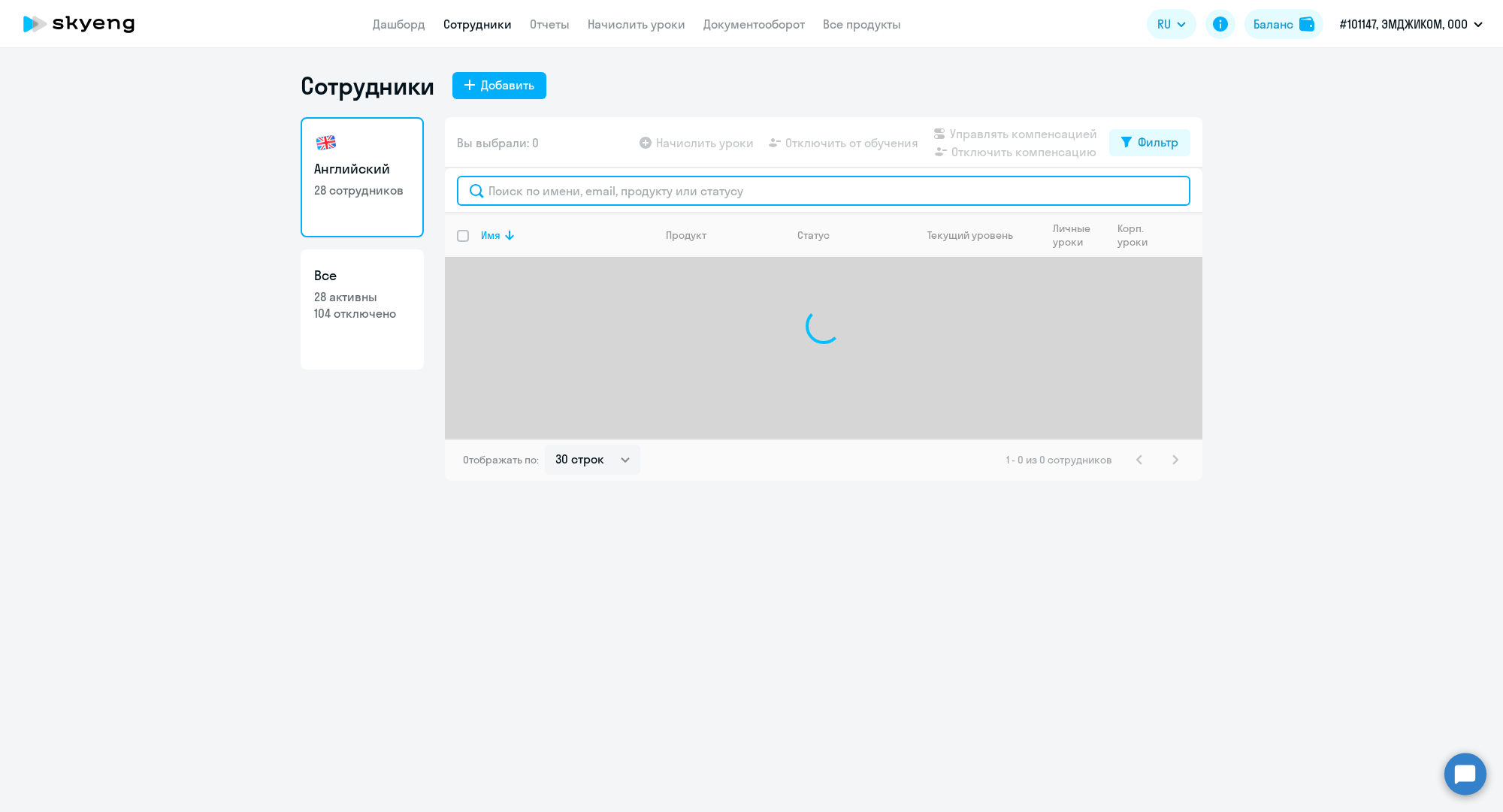
click at [566, 192] on input "text" at bounding box center [823, 191] width 734 height 30
paste input "n.svyatov@mgcom.ru"
type input "n.svyatov@mgcom.ru"
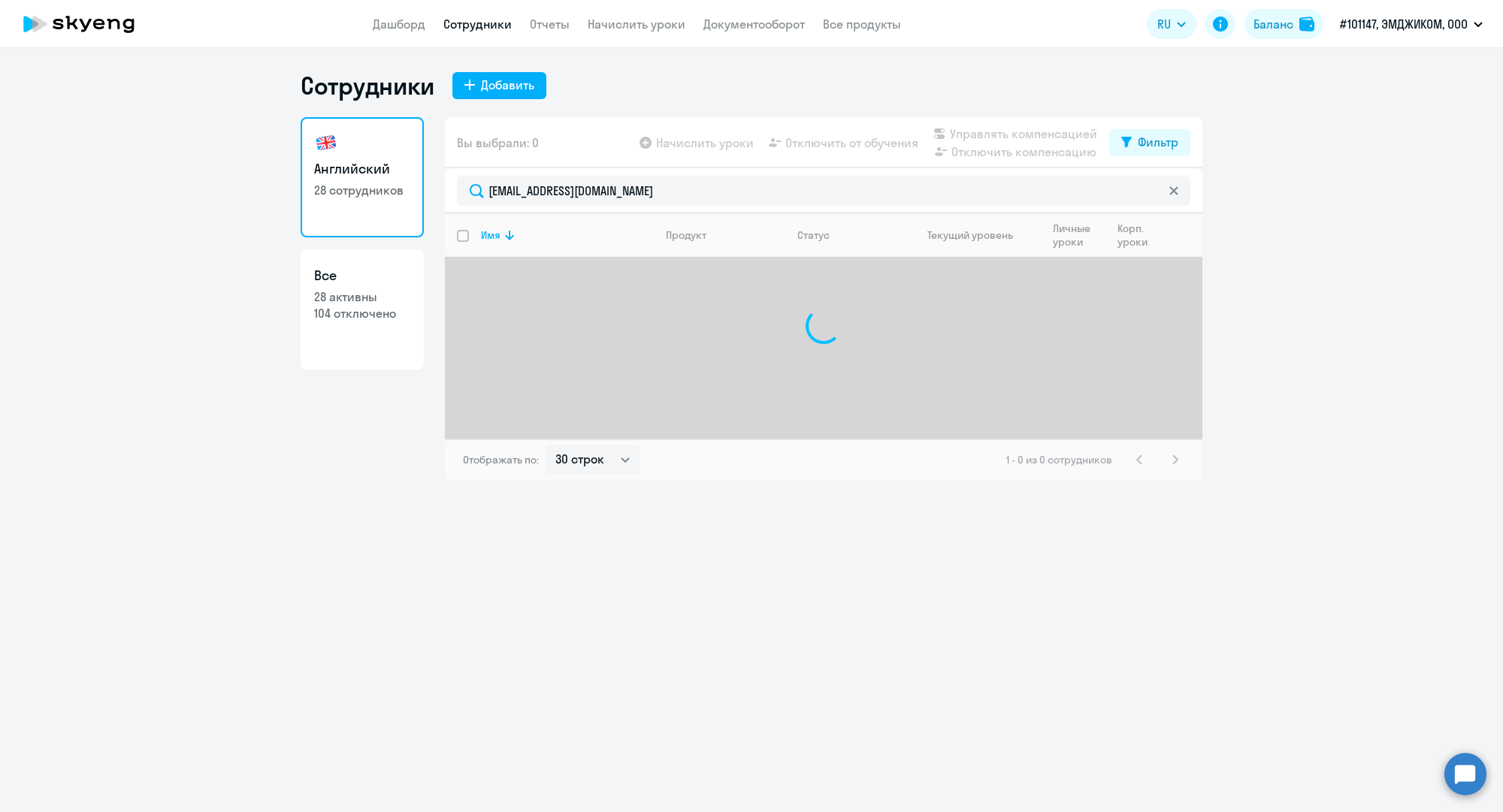
click at [1300, 228] on ng-component "Сотрудники Добавить Английский 28 сотрудников Все 28 активны 104 отключено Вы в…" at bounding box center [752, 276] width 1503 height 410
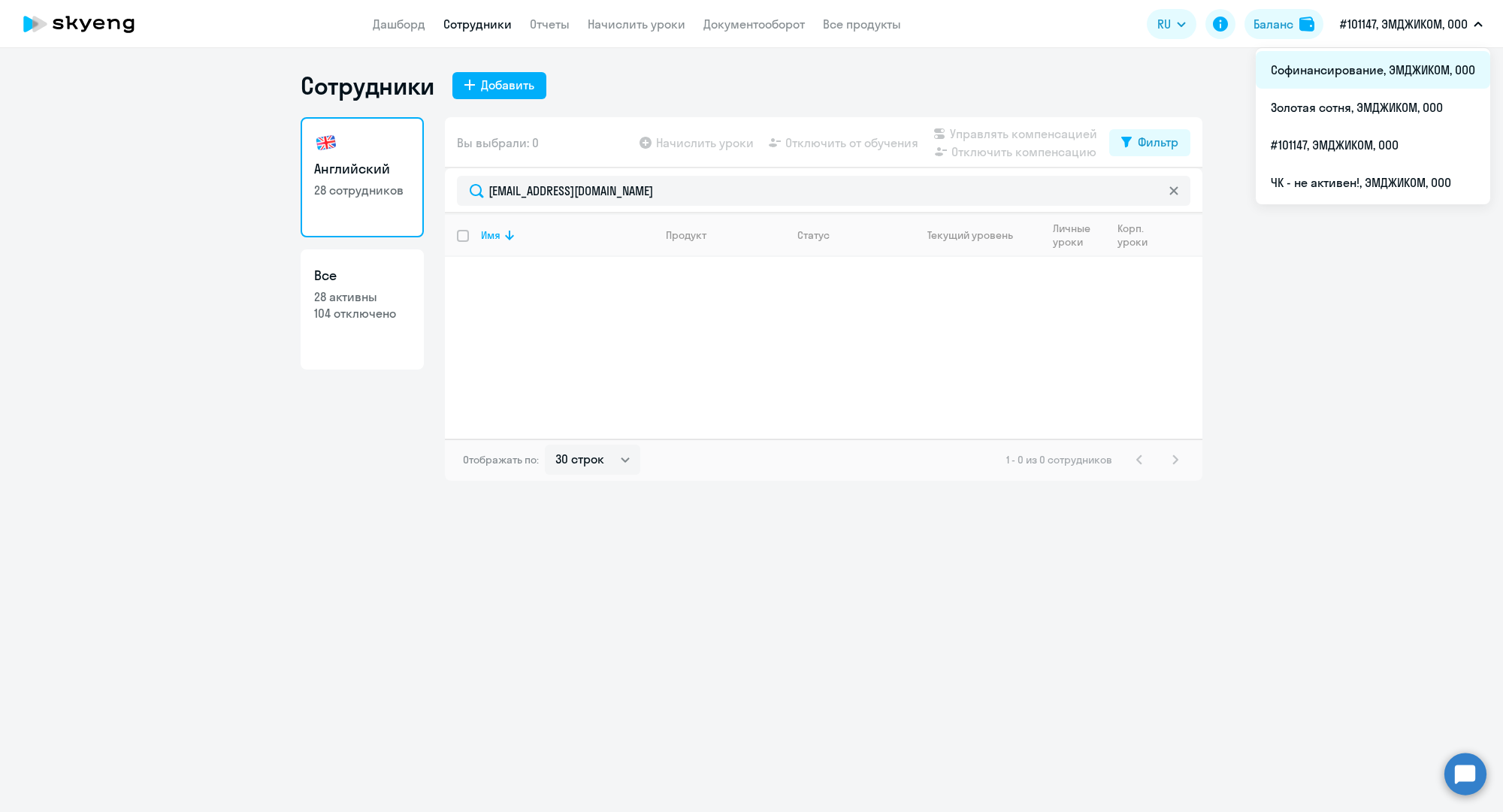
click at [1370, 73] on li "Софинансирование, ЭМДЖИКОМ, ООО" at bounding box center [1373, 70] width 235 height 38
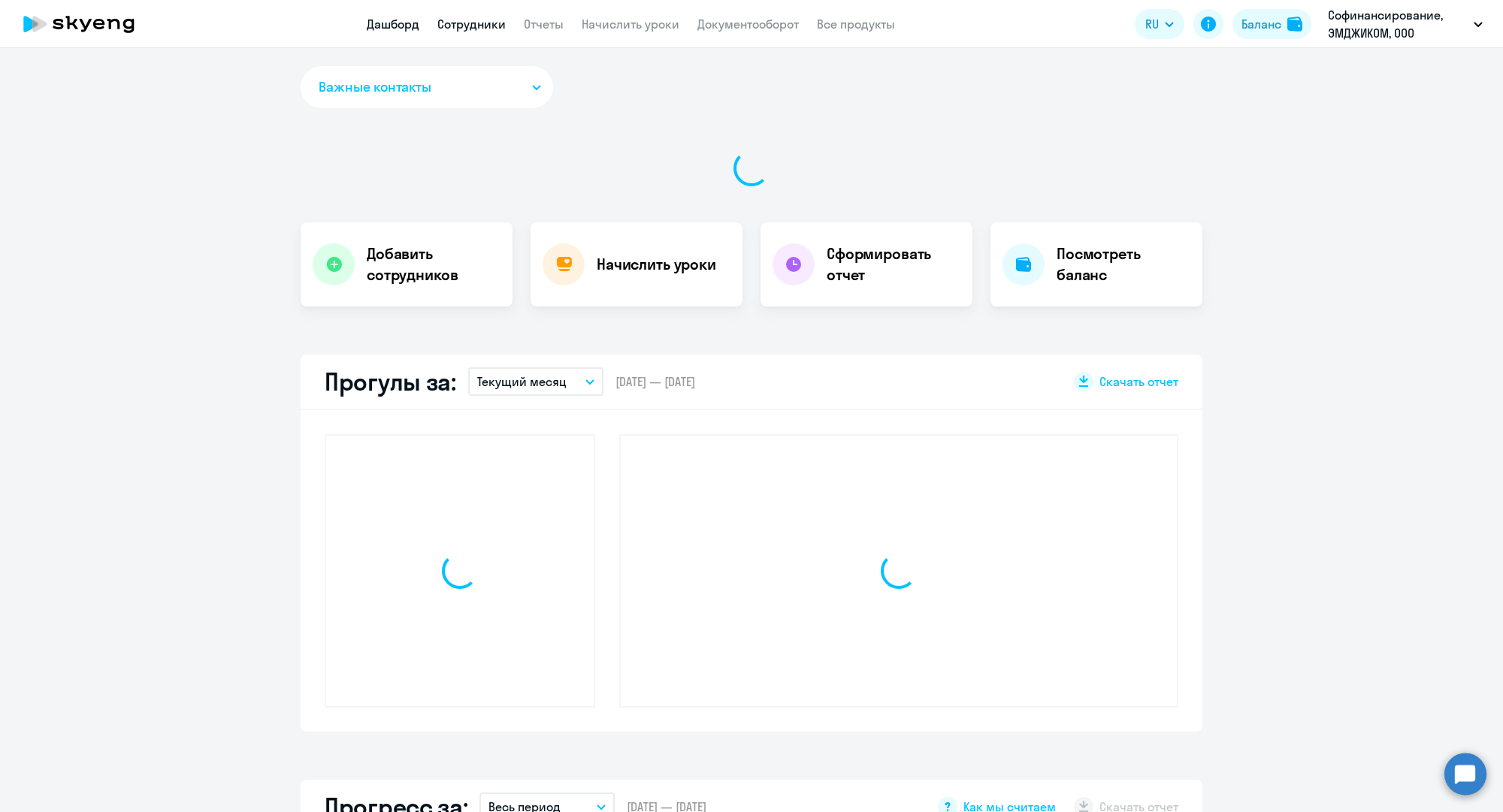
click at [504, 20] on link "Сотрудники" at bounding box center [471, 23] width 68 height 15
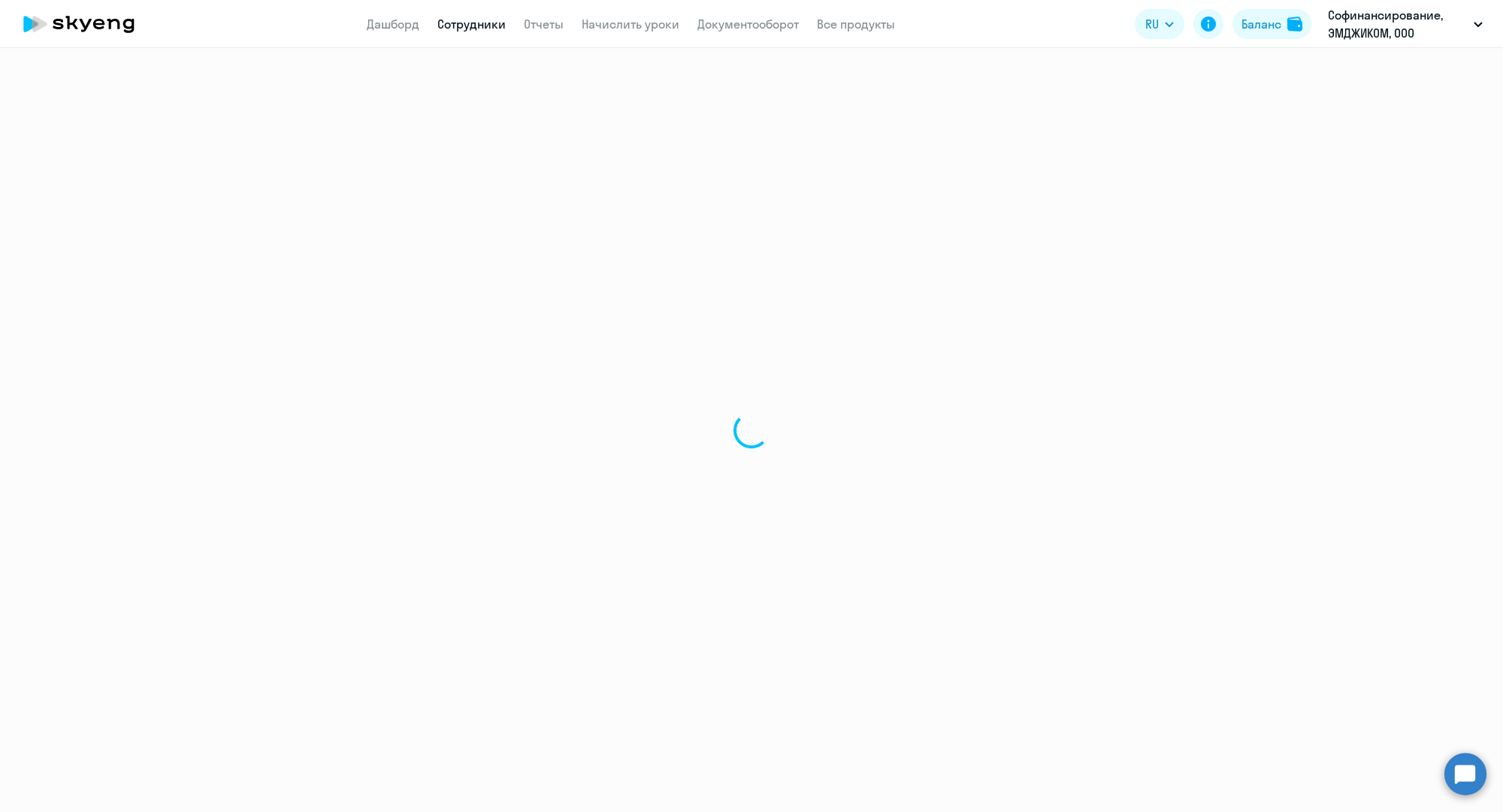
select select "30"
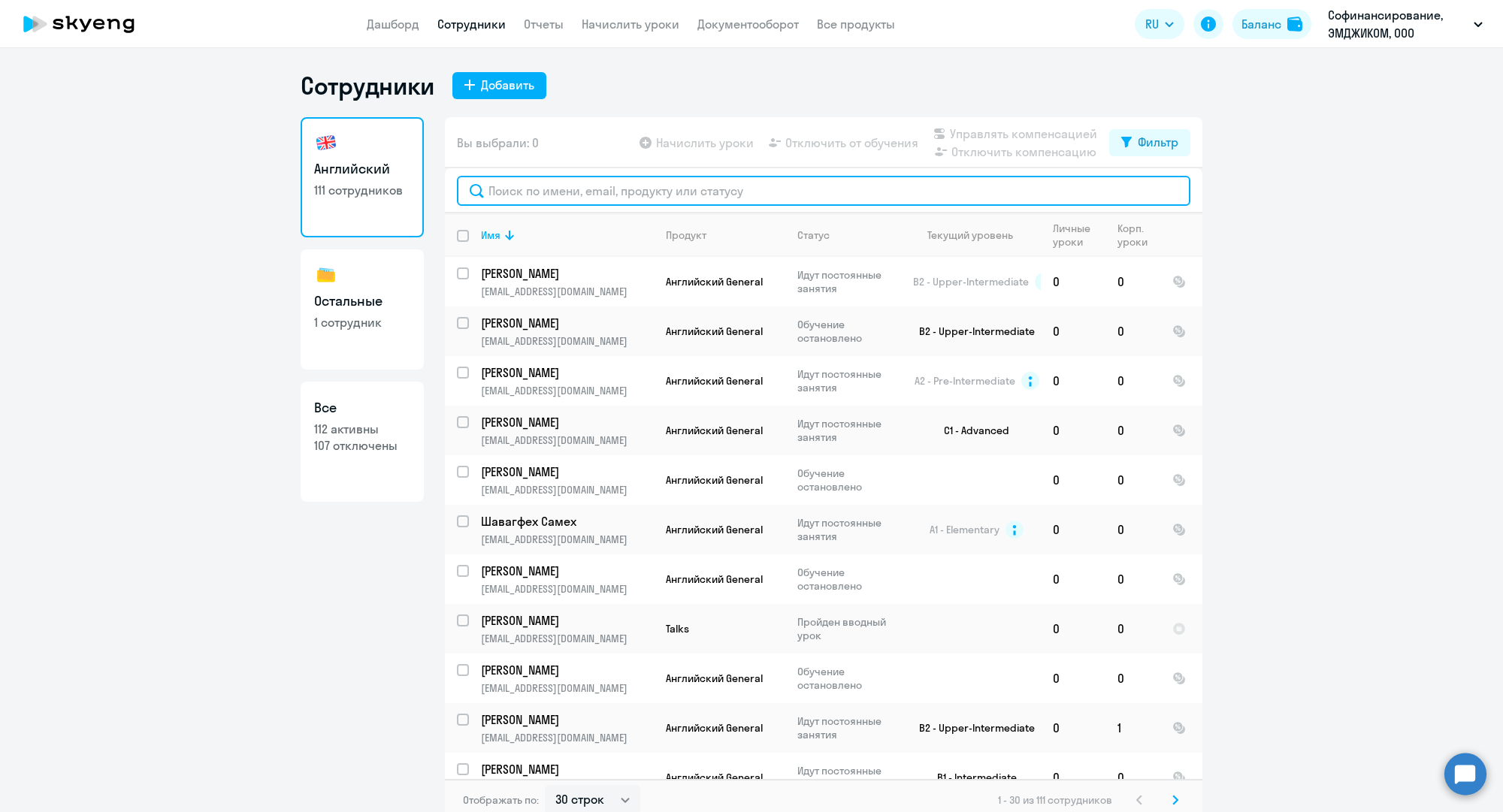
click at [745, 190] on input "text" at bounding box center [823, 191] width 734 height 30
paste input "n.svyatov@mgcom.ru"
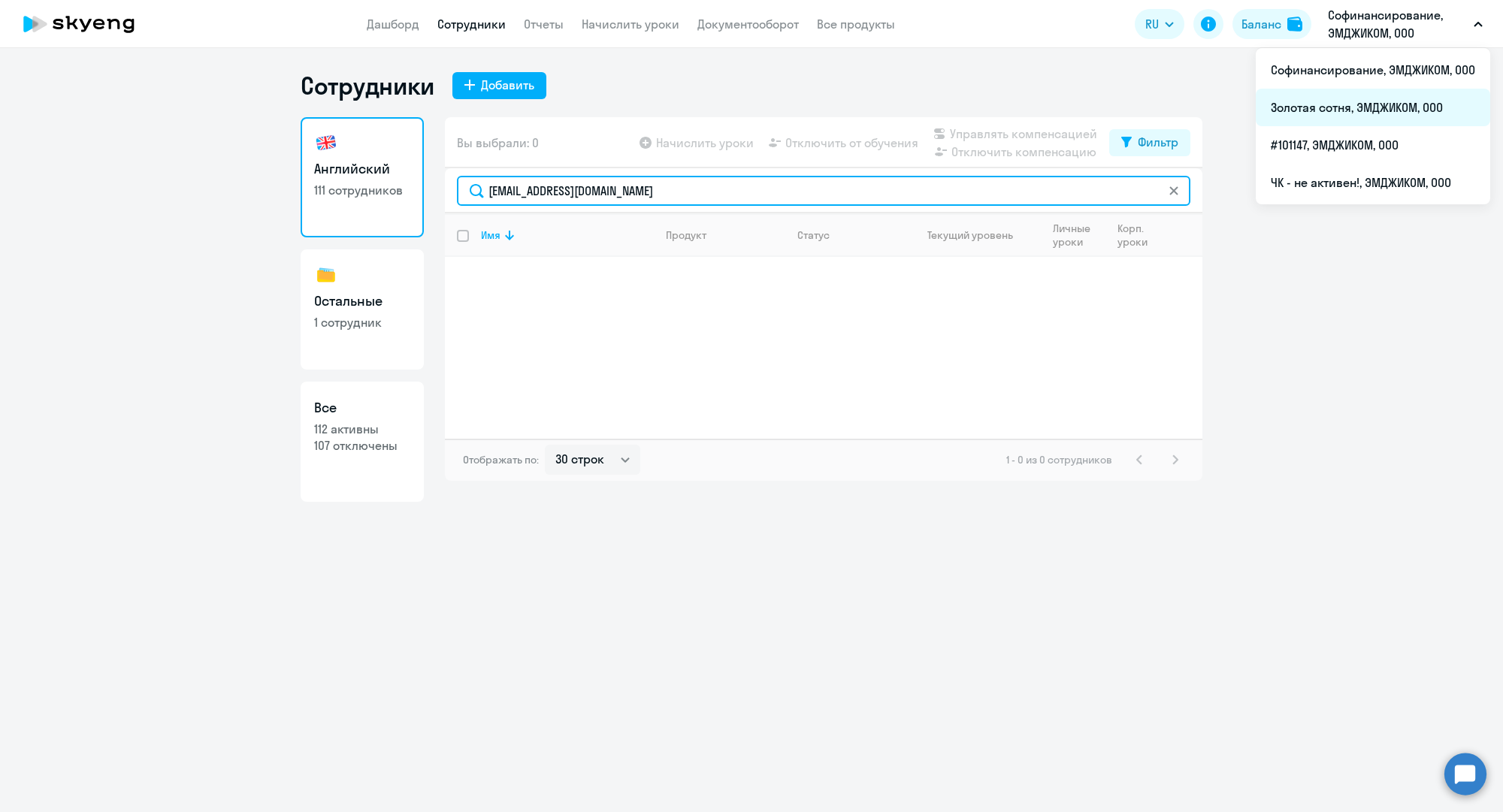
type input "n.svyatov@mgcom.ru"
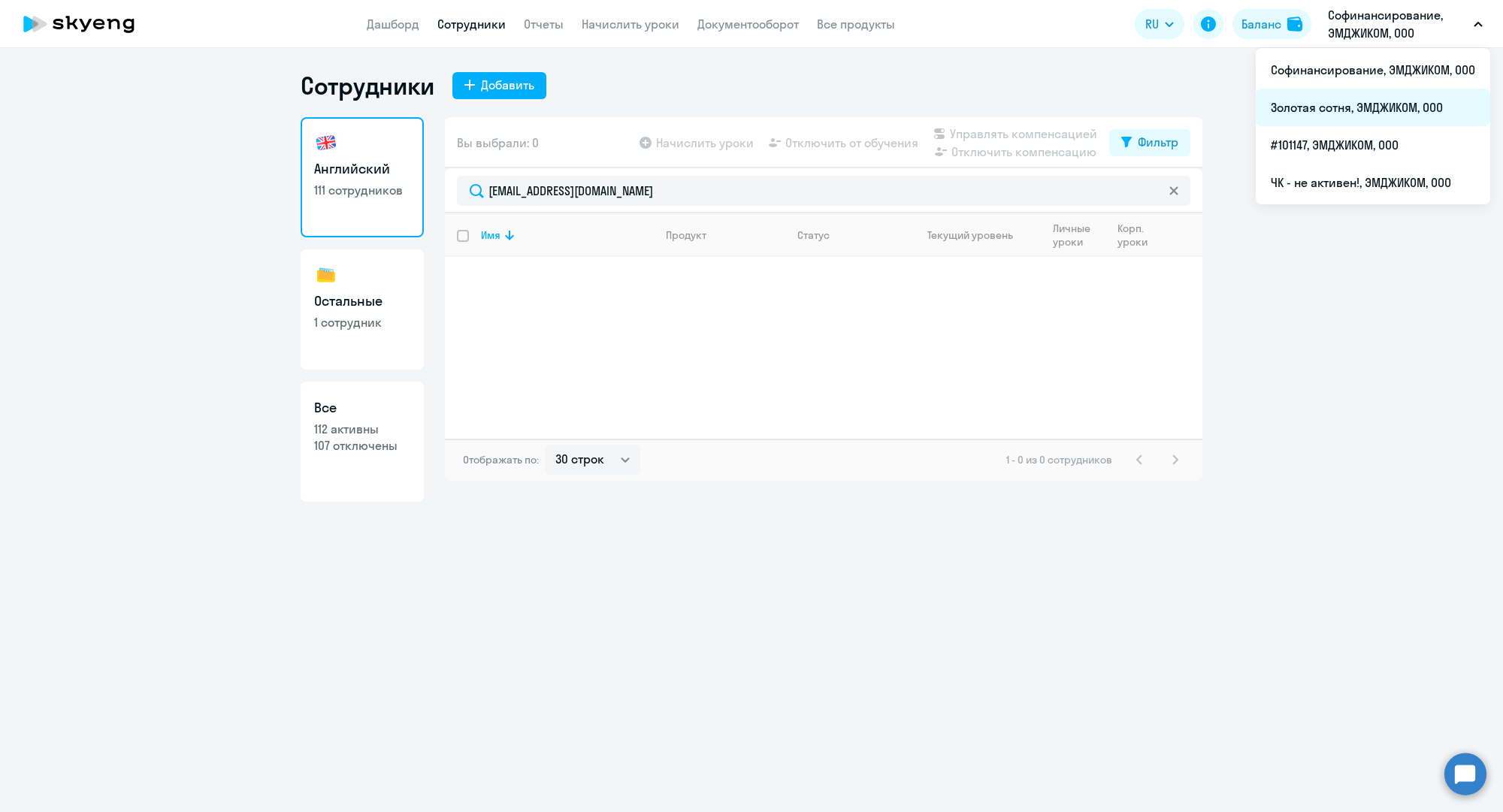
click at [1327, 102] on li "Золотая сотня, ЭМДЖИКОМ, ООО" at bounding box center [1373, 107] width 235 height 38
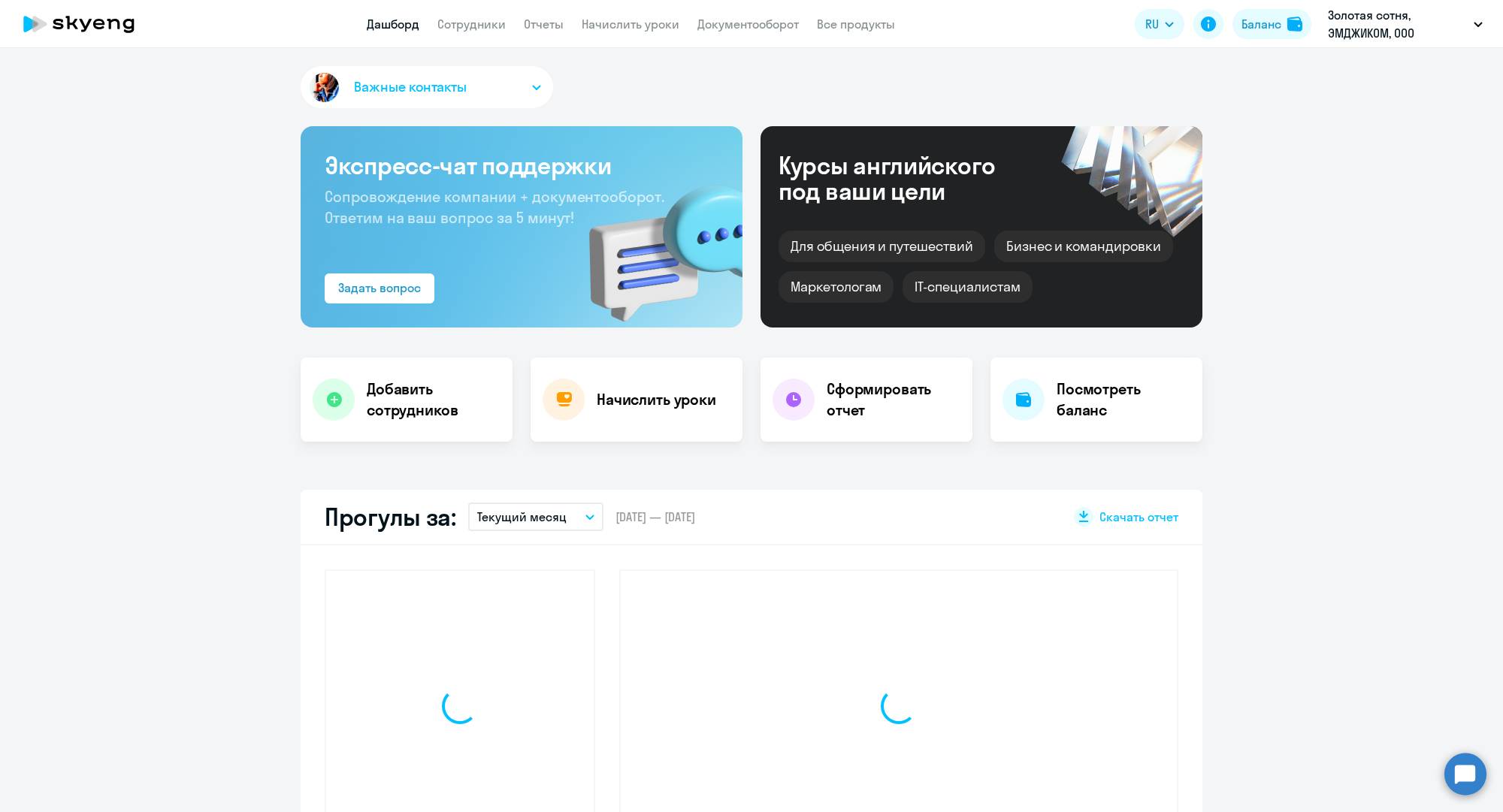
click at [481, 38] on app-header "Дашборд Сотрудники Отчеты Начислить уроки Документооборот Все продукты Дашборд …" at bounding box center [752, 24] width 1503 height 48
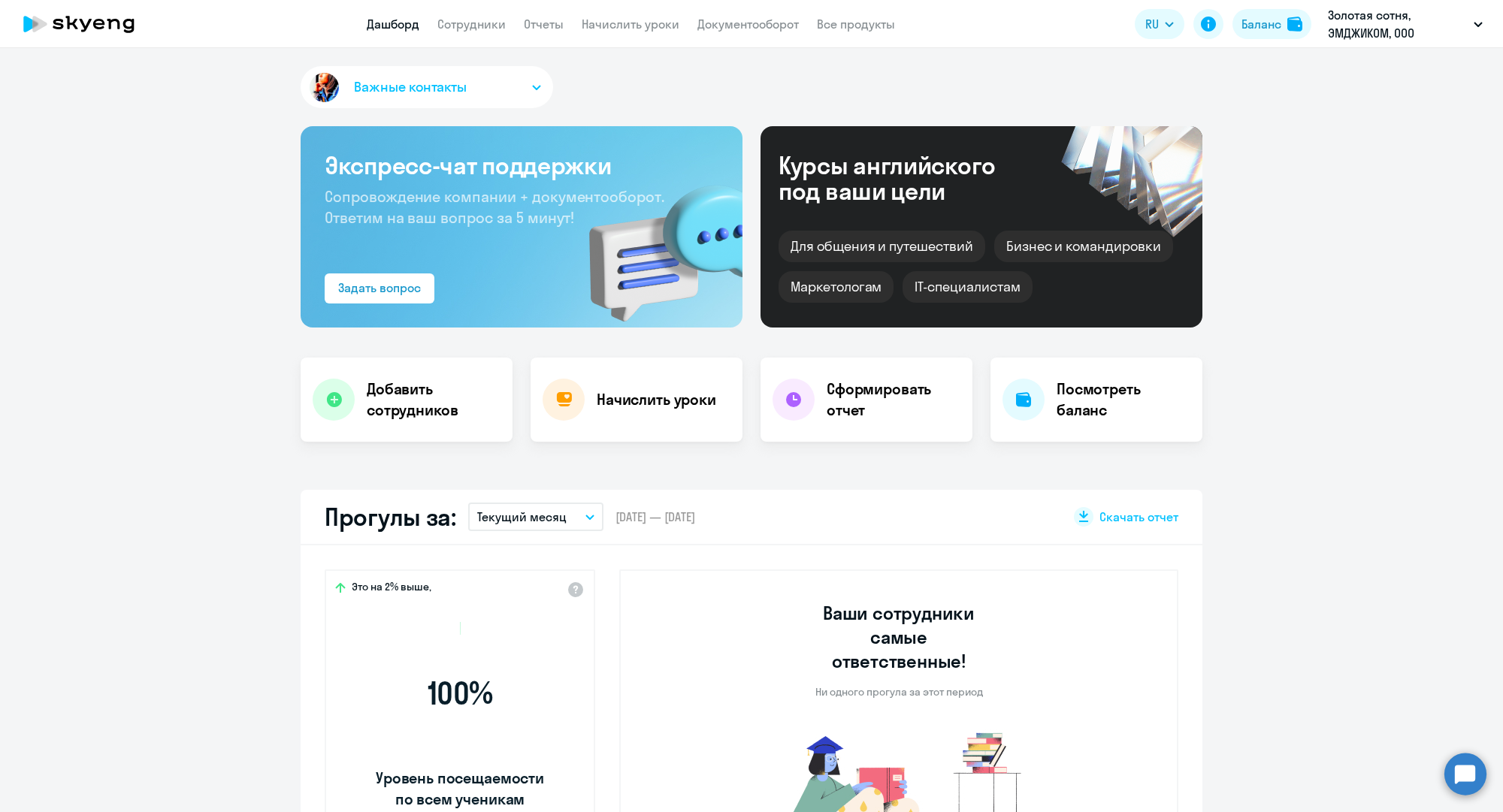
click at [479, 32] on app-menu-item-link "Сотрудники" at bounding box center [471, 24] width 68 height 19
click at [477, 26] on link "Сотрудники" at bounding box center [471, 23] width 68 height 15
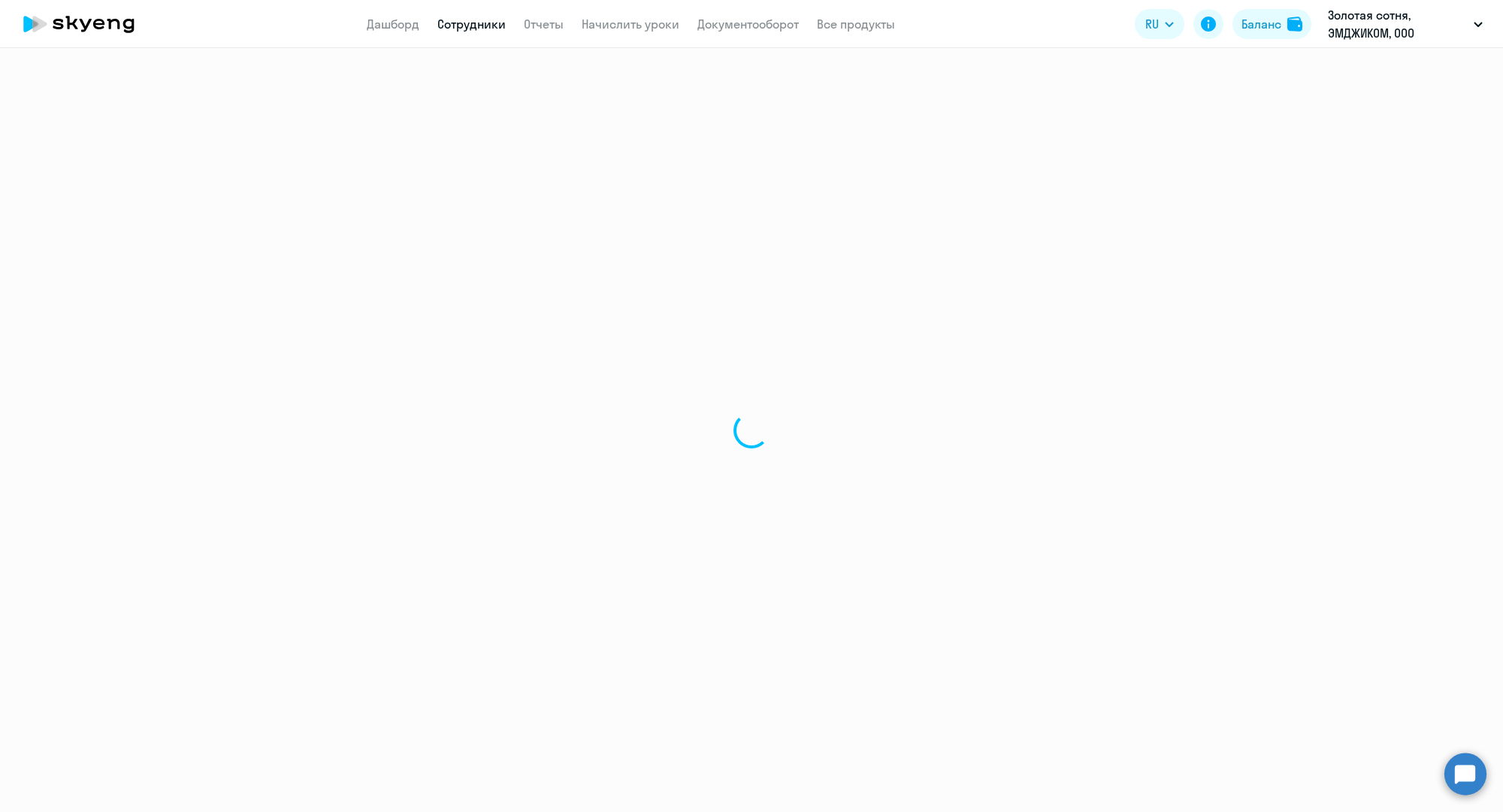
click at [477, 26] on link "Сотрудники" at bounding box center [471, 23] width 68 height 15
click at [488, 21] on link "Сотрудники" at bounding box center [471, 23] width 68 height 15
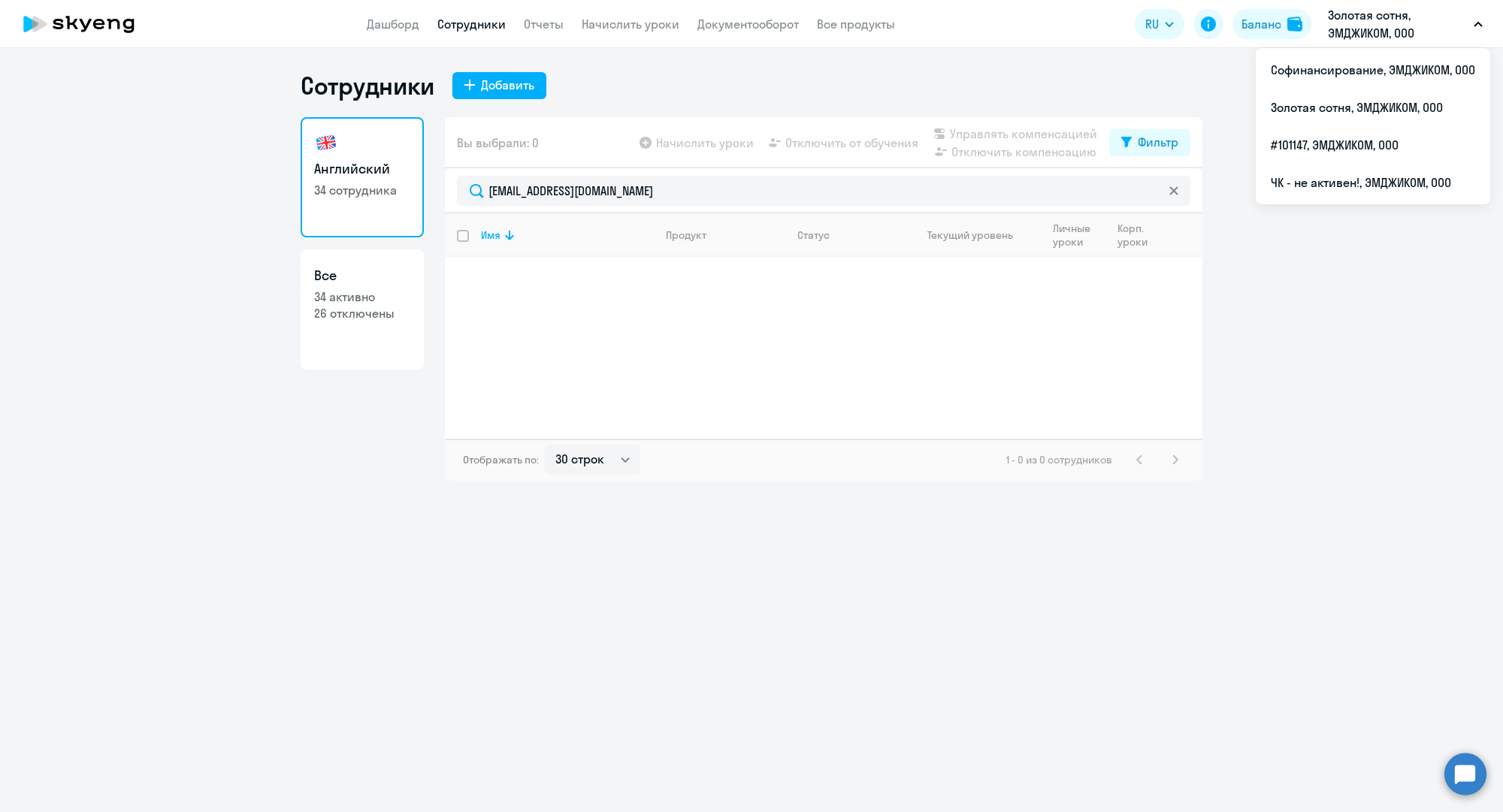
select select "30"
type input "n.svyatov@mgcom.ru"
drag, startPoint x: 0, startPoint y: 0, endPoint x: 1318, endPoint y: 146, distance: 1326.1
click at [1318, 146] on li "#101147, ЭМДЖИКОМ, ООО" at bounding box center [1373, 145] width 235 height 38
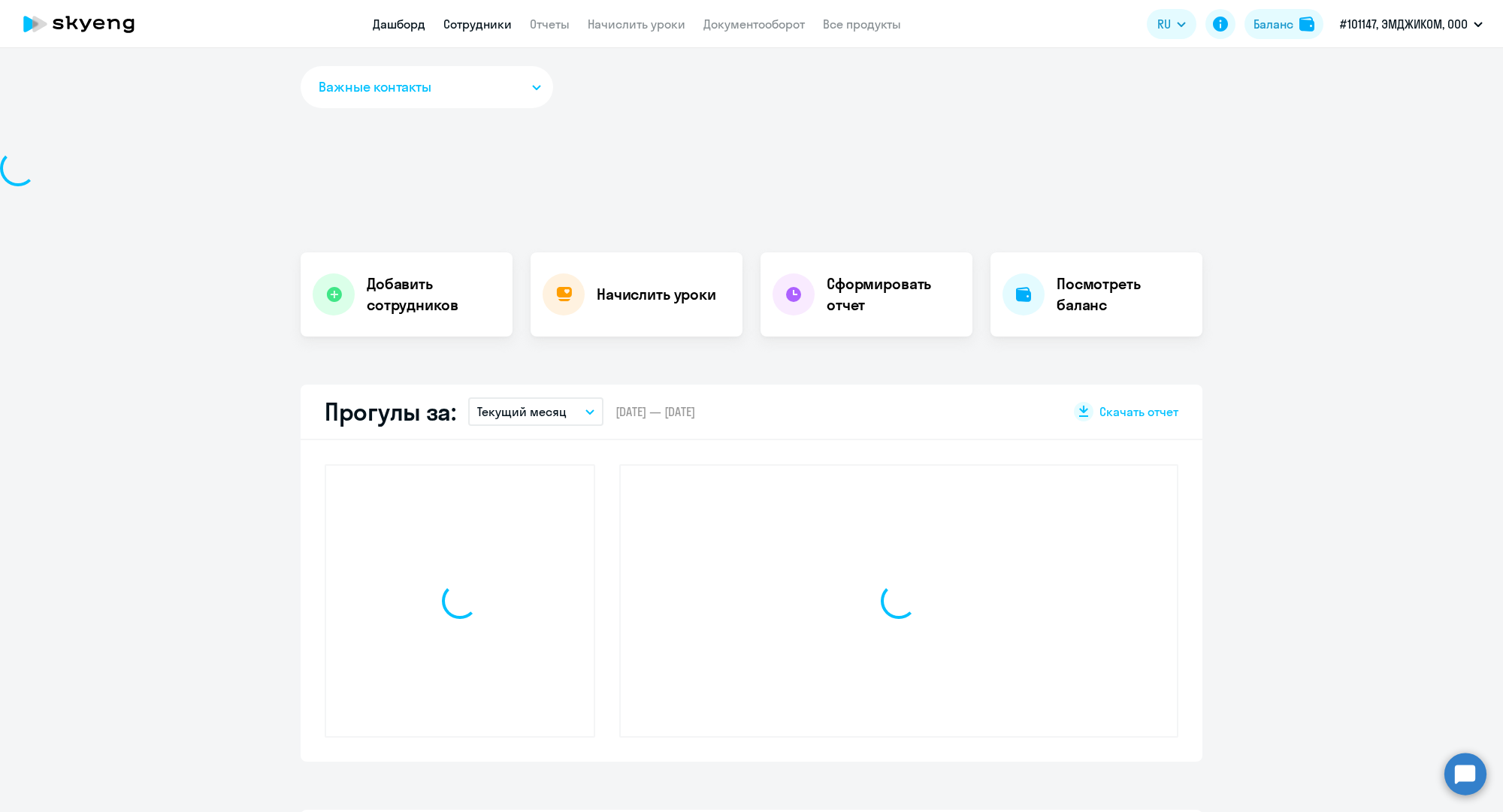
click at [495, 30] on link "Сотрудники" at bounding box center [477, 23] width 68 height 15
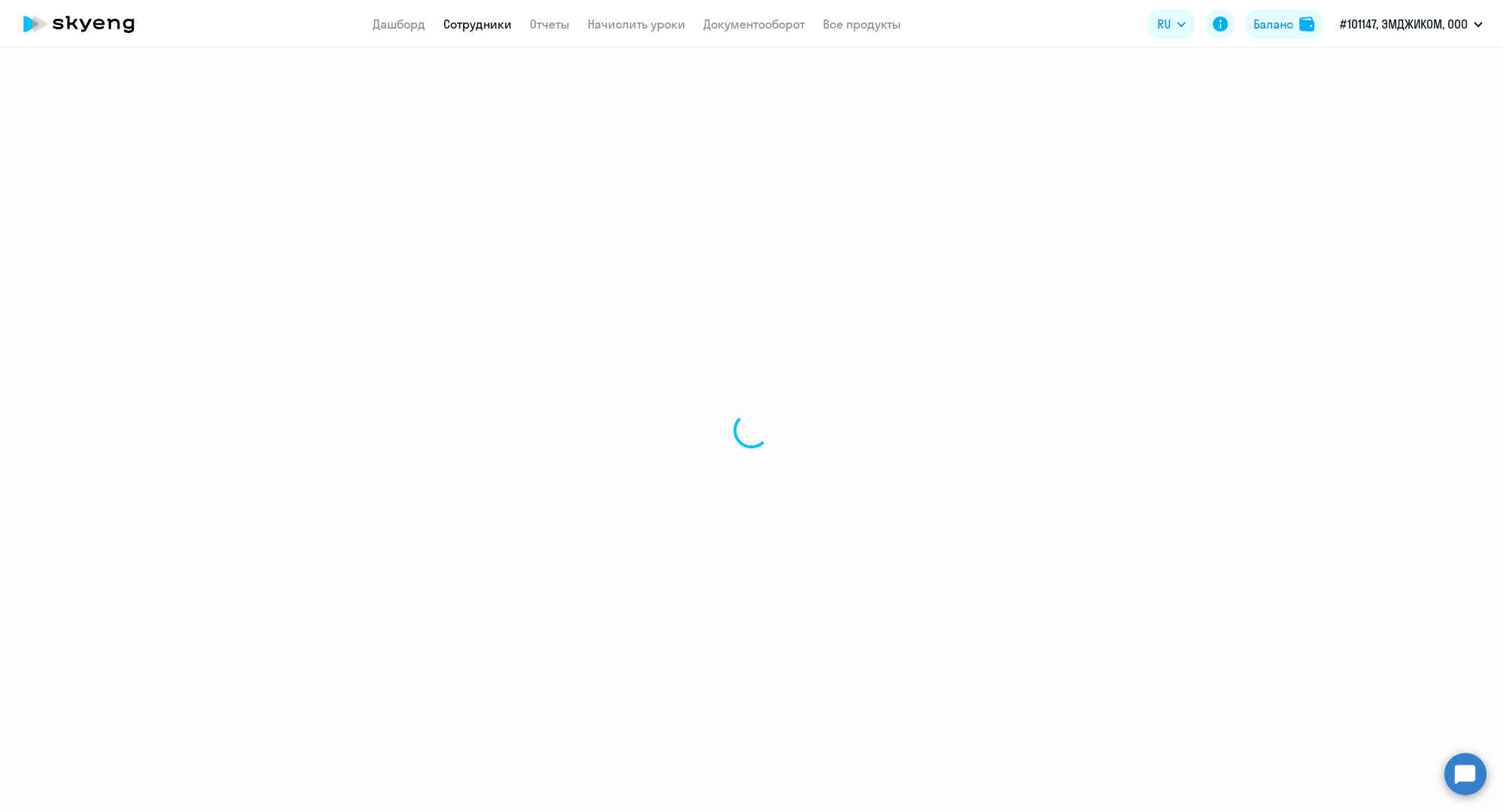
select select "30"
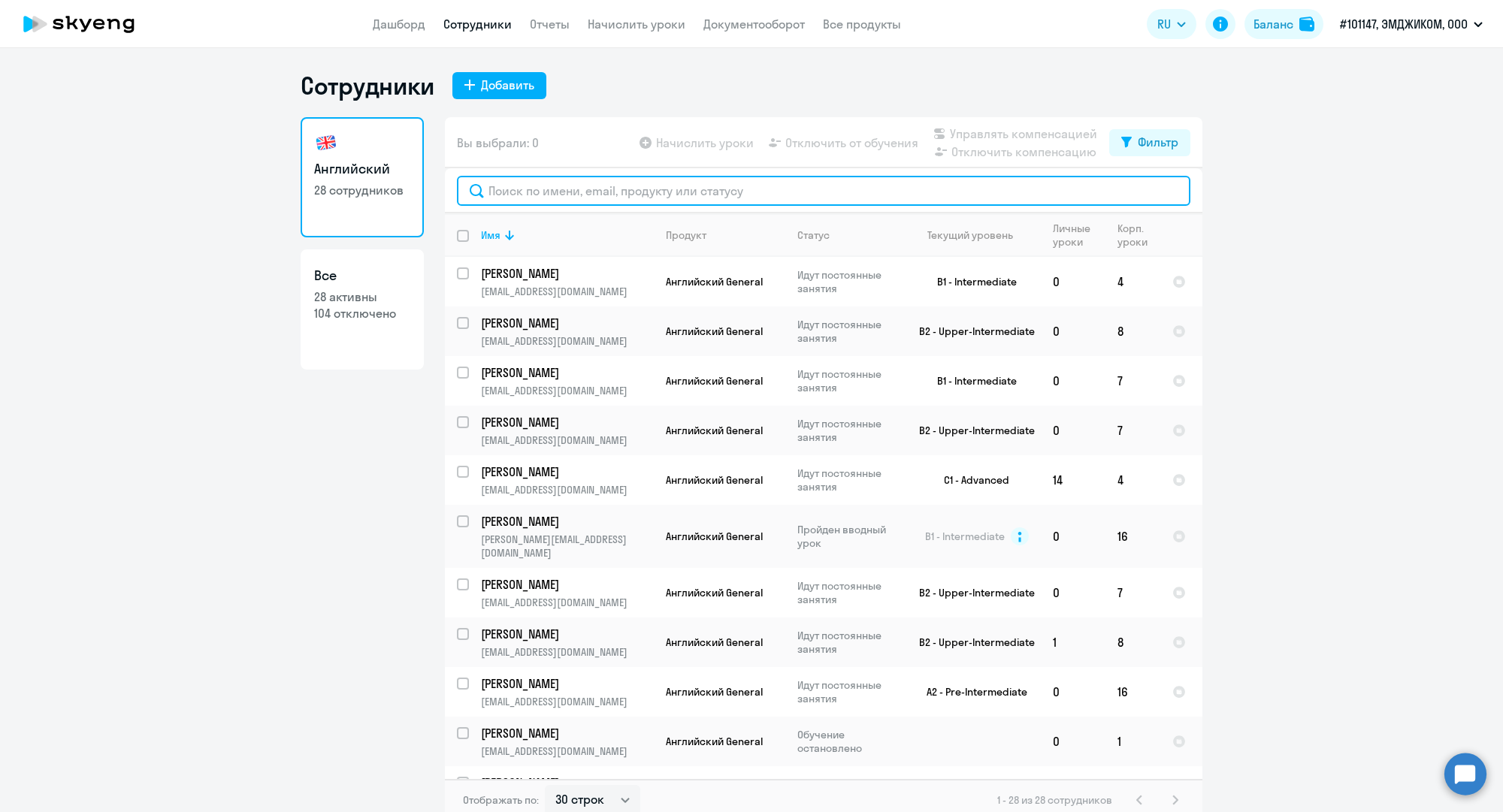
click at [590, 186] on input "text" at bounding box center [823, 191] width 734 height 30
paste input "n.svyatov@mgcom.ru"
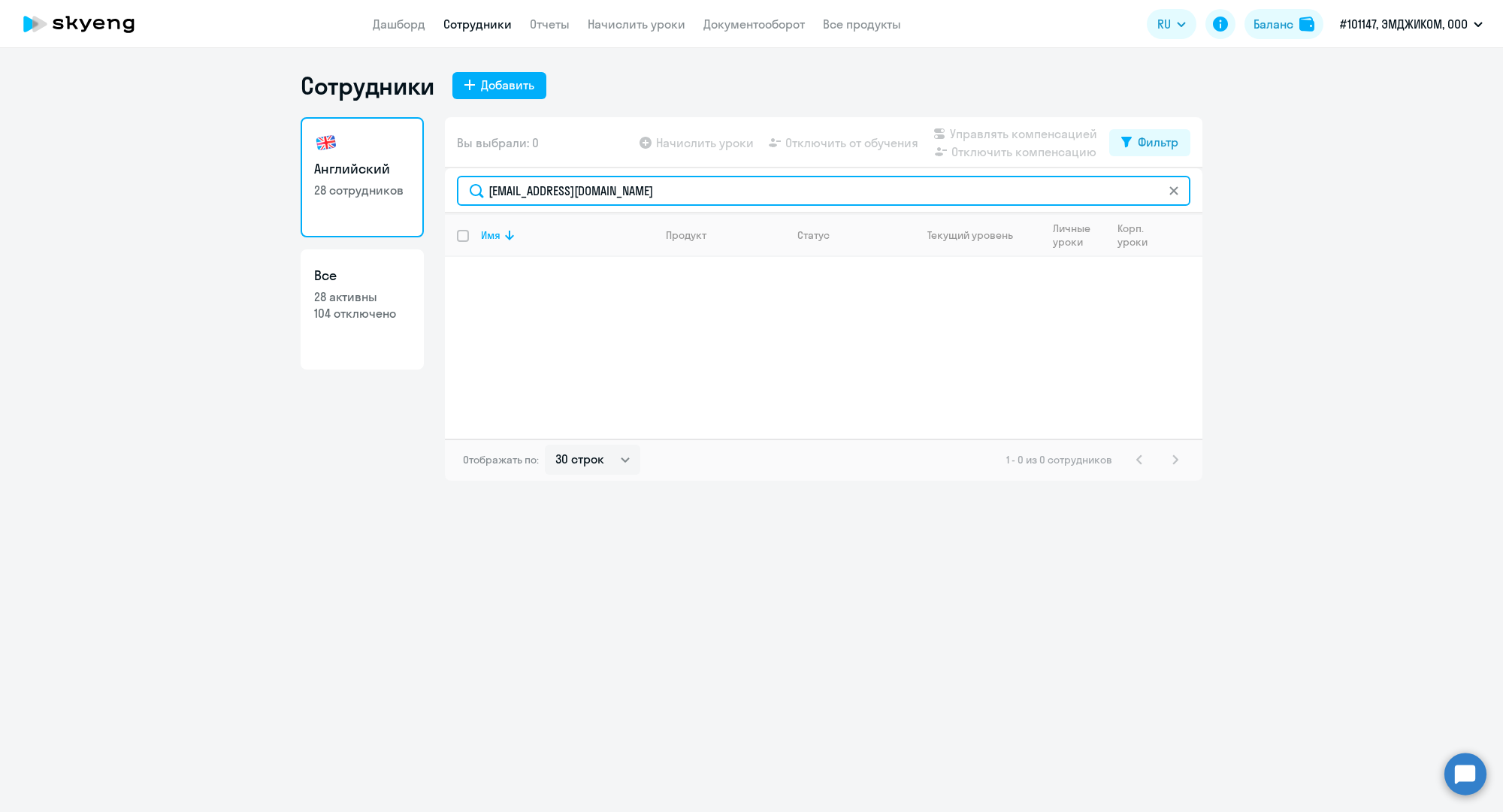
click at [562, 189] on input "n.svyatov@mgcom.ru" at bounding box center [823, 191] width 734 height 30
paste input "a.bulyushkina"
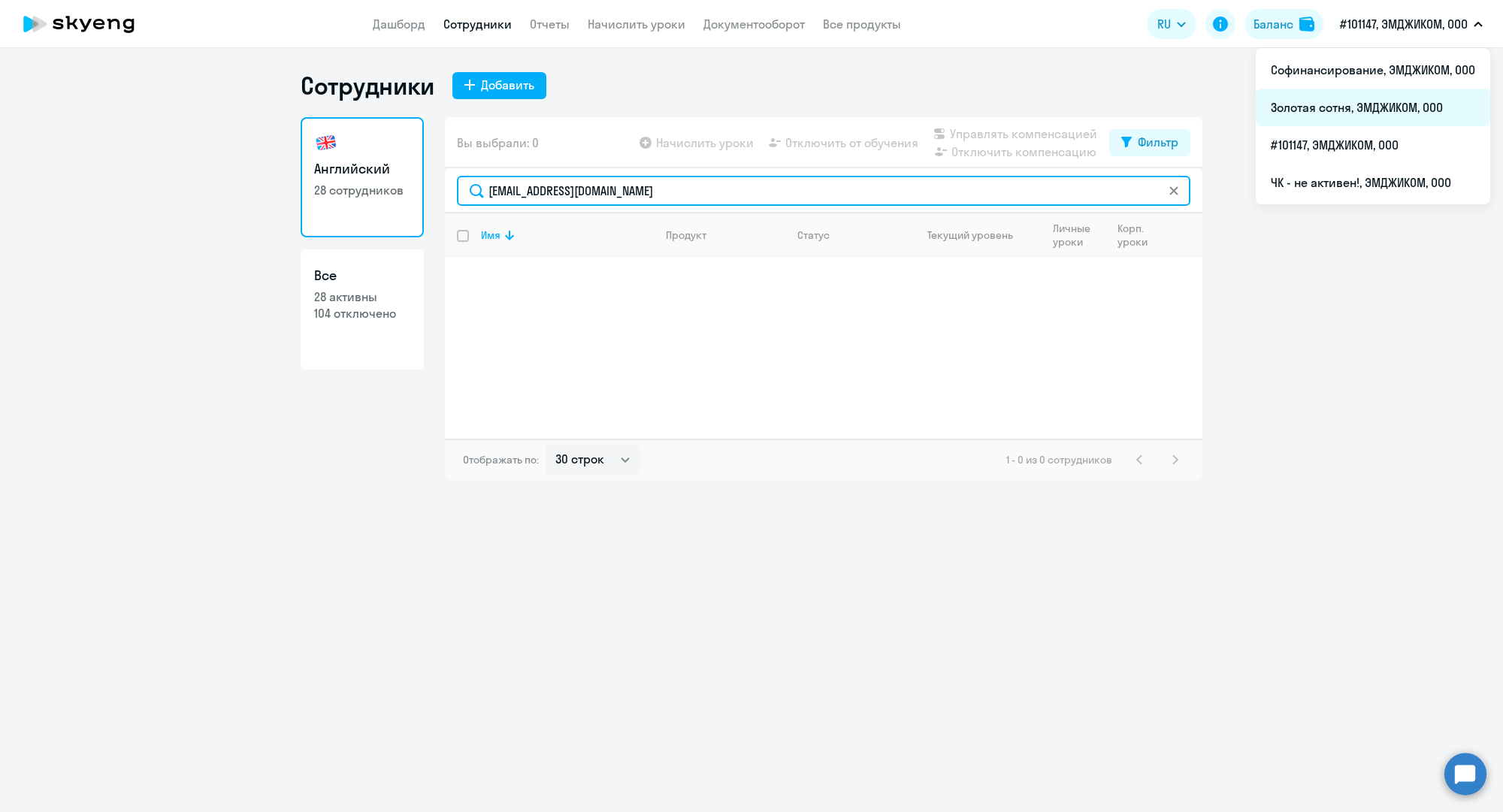
type input "a.bulyushkina@mgcom.ru"
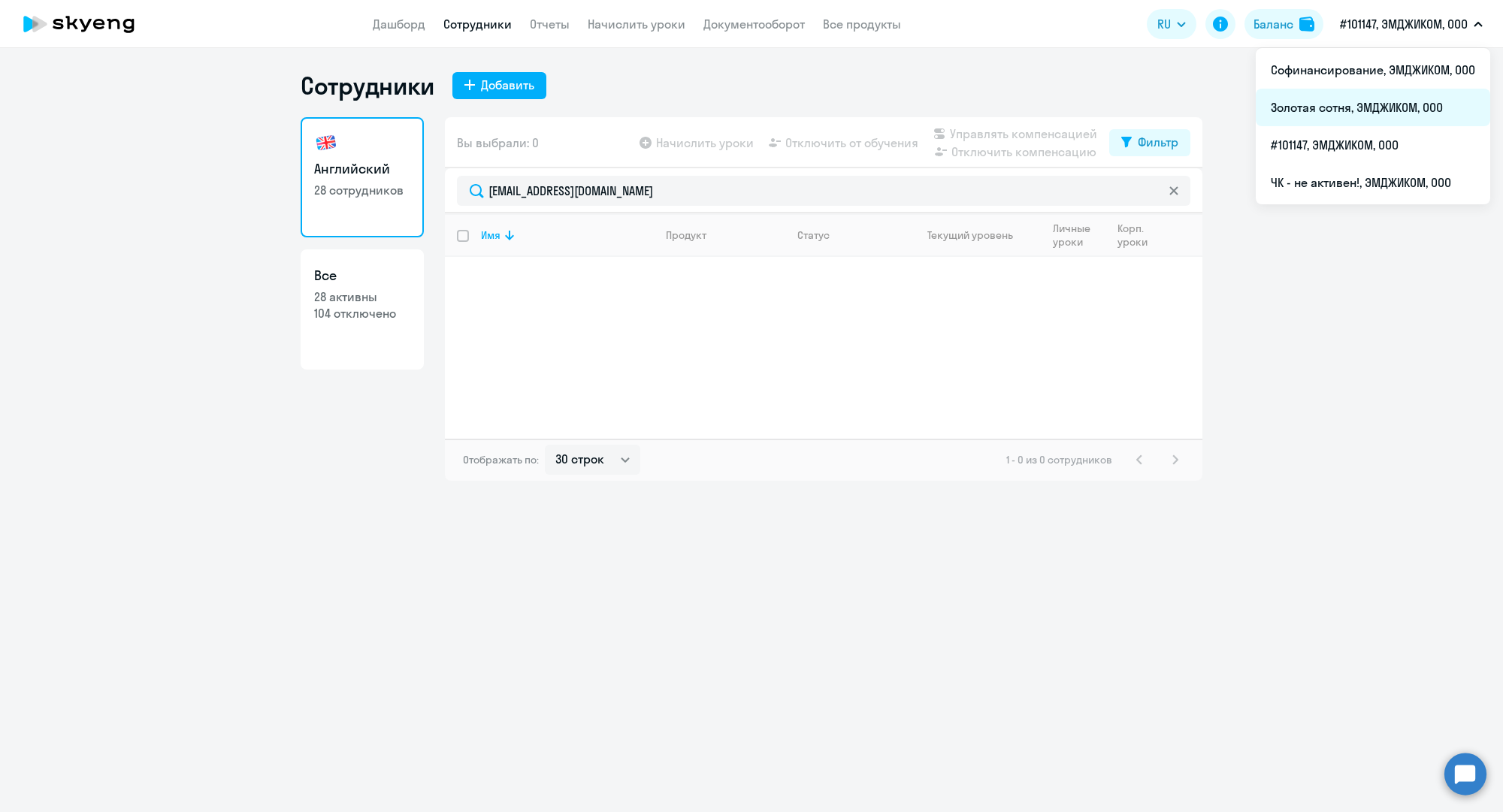
click at [1360, 114] on li "Золотая сотня, ЭМДЖИКОМ, ООО" at bounding box center [1373, 107] width 235 height 38
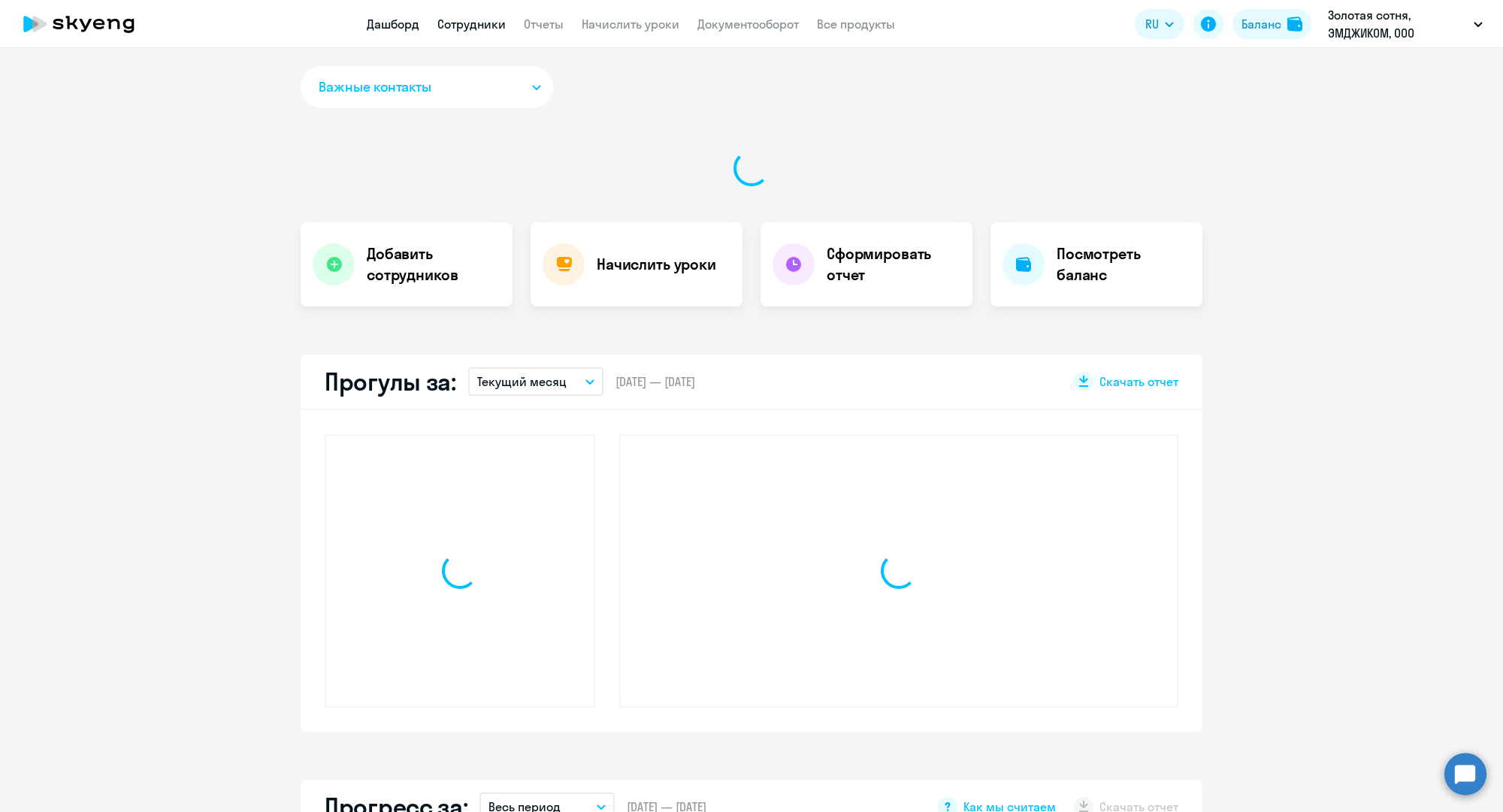
click at [473, 20] on link "Сотрудники" at bounding box center [471, 23] width 68 height 15
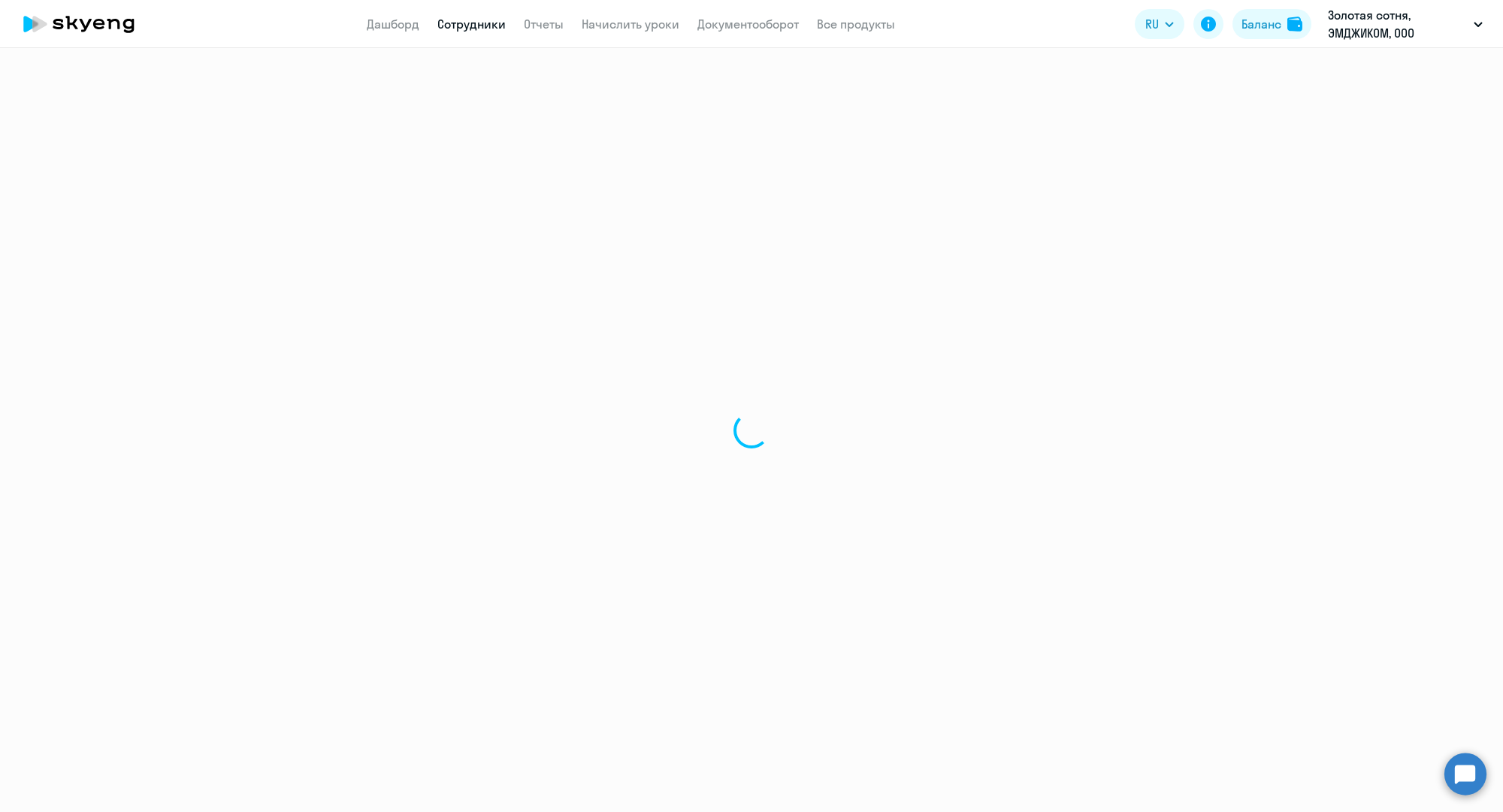
select select "30"
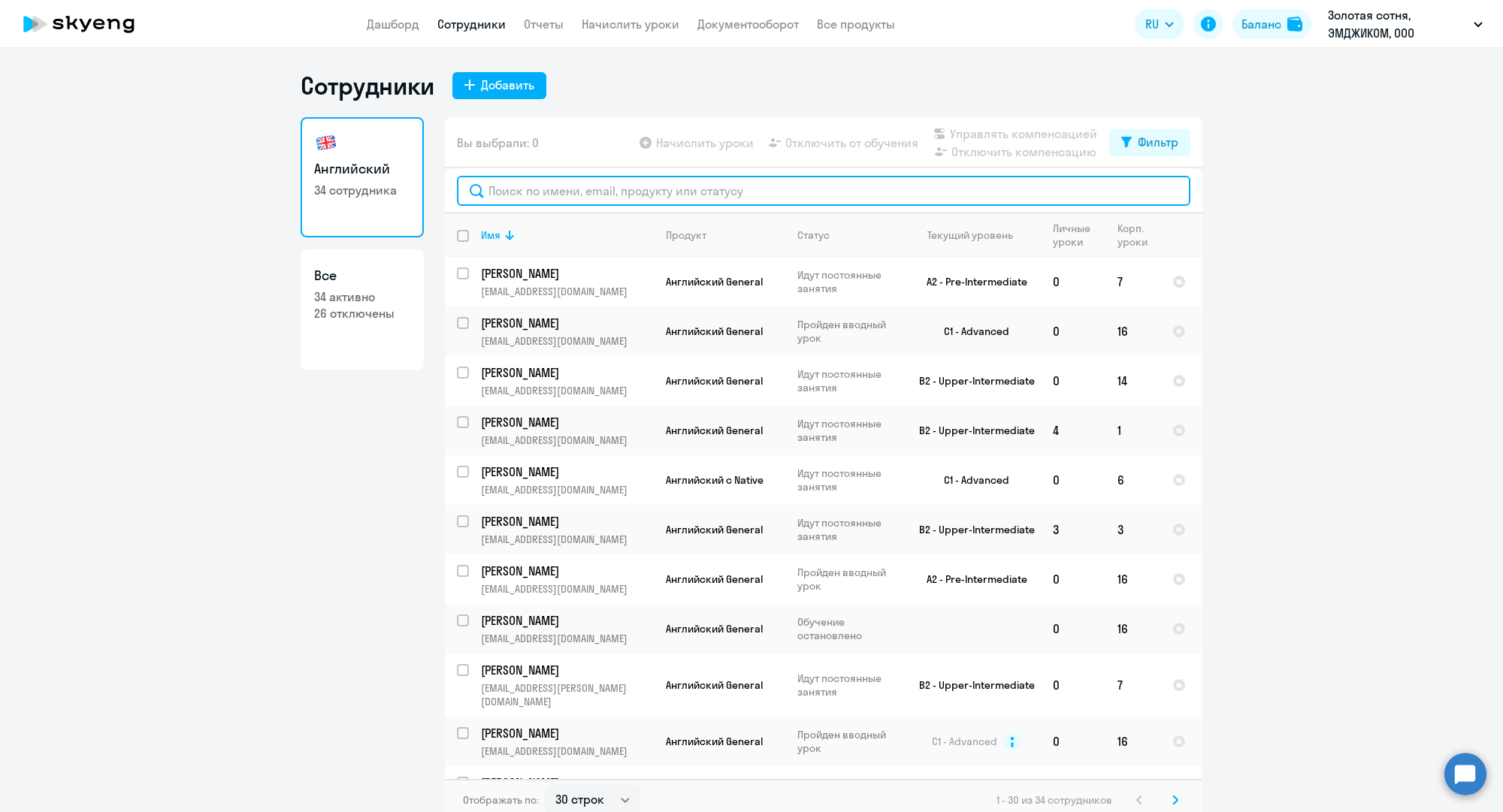
click at [552, 193] on input "text" at bounding box center [823, 191] width 734 height 30
paste input "a.bulyushkina@mgcom.ru"
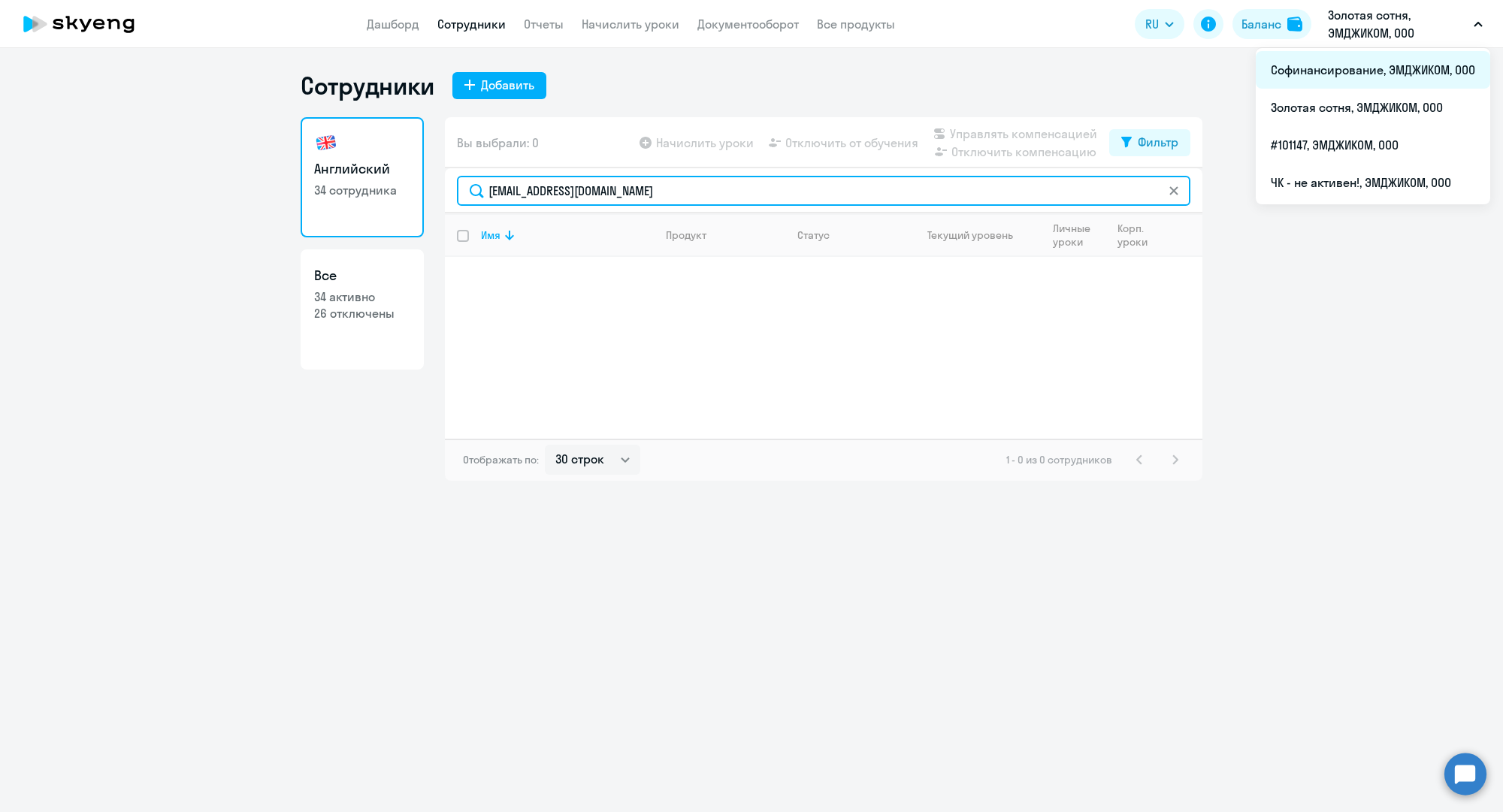
type input "a.bulyushkina@mgcom.ru"
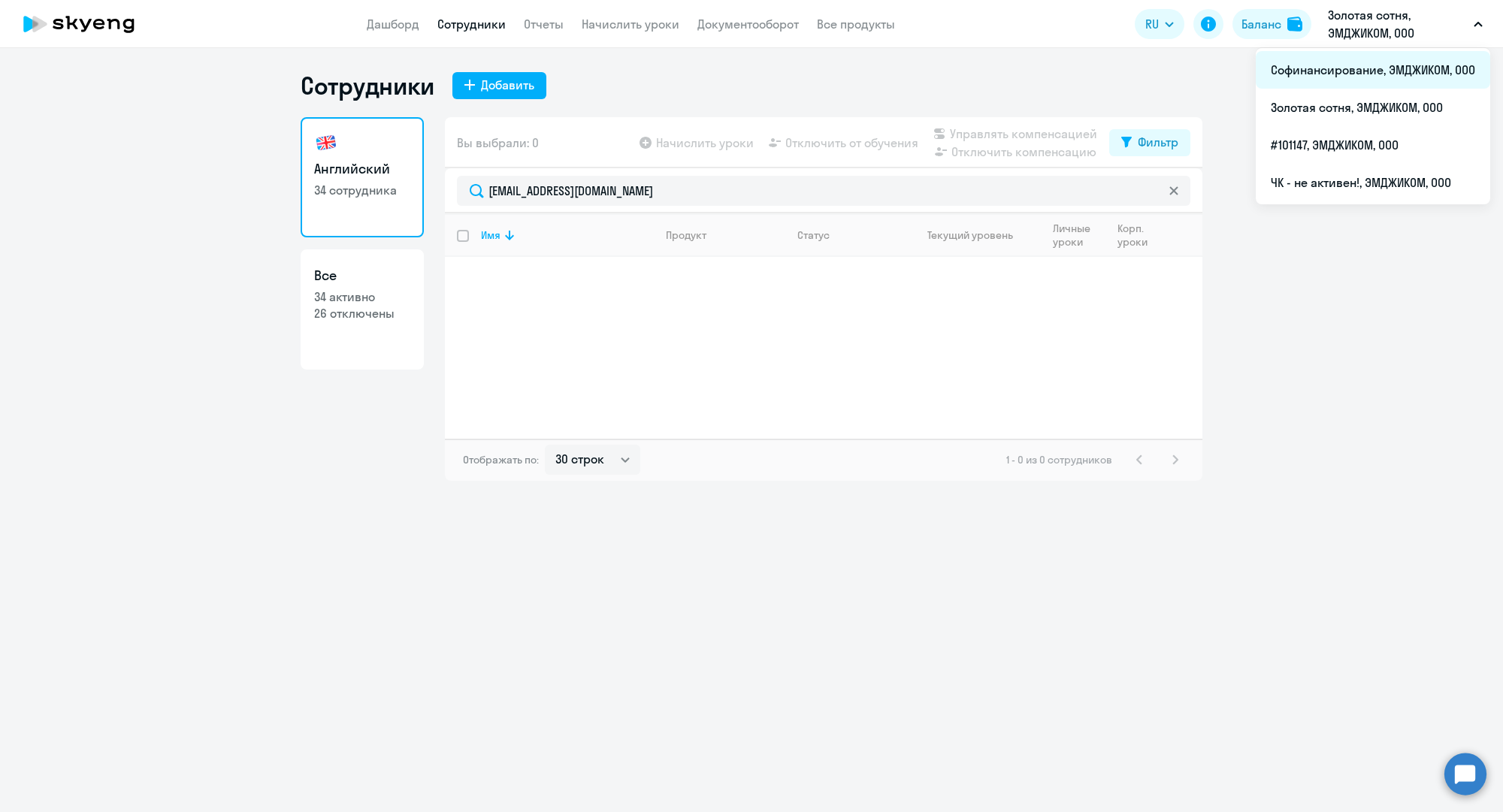
click at [1360, 68] on li "Софинансирование, ЭМДЖИКОМ, ООО" at bounding box center [1373, 70] width 235 height 38
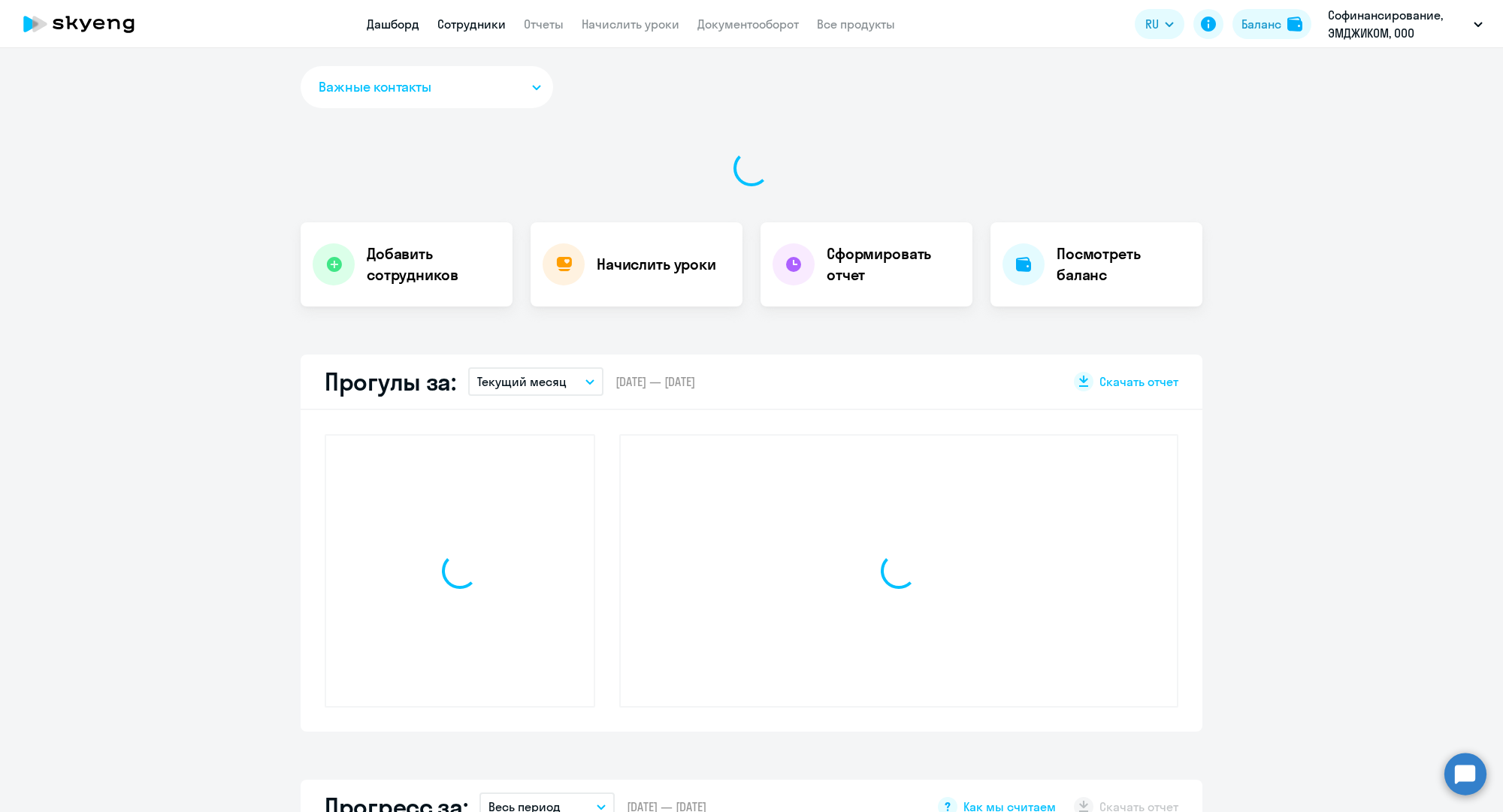
click at [487, 23] on link "Сотрудники" at bounding box center [471, 23] width 68 height 15
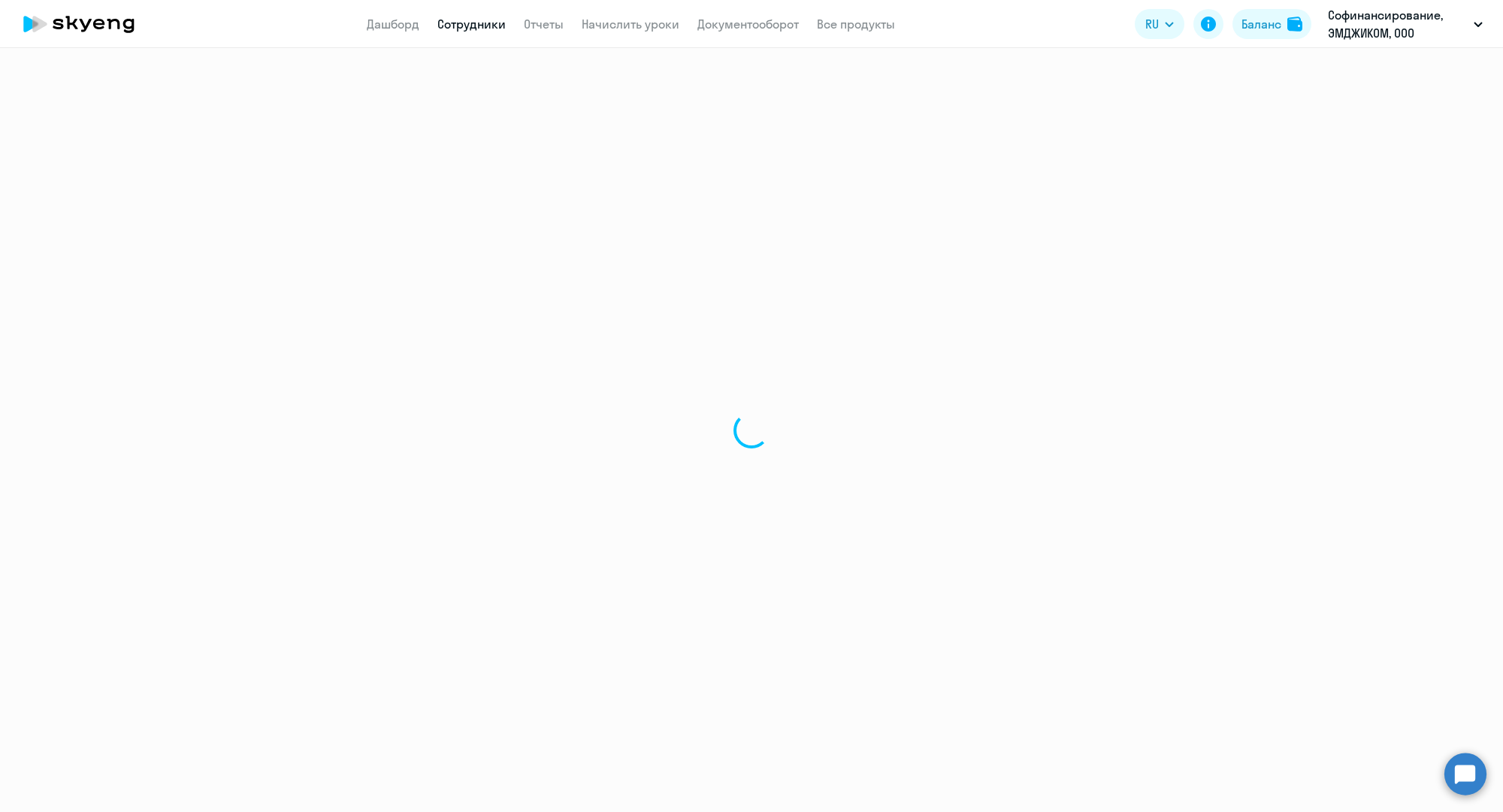
select select "30"
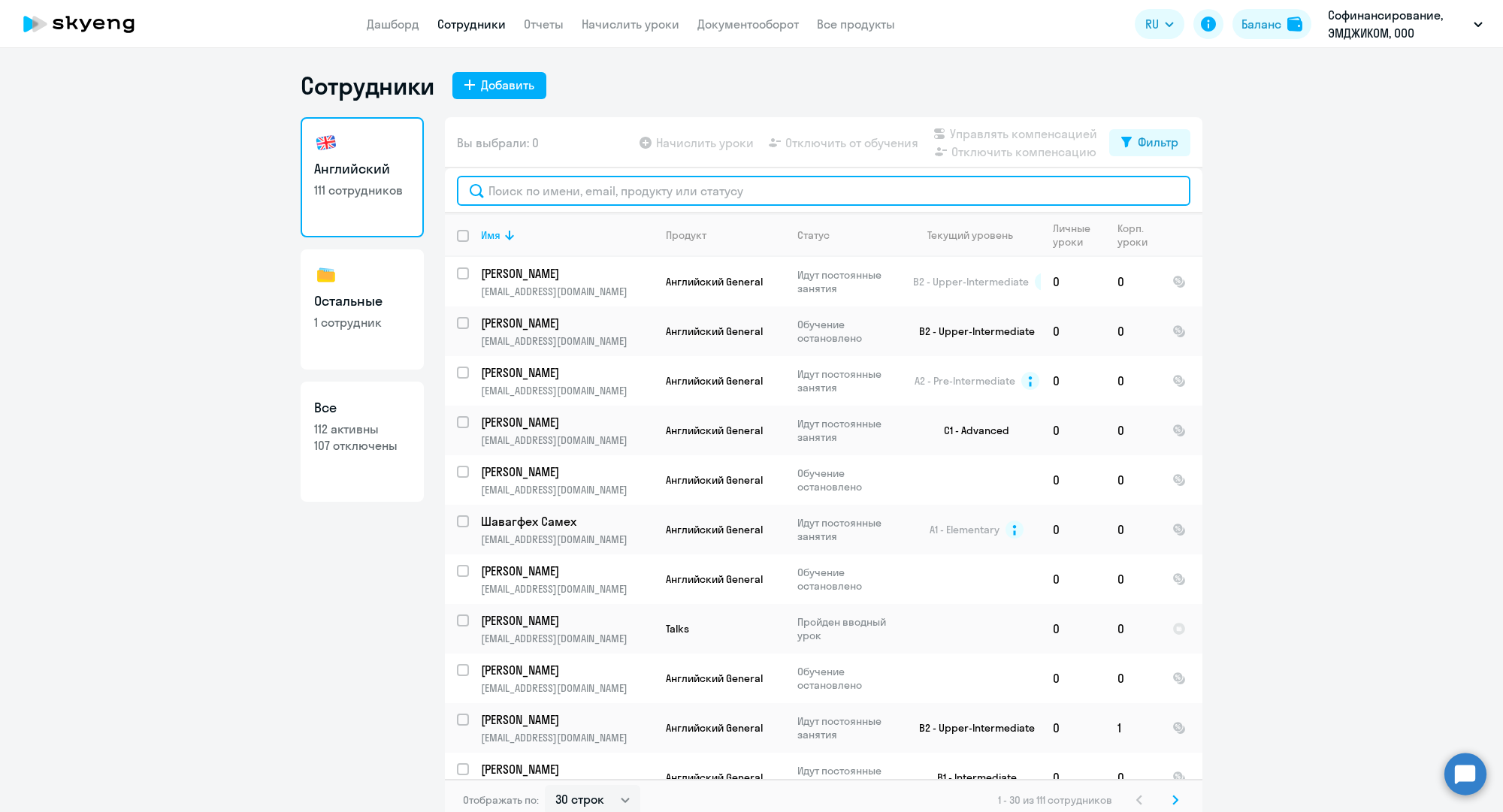
click at [528, 182] on input "text" at bounding box center [823, 191] width 734 height 30
paste input "a.bulyushkina@mgcom.ru"
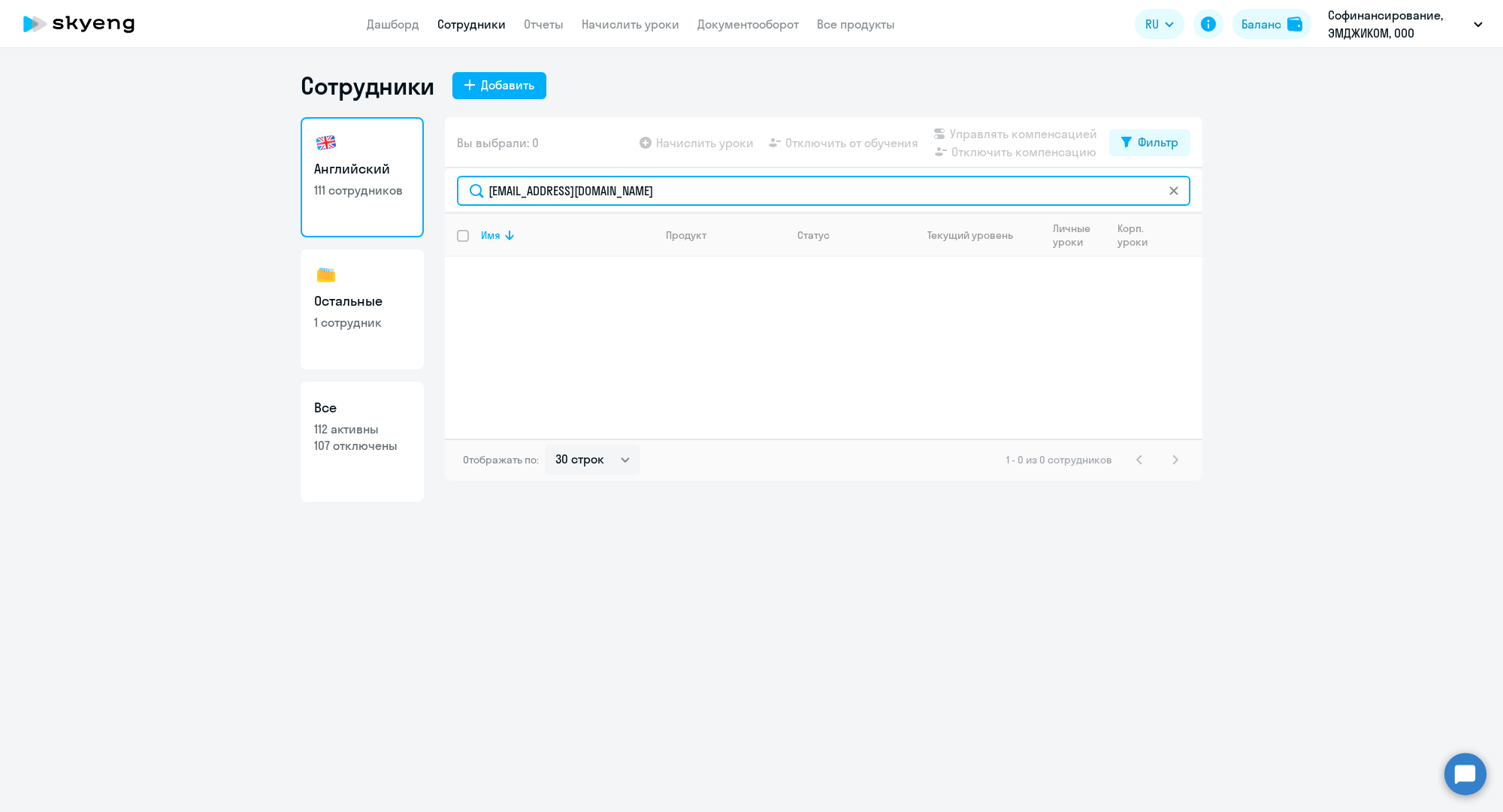
click at [592, 196] on input "a.bulyushkina@mgcom.ru" at bounding box center [823, 191] width 734 height 30
paste input "i.maznichenko@reactive-agency"
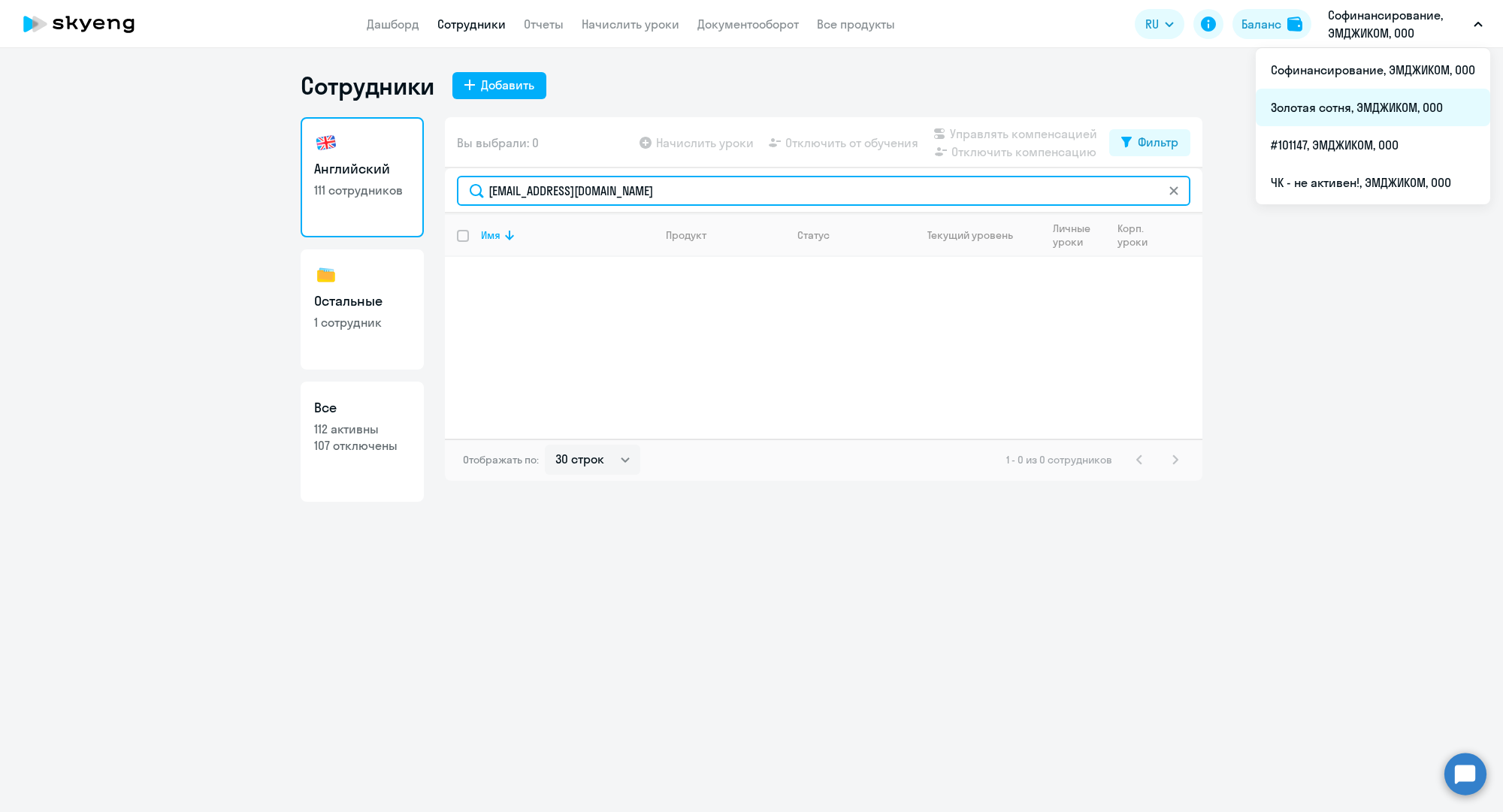
type input "i.maznichenko@reactive-agency.ru"
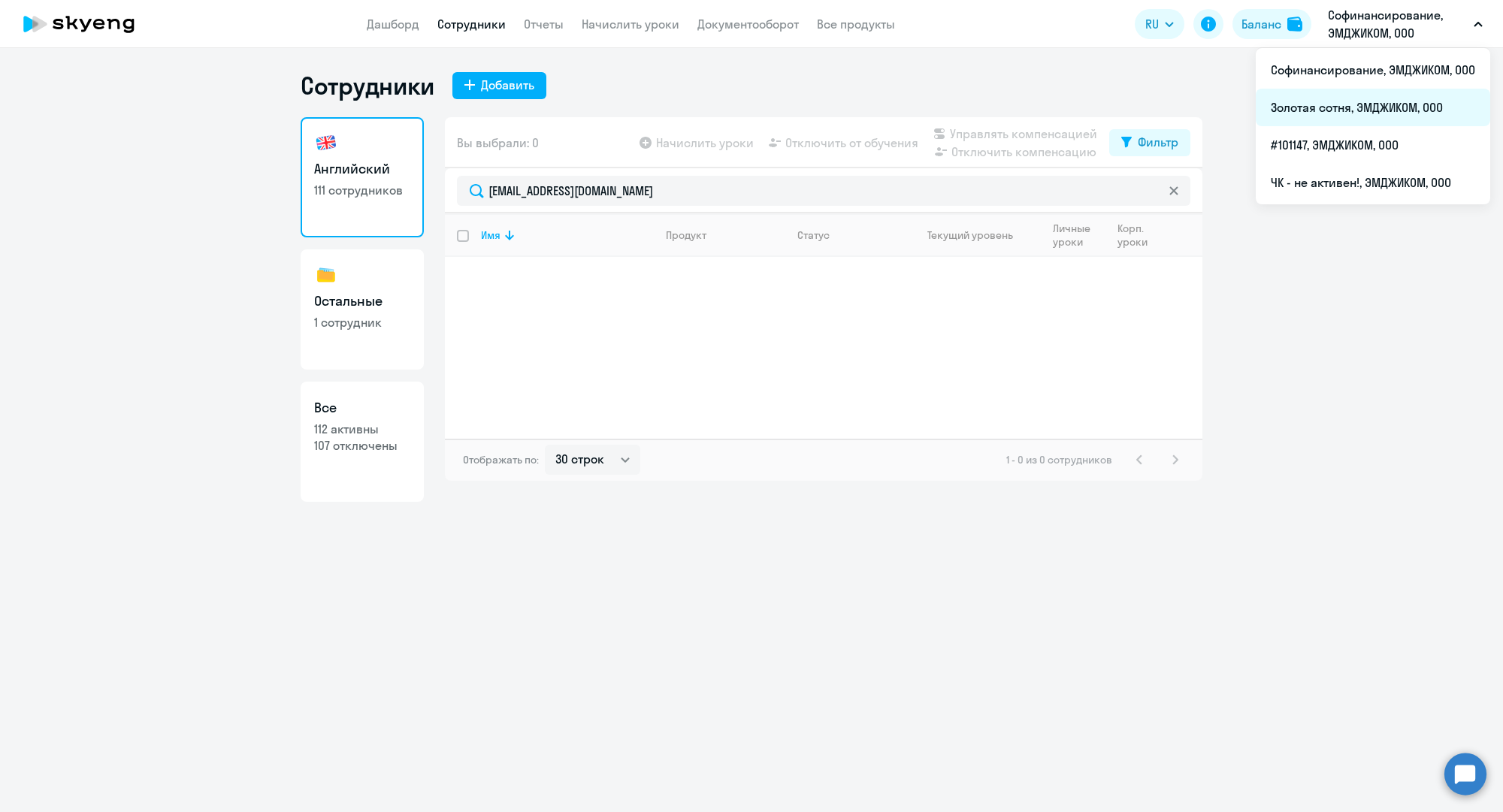
click at [1341, 100] on li "Золотая сотня, ЭМДЖИКОМ, ООО" at bounding box center [1373, 107] width 235 height 38
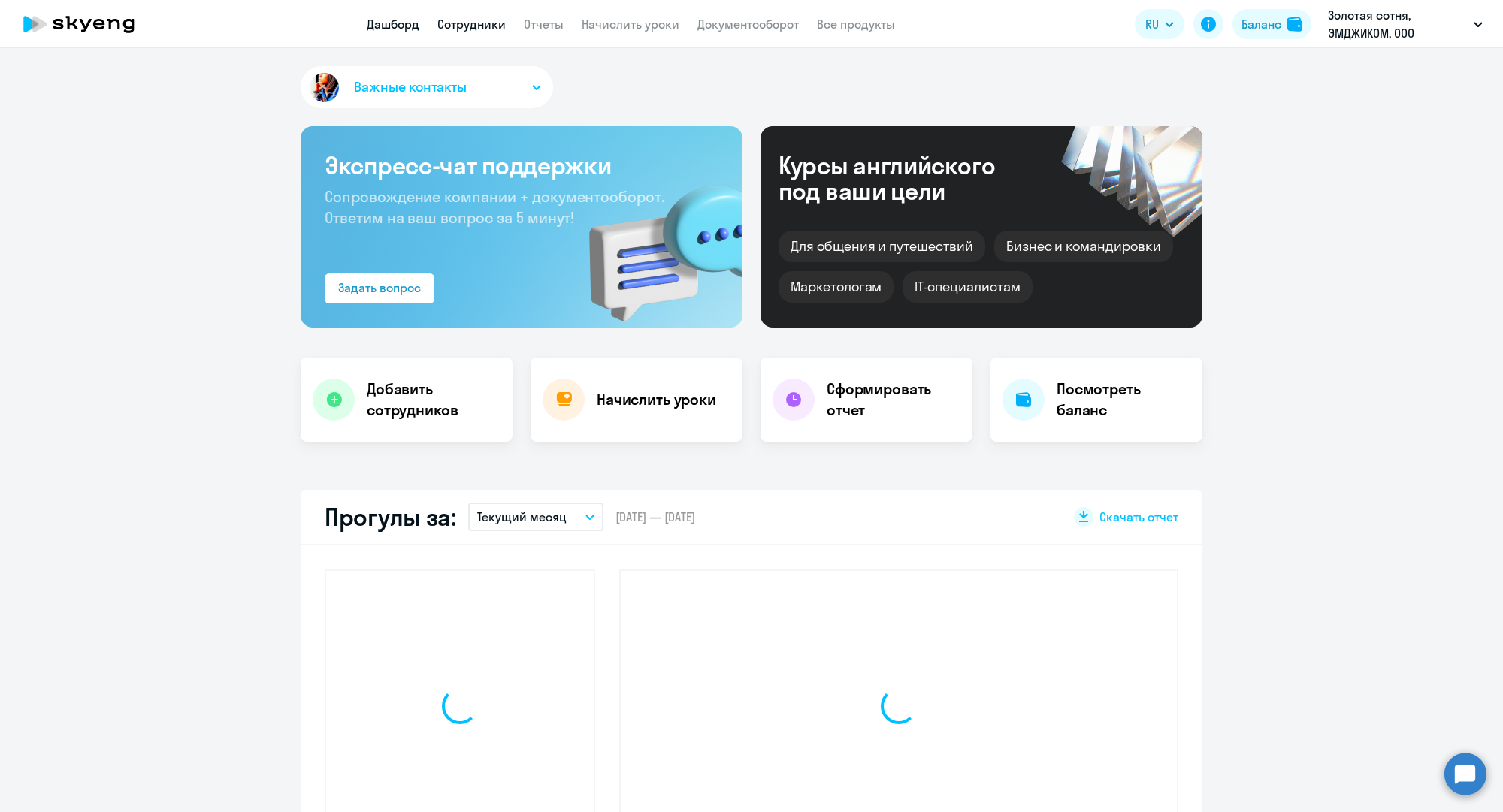
click at [480, 25] on link "Сотрудники" at bounding box center [471, 23] width 68 height 15
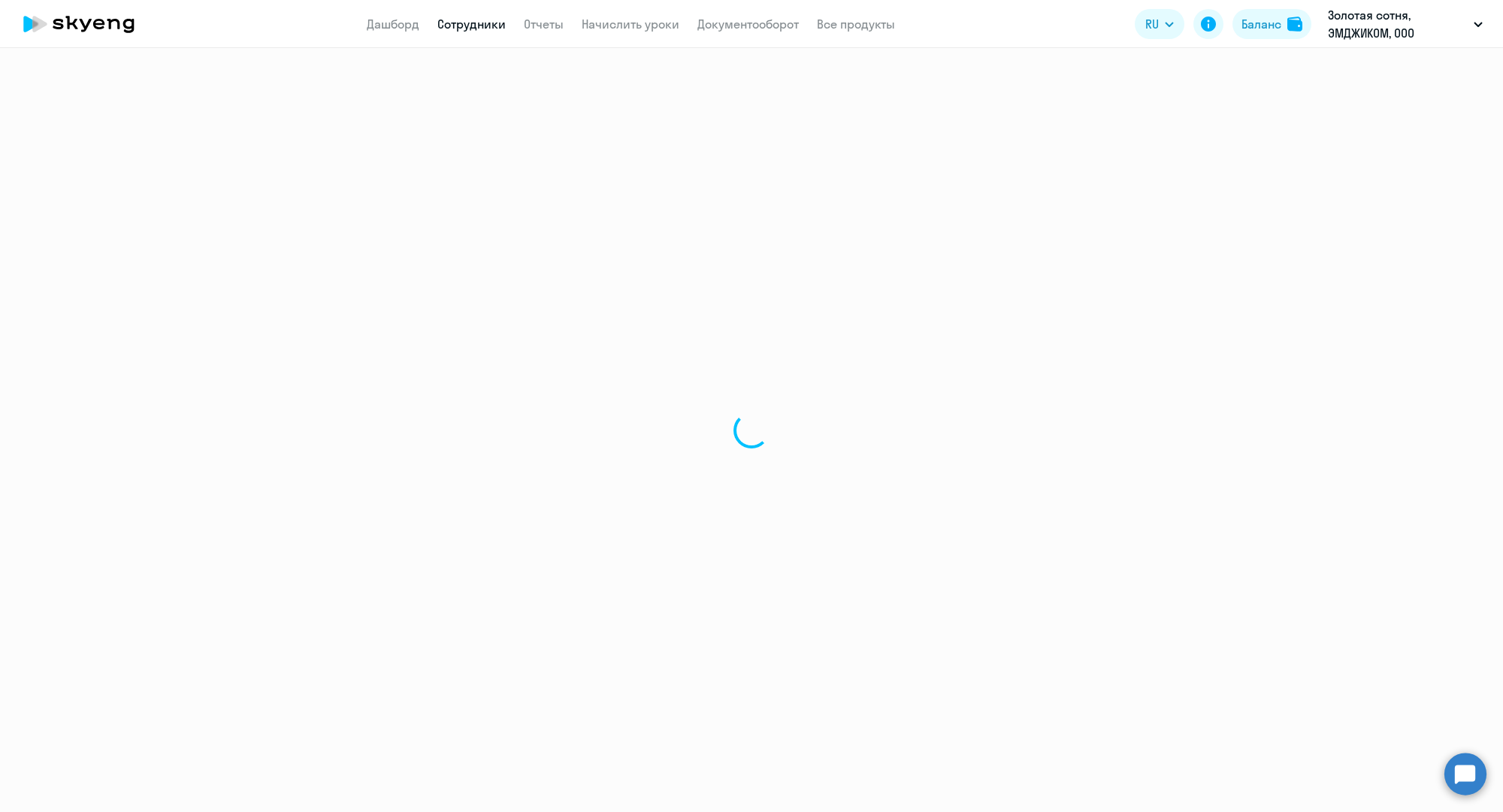
select select "30"
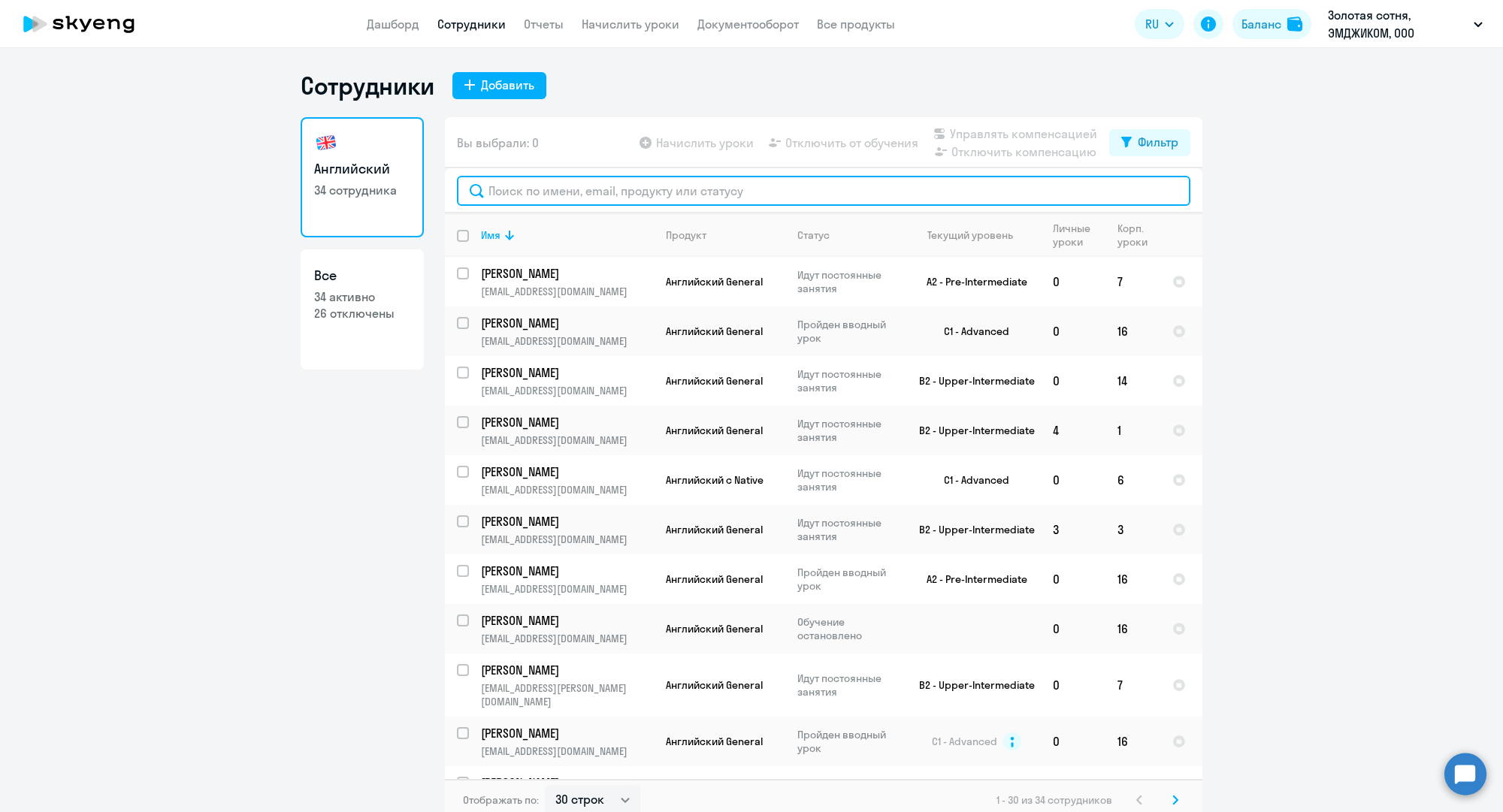
click at [590, 193] on input "text" at bounding box center [823, 191] width 734 height 30
paste input "i.maznichenko@reactive-agency.ru"
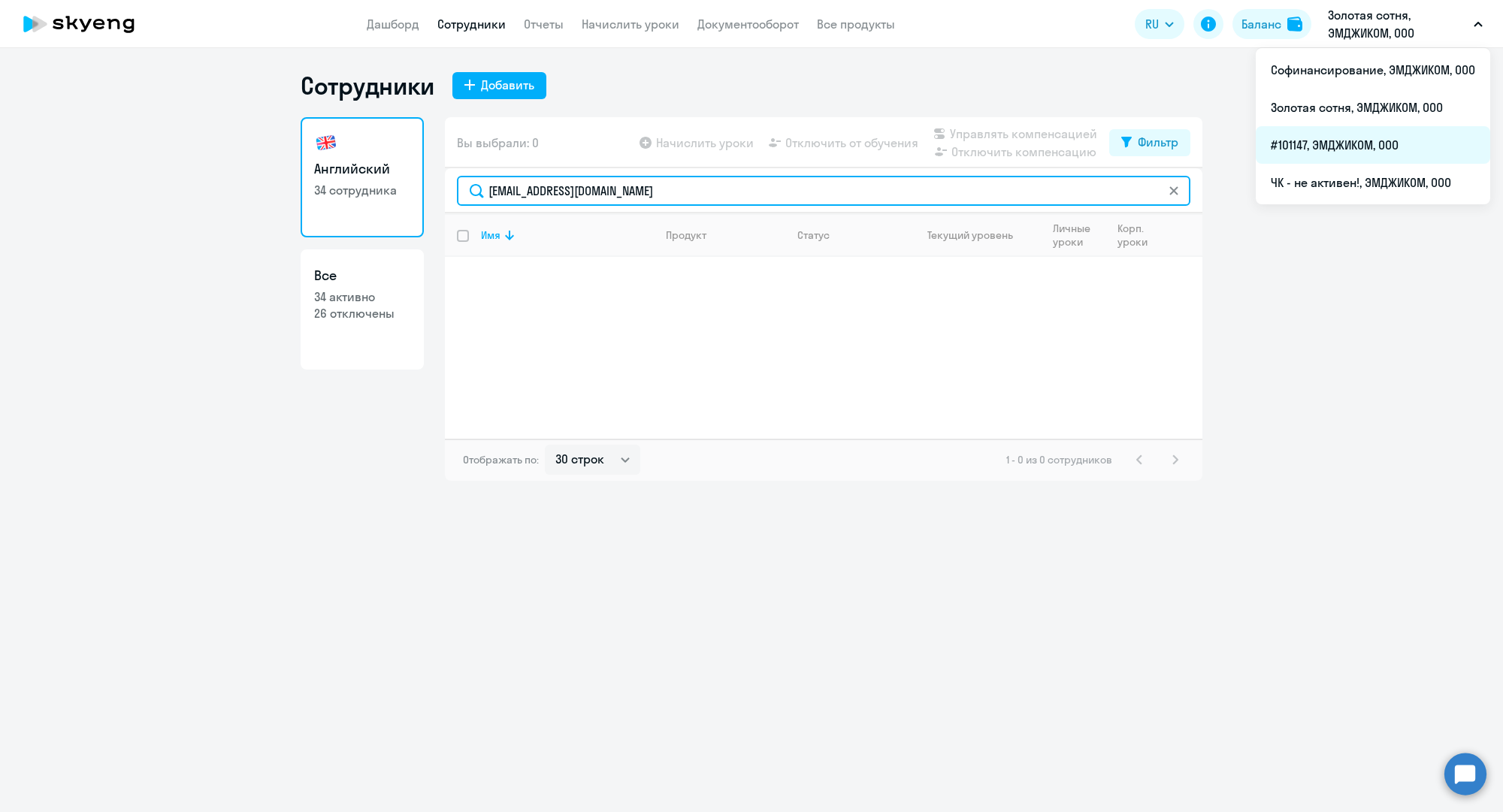
type input "i.maznichenko@reactive-agency.ru"
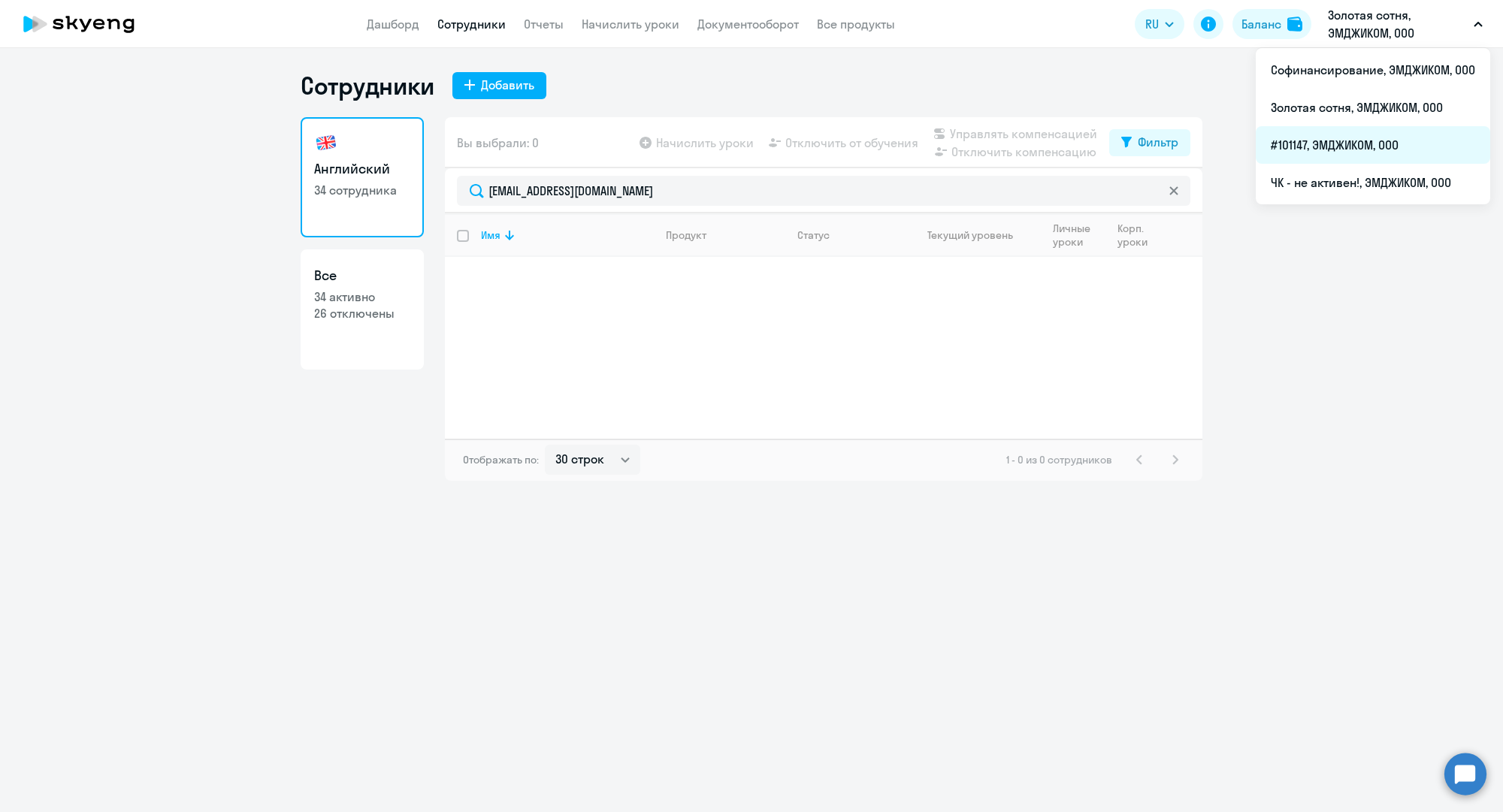
click at [1344, 139] on li "#101147, ЭМДЖИКОМ, ООО" at bounding box center [1373, 145] width 235 height 38
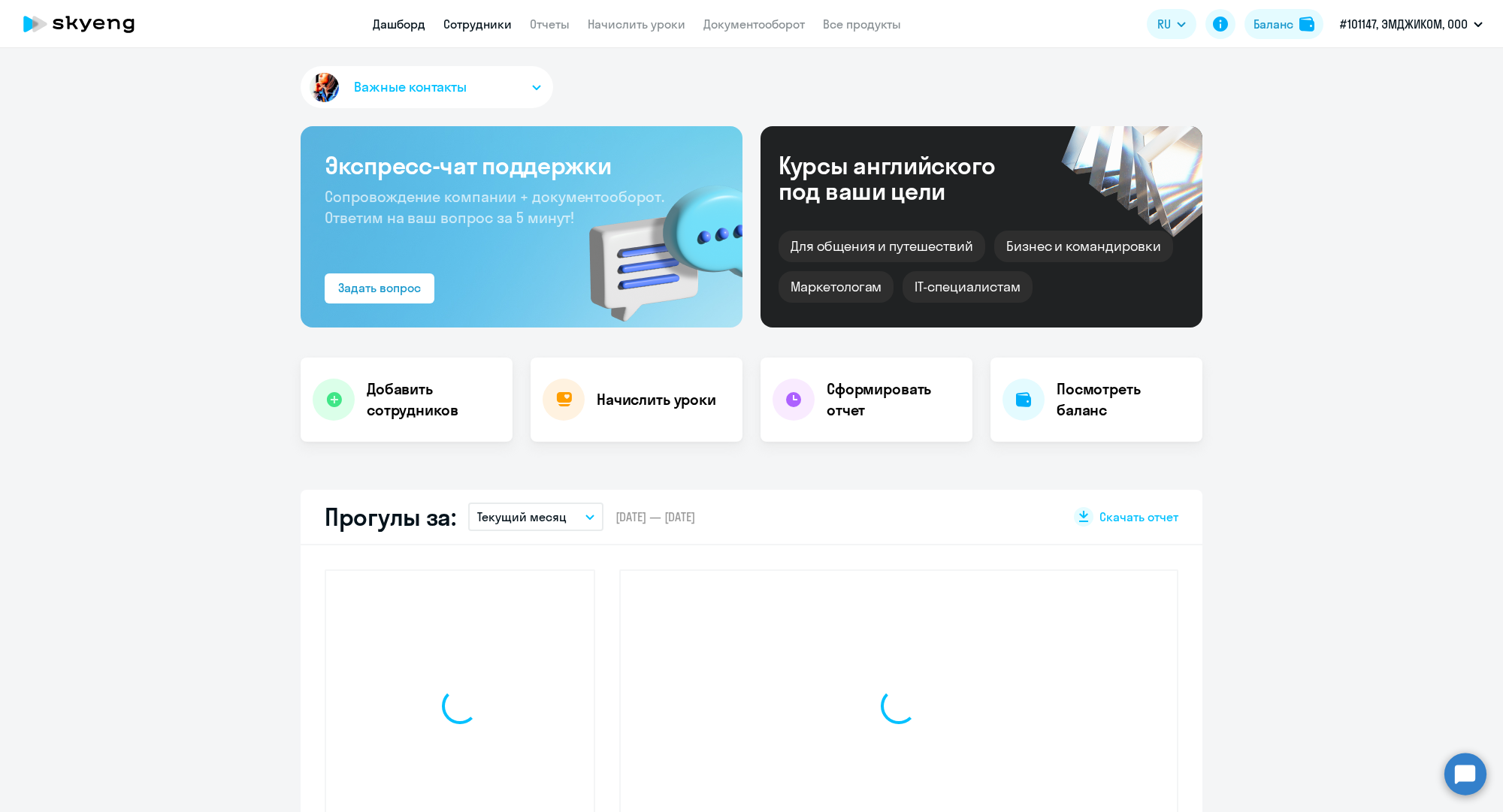
click at [478, 17] on link "Сотрудники" at bounding box center [477, 23] width 68 height 15
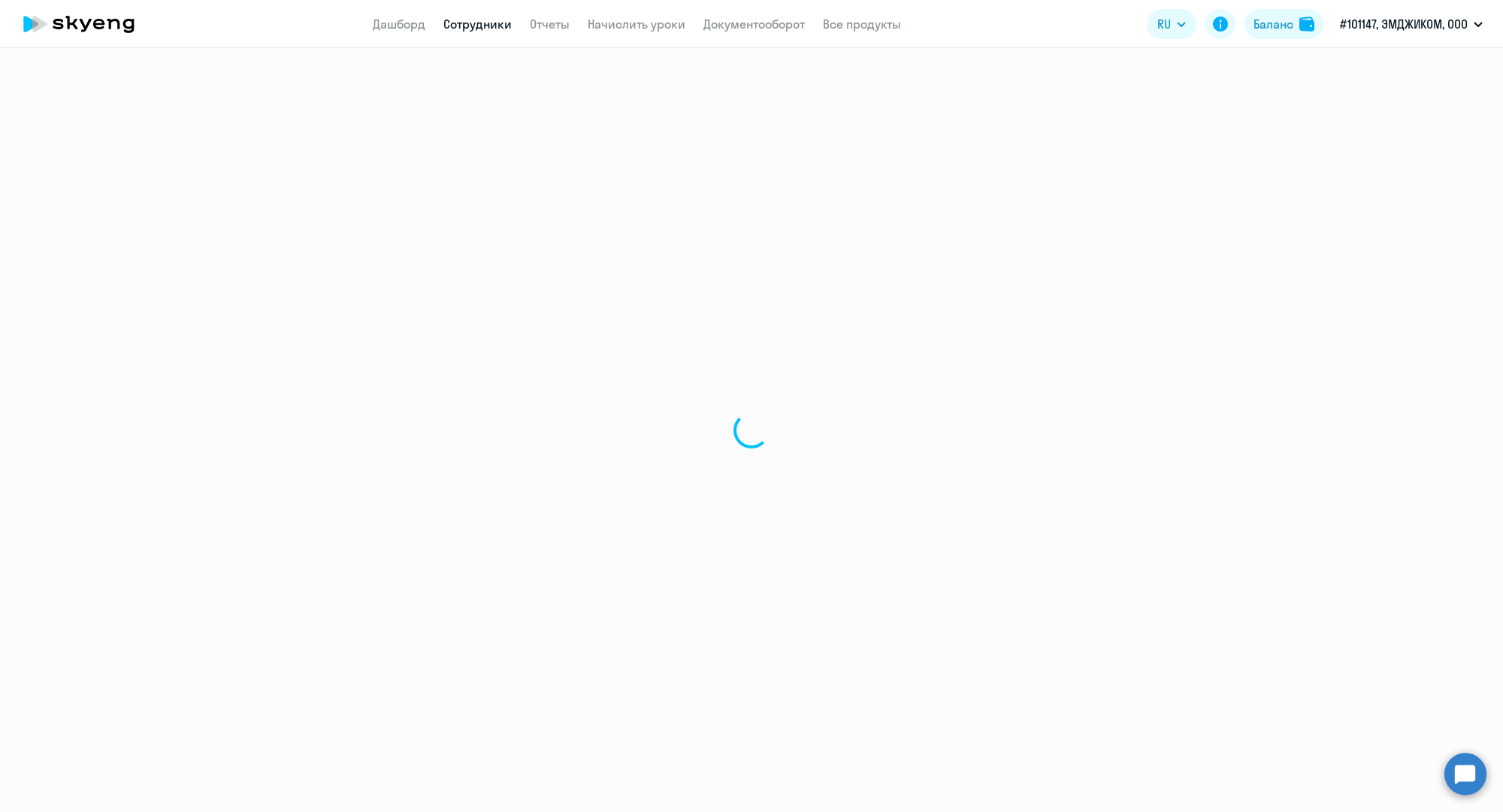
select select "30"
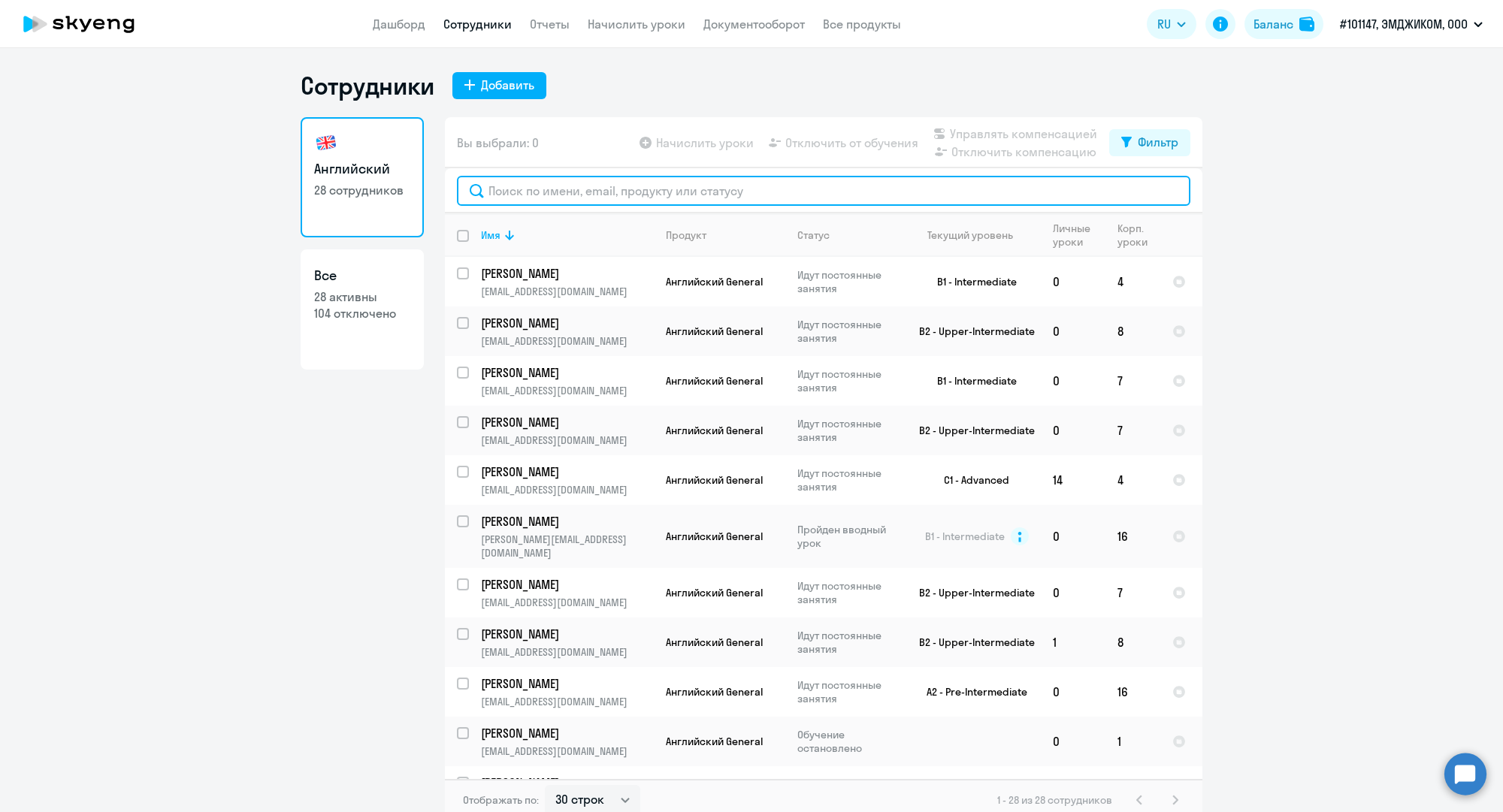
click at [564, 188] on input "text" at bounding box center [823, 191] width 734 height 30
paste input "i.maznichenko@reactive-agency.ru"
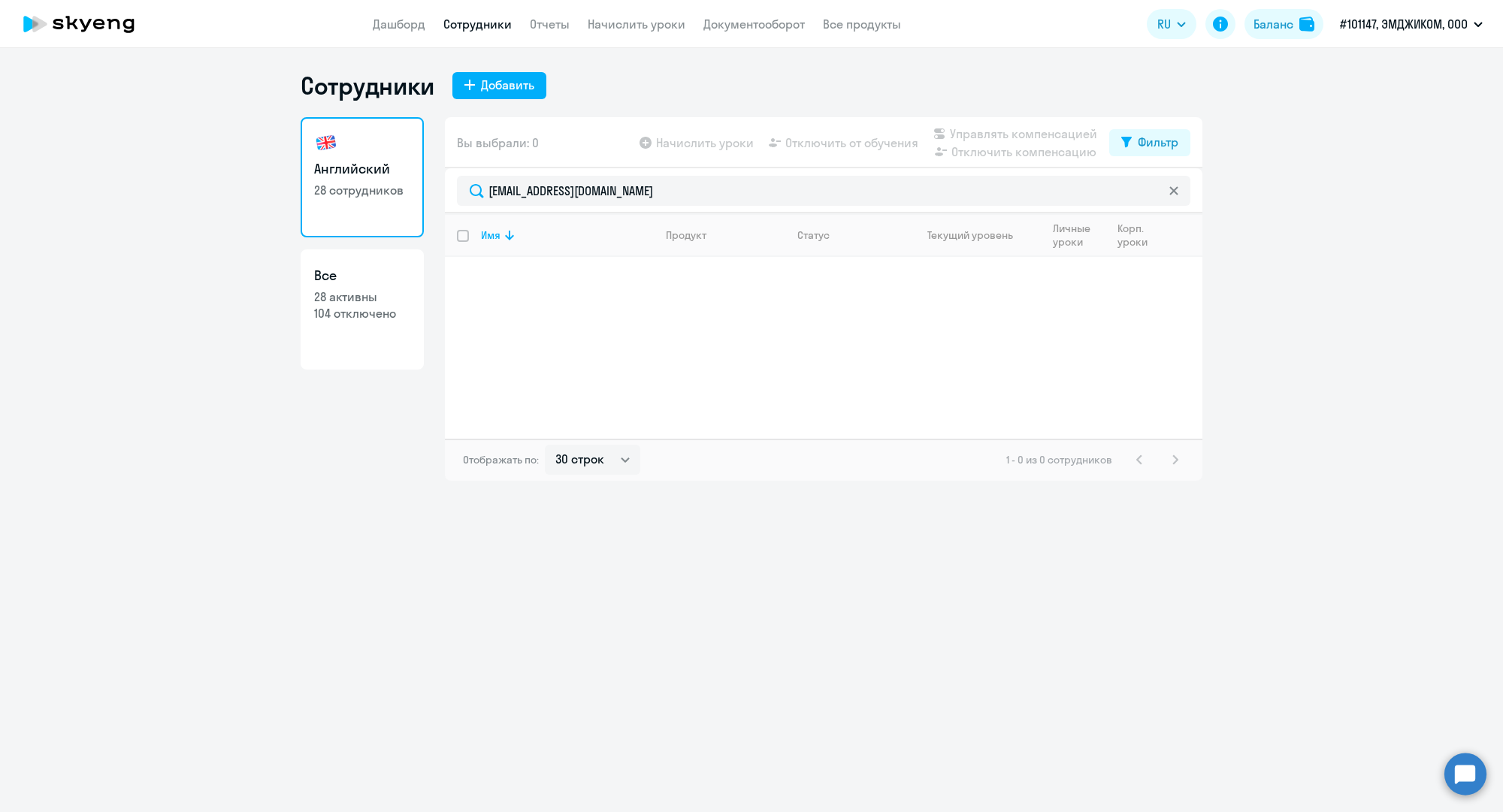
click at [505, 27] on link "Сотрудники" at bounding box center [477, 23] width 68 height 15
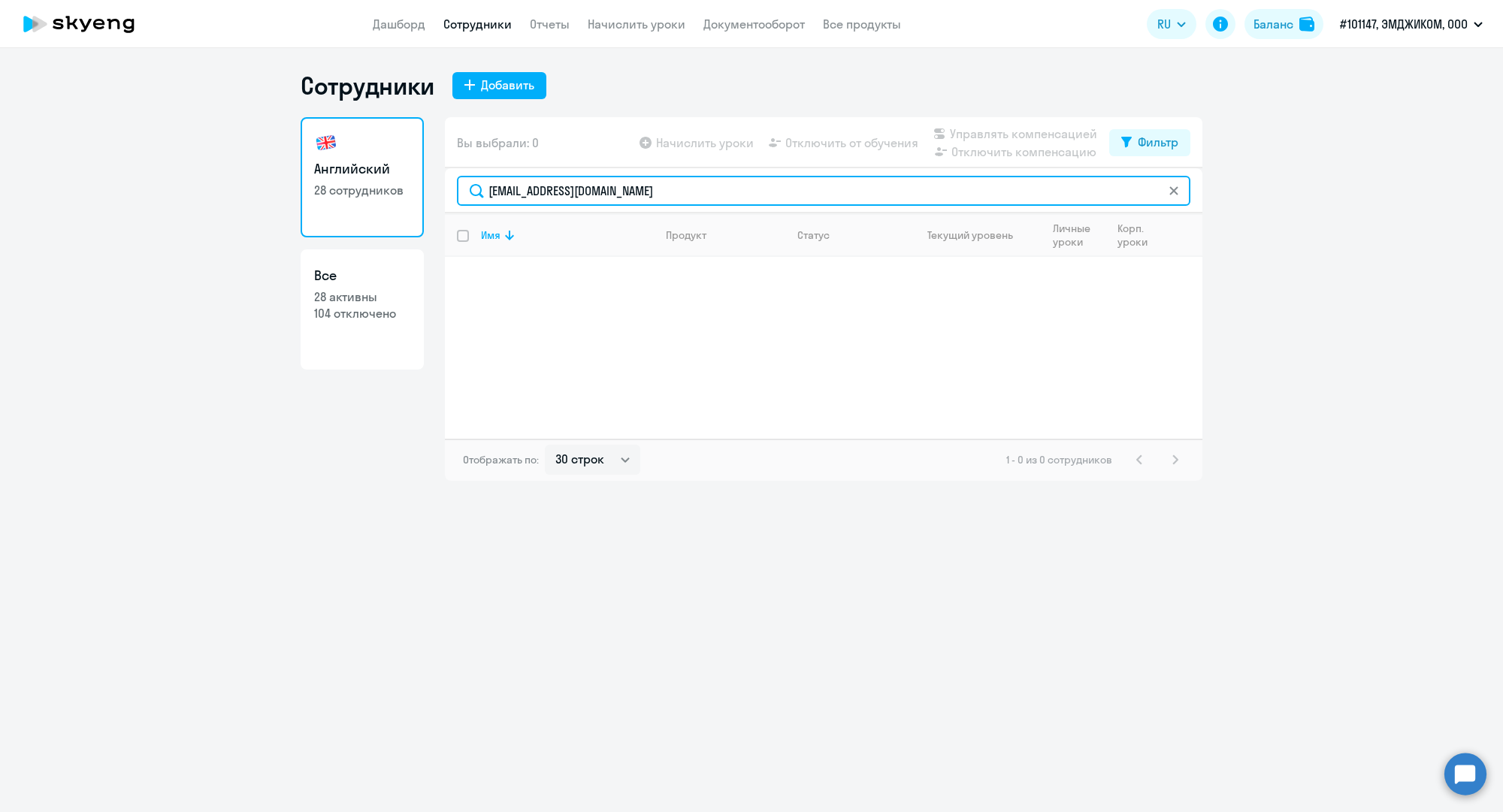
click at [623, 198] on input "i.maznichenko@reactive-agency.ru" at bounding box center [823, 191] width 734 height 30
click at [623, 196] on input "i.maznichenko@reactive-agency.ru" at bounding box center [823, 191] width 734 height 30
paste input "n.samsonov@mgcom"
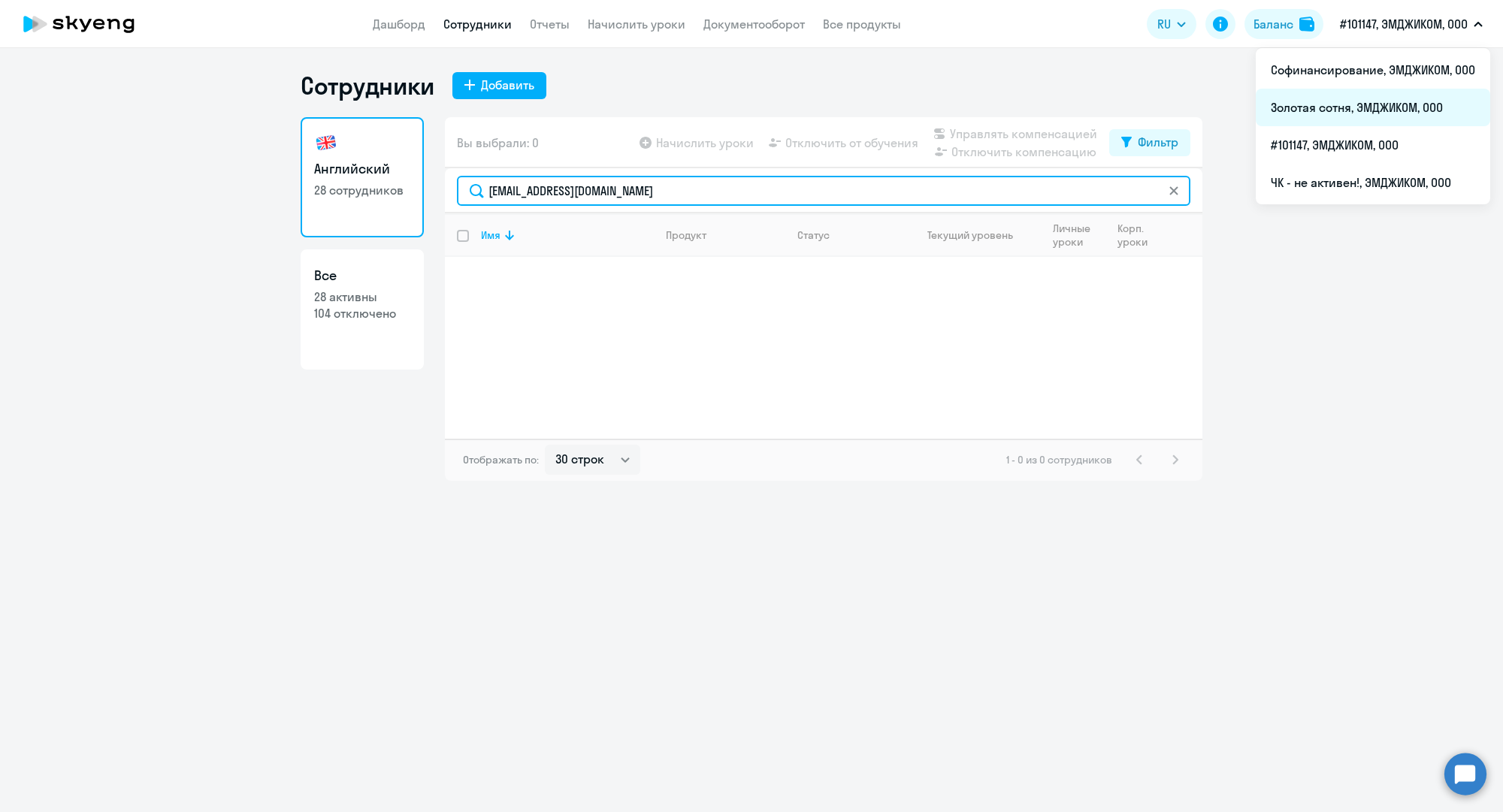
type input "n.samsonov@mgcom.ru"
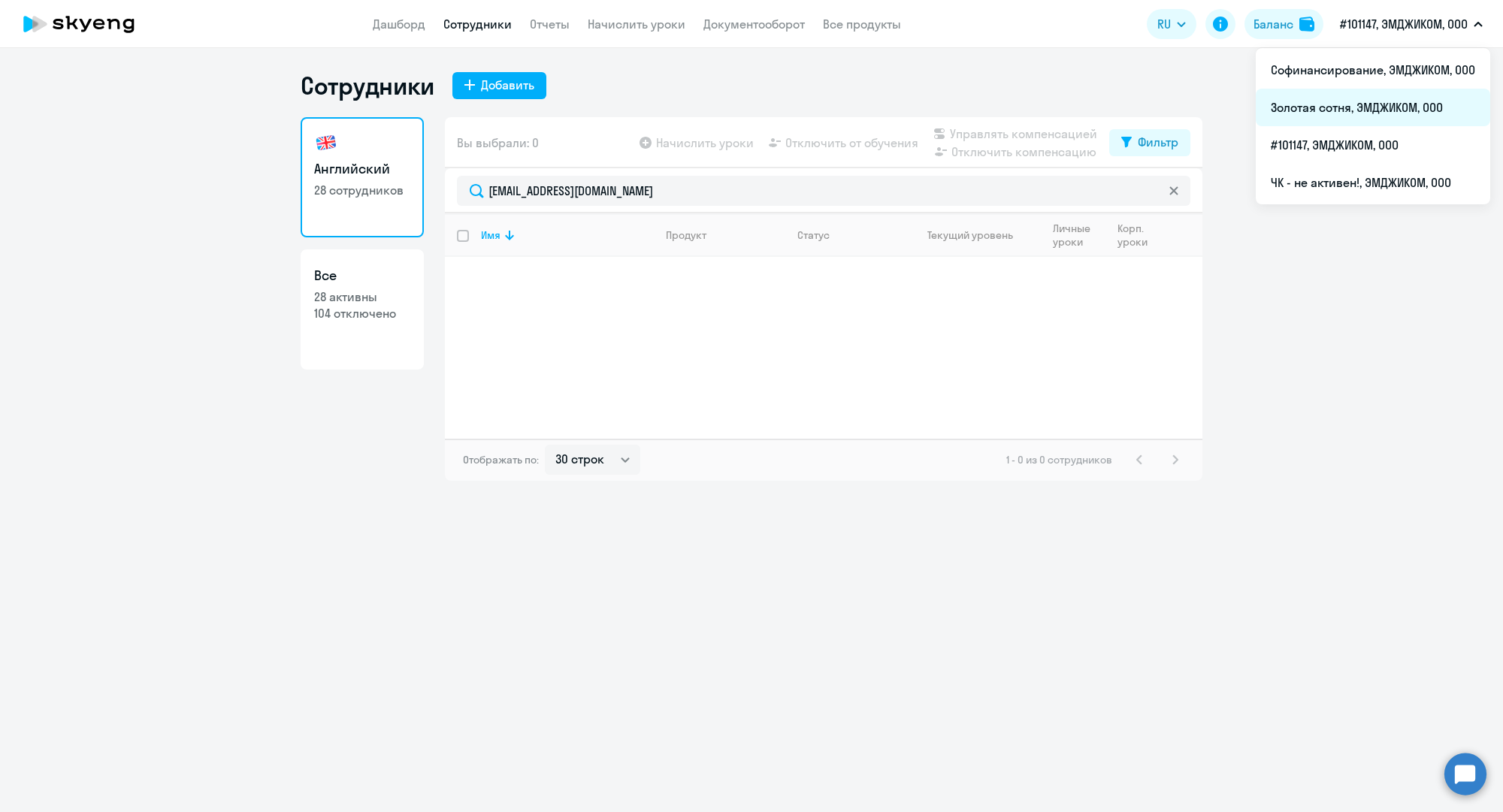
click at [1371, 107] on li "Золотая сотня, ЭМДЖИКОМ, ООО" at bounding box center [1373, 107] width 235 height 38
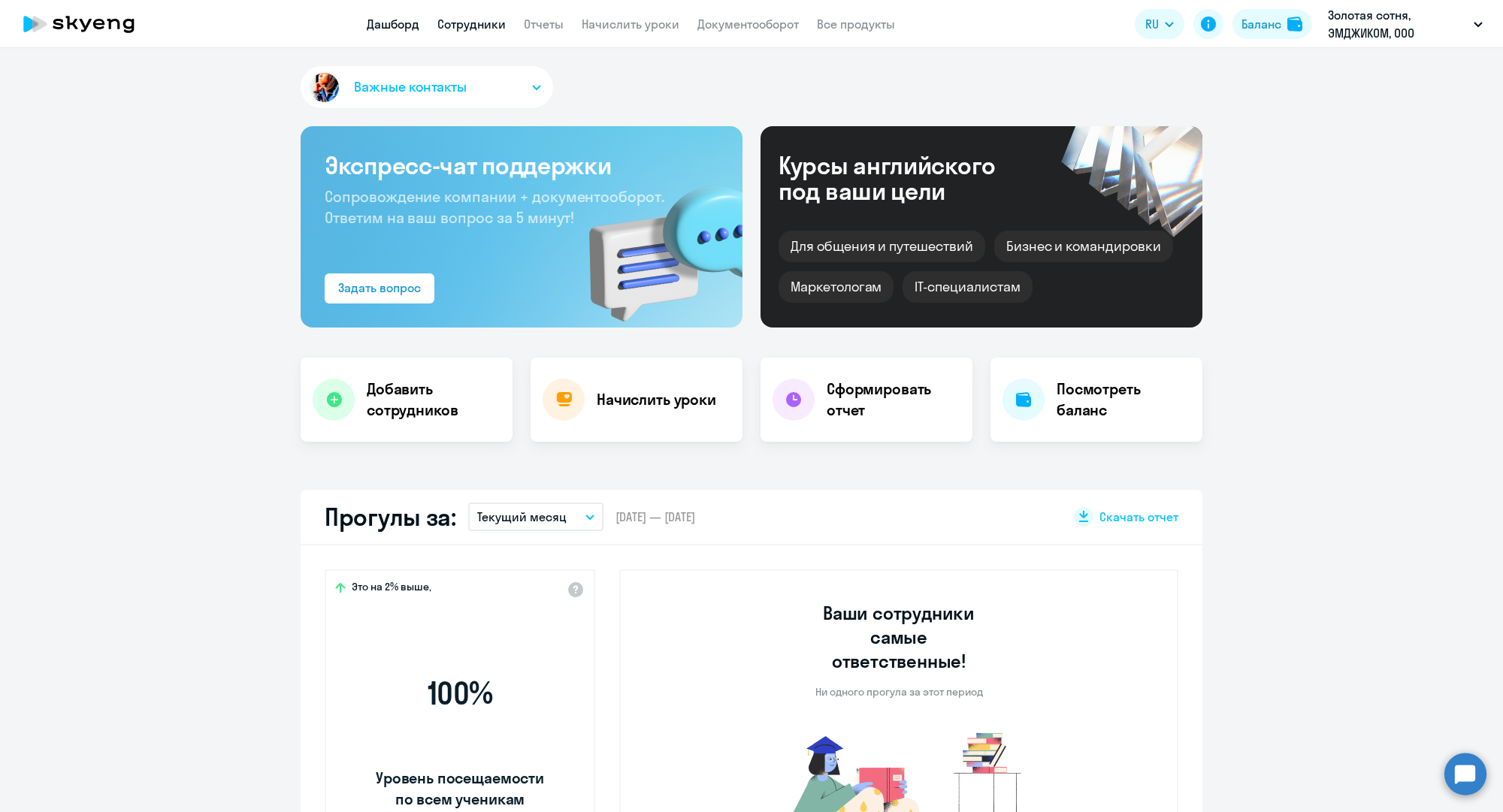
click at [489, 28] on link "Сотрудники" at bounding box center [471, 23] width 68 height 15
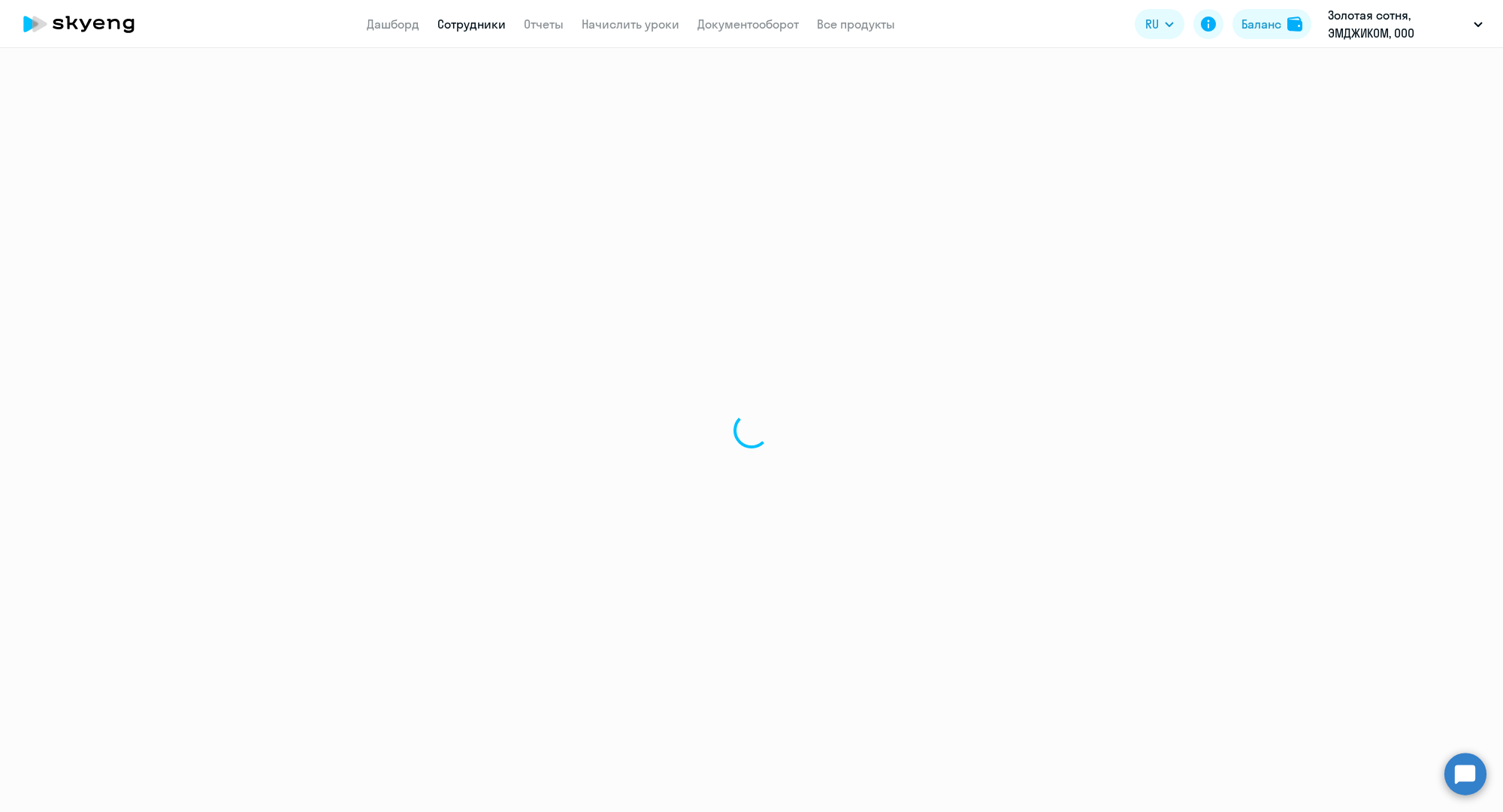
select select "30"
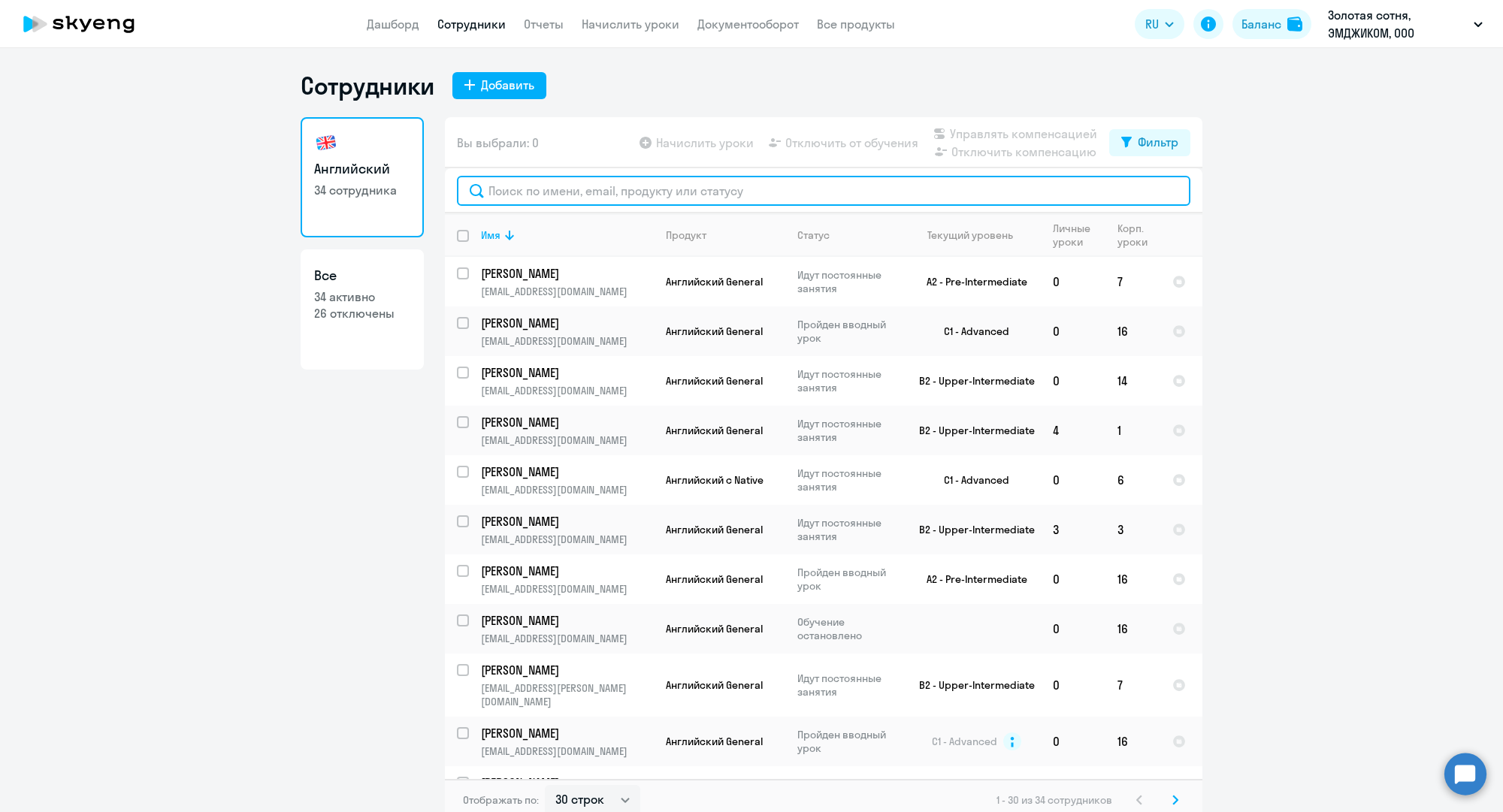
click at [624, 194] on input "text" at bounding box center [823, 191] width 734 height 30
paste input "n.samsonov@mgcom.ru"
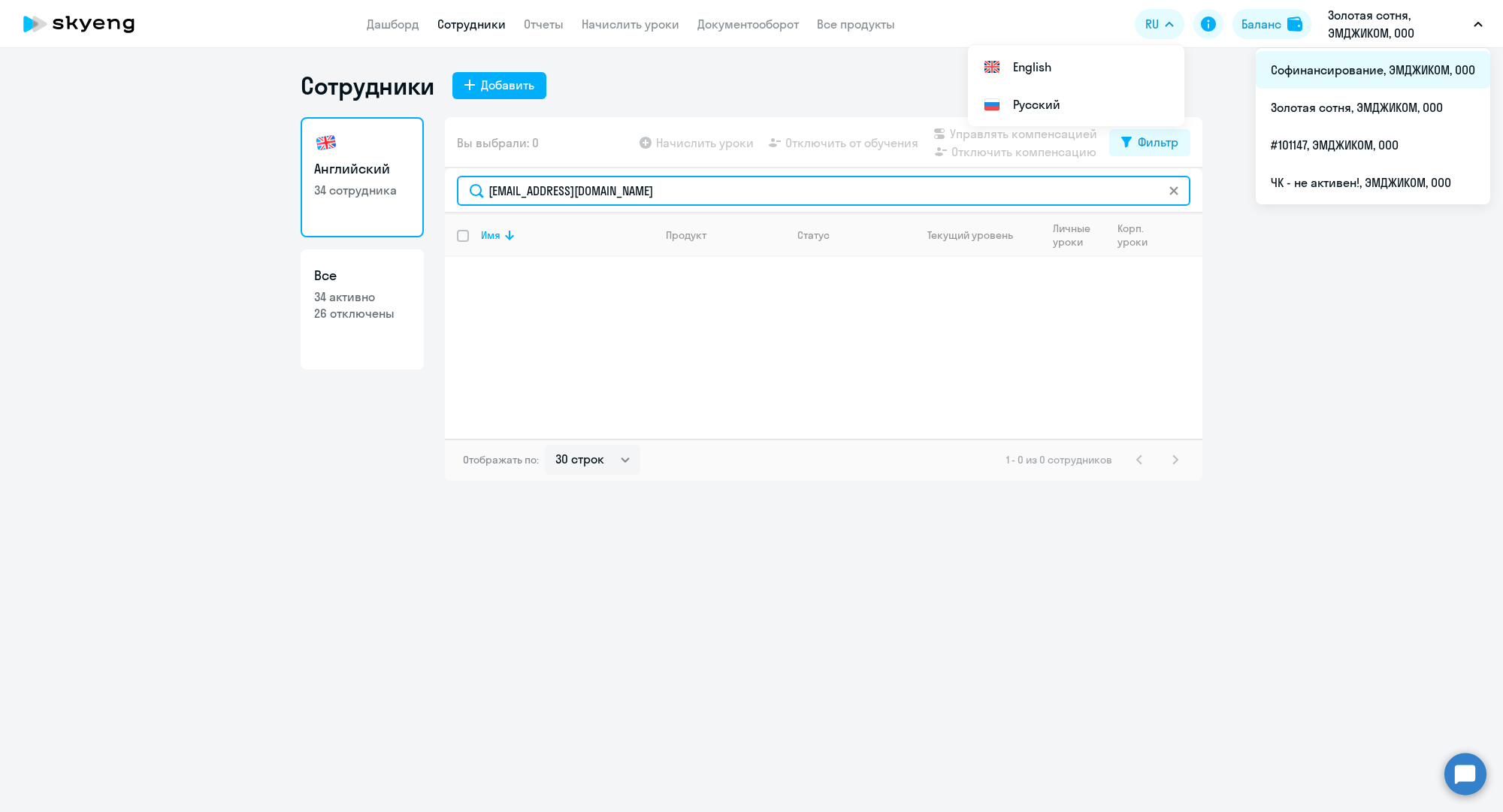
type input "n.samsonov@mgcom.ru"
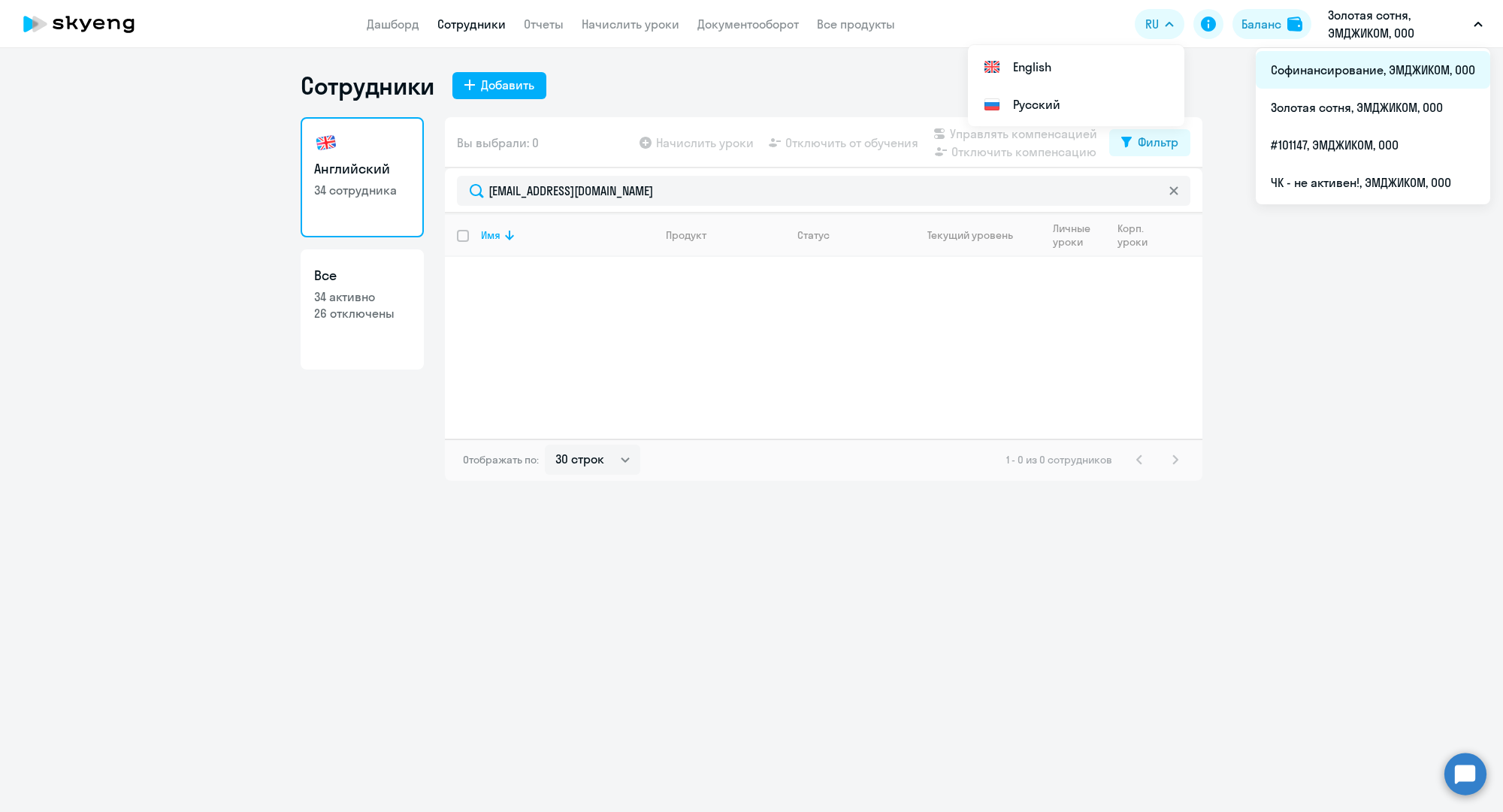
click at [1332, 64] on li "Софинансирование, ЭМДЖИКОМ, ООО" at bounding box center [1373, 70] width 235 height 38
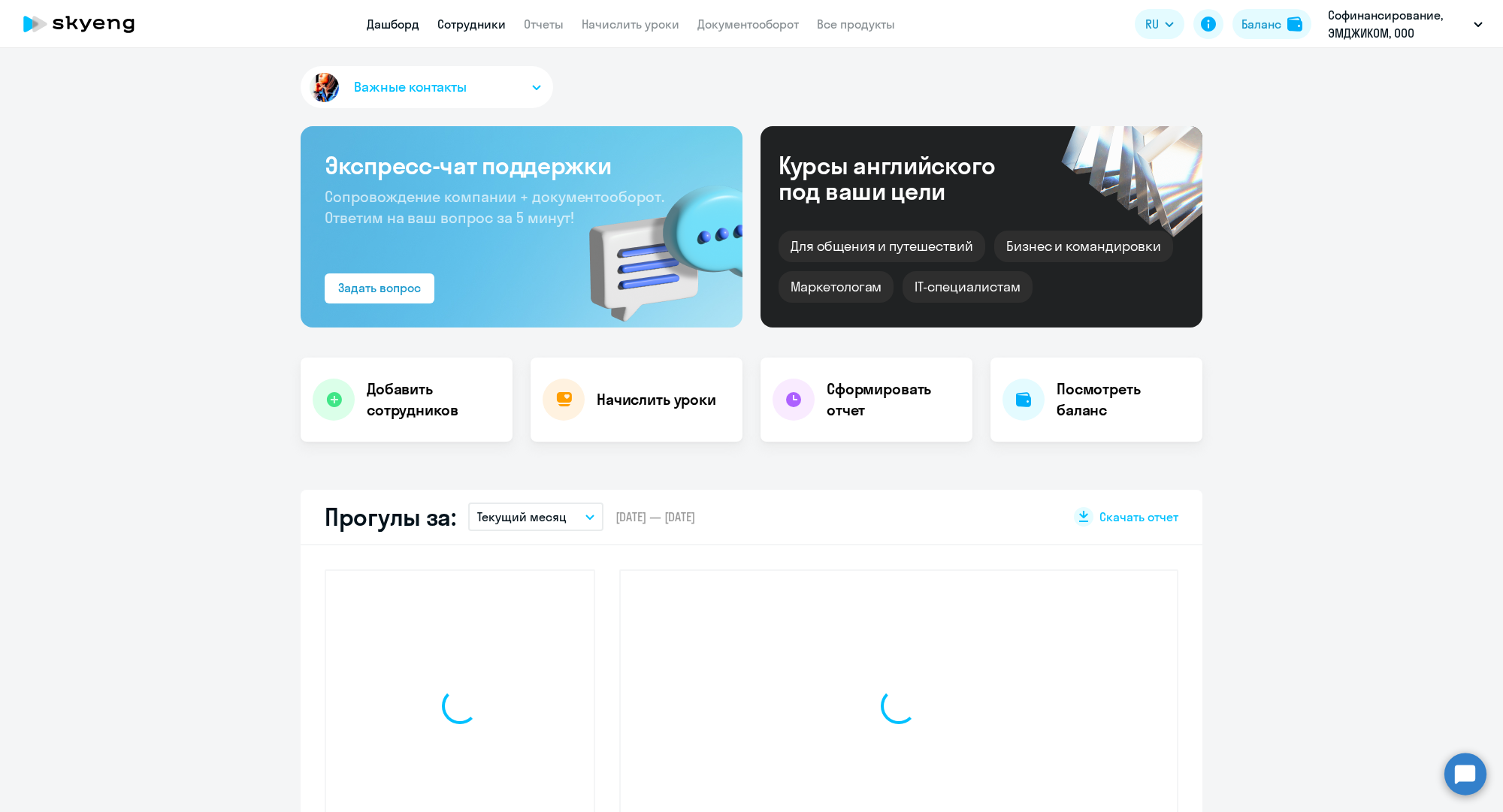
click at [483, 30] on link "Сотрудники" at bounding box center [471, 23] width 68 height 15
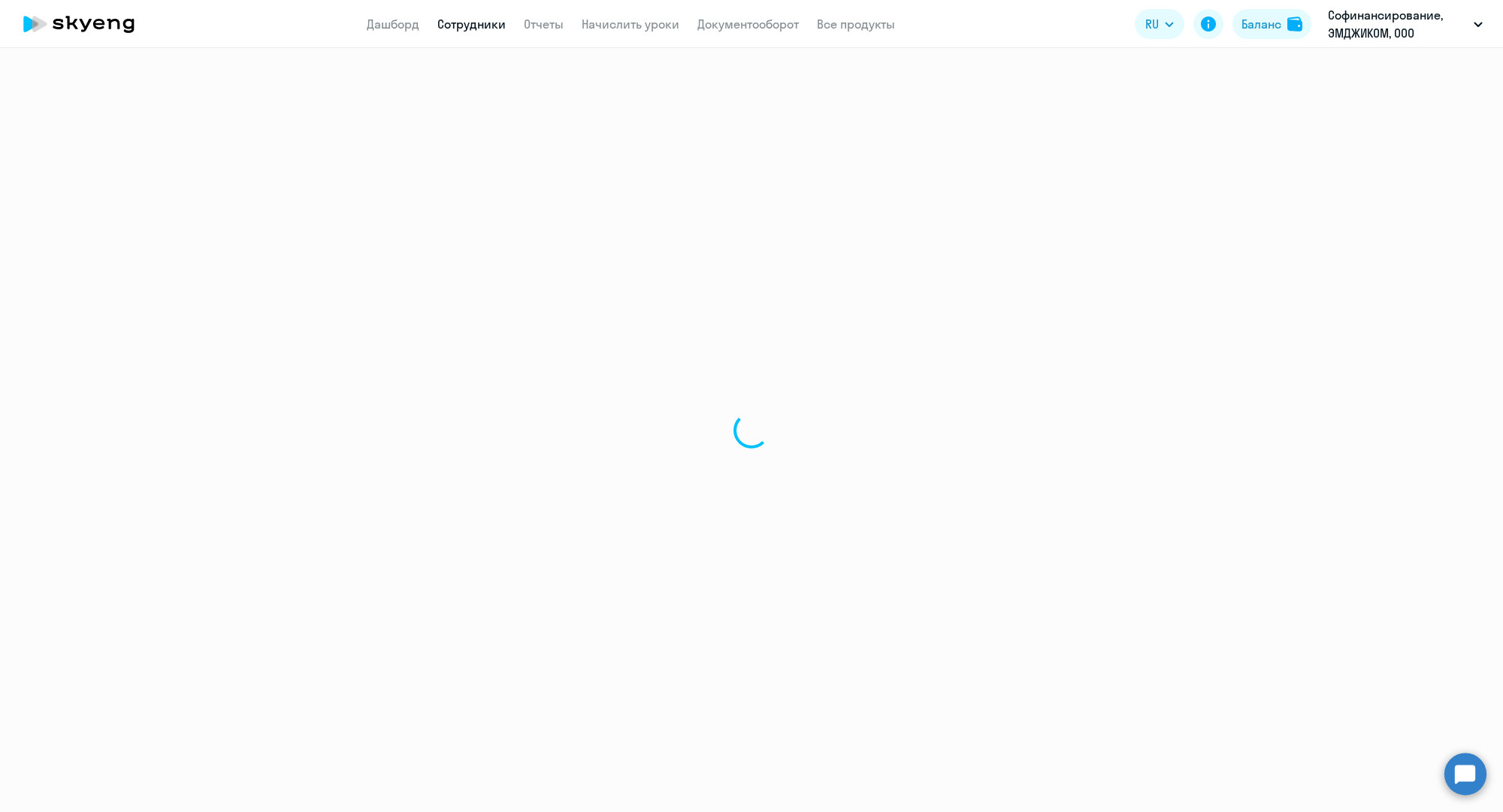
select select "30"
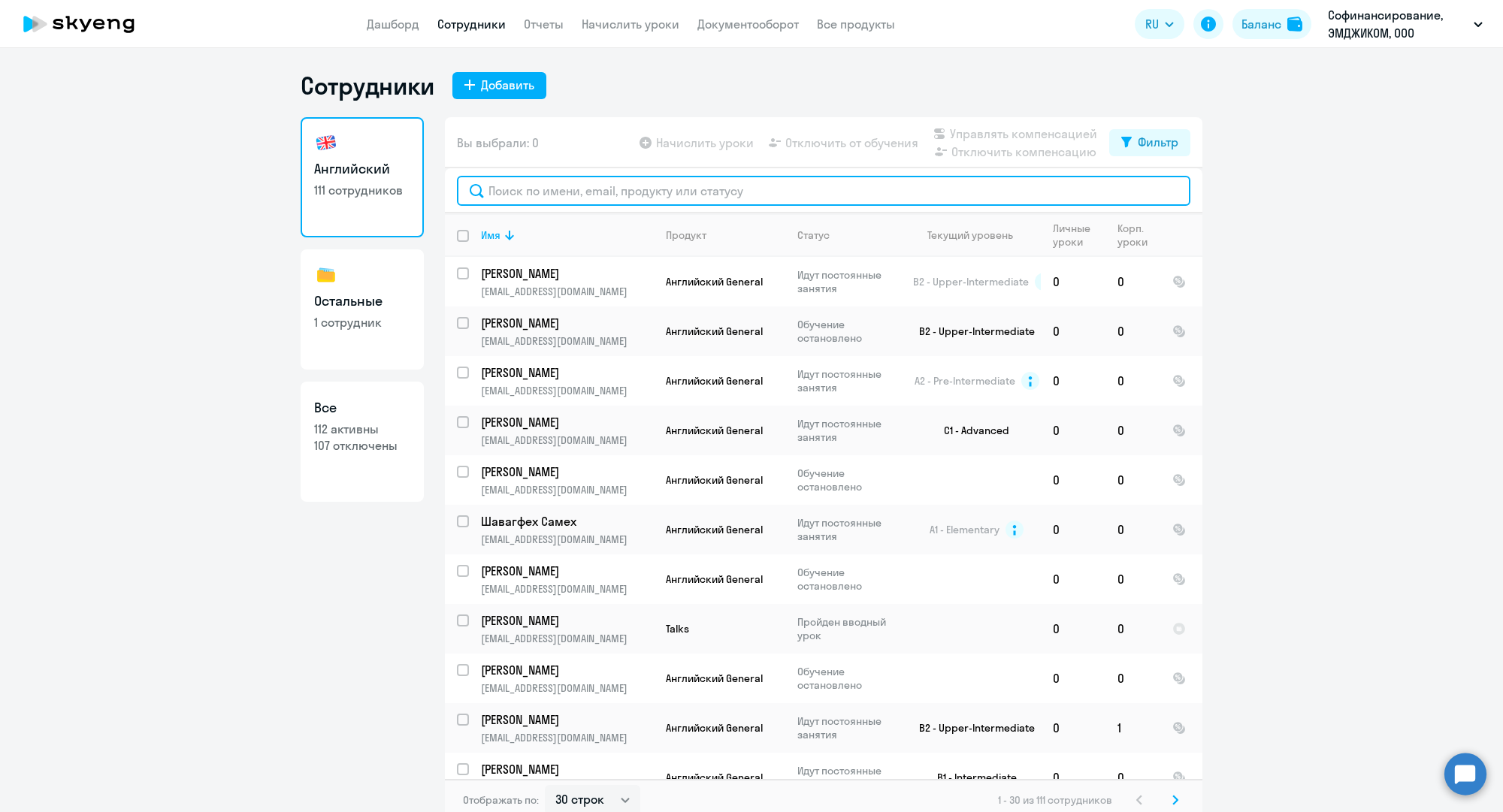
click at [609, 192] on input "text" at bounding box center [823, 191] width 734 height 30
paste input "n.samsonov@mgcom.ru"
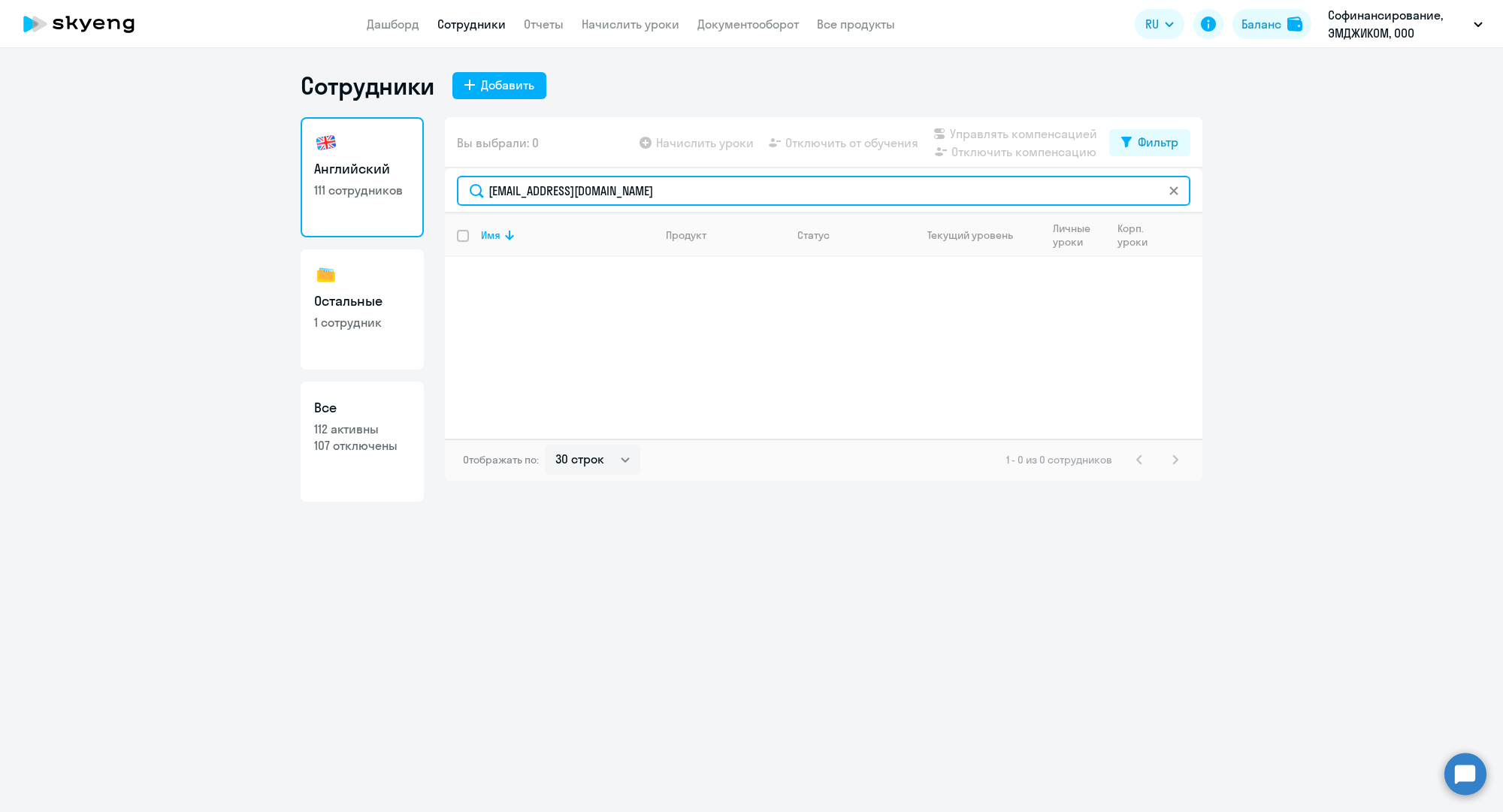
click at [544, 191] on input "n.samsonov@mgcom.ru" at bounding box center [823, 191] width 734 height 30
paste input "e.tselykh"
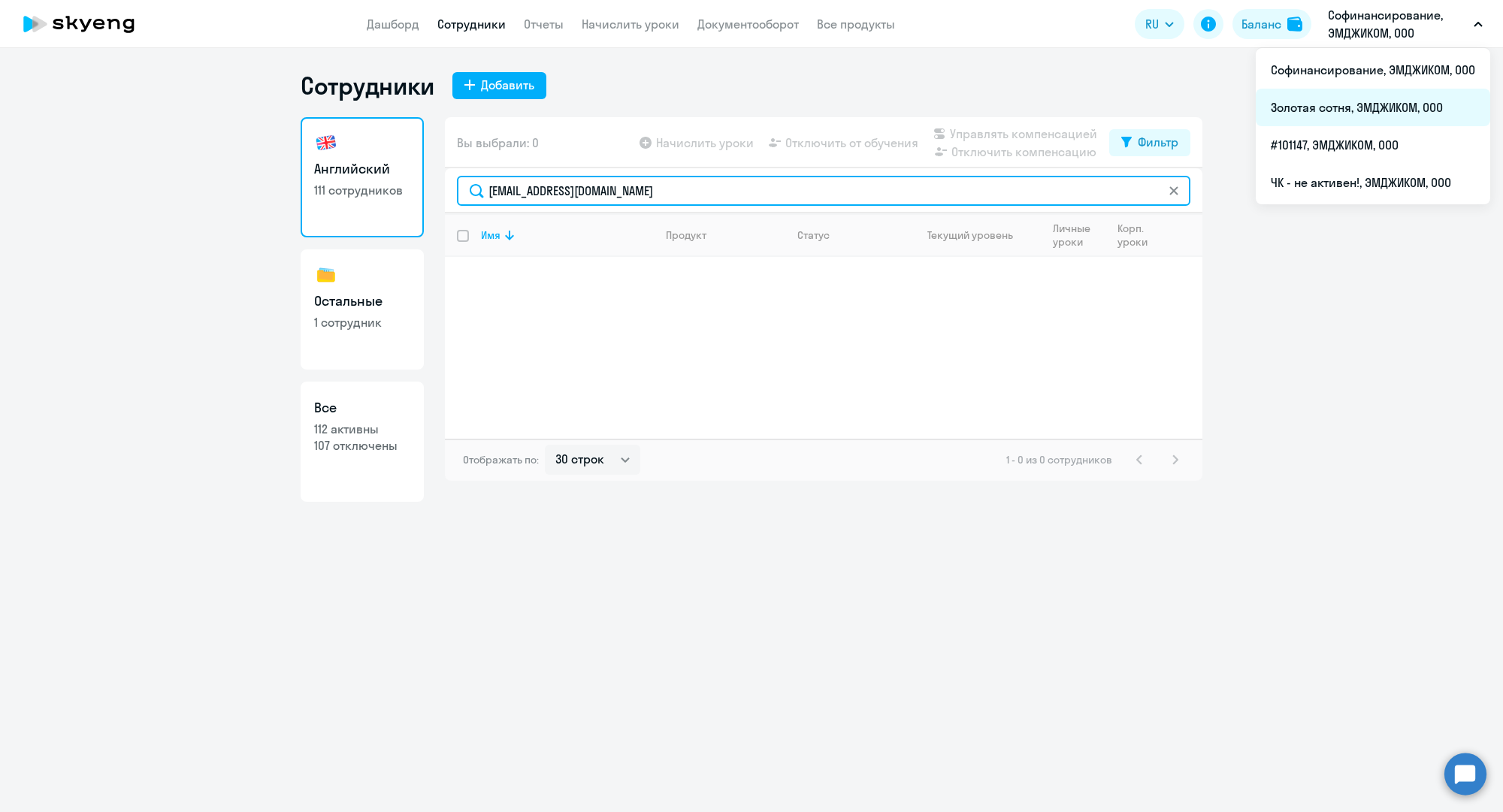
type input "e.tselykh@mgcom.ru"
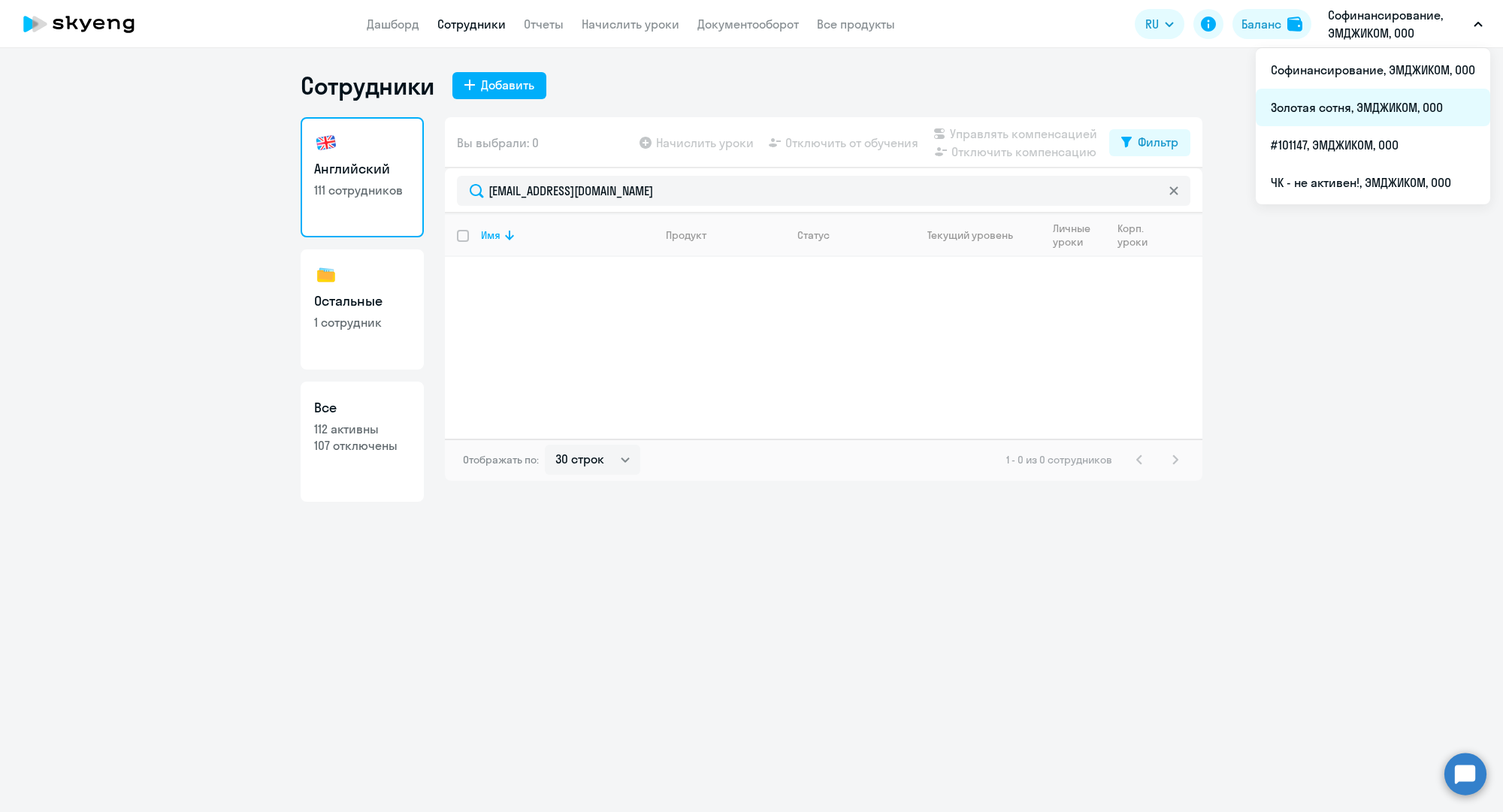
click at [1361, 101] on li "Золотая сотня, ЭМДЖИКОМ, ООО" at bounding box center [1373, 107] width 235 height 38
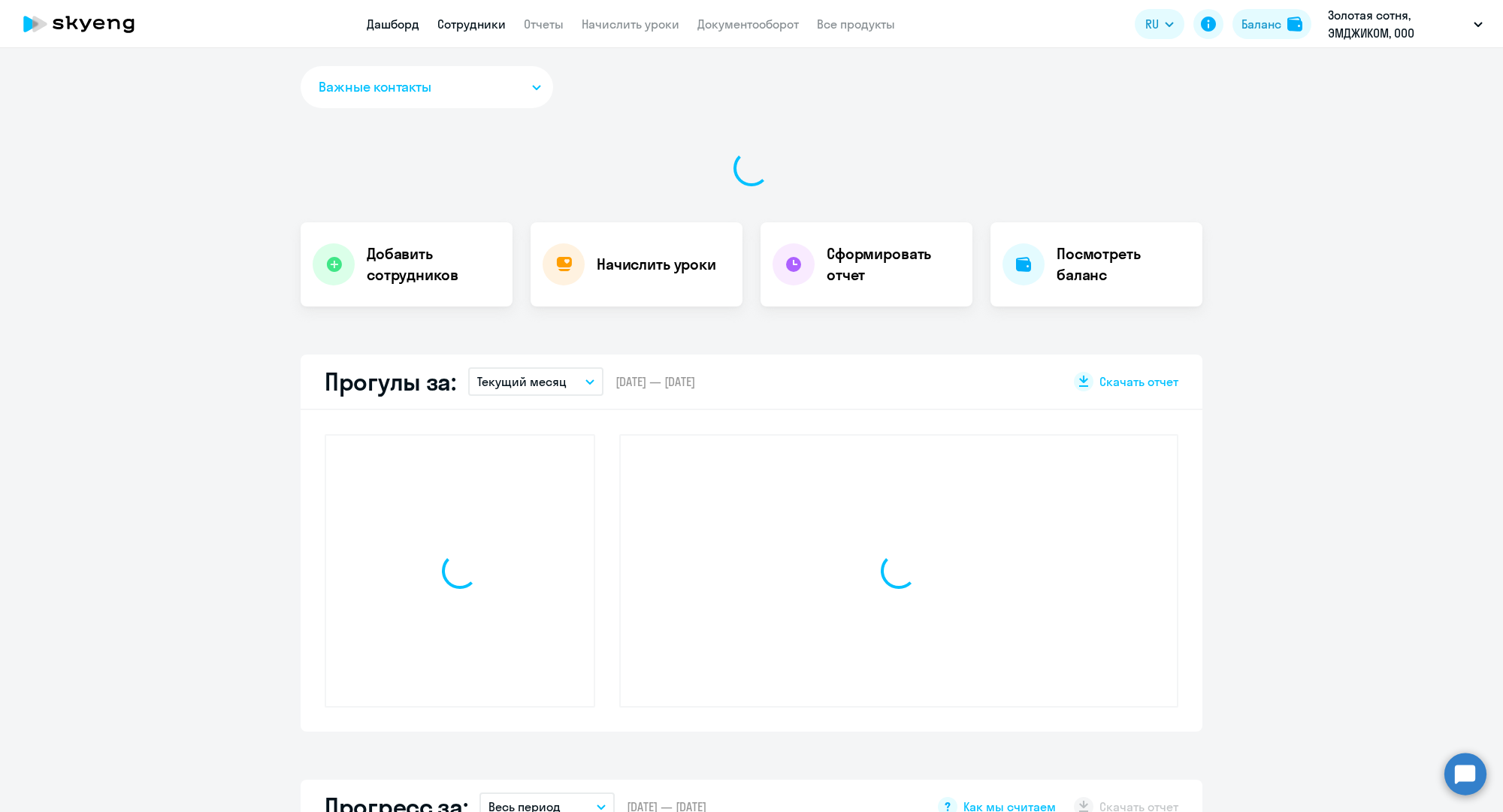
click at [487, 30] on link "Сотрудники" at bounding box center [471, 23] width 68 height 15
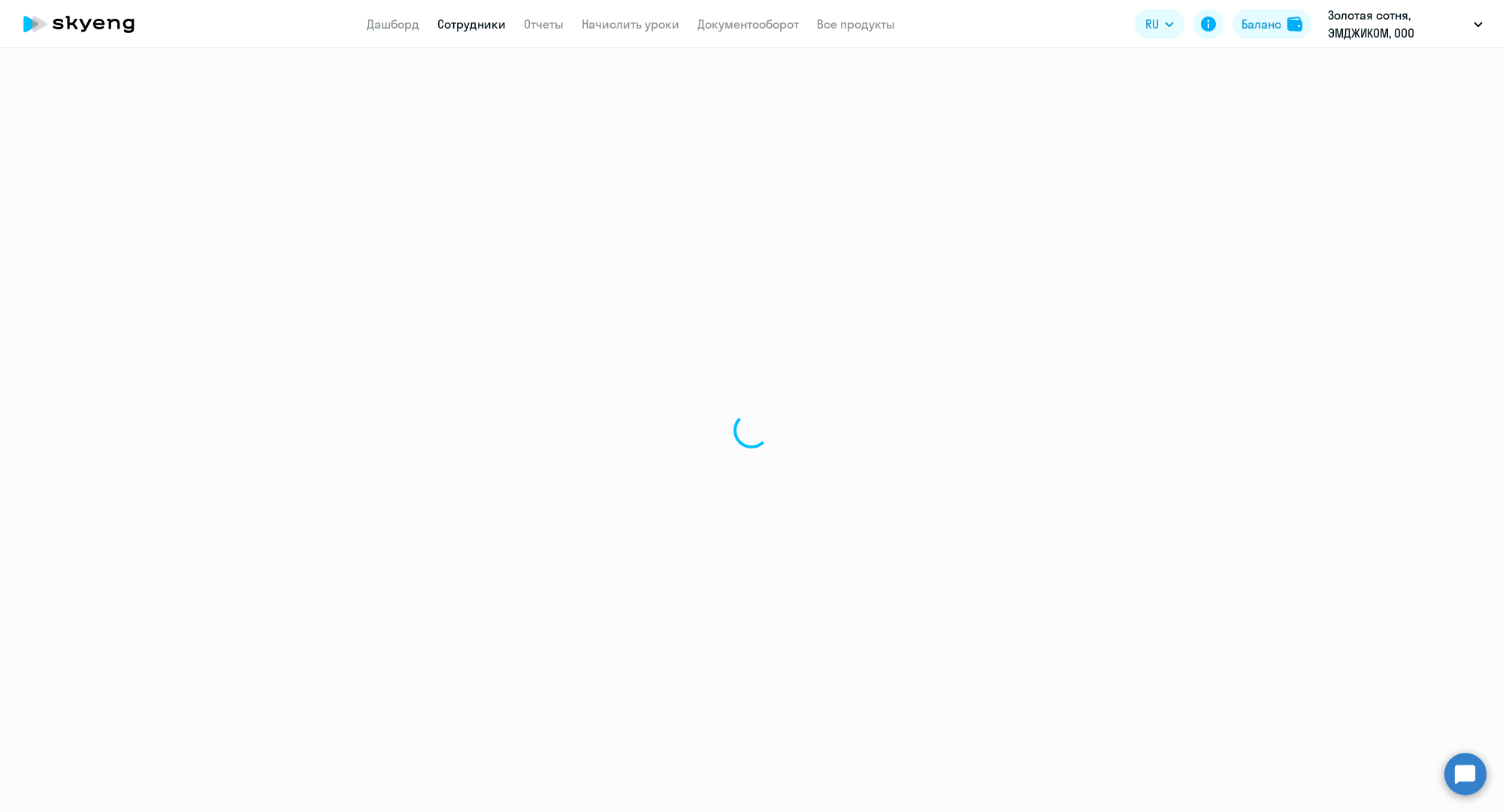
select select "30"
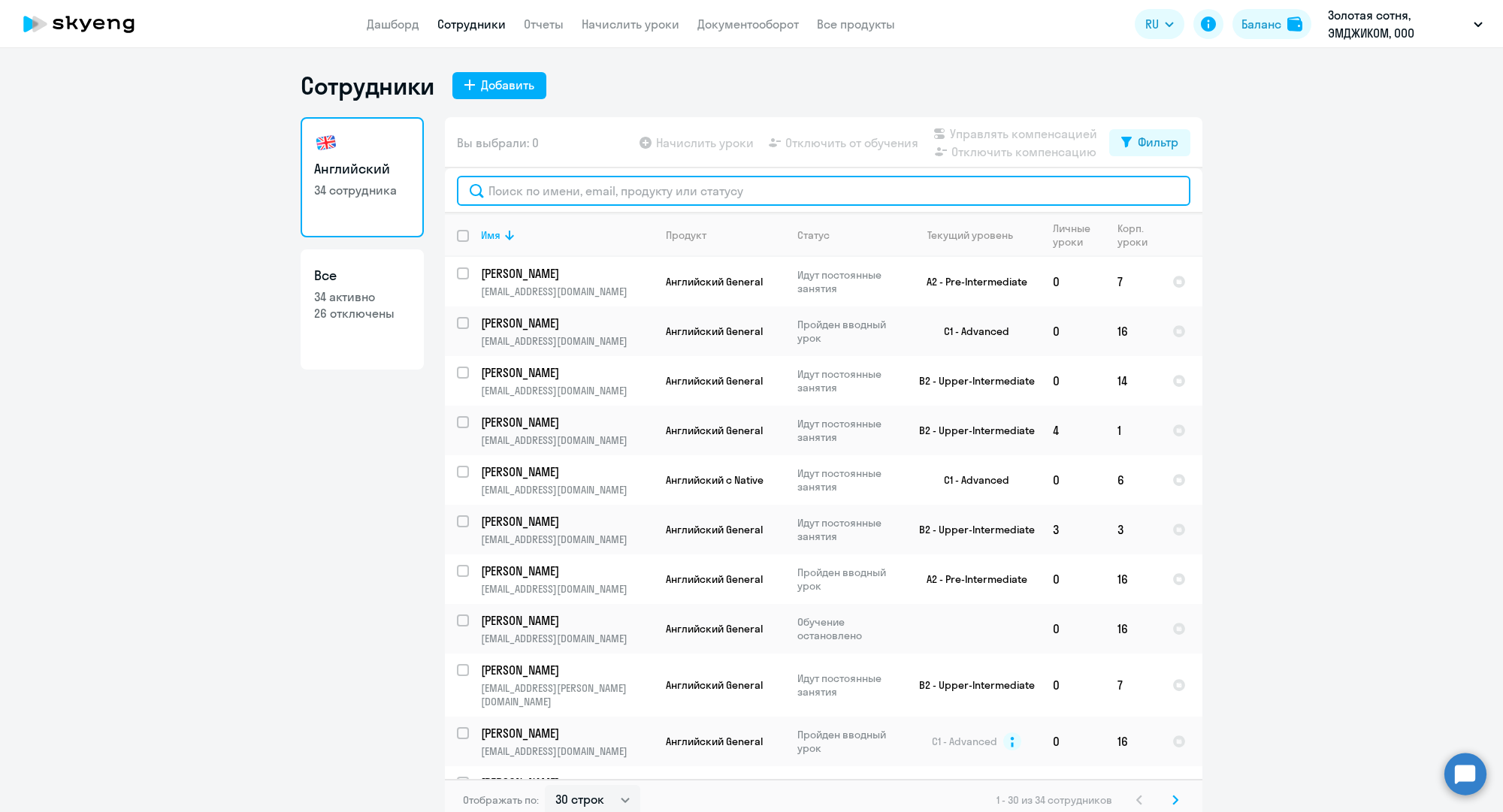
click at [592, 195] on input "text" at bounding box center [823, 191] width 734 height 30
paste input "e.tselykh@mgcom.ru"
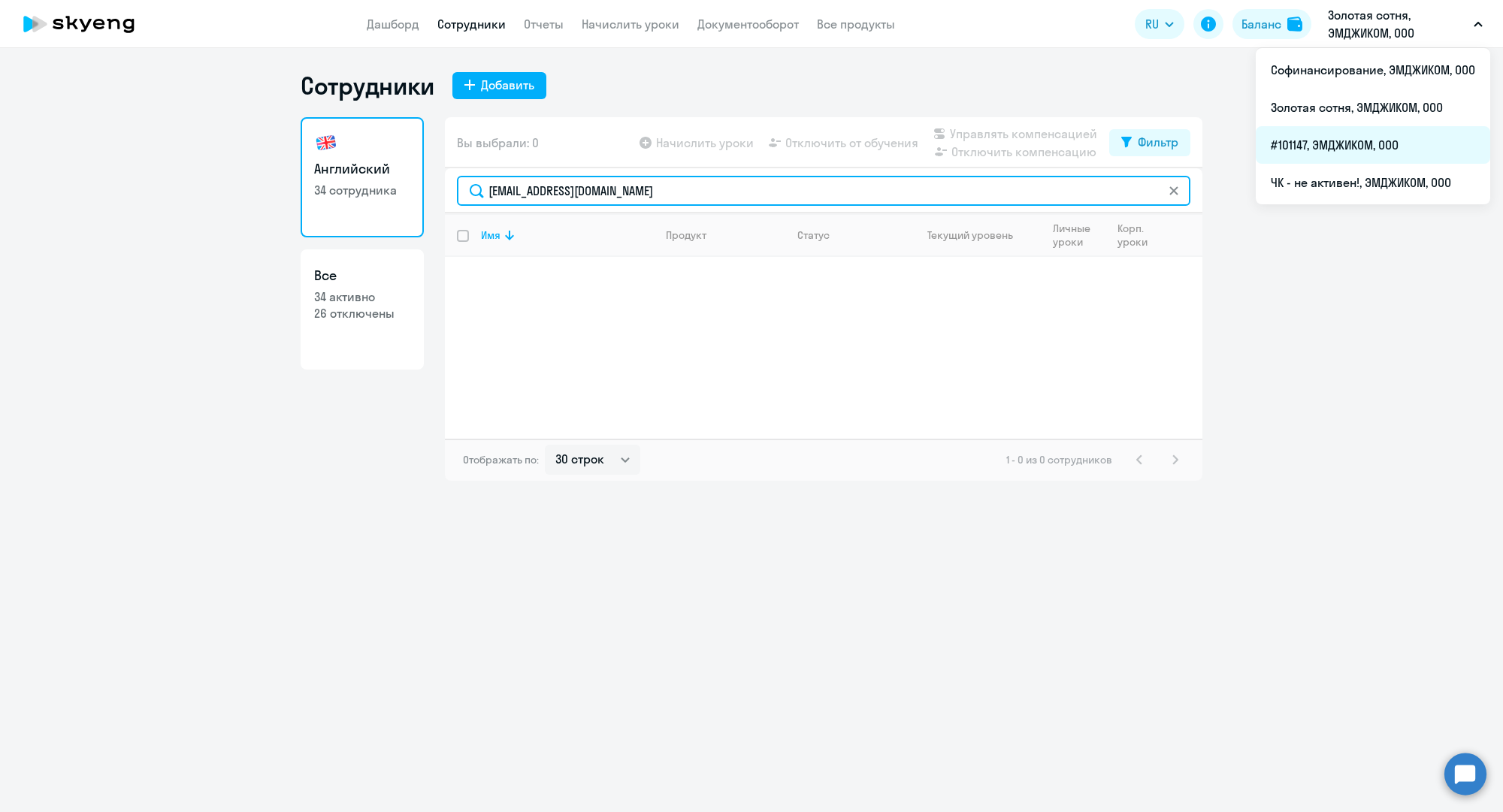
type input "e.tselykh@mgcom.ru"
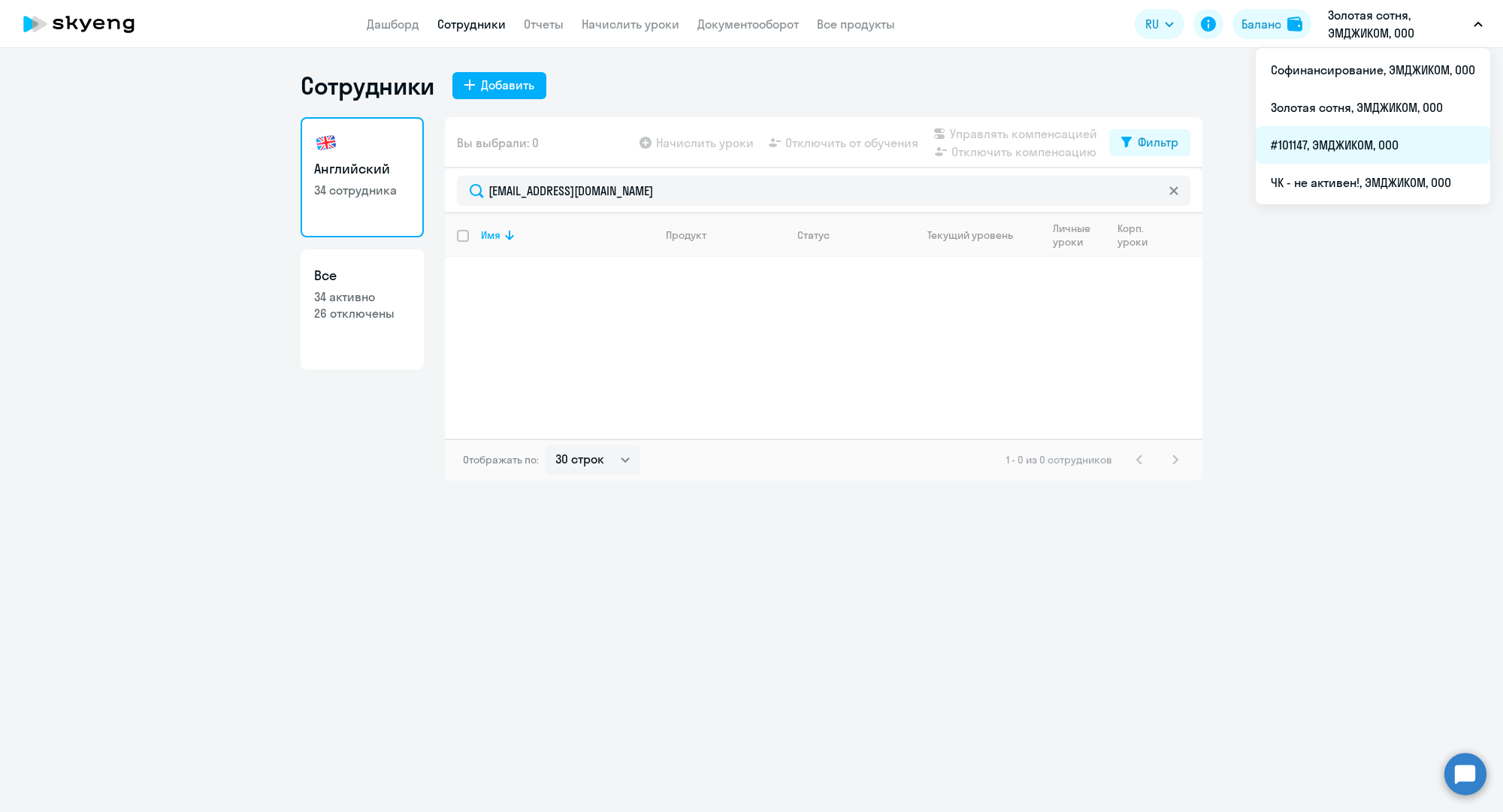
click at [1327, 136] on li "#101147, ЭМДЖИКОМ, ООО" at bounding box center [1373, 145] width 235 height 38
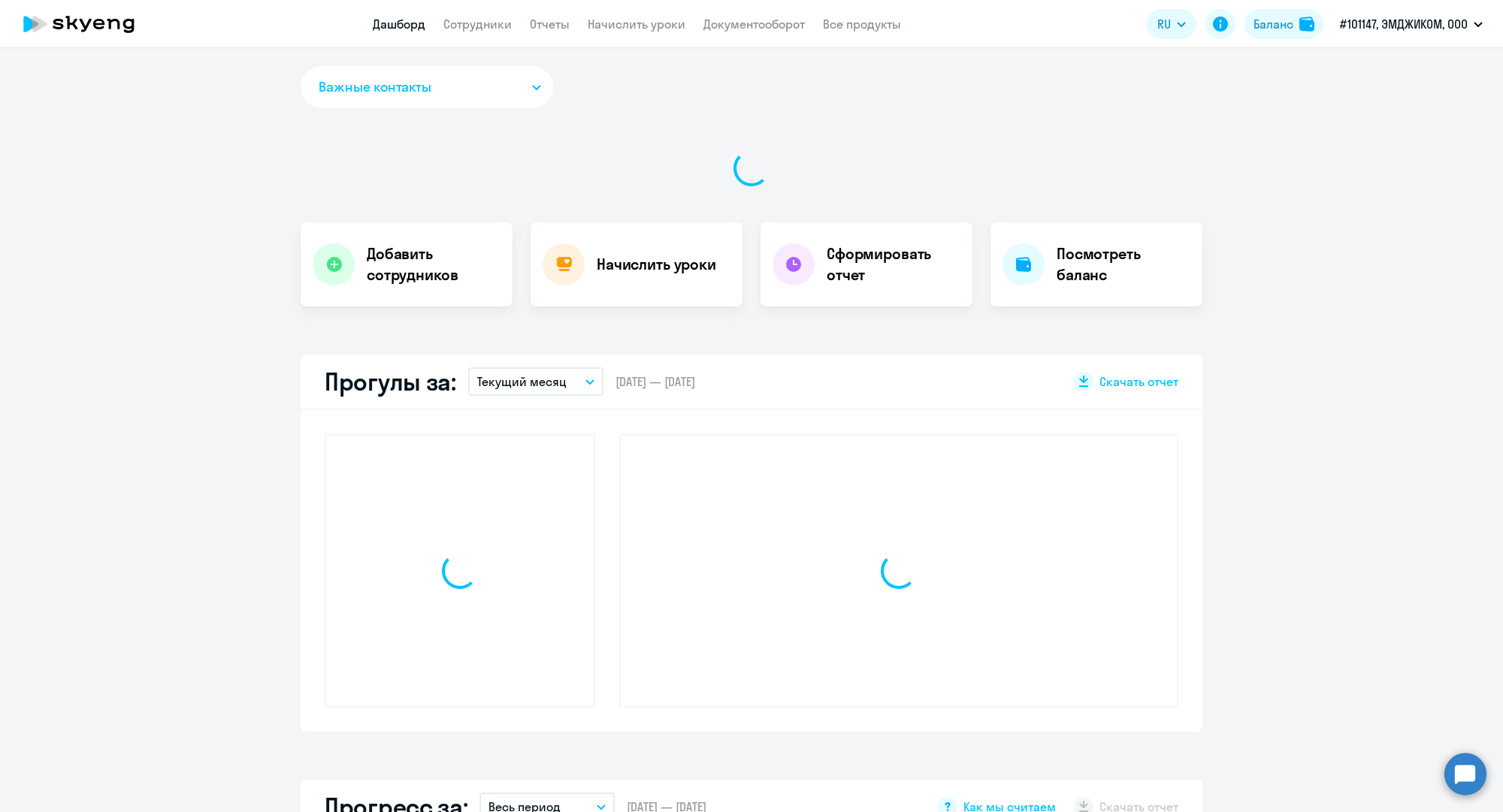
click at [466, 12] on app-header "Дашборд Сотрудники Отчеты Начислить уроки Документооборот Все продукты Дашборд …" at bounding box center [752, 24] width 1503 height 48
click at [467, 20] on link "Сотрудники" at bounding box center [477, 23] width 68 height 15
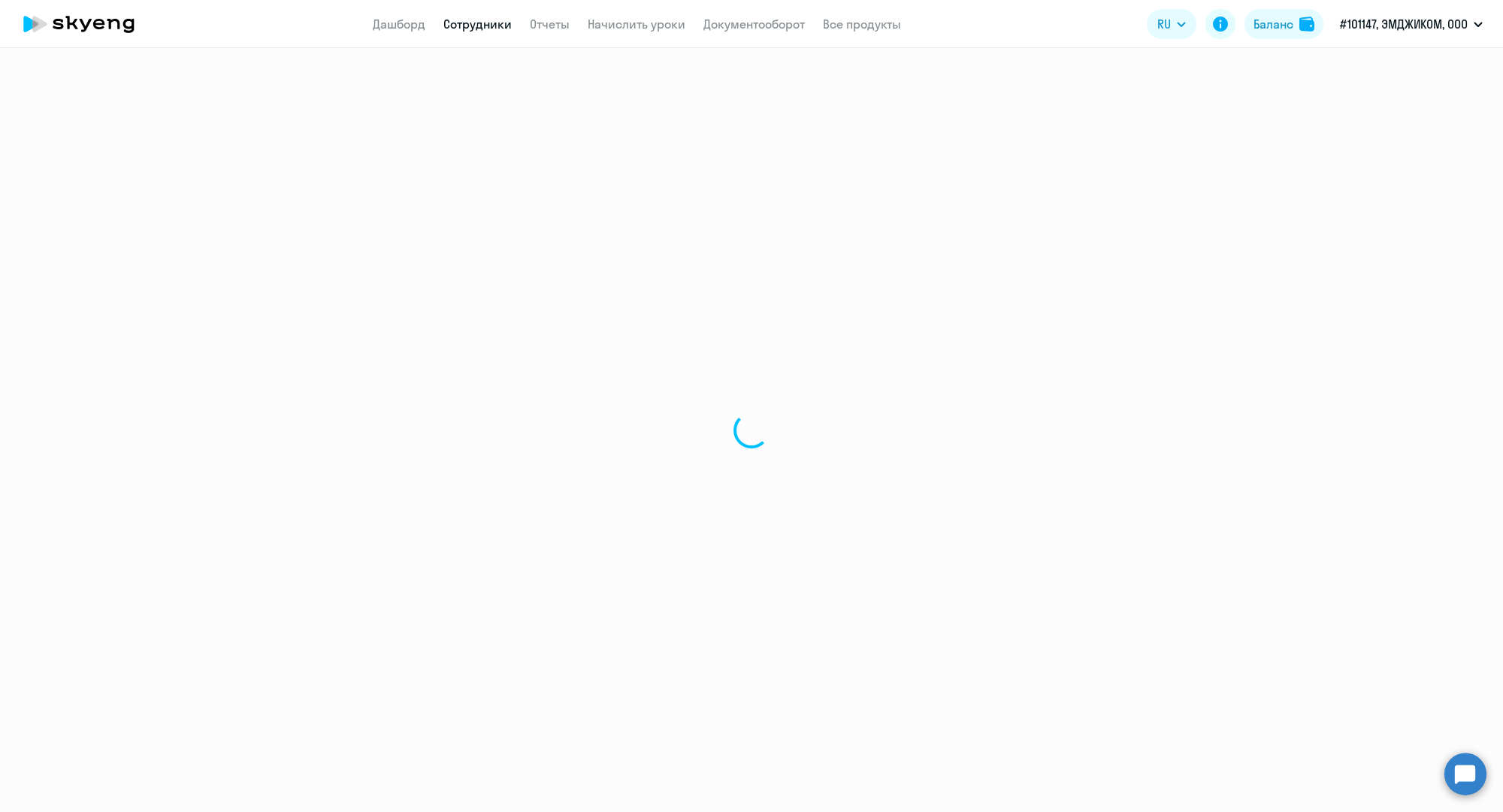
select select "30"
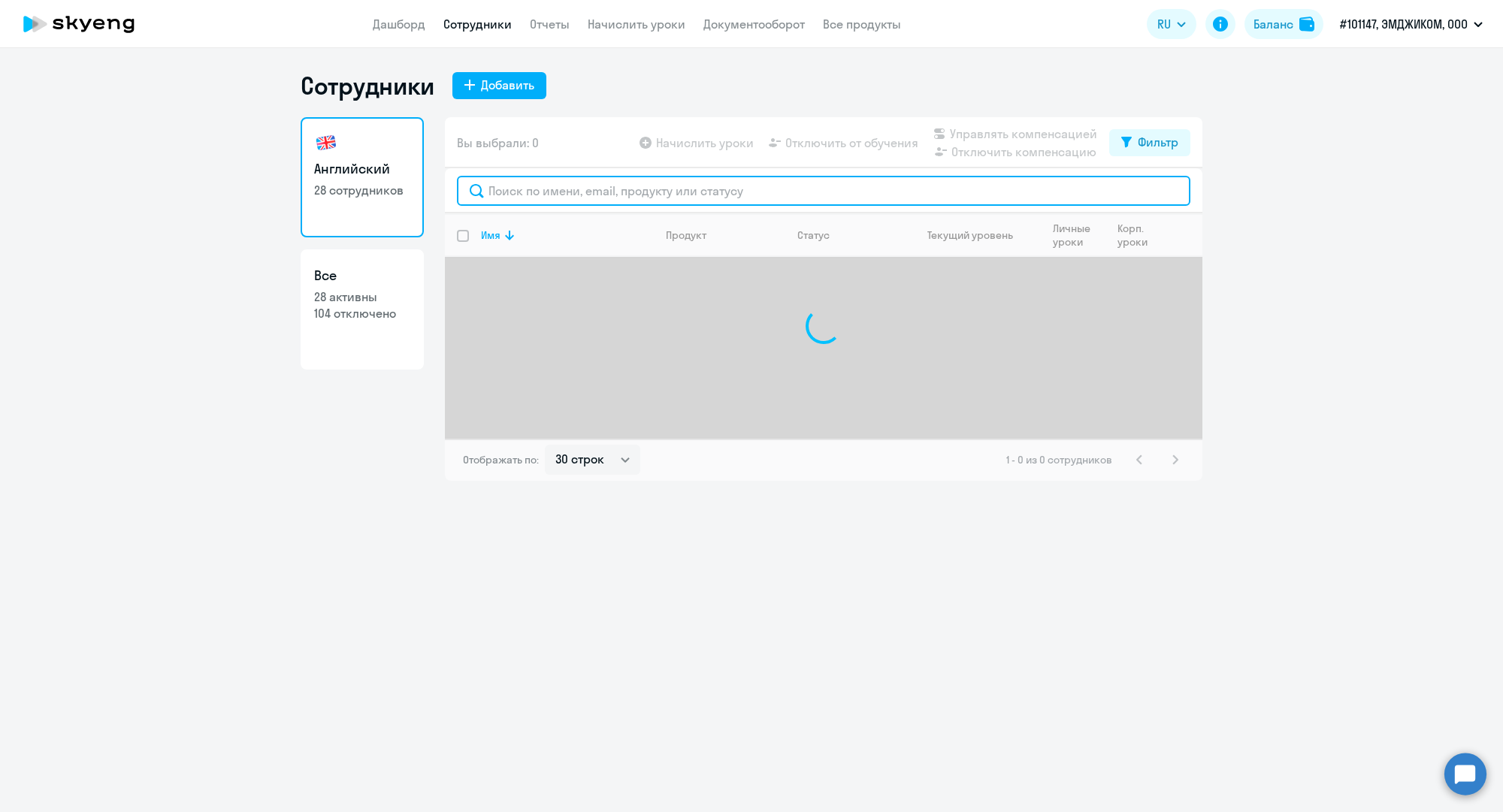
click at [615, 186] on input "text" at bounding box center [823, 191] width 734 height 30
paste input "e.tselykh@mgcom.ru"
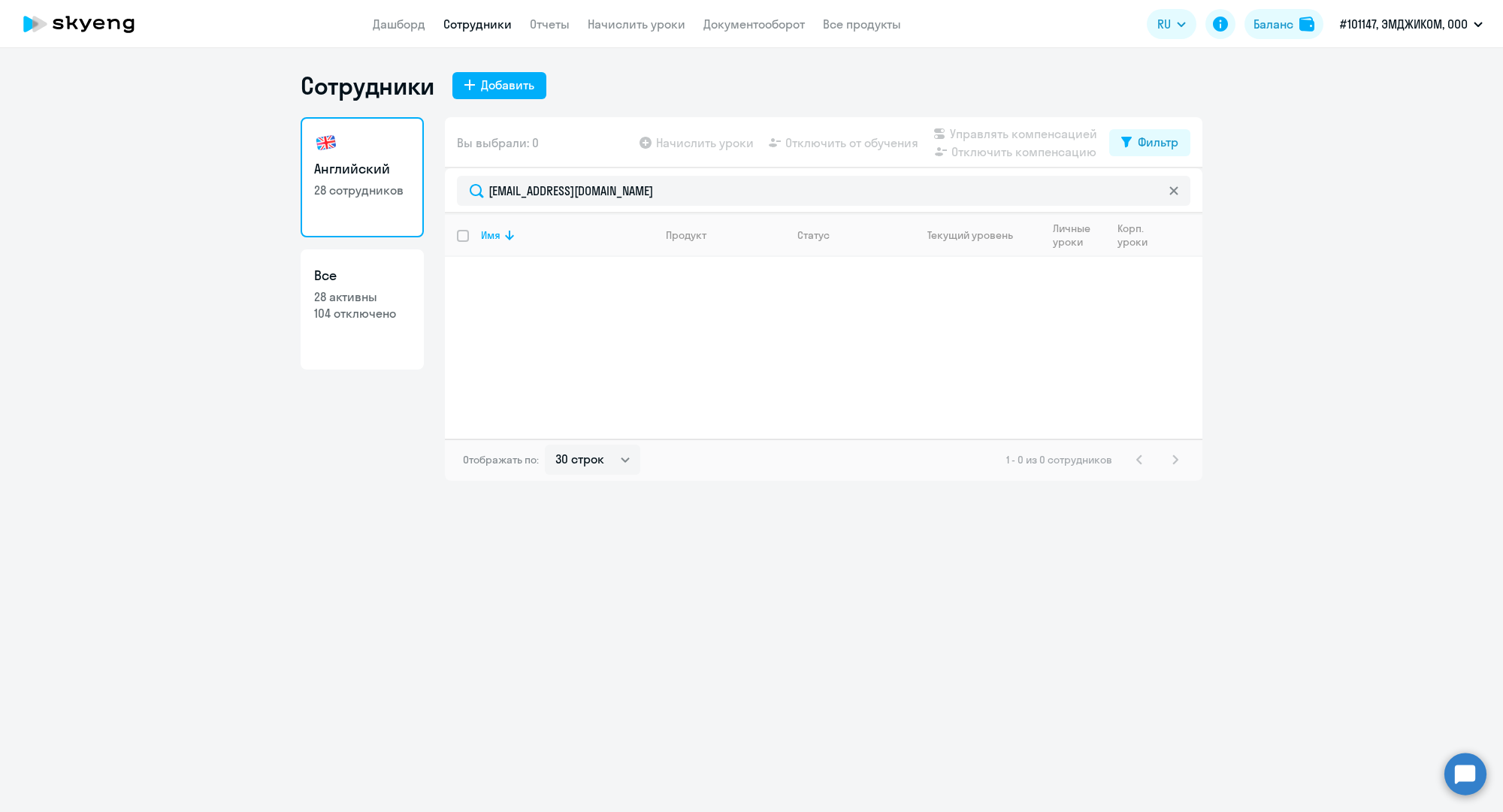
click at [478, 21] on link "Сотрудники" at bounding box center [477, 23] width 68 height 15
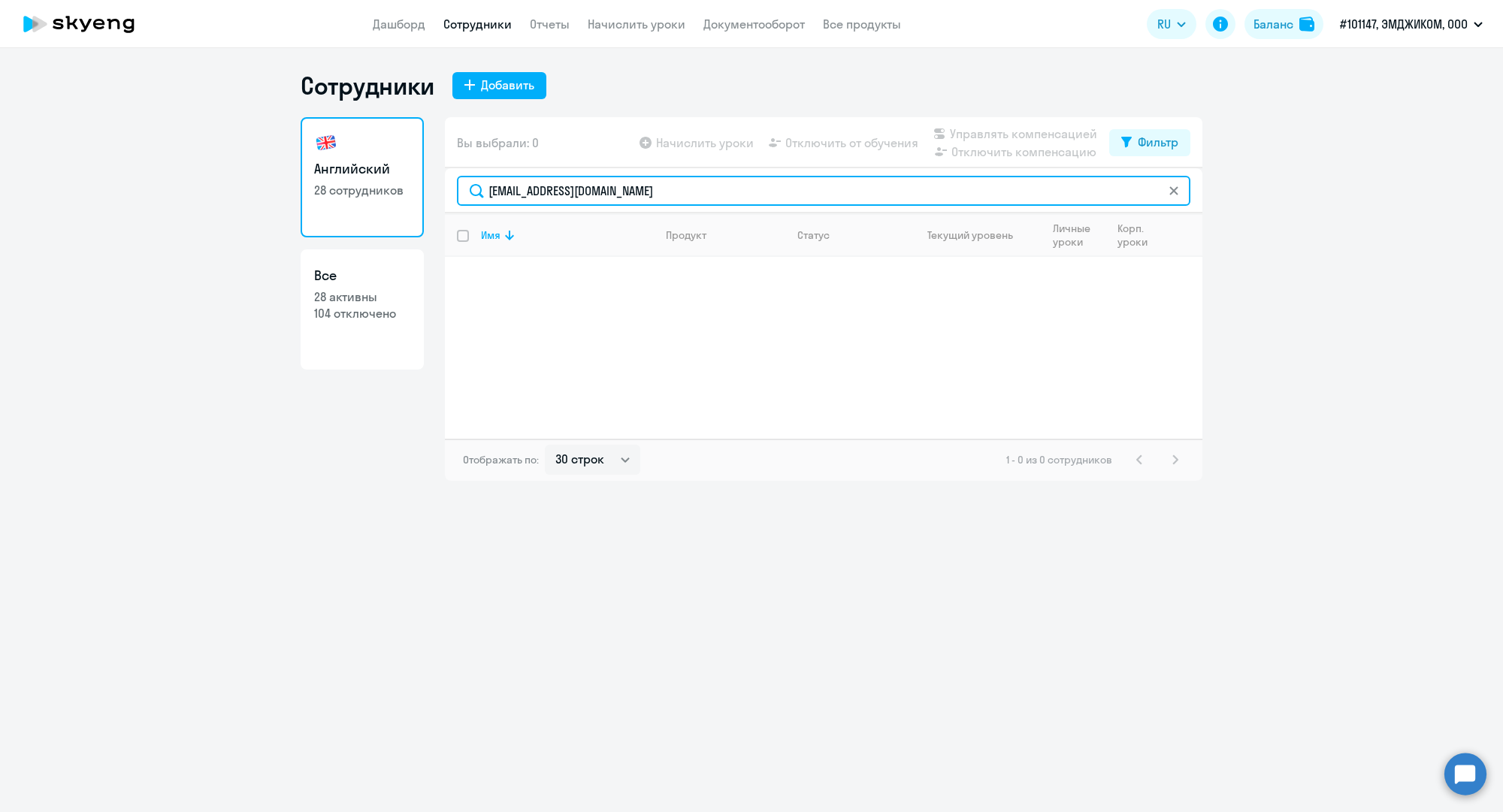
click at [567, 194] on input "e.tselykh@mgcom.ru" at bounding box center [823, 191] width 734 height 30
paste input "p.stovolosova"
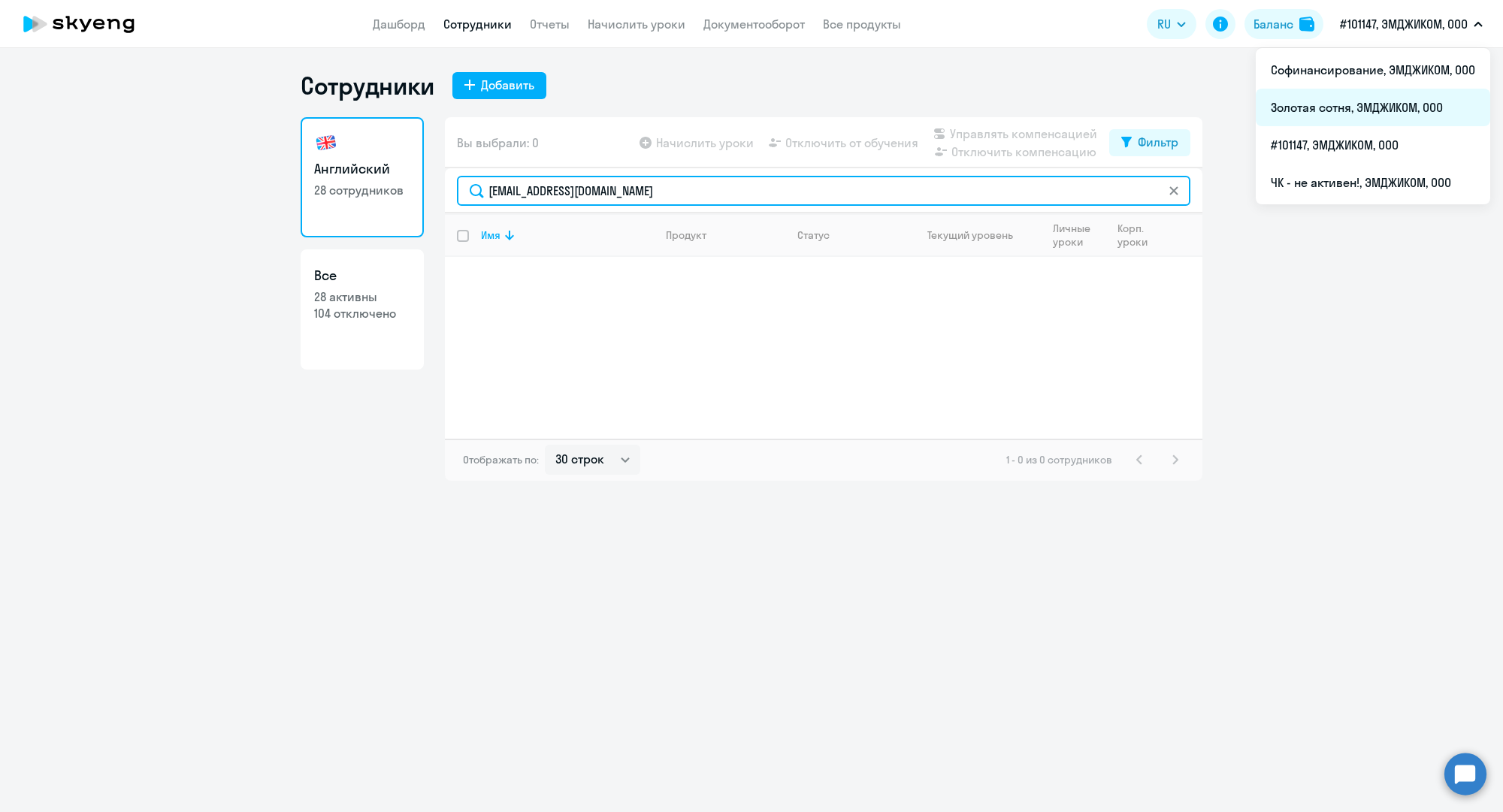
type input "p.stovolosova@mgcom.ru"
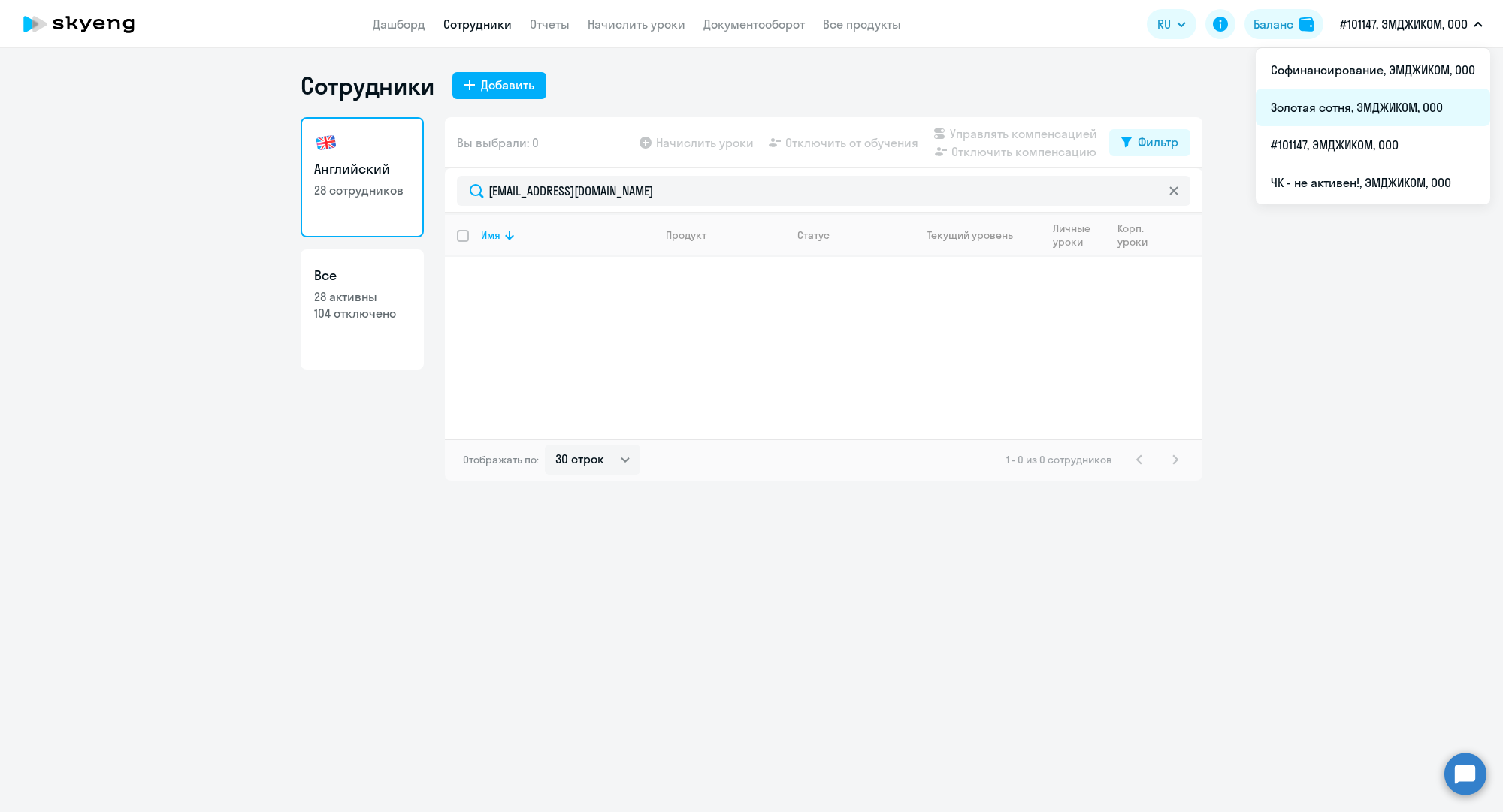
click at [1388, 102] on li "Золотая сотня, ЭМДЖИКОМ, ООО" at bounding box center [1373, 107] width 235 height 38
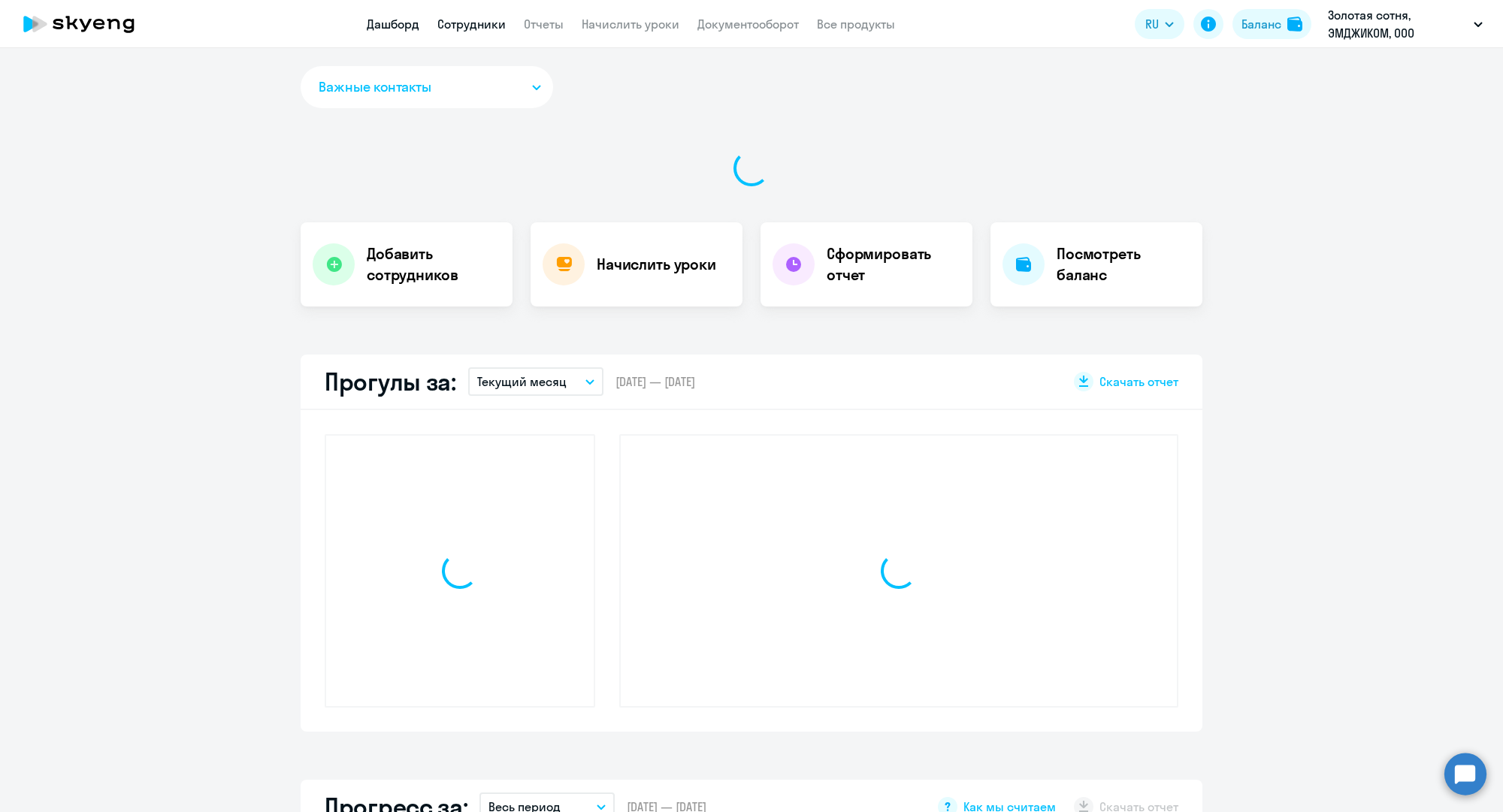
click at [488, 29] on link "Сотрудники" at bounding box center [471, 23] width 68 height 15
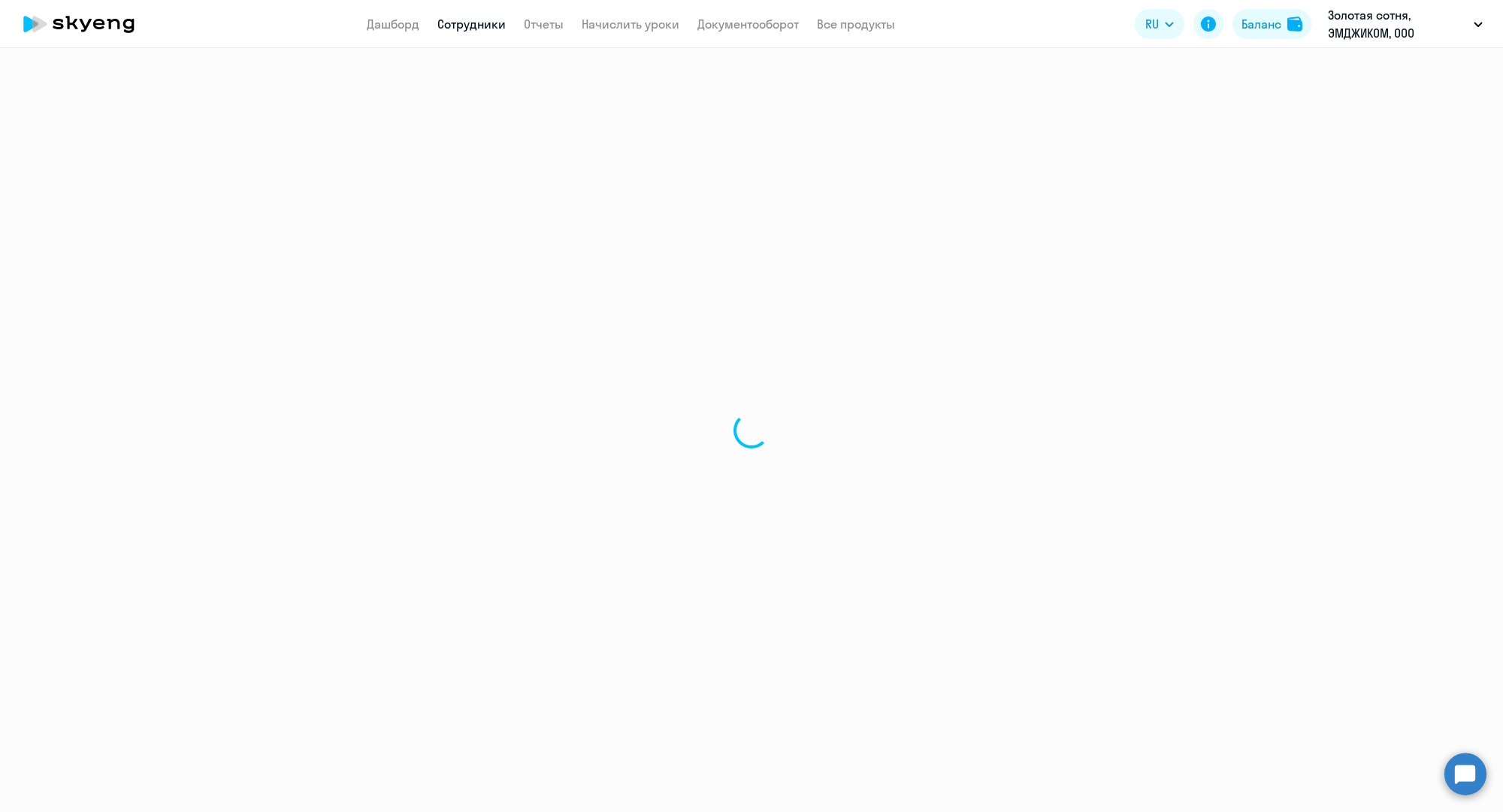
select select "30"
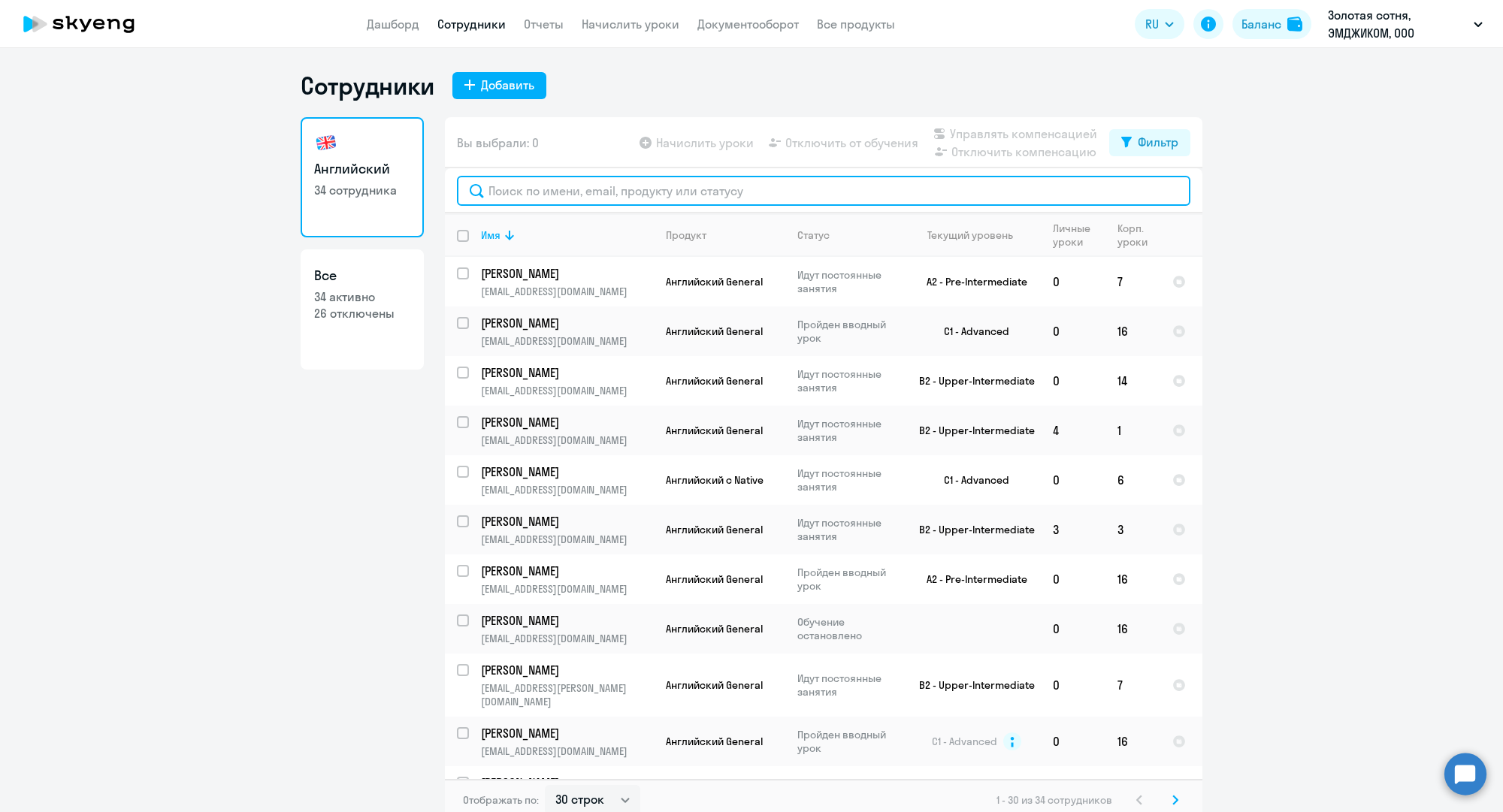
click at [623, 194] on input "text" at bounding box center [823, 191] width 734 height 30
paste input "p.stovolosova@mgcom.ru"
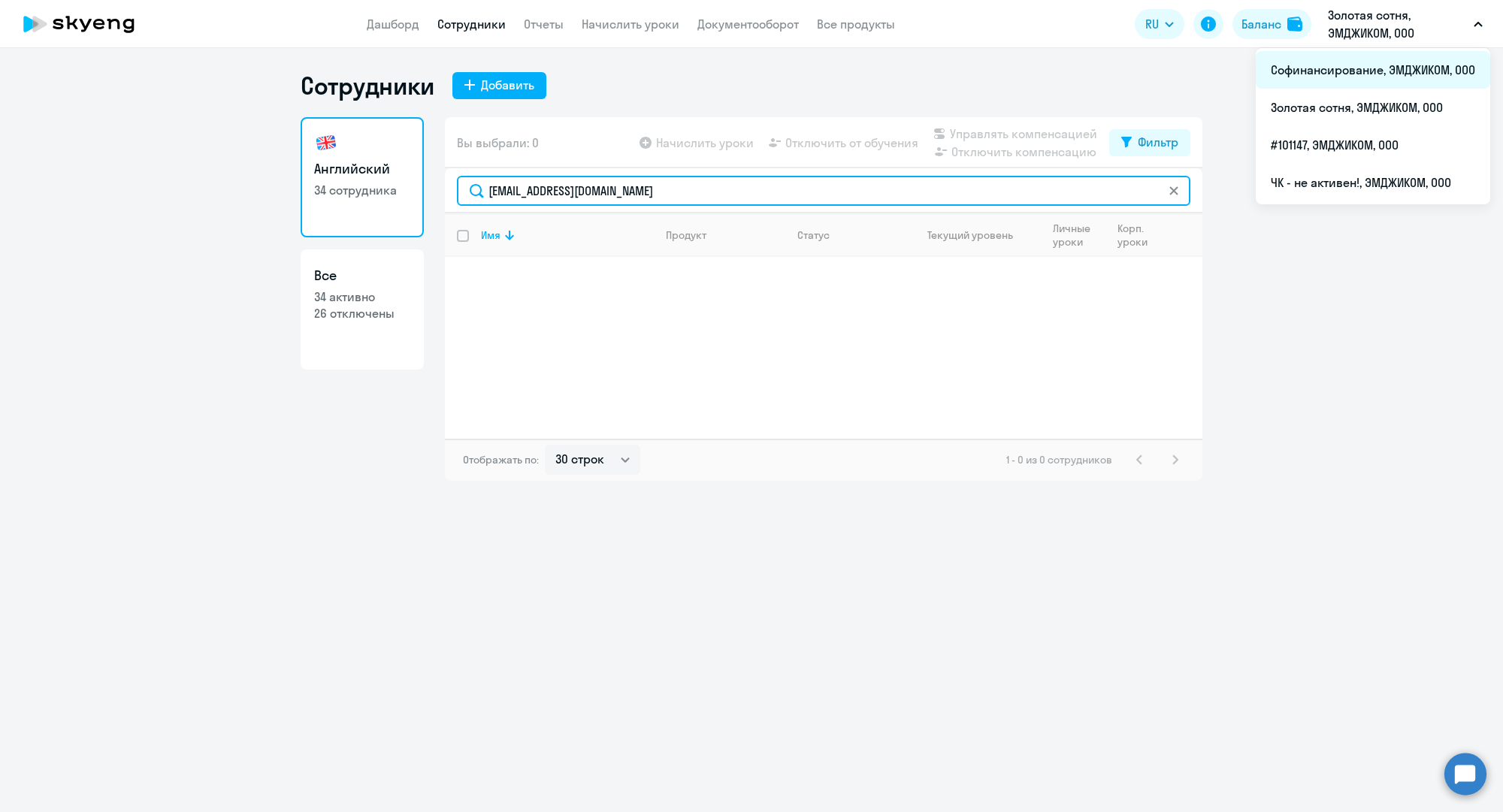
type input "p.stovolosova@mgcom.ru"
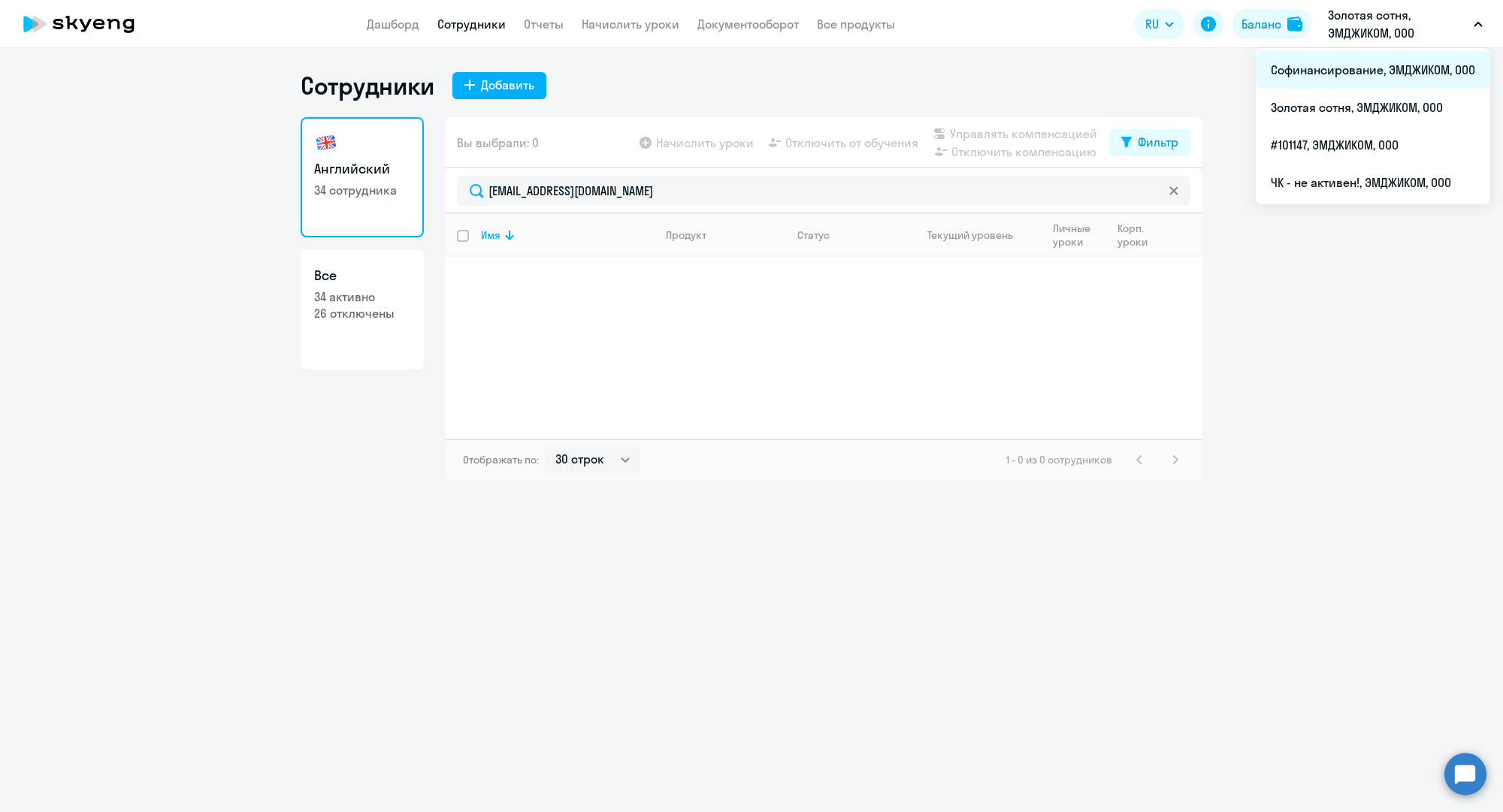
click at [1340, 82] on li "Софинансирование, ЭМДЖИКОМ, ООО" at bounding box center [1373, 70] width 235 height 38
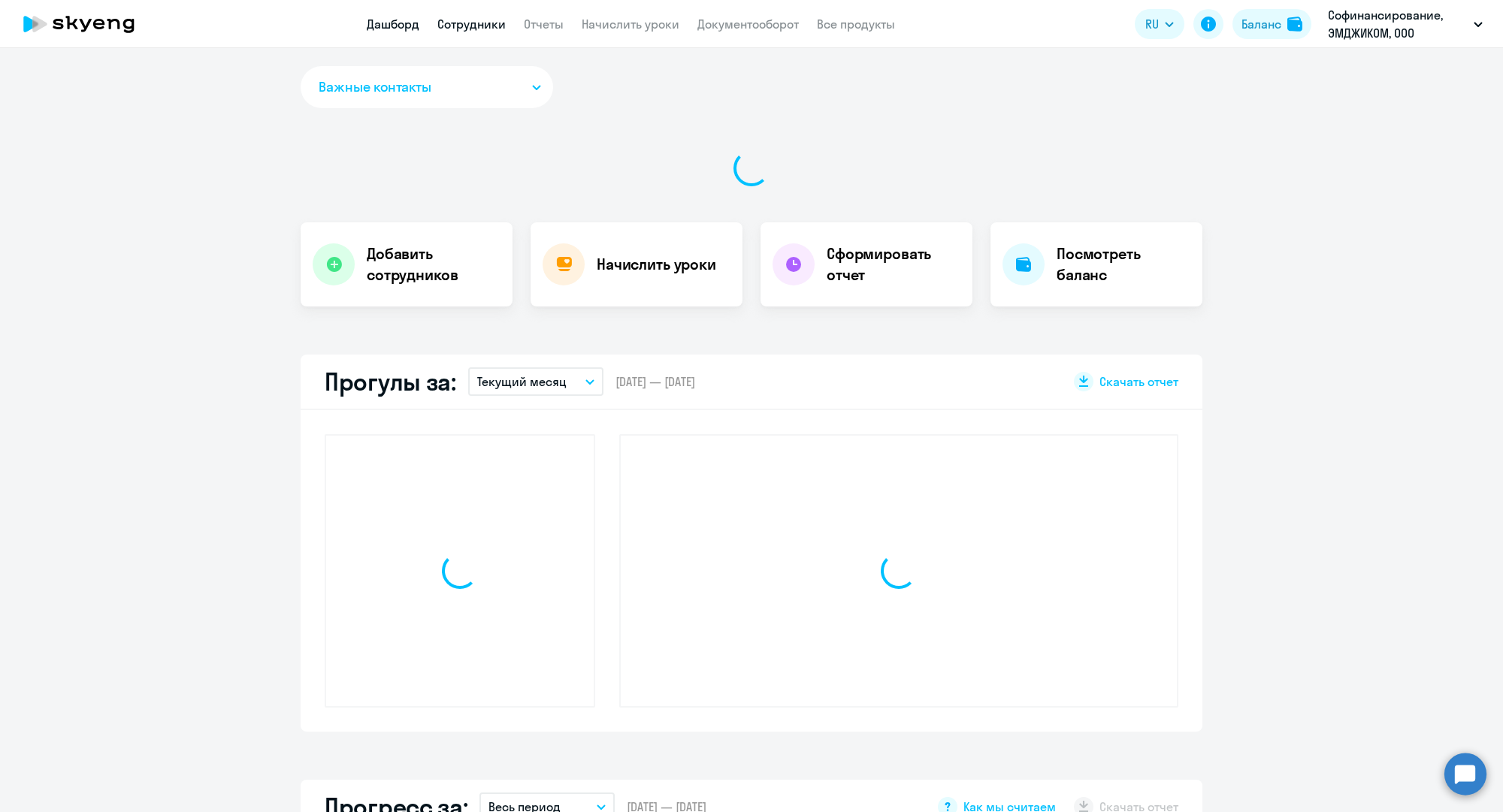
click at [485, 23] on link "Сотрудники" at bounding box center [471, 23] width 68 height 15
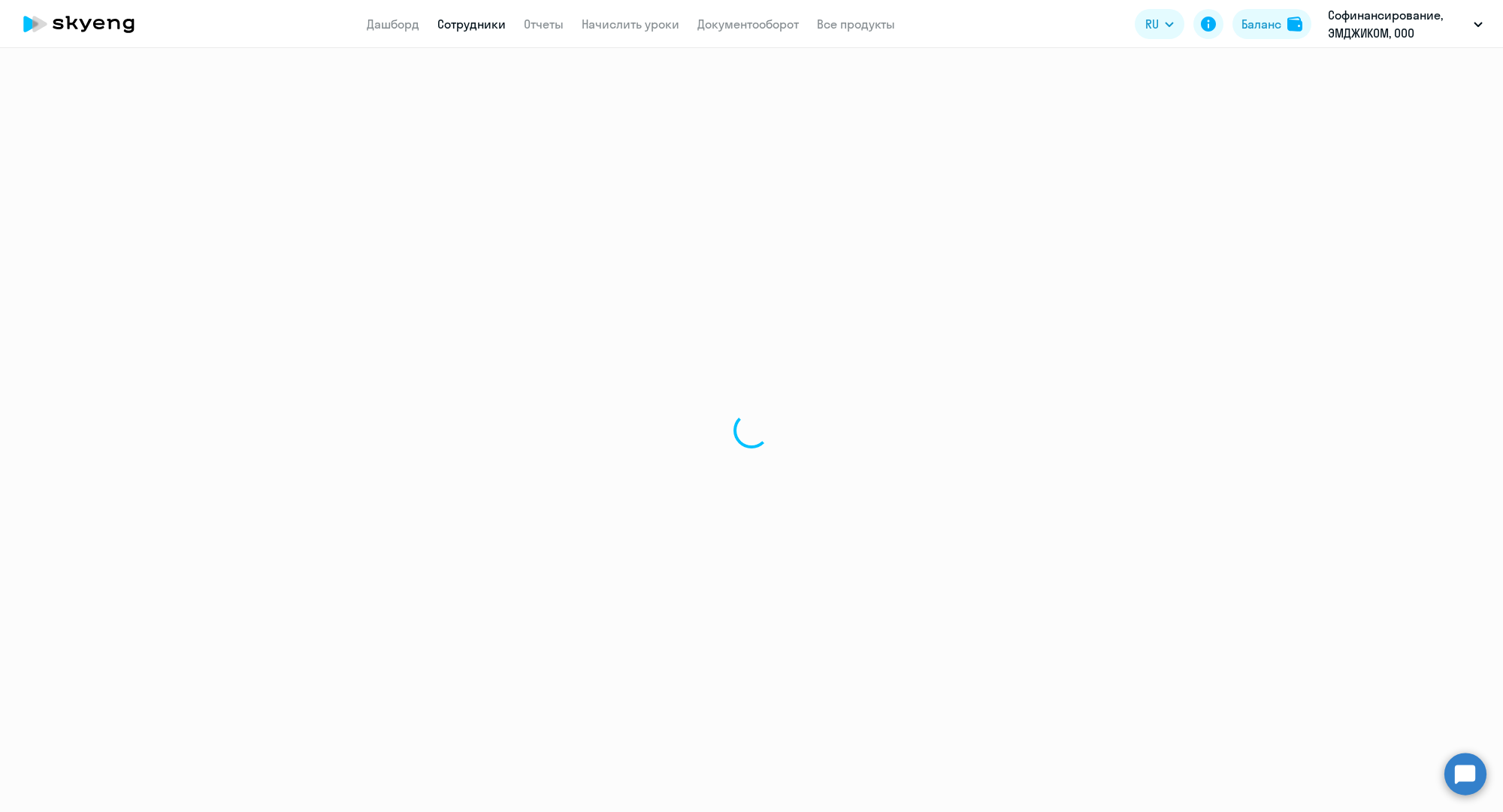
select select "30"
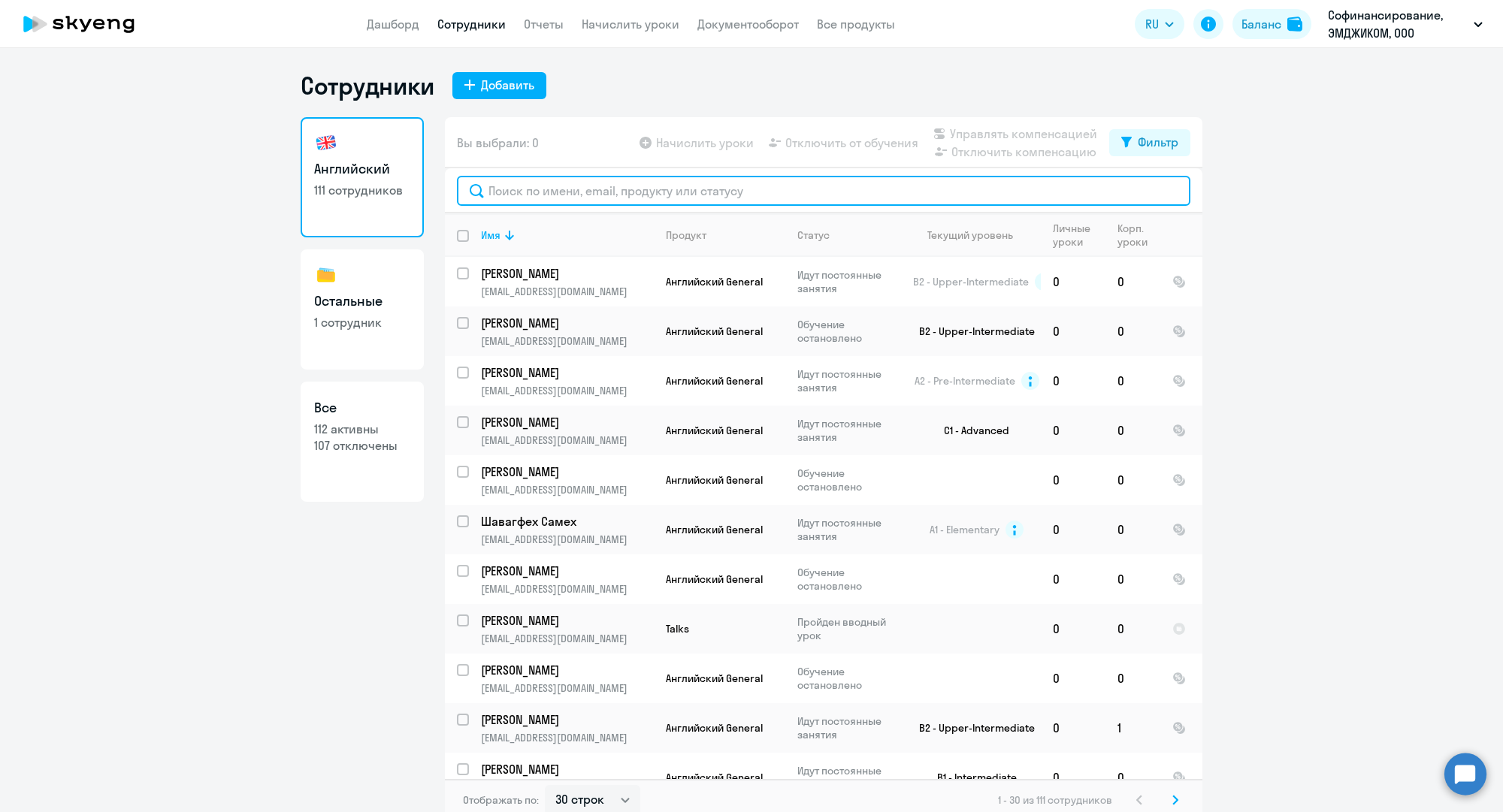
click at [509, 183] on input "text" at bounding box center [823, 191] width 734 height 30
paste input "p.stovolosova@mgcom.ru"
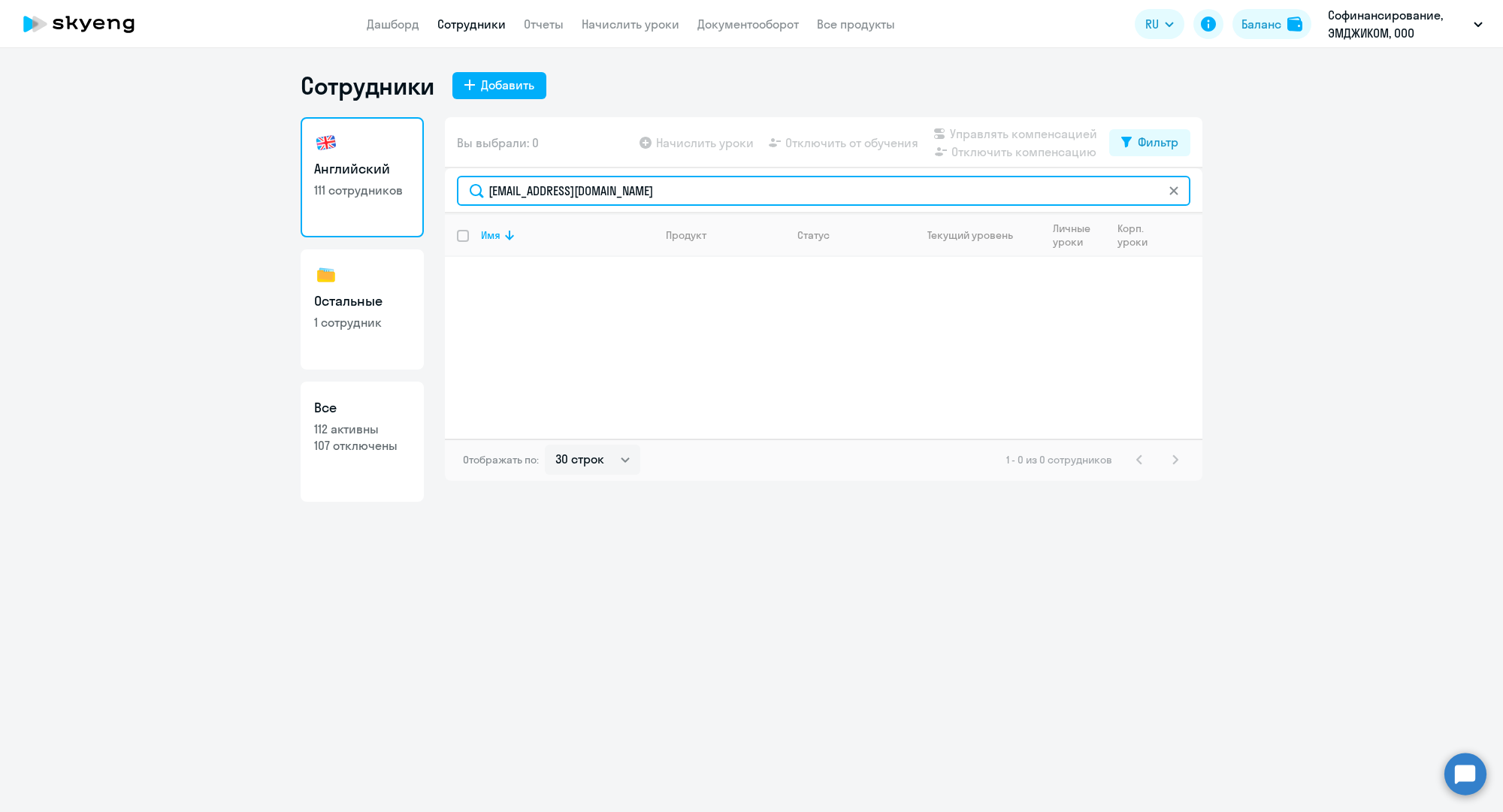
click at [594, 189] on input "p.stovolosova@mgcom.ru" at bounding box center [823, 191] width 734 height 30
paste input "[EMAIL_ADDRESS][DOMAIN_NAME]"
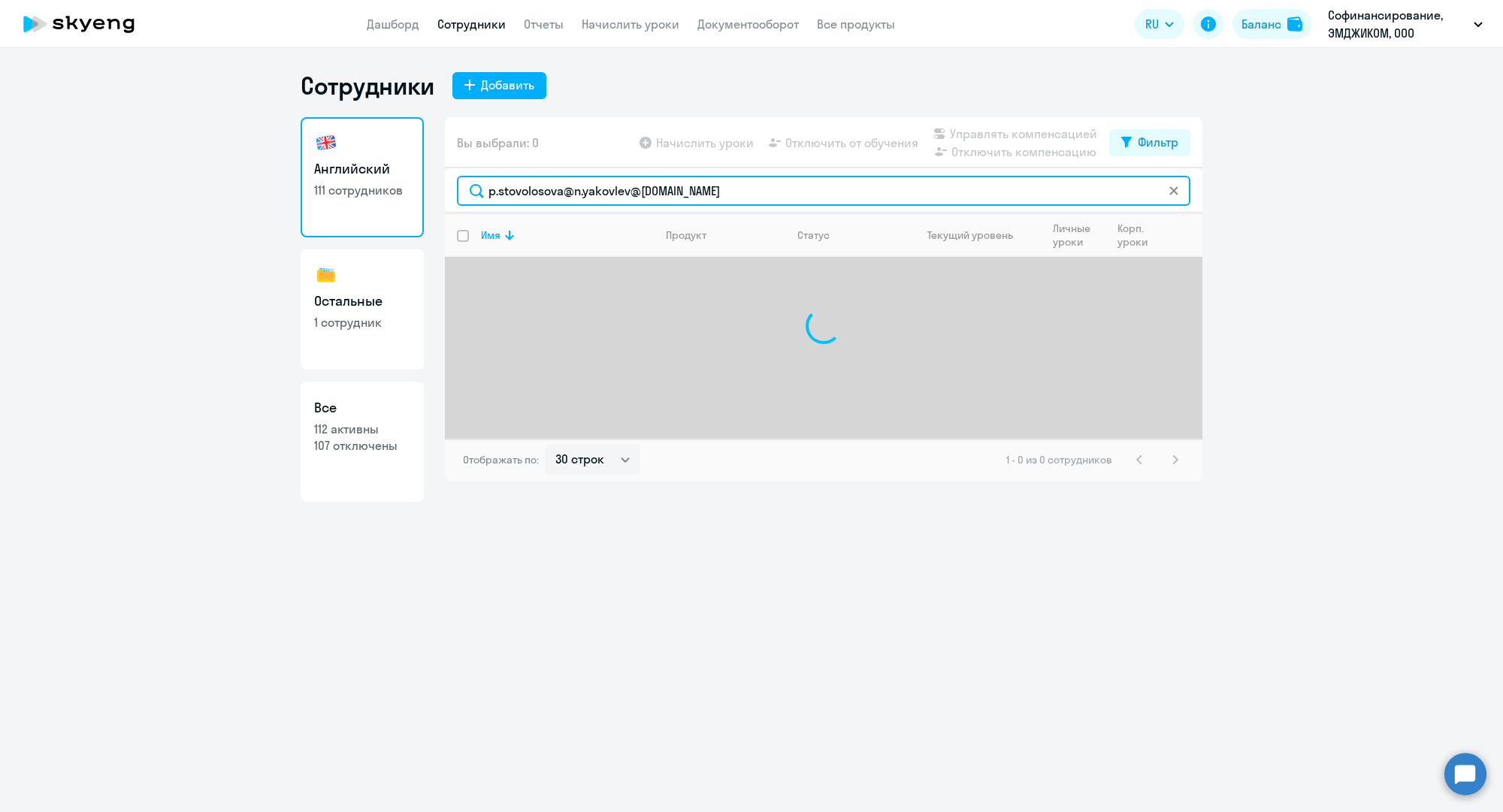
click at [752, 199] on input "p.stovolosova@n.yakovlev@mgcom.ru.ru" at bounding box center [823, 191] width 734 height 30
click at [752, 198] on input "p.stovolosova@n.yakovlev@mgcom.ru.ru" at bounding box center [823, 191] width 734 height 30
paste input "[EMAIL_ADDRESS][DOMAIN_NAME]"
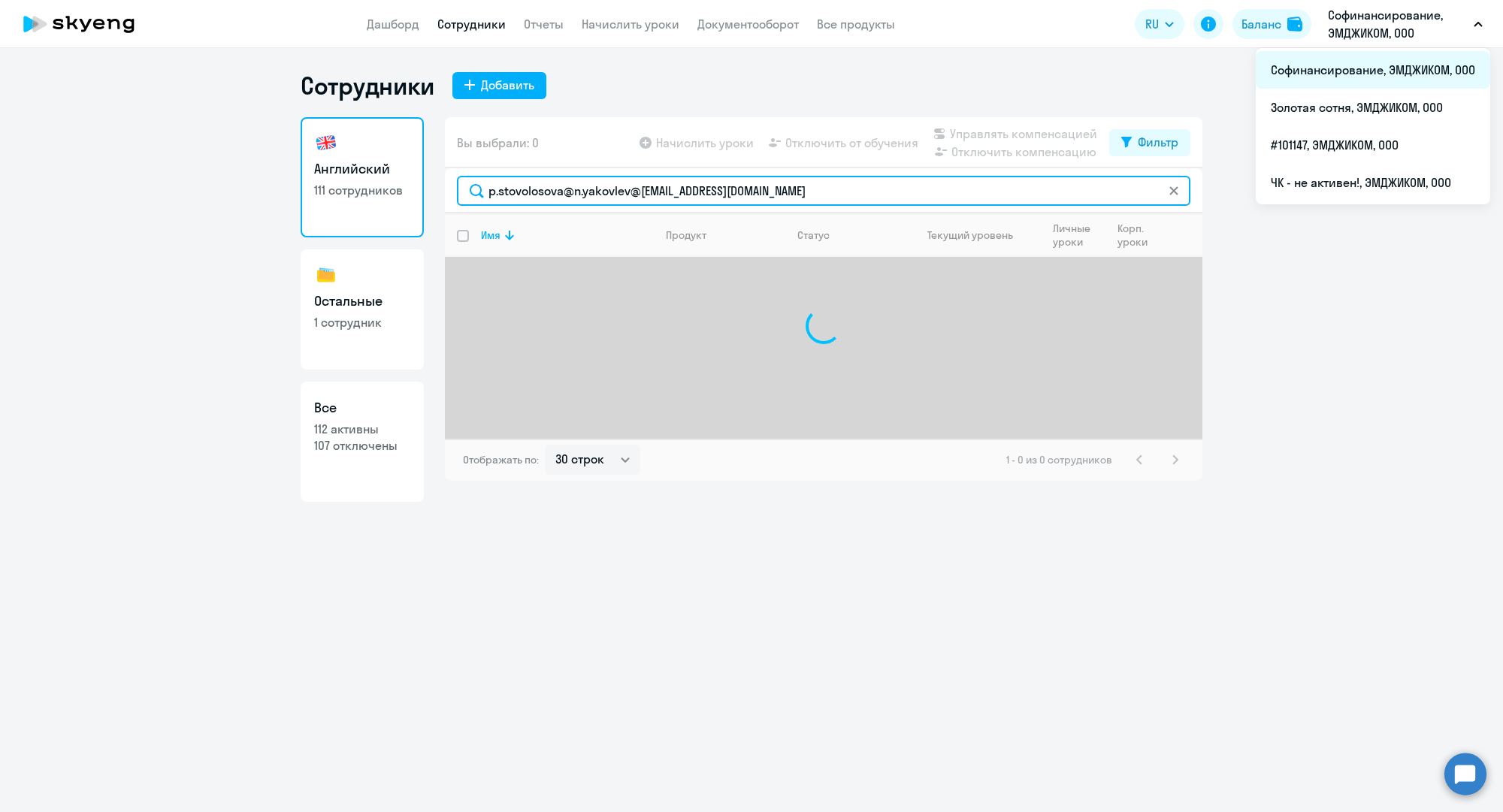
type input "p.stovolosova@n.yakovlev@mgcom.ru.run.yakovlev@mgcom.ru"
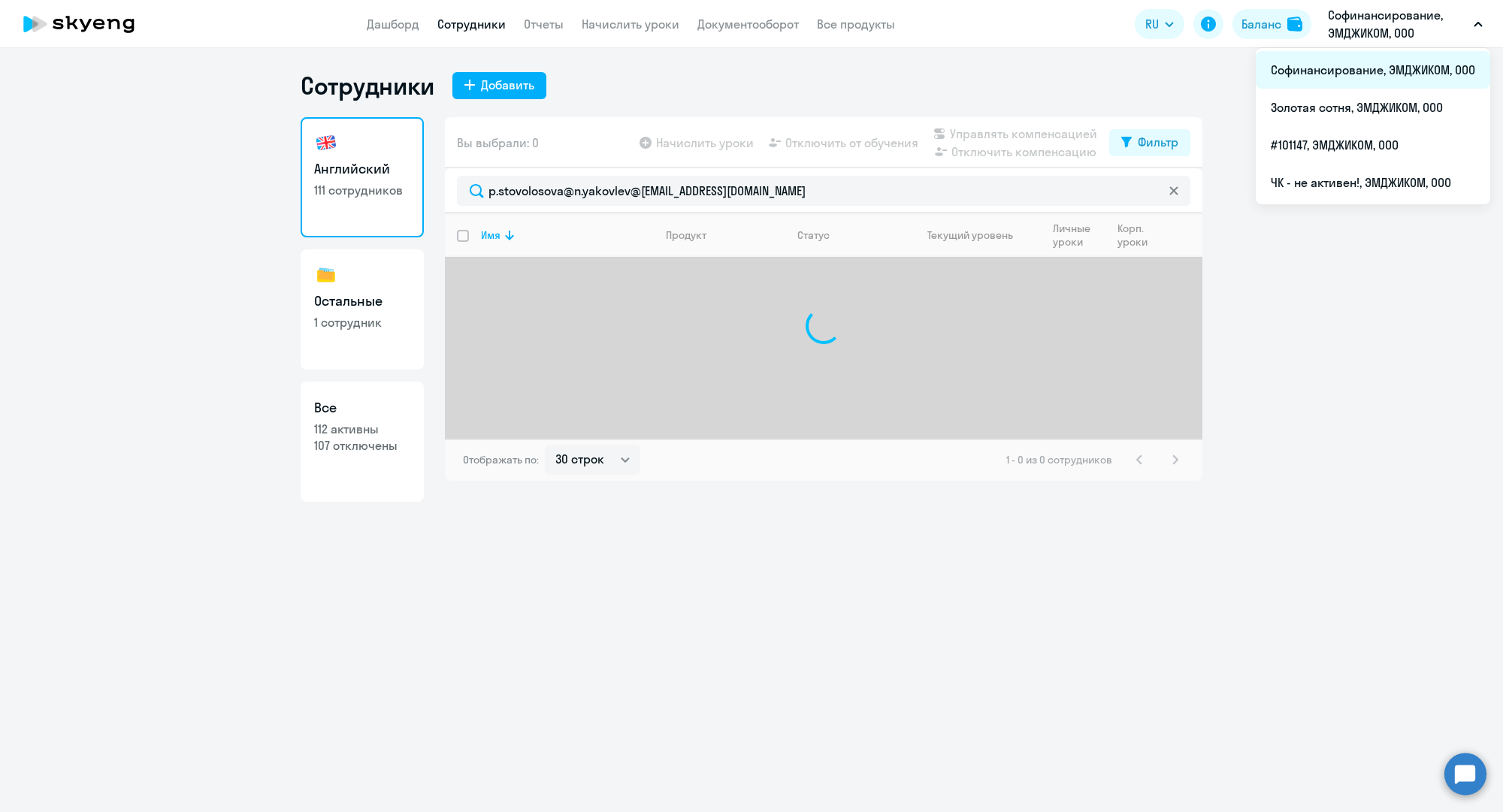
click at [1352, 72] on li "Софинансирование, ЭМДЖИКОМ, ООО" at bounding box center [1373, 70] width 235 height 38
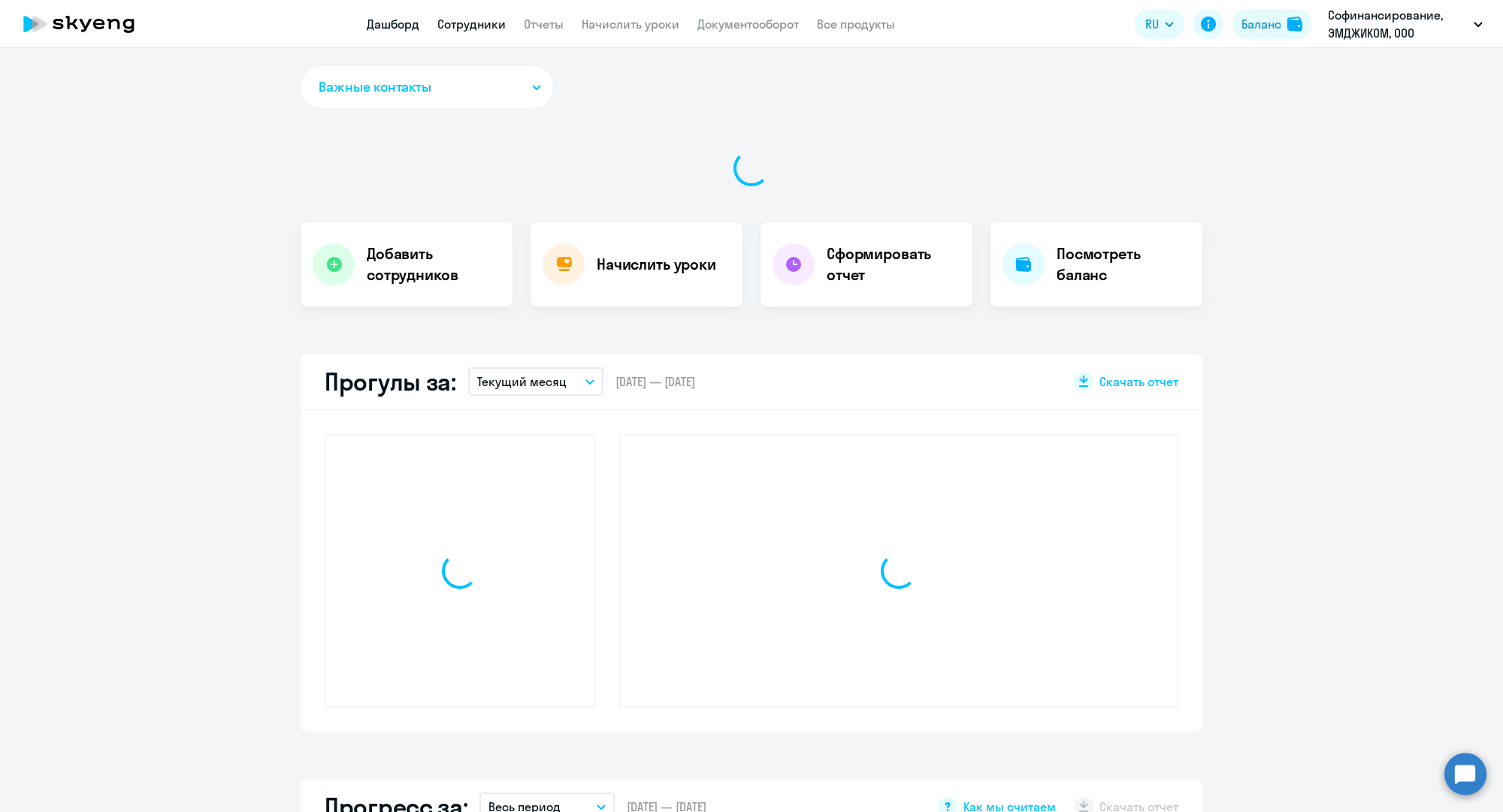
click at [492, 22] on link "Сотрудники" at bounding box center [471, 23] width 68 height 15
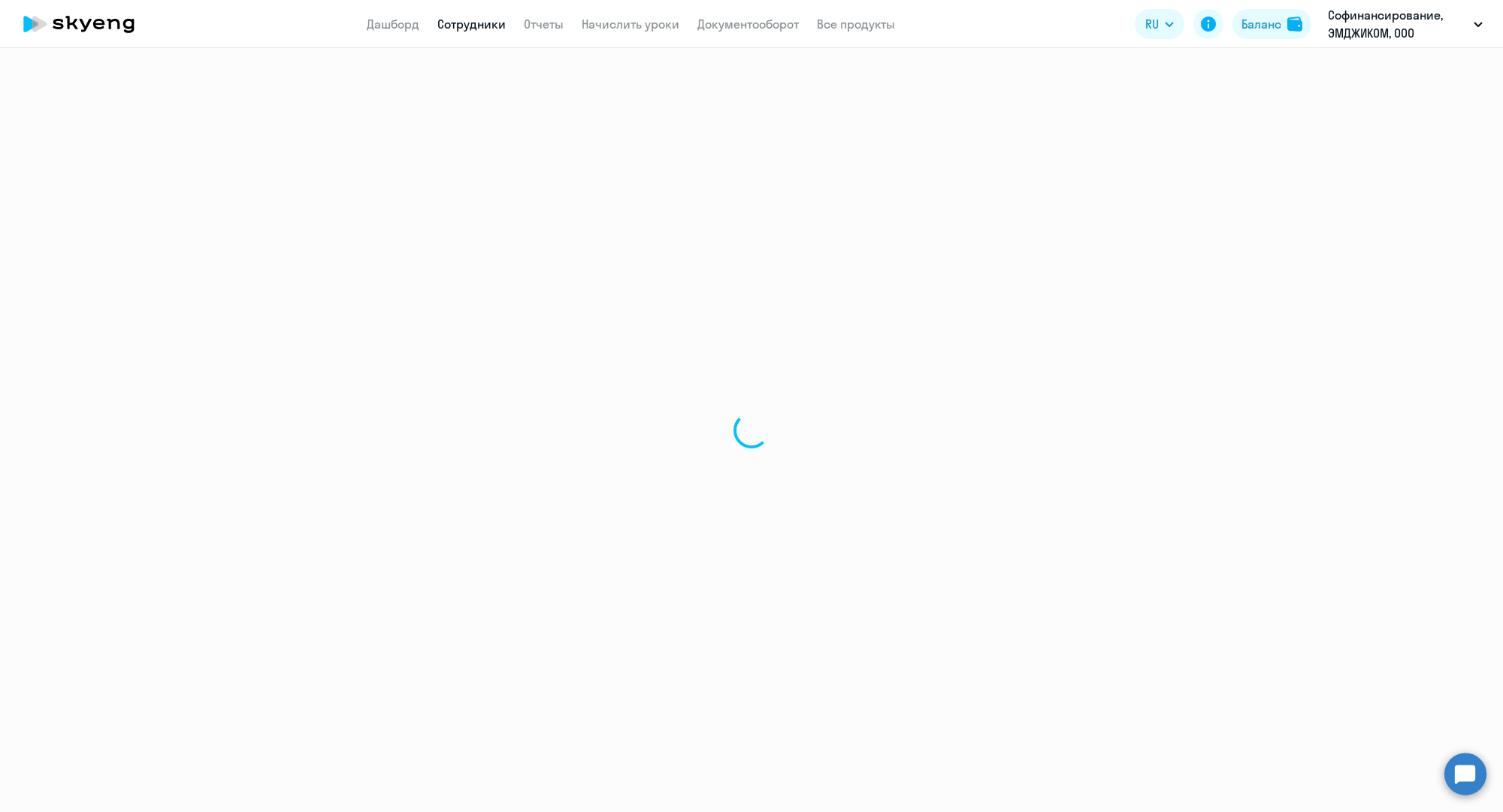
select select "30"
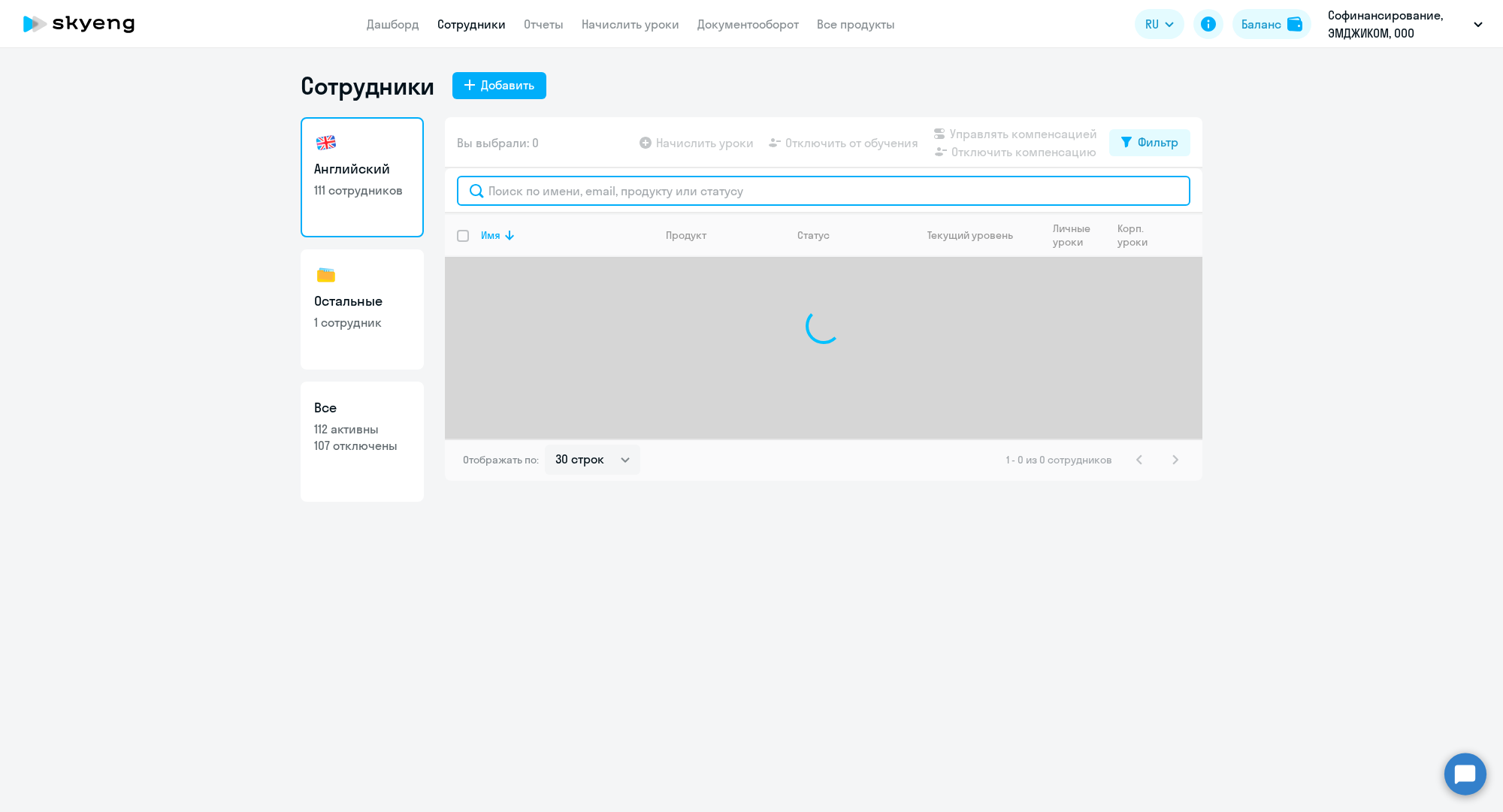
click at [598, 183] on input "text" at bounding box center [823, 191] width 734 height 30
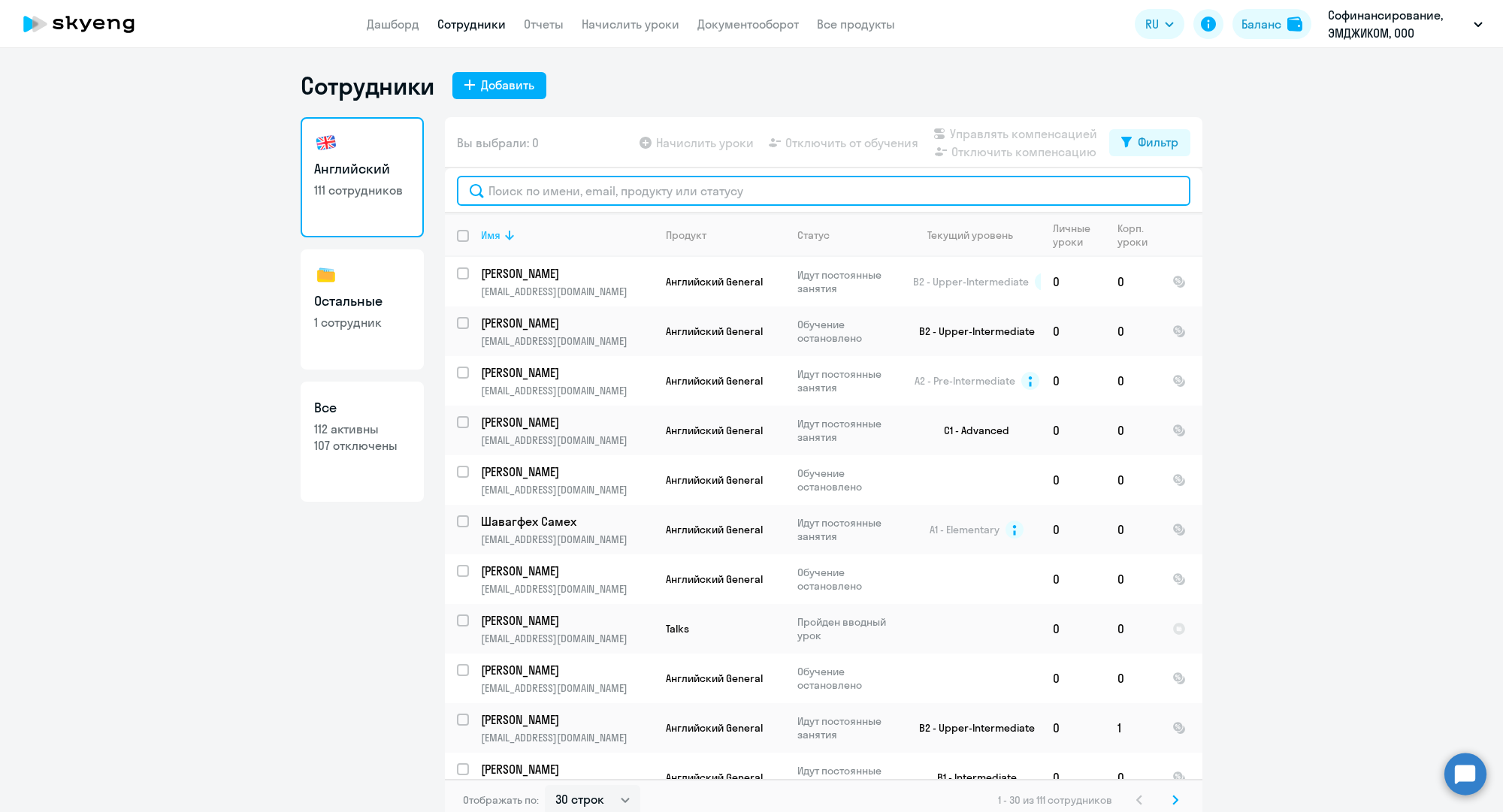
paste input "[EMAIL_ADDRESS][DOMAIN_NAME]"
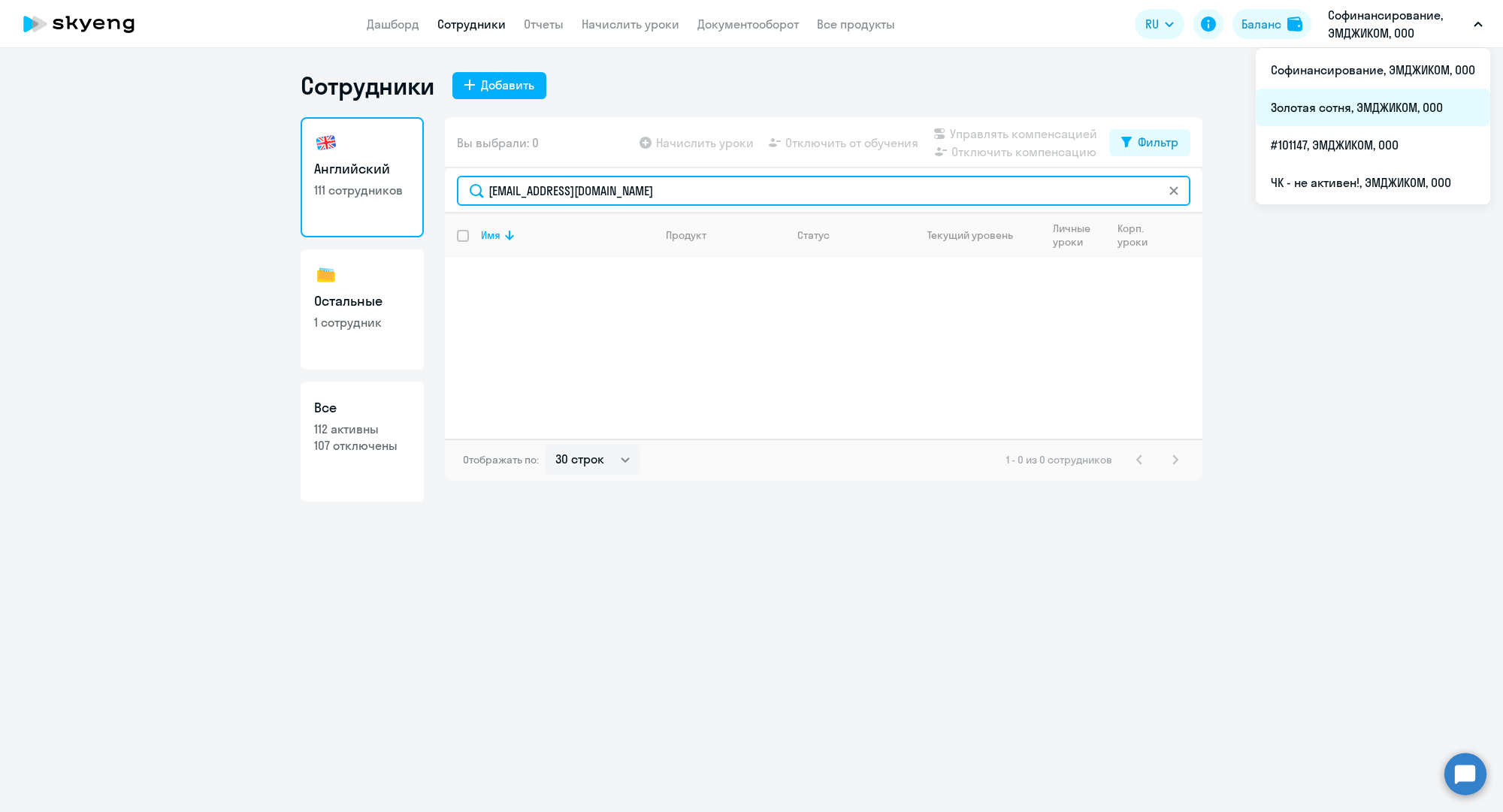
type input "[EMAIL_ADDRESS][DOMAIN_NAME]"
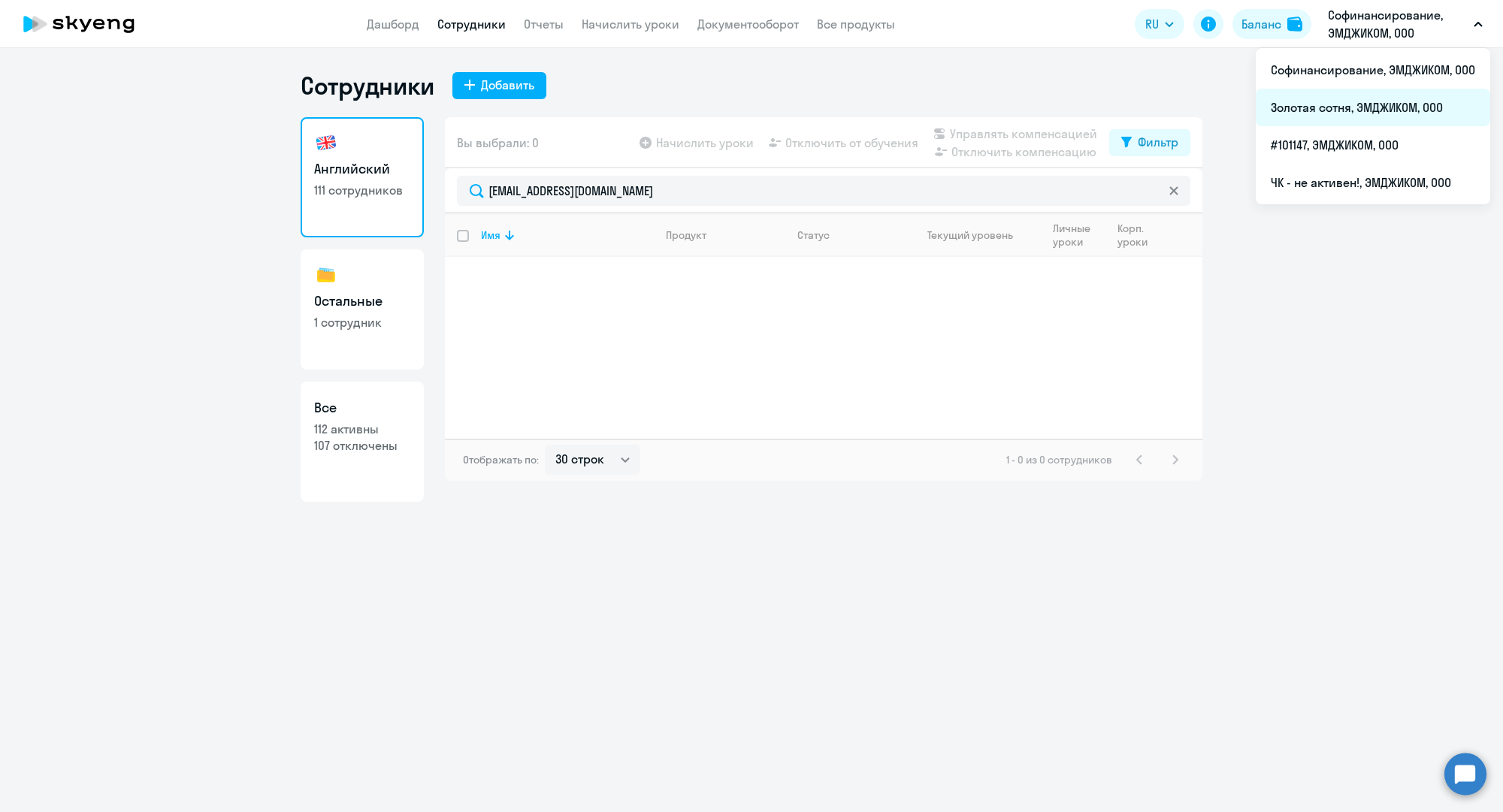
click at [1318, 111] on li "Золотая сотня, ЭМДЖИКОМ, ООО" at bounding box center [1373, 107] width 235 height 38
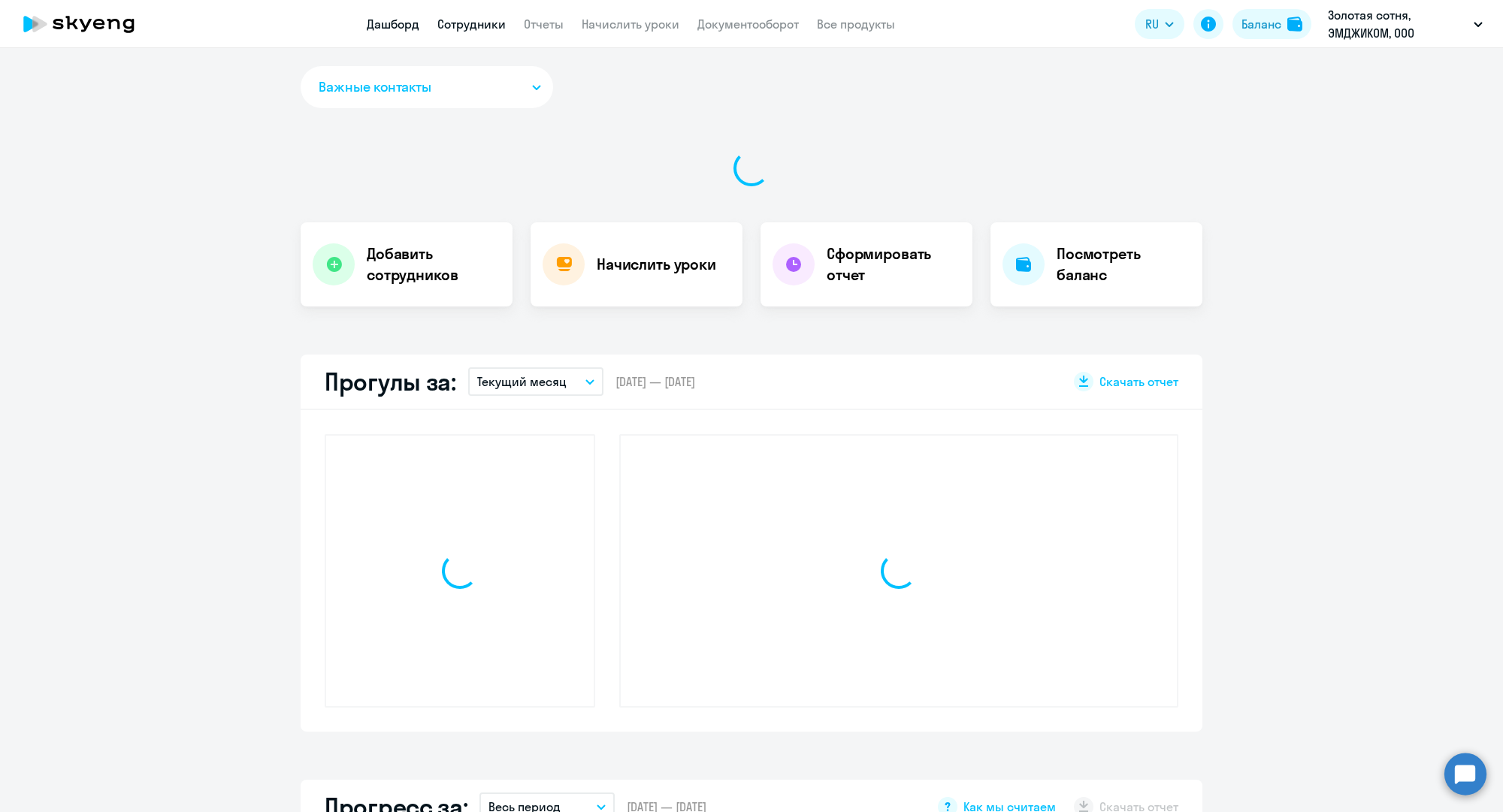
drag, startPoint x: 494, startPoint y: 30, endPoint x: 467, endPoint y: 17, distance: 30.0
click at [468, 16] on app-menu-item-link "Сотрудники" at bounding box center [471, 24] width 68 height 19
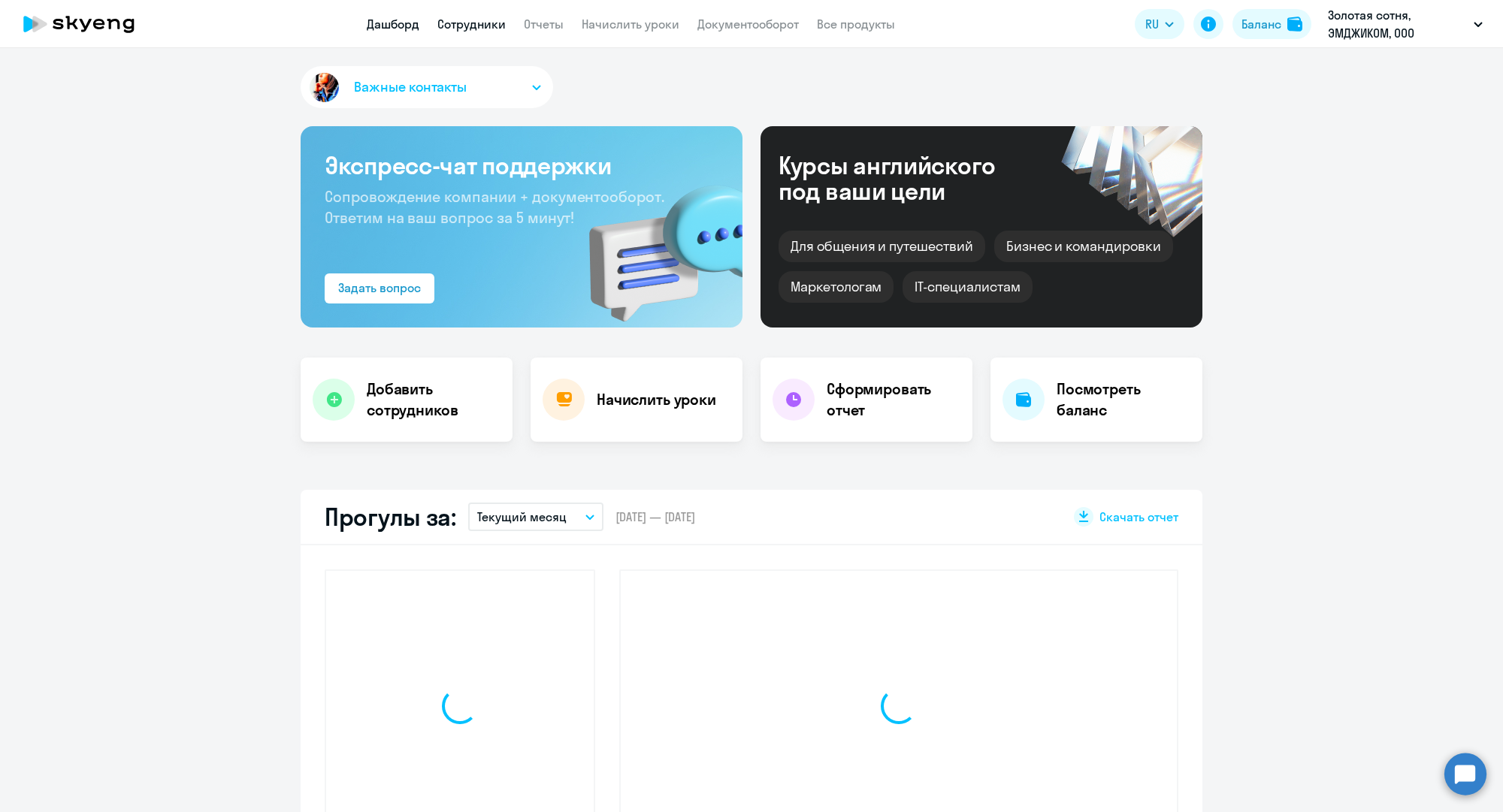
click at [472, 30] on link "Сотрудники" at bounding box center [471, 23] width 68 height 15
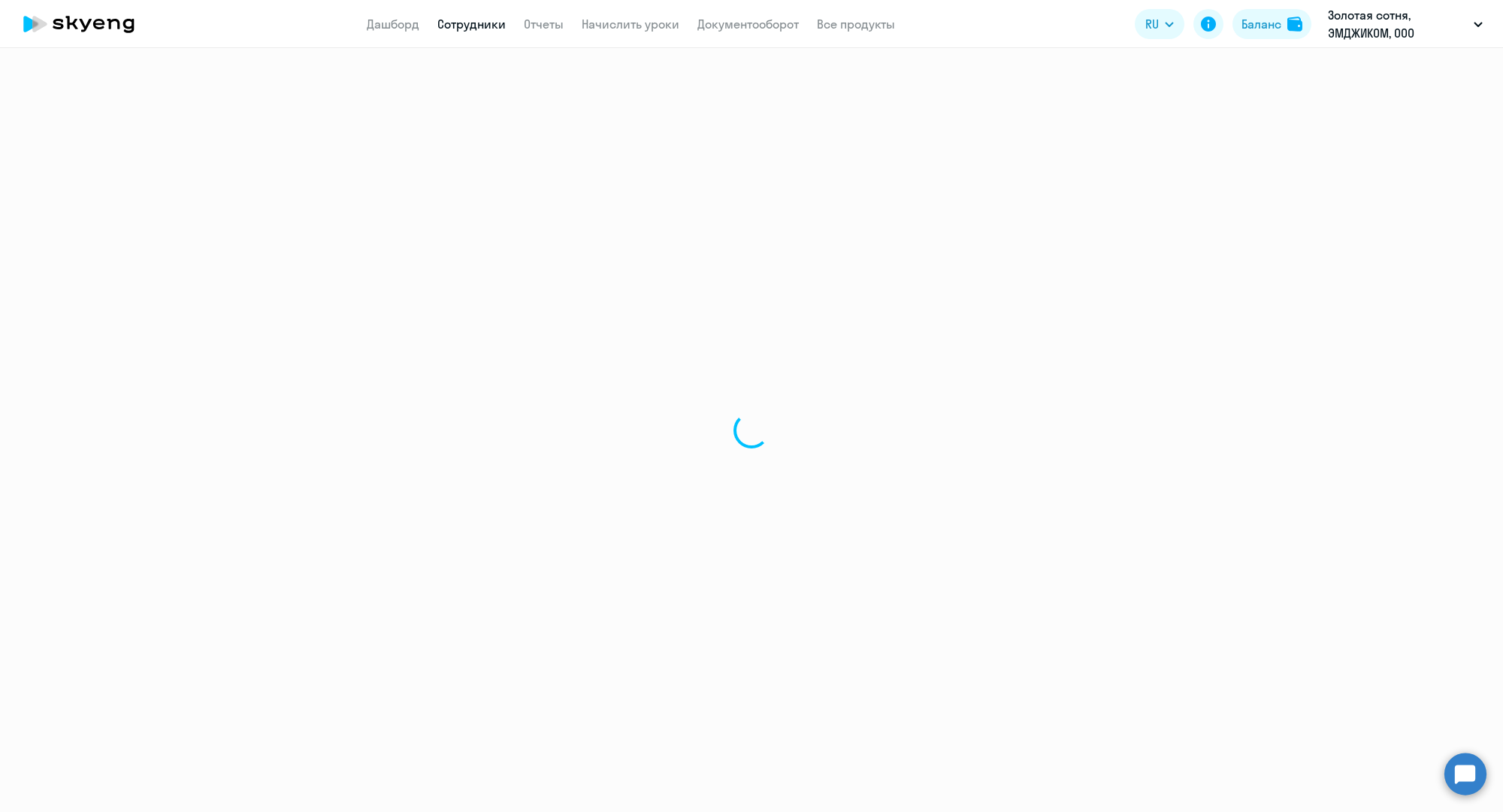
drag, startPoint x: 472, startPoint y: 30, endPoint x: 511, endPoint y: 89, distance: 70.7
click at [472, 30] on link "Сотрудники" at bounding box center [471, 23] width 68 height 15
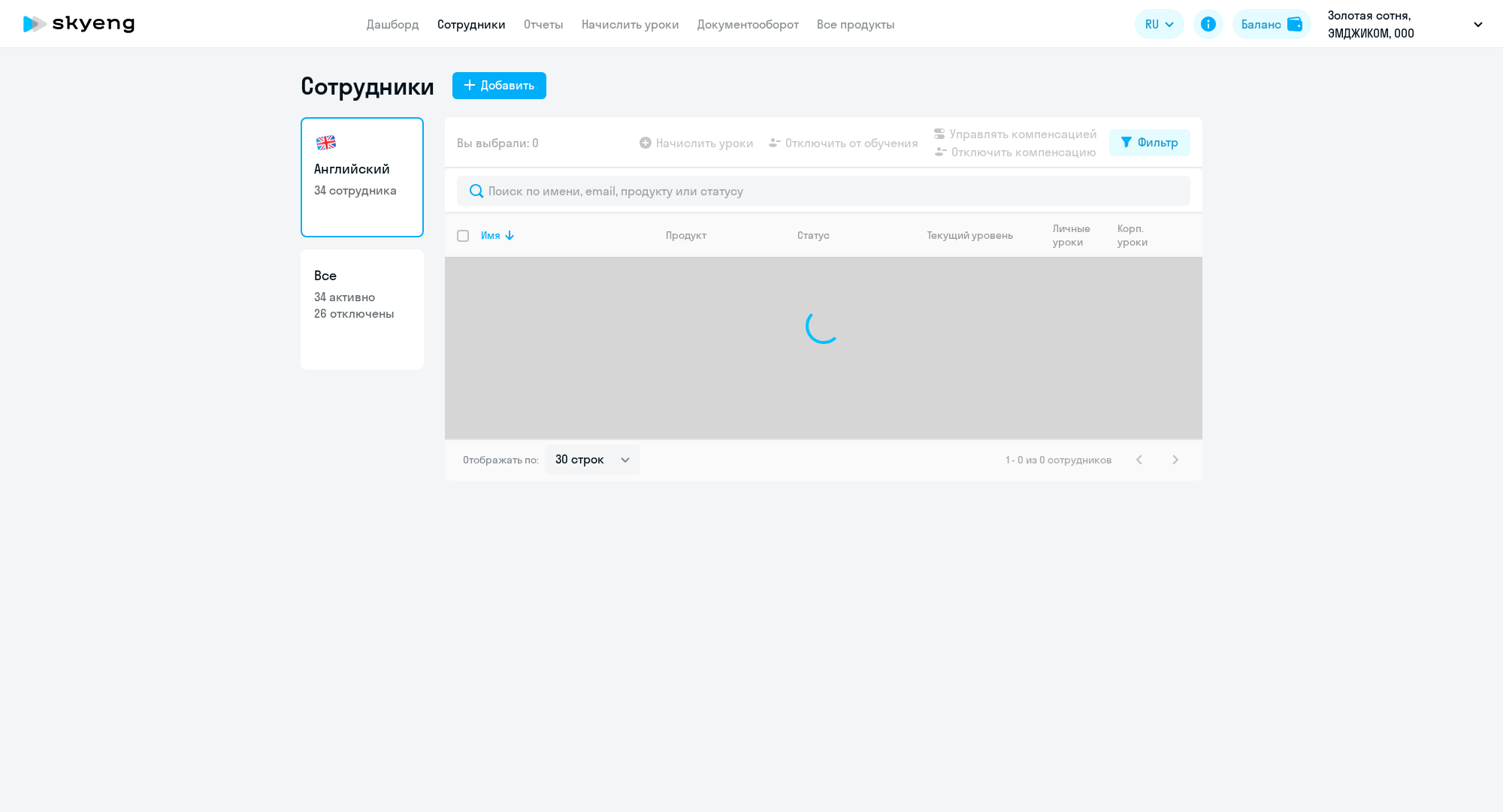
select select "30"
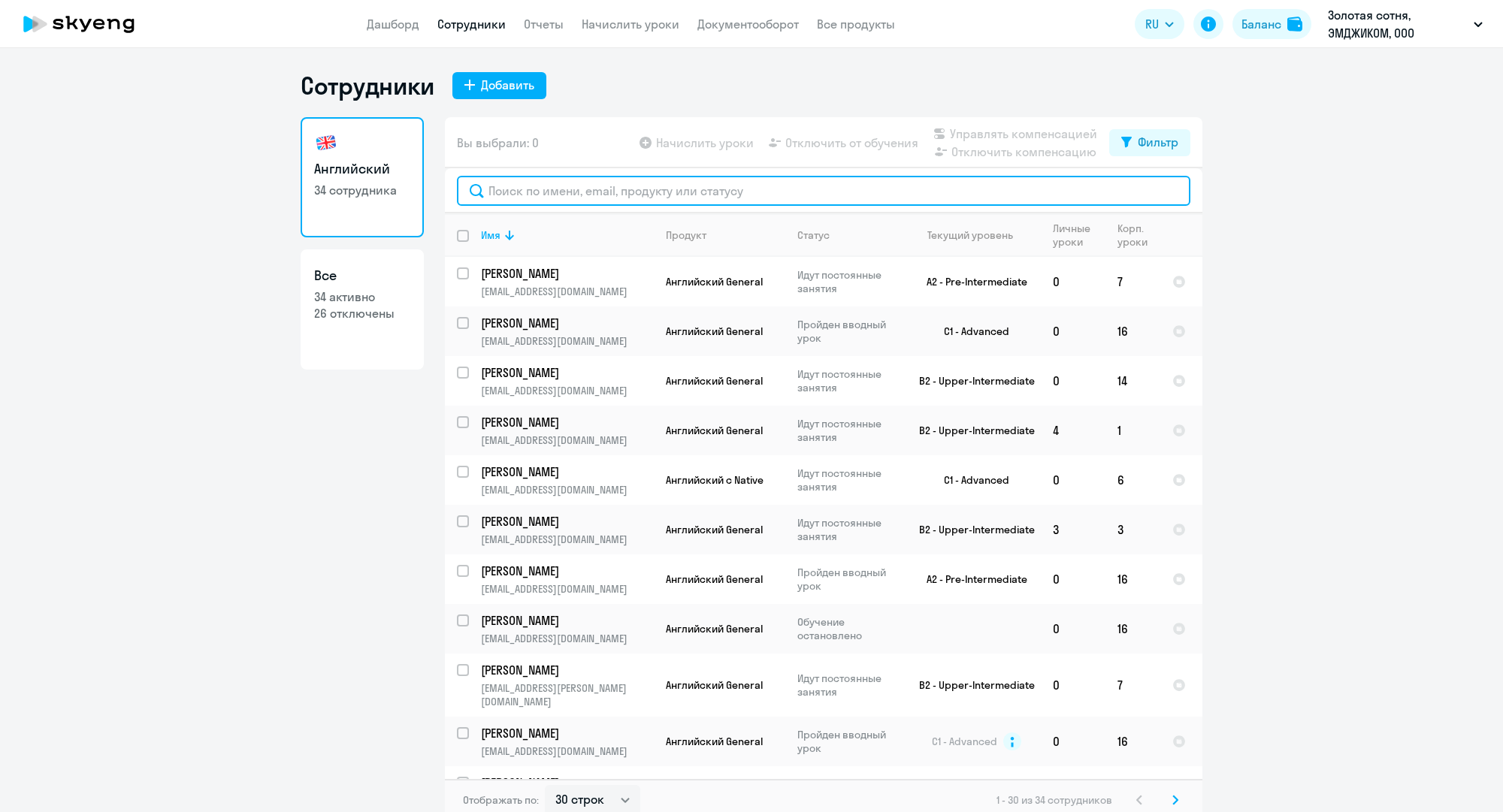
click at [605, 197] on input "text" at bounding box center [823, 191] width 734 height 30
paste input "[EMAIL_ADDRESS][DOMAIN_NAME]"
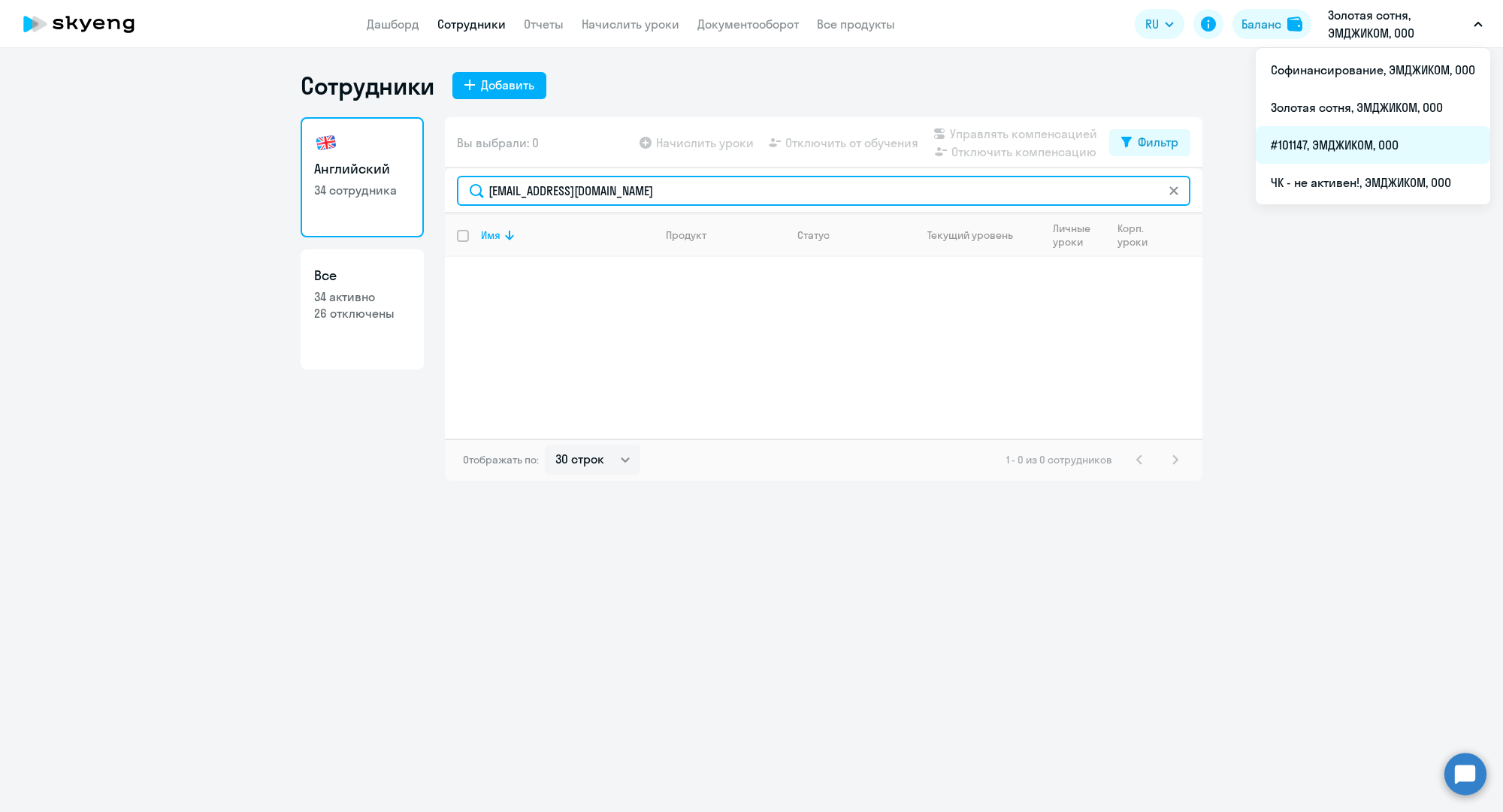
type input "[EMAIL_ADDRESS][DOMAIN_NAME]"
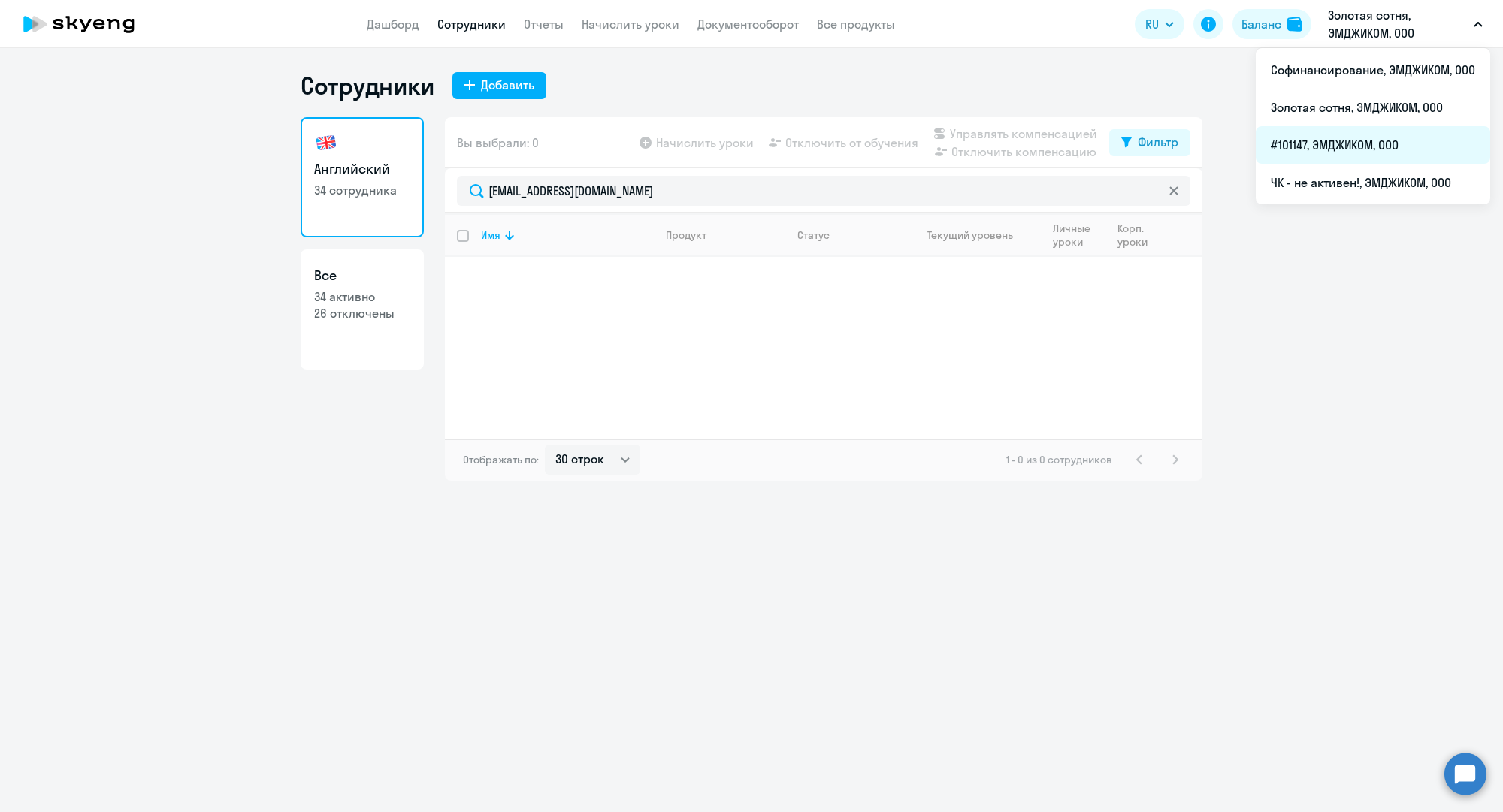
click at [1334, 137] on li "#101147, ЭМДЖИКОМ, ООО" at bounding box center [1373, 145] width 235 height 38
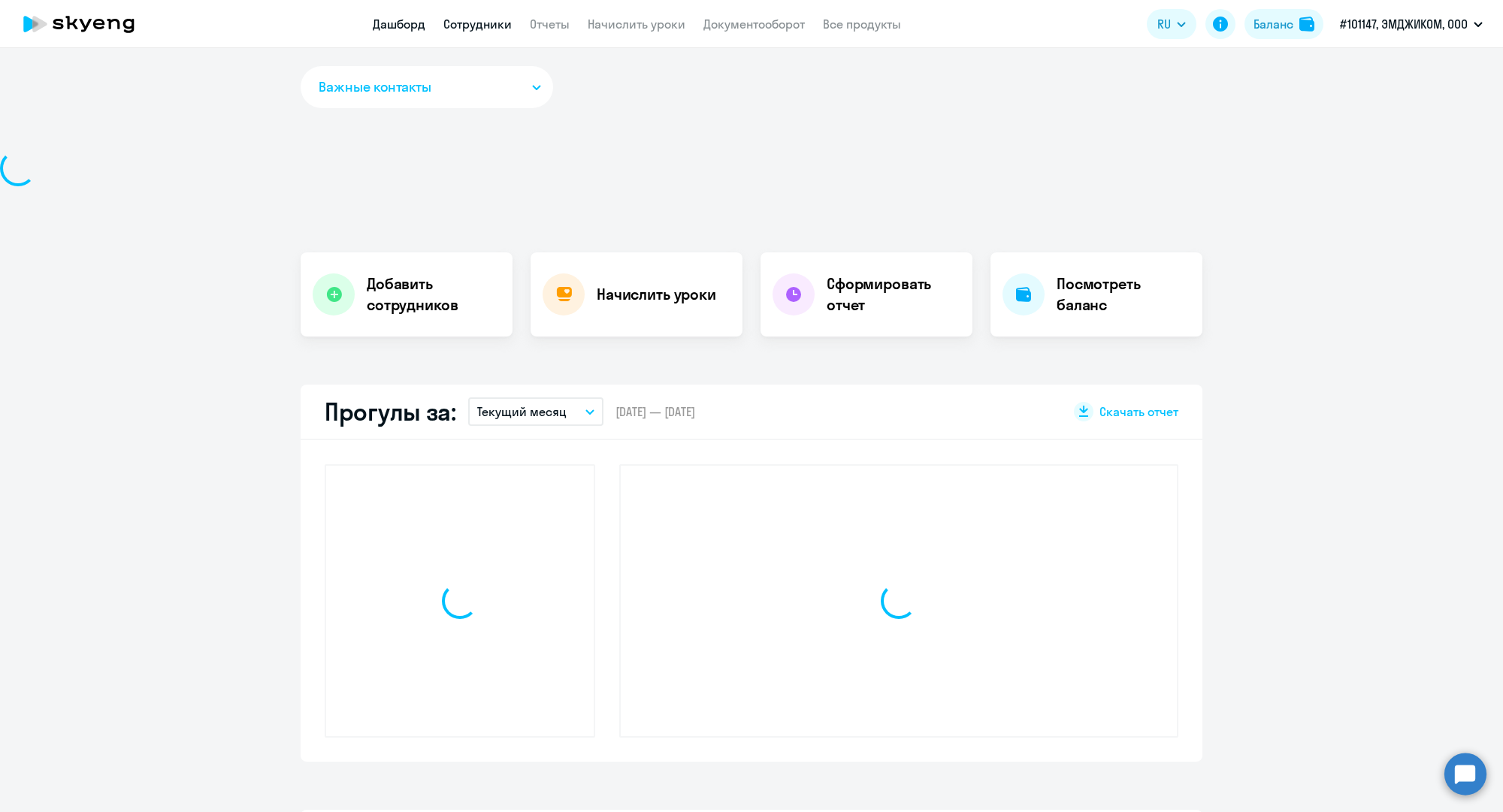
click at [455, 21] on link "Сотрудники" at bounding box center [477, 23] width 68 height 15
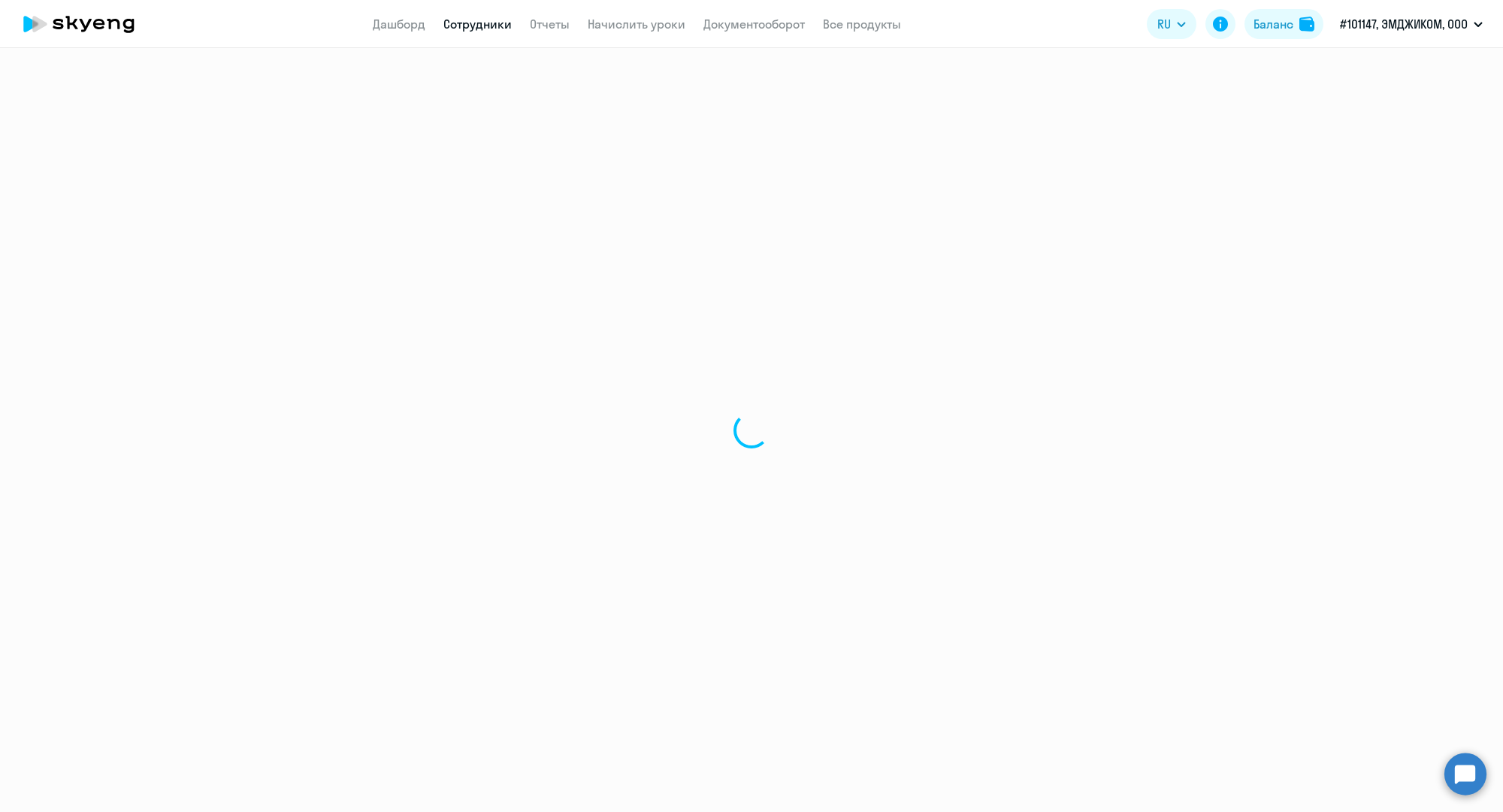
select select "30"
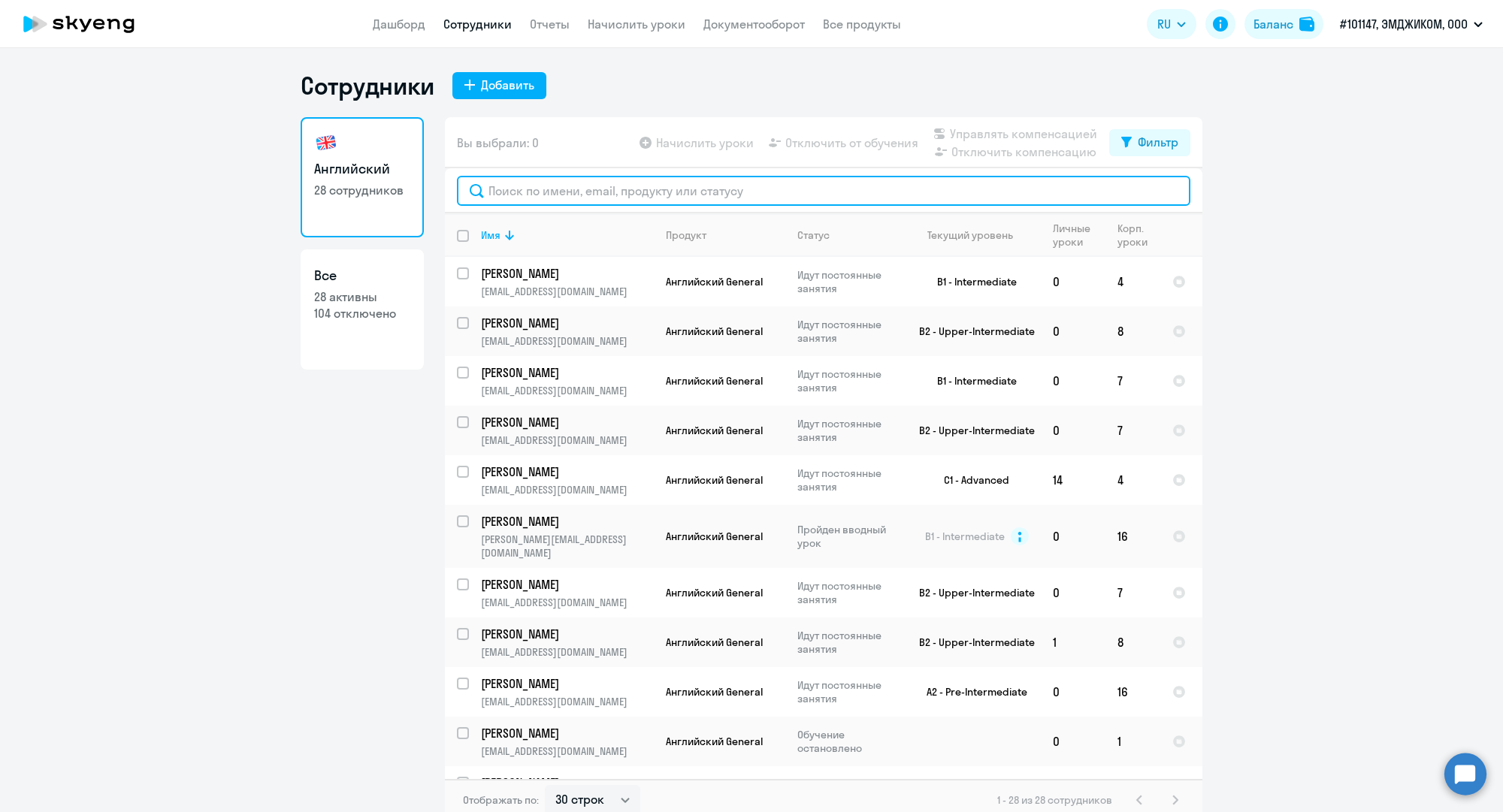
click at [667, 192] on input "text" at bounding box center [823, 191] width 734 height 30
paste input "[EMAIL_ADDRESS][DOMAIN_NAME]"
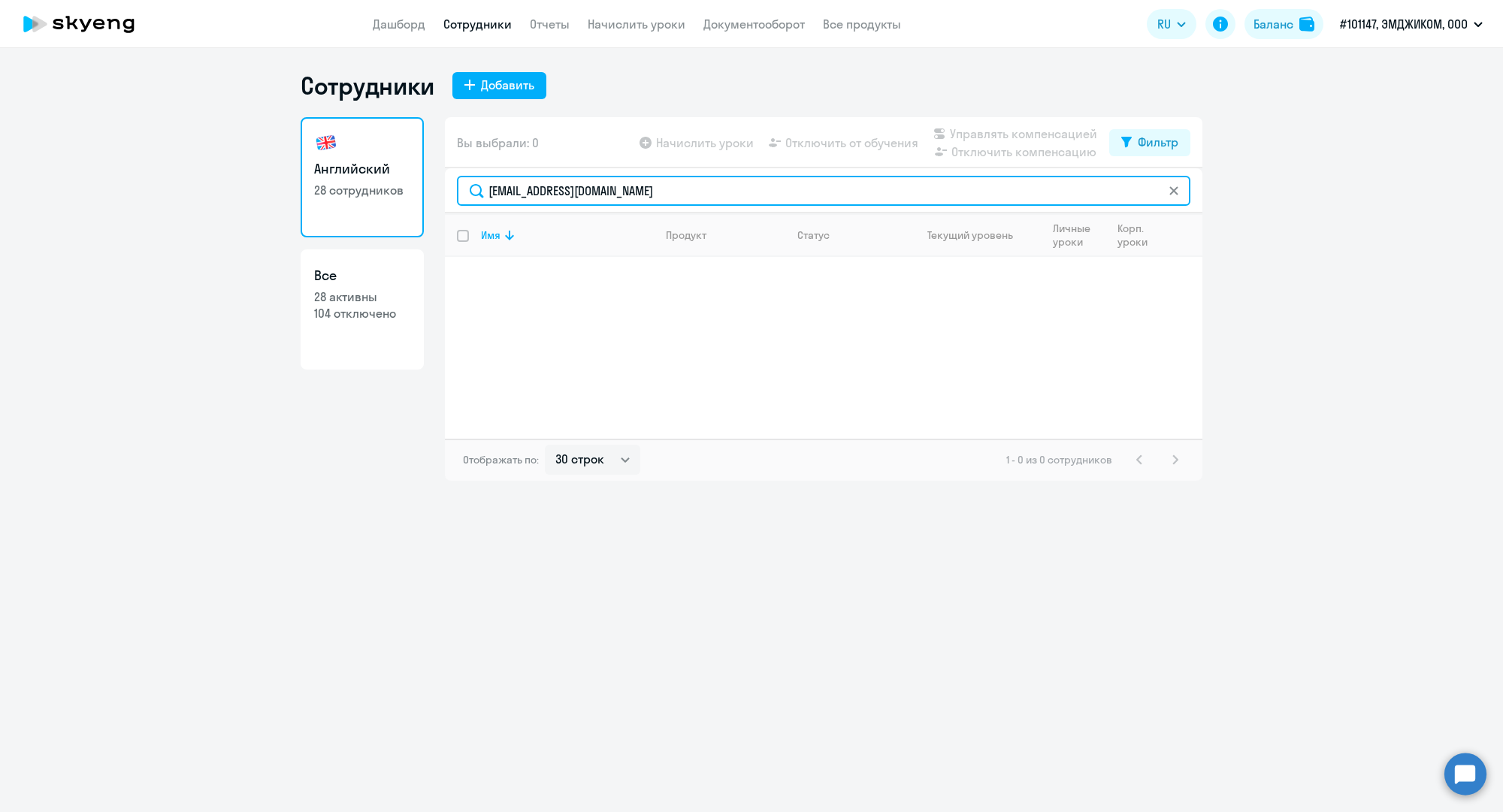
click at [548, 189] on input "[EMAIL_ADDRESS][DOMAIN_NAME]" at bounding box center [823, 191] width 734 height 30
paste input "g.mishin"
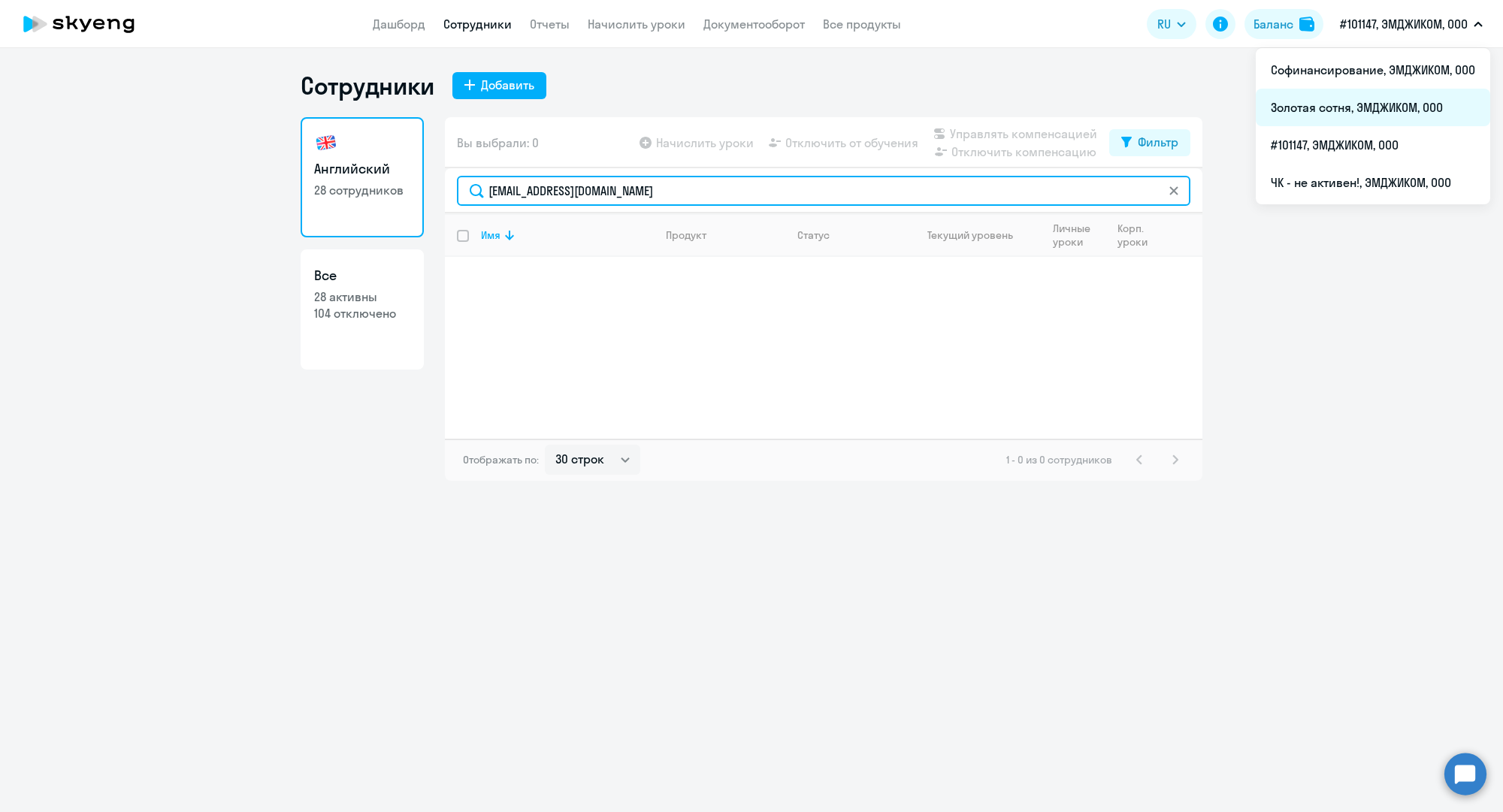
type input "[EMAIL_ADDRESS][DOMAIN_NAME]"
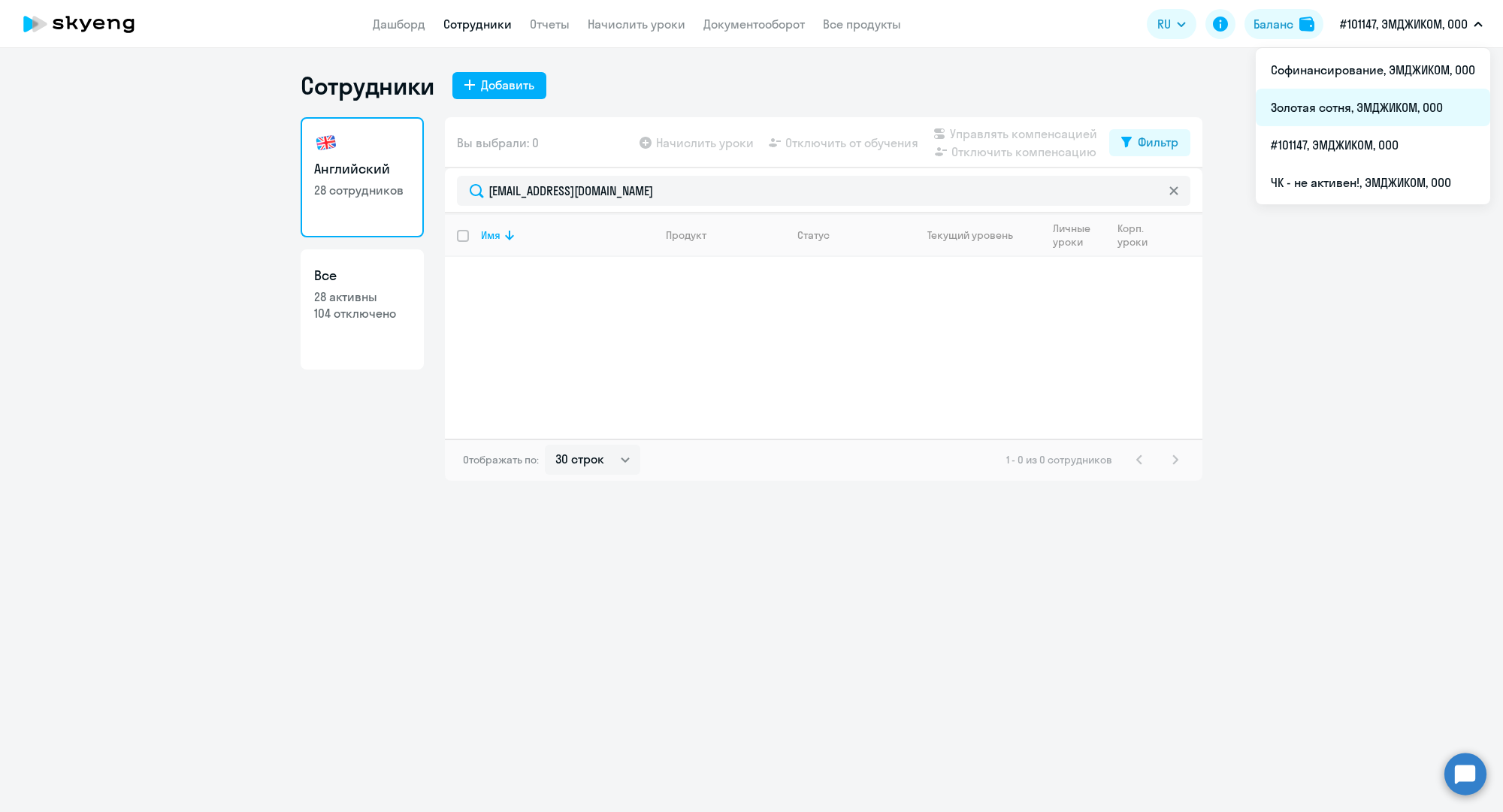
click at [1350, 106] on li "Золотая сотня, ЭМДЖИКОМ, ООО" at bounding box center [1373, 107] width 235 height 38
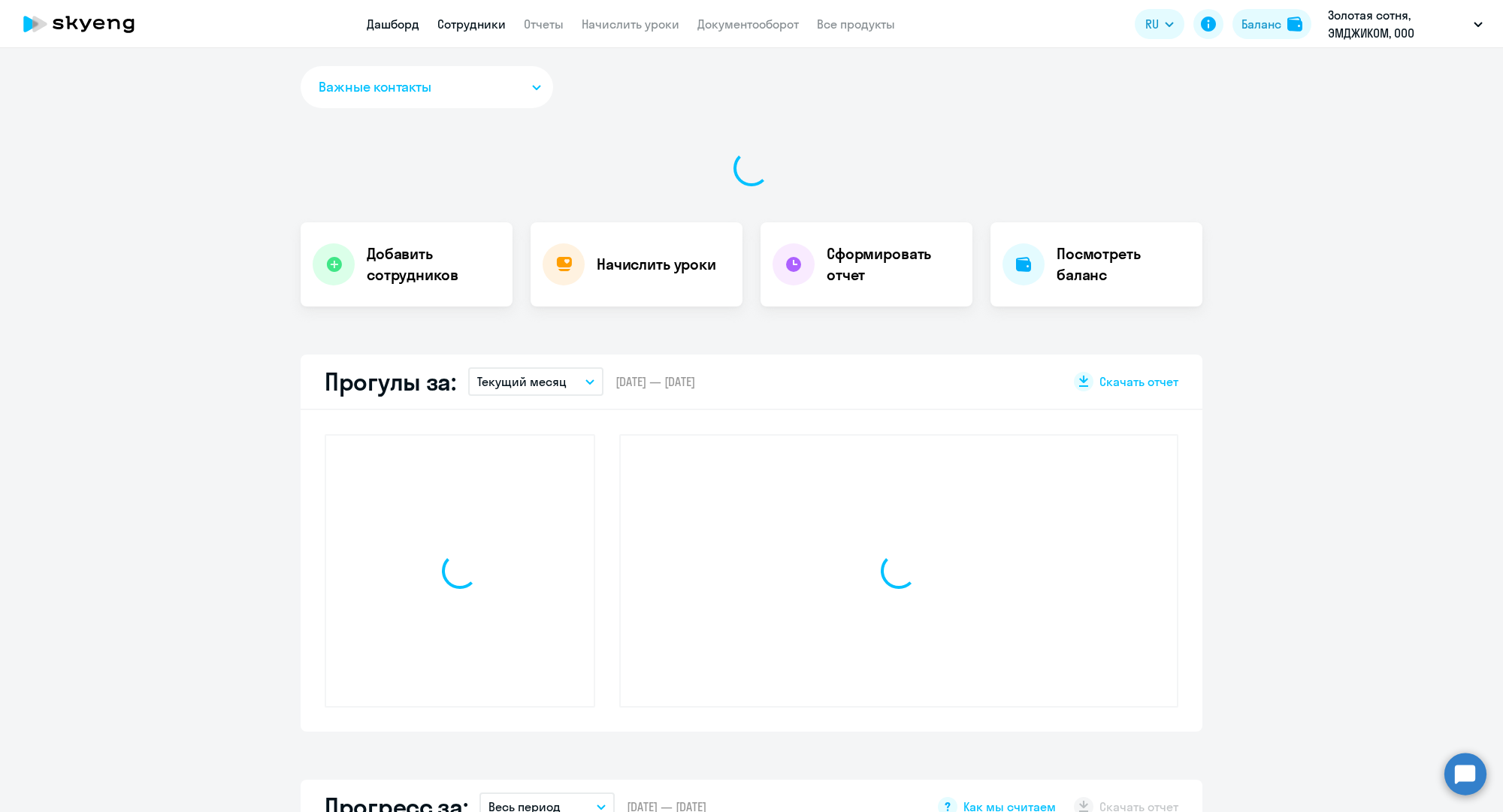
click at [479, 17] on link "Сотрудники" at bounding box center [471, 23] width 68 height 15
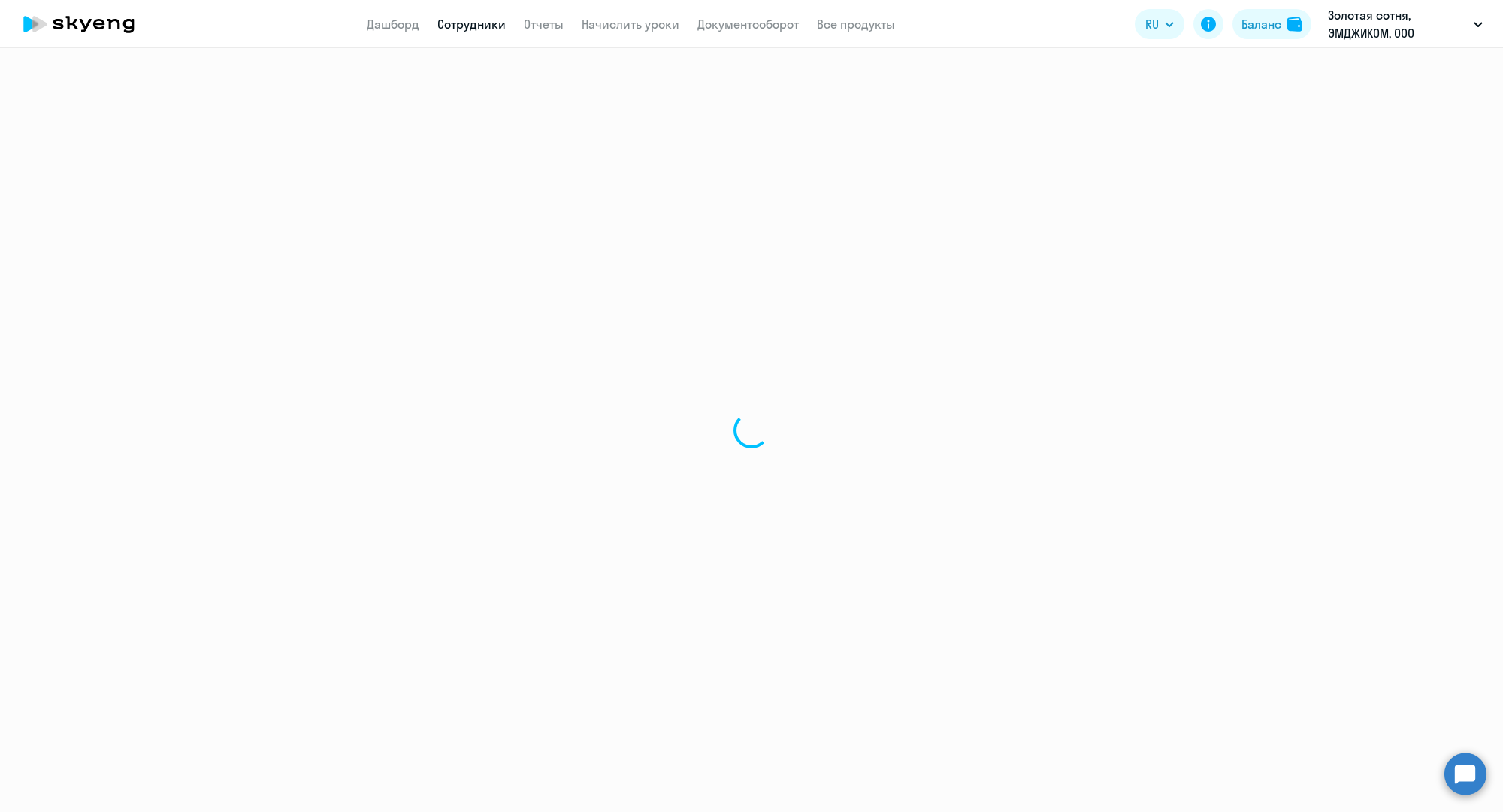
select select "30"
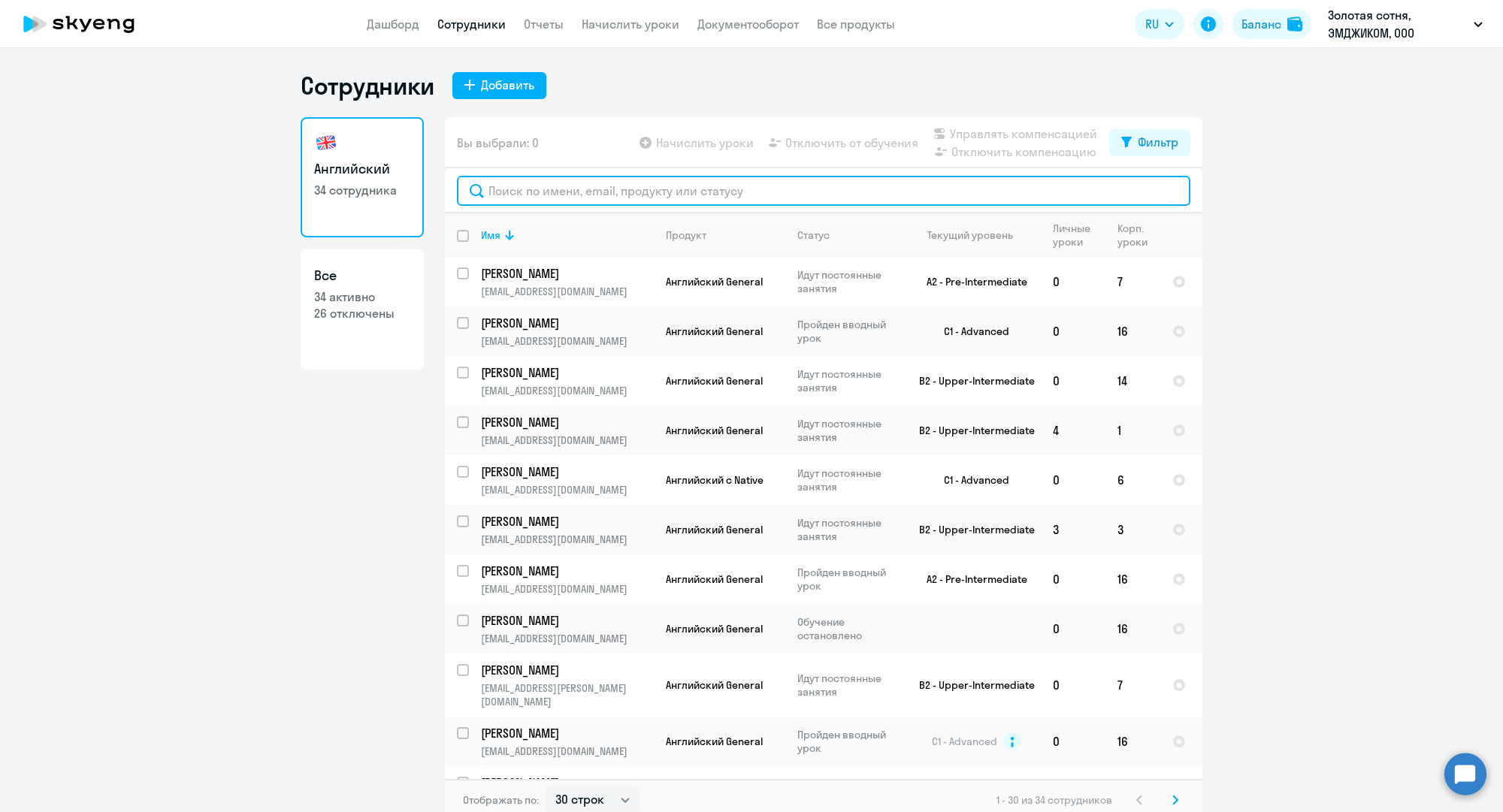
click at [661, 191] on input "text" at bounding box center [823, 191] width 734 height 30
paste input "[EMAIL_ADDRESS][DOMAIN_NAME]"
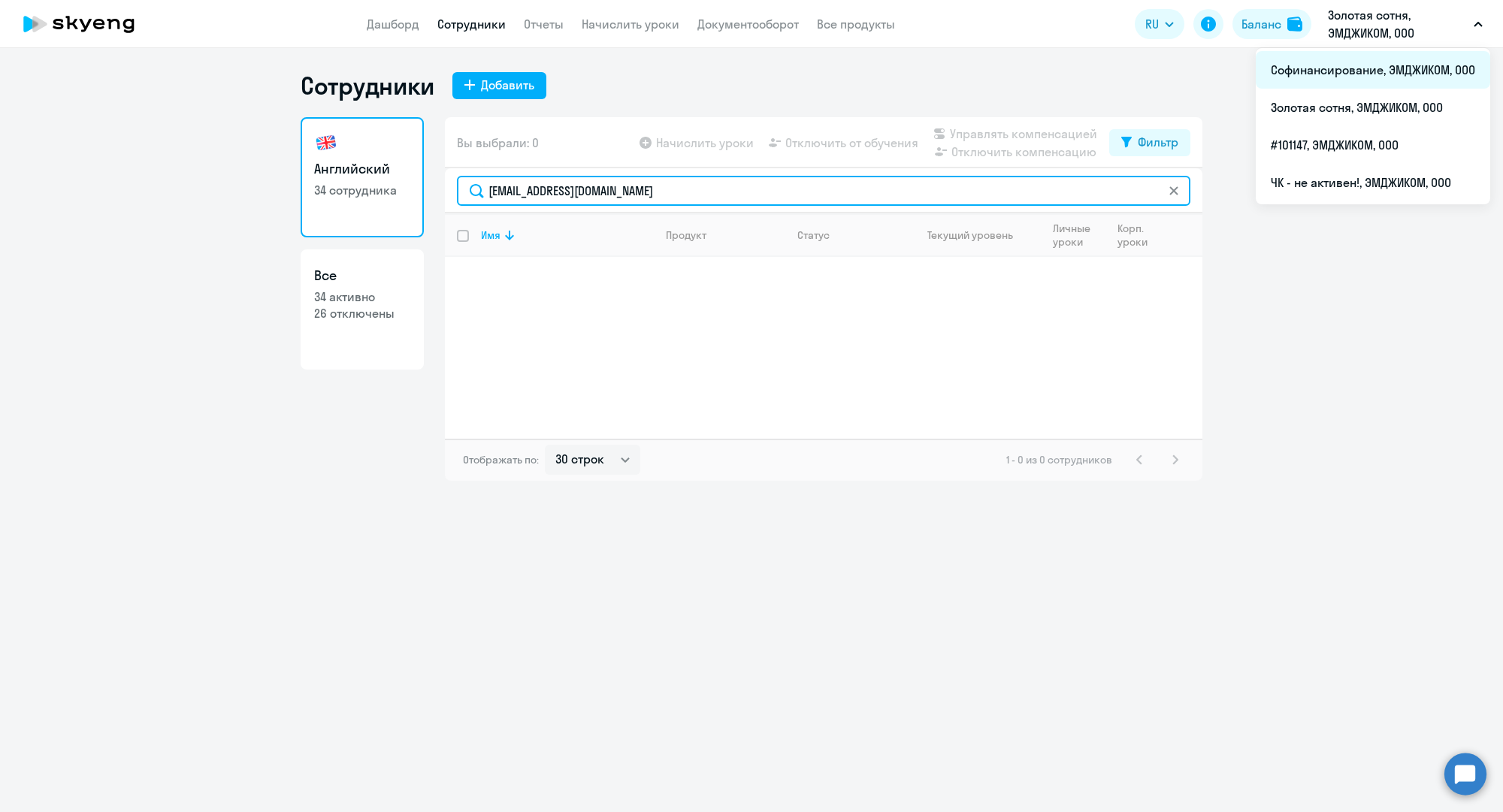
type input "[EMAIL_ADDRESS][DOMAIN_NAME]"
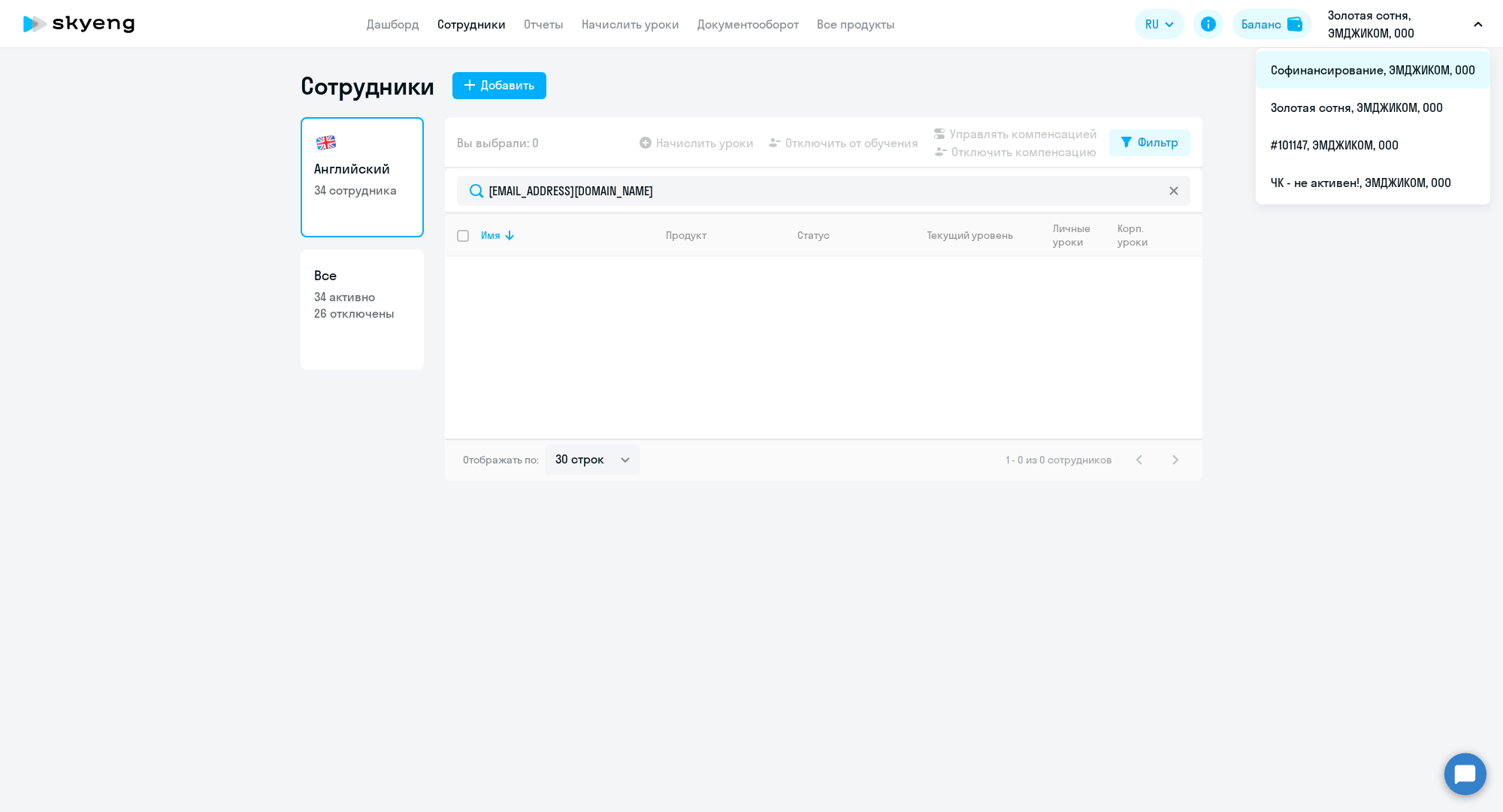
click at [1335, 73] on li "Софинансирование, ЭМДЖИКОМ, ООО" at bounding box center [1373, 70] width 235 height 38
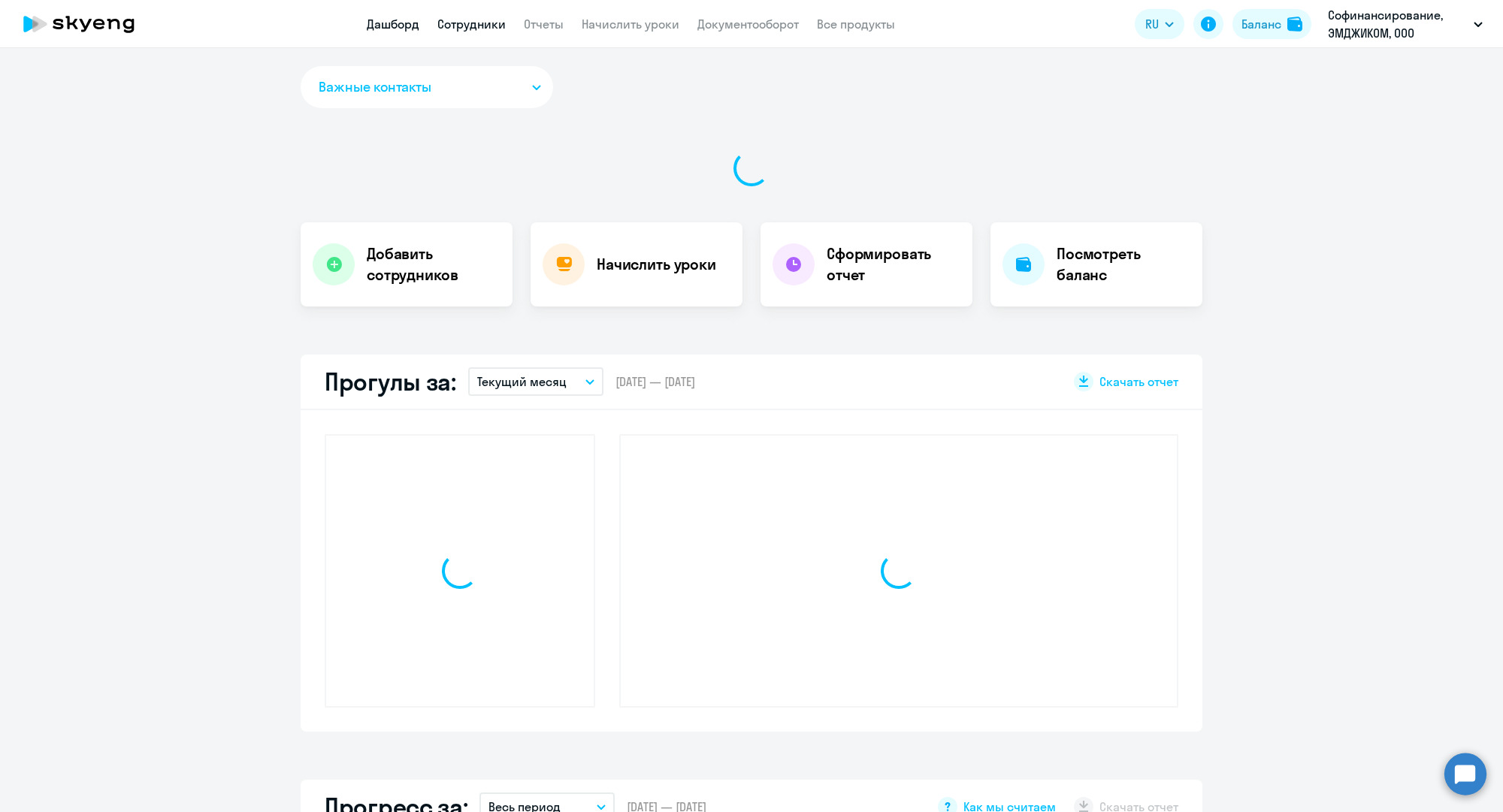
click at [473, 21] on link "Сотрудники" at bounding box center [471, 23] width 68 height 15
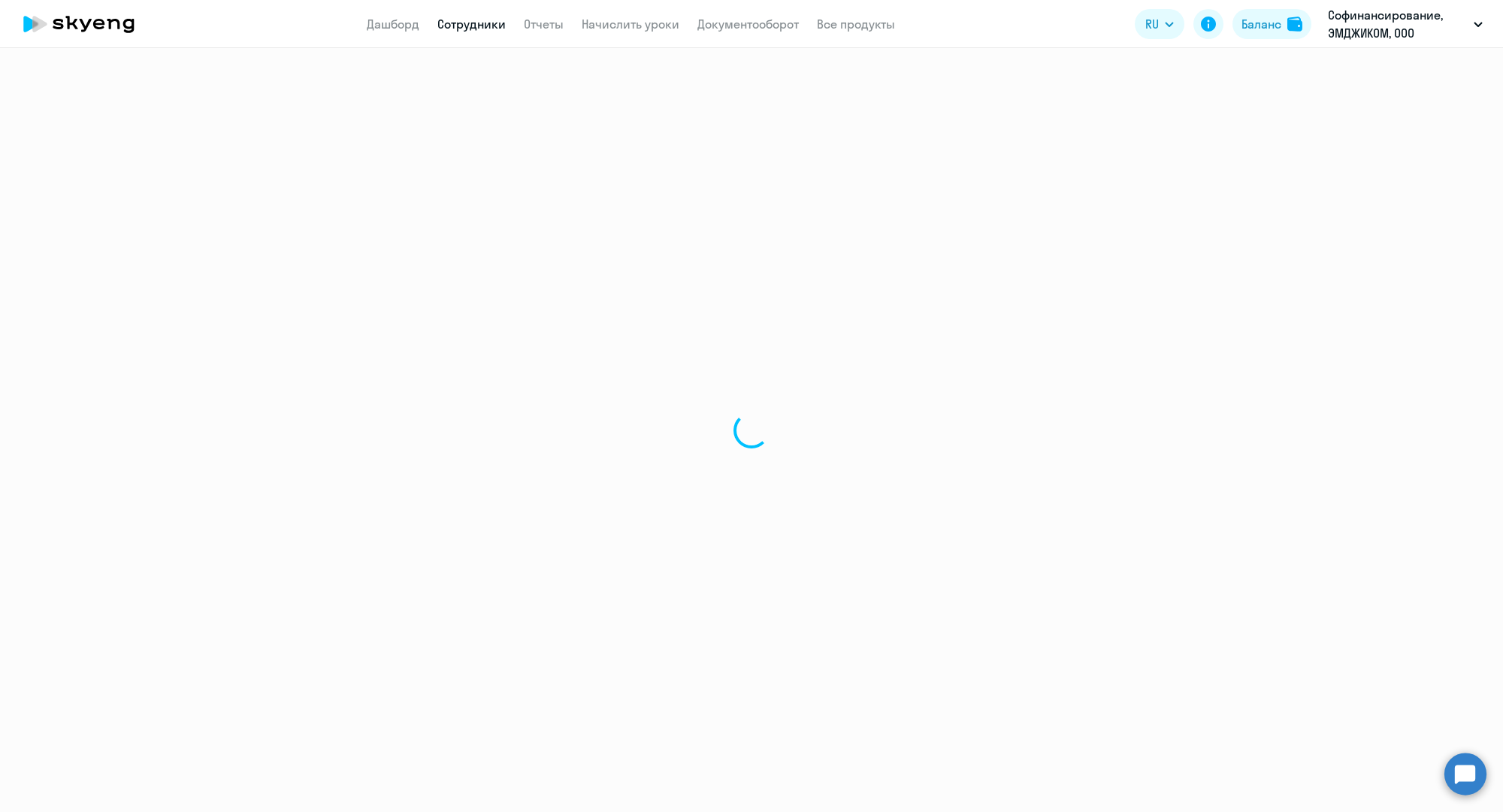
select select "30"
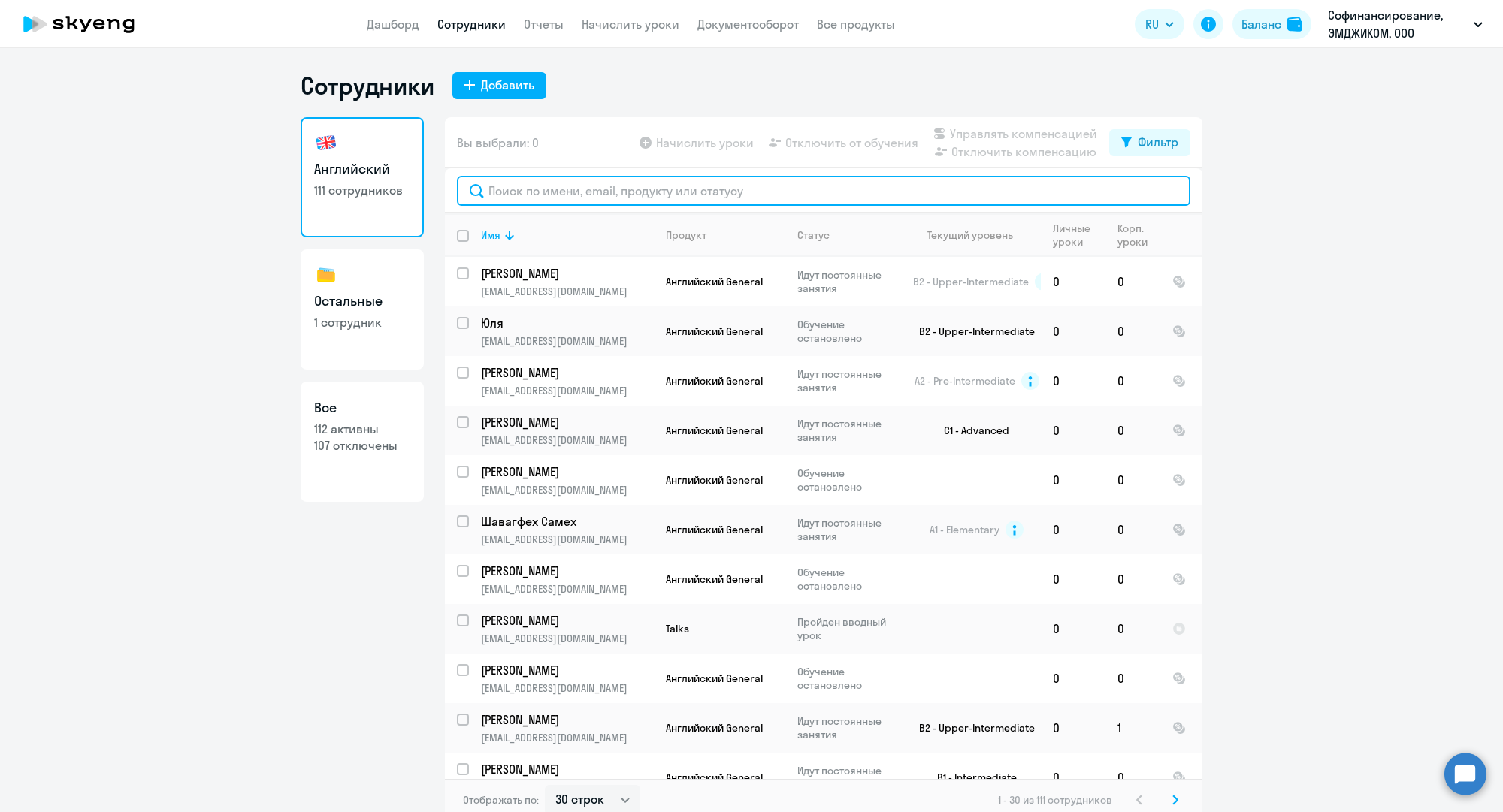
click at [606, 194] on input "text" at bounding box center [823, 191] width 734 height 30
paste input "[EMAIL_ADDRESS][DOMAIN_NAME]"
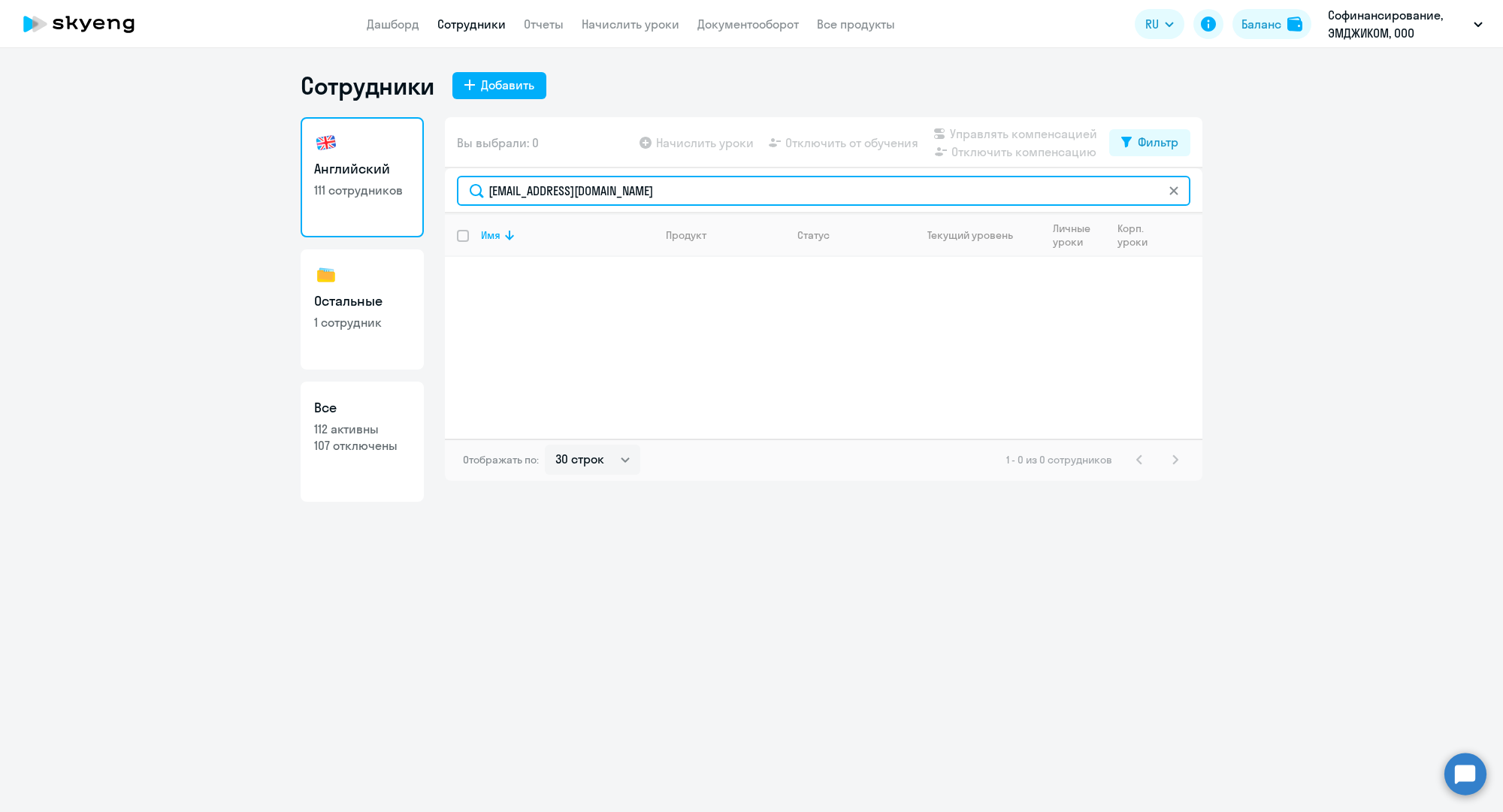
click at [567, 192] on input "[EMAIL_ADDRESS][DOMAIN_NAME]" at bounding box center [823, 191] width 734 height 30
click at [567, 190] on input "[EMAIL_ADDRESS][DOMAIN_NAME]" at bounding box center [823, 191] width 734 height 30
click at [567, 191] on input "[EMAIL_ADDRESS][DOMAIN_NAME]" at bounding box center [823, 191] width 734 height 30
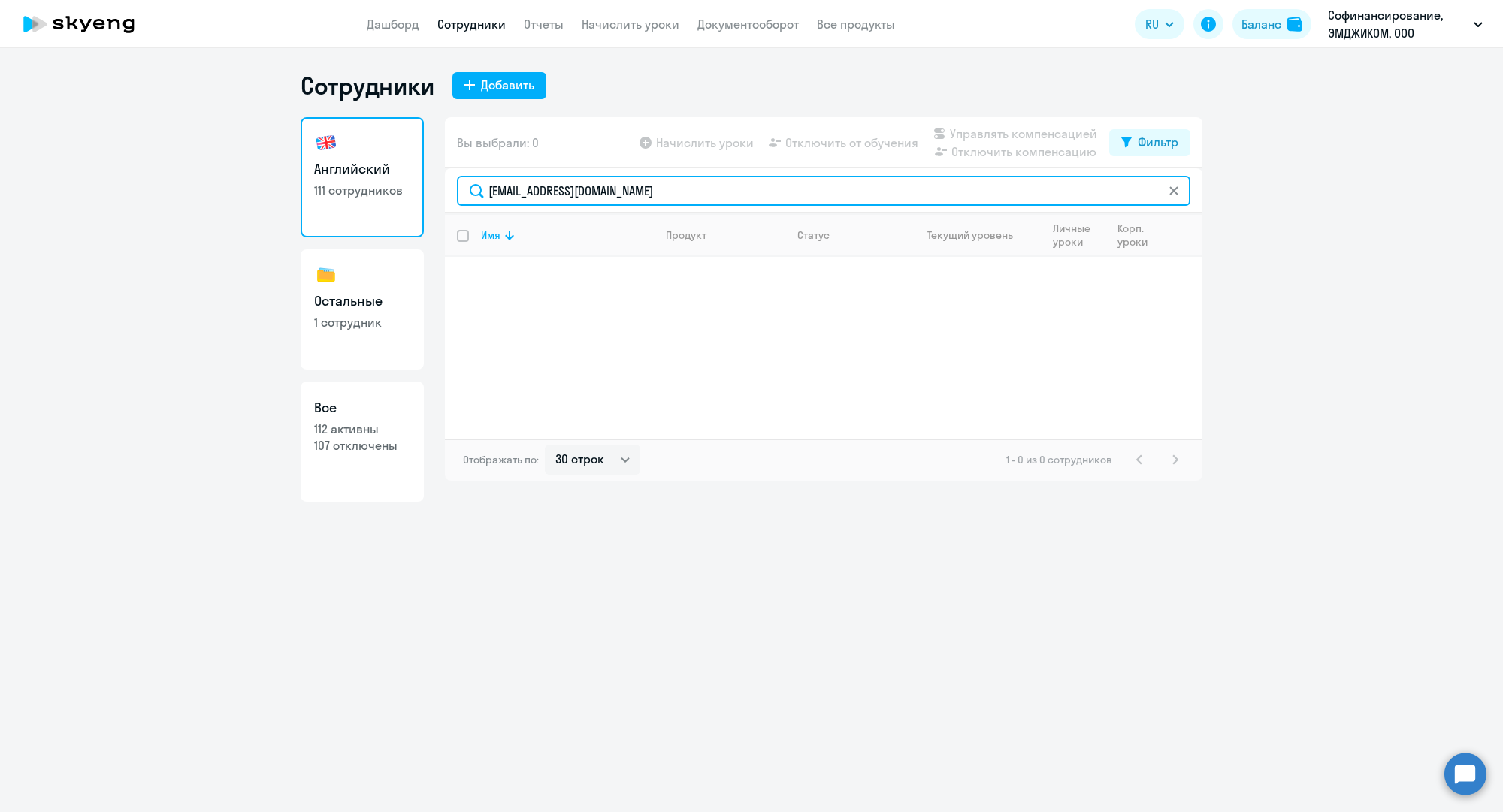
paste input "n.orlov"
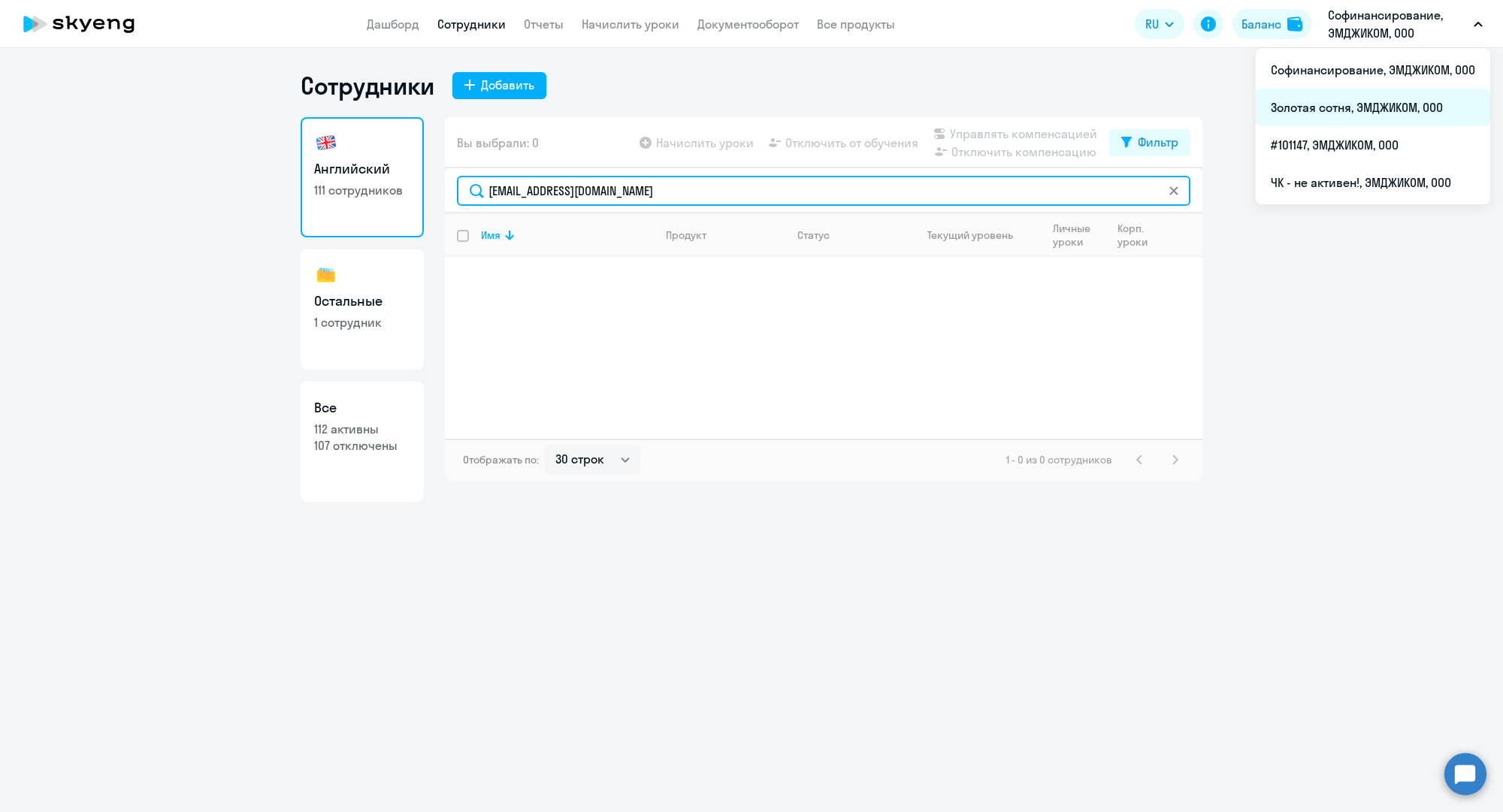
type input "[EMAIL_ADDRESS][DOMAIN_NAME]"
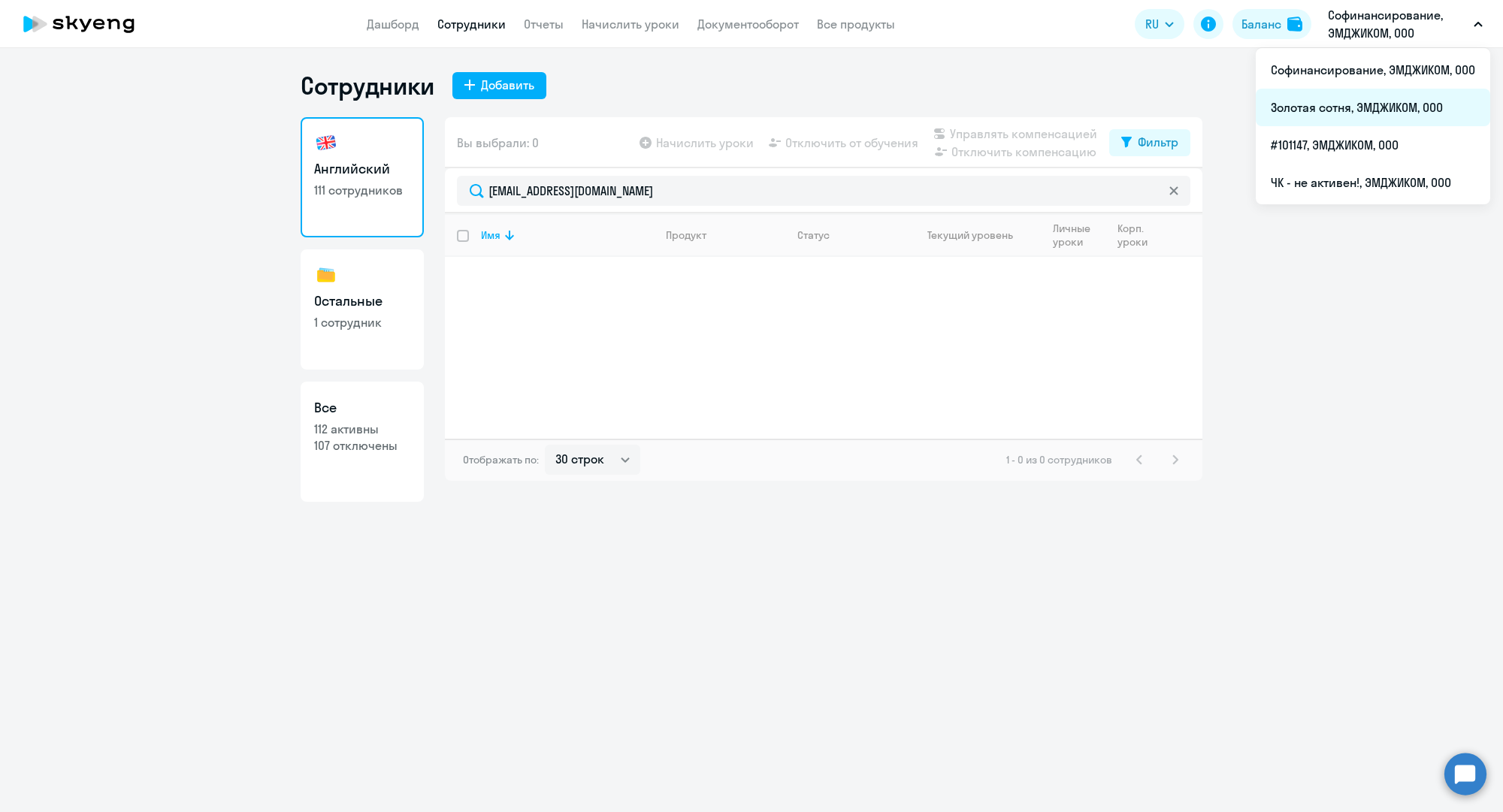
click at [1361, 101] on li "Золотая сотня, ЭМДЖИКОМ, ООО" at bounding box center [1373, 107] width 235 height 38
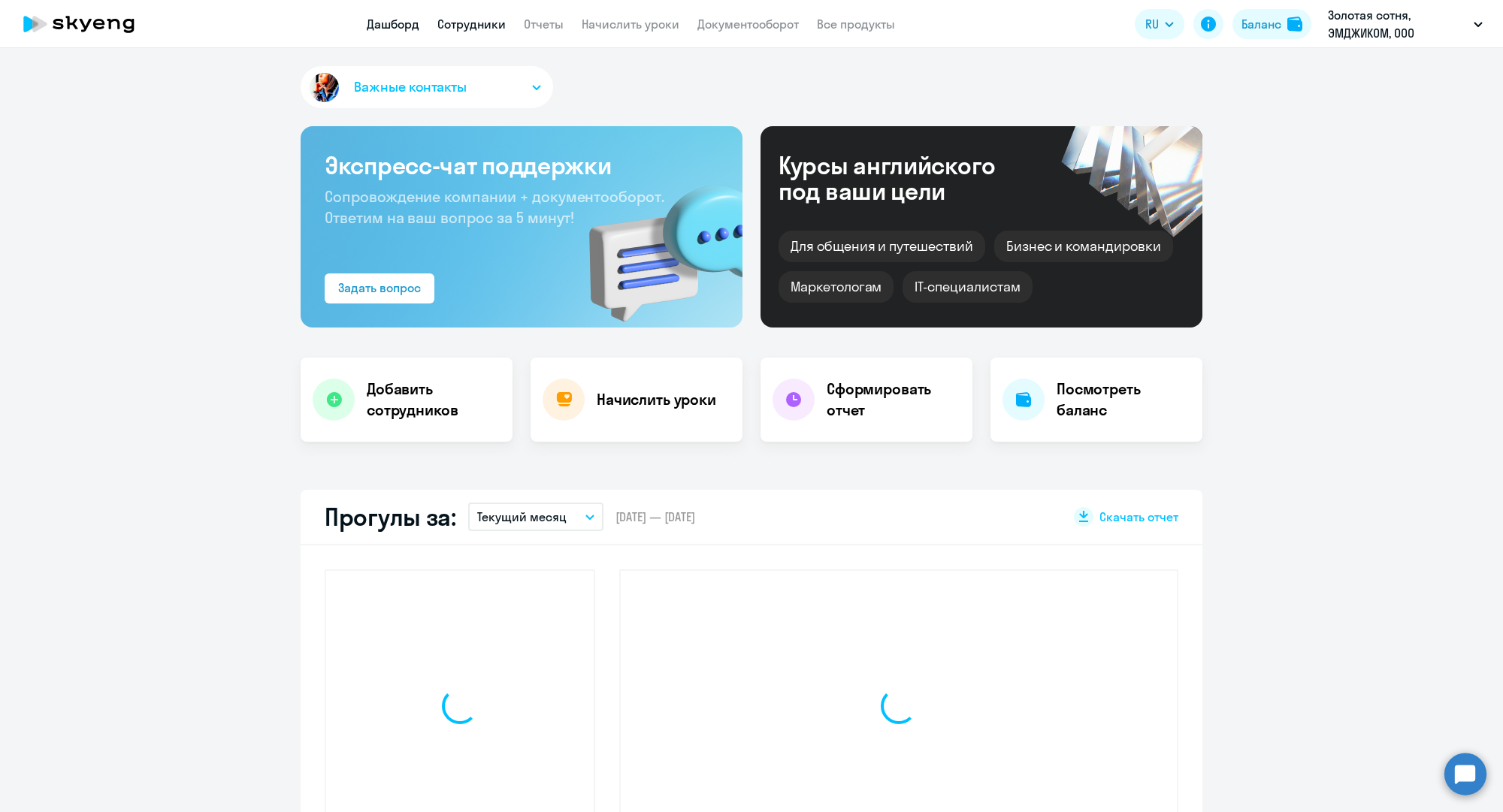
click at [485, 22] on link "Сотрудники" at bounding box center [471, 23] width 68 height 15
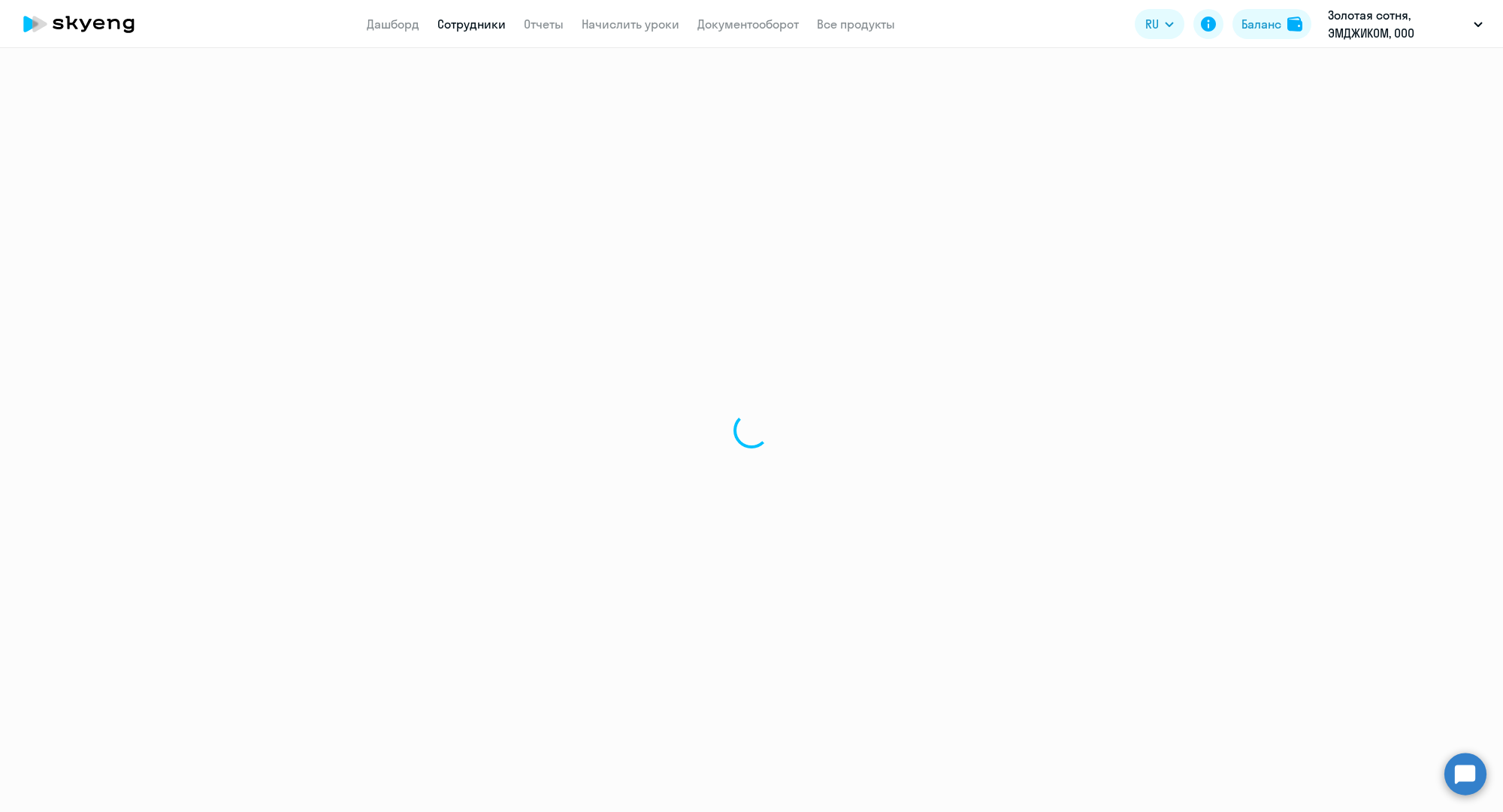
select select "30"
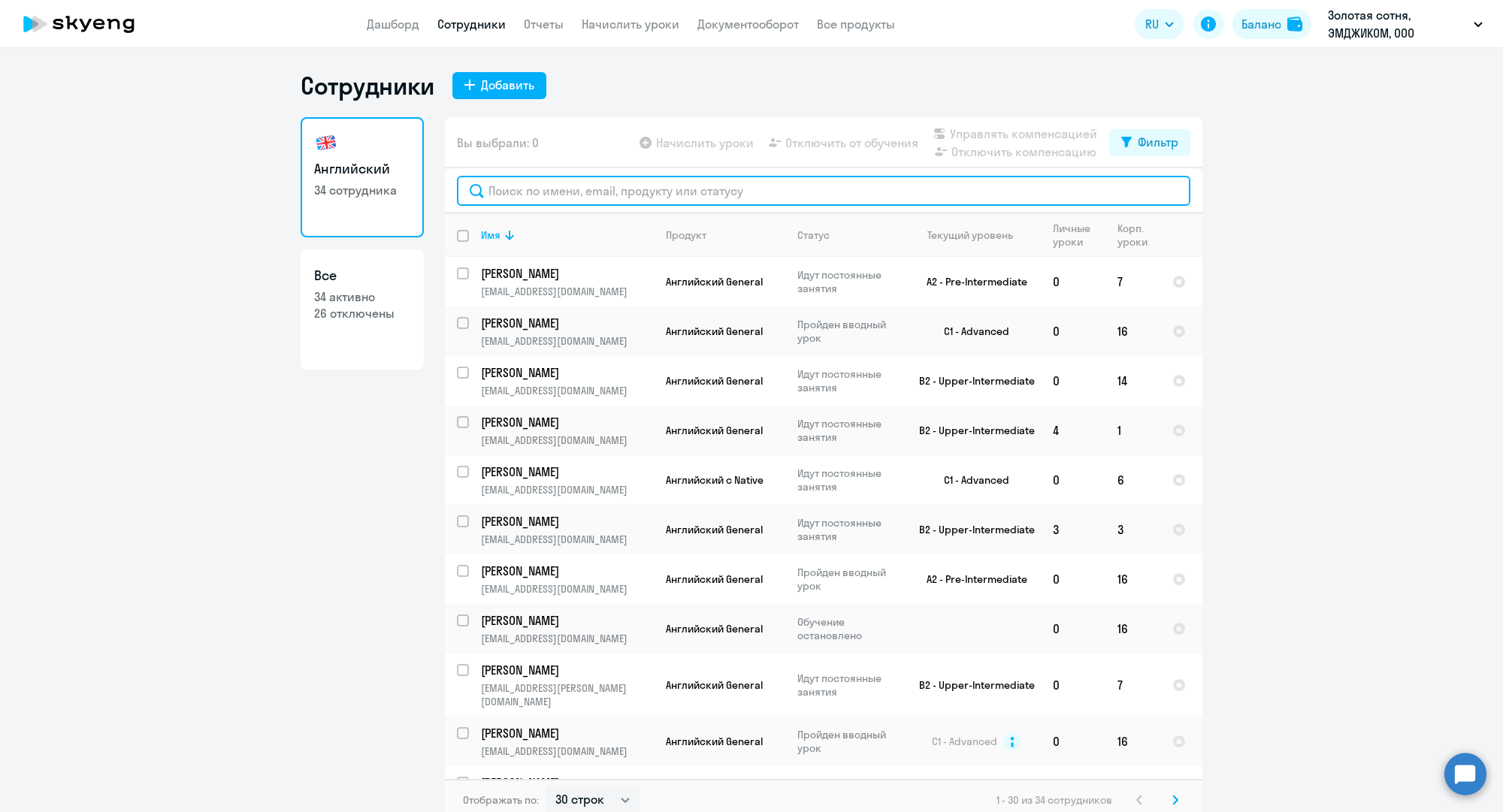
click at [620, 192] on input "text" at bounding box center [823, 191] width 734 height 30
paste input "[EMAIL_ADDRESS][DOMAIN_NAME]"
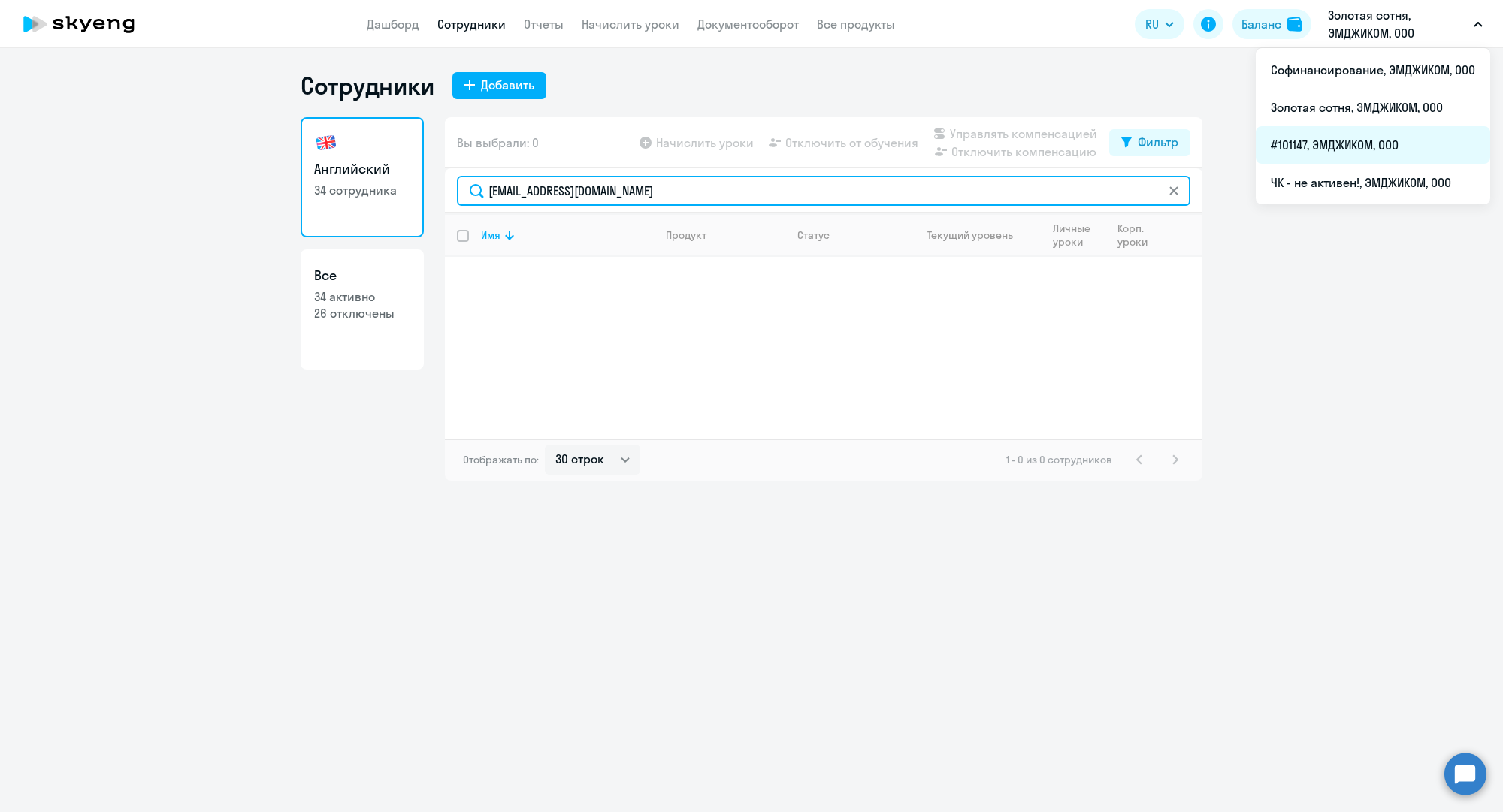
type input "[EMAIL_ADDRESS][DOMAIN_NAME]"
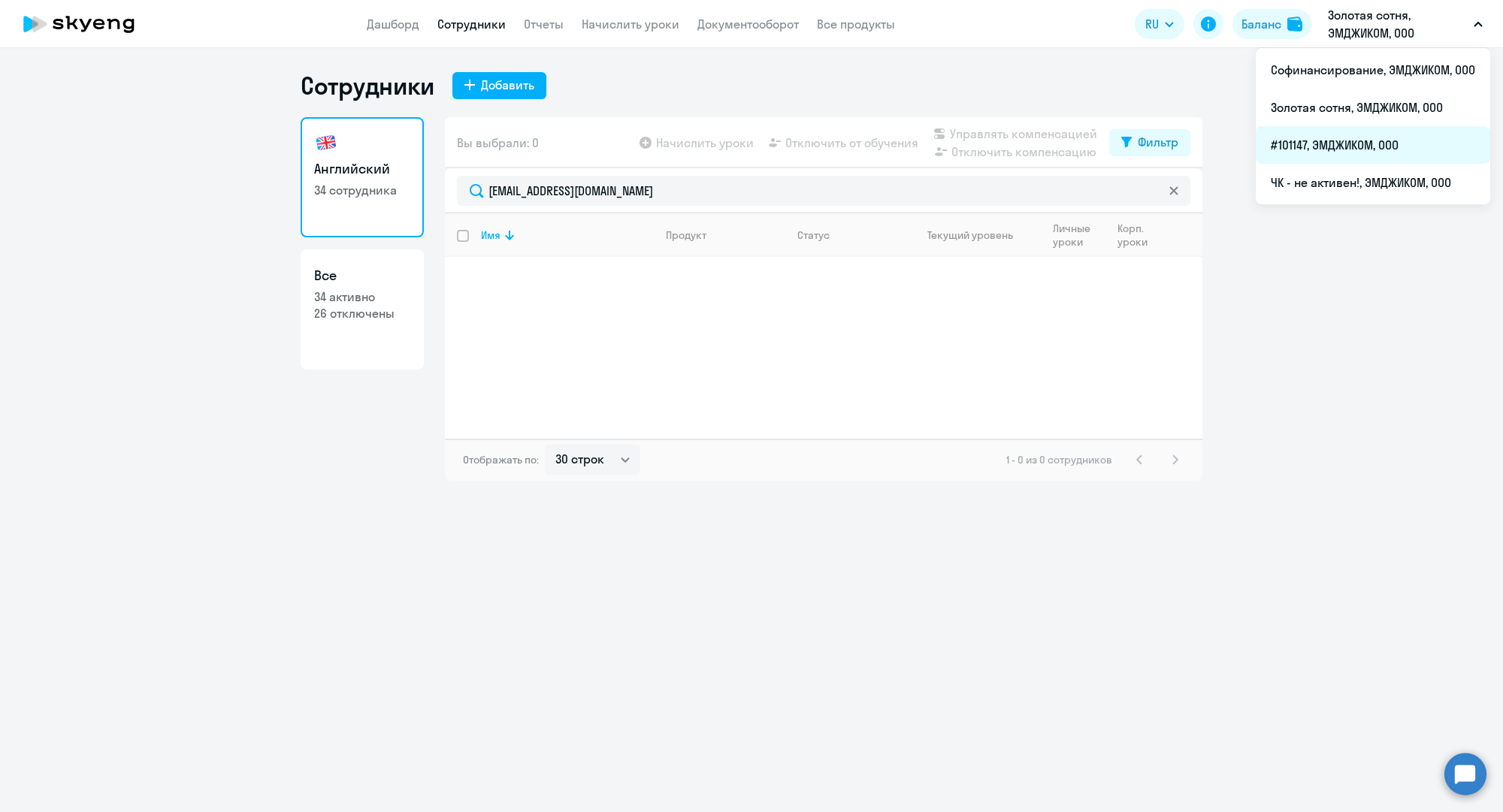
click at [1336, 147] on li "#101147, ЭМДЖИКОМ, ООО" at bounding box center [1373, 145] width 235 height 38
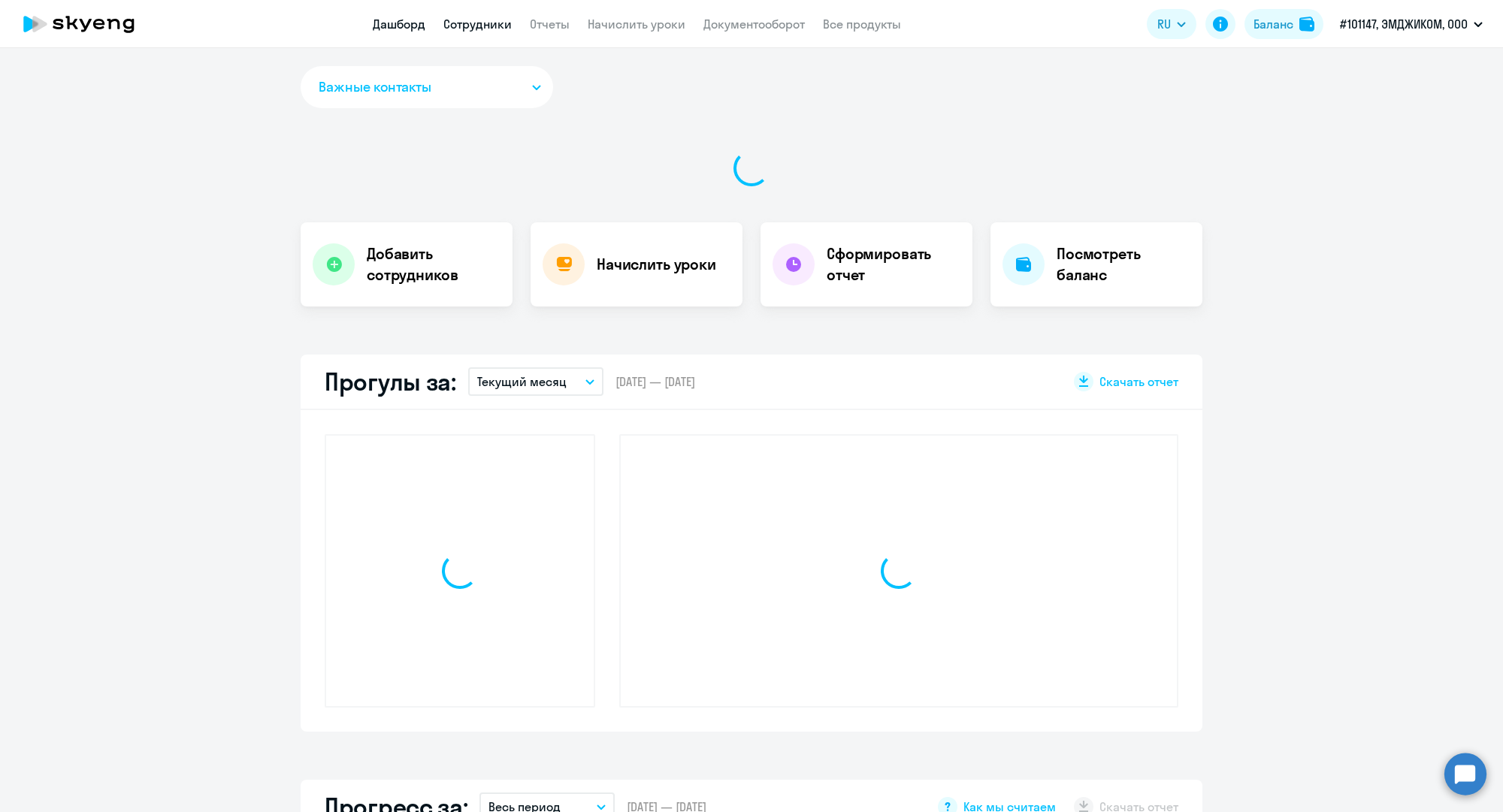
click at [498, 21] on link "Сотрудники" at bounding box center [477, 23] width 68 height 15
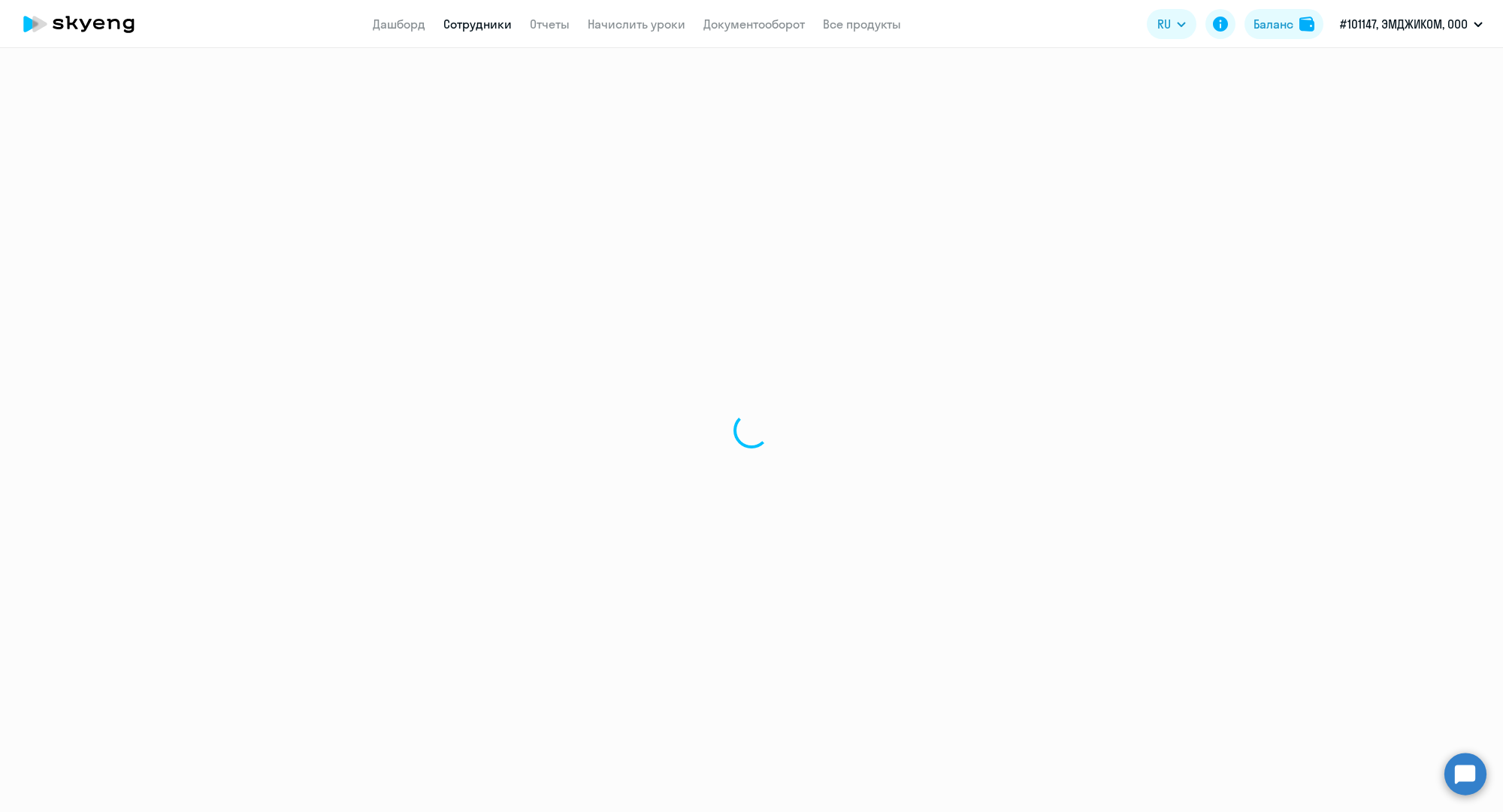
select select "30"
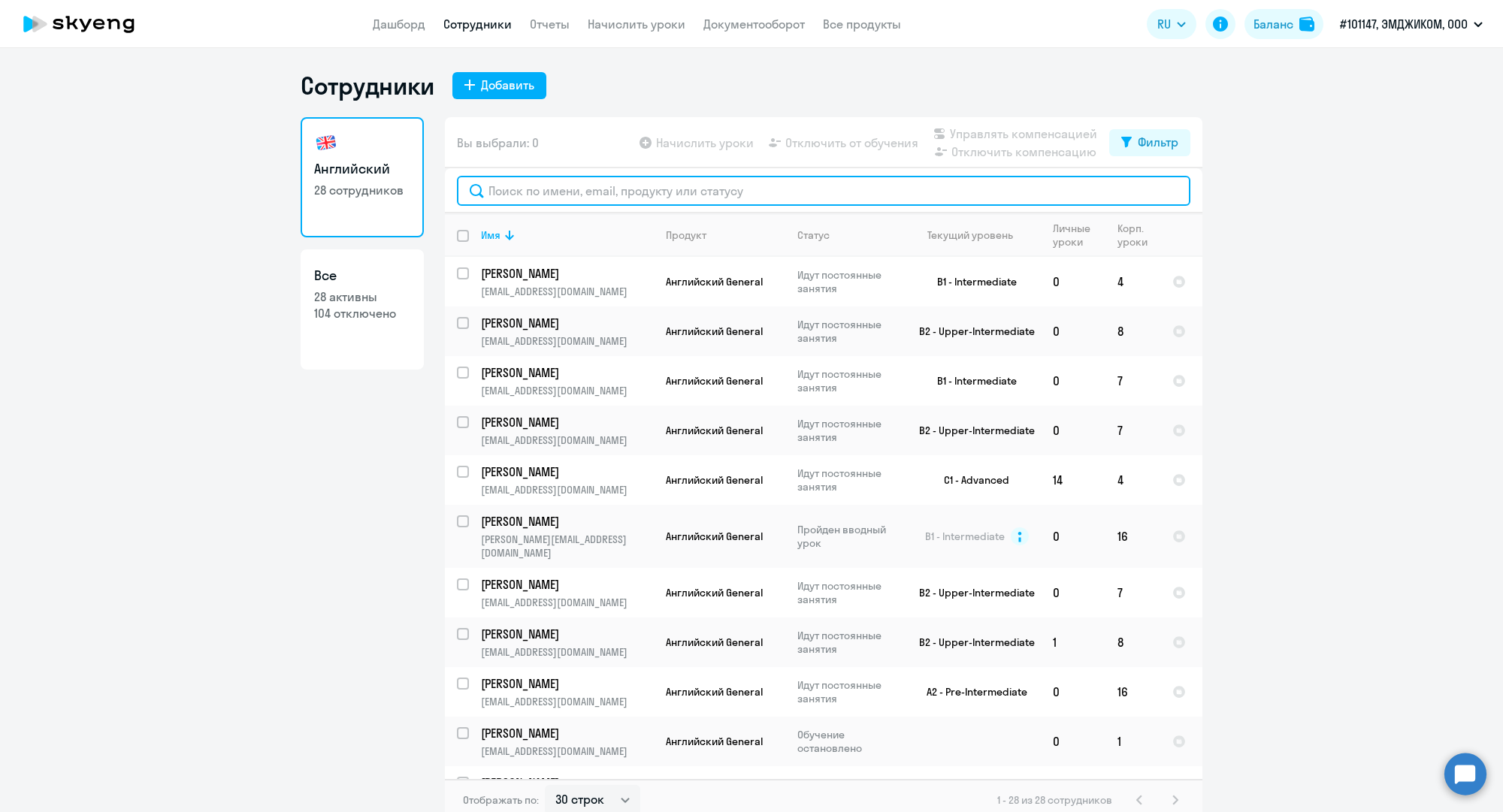
click at [545, 192] on input "text" at bounding box center [823, 191] width 734 height 30
paste input "[EMAIL_ADDRESS][DOMAIN_NAME]"
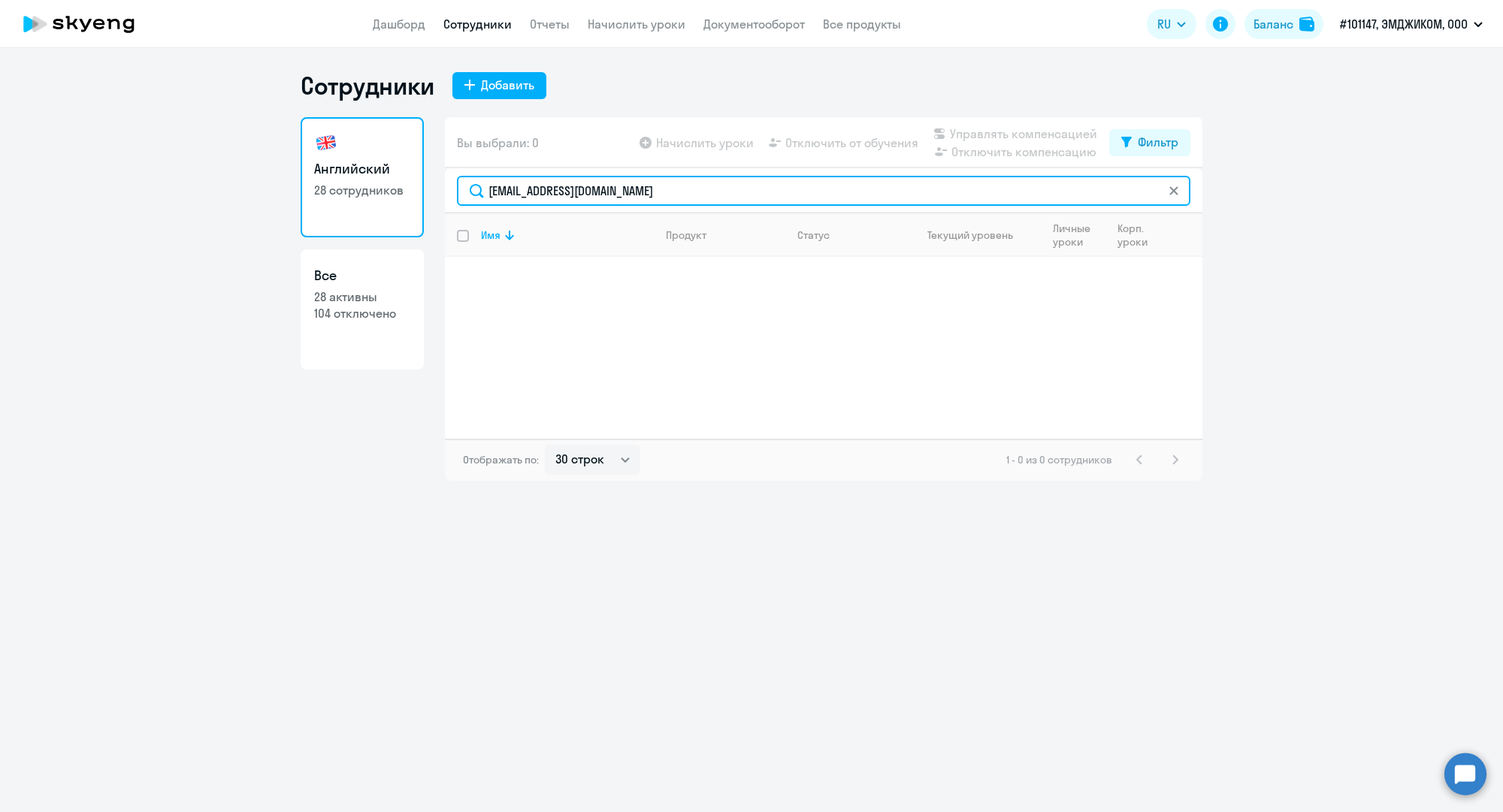
click at [605, 195] on input "[EMAIL_ADDRESS][DOMAIN_NAME]" at bounding box center [823, 191] width 734 height 30
click at [605, 193] on input "[EMAIL_ADDRESS][DOMAIN_NAME]" at bounding box center [823, 191] width 734 height 30
click at [605, 196] on input "[EMAIL_ADDRESS][DOMAIN_NAME]" at bounding box center [823, 191] width 734 height 30
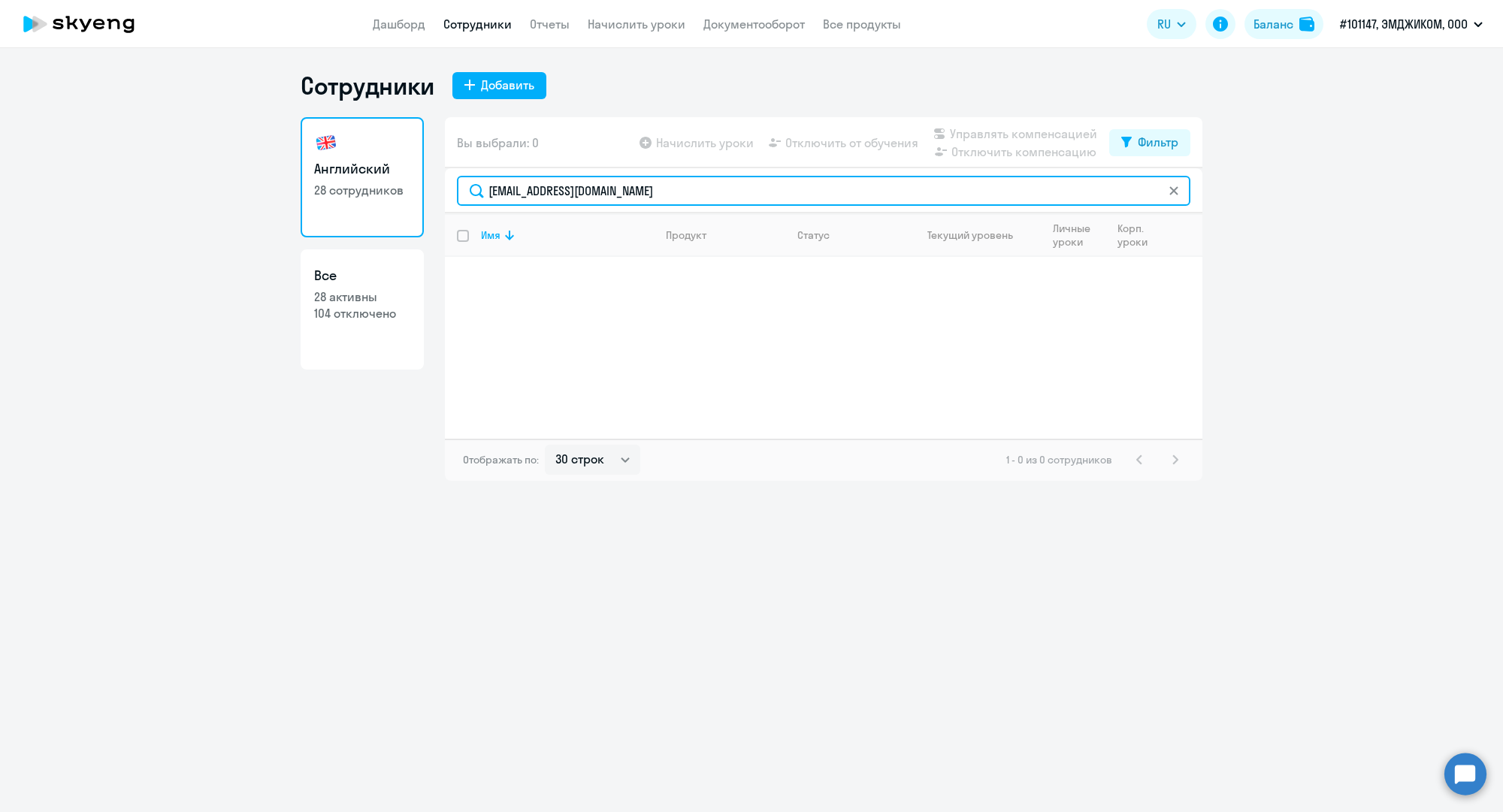
click at [605, 196] on input "[EMAIL_ADDRESS][DOMAIN_NAME]" at bounding box center [823, 191] width 734 height 30
click at [607, 197] on input "[EMAIL_ADDRESS][DOMAIN_NAME]" at bounding box center [823, 191] width 734 height 30
click at [607, 198] on input "[EMAIL_ADDRESS][DOMAIN_NAME]" at bounding box center [823, 191] width 734 height 30
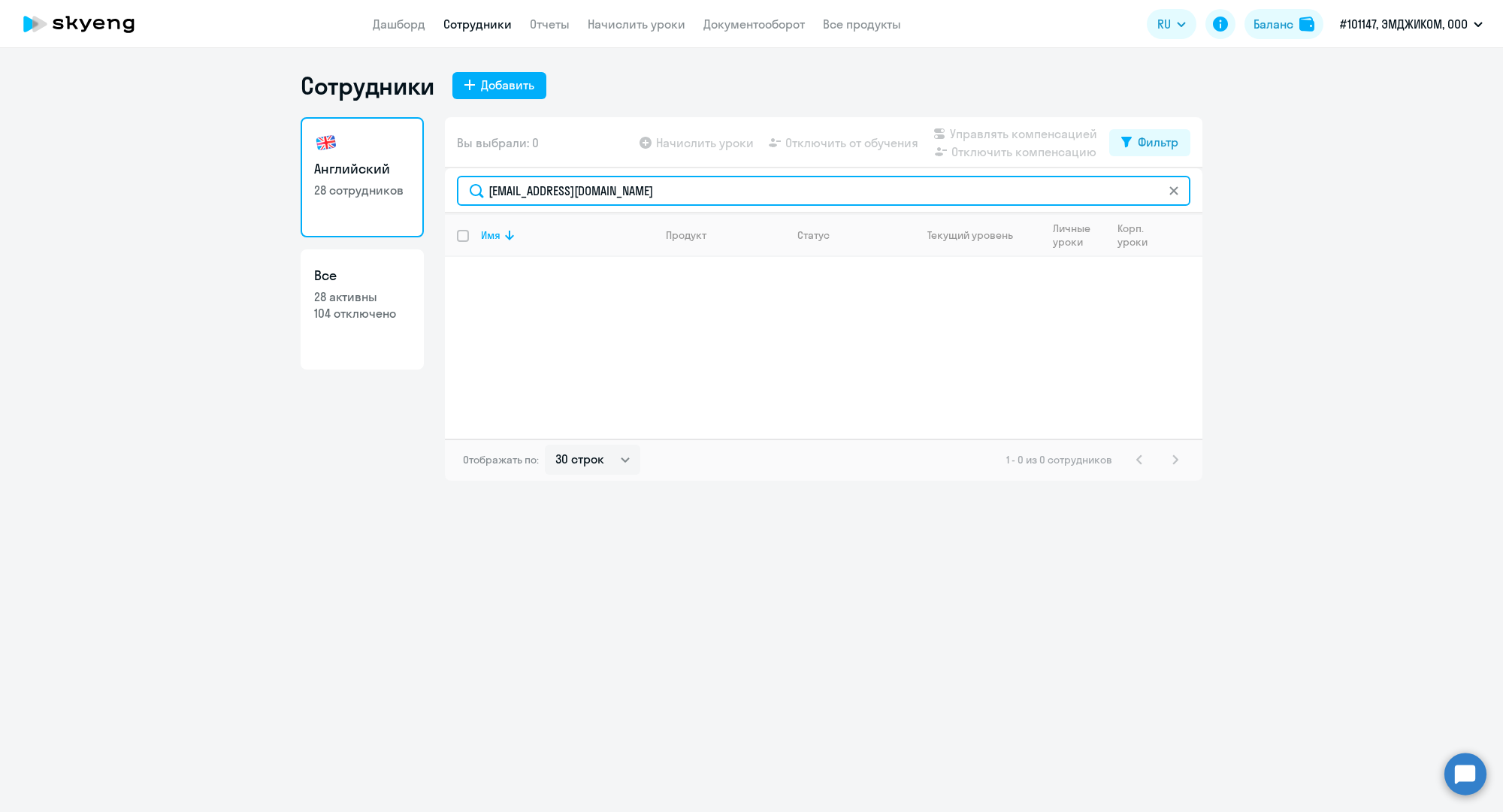
paste input "e.ryapolova"
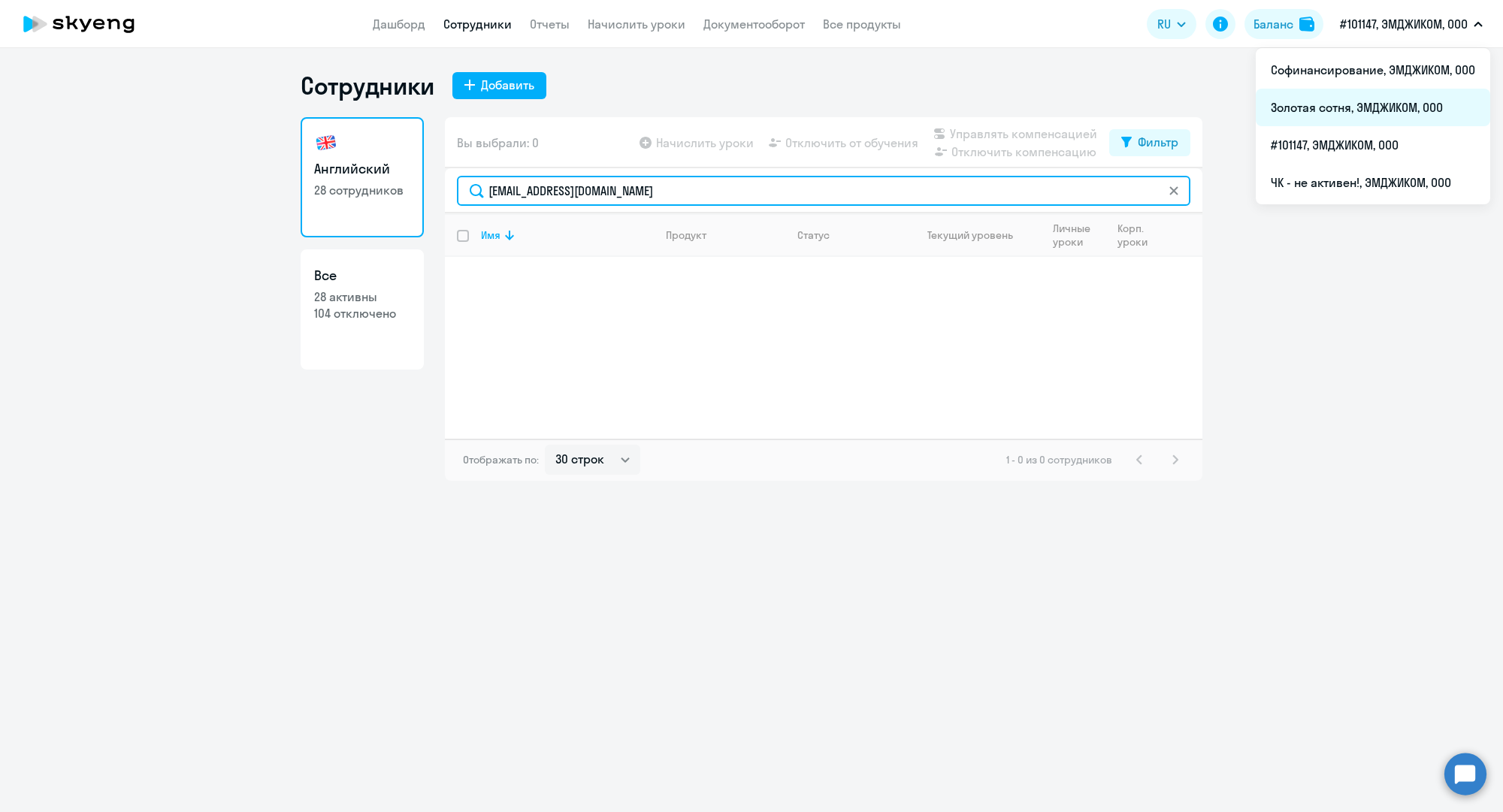
type input "[EMAIL_ADDRESS][DOMAIN_NAME]"
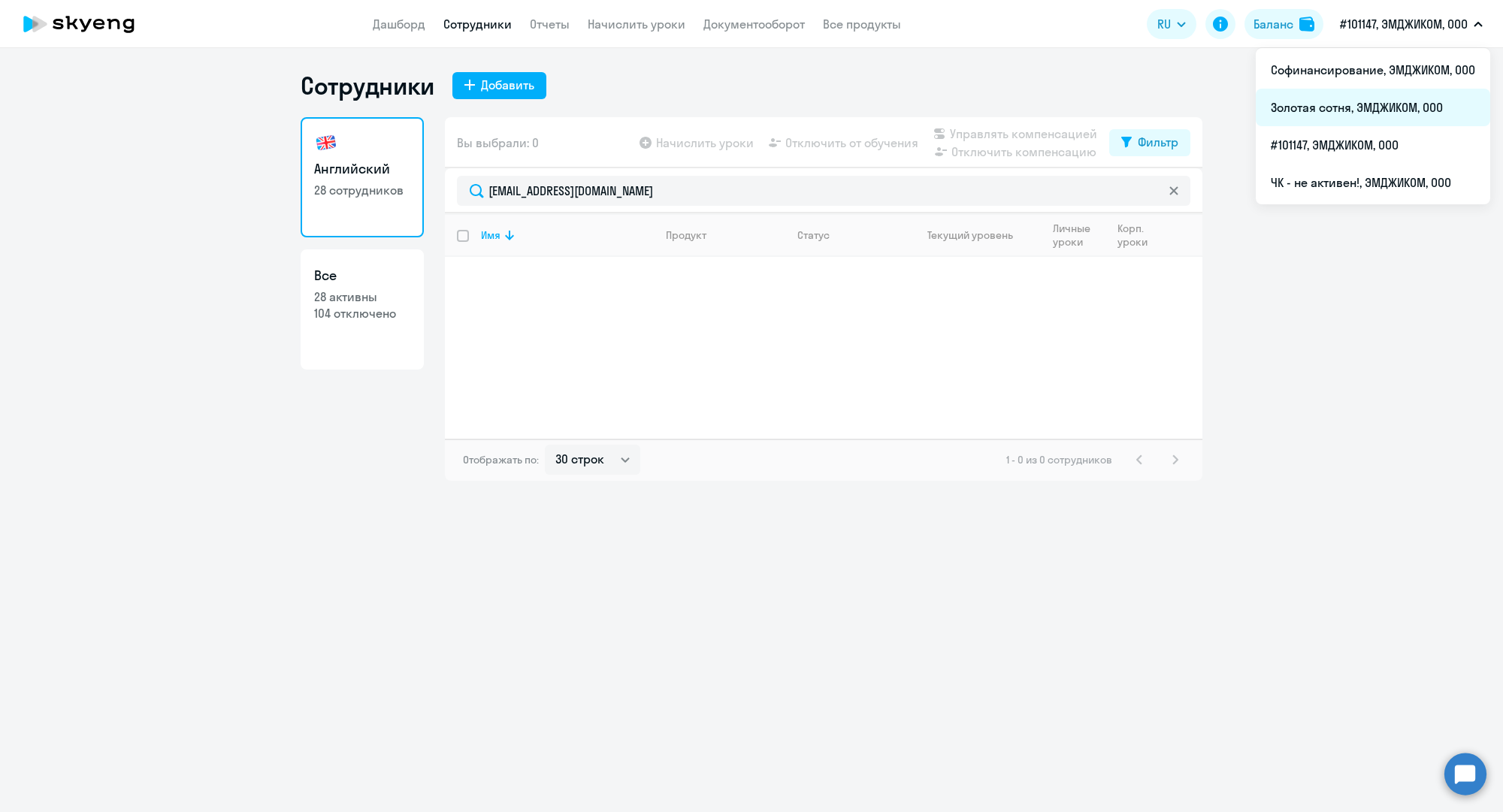
click at [1318, 115] on li "Золотая сотня, ЭМДЖИКОМ, ООО" at bounding box center [1373, 107] width 235 height 38
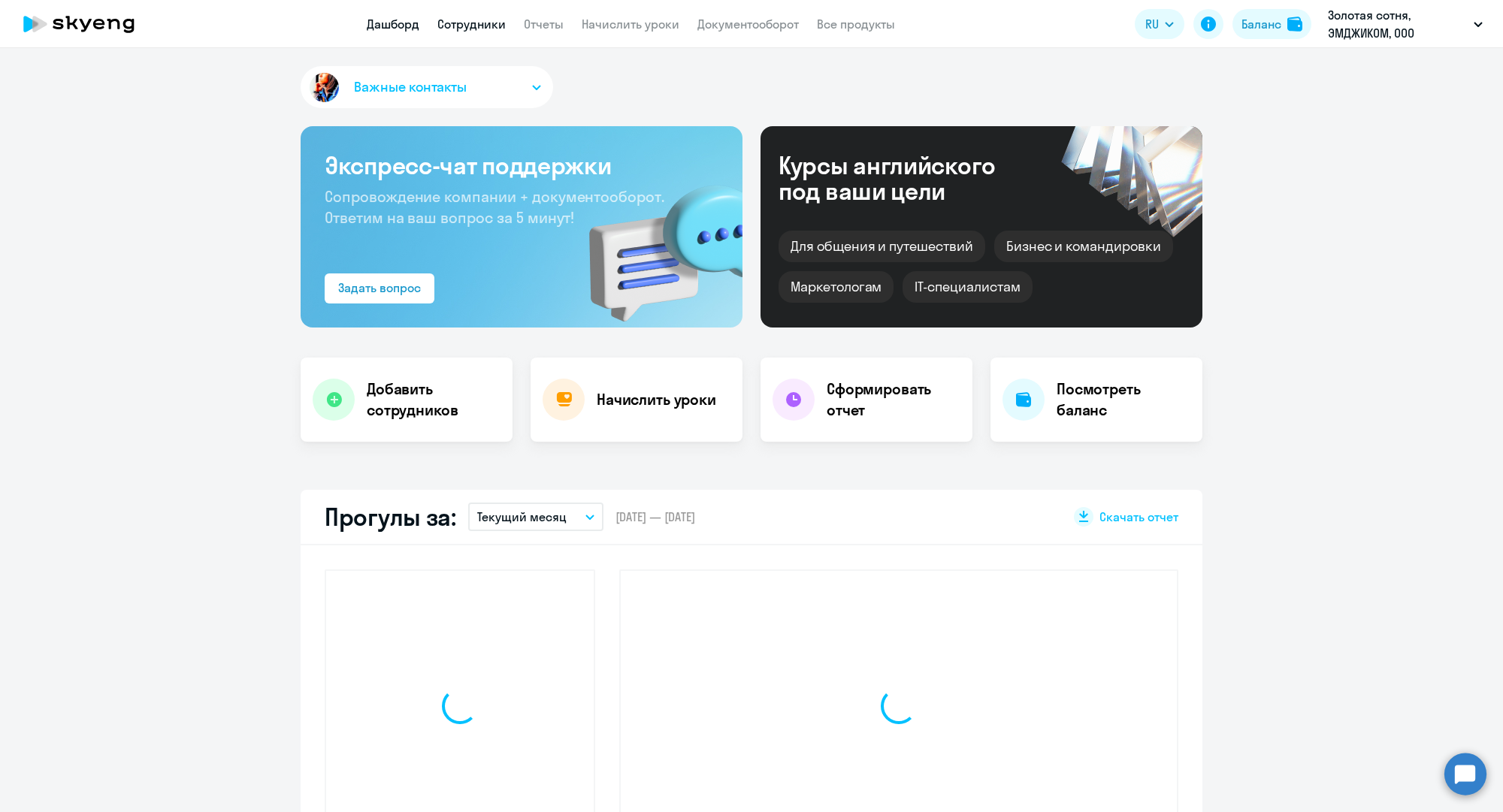
click at [487, 29] on link "Сотрудники" at bounding box center [471, 23] width 68 height 15
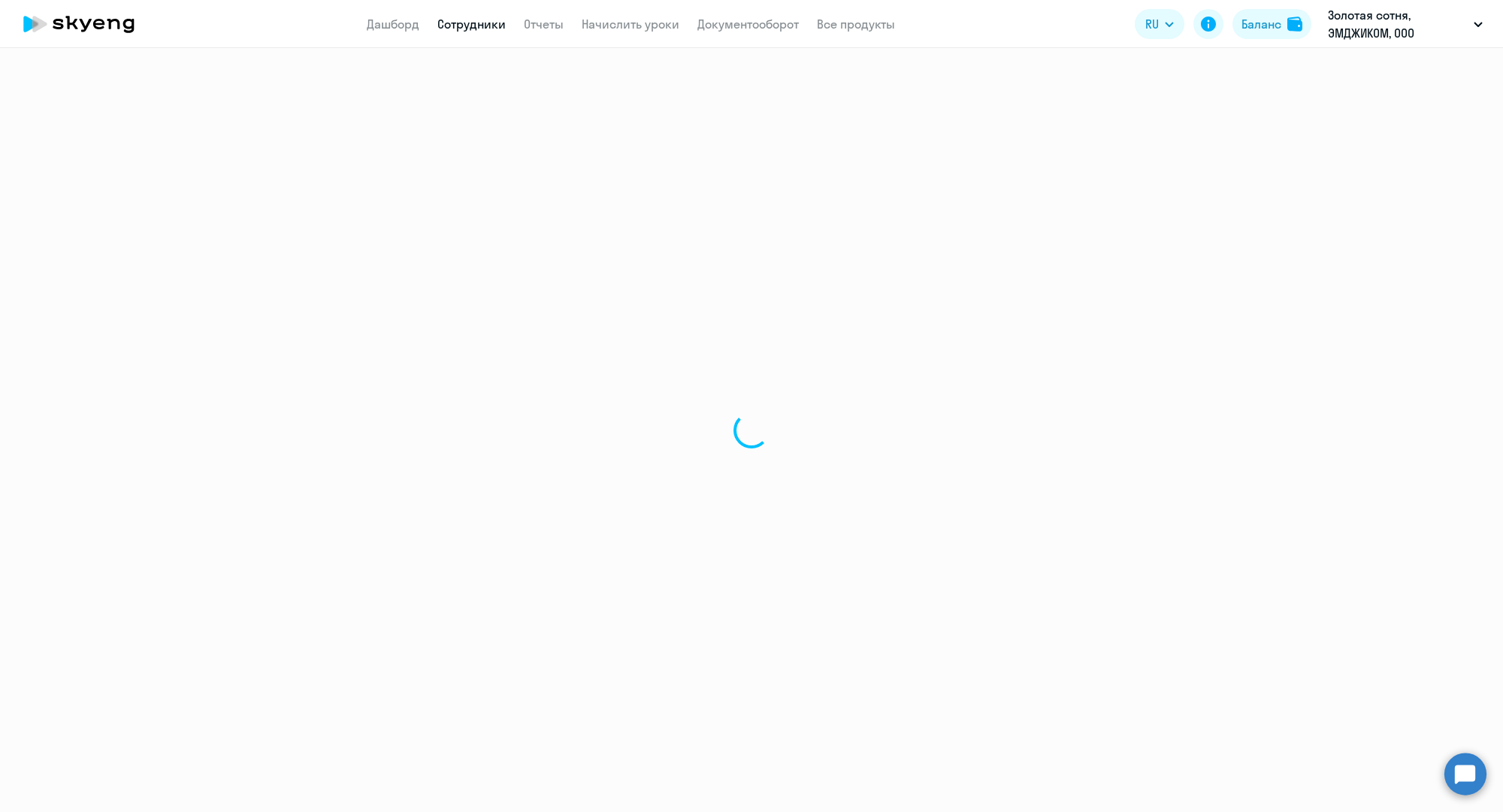
select select "30"
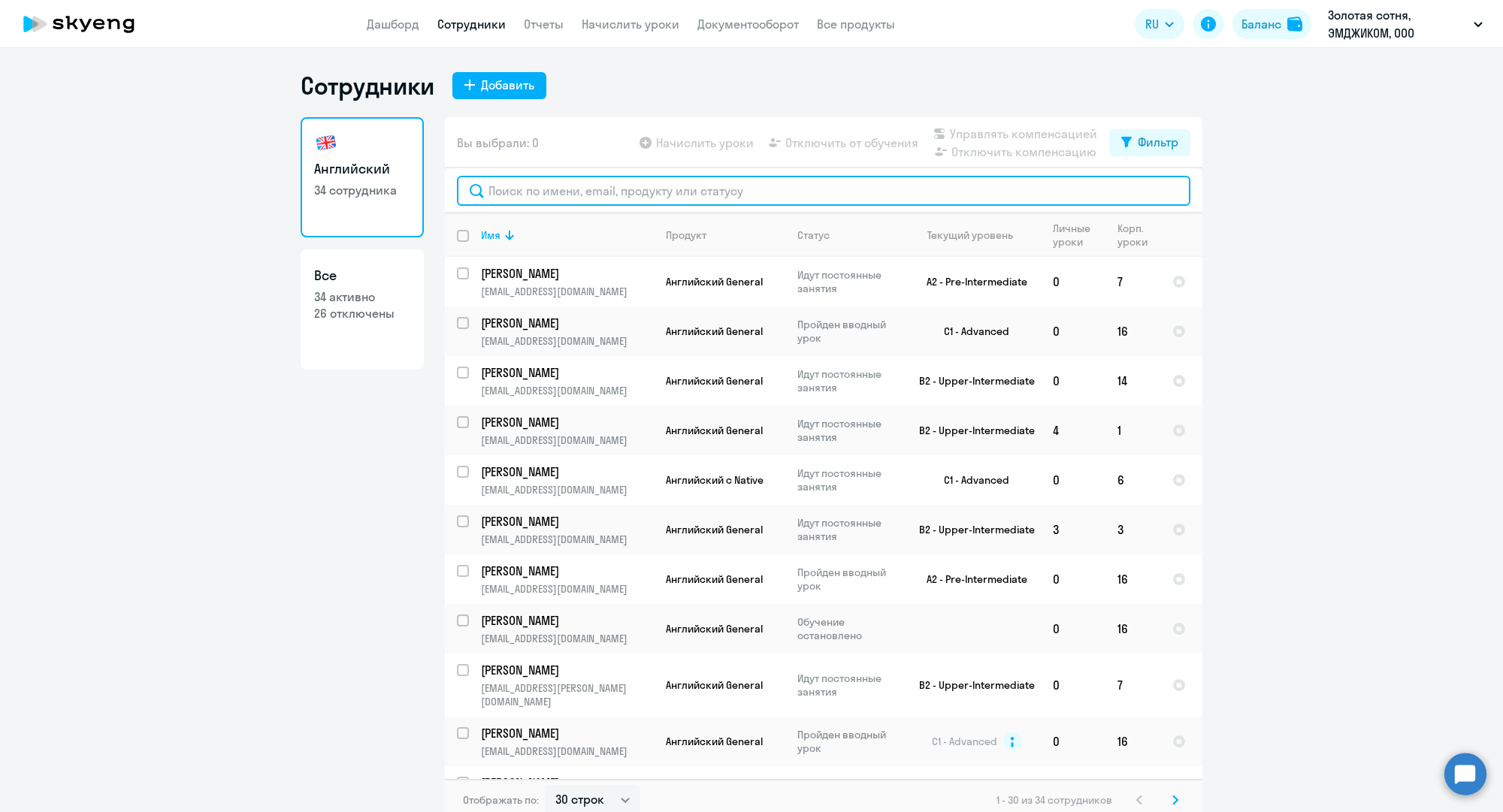
click at [558, 184] on input "text" at bounding box center [823, 191] width 734 height 30
paste input "[EMAIL_ADDRESS][DOMAIN_NAME]"
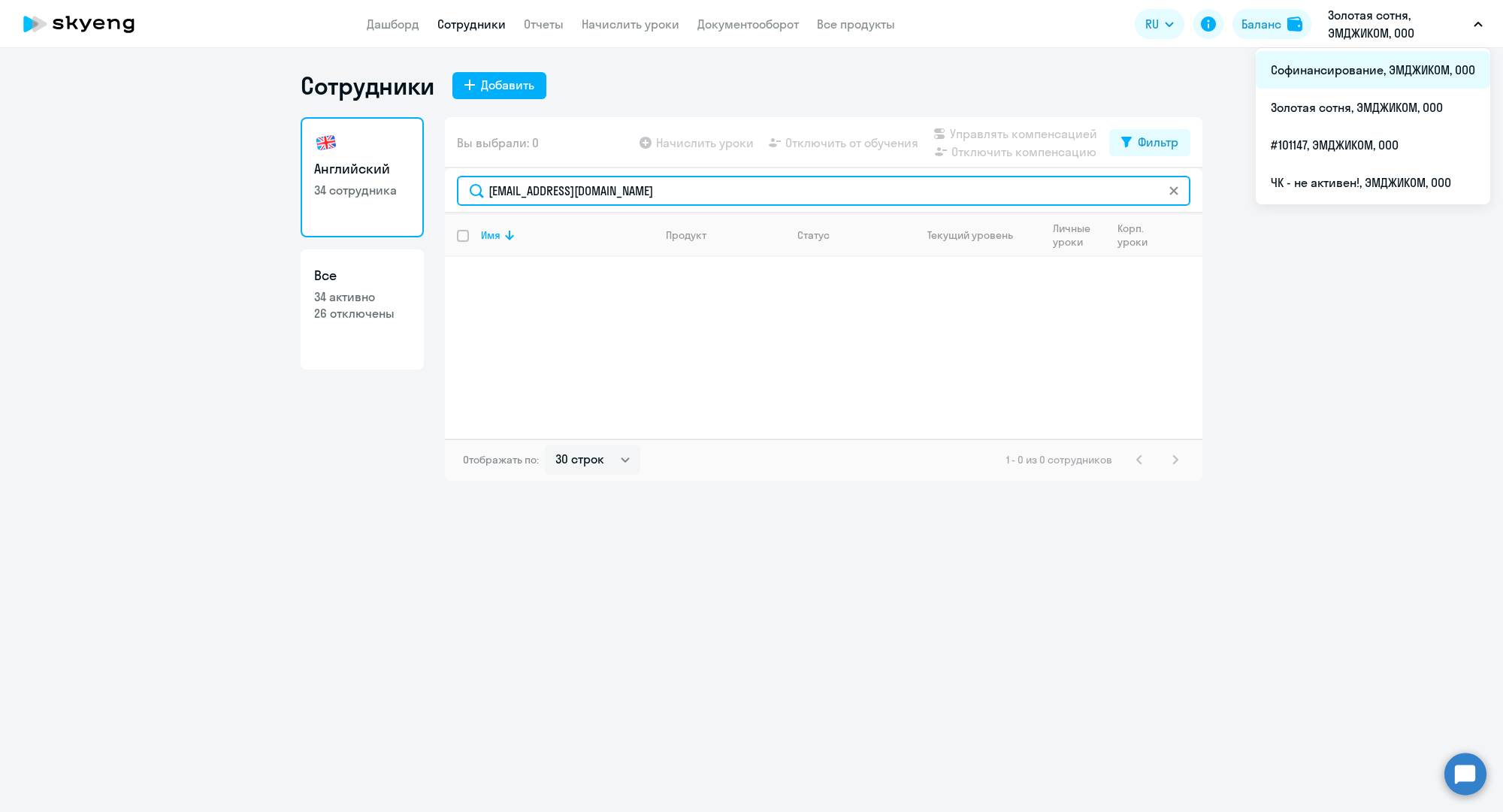
type input "[EMAIL_ADDRESS][DOMAIN_NAME]"
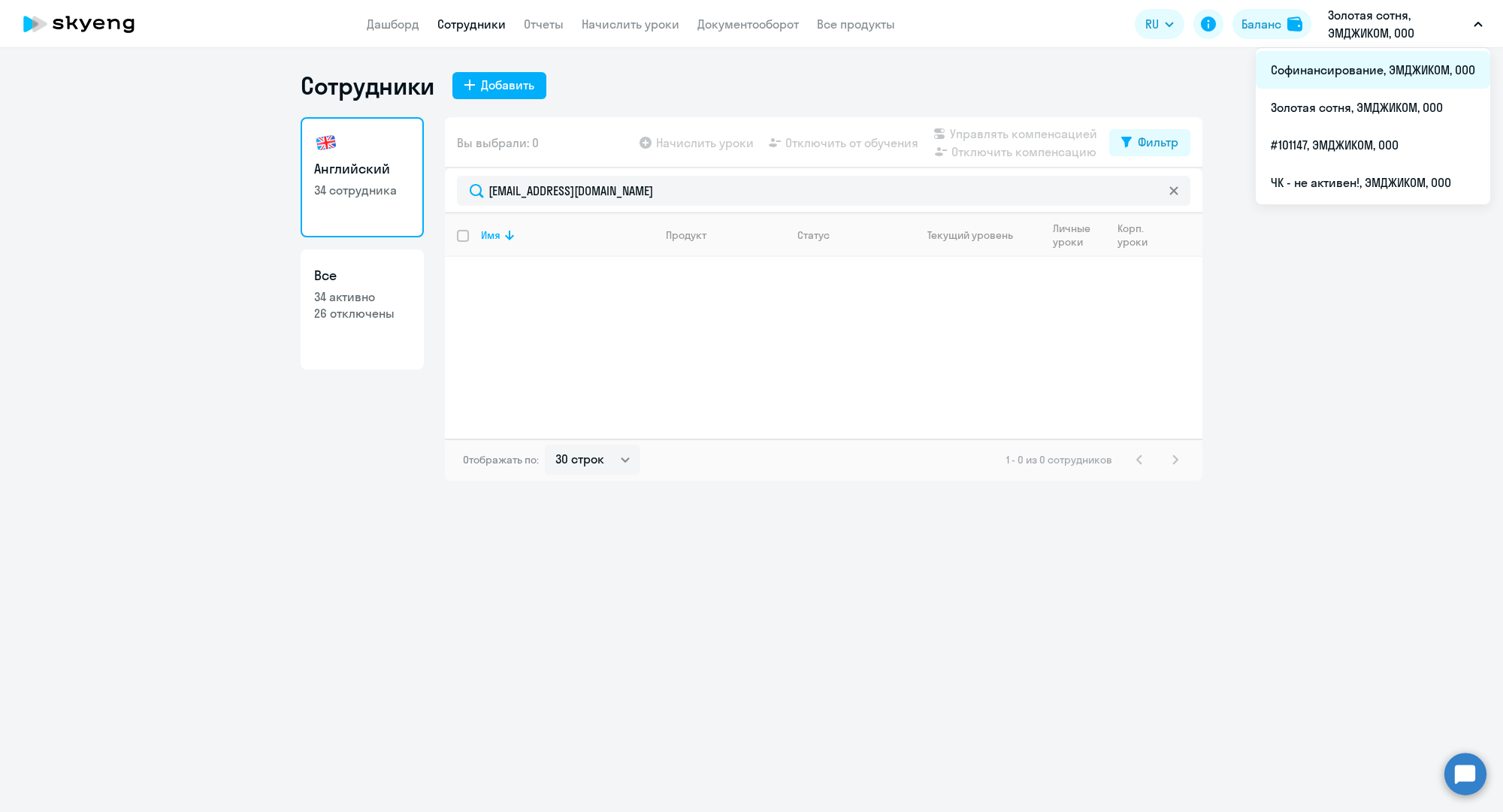
click at [1353, 78] on li "Софинансирование, ЭМДЖИКОМ, ООО" at bounding box center [1373, 70] width 235 height 38
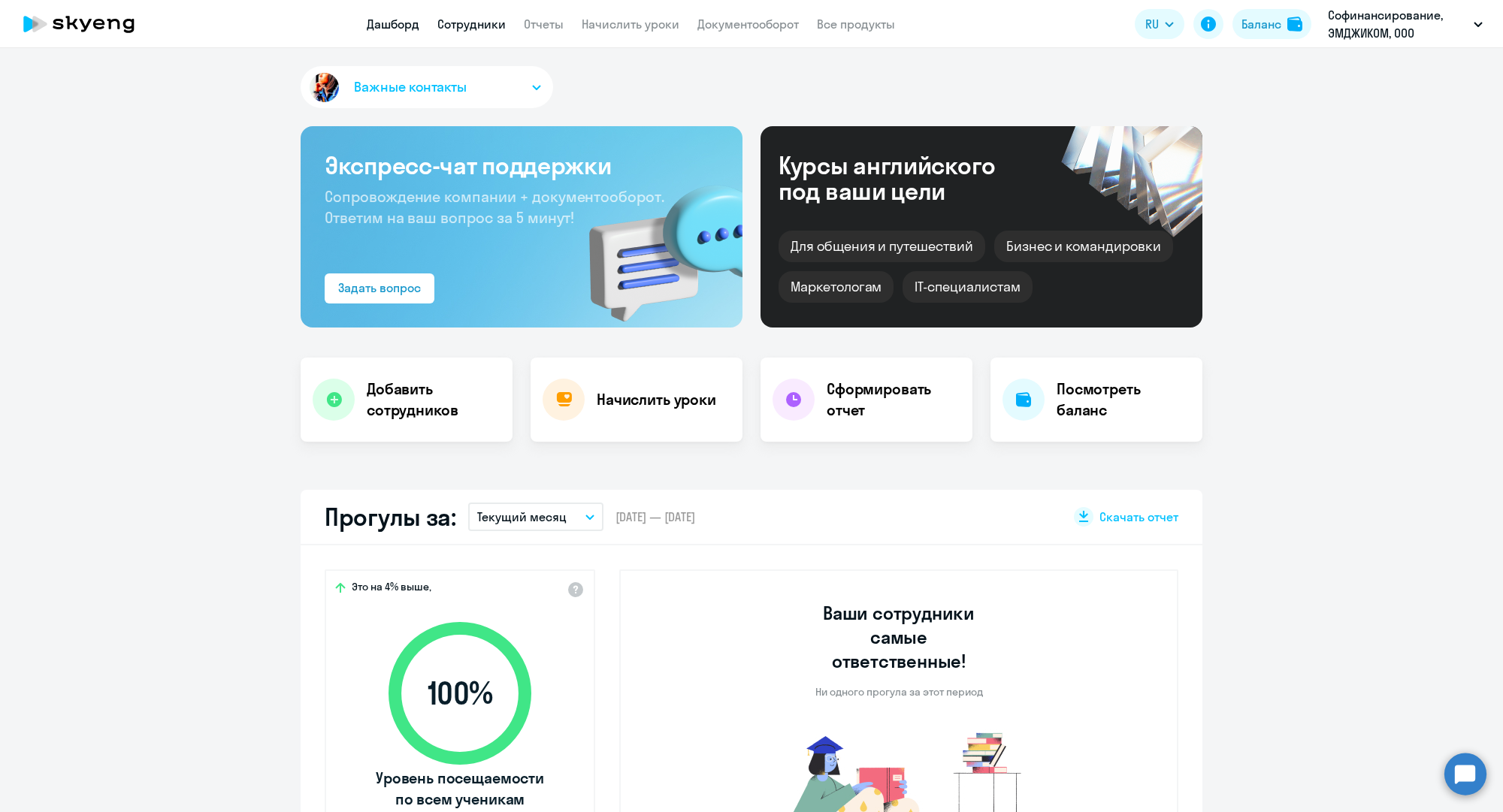
click at [484, 29] on link "Сотрудники" at bounding box center [471, 23] width 68 height 15
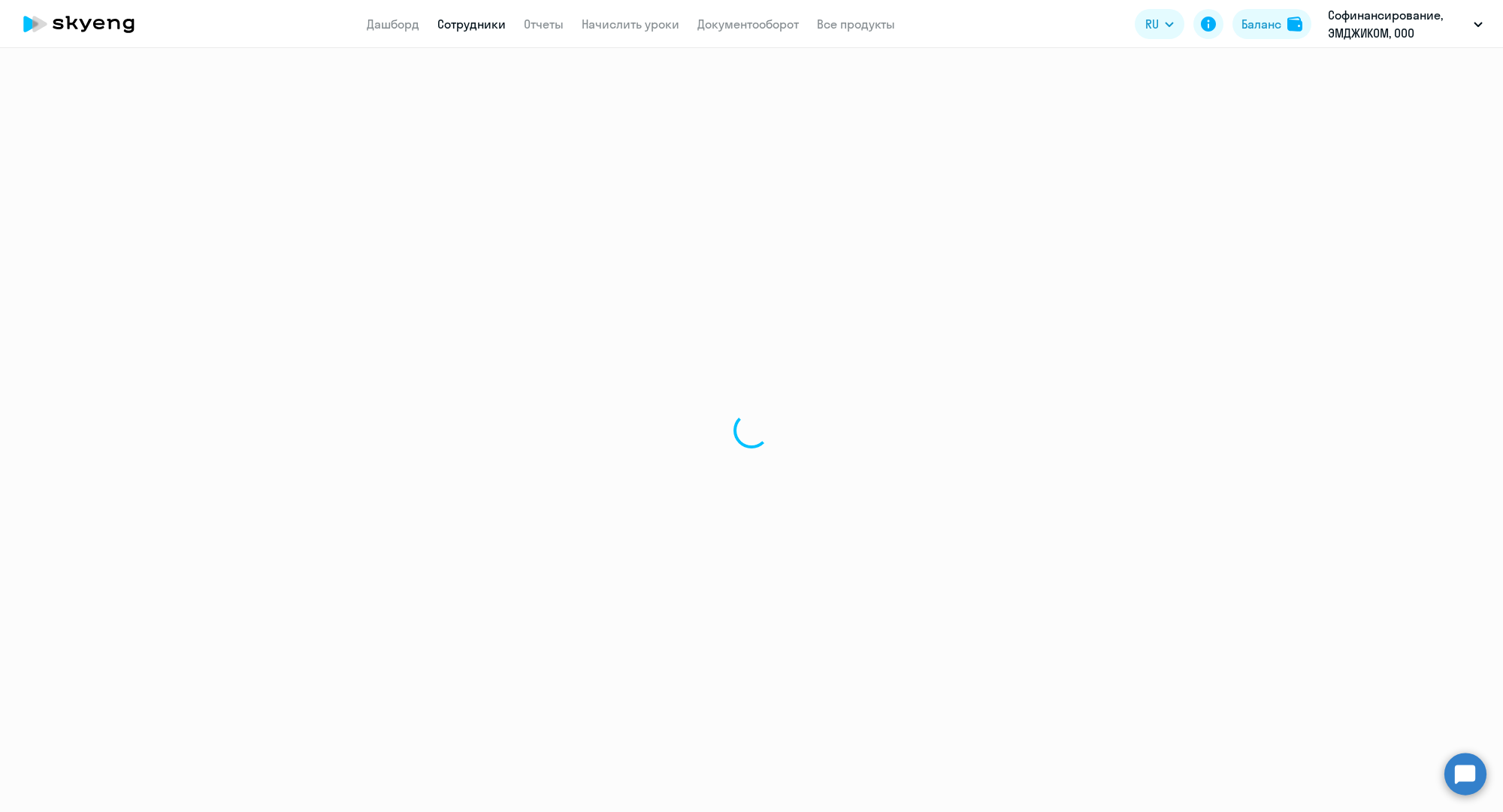
select select "30"
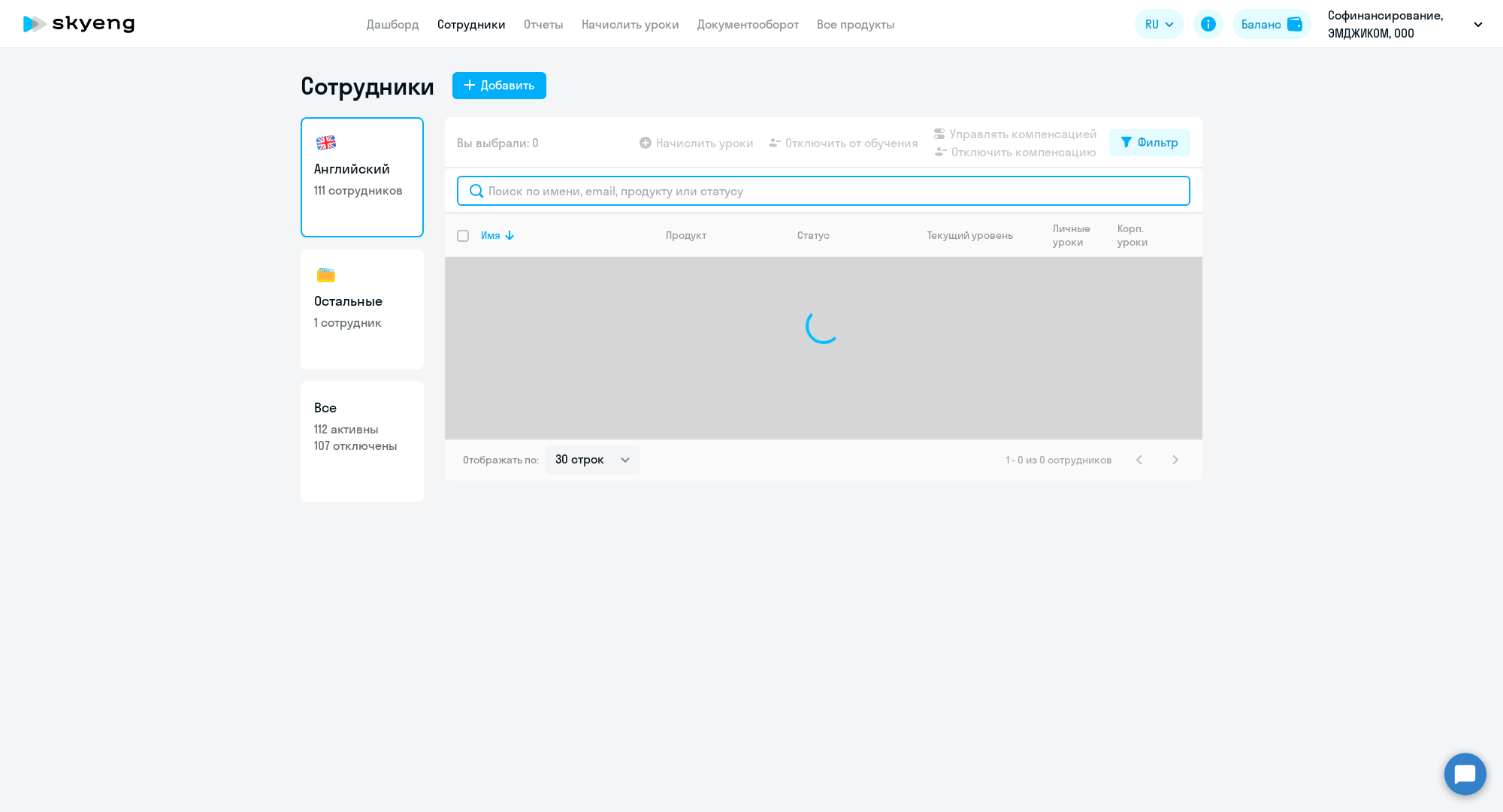
click at [558, 196] on input "text" at bounding box center [823, 191] width 734 height 30
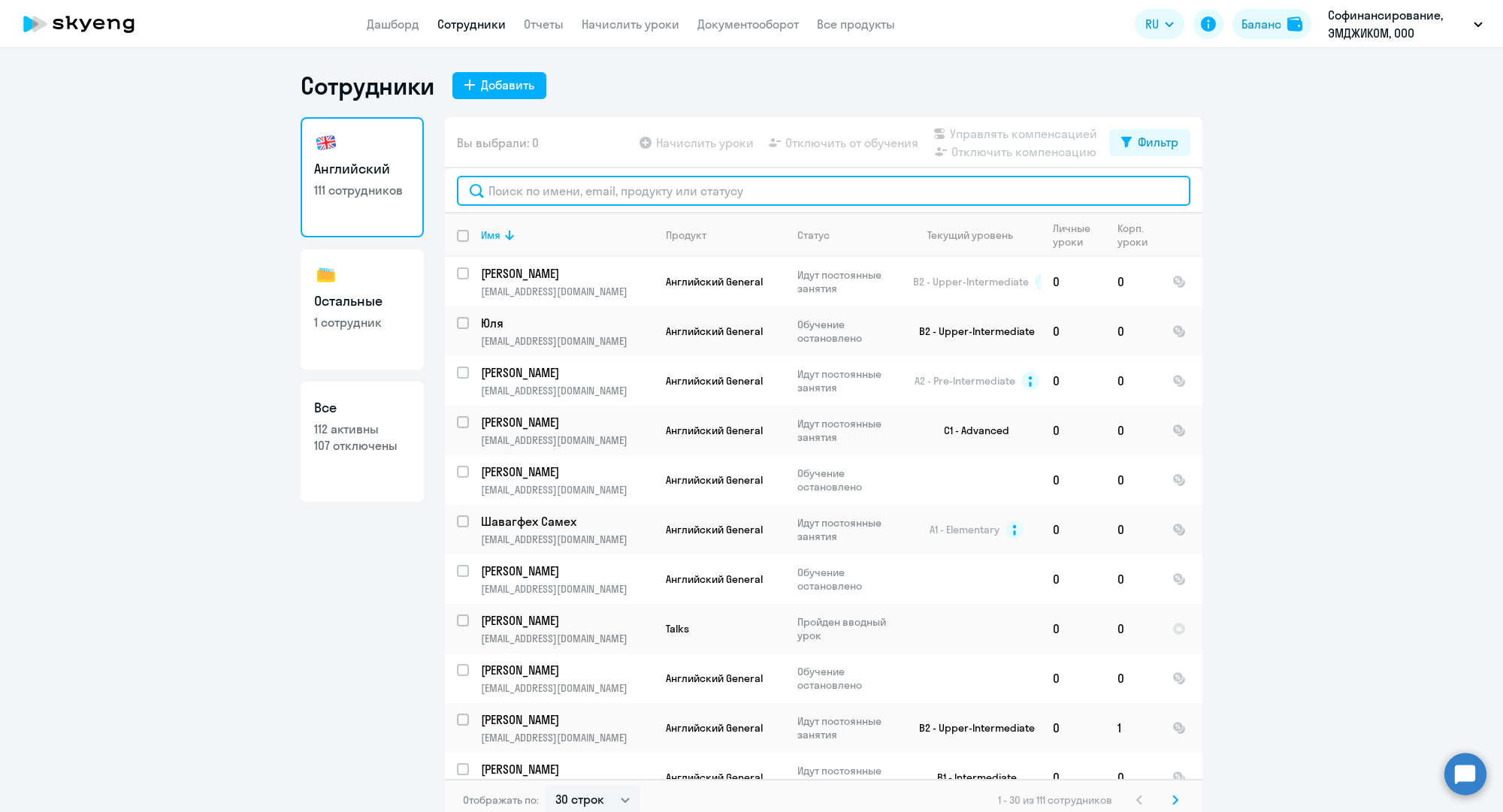
paste input "[EMAIL_ADDRESS][DOMAIN_NAME]"
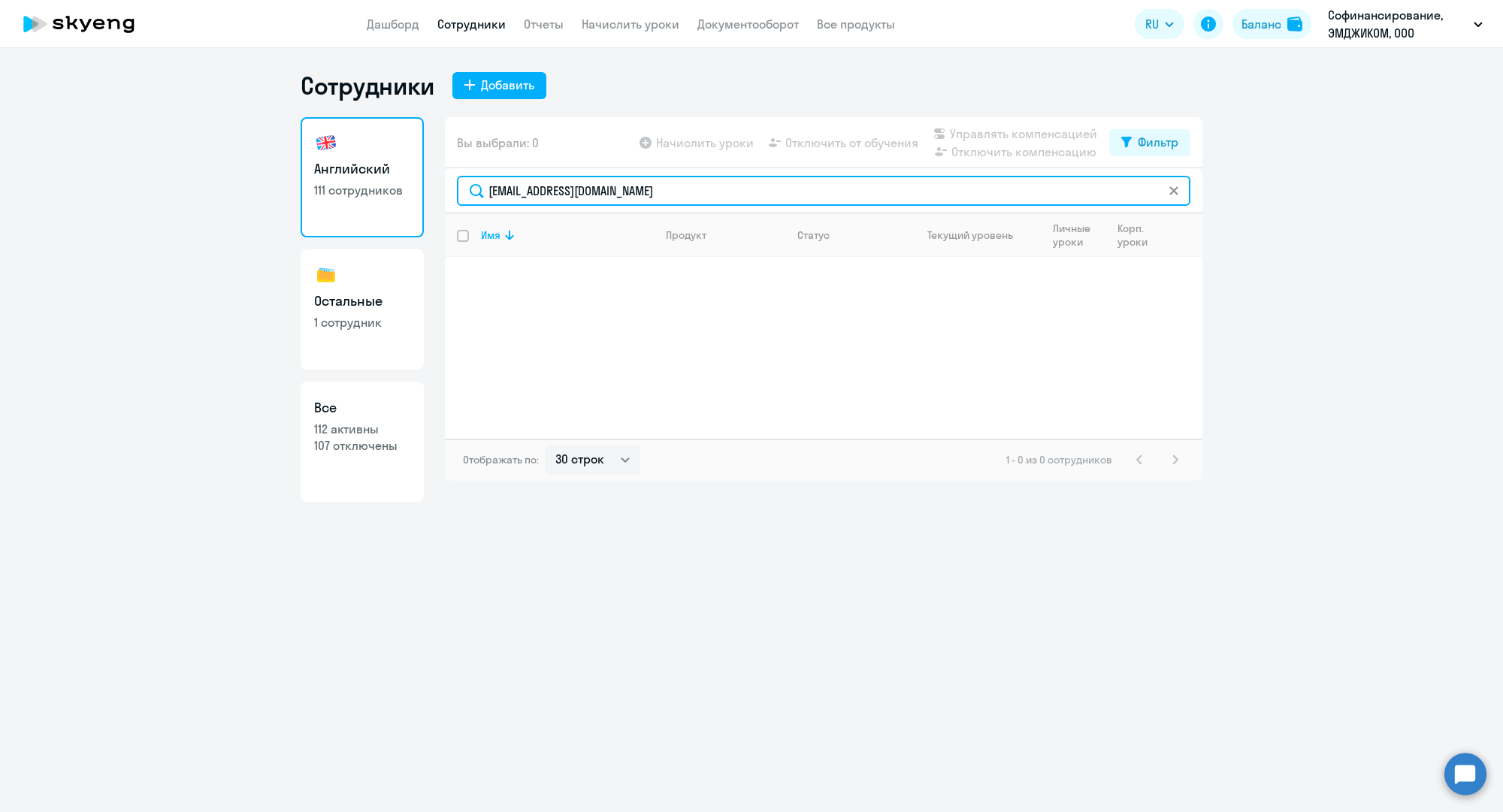
type input "[EMAIL_ADDRESS][DOMAIN_NAME]"
